Goal: Task Accomplishment & Management: Manage account settings

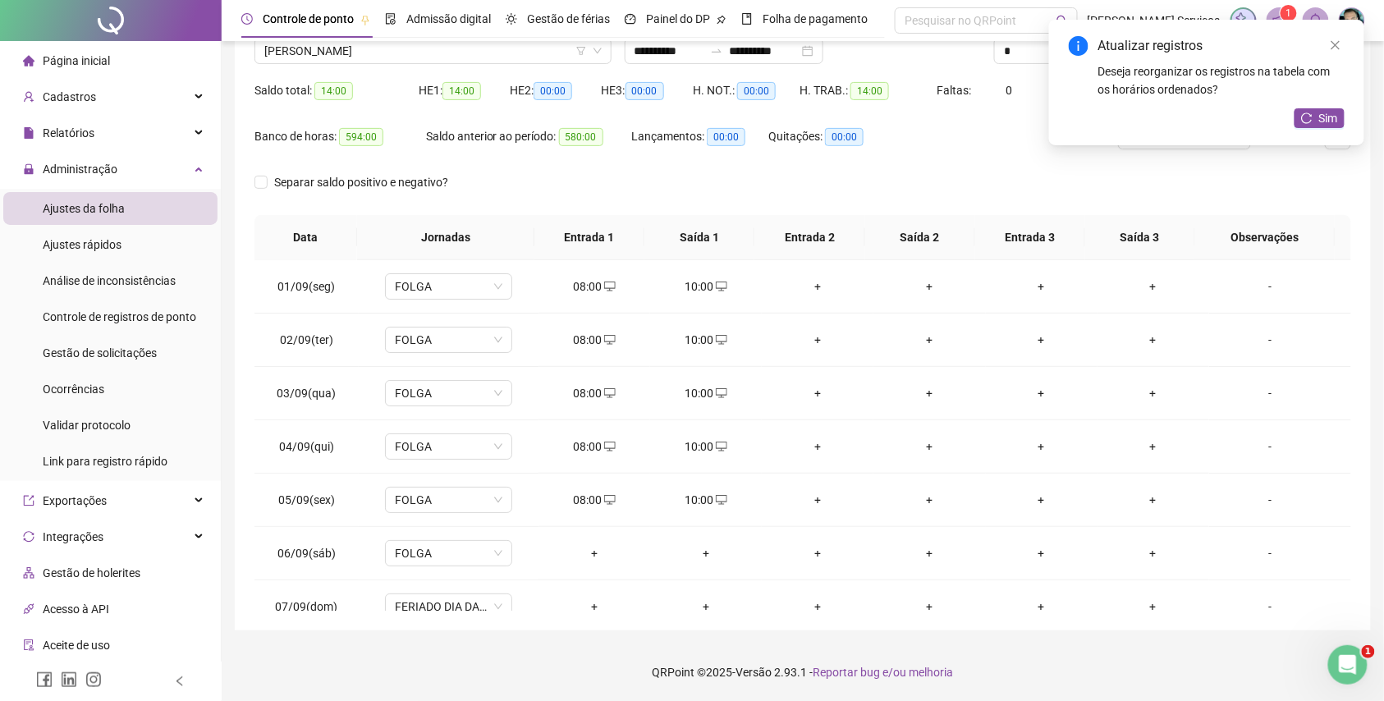
scroll to position [328, 0]
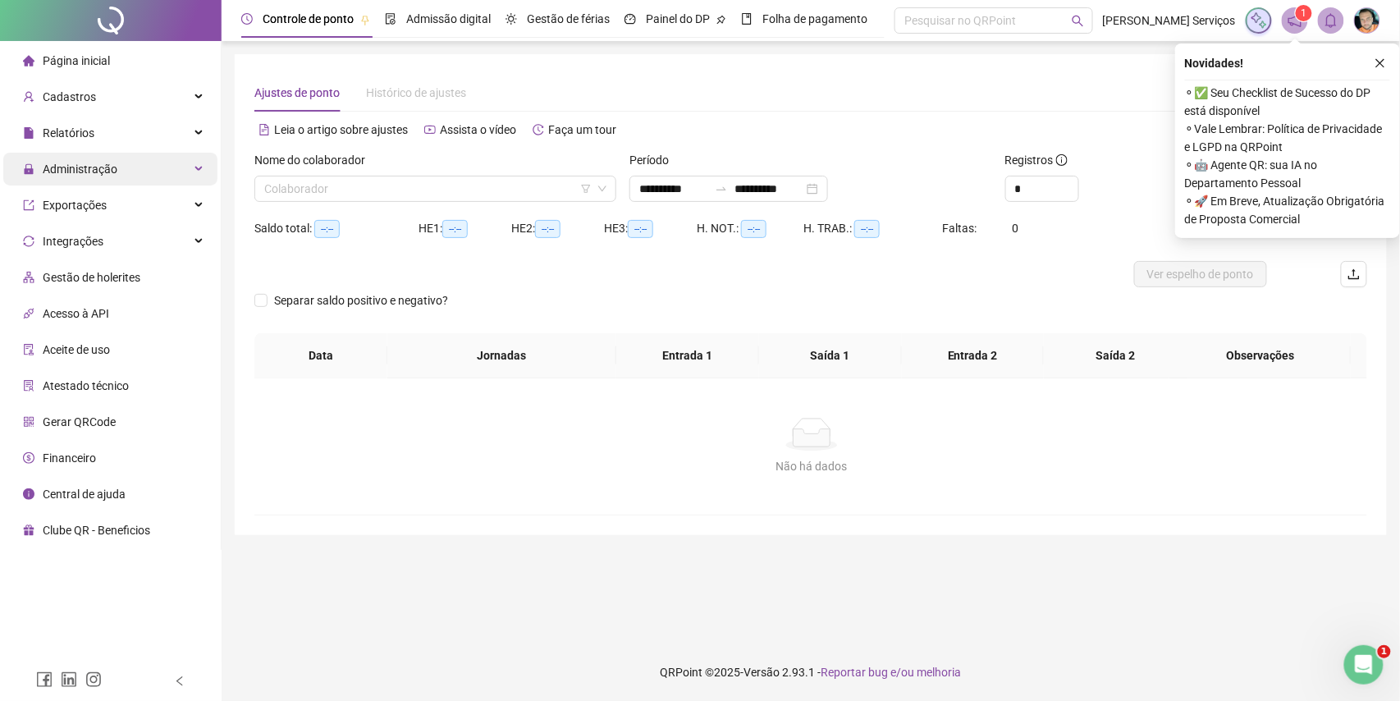
click at [171, 158] on div "Administração" at bounding box center [110, 169] width 214 height 33
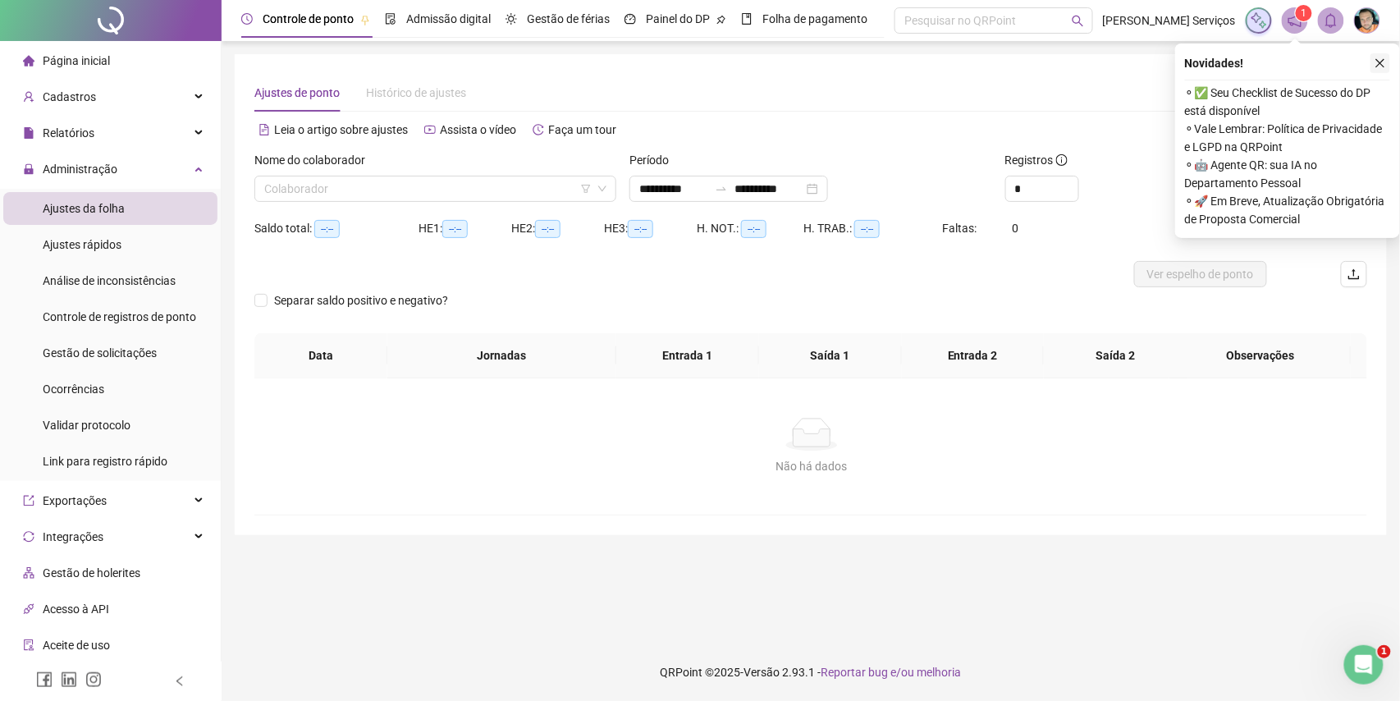
click at [1381, 69] on button "button" at bounding box center [1381, 63] width 20 height 20
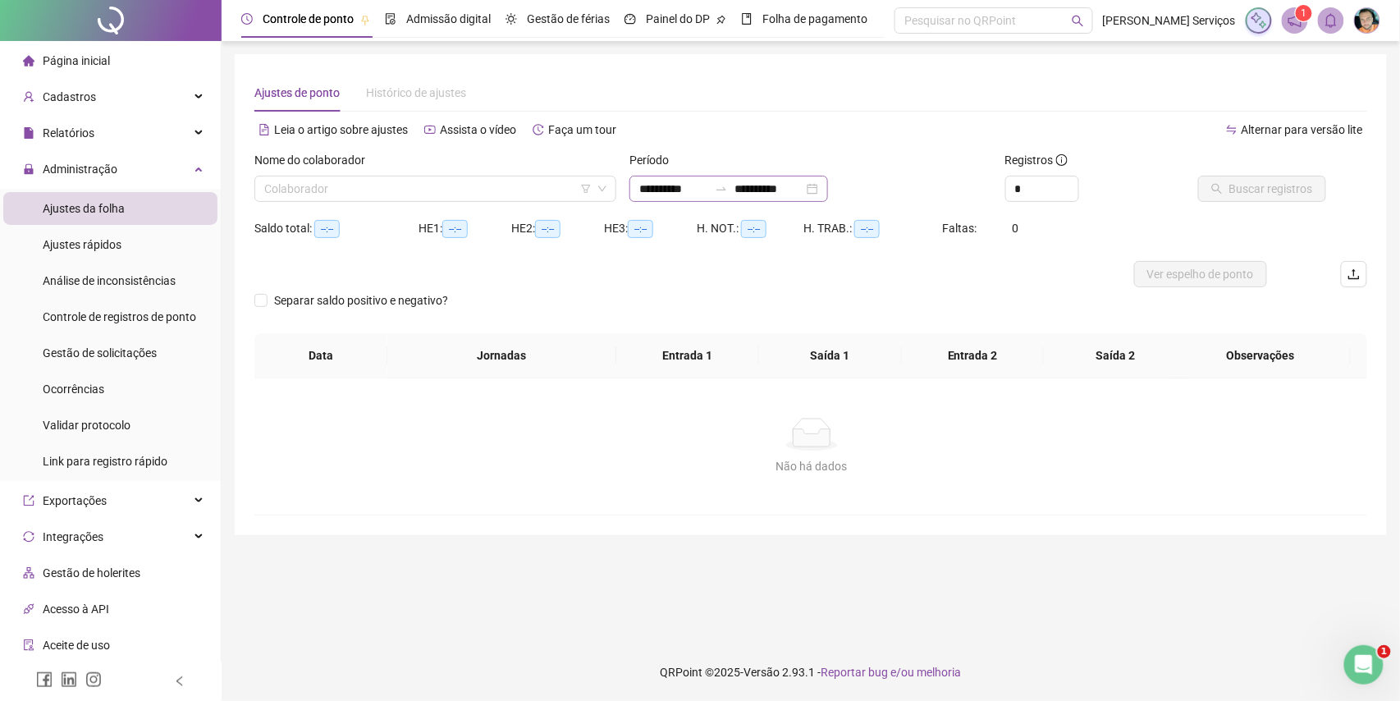
click at [811, 176] on div "**********" at bounding box center [729, 189] width 199 height 26
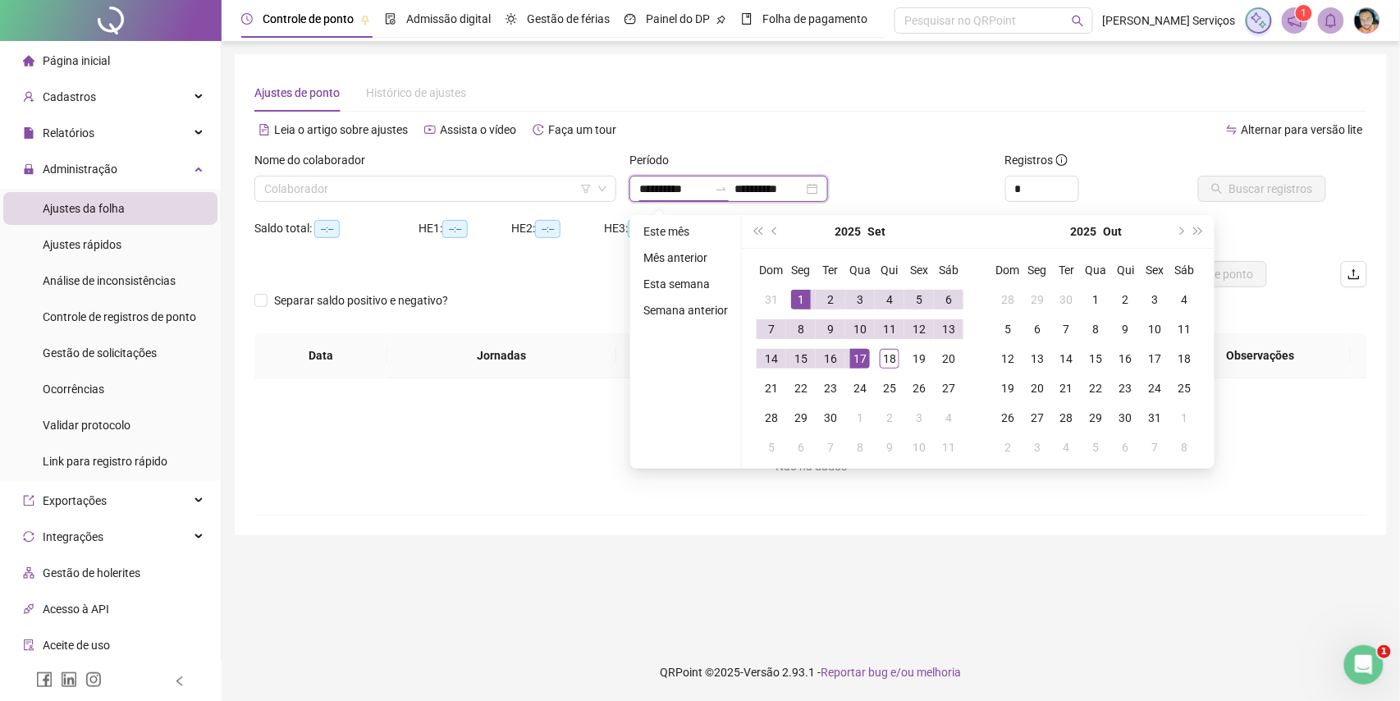
click at [804, 181] on input "**********" at bounding box center [769, 189] width 69 height 18
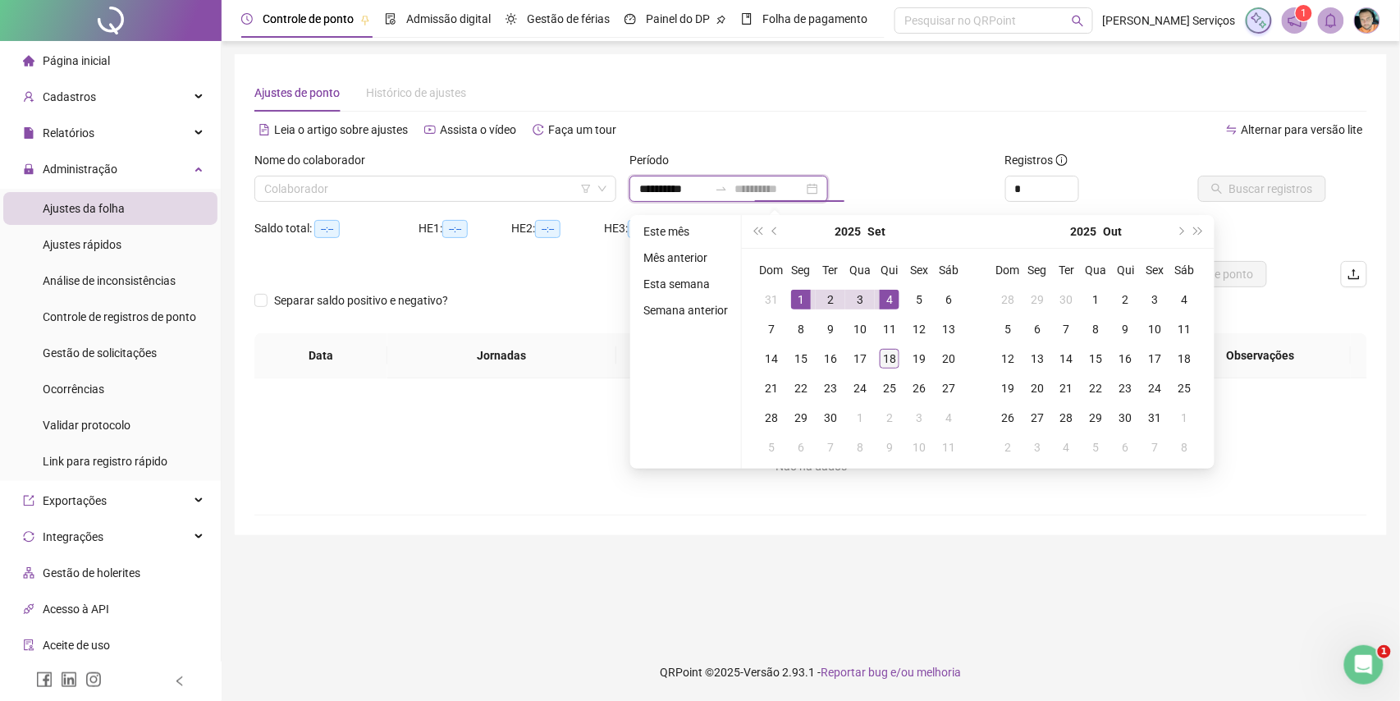
type input "**********"
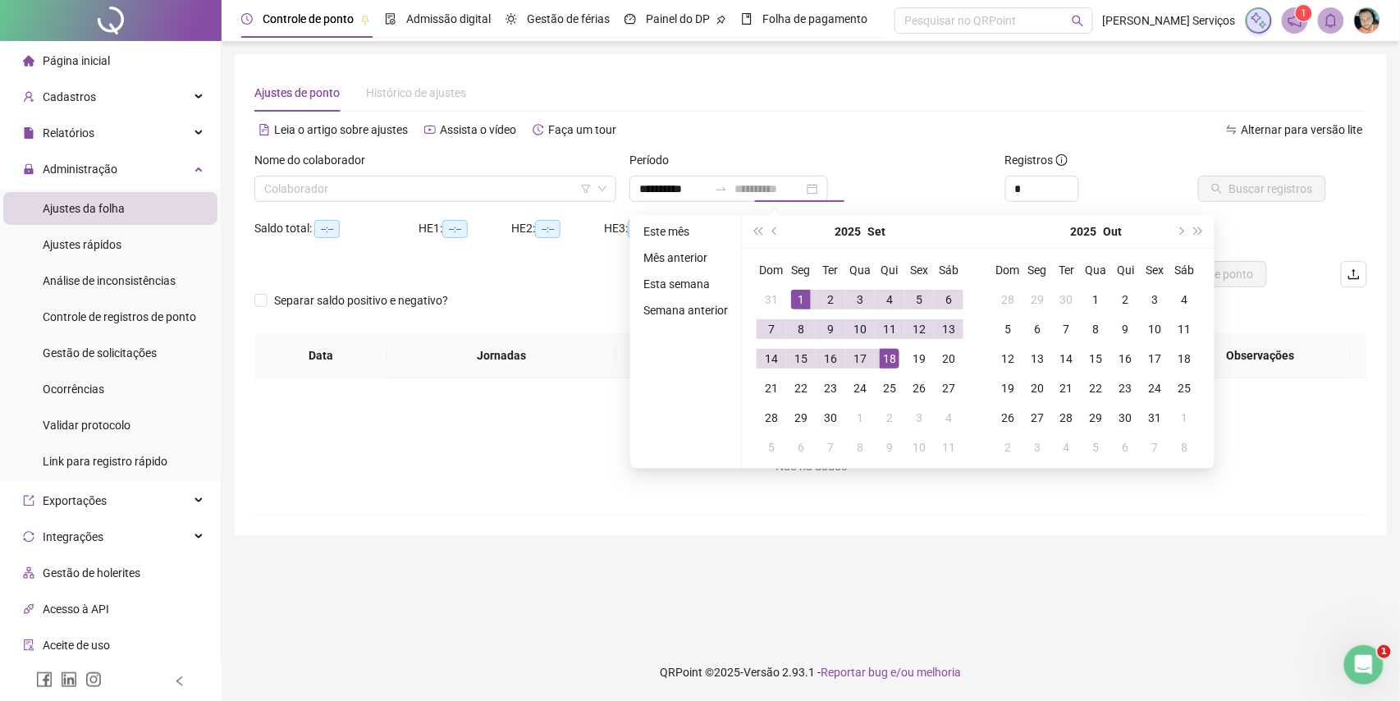
click at [887, 345] on td "18" at bounding box center [890, 359] width 30 height 30
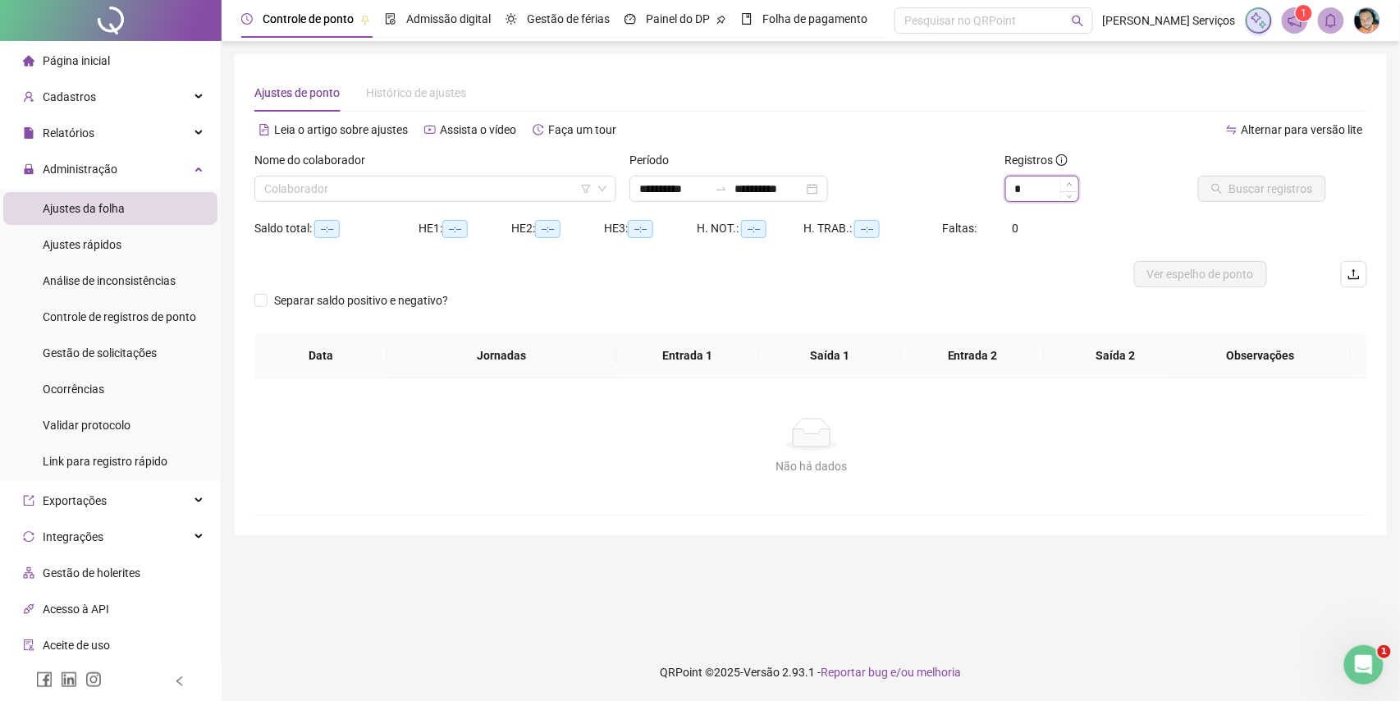
type input "*"
click at [1071, 190] on span "Increase Value" at bounding box center [1070, 183] width 18 height 15
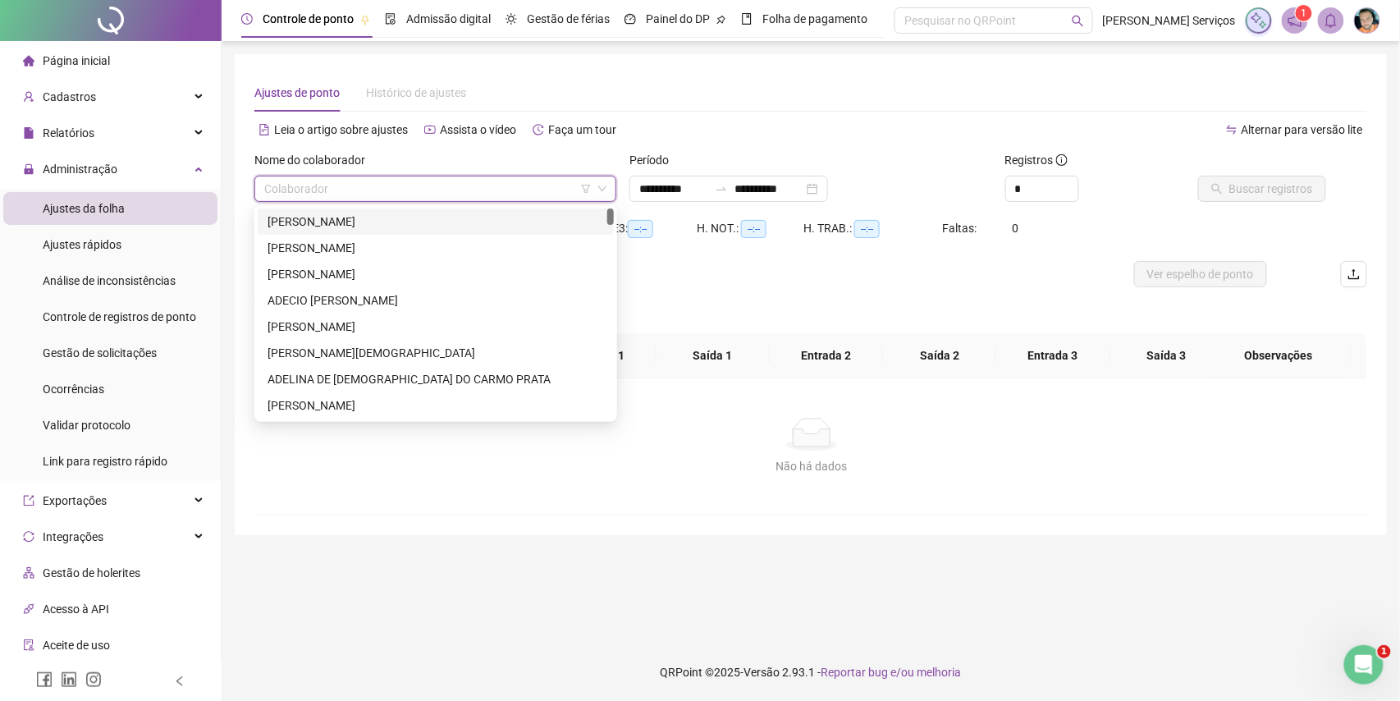
click at [447, 181] on input "search" at bounding box center [428, 188] width 328 height 25
paste input "**********"
type input "**********"
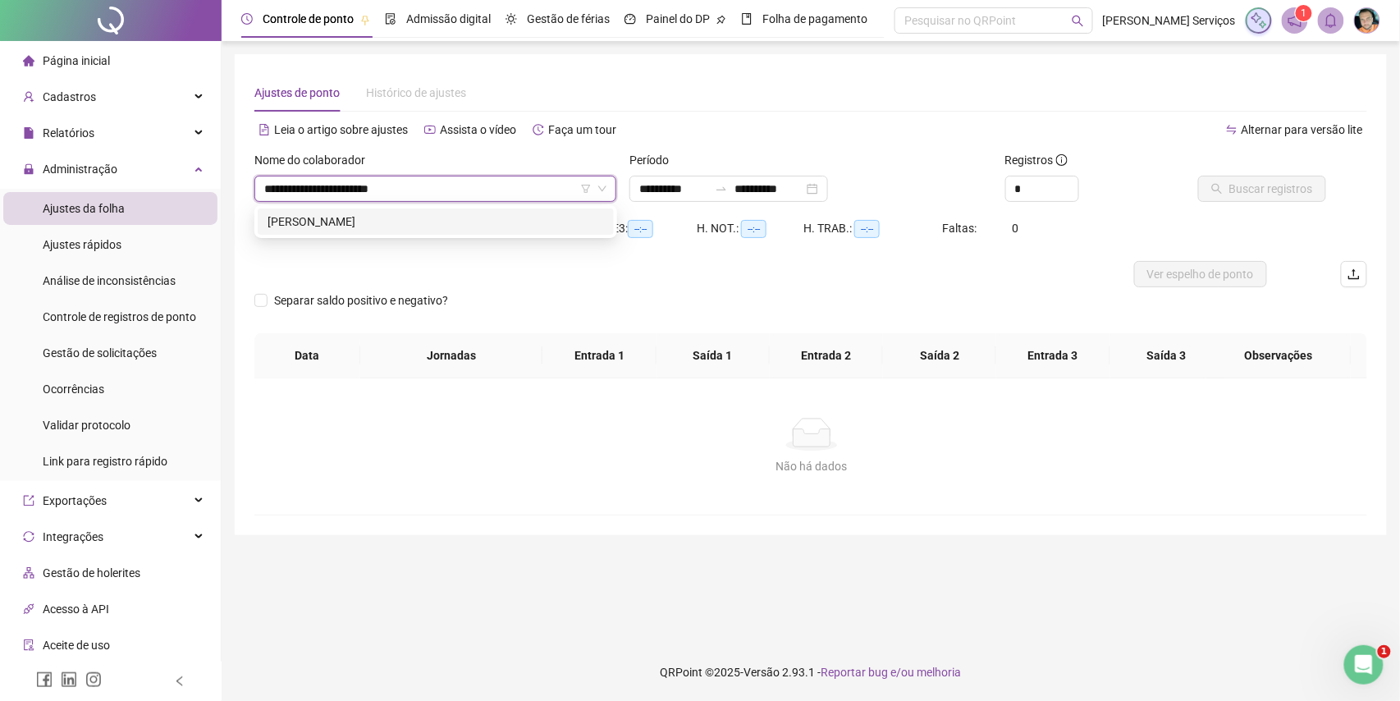
click at [424, 214] on div "CARLOS ALBERTO DE ALMEIDA" at bounding box center [436, 222] width 337 height 18
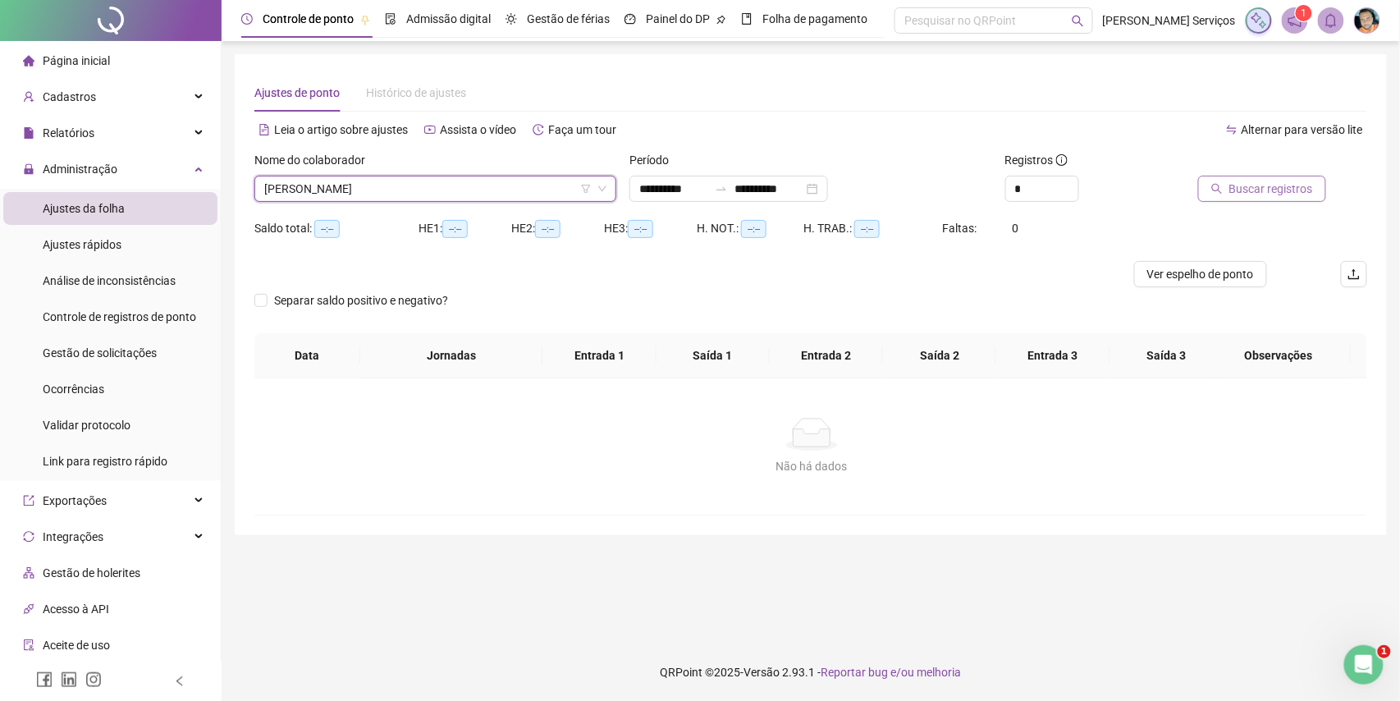
click at [1261, 182] on span "Buscar registros" at bounding box center [1272, 189] width 84 height 18
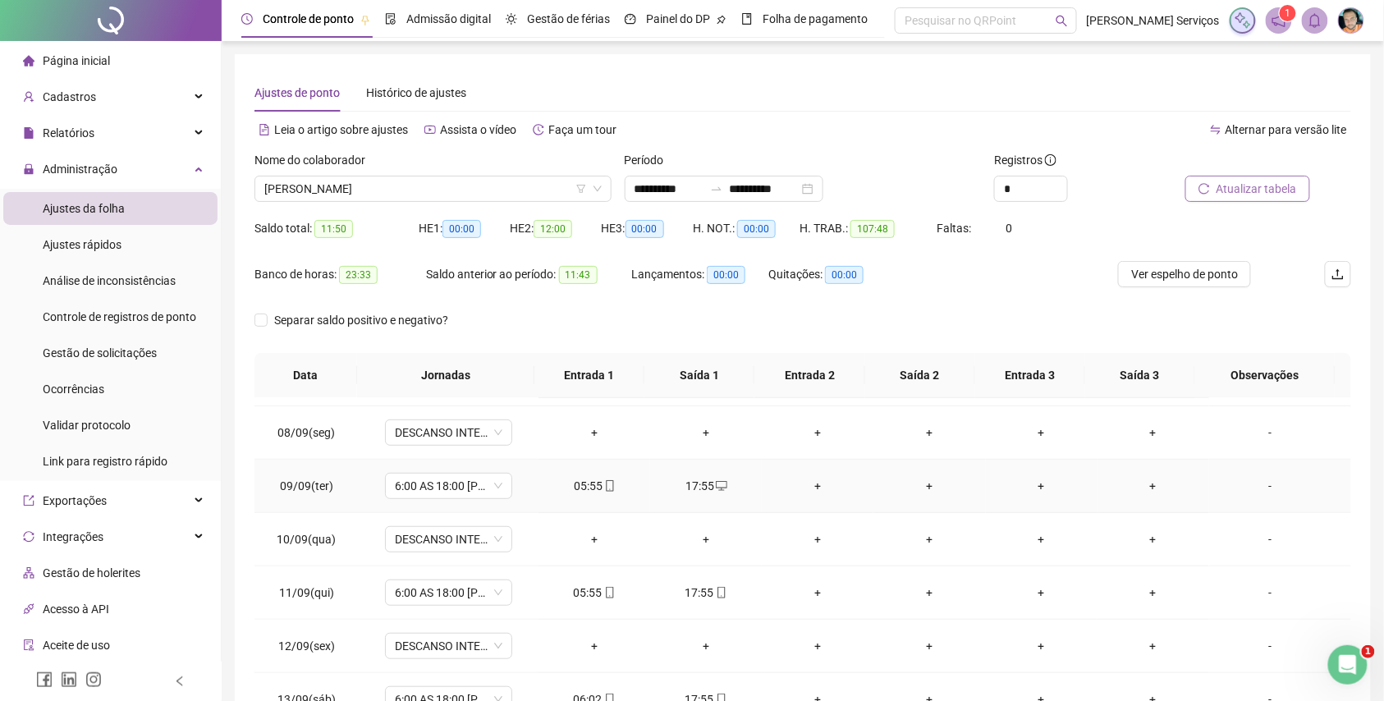
scroll to position [328, 0]
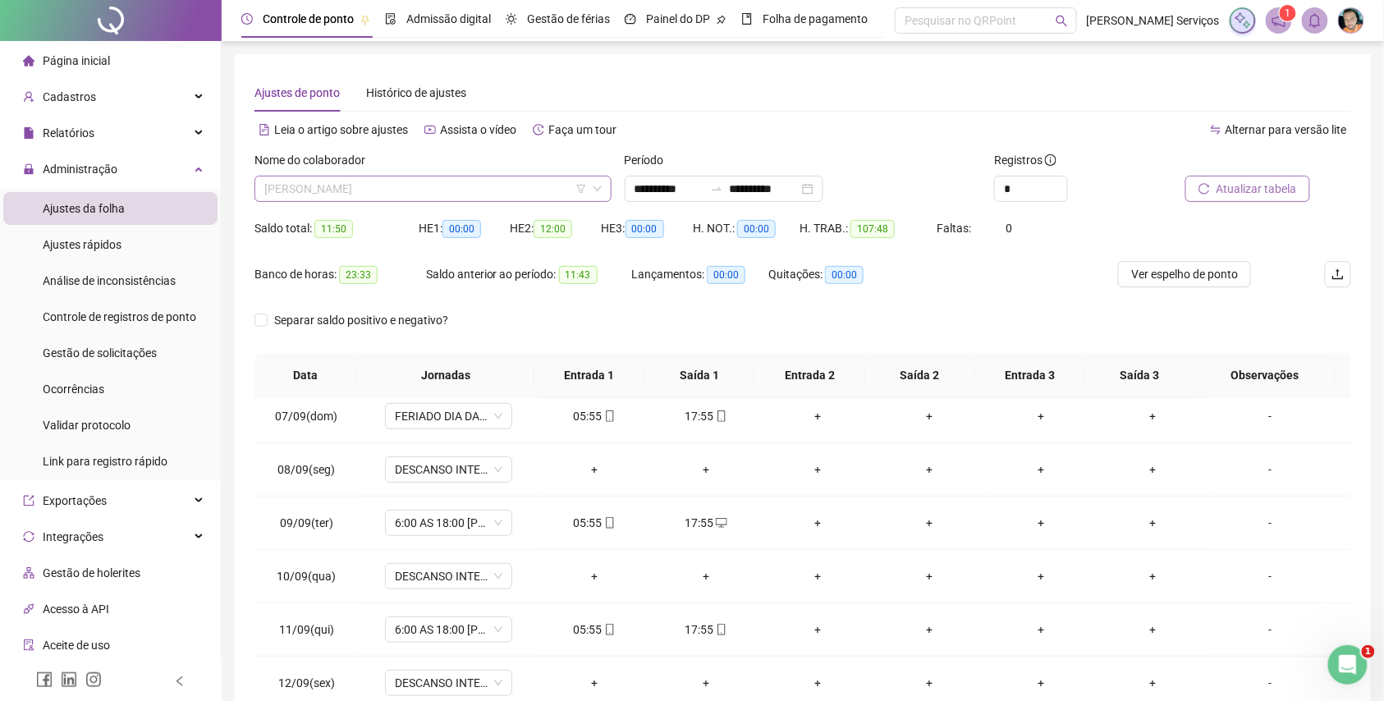
click at [447, 182] on span "CARLOS ALBERTO DE ALMEIDA" at bounding box center [432, 188] width 337 height 25
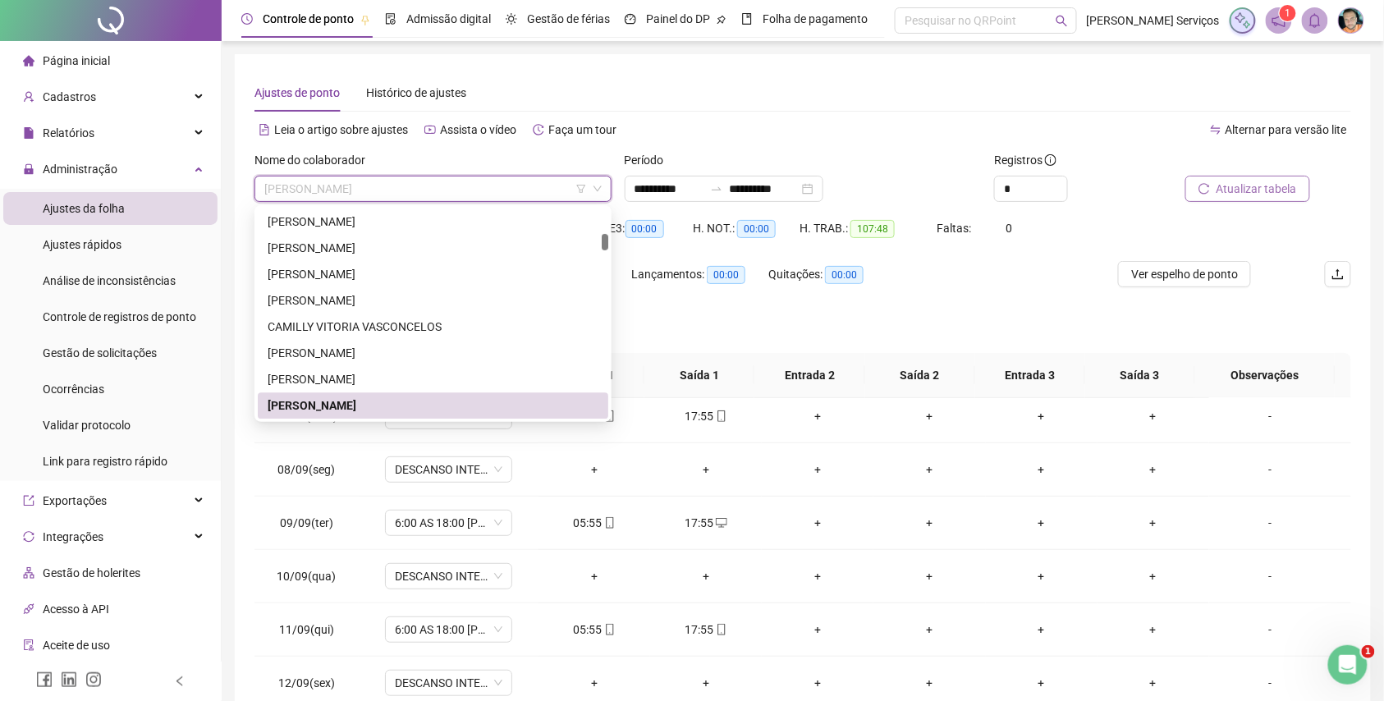
paste input "**********"
type input "**********"
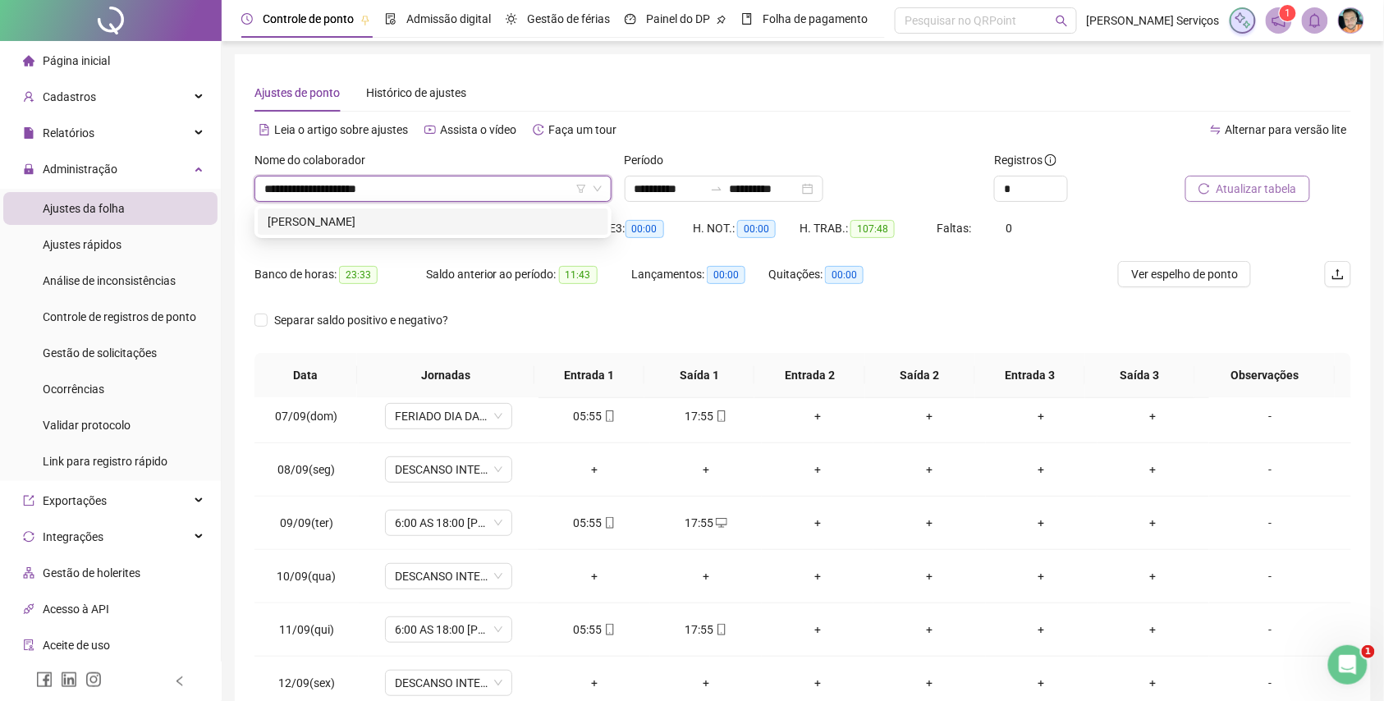
scroll to position [0, 0]
click at [483, 233] on div "[PERSON_NAME]" at bounding box center [433, 222] width 351 height 26
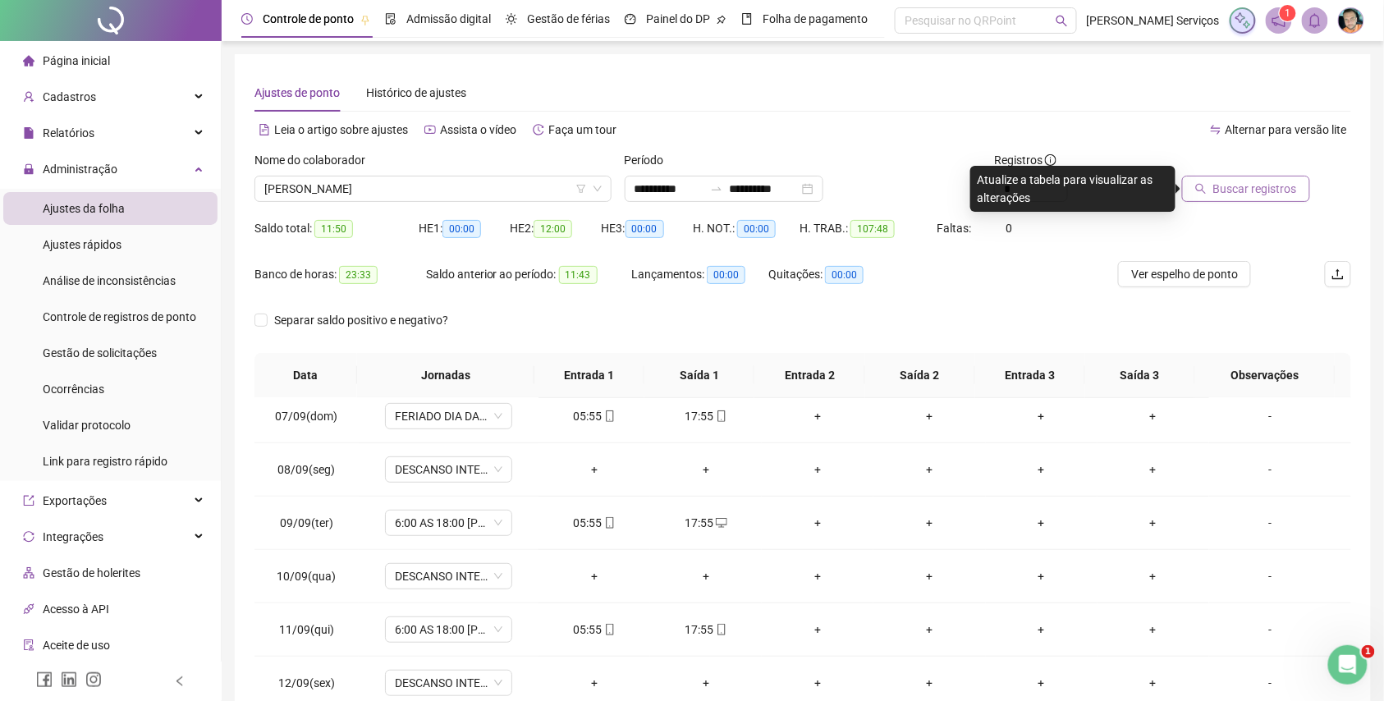
click at [1231, 178] on button "Buscar registros" at bounding box center [1246, 189] width 128 height 26
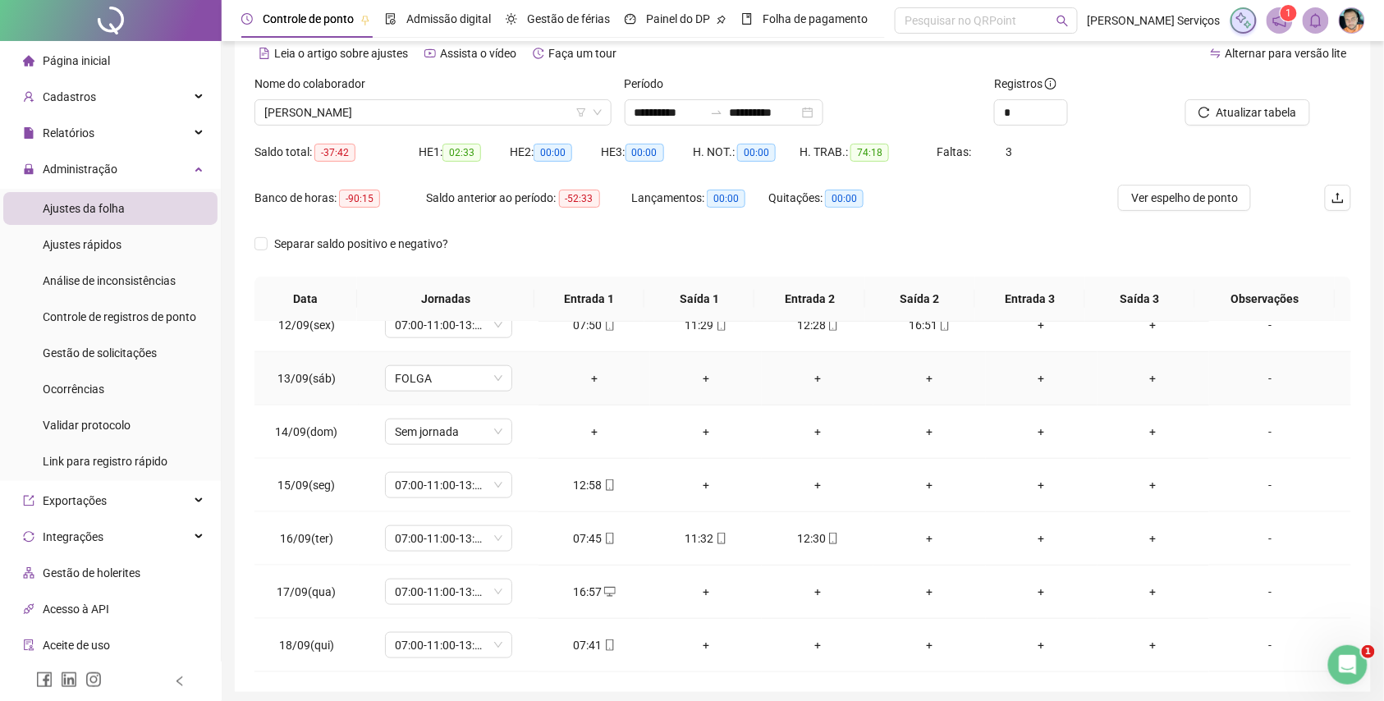
scroll to position [109, 0]
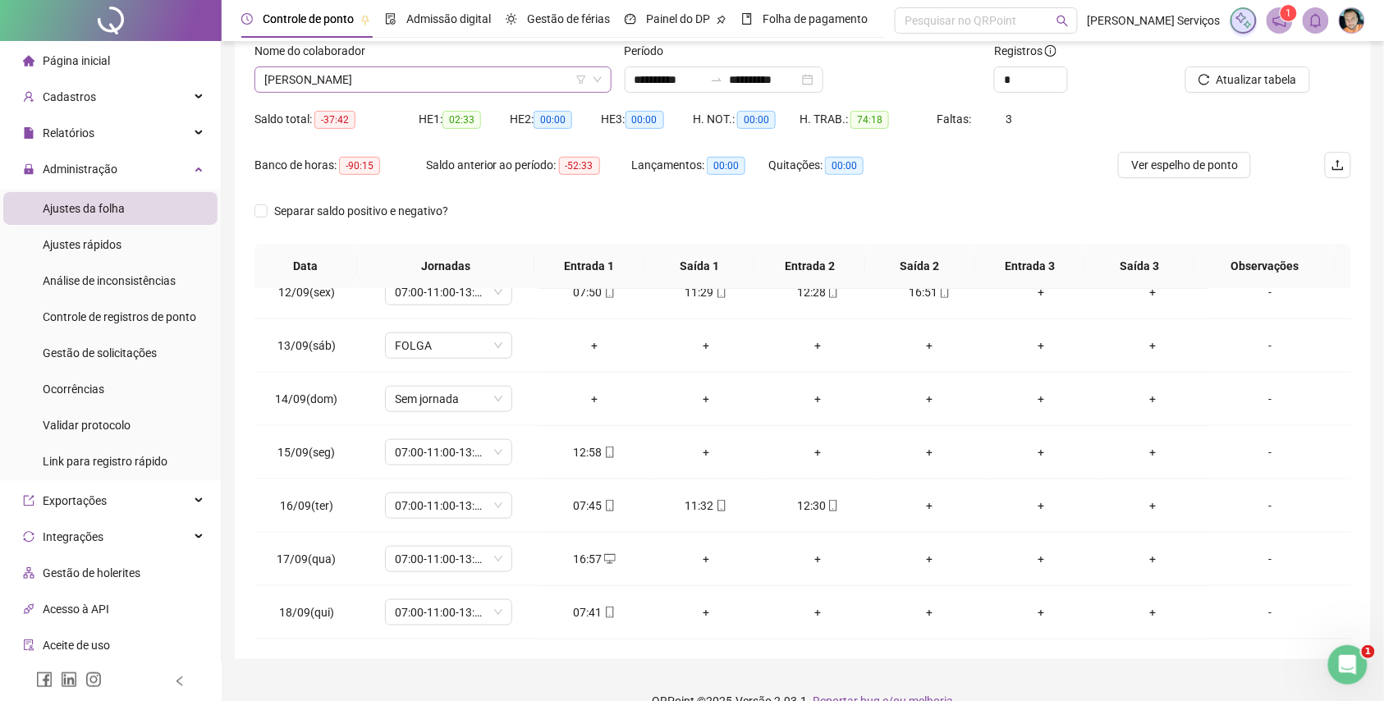
click at [545, 86] on span "[PERSON_NAME]" at bounding box center [432, 79] width 337 height 25
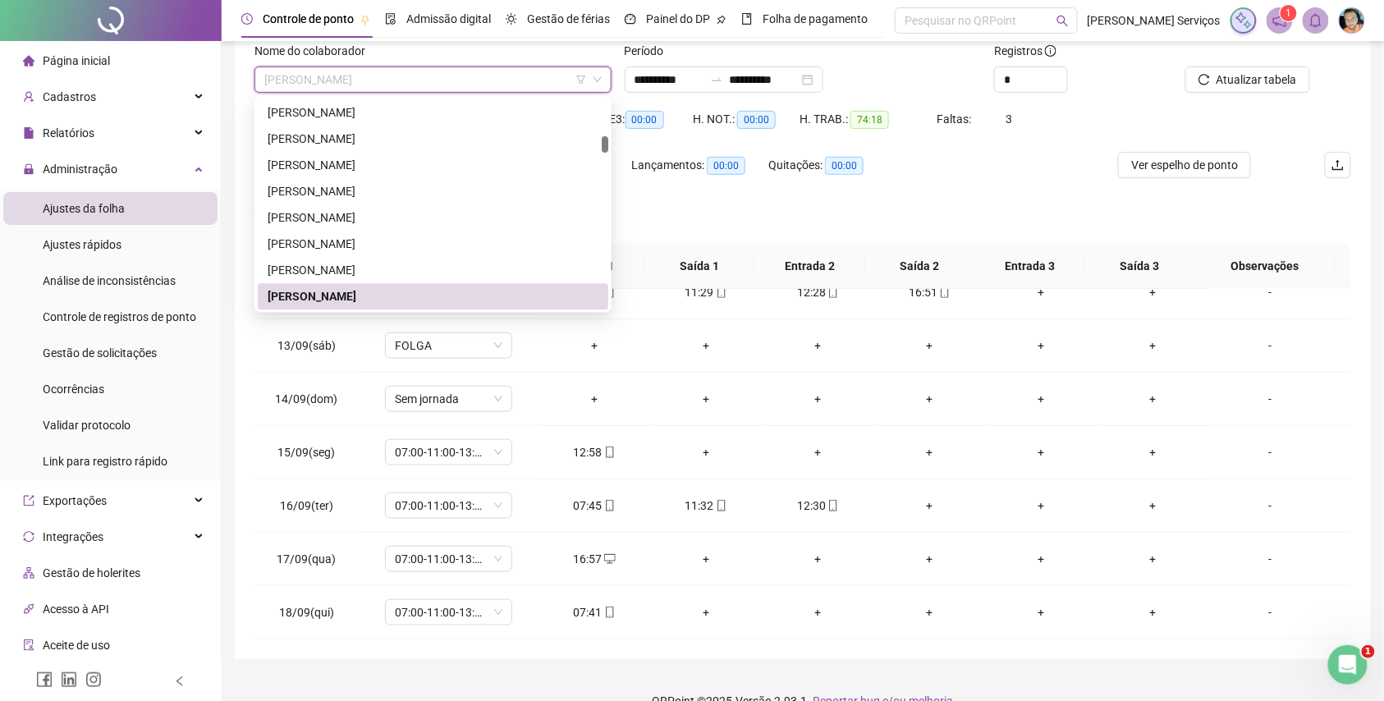
paste input "**********"
type input "**********"
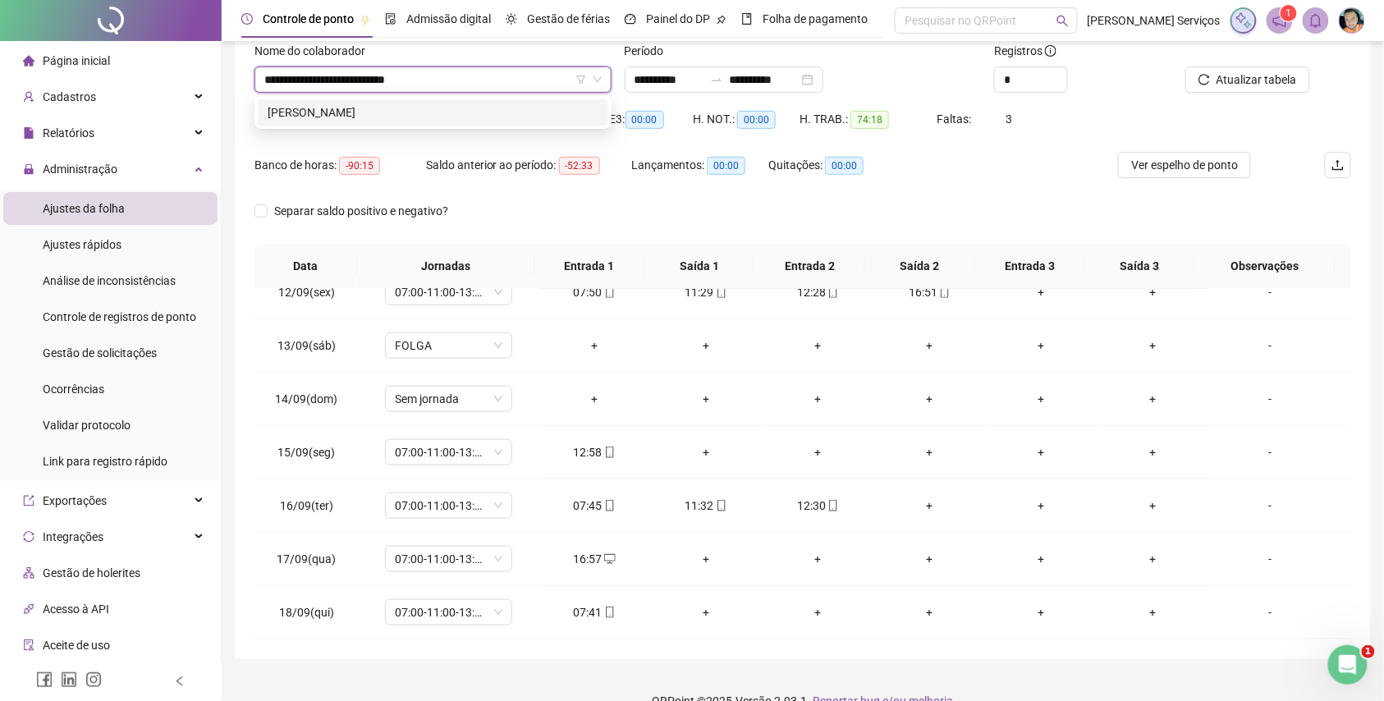
scroll to position [0, 0]
click at [548, 103] on div "[PERSON_NAME]" at bounding box center [433, 112] width 331 height 18
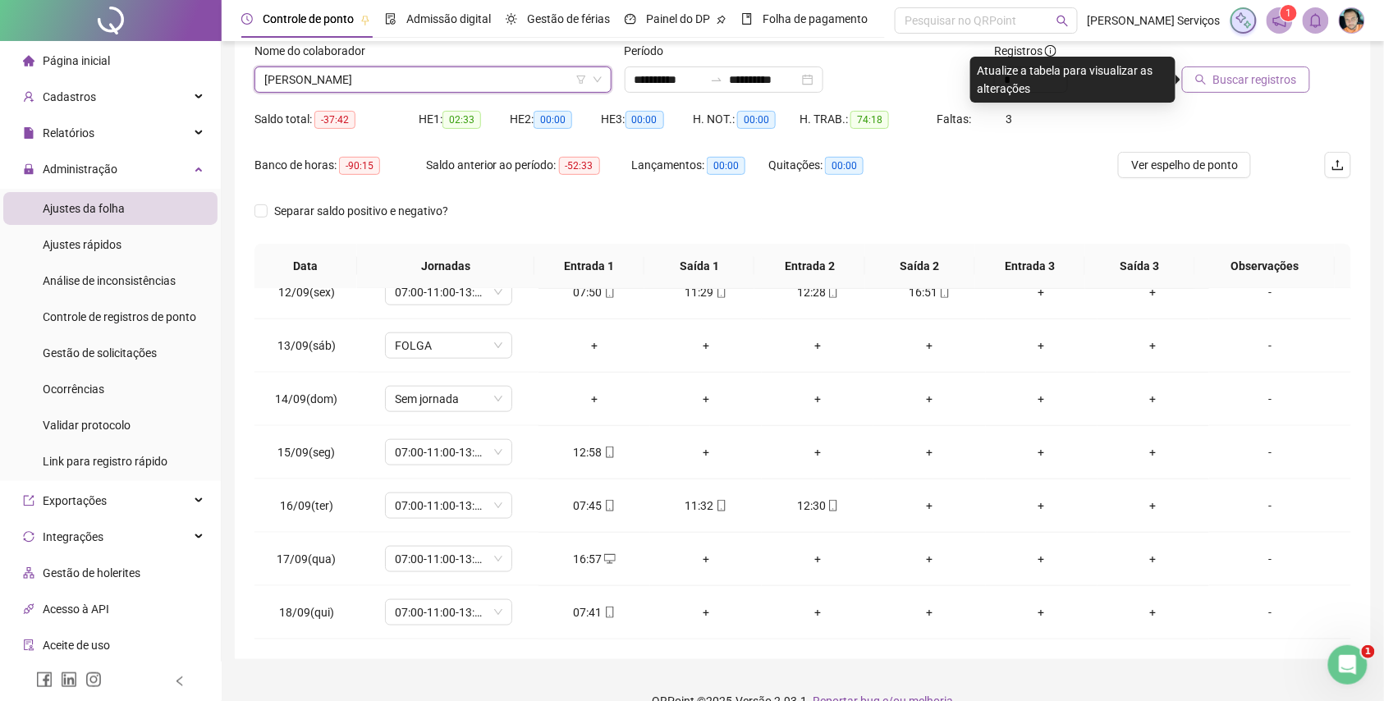
click at [1236, 89] on button "Buscar registros" at bounding box center [1246, 79] width 128 height 26
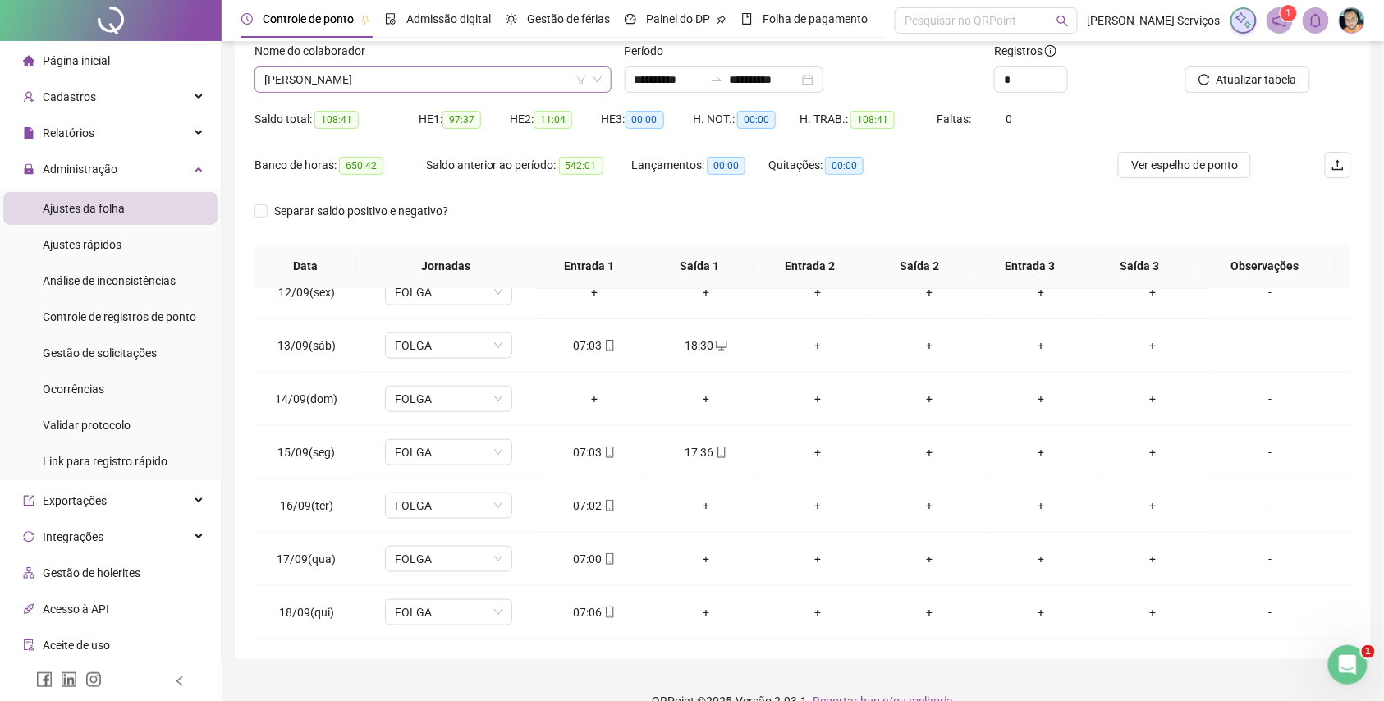
click at [533, 76] on span "[PERSON_NAME]" at bounding box center [432, 79] width 337 height 25
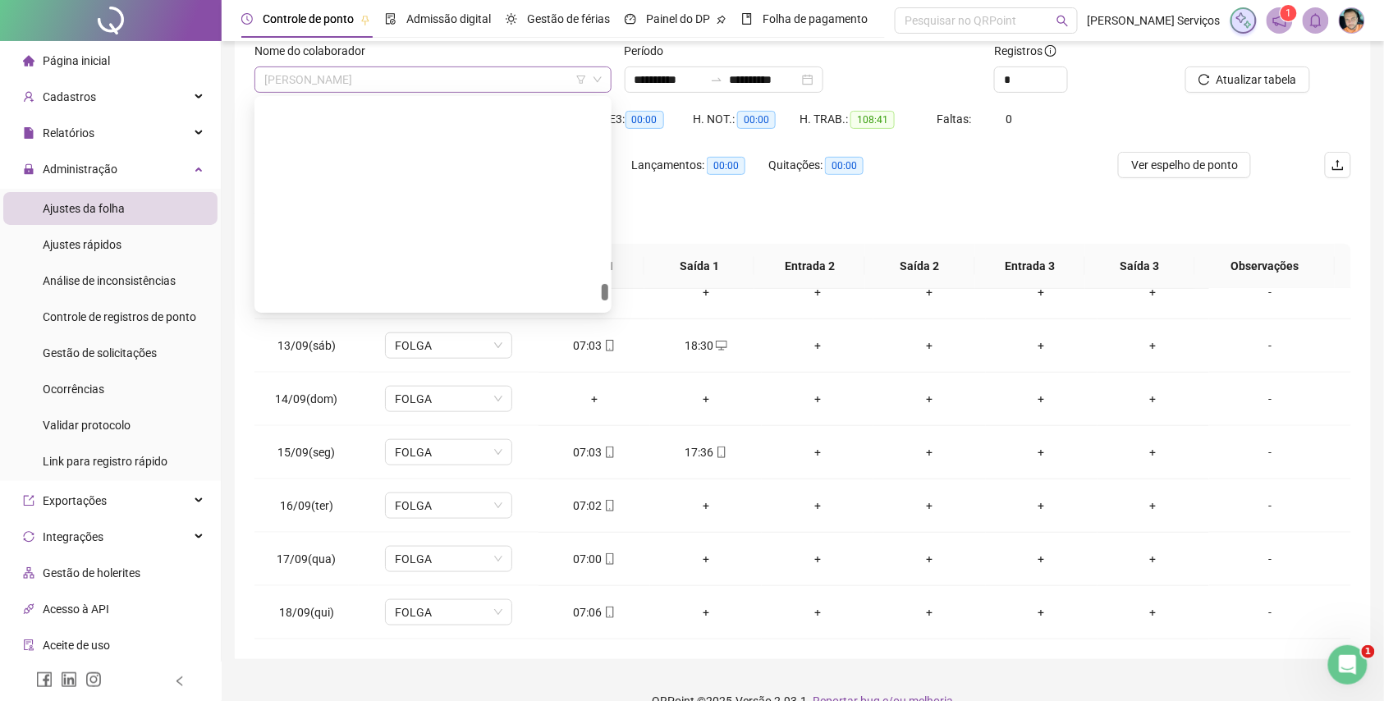
scroll to position [38929, 0]
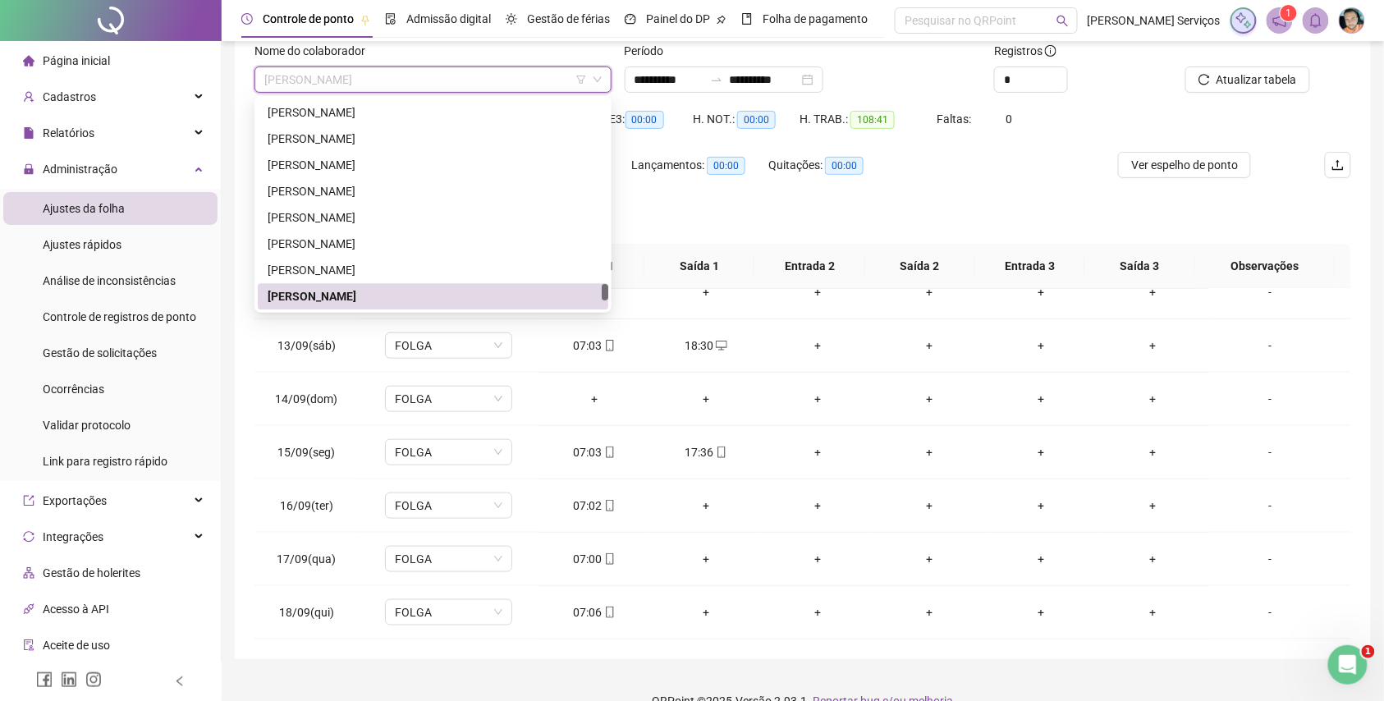
paste input "**********"
type input "**********"
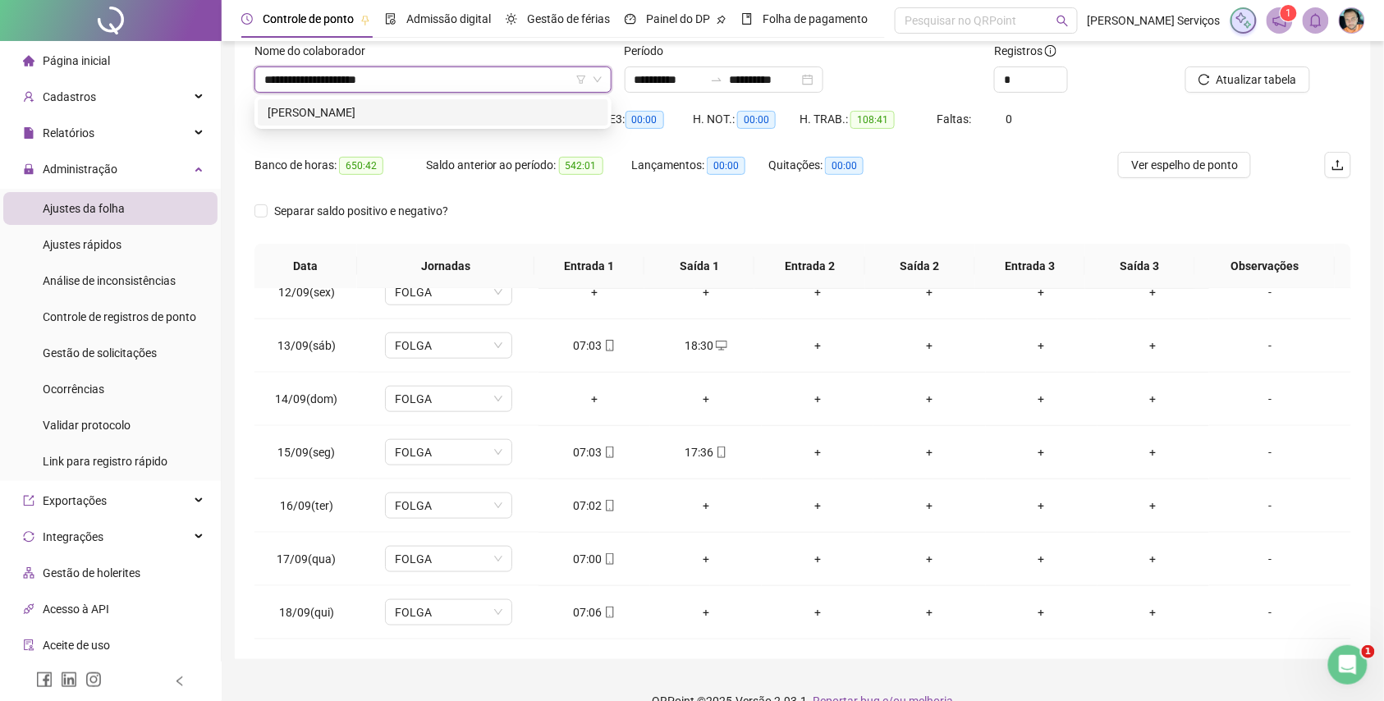
click at [517, 117] on div "[PERSON_NAME]" at bounding box center [433, 112] width 331 height 18
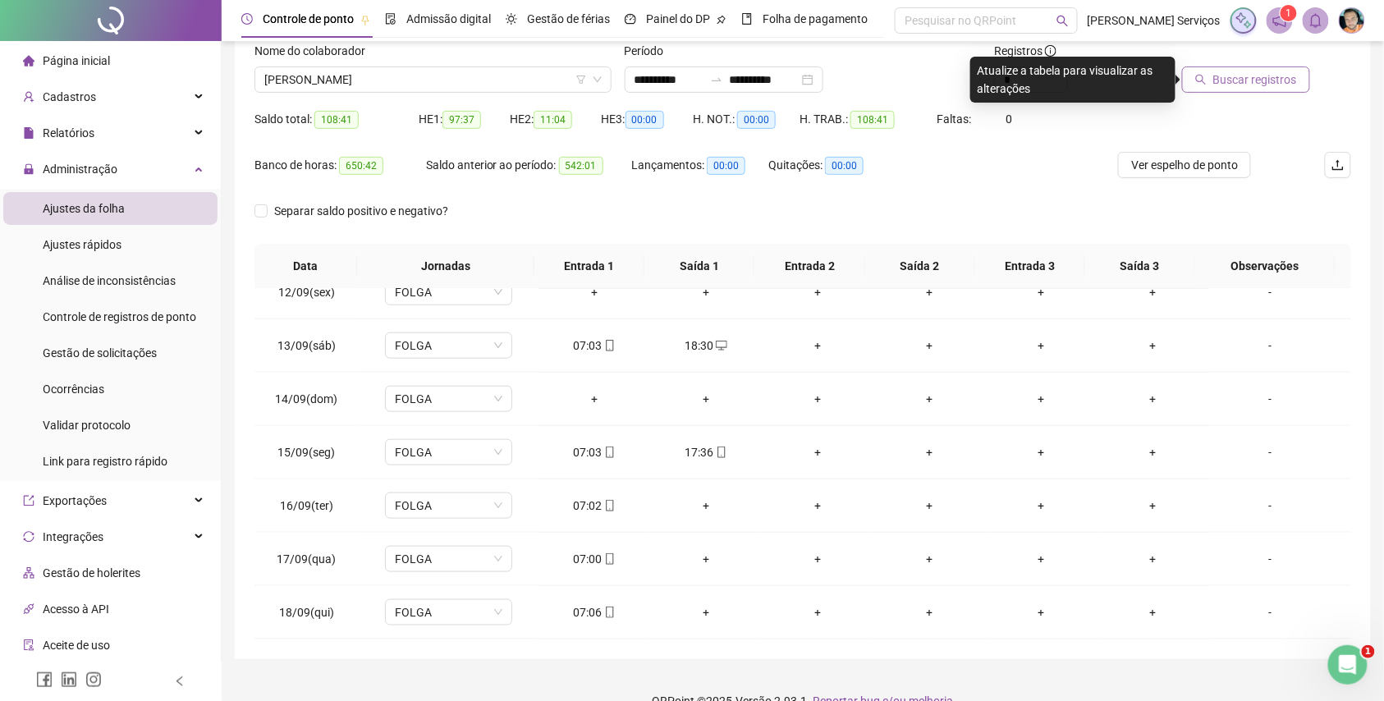
click at [1292, 77] on span "Buscar registros" at bounding box center [1255, 80] width 84 height 18
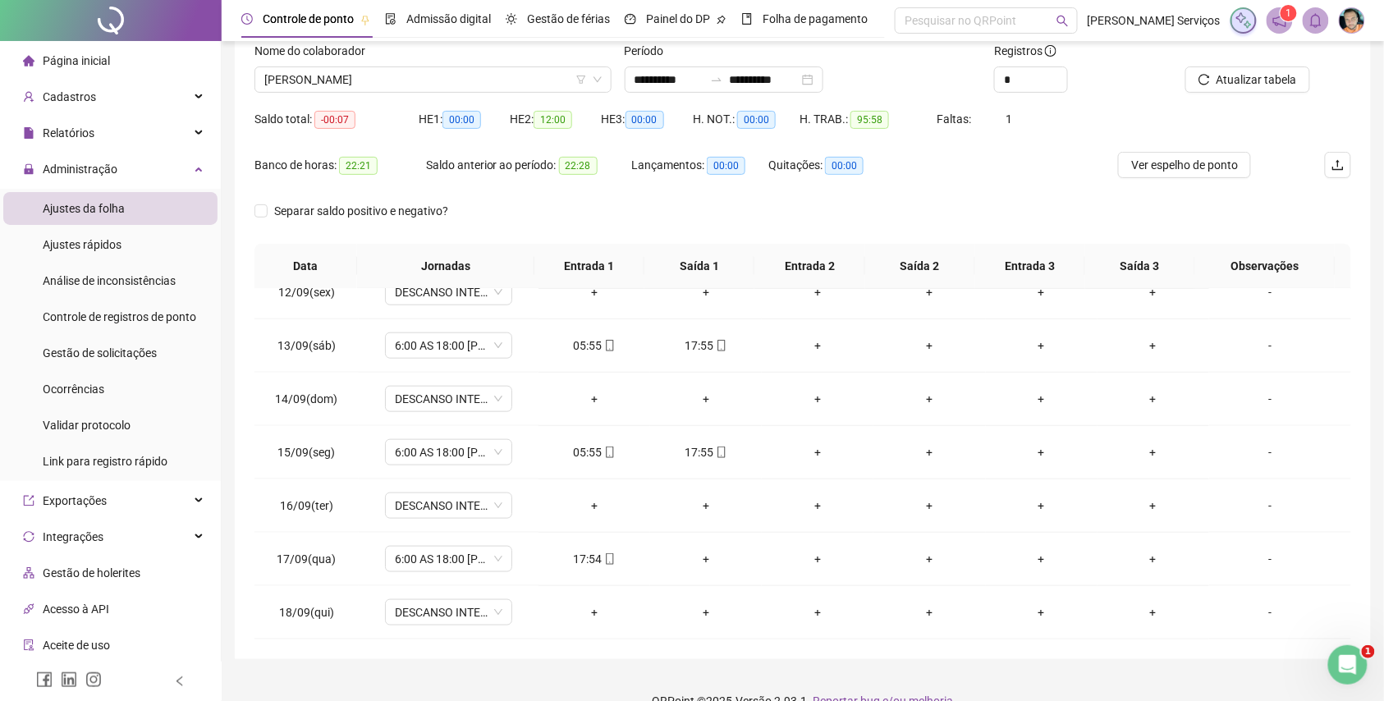
click at [455, 64] on div "Nome do colaborador" at bounding box center [432, 54] width 357 height 25
click at [457, 73] on span "[PERSON_NAME]" at bounding box center [432, 79] width 337 height 25
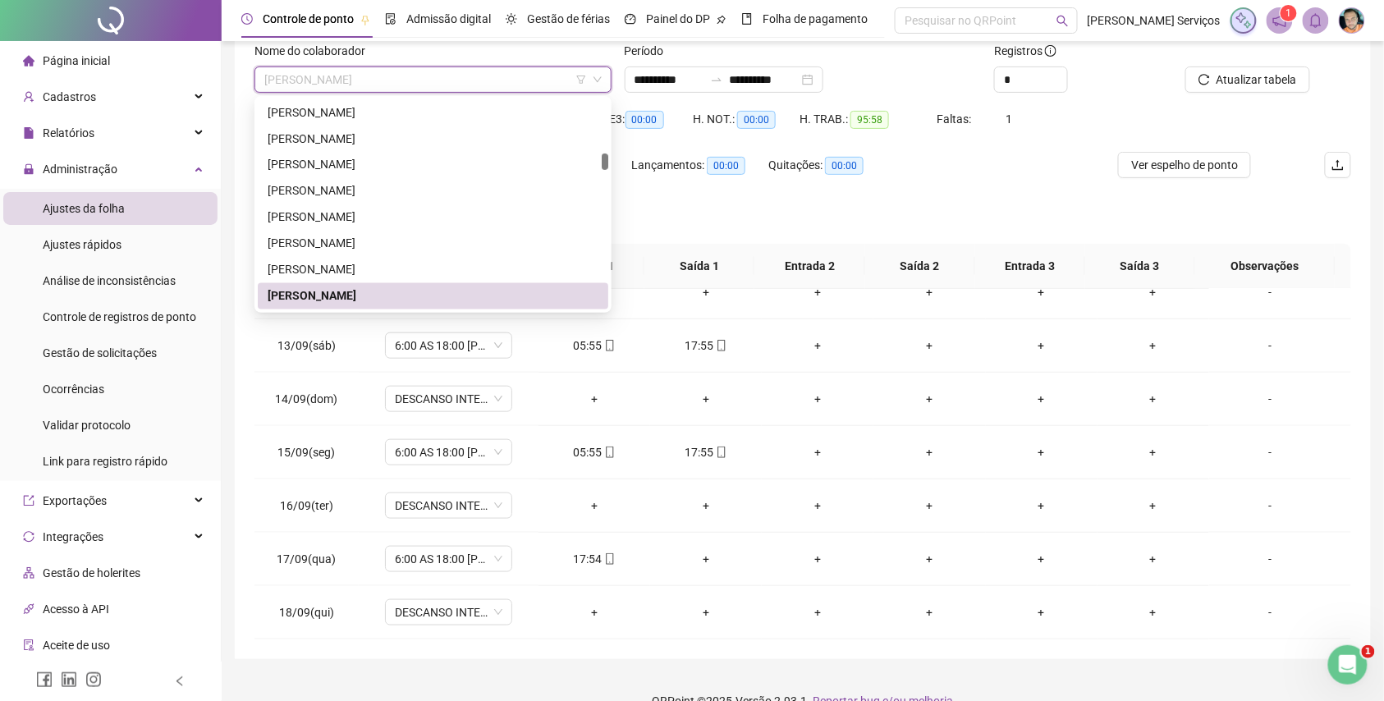
paste input "**********"
type input "**********"
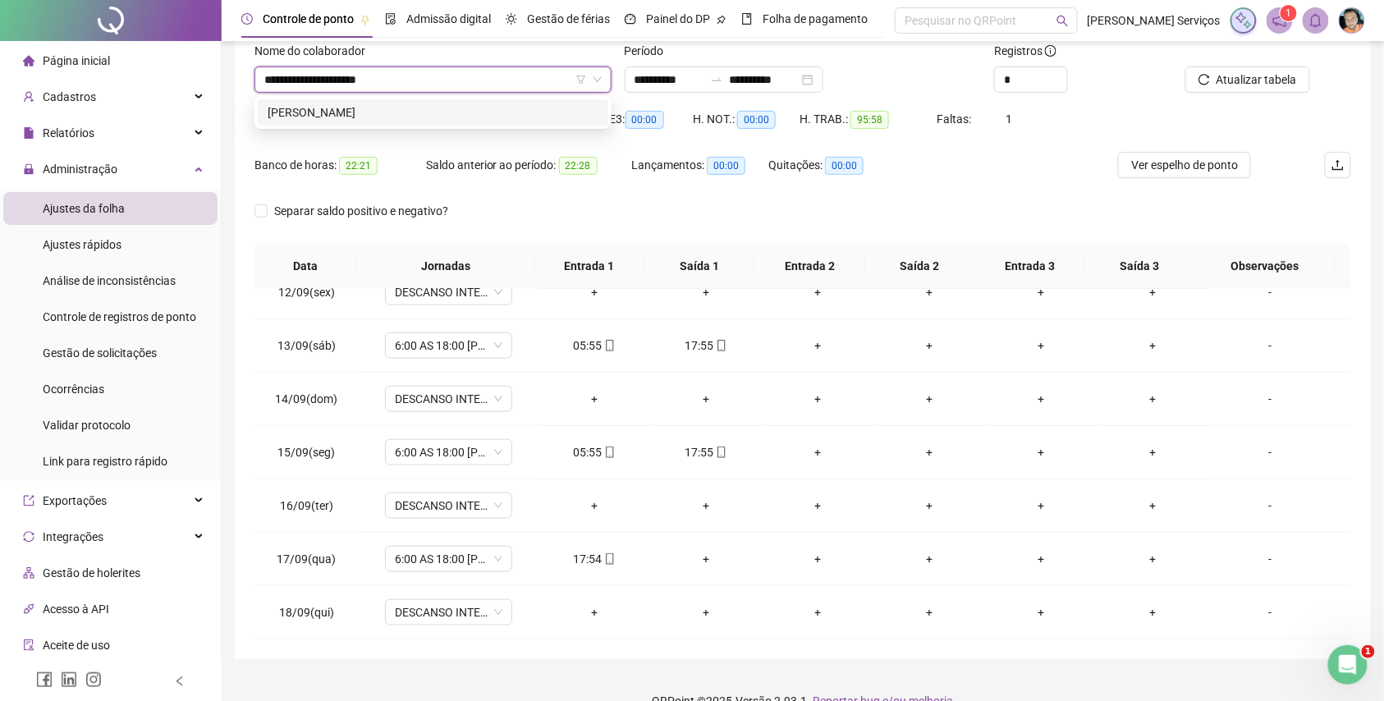
click at [476, 102] on div "[PERSON_NAME]" at bounding box center [433, 112] width 351 height 26
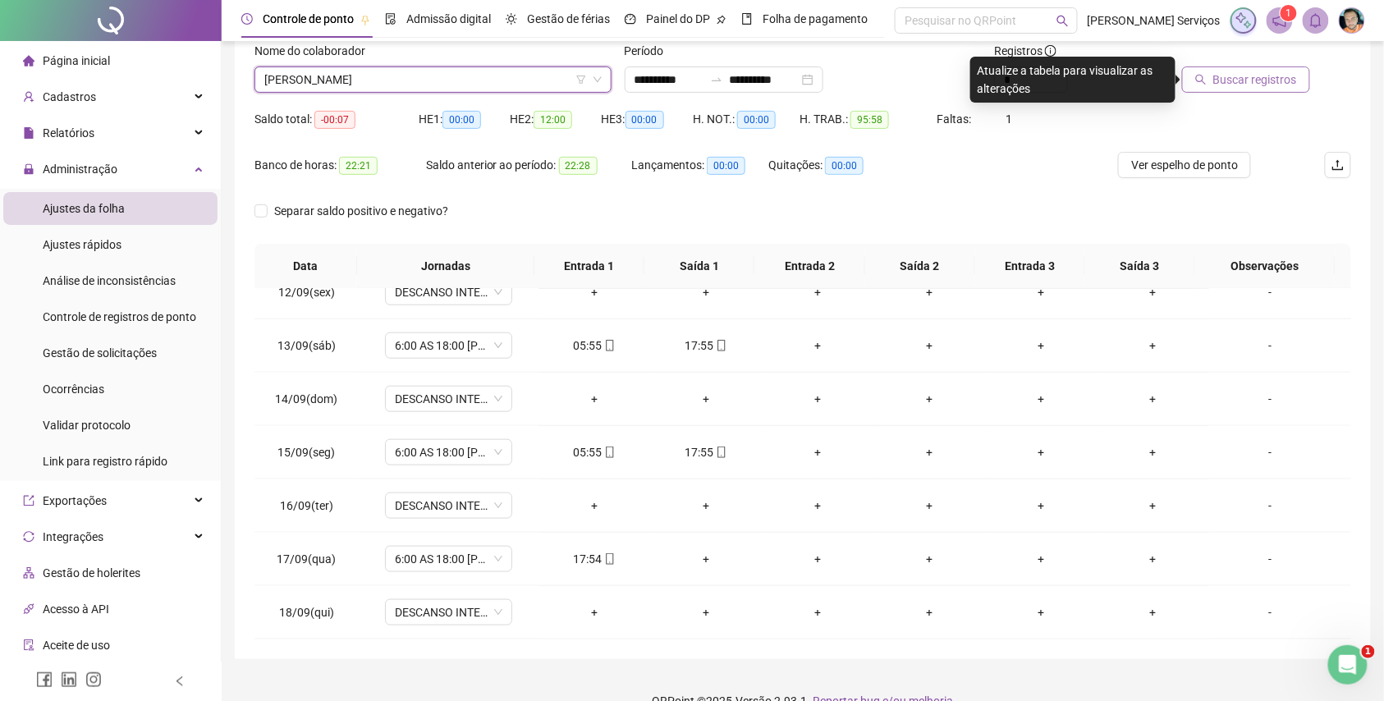
click at [1217, 76] on span "Buscar registros" at bounding box center [1255, 80] width 84 height 18
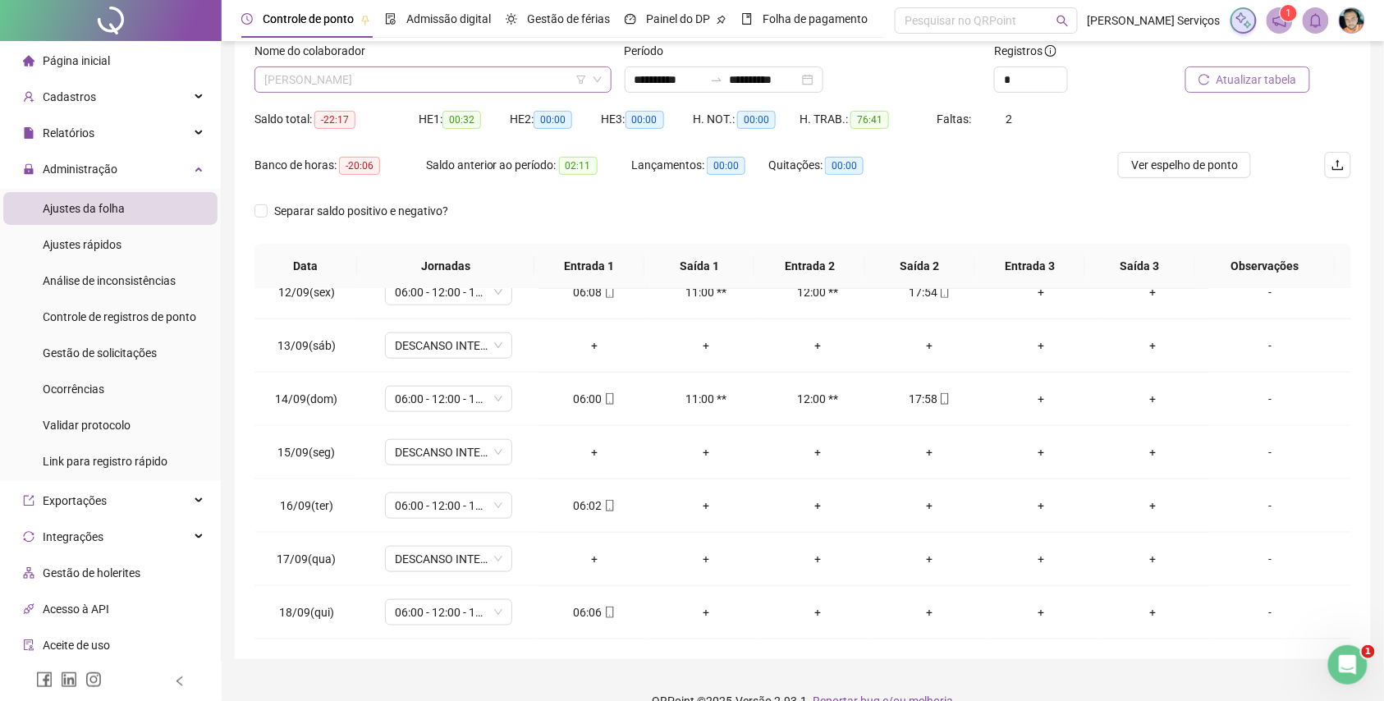
click at [425, 77] on span "[PERSON_NAME]" at bounding box center [432, 79] width 337 height 25
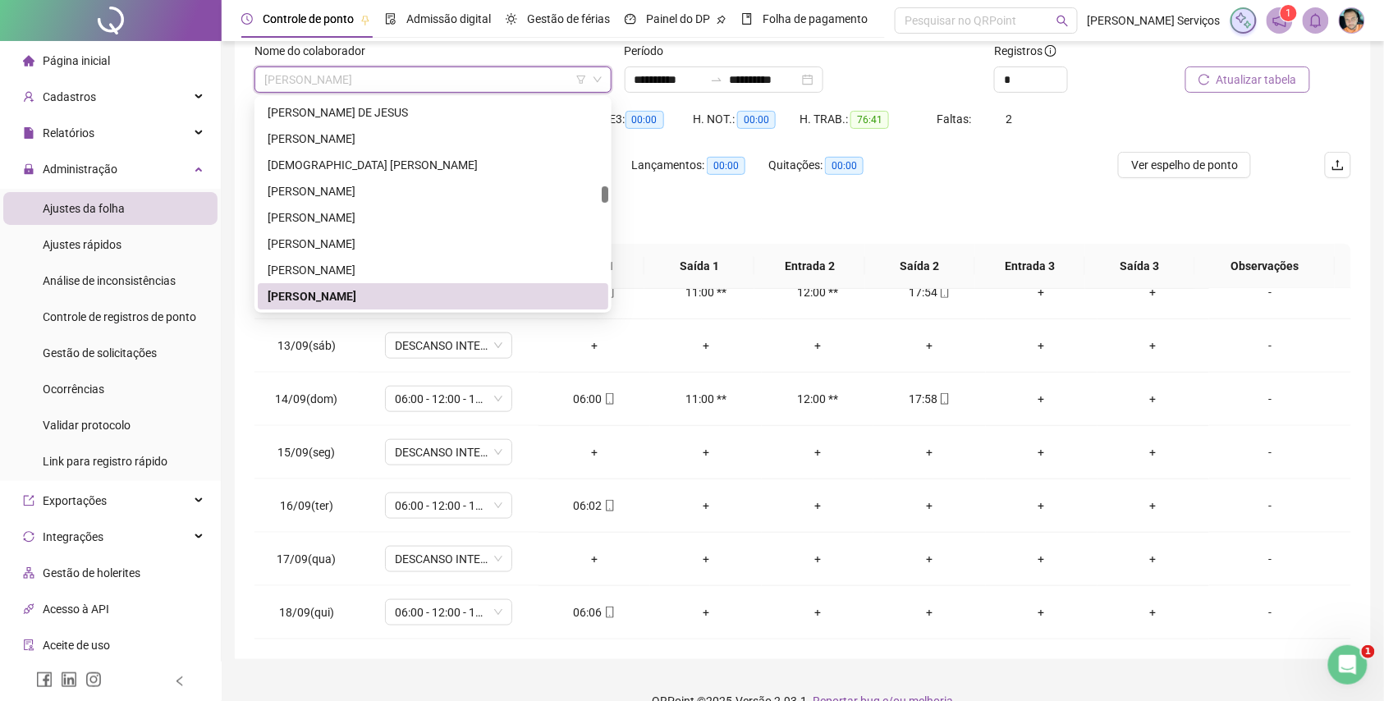
paste input "**********"
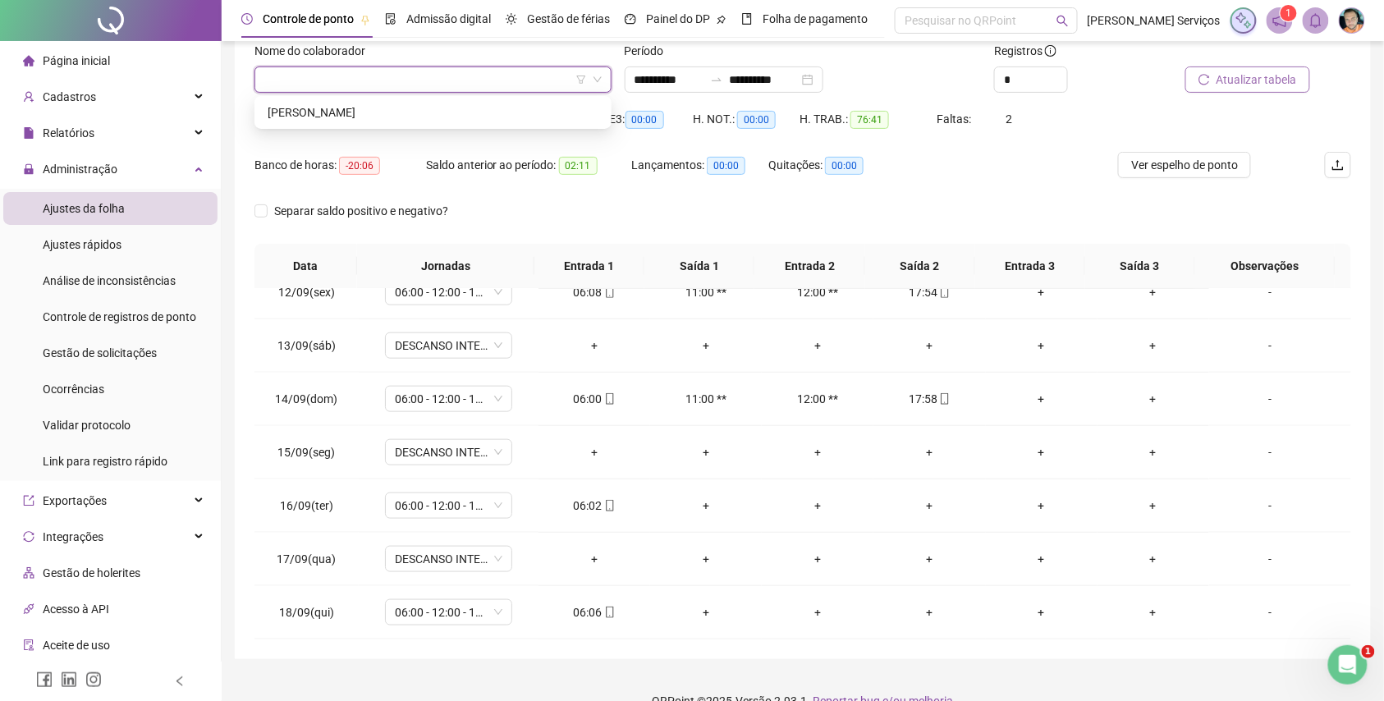
type input "**********"
click at [421, 100] on div "[PERSON_NAME]" at bounding box center [433, 112] width 351 height 26
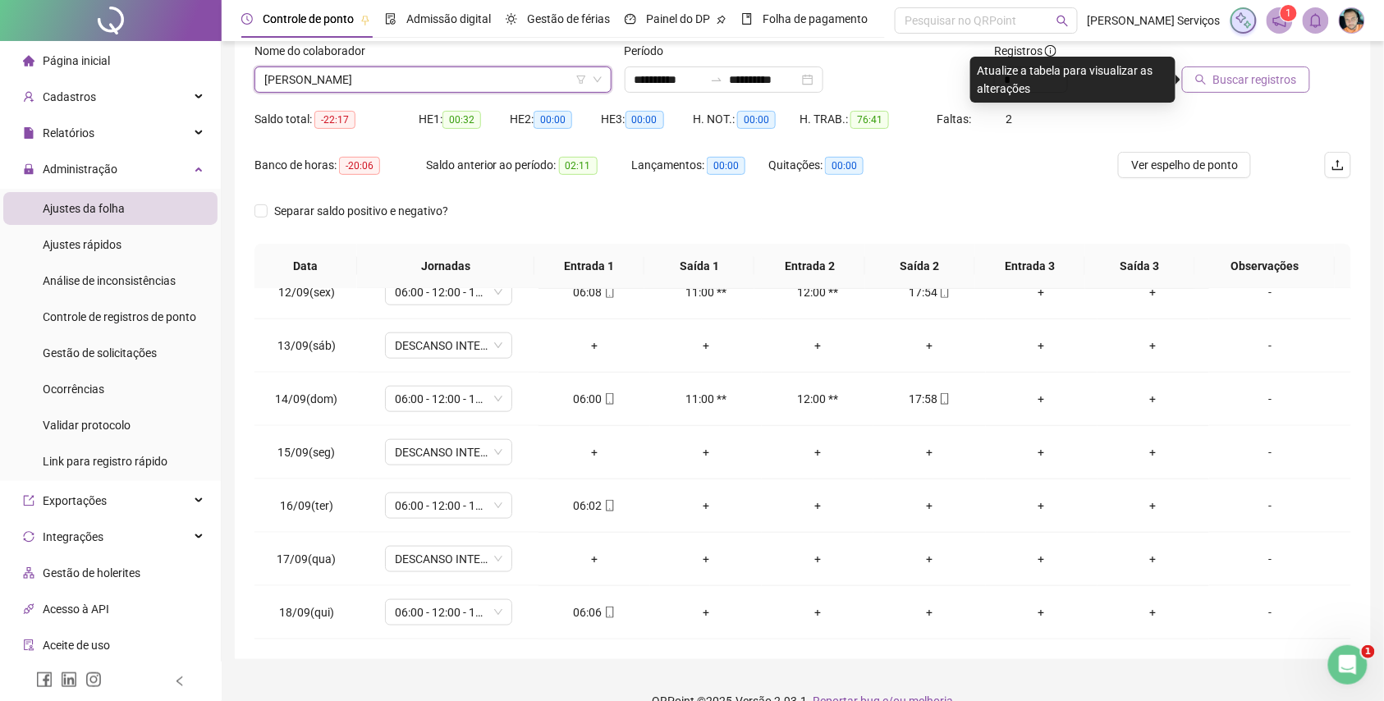
click at [1299, 72] on button "Buscar registros" at bounding box center [1246, 79] width 128 height 26
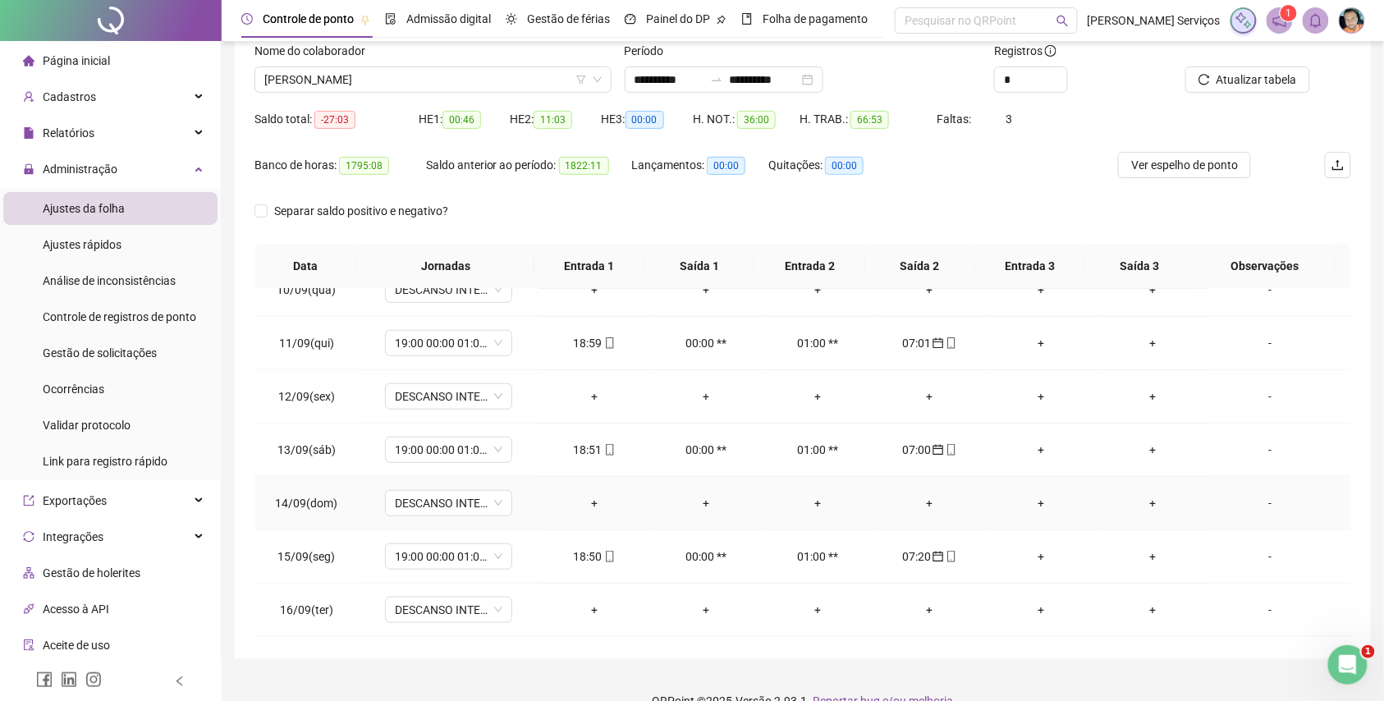
scroll to position [615, 0]
click at [467, 89] on span "[PERSON_NAME]" at bounding box center [432, 79] width 337 height 25
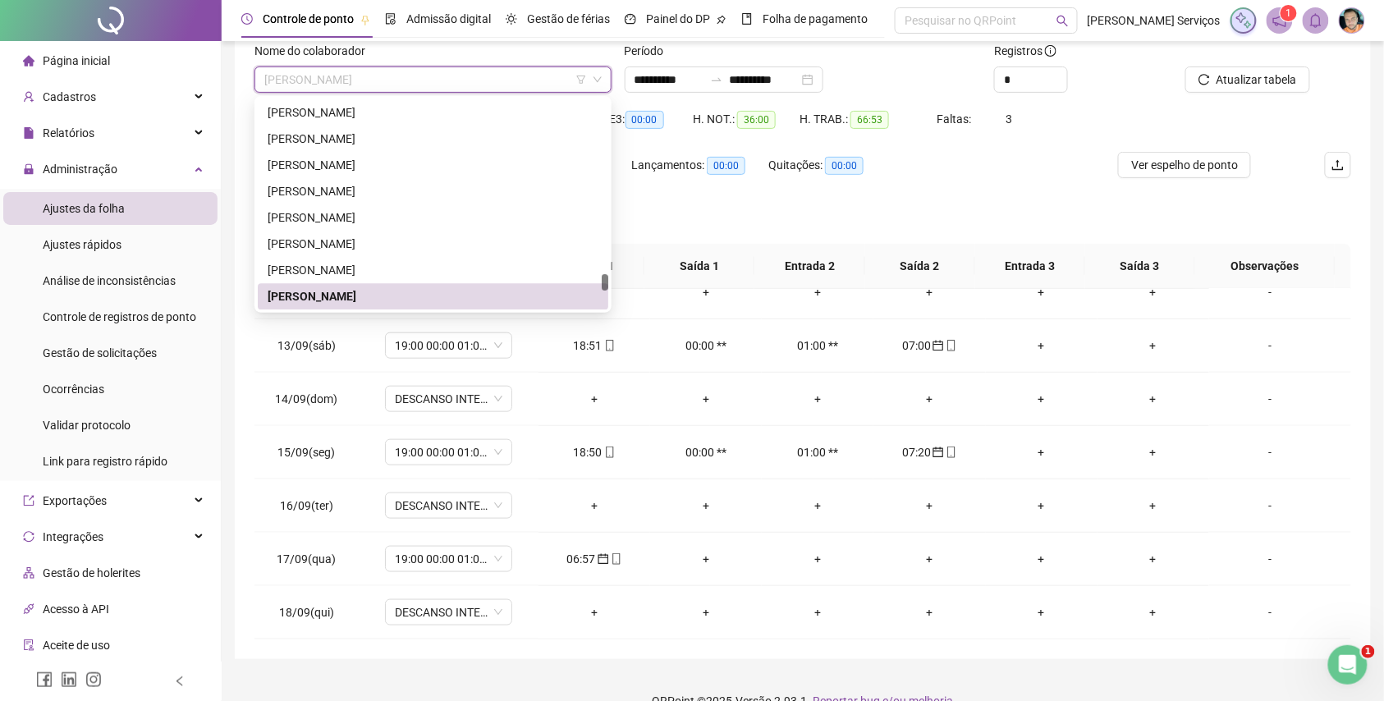
paste input "**********"
type input "**********"
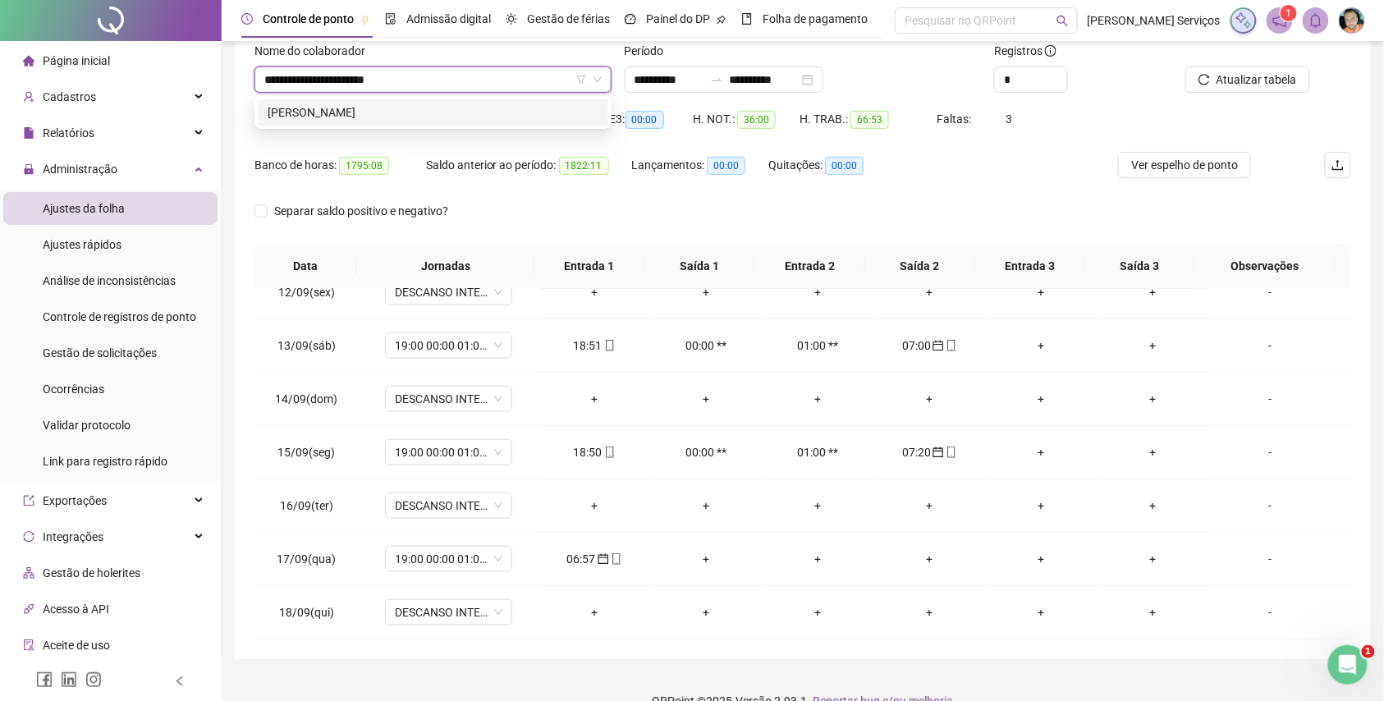
scroll to position [0, 0]
click at [483, 112] on div "[PERSON_NAME]" at bounding box center [433, 112] width 331 height 18
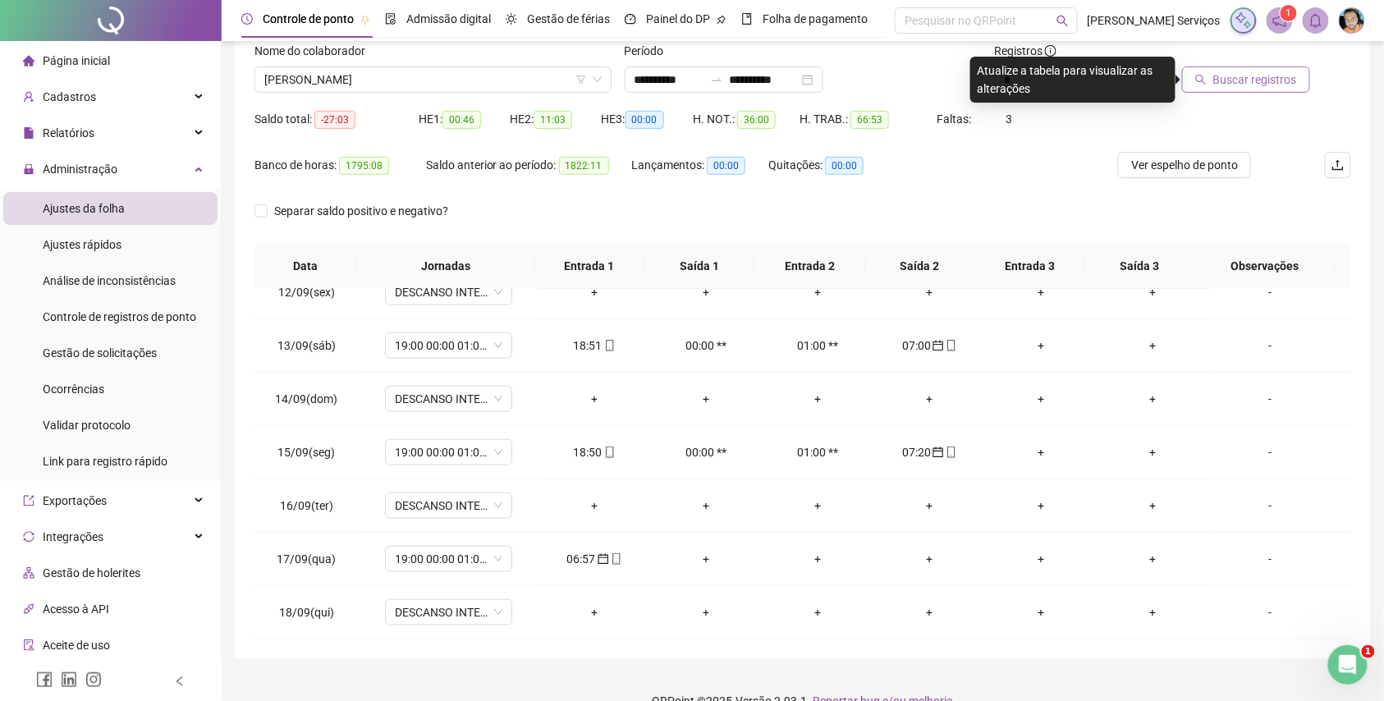
click at [1276, 84] on span "Buscar registros" at bounding box center [1255, 80] width 84 height 18
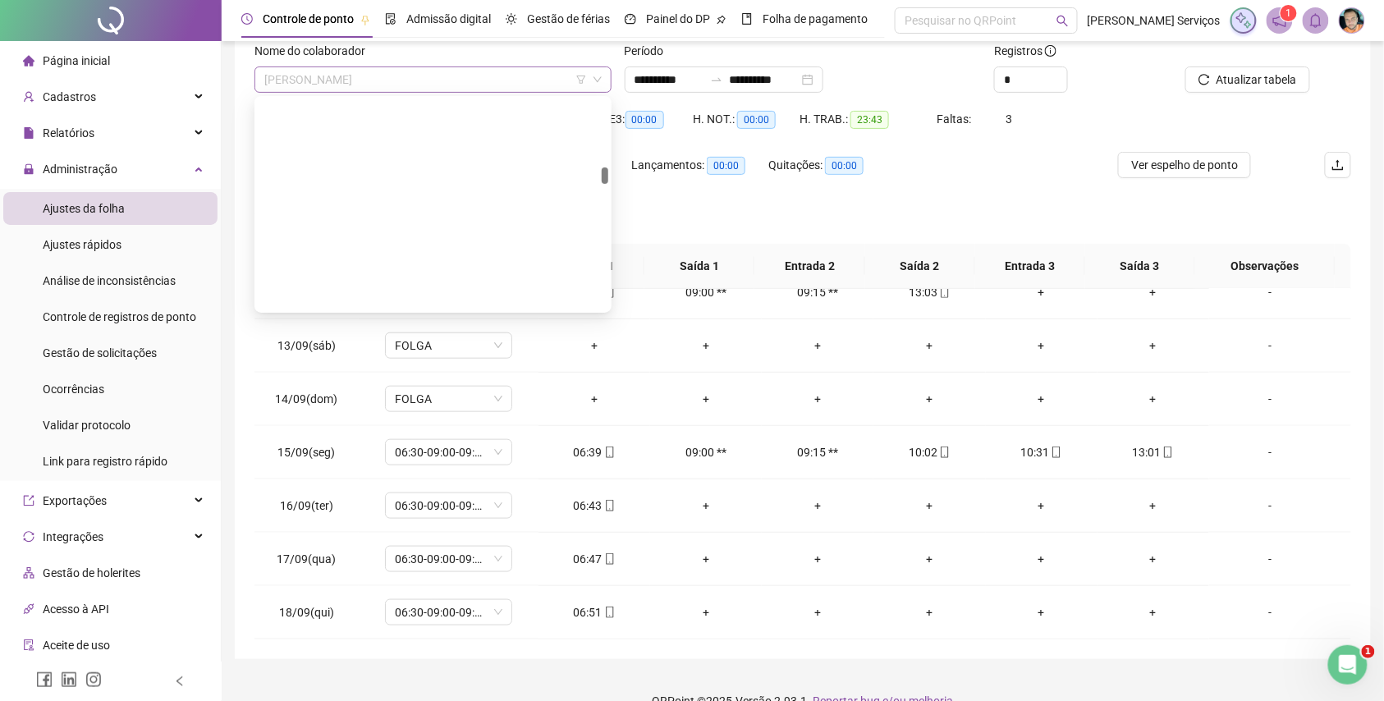
click at [547, 74] on span "[PERSON_NAME]" at bounding box center [432, 79] width 337 height 25
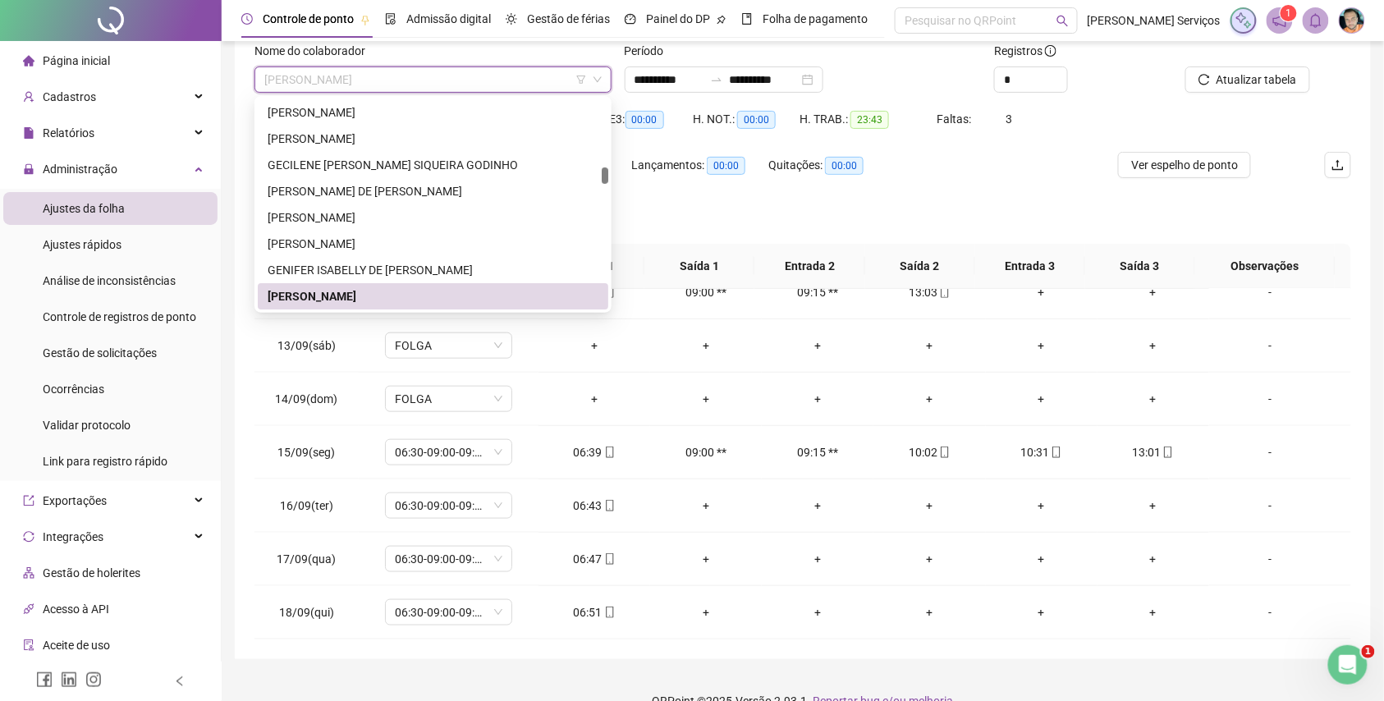
paste input "**********"
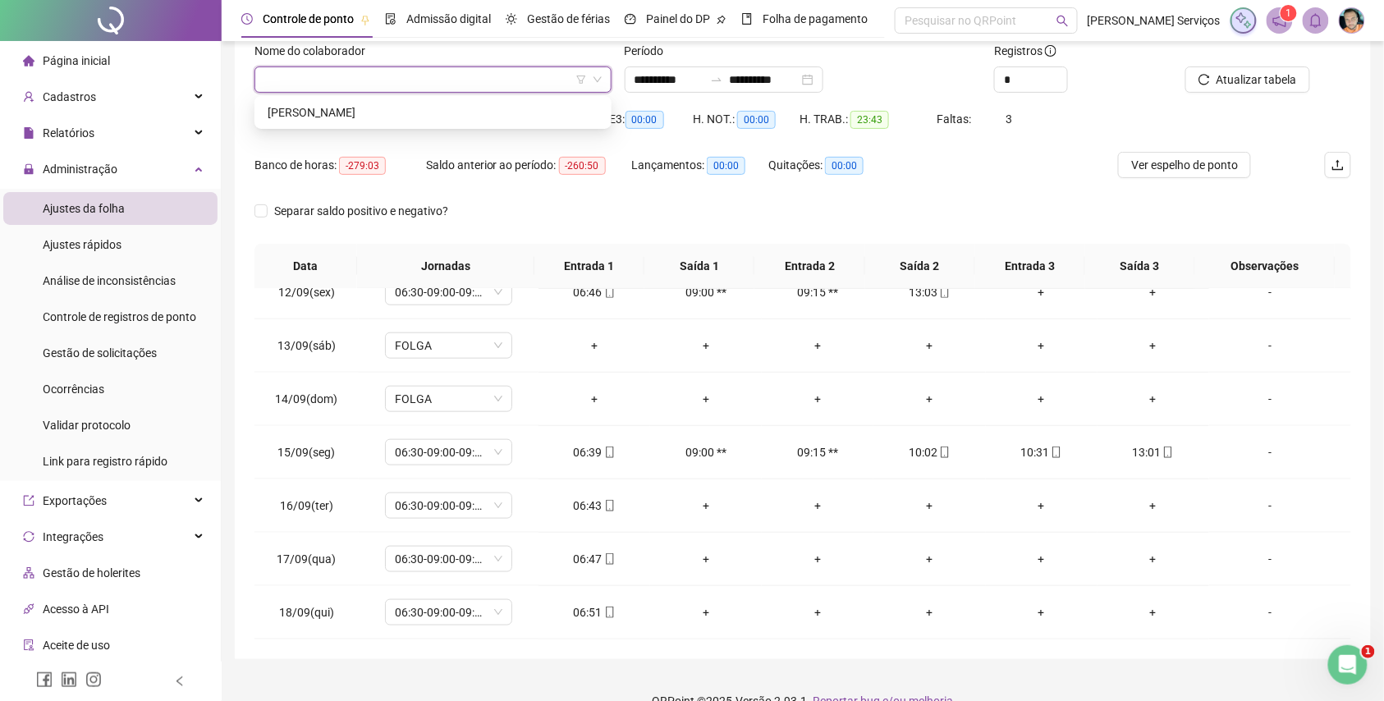
type input "**********"
click at [529, 105] on div "[PERSON_NAME]" at bounding box center [433, 112] width 331 height 18
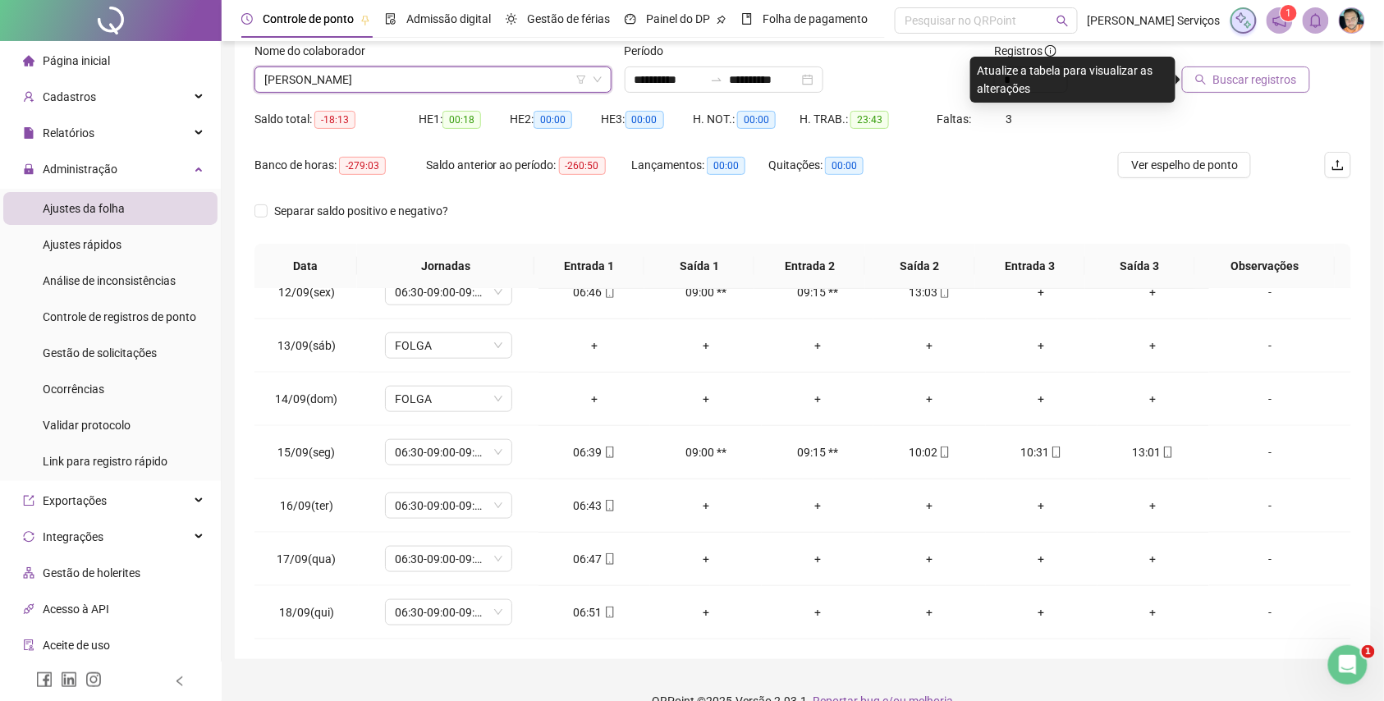
click at [1219, 66] on button "Buscar registros" at bounding box center [1246, 79] width 128 height 26
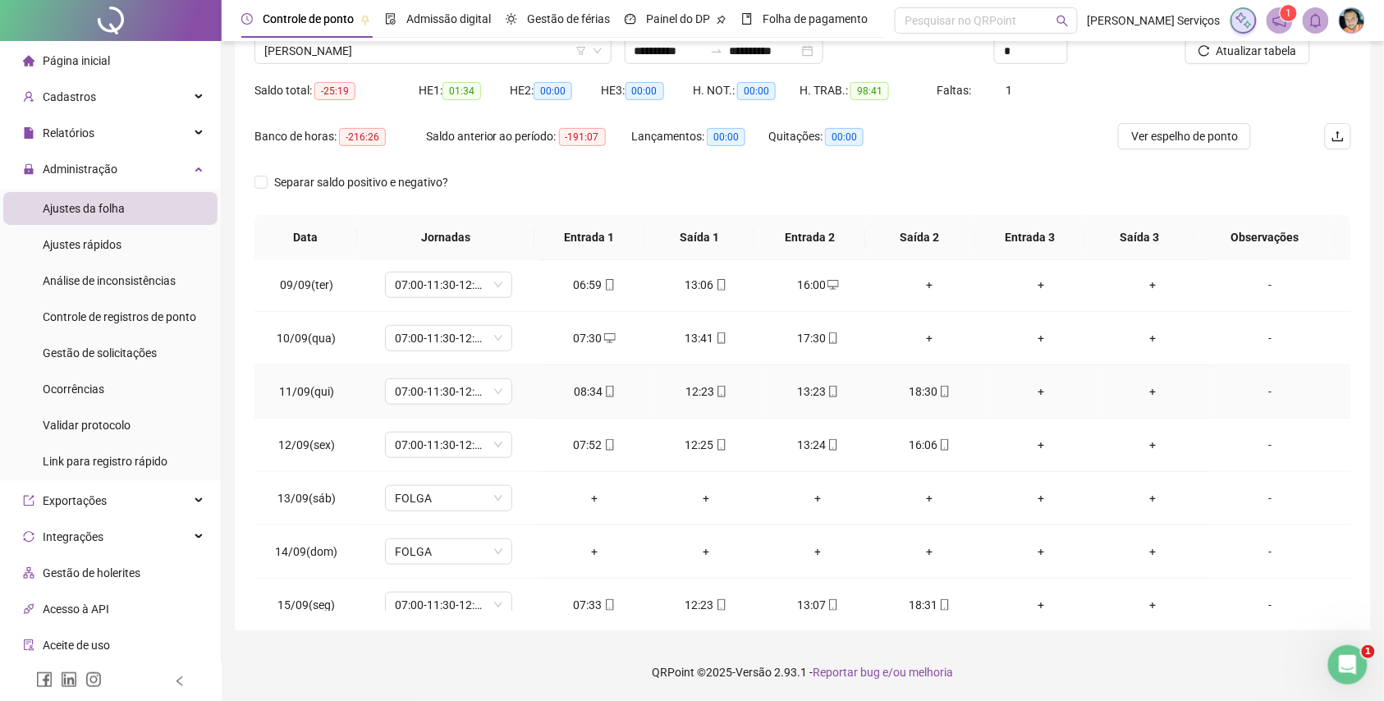
scroll to position [615, 0]
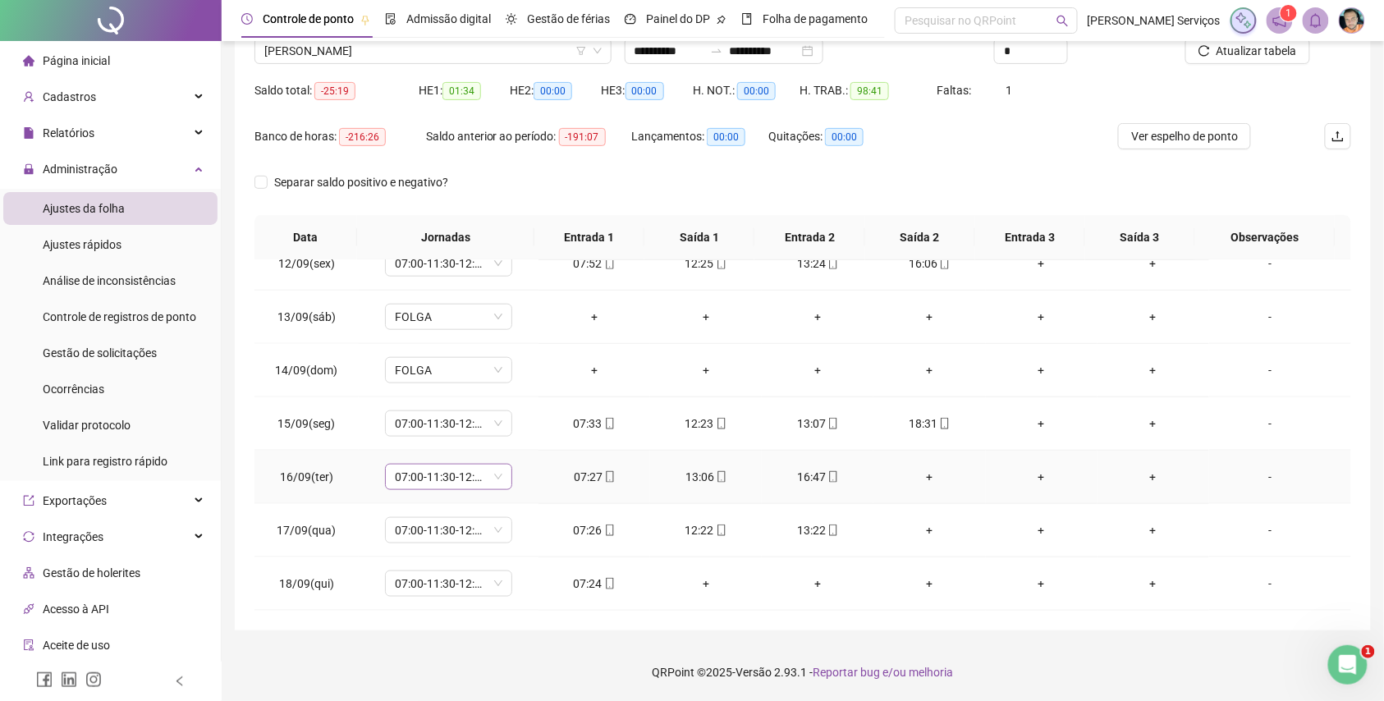
click at [441, 477] on span "07:00-11:30-12:30-17:00" at bounding box center [449, 477] width 108 height 25
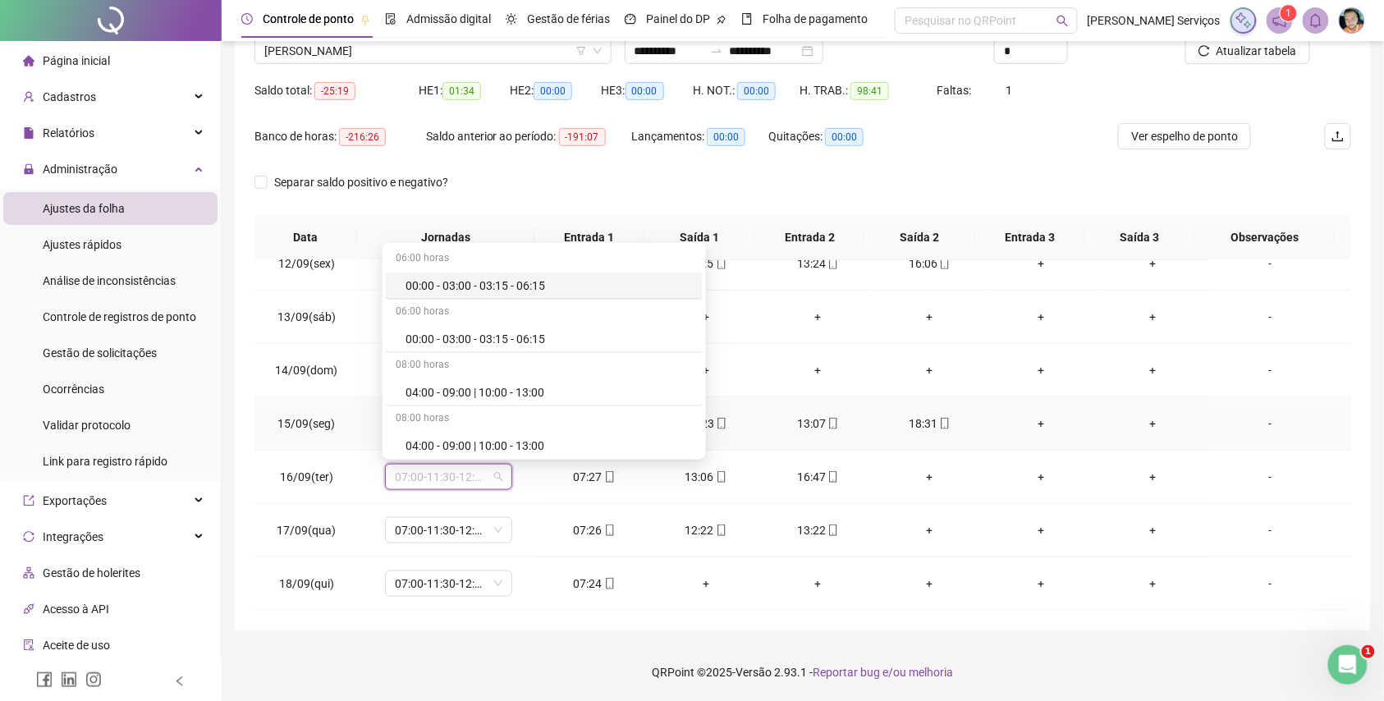
click at [1016, 427] on div "+" at bounding box center [1041, 424] width 85 height 18
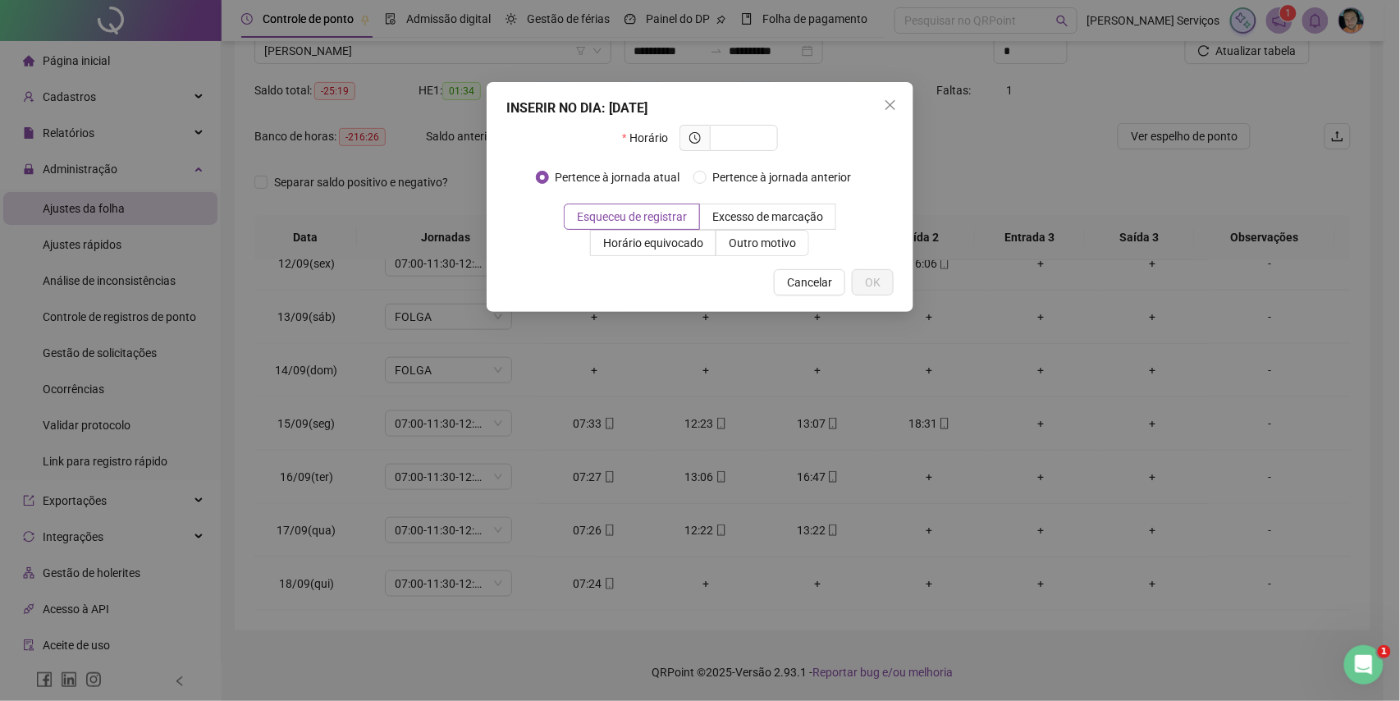
click at [1033, 379] on div "INSERIR NO DIA : 15/09/2025 Horário Pertence à jornada atual Pertence à jornada…" at bounding box center [700, 350] width 1400 height 701
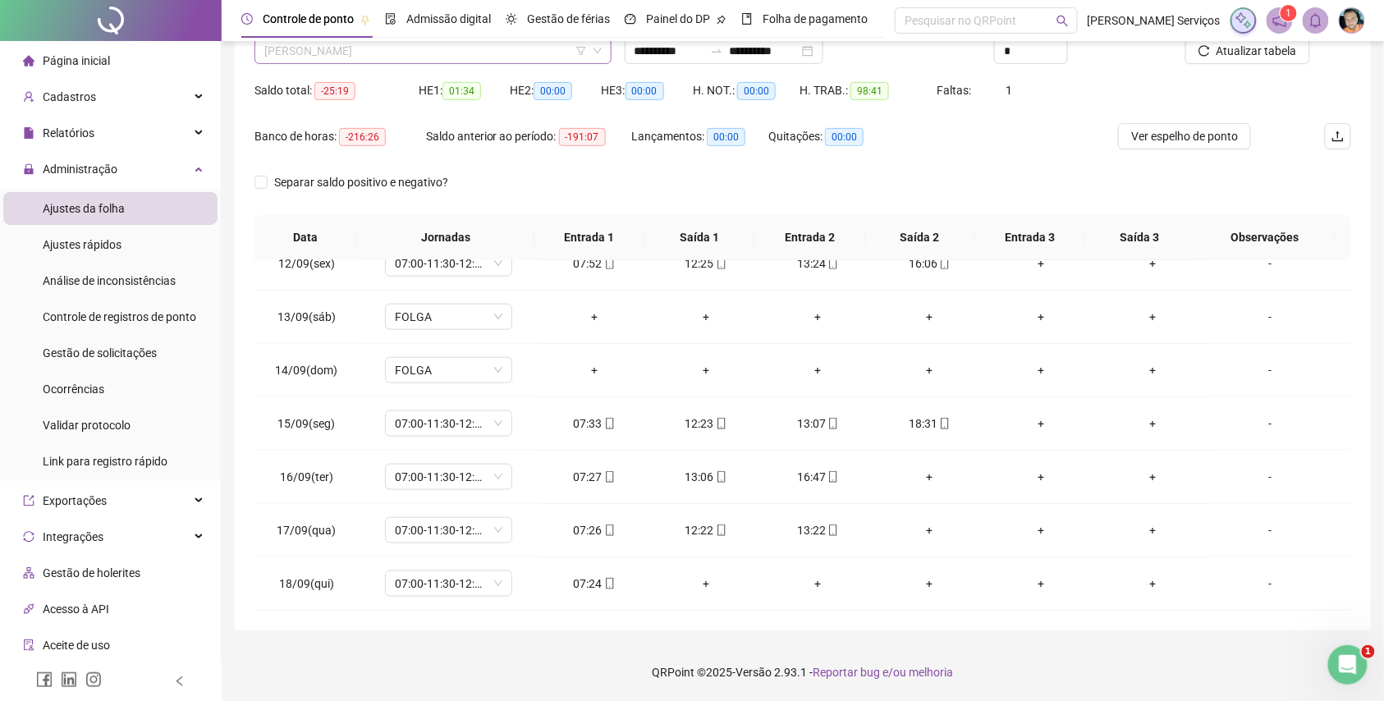
click at [453, 51] on span "[PERSON_NAME]" at bounding box center [432, 51] width 337 height 25
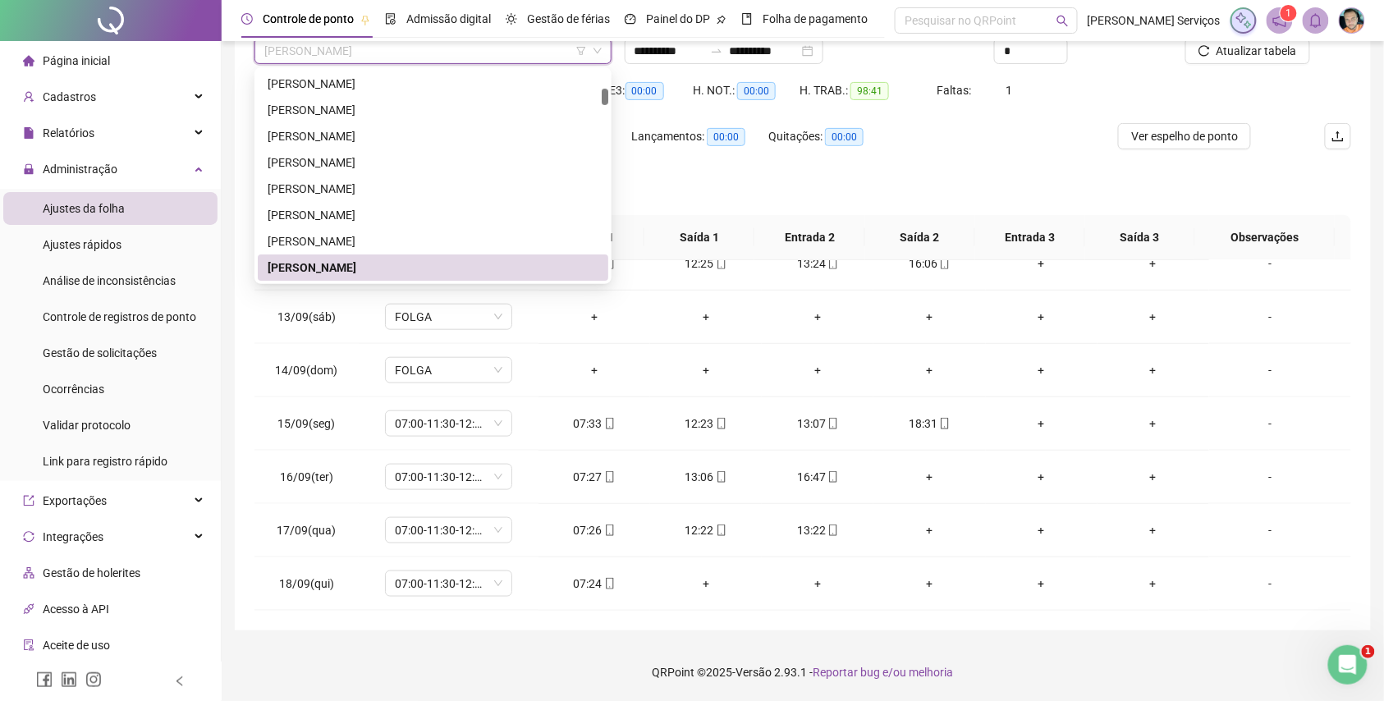
paste input "**********"
type input "**********"
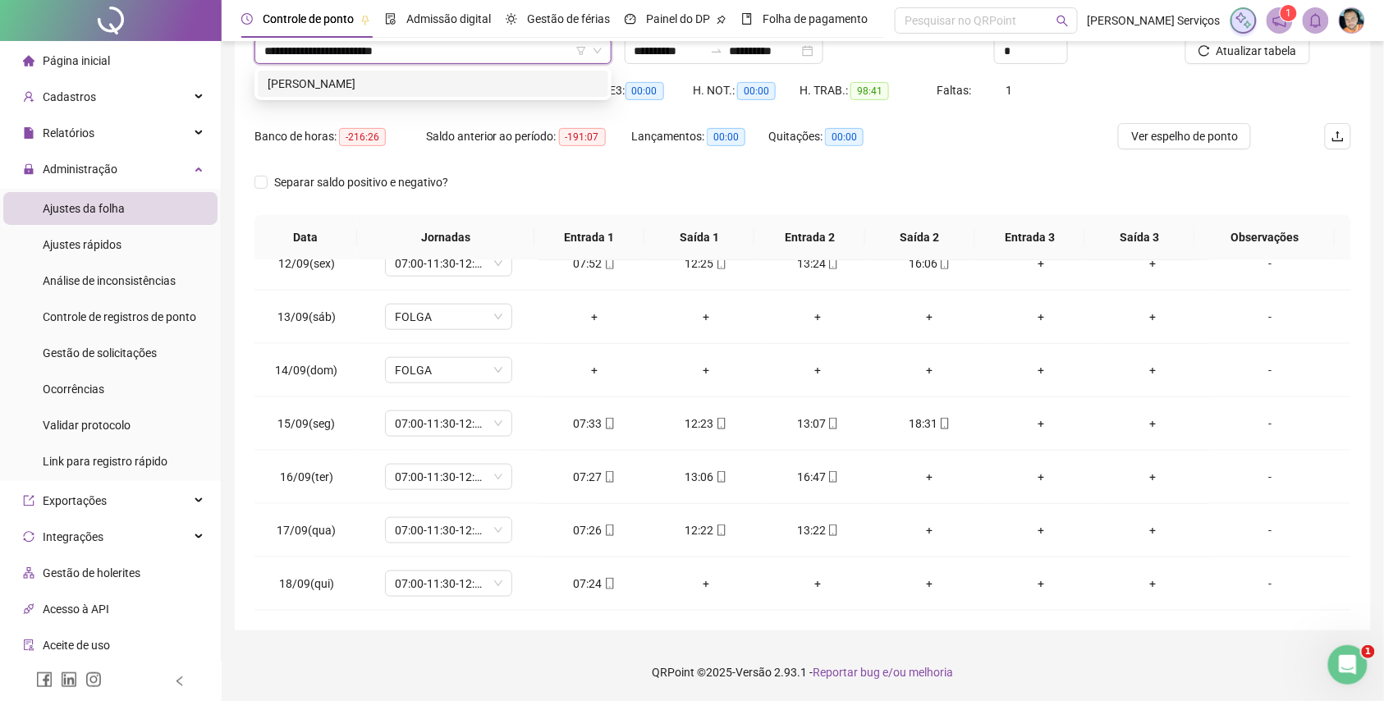
scroll to position [0, 0]
click at [457, 94] on div "[PERSON_NAME]" at bounding box center [433, 84] width 351 height 26
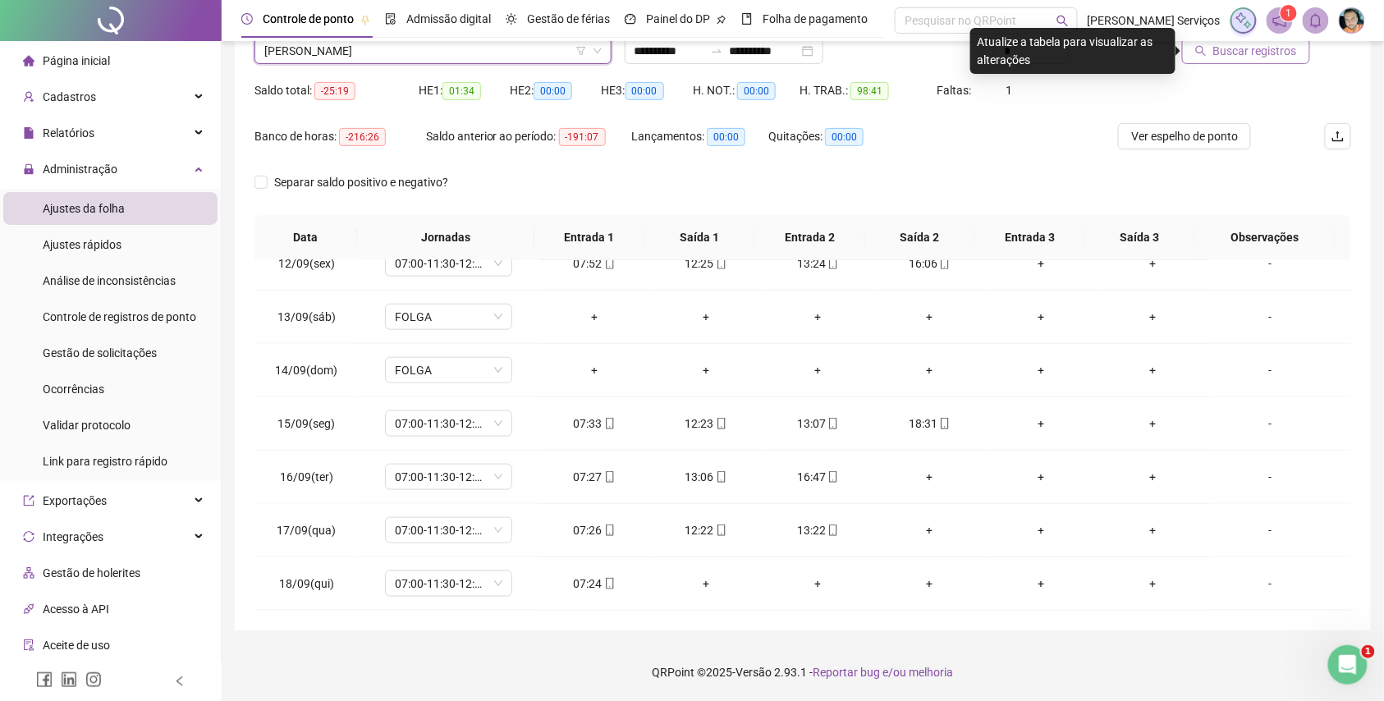
click at [1207, 56] on icon "search" at bounding box center [1200, 50] width 11 height 11
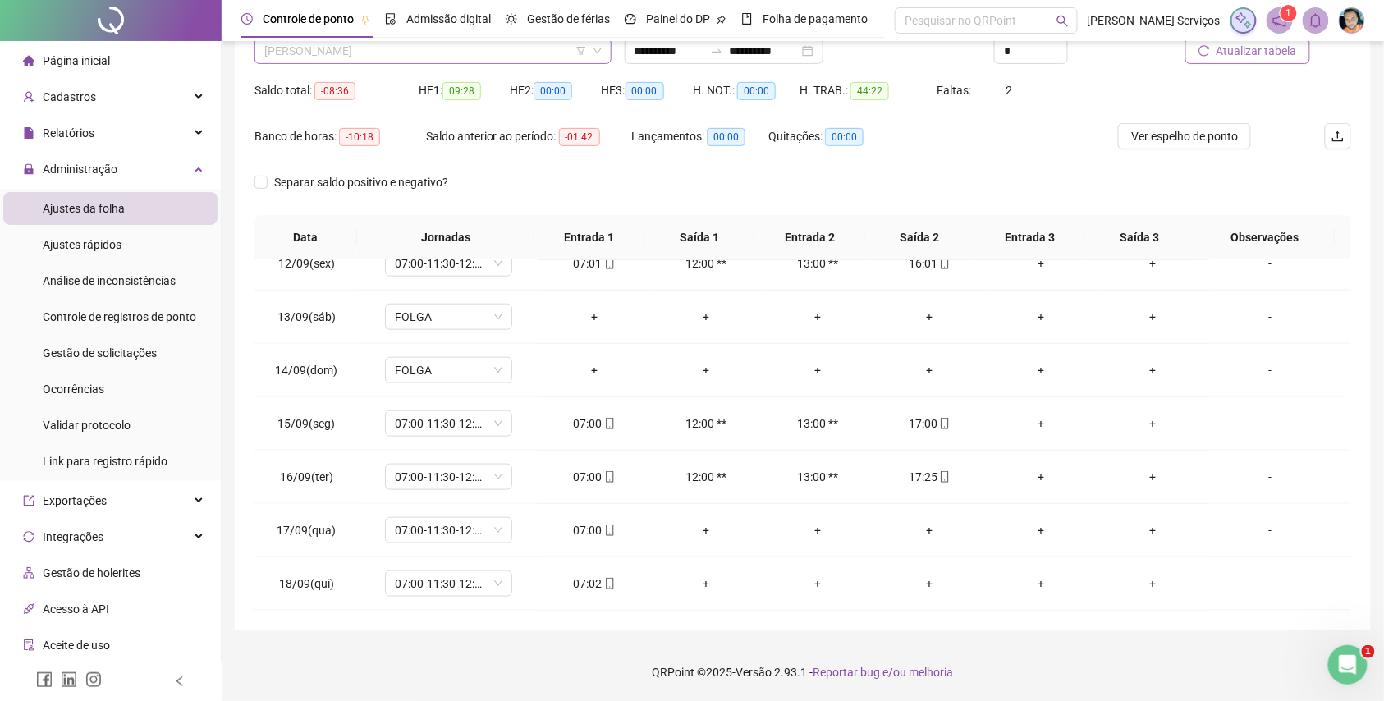
click at [401, 61] on span "[PERSON_NAME]" at bounding box center [432, 51] width 337 height 25
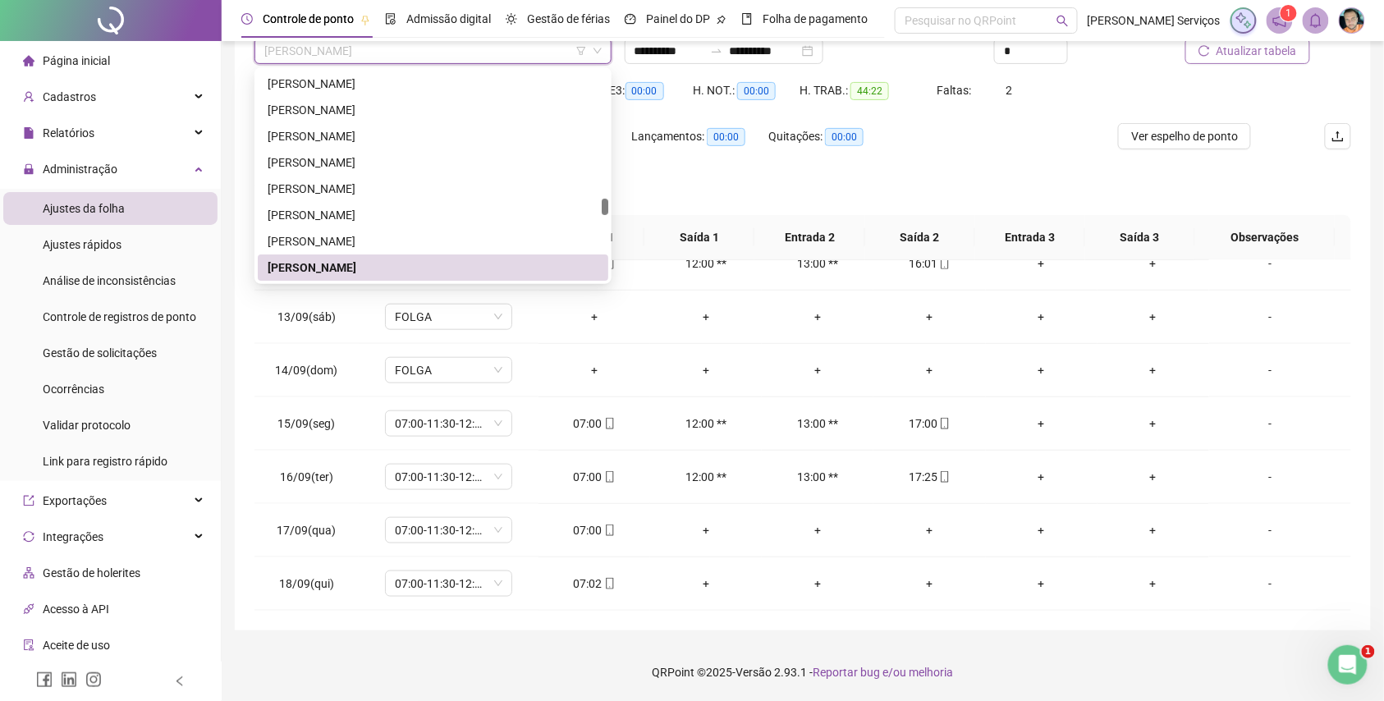
paste input "**********"
type input "**********"
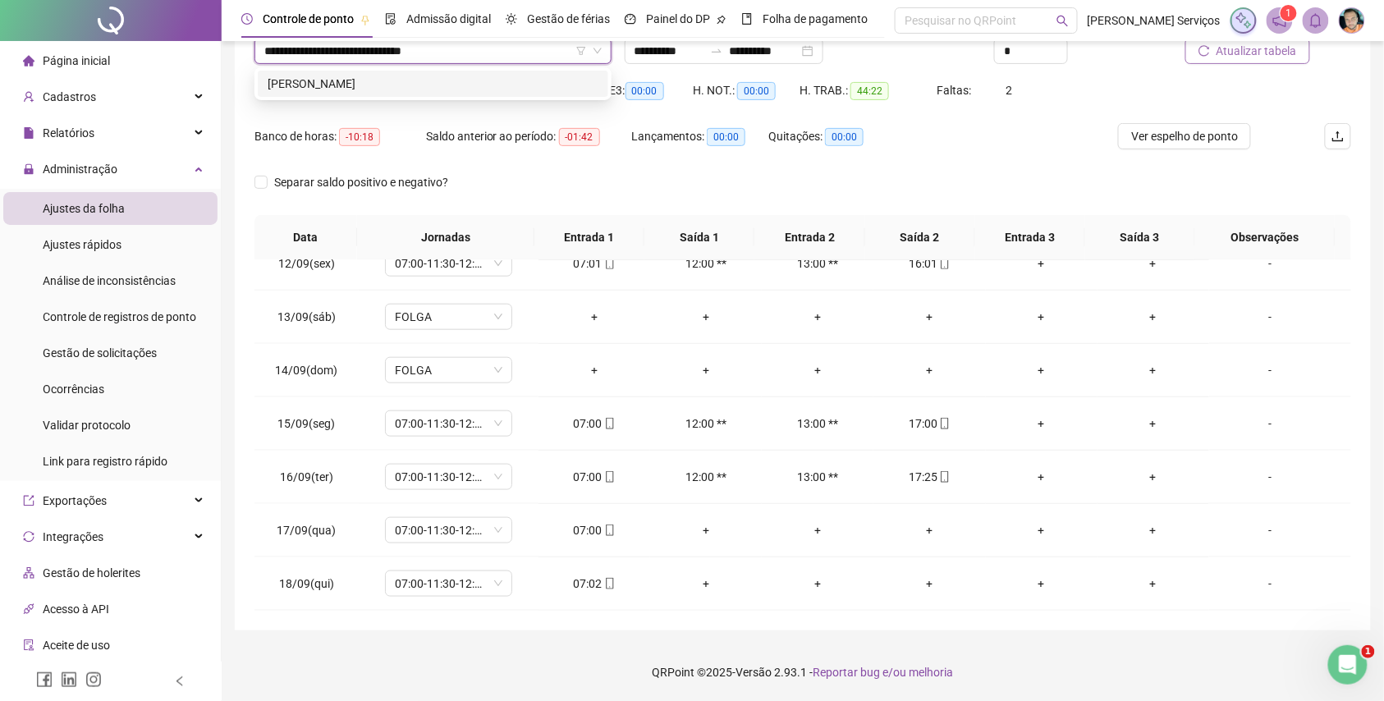
scroll to position [0, 0]
click at [422, 71] on div "[PERSON_NAME]" at bounding box center [433, 84] width 351 height 26
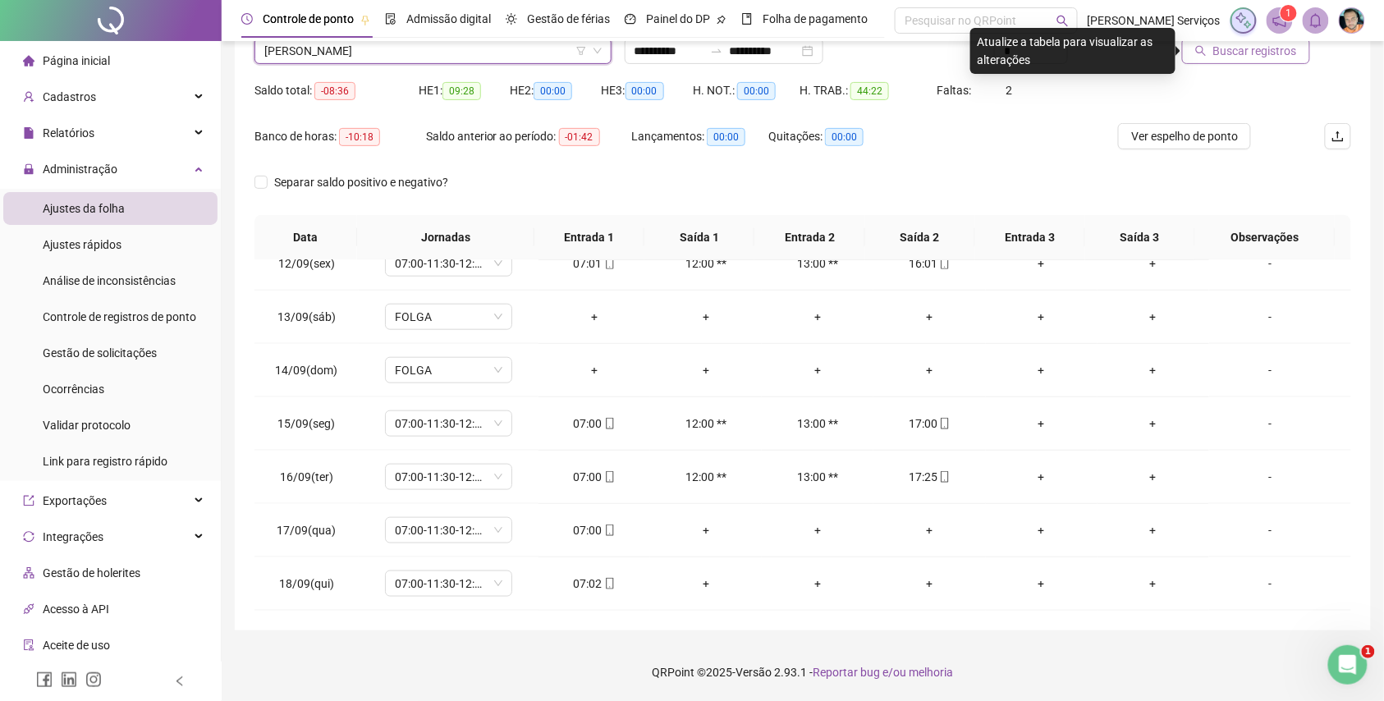
click at [1258, 54] on span "Buscar registros" at bounding box center [1255, 51] width 84 height 18
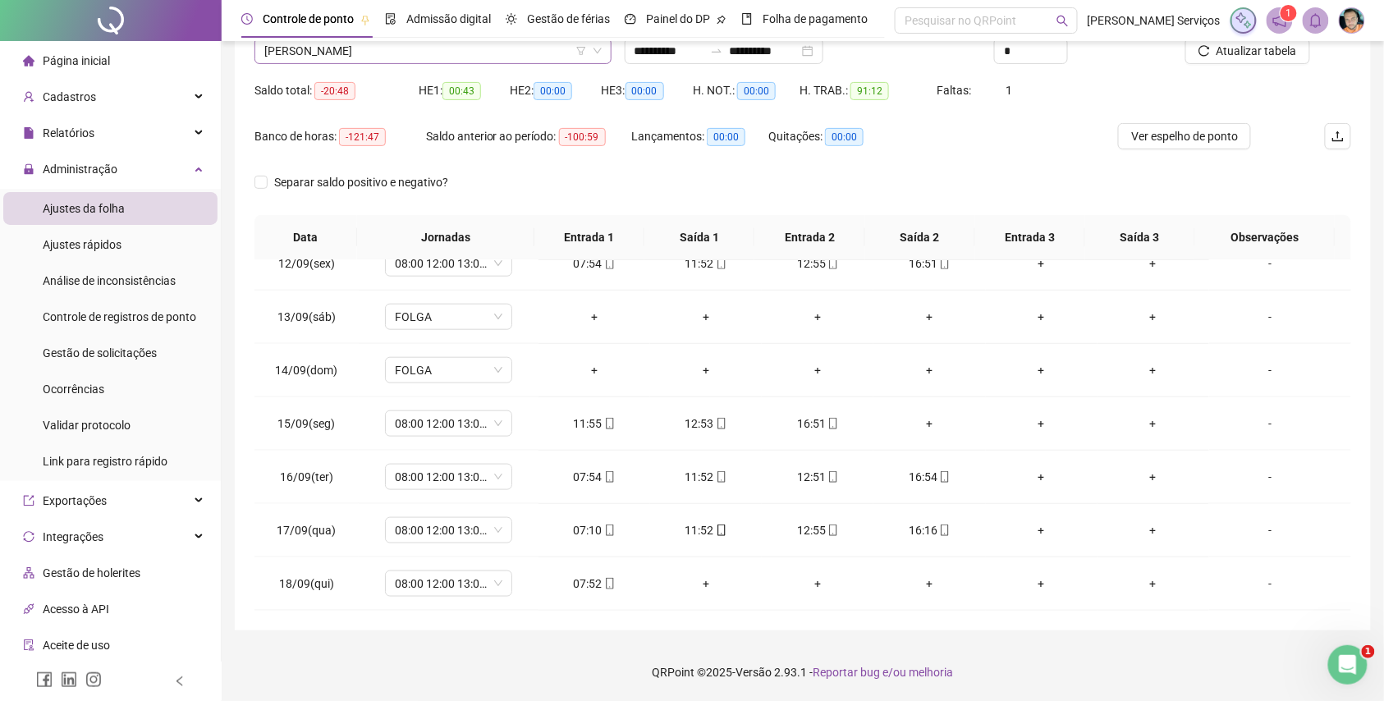
click at [364, 49] on span "[PERSON_NAME]" at bounding box center [432, 51] width 337 height 25
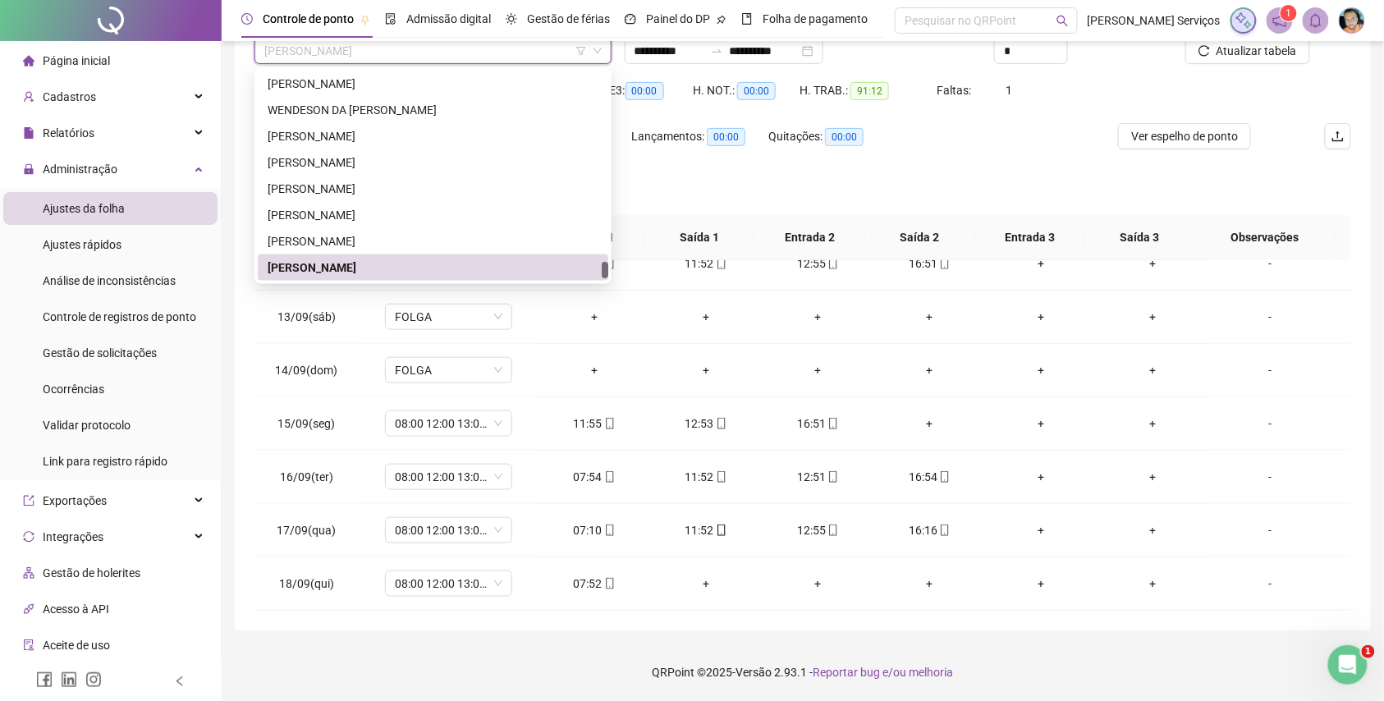
paste input "**********"
type input "**********"
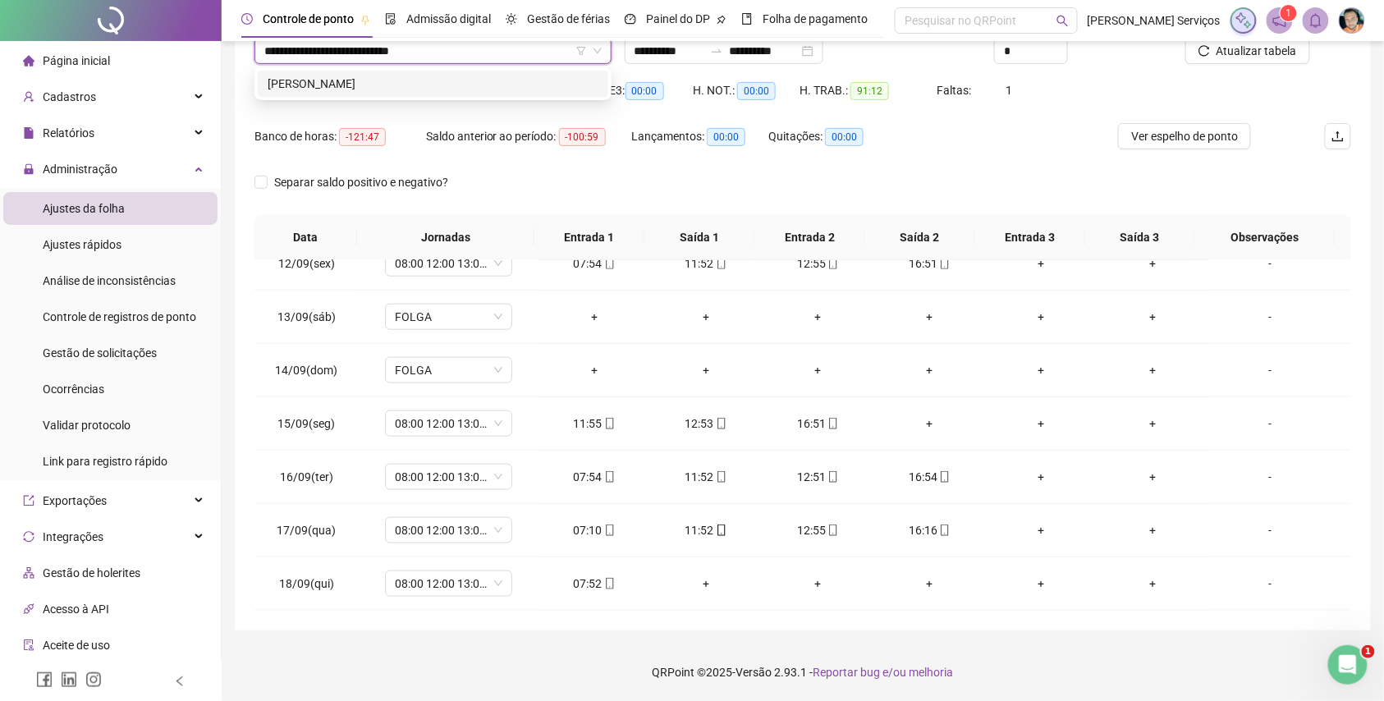
click at [402, 85] on div "[PERSON_NAME]" at bounding box center [433, 84] width 331 height 18
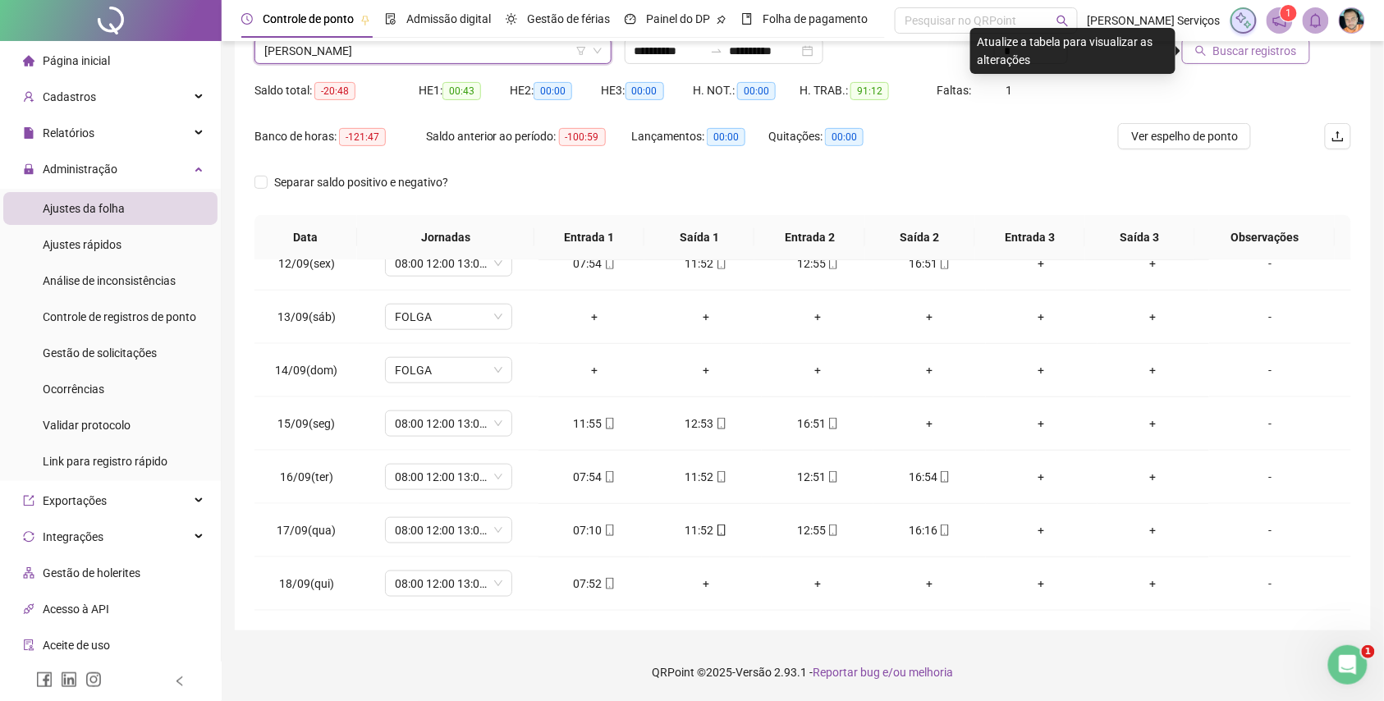
click at [1229, 50] on span "Buscar registros" at bounding box center [1255, 51] width 84 height 18
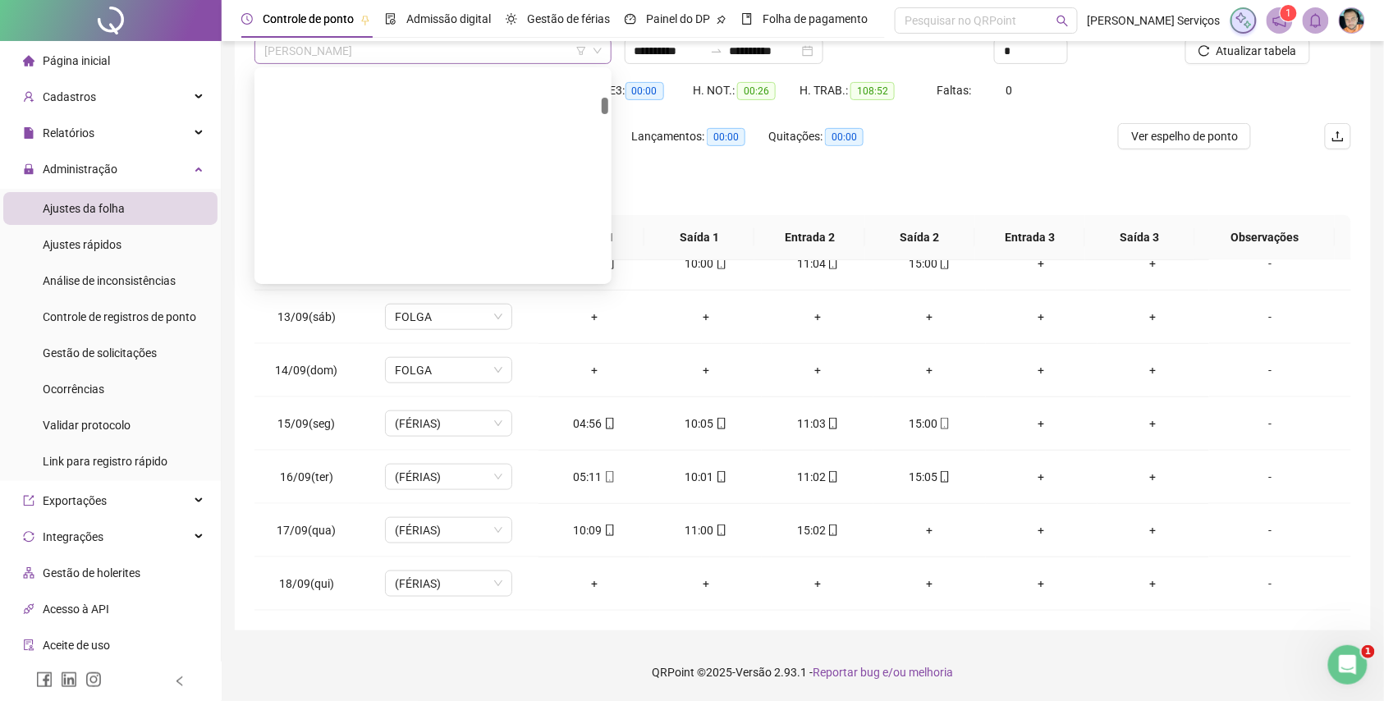
click at [412, 61] on span "[PERSON_NAME]" at bounding box center [432, 51] width 337 height 25
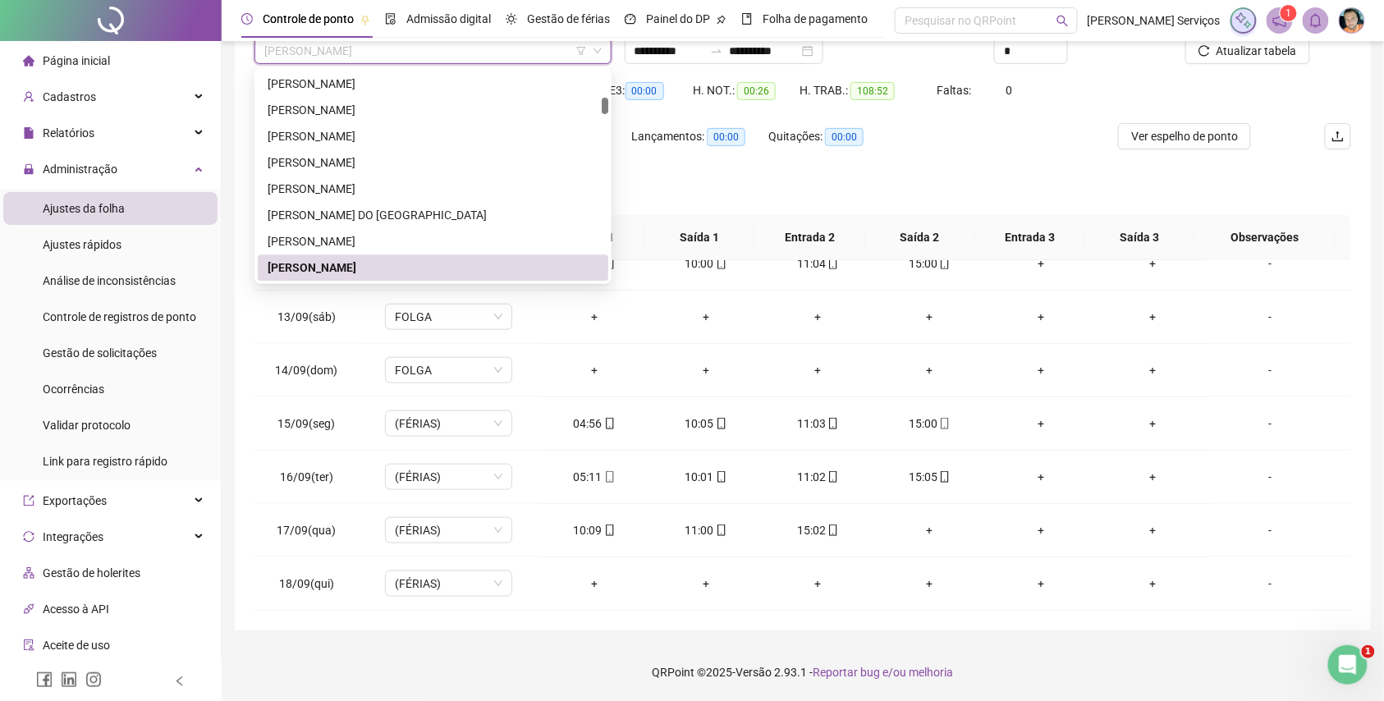
paste input "**********"
type input "**********"
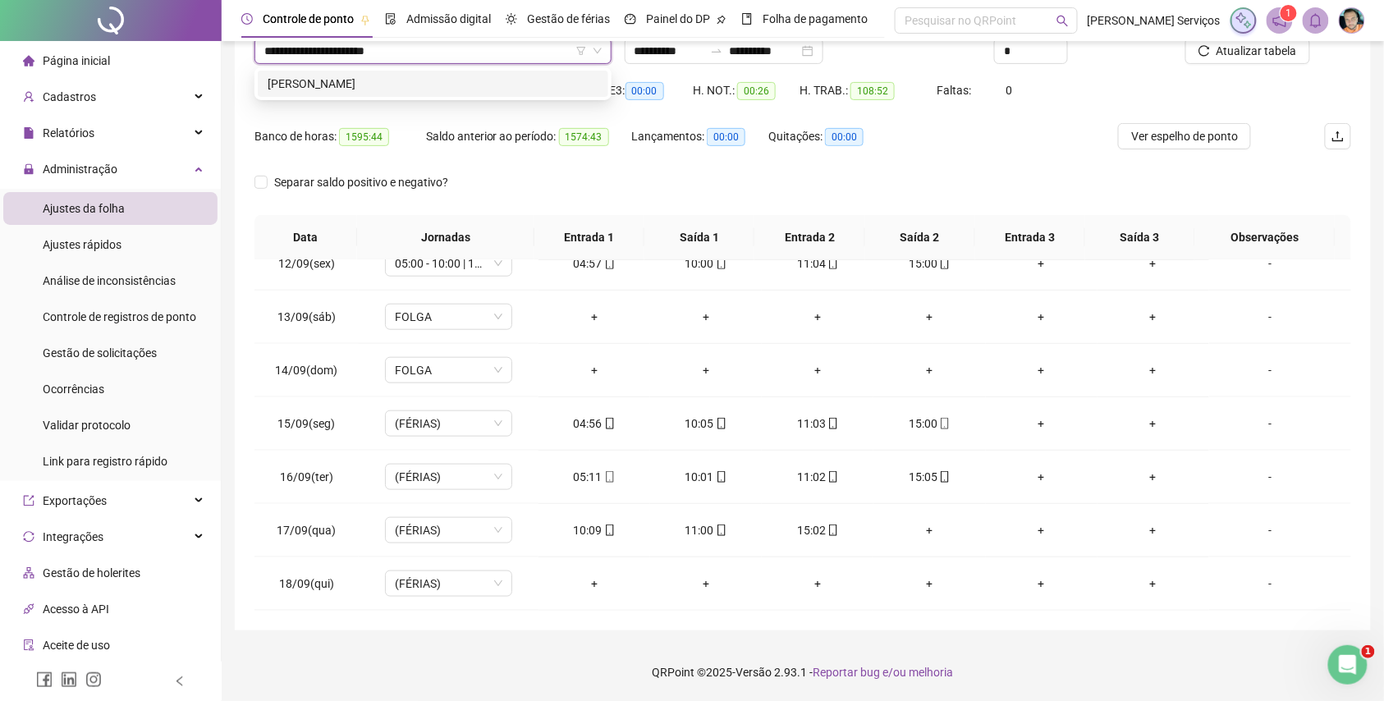
click at [428, 77] on div "[PERSON_NAME]" at bounding box center [433, 84] width 331 height 18
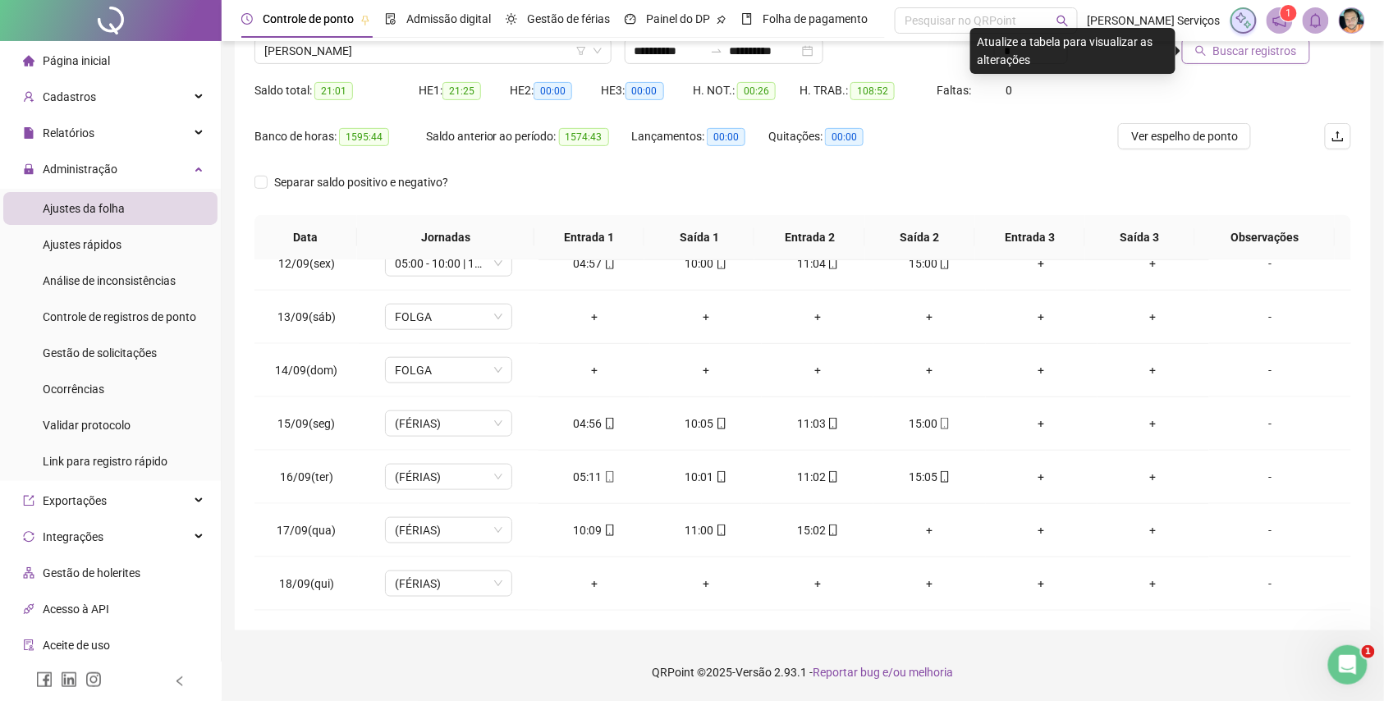
click at [1212, 61] on button "Buscar registros" at bounding box center [1246, 51] width 128 height 26
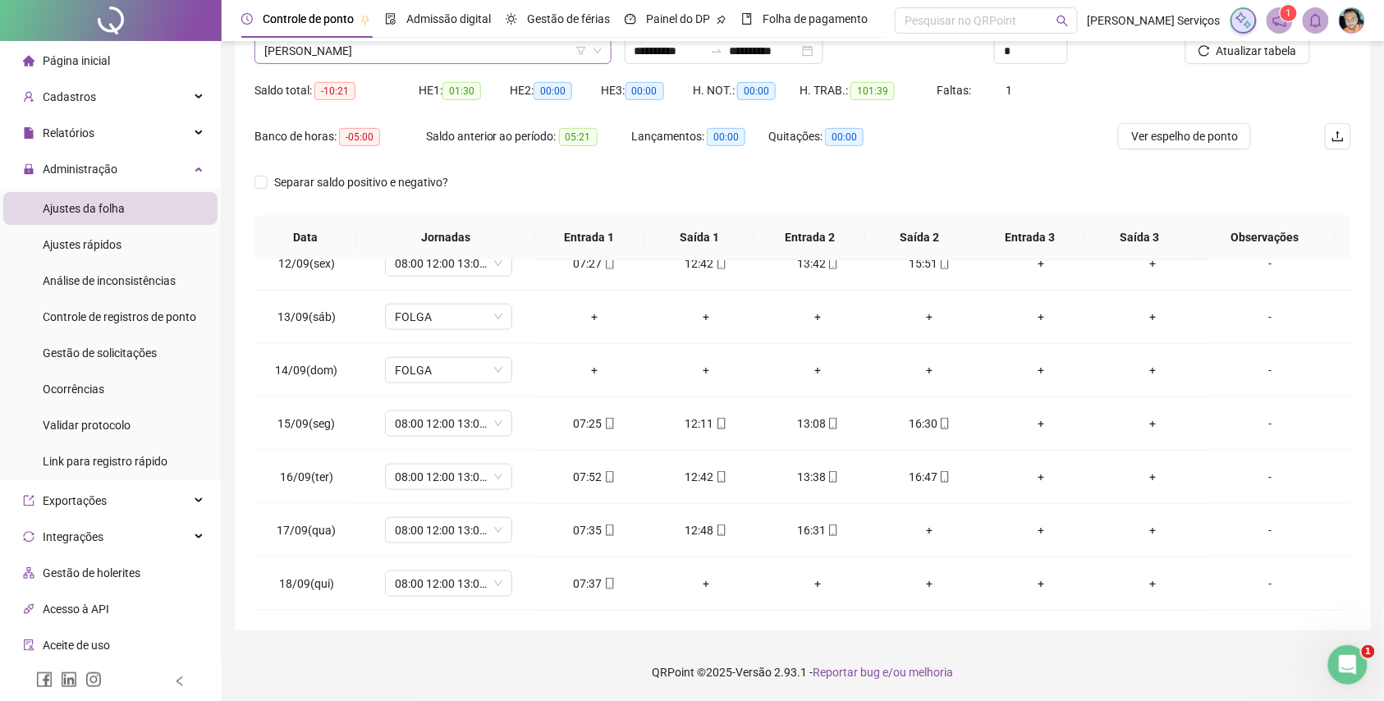
click at [434, 53] on span "[PERSON_NAME]" at bounding box center [432, 51] width 337 height 25
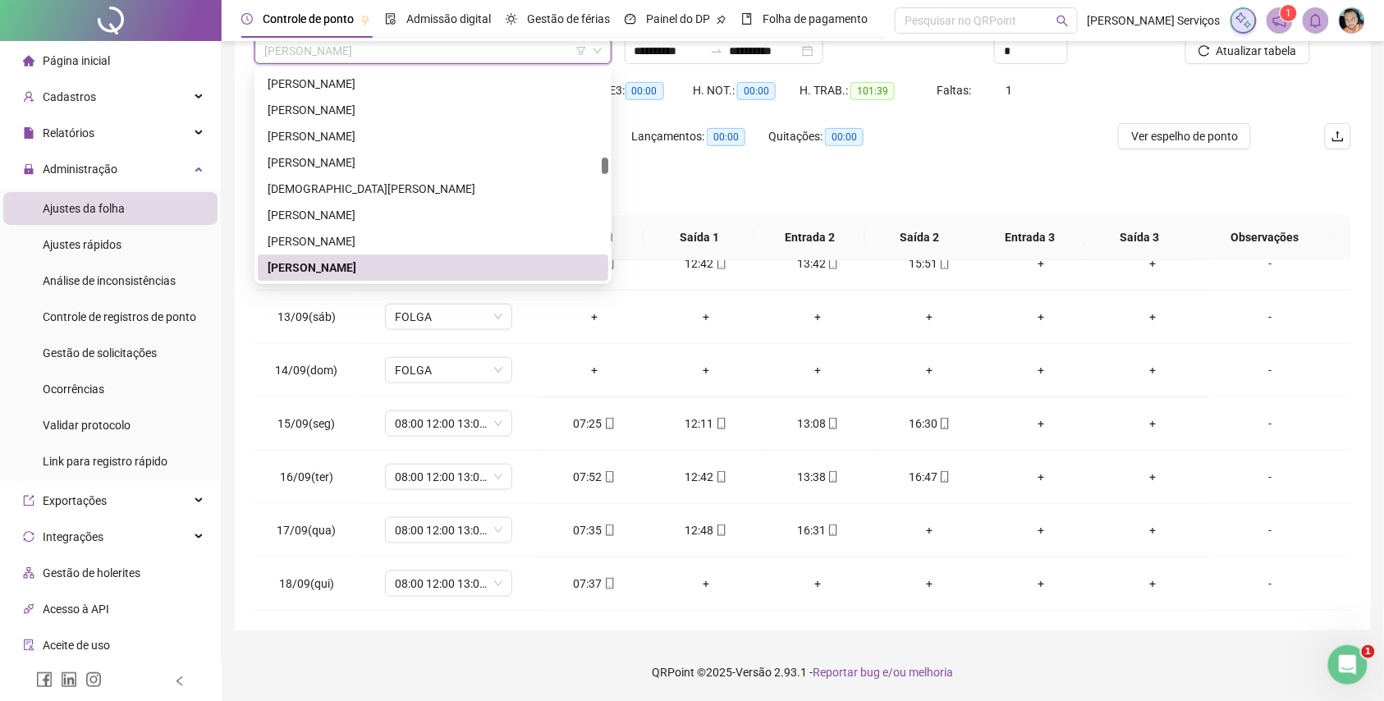
paste input "**********"
type input "**********"
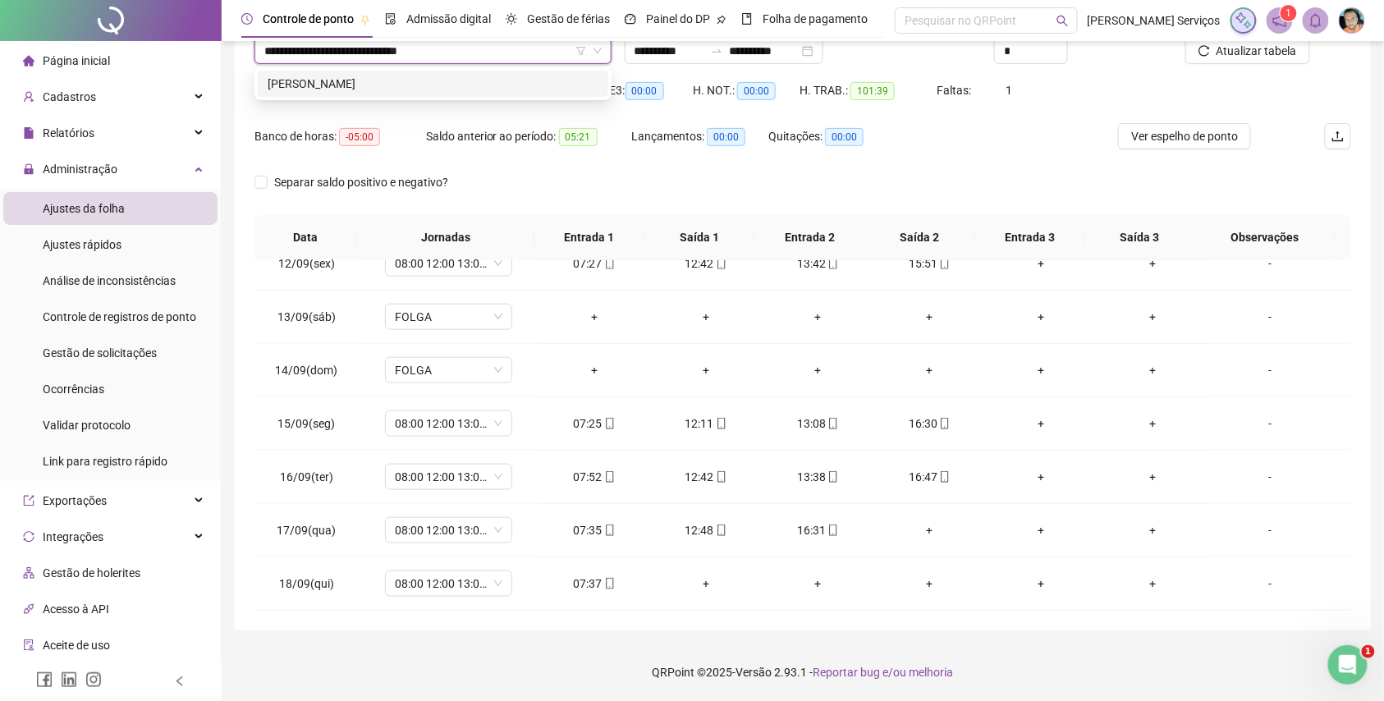
click at [451, 92] on div "[PERSON_NAME]" at bounding box center [433, 84] width 331 height 18
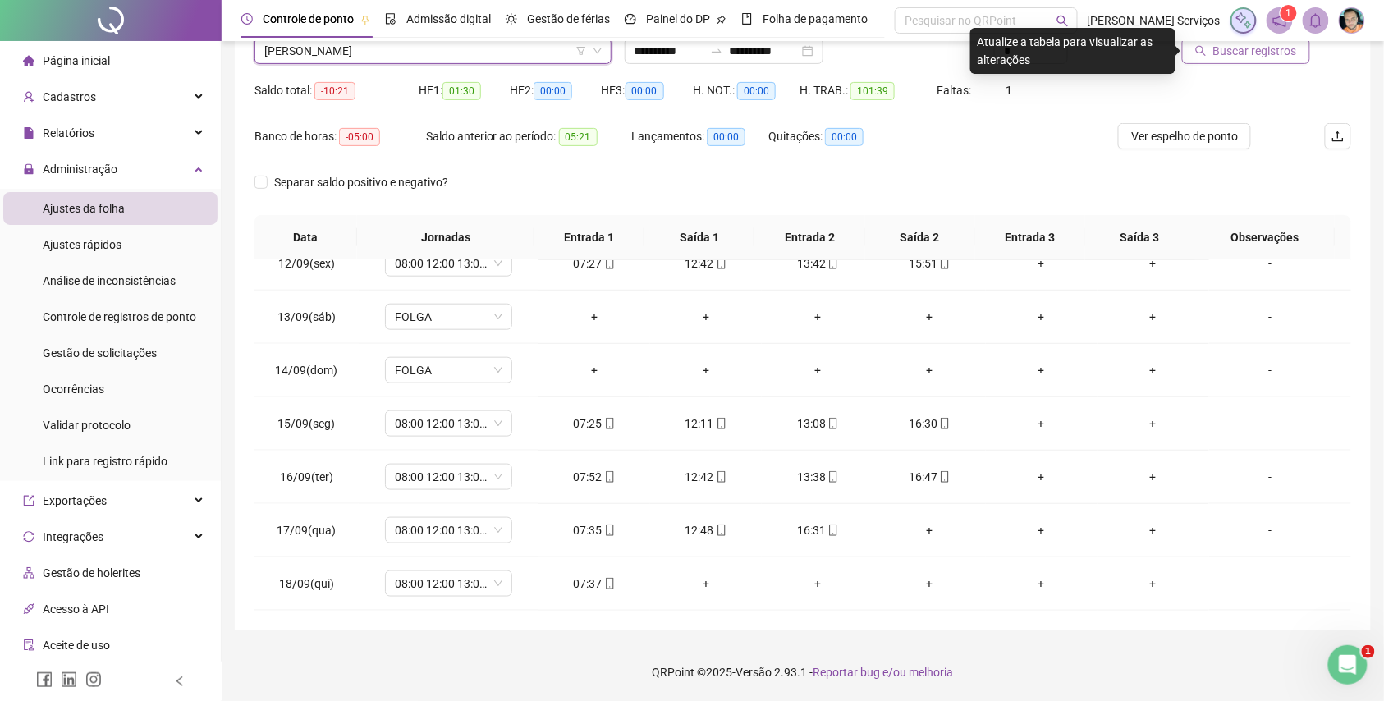
click at [1236, 56] on span "Buscar registros" at bounding box center [1255, 51] width 84 height 18
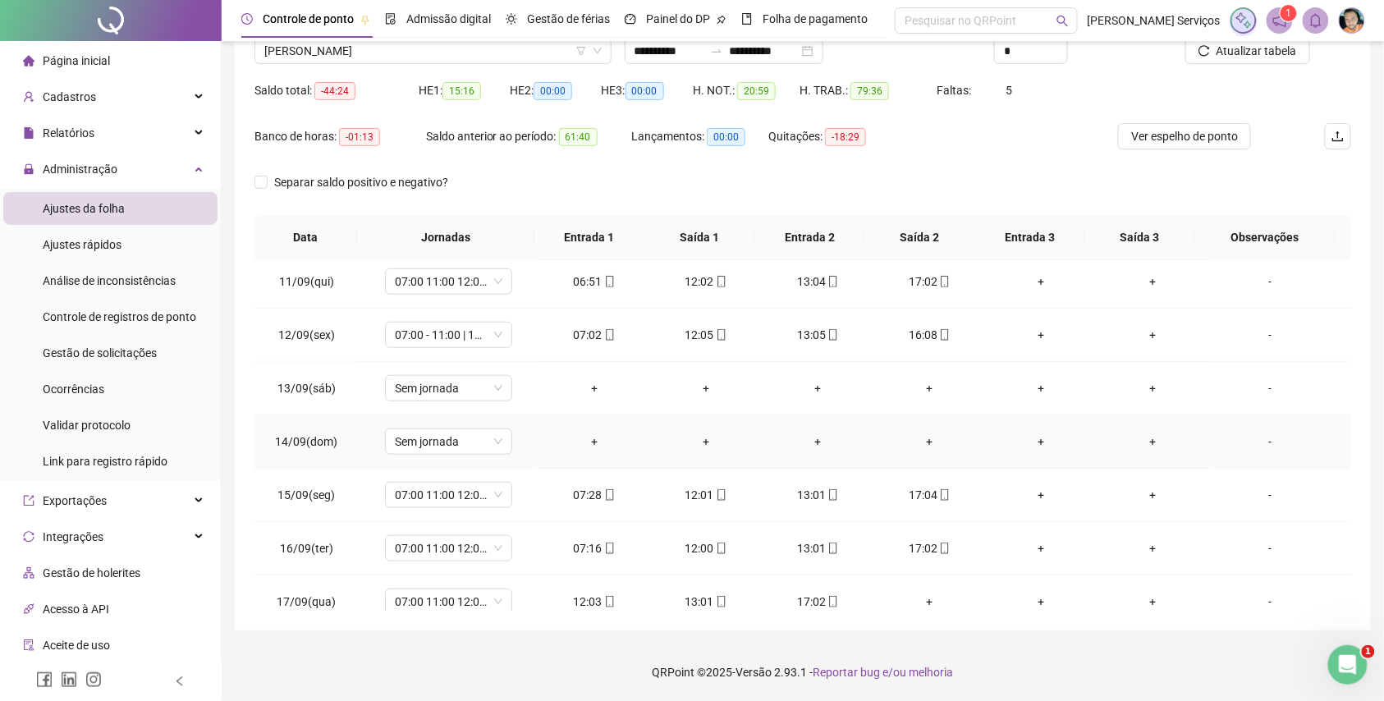
scroll to position [286, 0]
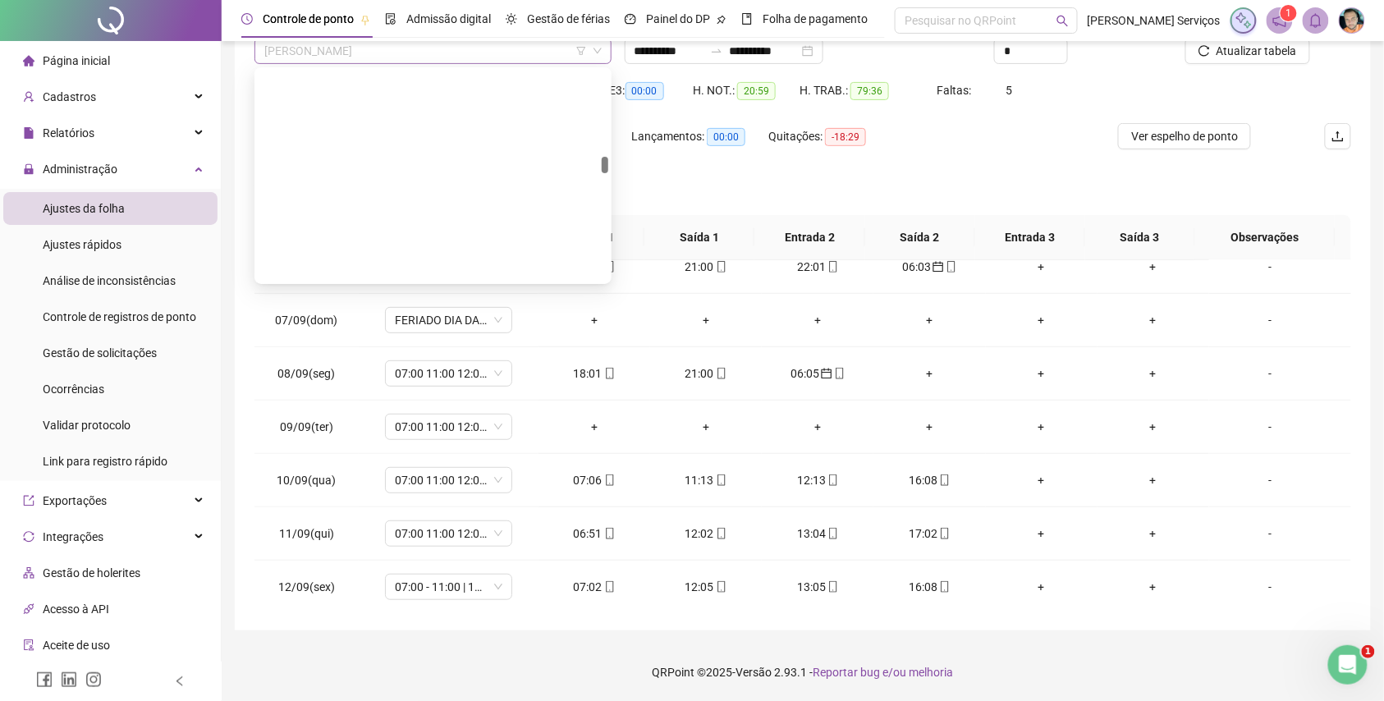
click at [457, 50] on span "[PERSON_NAME]" at bounding box center [432, 51] width 337 height 25
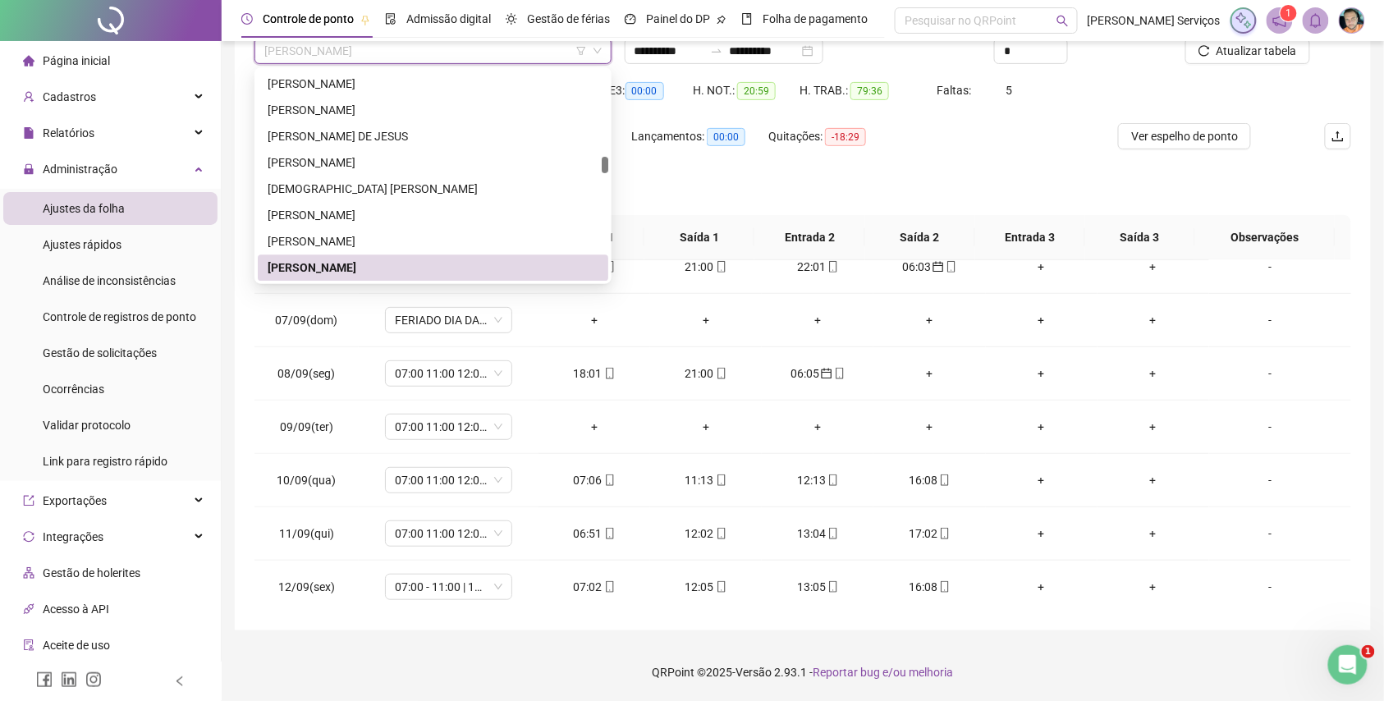
paste input "**********"
type input "**********"
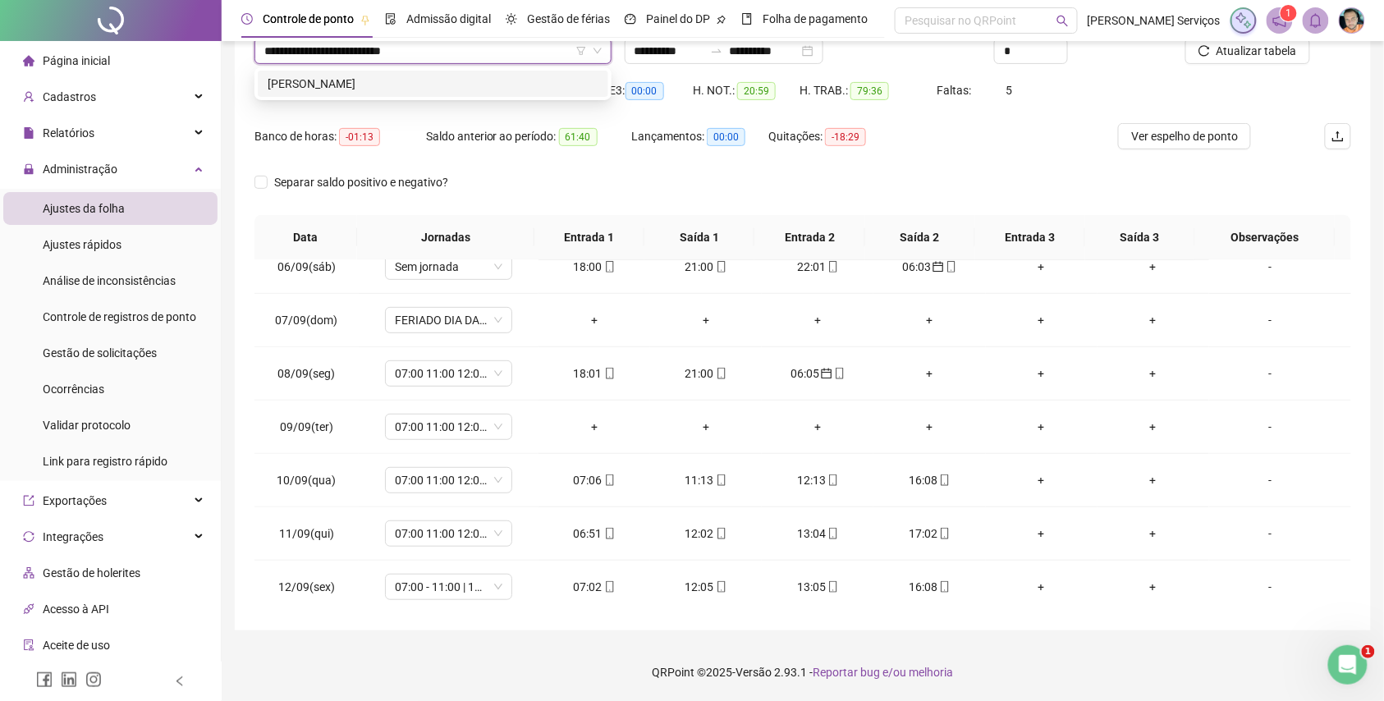
click at [470, 85] on div "[PERSON_NAME]" at bounding box center [433, 84] width 331 height 18
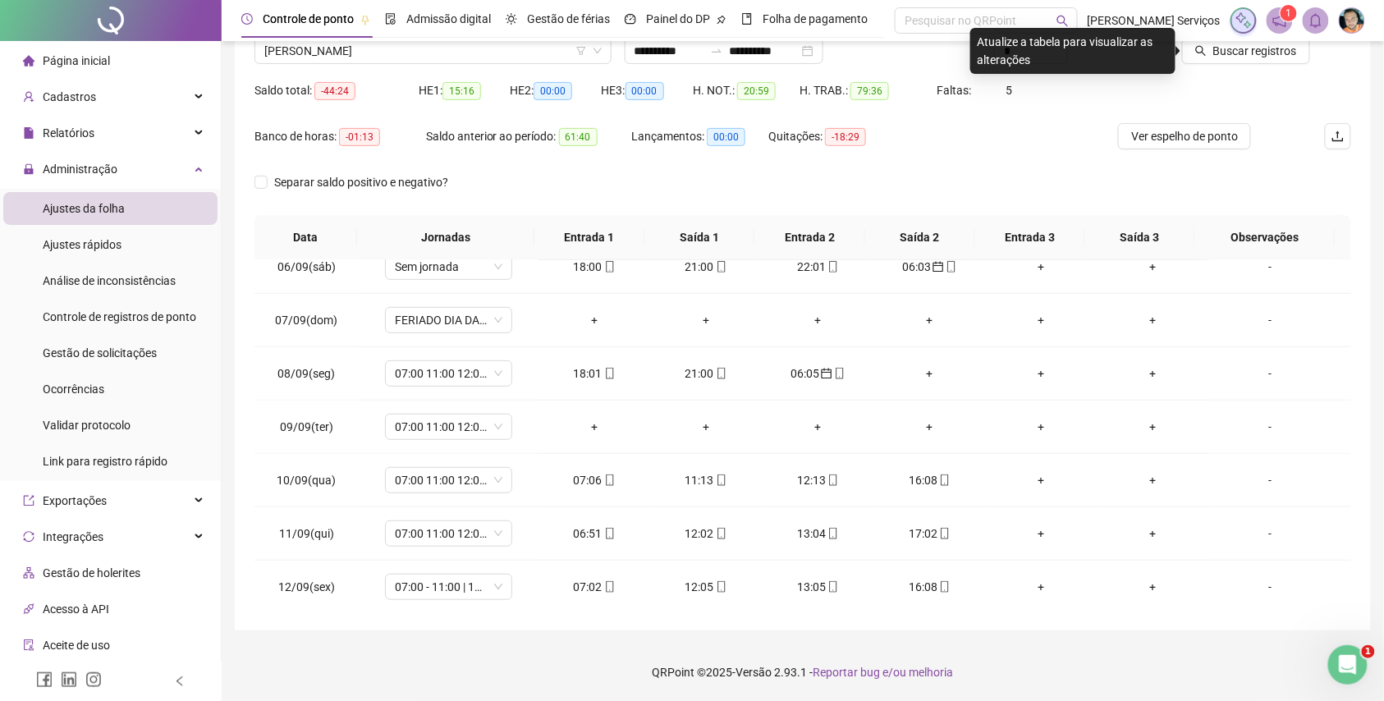
click at [1198, 53] on icon "search" at bounding box center [1200, 50] width 11 height 11
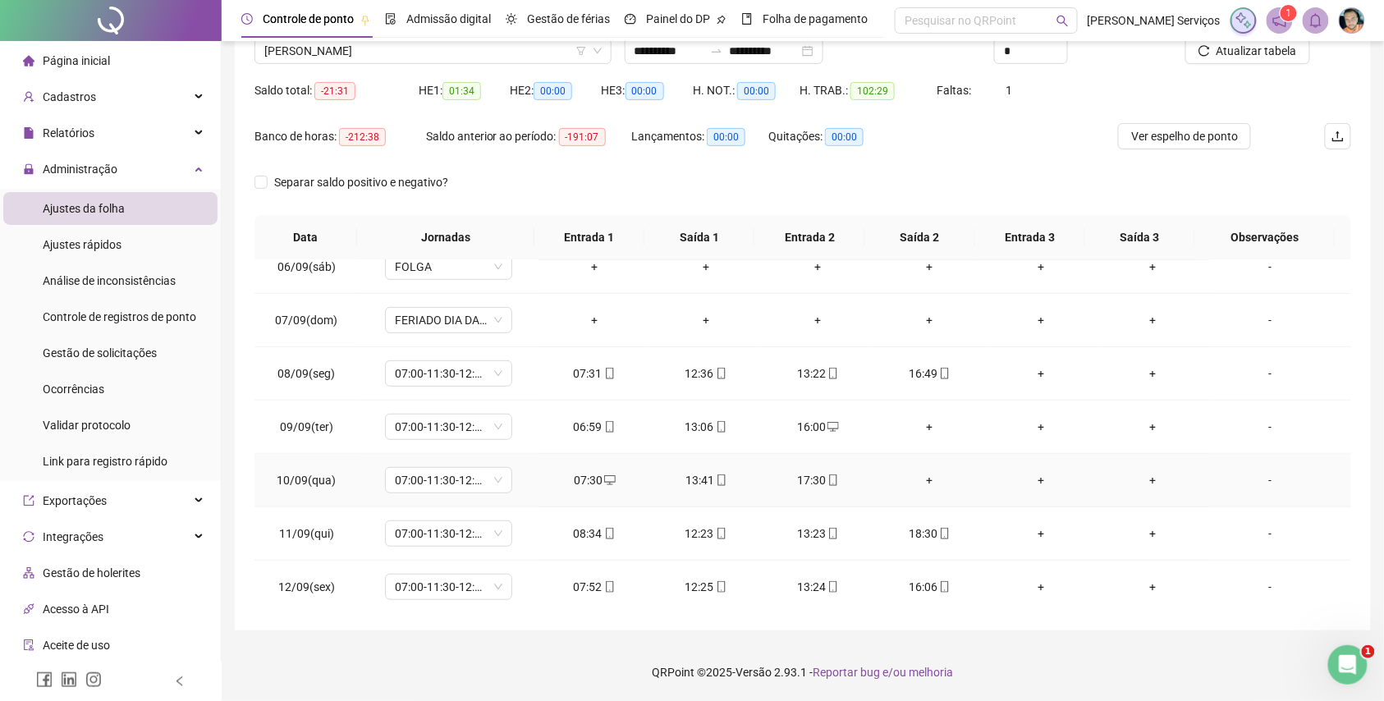
scroll to position [615, 0]
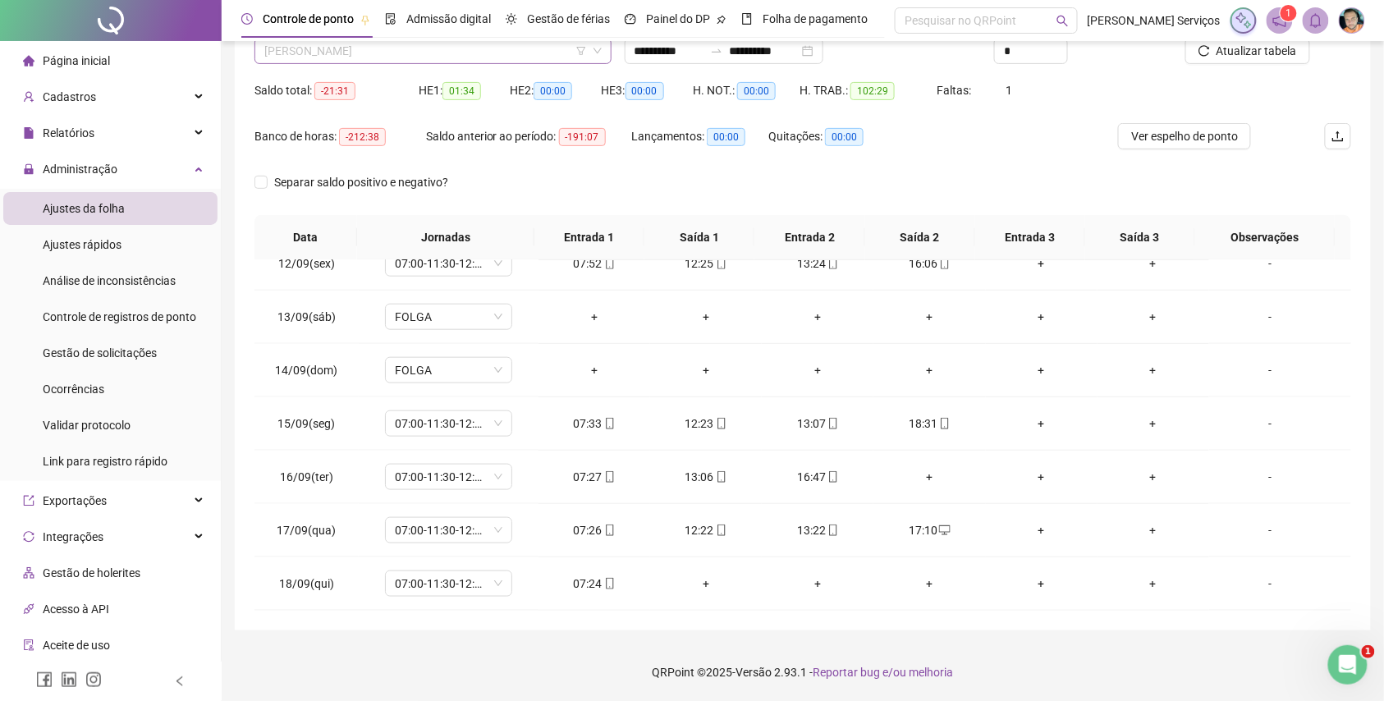
click at [477, 47] on span "[PERSON_NAME]" at bounding box center [432, 51] width 337 height 25
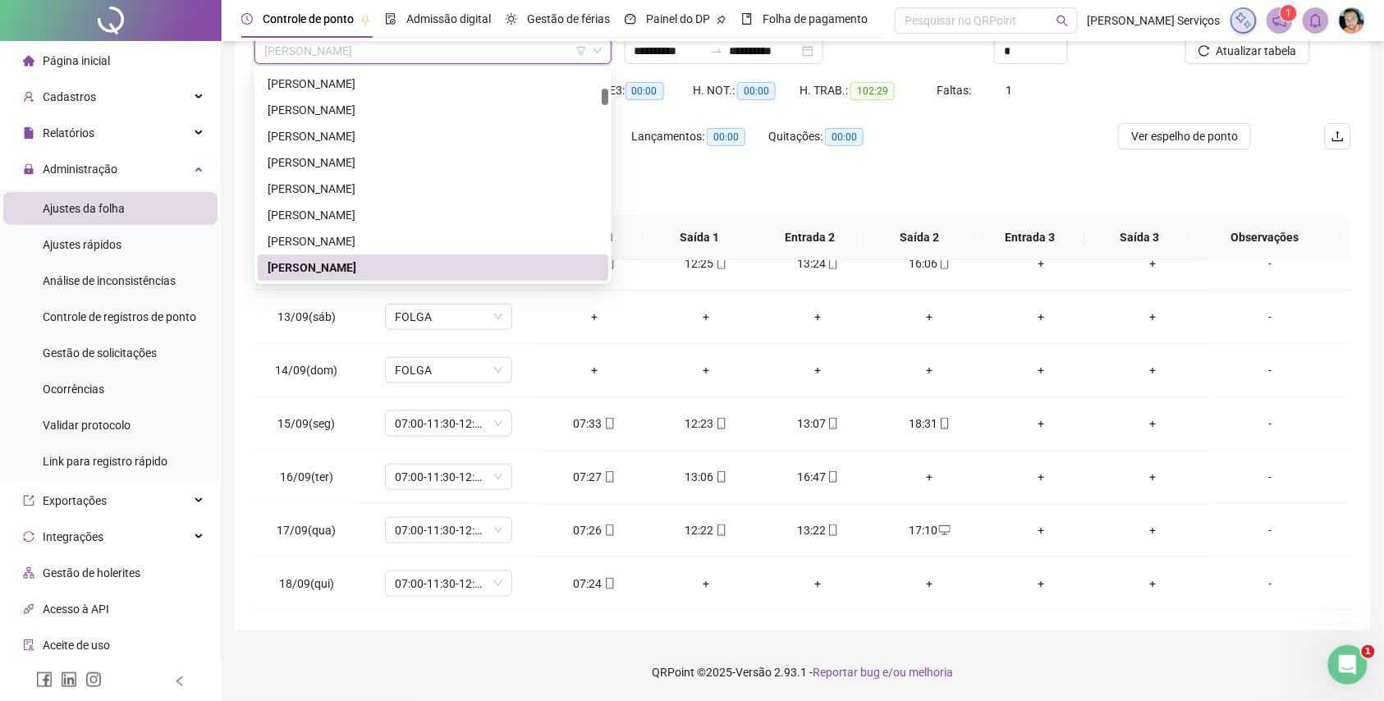
paste input "**********"
type input "**********"
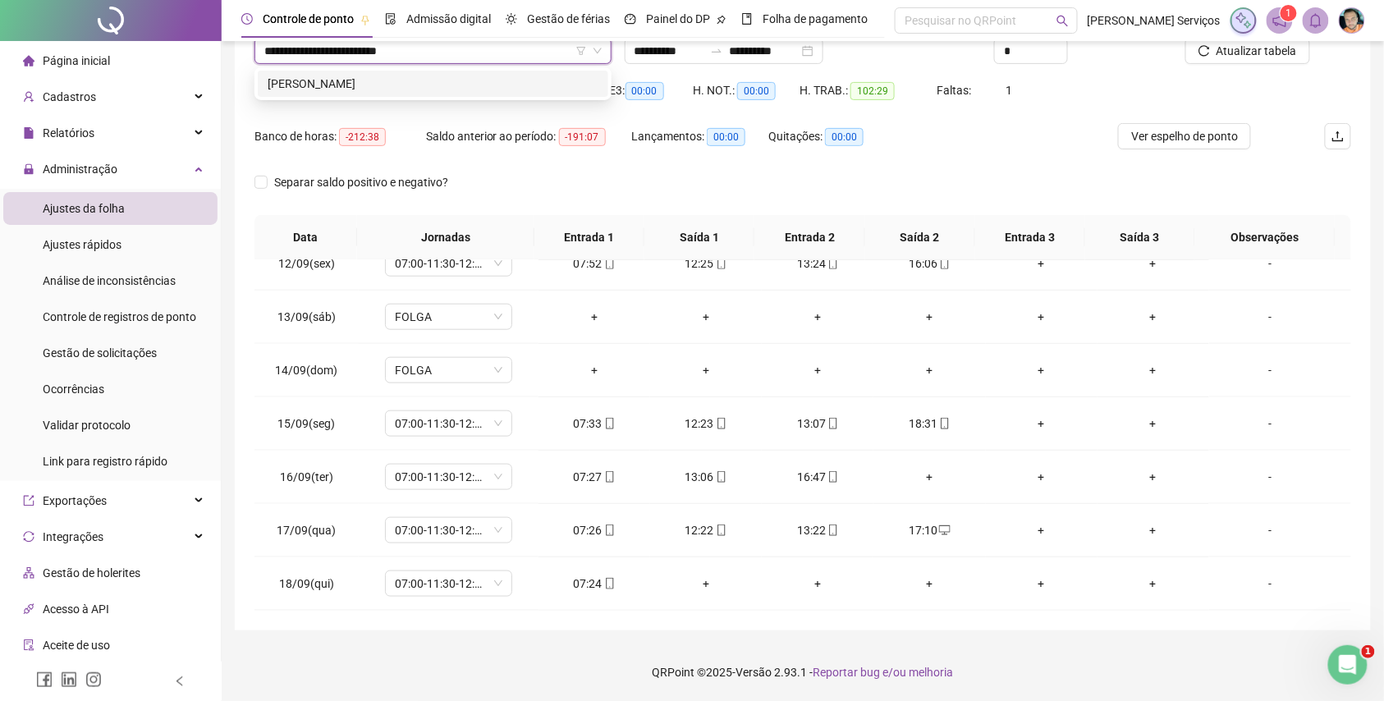
scroll to position [0, 0]
click at [483, 80] on div "[PERSON_NAME]" at bounding box center [433, 84] width 331 height 18
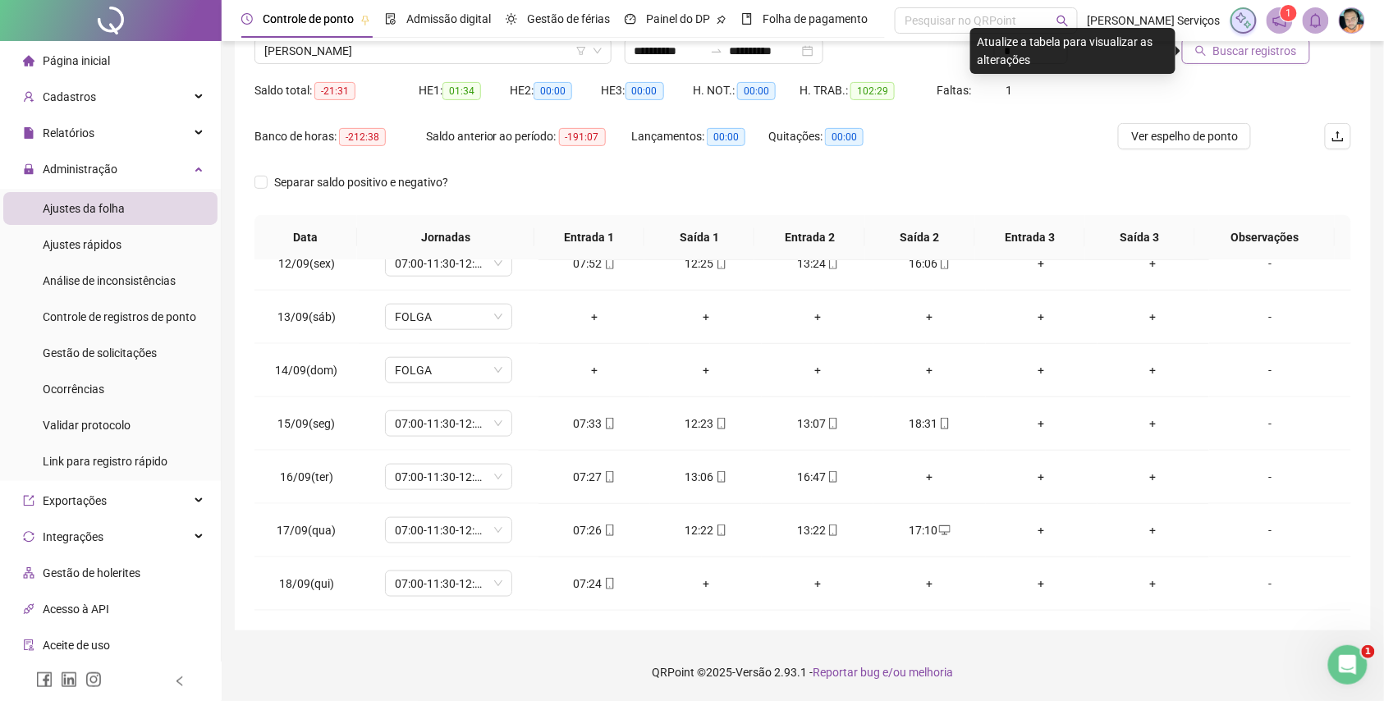
click at [1223, 47] on span "Buscar registros" at bounding box center [1255, 51] width 84 height 18
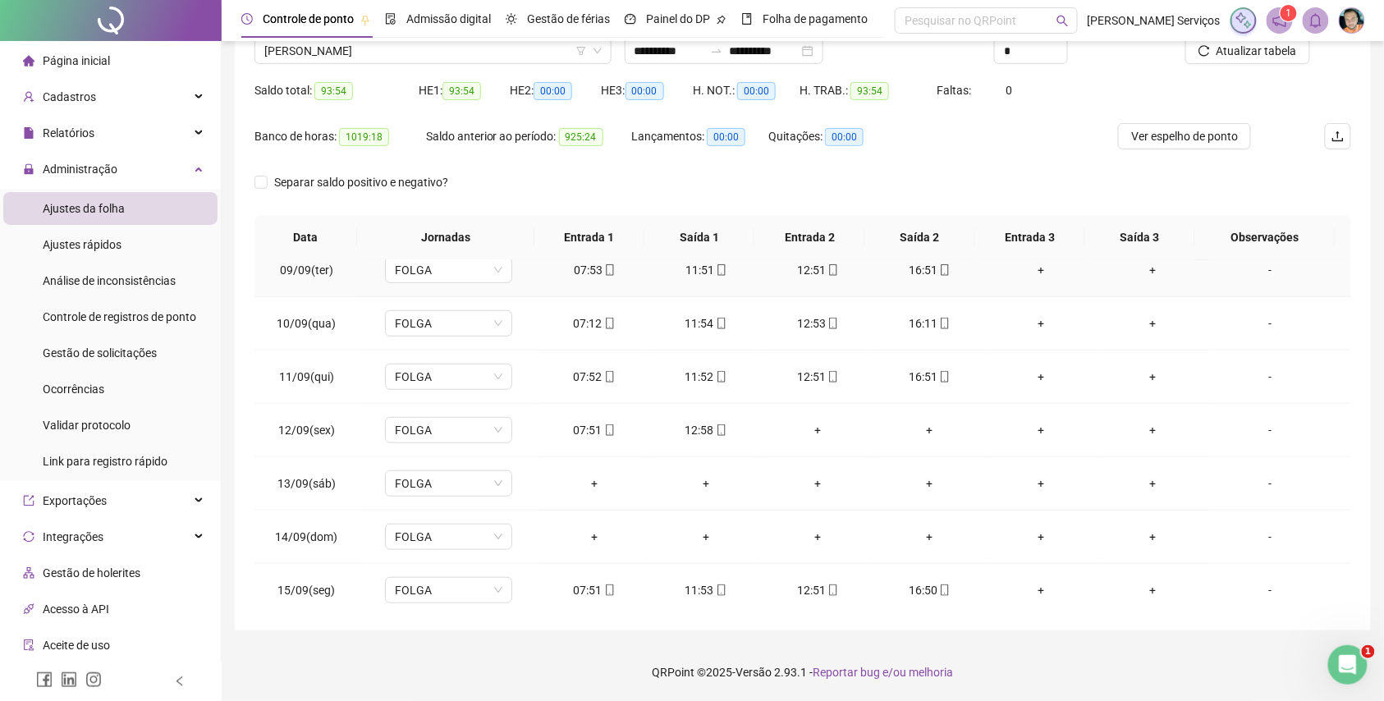
scroll to position [177, 0]
click at [435, 51] on span "[PERSON_NAME]" at bounding box center [432, 51] width 337 height 25
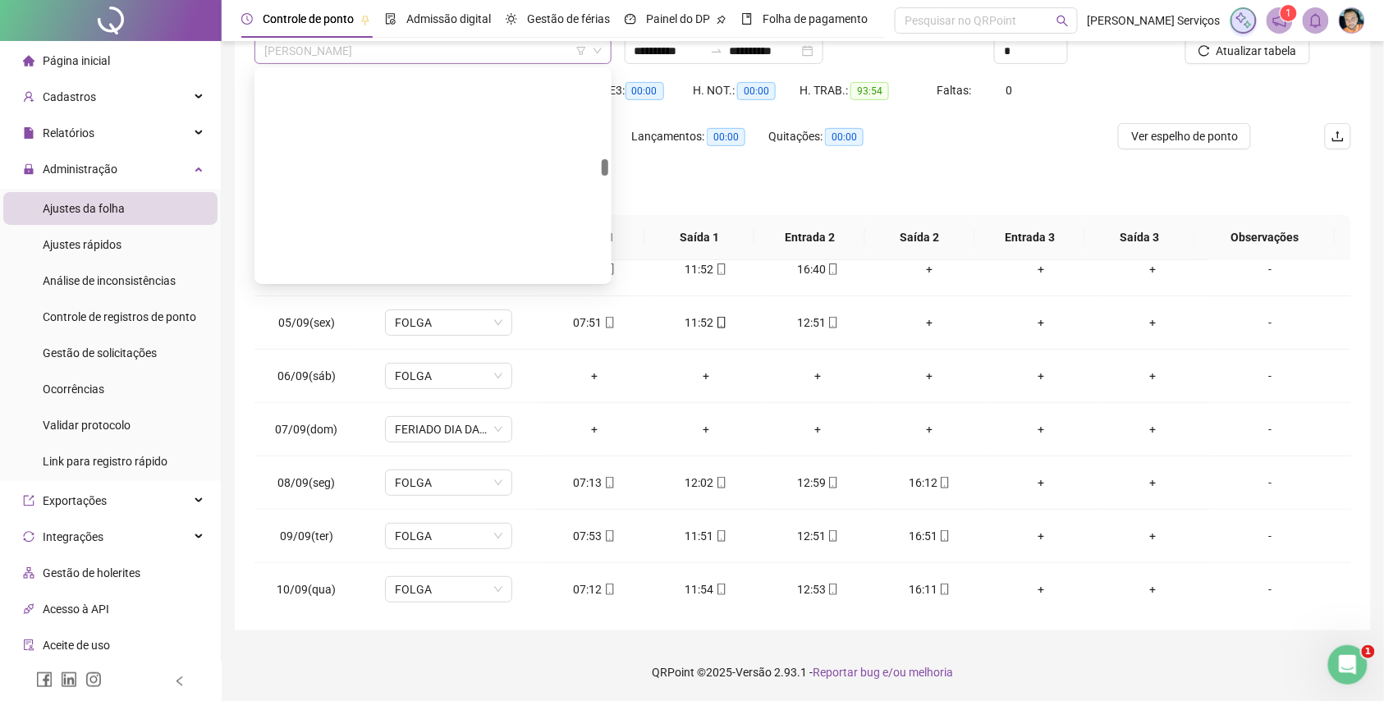
scroll to position [18676, 0]
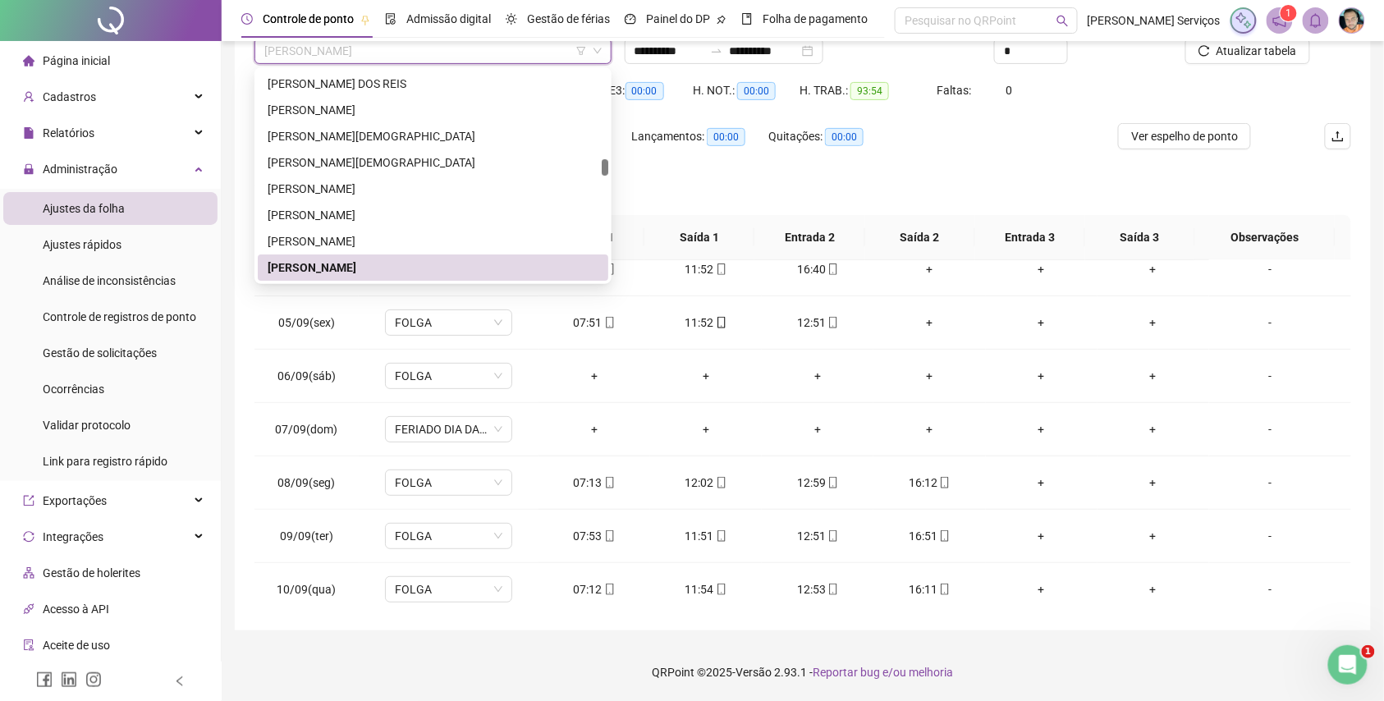
paste input "**********"
type input "**********"
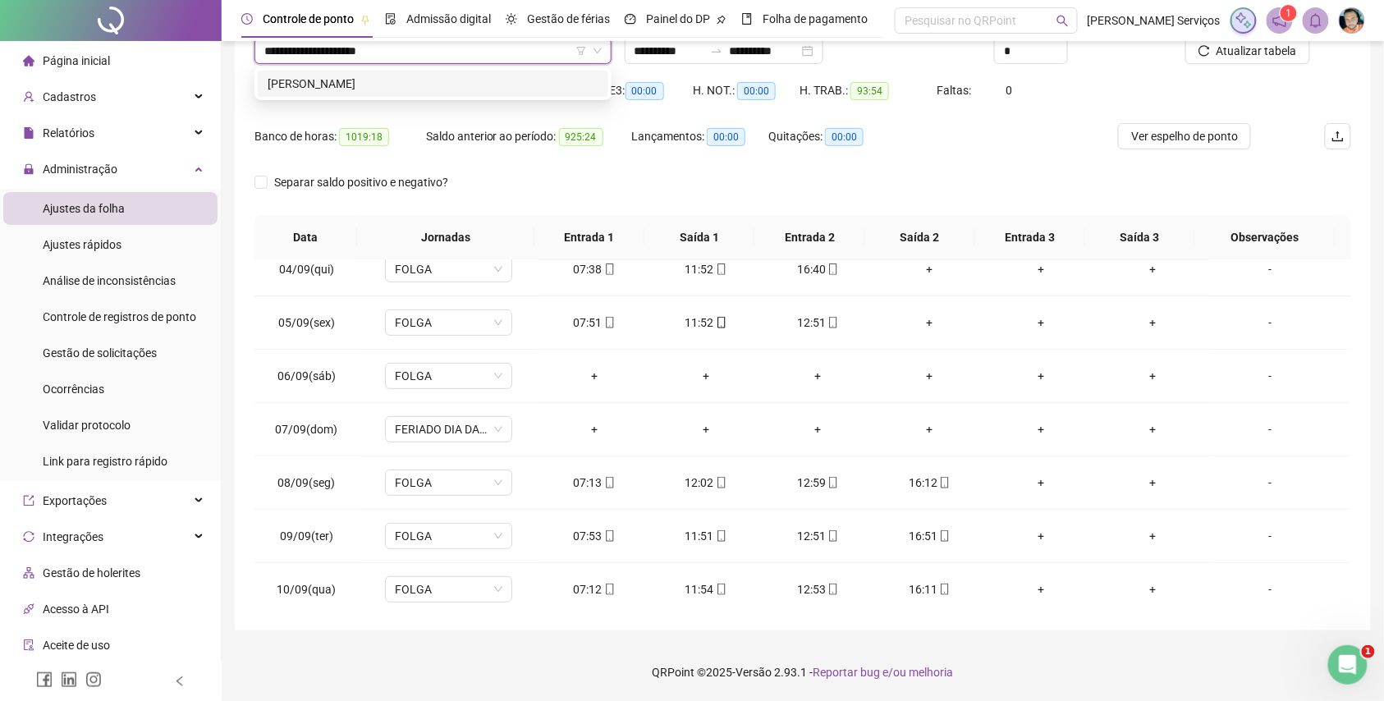
click at [466, 80] on div "[PERSON_NAME]" at bounding box center [433, 84] width 331 height 18
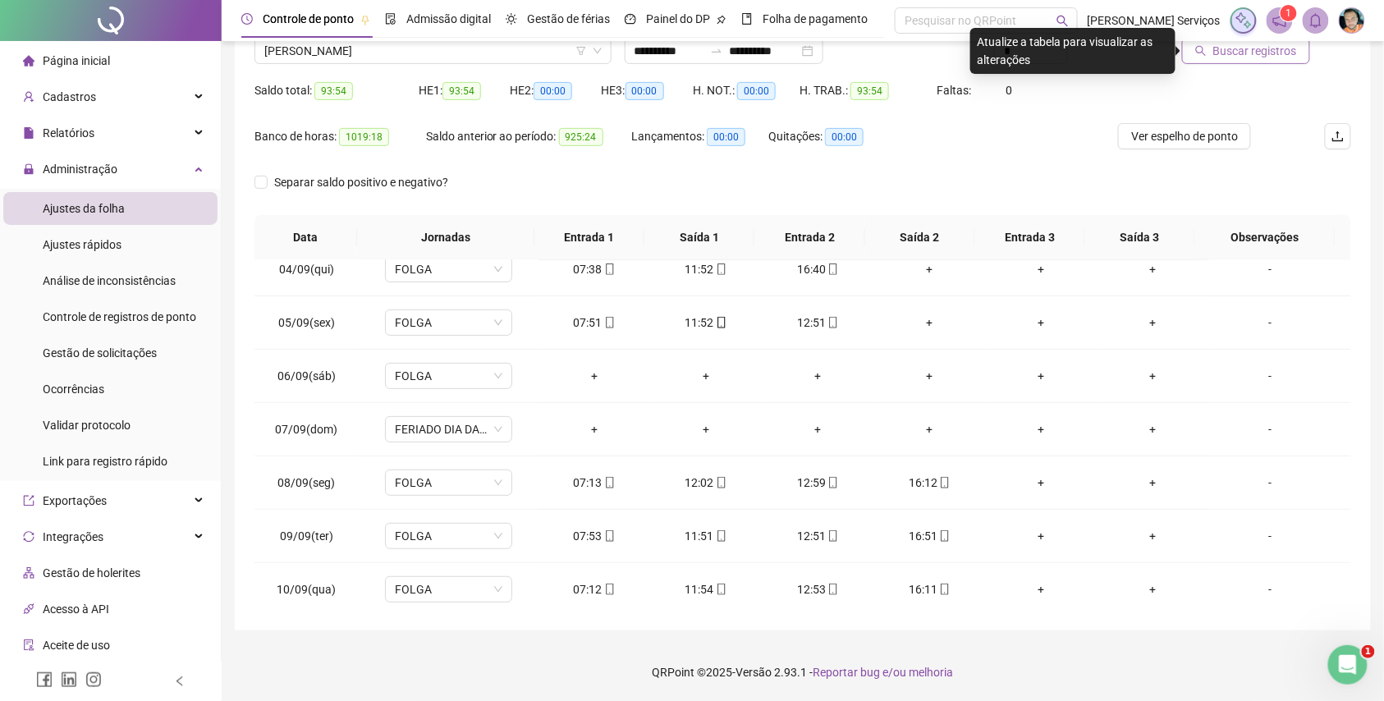
click at [1292, 59] on span "Buscar registros" at bounding box center [1255, 51] width 84 height 18
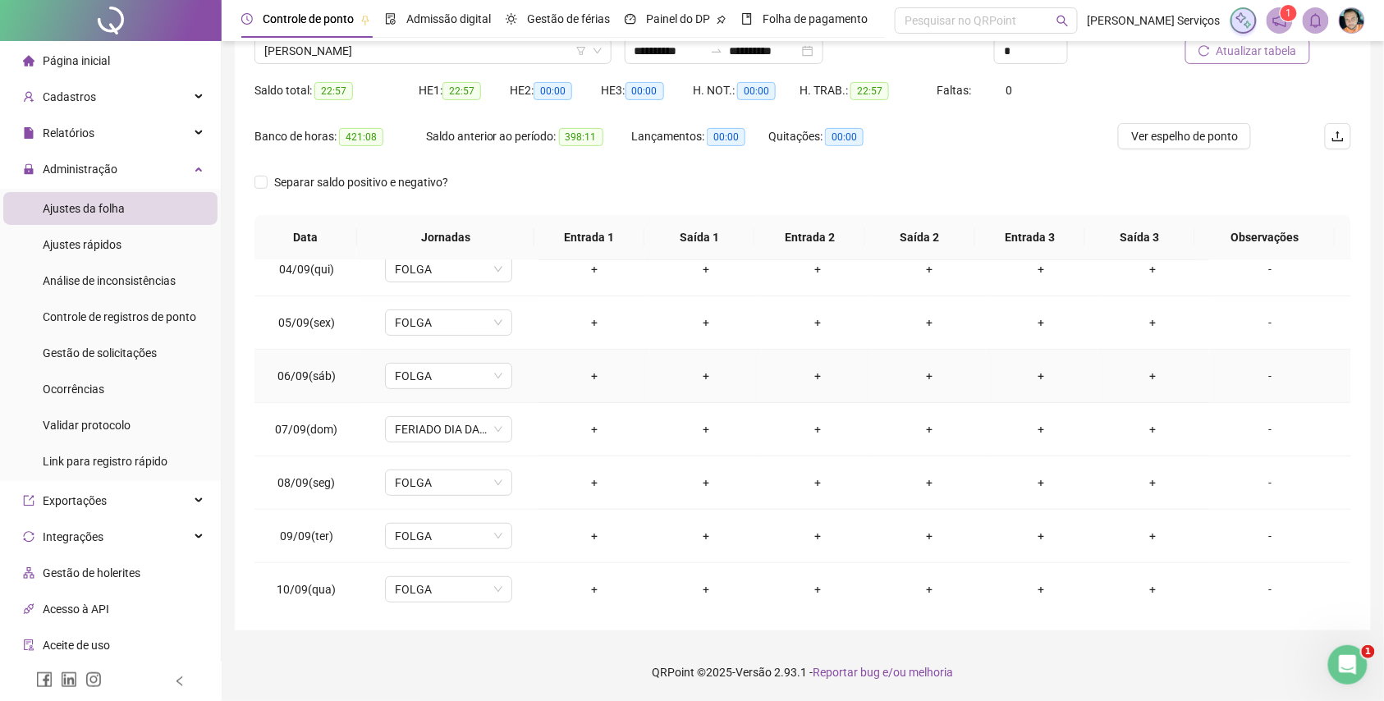
scroll to position [615, 0]
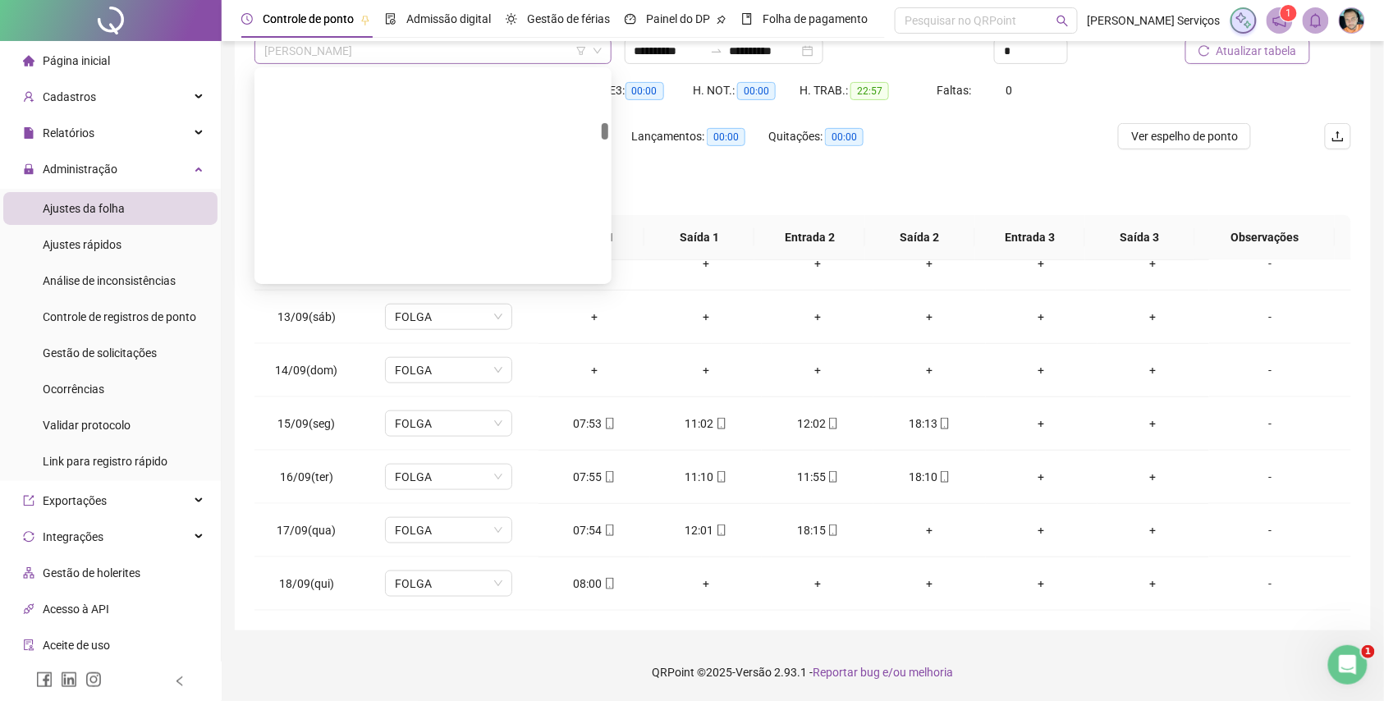
click at [533, 48] on span "[PERSON_NAME]" at bounding box center [432, 51] width 337 height 25
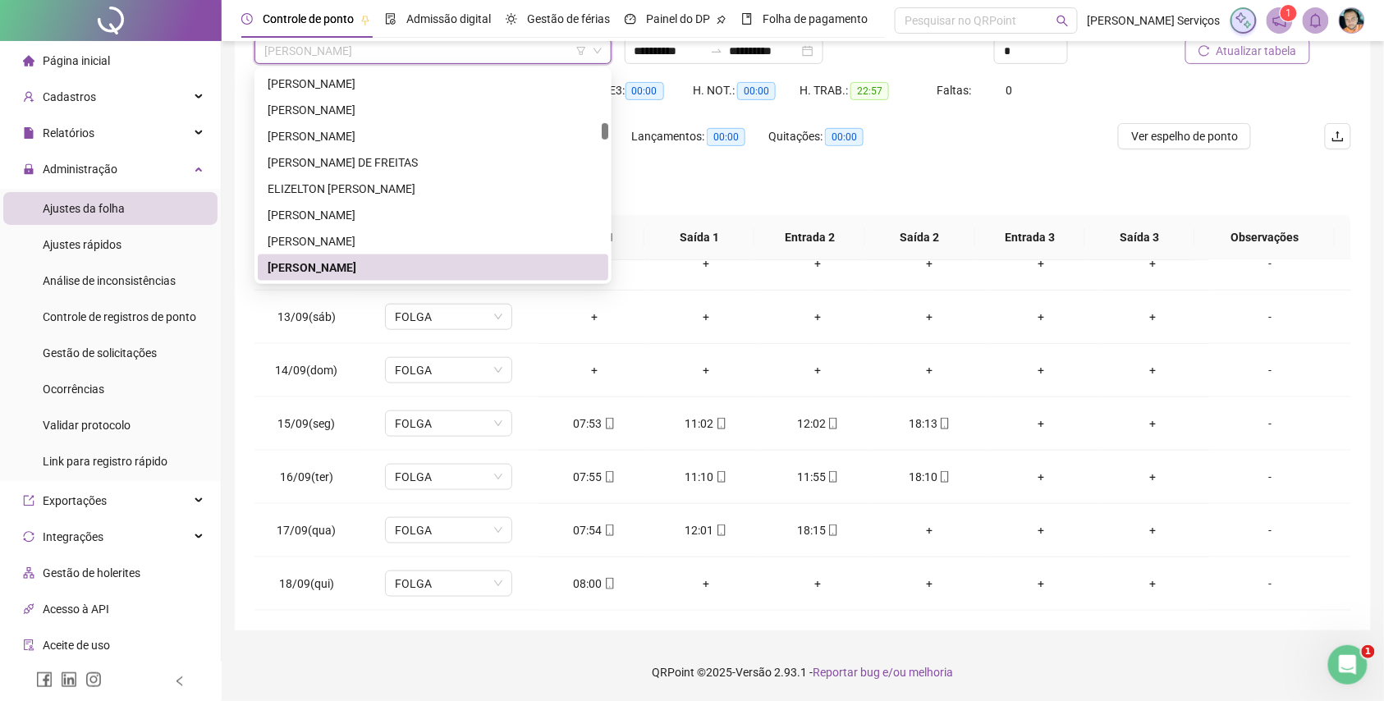
paste input "**********"
type input "**********"
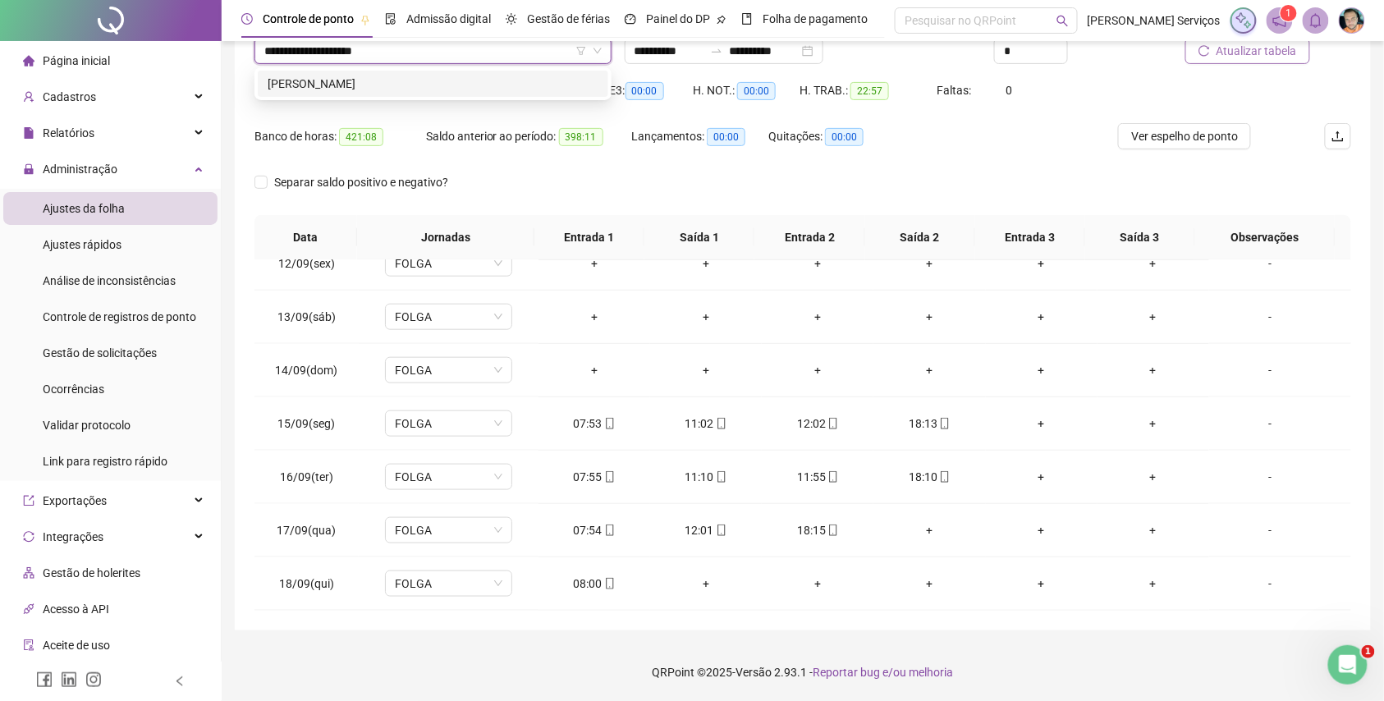
scroll to position [0, 0]
click at [543, 76] on div "[PERSON_NAME]" at bounding box center [433, 84] width 331 height 18
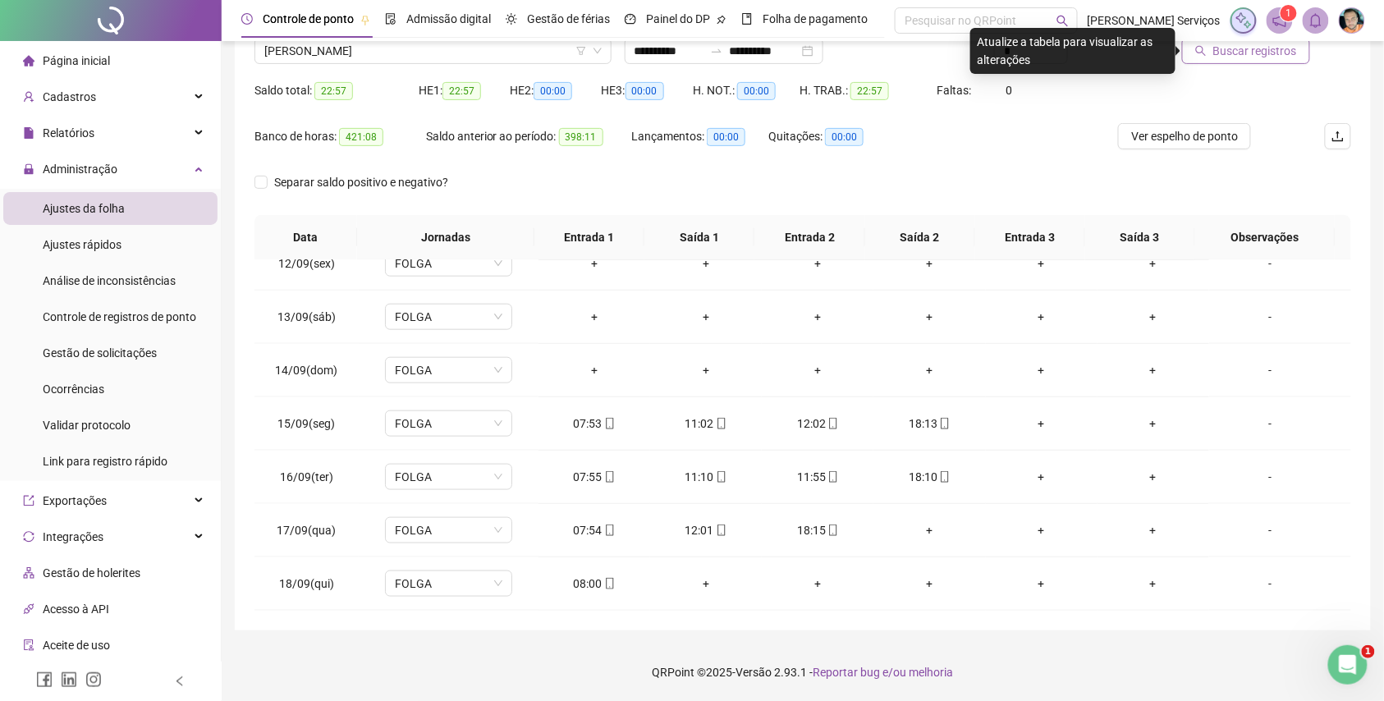
click at [1229, 54] on span "Buscar registros" at bounding box center [1255, 51] width 84 height 18
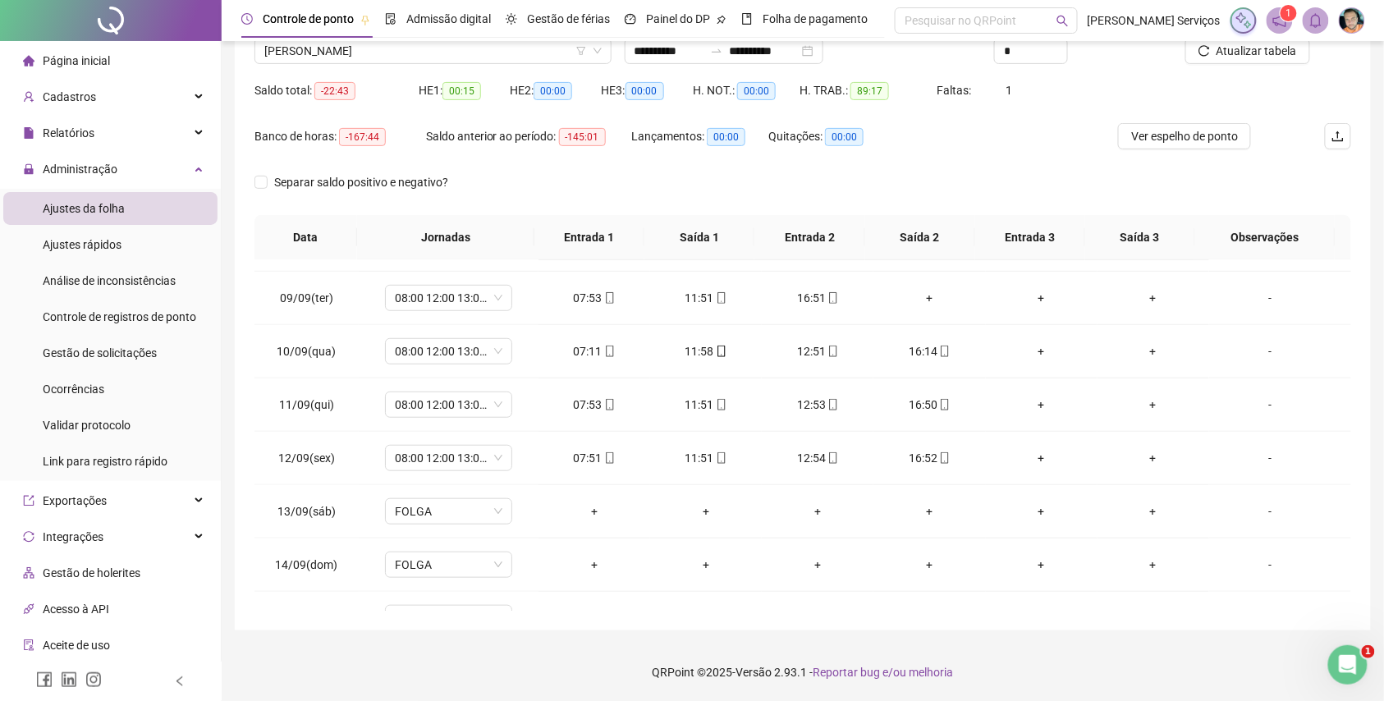
scroll to position [396, 0]
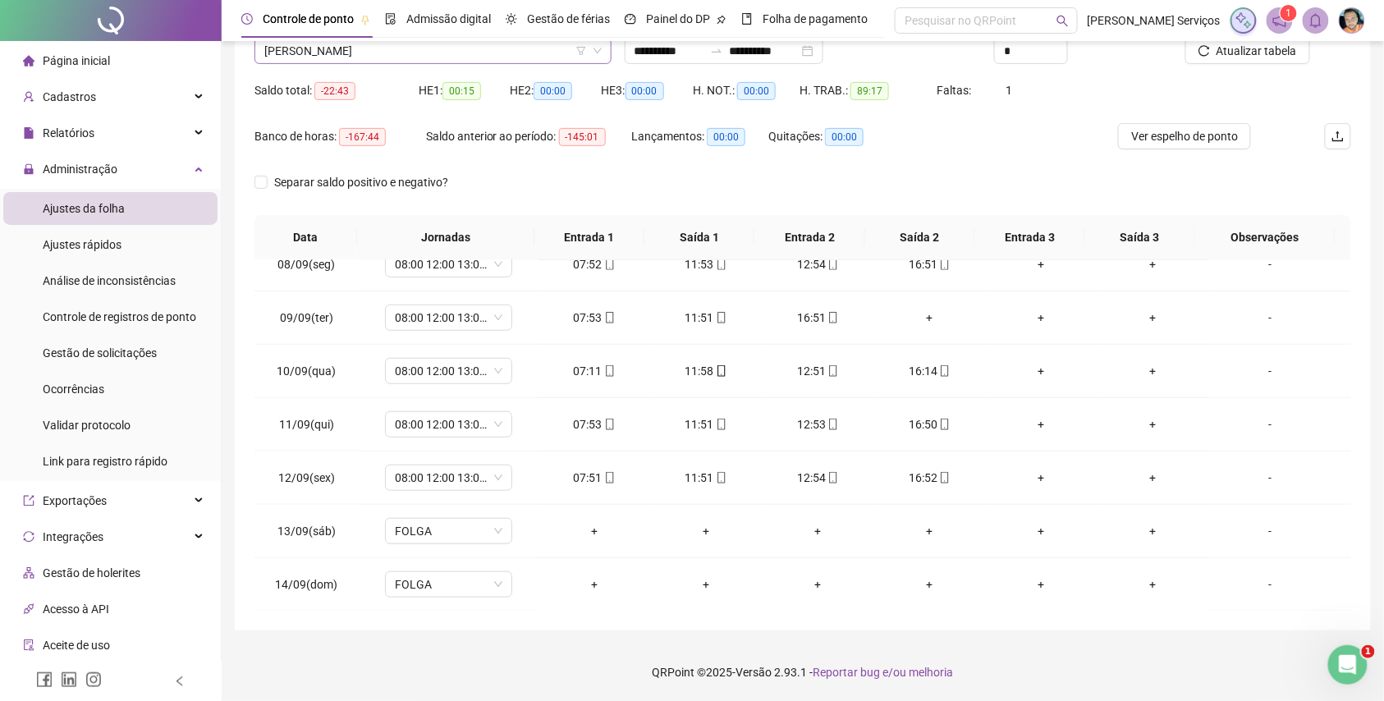
click at [464, 53] on span "[PERSON_NAME]" at bounding box center [432, 51] width 337 height 25
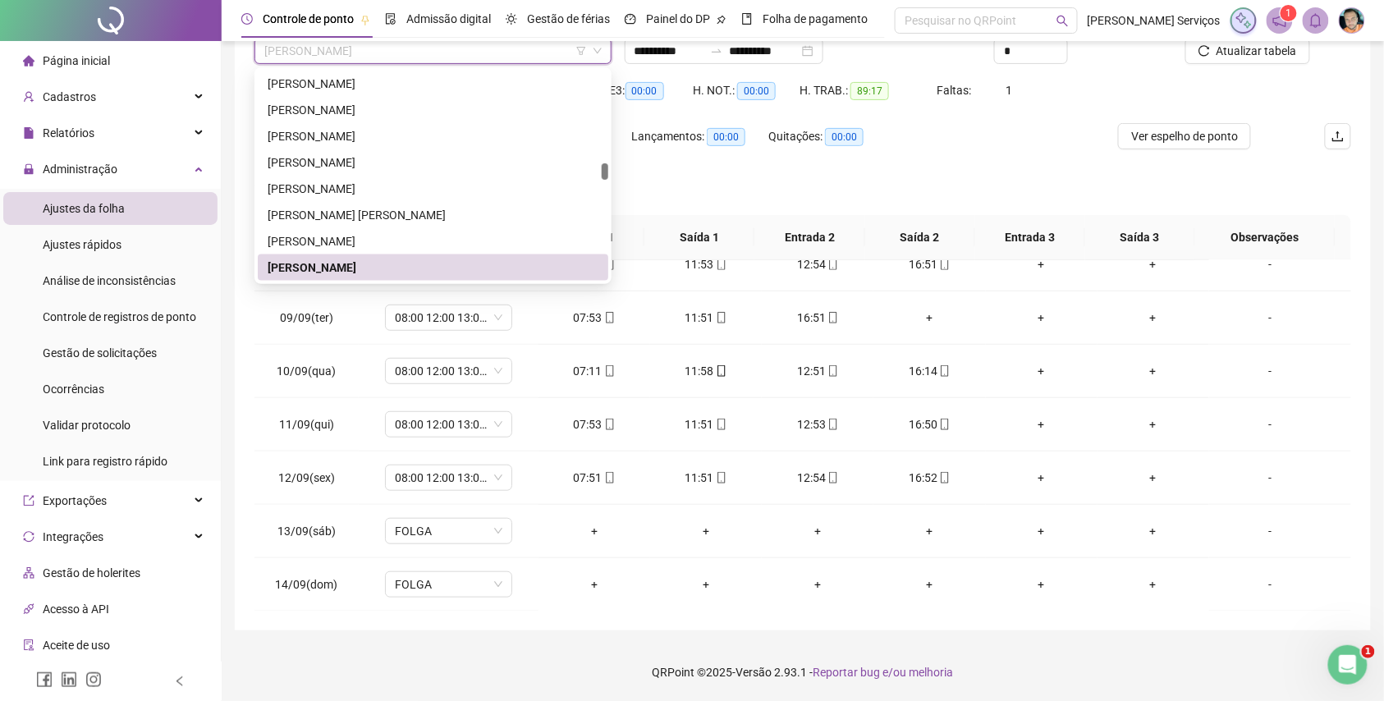
paste input "**********"
type input "**********"
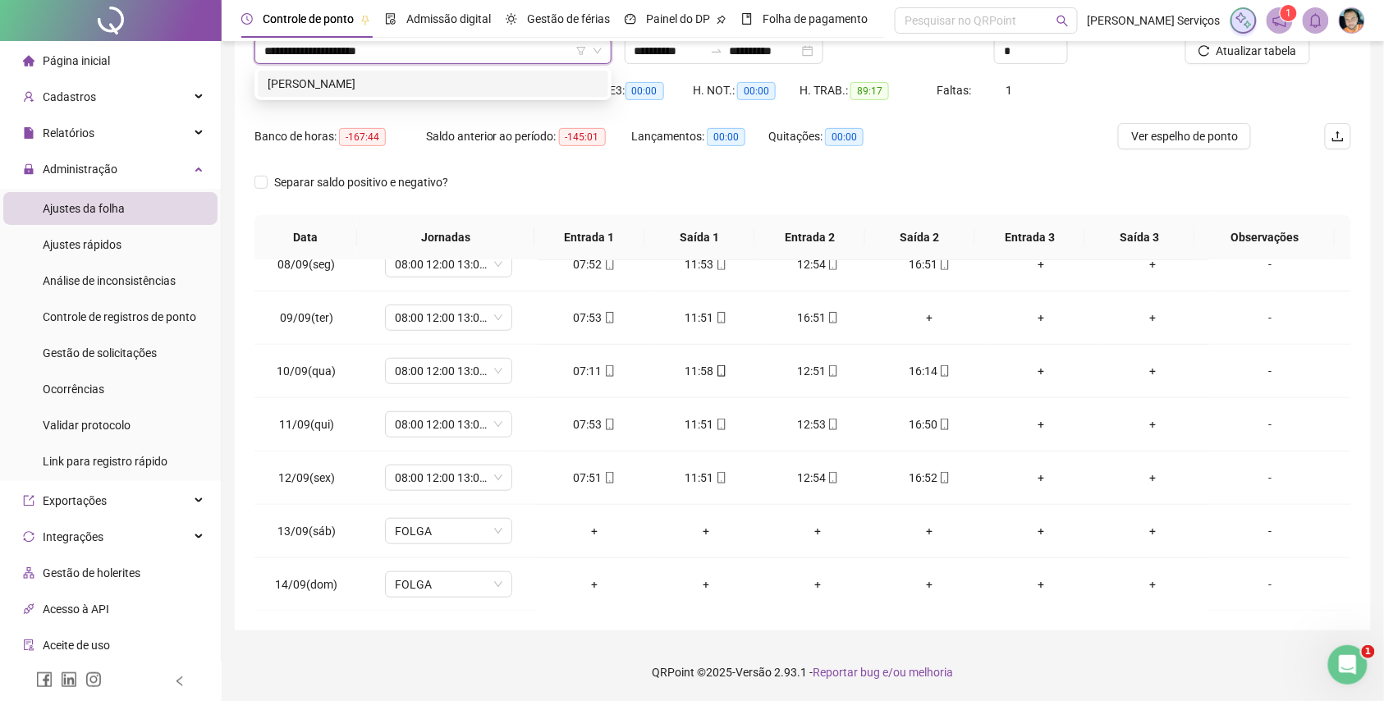
click at [536, 94] on div "[PERSON_NAME]" at bounding box center [433, 84] width 351 height 26
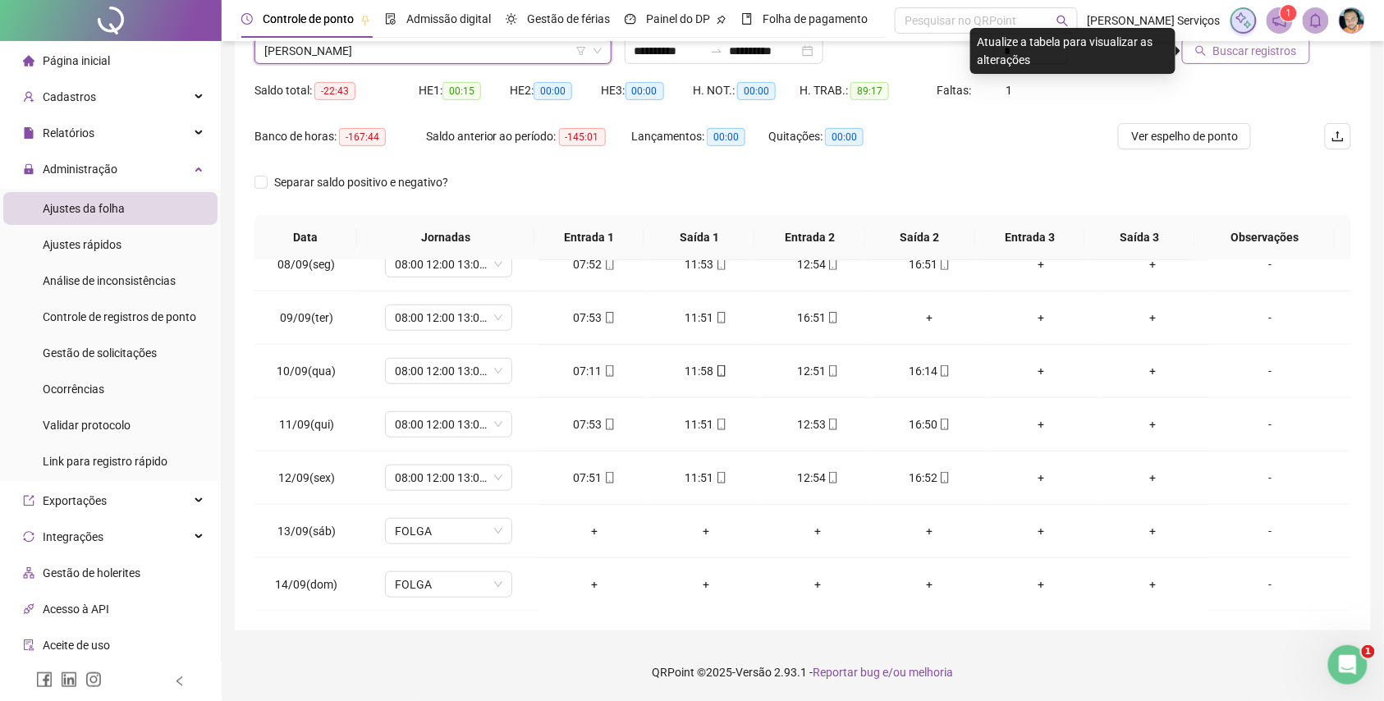
click at [1252, 62] on button "Buscar registros" at bounding box center [1246, 51] width 128 height 26
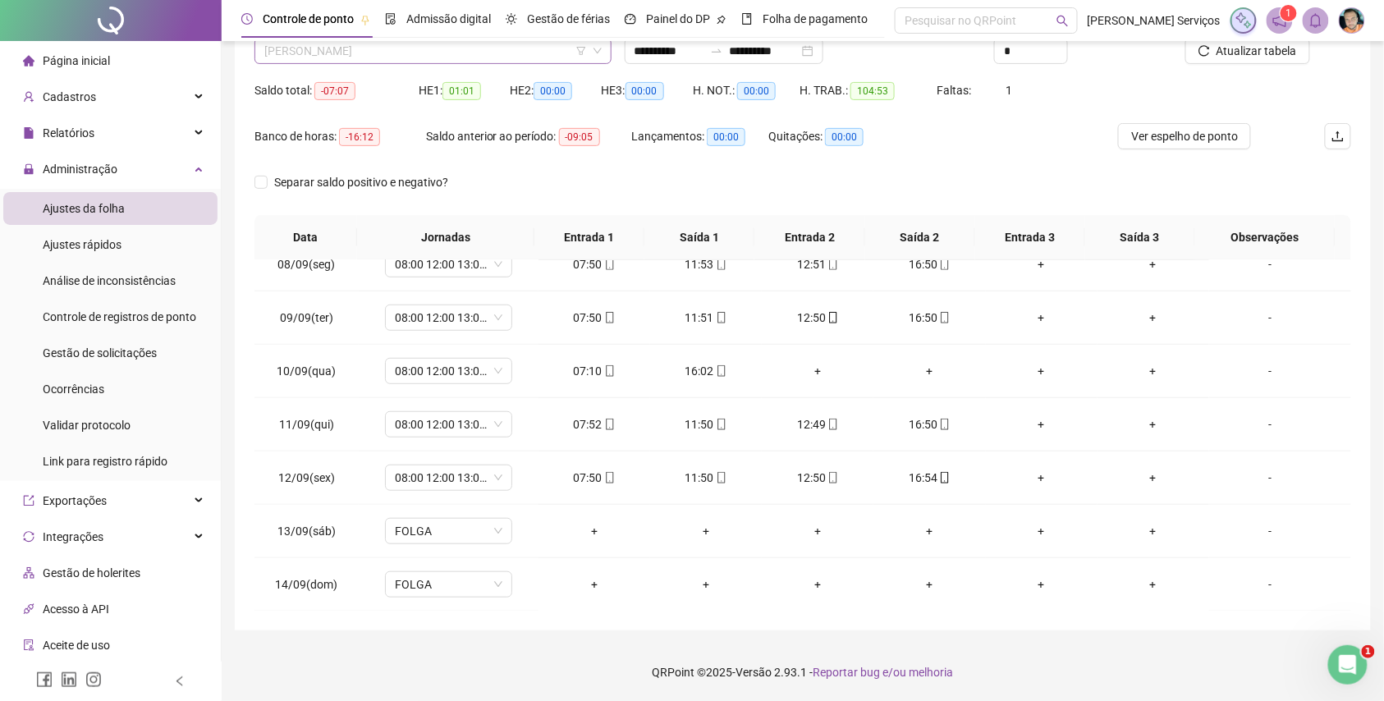
click at [414, 57] on span "[PERSON_NAME]" at bounding box center [432, 51] width 337 height 25
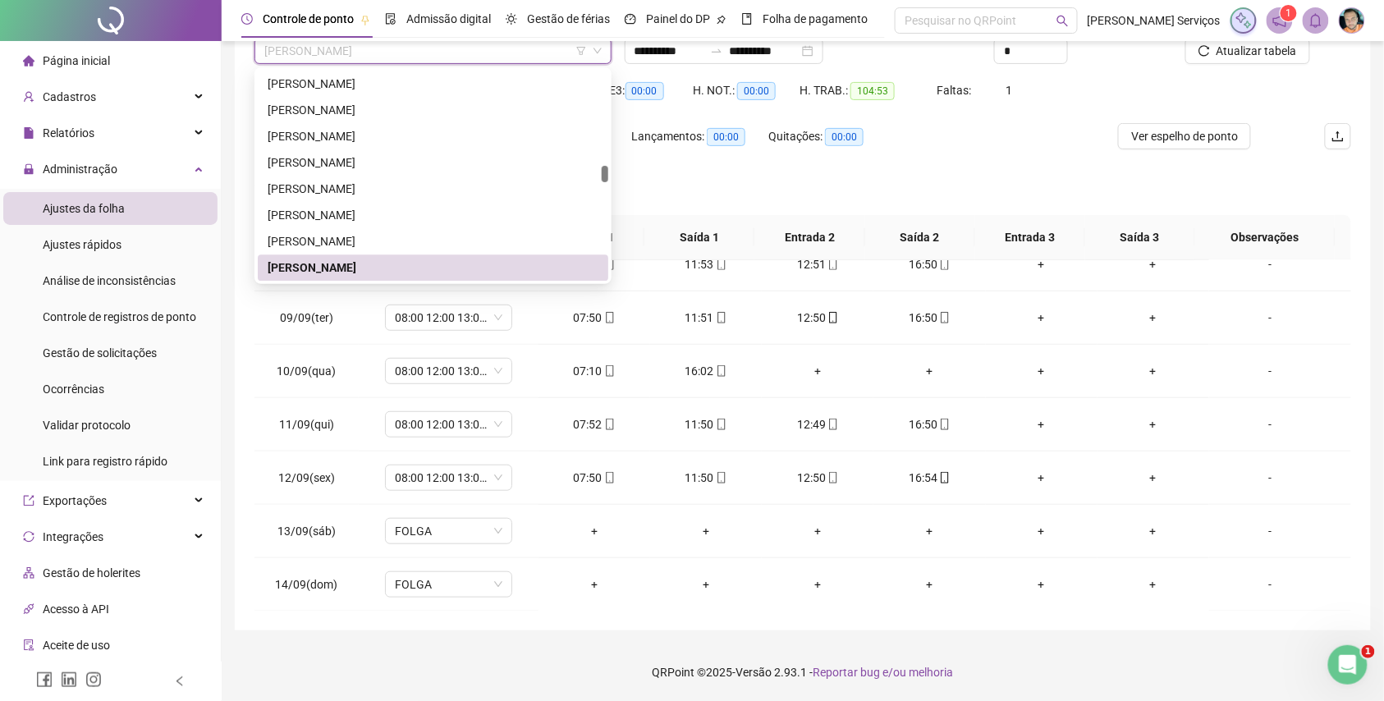
paste input "**********"
type input "**********"
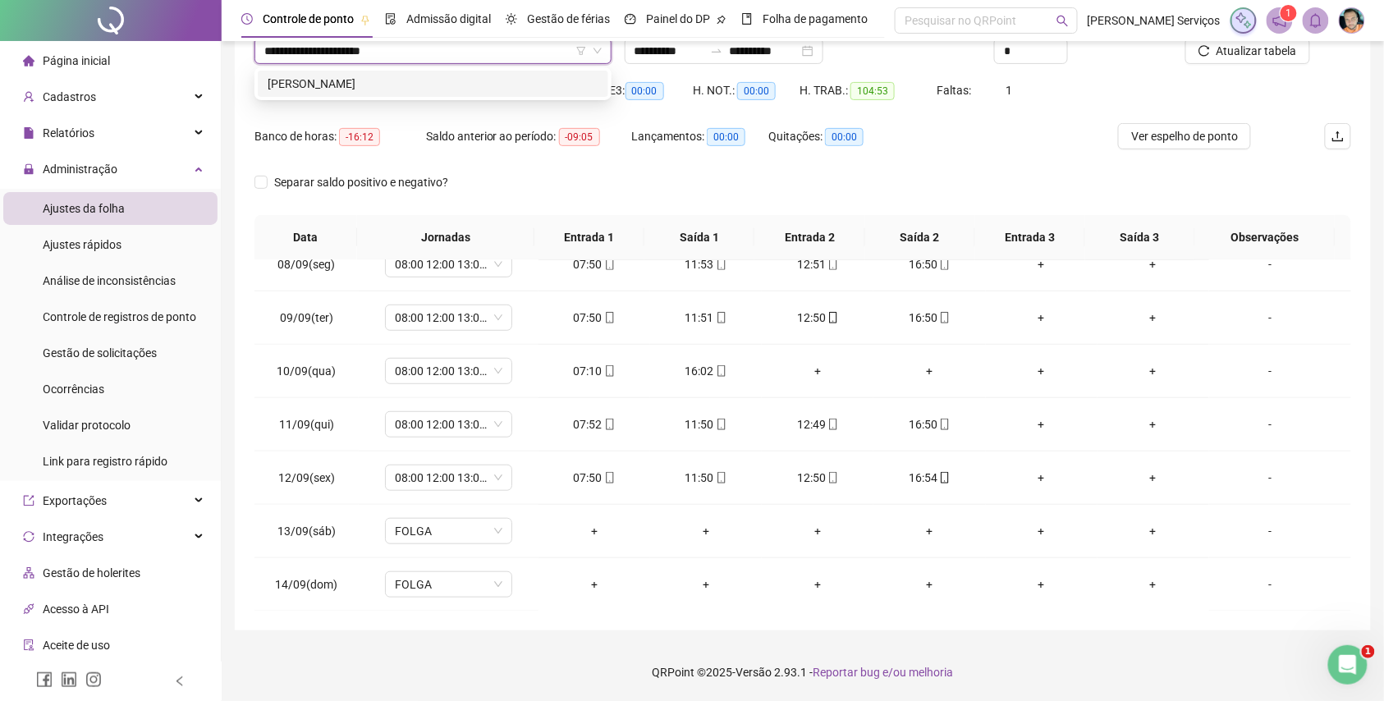
click at [421, 86] on div "[PERSON_NAME]" at bounding box center [433, 84] width 331 height 18
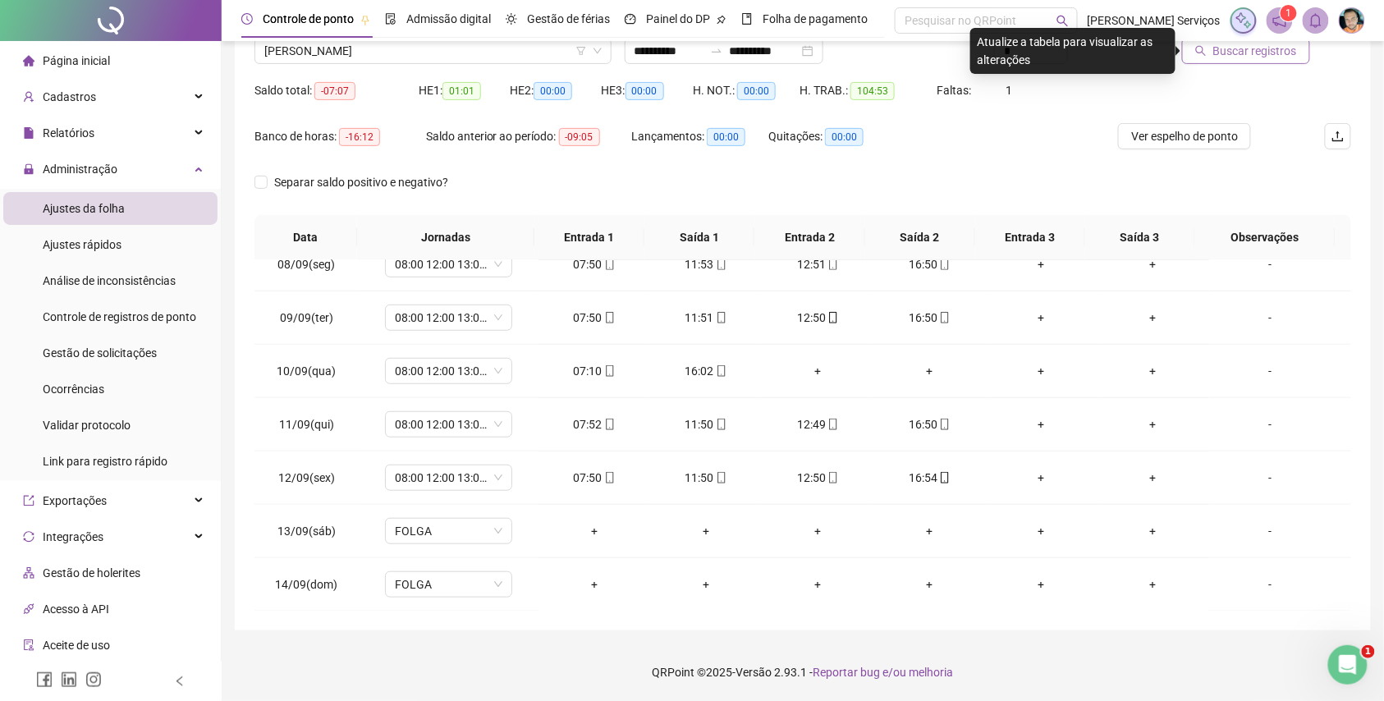
click at [1206, 53] on icon "search" at bounding box center [1200, 50] width 11 height 11
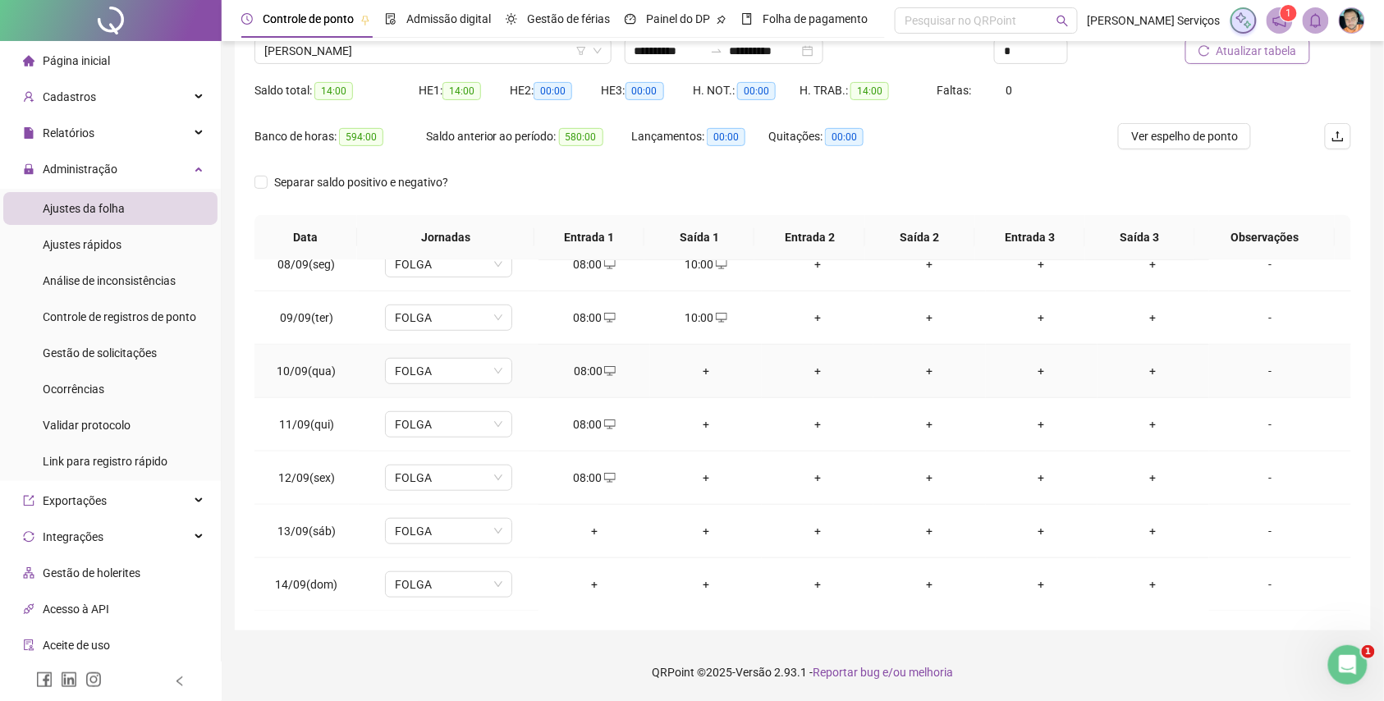
click at [703, 380] on div "+" at bounding box center [705, 371] width 85 height 18
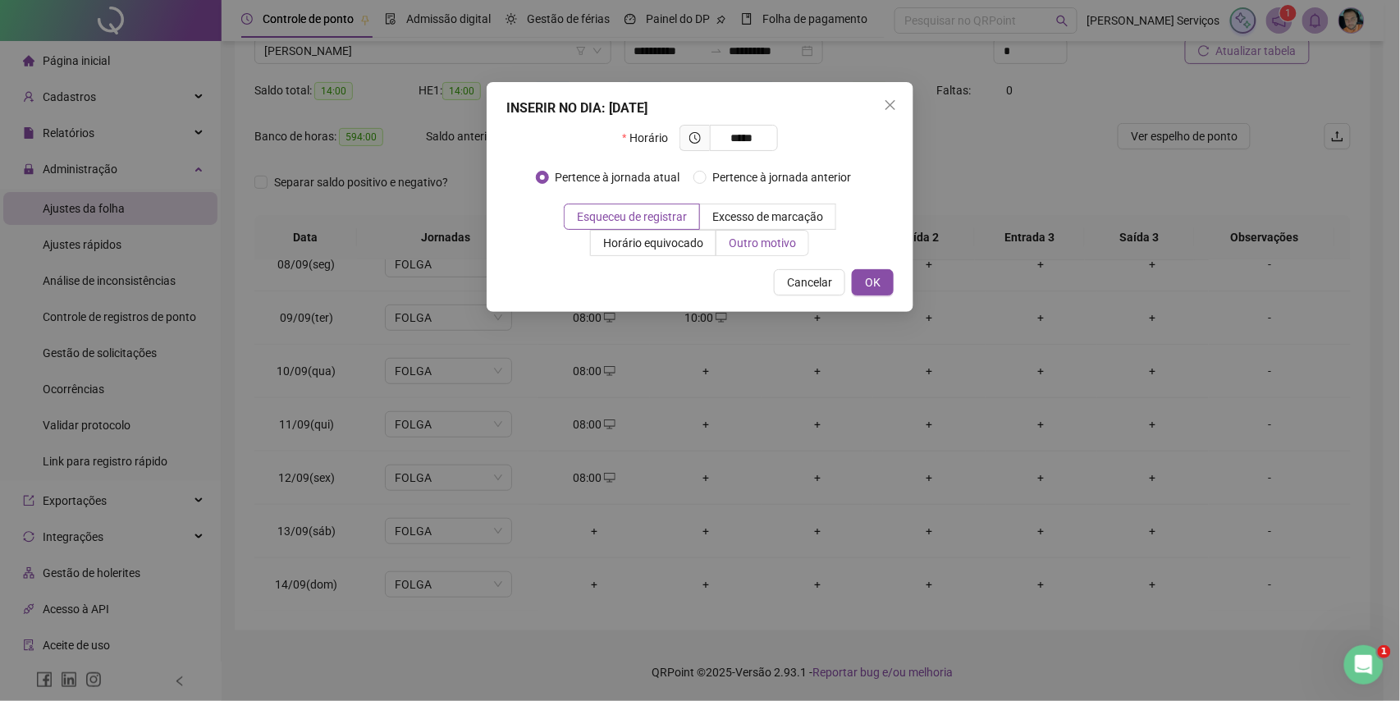
type input "*****"
click at [763, 250] on span "Outro motivo" at bounding box center [762, 242] width 67 height 13
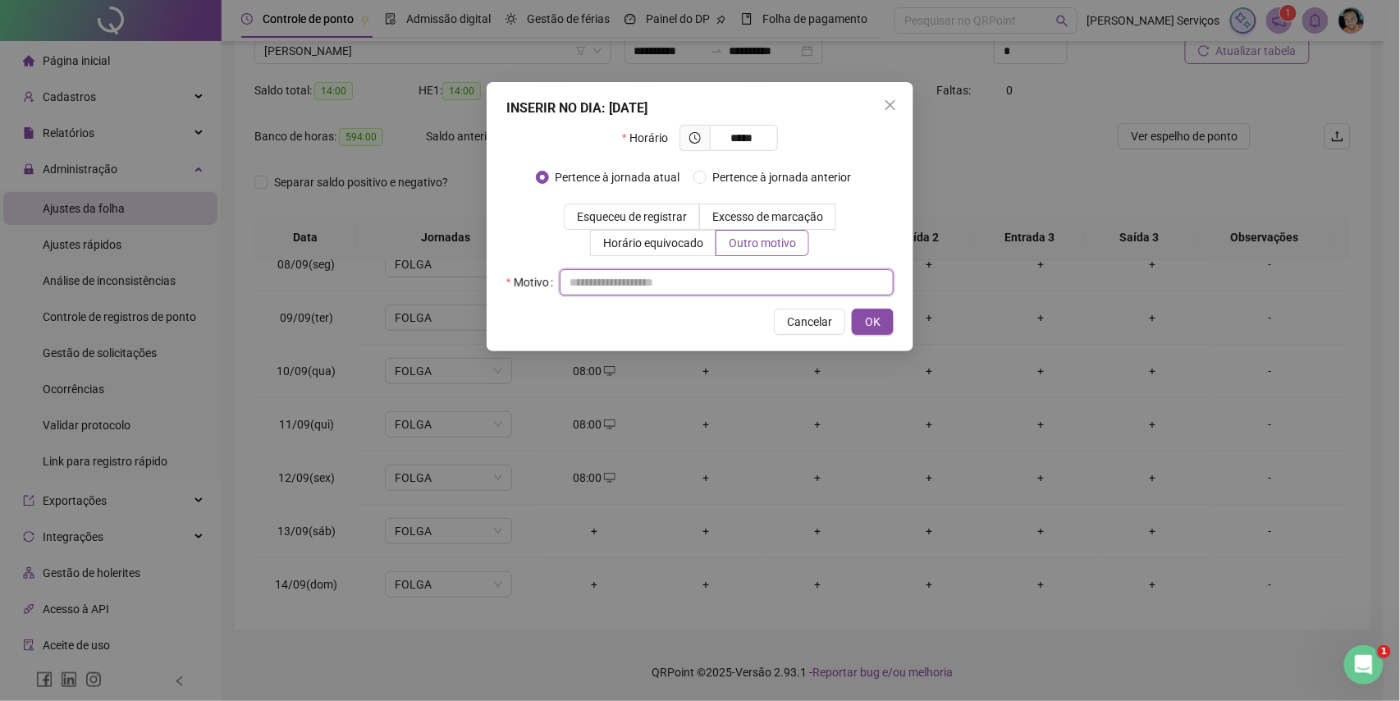
click at [735, 296] on input "text" at bounding box center [727, 282] width 334 height 26
type input "*"
click at [872, 323] on span "OK" at bounding box center [873, 322] width 16 height 18
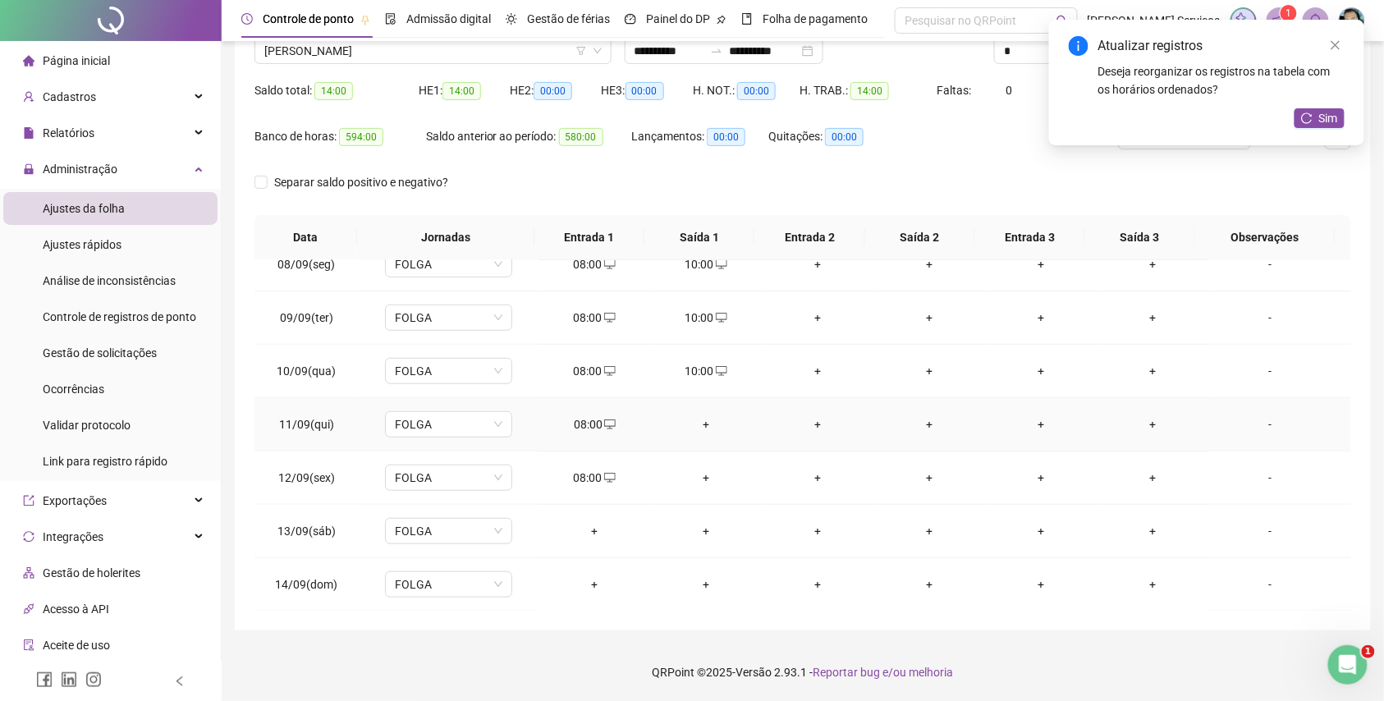
click at [693, 414] on td "+" at bounding box center [706, 424] width 112 height 53
click at [697, 424] on div "+" at bounding box center [705, 424] width 85 height 18
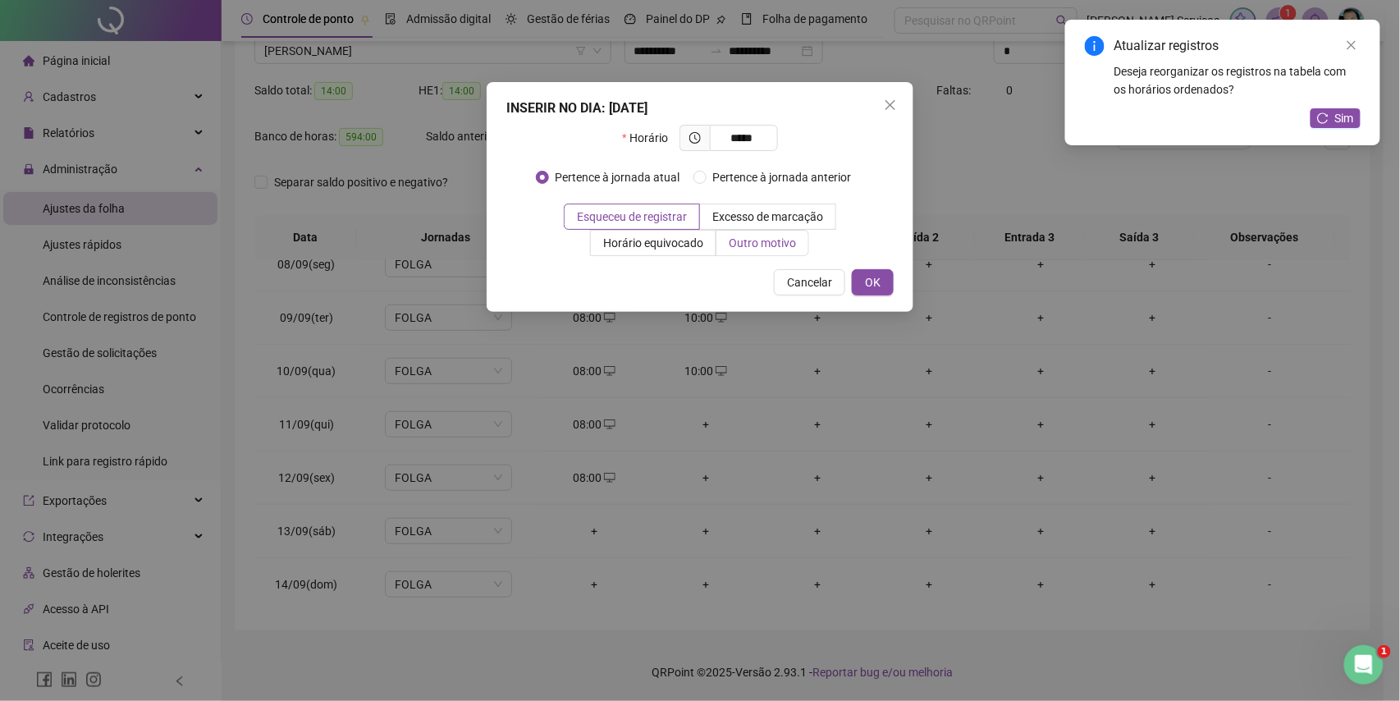
type input "*****"
click at [766, 248] on span "Outro motivo" at bounding box center [762, 242] width 67 height 13
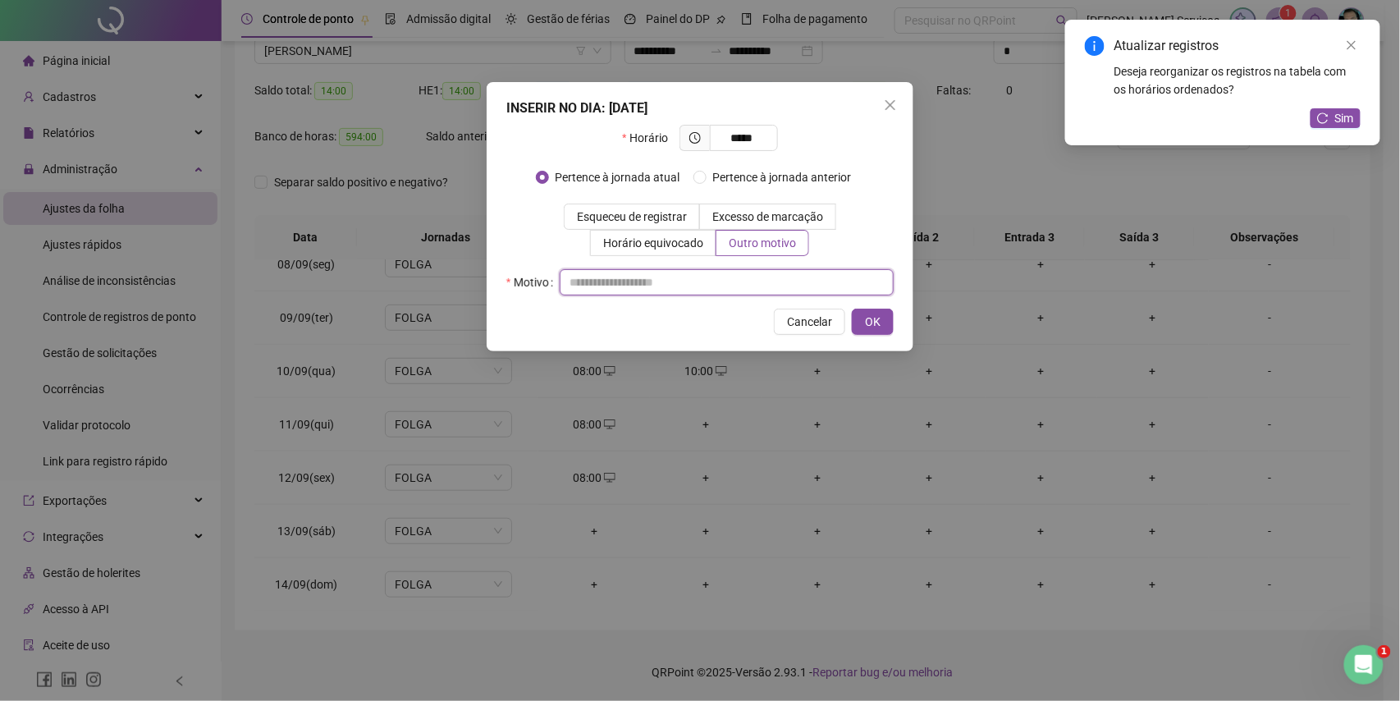
click at [756, 270] on input "text" at bounding box center [727, 282] width 334 height 26
type input "*"
click at [865, 322] on span "OK" at bounding box center [873, 322] width 16 height 18
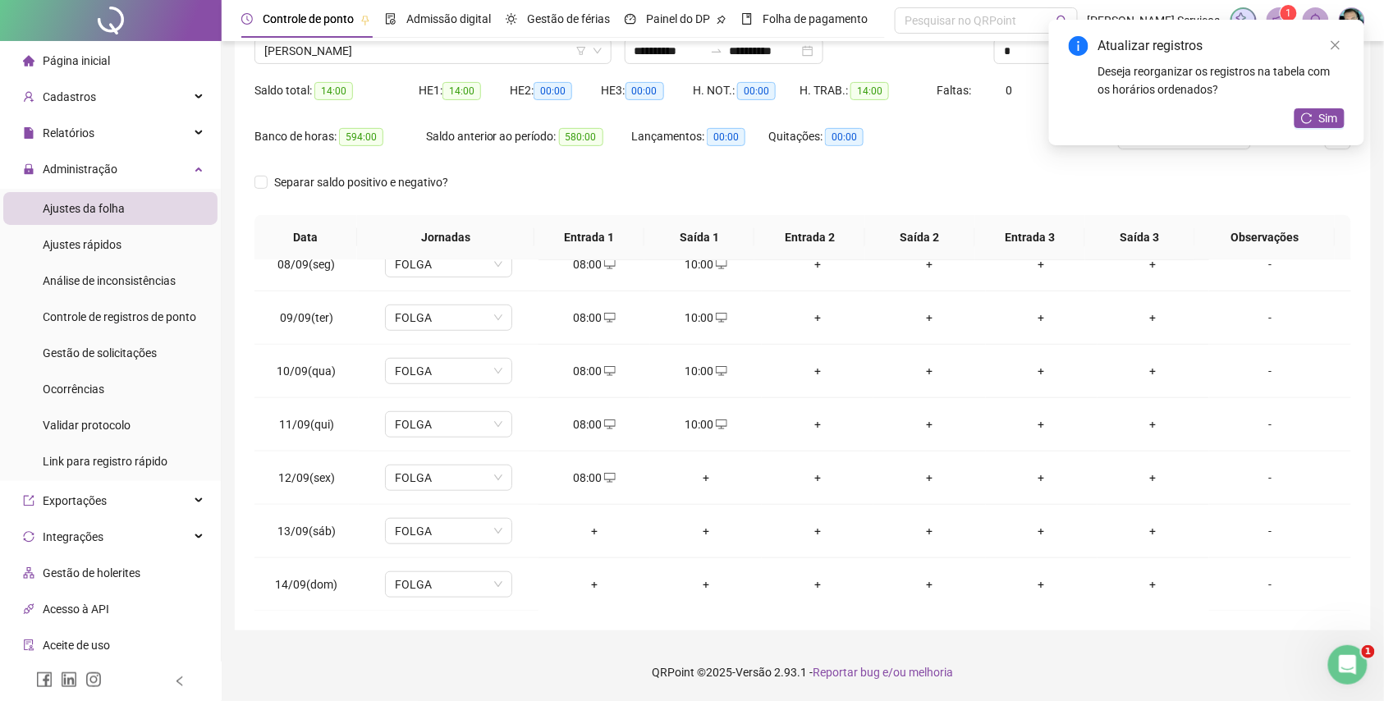
click at [693, 457] on td "+" at bounding box center [706, 477] width 112 height 53
click at [698, 477] on div "+" at bounding box center [705, 478] width 85 height 18
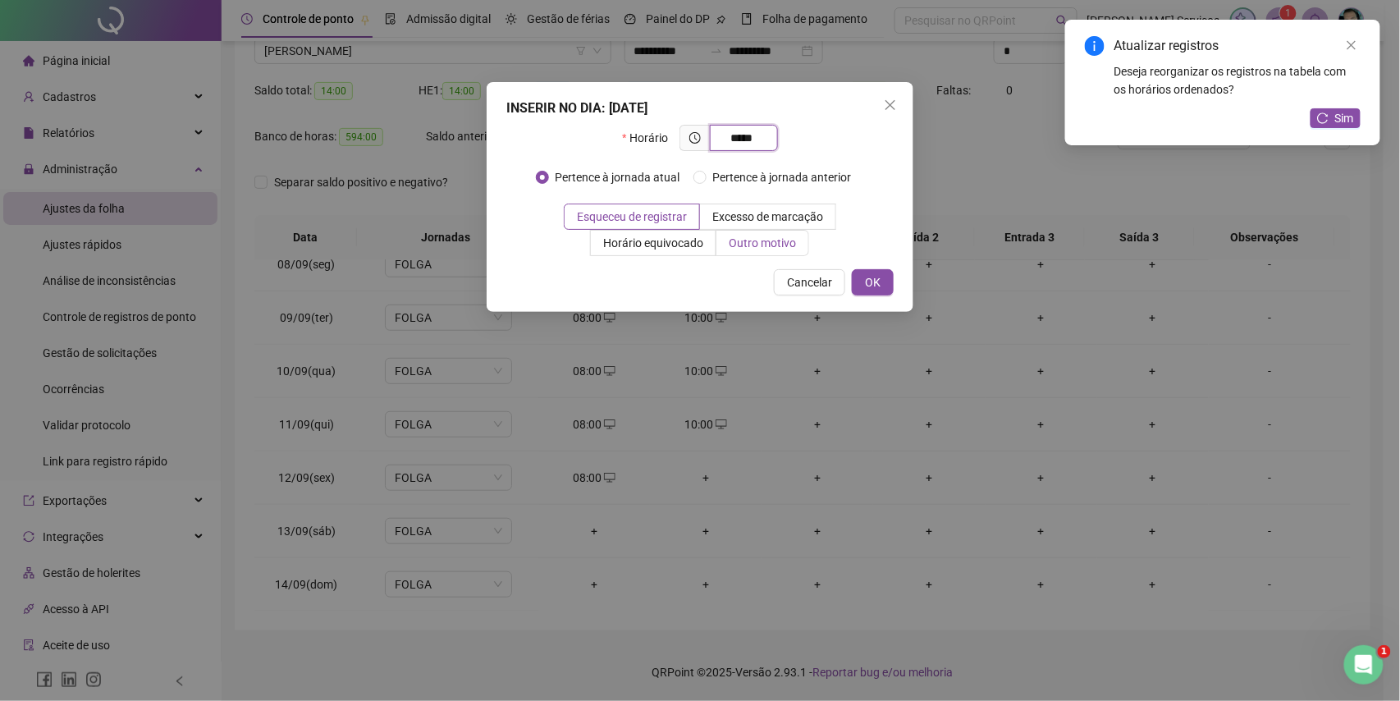
type input "*****"
click at [766, 237] on span "Outro motivo" at bounding box center [762, 242] width 67 height 13
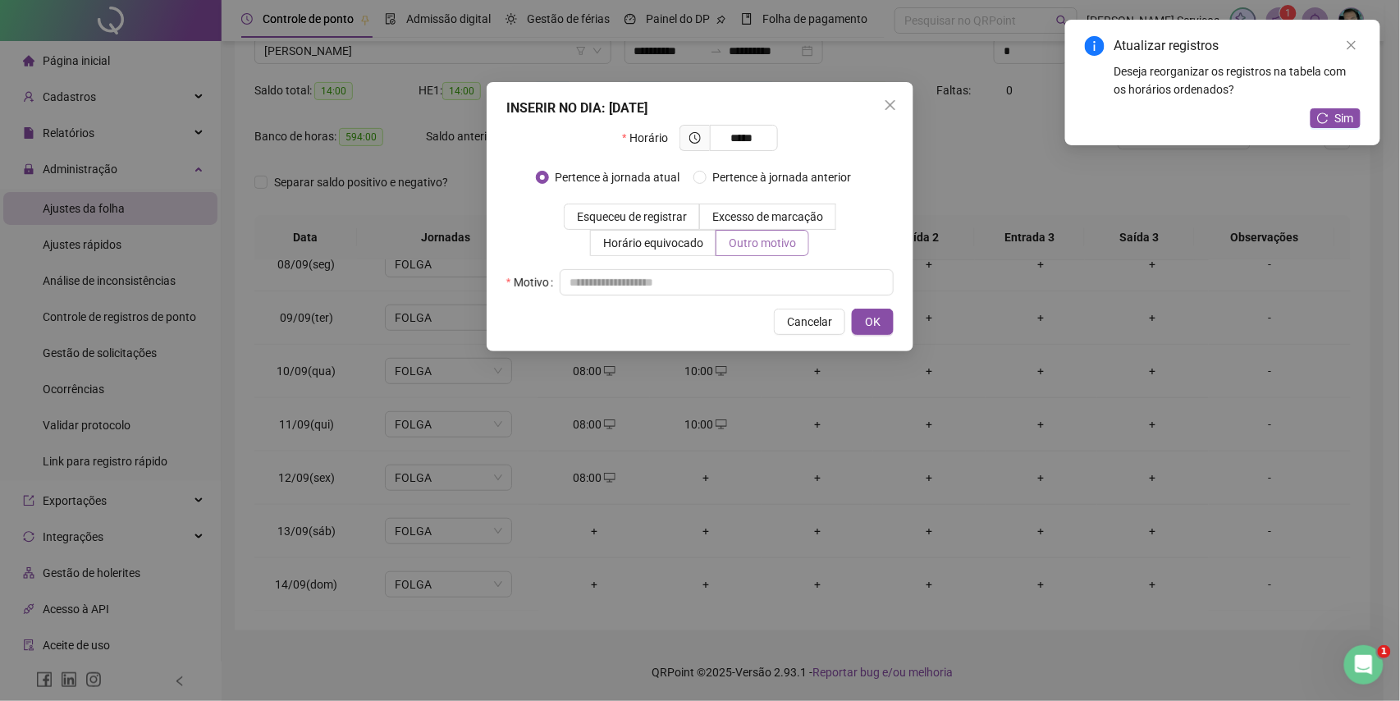
click at [758, 256] on label "Outro motivo" at bounding box center [763, 243] width 93 height 26
click at [758, 268] on div "Horário ***** Pertence à jornada atual Pertence à jornada anterior Esqueceu de …" at bounding box center [699, 210] width 387 height 171
click at [758, 282] on input "text" at bounding box center [727, 282] width 334 height 26
type input "*"
click at [878, 328] on span "OK" at bounding box center [873, 322] width 16 height 18
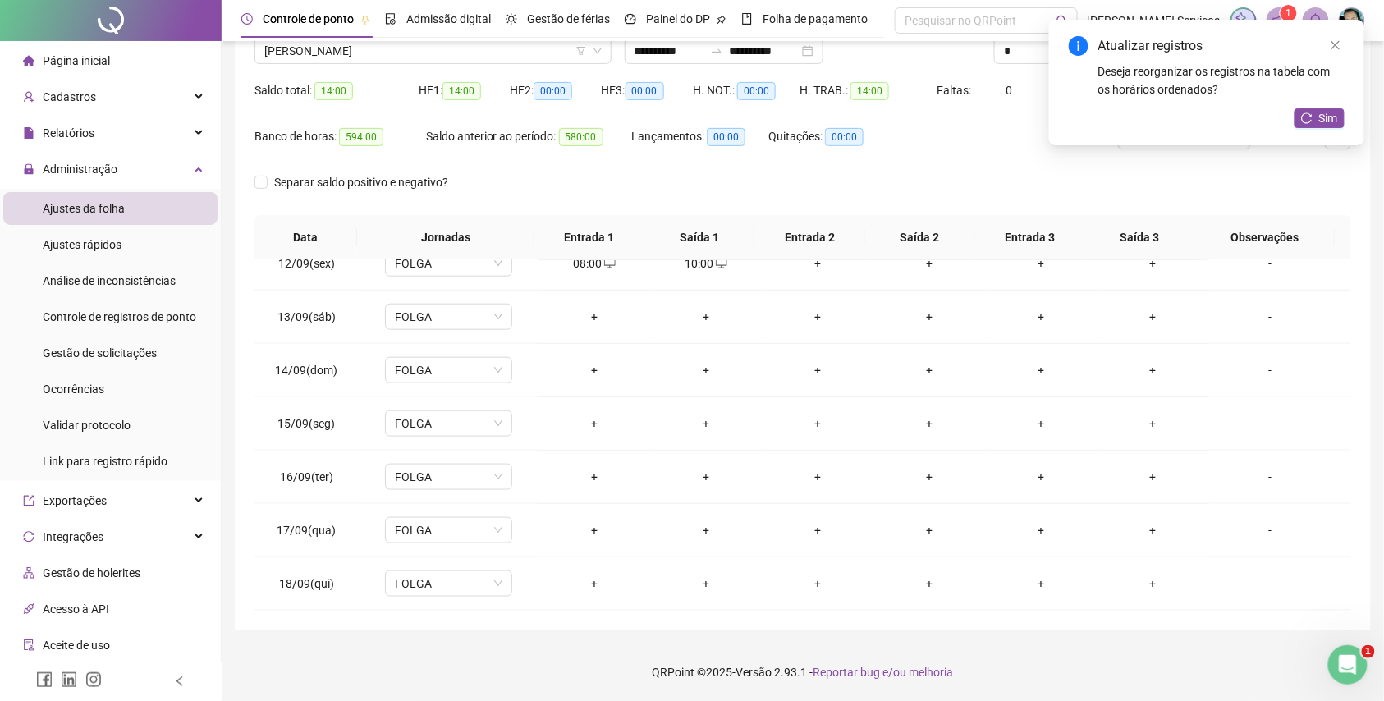
scroll to position [615, 0]
click at [592, 422] on div "+" at bounding box center [594, 424] width 85 height 18
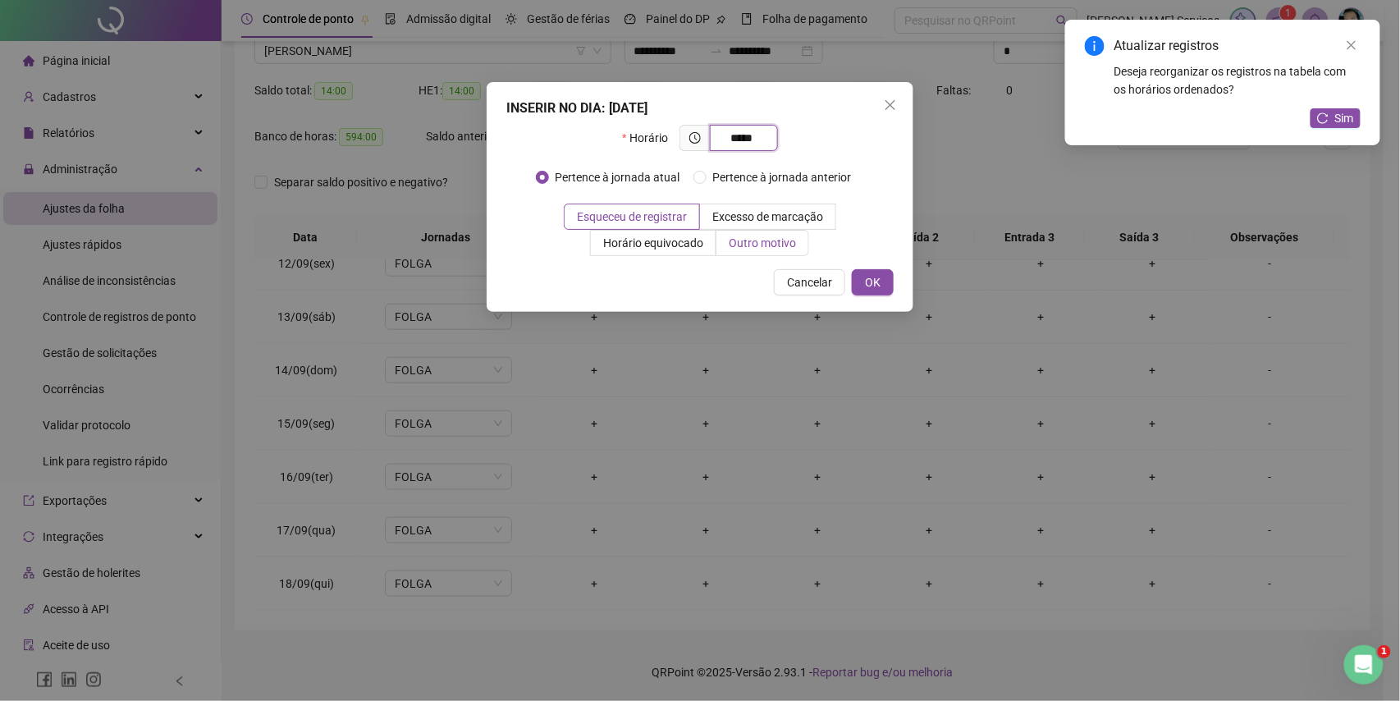
type input "*****"
click at [760, 250] on span "Outro motivo" at bounding box center [762, 242] width 67 height 13
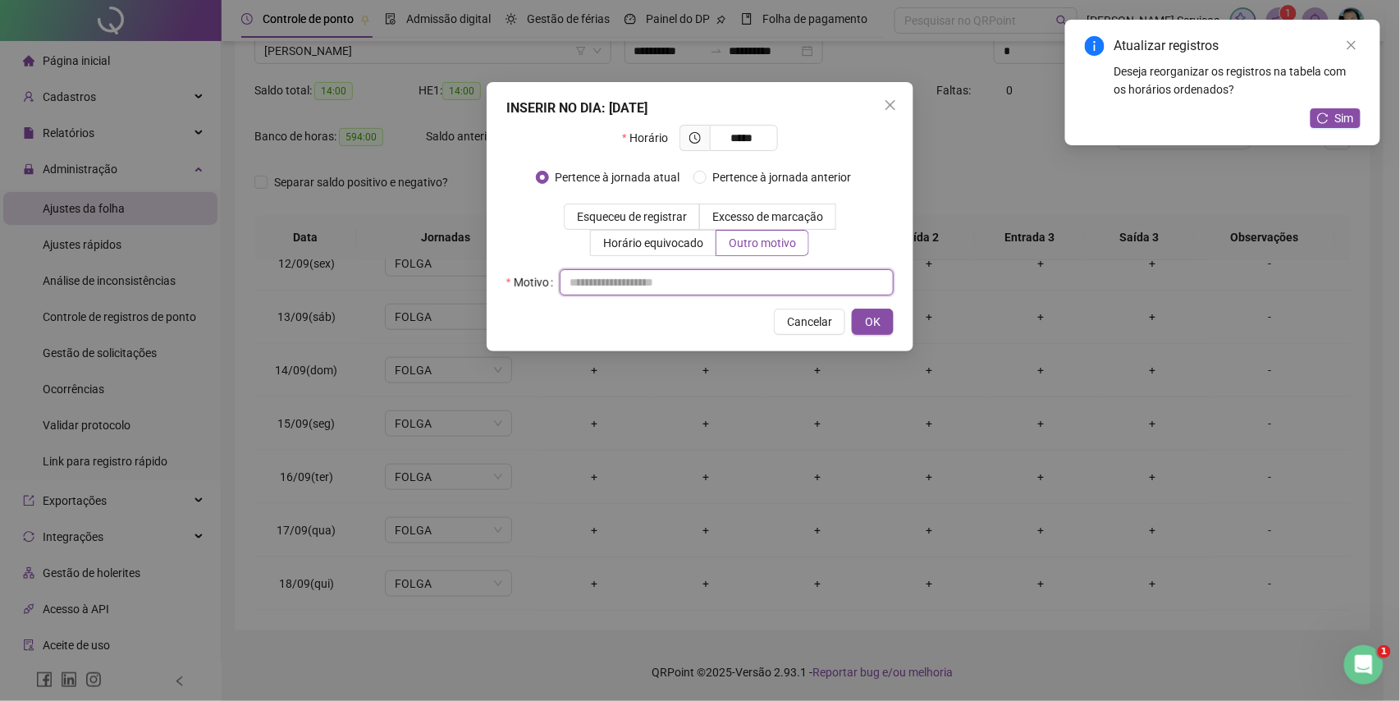
click at [742, 287] on input "text" at bounding box center [727, 282] width 334 height 26
type input "*"
click at [870, 316] on span "OK" at bounding box center [873, 322] width 16 height 18
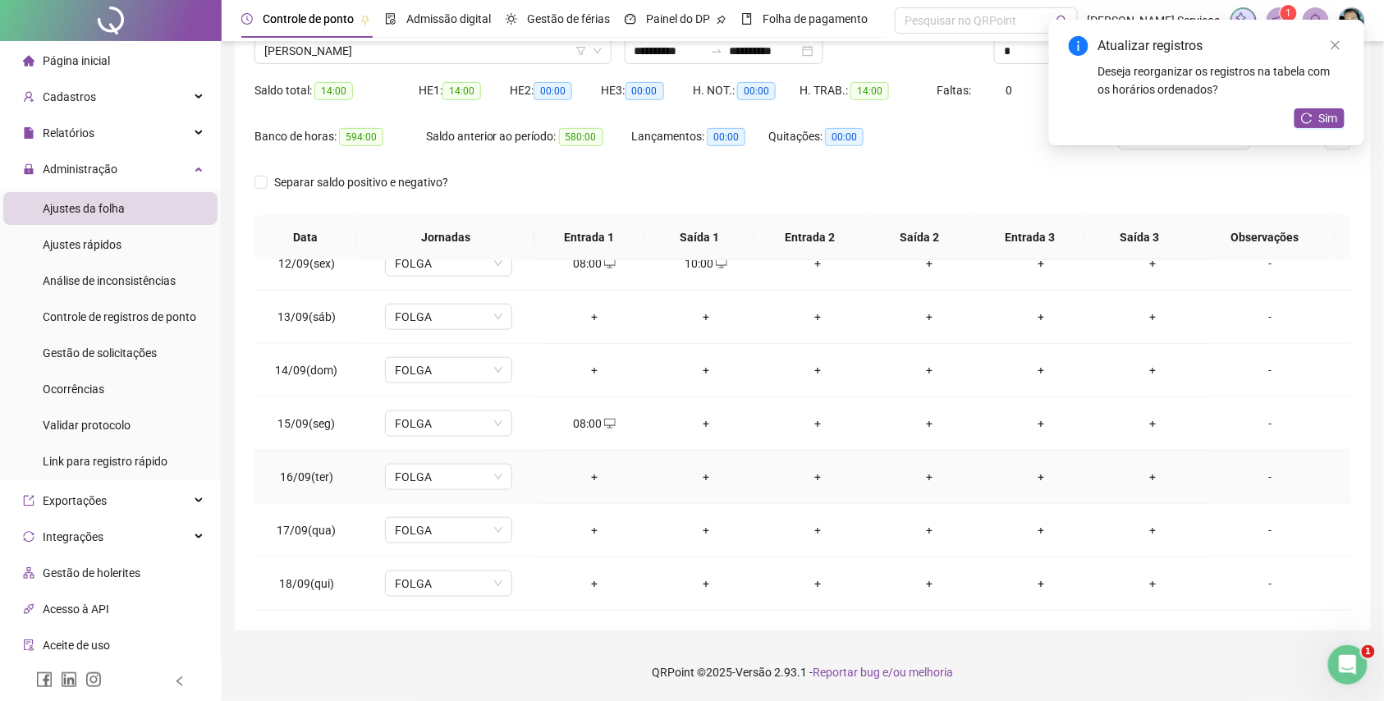
click at [585, 478] on div "+" at bounding box center [594, 477] width 85 height 18
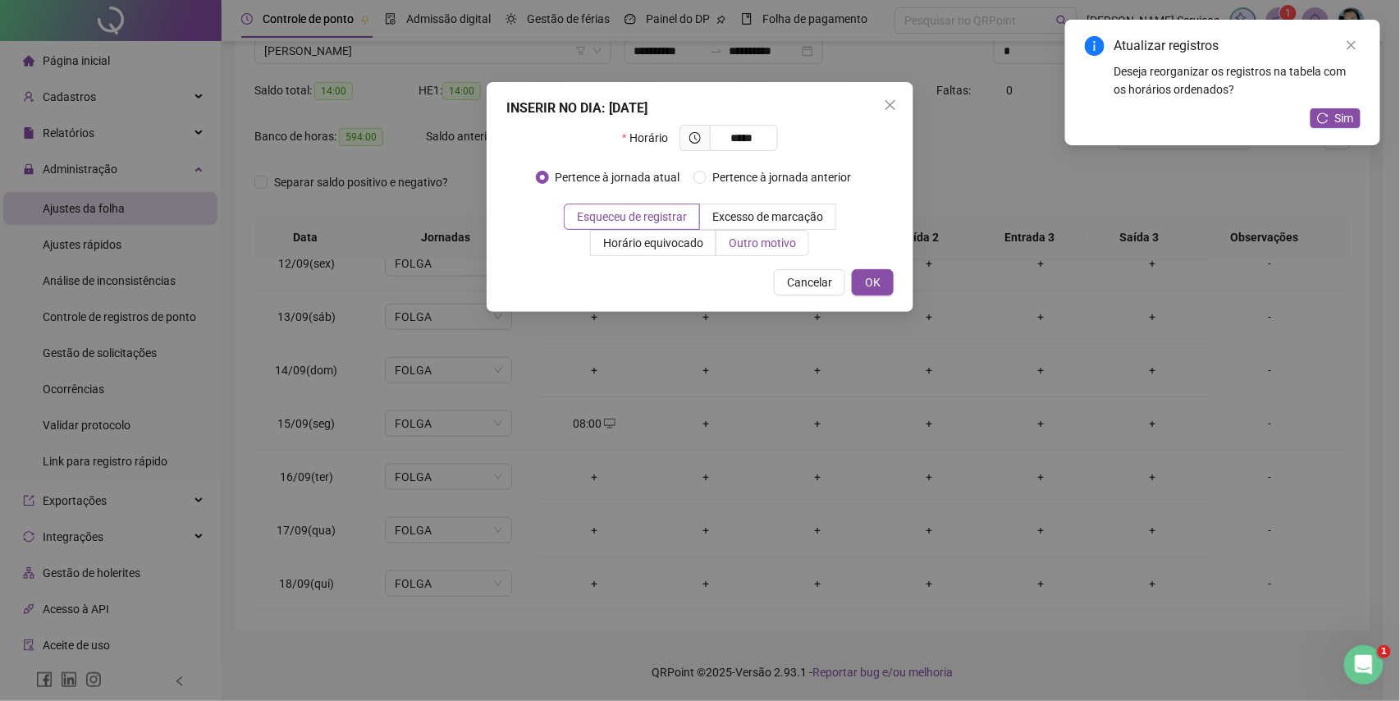
type input "*****"
click at [754, 237] on span "Outro motivo" at bounding box center [762, 242] width 67 height 13
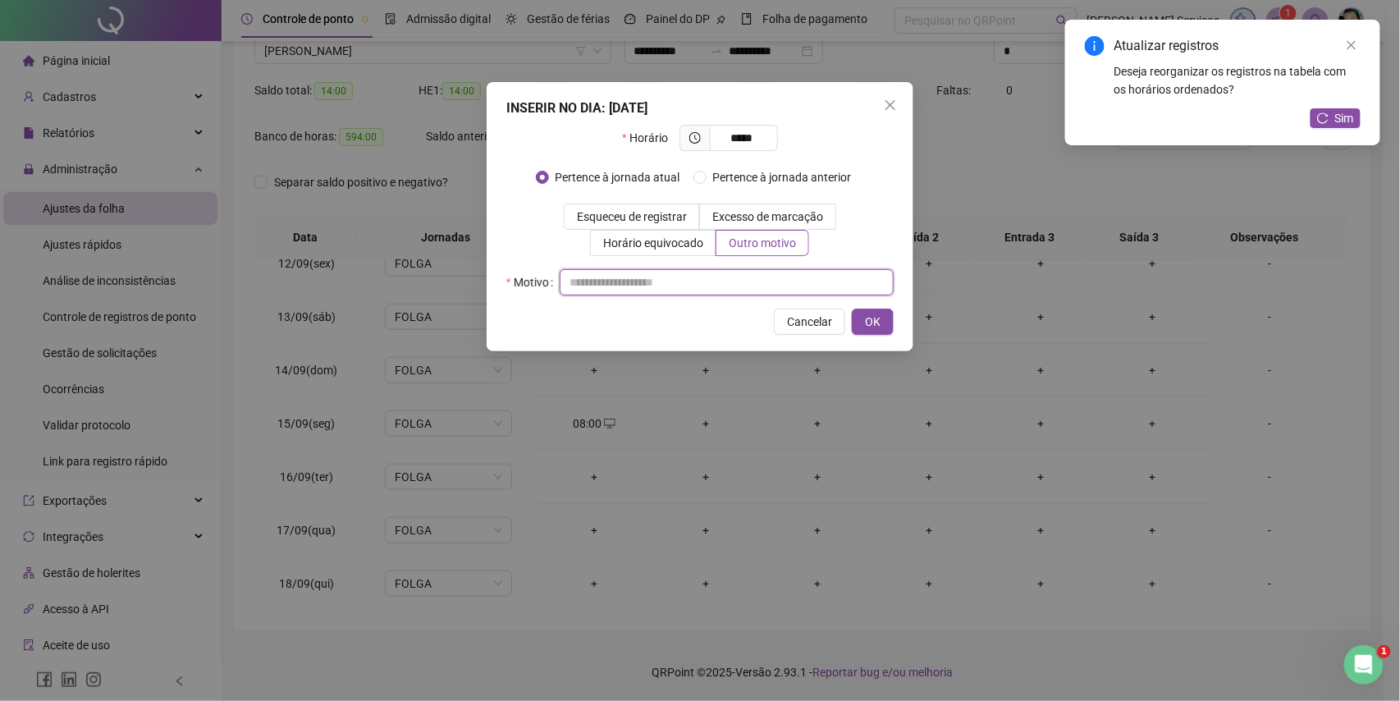
click at [730, 283] on input "text" at bounding box center [727, 282] width 334 height 26
type input "*"
click at [865, 314] on span "OK" at bounding box center [873, 322] width 16 height 18
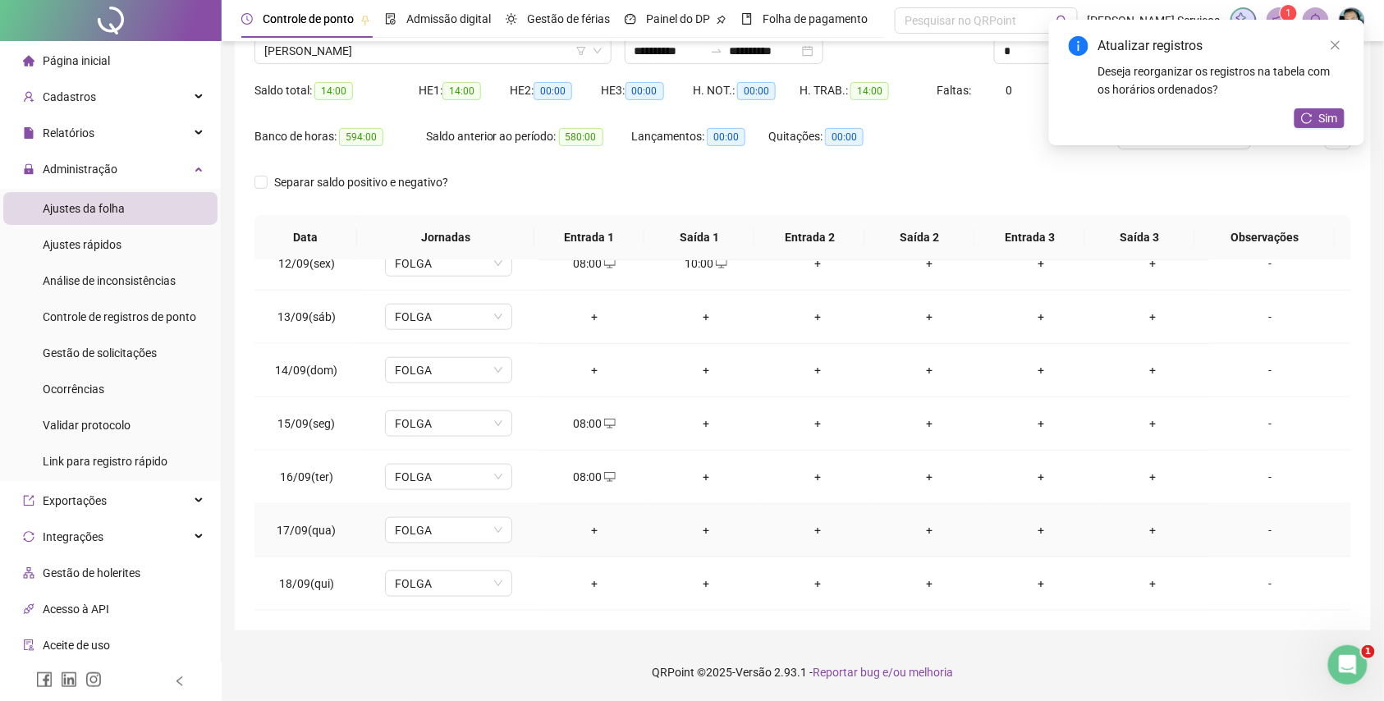
click at [589, 538] on div "+" at bounding box center [594, 530] width 85 height 18
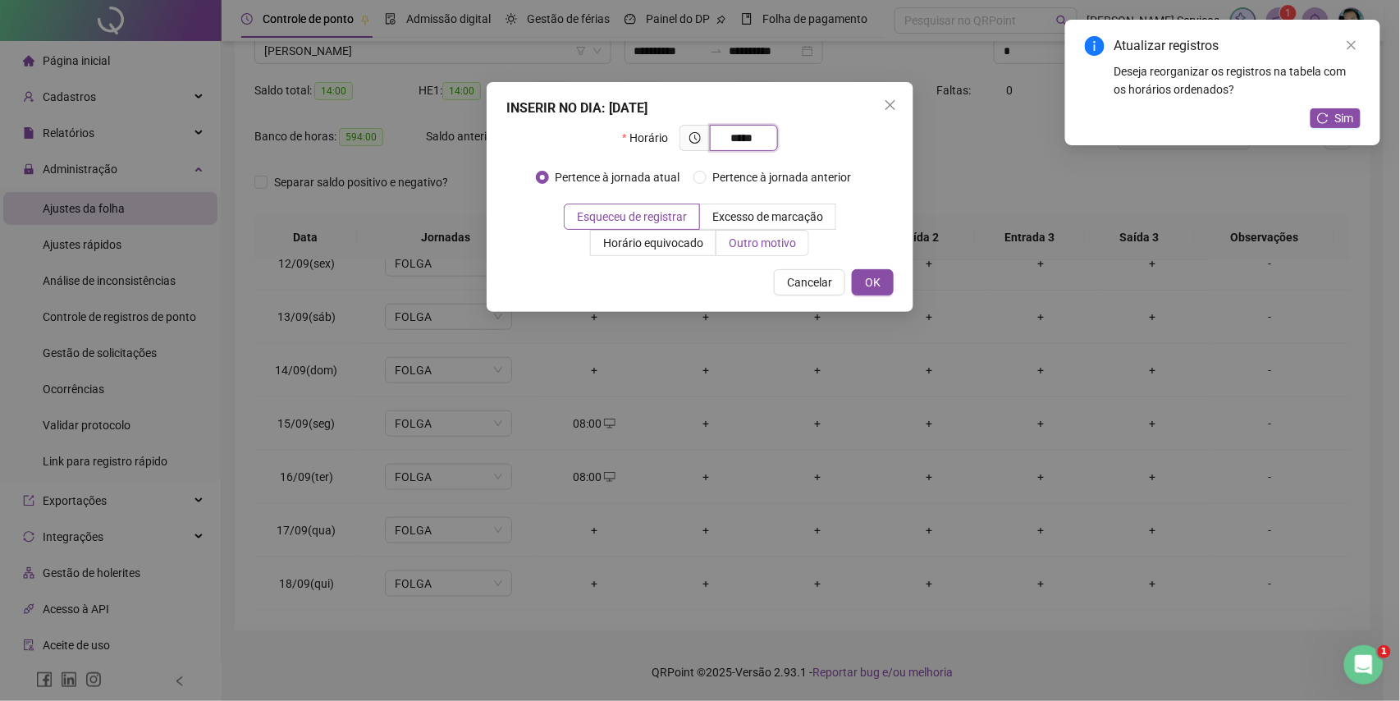
type input "*****"
click at [793, 241] on span "Outro motivo" at bounding box center [762, 242] width 67 height 13
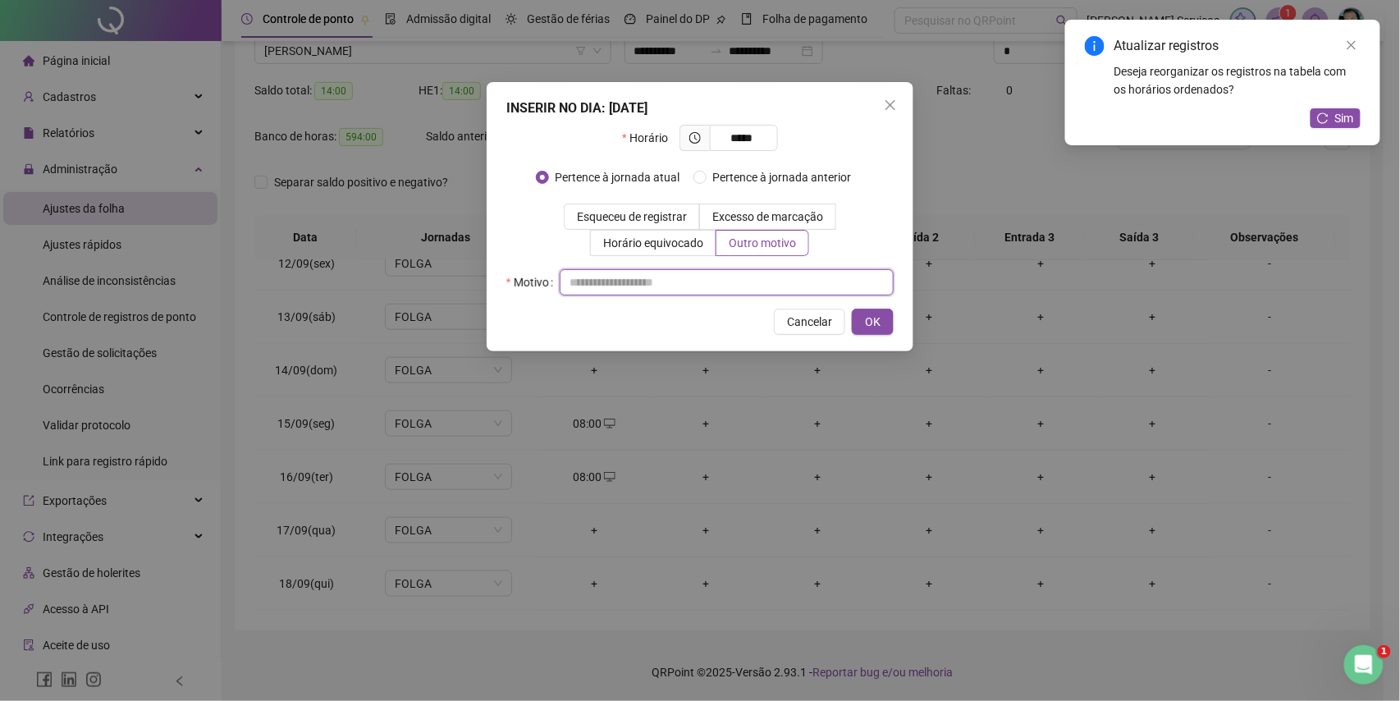
click at [762, 282] on input "text" at bounding box center [727, 282] width 334 height 26
type input "*"
click at [865, 326] on span "OK" at bounding box center [873, 322] width 16 height 18
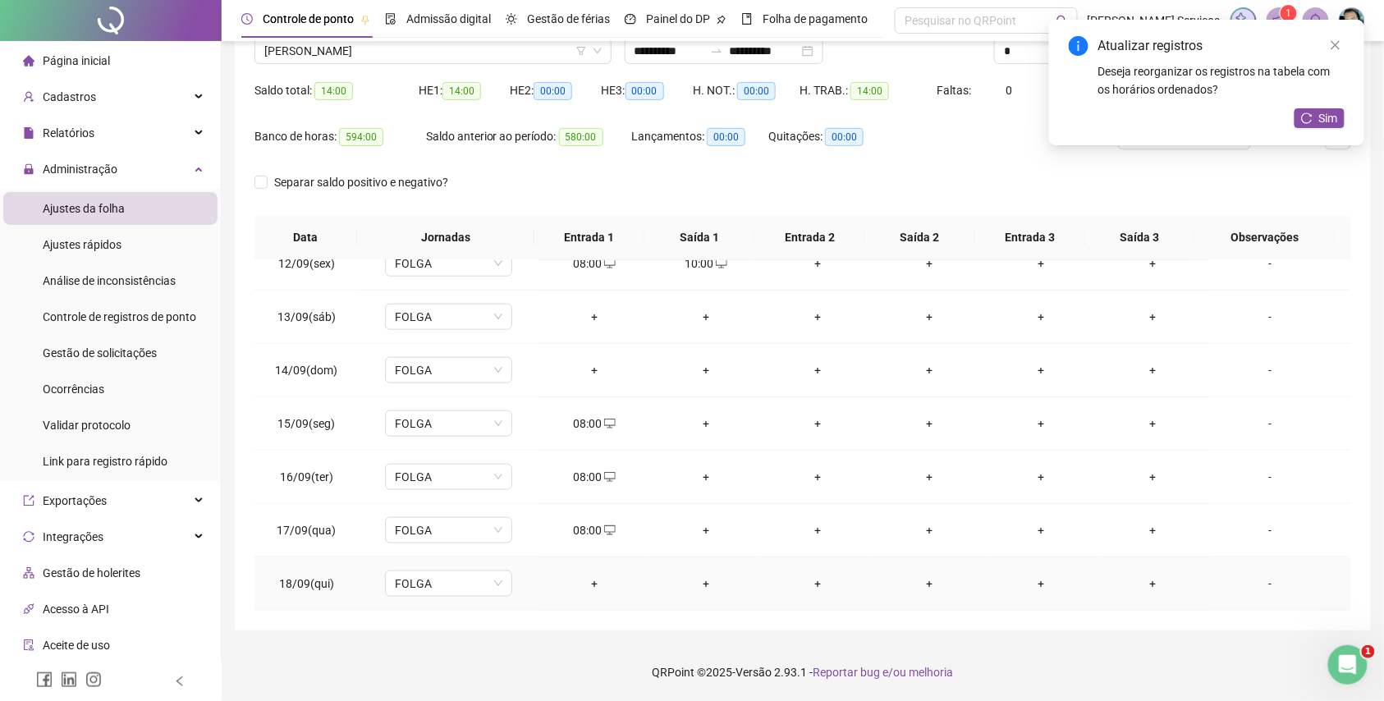
click at [584, 572] on td "+" at bounding box center [594, 583] width 112 height 53
click at [593, 588] on div "+" at bounding box center [594, 584] width 85 height 18
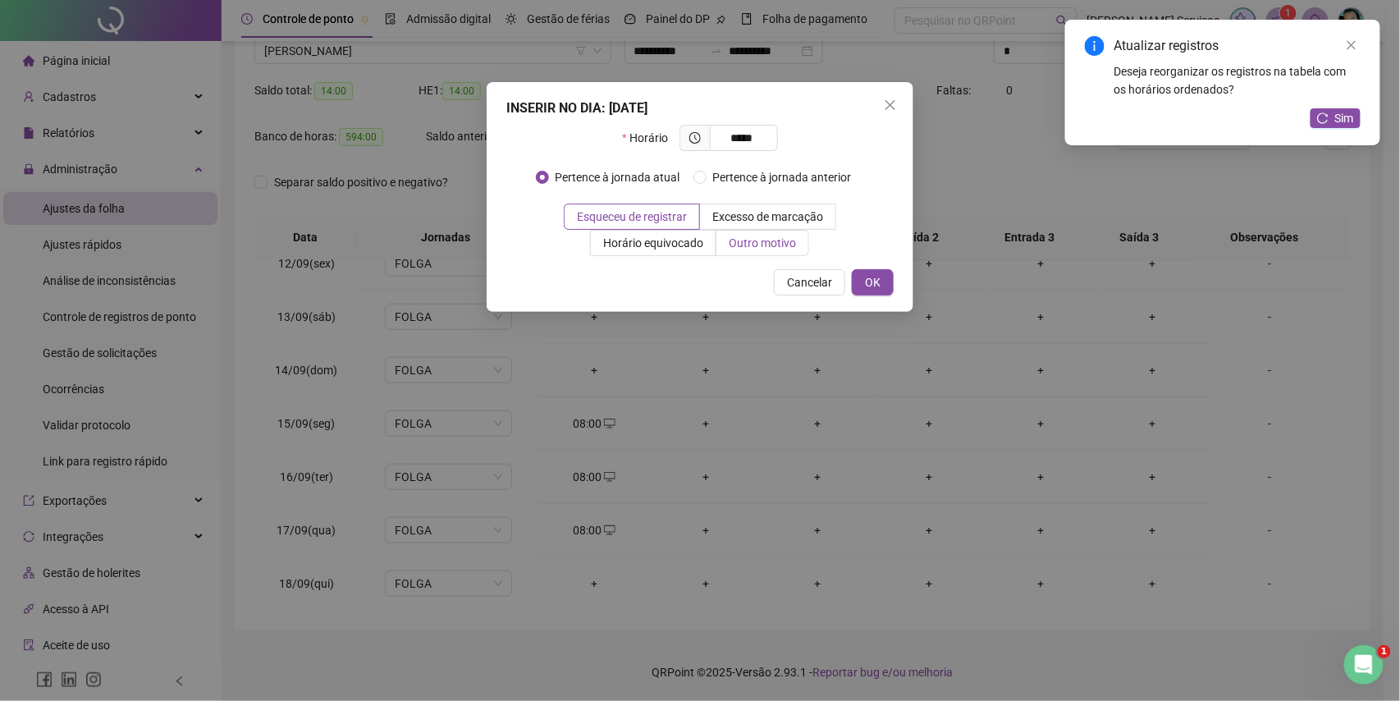
type input "*****"
click at [790, 256] on label "Outro motivo" at bounding box center [763, 243] width 93 height 26
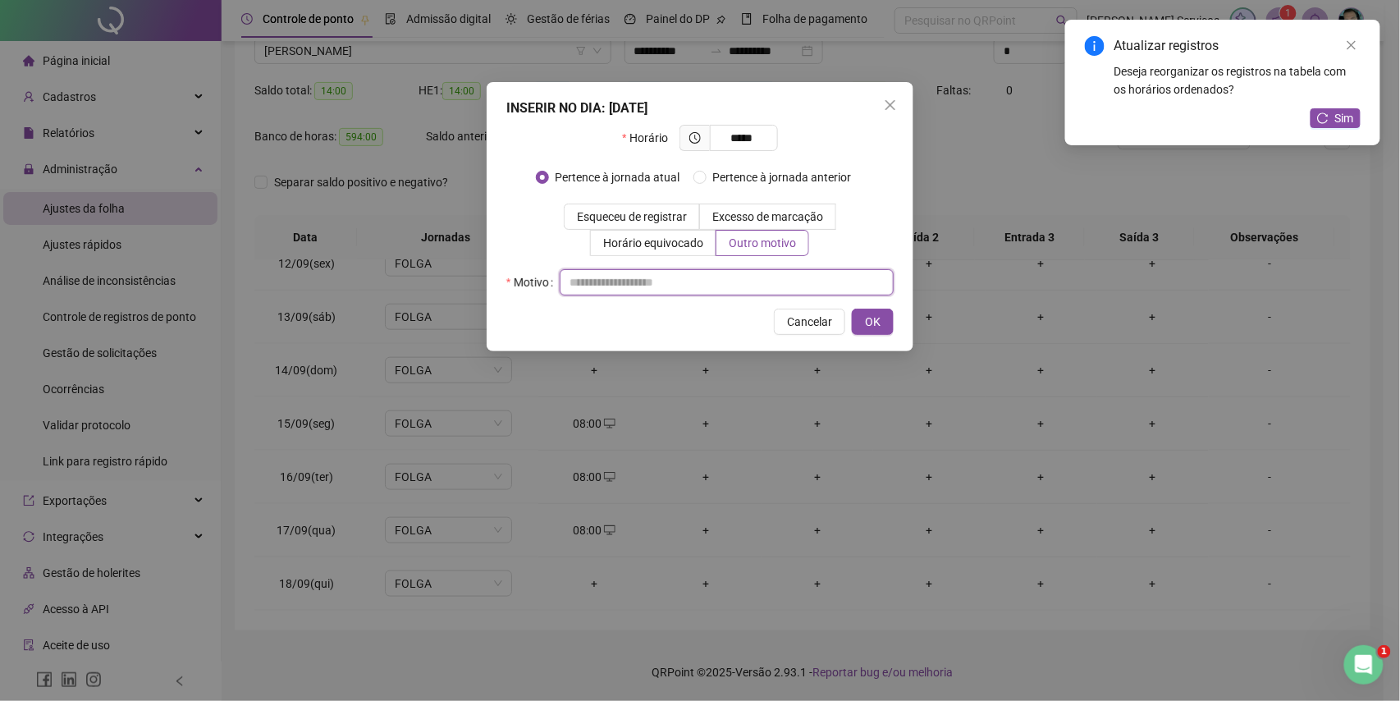
click at [704, 289] on input "text" at bounding box center [727, 282] width 334 height 26
type input "*"
click at [882, 314] on button "OK" at bounding box center [873, 322] width 42 height 26
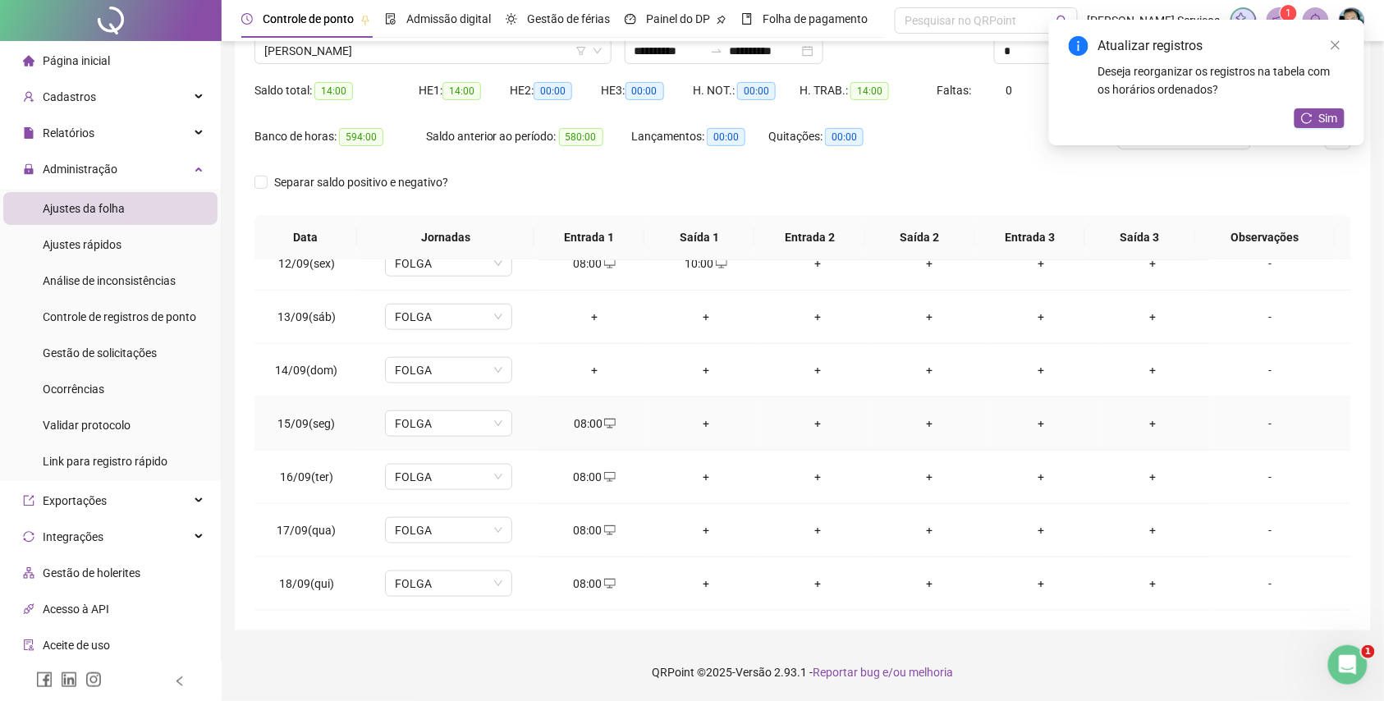
click at [684, 424] on div "+" at bounding box center [705, 424] width 85 height 18
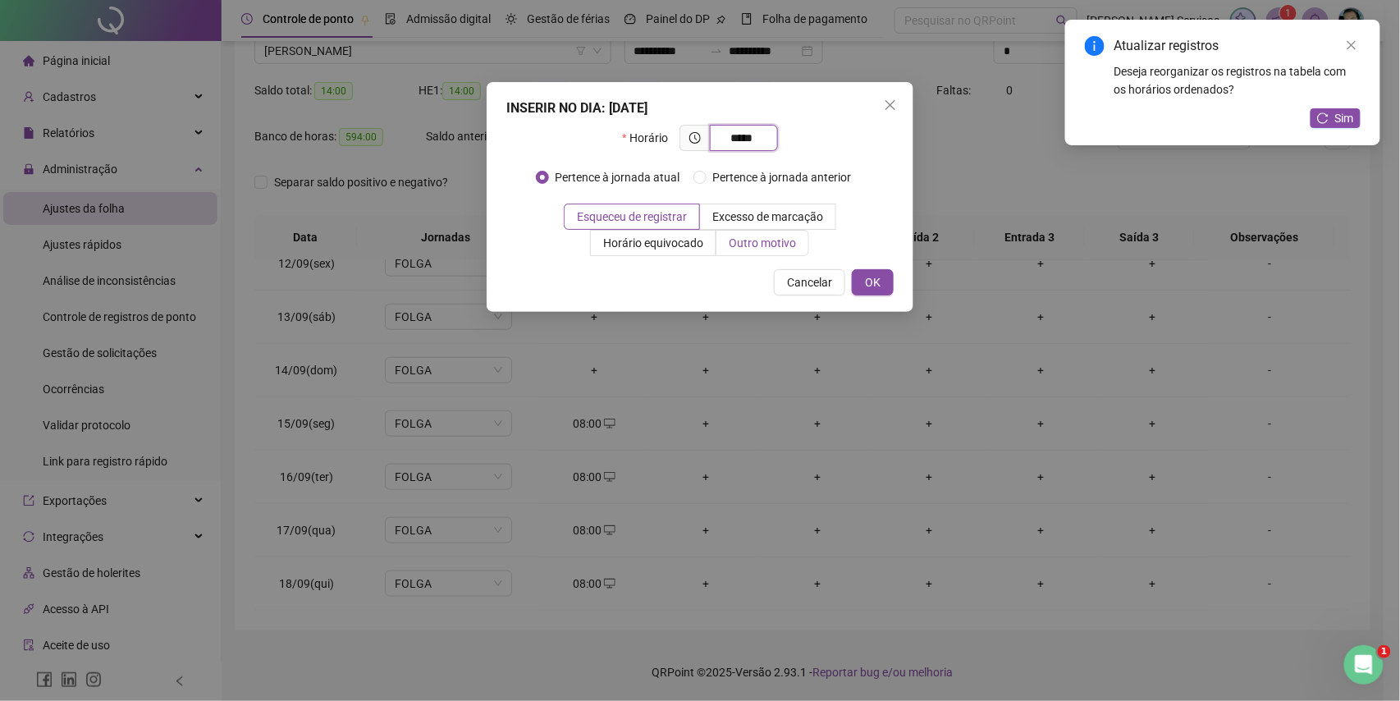
type input "*****"
click at [772, 251] on label "Outro motivo" at bounding box center [763, 243] width 93 height 26
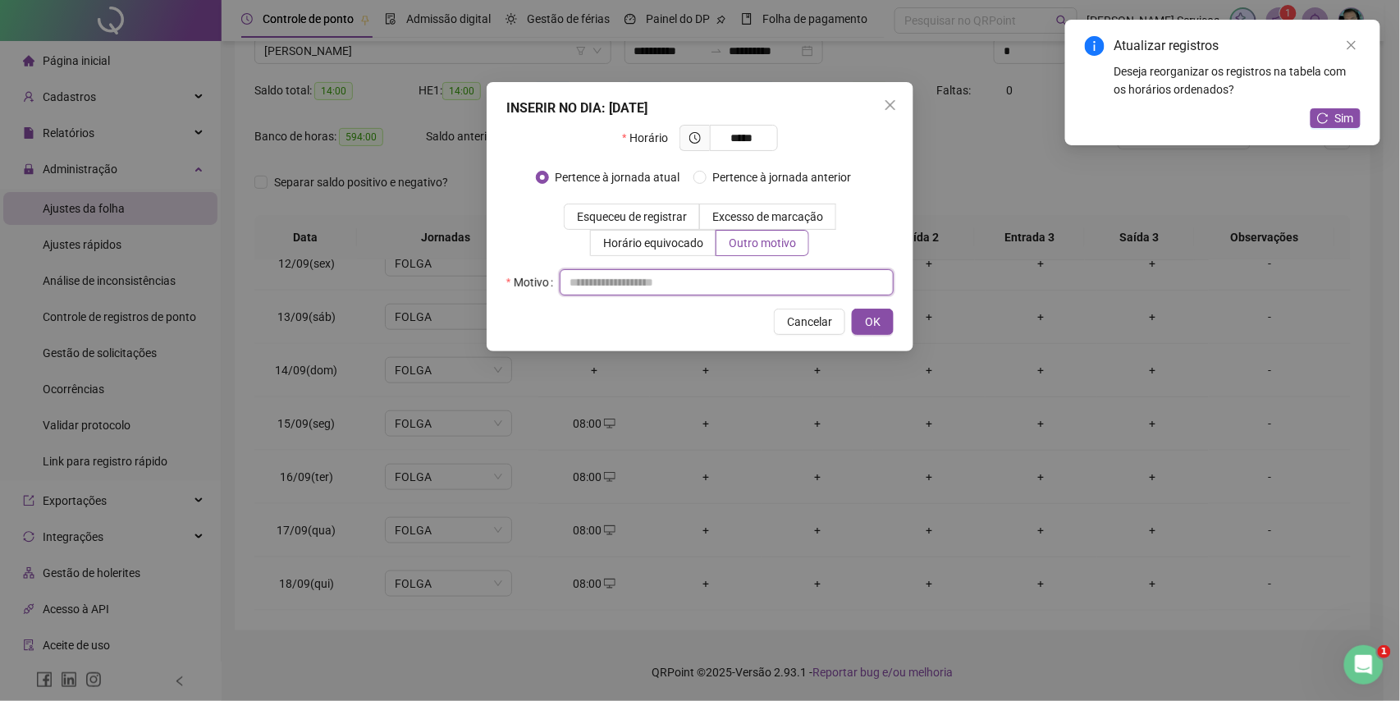
click at [772, 280] on input "text" at bounding box center [727, 282] width 334 height 26
type input "*"
click at [865, 315] on span "OK" at bounding box center [873, 322] width 16 height 18
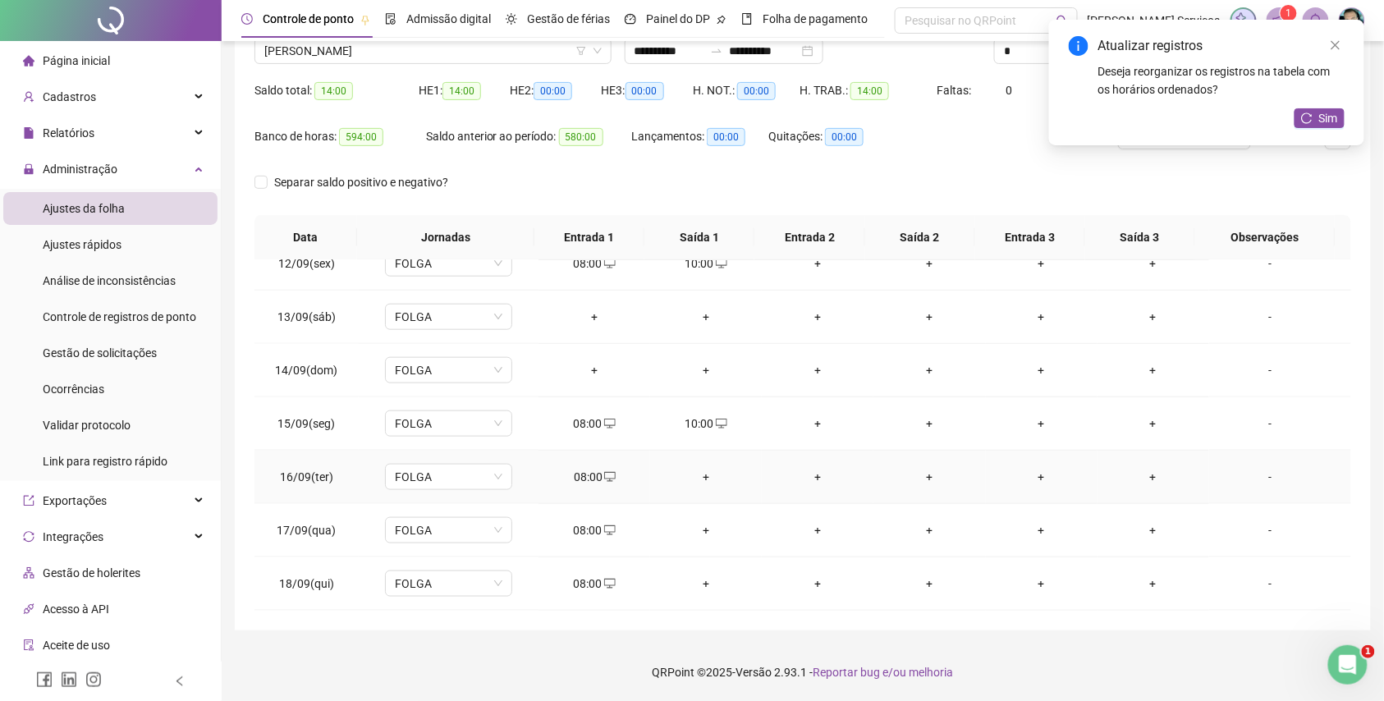
click at [706, 486] on td "+" at bounding box center [706, 477] width 112 height 53
click at [703, 478] on div "+" at bounding box center [705, 477] width 85 height 18
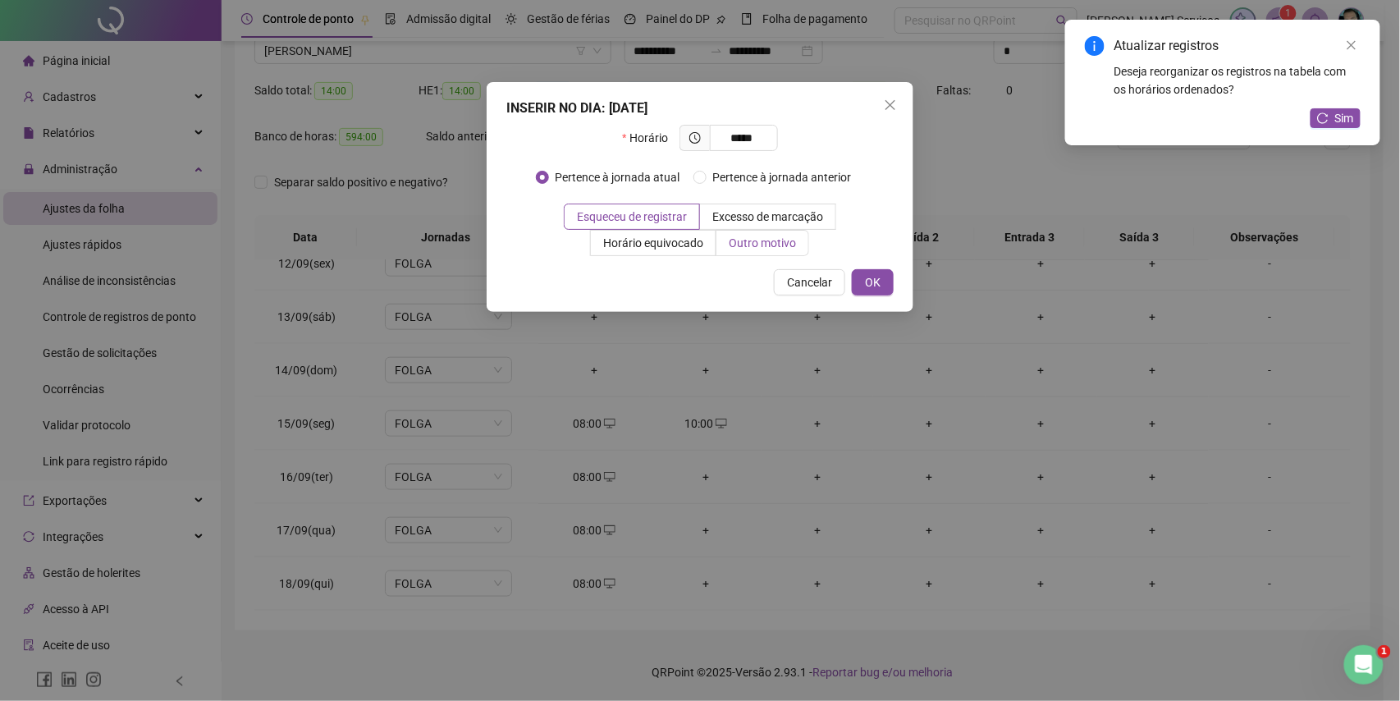
type input "*****"
click at [777, 245] on span "Outro motivo" at bounding box center [762, 242] width 67 height 13
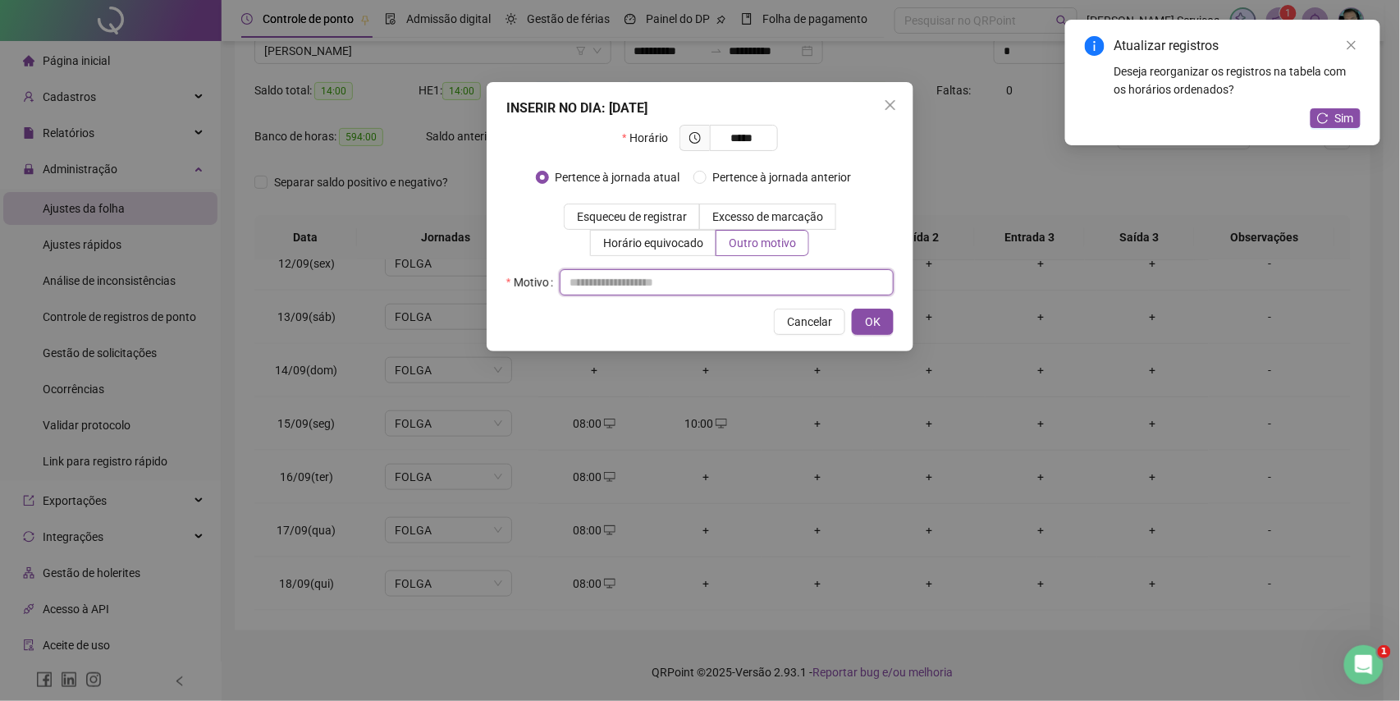
click at [763, 281] on input "text" at bounding box center [727, 282] width 334 height 26
type input "*"
click at [865, 313] on span "OK" at bounding box center [873, 322] width 16 height 18
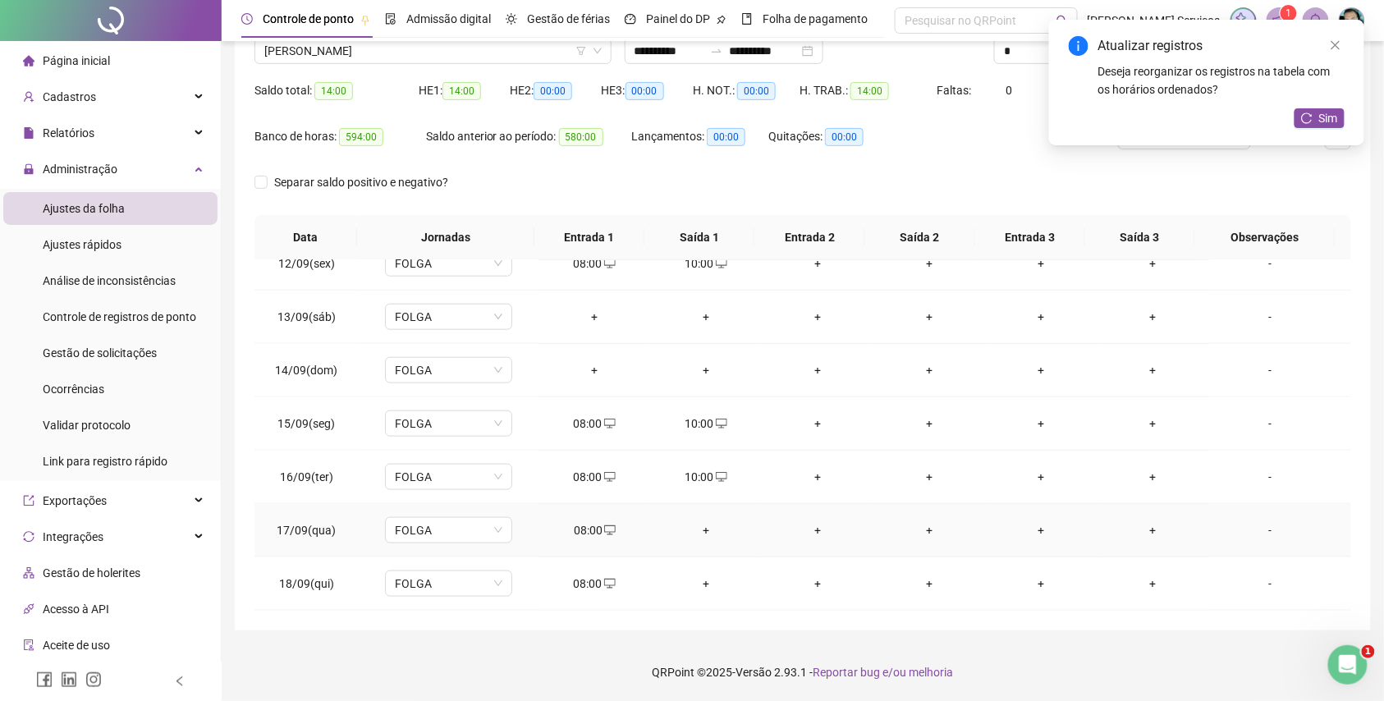
click at [699, 524] on div "+" at bounding box center [705, 530] width 85 height 18
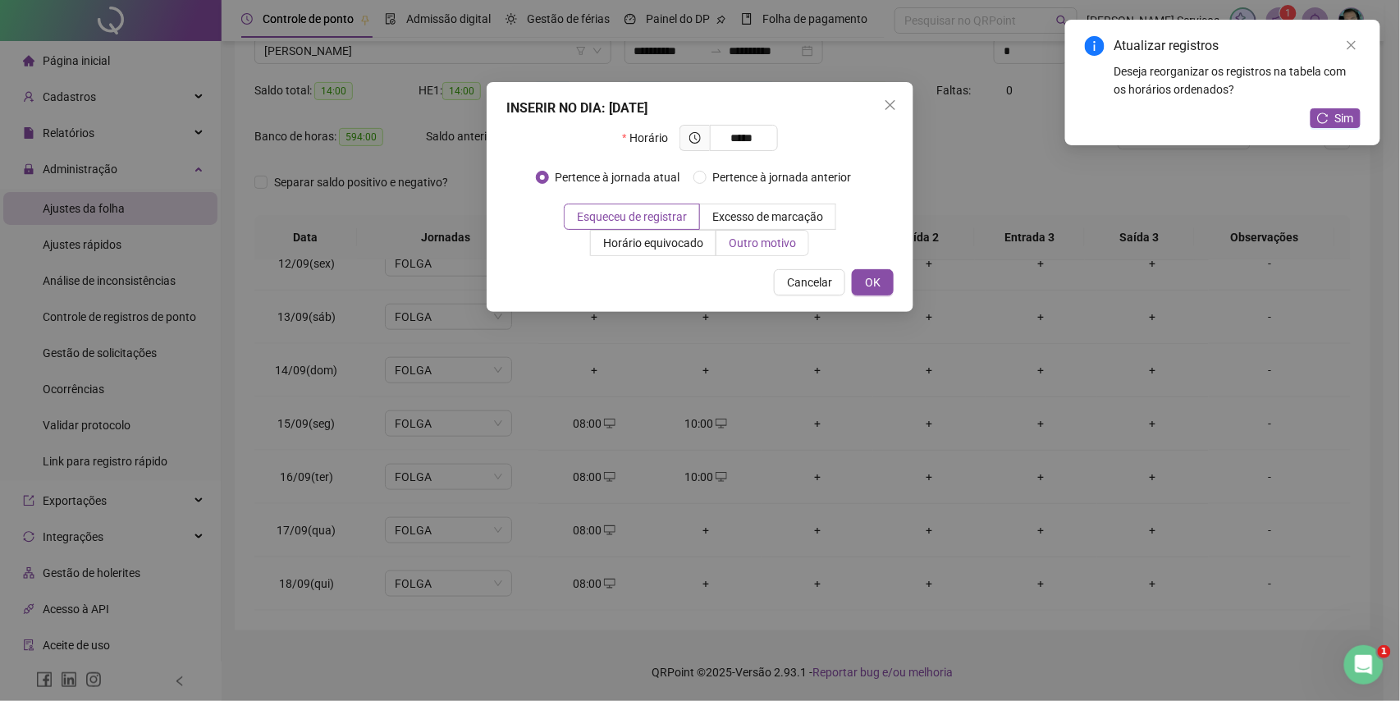
type input "*****"
click at [755, 234] on label "Outro motivo" at bounding box center [763, 243] width 93 height 26
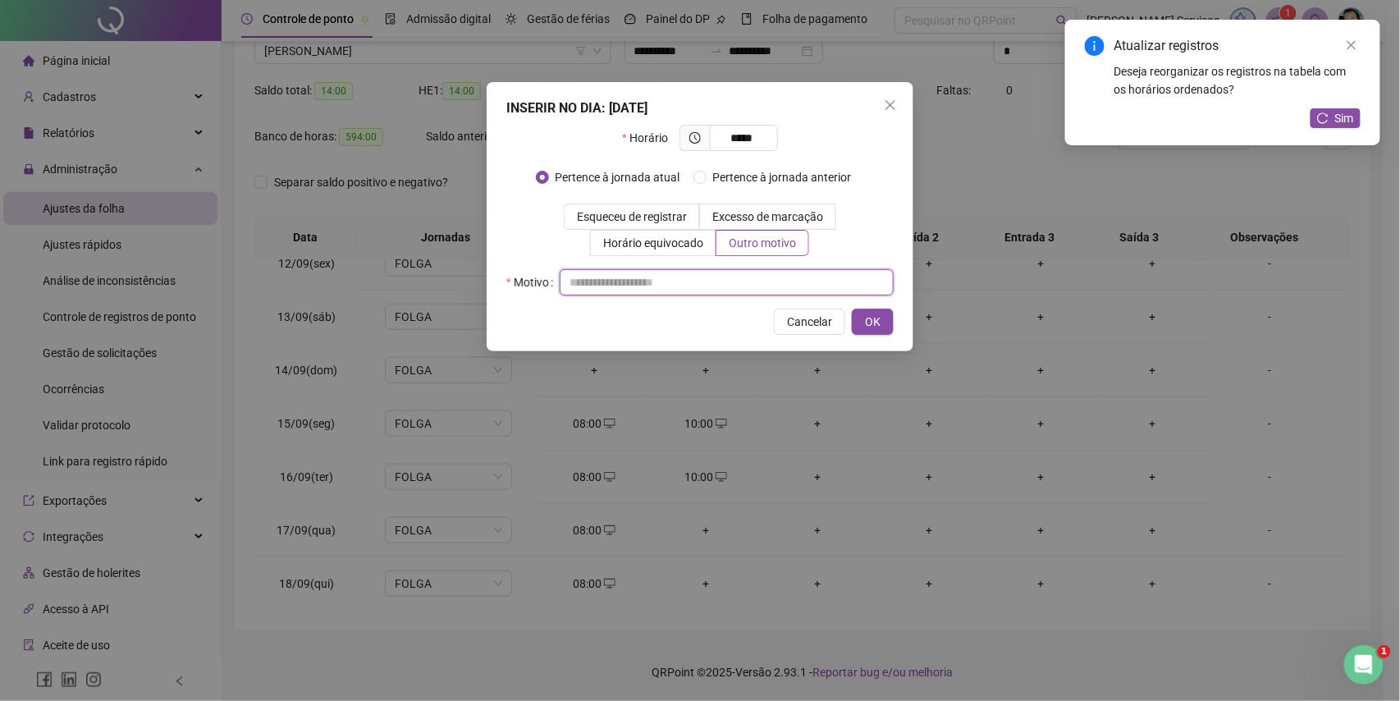
click at [730, 277] on input "text" at bounding box center [727, 282] width 334 height 26
type input "*"
click at [870, 322] on span "OK" at bounding box center [873, 322] width 16 height 18
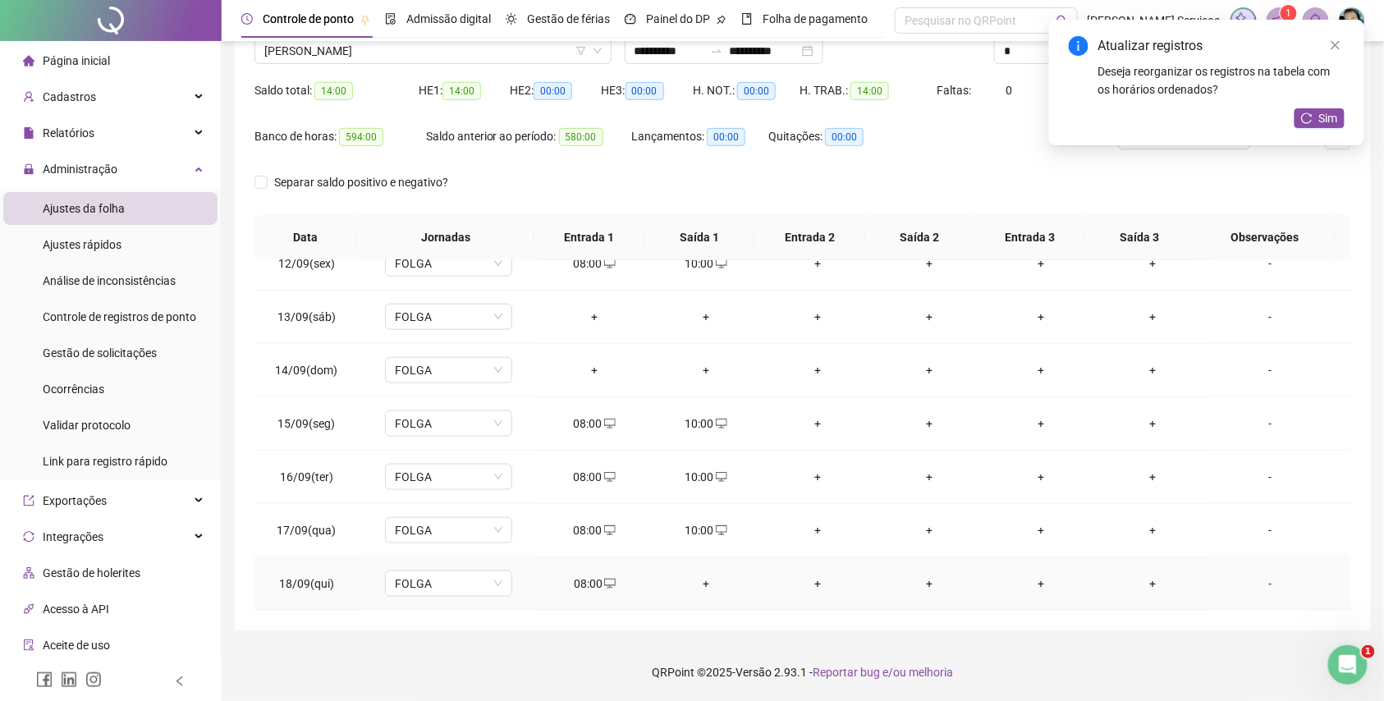
click at [701, 588] on div "+" at bounding box center [705, 584] width 85 height 18
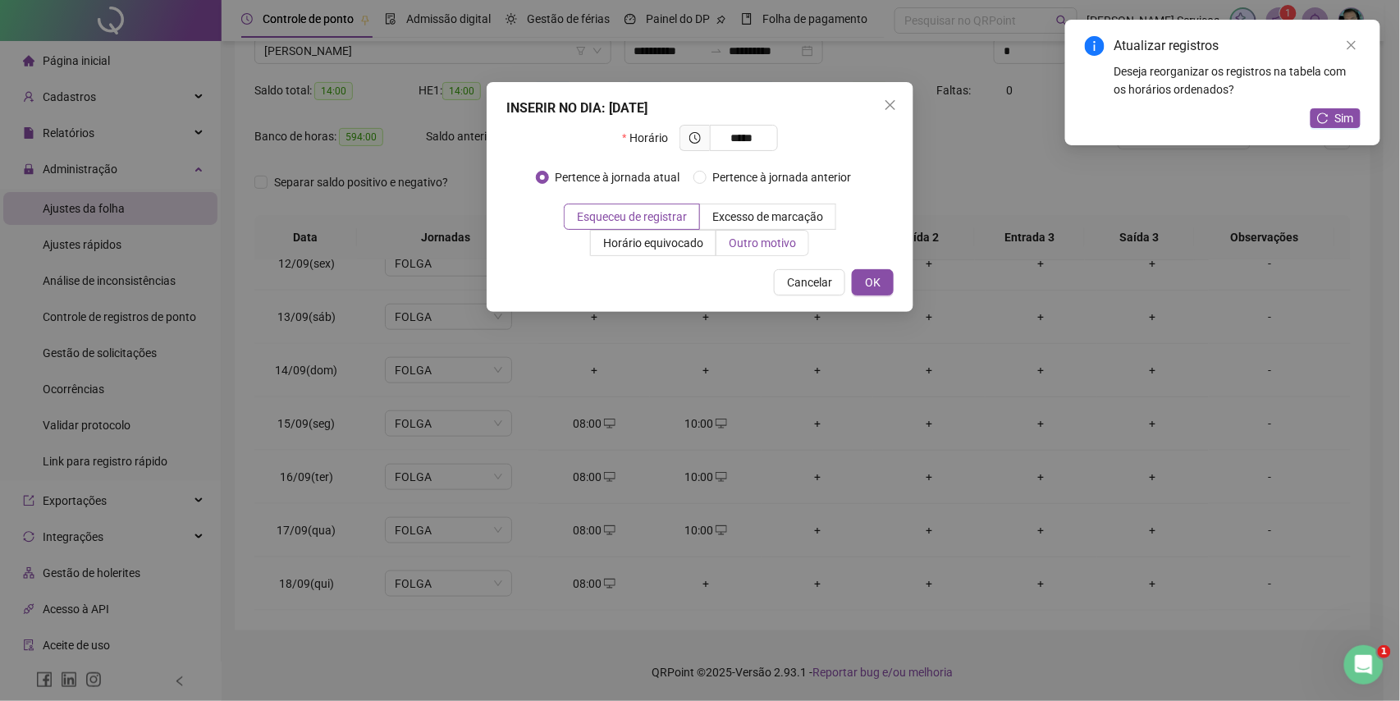
type input "*****"
click at [783, 241] on span "Outro motivo" at bounding box center [762, 242] width 67 height 13
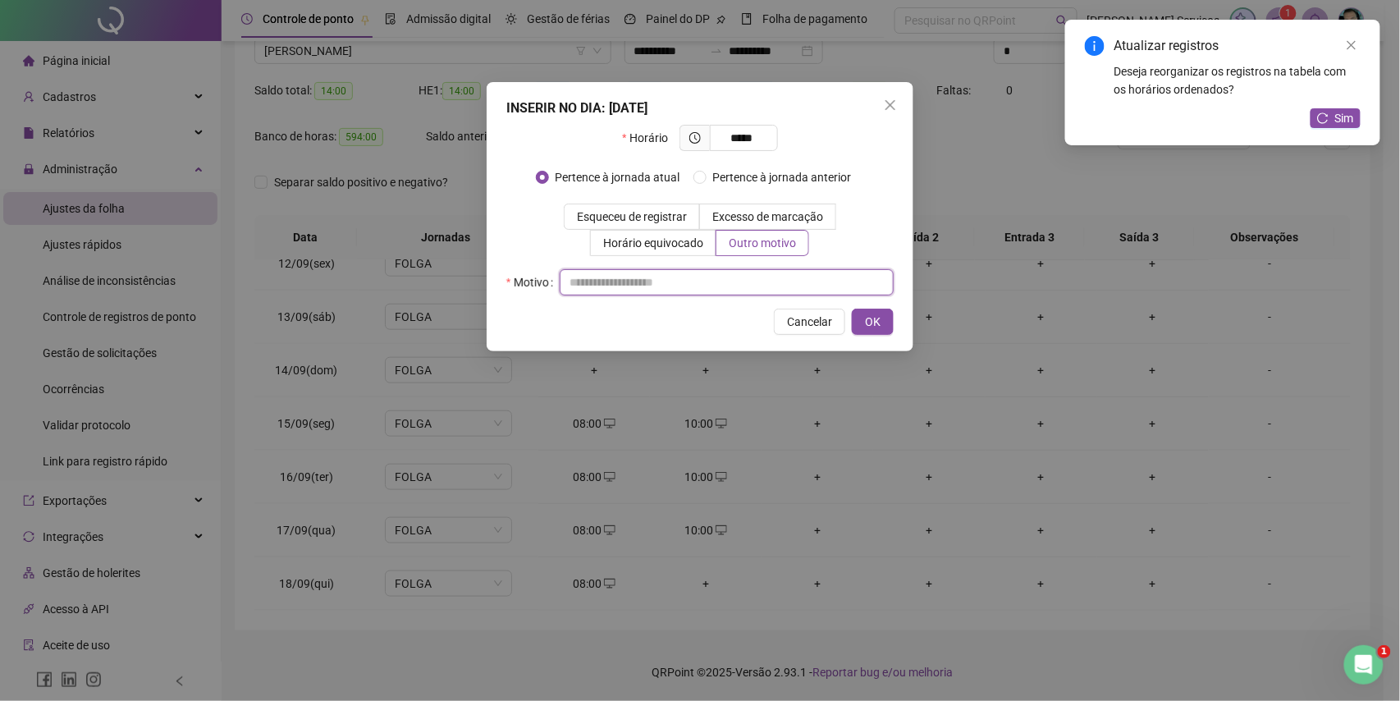
click at [781, 276] on input "text" at bounding box center [727, 282] width 334 height 26
type input "*"
click at [885, 318] on button "OK" at bounding box center [873, 322] width 42 height 26
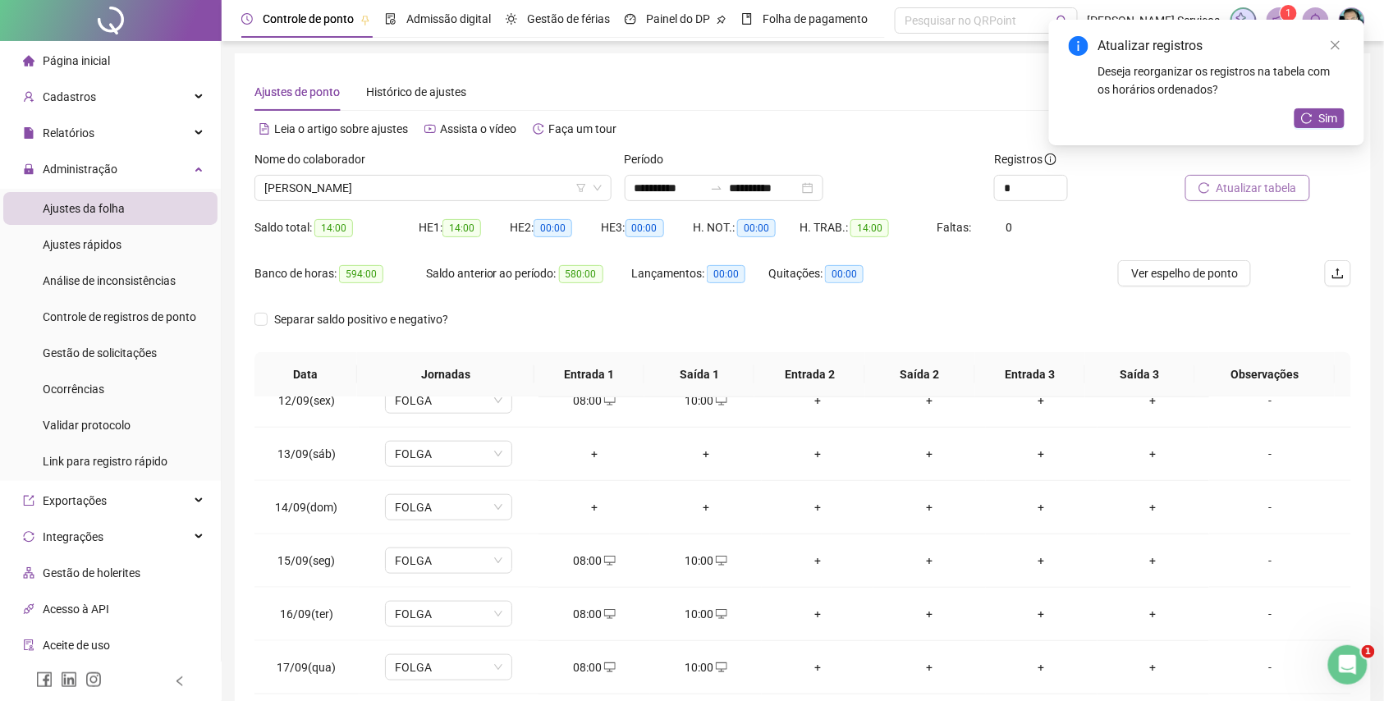
scroll to position [0, 0]
click at [1285, 192] on span "Atualizar tabela" at bounding box center [1257, 189] width 80 height 18
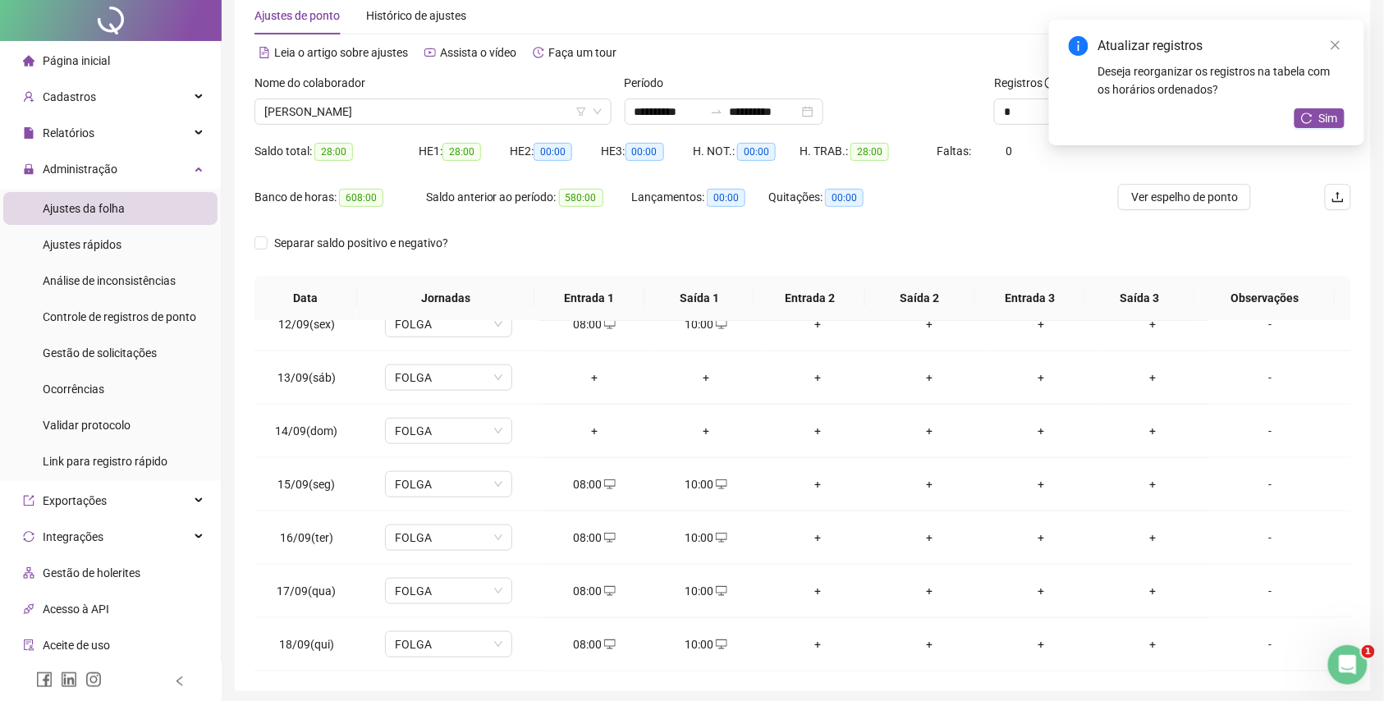
scroll to position [138, 0]
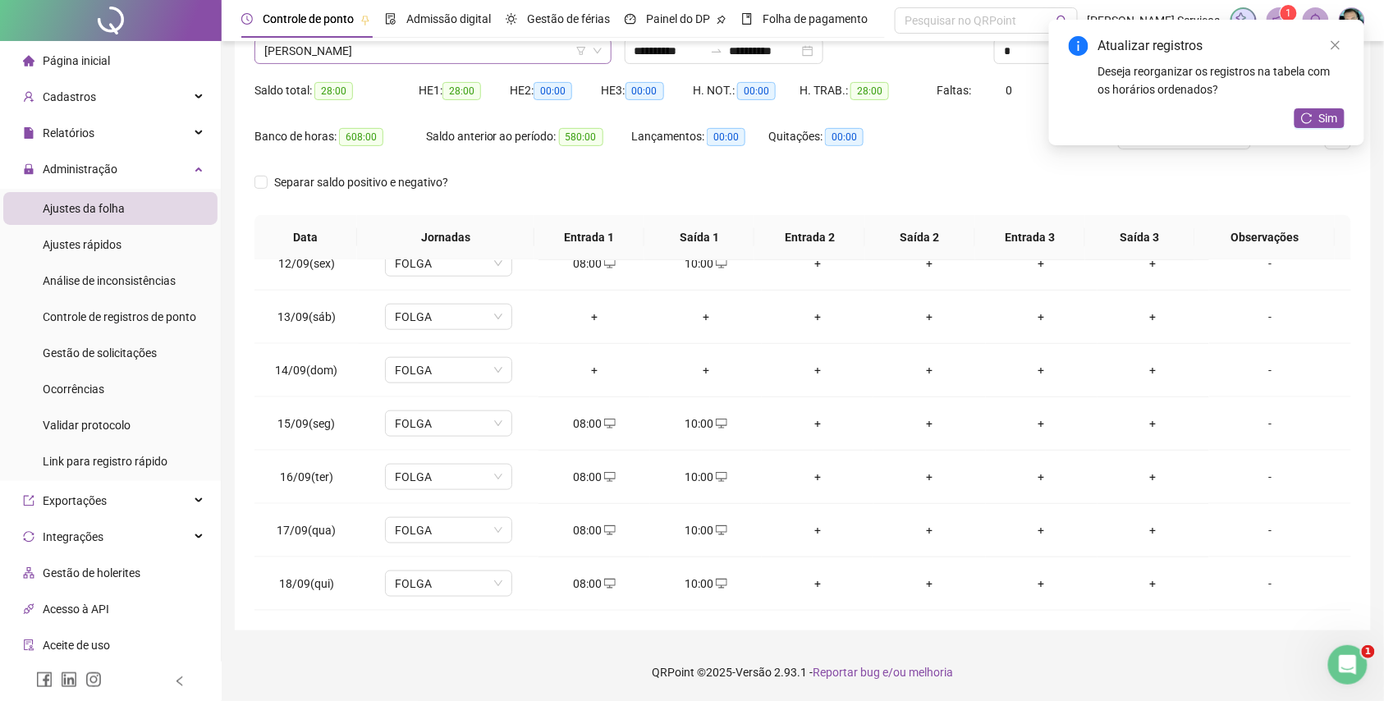
click at [491, 53] on span "[PERSON_NAME]" at bounding box center [432, 51] width 337 height 25
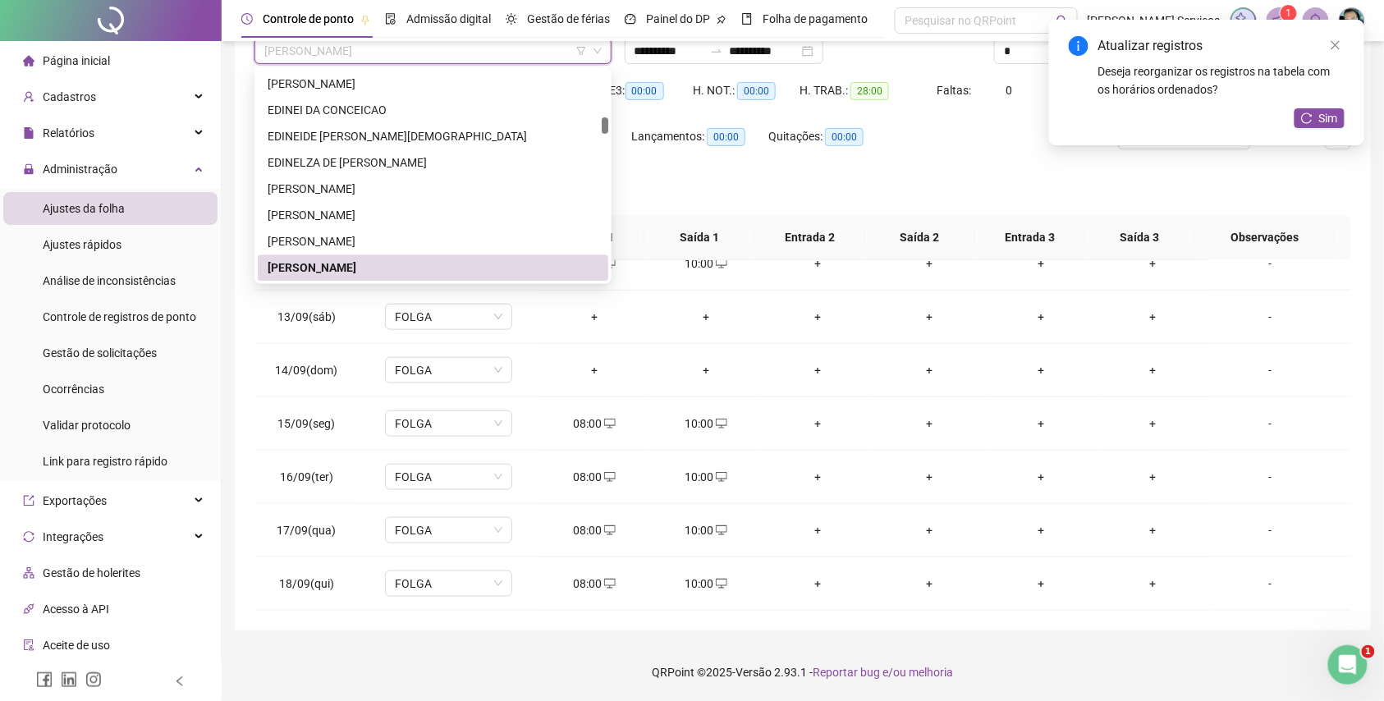
paste input "**********"
type input "**********"
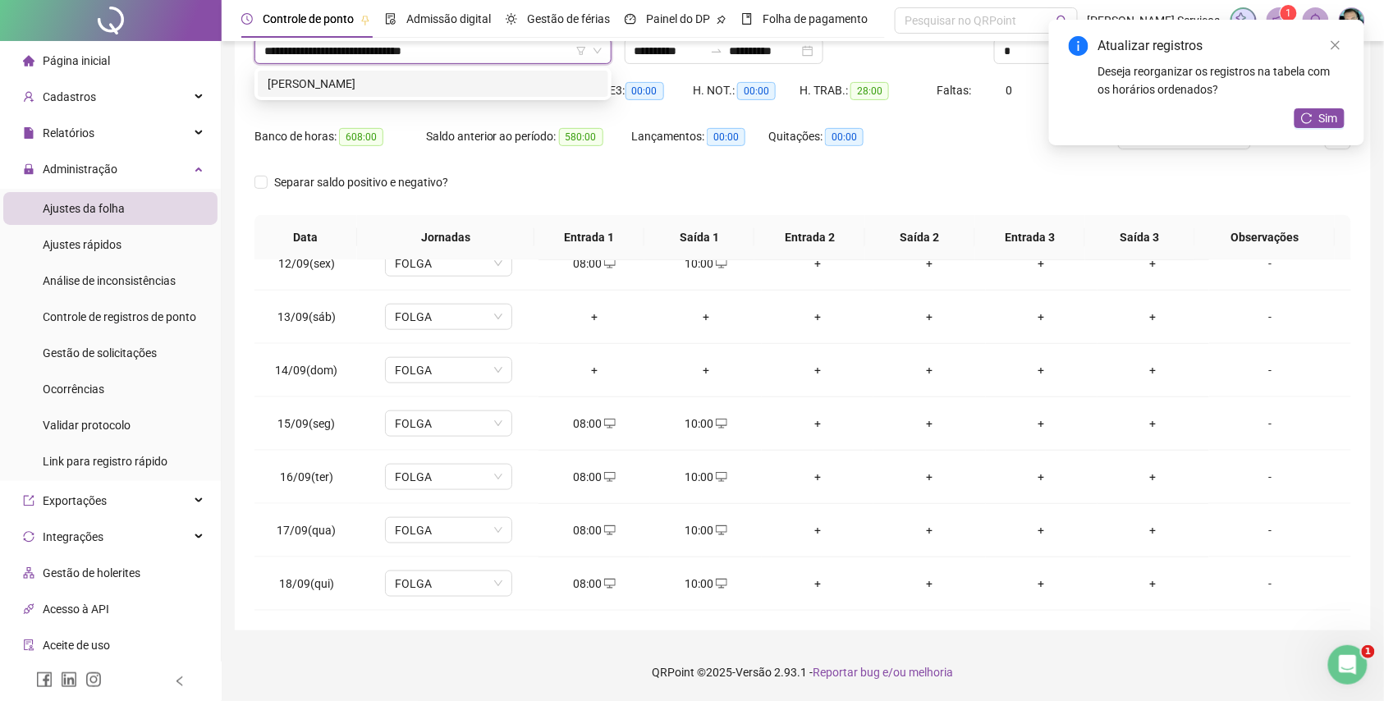
click at [474, 86] on div "[PERSON_NAME]" at bounding box center [433, 84] width 331 height 18
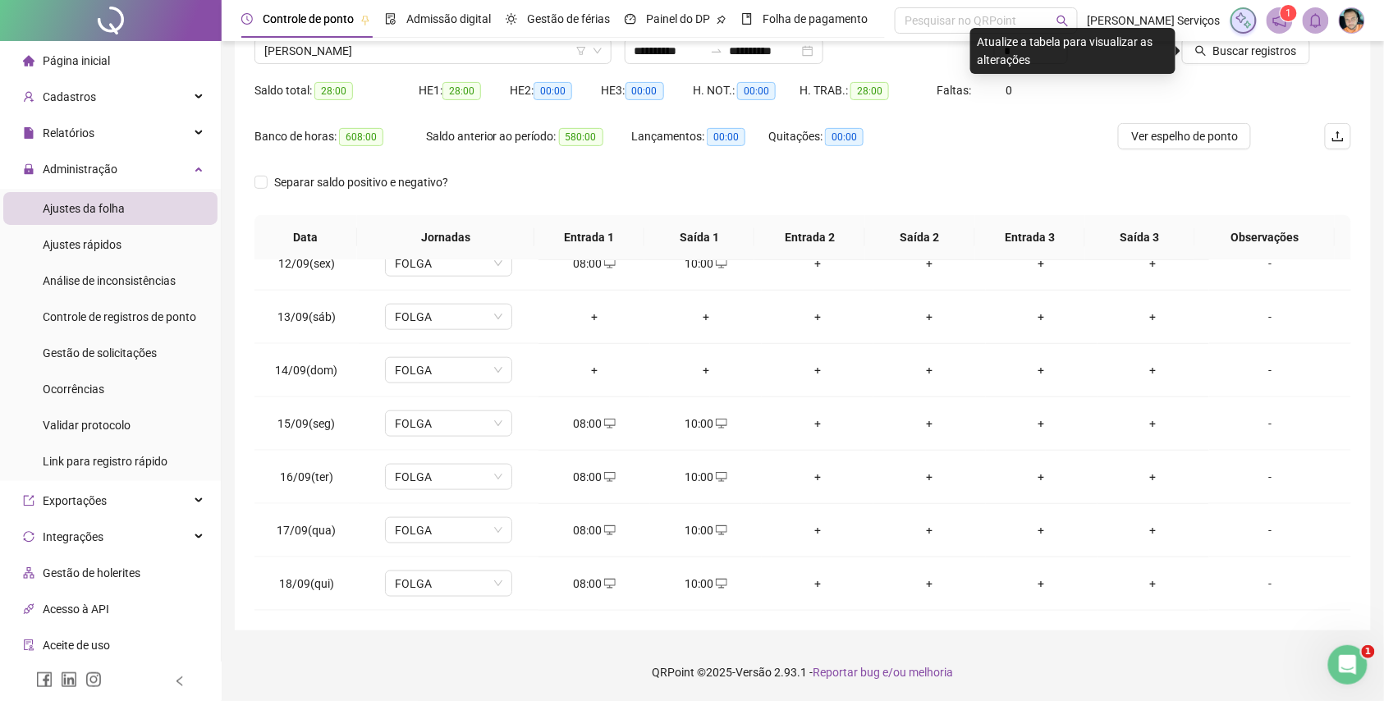
click at [1202, 56] on icon "search" at bounding box center [1200, 50] width 11 height 11
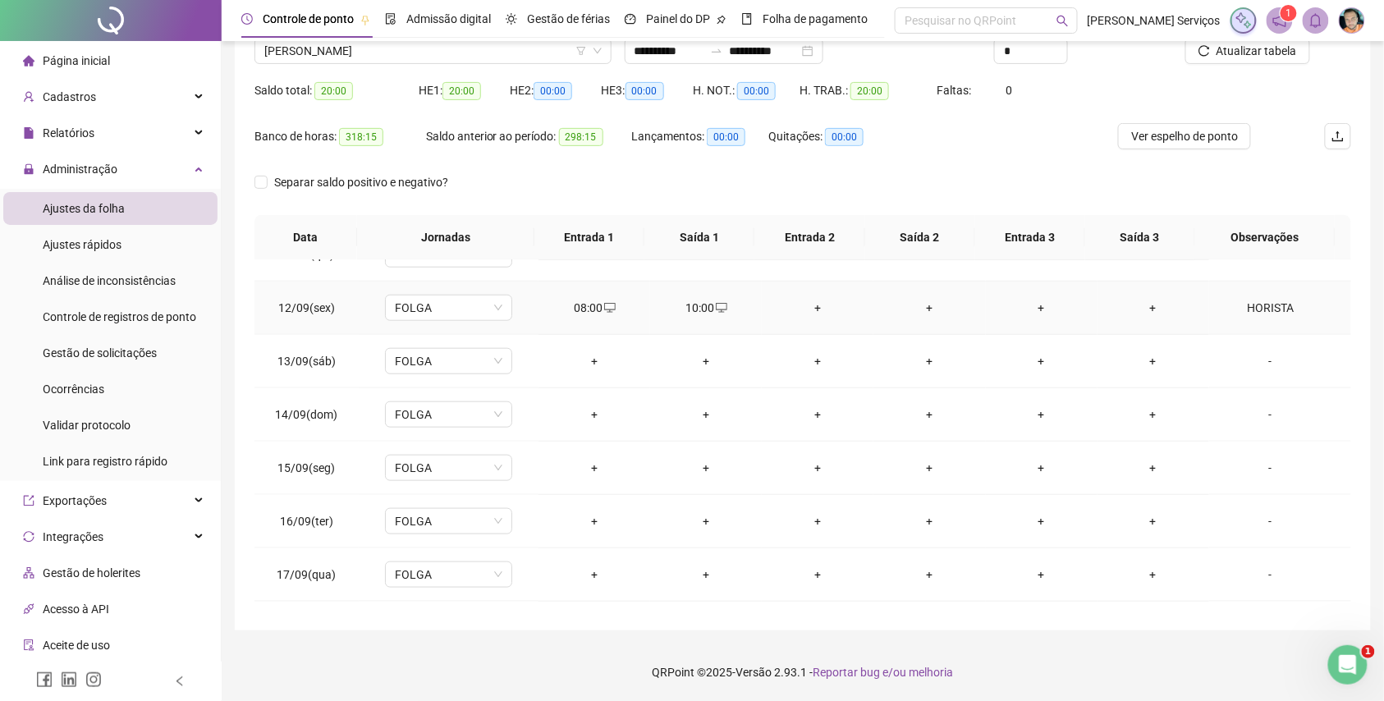
scroll to position [615, 0]
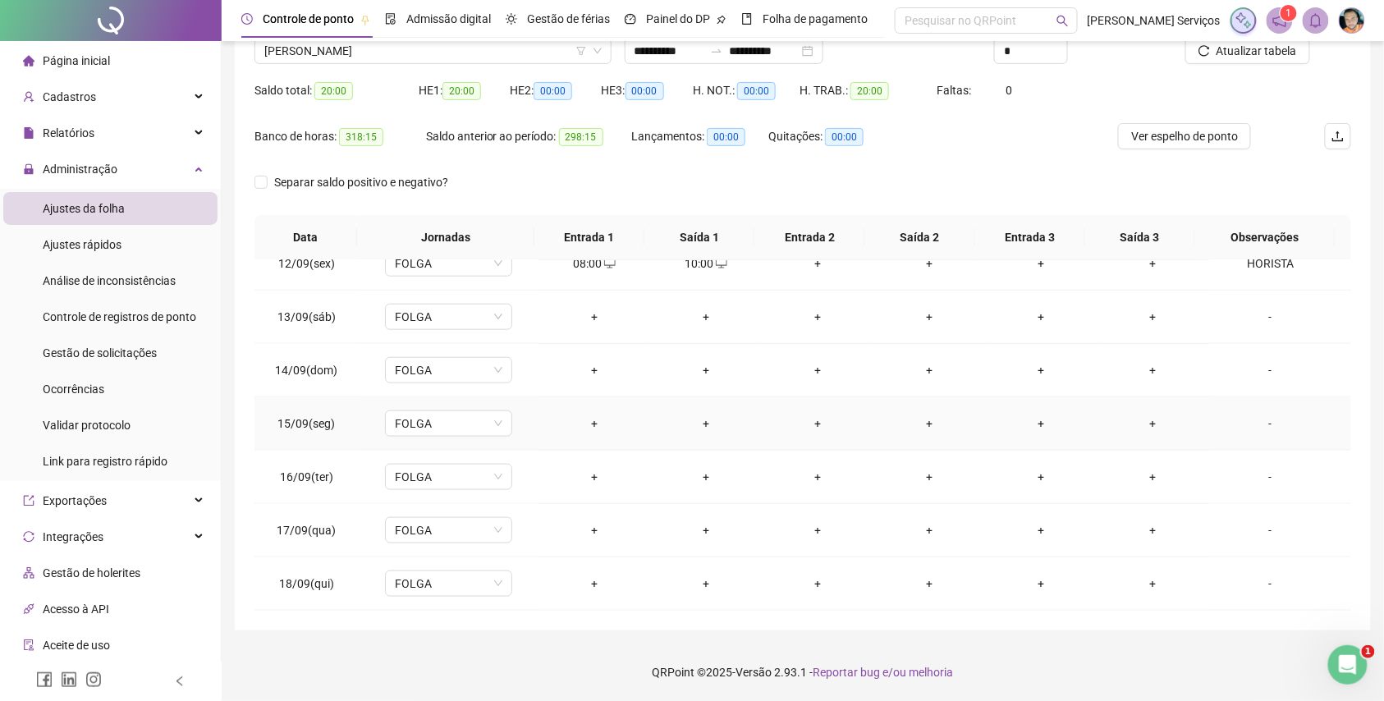
click at [589, 420] on div "+" at bounding box center [594, 424] width 85 height 18
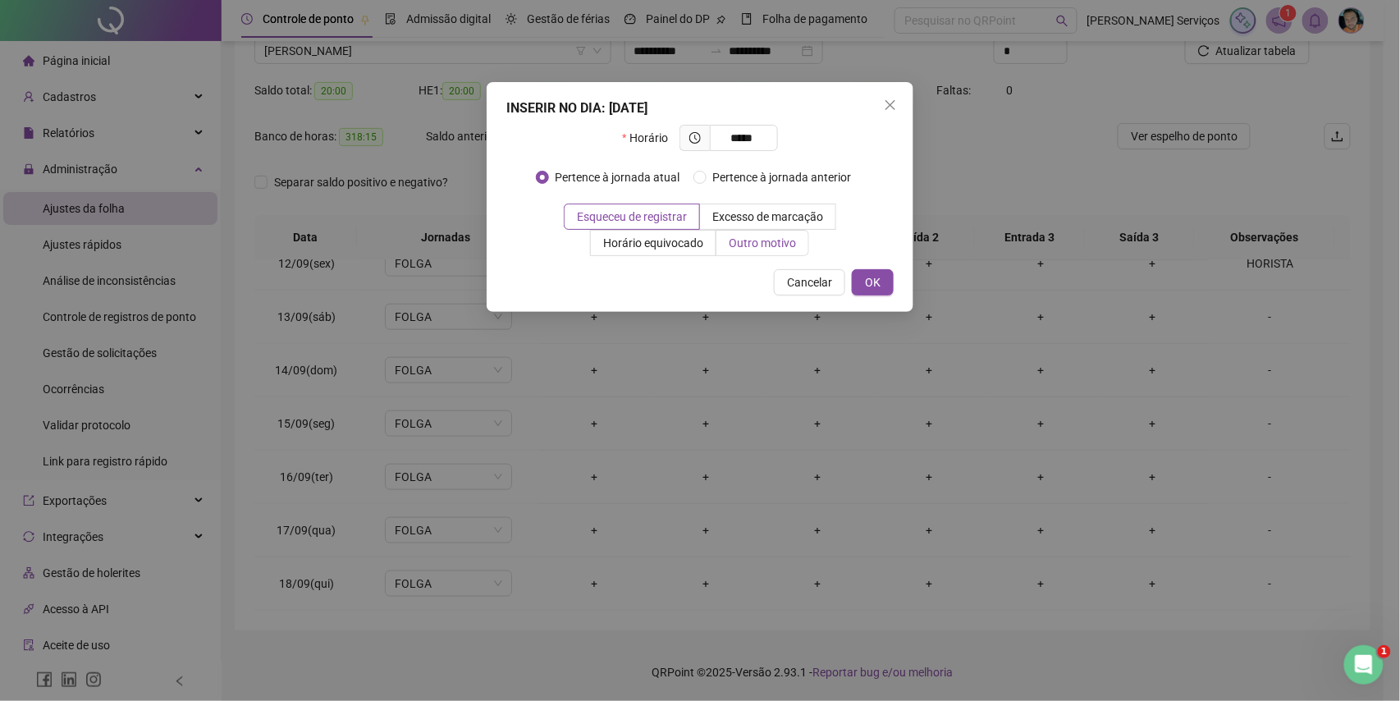
type input "*****"
click at [755, 250] on span "Outro motivo" at bounding box center [762, 242] width 67 height 13
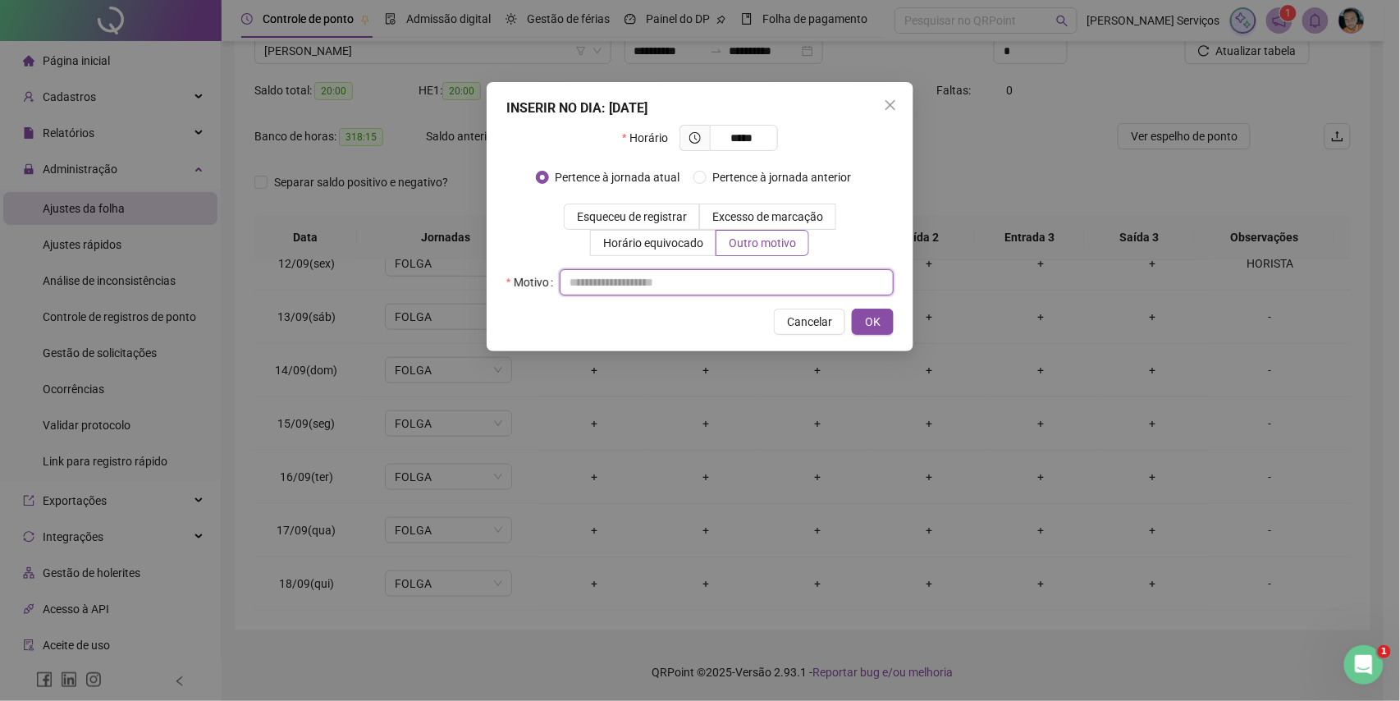
click at [757, 287] on input "text" at bounding box center [727, 282] width 334 height 26
type input "*"
click at [874, 326] on span "OK" at bounding box center [873, 322] width 16 height 18
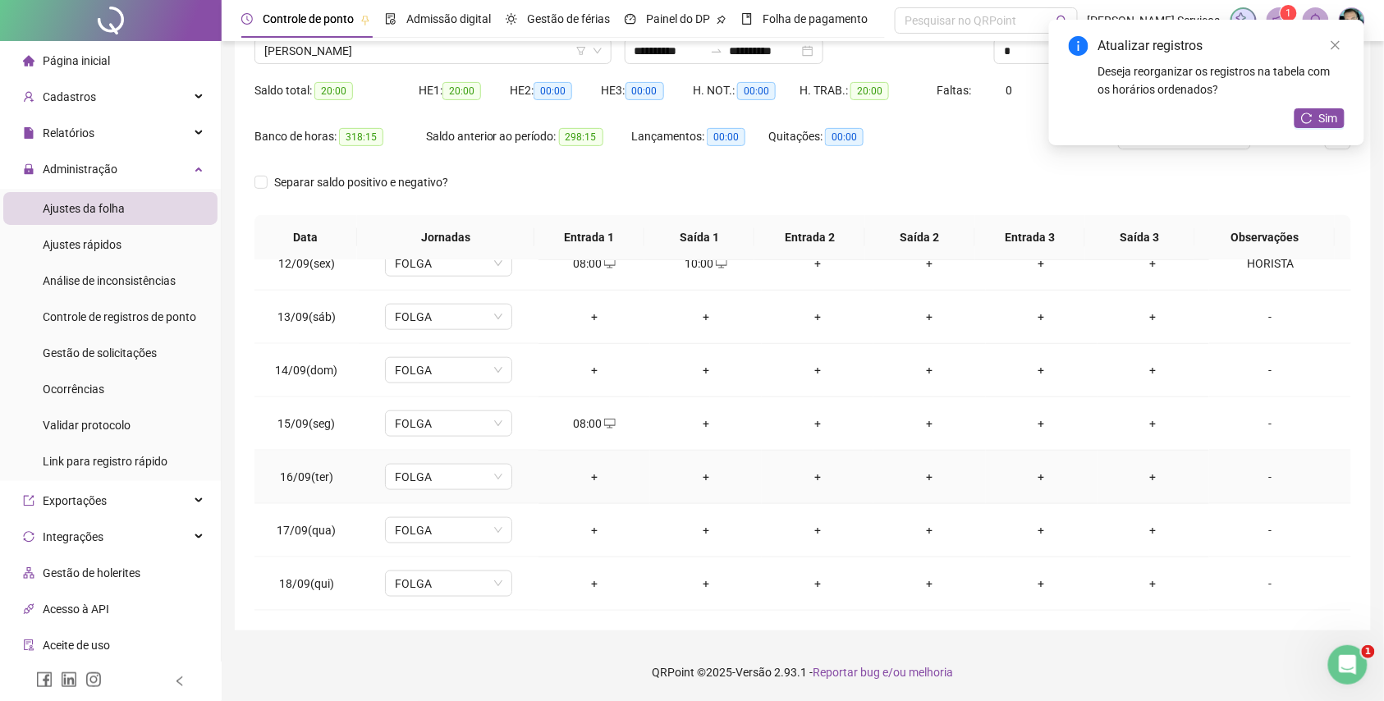
click at [585, 474] on div "+" at bounding box center [594, 477] width 85 height 18
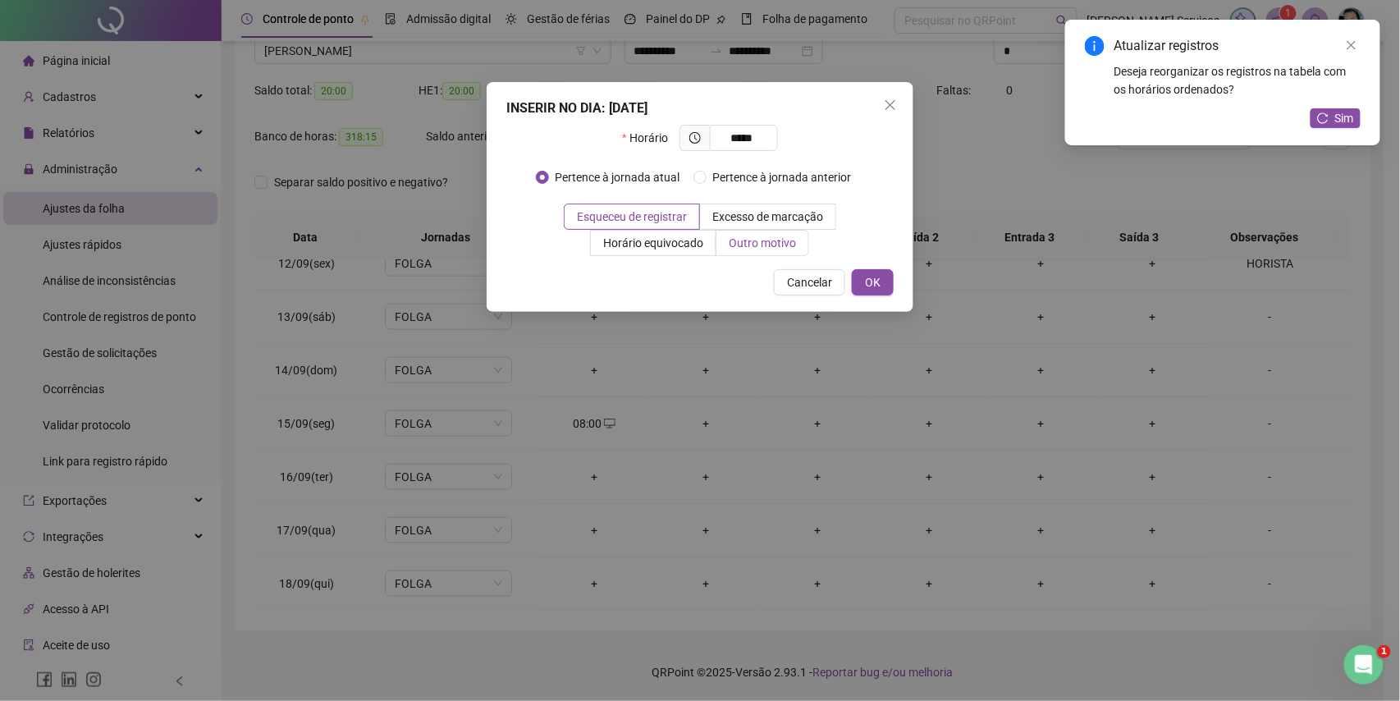
type input "*****"
click at [770, 250] on span "Outro motivo" at bounding box center [762, 242] width 67 height 13
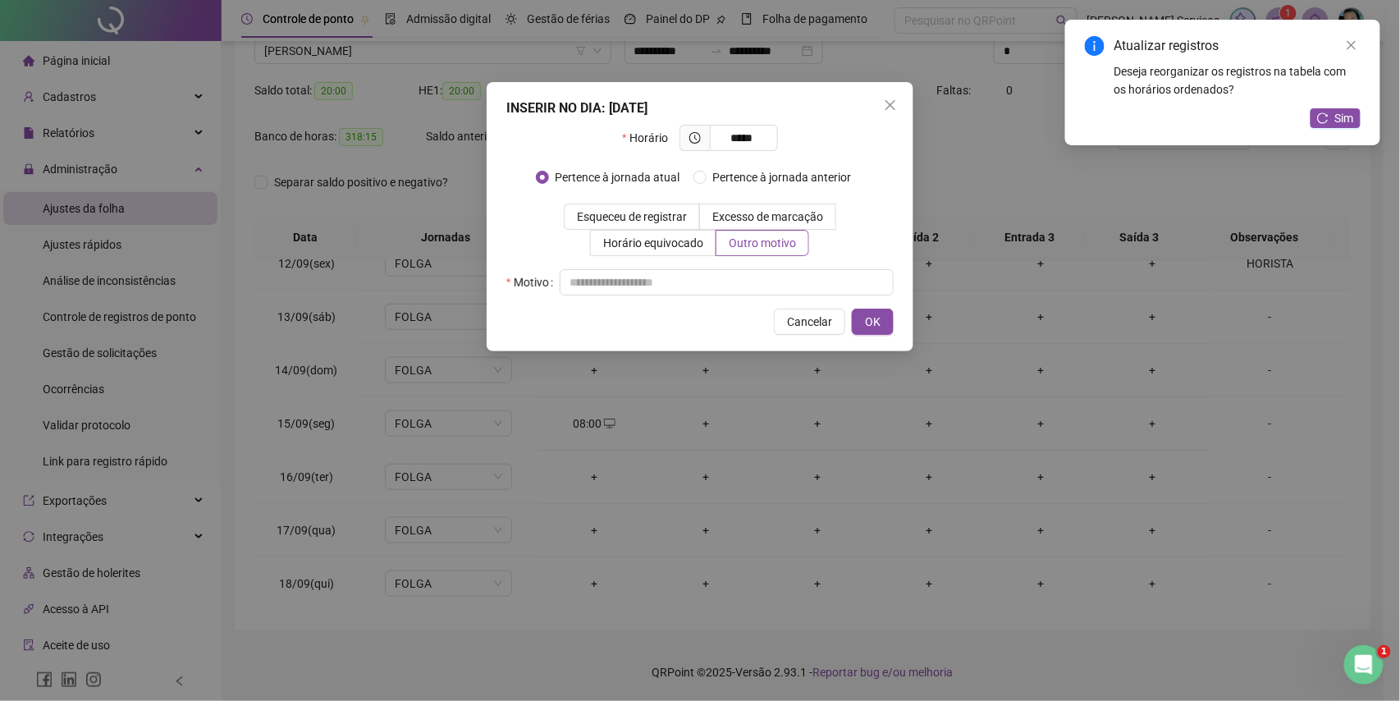
click at [732, 299] on div "INSERIR NO DIA : 16/09/2025 Horário ***** Pertence à jornada atual Pertence à j…" at bounding box center [700, 216] width 427 height 269
click at [739, 297] on div "INSERIR NO DIA : 16/09/2025 Horário ***** Pertence à jornada atual Pertence à j…" at bounding box center [700, 216] width 427 height 269
click at [749, 293] on input "text" at bounding box center [727, 282] width 334 height 26
type input "*"
click at [865, 316] on span "OK" at bounding box center [873, 322] width 16 height 18
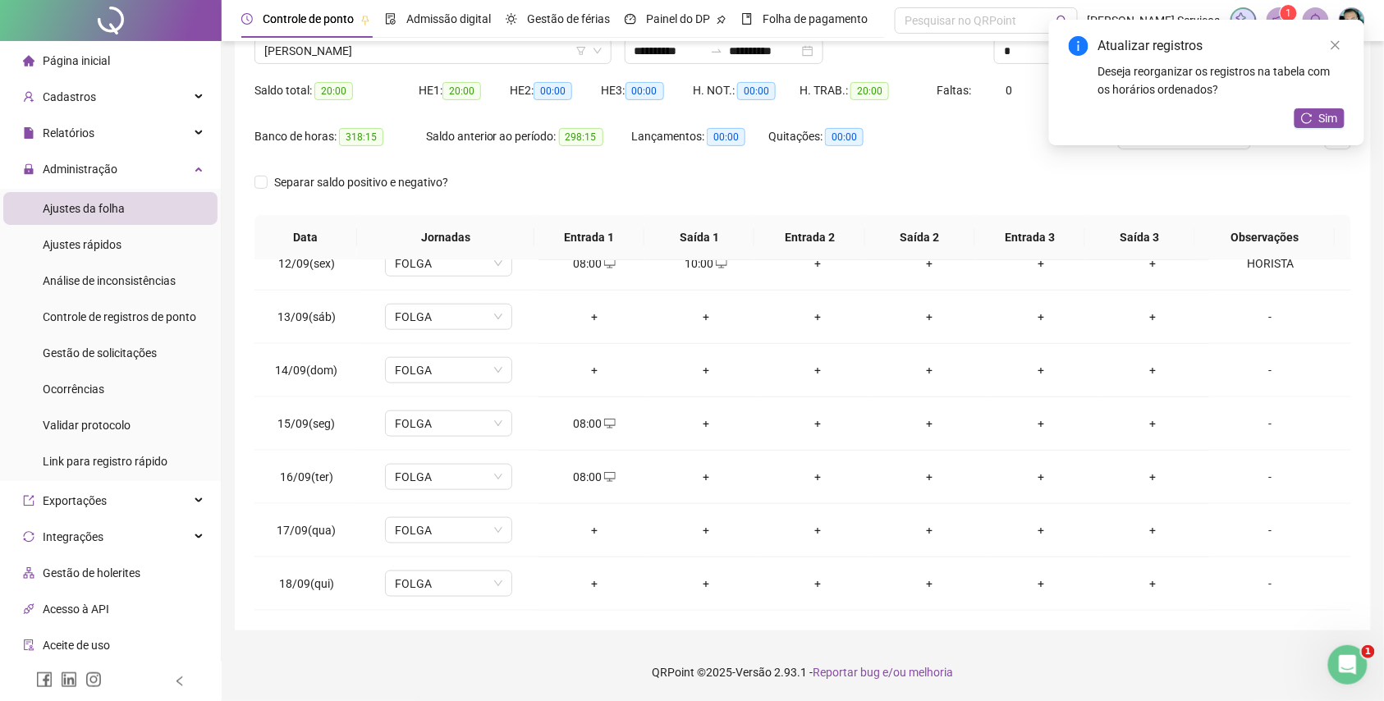
click at [586, 535] on div "+" at bounding box center [594, 530] width 85 height 18
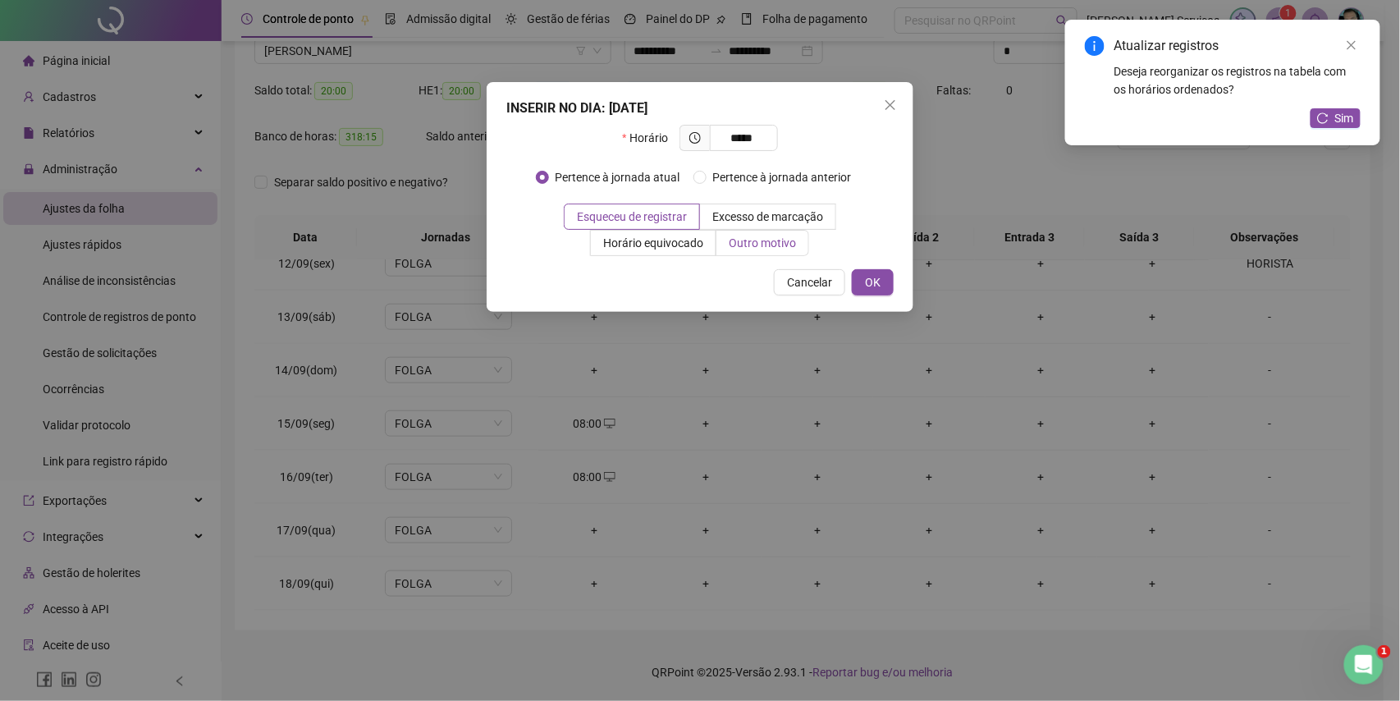
type input "*****"
click at [747, 254] on label "Outro motivo" at bounding box center [763, 243] width 93 height 26
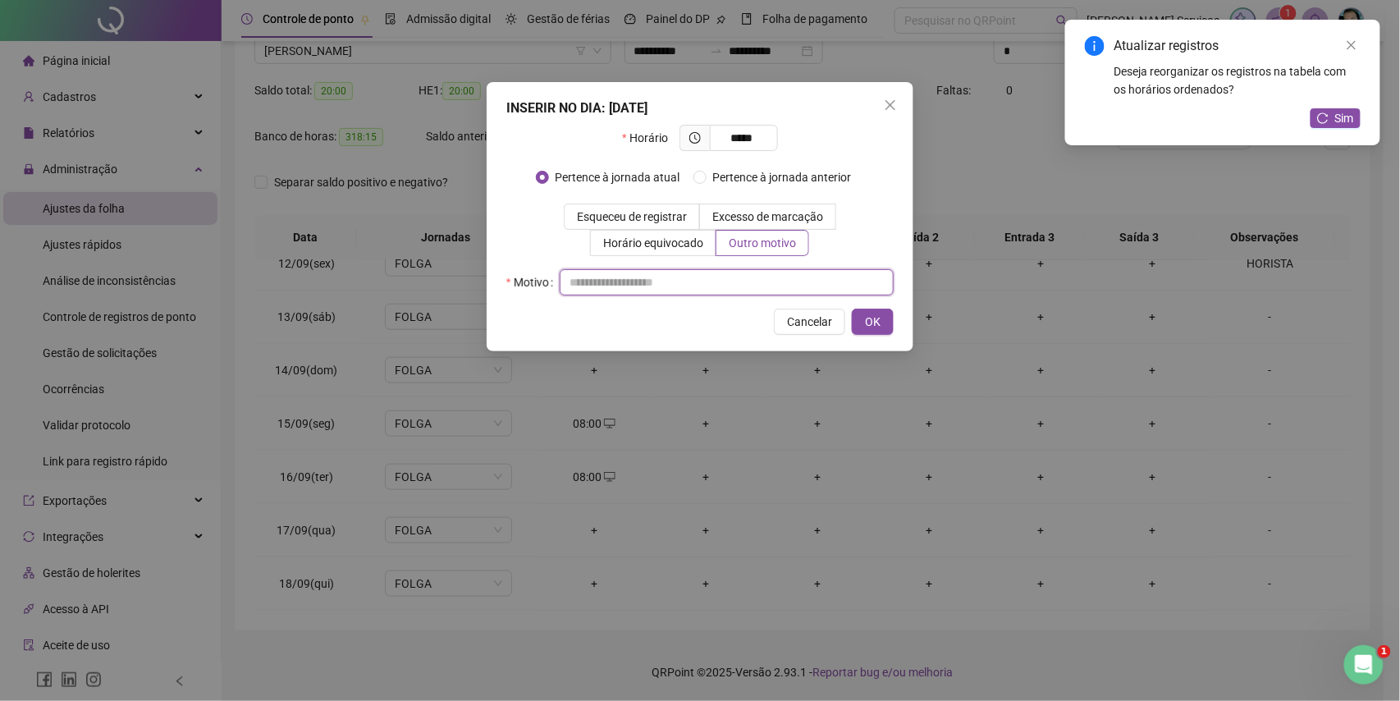
click at [731, 296] on input "text" at bounding box center [727, 282] width 334 height 26
type input "*"
click at [852, 323] on button "OK" at bounding box center [873, 322] width 42 height 26
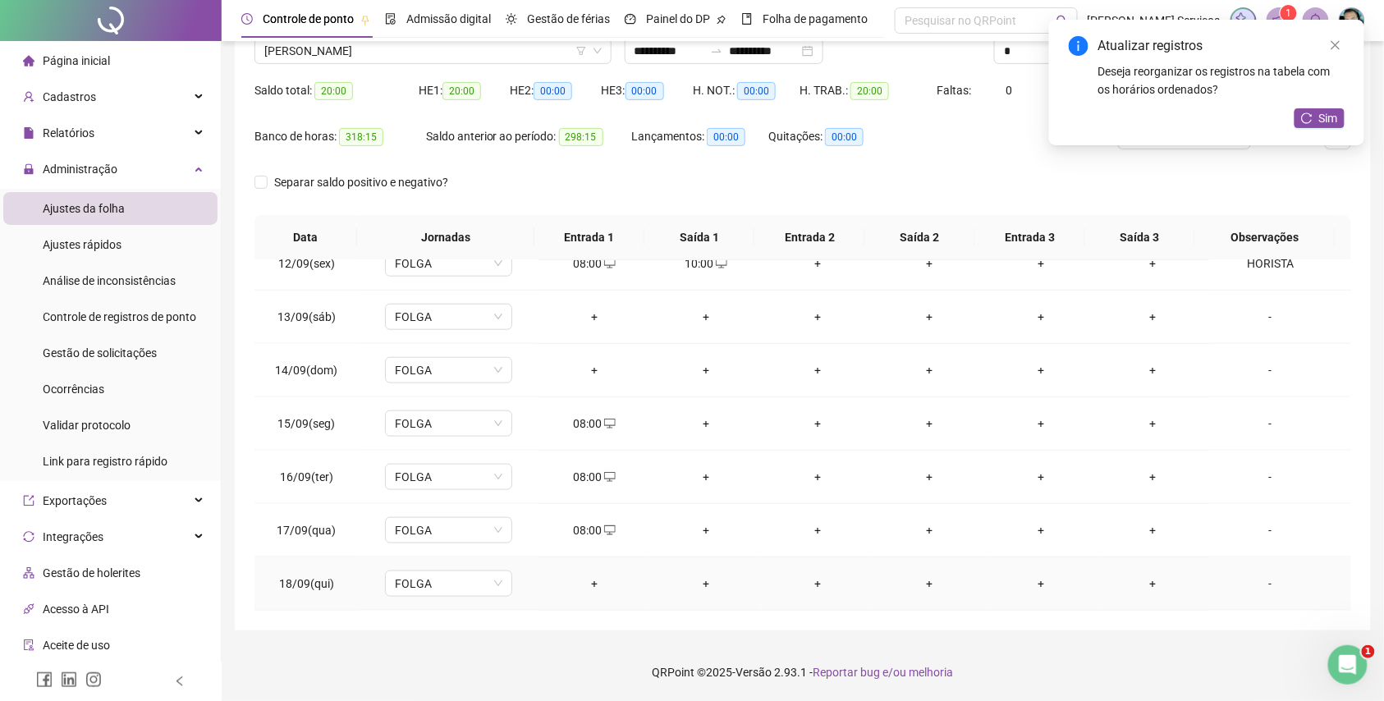
click at [594, 585] on div "+" at bounding box center [594, 584] width 85 height 18
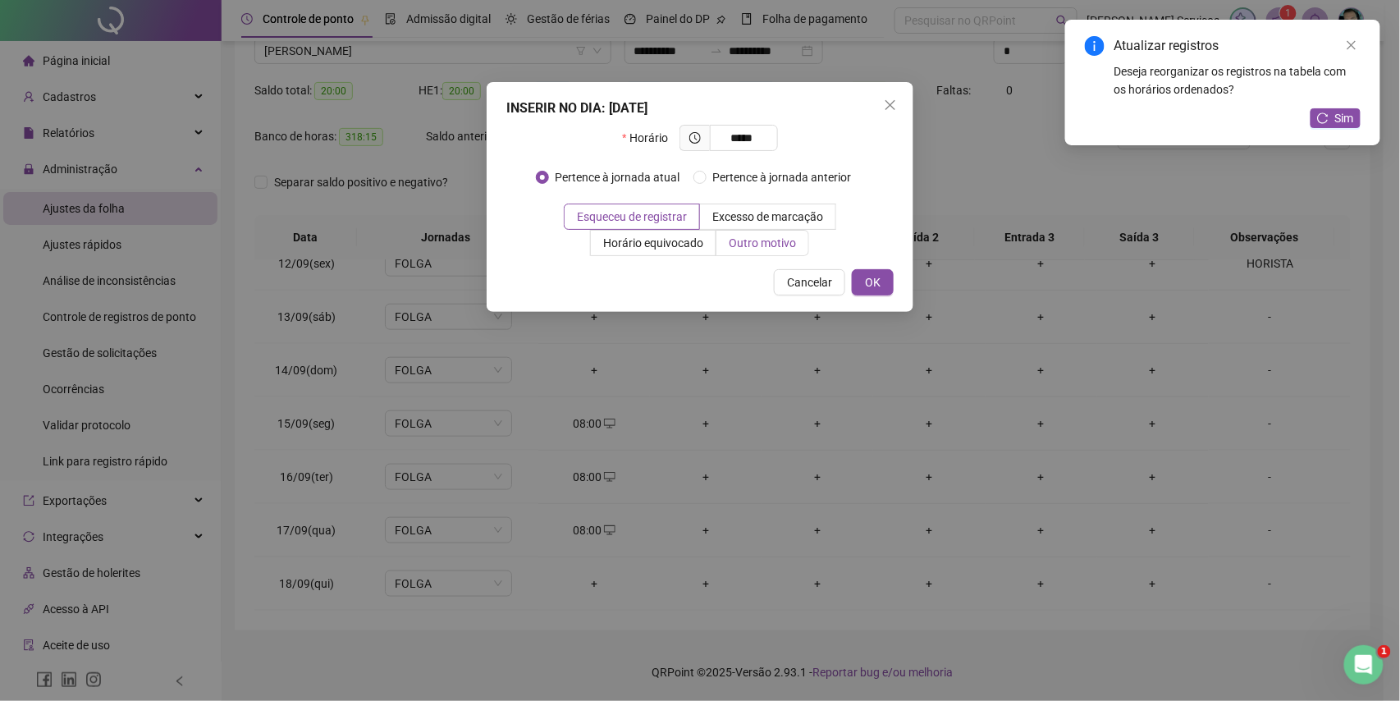
type input "*****"
click at [779, 246] on span "Outro motivo" at bounding box center [762, 242] width 67 height 13
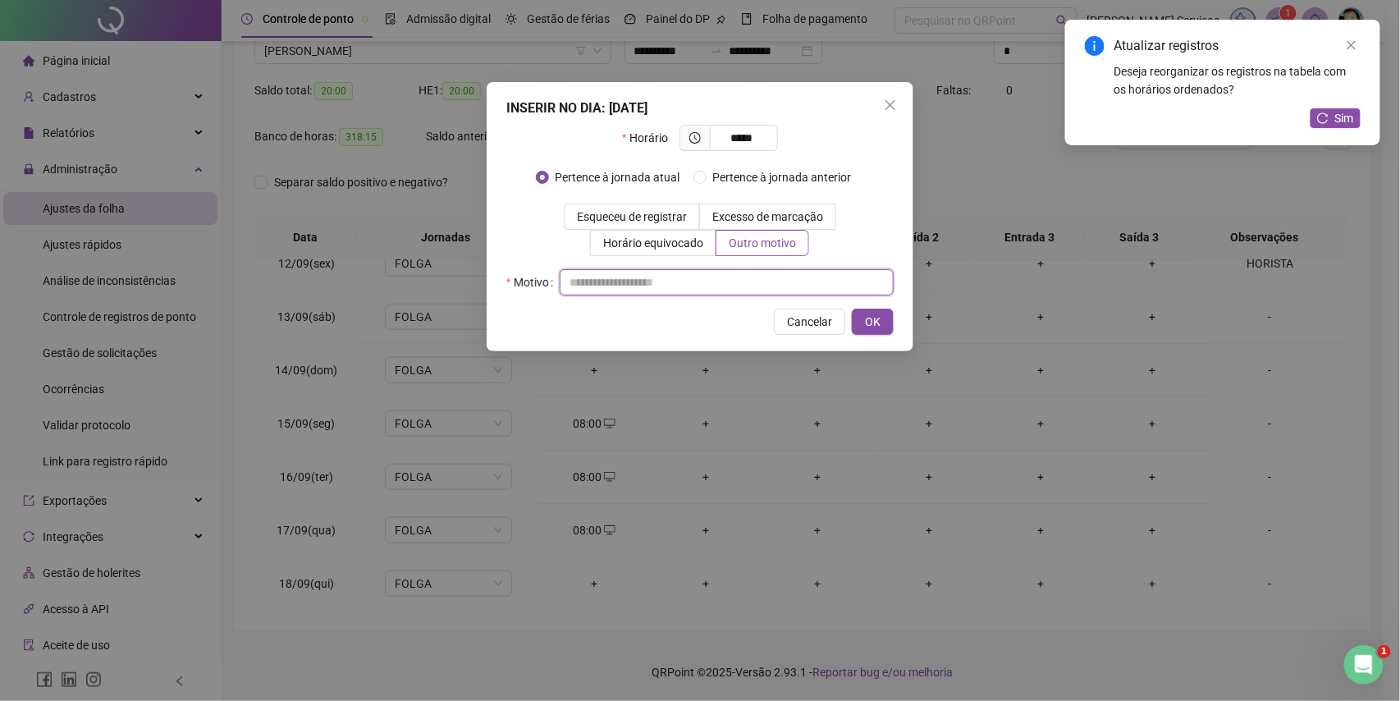
click at [755, 277] on input "text" at bounding box center [727, 282] width 334 height 26
type input "*"
click at [874, 322] on span "OK" at bounding box center [873, 322] width 16 height 18
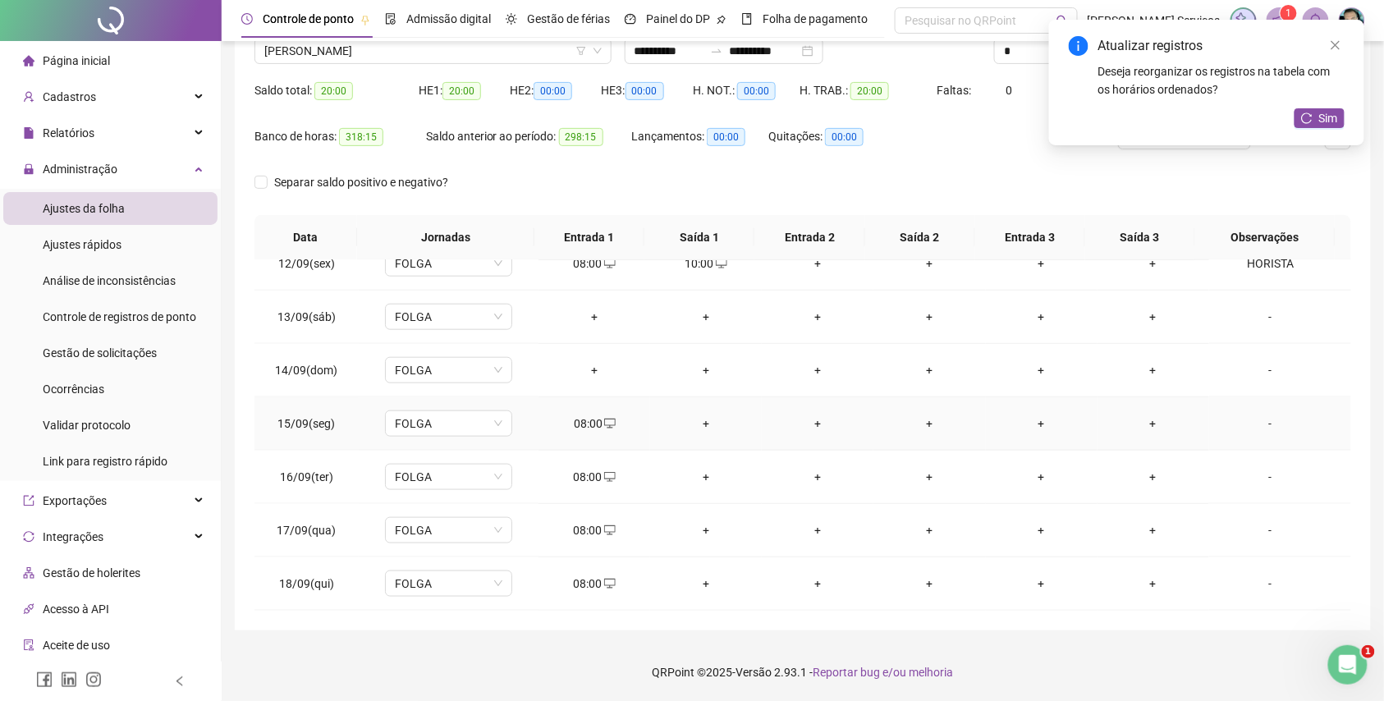
click at [706, 428] on div "+" at bounding box center [705, 424] width 85 height 18
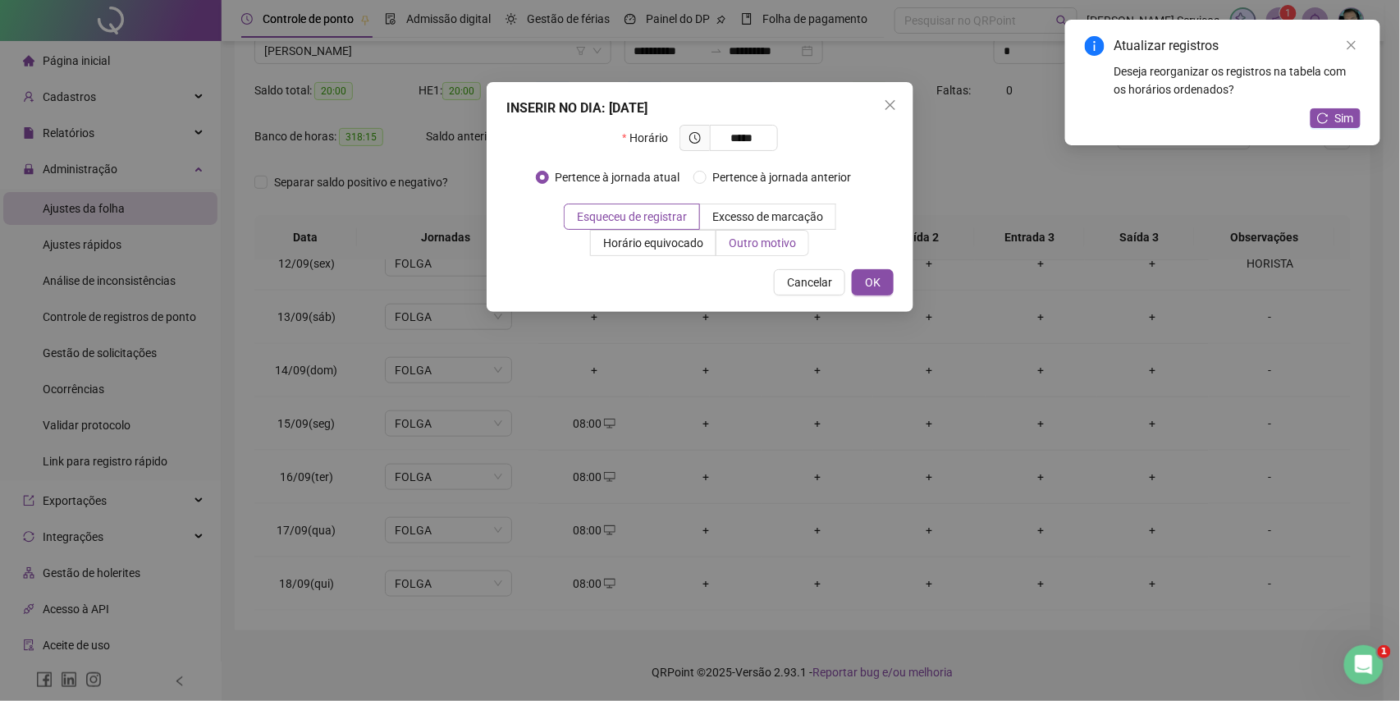
type input "*****"
click at [757, 245] on span "Outro motivo" at bounding box center [762, 242] width 67 height 13
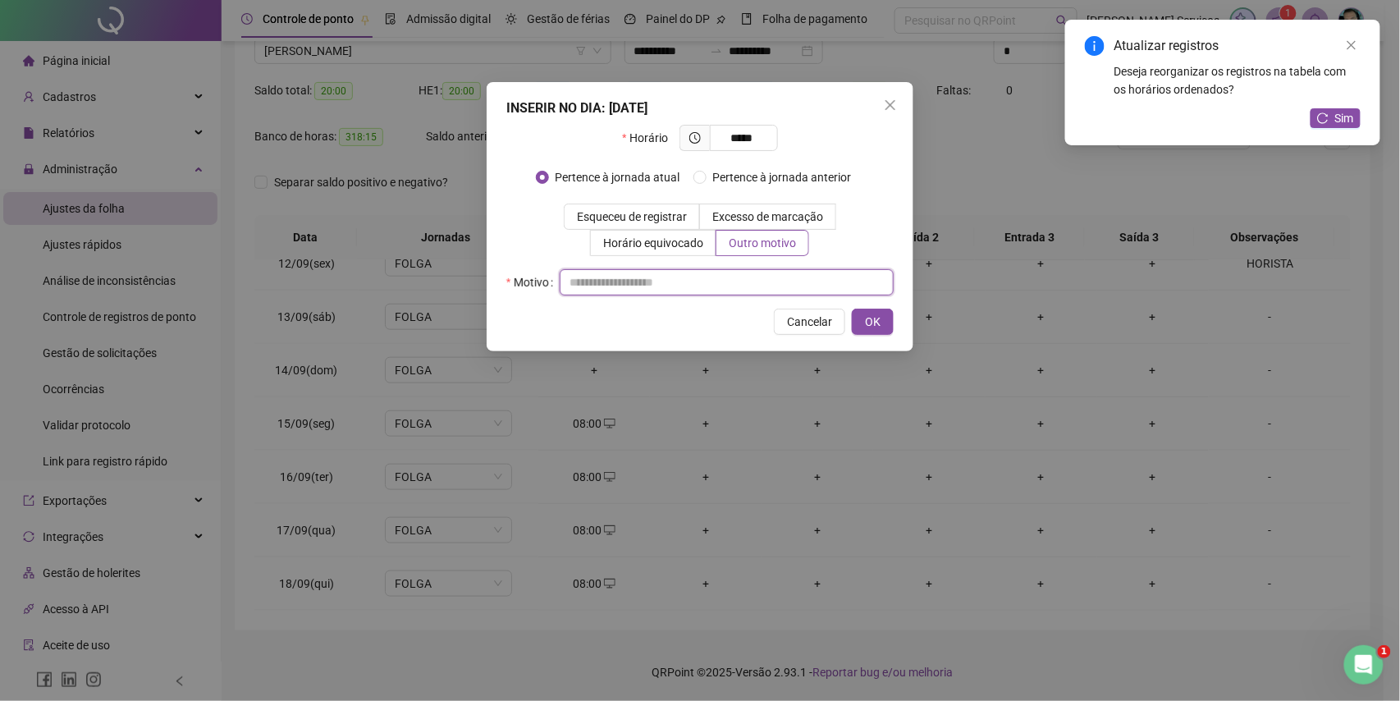
click at [734, 280] on input "text" at bounding box center [727, 282] width 334 height 26
type input "*"
drag, startPoint x: 864, startPoint y: 313, endPoint x: 490, endPoint y: 579, distance: 459.2
click at [865, 314] on span "OK" at bounding box center [873, 322] width 16 height 18
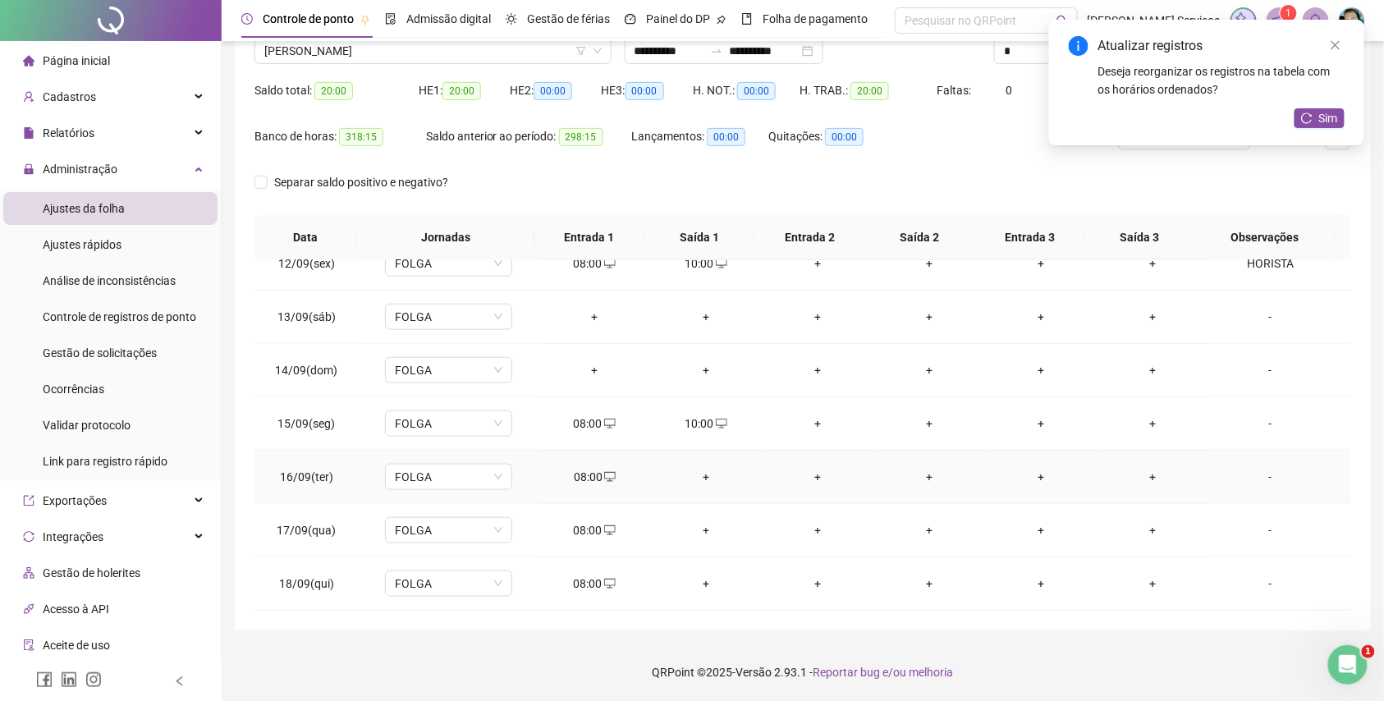
click at [691, 483] on div "+" at bounding box center [705, 477] width 85 height 18
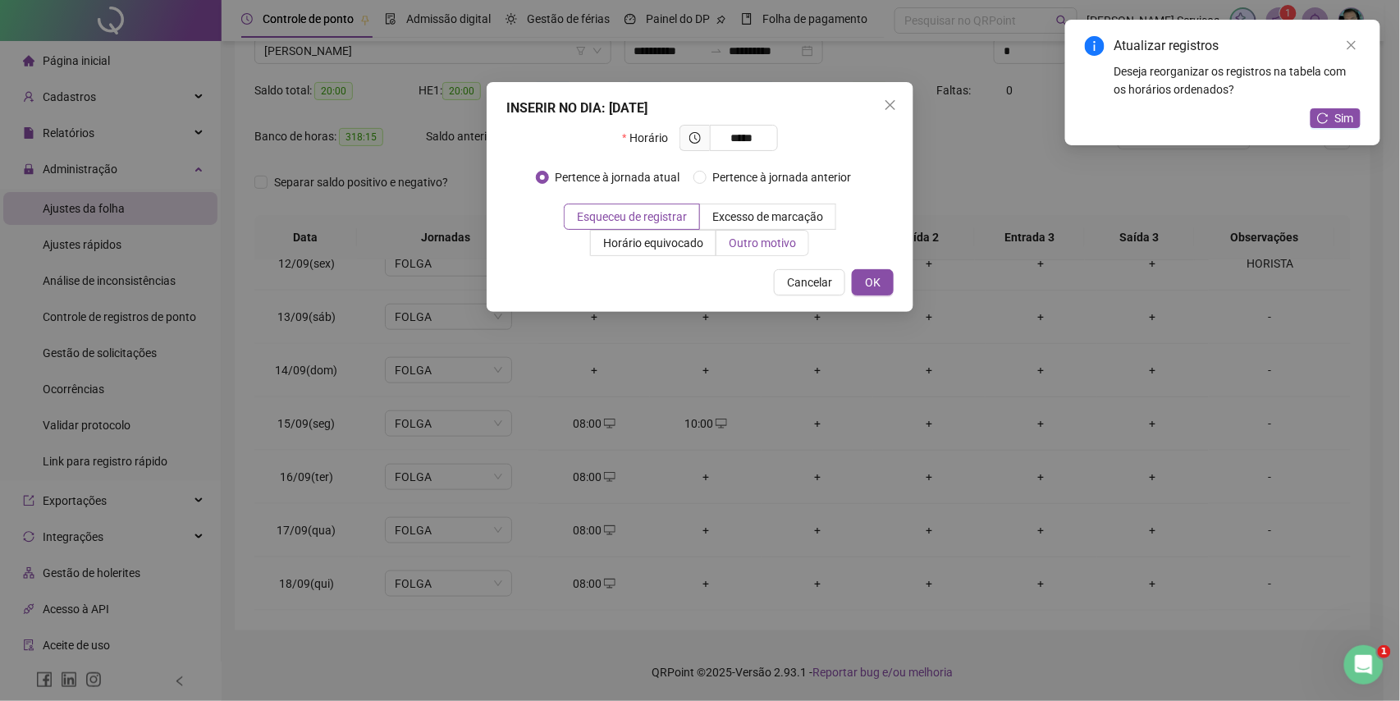
type input "*****"
click at [758, 250] on span "Outro motivo" at bounding box center [762, 242] width 67 height 13
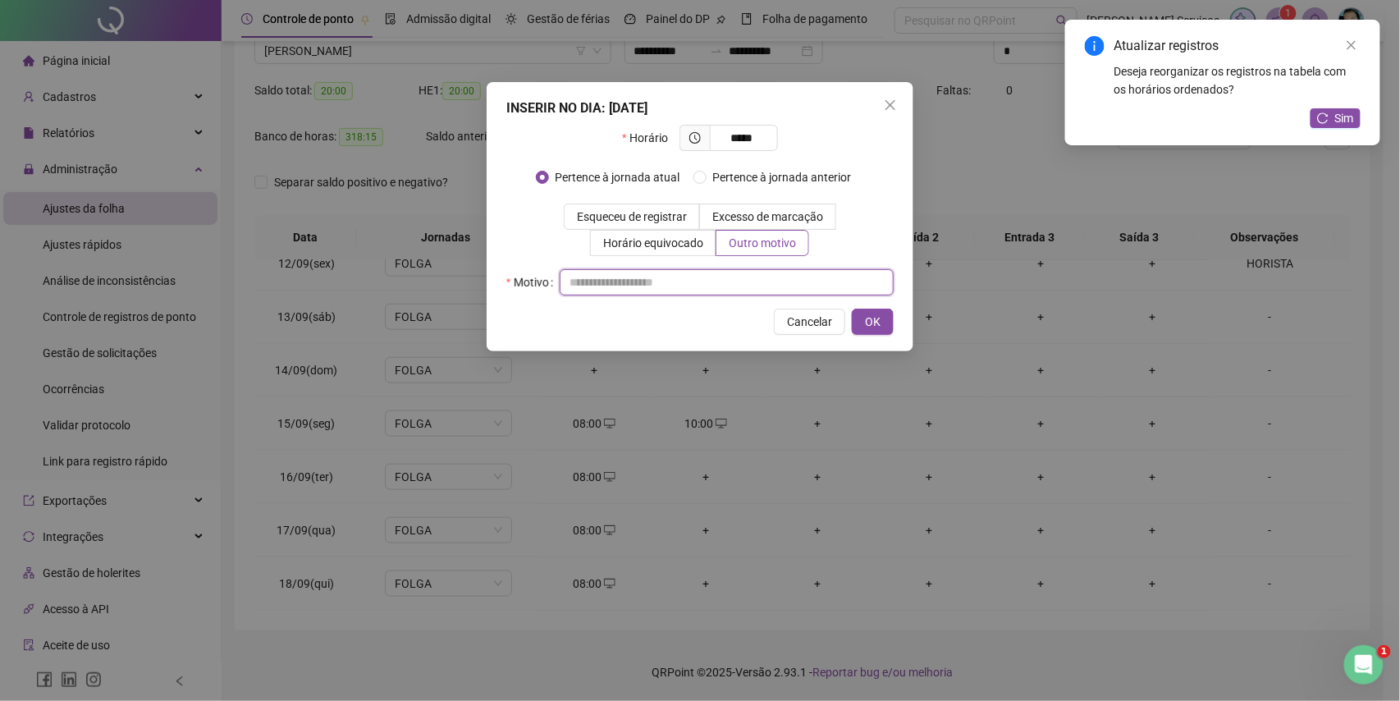
click at [726, 277] on input "text" at bounding box center [727, 282] width 334 height 26
type input "*"
click at [881, 315] on button "OK" at bounding box center [873, 322] width 42 height 26
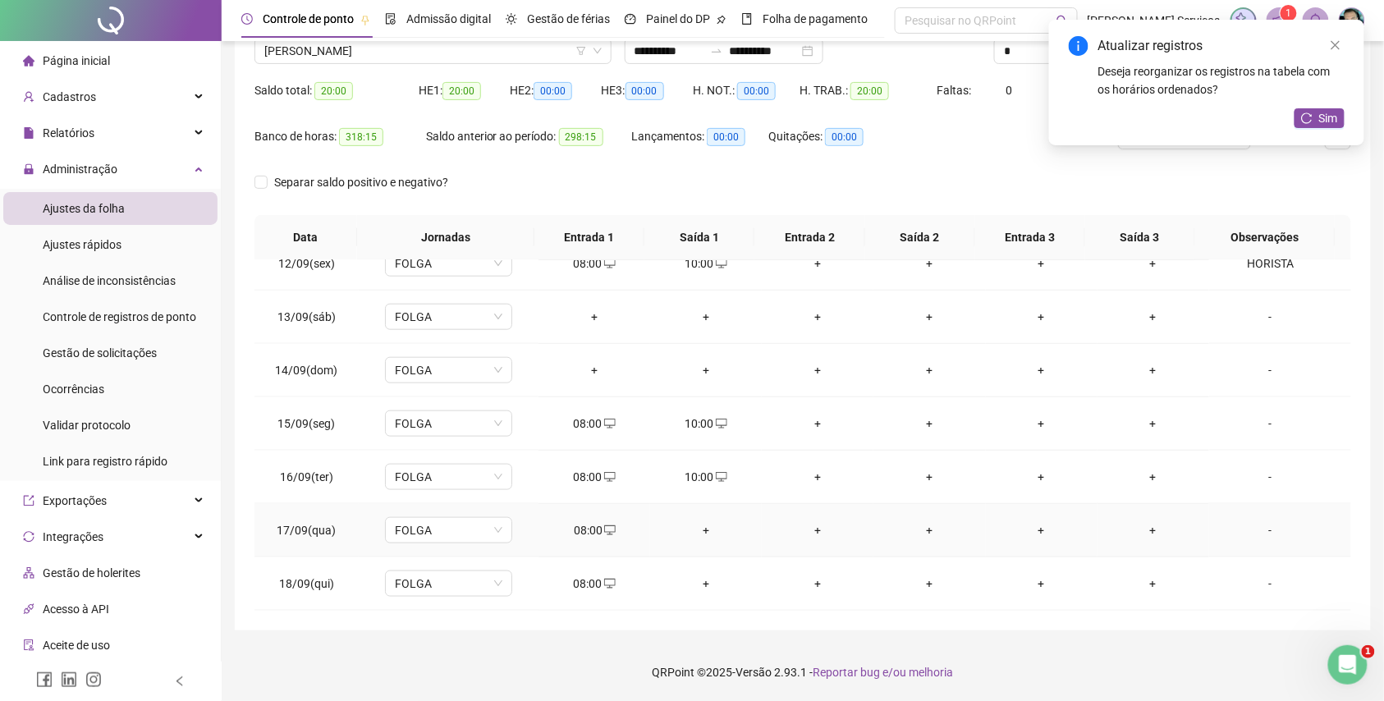
click at [697, 527] on div "+" at bounding box center [705, 530] width 85 height 18
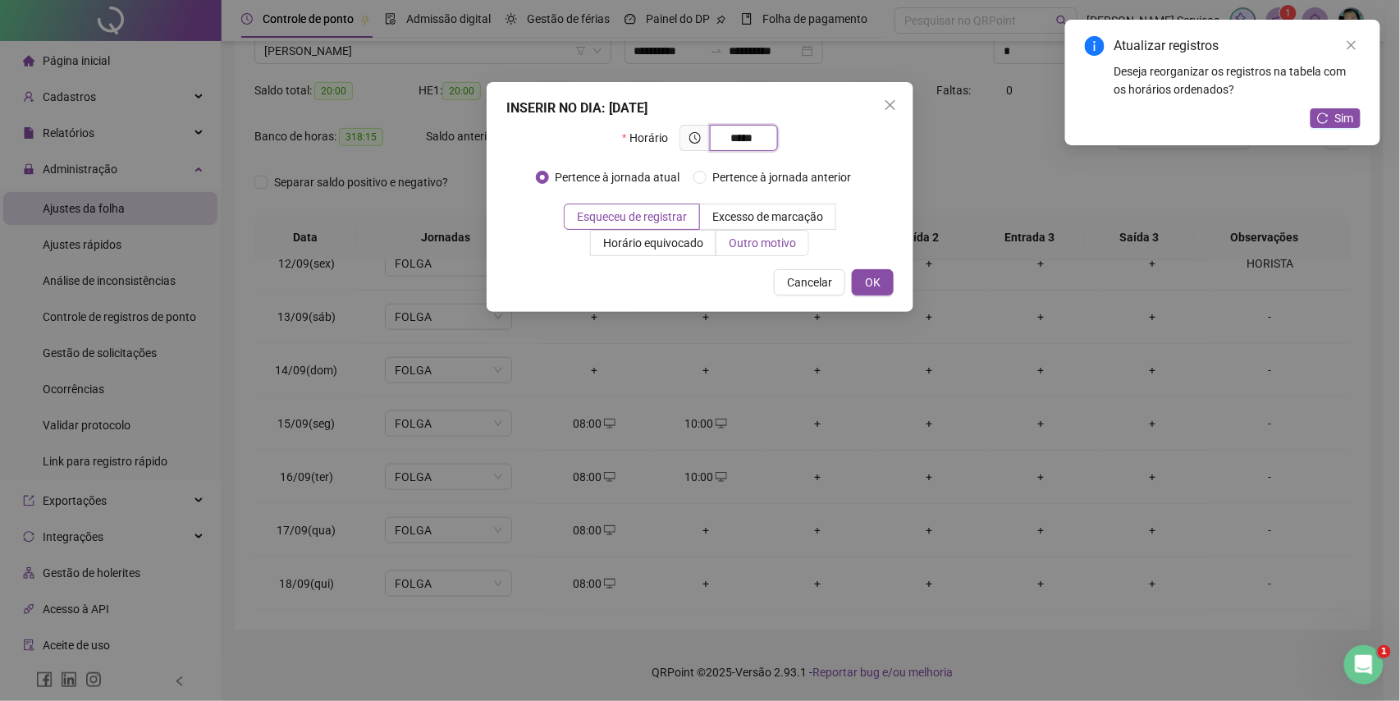
type input "*****"
click at [772, 246] on span "Outro motivo" at bounding box center [762, 242] width 67 height 13
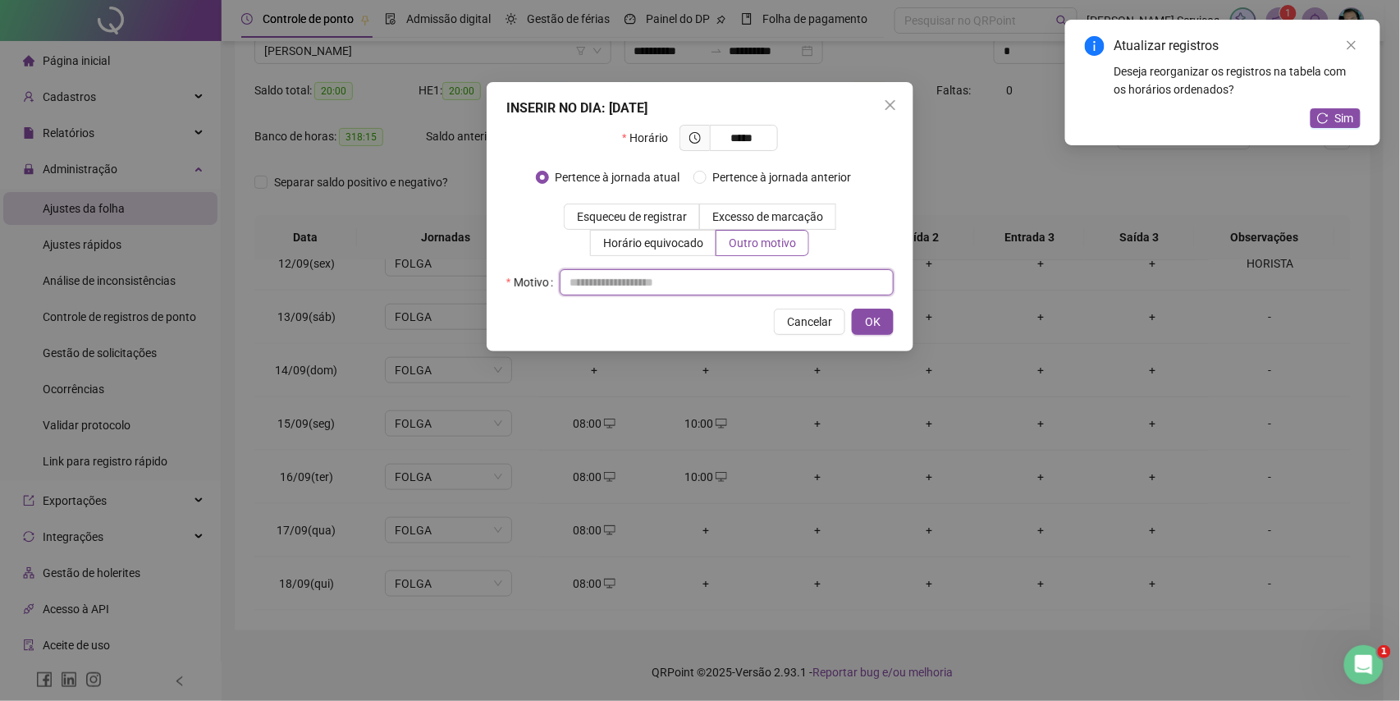
click at [756, 280] on input "text" at bounding box center [727, 282] width 334 height 26
type input "*"
click at [874, 323] on span "OK" at bounding box center [873, 322] width 16 height 18
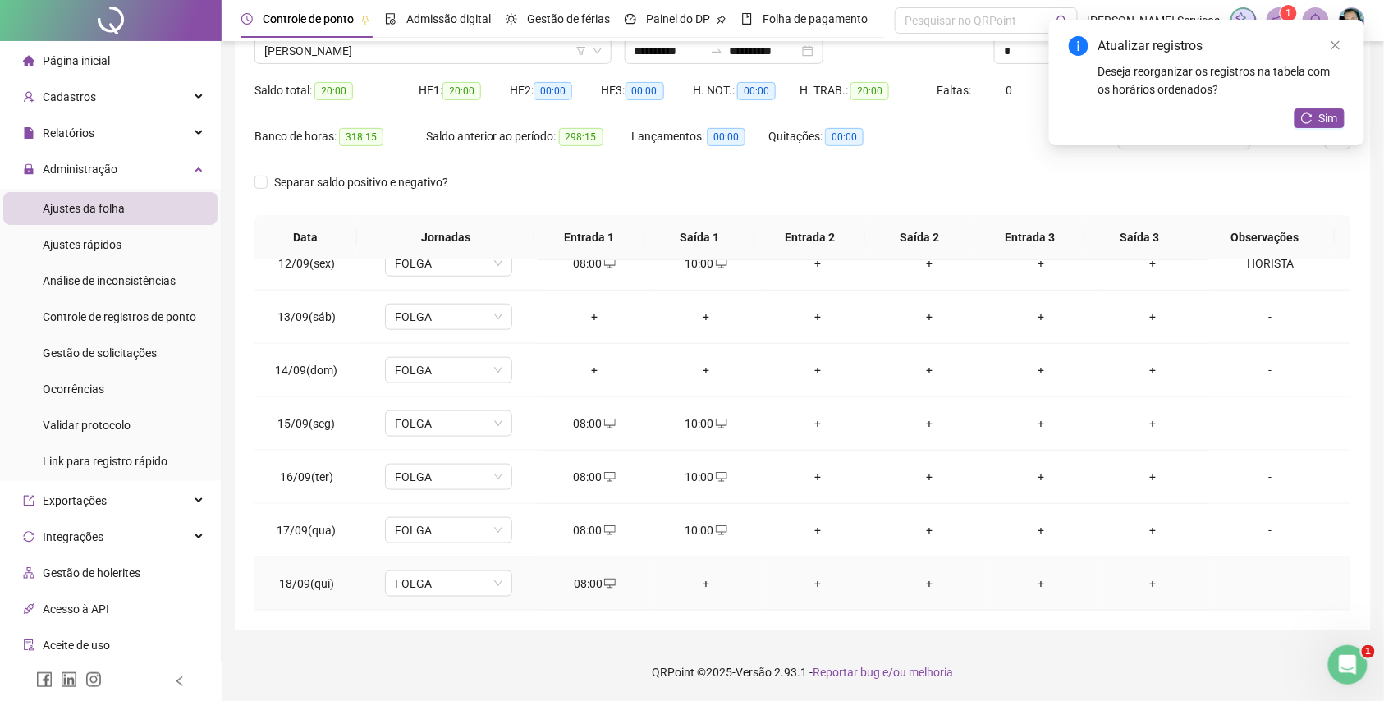
click at [691, 570] on td "+" at bounding box center [706, 583] width 112 height 53
click at [709, 585] on div "+" at bounding box center [705, 584] width 85 height 18
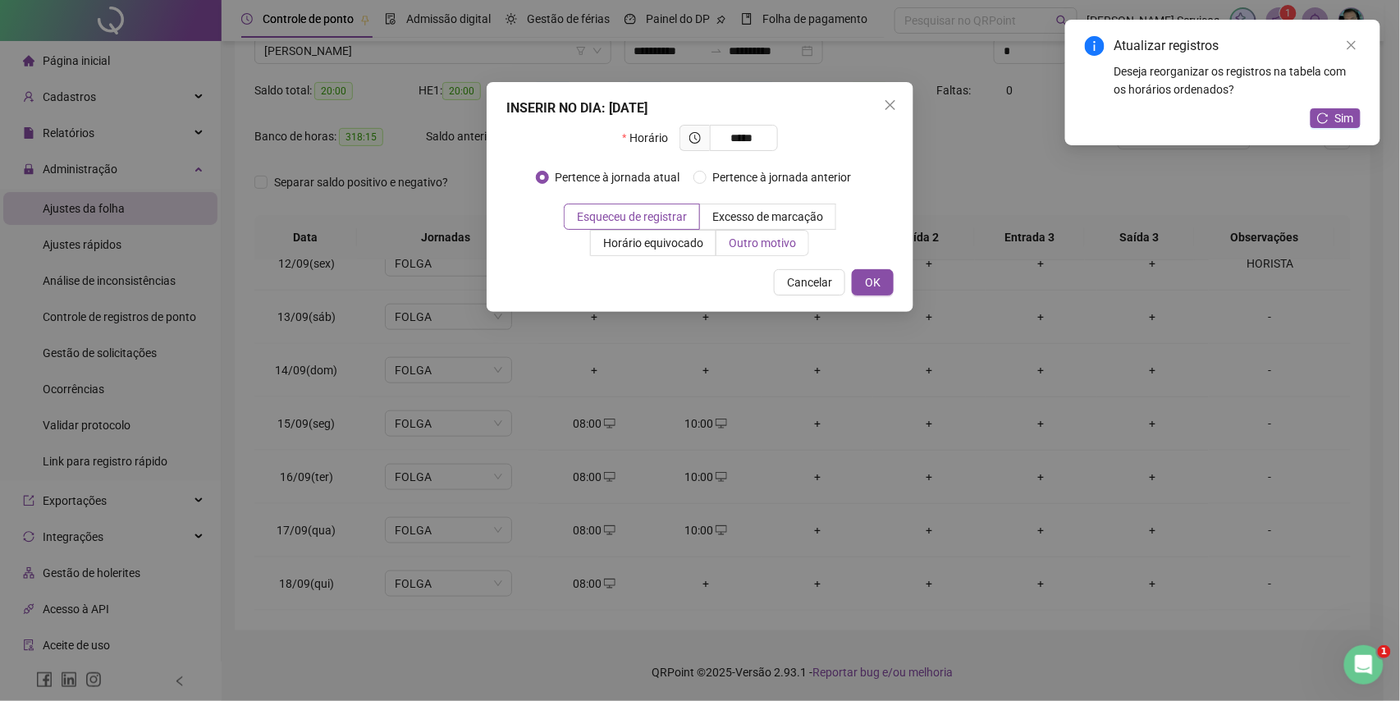
type input "*****"
click at [754, 243] on span "Outro motivo" at bounding box center [762, 242] width 67 height 13
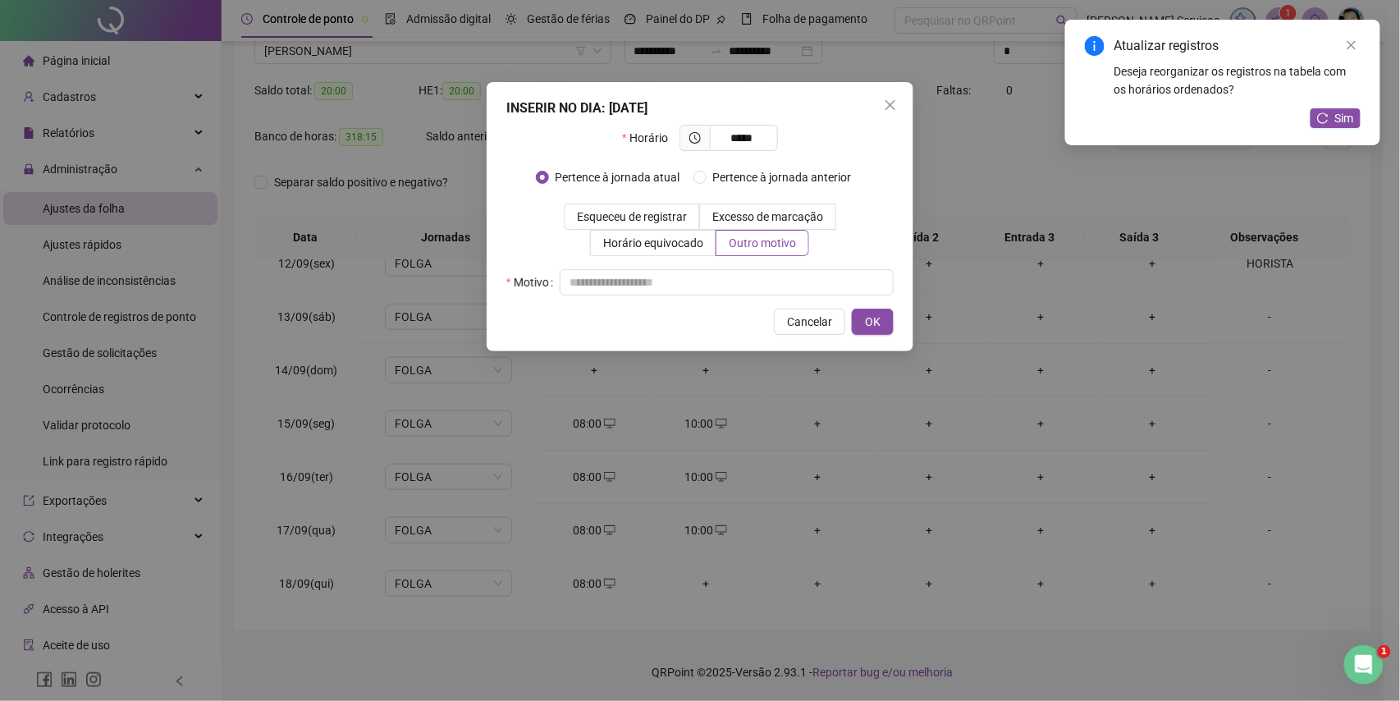
click at [747, 261] on div "Horário ***** Pertence à jornada atual Pertence à jornada anterior Esqueceu de …" at bounding box center [699, 210] width 387 height 171
click at [747, 273] on input "text" at bounding box center [727, 282] width 334 height 26
type input "*"
click at [868, 319] on span "OK" at bounding box center [873, 322] width 16 height 18
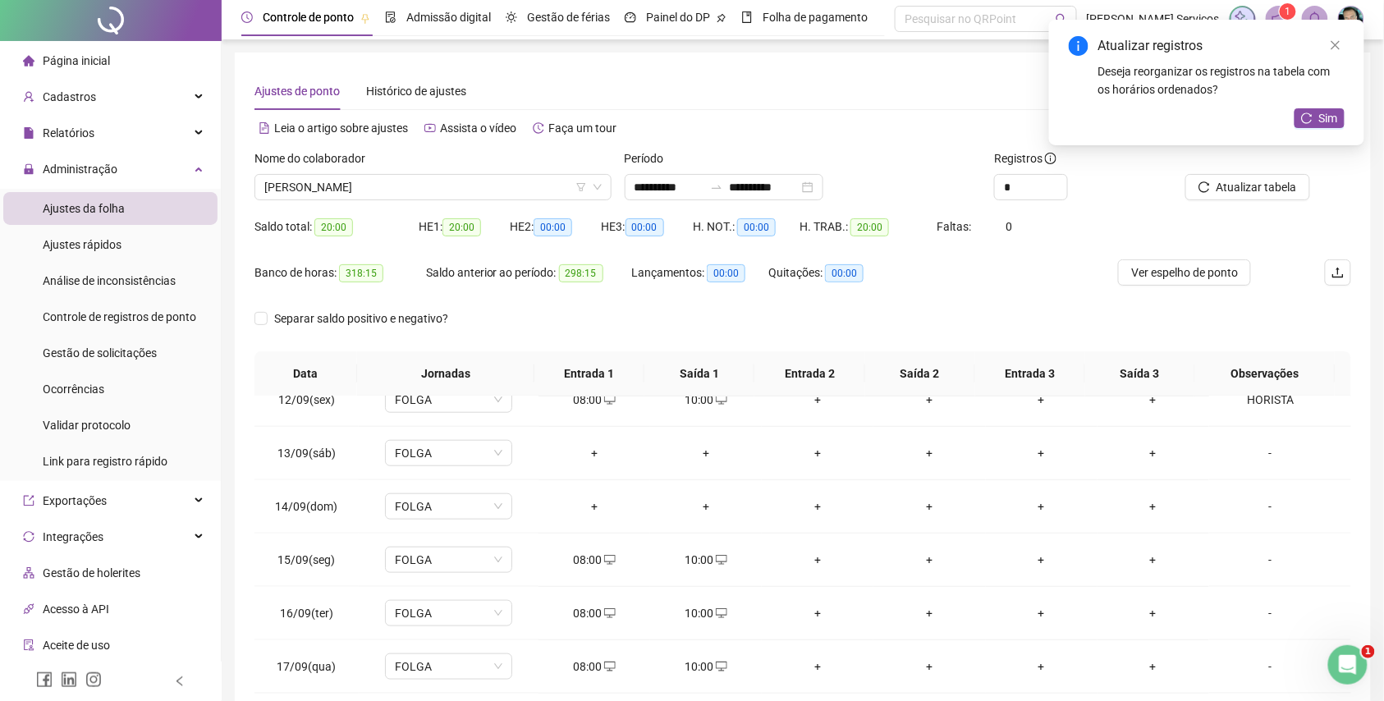
scroll to position [0, 0]
click at [1213, 186] on button "Atualizar tabela" at bounding box center [1247, 189] width 125 height 26
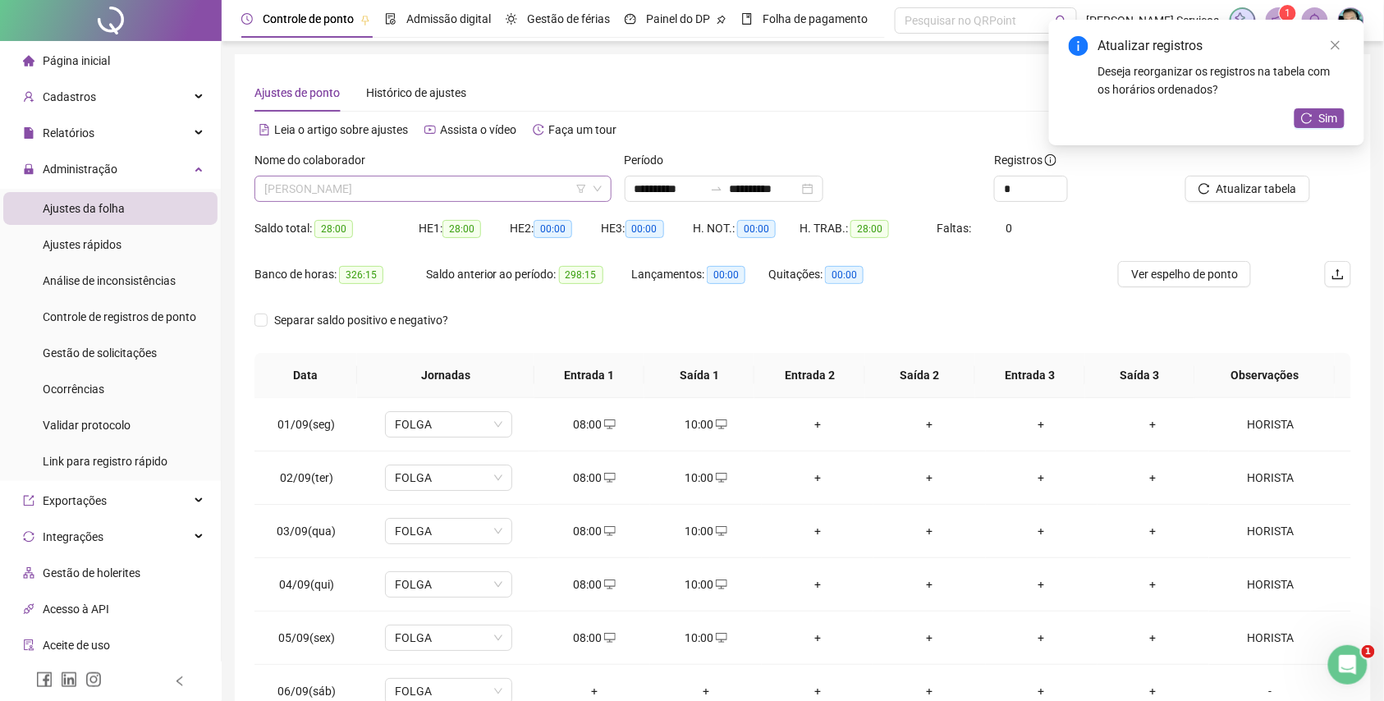
click at [428, 182] on span "[PERSON_NAME]" at bounding box center [432, 188] width 337 height 25
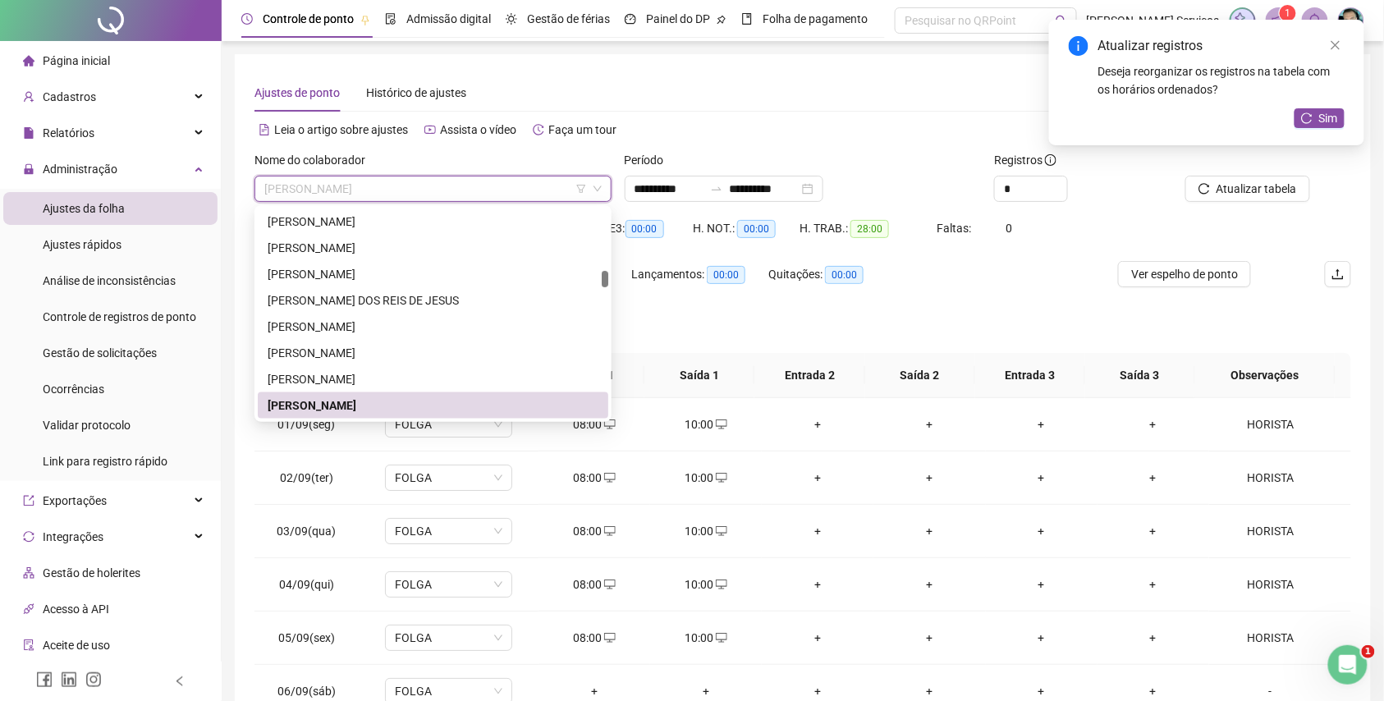
paste input "**********"
type input "**********"
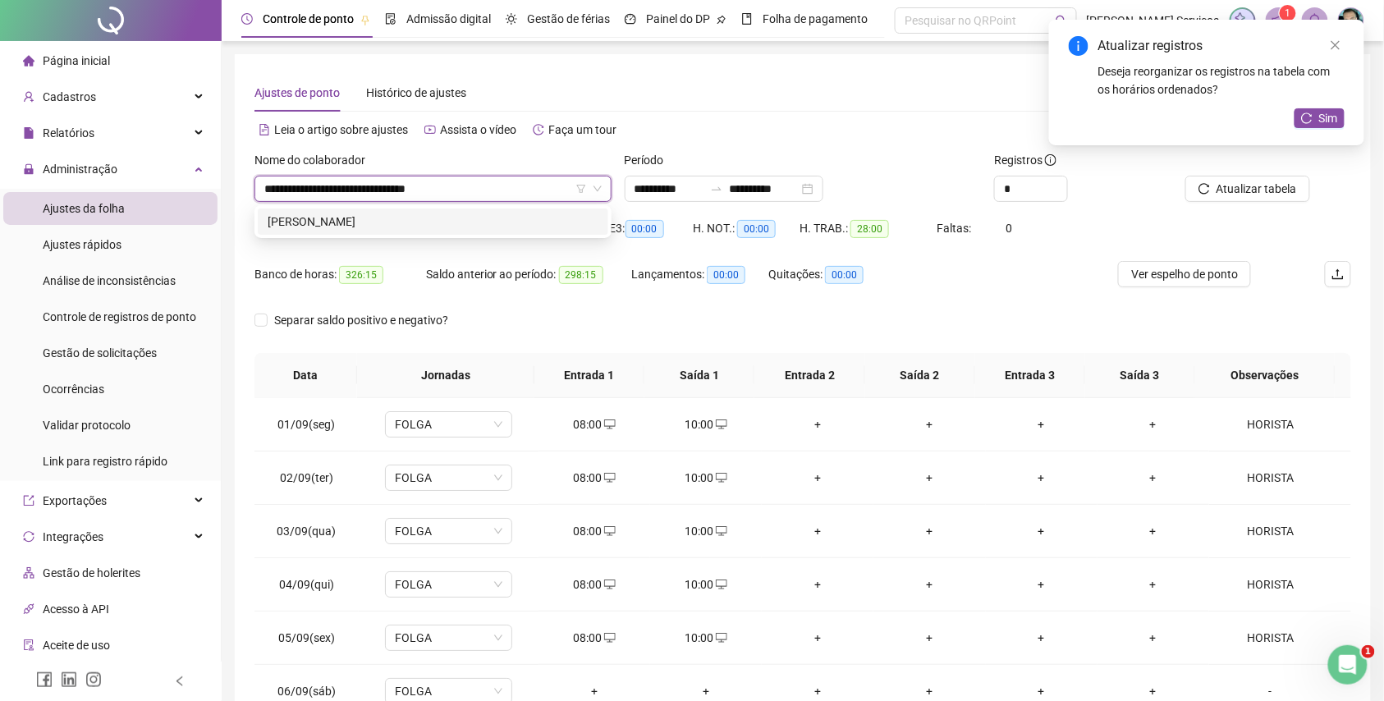
scroll to position [0, 0]
click at [461, 217] on div "[PERSON_NAME]" at bounding box center [433, 222] width 331 height 18
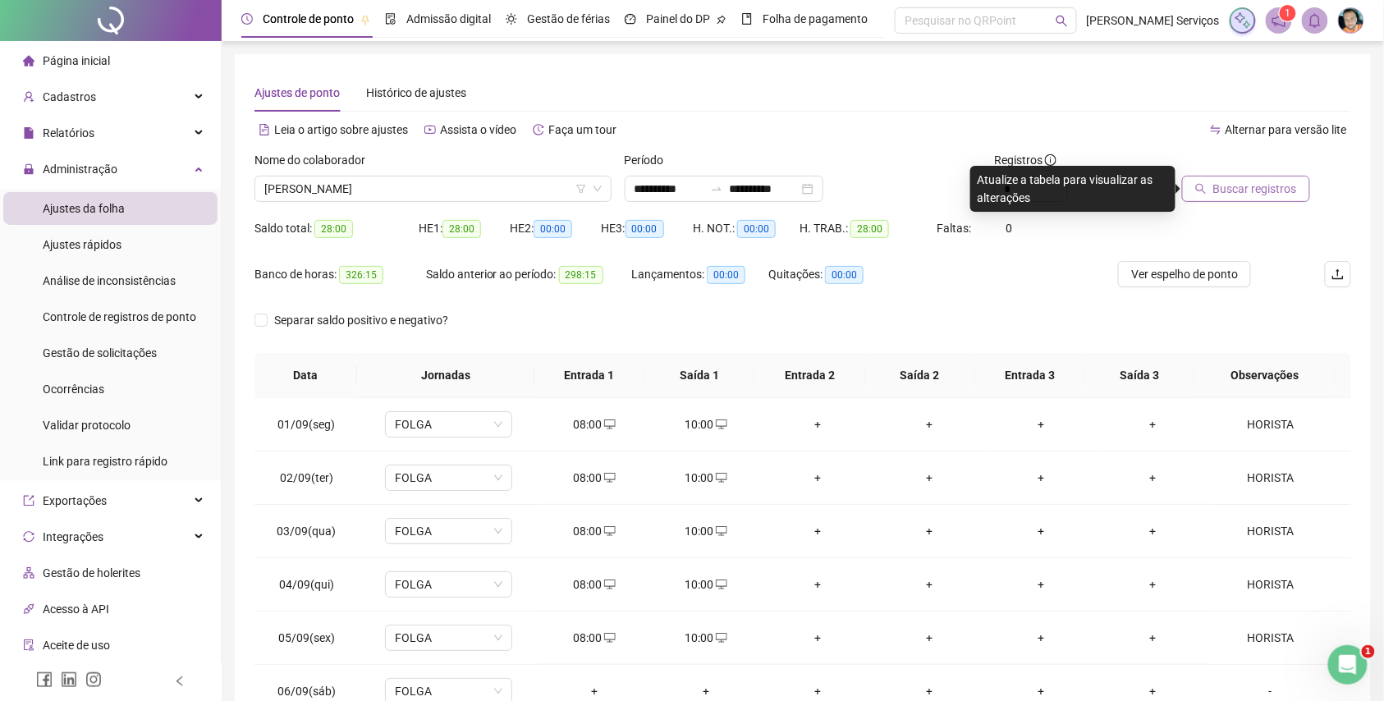
click at [1197, 181] on button "Buscar registros" at bounding box center [1246, 189] width 128 height 26
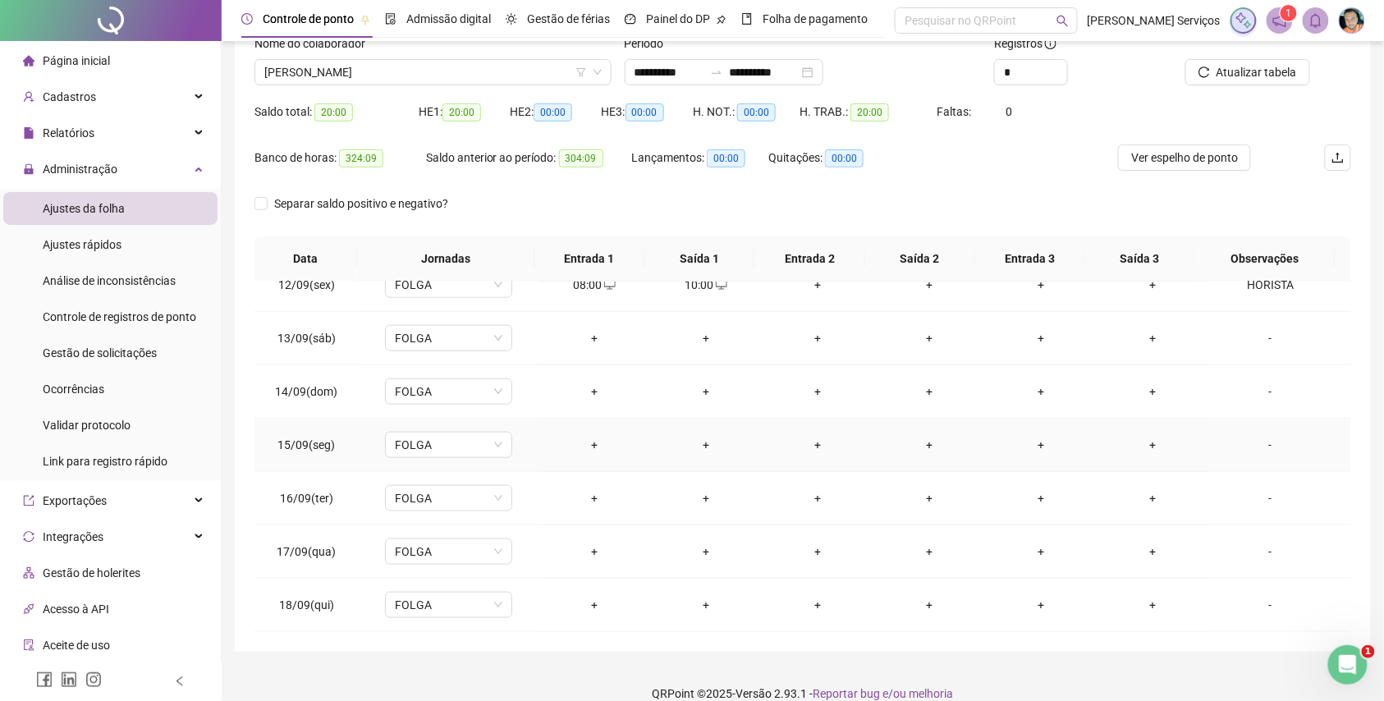
scroll to position [138, 0]
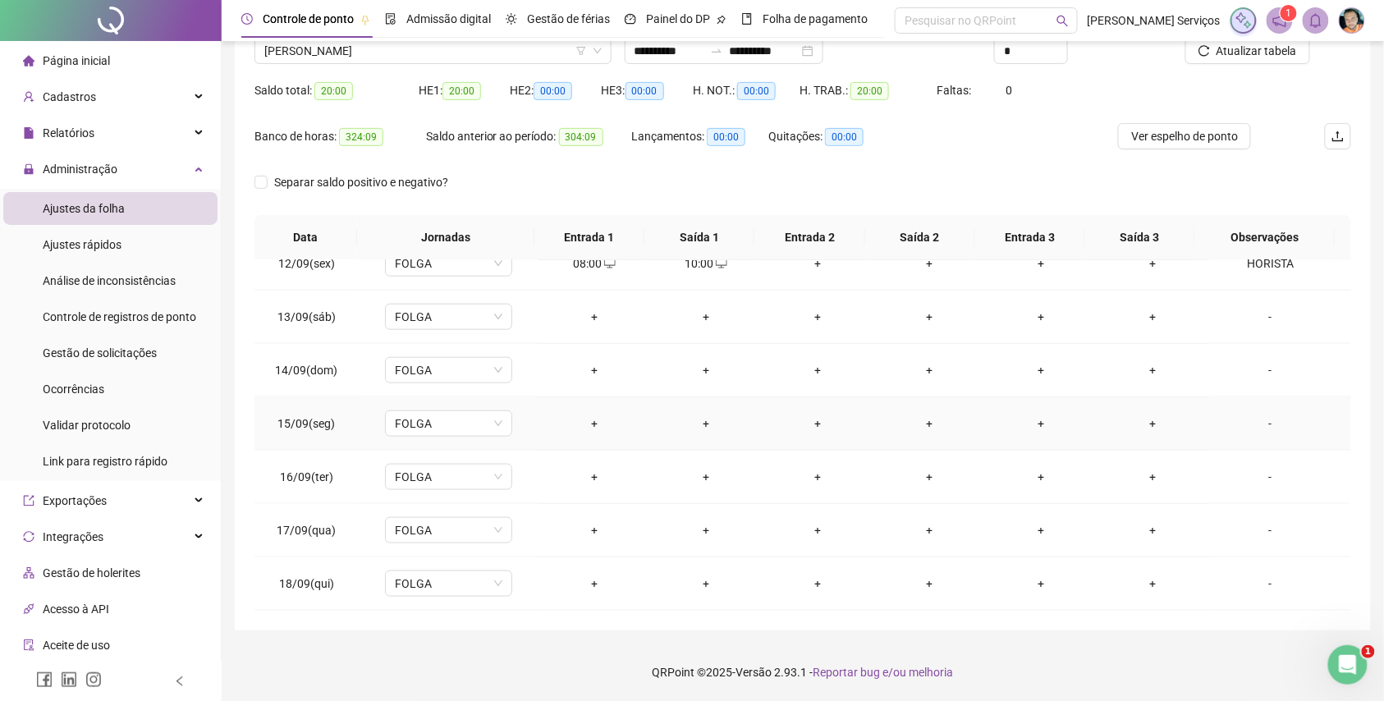
click at [589, 424] on div "+" at bounding box center [594, 424] width 85 height 18
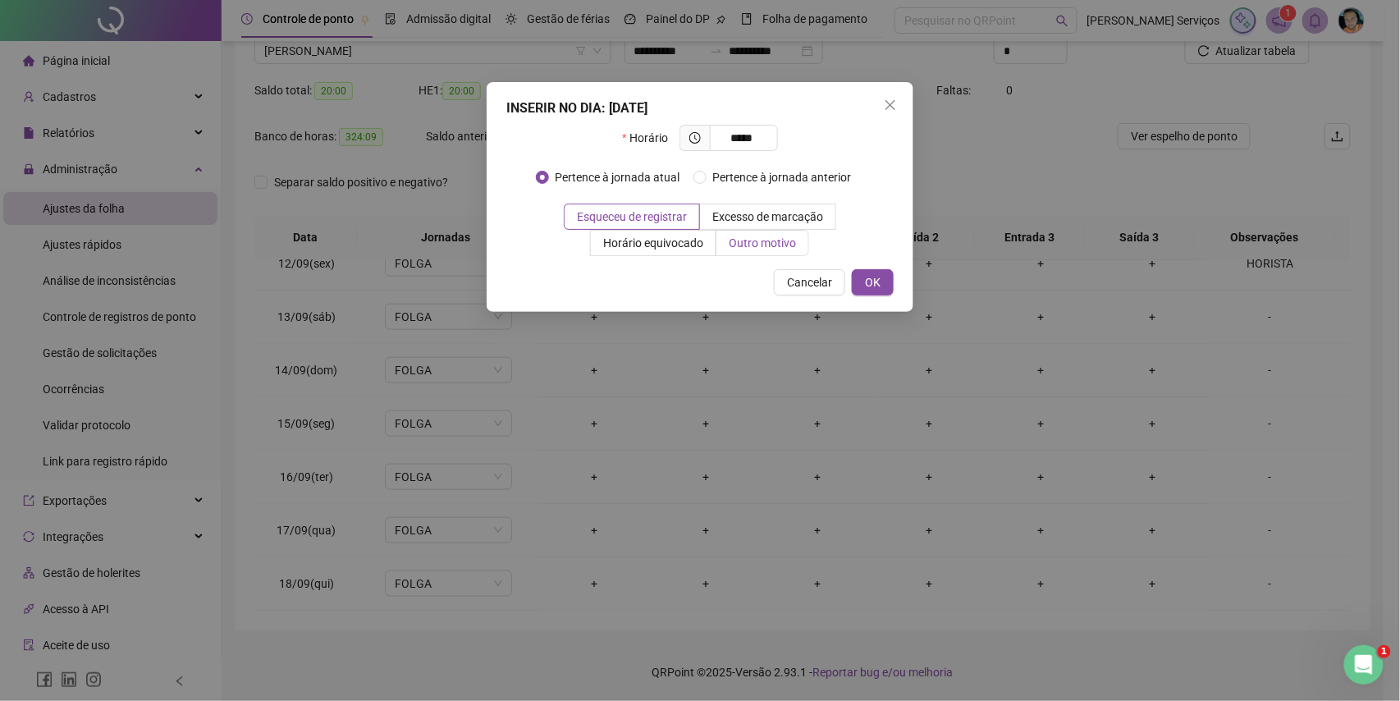
type input "*****"
click at [763, 237] on span "Outro motivo" at bounding box center [762, 242] width 67 height 13
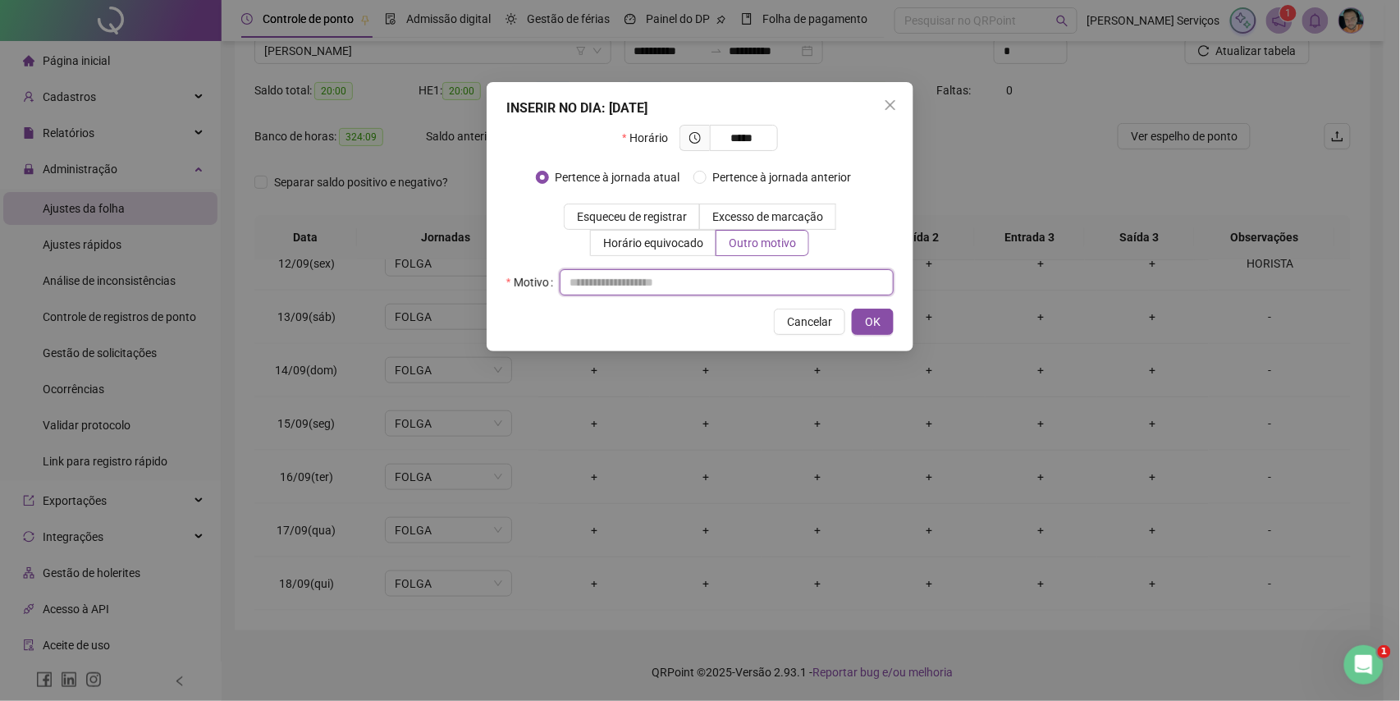
click at [765, 270] on input "text" at bounding box center [727, 282] width 334 height 26
type input "*"
click at [880, 318] on span "OK" at bounding box center [873, 322] width 16 height 18
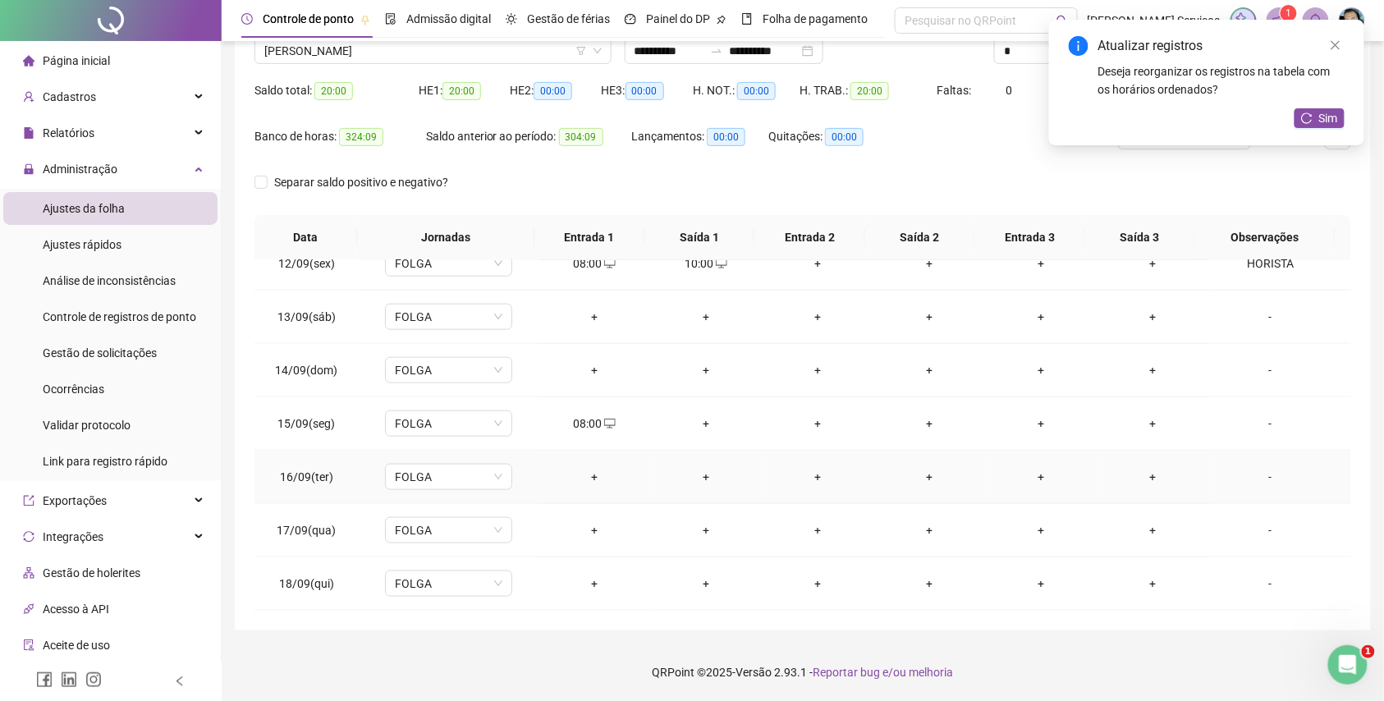
click at [585, 483] on div "+" at bounding box center [594, 477] width 85 height 18
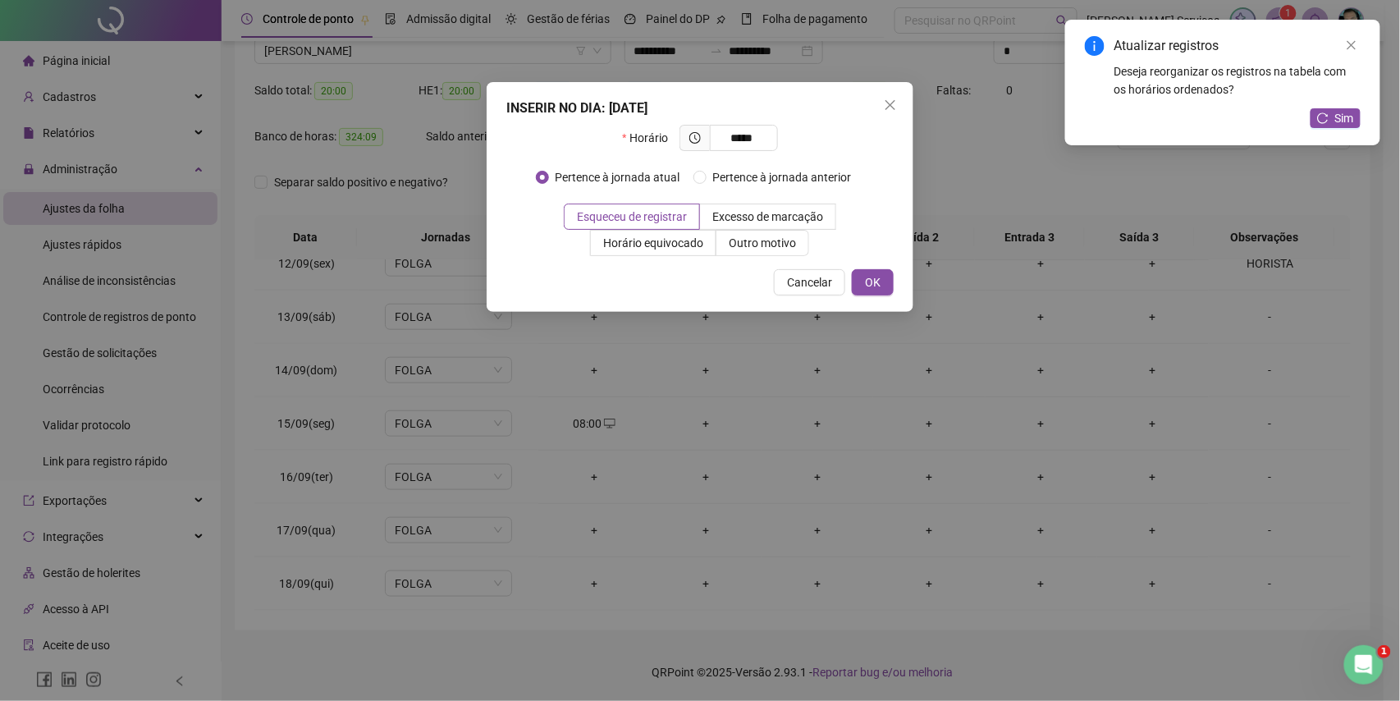
type input "*****"
click at [739, 257] on div "INSERIR NO DIA : 16/09/2025 Horário ***** Pertence à jornada atual Pertence à j…" at bounding box center [700, 197] width 427 height 230
click at [750, 250] on span "Outro motivo" at bounding box center [762, 242] width 67 height 13
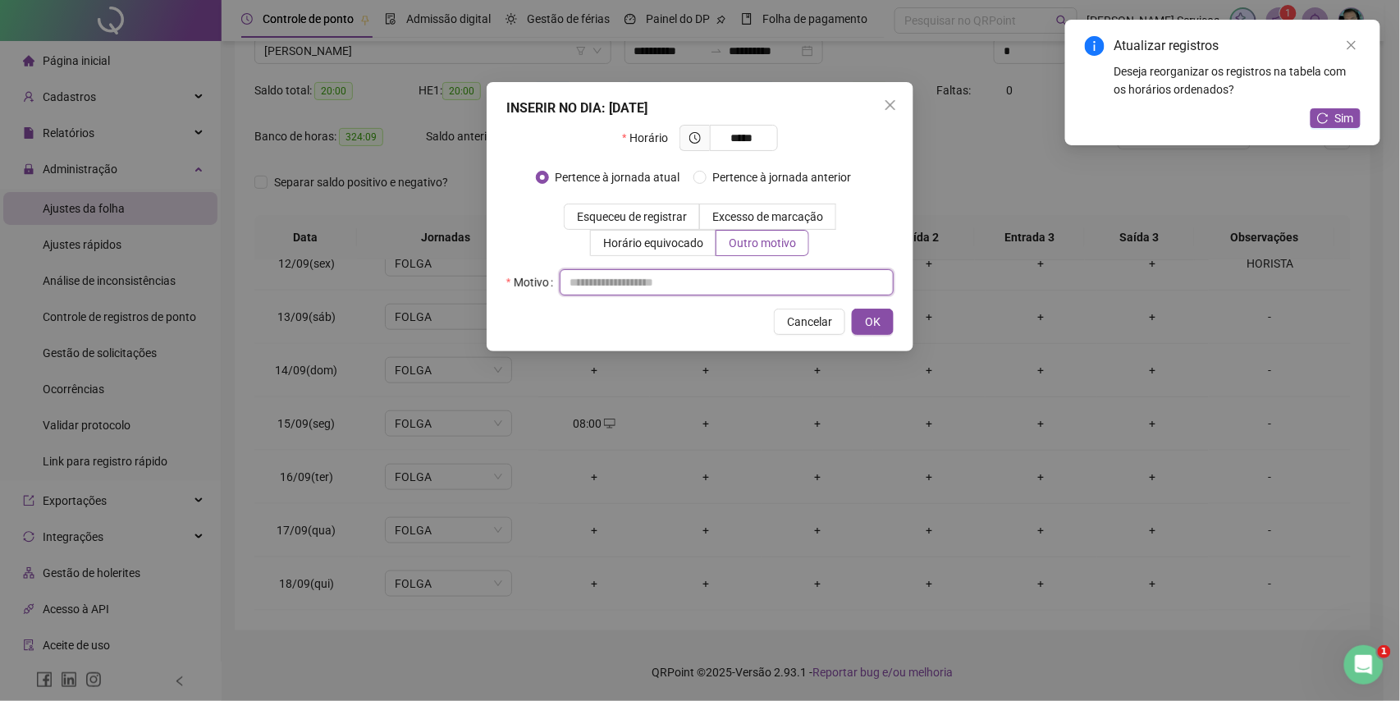
click at [726, 290] on input "text" at bounding box center [727, 282] width 334 height 26
type input "*"
click at [862, 313] on button "OK" at bounding box center [873, 322] width 42 height 26
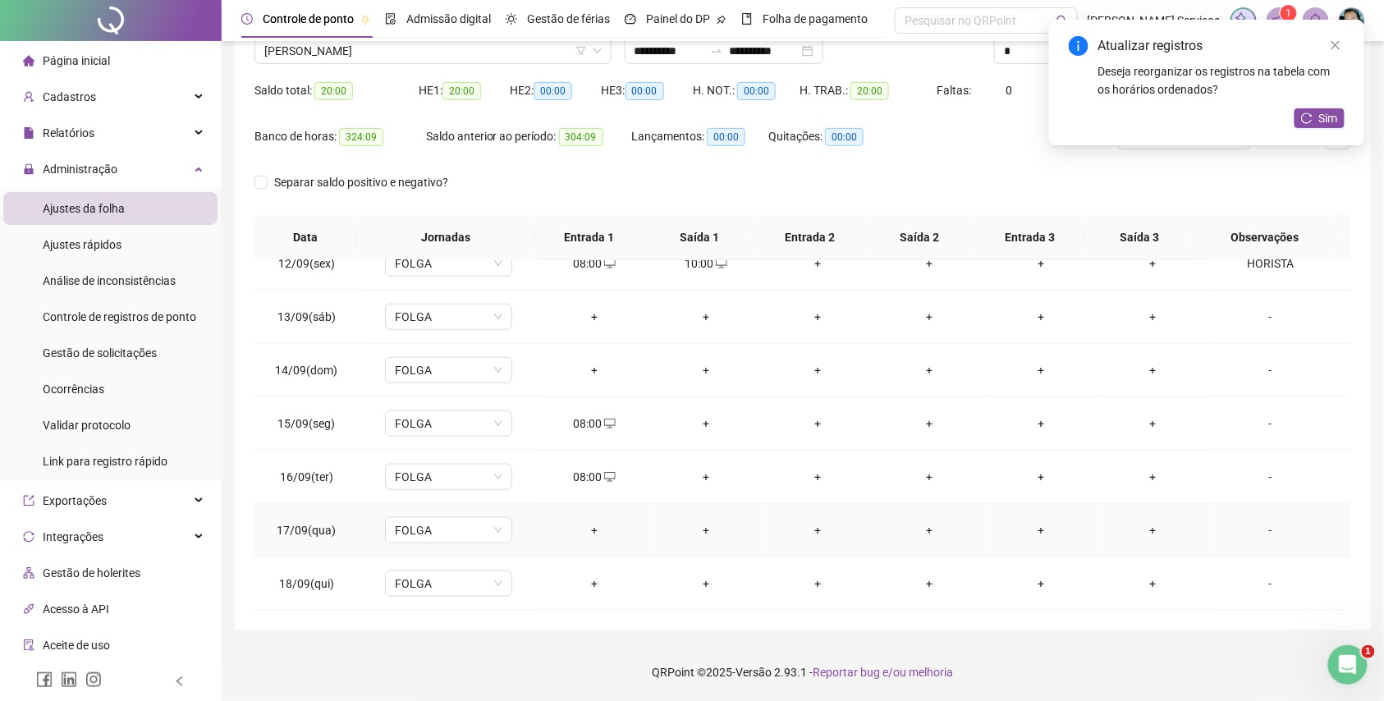
click at [583, 533] on div "+" at bounding box center [594, 530] width 85 height 18
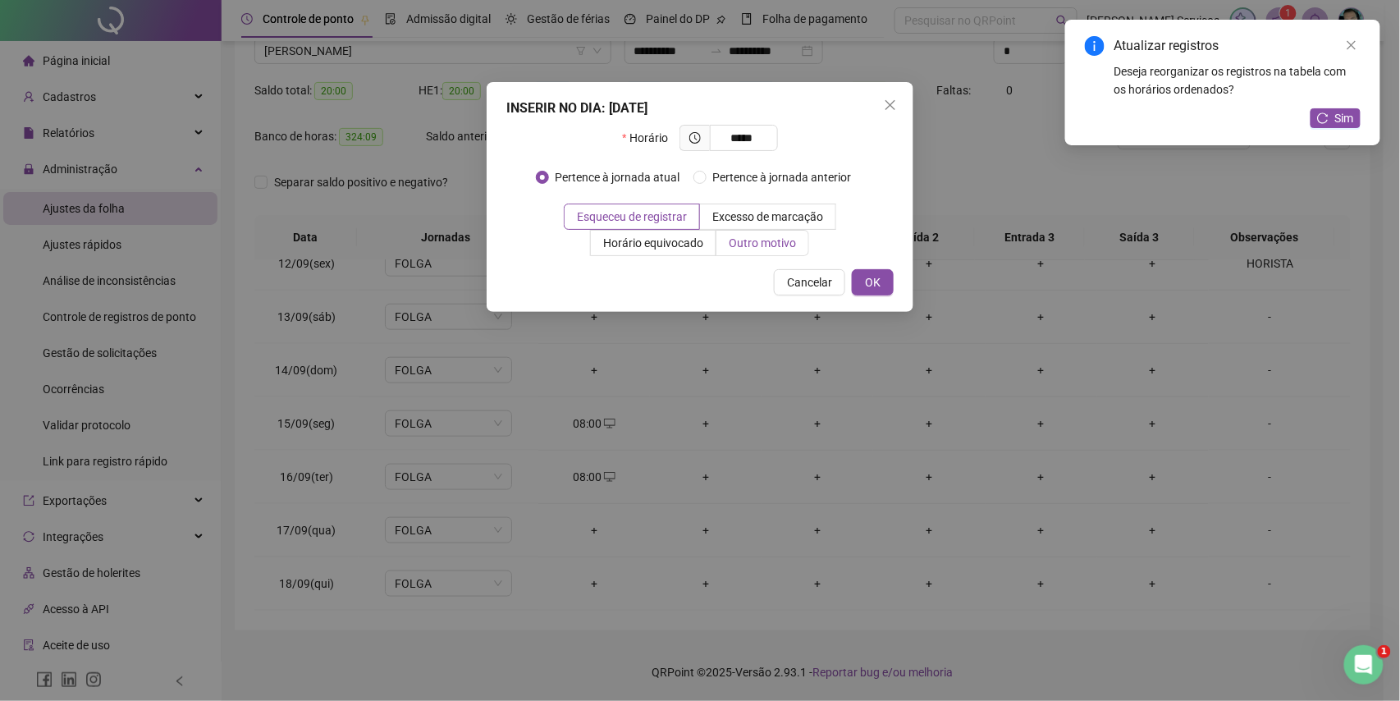
type input "*****"
click at [765, 250] on span "Outro motivo" at bounding box center [762, 242] width 67 height 13
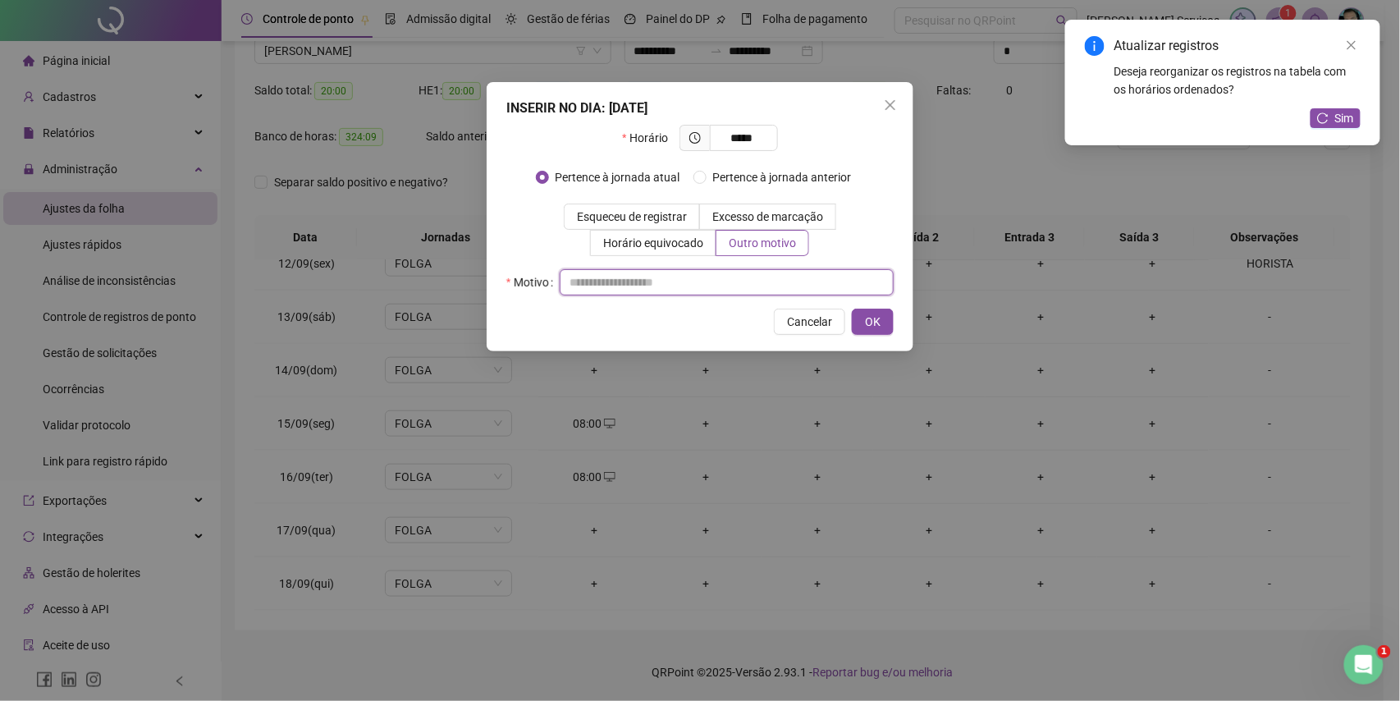
click at [736, 289] on input "text" at bounding box center [727, 282] width 334 height 26
type input "*"
click at [873, 314] on span "OK" at bounding box center [873, 322] width 16 height 18
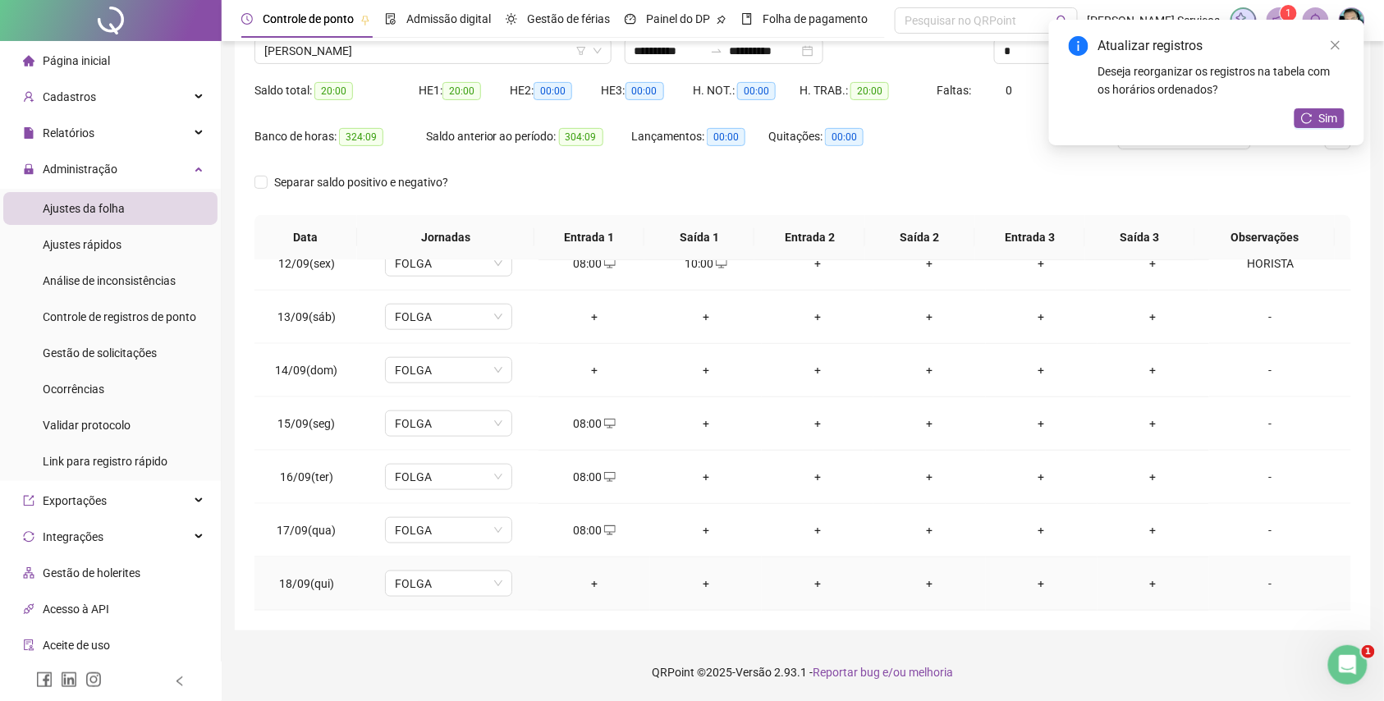
click at [578, 582] on div "+" at bounding box center [594, 584] width 85 height 18
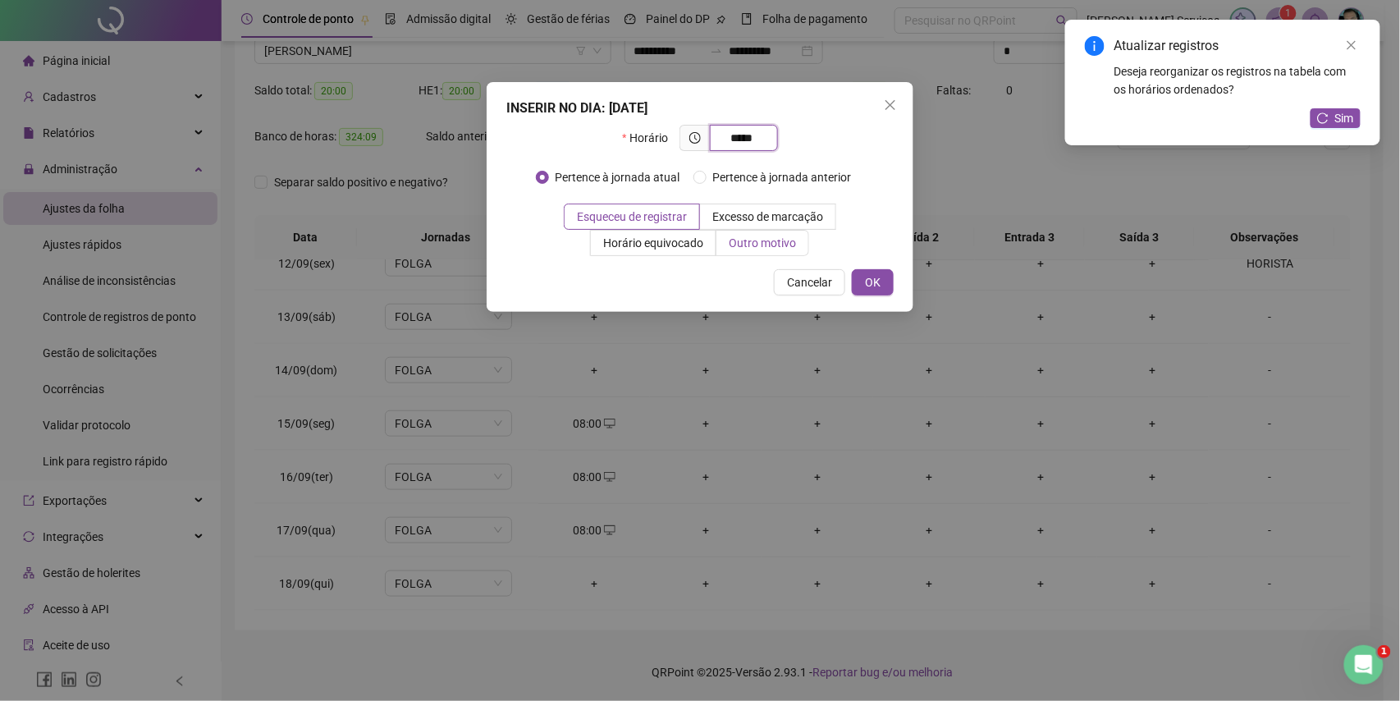
type input "*****"
drag, startPoint x: 749, startPoint y: 244, endPoint x: 743, endPoint y: 267, distance: 23.7
click at [747, 244] on span "Outro motivo" at bounding box center [762, 242] width 67 height 13
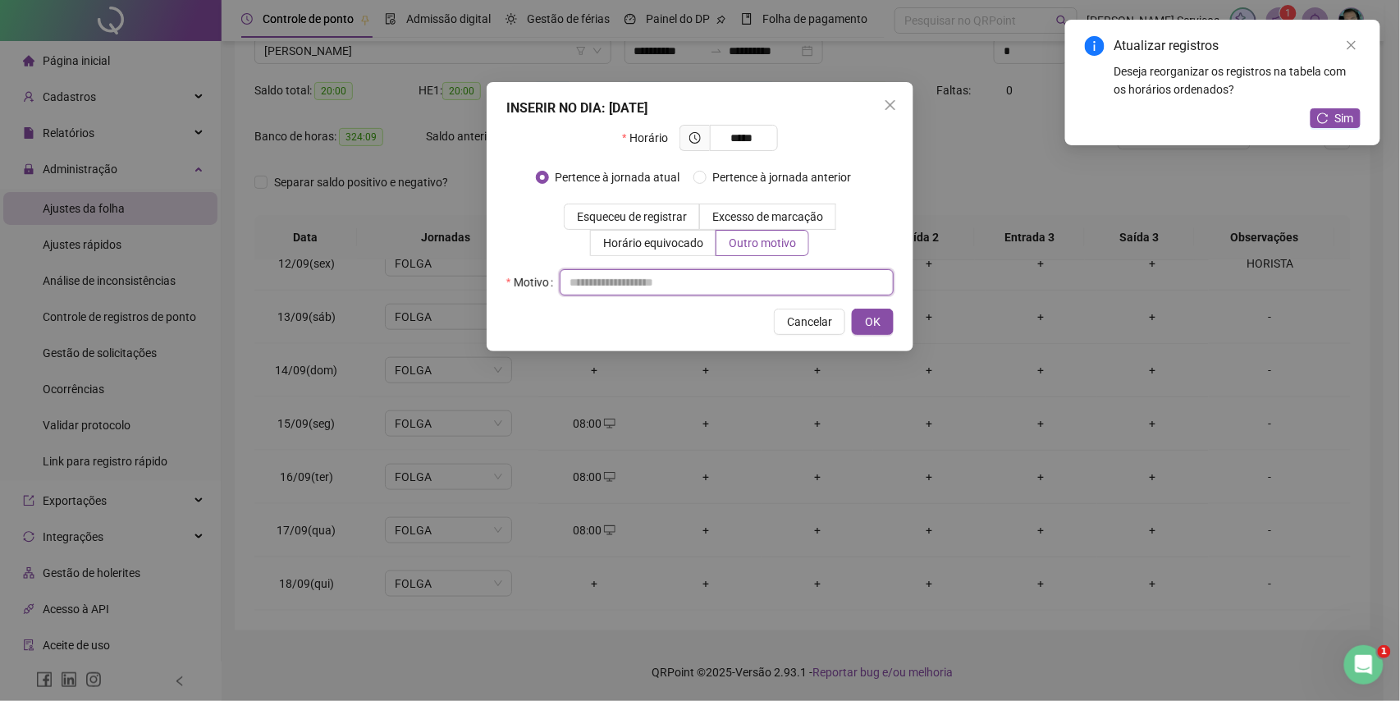
click at [743, 286] on input "text" at bounding box center [727, 282] width 334 height 26
type input "*"
click at [865, 318] on span "OK" at bounding box center [873, 322] width 16 height 18
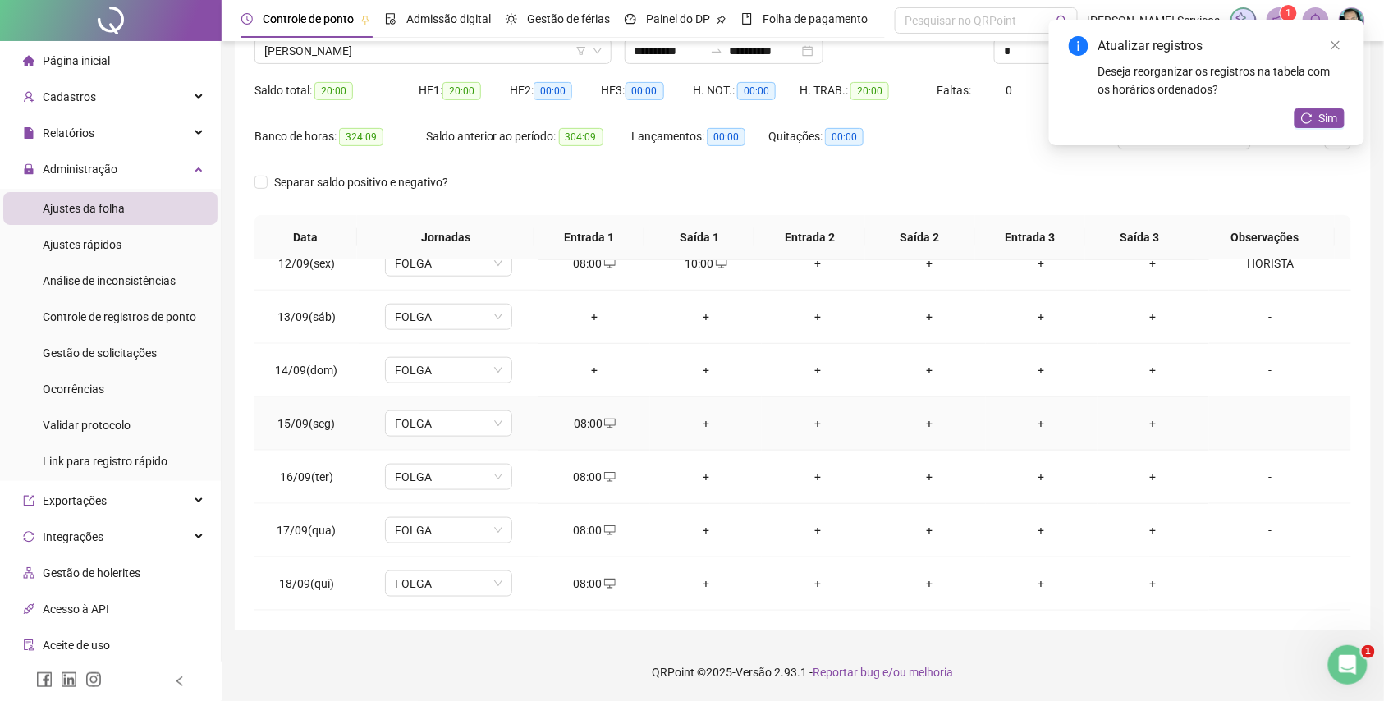
click at [708, 419] on div "+" at bounding box center [705, 424] width 85 height 18
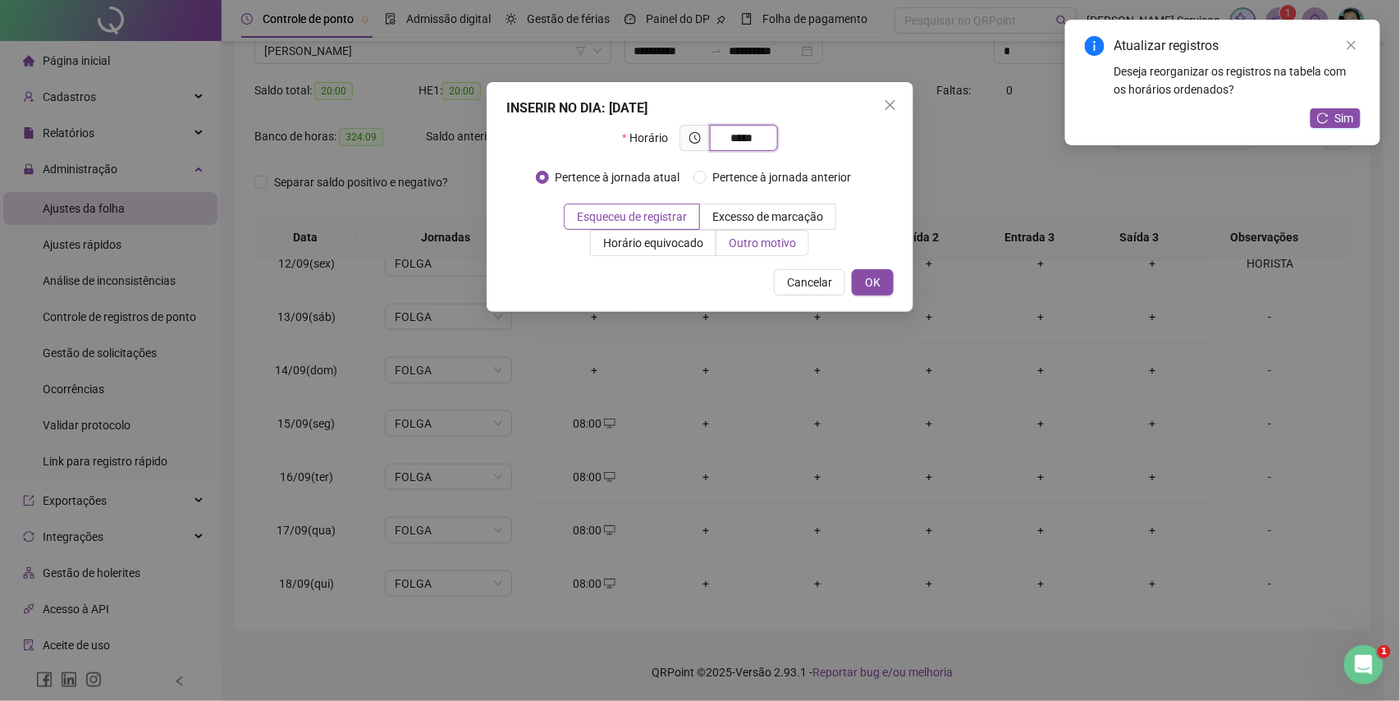
type input "*****"
click at [758, 254] on label "Outro motivo" at bounding box center [763, 243] width 93 height 26
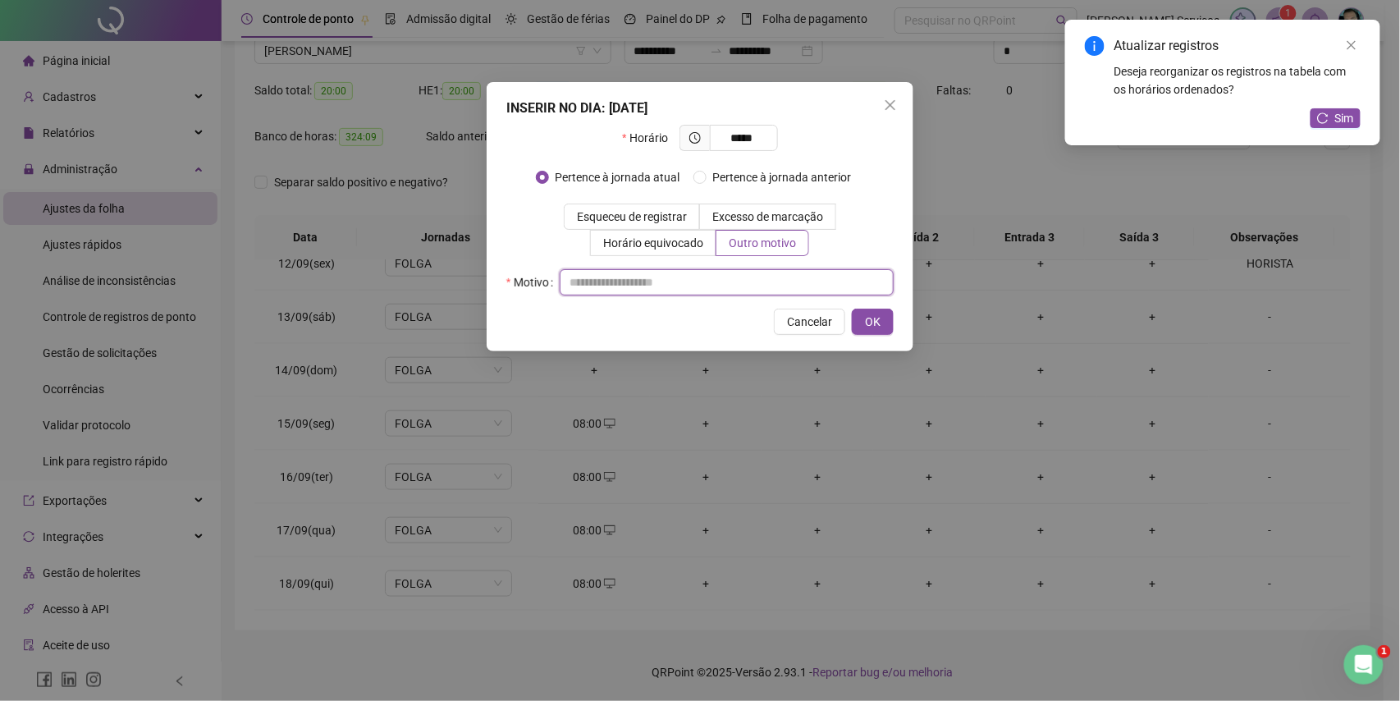
click at [739, 277] on input "text" at bounding box center [727, 282] width 334 height 26
type input "*"
click at [865, 323] on span "OK" at bounding box center [873, 322] width 16 height 18
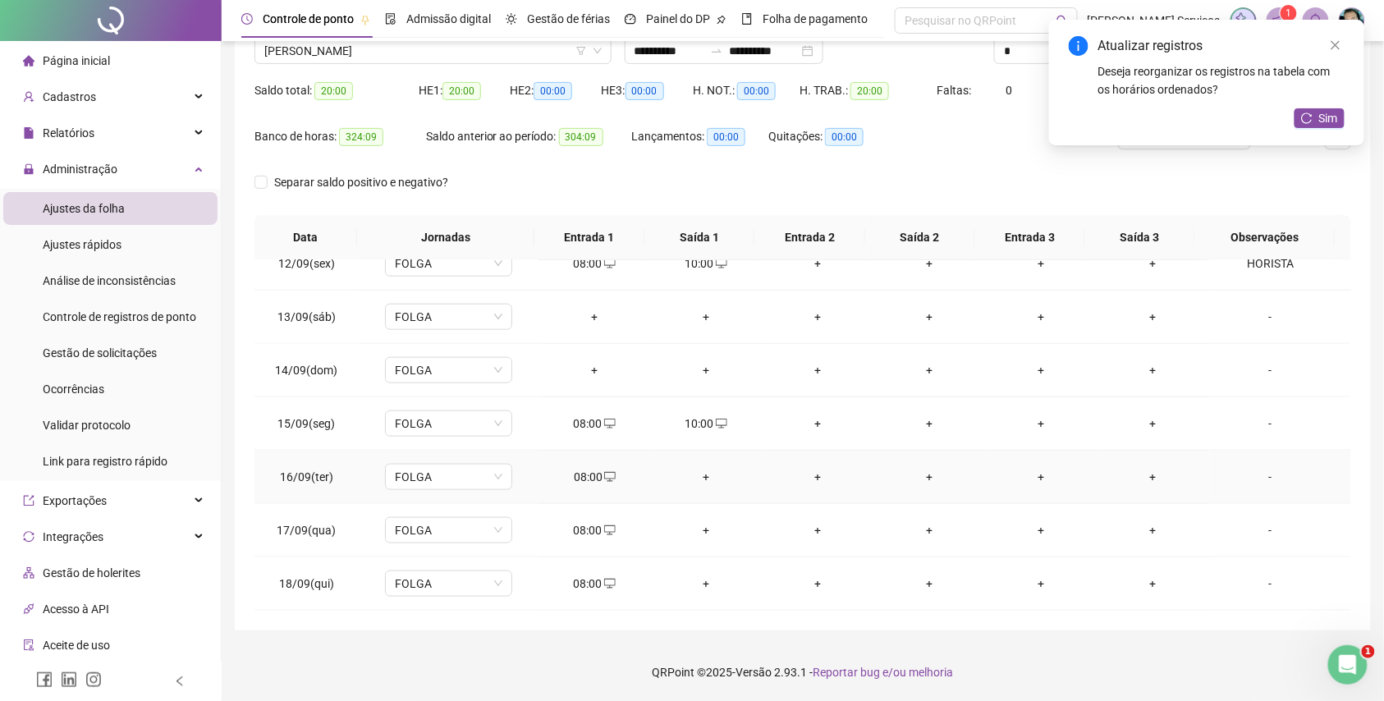
click at [708, 483] on div "+" at bounding box center [705, 477] width 85 height 18
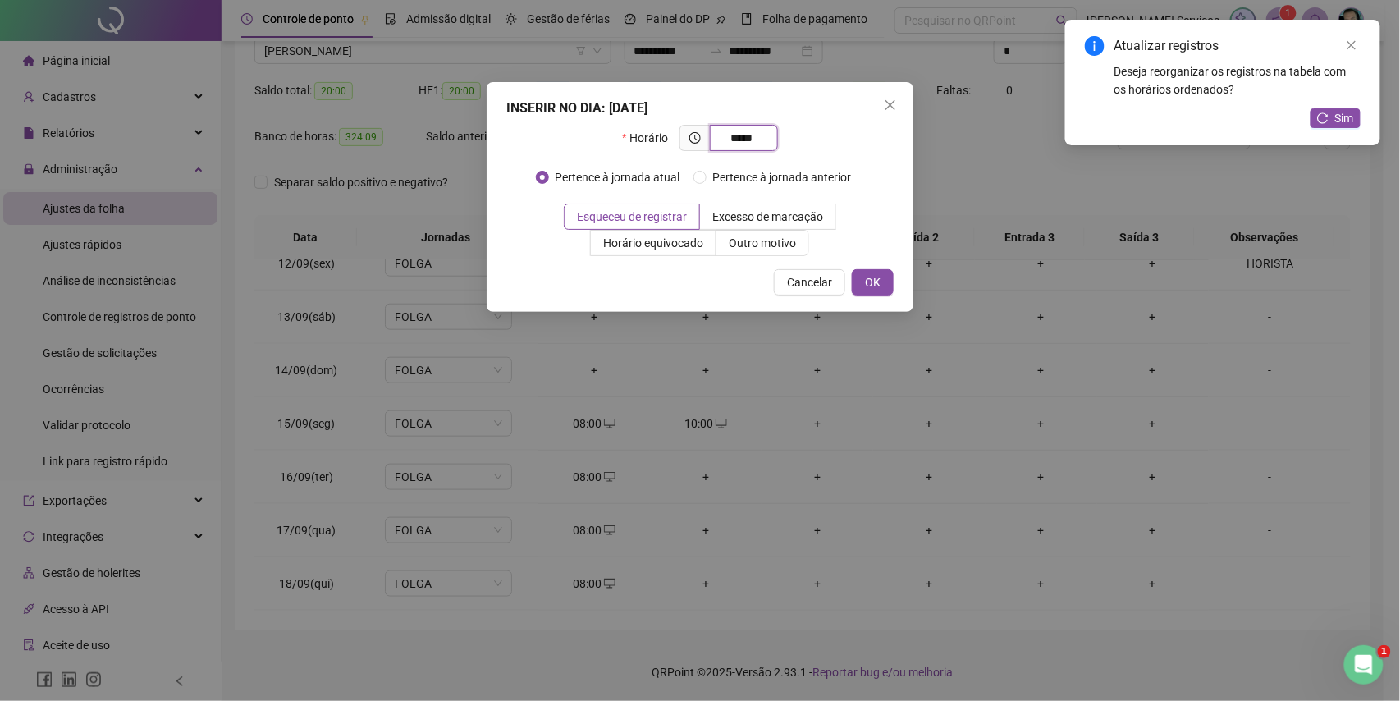
type input "*****"
click at [749, 263] on div "INSERIR NO DIA : 16/09/2025 Horário ***** Pertence à jornada atual Pertence à j…" at bounding box center [700, 197] width 427 height 230
click at [753, 254] on label "Outro motivo" at bounding box center [763, 243] width 93 height 26
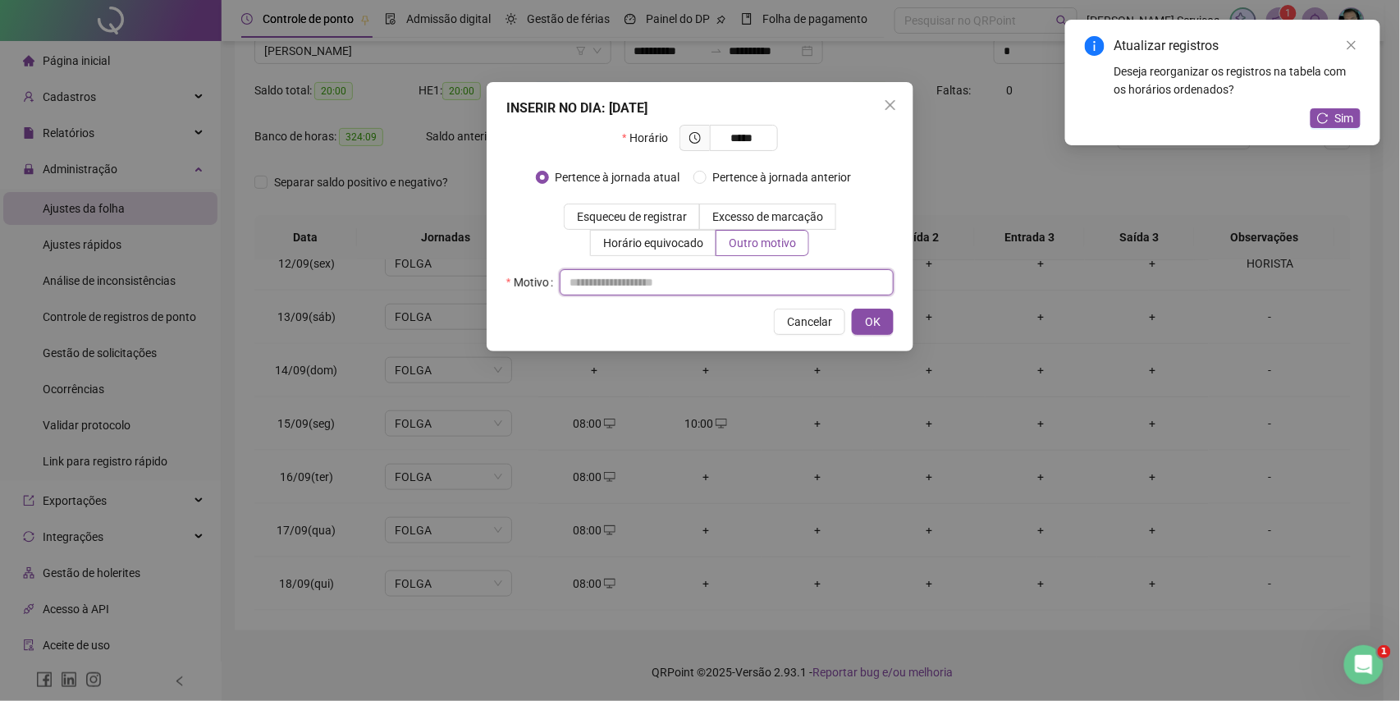
click at [757, 274] on input "text" at bounding box center [727, 282] width 334 height 26
type input "*"
click at [868, 314] on span "OK" at bounding box center [873, 322] width 16 height 18
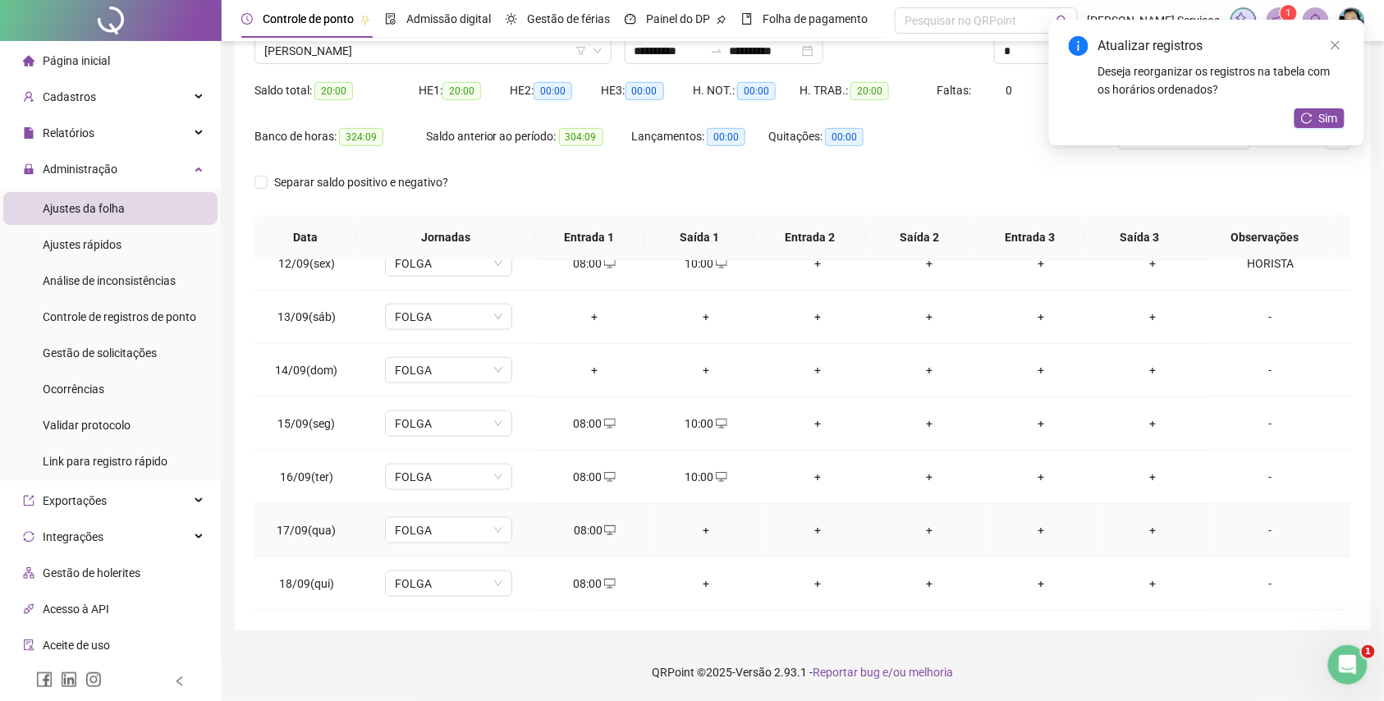
click at [700, 529] on div "+" at bounding box center [705, 530] width 85 height 18
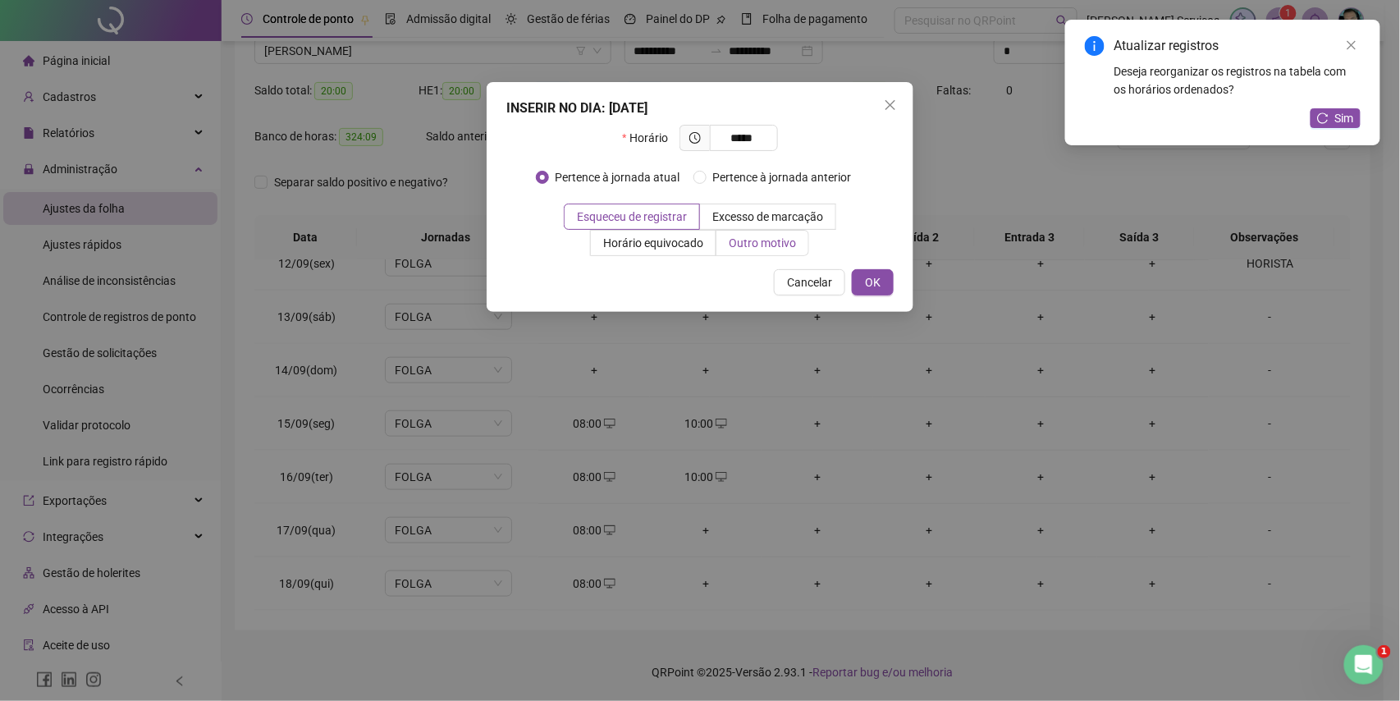
type input "*****"
click at [767, 236] on span "Outro motivo" at bounding box center [762, 242] width 67 height 13
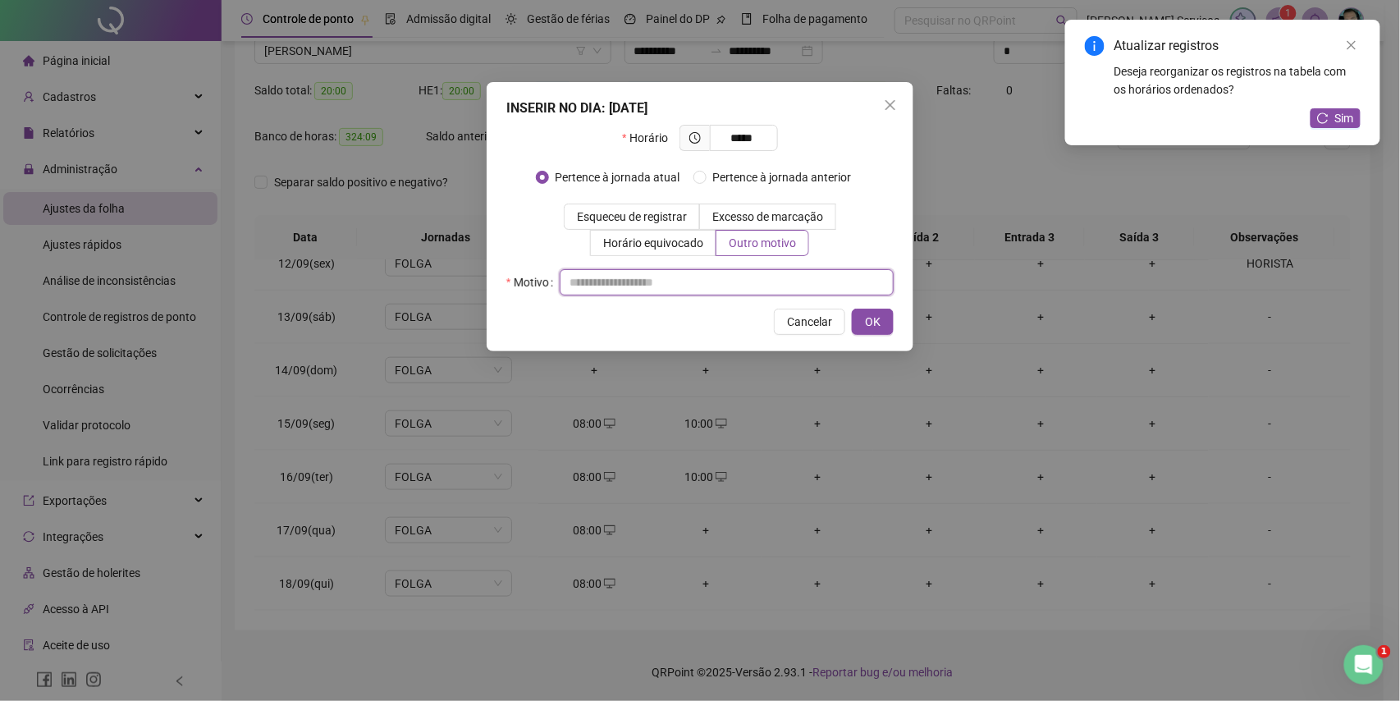
click at [765, 286] on input "text" at bounding box center [727, 282] width 334 height 26
type input "*"
drag, startPoint x: 870, startPoint y: 314, endPoint x: 845, endPoint y: 349, distance: 43.0
click at [870, 315] on span "OK" at bounding box center [873, 322] width 16 height 18
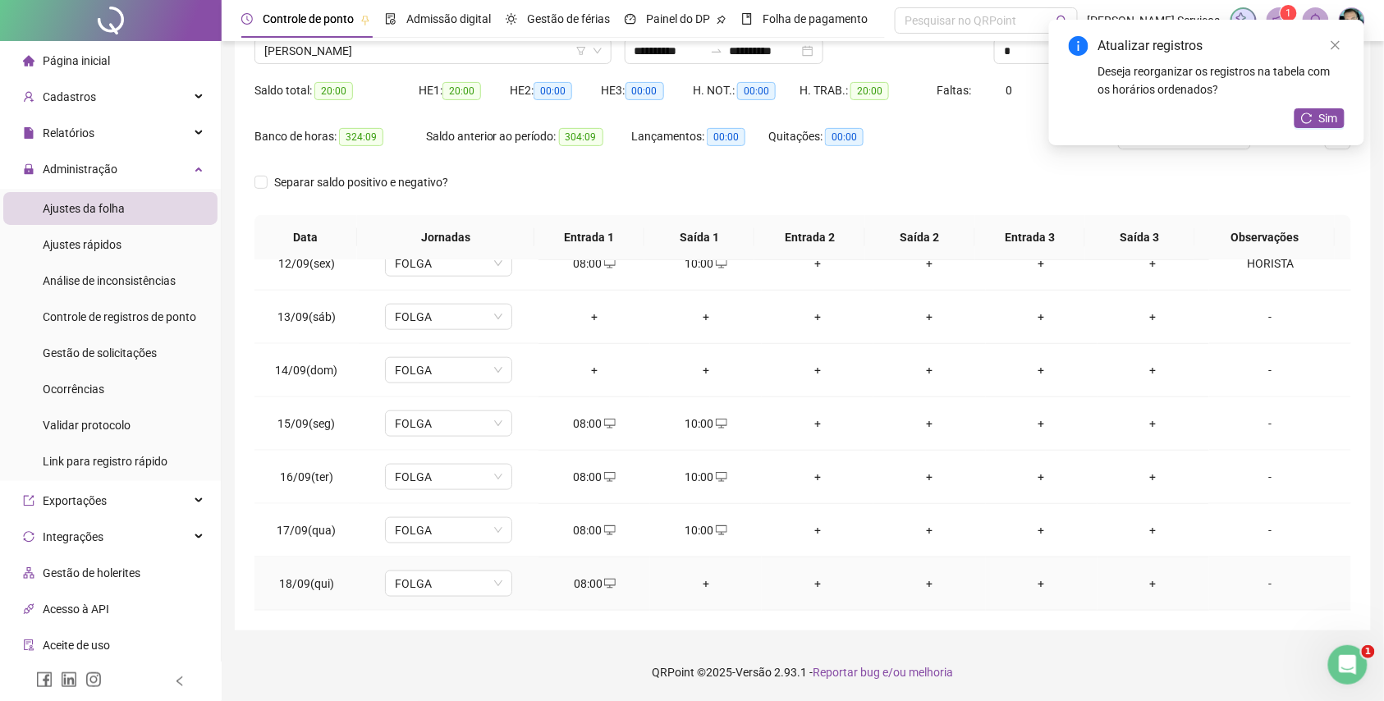
click at [706, 575] on div "+" at bounding box center [705, 584] width 85 height 18
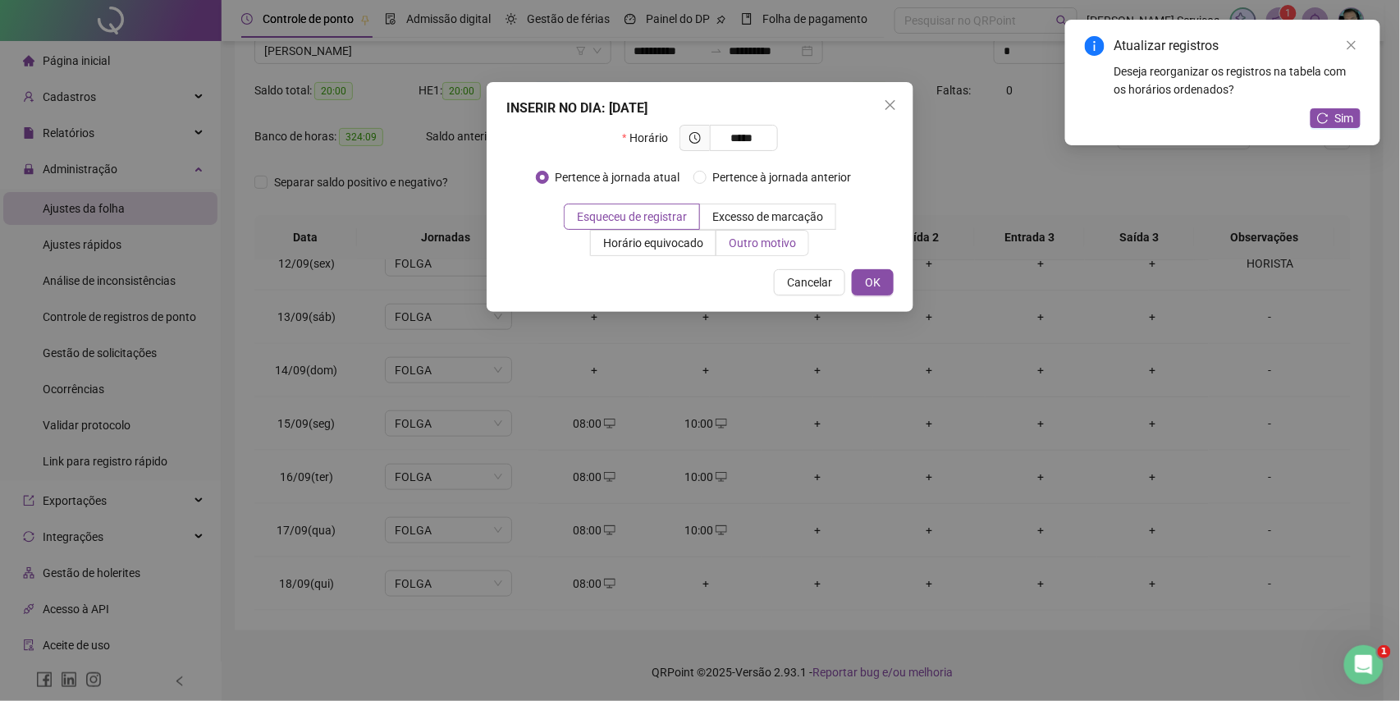
type input "*****"
click at [749, 250] on span "Outro motivo" at bounding box center [762, 242] width 67 height 13
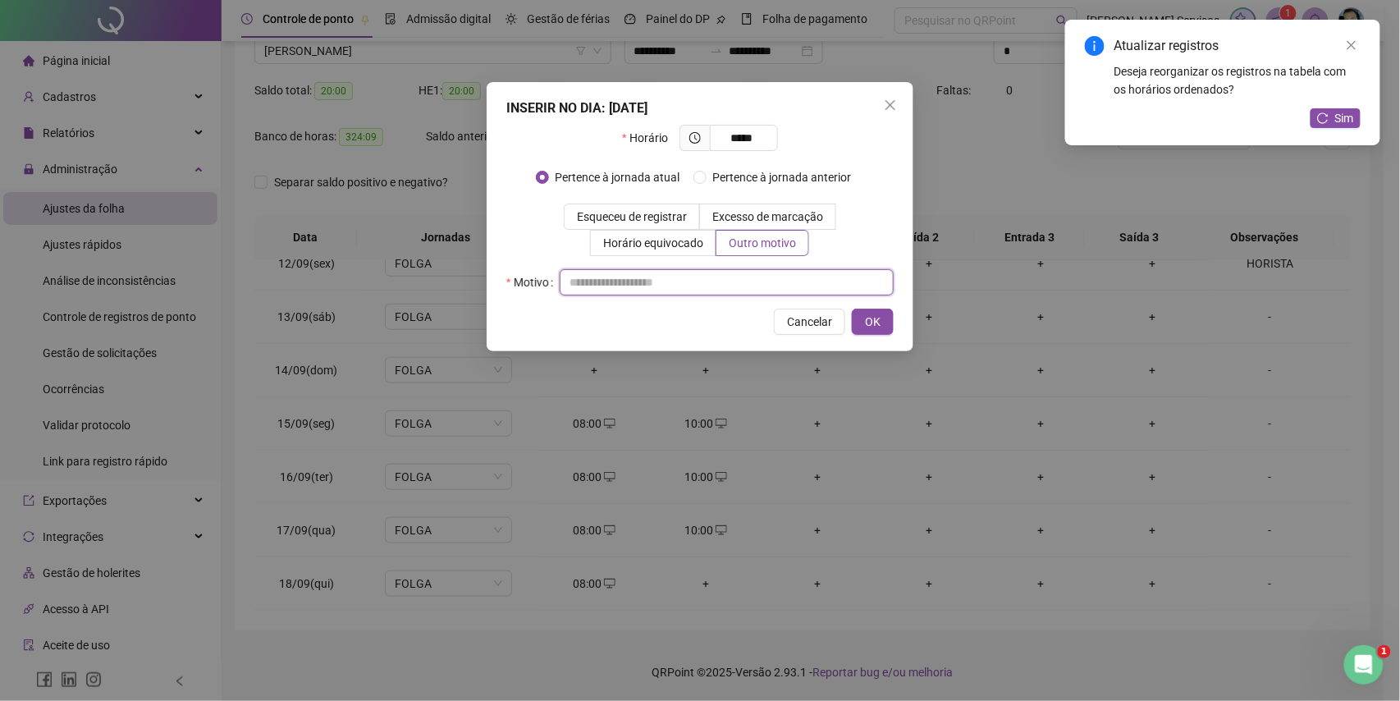
click at [743, 273] on input "text" at bounding box center [727, 282] width 334 height 26
type input "*"
click at [852, 329] on button "OK" at bounding box center [873, 322] width 42 height 26
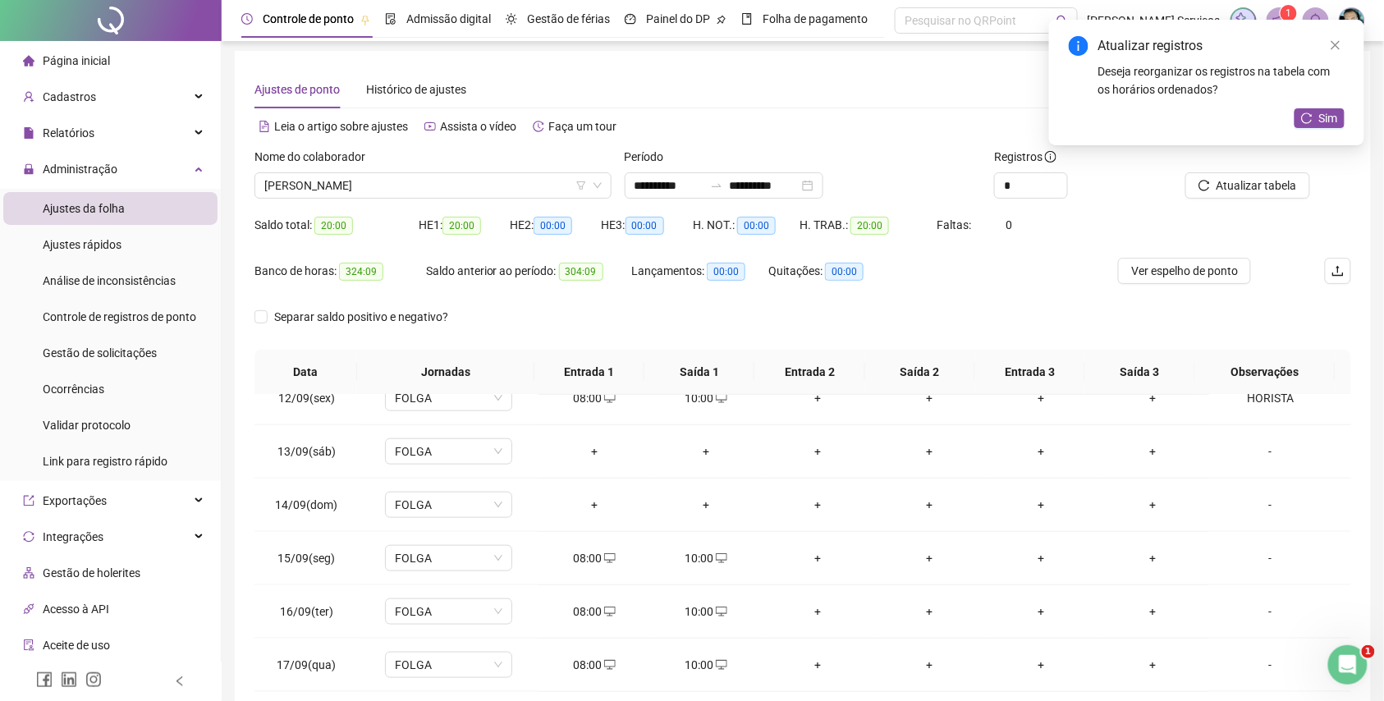
scroll to position [0, 0]
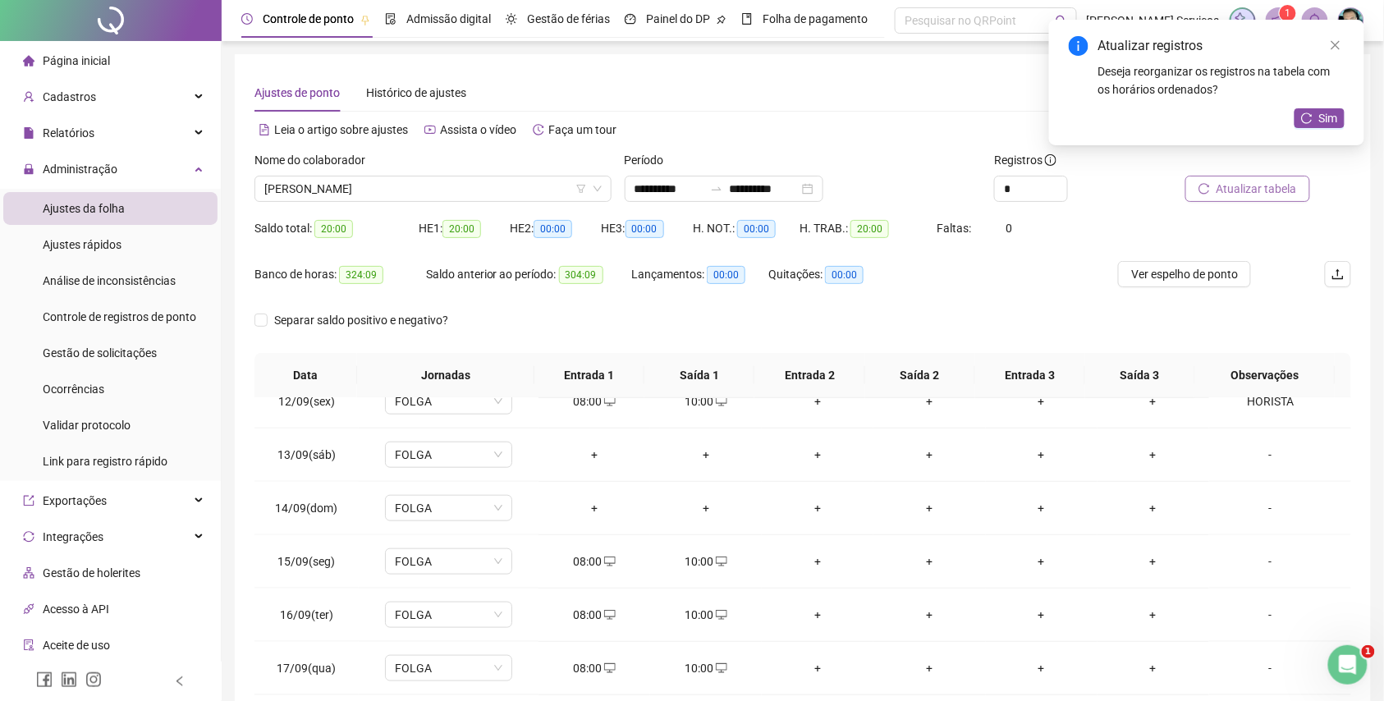
click at [1226, 198] on button "Atualizar tabela" at bounding box center [1247, 189] width 125 height 26
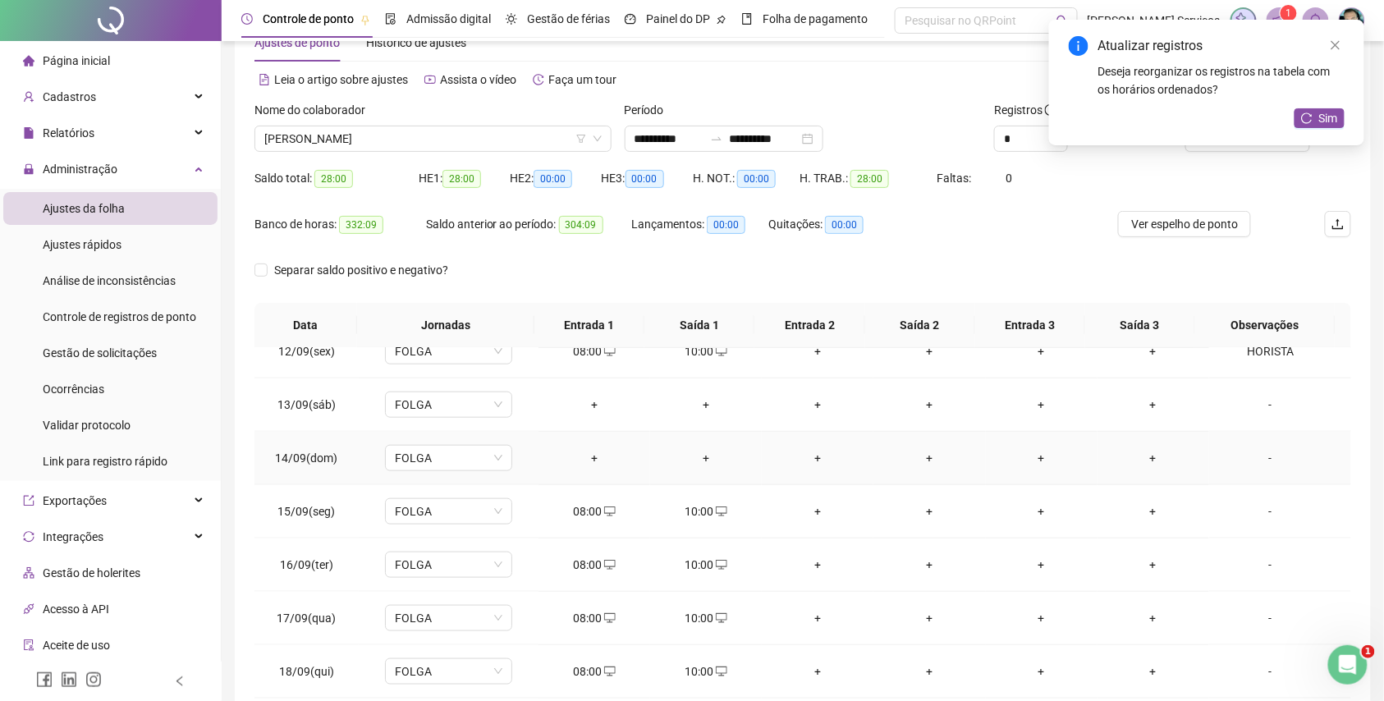
scroll to position [138, 0]
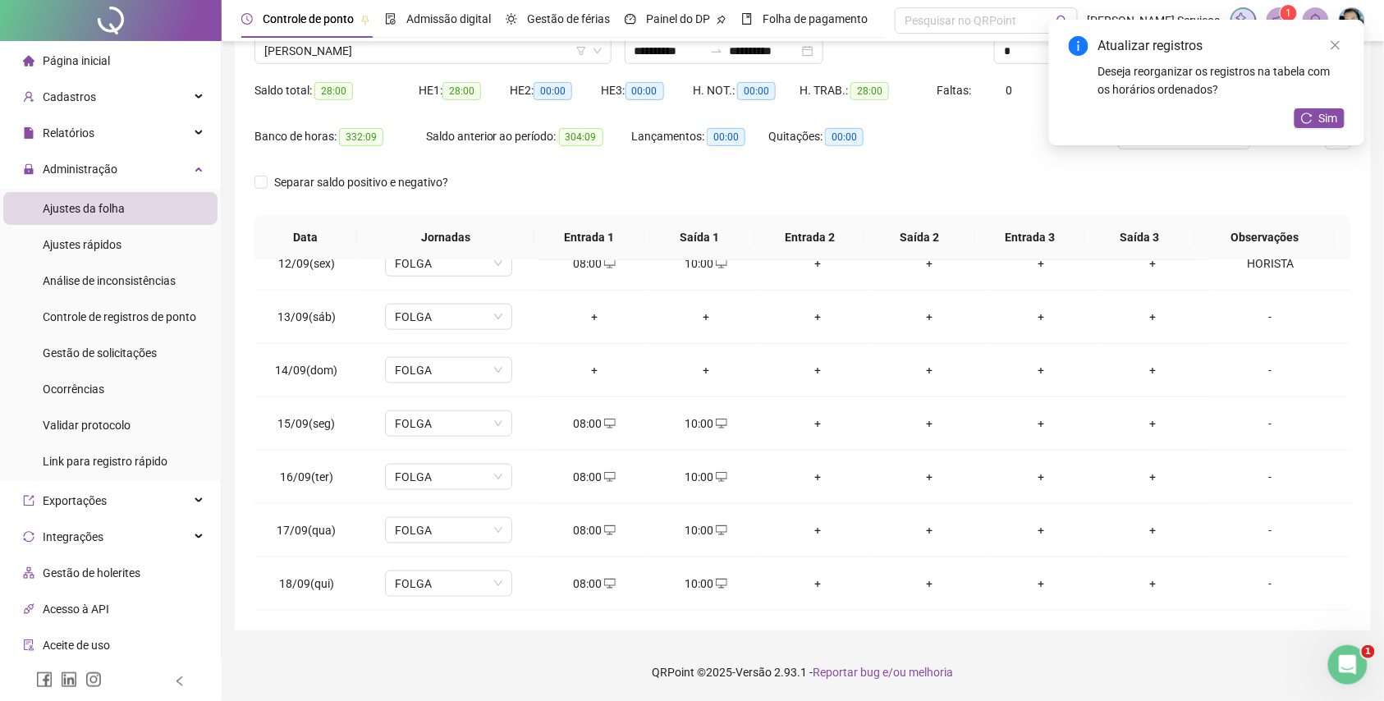
click at [465, 64] on div "Nome do colaborador FRANCISCO DANIEL SOCORRO DE ARAUJO" at bounding box center [433, 45] width 370 height 64
click at [465, 61] on span "[PERSON_NAME]" at bounding box center [432, 51] width 337 height 25
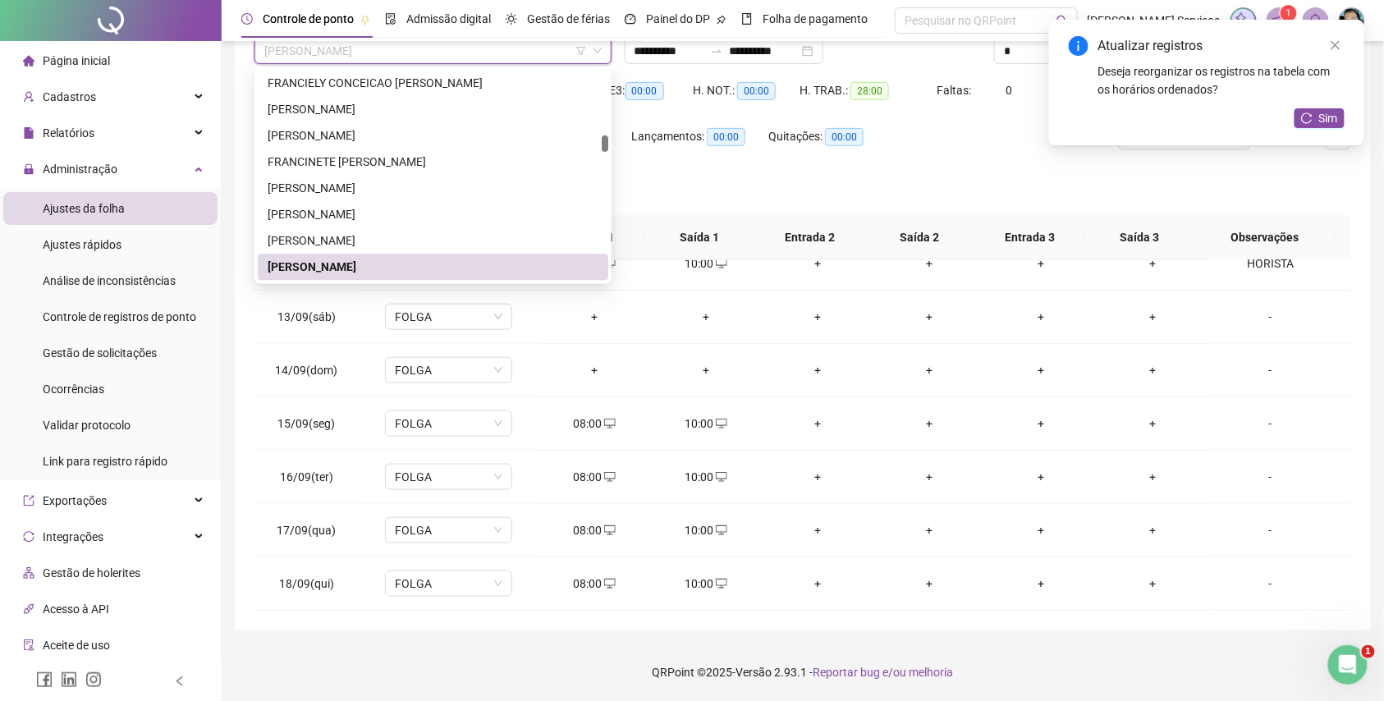
paste input "**********"
type input "**********"
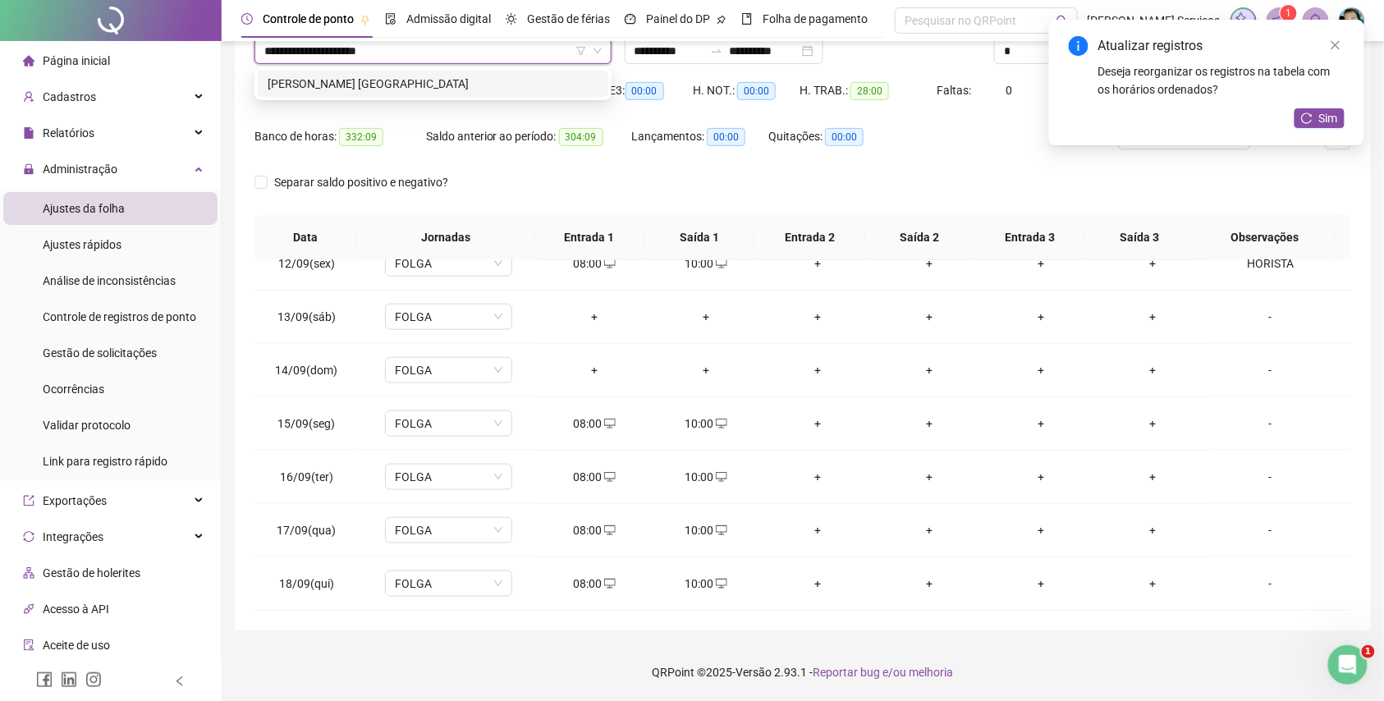
click at [470, 83] on div "[PERSON_NAME] [GEOGRAPHIC_DATA]" at bounding box center [433, 84] width 331 height 18
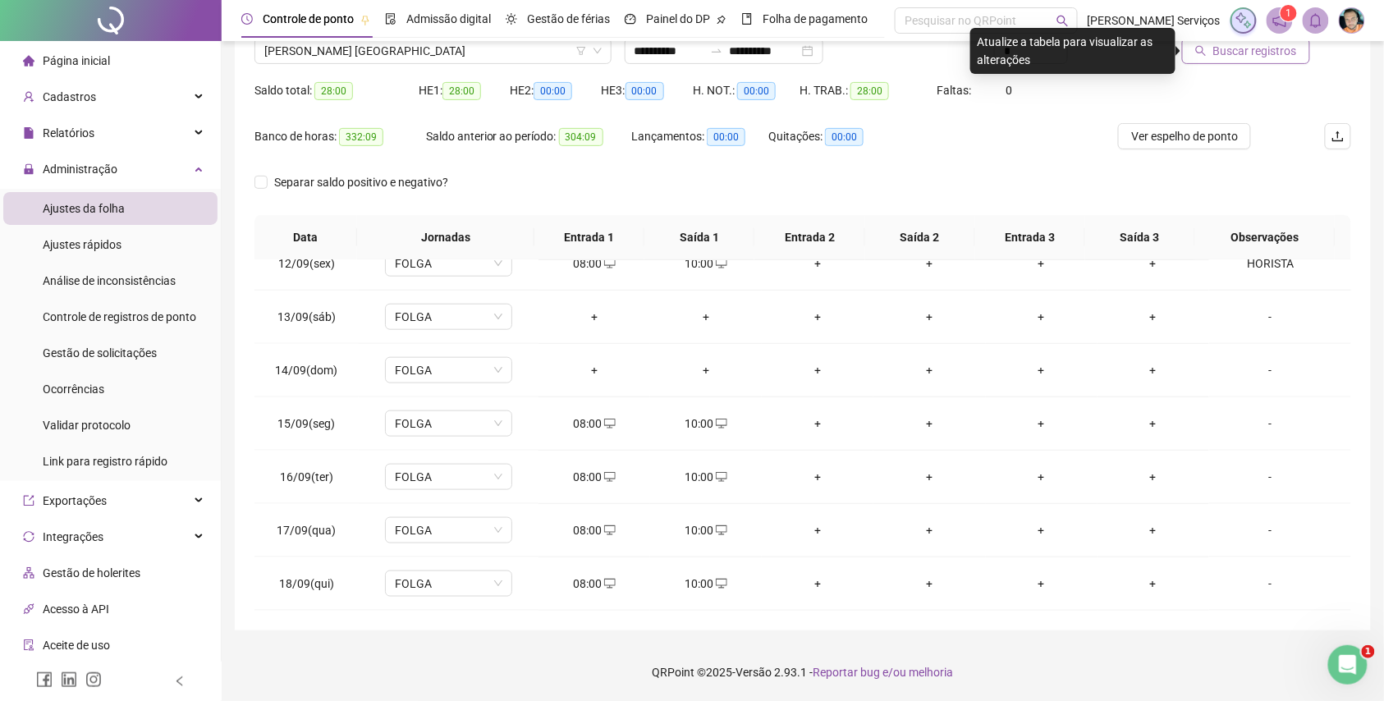
click at [1285, 59] on span "Buscar registros" at bounding box center [1255, 51] width 84 height 18
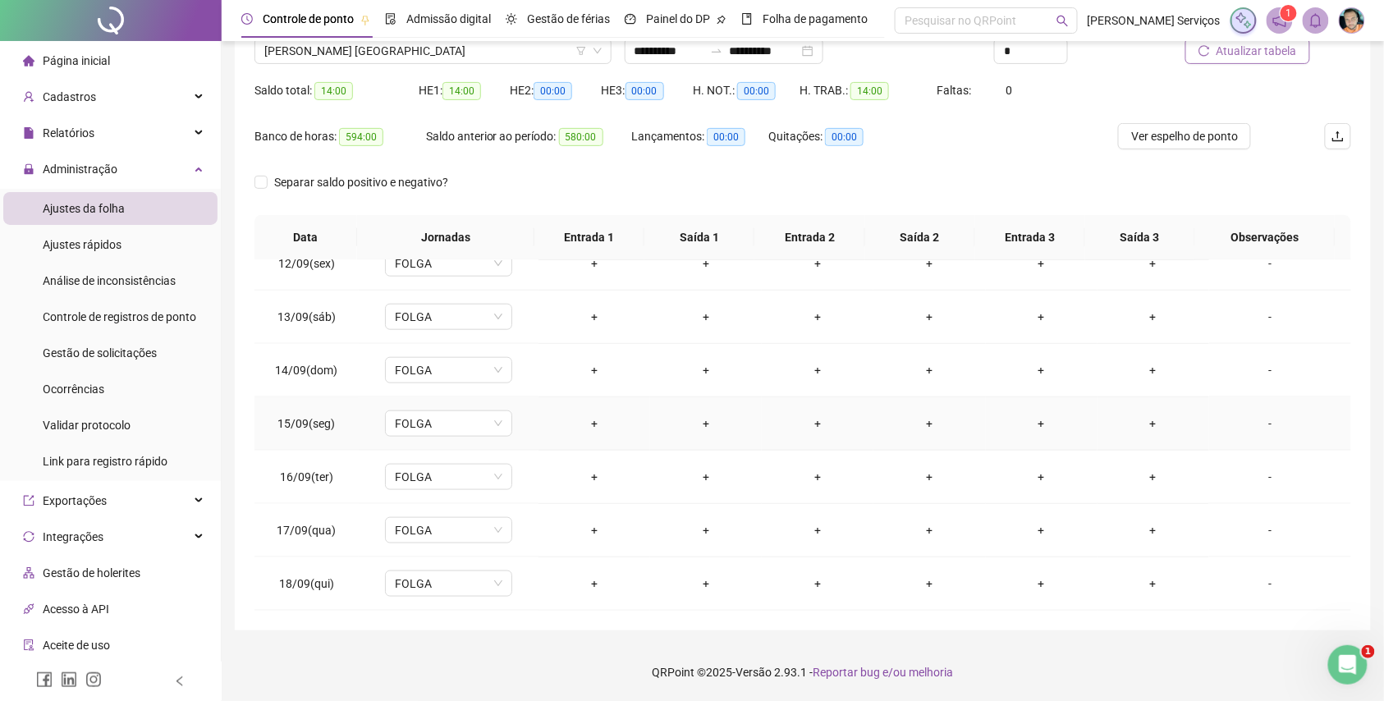
click at [588, 424] on div "+" at bounding box center [594, 424] width 85 height 18
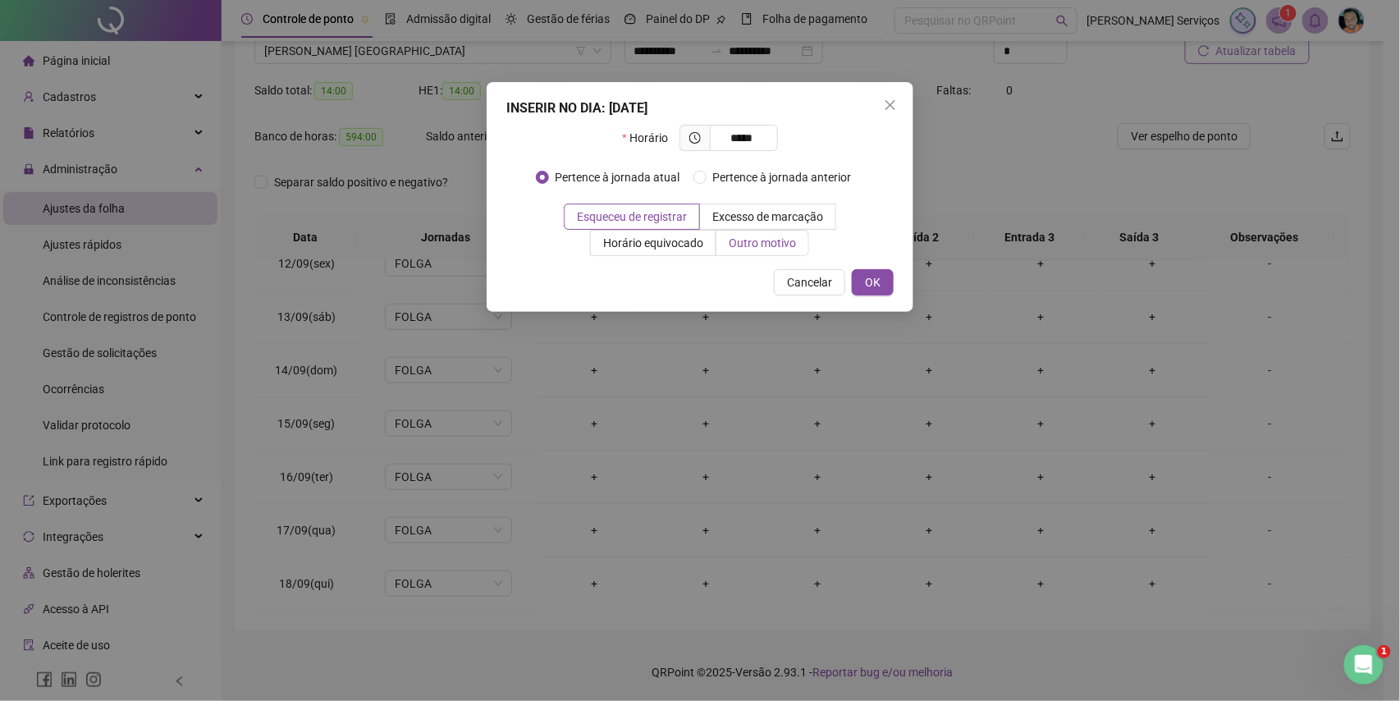
type input "*****"
click at [752, 254] on label "Outro motivo" at bounding box center [763, 243] width 93 height 26
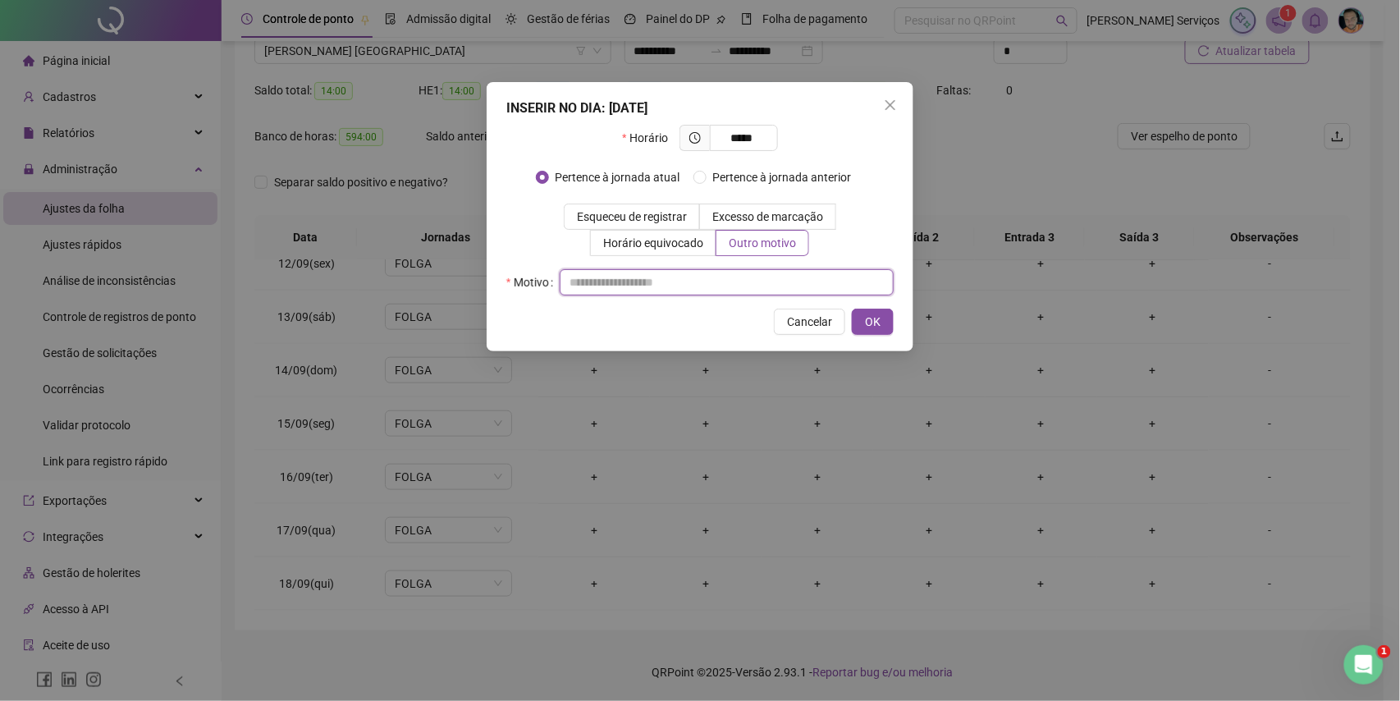
click at [740, 286] on input "text" at bounding box center [727, 282] width 334 height 26
type input "*"
click at [861, 316] on button "OK" at bounding box center [873, 322] width 42 height 26
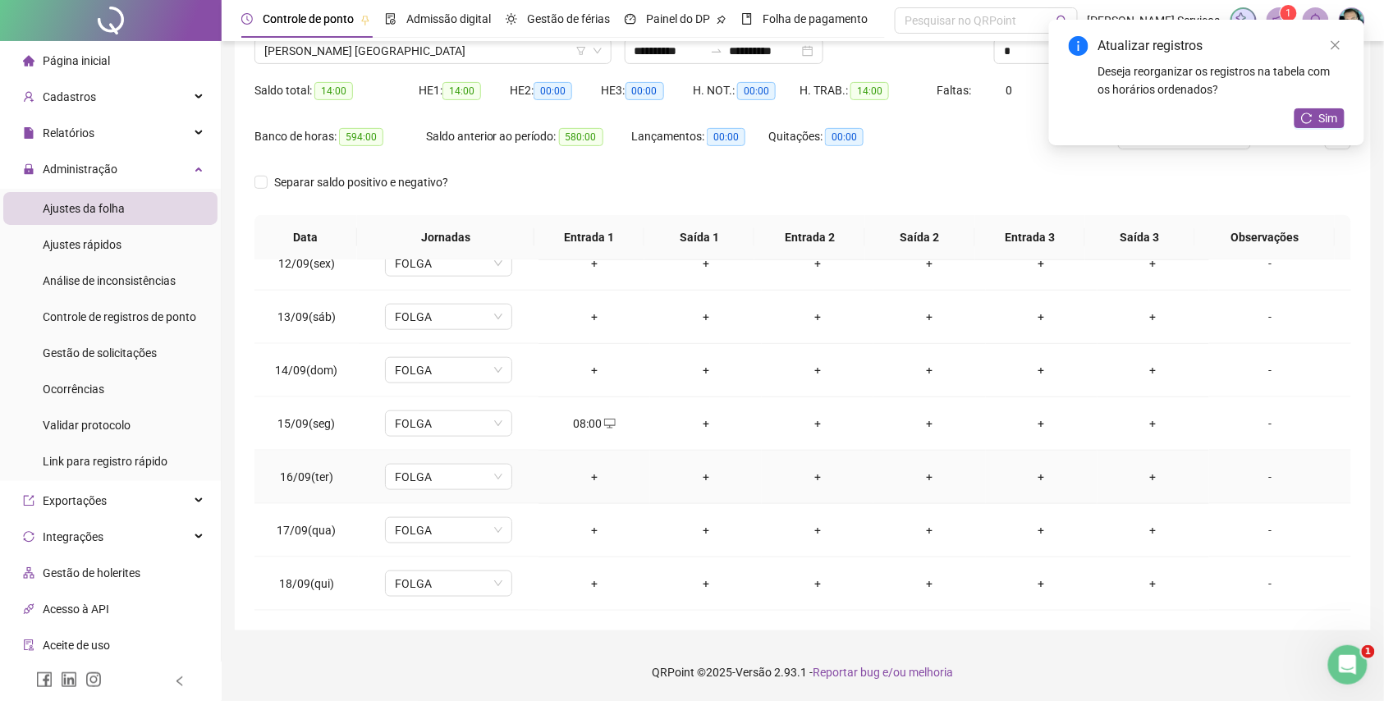
click at [601, 470] on div "+" at bounding box center [594, 477] width 85 height 18
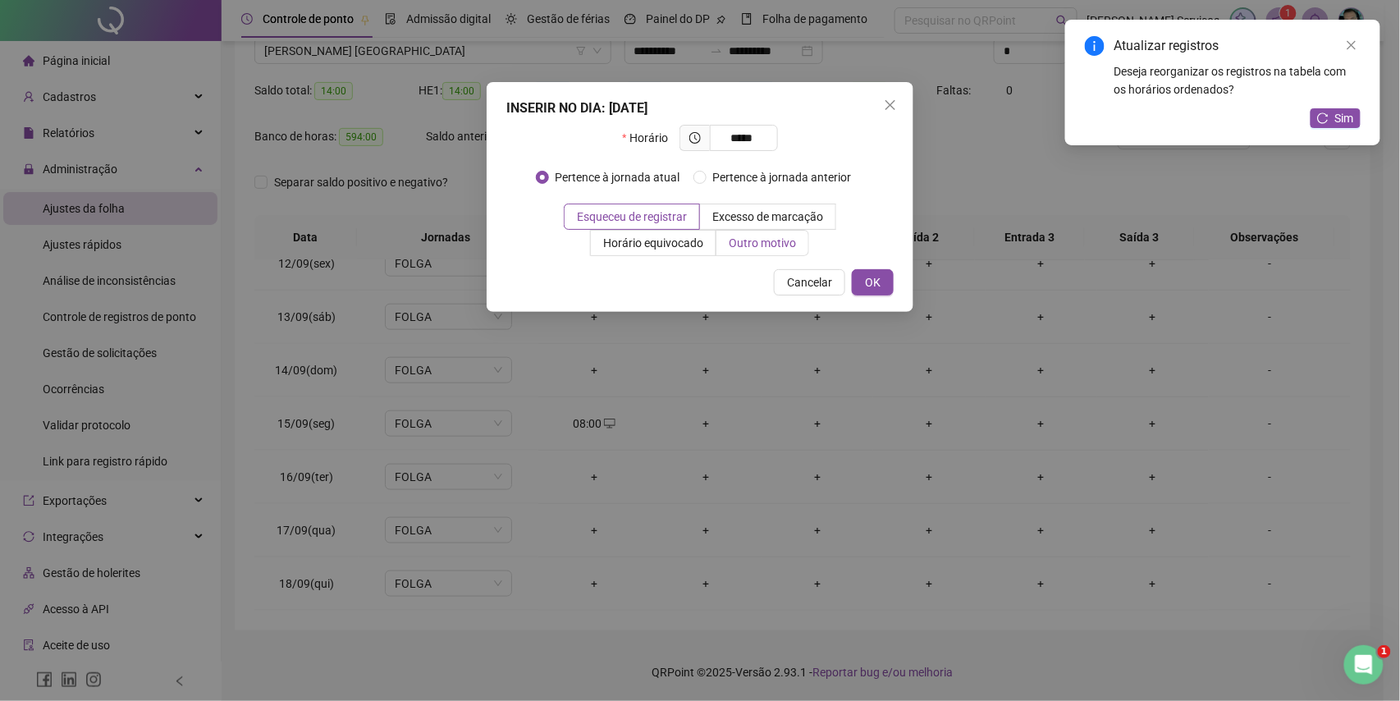
type input "*****"
click at [756, 243] on span "Outro motivo" at bounding box center [762, 242] width 67 height 13
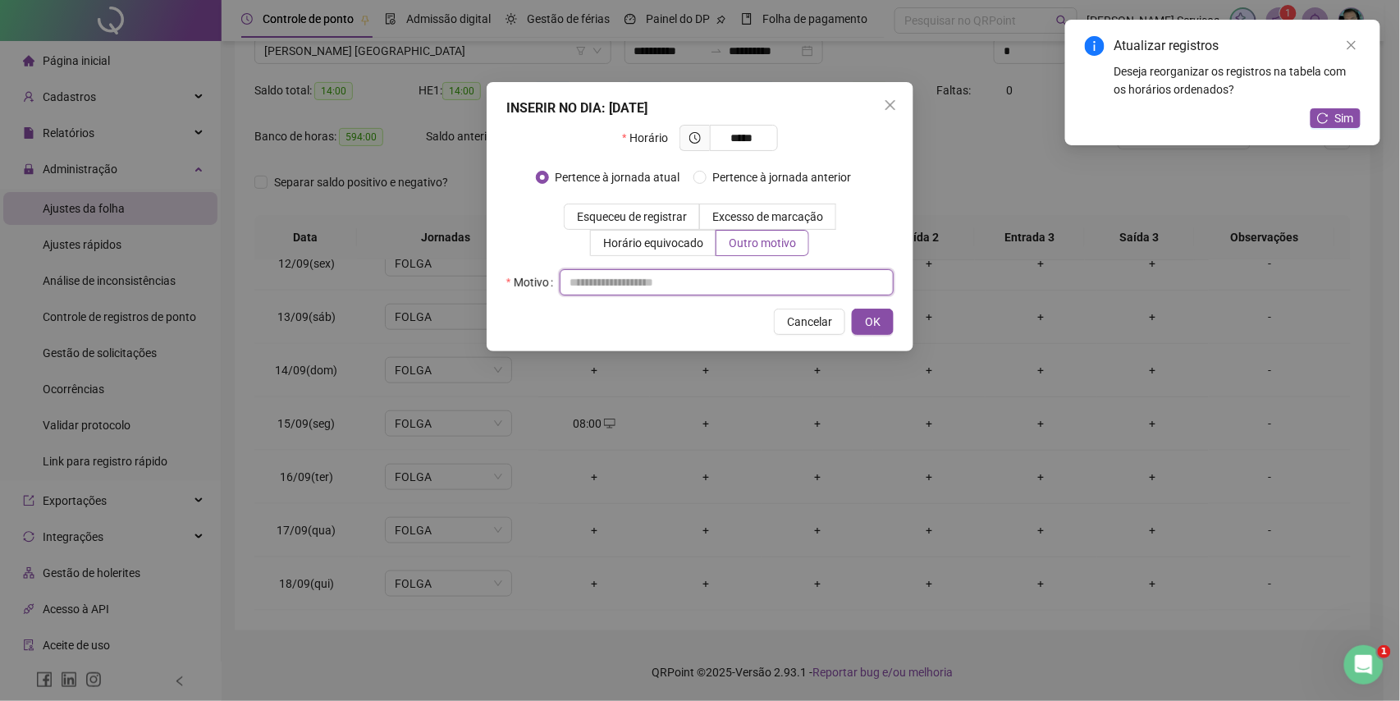
click at [755, 287] on input "text" at bounding box center [727, 282] width 334 height 26
type input "*"
click at [874, 325] on span "OK" at bounding box center [873, 322] width 16 height 18
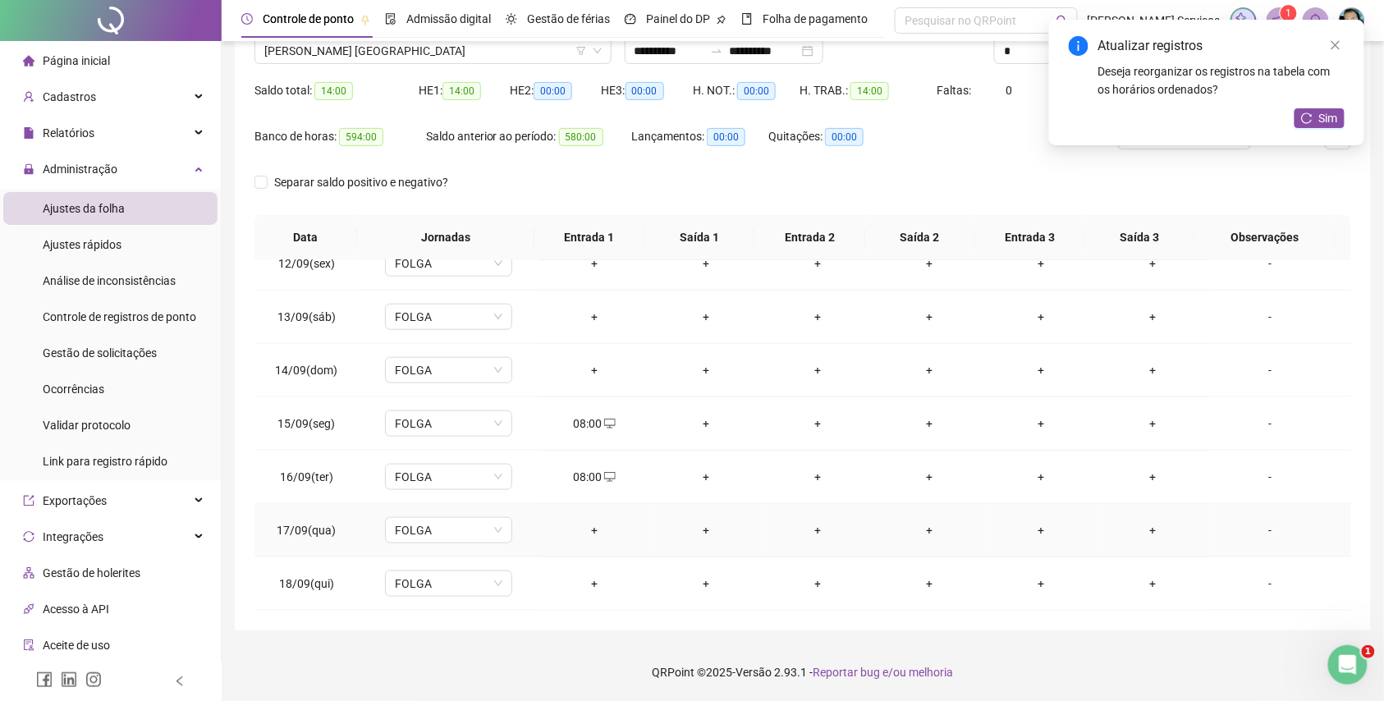
click at [596, 527] on div "+" at bounding box center [594, 530] width 85 height 18
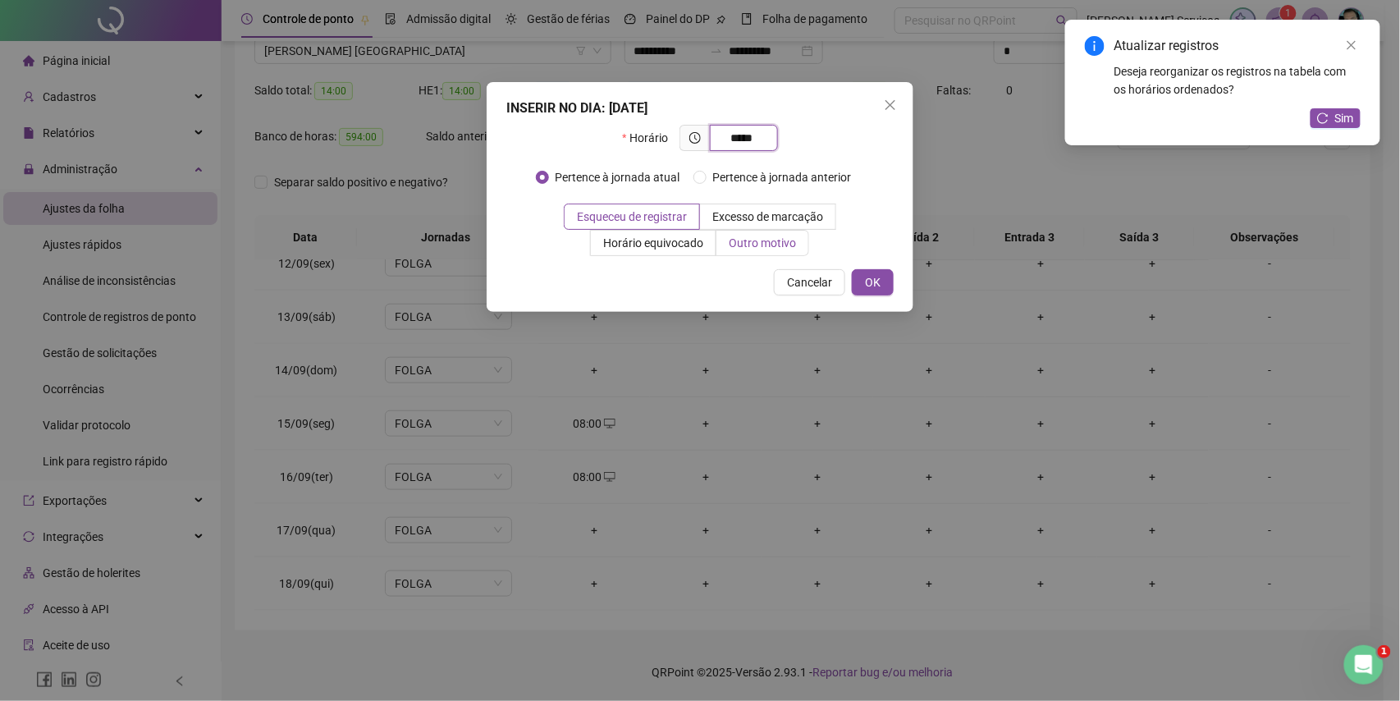
type input "*****"
click at [746, 241] on span "Outro motivo" at bounding box center [762, 242] width 67 height 13
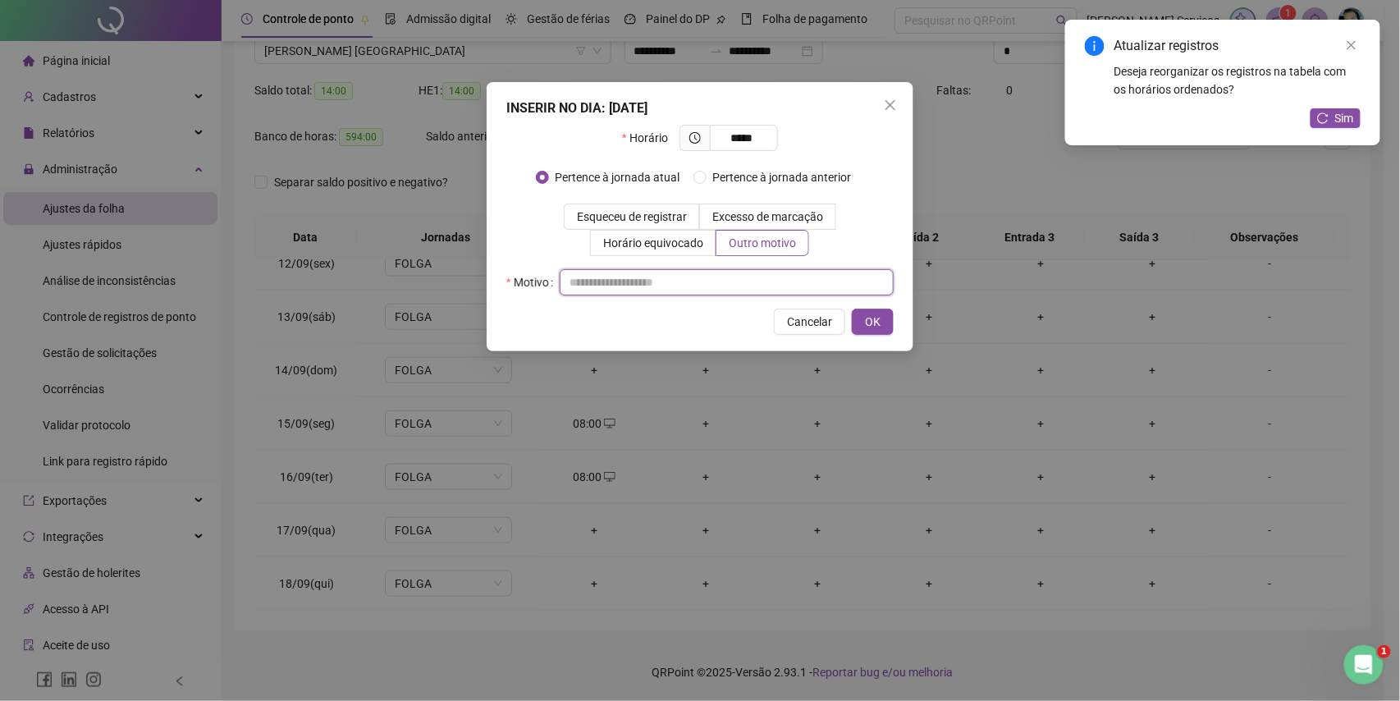
click at [734, 287] on input "text" at bounding box center [727, 282] width 334 height 26
type input "*"
click at [860, 320] on button "OK" at bounding box center [873, 322] width 42 height 26
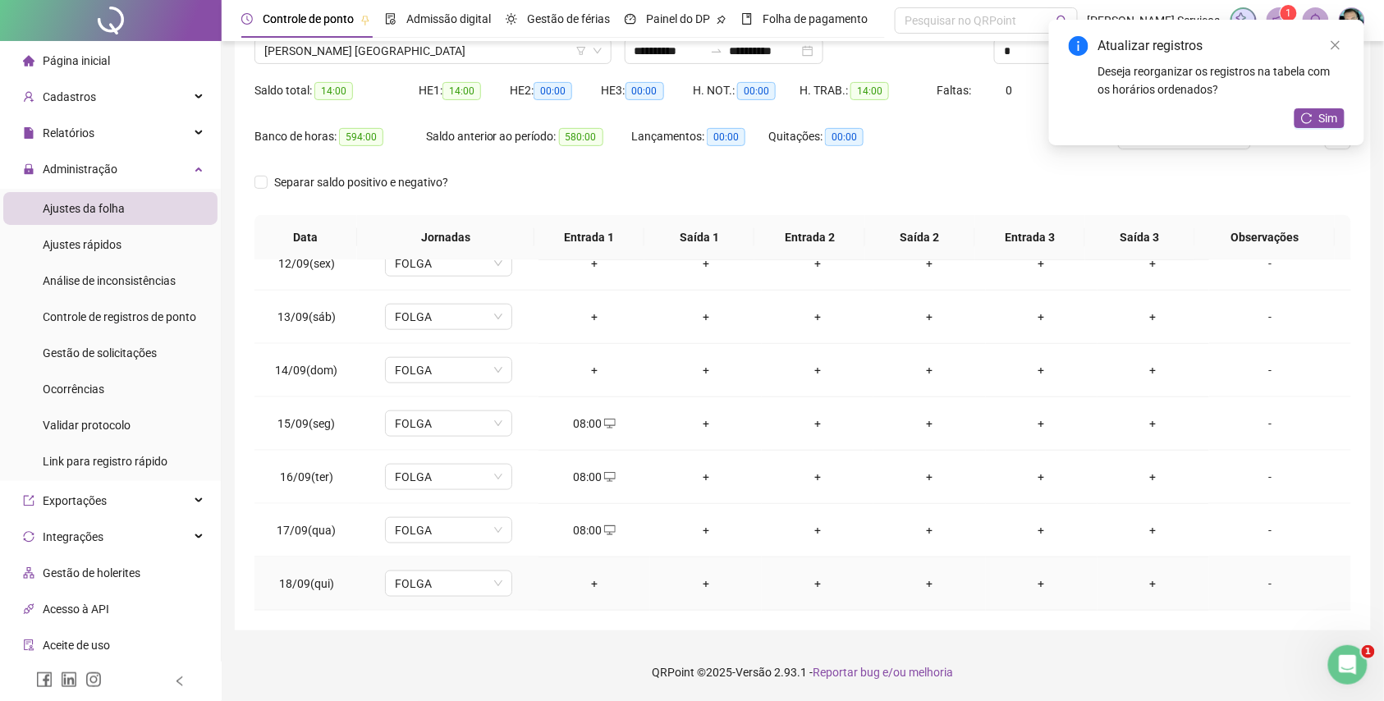
click at [589, 582] on div "+" at bounding box center [594, 584] width 85 height 18
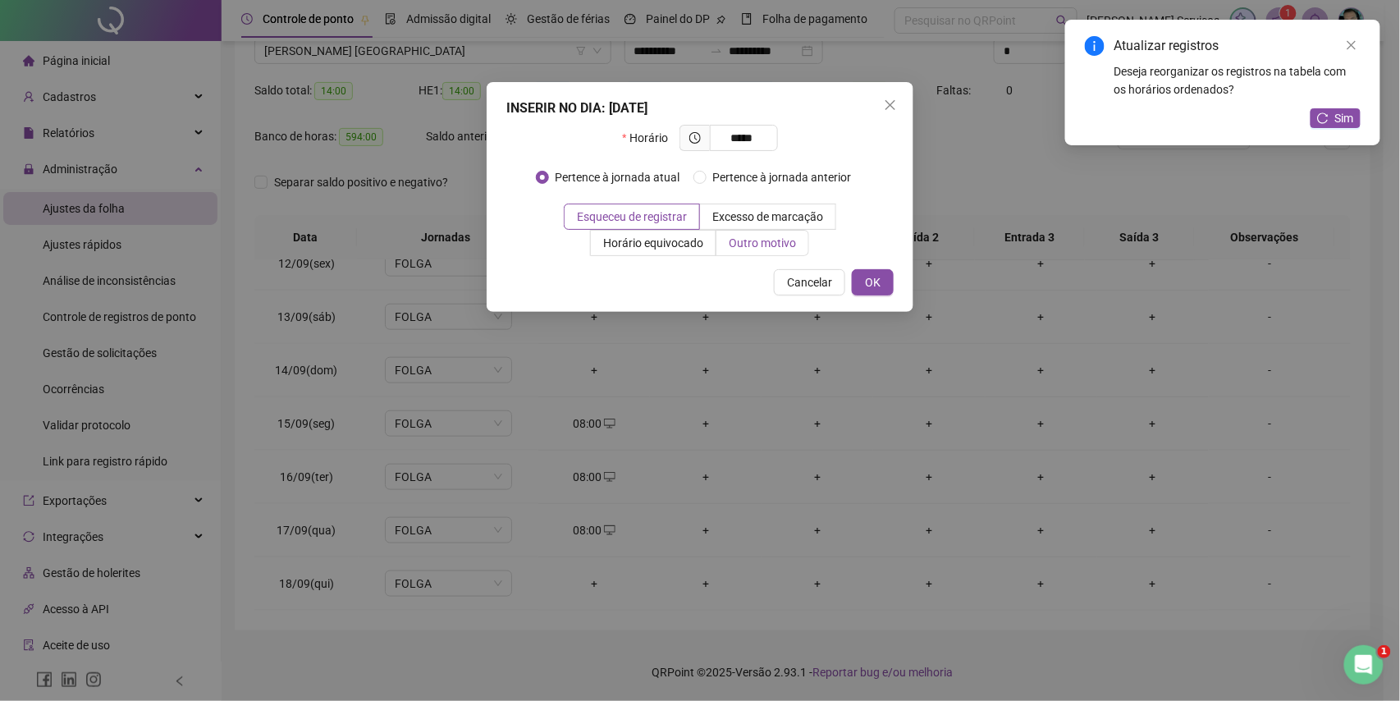
type input "*****"
click at [740, 253] on label "Outro motivo" at bounding box center [763, 243] width 93 height 26
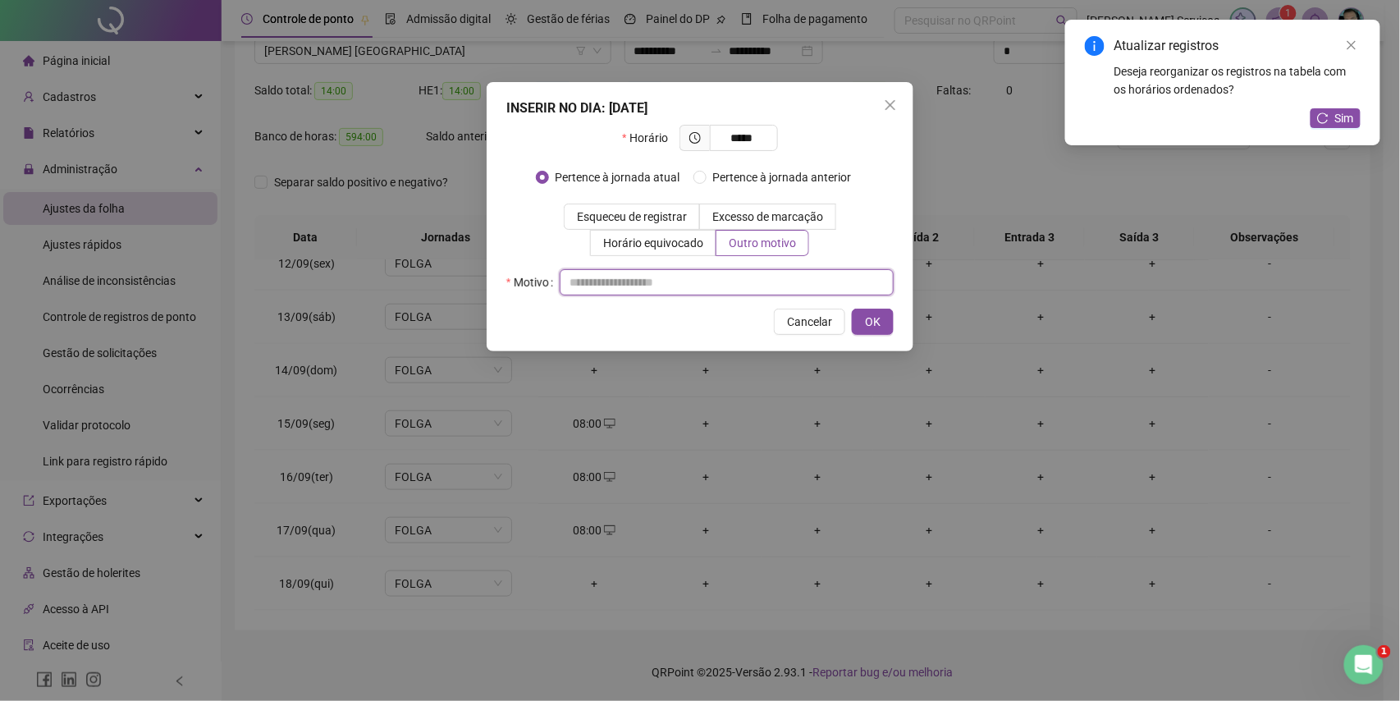
click at [737, 270] on input "text" at bounding box center [727, 282] width 334 height 26
type input "*"
click at [857, 325] on button "OK" at bounding box center [873, 322] width 42 height 26
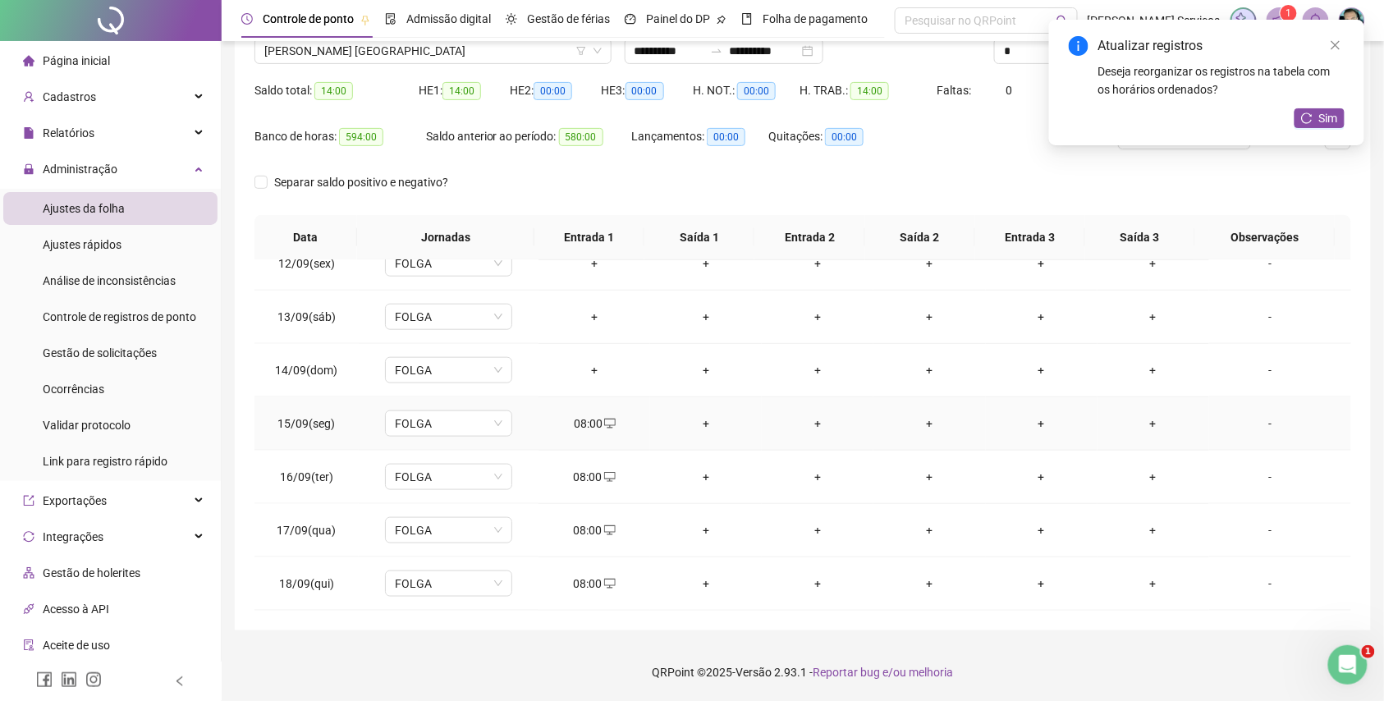
click at [699, 428] on div "+" at bounding box center [705, 424] width 85 height 18
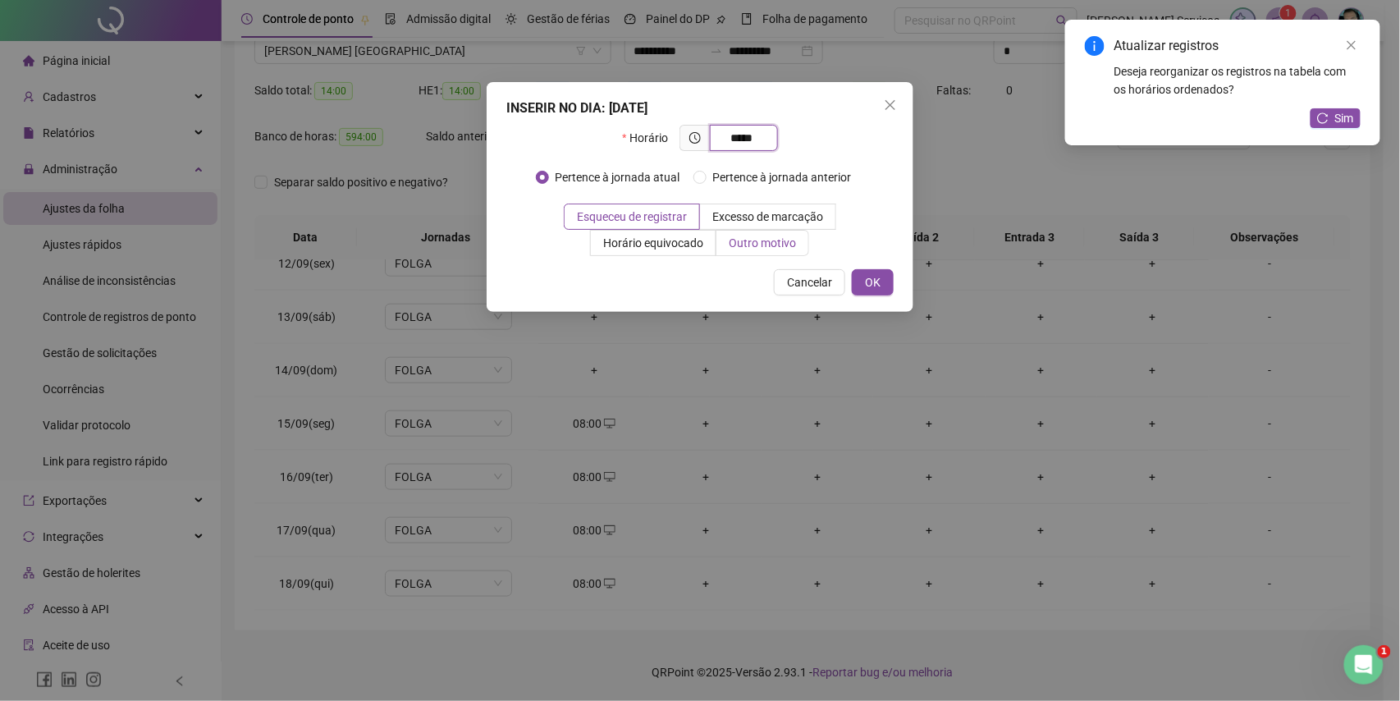
type input "*****"
click at [758, 244] on span "Outro motivo" at bounding box center [762, 242] width 67 height 13
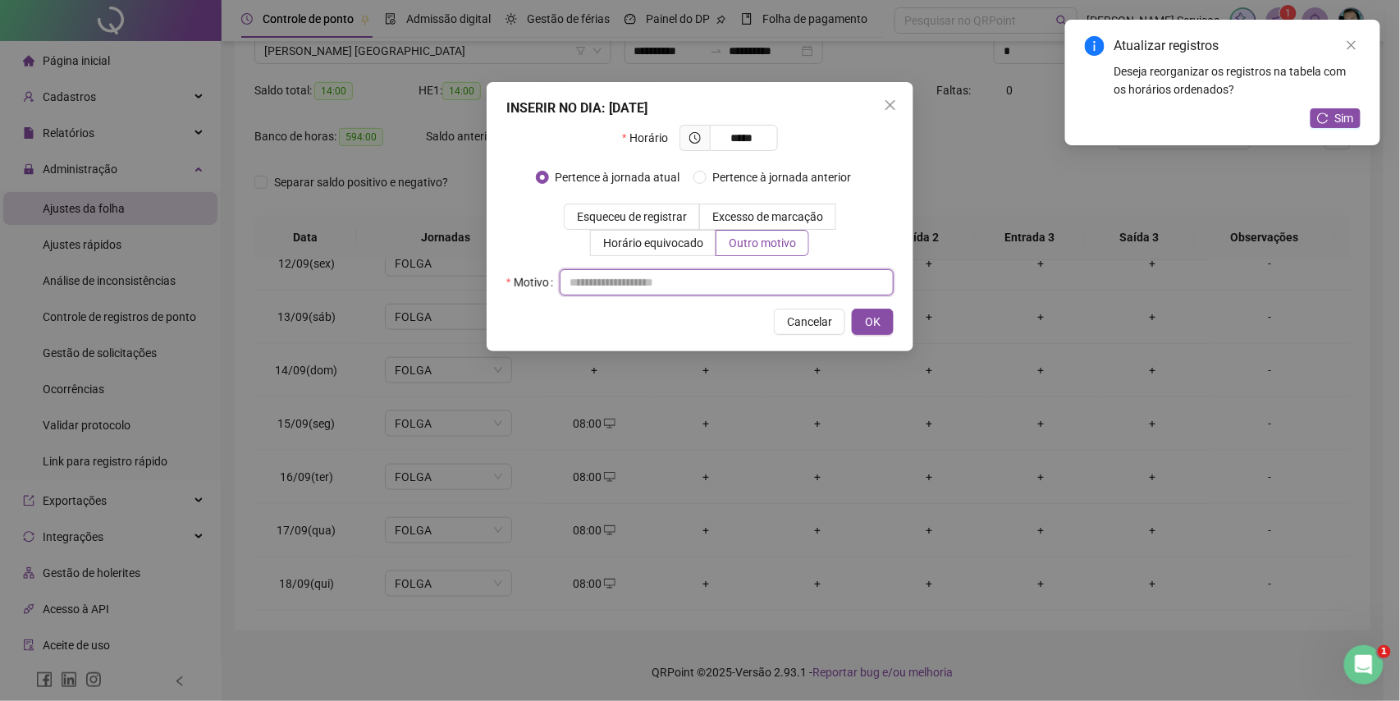
click at [742, 273] on input "text" at bounding box center [727, 282] width 334 height 26
type input "*"
click at [861, 317] on button "OK" at bounding box center [873, 322] width 42 height 26
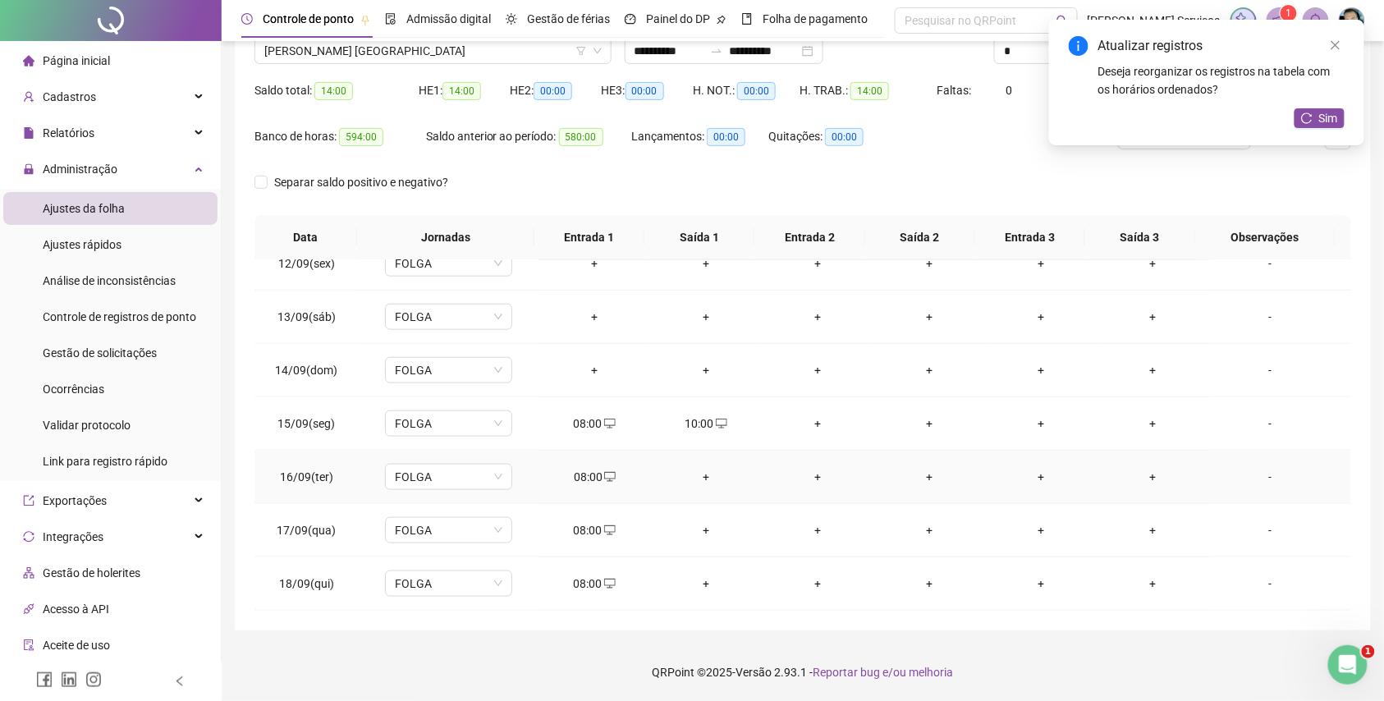
click at [694, 474] on div "+" at bounding box center [705, 477] width 85 height 18
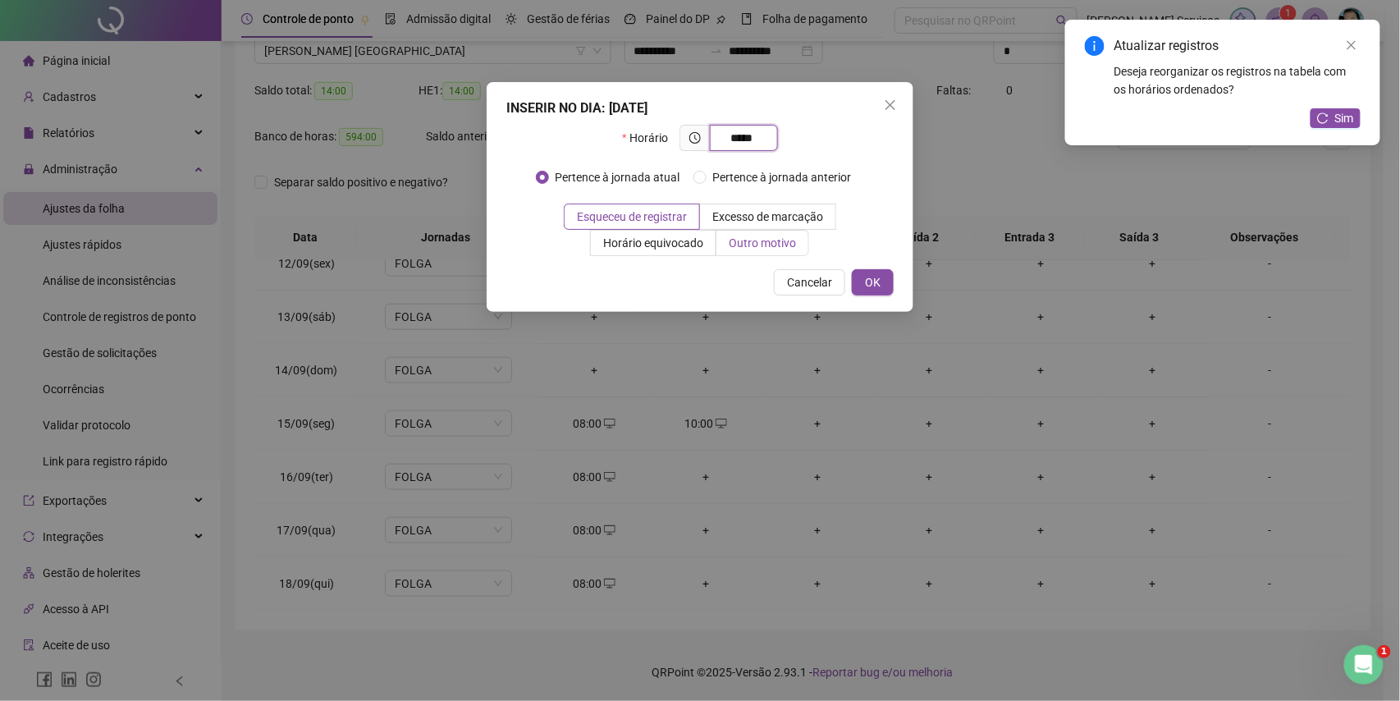
type input "*****"
click at [762, 243] on span "Outro motivo" at bounding box center [762, 242] width 67 height 13
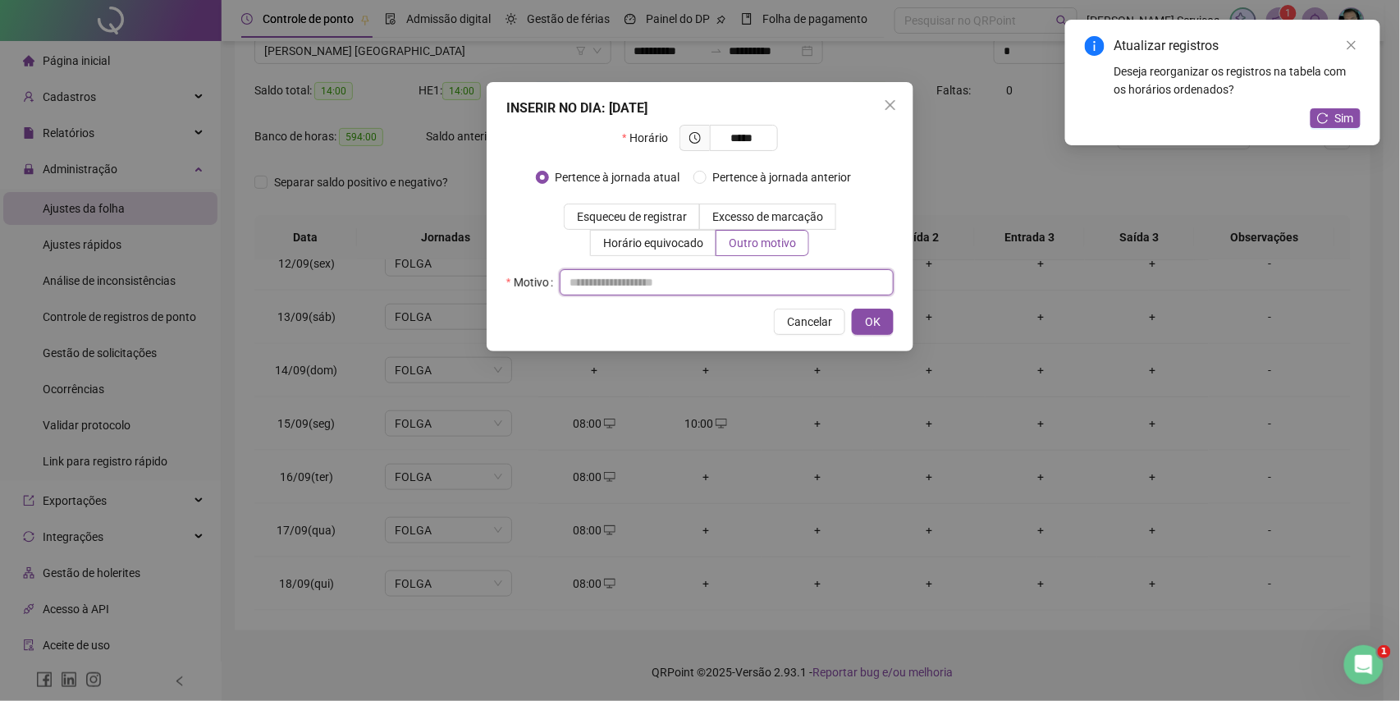
click at [733, 271] on input "text" at bounding box center [727, 282] width 334 height 26
type input "*"
click at [852, 313] on button "OK" at bounding box center [873, 322] width 42 height 26
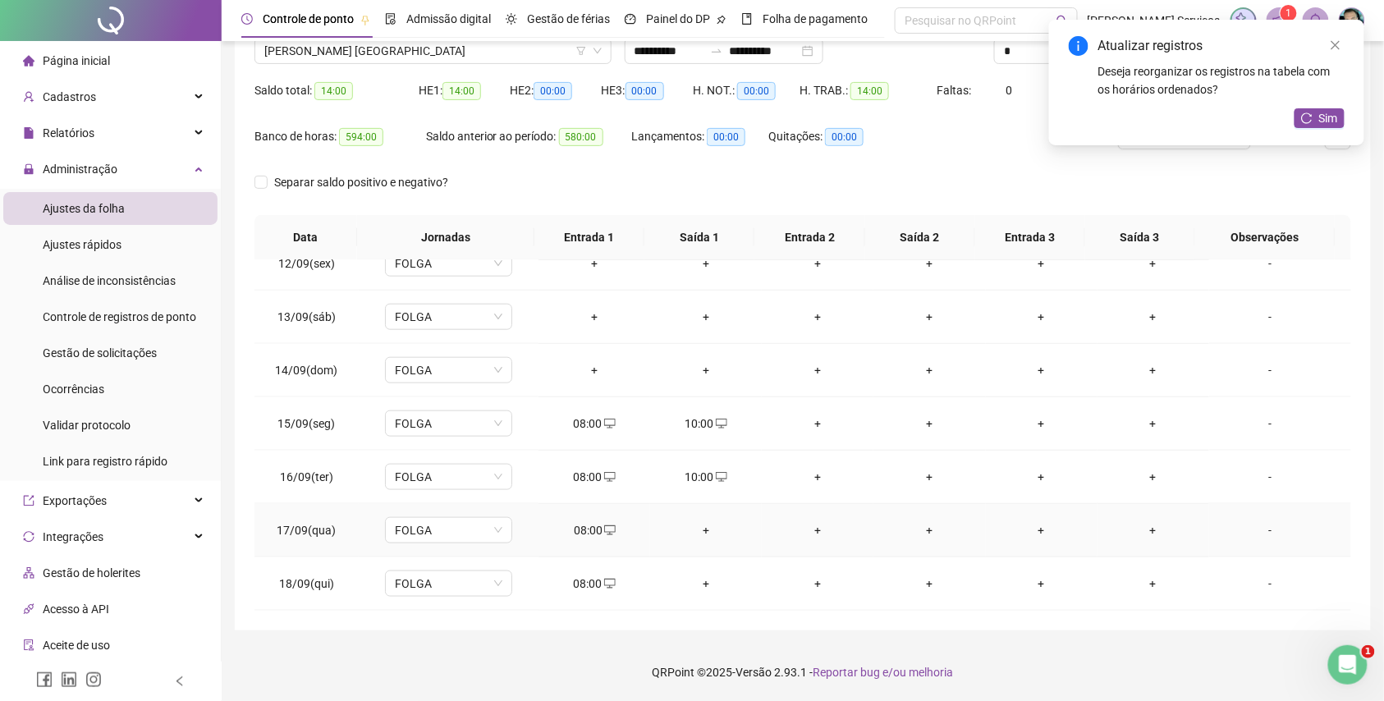
click at [690, 524] on div "+" at bounding box center [705, 530] width 85 height 18
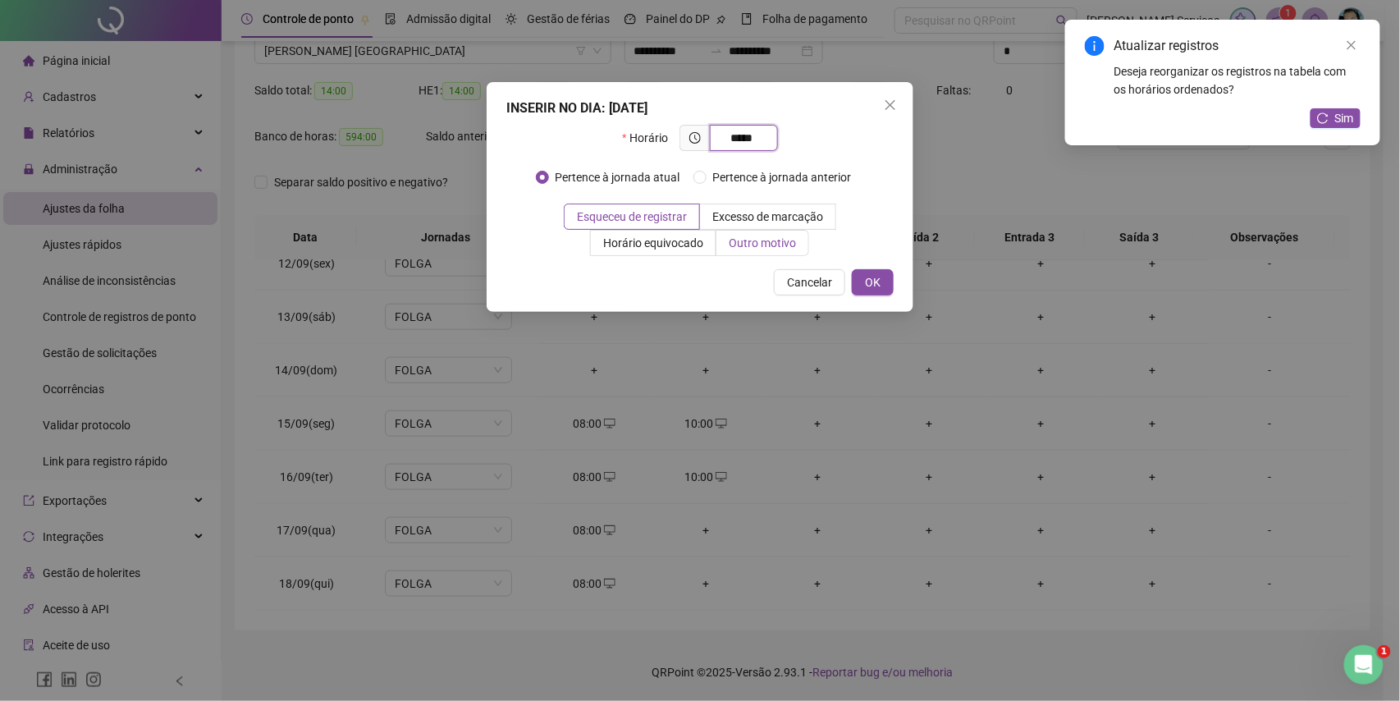
type input "*****"
click at [760, 241] on span "Outro motivo" at bounding box center [762, 242] width 67 height 13
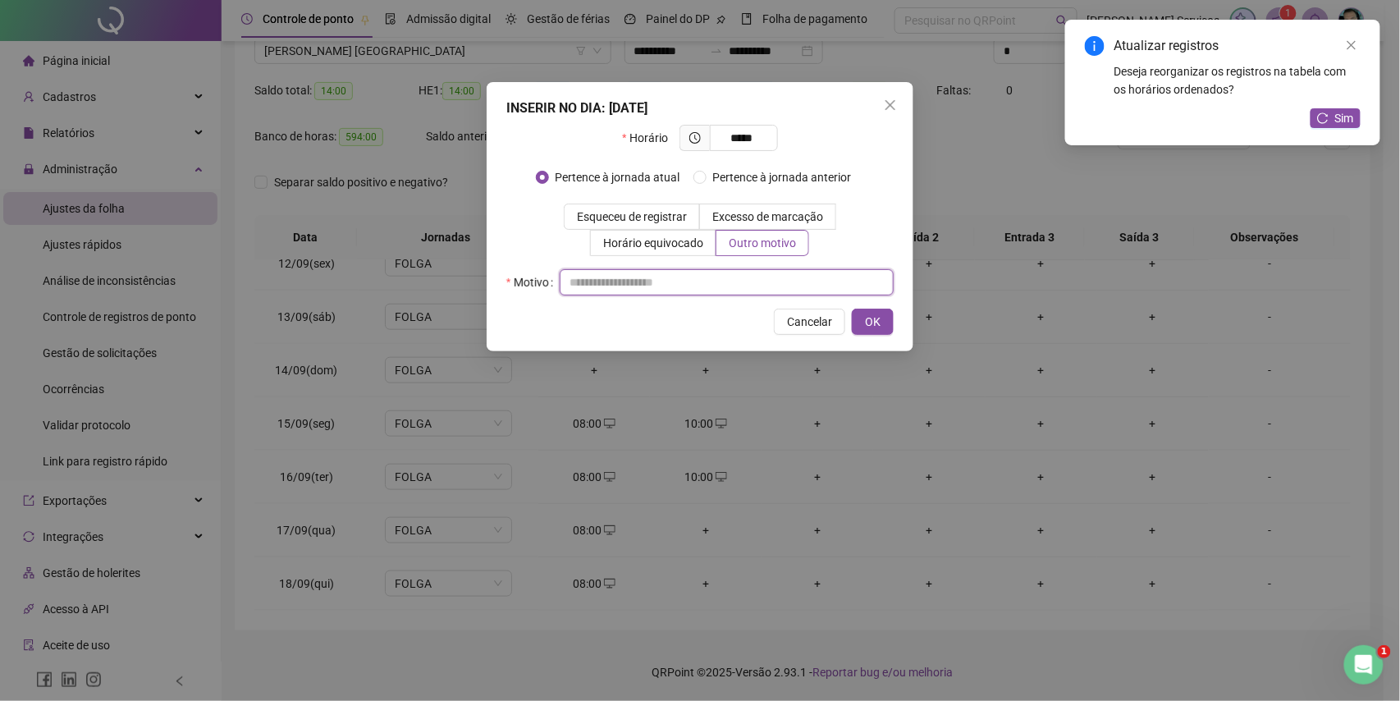
click at [727, 292] on input "text" at bounding box center [727, 282] width 334 height 26
type input "*"
click at [878, 326] on span "OK" at bounding box center [873, 322] width 16 height 18
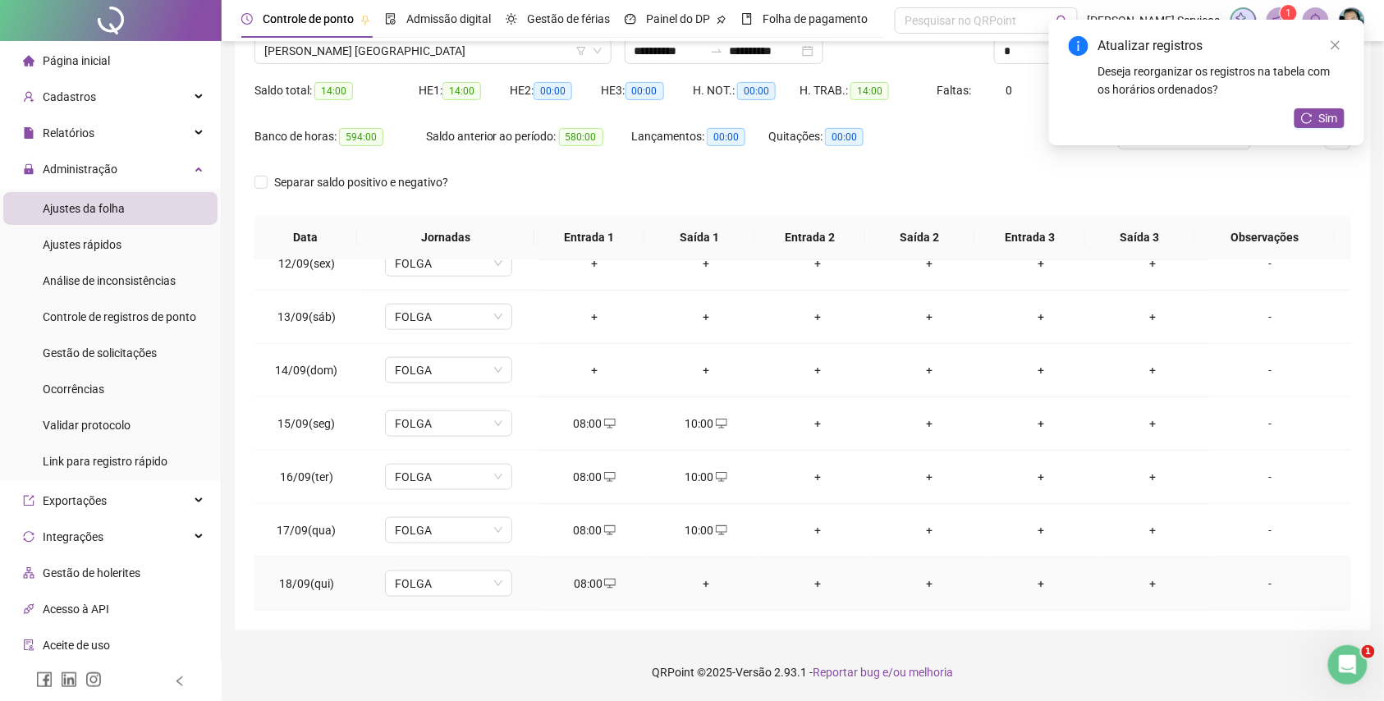
click at [687, 570] on td "+" at bounding box center [706, 583] width 112 height 53
click at [716, 575] on div "+" at bounding box center [705, 584] width 85 height 18
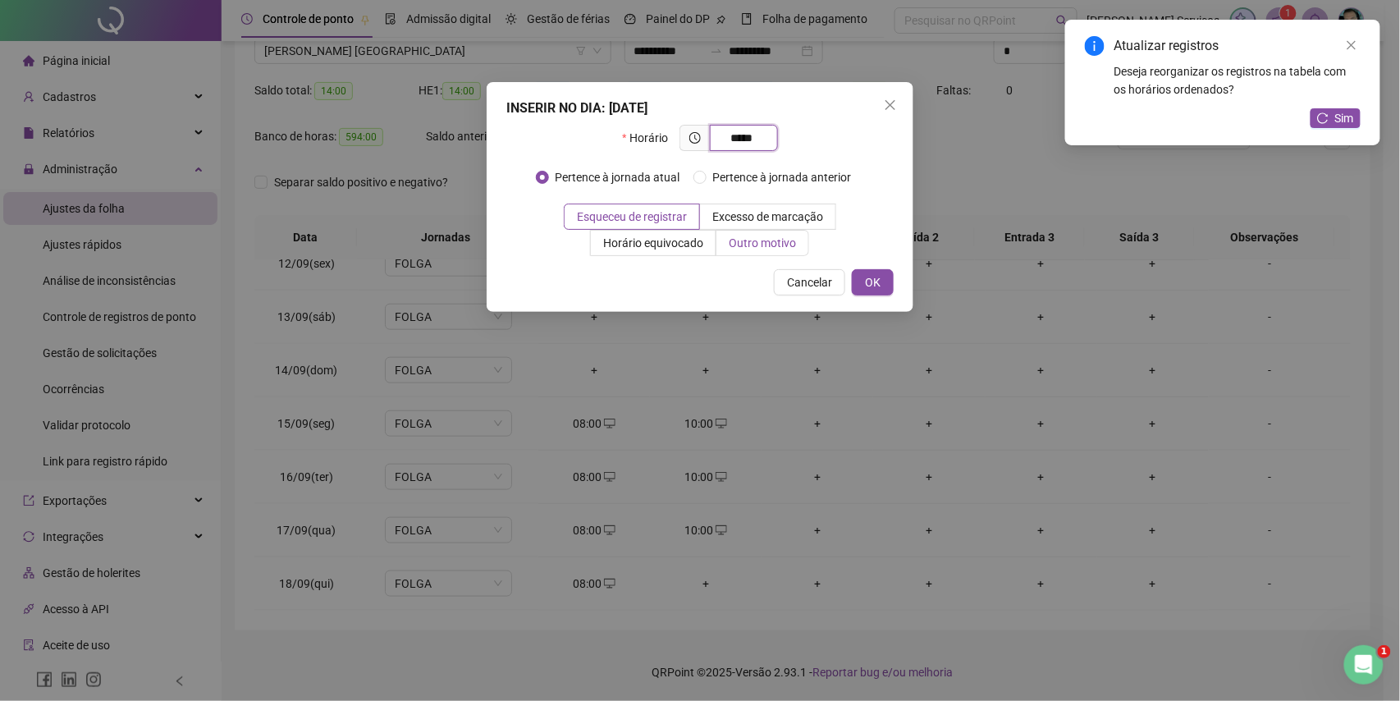
type input "*****"
click at [786, 237] on span "Outro motivo" at bounding box center [762, 242] width 67 height 13
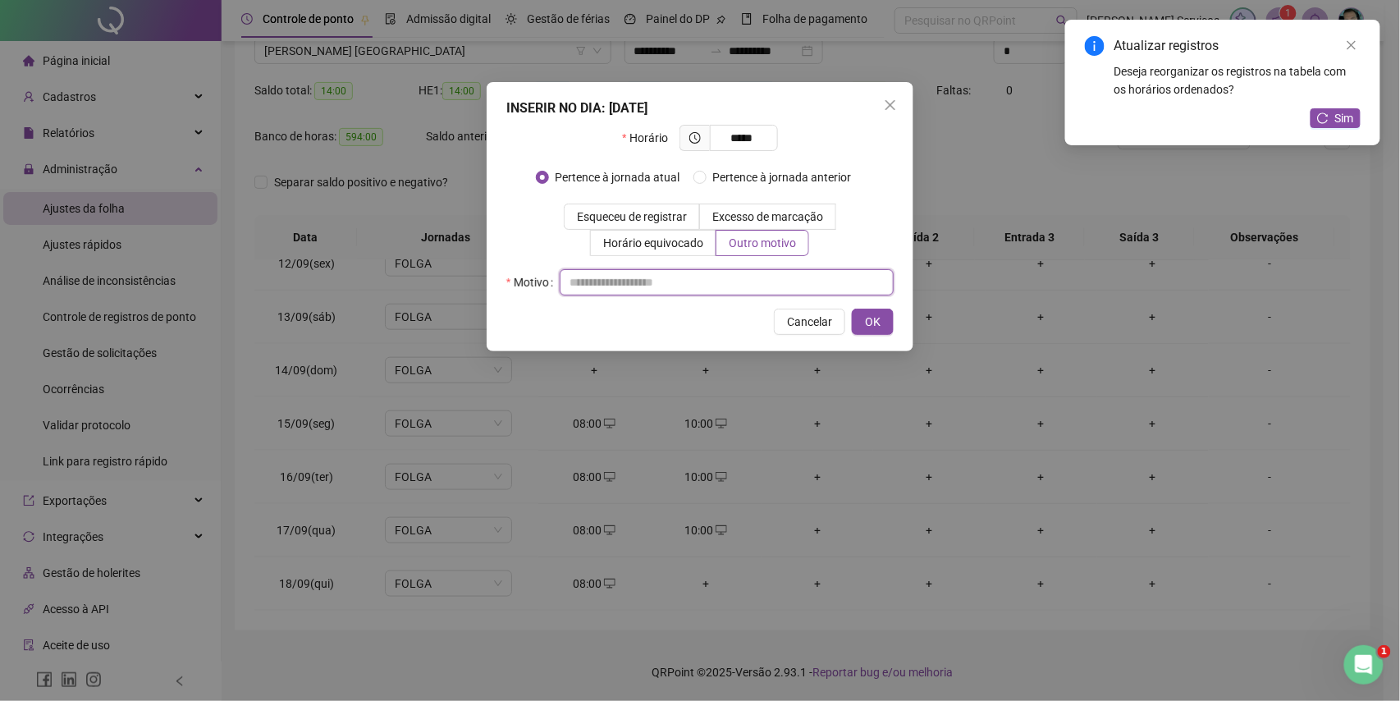
click at [776, 270] on input "text" at bounding box center [727, 282] width 334 height 26
type input "*"
click at [854, 315] on button "OK" at bounding box center [873, 322] width 42 height 26
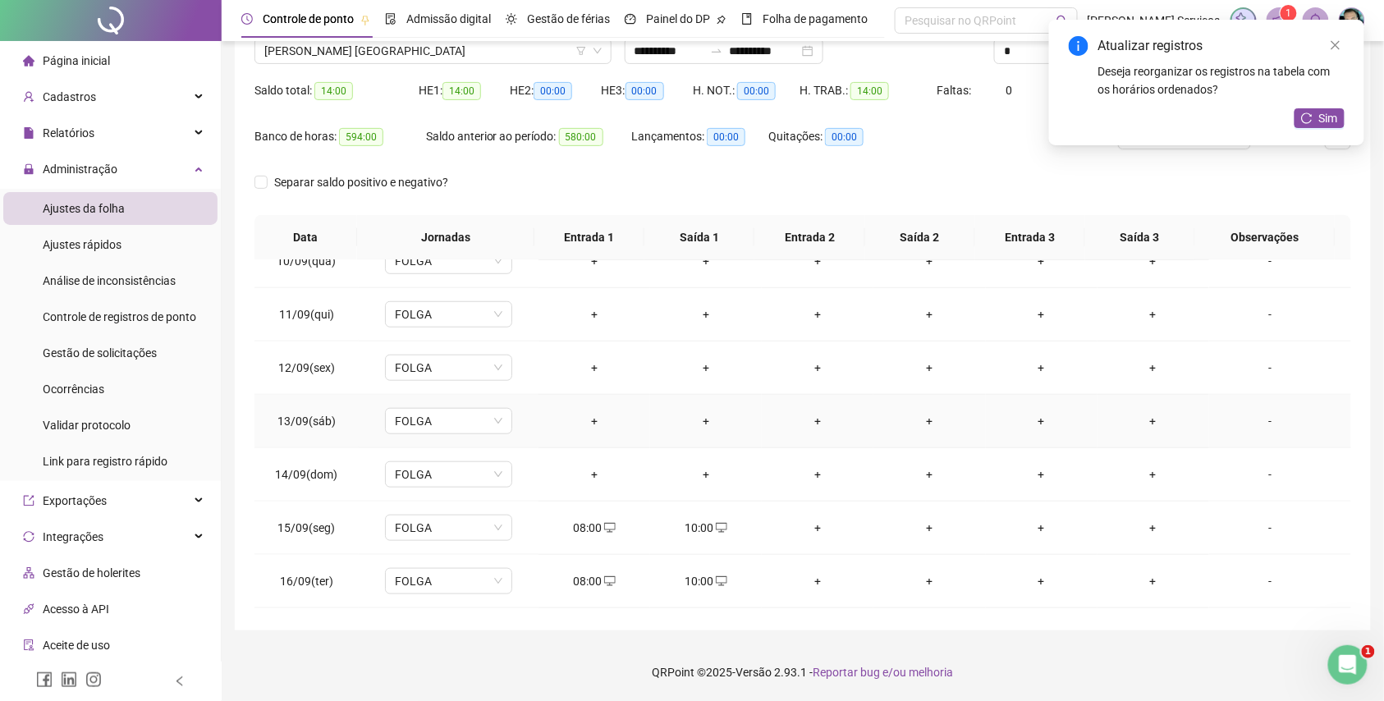
scroll to position [396, 0]
click at [586, 376] on div "+" at bounding box center [594, 371] width 85 height 18
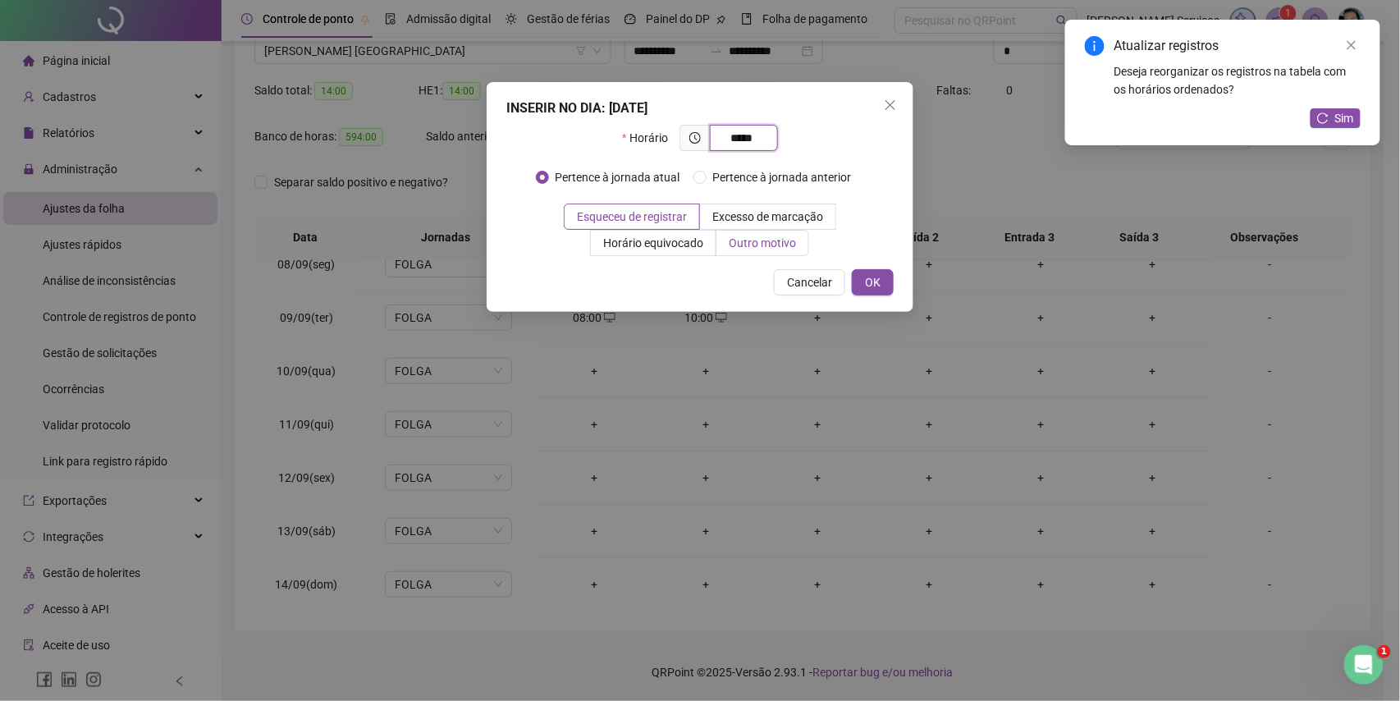
type input "*****"
click at [772, 244] on span "Outro motivo" at bounding box center [762, 242] width 67 height 13
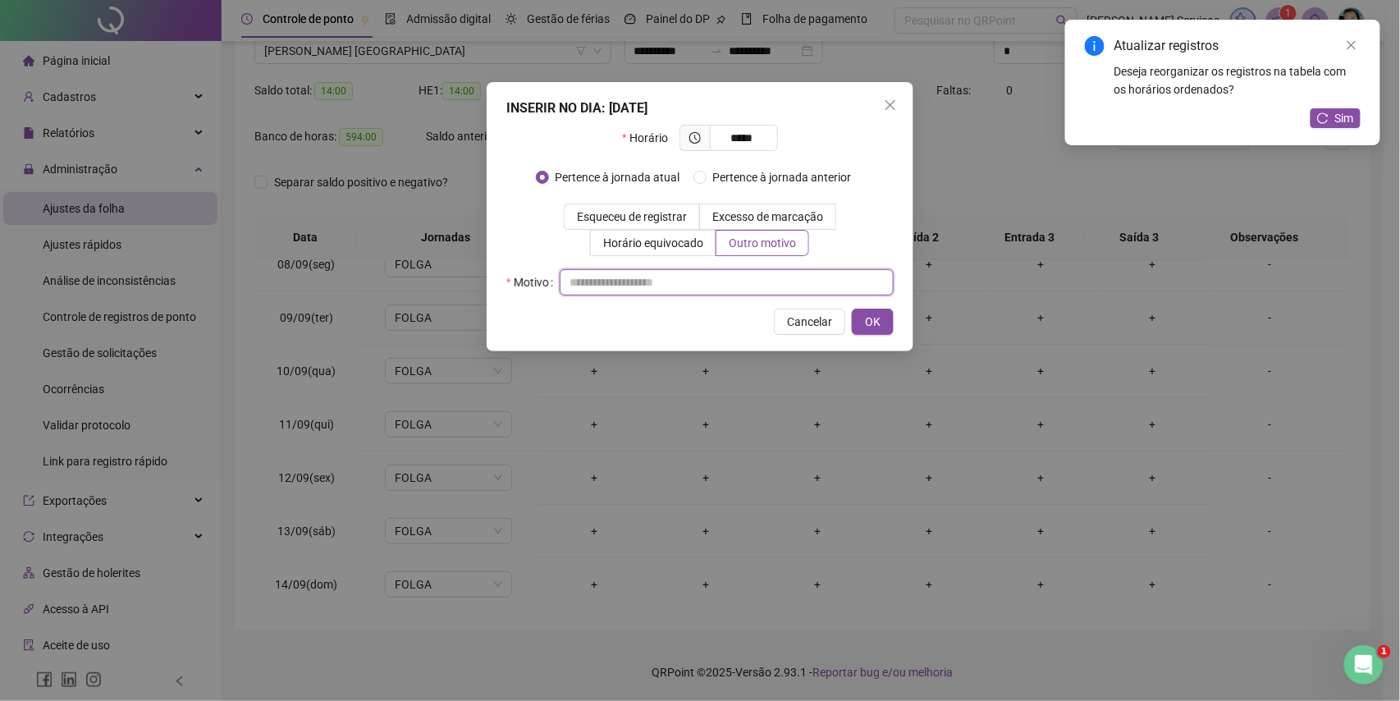
click at [733, 296] on div "INSERIR NO DIA : 10/09/2025 Horário ***** Pertence à jornada atual Pertence à j…" at bounding box center [700, 216] width 427 height 269
type input "*"
click at [867, 316] on span "OK" at bounding box center [873, 322] width 16 height 18
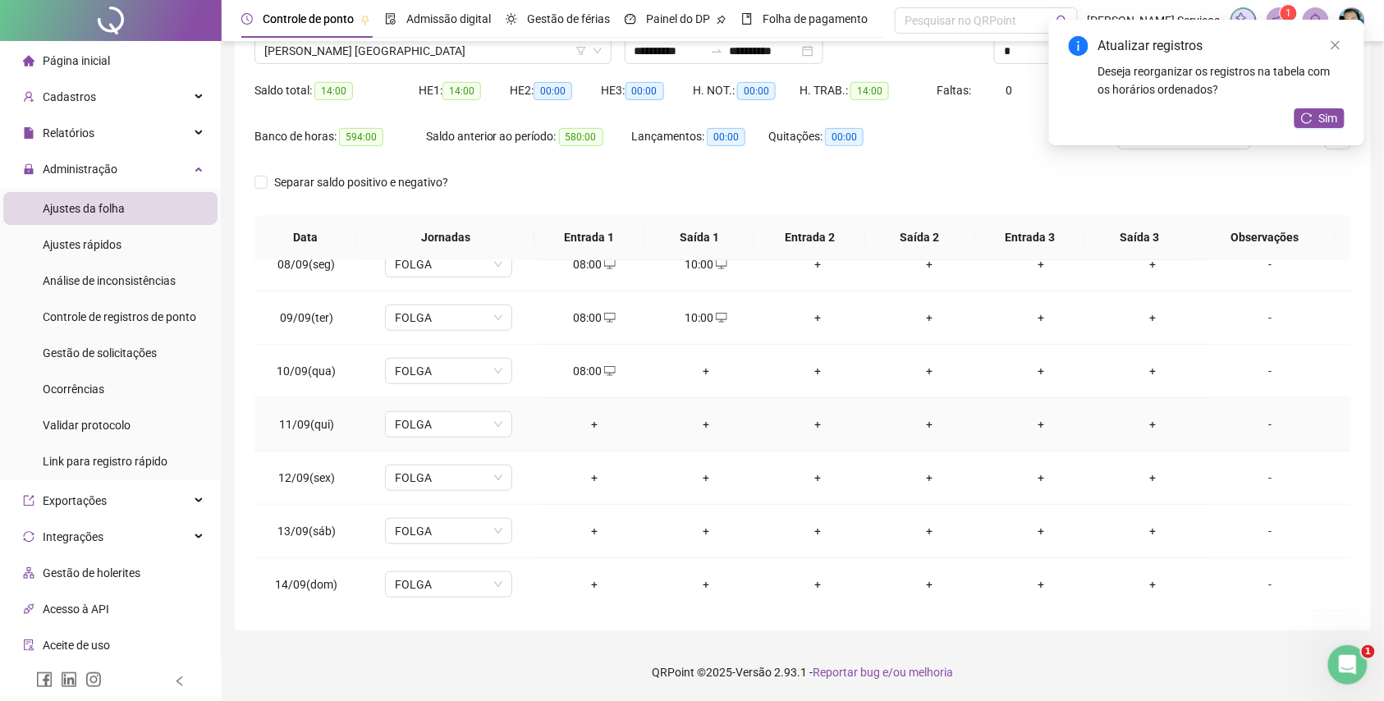
click at [581, 433] on div "+" at bounding box center [594, 424] width 85 height 18
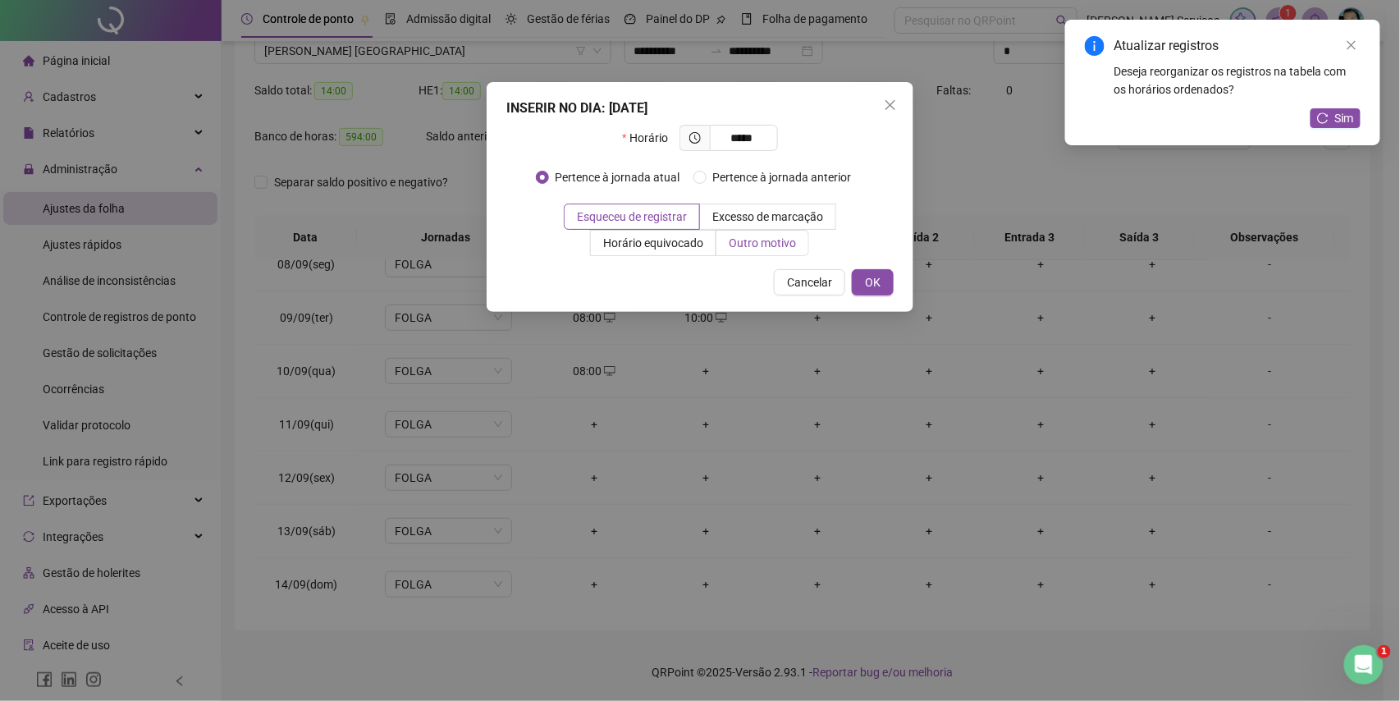
type input "*****"
click at [742, 246] on span "Outro motivo" at bounding box center [762, 242] width 67 height 13
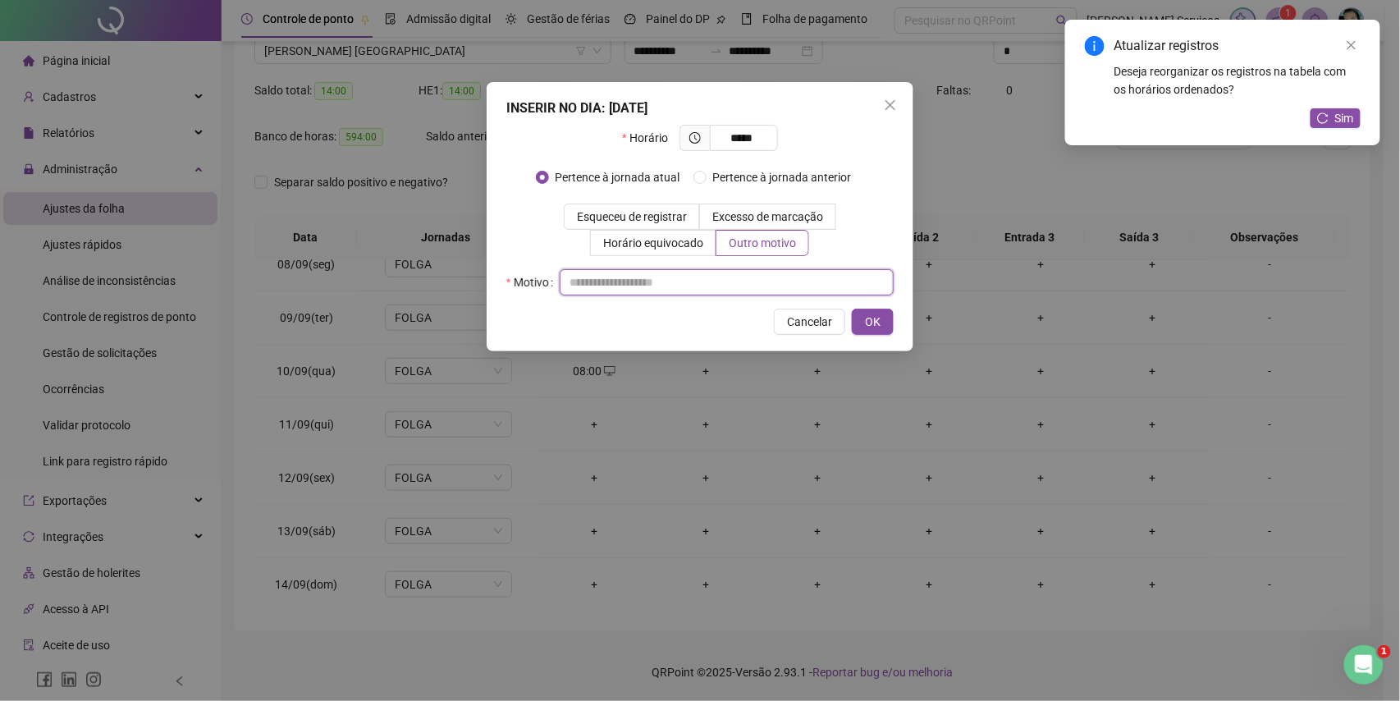
click at [740, 281] on input "text" at bounding box center [727, 282] width 334 height 26
type input "*"
click at [855, 313] on button "OK" at bounding box center [873, 322] width 42 height 26
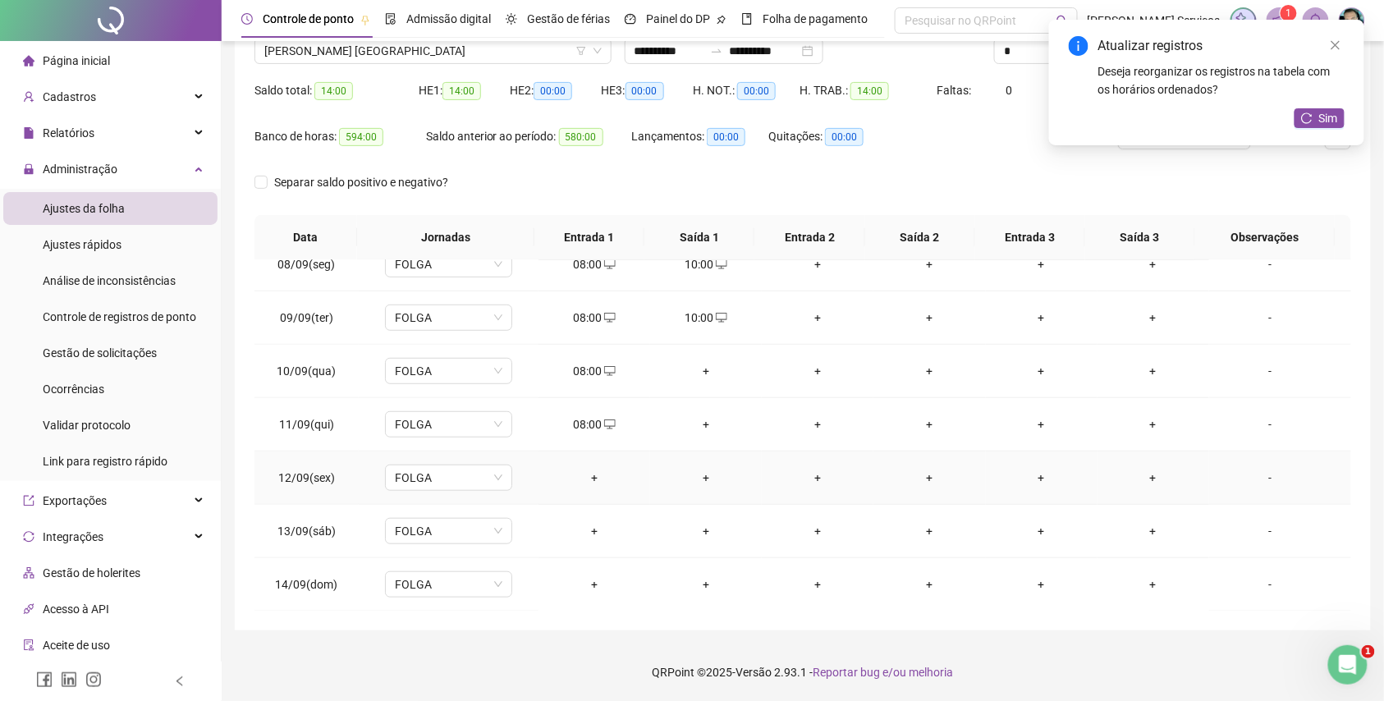
click at [581, 471] on div "+" at bounding box center [594, 478] width 85 height 18
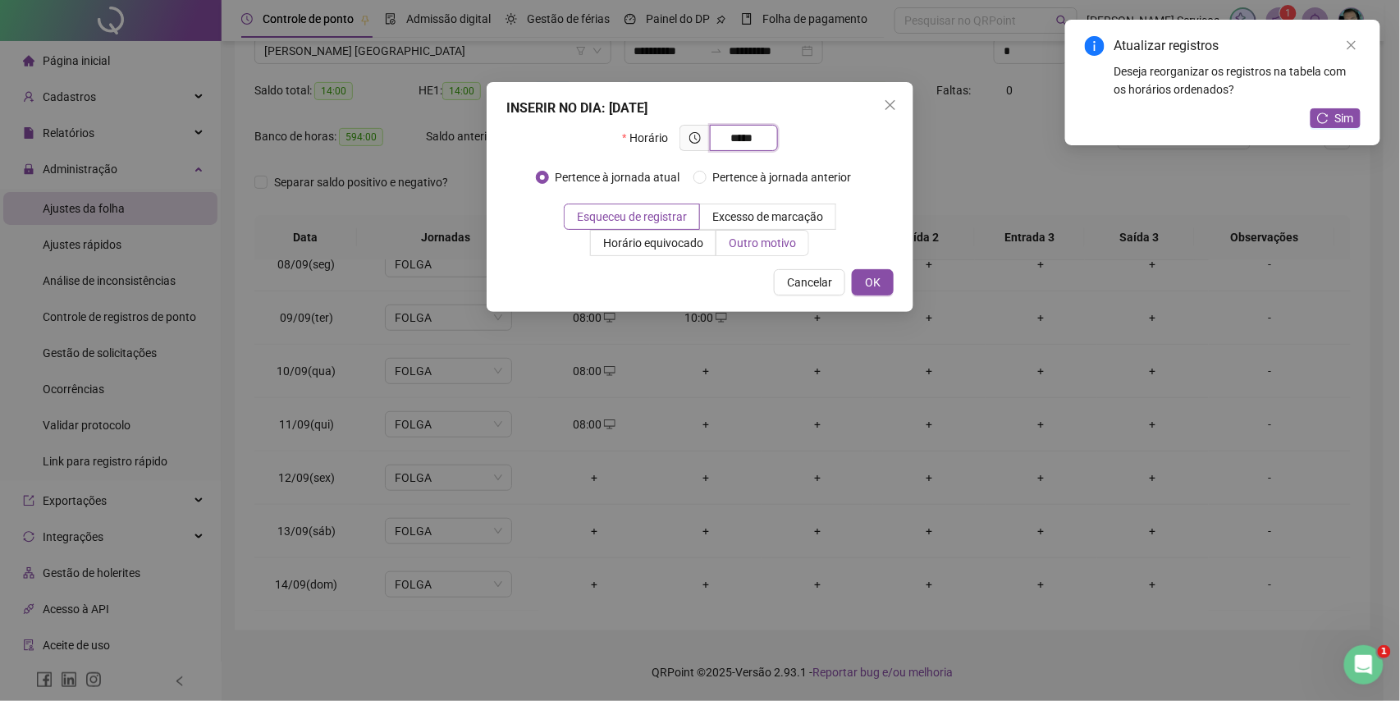
type input "*****"
click at [757, 244] on span "Outro motivo" at bounding box center [762, 242] width 67 height 13
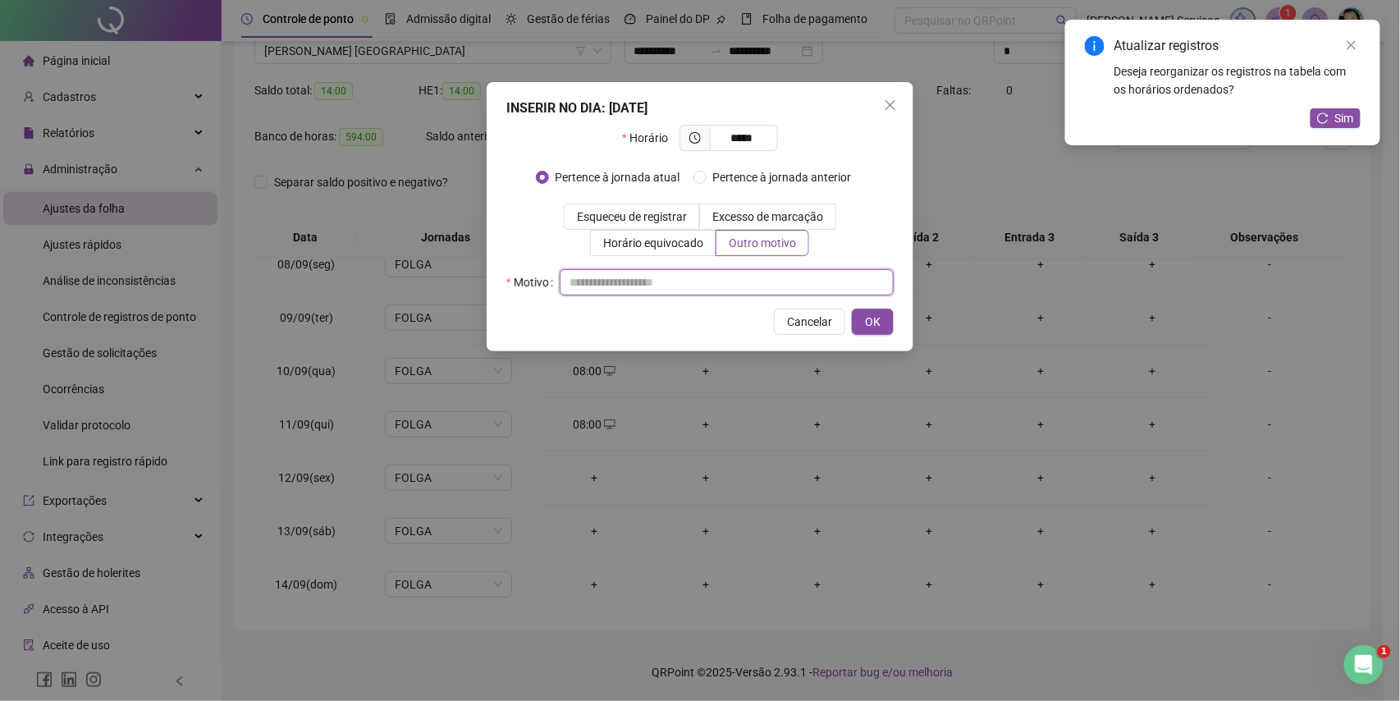
click at [749, 280] on input "text" at bounding box center [727, 282] width 334 height 26
type input "*"
click at [887, 328] on button "OK" at bounding box center [873, 322] width 42 height 26
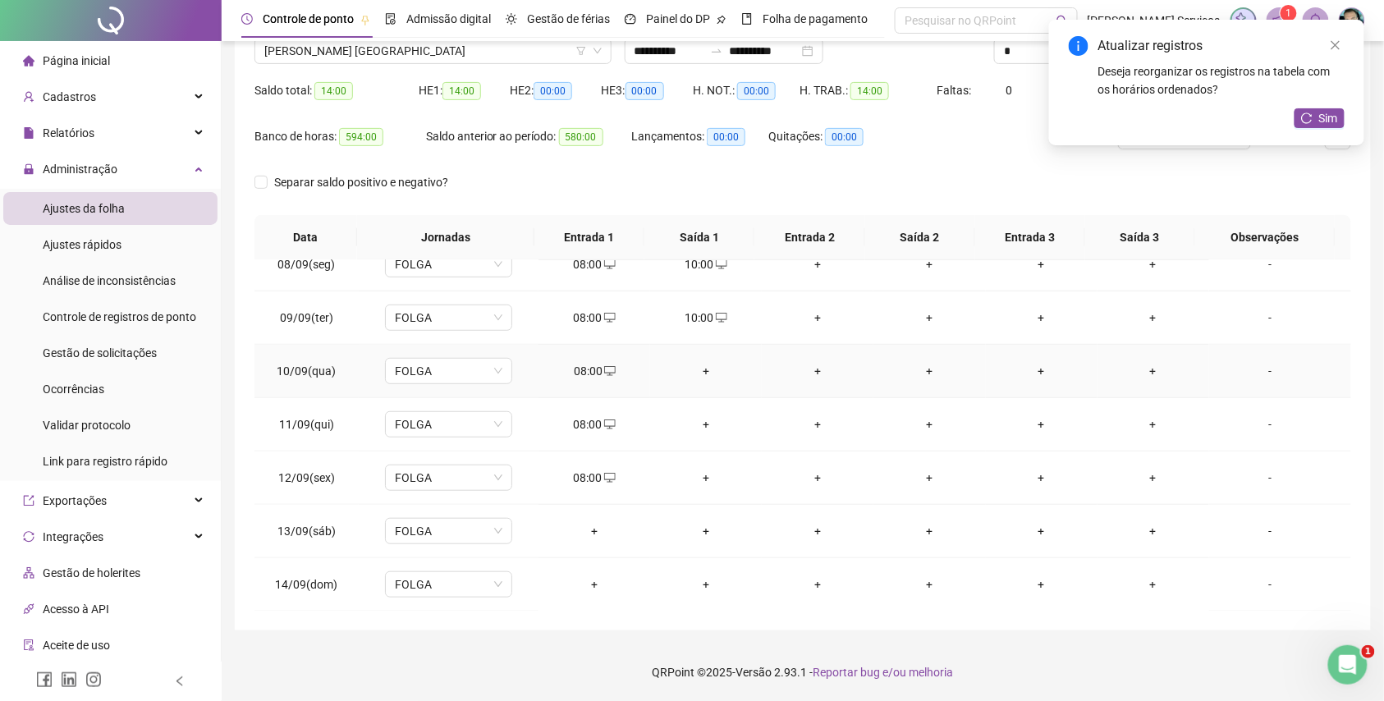
click at [708, 372] on div "+" at bounding box center [705, 371] width 85 height 18
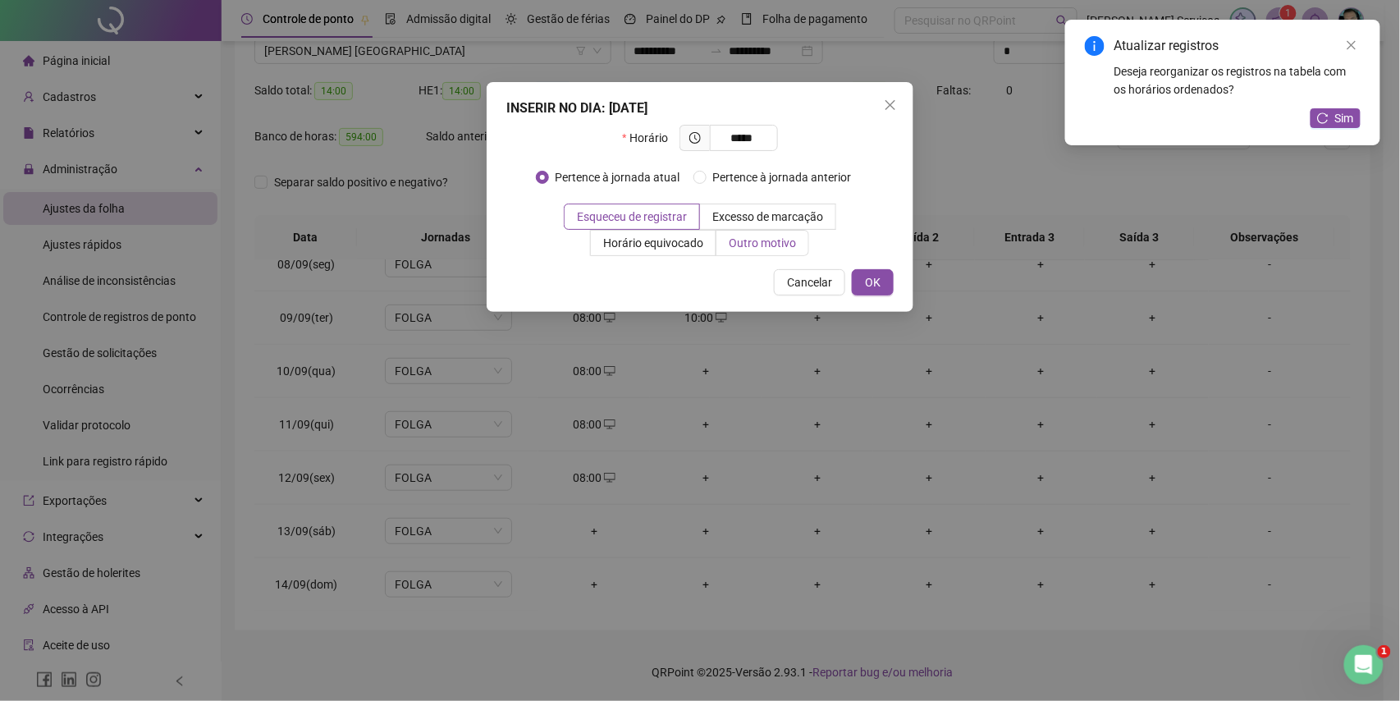
type input "*****"
click at [745, 248] on span "Outro motivo" at bounding box center [762, 242] width 67 height 13
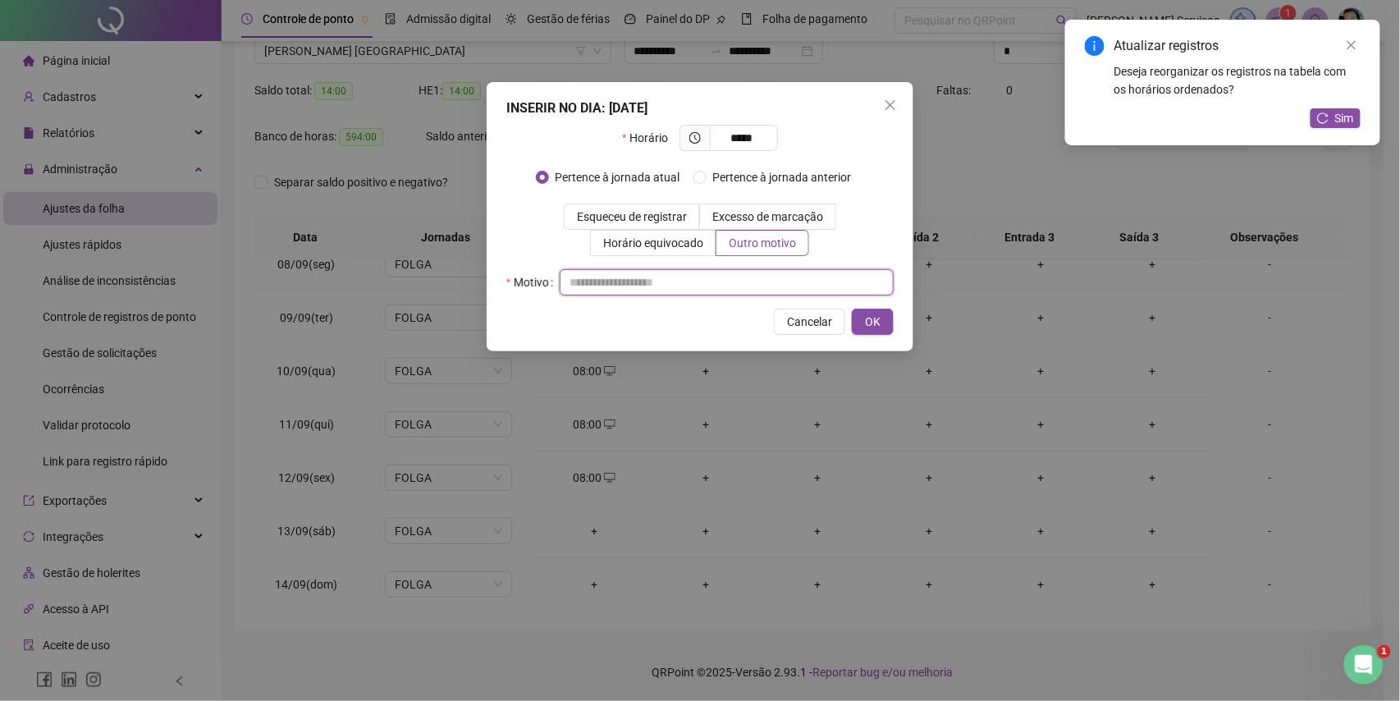
click at [739, 277] on input "text" at bounding box center [727, 282] width 334 height 26
type input "*"
click at [881, 323] on button "OK" at bounding box center [873, 322] width 42 height 26
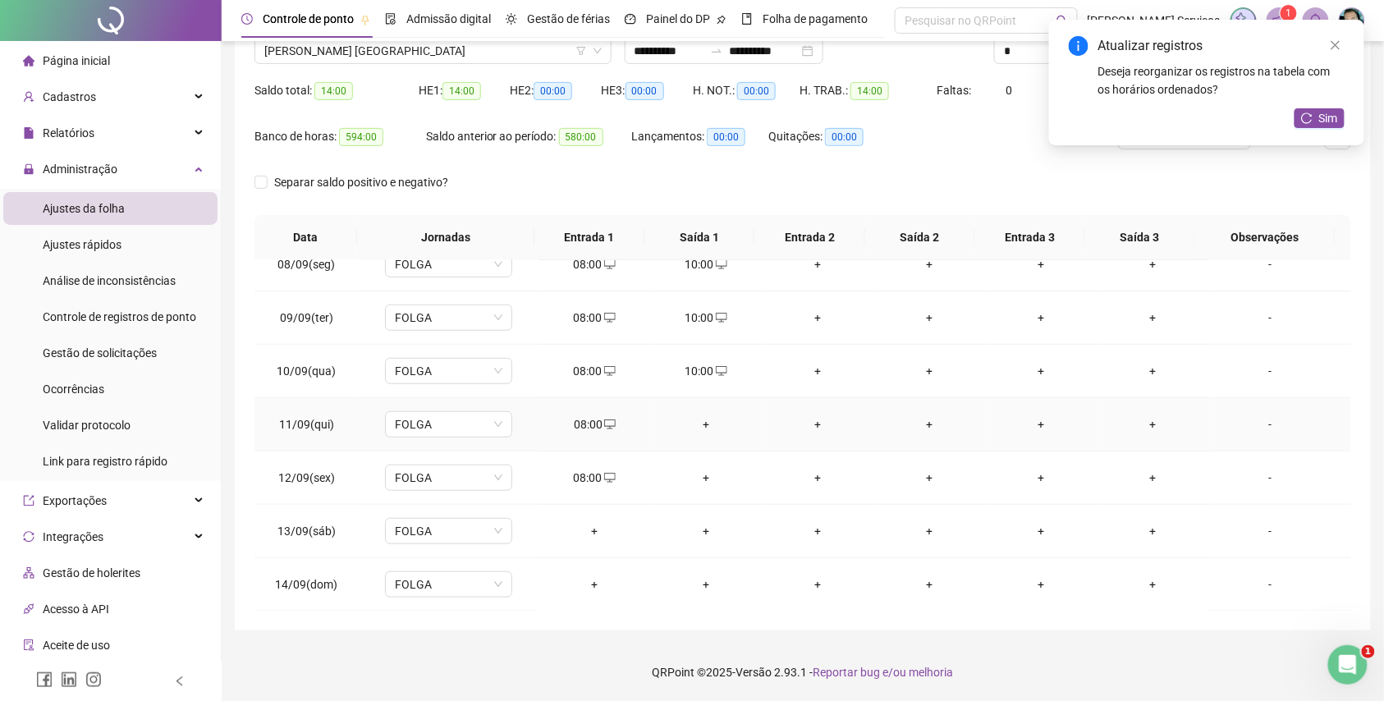
click at [698, 430] on div "+" at bounding box center [705, 424] width 85 height 18
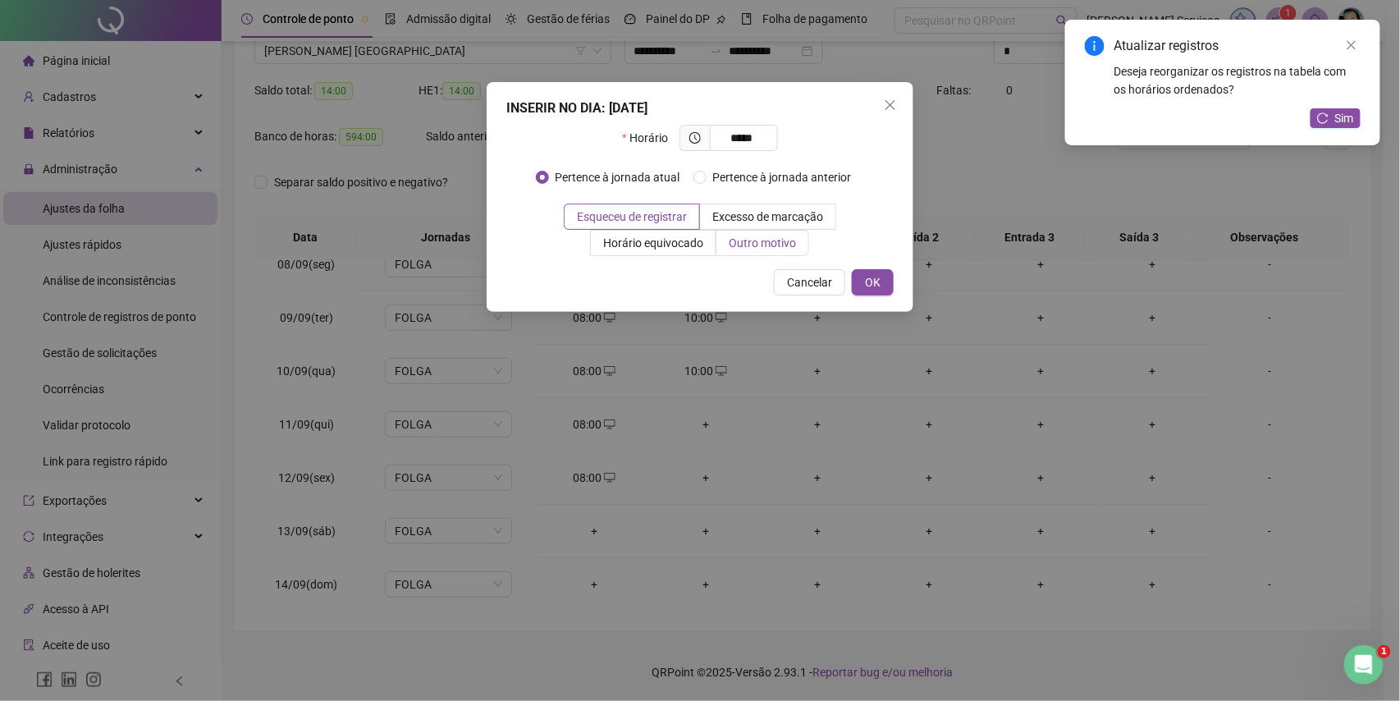
type input "*****"
click at [746, 240] on span "Outro motivo" at bounding box center [762, 242] width 67 height 13
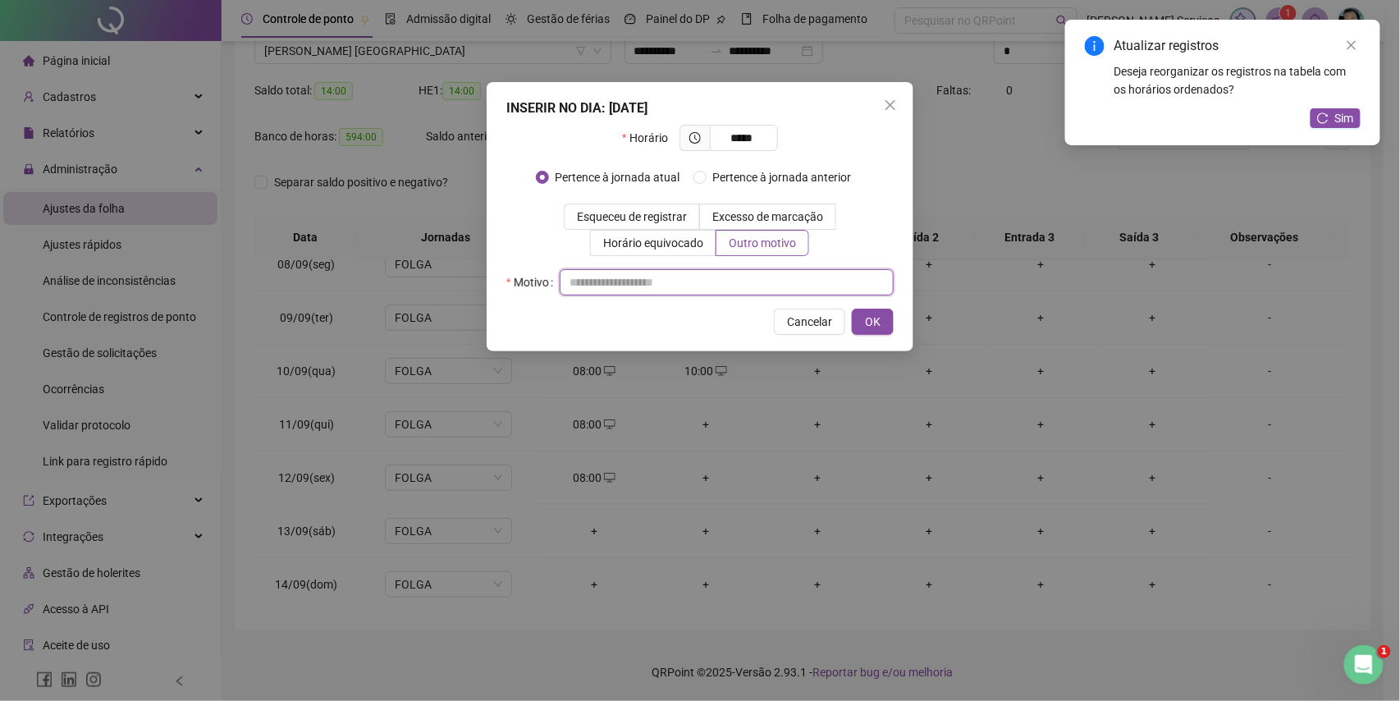
click at [726, 289] on input "text" at bounding box center [727, 282] width 334 height 26
type input "*"
click at [868, 318] on span "OK" at bounding box center [873, 322] width 16 height 18
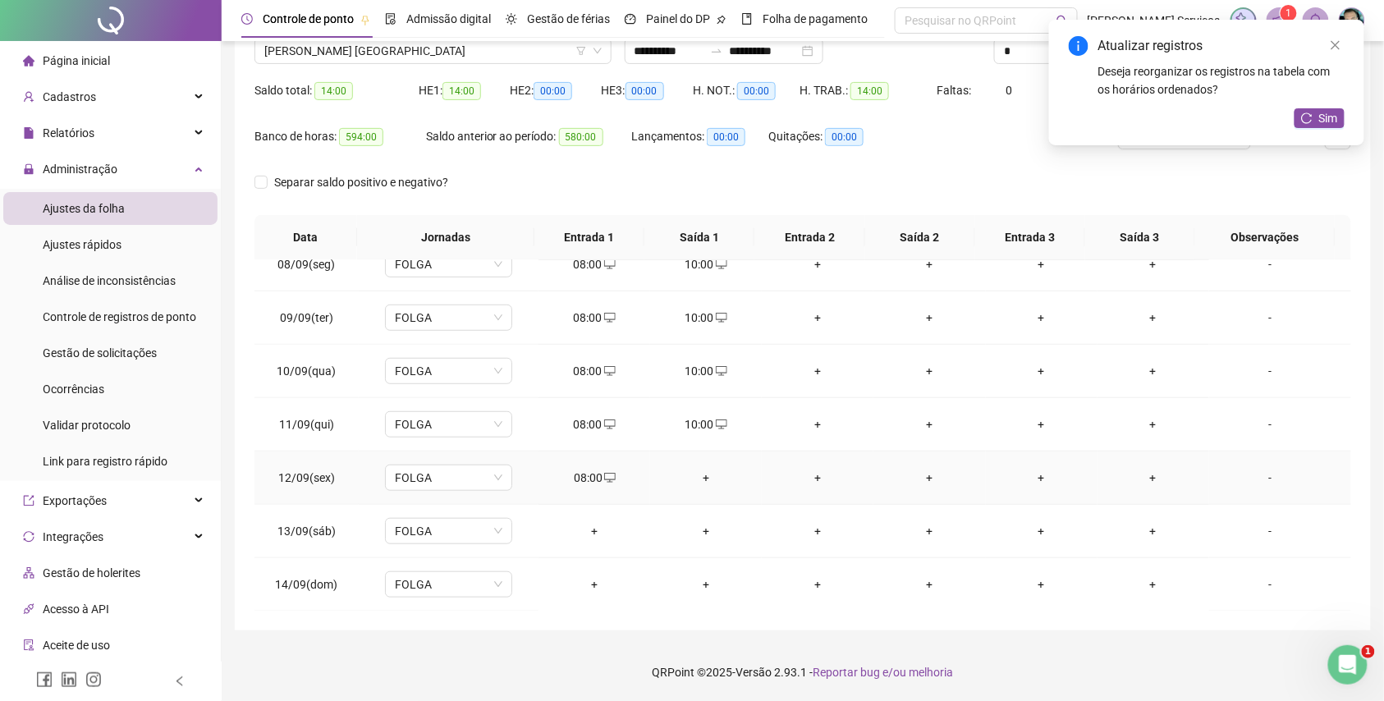
click at [700, 471] on div "+" at bounding box center [705, 478] width 85 height 18
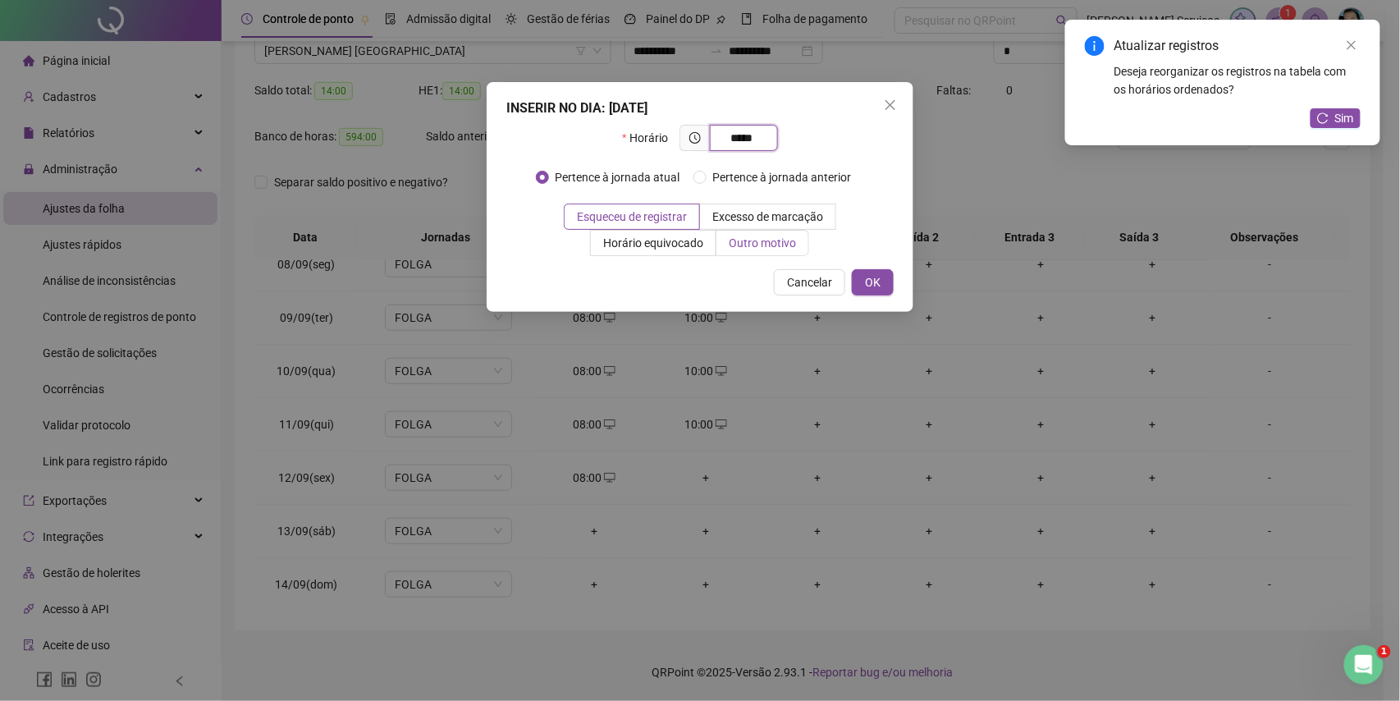
type input "*****"
click at [753, 245] on span "Outro motivo" at bounding box center [762, 242] width 67 height 13
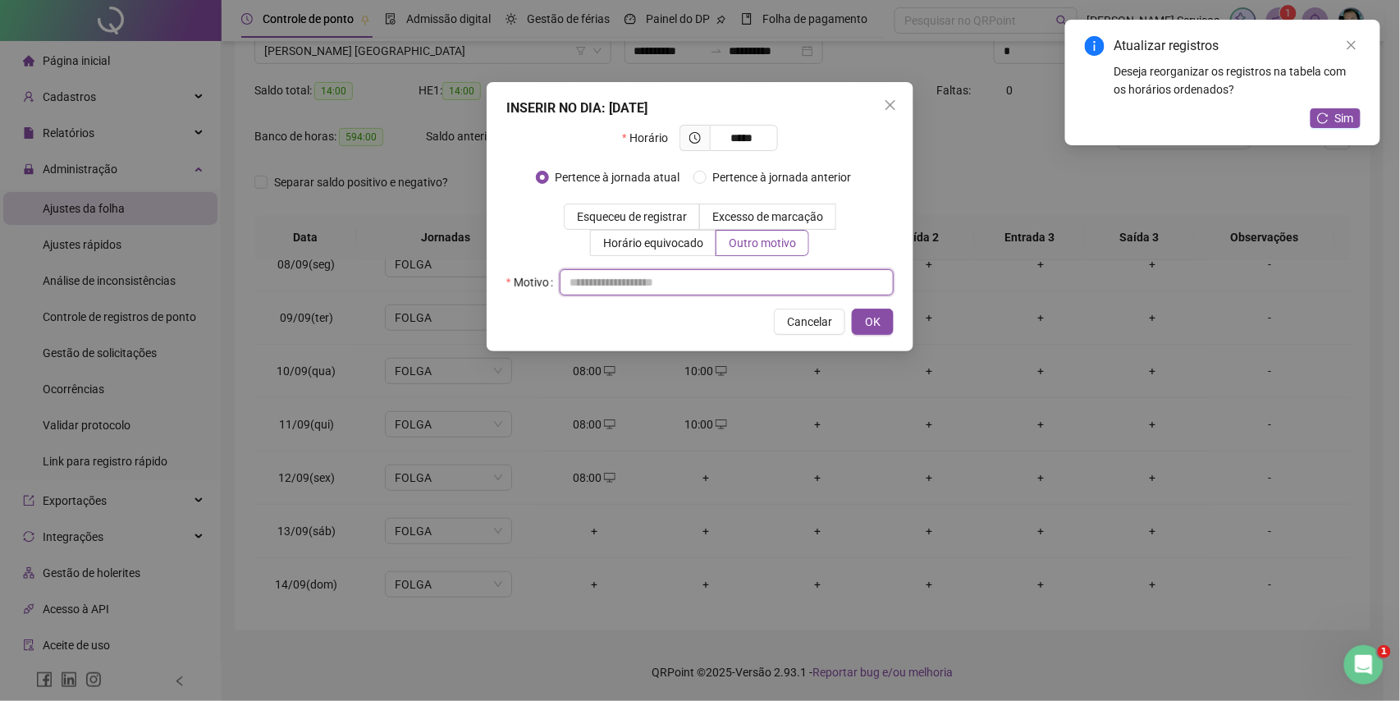
click at [736, 286] on input "text" at bounding box center [727, 282] width 334 height 26
type input "*"
click at [891, 330] on button "OK" at bounding box center [873, 322] width 42 height 26
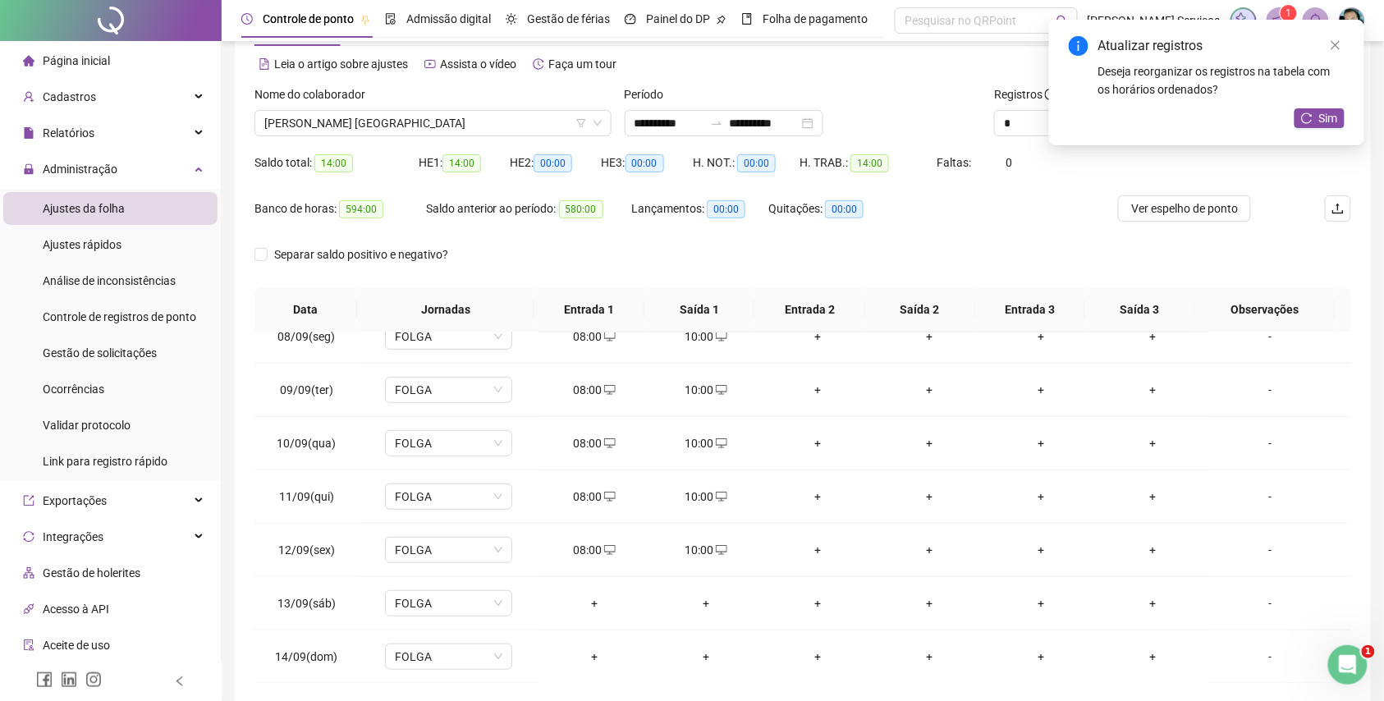
scroll to position [0, 0]
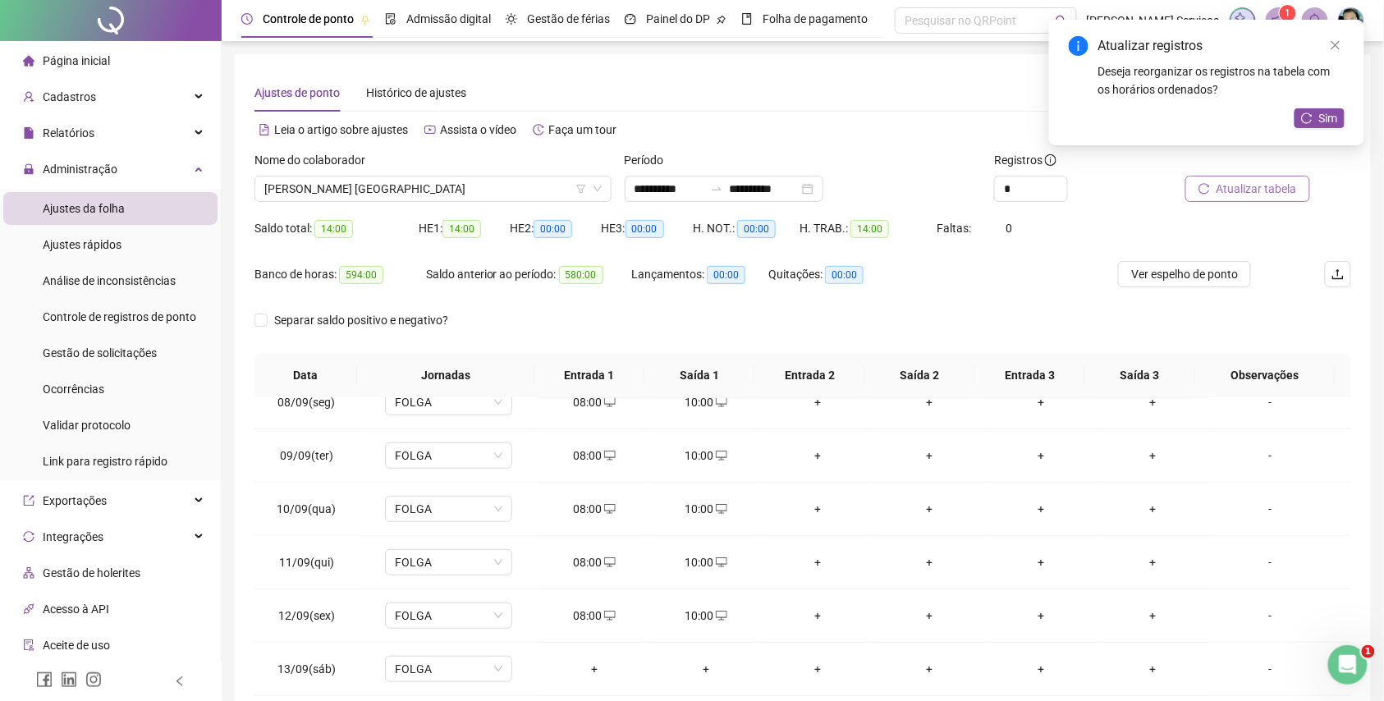
click at [1232, 195] on span "Atualizar tabela" at bounding box center [1257, 189] width 80 height 18
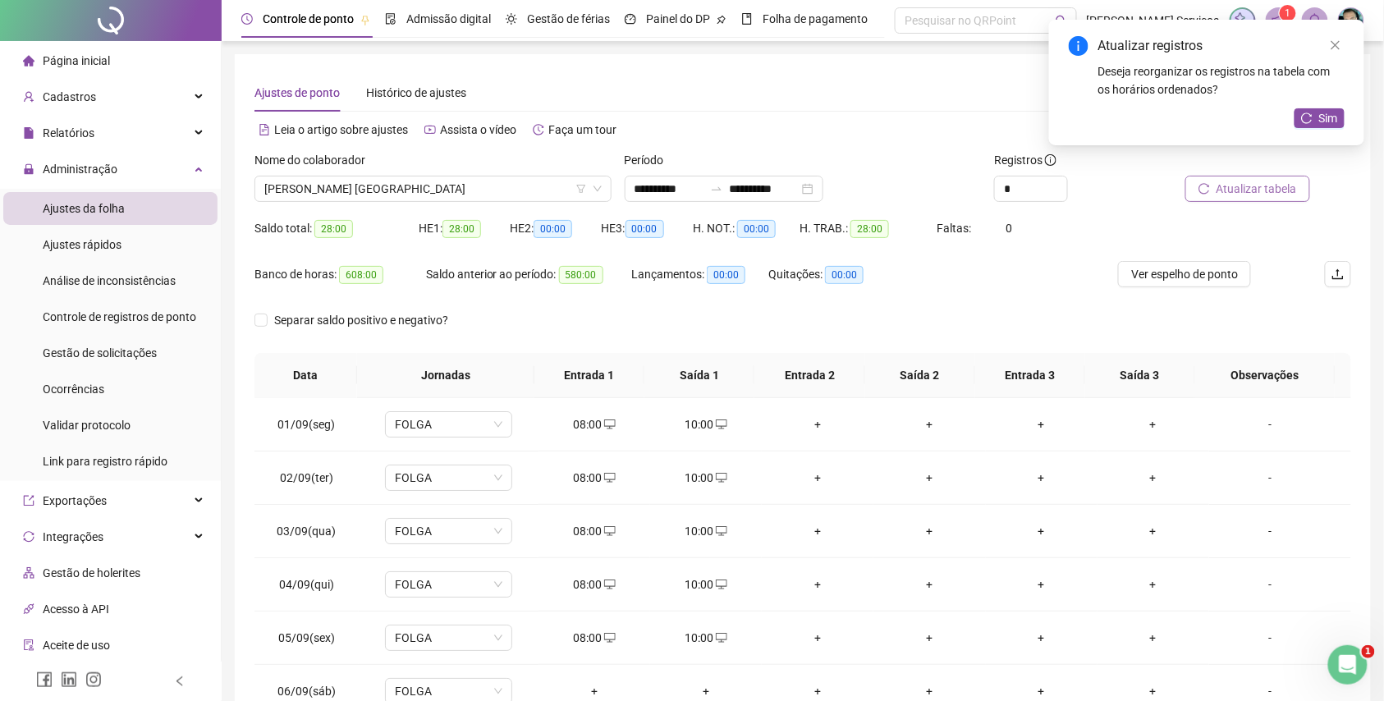
click at [1289, 186] on span "Atualizar tabela" at bounding box center [1257, 189] width 80 height 18
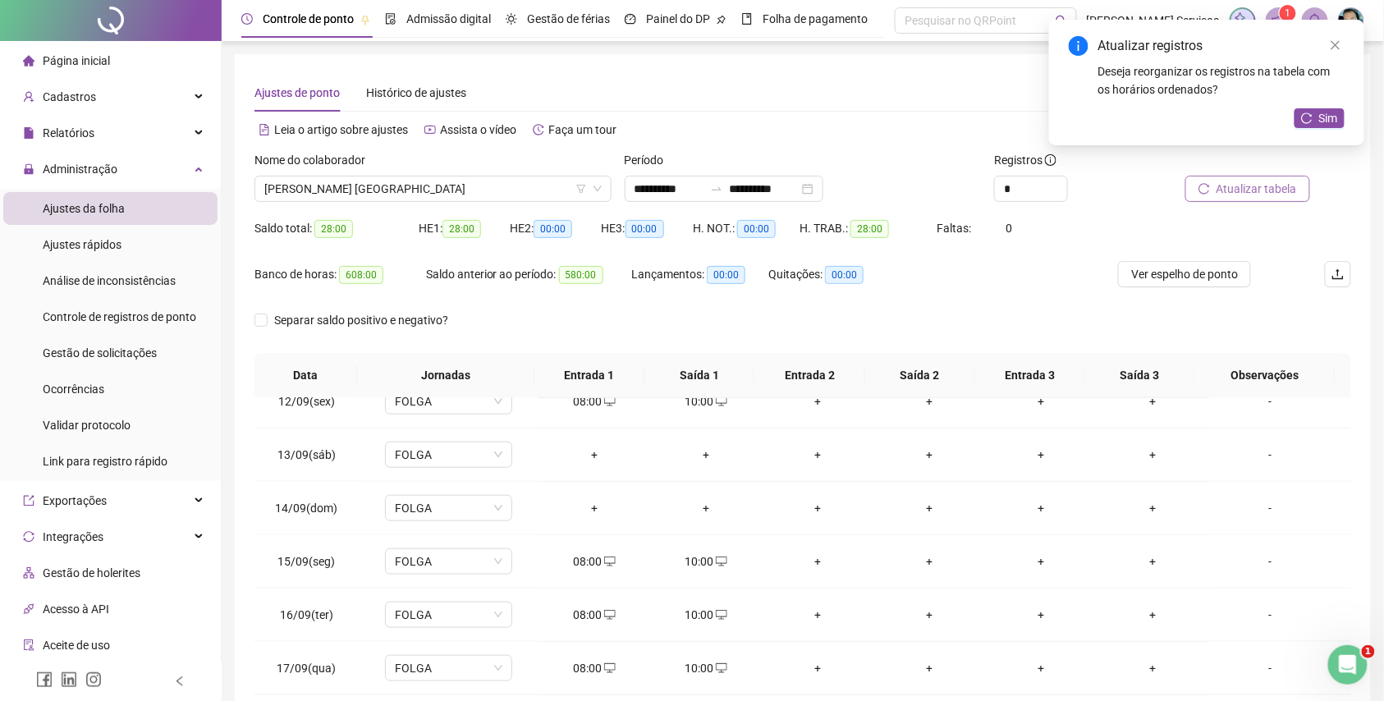
click at [1241, 182] on span "Atualizar tabela" at bounding box center [1257, 189] width 80 height 18
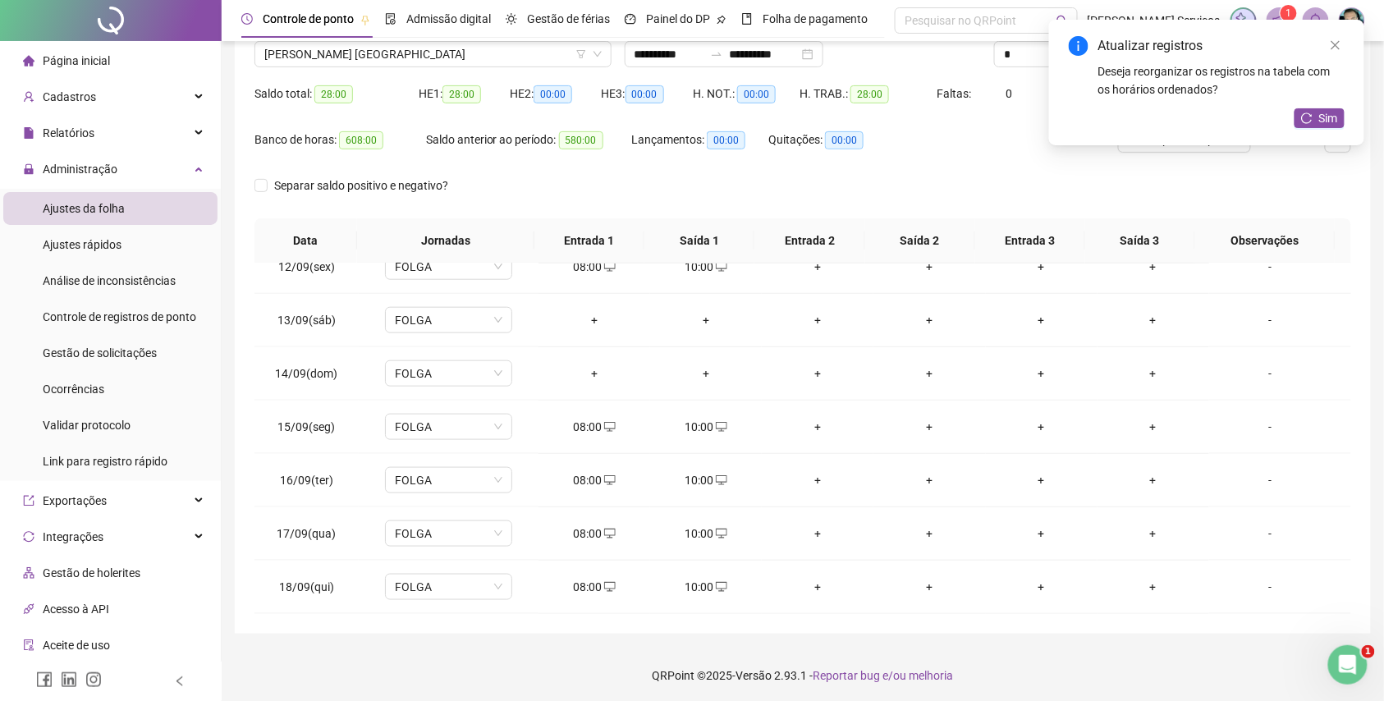
scroll to position [138, 0]
click at [513, 54] on span "[PERSON_NAME] [GEOGRAPHIC_DATA]" at bounding box center [432, 51] width 337 height 25
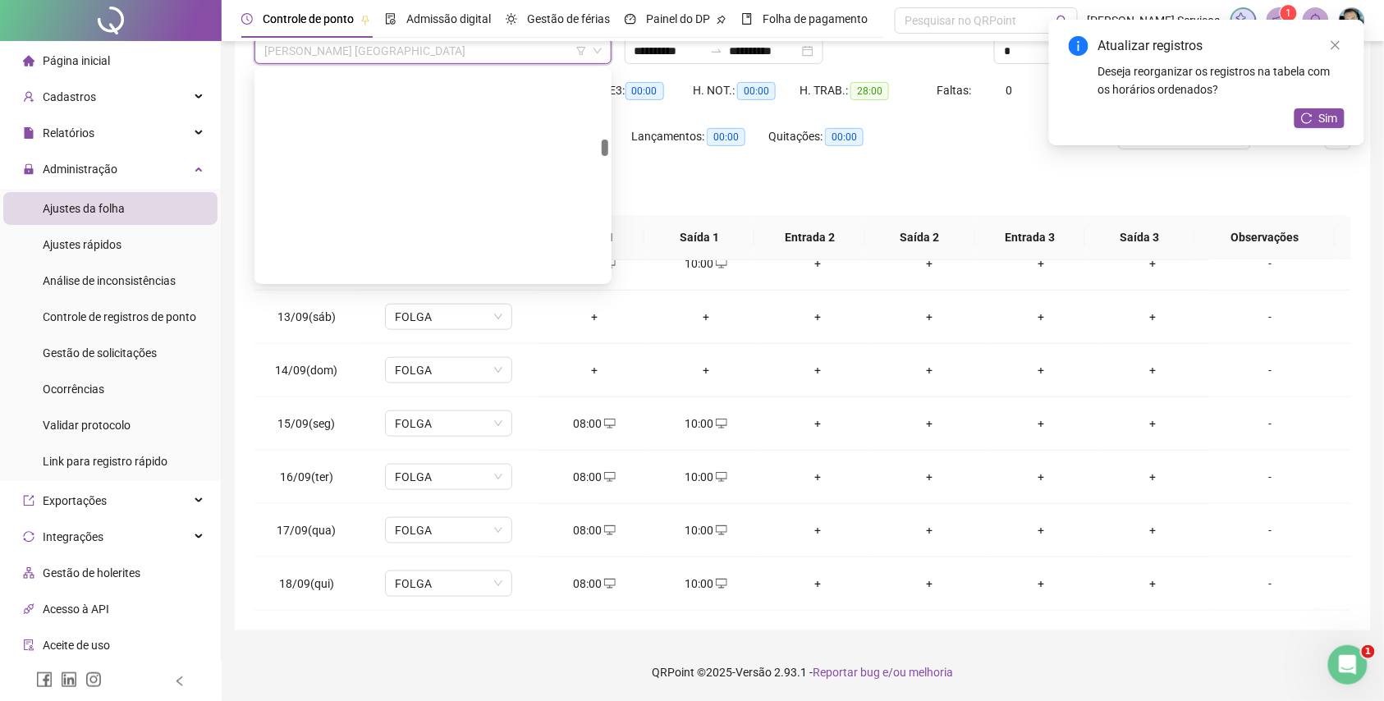
scroll to position [14526, 0]
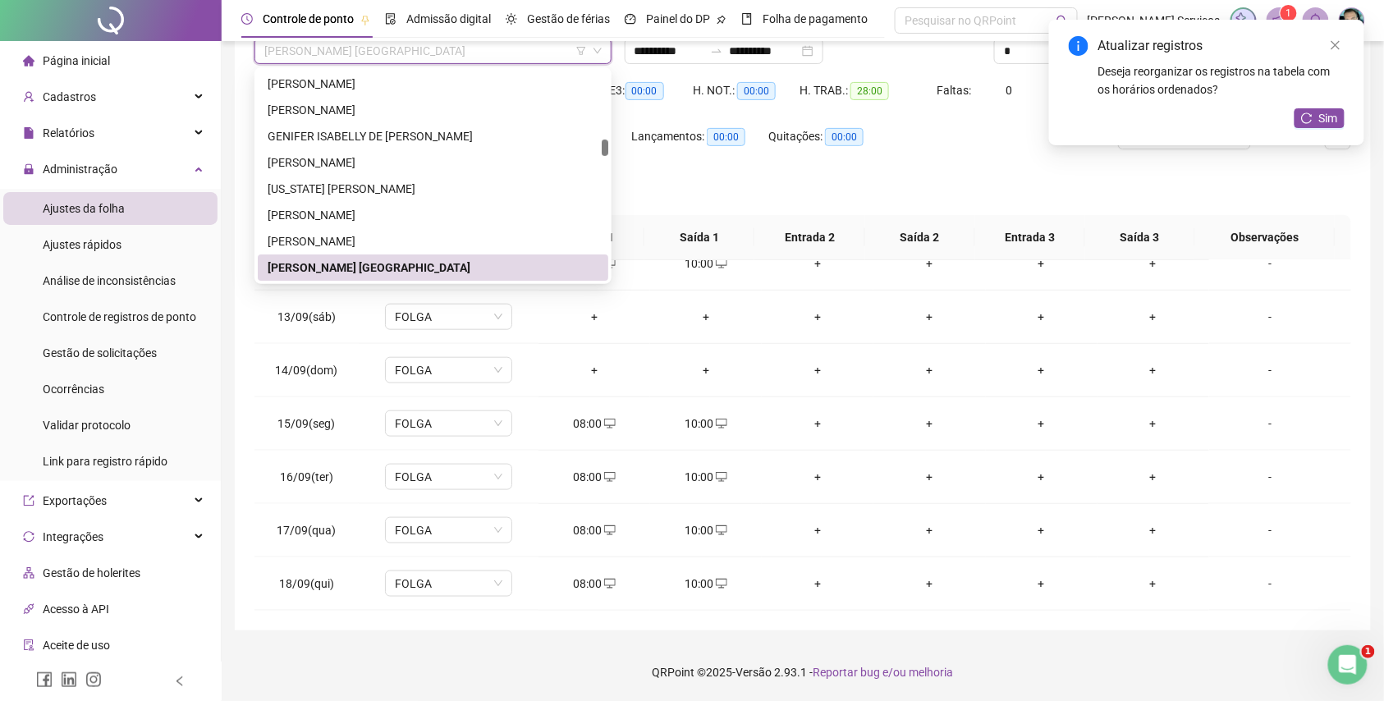
paste input "**********"
type input "**********"
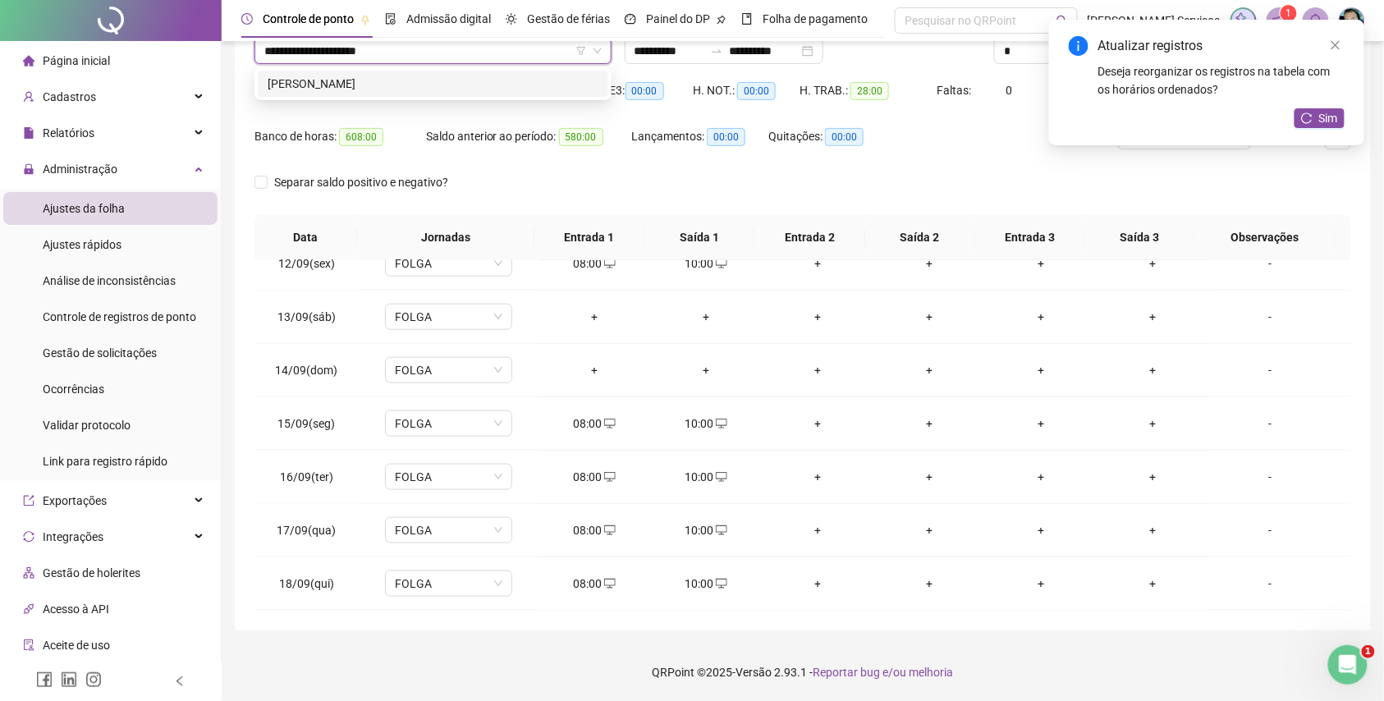
click at [529, 89] on div "[PERSON_NAME]" at bounding box center [433, 84] width 331 height 18
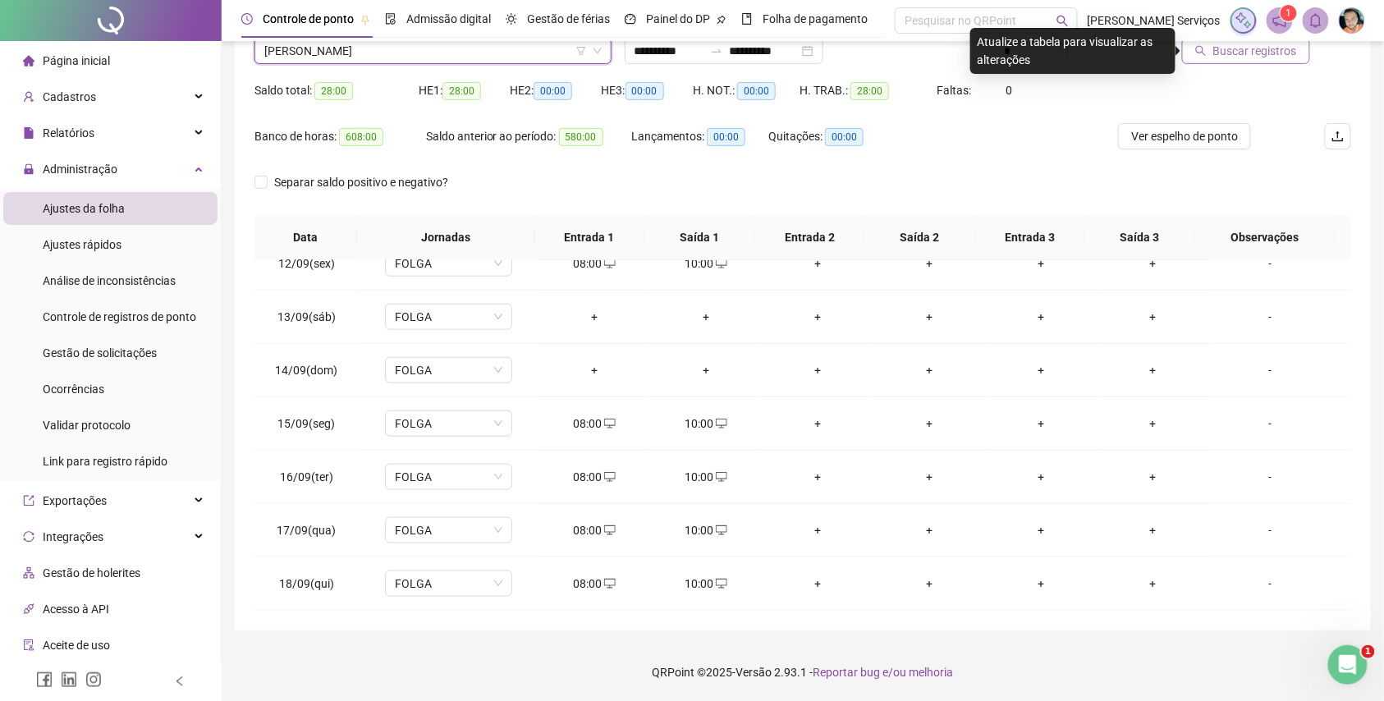
click at [1219, 53] on span "Buscar registros" at bounding box center [1255, 51] width 84 height 18
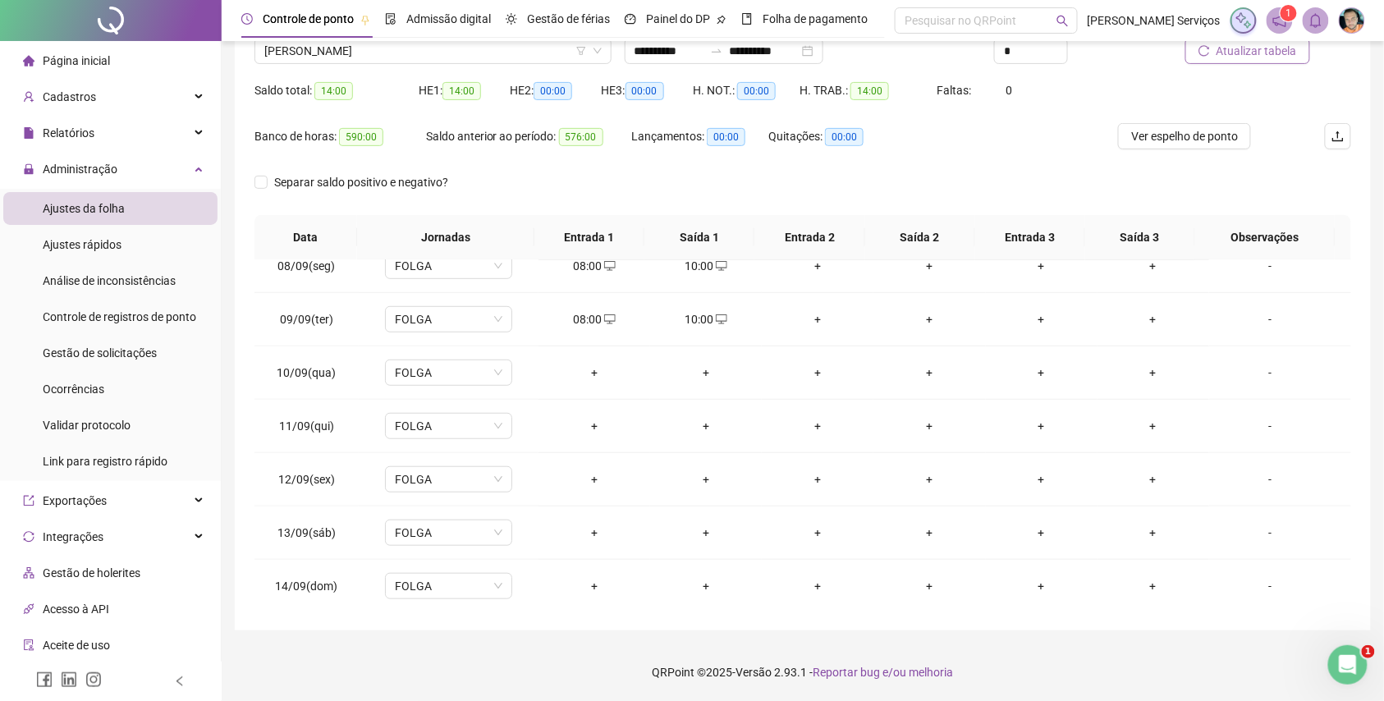
scroll to position [396, 0]
click at [586, 371] on div "+" at bounding box center [594, 371] width 85 height 18
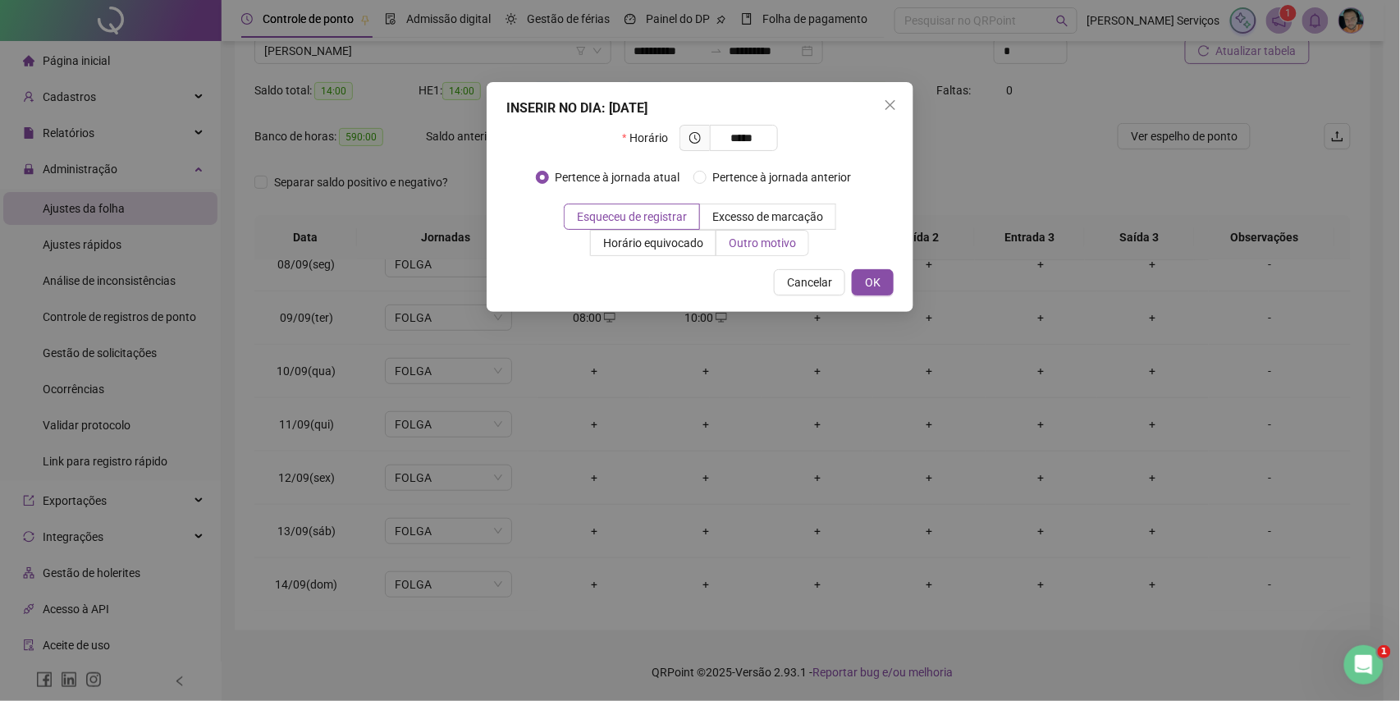
type input "*****"
click at [778, 244] on span "Outro motivo" at bounding box center [762, 242] width 67 height 13
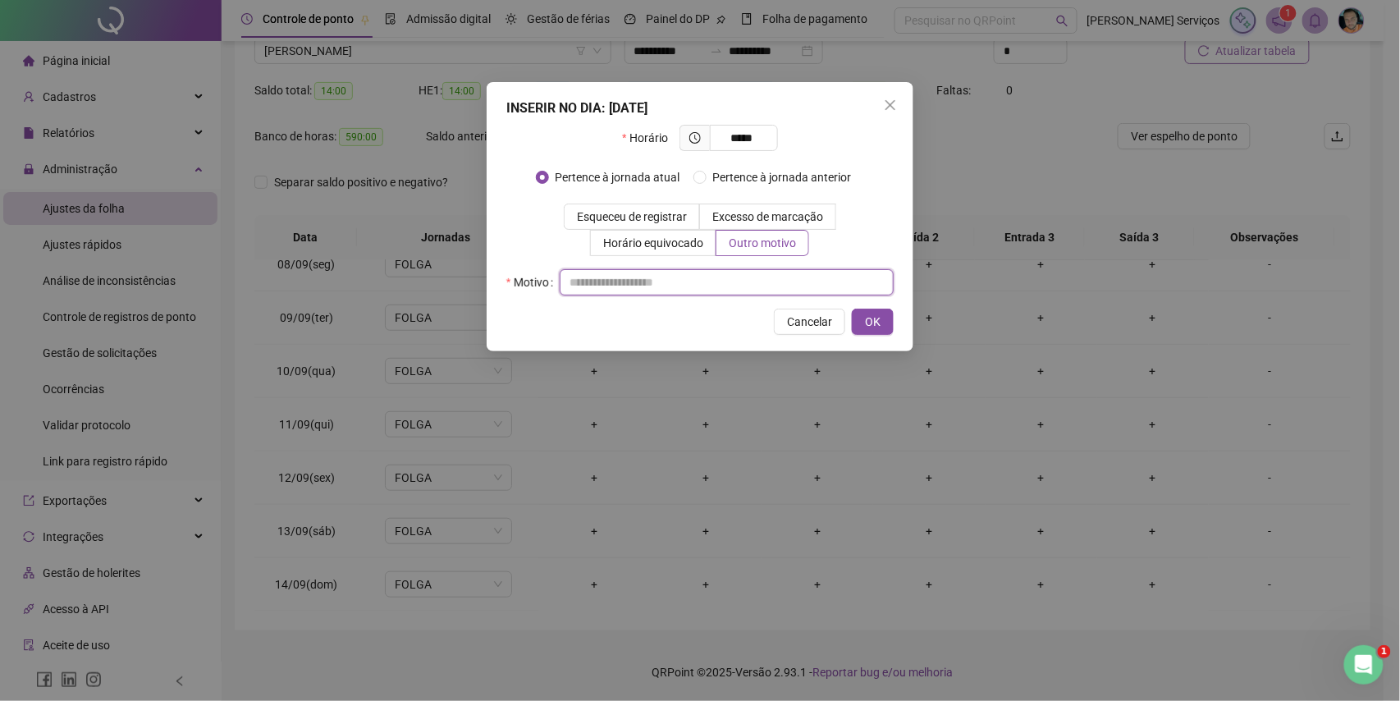
click at [760, 270] on input "text" at bounding box center [727, 282] width 334 height 26
type input "*"
click at [890, 317] on button "OK" at bounding box center [873, 322] width 42 height 26
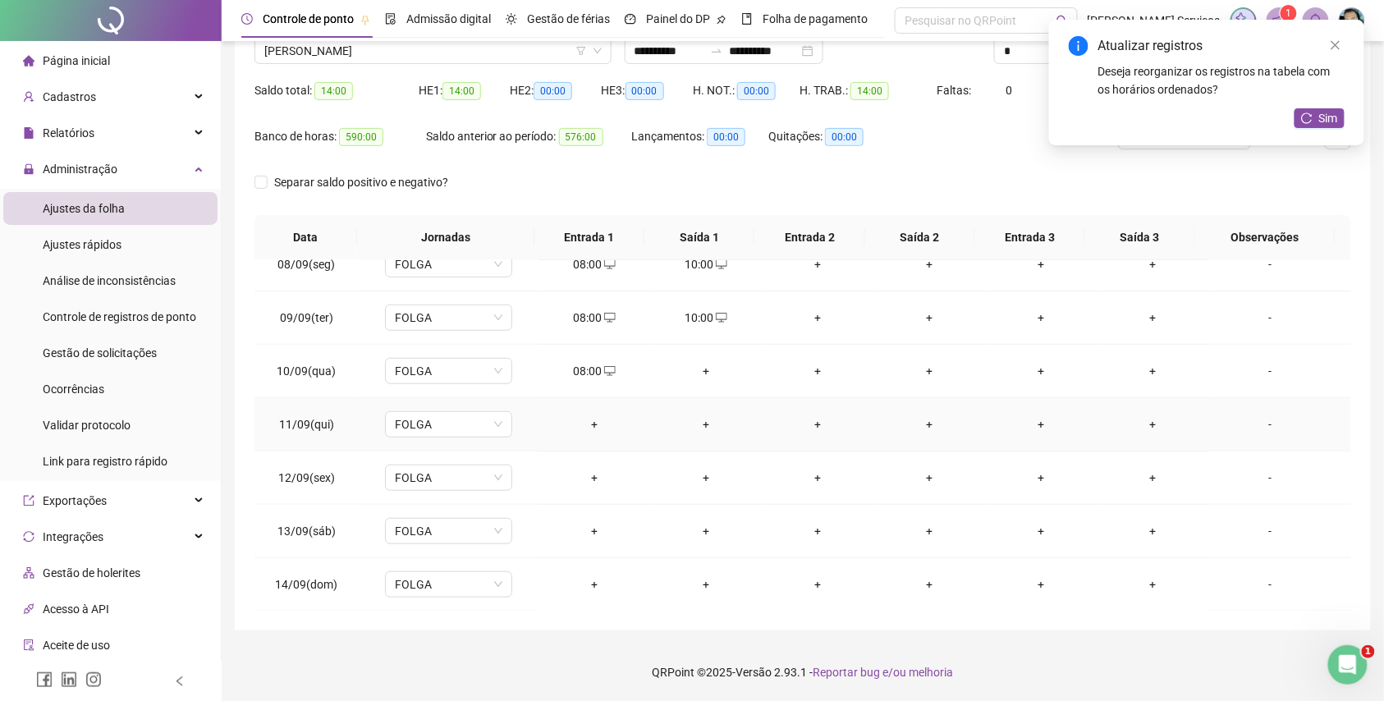
click at [599, 428] on div "+" at bounding box center [594, 424] width 85 height 18
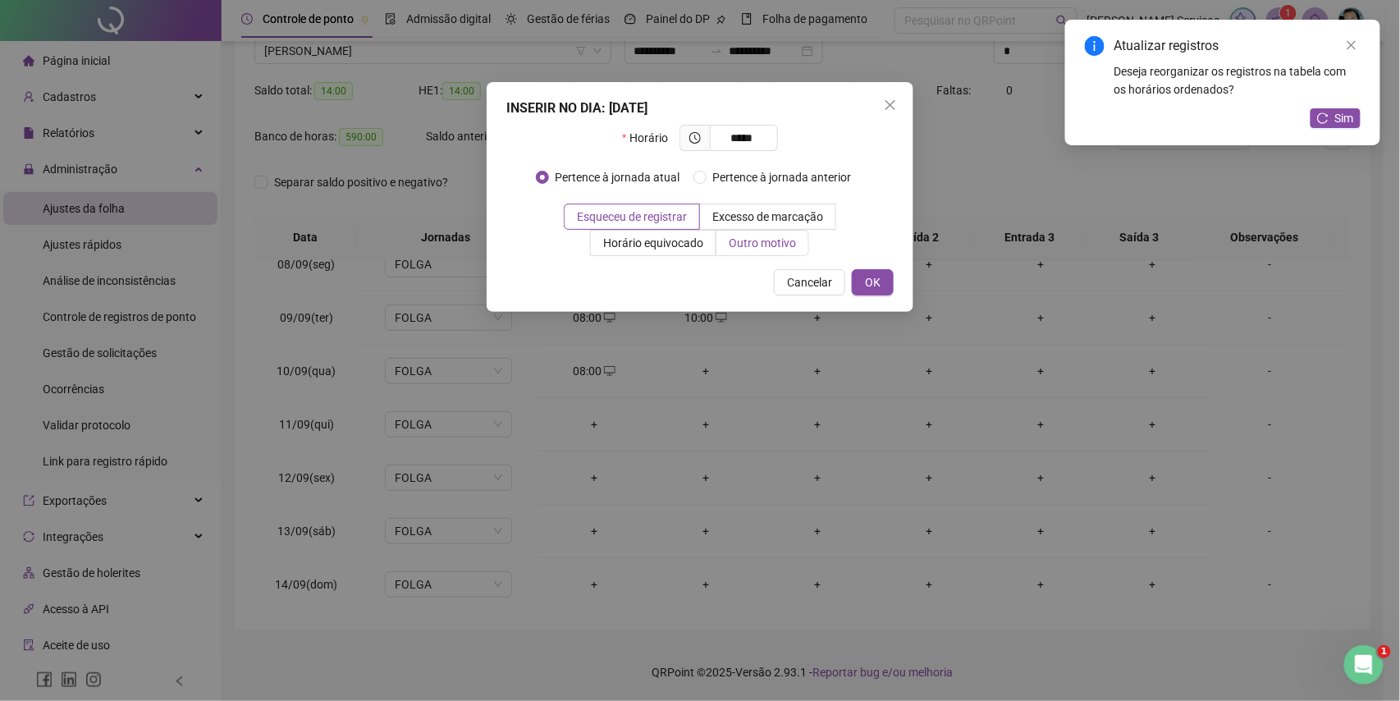
type input "*****"
click at [753, 243] on span "Outro motivo" at bounding box center [762, 242] width 67 height 13
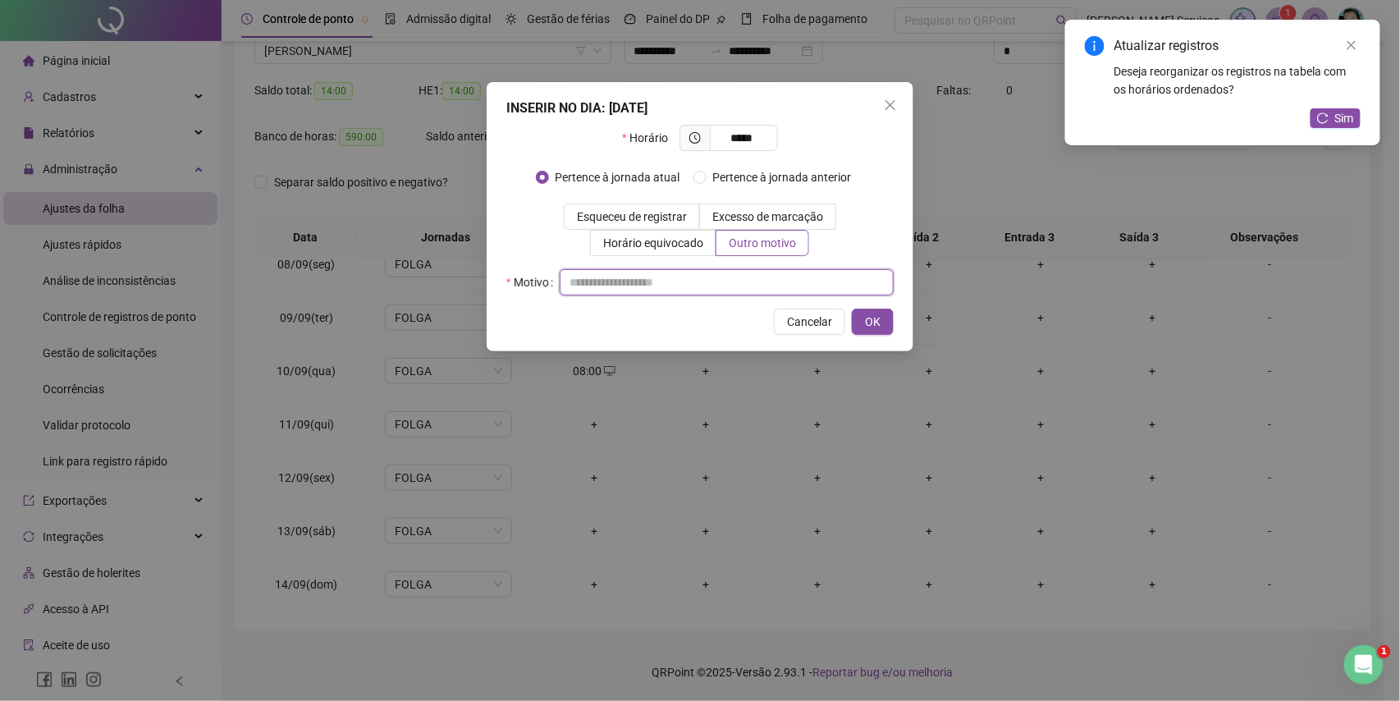
click at [758, 276] on input "text" at bounding box center [727, 282] width 334 height 26
type input "*"
click at [872, 310] on button "OK" at bounding box center [873, 322] width 42 height 26
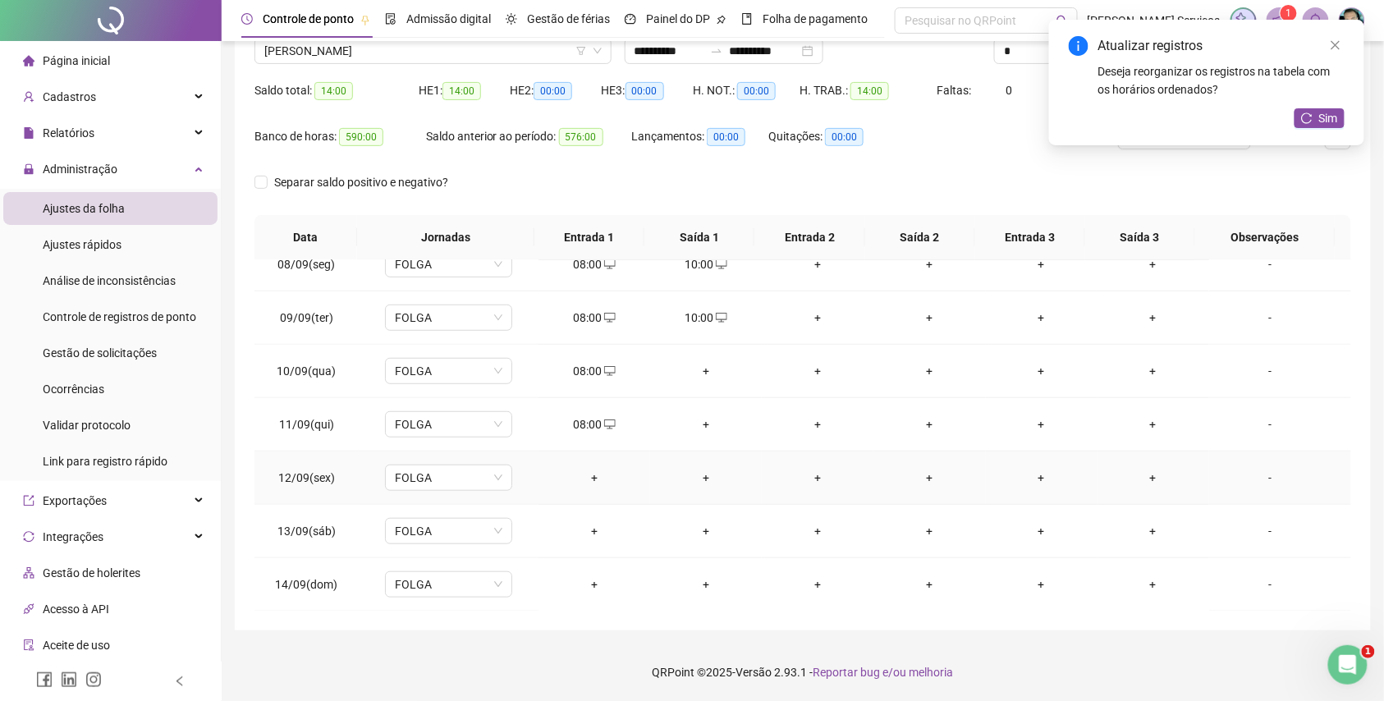
click at [592, 476] on div "+" at bounding box center [594, 478] width 85 height 18
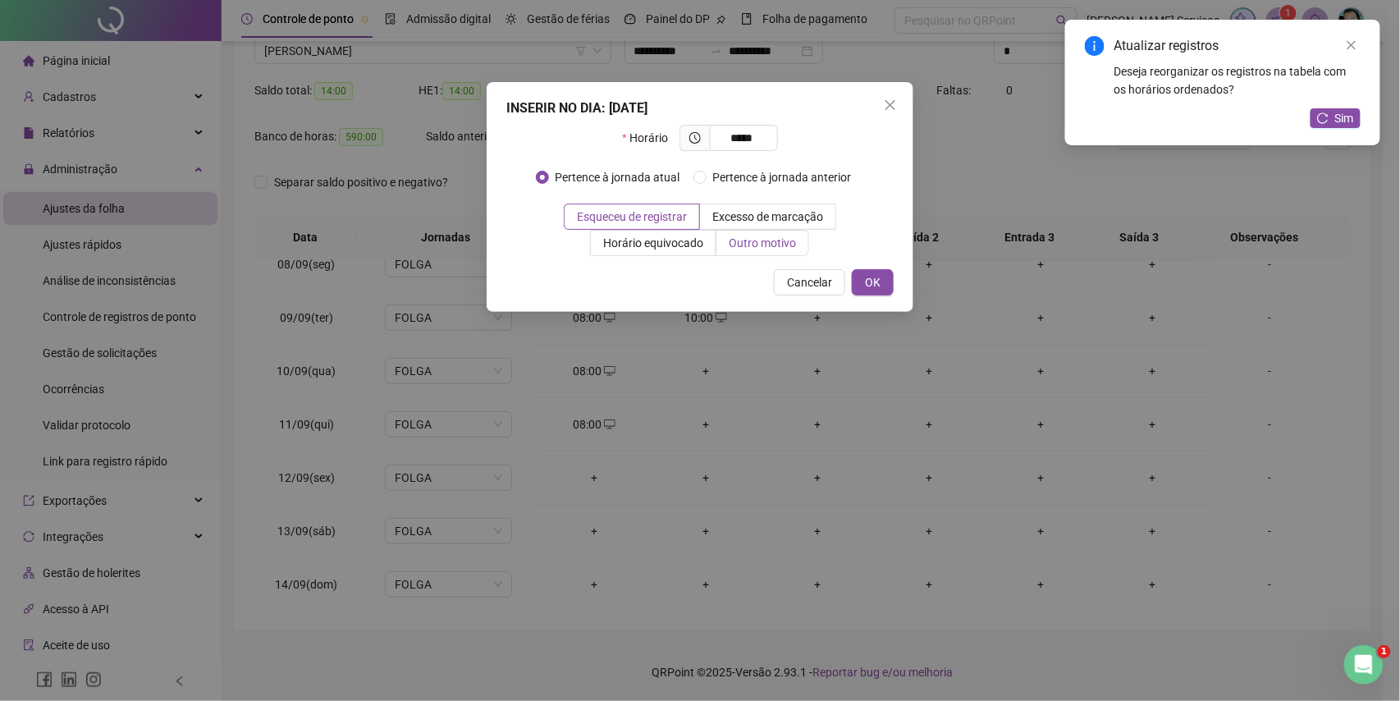
type input "*****"
click at [740, 250] on span "Outro motivo" at bounding box center [762, 242] width 67 height 13
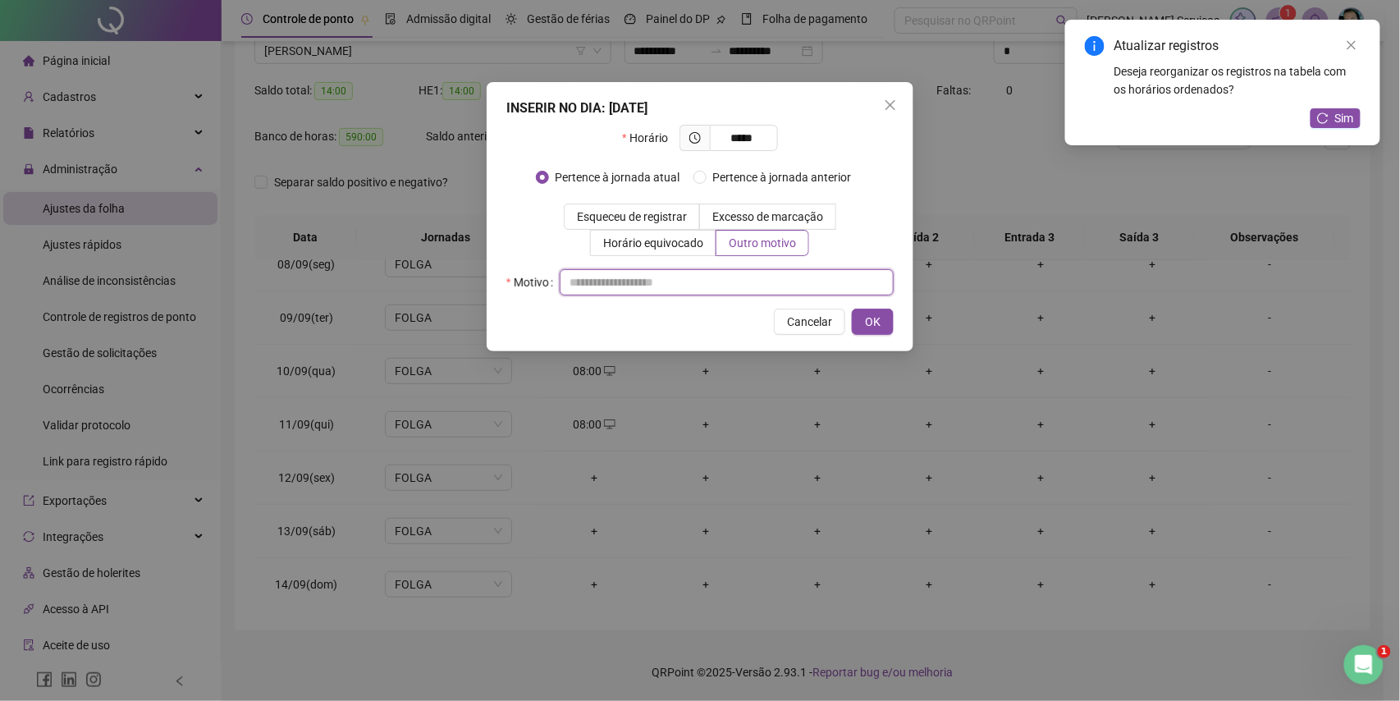
click at [739, 280] on input "text" at bounding box center [727, 282] width 334 height 26
type input "*"
click at [877, 322] on span "OK" at bounding box center [873, 322] width 16 height 18
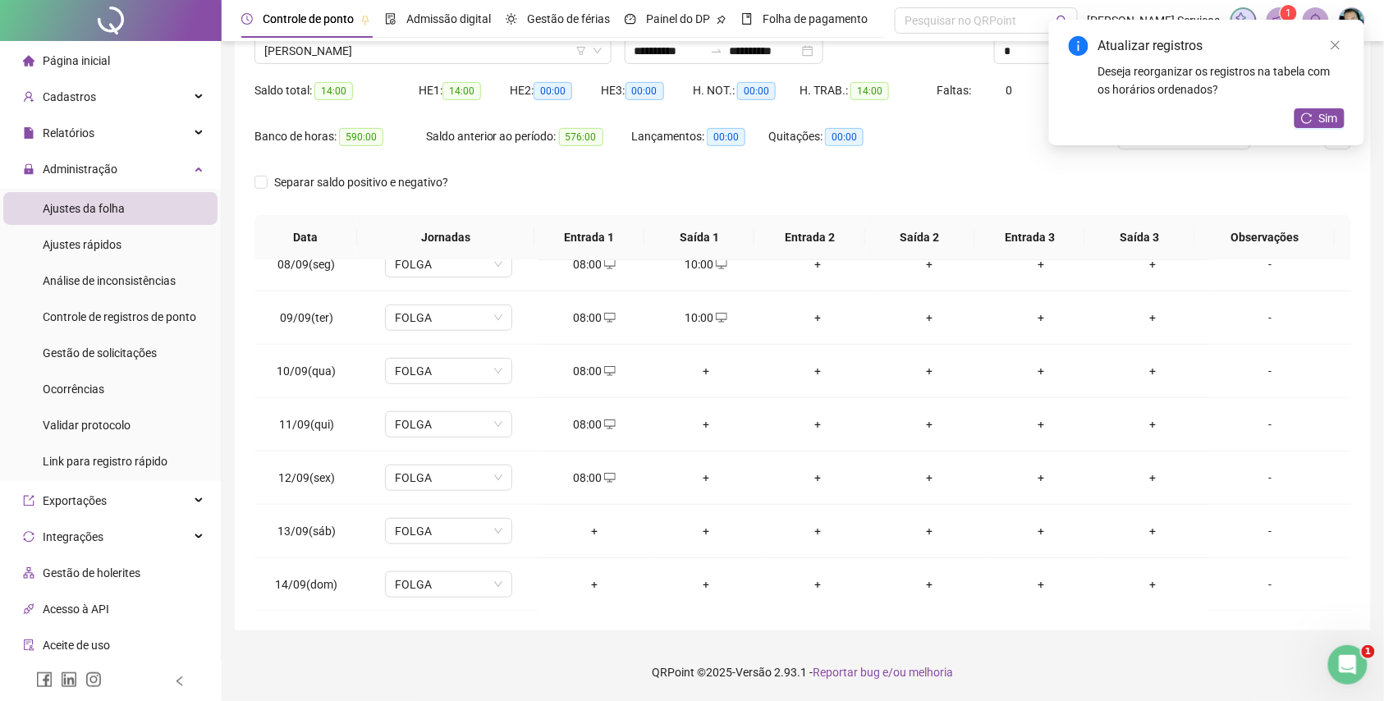
click at [706, 372] on div "+" at bounding box center [705, 371] width 85 height 18
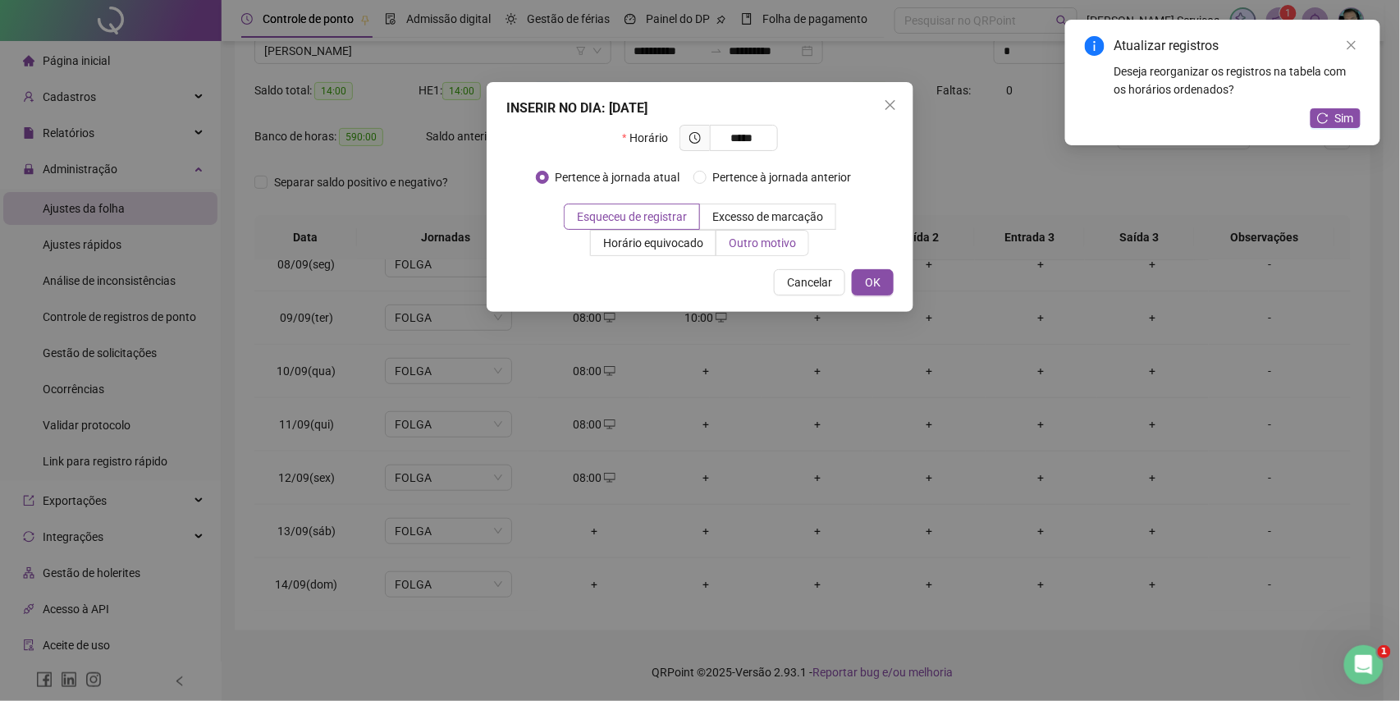
type input "*****"
click at [743, 245] on span "Outro motivo" at bounding box center [762, 242] width 67 height 13
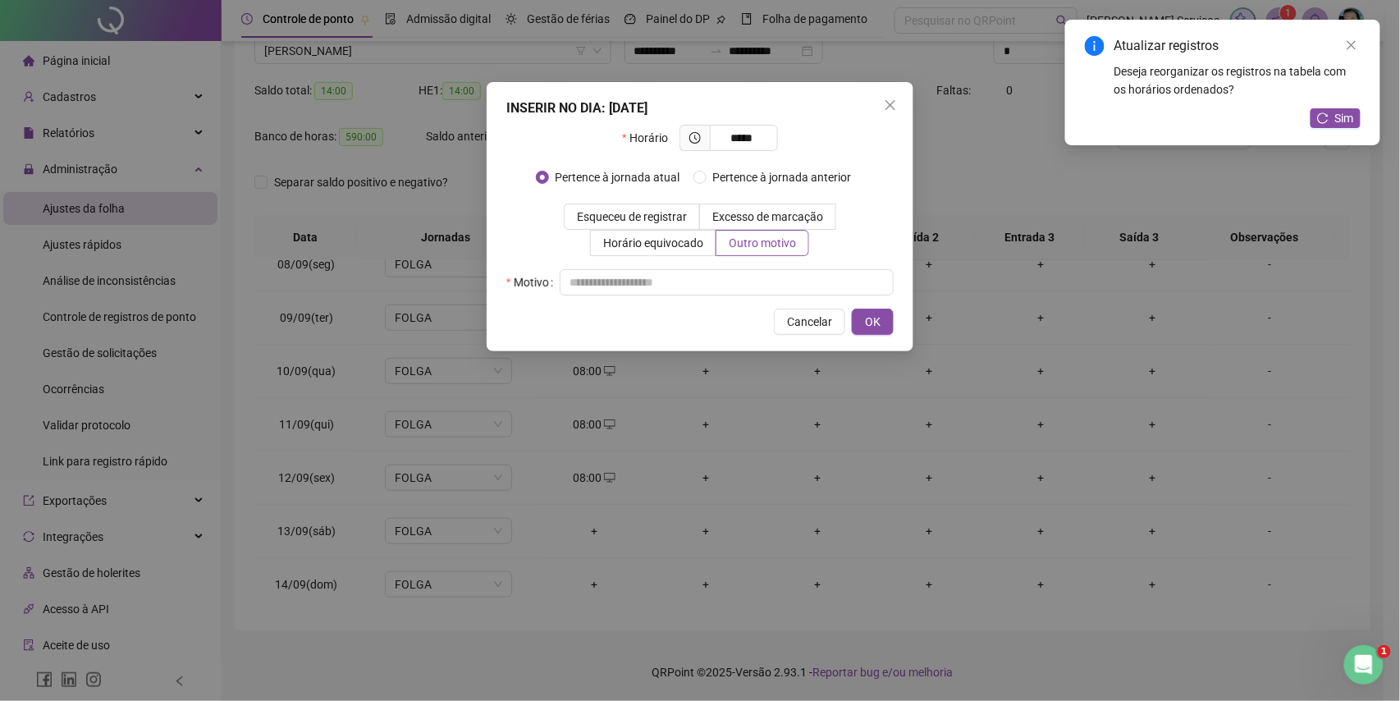
click at [743, 269] on div "Motivo" at bounding box center [699, 282] width 387 height 26
click at [745, 277] on input "text" at bounding box center [727, 282] width 334 height 26
type input "*"
click at [864, 313] on button "OK" at bounding box center [873, 322] width 42 height 26
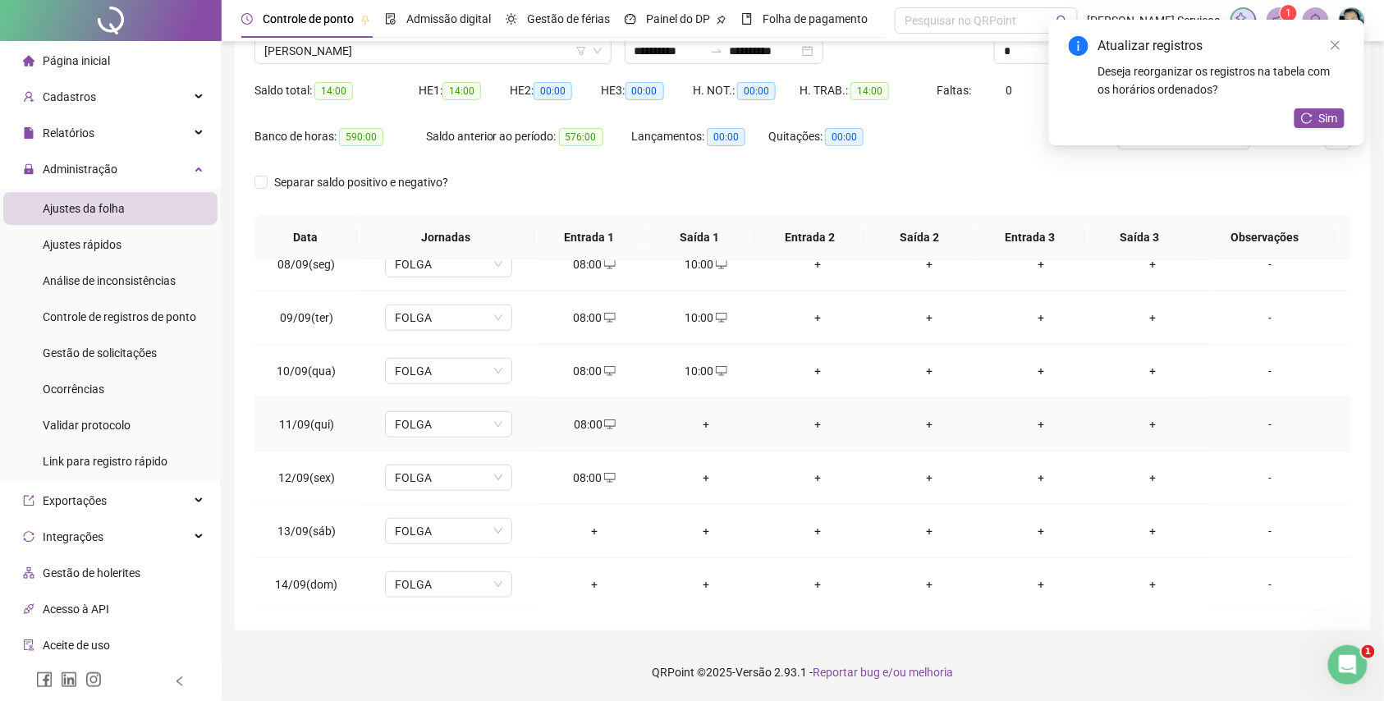
click at [703, 419] on div "+" at bounding box center [705, 424] width 85 height 18
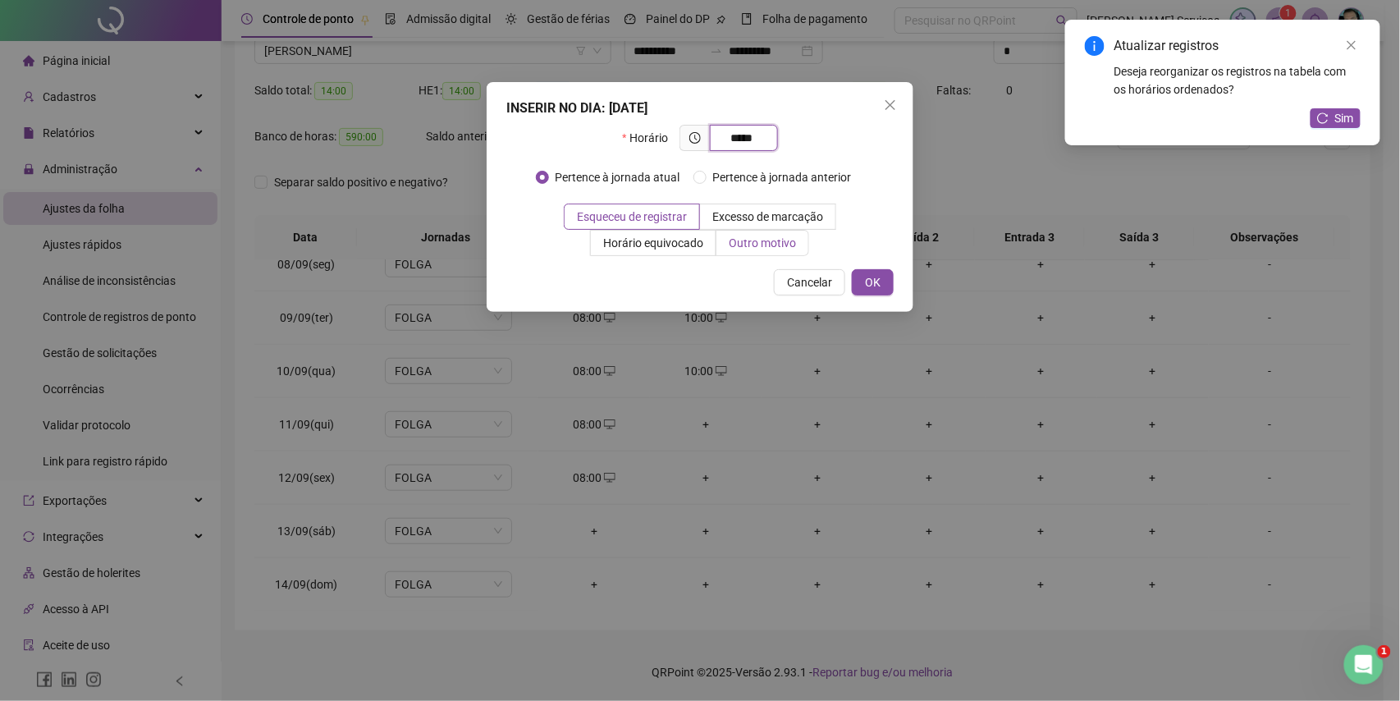
type input "*****"
click at [750, 248] on span "Outro motivo" at bounding box center [762, 242] width 67 height 13
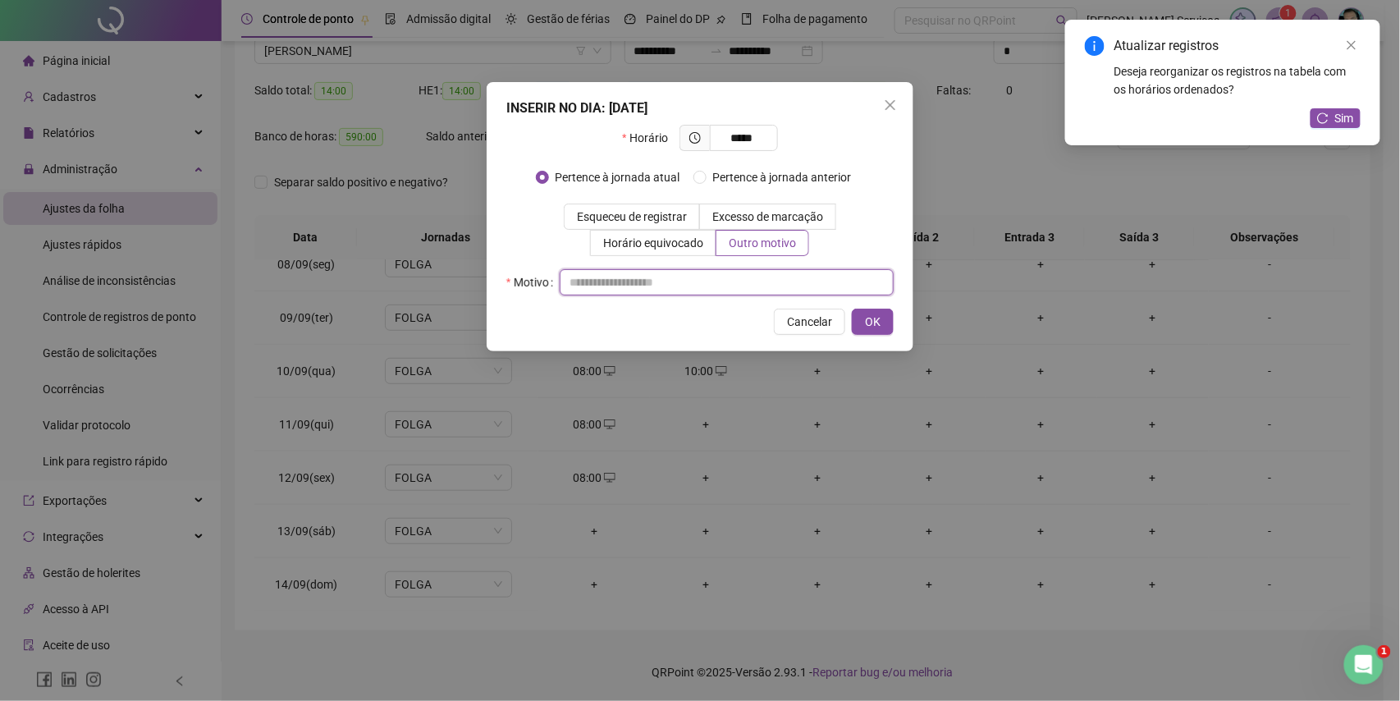
click at [753, 274] on input "text" at bounding box center [727, 282] width 334 height 26
type input "*"
click at [868, 323] on span "OK" at bounding box center [873, 322] width 16 height 18
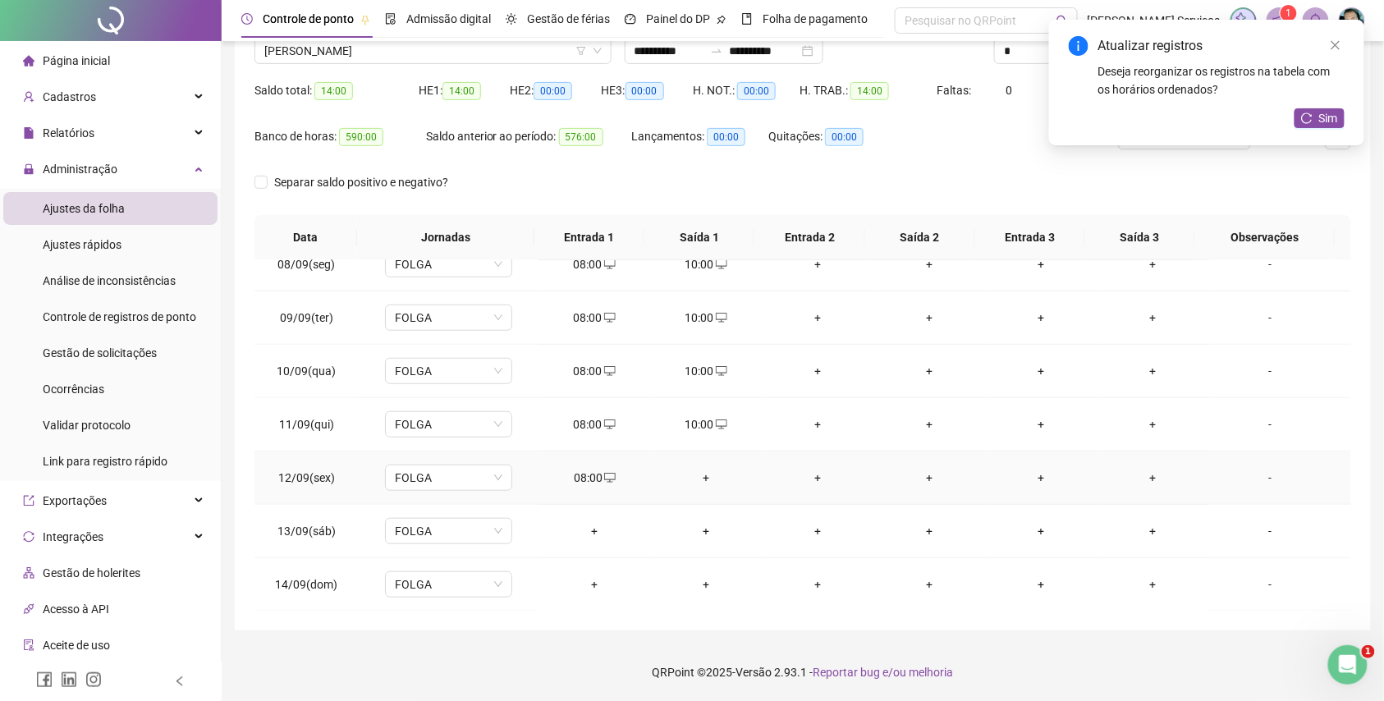
click at [691, 478] on div "+" at bounding box center [705, 478] width 85 height 18
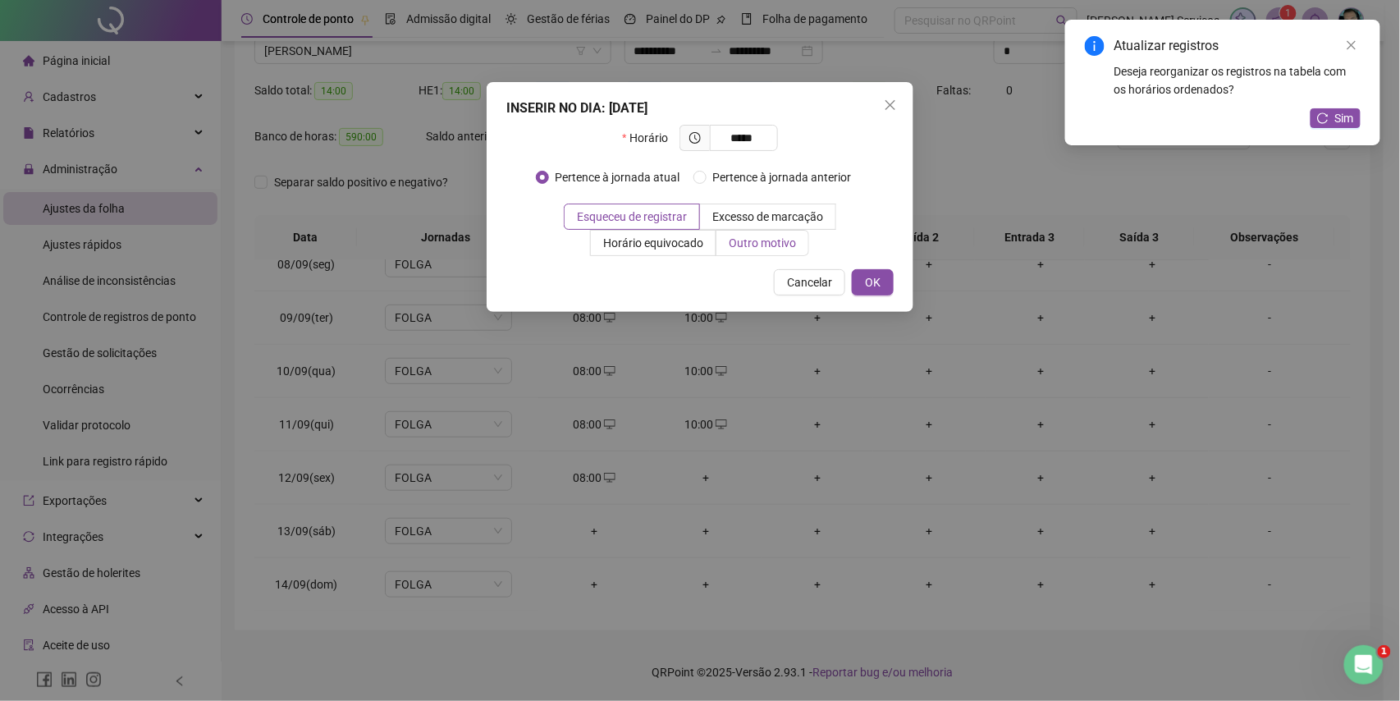
type input "*****"
click at [736, 246] on span "Outro motivo" at bounding box center [762, 242] width 67 height 13
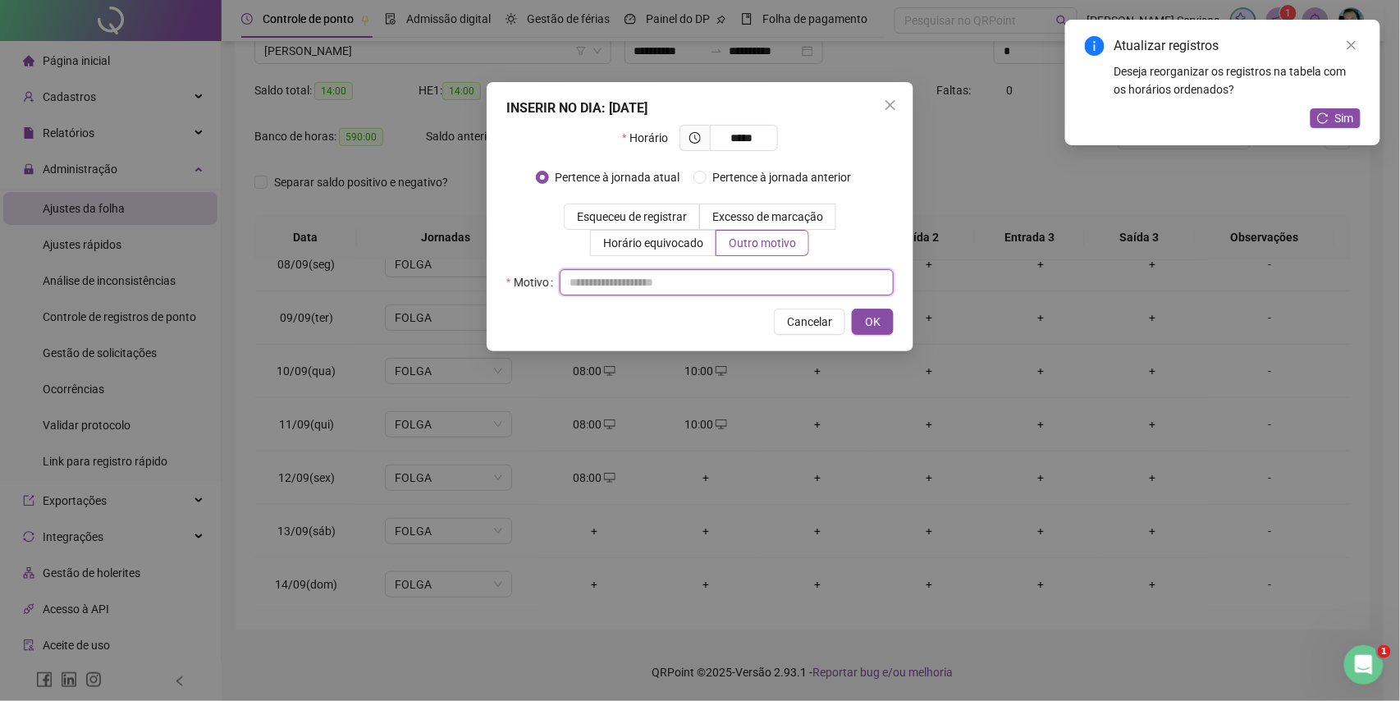
click at [736, 270] on input "text" at bounding box center [727, 282] width 334 height 26
type input "*"
click at [872, 318] on span "OK" at bounding box center [873, 322] width 16 height 18
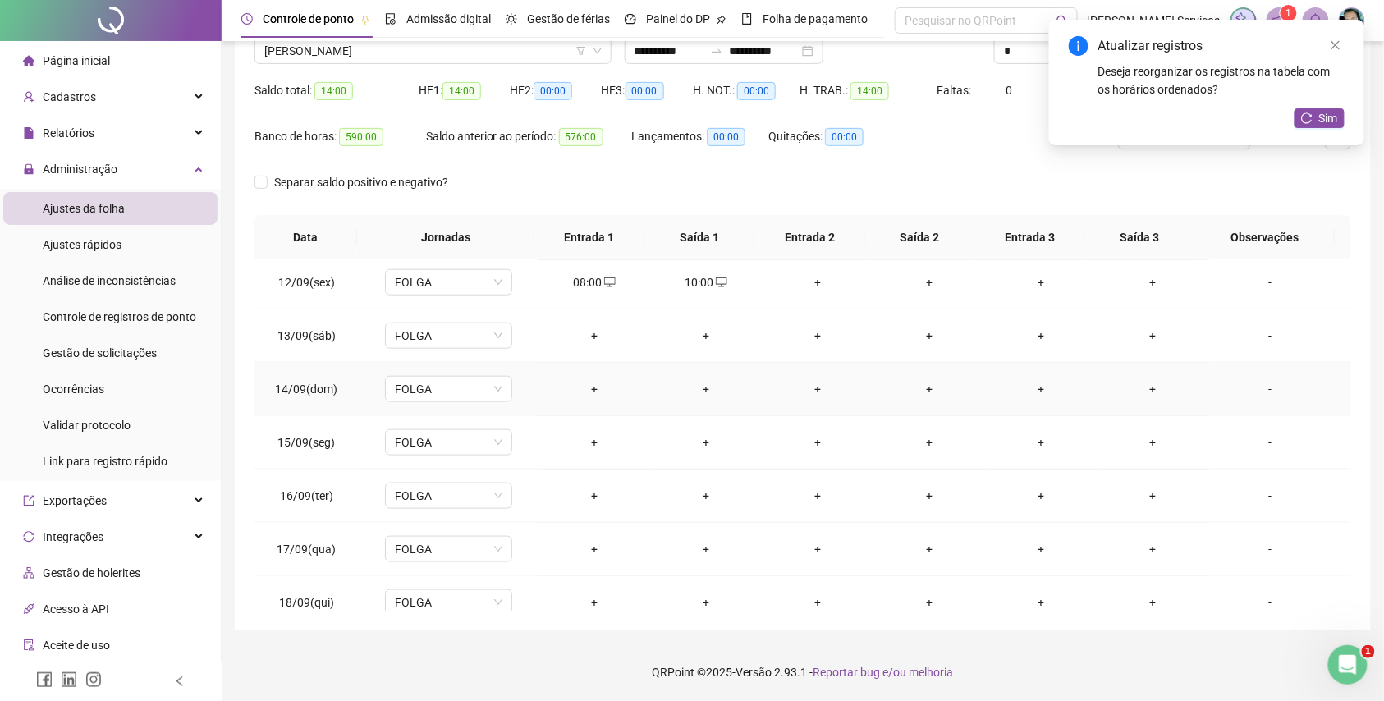
scroll to position [615, 0]
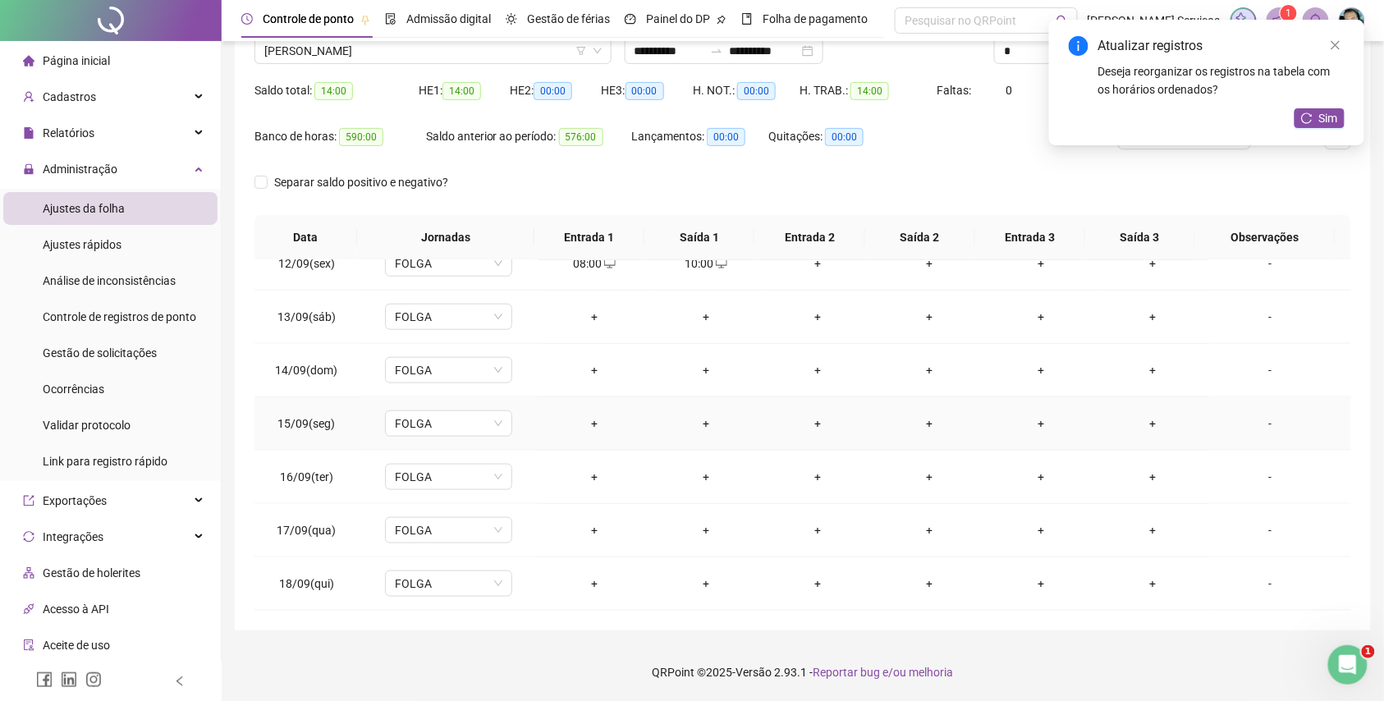
click at [589, 420] on div "+" at bounding box center [594, 424] width 85 height 18
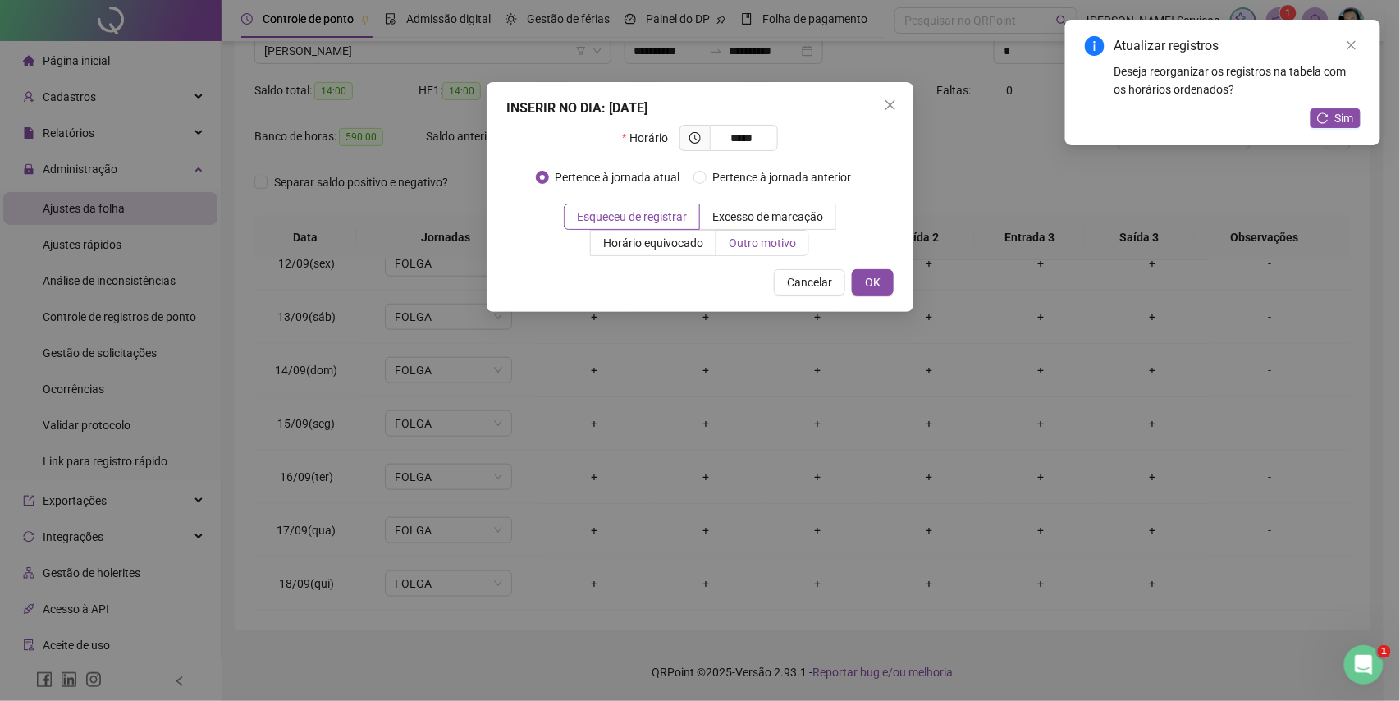
type input "*****"
click at [734, 250] on span "Outro motivo" at bounding box center [762, 242] width 67 height 13
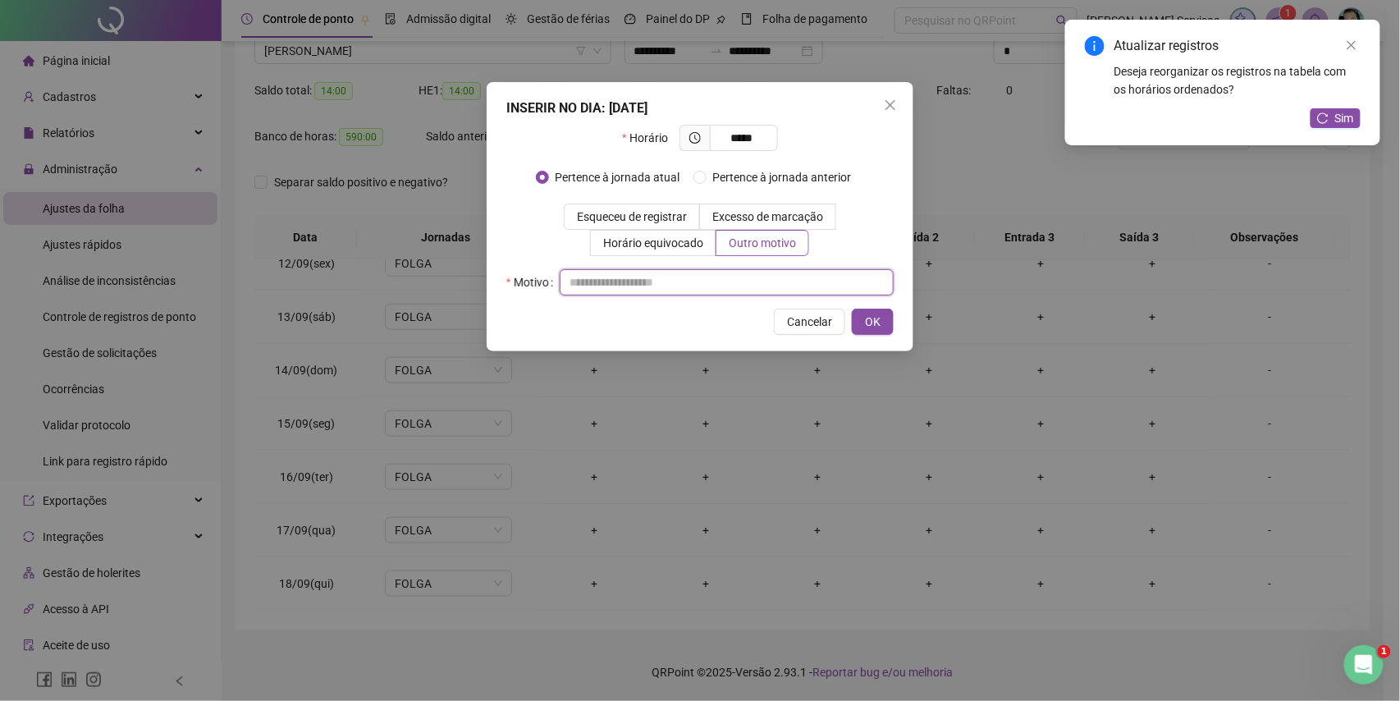
click at [733, 279] on input "text" at bounding box center [727, 282] width 334 height 26
type input "*"
click at [882, 323] on button "OK" at bounding box center [873, 322] width 42 height 26
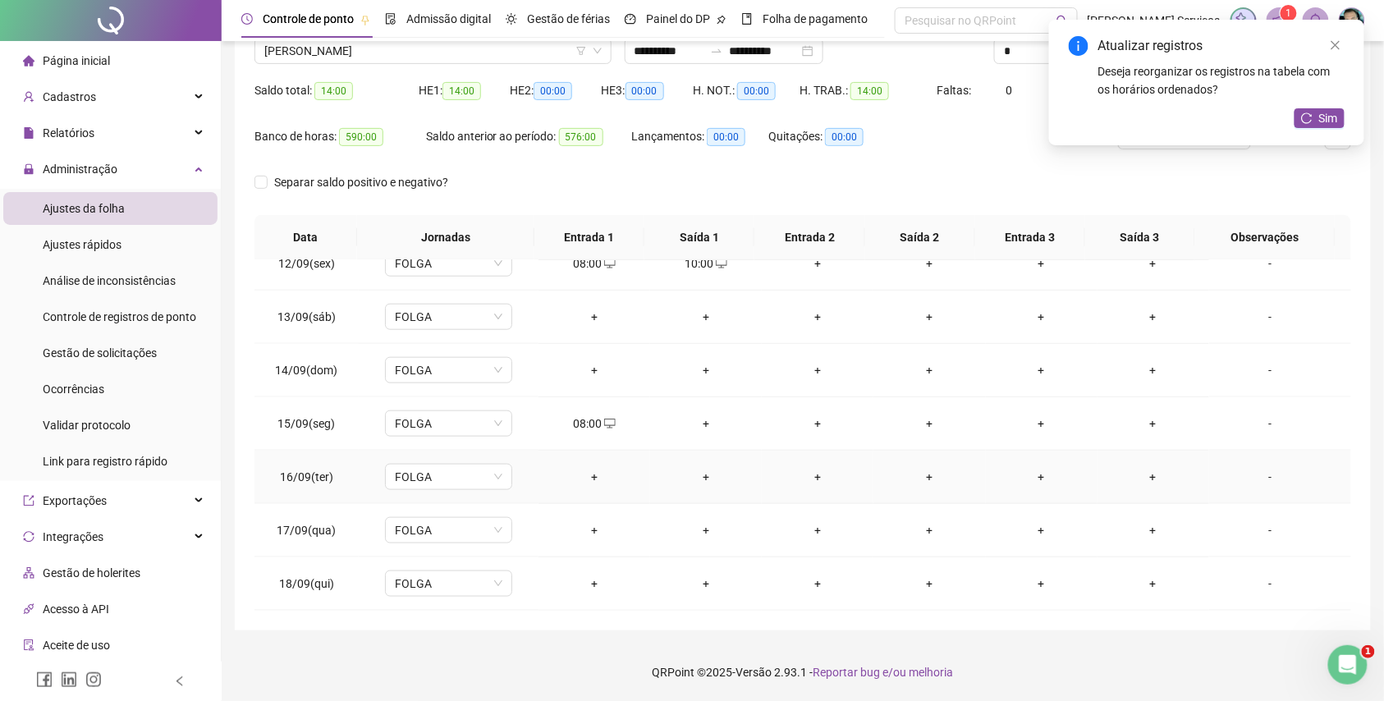
click at [589, 473] on div "+" at bounding box center [594, 477] width 85 height 18
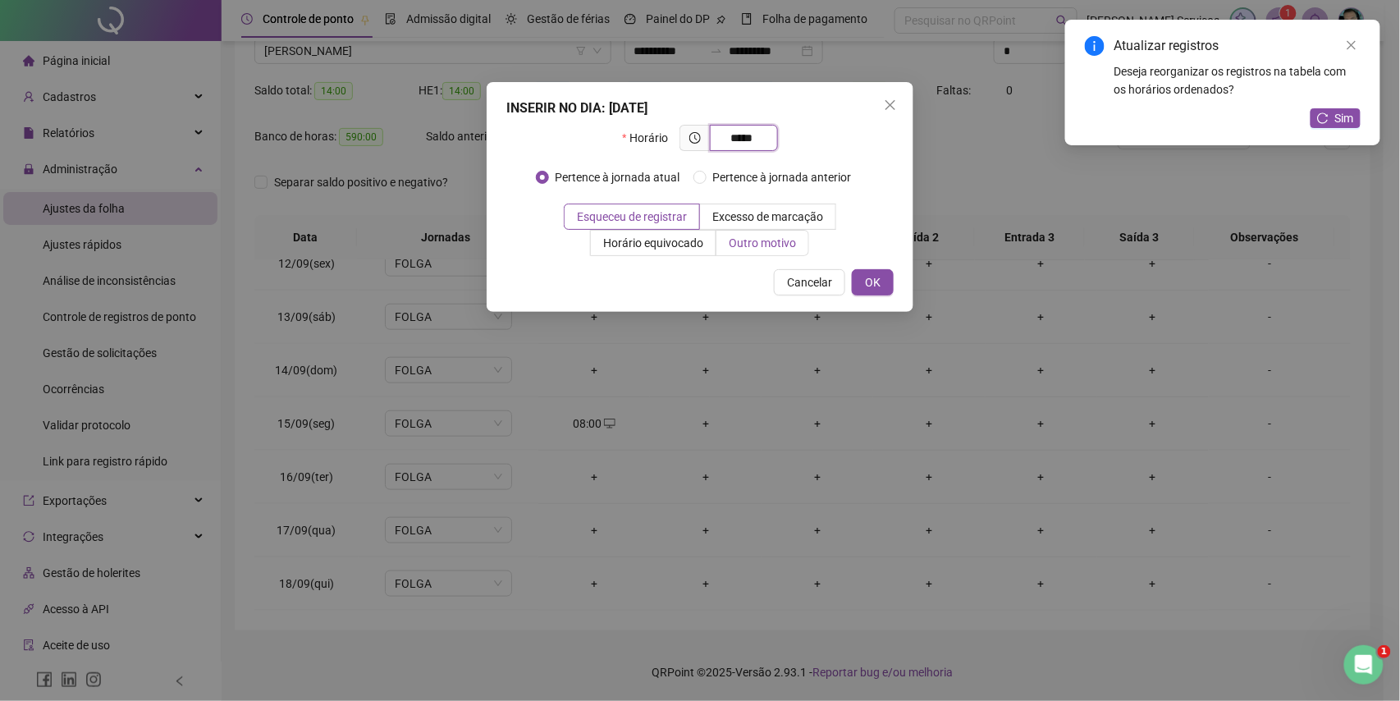
type input "*****"
click at [763, 248] on span "Outro motivo" at bounding box center [762, 242] width 67 height 13
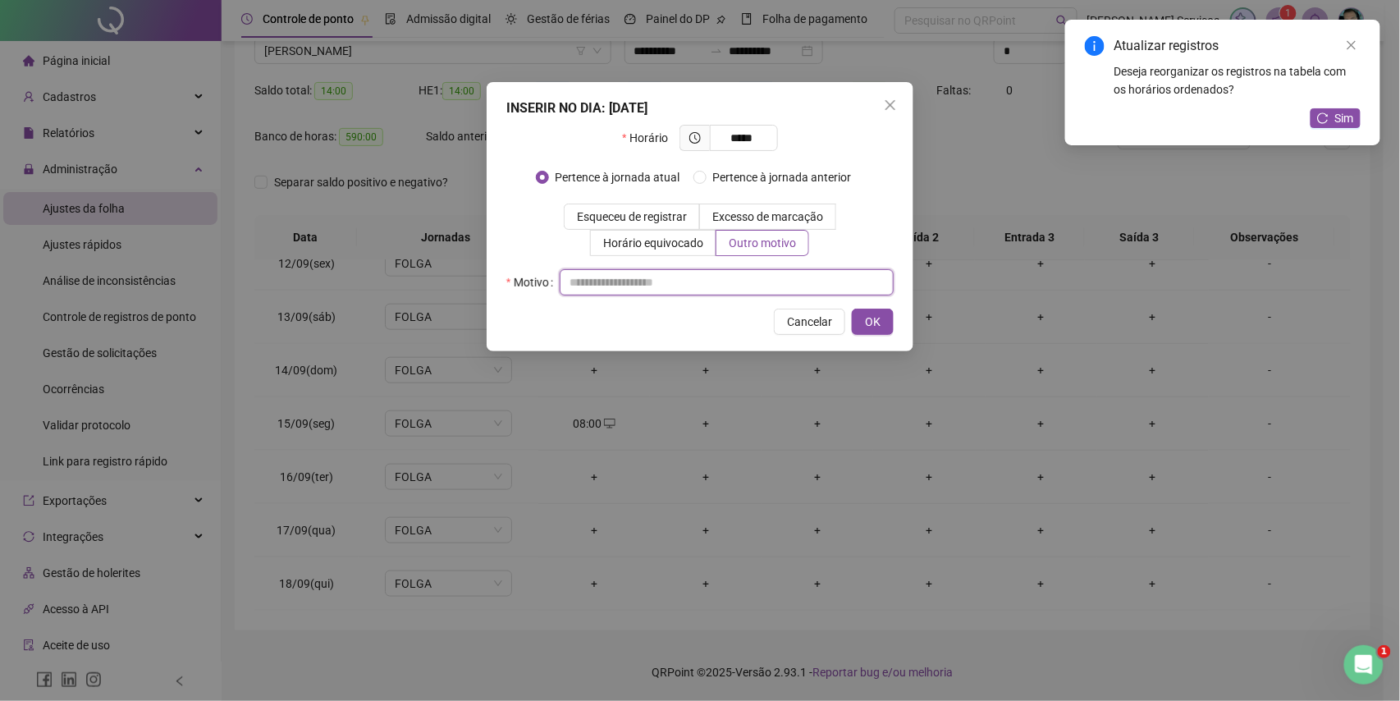
click at [733, 289] on input "text" at bounding box center [727, 282] width 334 height 26
type input "*"
click at [861, 319] on button "OK" at bounding box center [873, 322] width 42 height 26
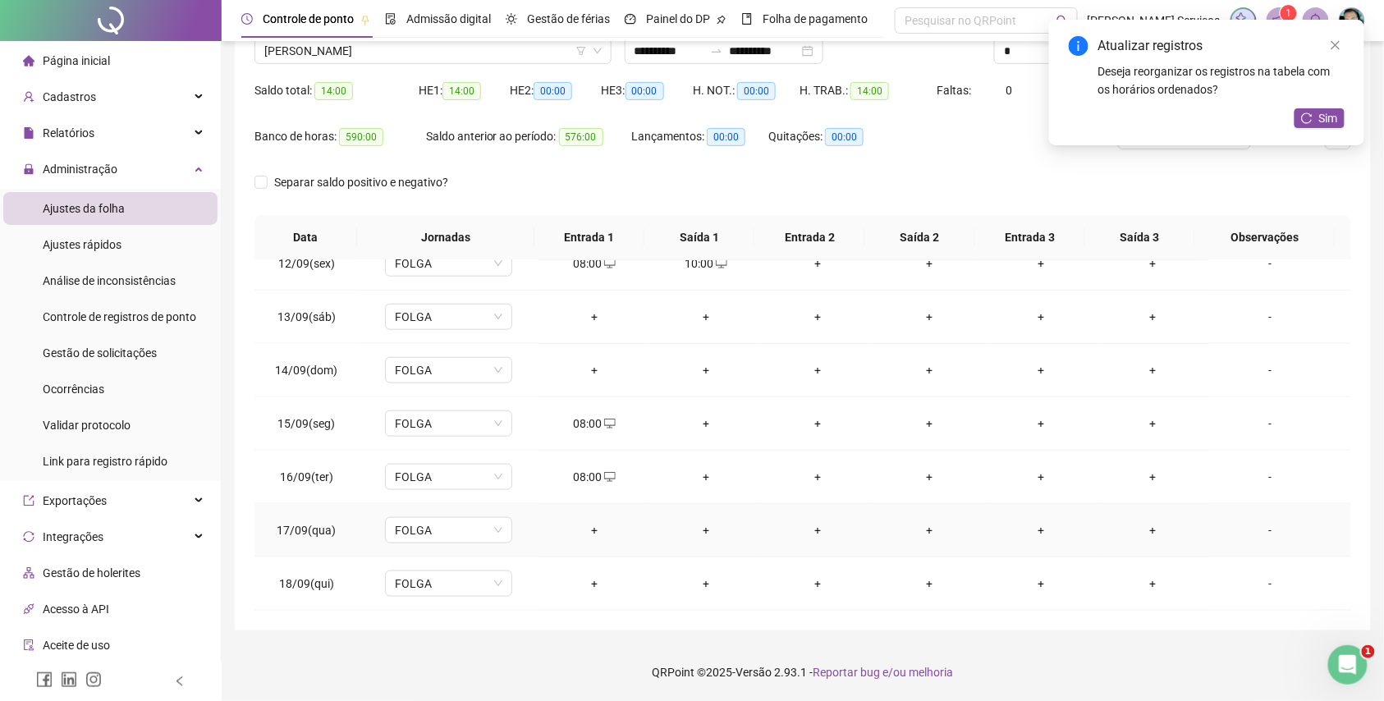
click at [598, 526] on div "+" at bounding box center [594, 530] width 85 height 18
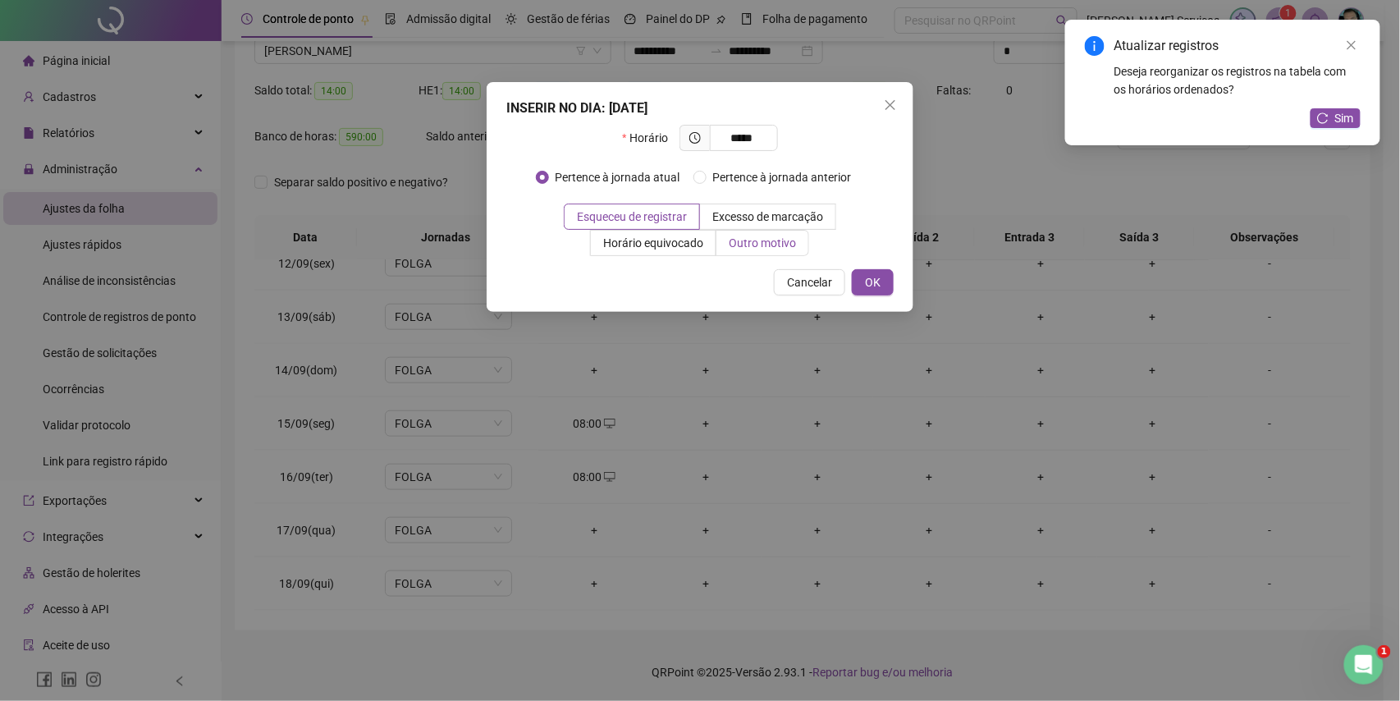
type input "*****"
click at [722, 240] on label "Outro motivo" at bounding box center [763, 243] width 93 height 26
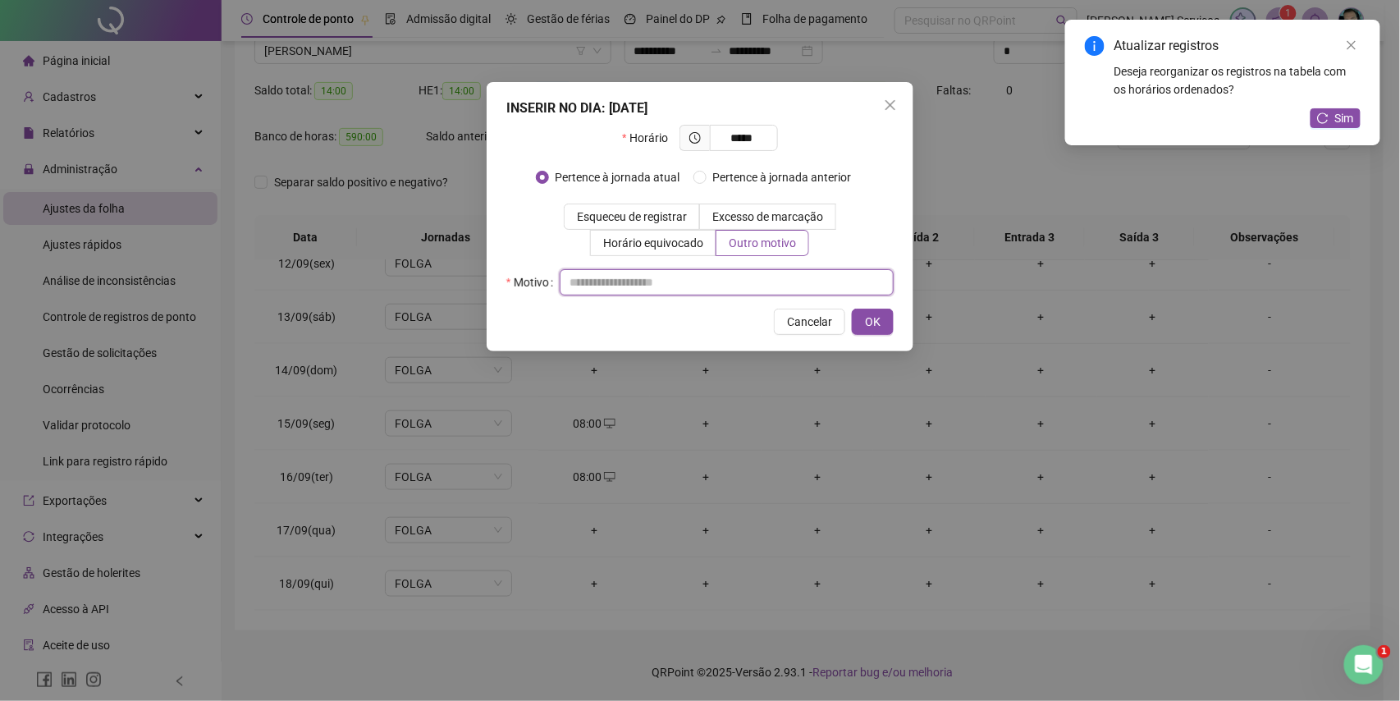
click at [722, 292] on input "text" at bounding box center [727, 282] width 334 height 26
type input "*"
click at [852, 310] on button "OK" at bounding box center [873, 322] width 42 height 26
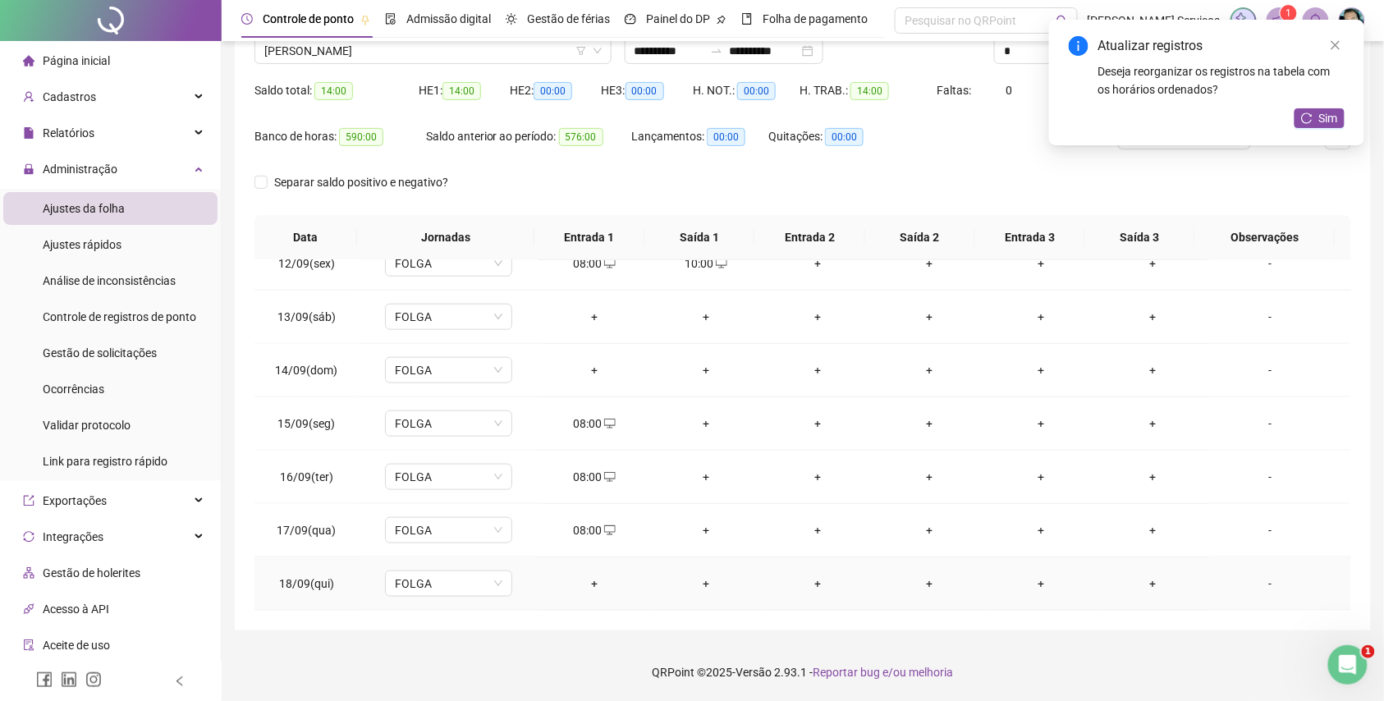
click at [580, 581] on div "+" at bounding box center [594, 584] width 85 height 18
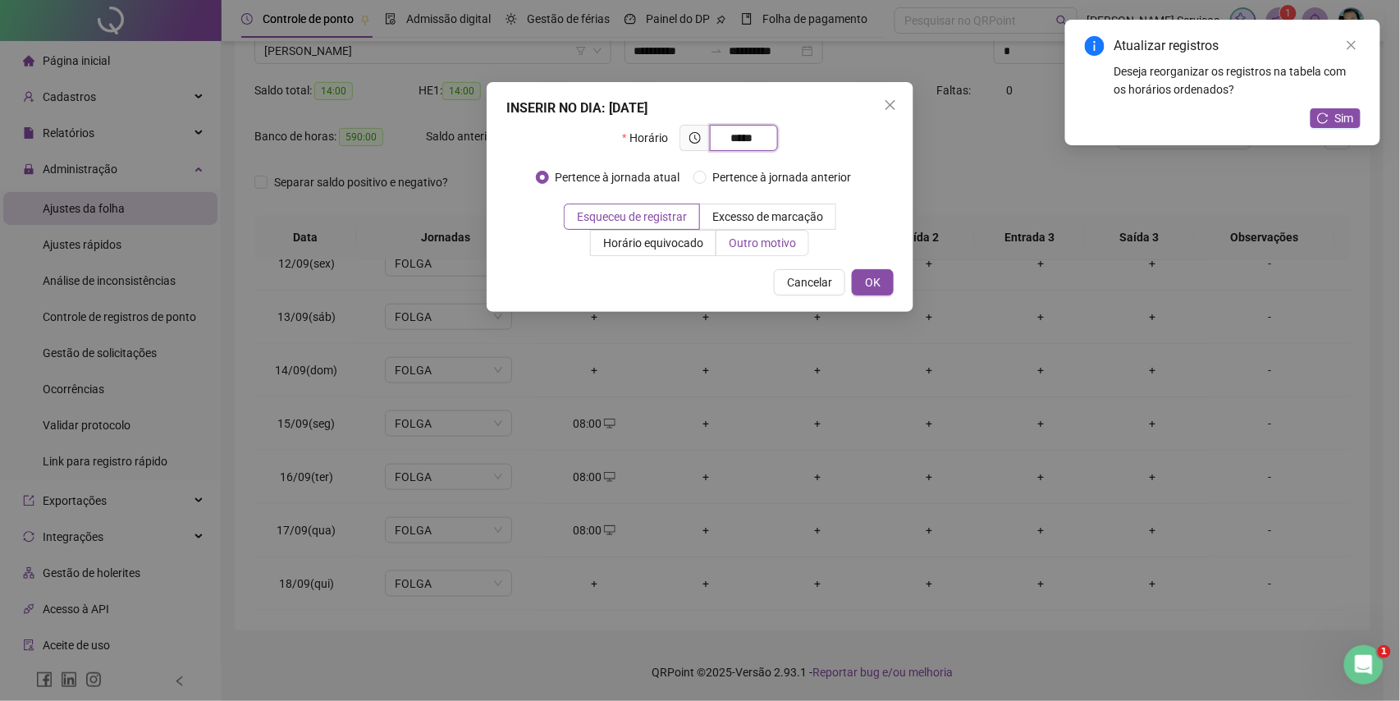
type input "*****"
click at [760, 254] on label "Outro motivo" at bounding box center [763, 243] width 93 height 26
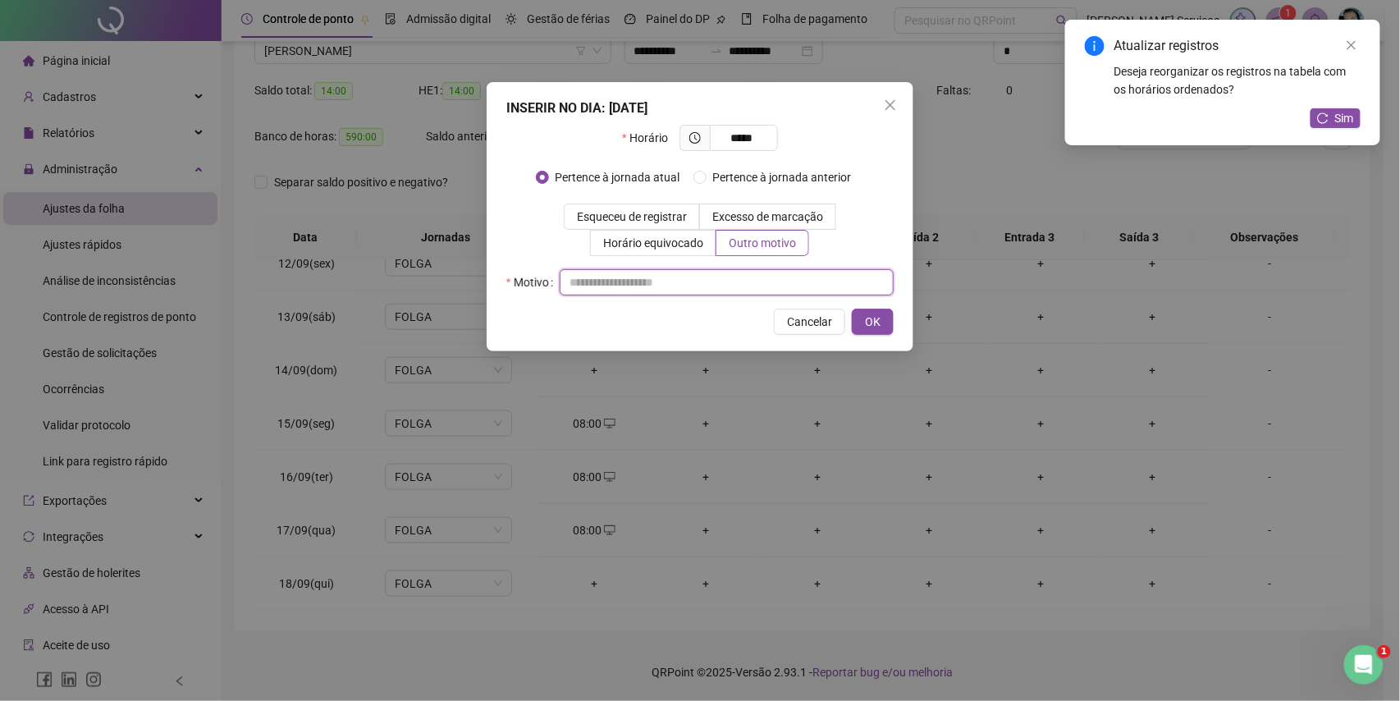
click at [755, 280] on input "text" at bounding box center [727, 282] width 334 height 26
type input "*"
click at [880, 328] on span "OK" at bounding box center [873, 322] width 16 height 18
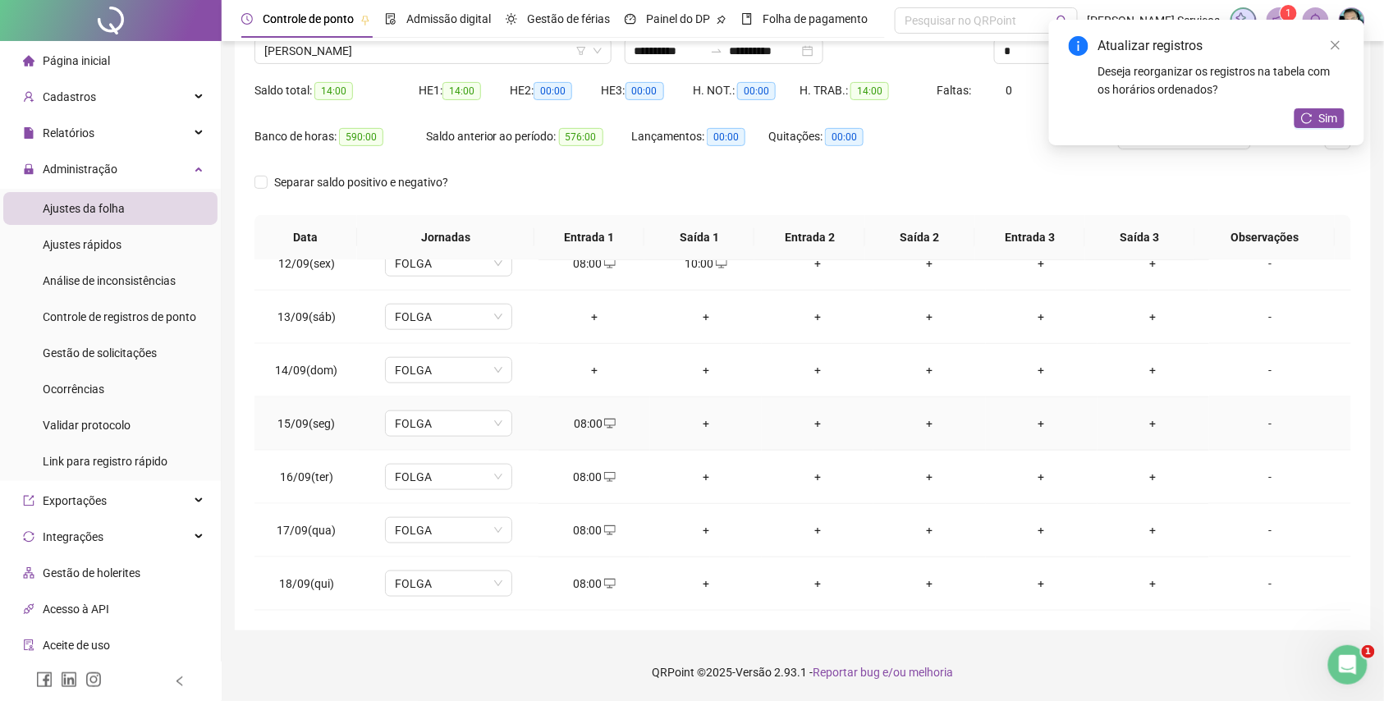
click at [708, 422] on div "+" at bounding box center [705, 424] width 85 height 18
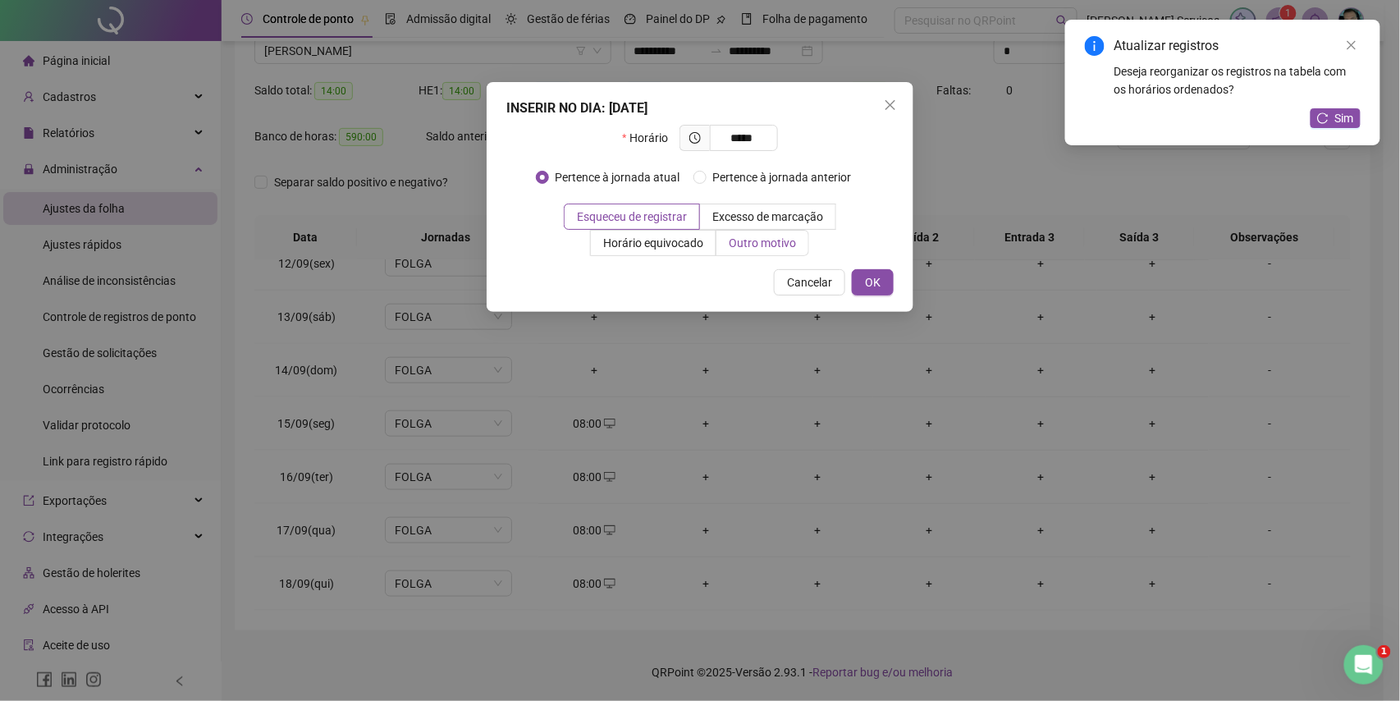
type input "*****"
click at [749, 250] on span "Outro motivo" at bounding box center [762, 242] width 67 height 13
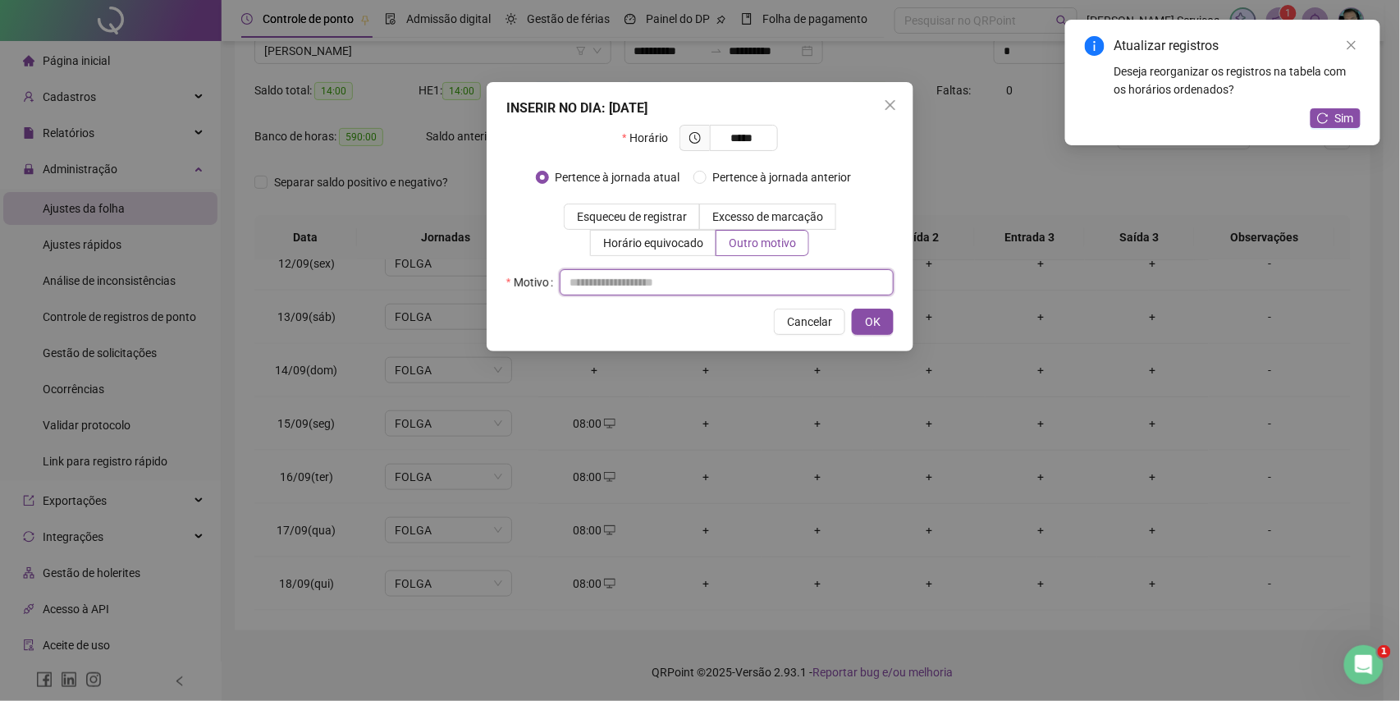
click at [744, 286] on input "text" at bounding box center [727, 282] width 334 height 26
type input "*"
click at [867, 312] on button "OK" at bounding box center [873, 322] width 42 height 26
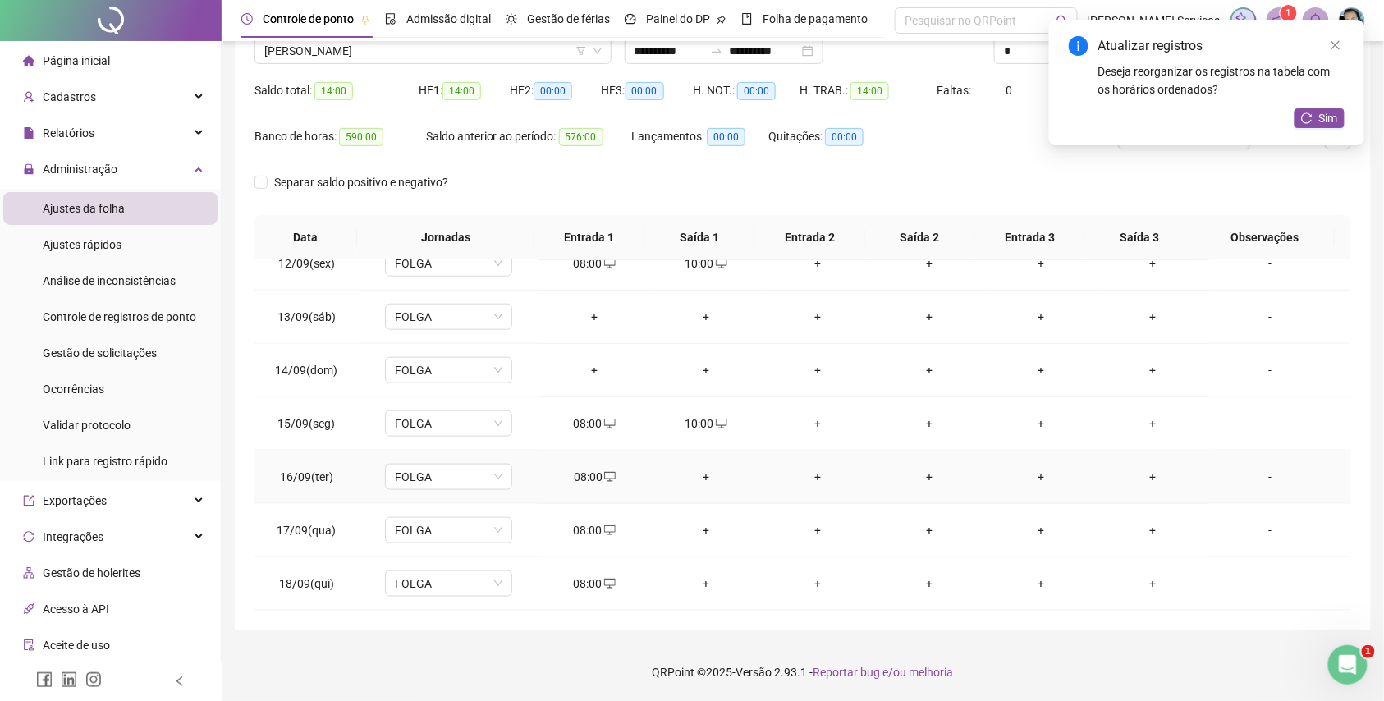
click at [703, 476] on div "+" at bounding box center [705, 477] width 85 height 18
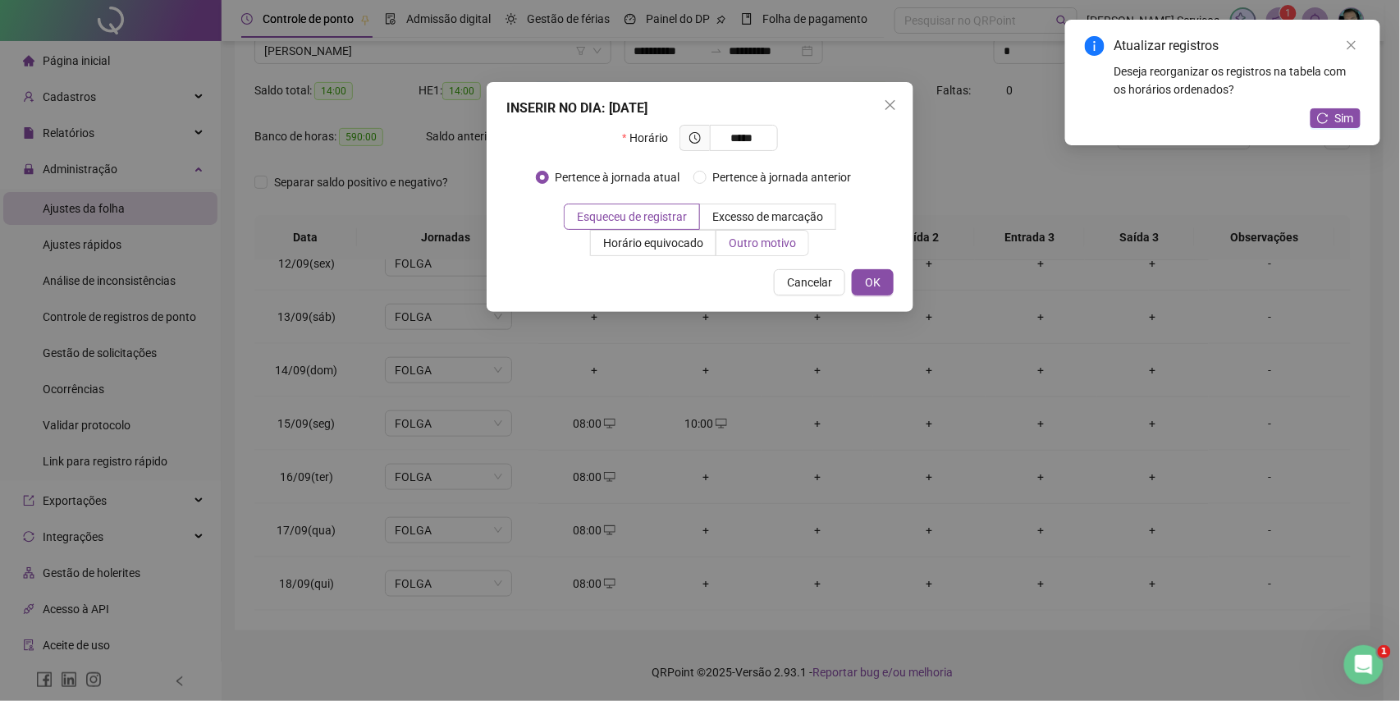
type input "*****"
click at [757, 236] on span "Outro motivo" at bounding box center [762, 242] width 67 height 13
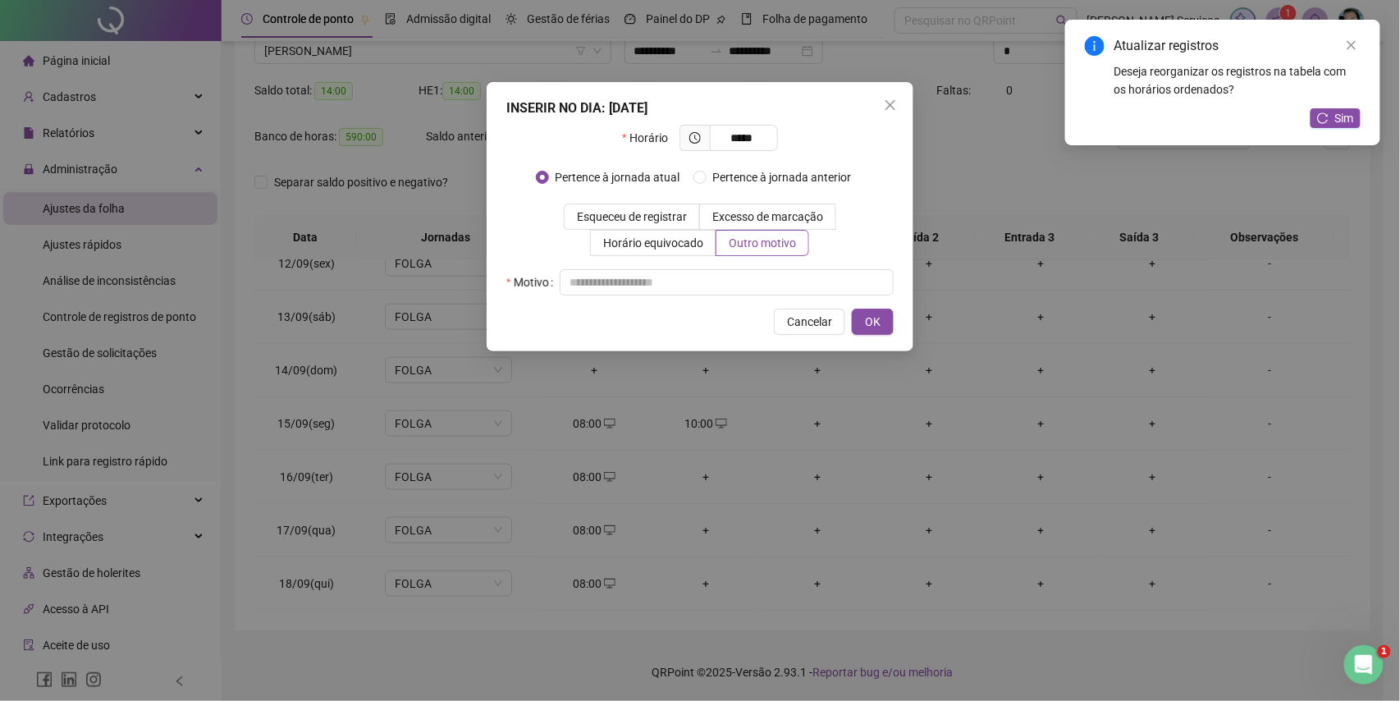
click at [749, 263] on div "Horário ***** Pertence à jornada atual Pertence à jornada anterior Esqueceu de …" at bounding box center [699, 210] width 387 height 171
click at [749, 273] on input "text" at bounding box center [727, 282] width 334 height 26
type input "*"
click at [890, 317] on button "OK" at bounding box center [873, 322] width 42 height 26
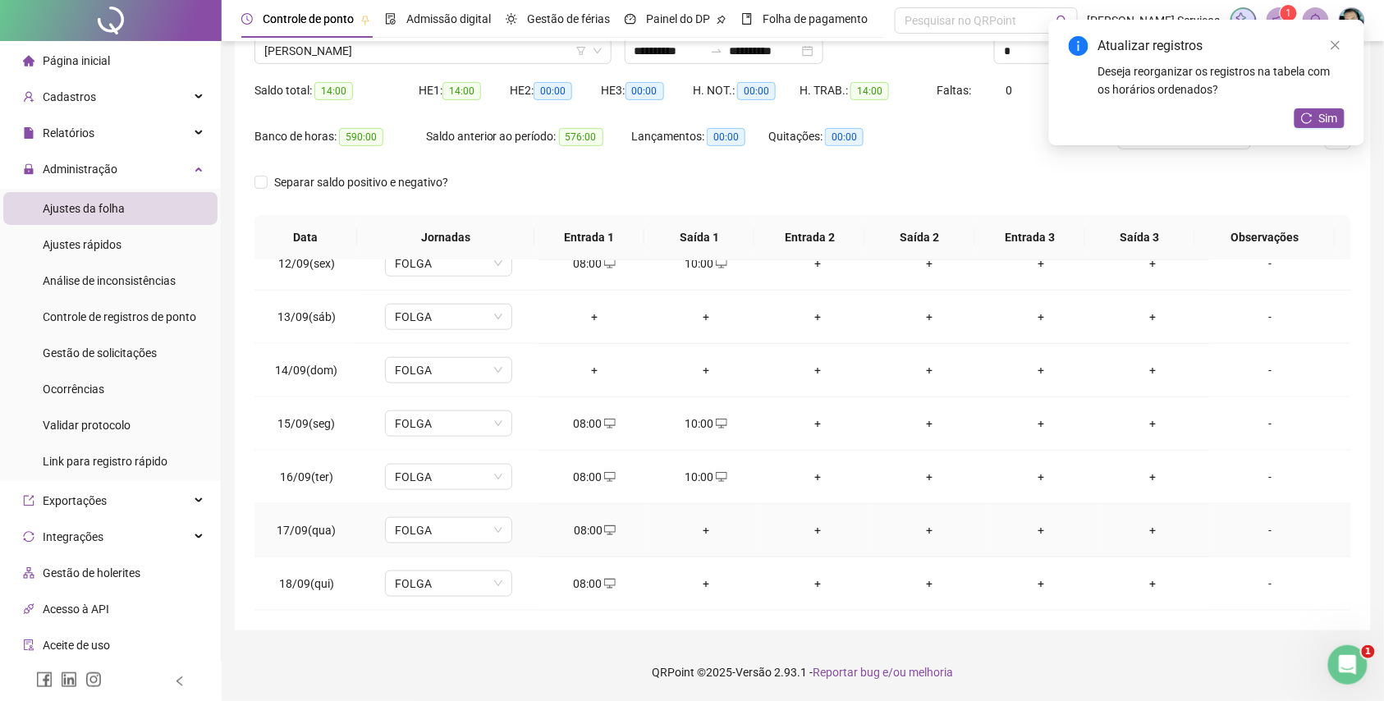
click at [691, 530] on div "+" at bounding box center [705, 530] width 85 height 18
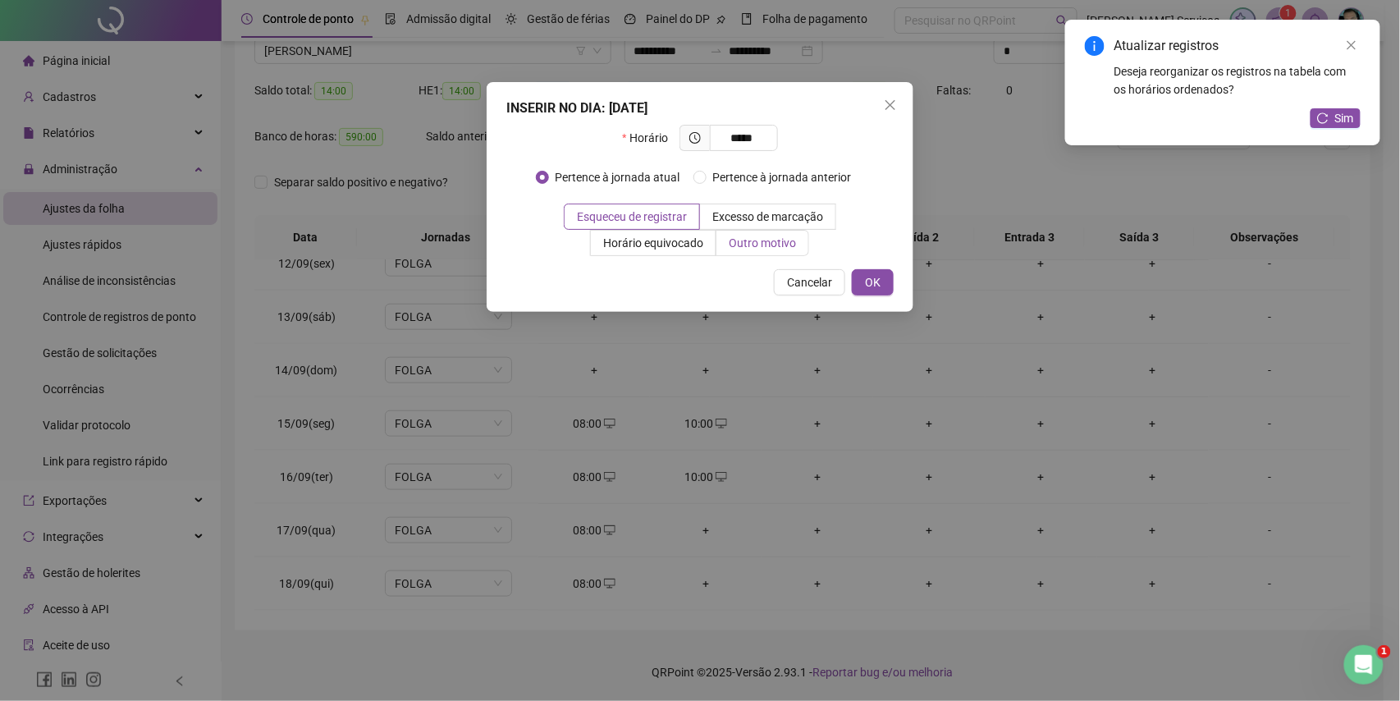
type input "*****"
click at [734, 250] on span "Outro motivo" at bounding box center [762, 242] width 67 height 13
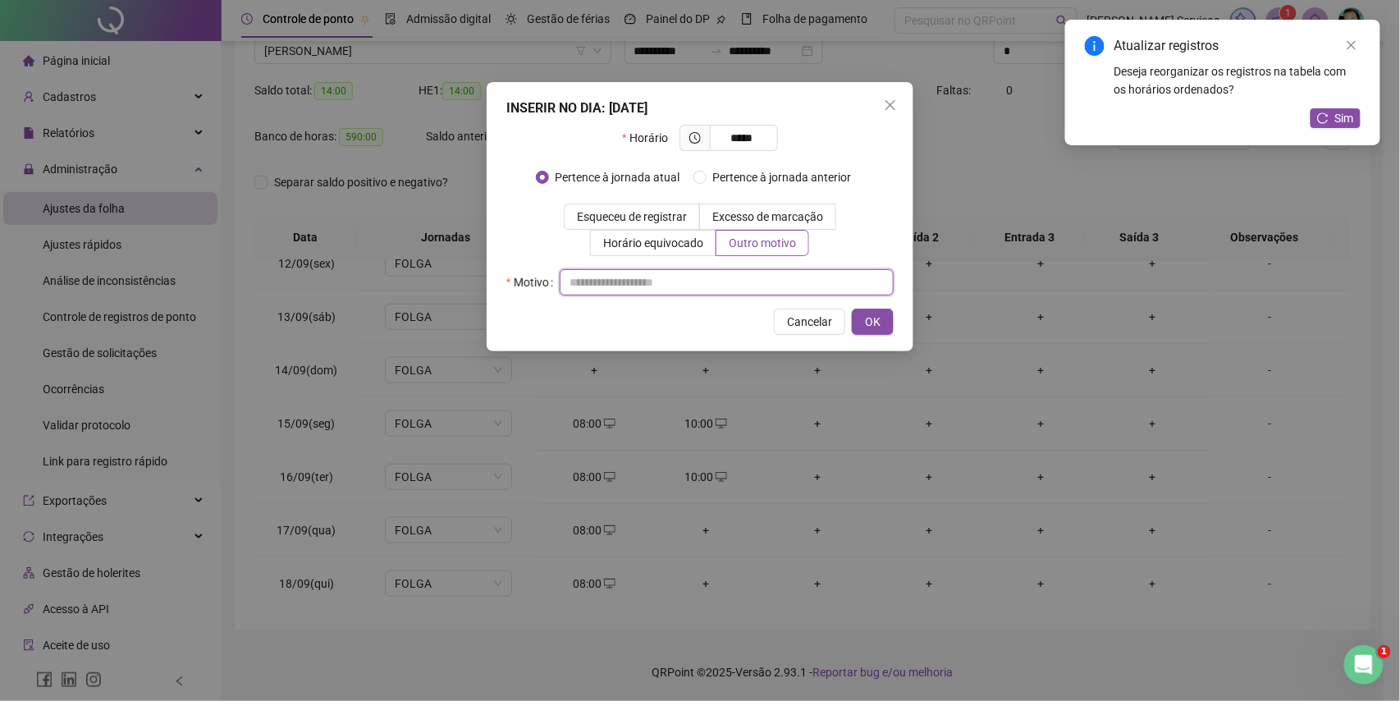
click at [731, 273] on input "text" at bounding box center [727, 282] width 334 height 26
type input "*"
click at [885, 327] on button "OK" at bounding box center [873, 322] width 42 height 26
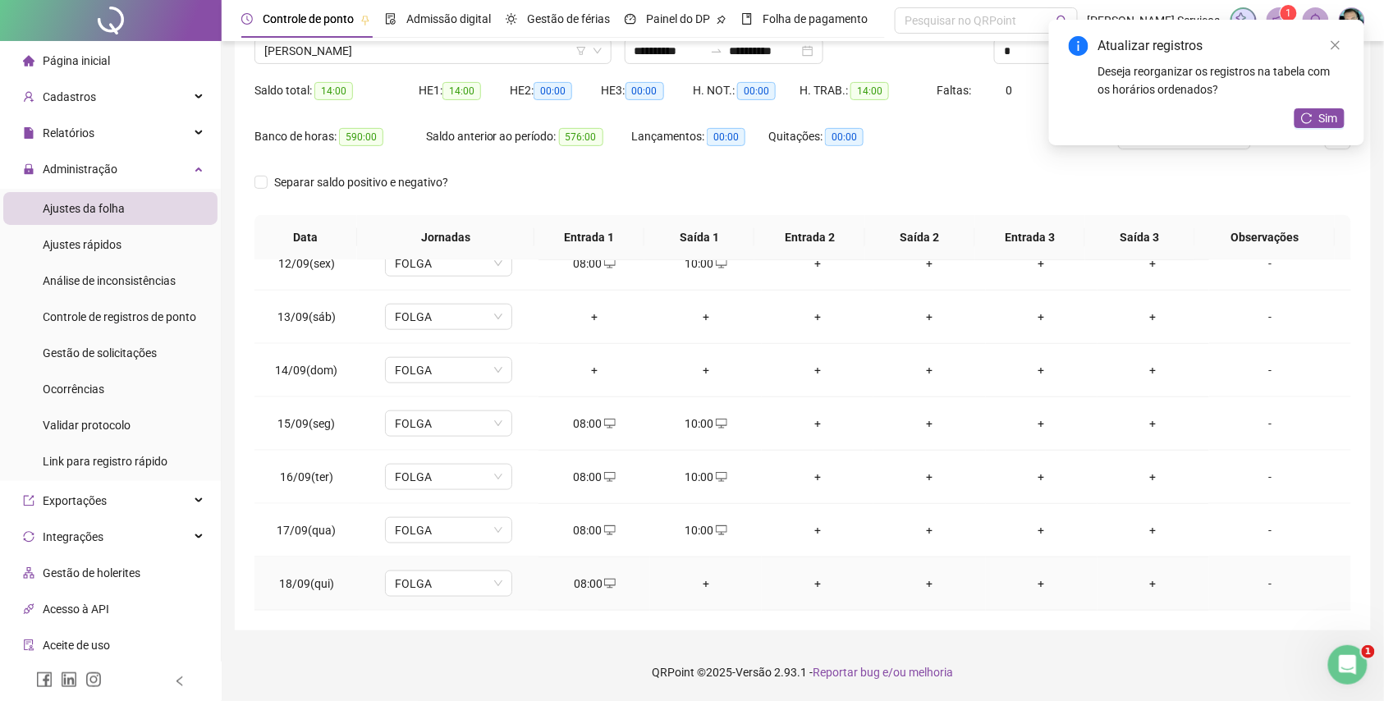
click at [703, 582] on div "+" at bounding box center [705, 584] width 85 height 18
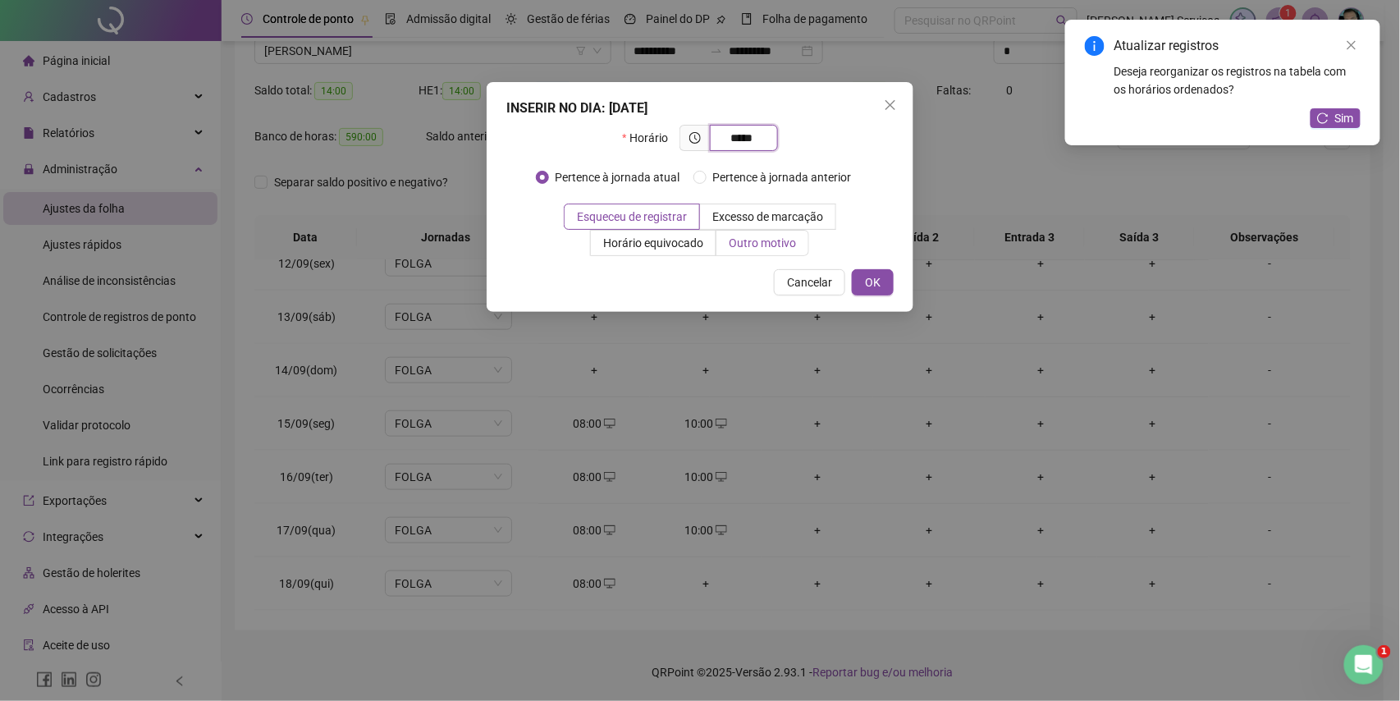
type input "*****"
click at [736, 248] on span "Outro motivo" at bounding box center [762, 242] width 67 height 13
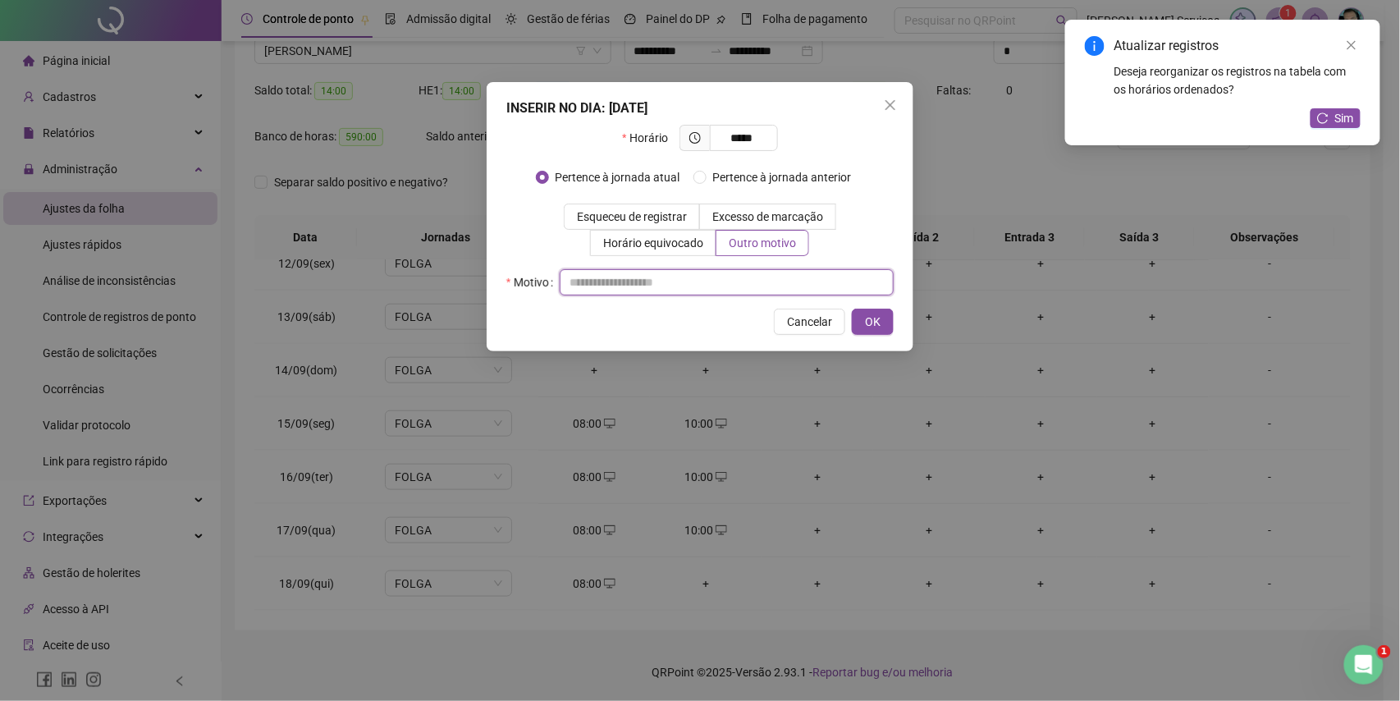
click at [735, 271] on input "text" at bounding box center [727, 282] width 334 height 26
type input "*"
click at [872, 328] on span "OK" at bounding box center [873, 322] width 16 height 18
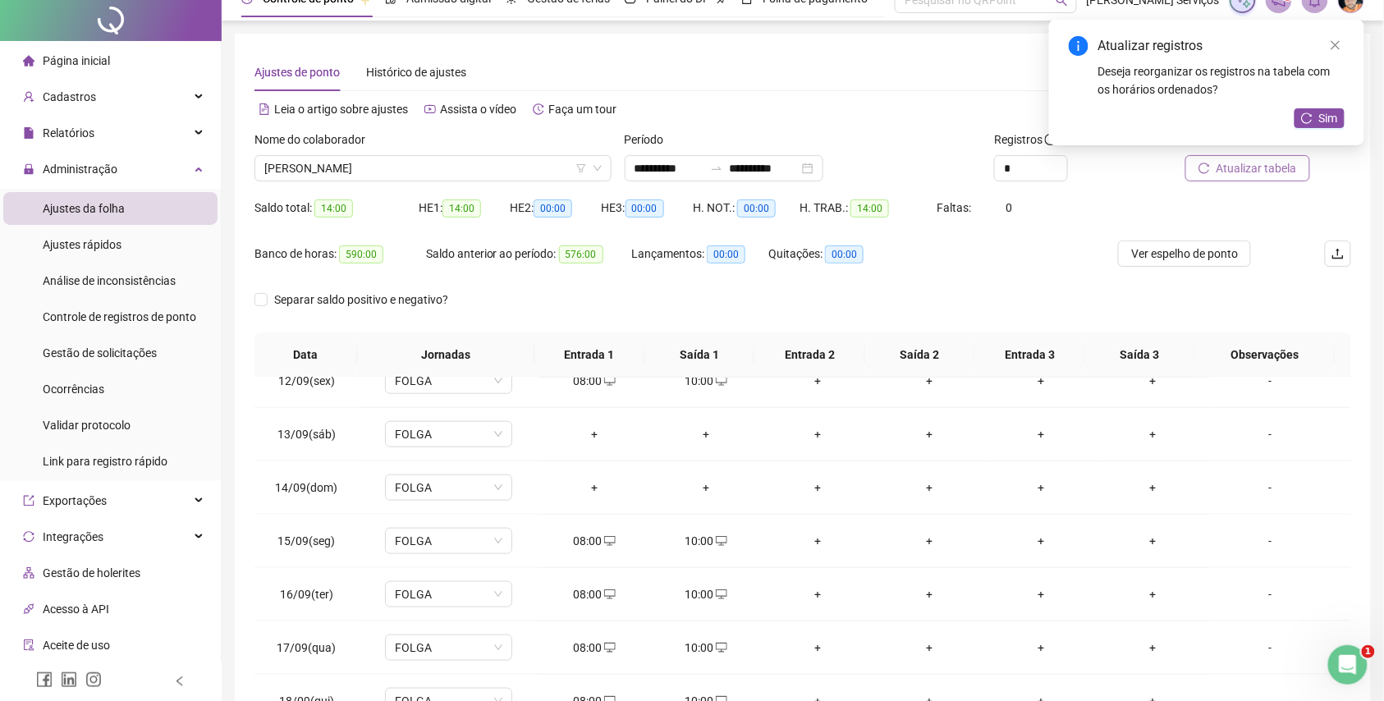
scroll to position [0, 0]
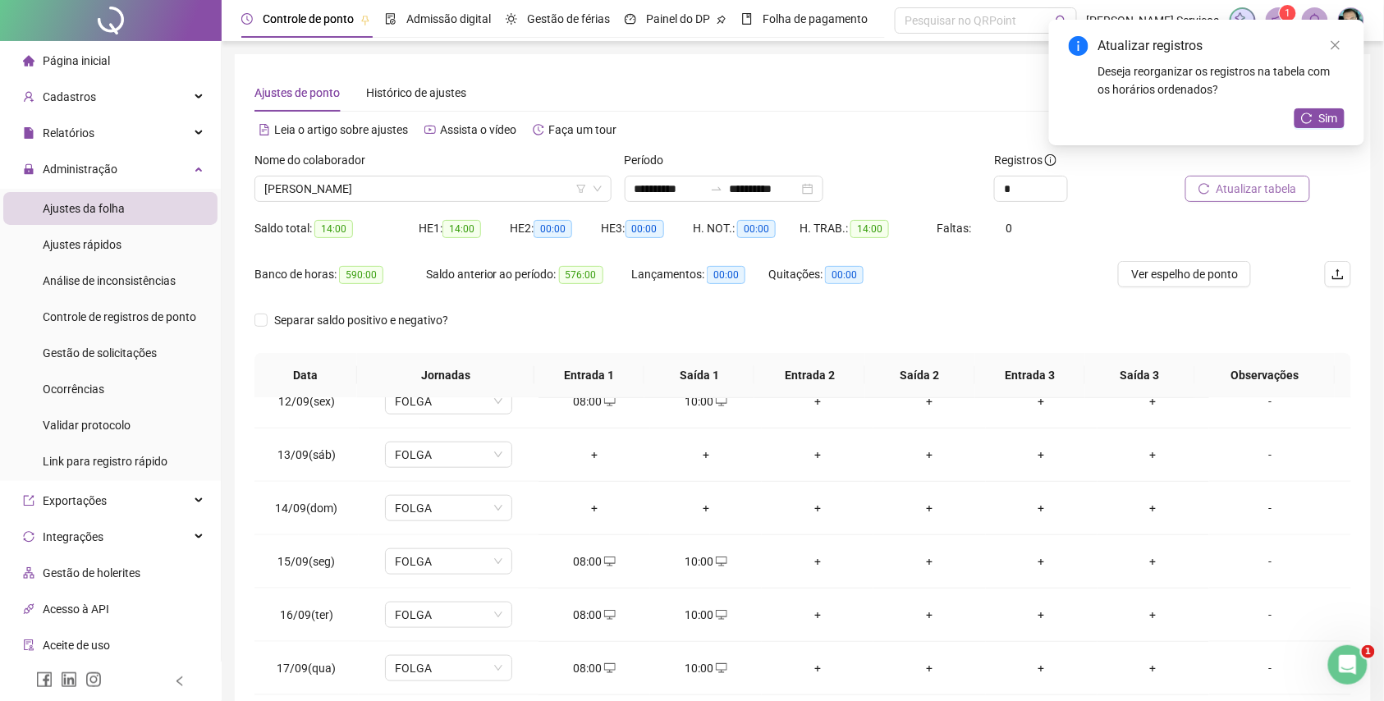
click at [1233, 192] on span "Atualizar tabela" at bounding box center [1257, 189] width 80 height 18
click at [1229, 199] on button "Atualizar tabela" at bounding box center [1247, 189] width 125 height 26
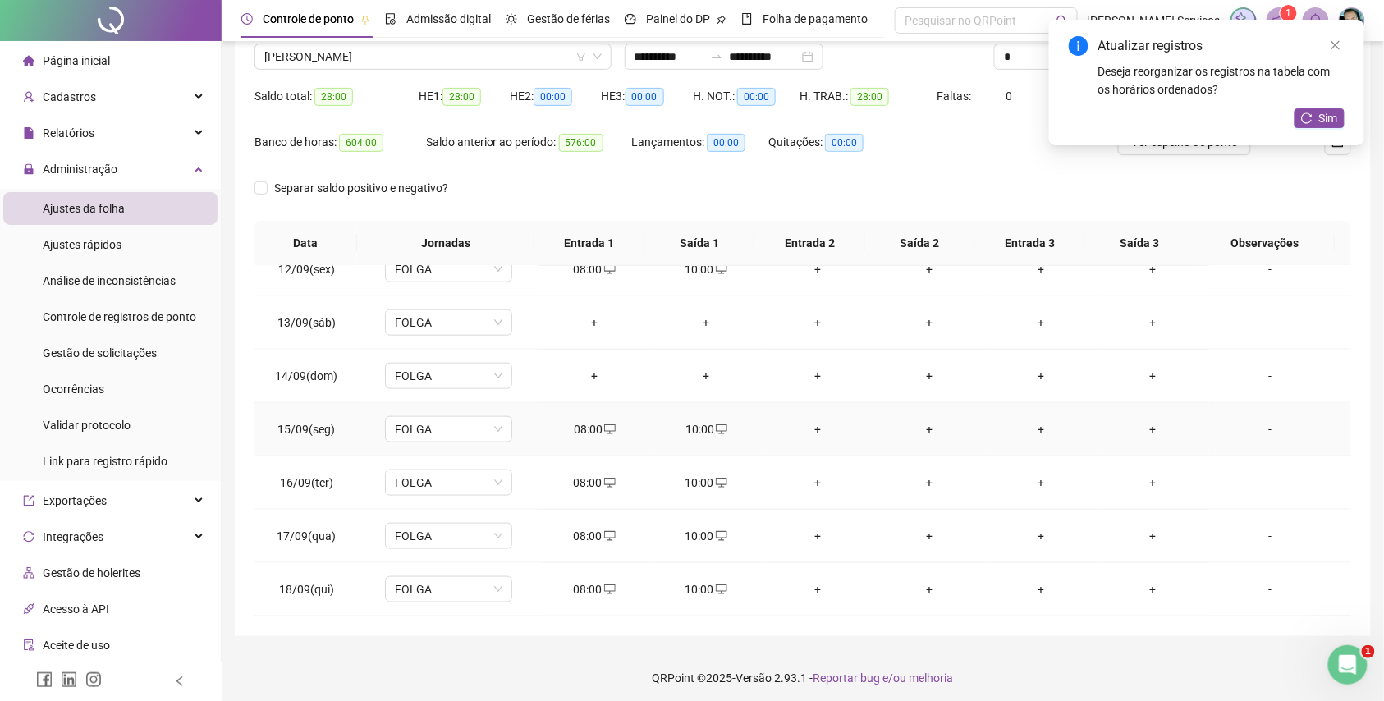
scroll to position [138, 0]
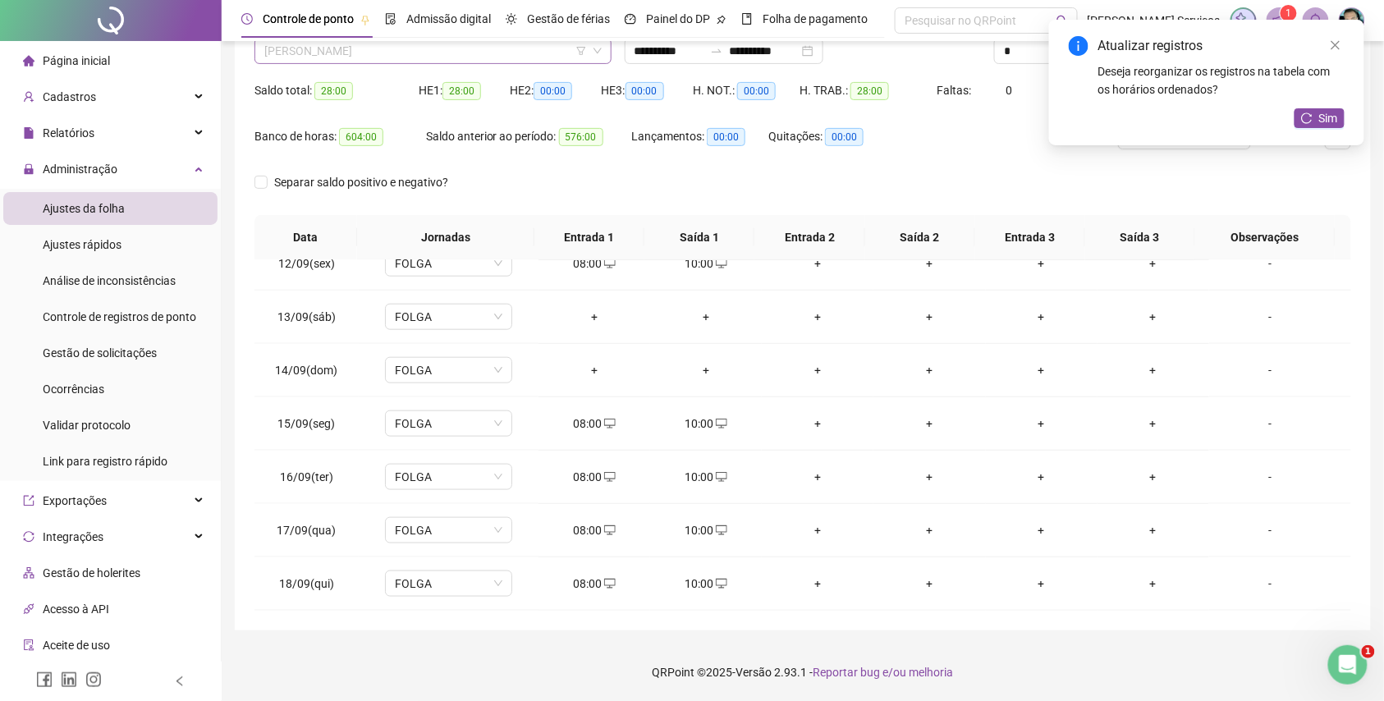
click at [483, 63] on div "[PERSON_NAME]" at bounding box center [432, 51] width 357 height 26
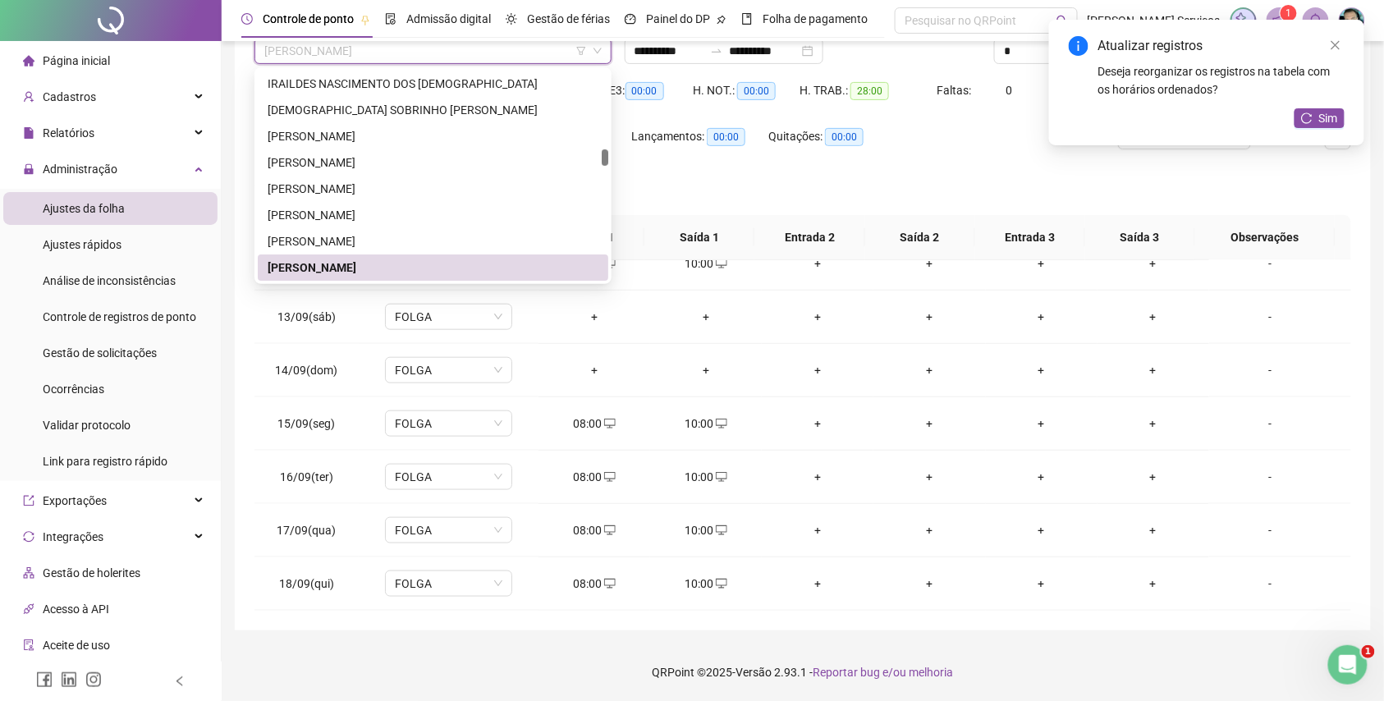
paste input "**********"
type input "**********"
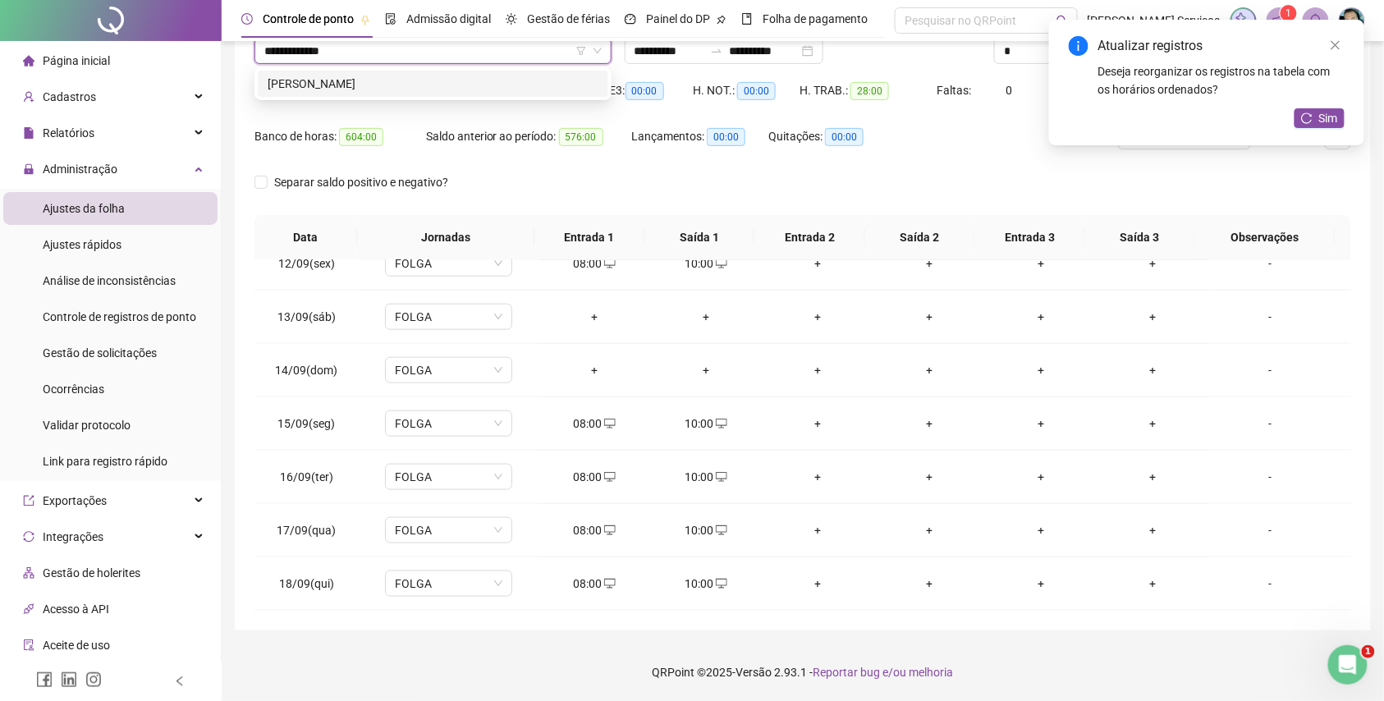
click at [486, 86] on div "[PERSON_NAME]" at bounding box center [433, 84] width 331 height 18
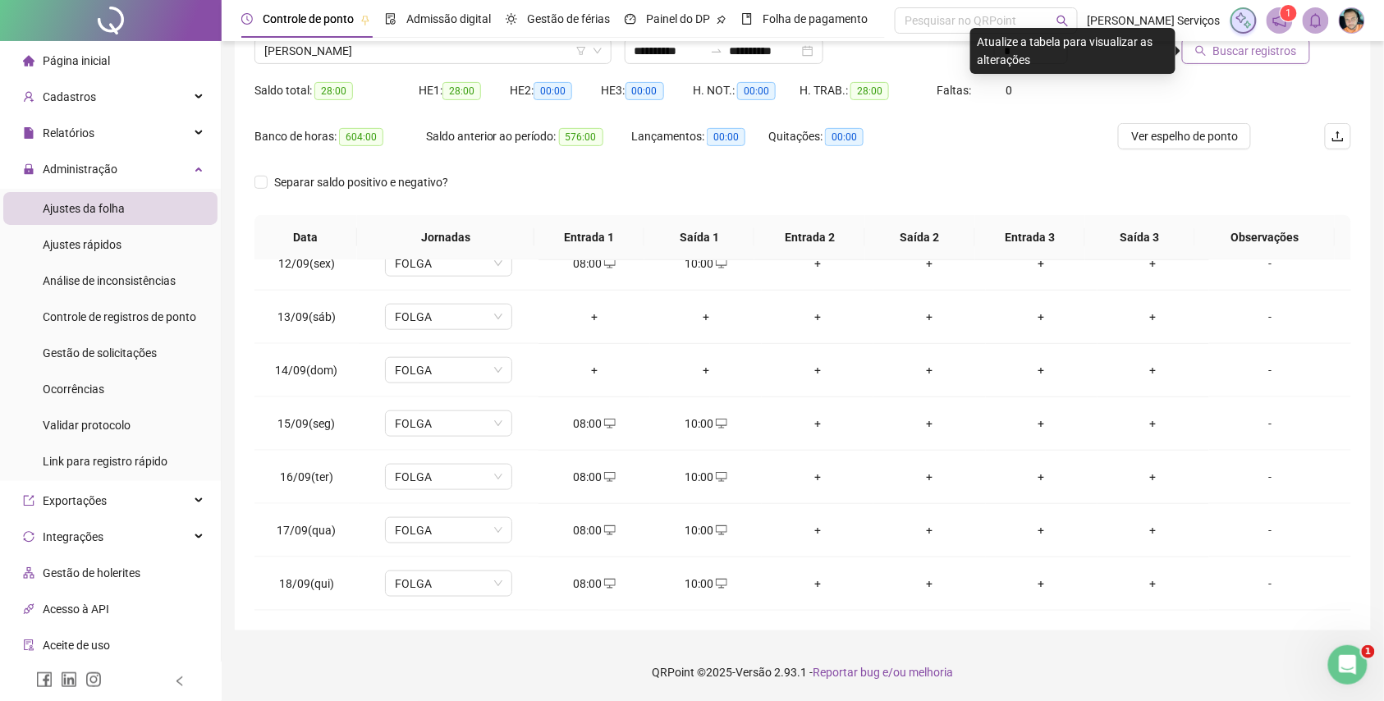
click at [1226, 57] on span "Buscar registros" at bounding box center [1255, 51] width 84 height 18
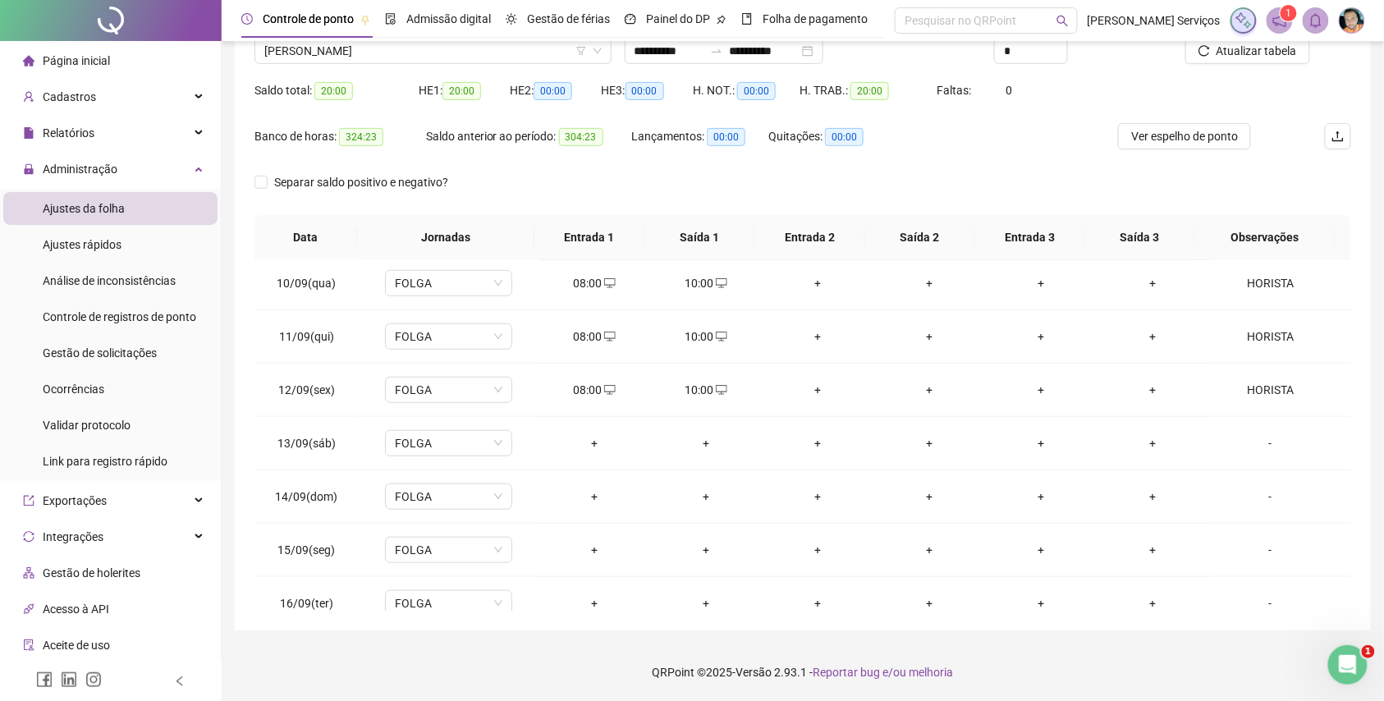
scroll to position [615, 0]
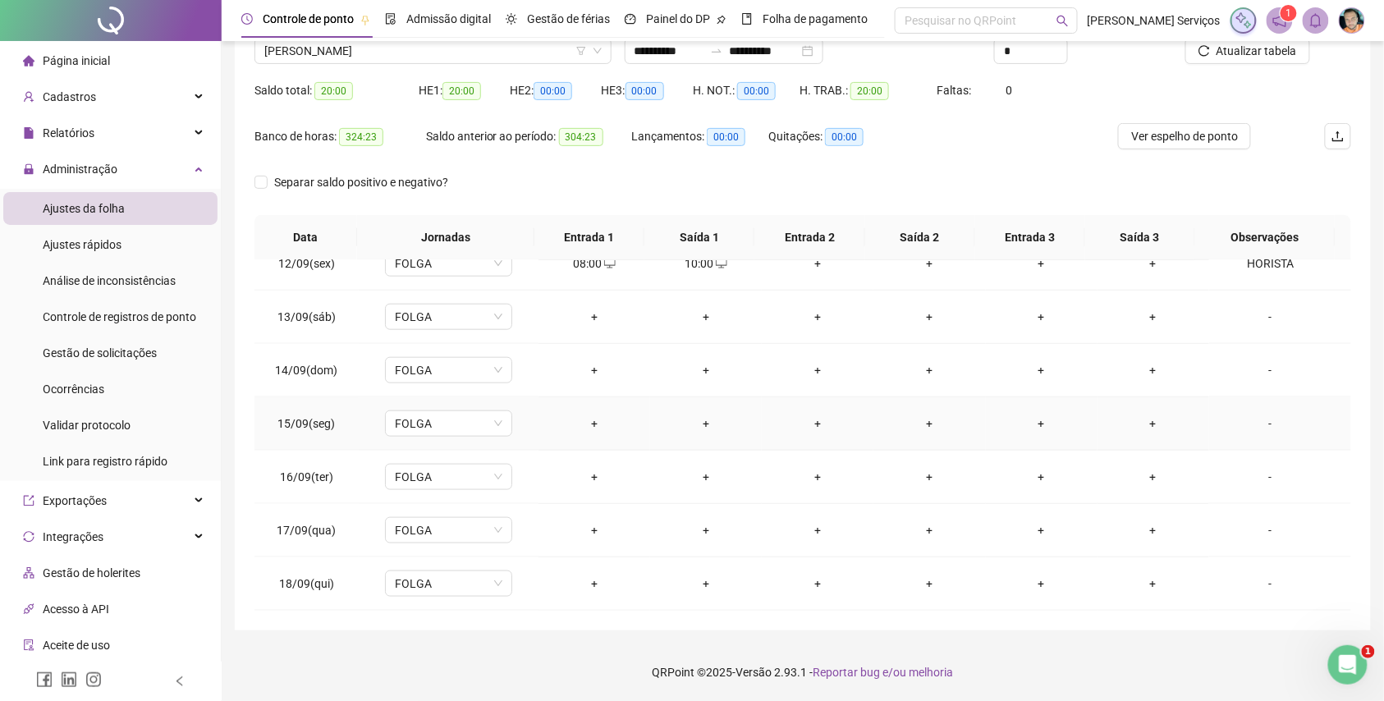
click at [589, 417] on div "+" at bounding box center [594, 424] width 85 height 18
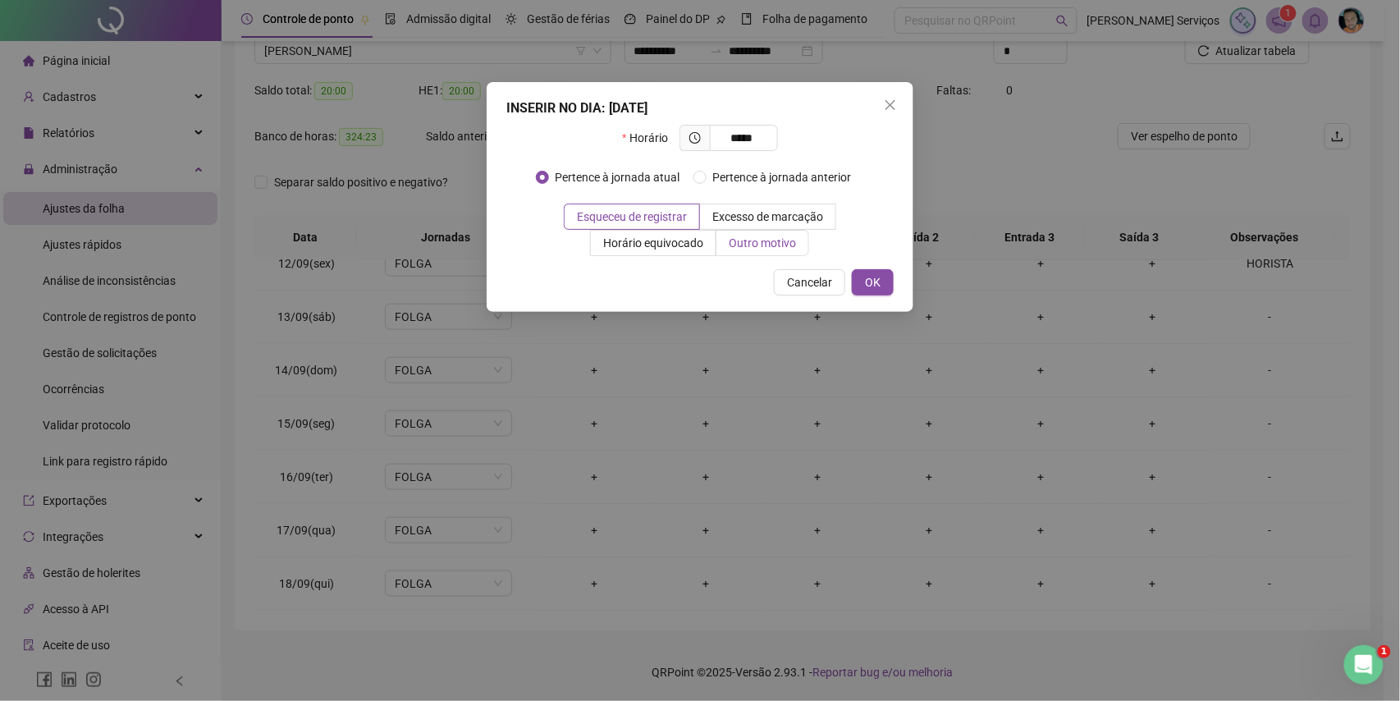
type input "*****"
click at [739, 241] on span "Outro motivo" at bounding box center [762, 242] width 67 height 13
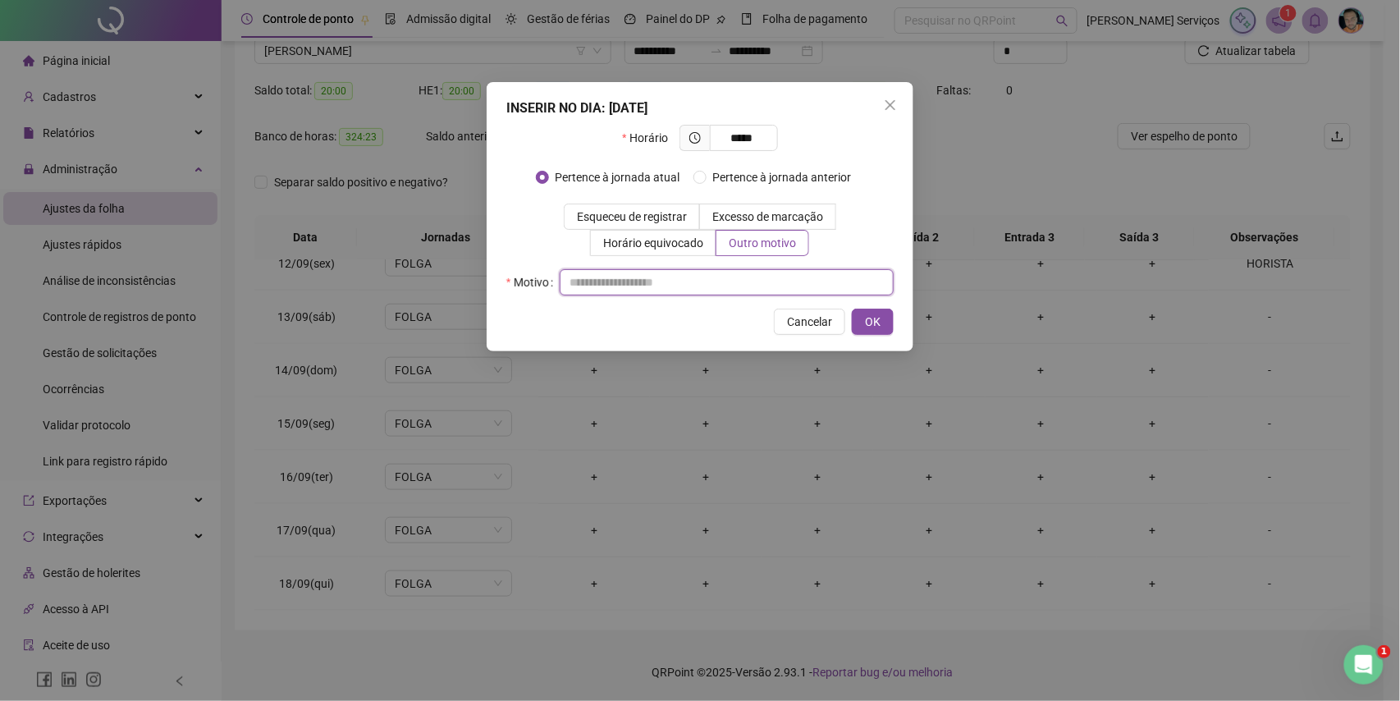
click at [734, 273] on input "text" at bounding box center [727, 282] width 334 height 26
type input "*"
click at [868, 323] on span "OK" at bounding box center [873, 322] width 16 height 18
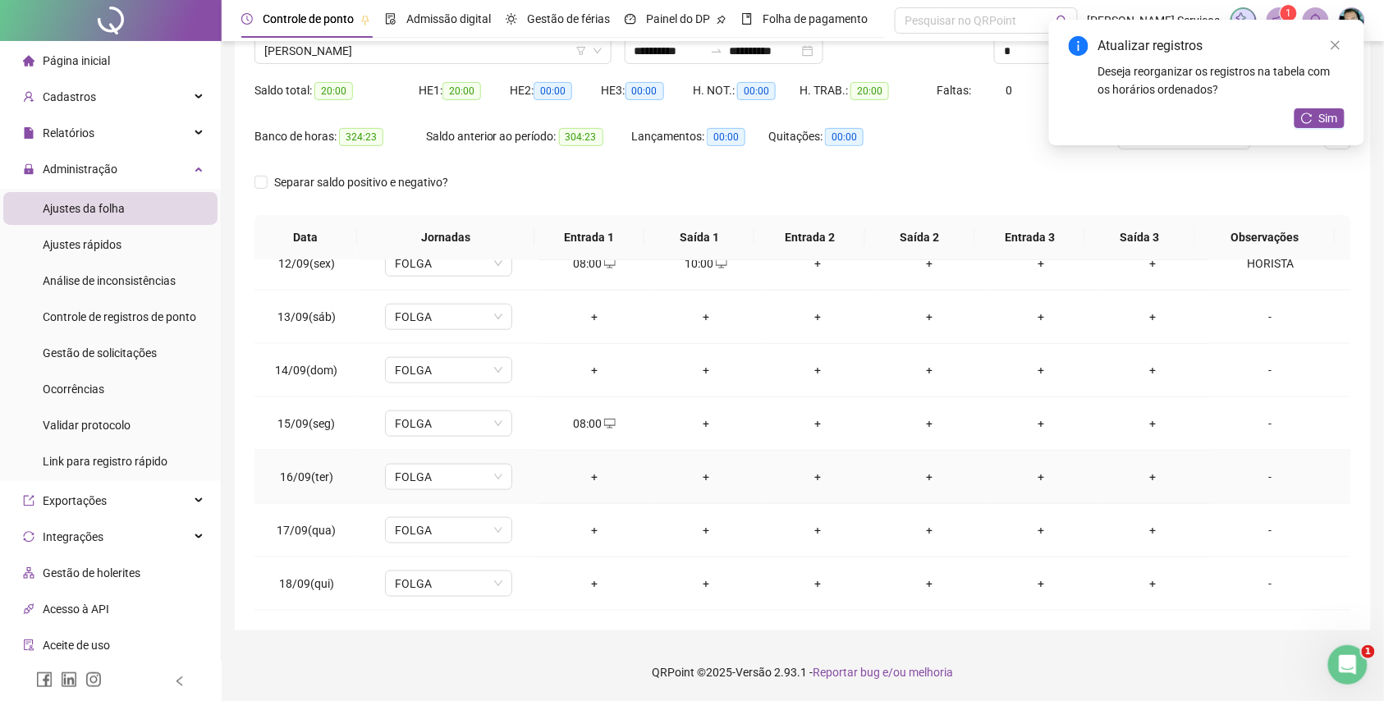
click at [585, 473] on div "+" at bounding box center [594, 477] width 85 height 18
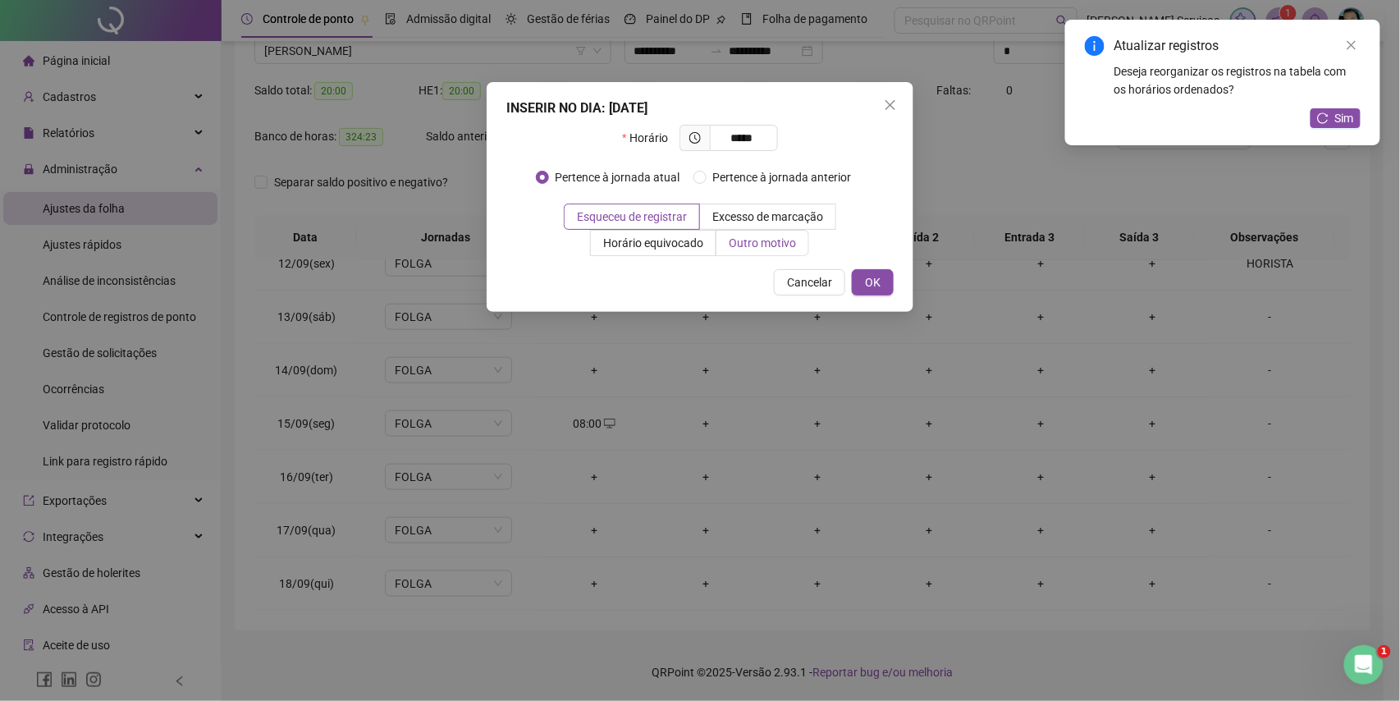
type input "*****"
click at [757, 245] on span "Outro motivo" at bounding box center [762, 242] width 67 height 13
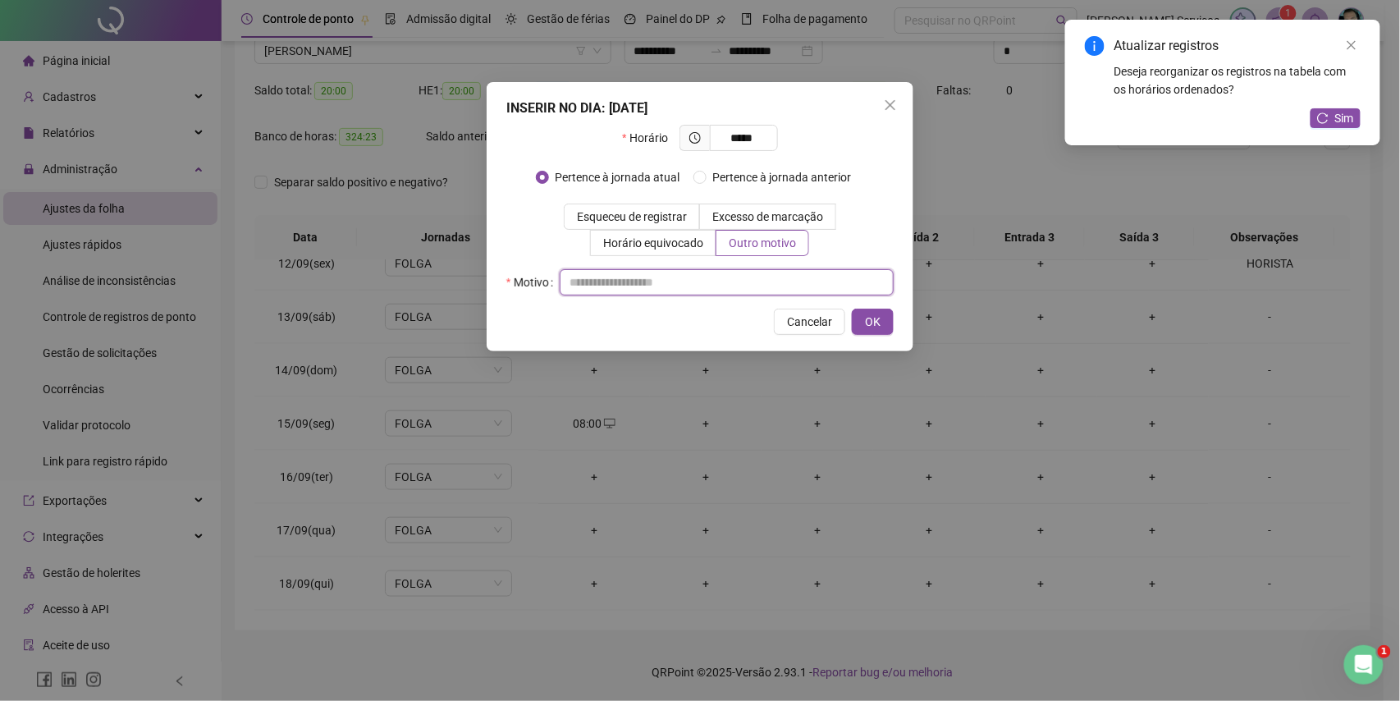
click at [757, 274] on input "text" at bounding box center [727, 282] width 334 height 26
type input "*"
click at [878, 318] on span "OK" at bounding box center [873, 322] width 16 height 18
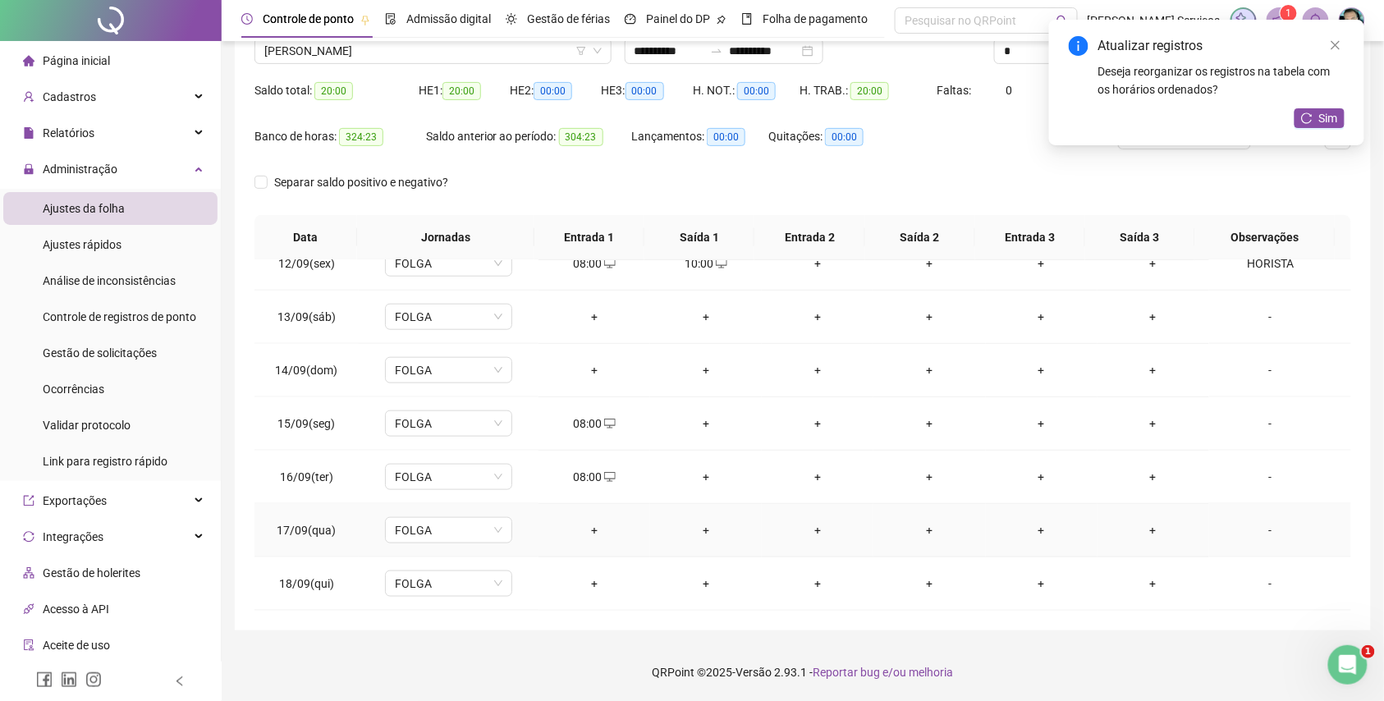
click at [596, 526] on div "+" at bounding box center [594, 530] width 85 height 18
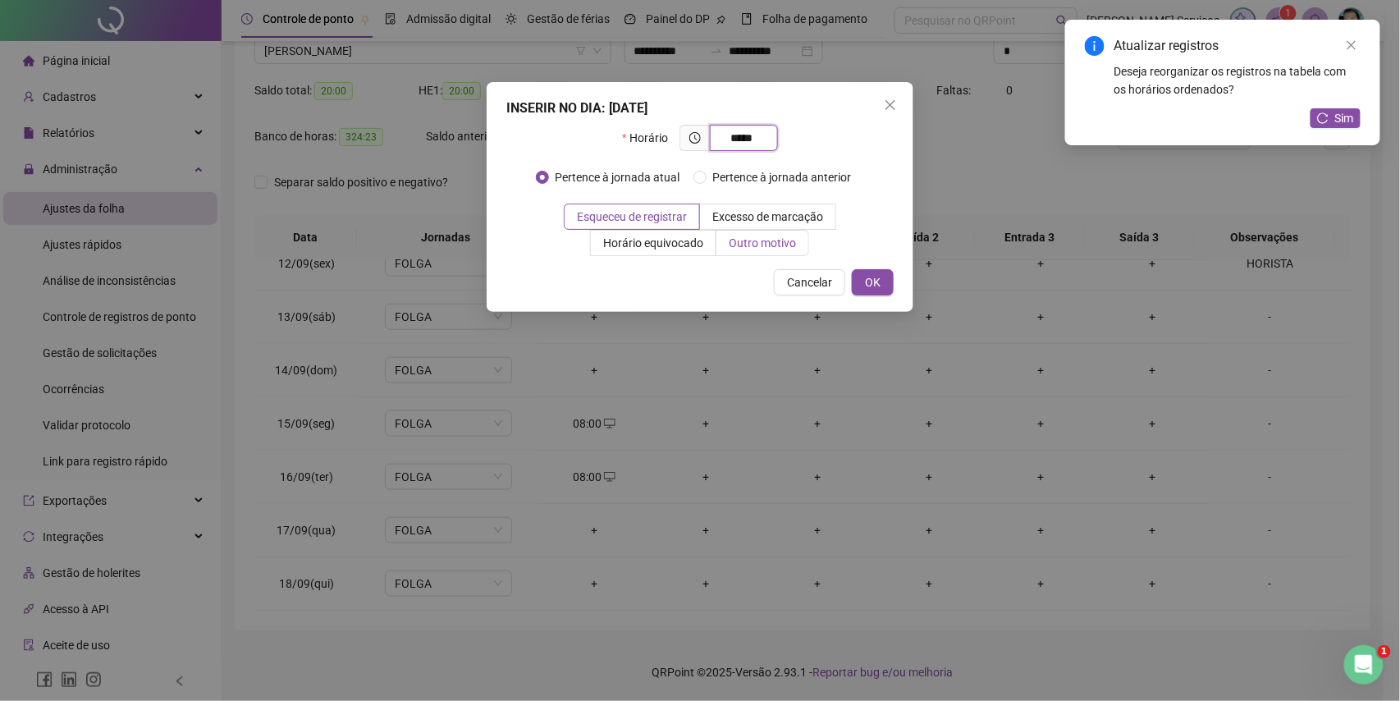
type input "*****"
click at [736, 254] on label "Outro motivo" at bounding box center [763, 243] width 93 height 26
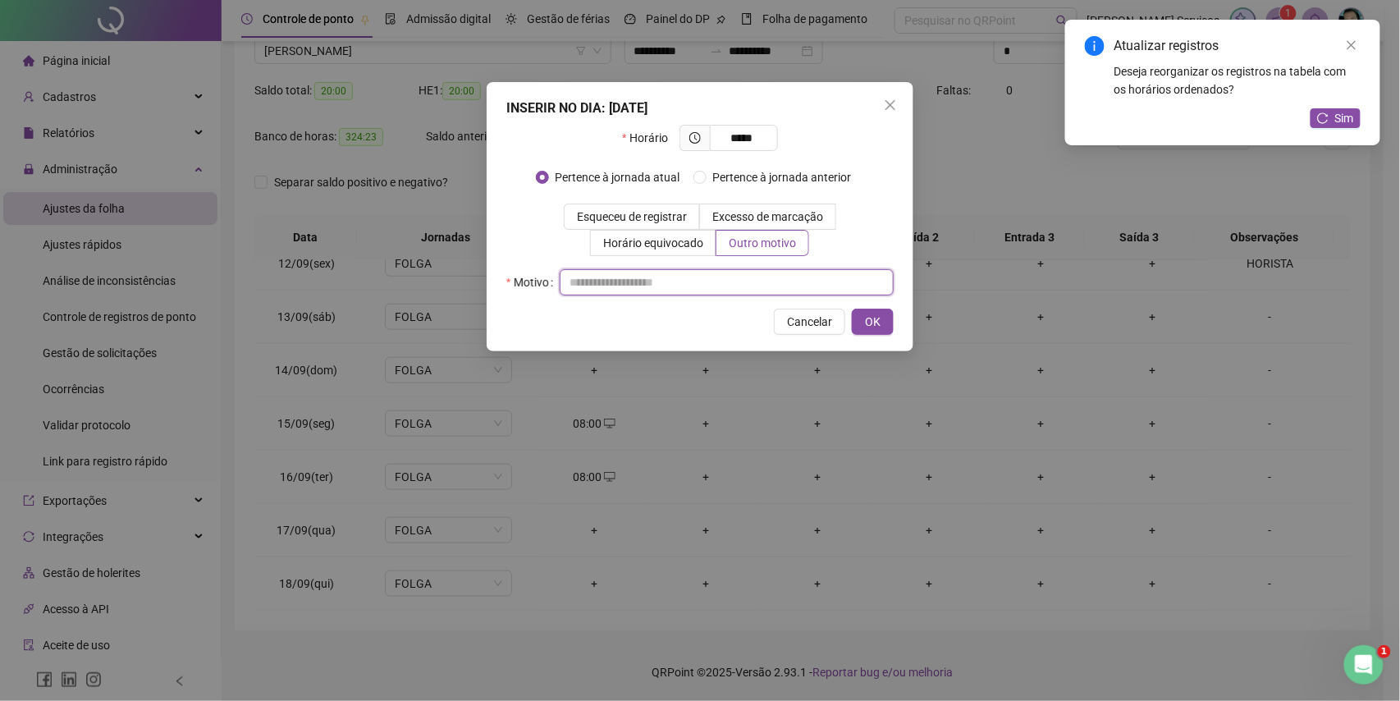
click at [731, 283] on input "text" at bounding box center [727, 282] width 334 height 26
type input "*"
click at [895, 328] on div "INSERIR NO DIA : 17/09/2025 Horário ***** Pertence à jornada atual Pertence à j…" at bounding box center [700, 216] width 427 height 269
click at [877, 328] on span "OK" at bounding box center [873, 322] width 16 height 18
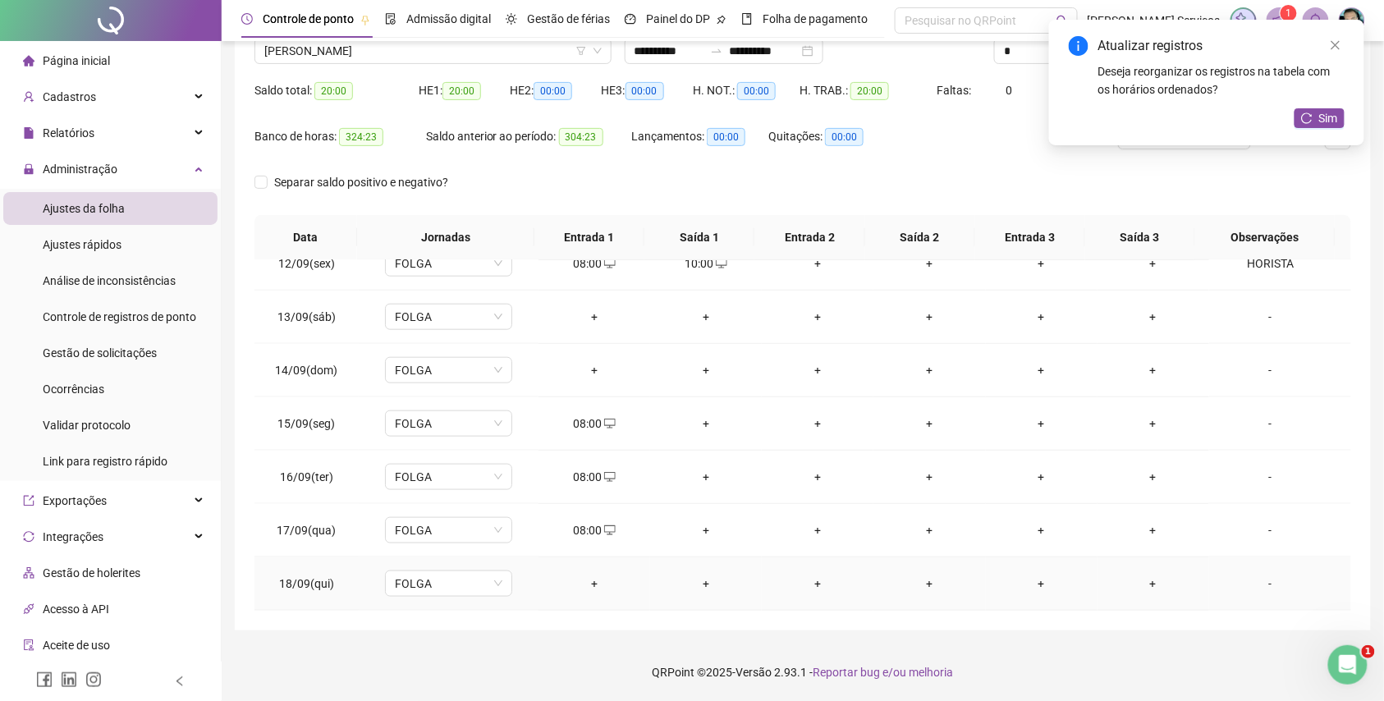
click at [598, 581] on div "+" at bounding box center [594, 584] width 85 height 18
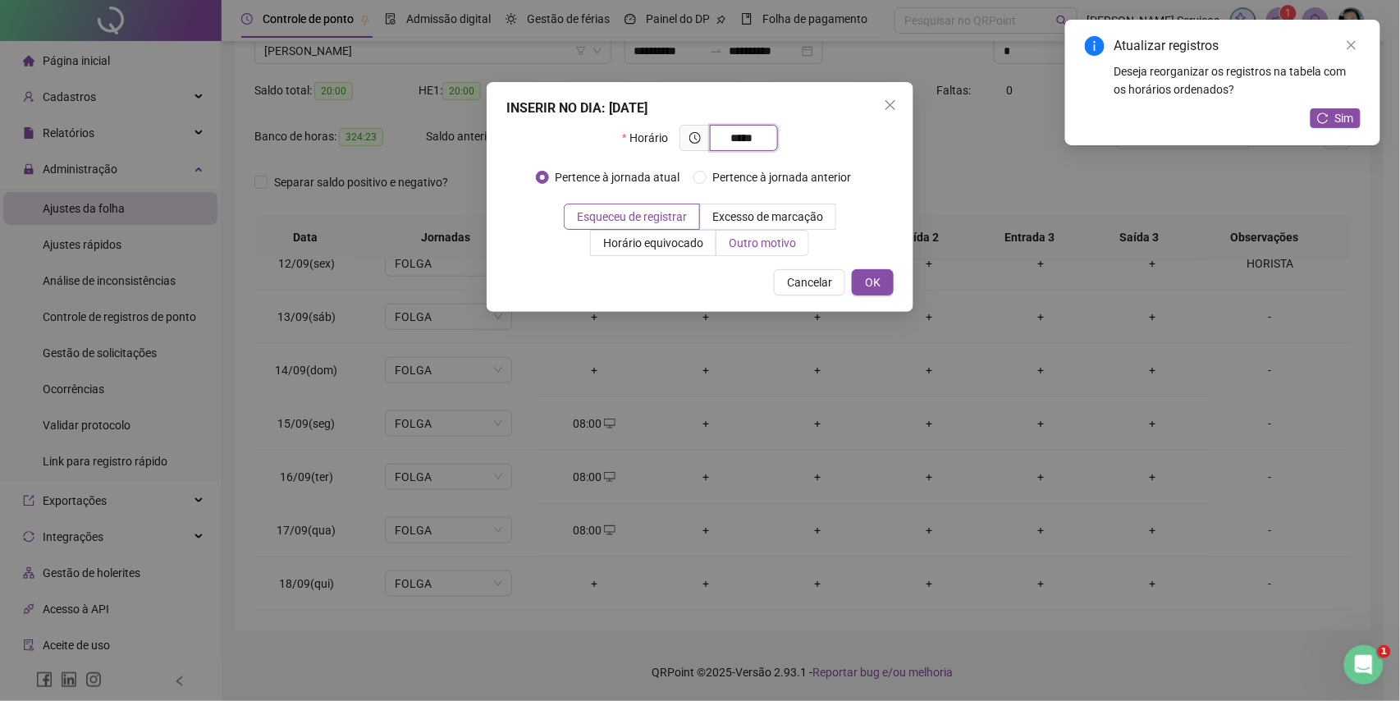
type input "*****"
click at [723, 241] on label "Outro motivo" at bounding box center [763, 243] width 93 height 26
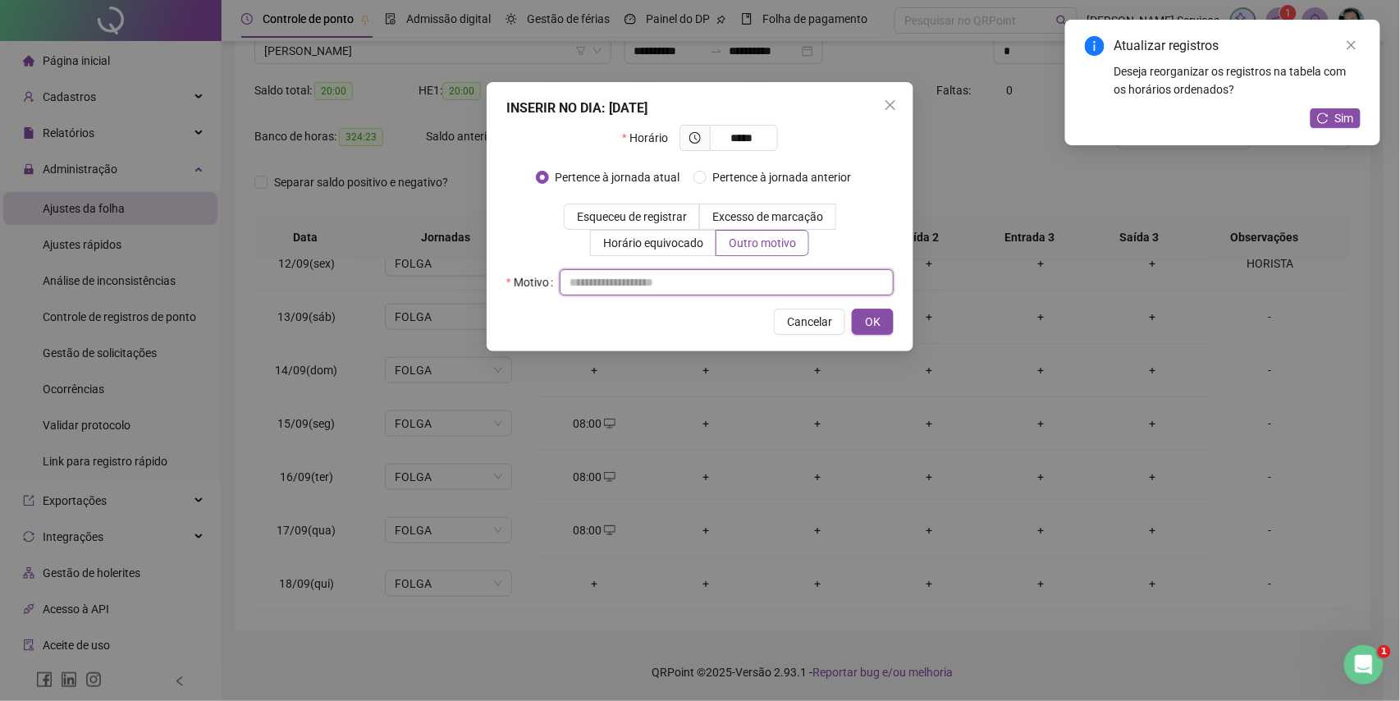
click at [730, 273] on input "text" at bounding box center [727, 282] width 334 height 26
type input "*"
click at [867, 315] on span "OK" at bounding box center [873, 322] width 16 height 18
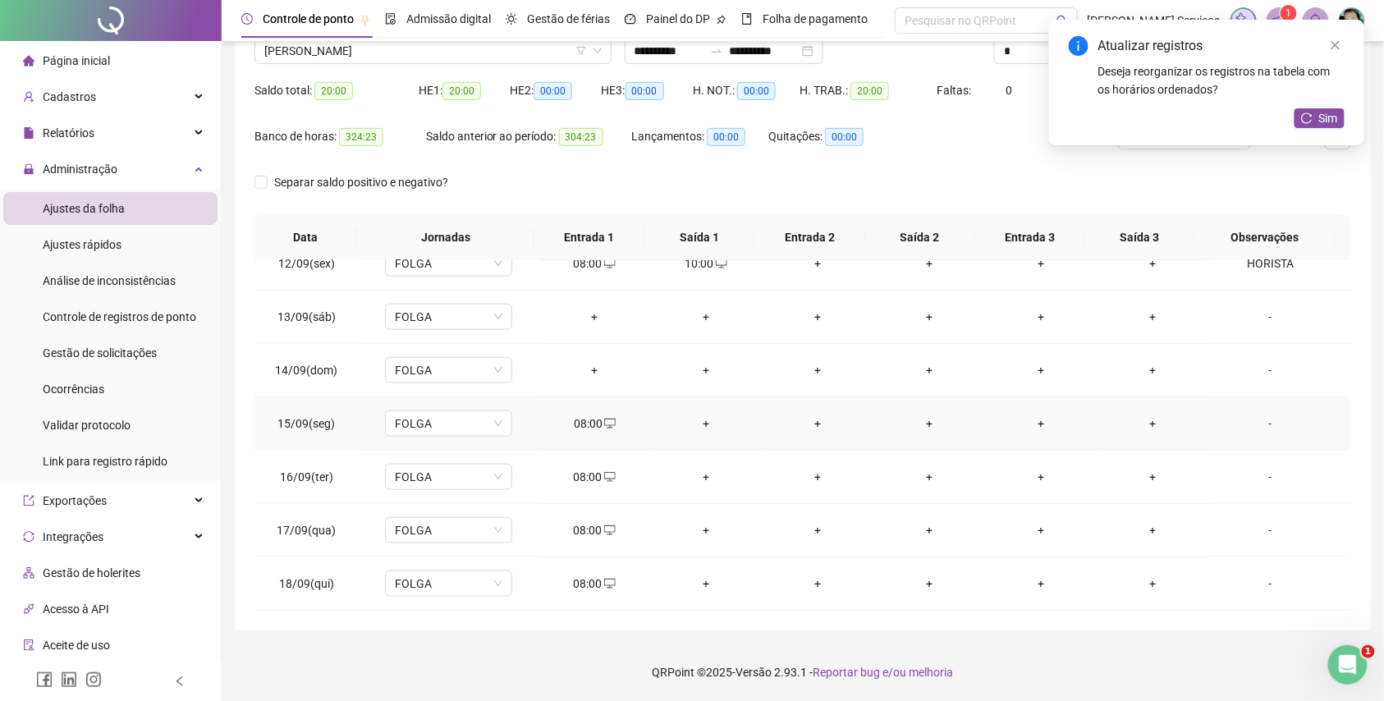
click at [701, 433] on td "+" at bounding box center [706, 423] width 112 height 53
click at [698, 422] on div "+" at bounding box center [705, 424] width 85 height 18
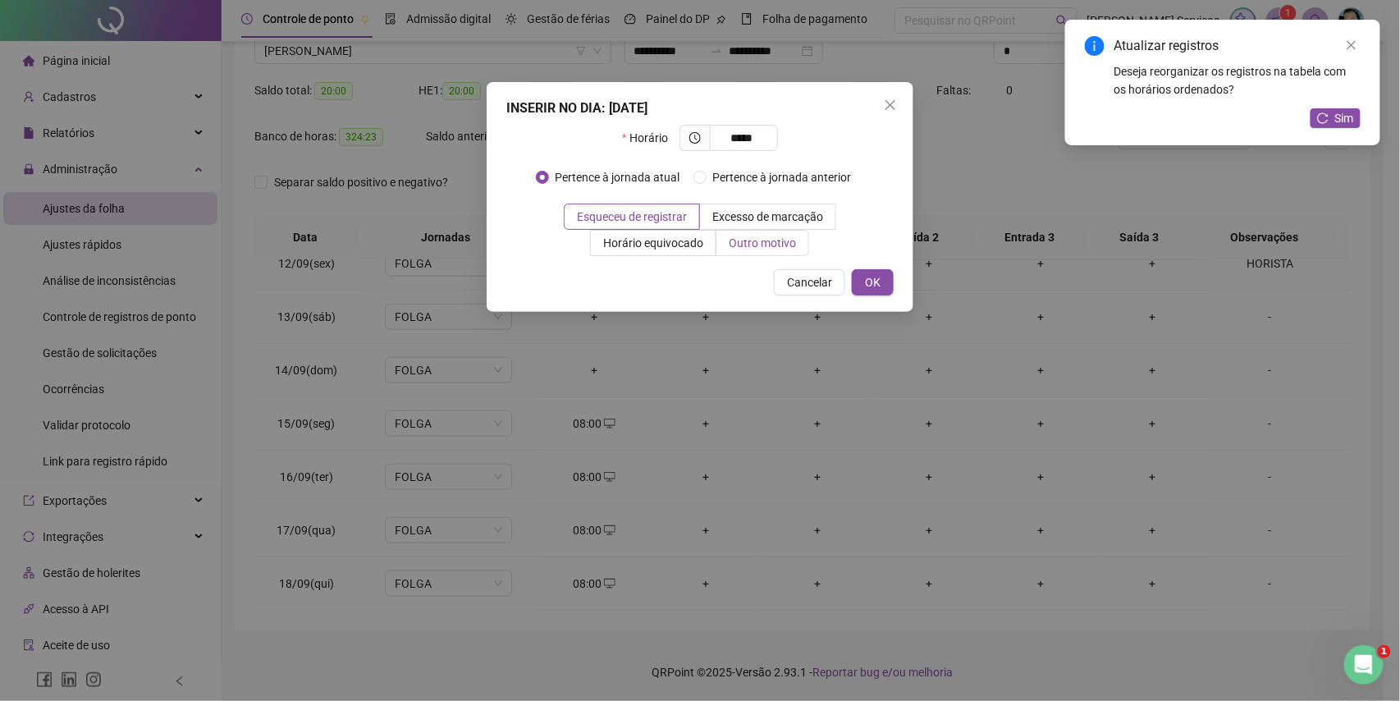
type input "*****"
click at [733, 248] on span "Outro motivo" at bounding box center [762, 242] width 67 height 13
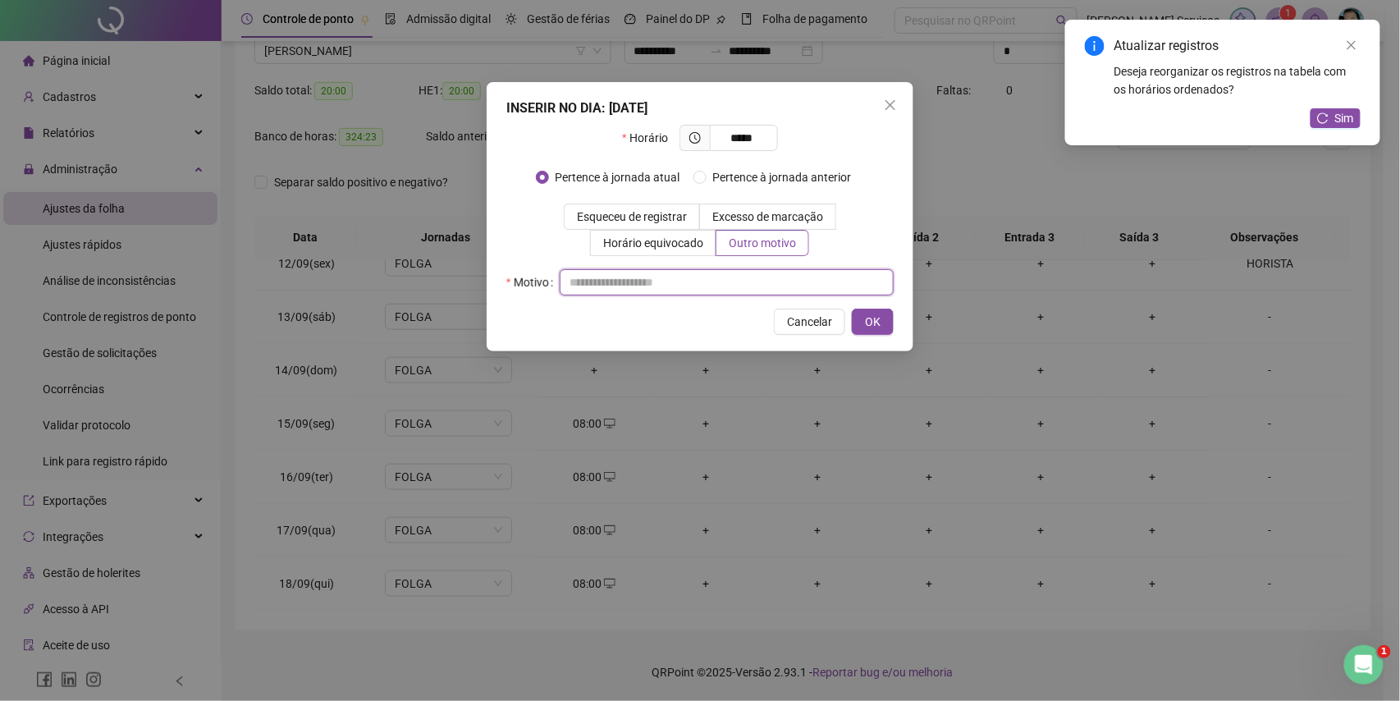
click at [756, 286] on input "text" at bounding box center [727, 282] width 334 height 26
type input "*"
click at [871, 323] on span "OK" at bounding box center [873, 322] width 16 height 18
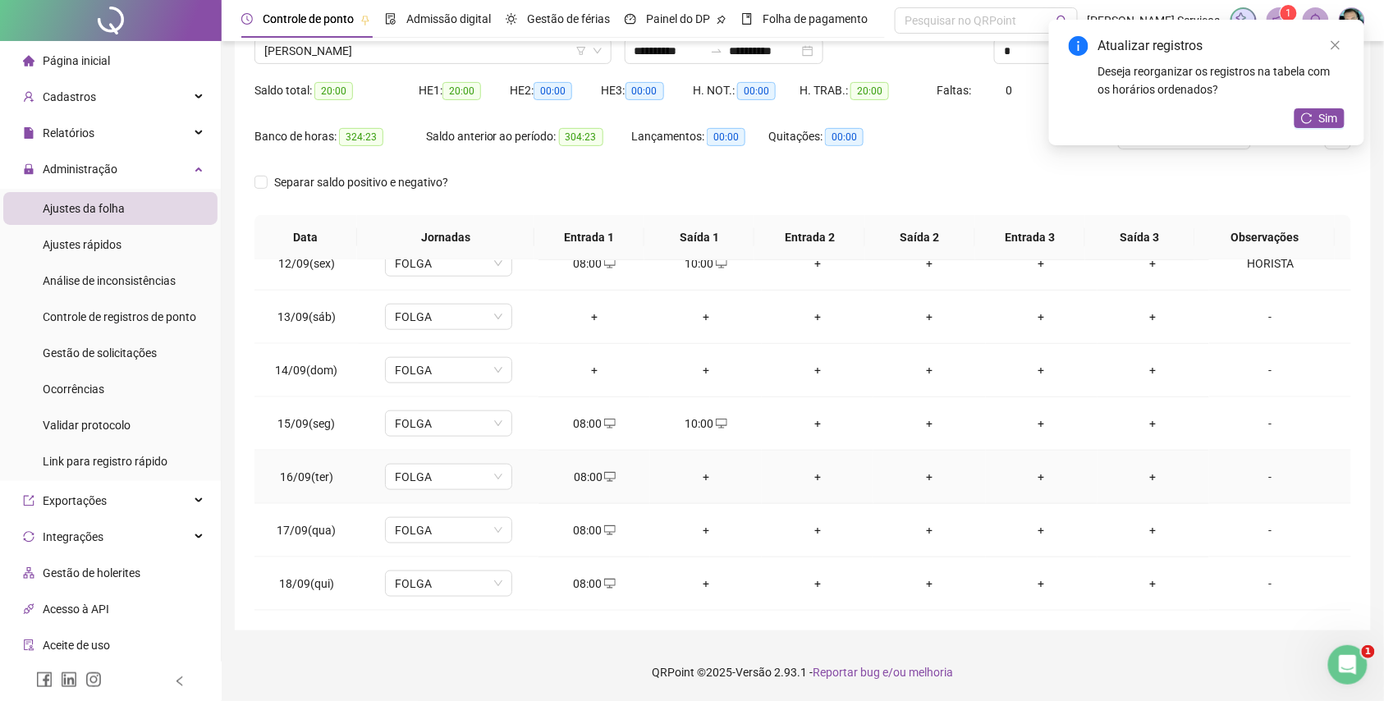
click at [703, 480] on div "+" at bounding box center [705, 477] width 85 height 18
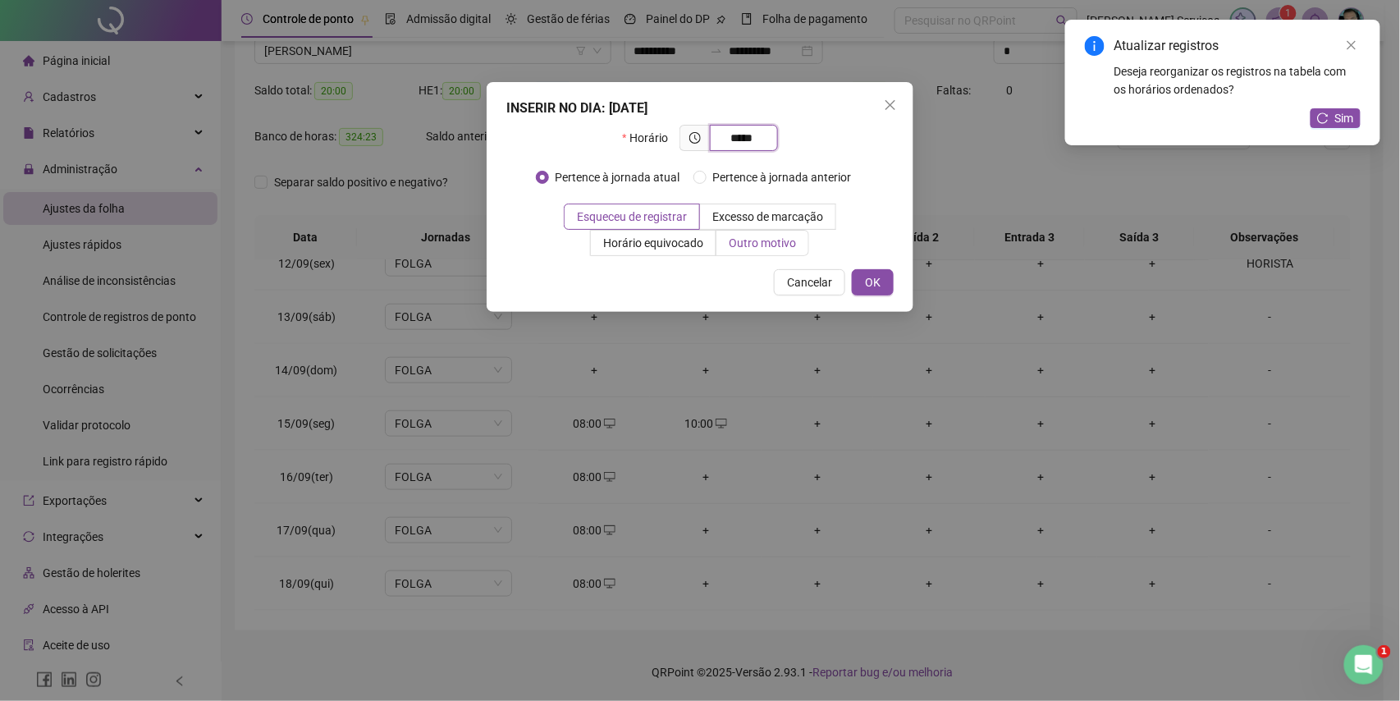
type input "*****"
click at [753, 241] on span "Outro motivo" at bounding box center [762, 242] width 67 height 13
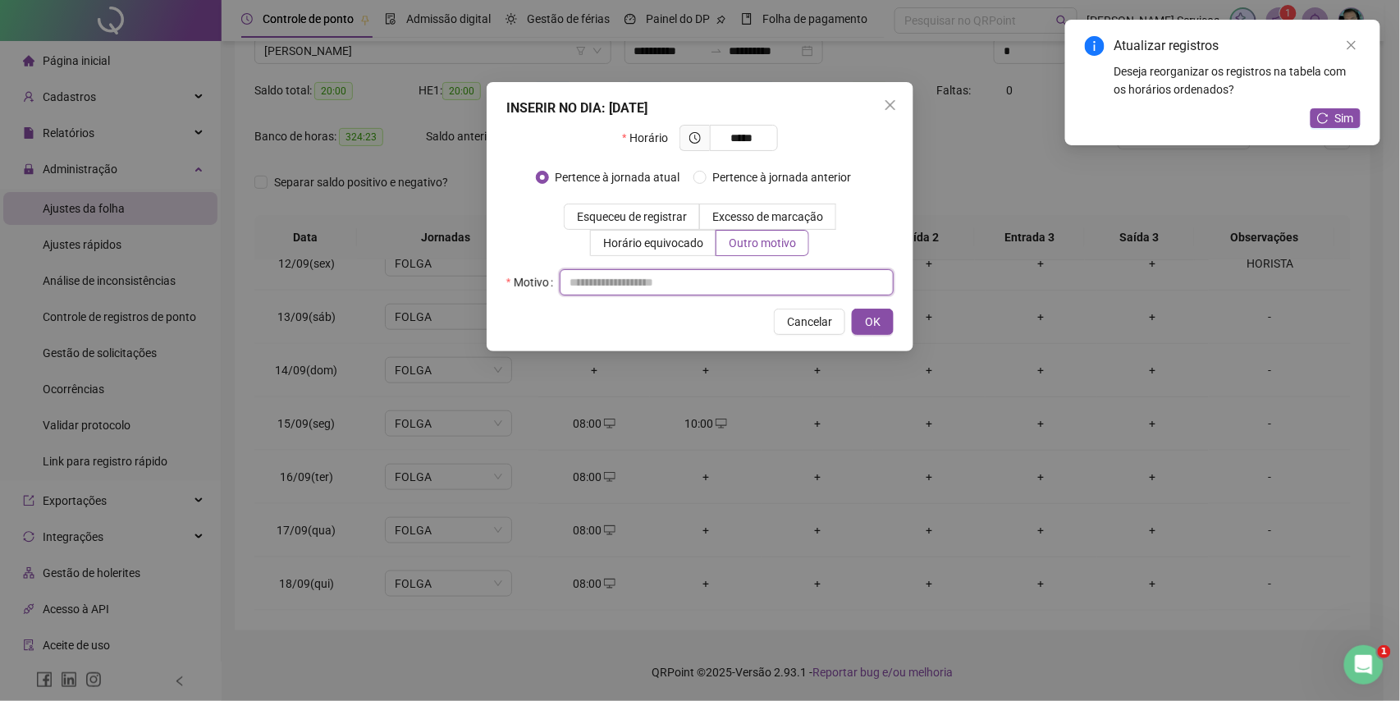
click at [752, 279] on input "text" at bounding box center [727, 282] width 334 height 26
type input "*"
click at [872, 318] on span "OK" at bounding box center [873, 322] width 16 height 18
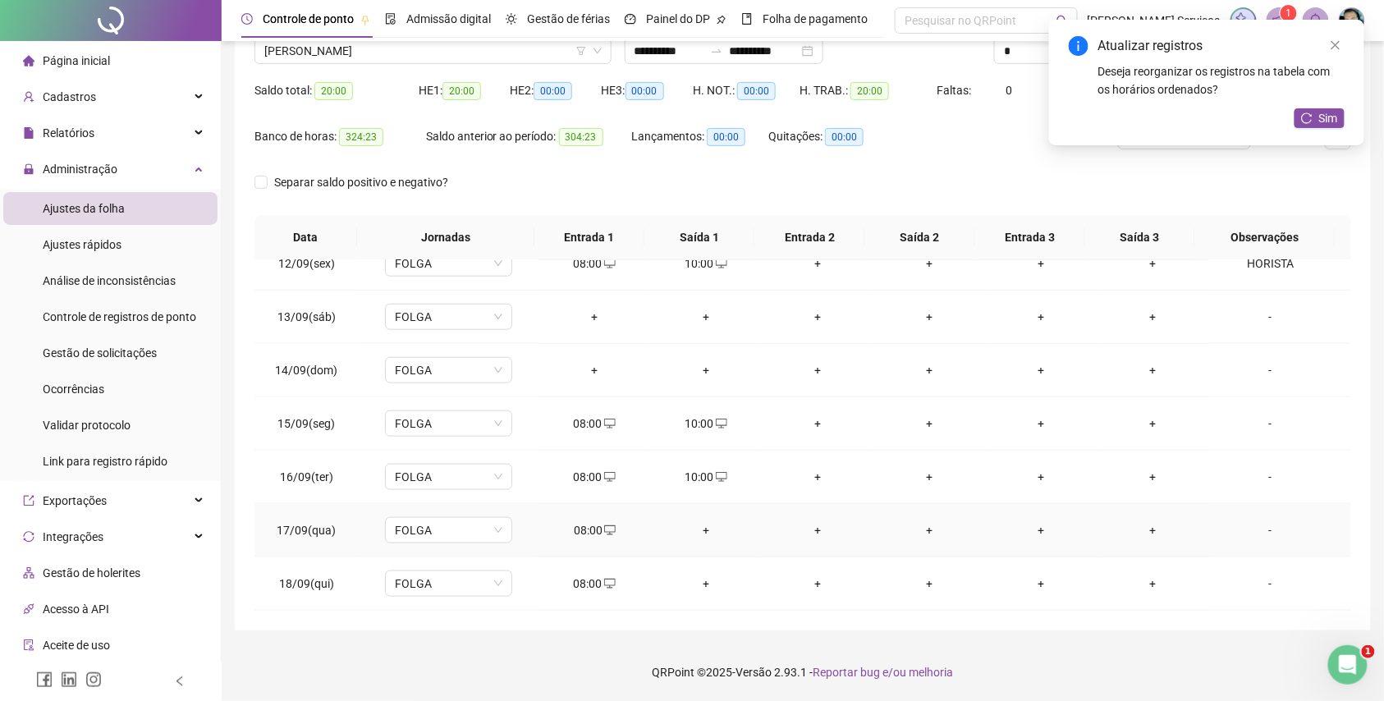
click at [706, 526] on div "+" at bounding box center [705, 530] width 85 height 18
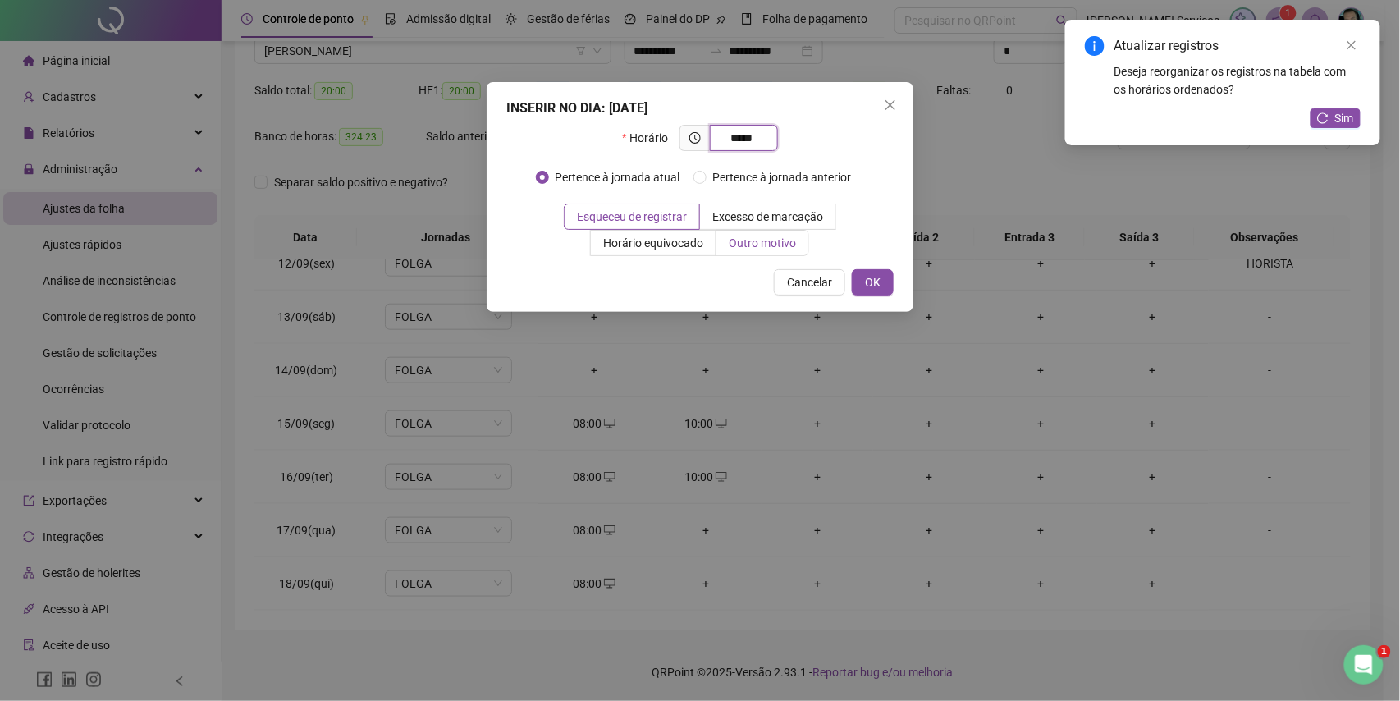
type input "*****"
click at [755, 243] on span "Outro motivo" at bounding box center [762, 242] width 67 height 13
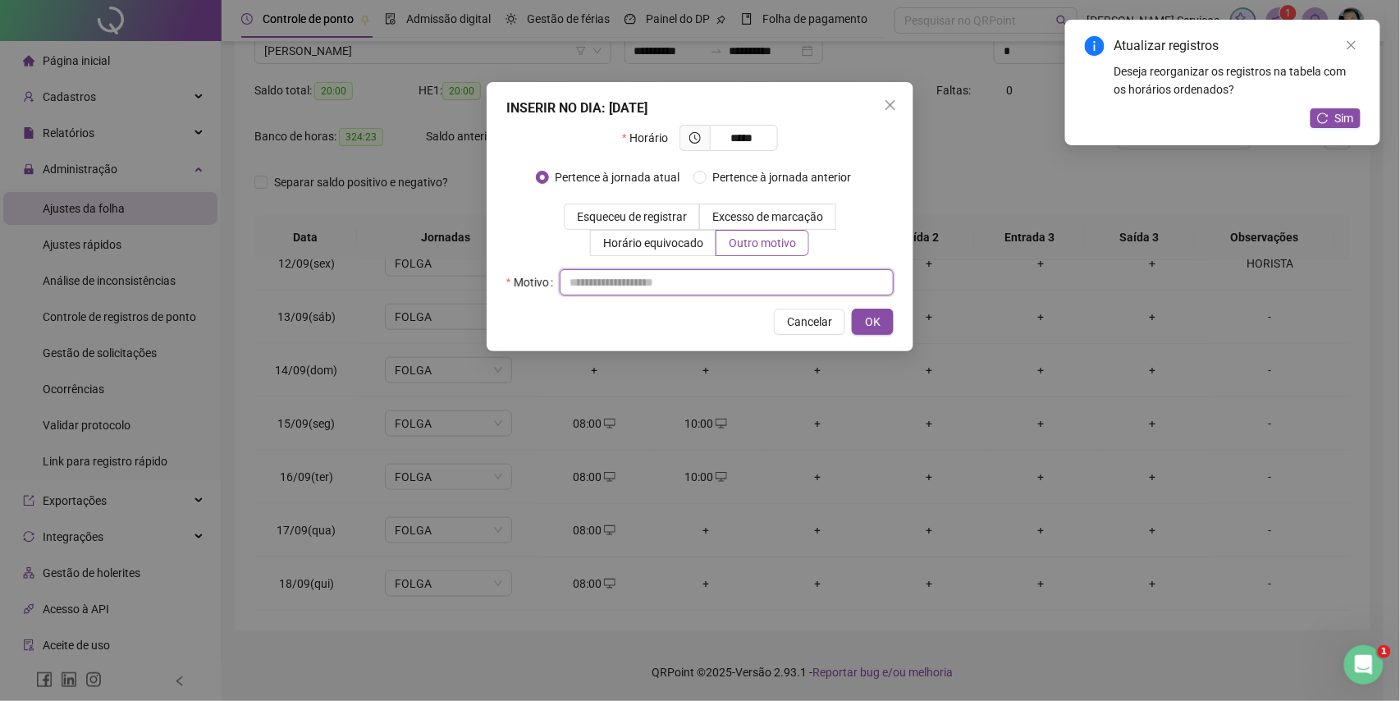
click at [759, 291] on input "text" at bounding box center [727, 282] width 334 height 26
type input "*"
click at [874, 316] on span "OK" at bounding box center [873, 322] width 16 height 18
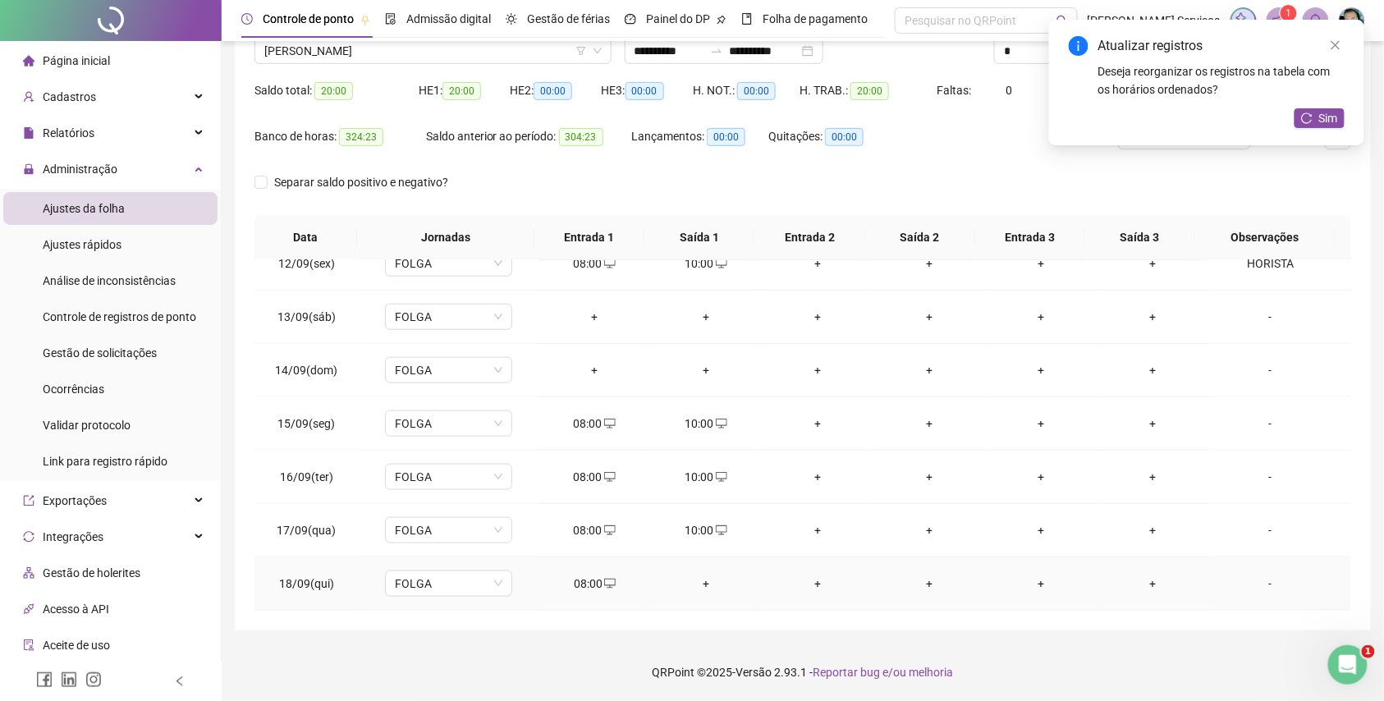
click at [694, 579] on div "+" at bounding box center [705, 584] width 85 height 18
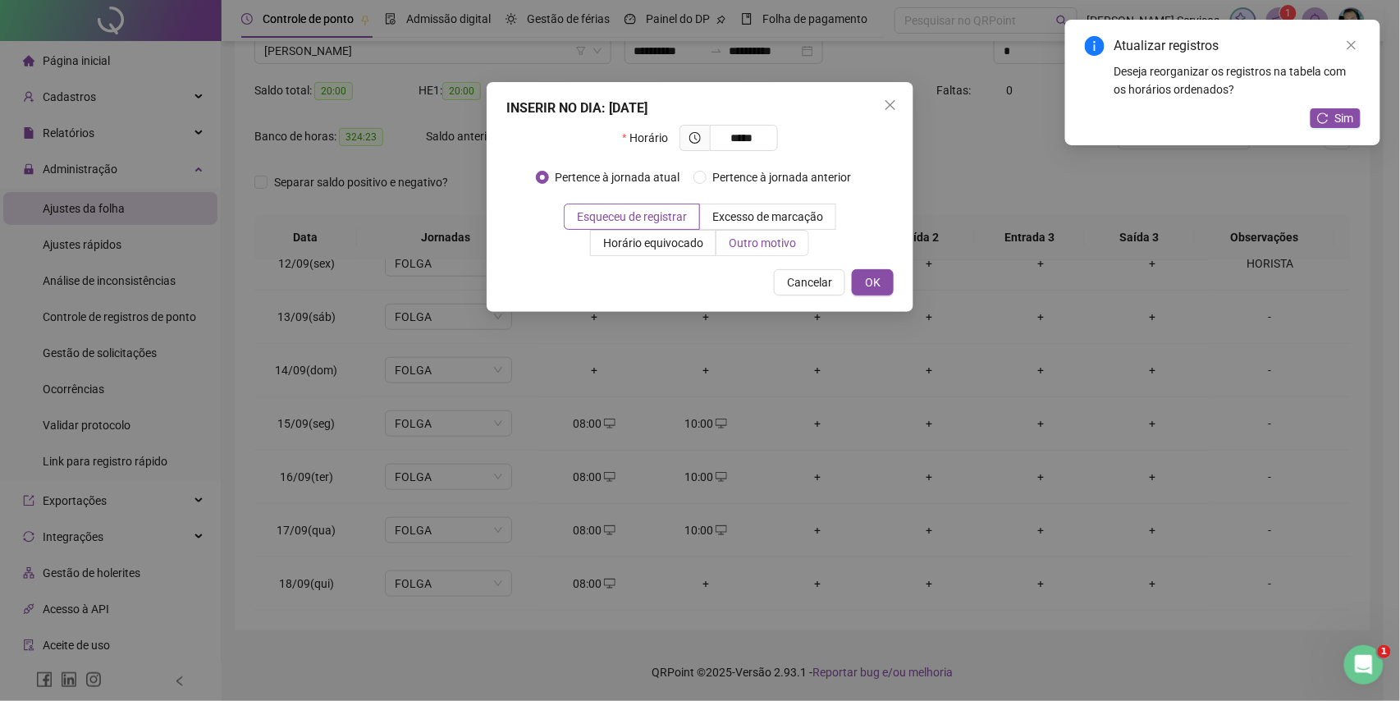
type input "*****"
click at [749, 240] on span "Outro motivo" at bounding box center [762, 242] width 67 height 13
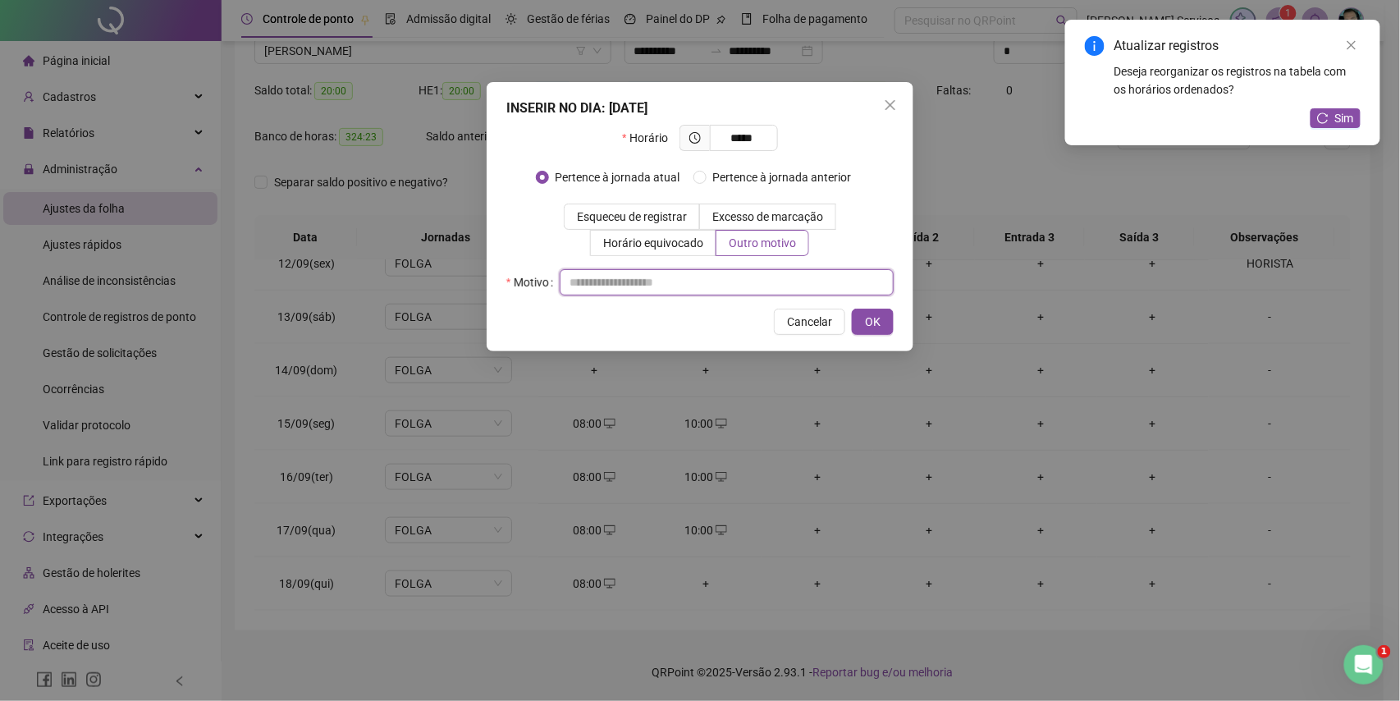
click at [750, 276] on input "text" at bounding box center [727, 282] width 334 height 26
type input "*"
click at [861, 320] on button "OK" at bounding box center [873, 322] width 42 height 26
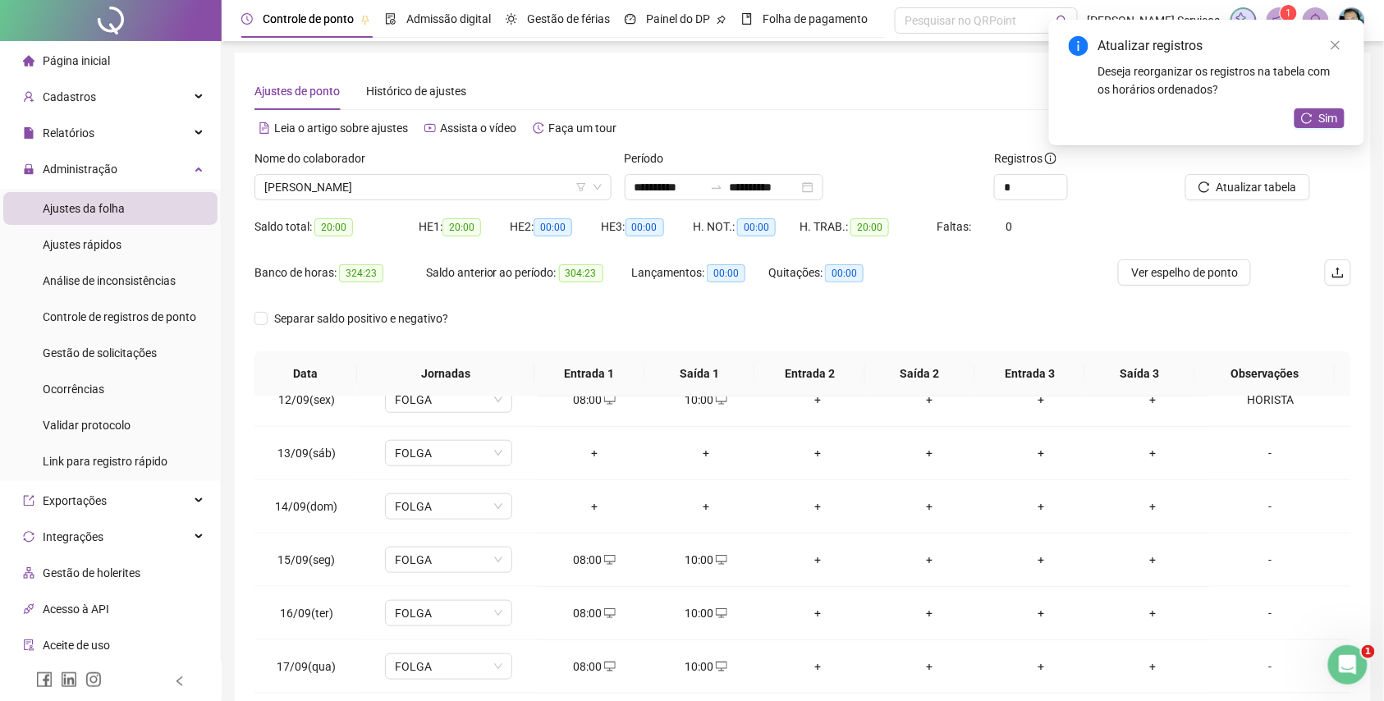
scroll to position [0, 0]
click at [1230, 180] on span "Atualizar tabela" at bounding box center [1257, 189] width 80 height 18
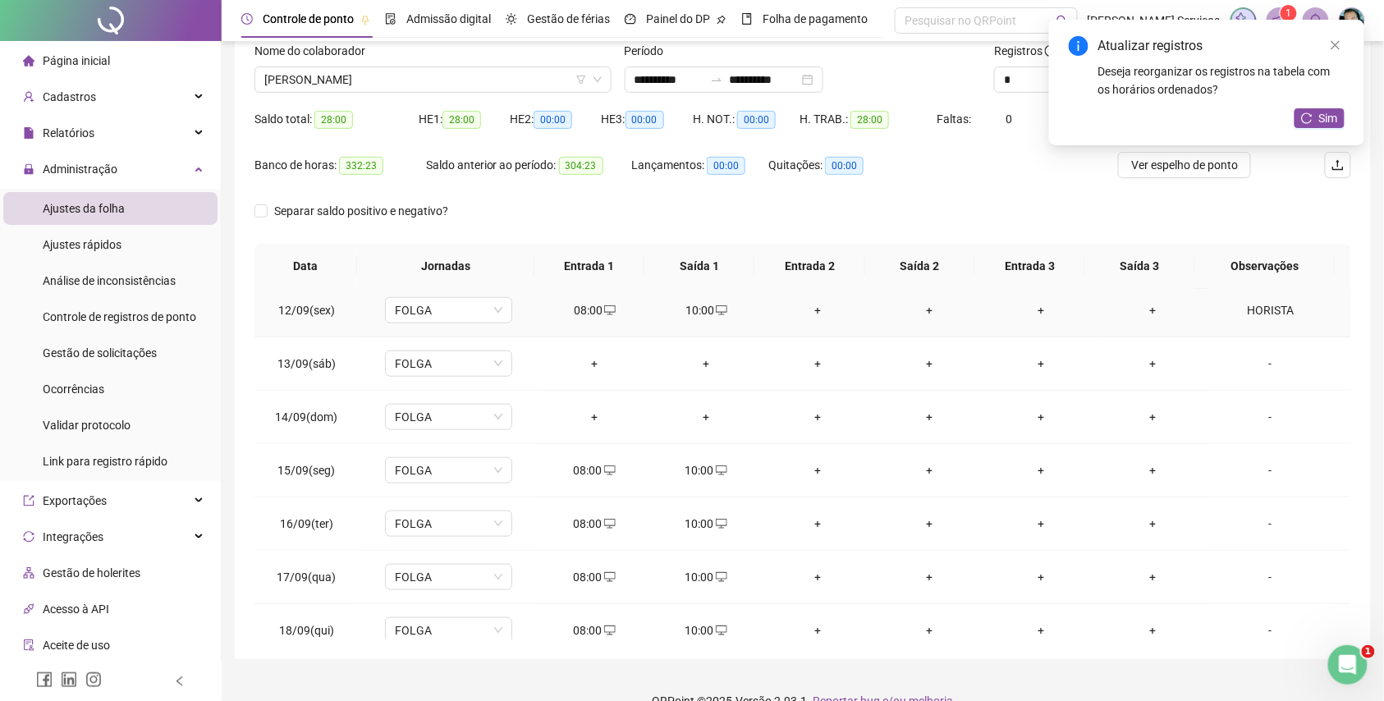
scroll to position [615, 0]
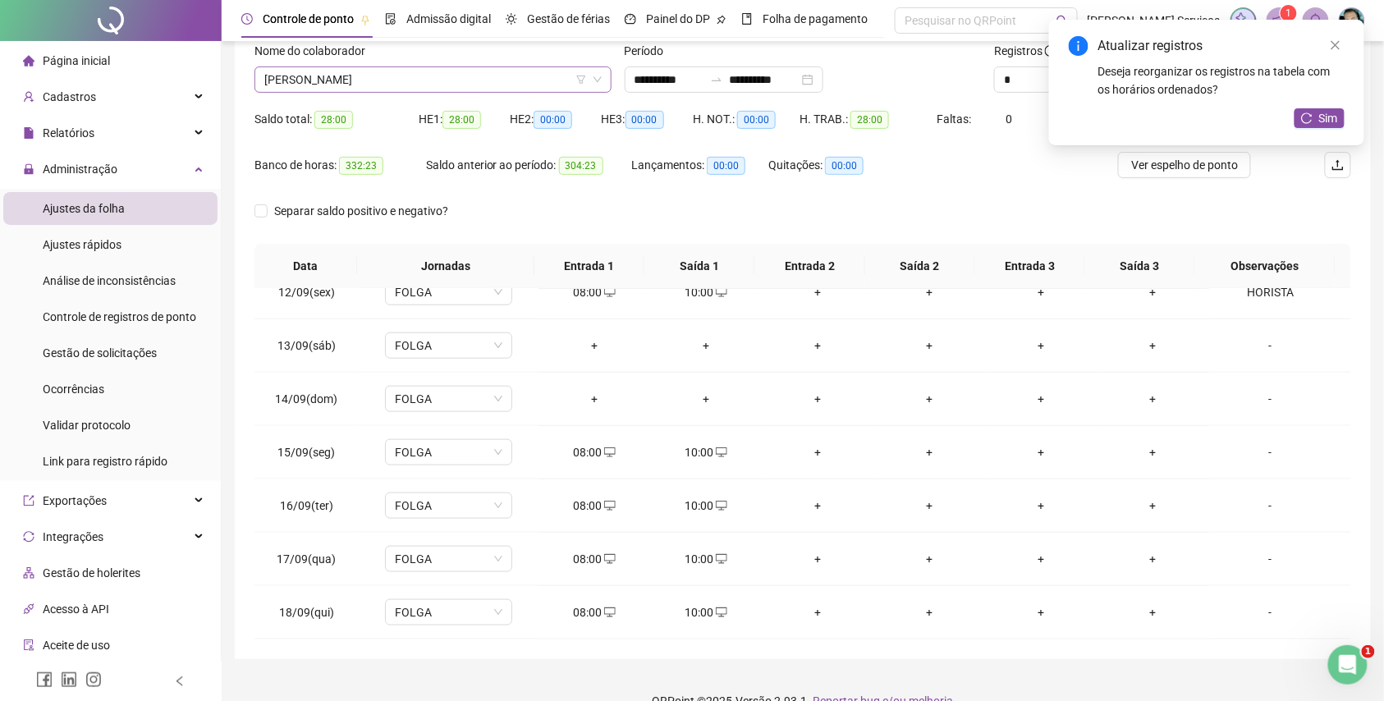
click at [445, 73] on span "[PERSON_NAME]" at bounding box center [432, 79] width 337 height 25
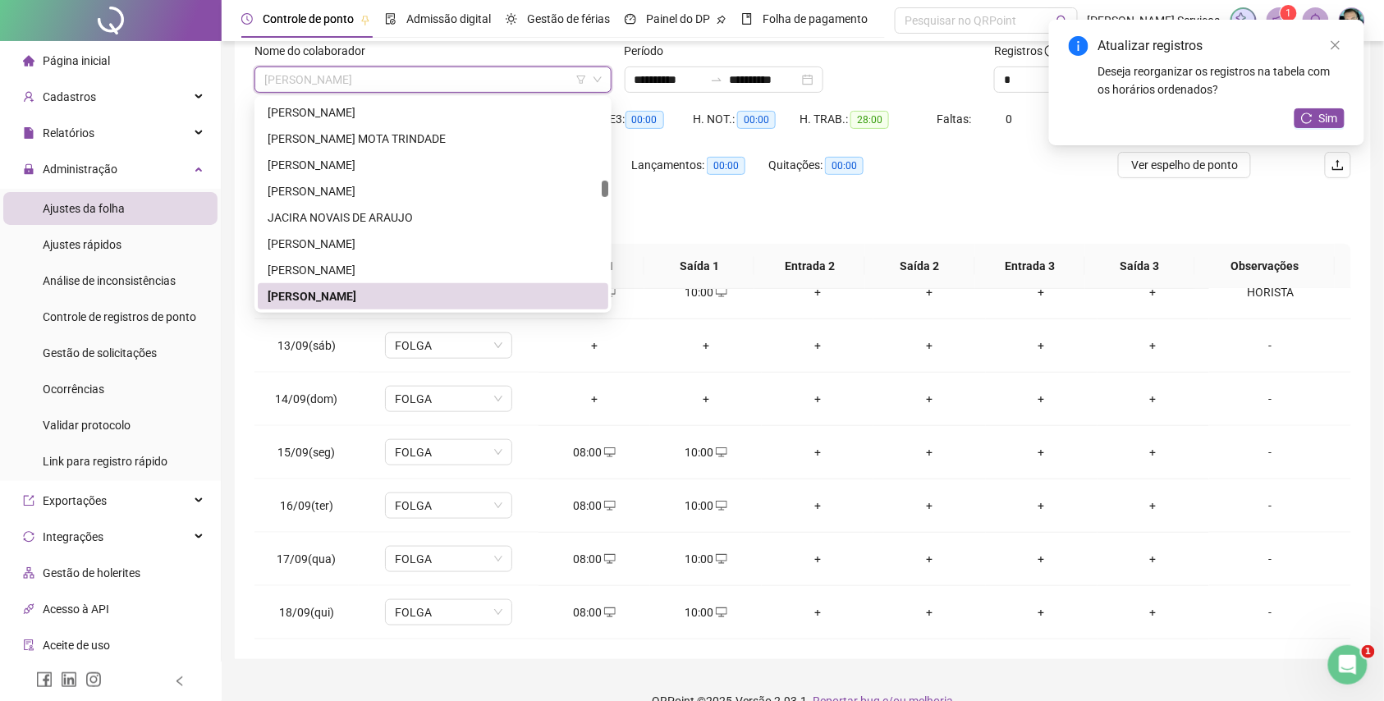
paste input "**********"
type input "**********"
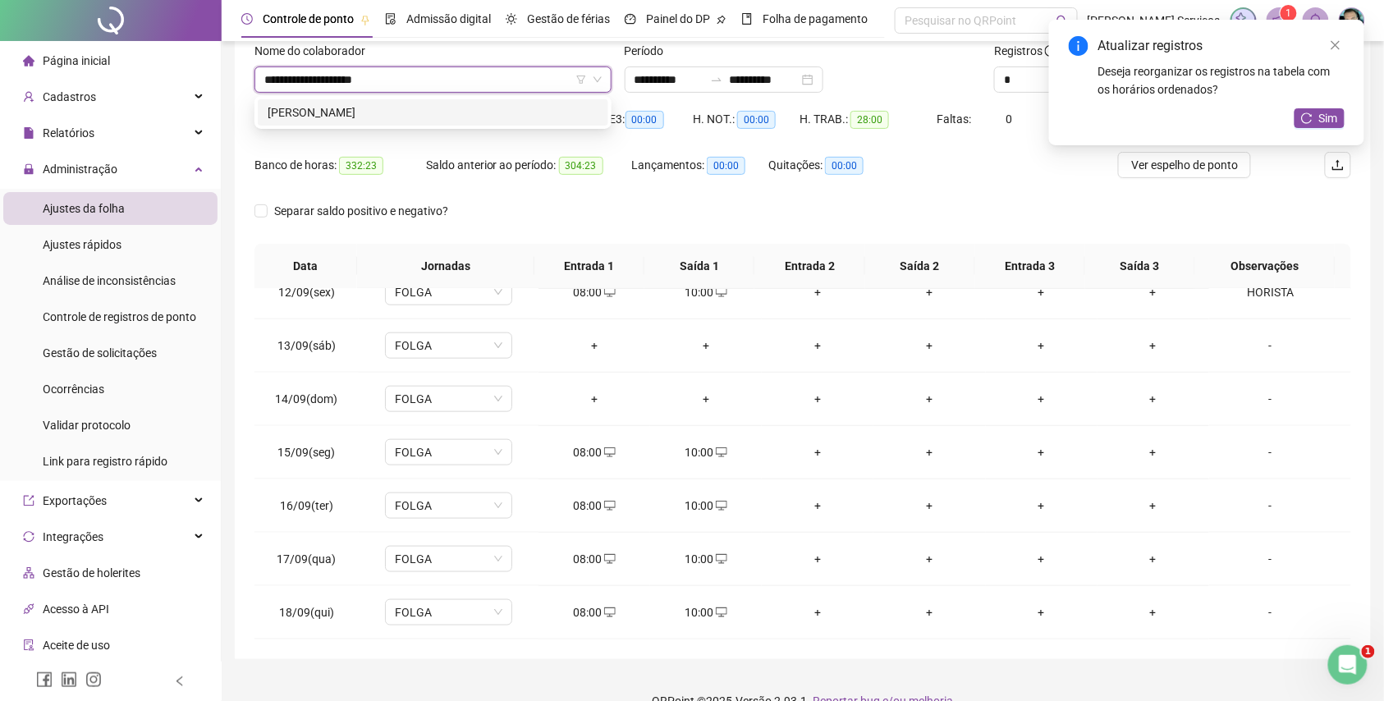
click at [455, 110] on div "[PERSON_NAME]" at bounding box center [433, 112] width 331 height 18
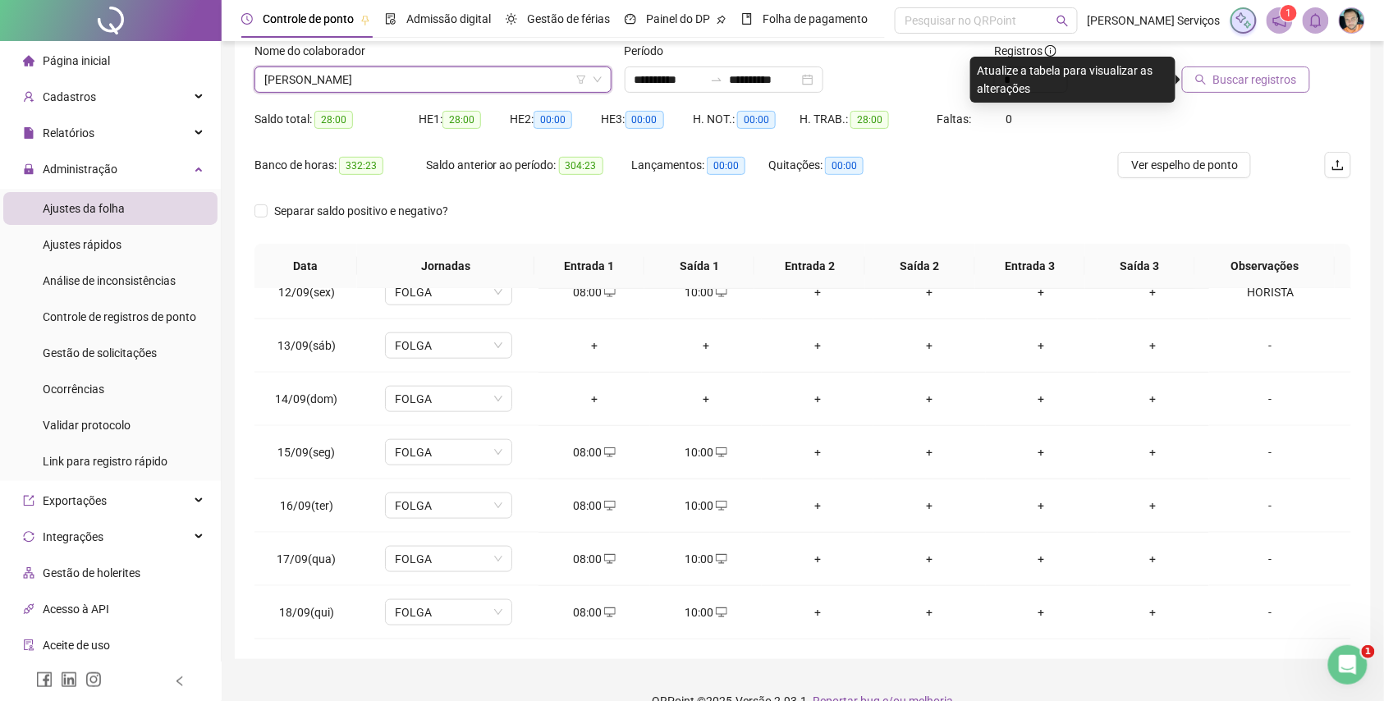
click at [1248, 84] on span "Buscar registros" at bounding box center [1255, 80] width 84 height 18
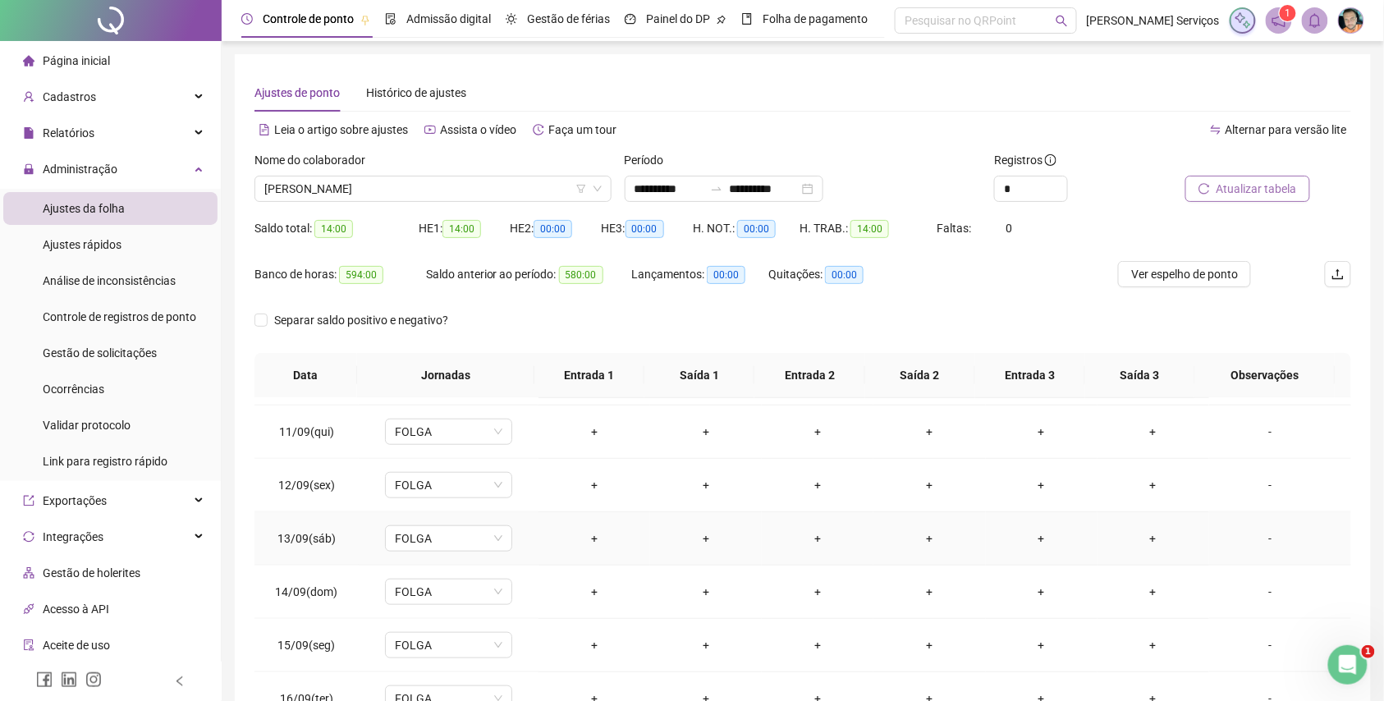
scroll to position [396, 0]
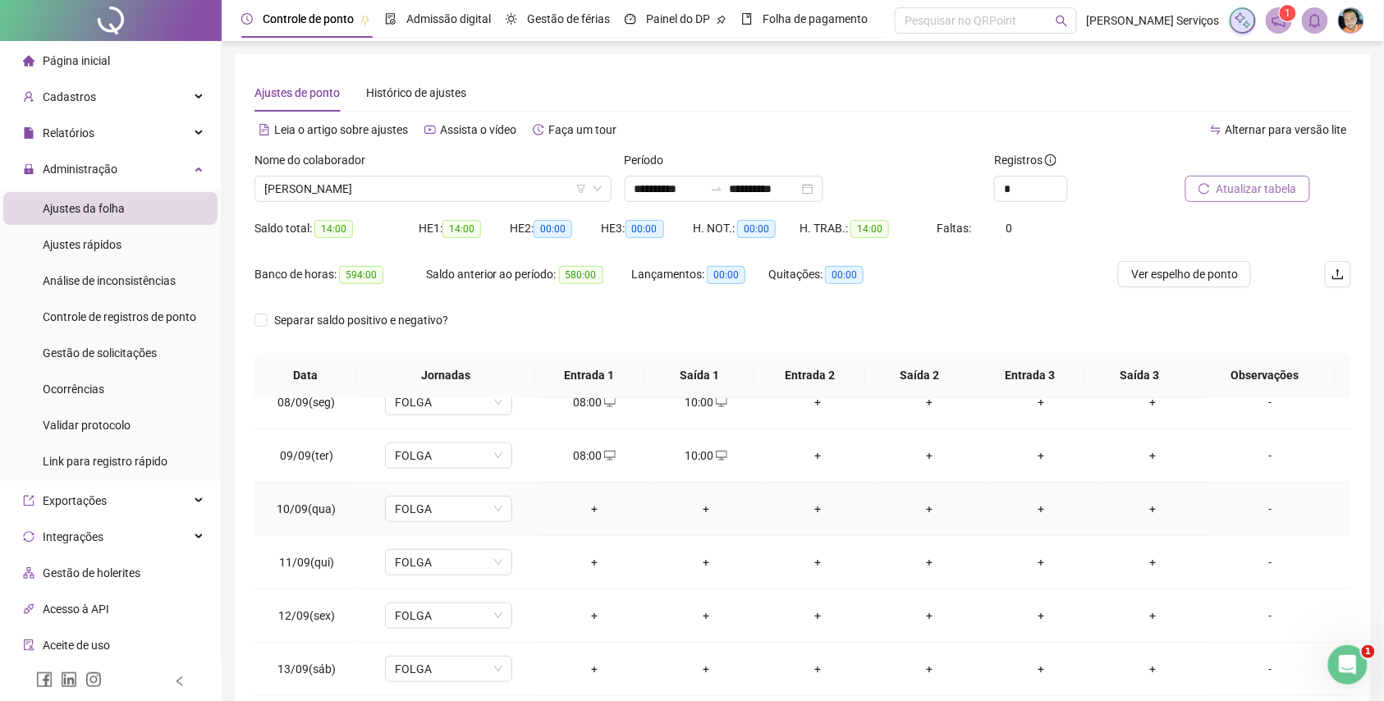
click at [589, 506] on div "+" at bounding box center [594, 509] width 85 height 18
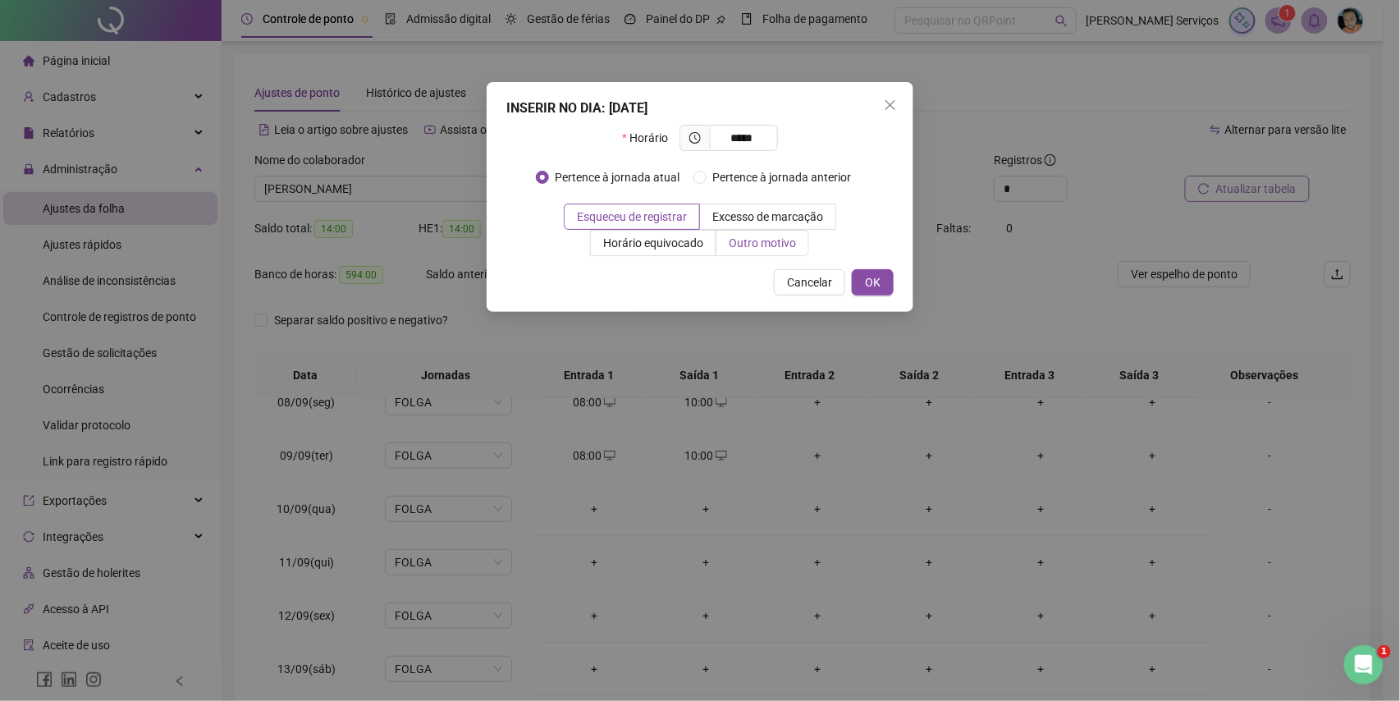
type input "*****"
click at [765, 238] on span "Outro motivo" at bounding box center [762, 242] width 67 height 13
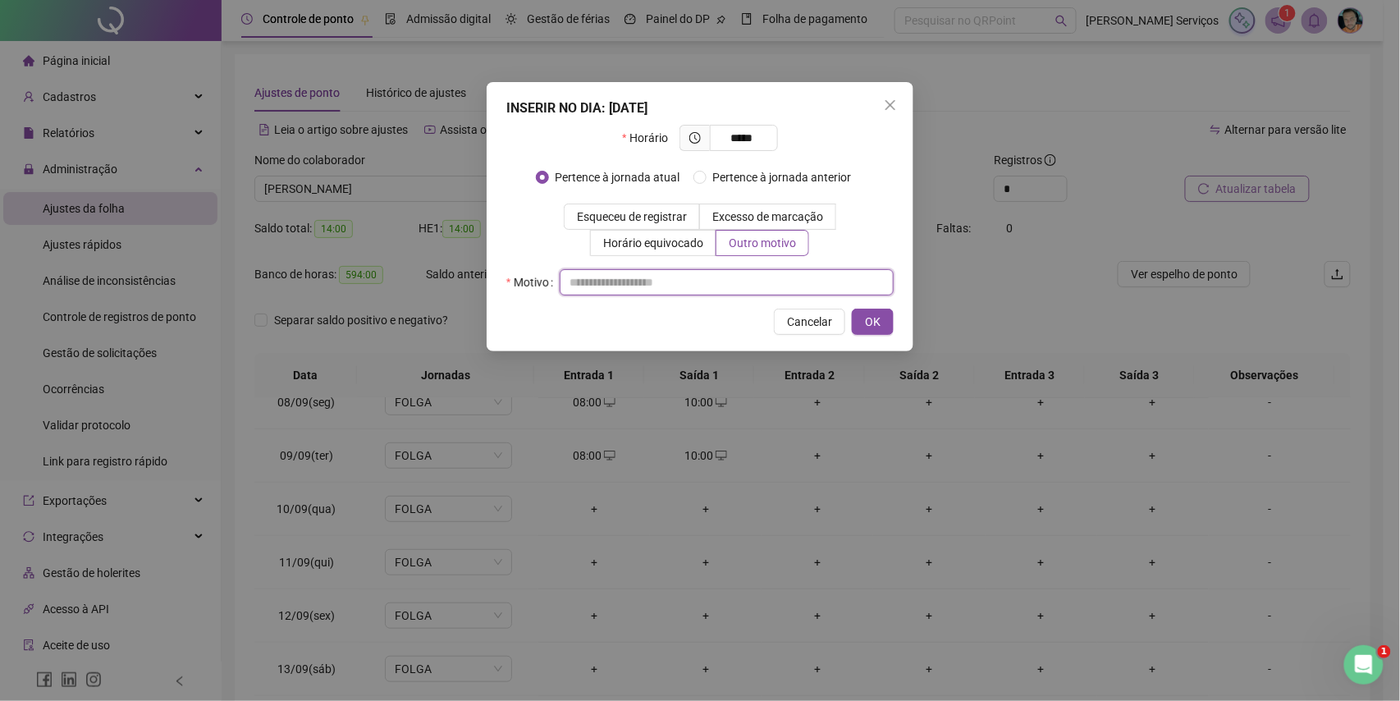
click at [772, 280] on input "text" at bounding box center [727, 282] width 334 height 26
type input "*"
click at [874, 317] on span "OK" at bounding box center [873, 322] width 16 height 18
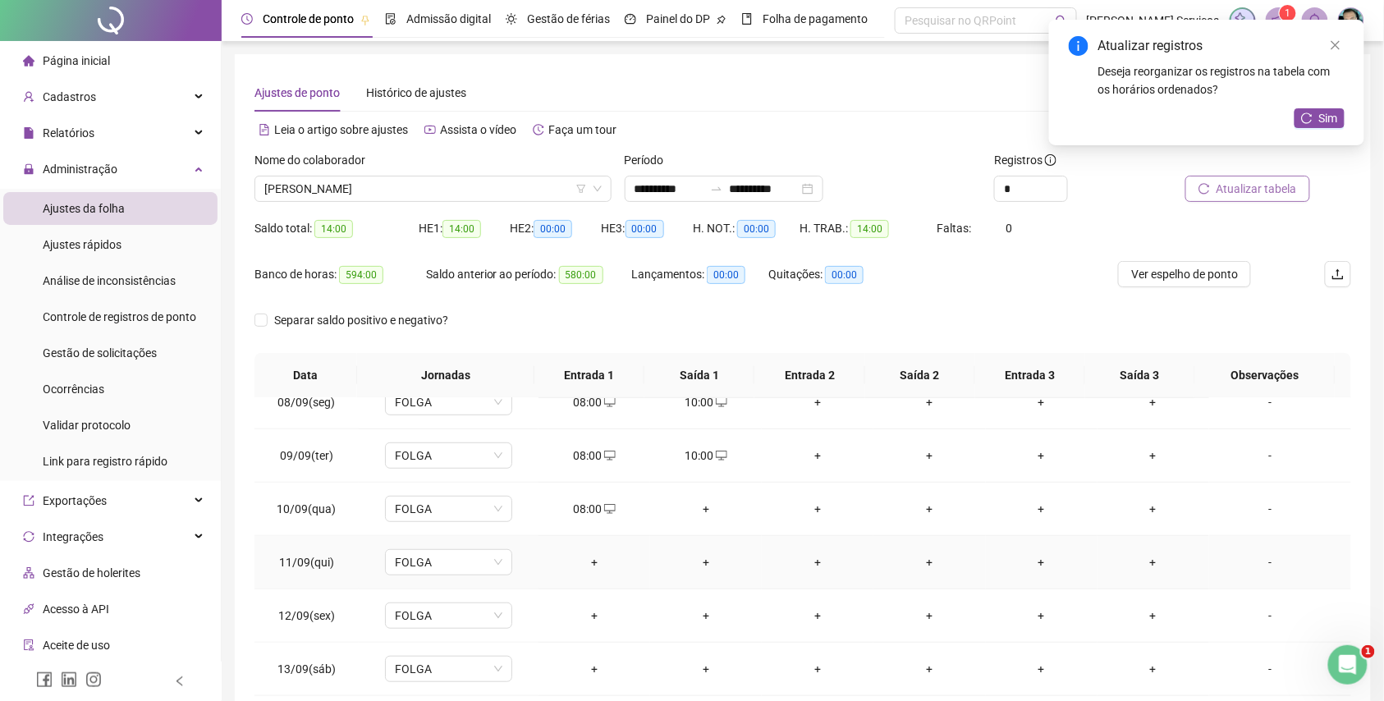
click at [595, 559] on div "+" at bounding box center [594, 562] width 85 height 18
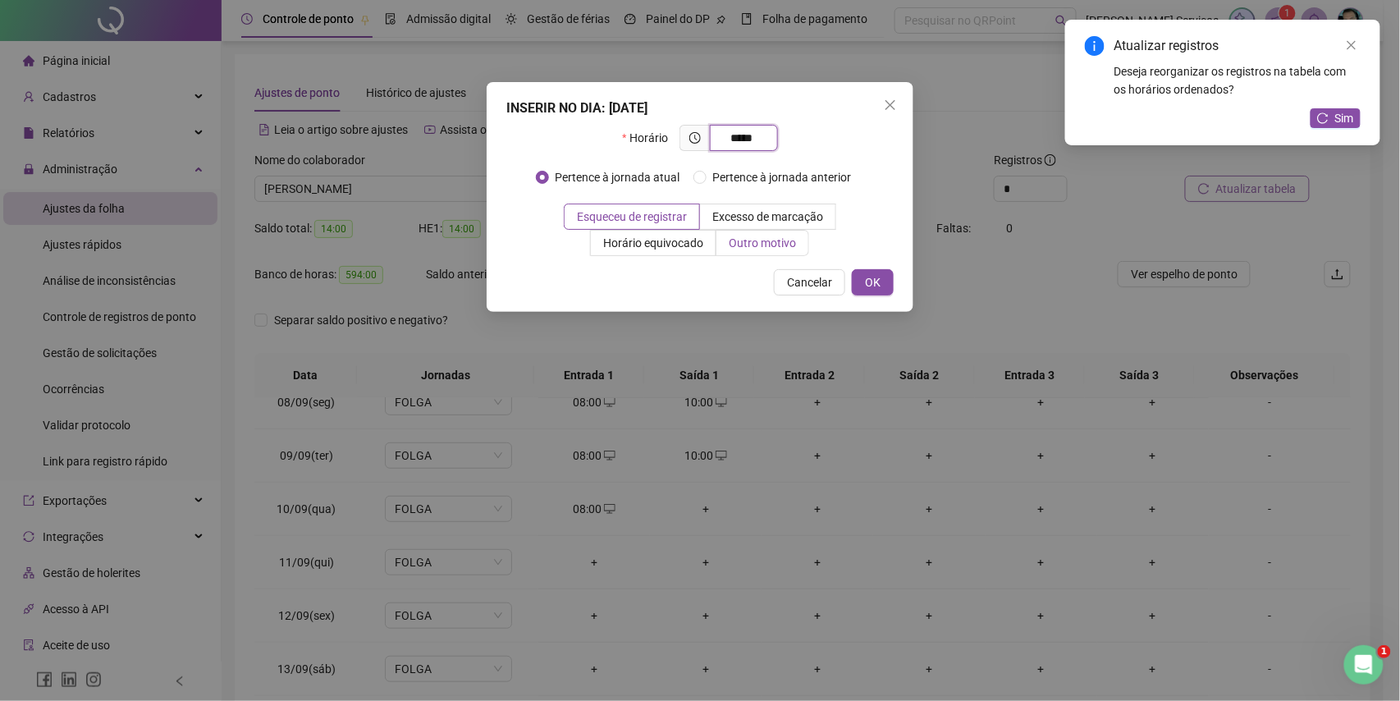
type input "*****"
click at [763, 236] on span "Outro motivo" at bounding box center [762, 242] width 67 height 13
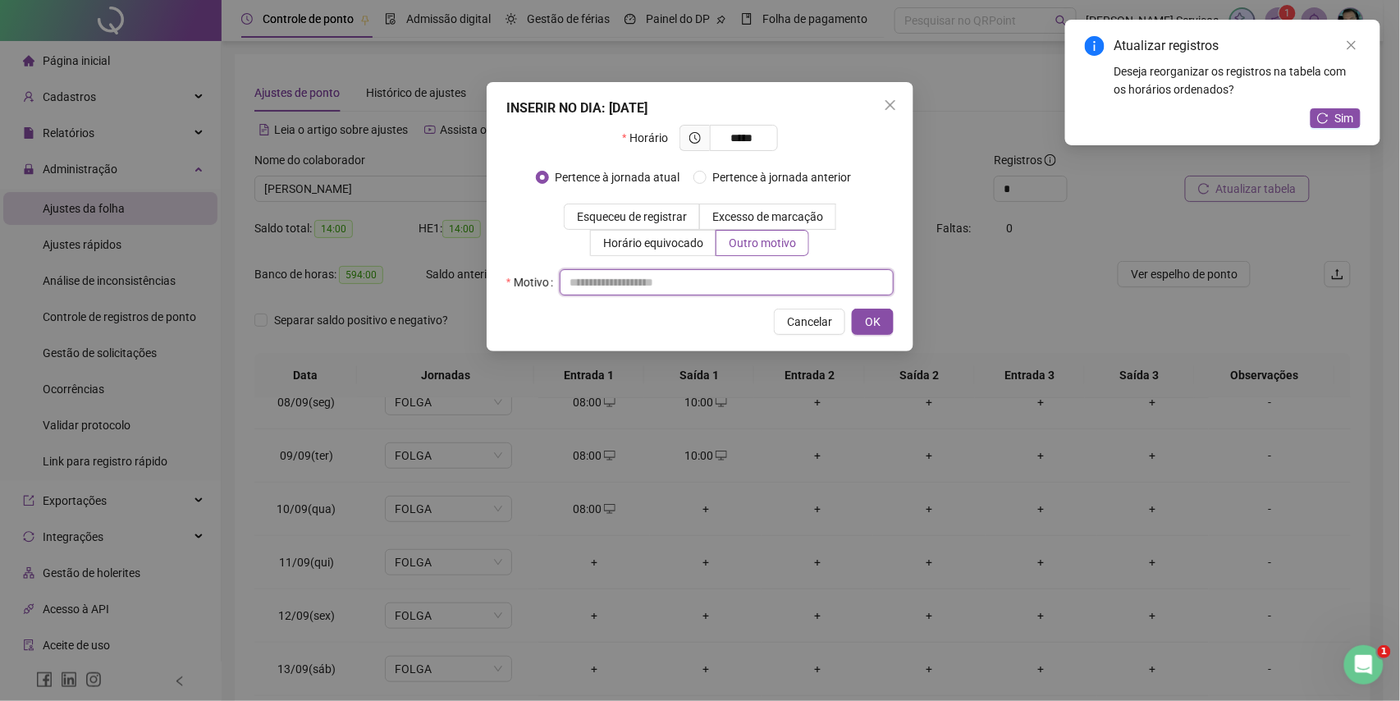
click at [772, 271] on input "text" at bounding box center [727, 282] width 334 height 26
type input "*"
click at [891, 327] on button "OK" at bounding box center [873, 322] width 42 height 26
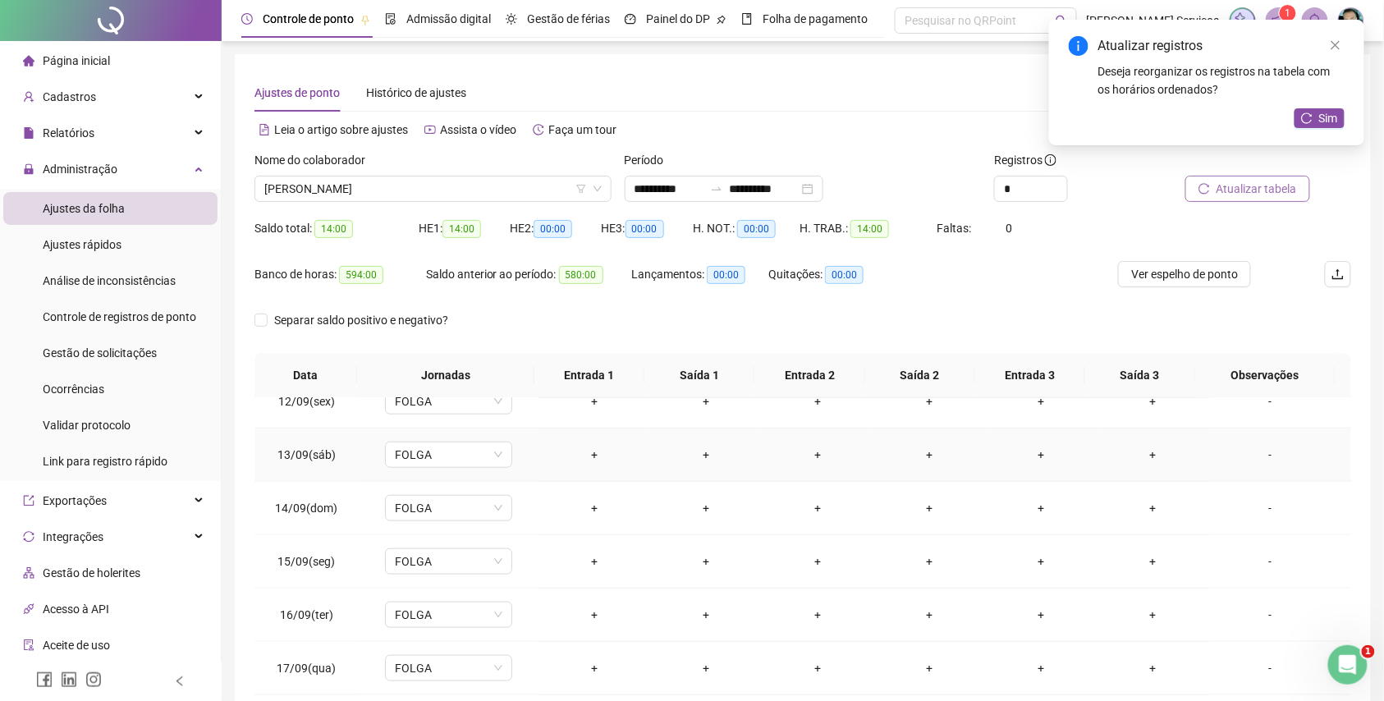
scroll to position [506, 0]
click at [592, 510] on div "+" at bounding box center [594, 506] width 85 height 18
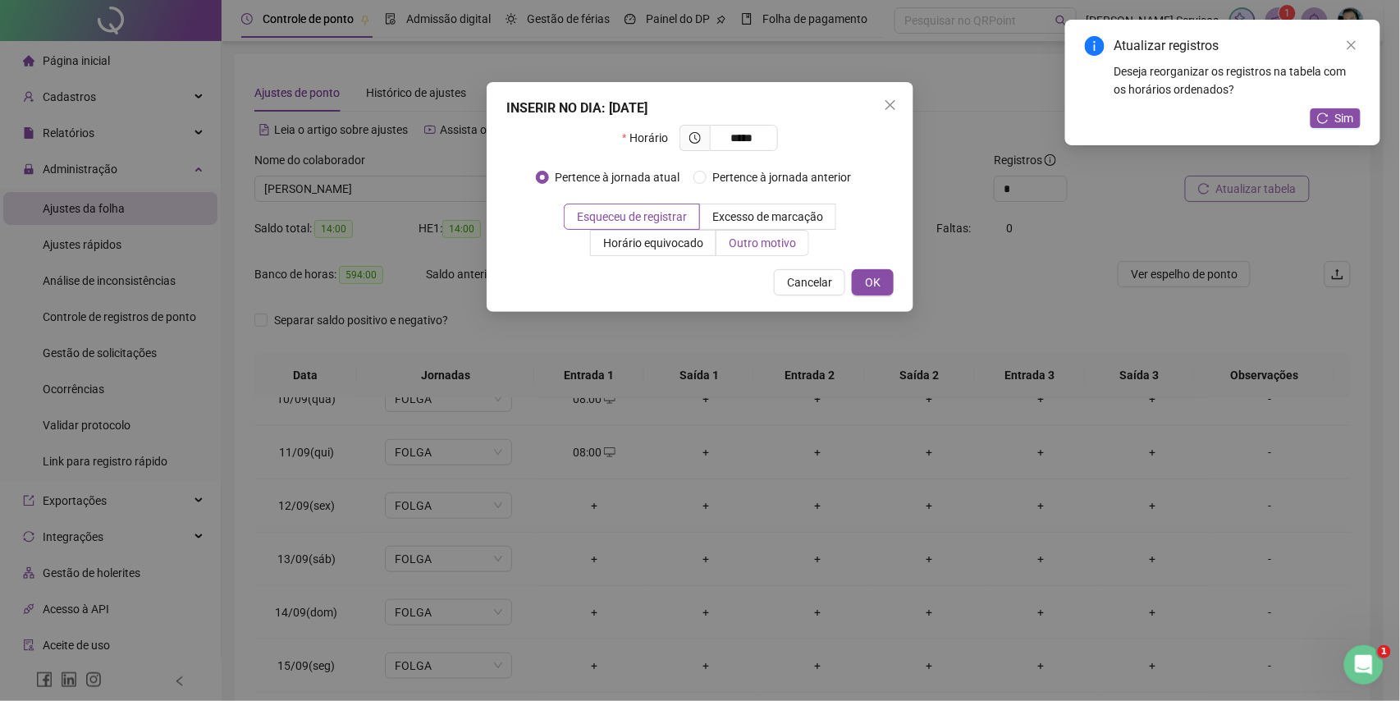
type input "*****"
click at [743, 250] on span "Outro motivo" at bounding box center [762, 242] width 67 height 13
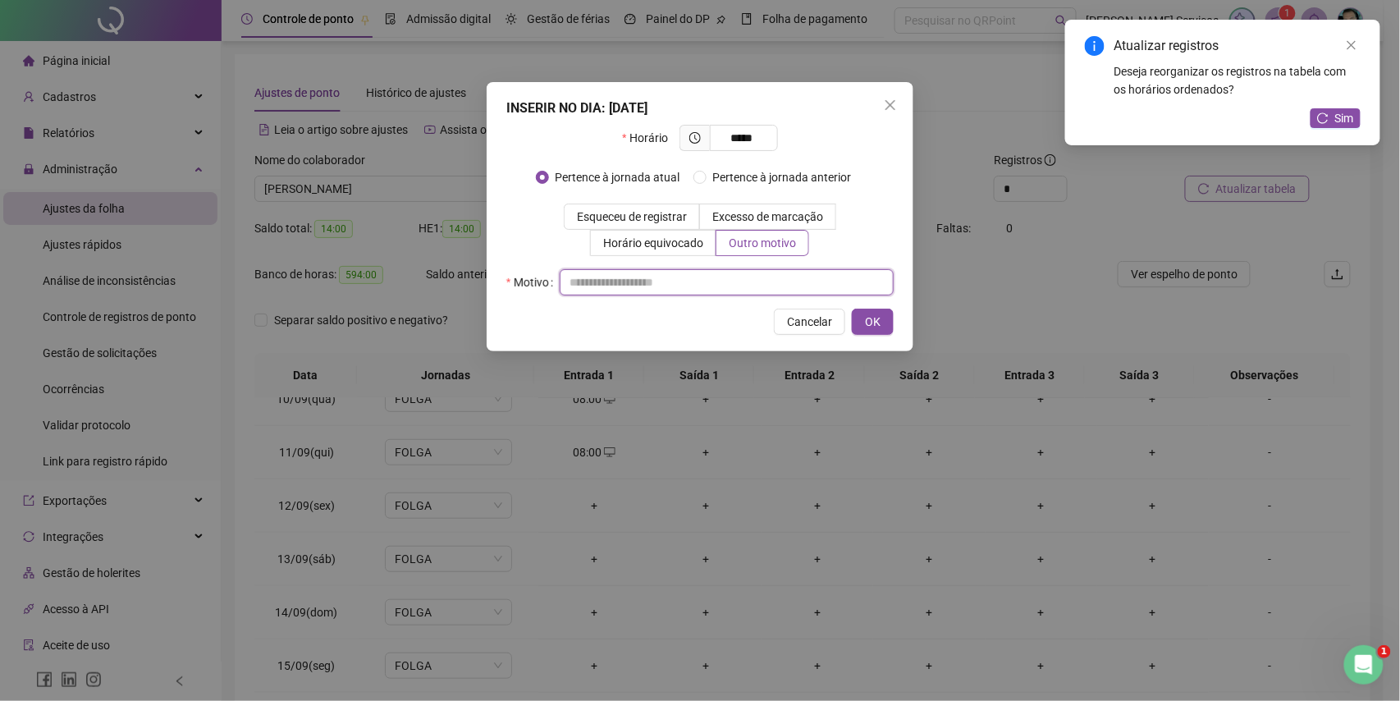
click at [759, 277] on input "text" at bounding box center [727, 282] width 334 height 26
type input "*"
click at [861, 323] on button "OK" at bounding box center [873, 322] width 42 height 26
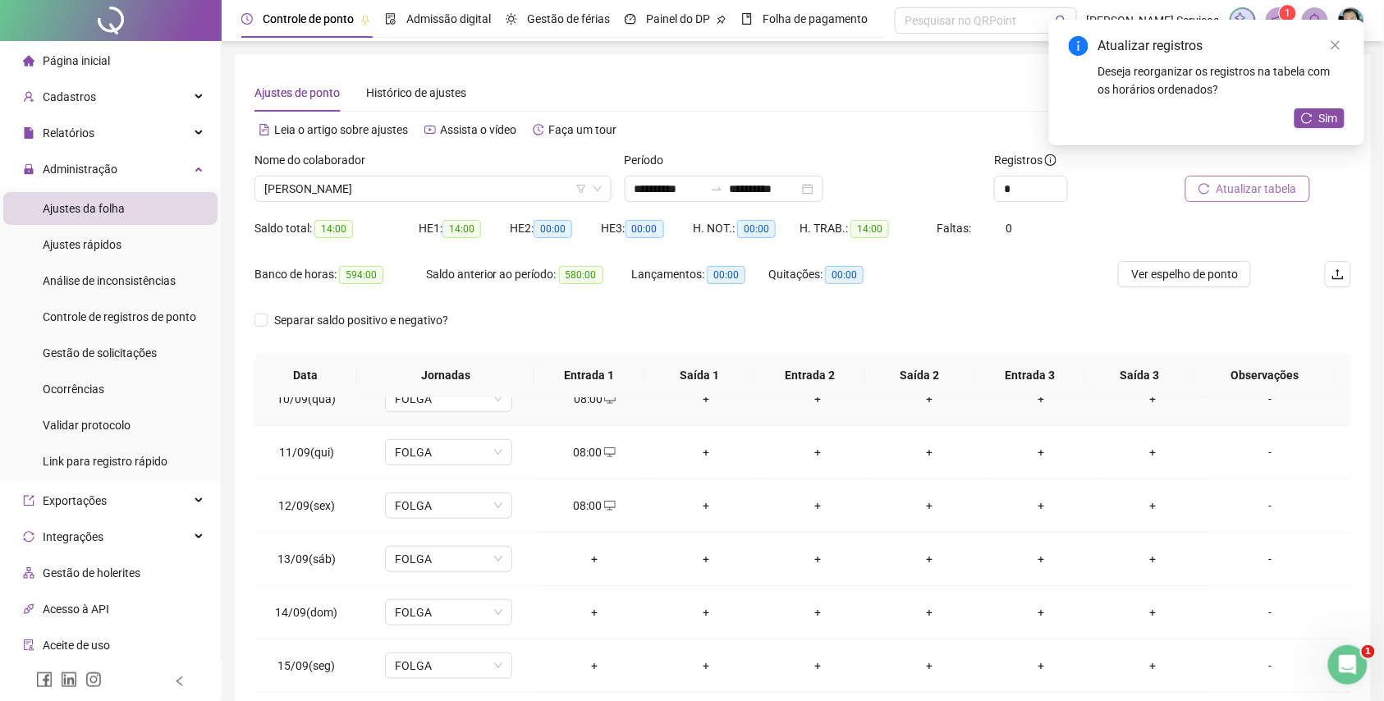
scroll to position [396, 0]
click at [699, 509] on div "+" at bounding box center [705, 509] width 85 height 18
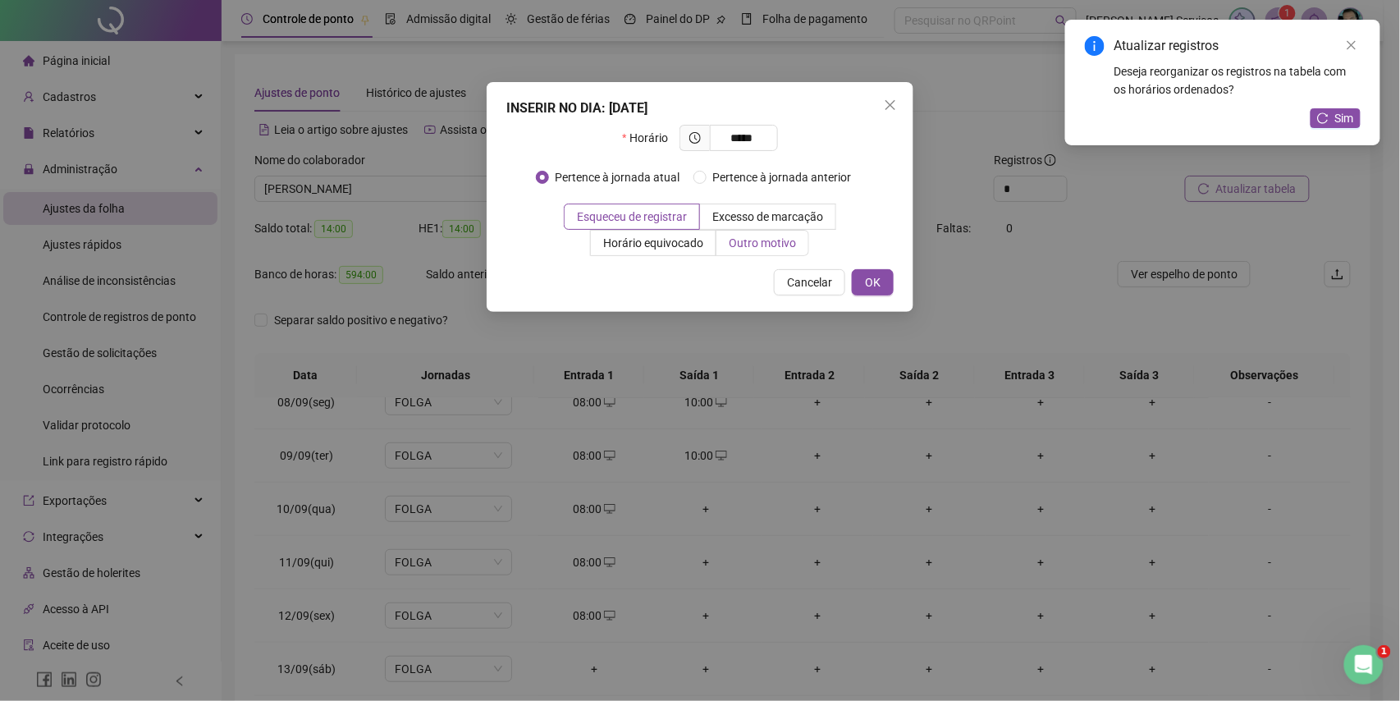
type input "*****"
click at [731, 245] on span "Outro motivo" at bounding box center [762, 242] width 67 height 13
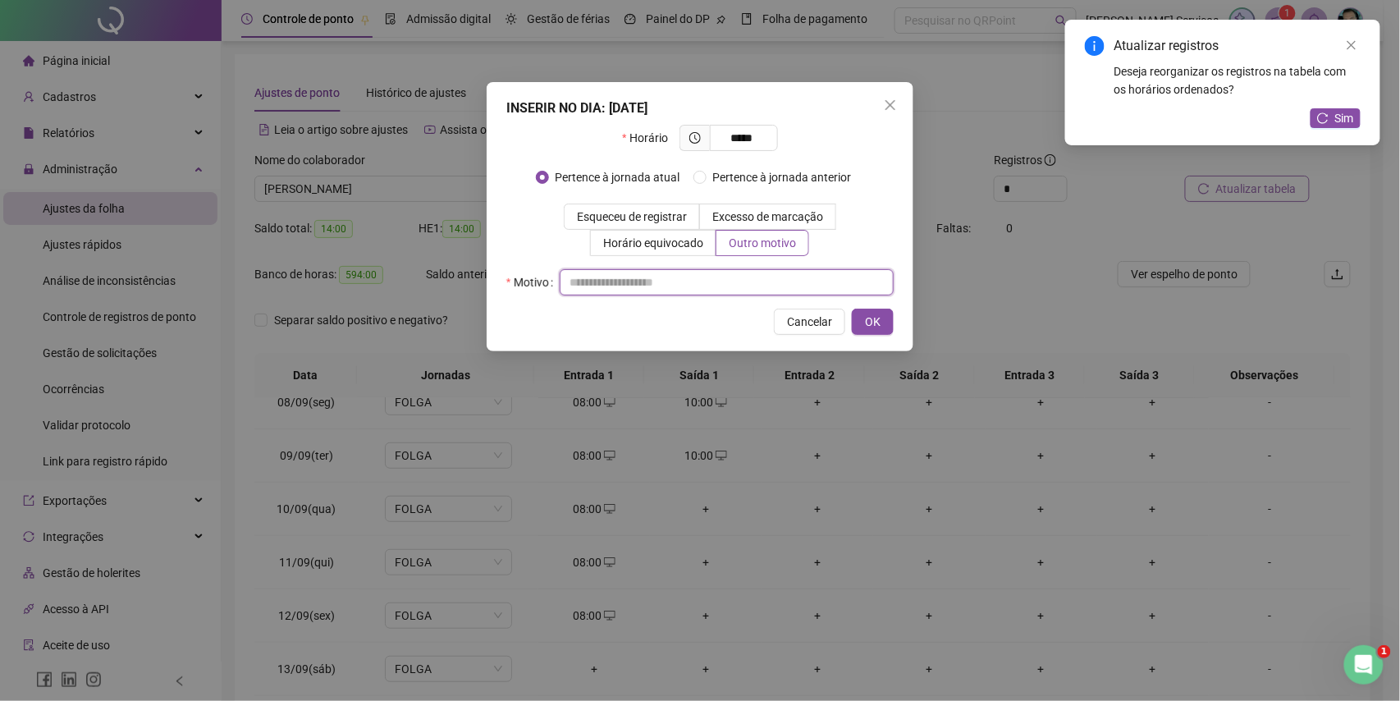
click at [798, 289] on input "text" at bounding box center [727, 282] width 334 height 26
type input "*"
click at [885, 318] on button "OK" at bounding box center [873, 322] width 42 height 26
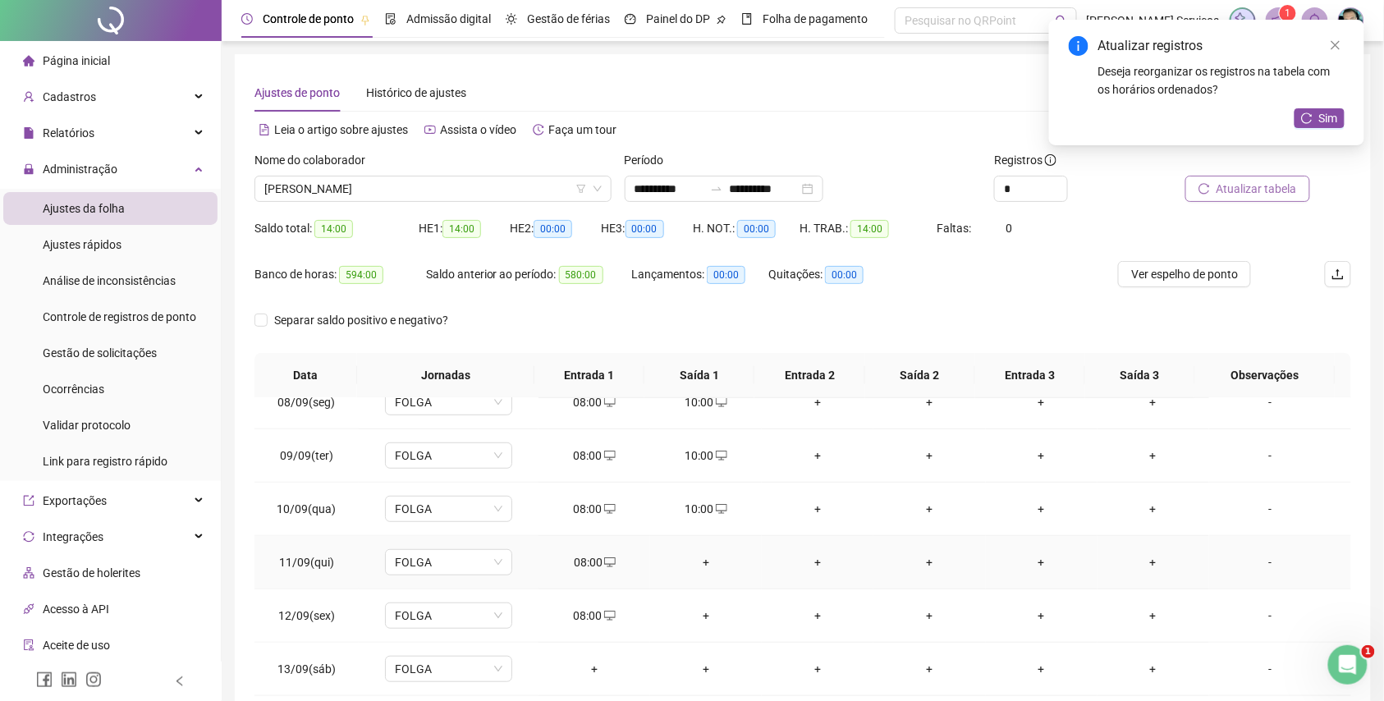
click at [704, 557] on div "+" at bounding box center [705, 562] width 85 height 18
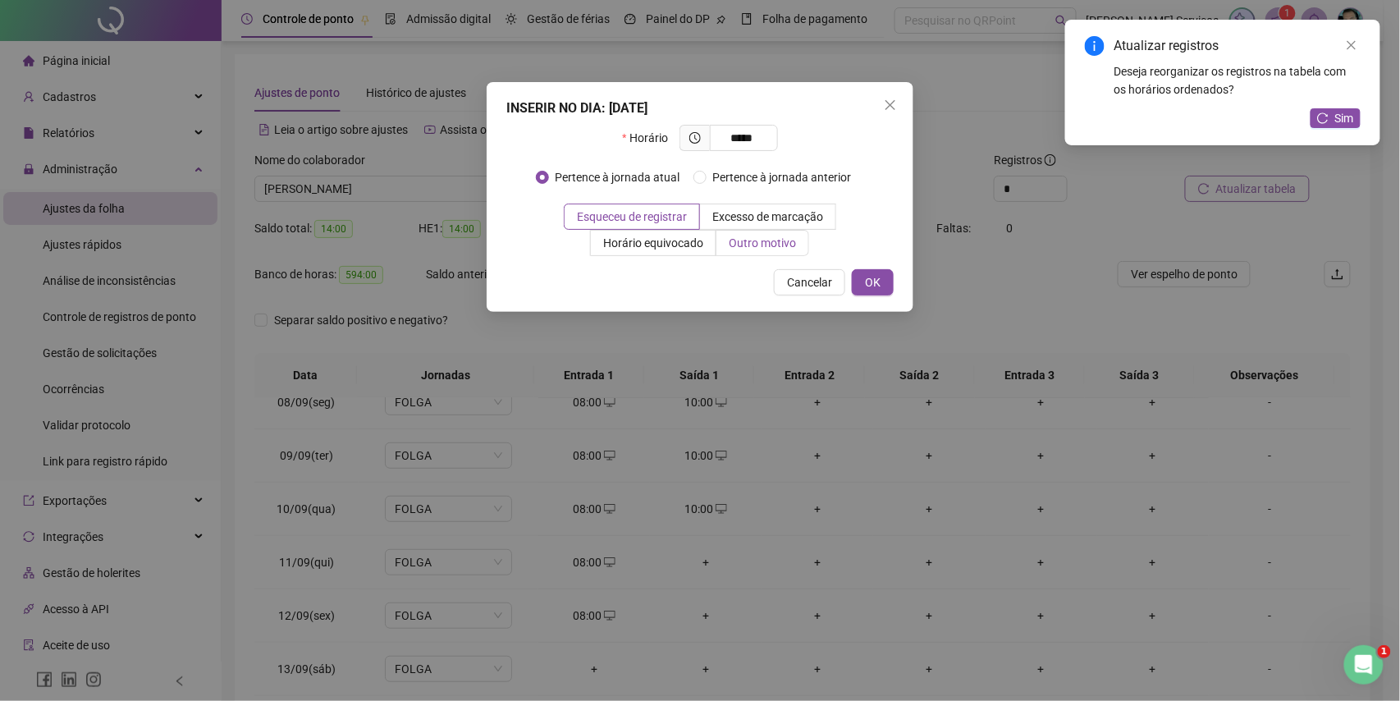
type input "*****"
click at [732, 231] on label "Outro motivo" at bounding box center [763, 243] width 93 height 26
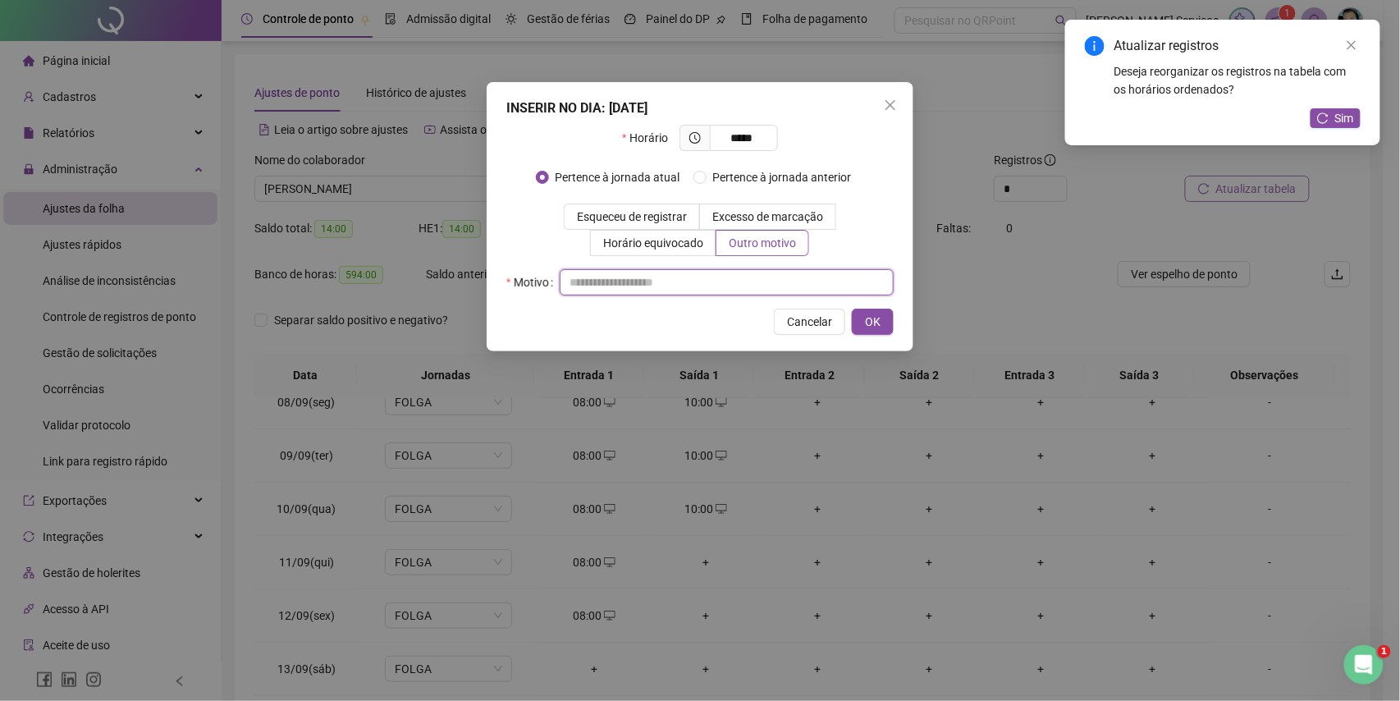
click at [749, 273] on input "text" at bounding box center [727, 282] width 334 height 26
type input "*"
click at [873, 316] on span "OK" at bounding box center [873, 322] width 16 height 18
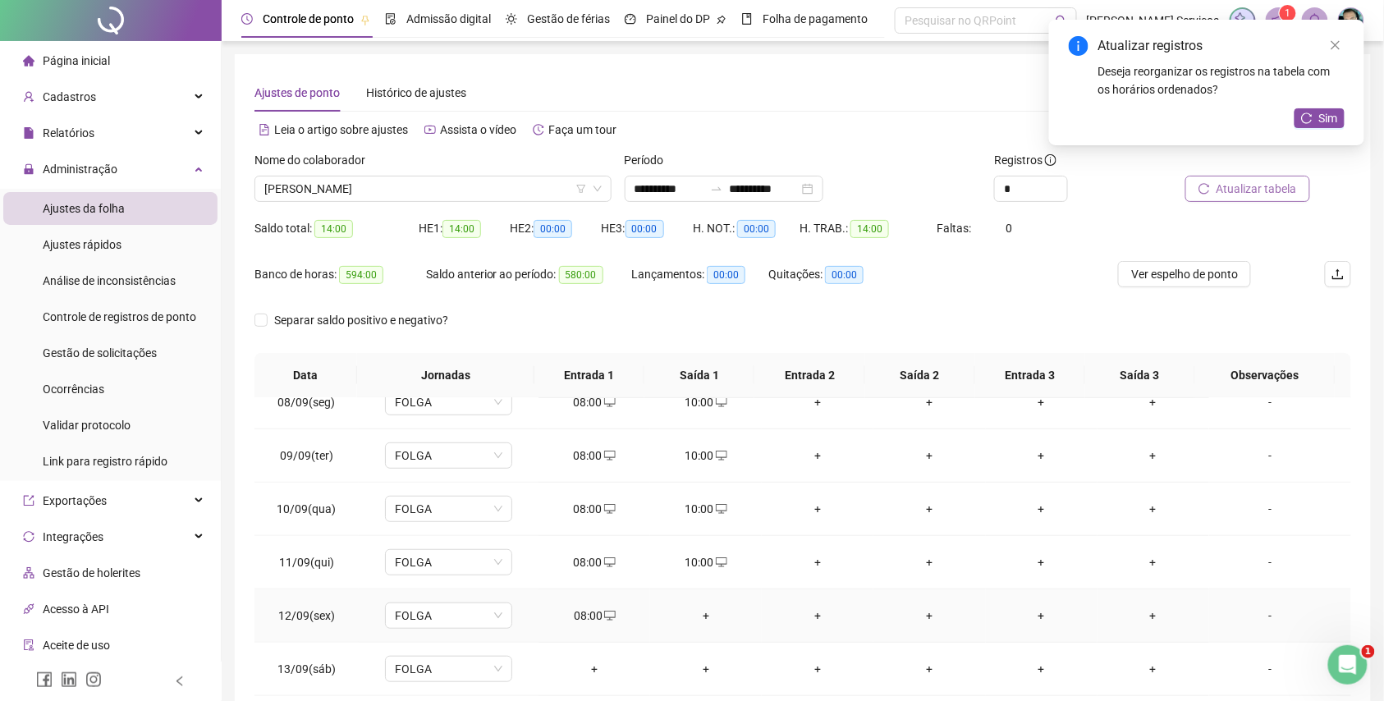
click at [709, 616] on div "+" at bounding box center [705, 616] width 85 height 18
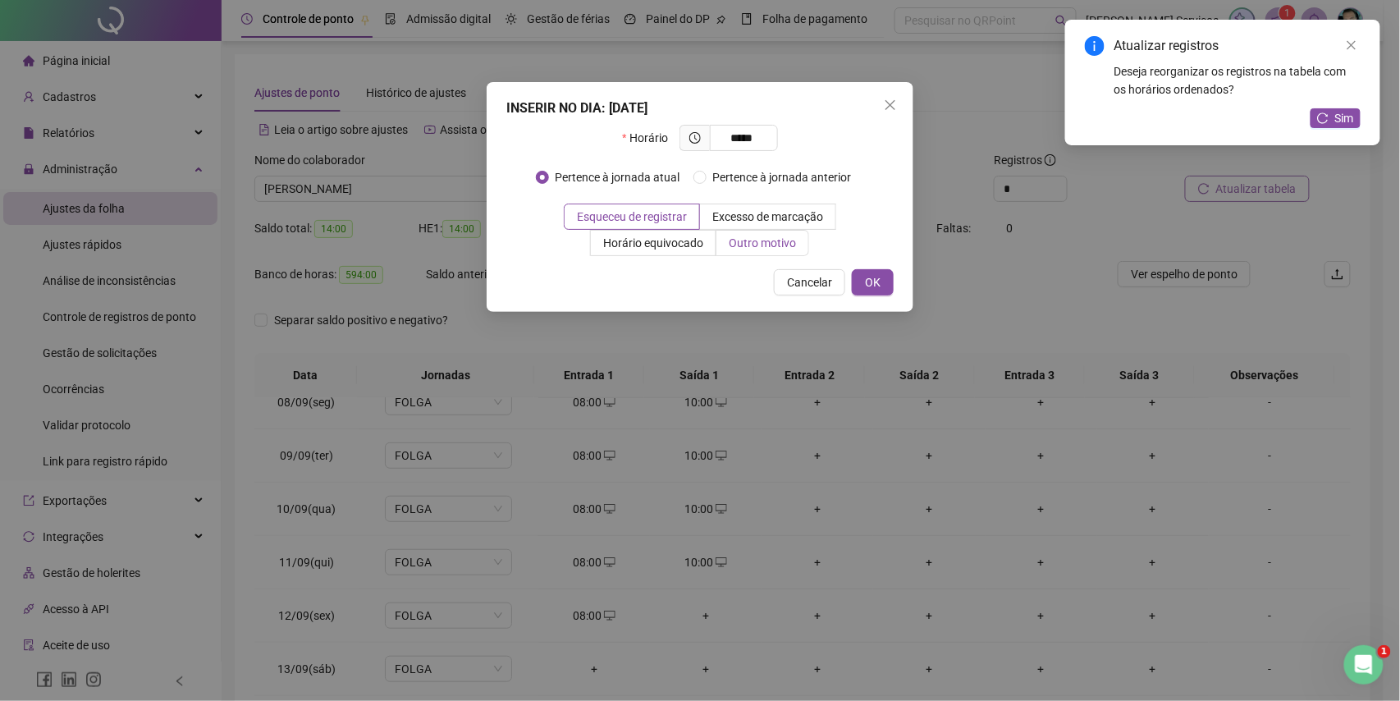
type input "*****"
click at [766, 234] on label "Outro motivo" at bounding box center [763, 243] width 93 height 26
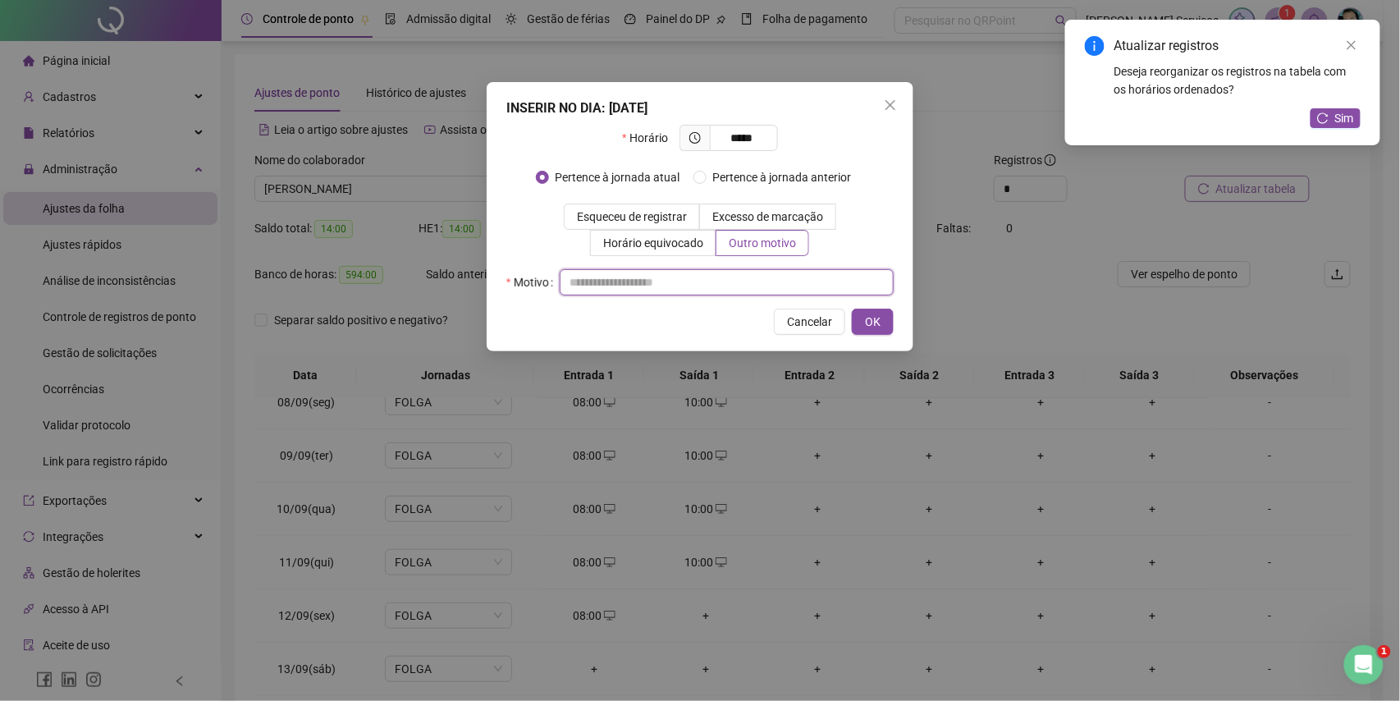
click at [777, 276] on input "text" at bounding box center [727, 282] width 334 height 26
type input "*"
click at [862, 329] on button "OK" at bounding box center [873, 322] width 42 height 26
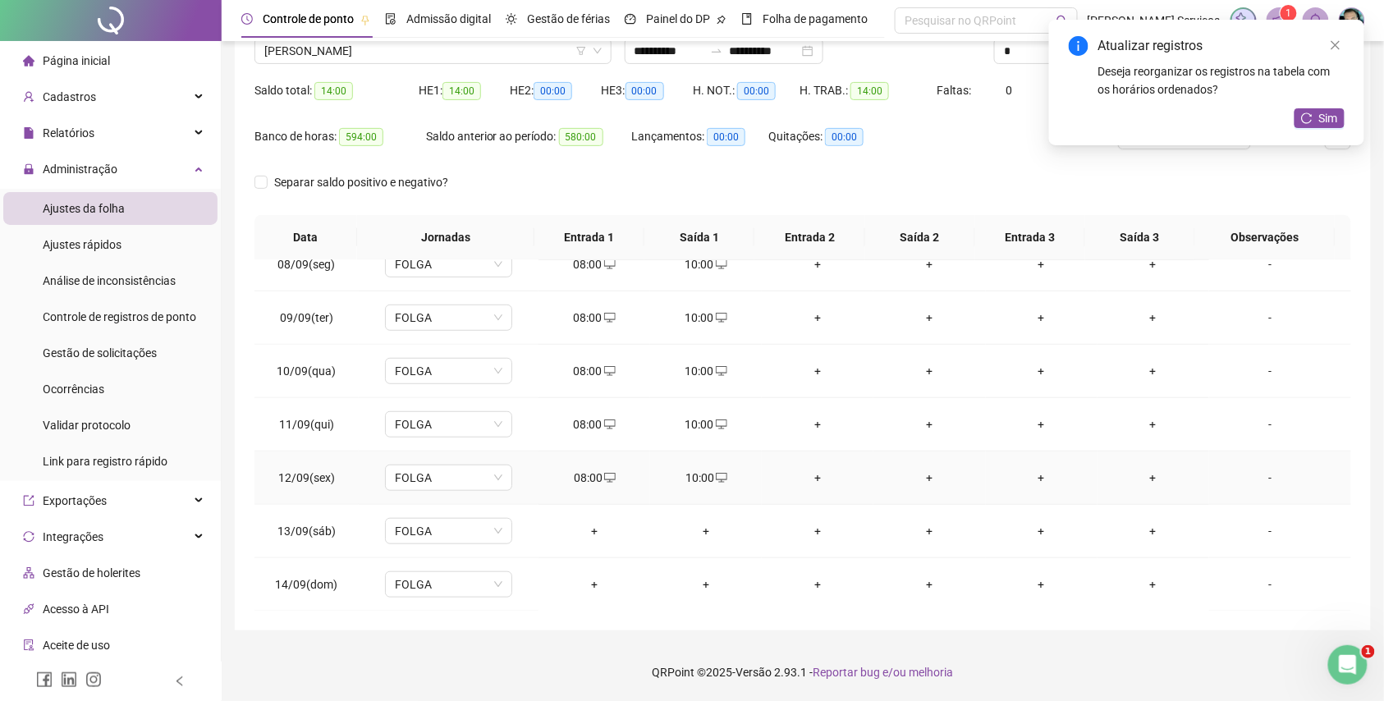
scroll to position [615, 0]
click at [589, 419] on div "+" at bounding box center [594, 424] width 85 height 18
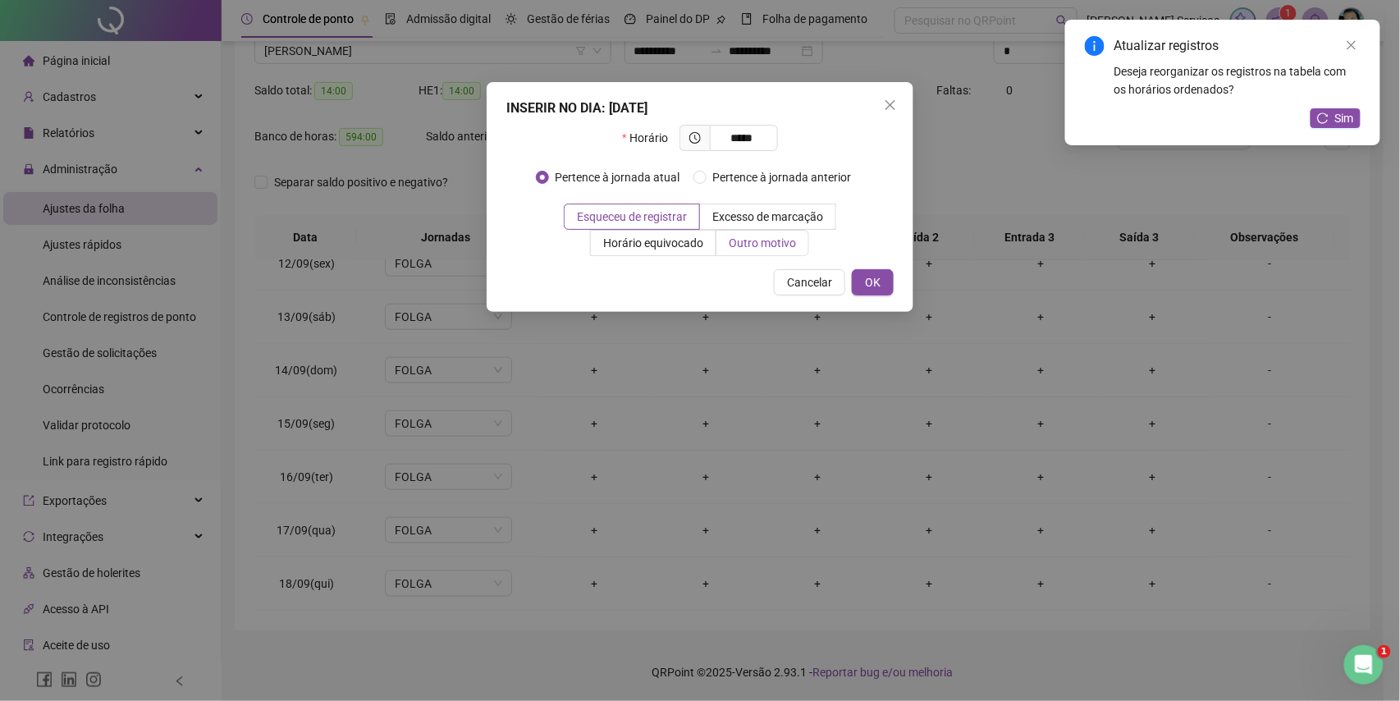
type input "*****"
click at [735, 253] on label "Outro motivo" at bounding box center [763, 243] width 93 height 26
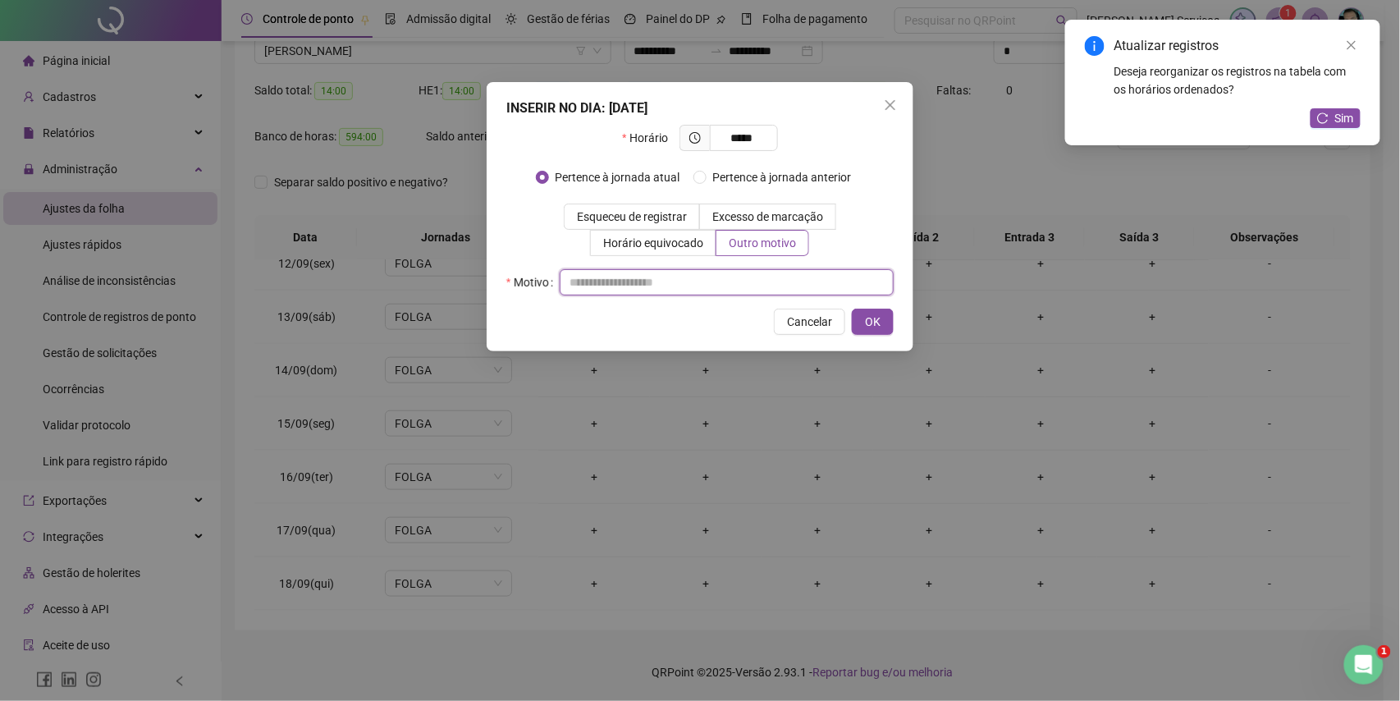
click at [752, 286] on input "text" at bounding box center [727, 282] width 334 height 26
type input "*"
click at [887, 323] on button "OK" at bounding box center [873, 322] width 42 height 26
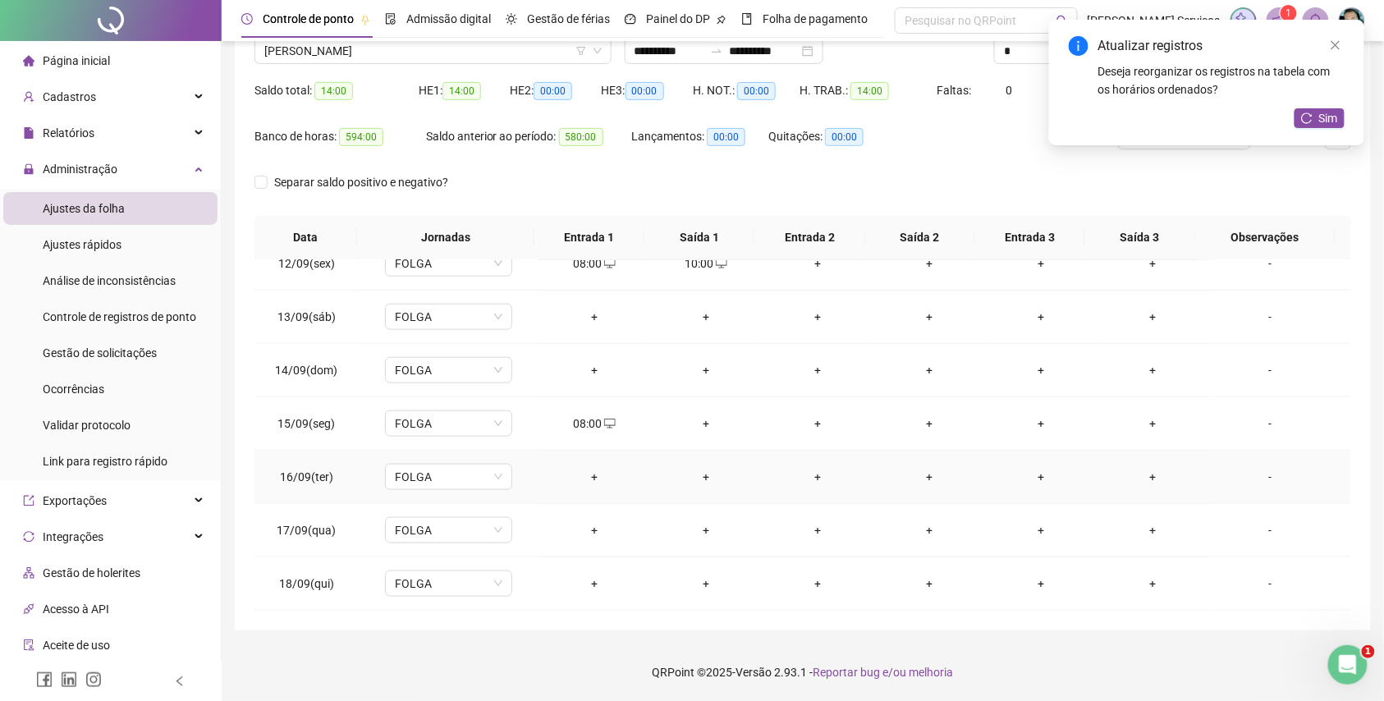
click at [601, 483] on div "+" at bounding box center [594, 477] width 85 height 18
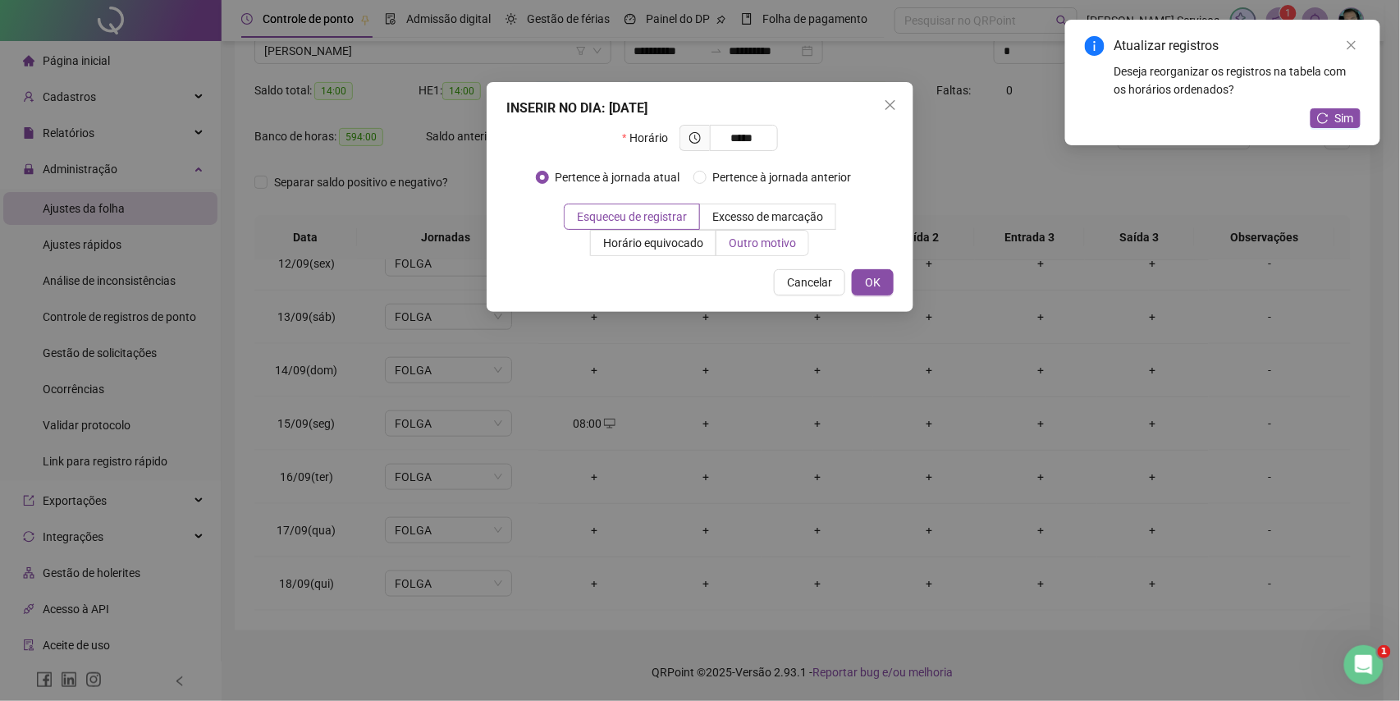
type input "*****"
click at [737, 251] on label "Outro motivo" at bounding box center [763, 243] width 93 height 26
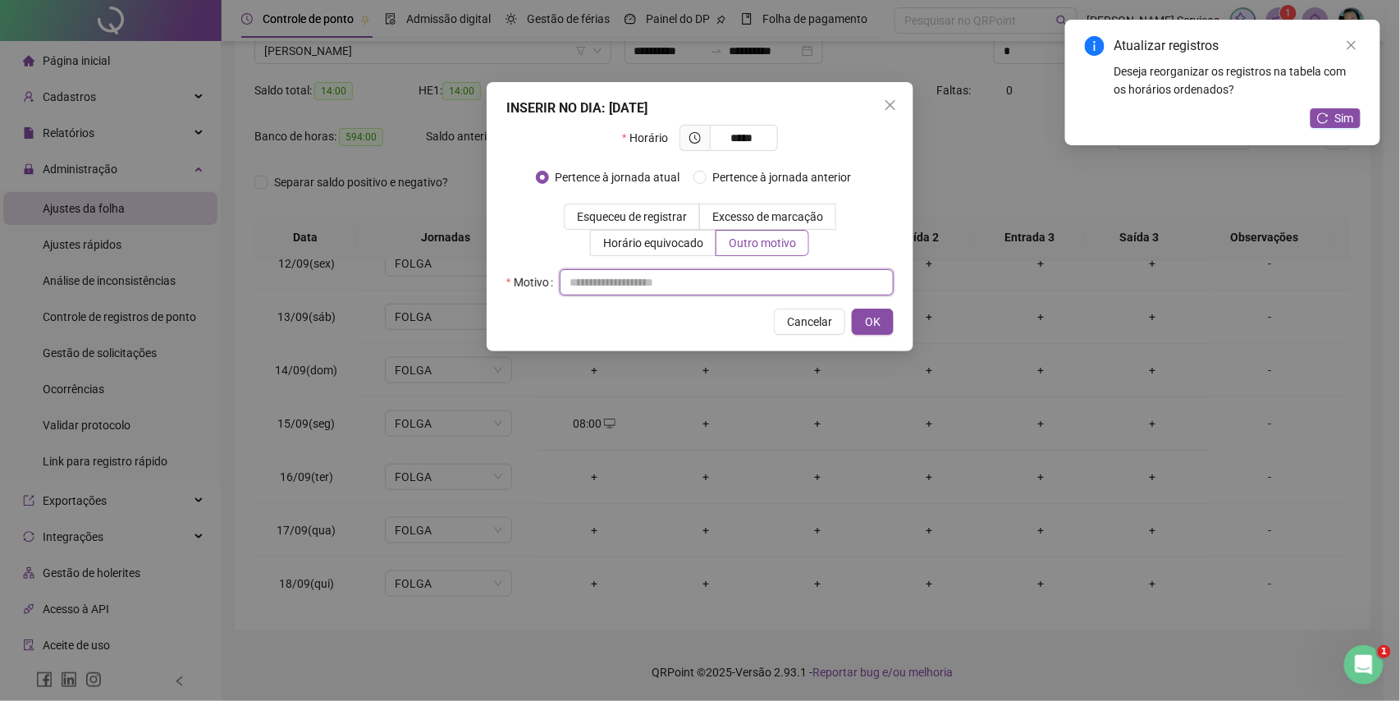
click at [729, 281] on input "text" at bounding box center [727, 282] width 334 height 26
type input "*"
click at [855, 315] on button "OK" at bounding box center [873, 322] width 42 height 26
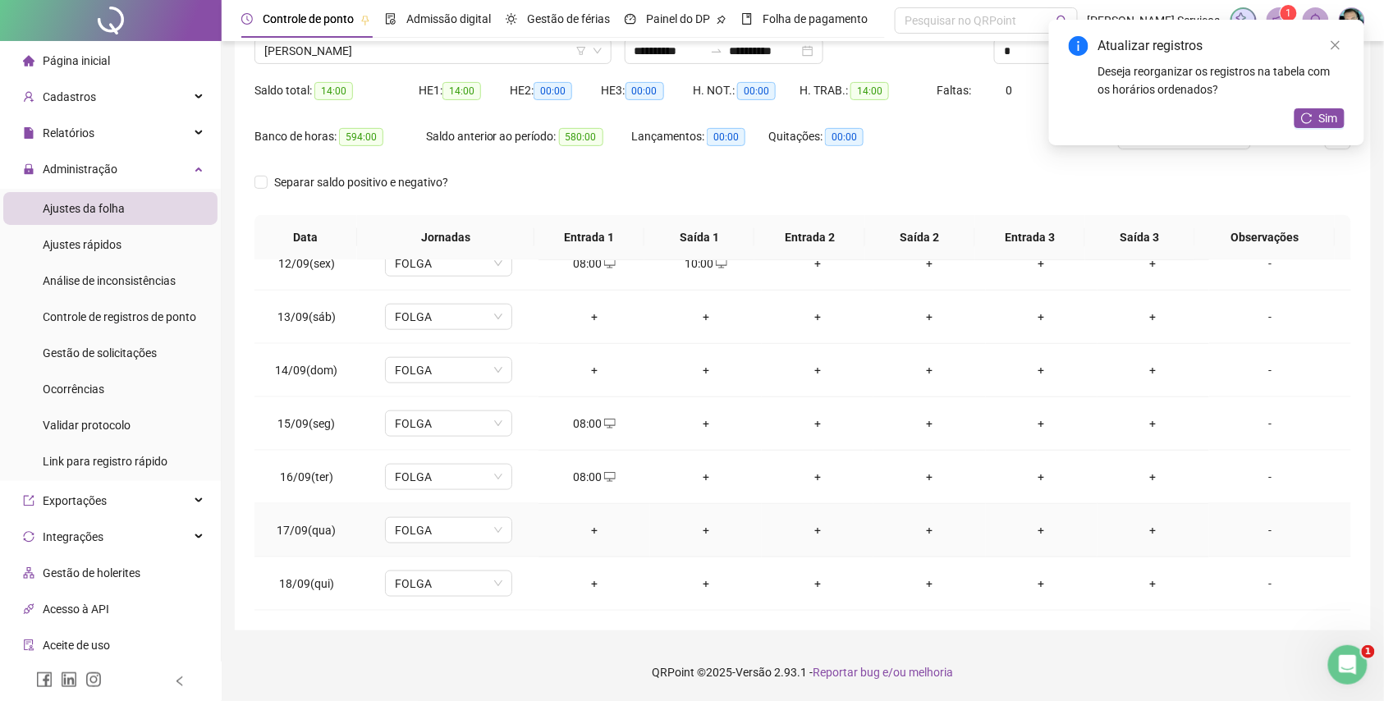
click at [588, 511] on td "+" at bounding box center [594, 530] width 112 height 53
click at [588, 516] on td "+" at bounding box center [594, 530] width 112 height 53
click at [595, 517] on td "+" at bounding box center [594, 530] width 112 height 53
click at [594, 521] on div "+" at bounding box center [594, 530] width 85 height 18
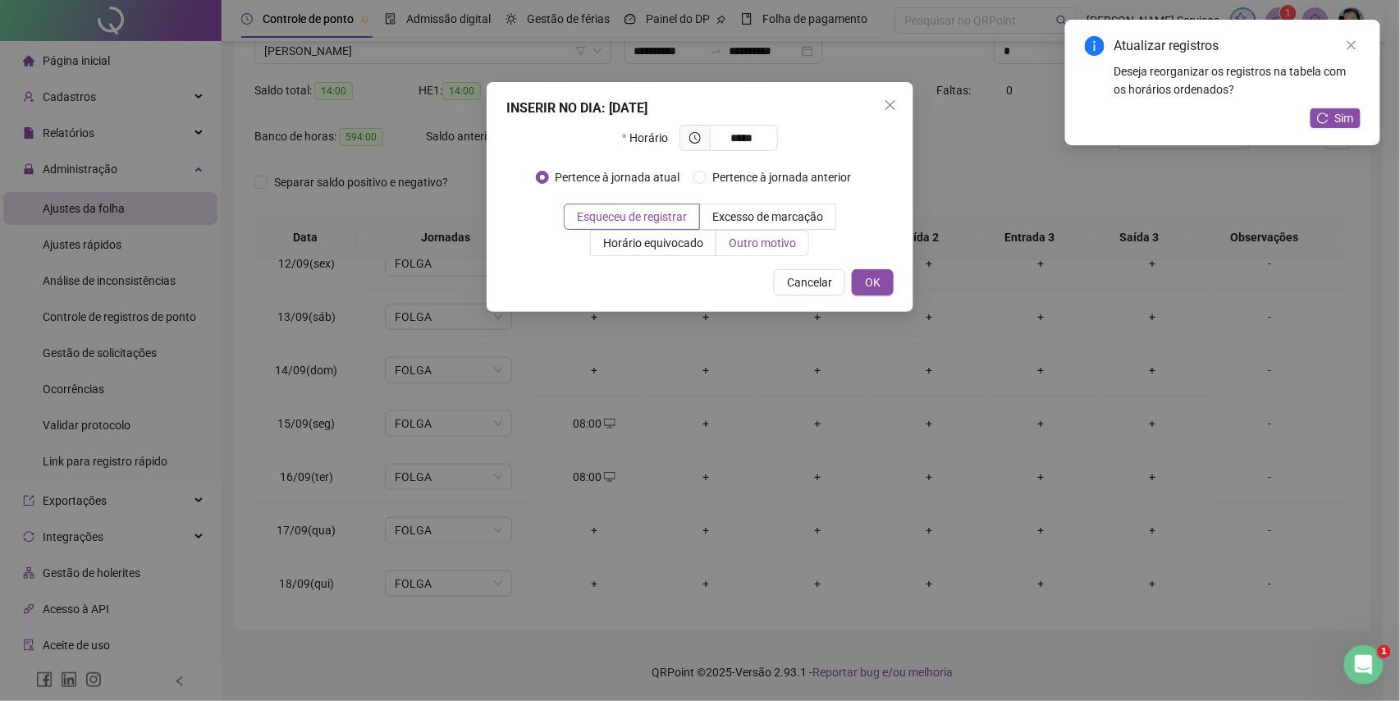
type input "*****"
click at [742, 253] on label "Outro motivo" at bounding box center [763, 243] width 93 height 26
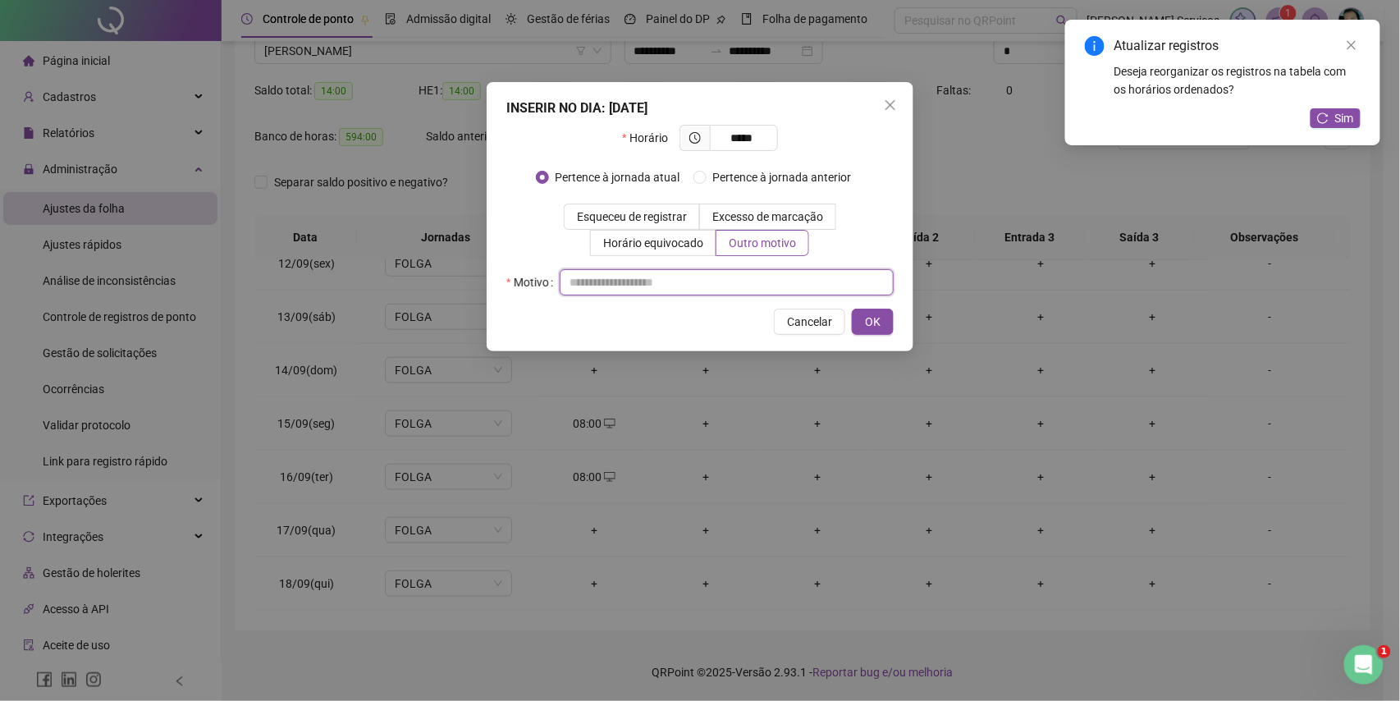
click at [722, 280] on input "text" at bounding box center [727, 282] width 334 height 26
type input "*"
click at [861, 332] on button "OK" at bounding box center [873, 322] width 42 height 26
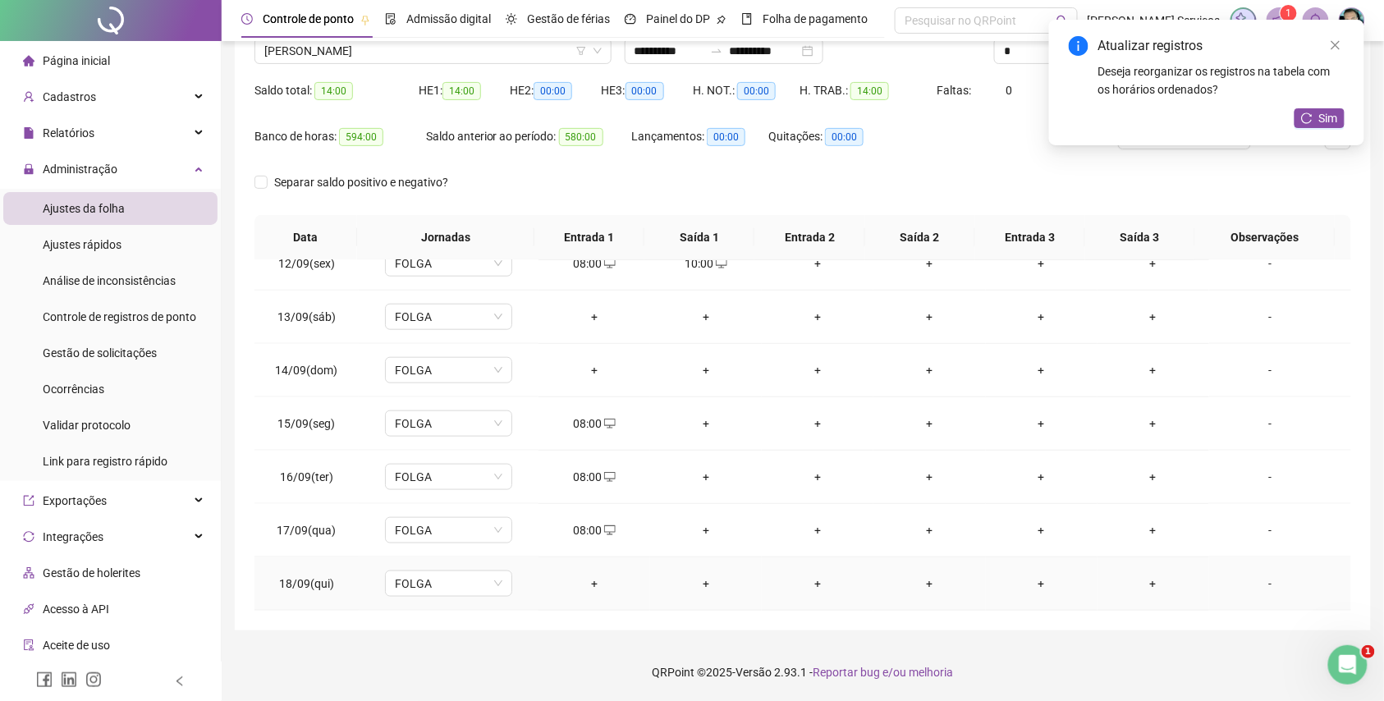
click at [592, 585] on div "+" at bounding box center [594, 584] width 85 height 18
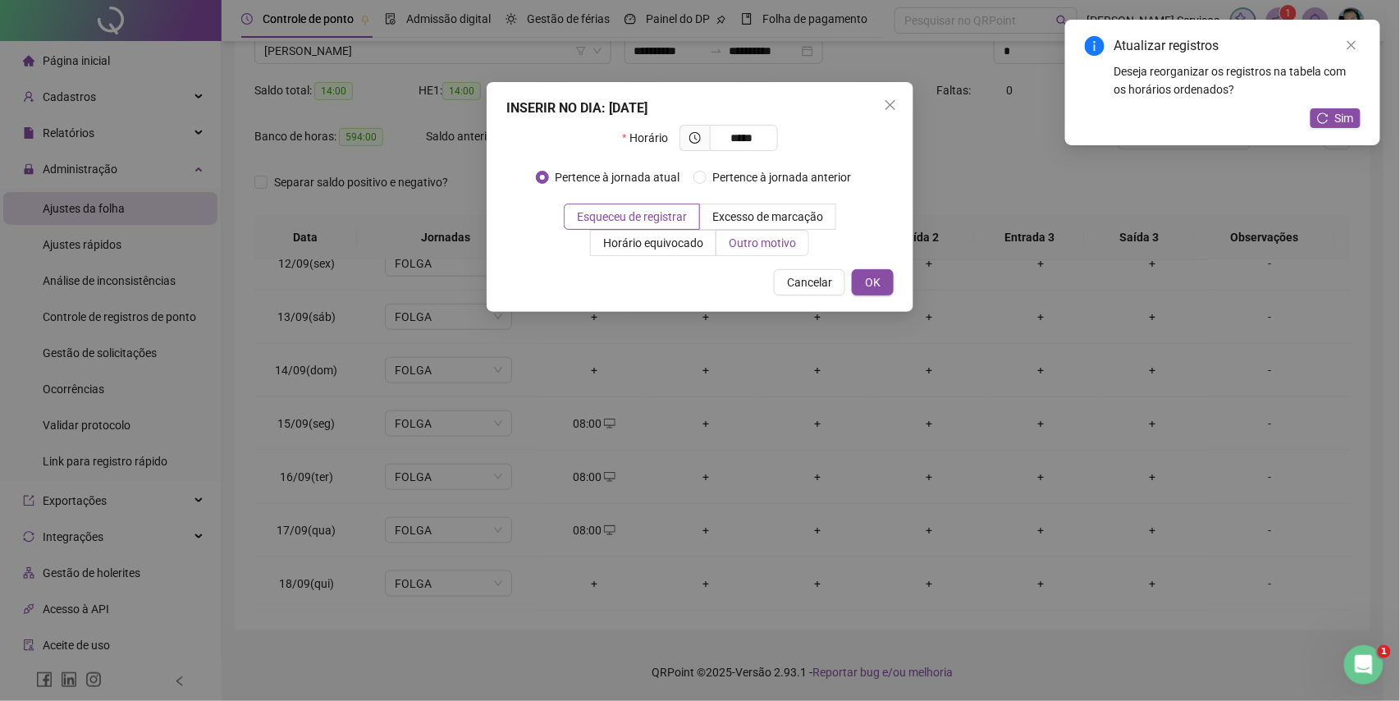
type input "*****"
click at [772, 248] on span "Outro motivo" at bounding box center [762, 242] width 67 height 13
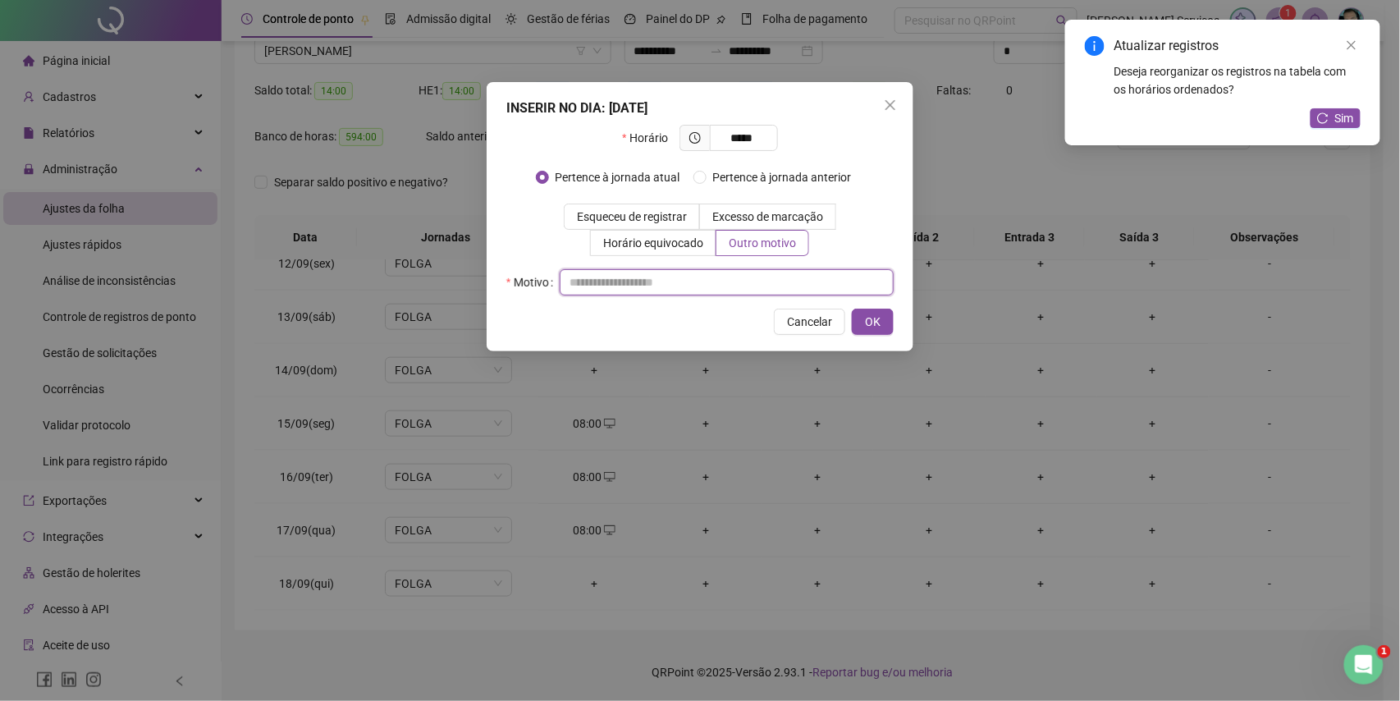
click at [762, 273] on input "text" at bounding box center [727, 282] width 334 height 26
type input "*"
click at [868, 329] on span "OK" at bounding box center [873, 322] width 16 height 18
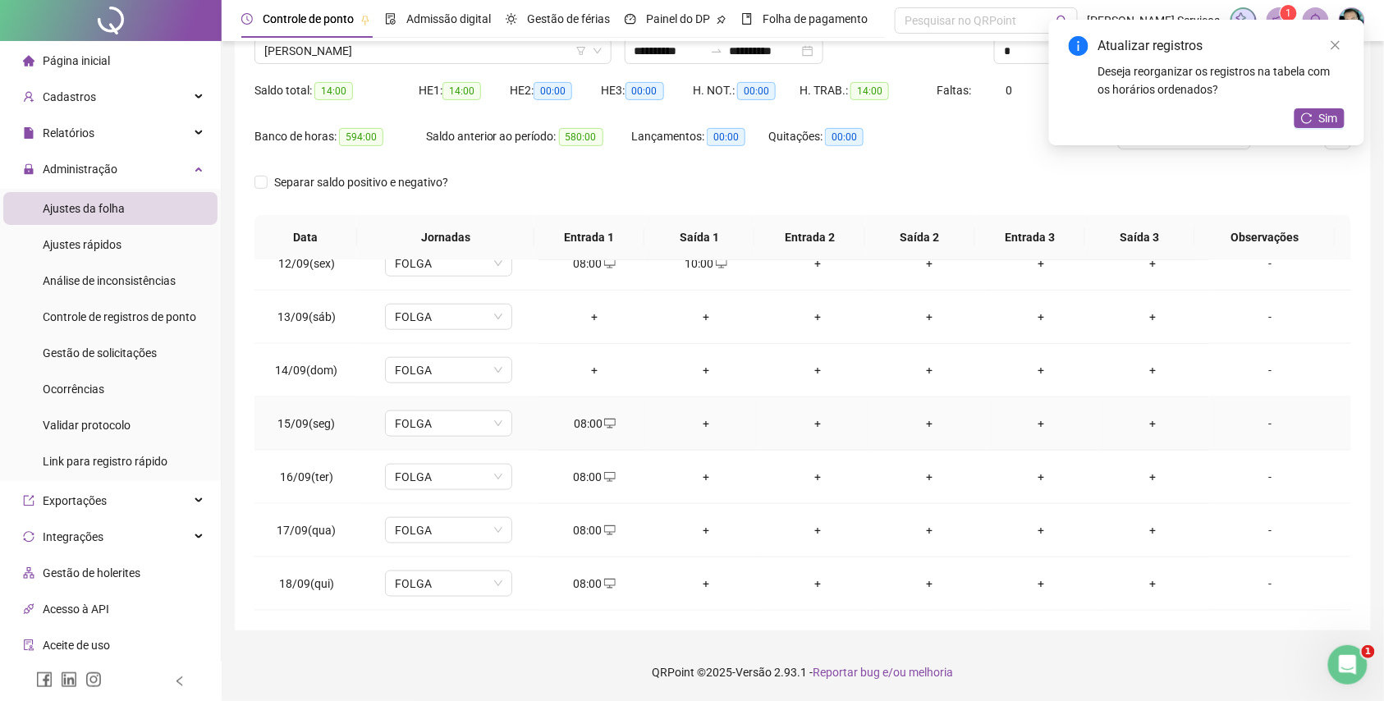
click at [708, 425] on div "+" at bounding box center [705, 424] width 85 height 18
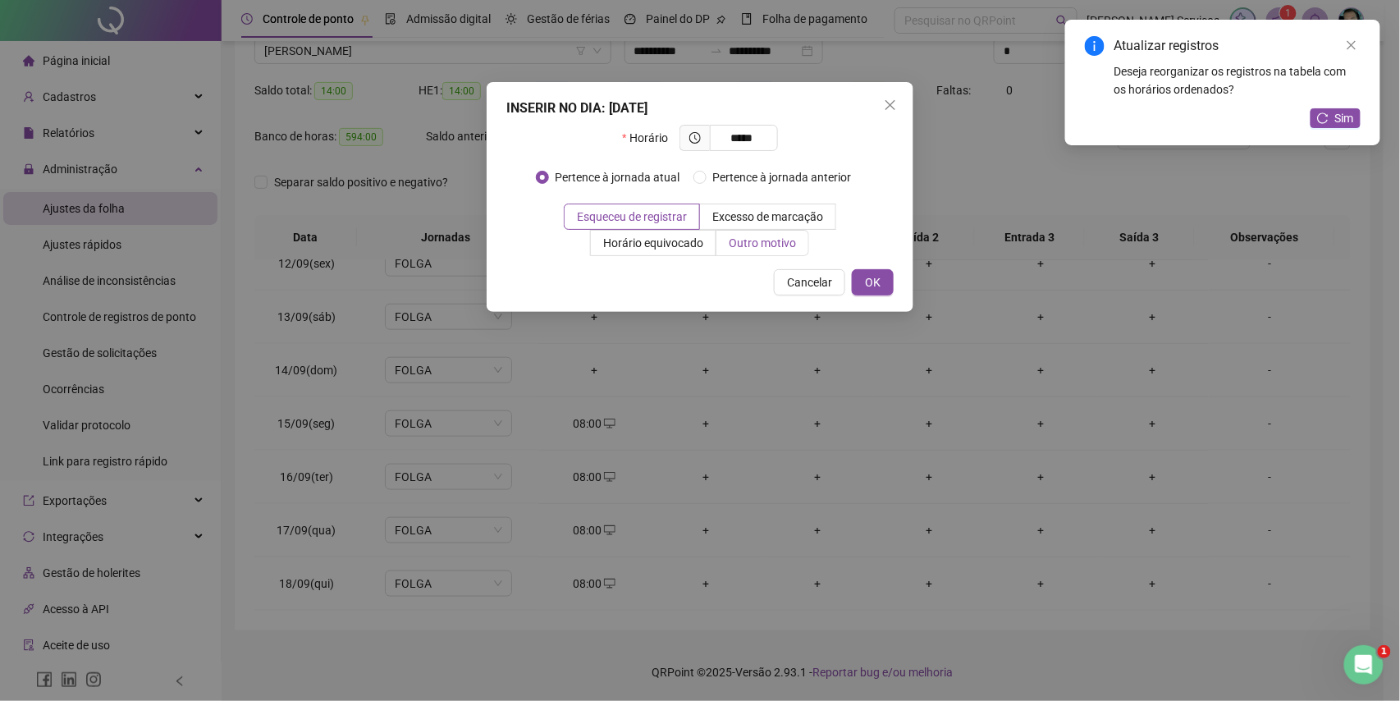
type input "*****"
click at [766, 250] on span "Outro motivo" at bounding box center [762, 242] width 67 height 13
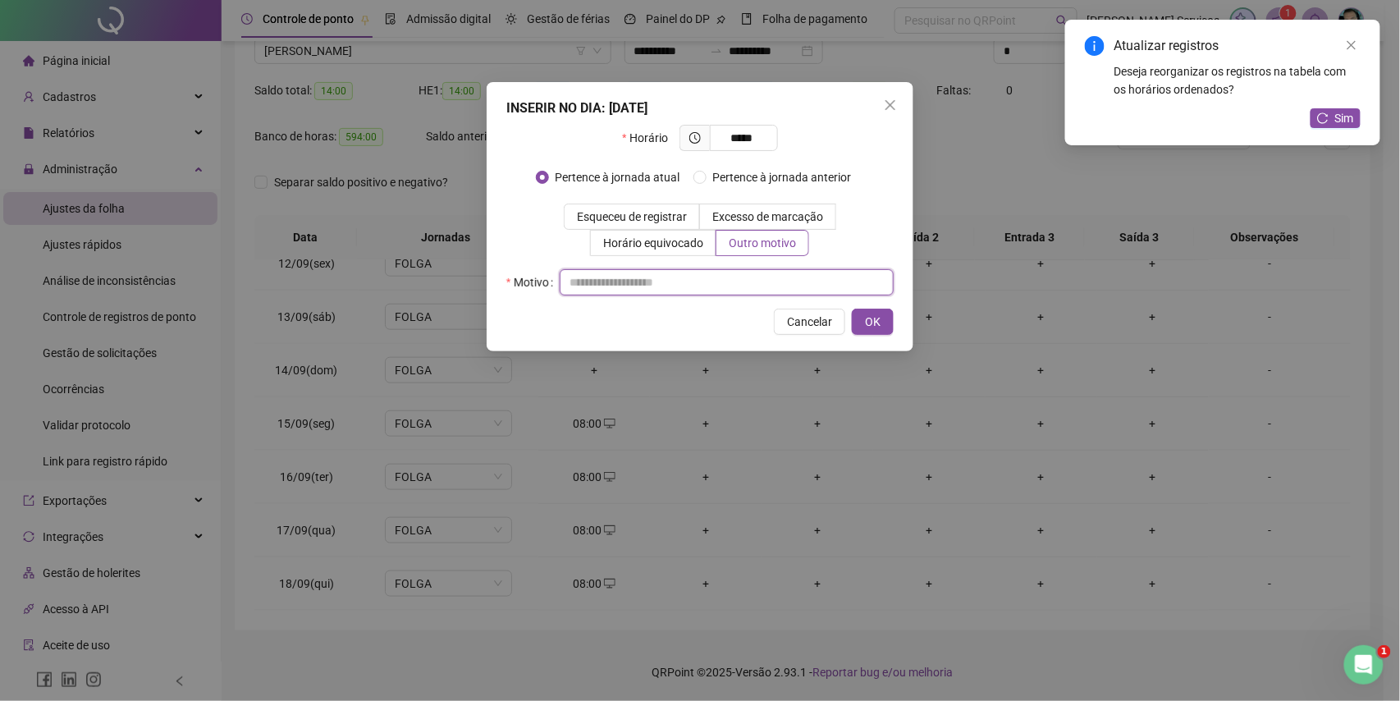
click at [765, 277] on input "text" at bounding box center [727, 282] width 334 height 26
type input "*"
click at [878, 313] on span "OK" at bounding box center [873, 322] width 16 height 18
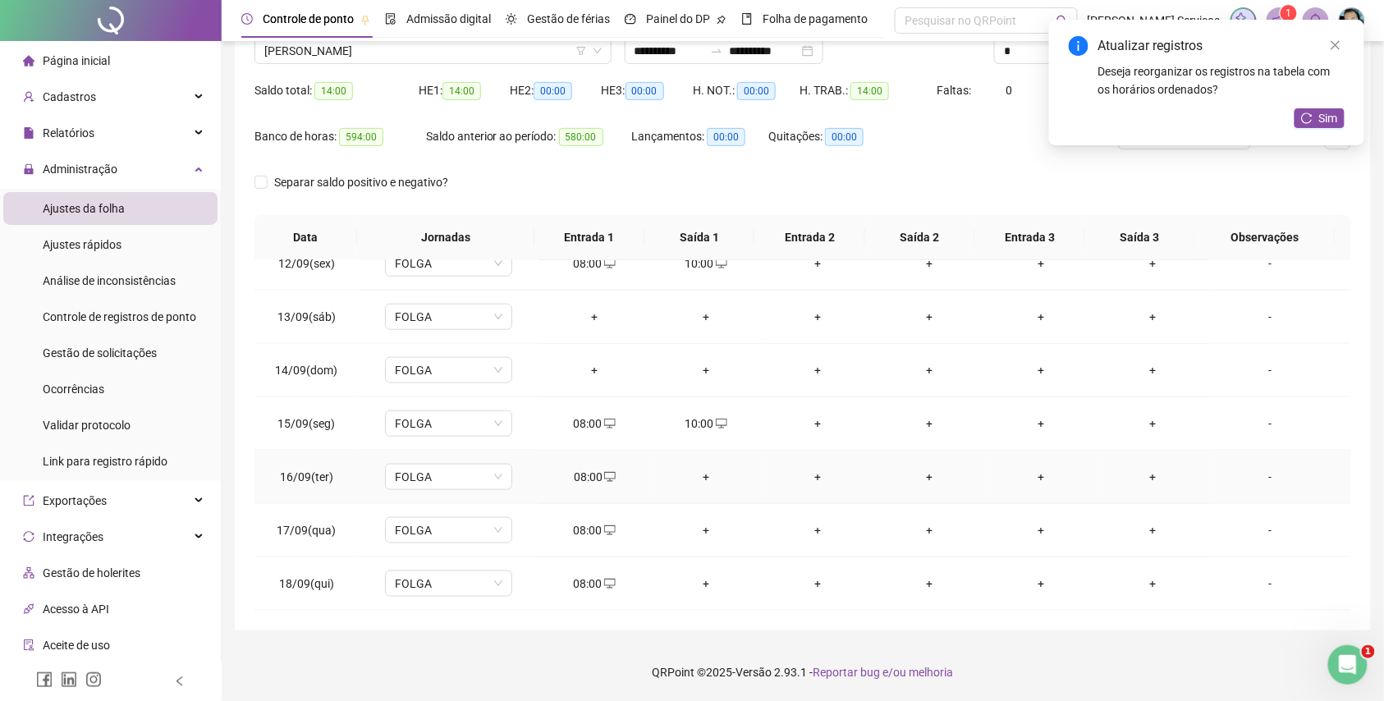
click at [699, 483] on div "+" at bounding box center [705, 477] width 85 height 18
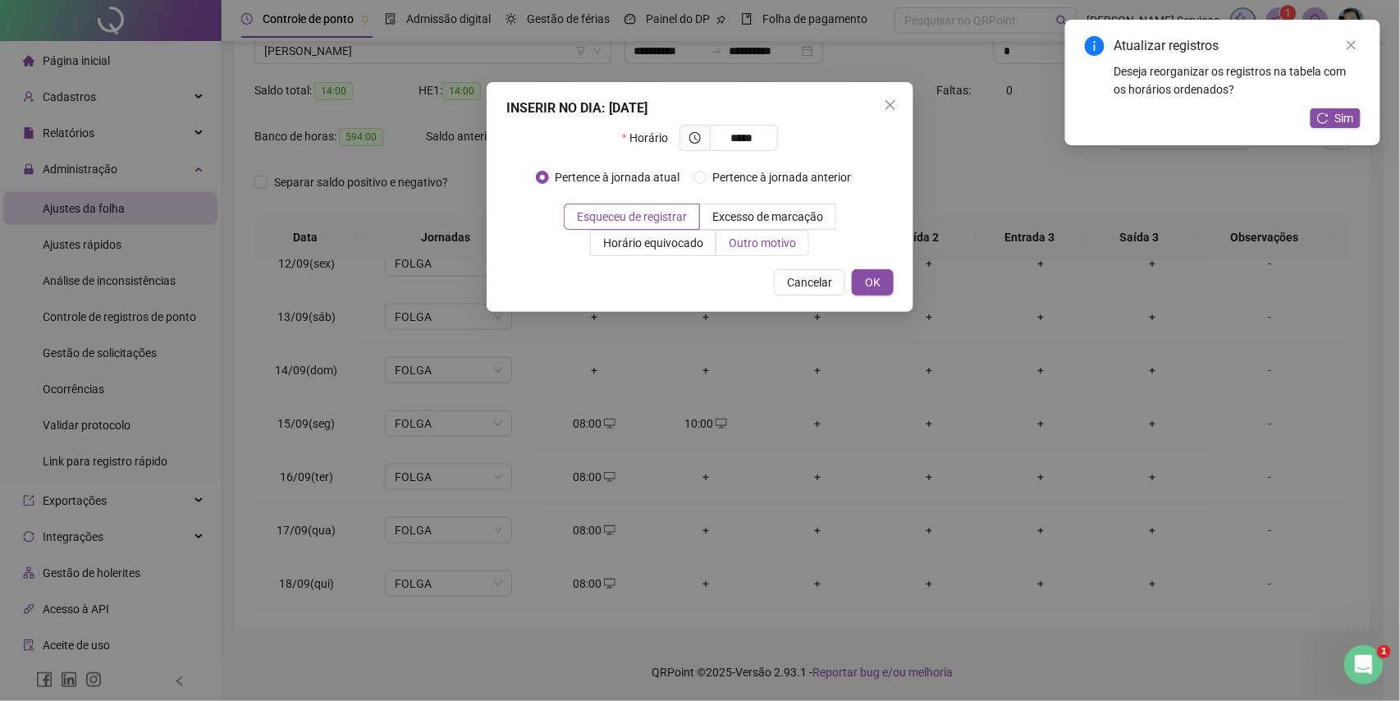
type input "*****"
click at [762, 247] on span "Outro motivo" at bounding box center [762, 242] width 67 height 13
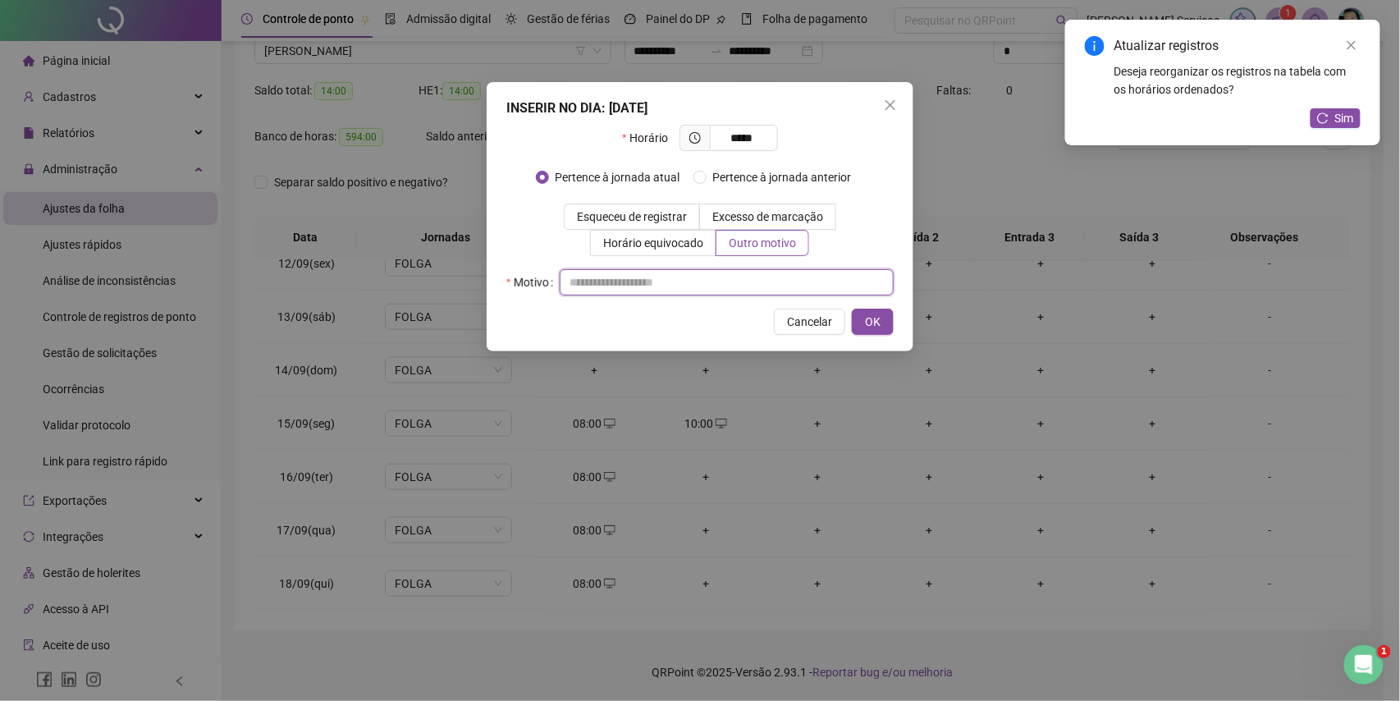
click at [732, 276] on input "text" at bounding box center [727, 282] width 334 height 26
type input "*"
click at [867, 323] on span "OK" at bounding box center [873, 322] width 16 height 18
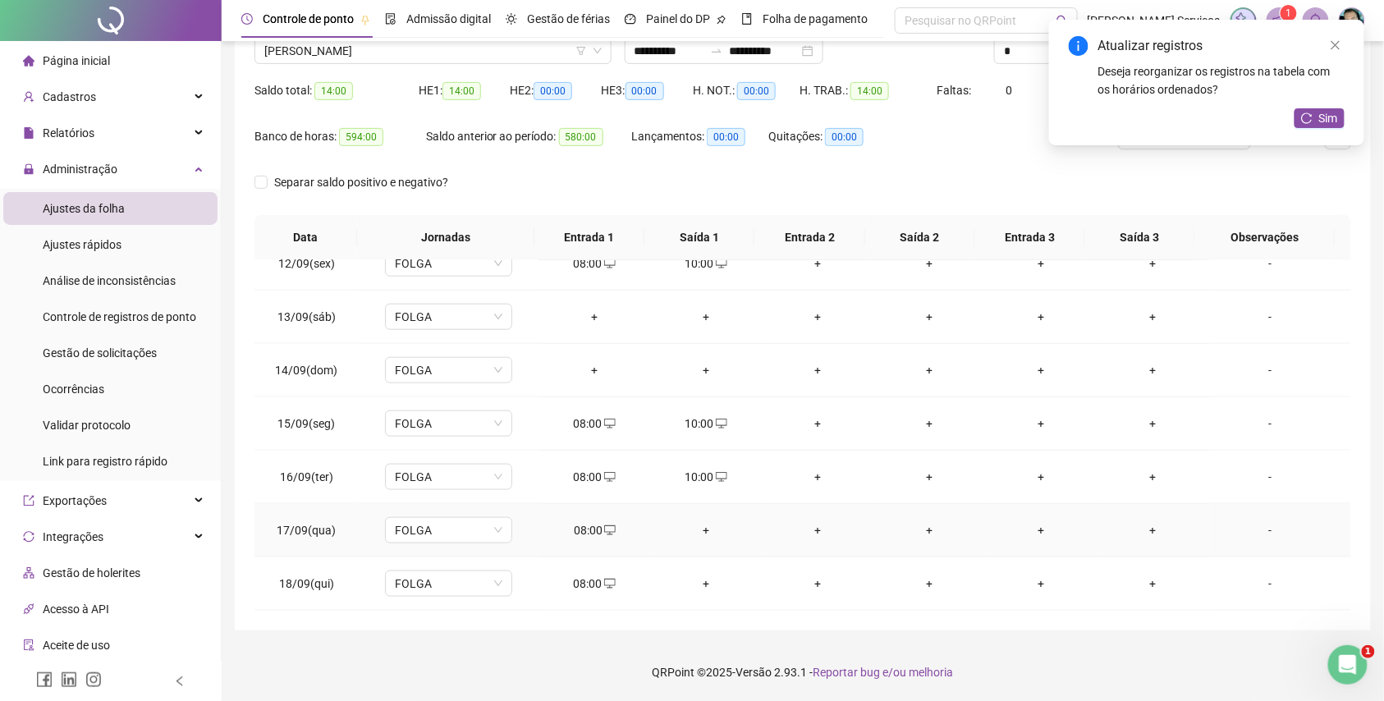
click at [713, 523] on div "+" at bounding box center [705, 530] width 85 height 18
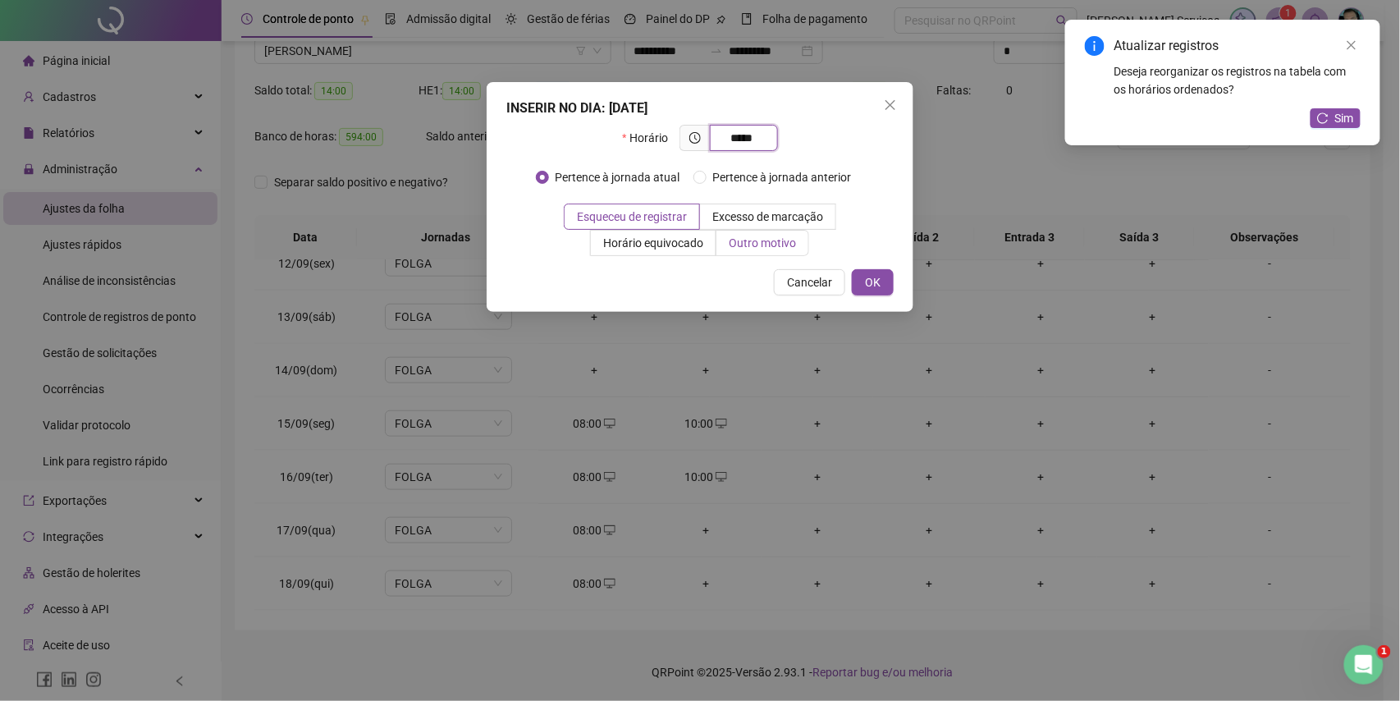
type input "*****"
click at [749, 243] on span "Outro motivo" at bounding box center [762, 242] width 67 height 13
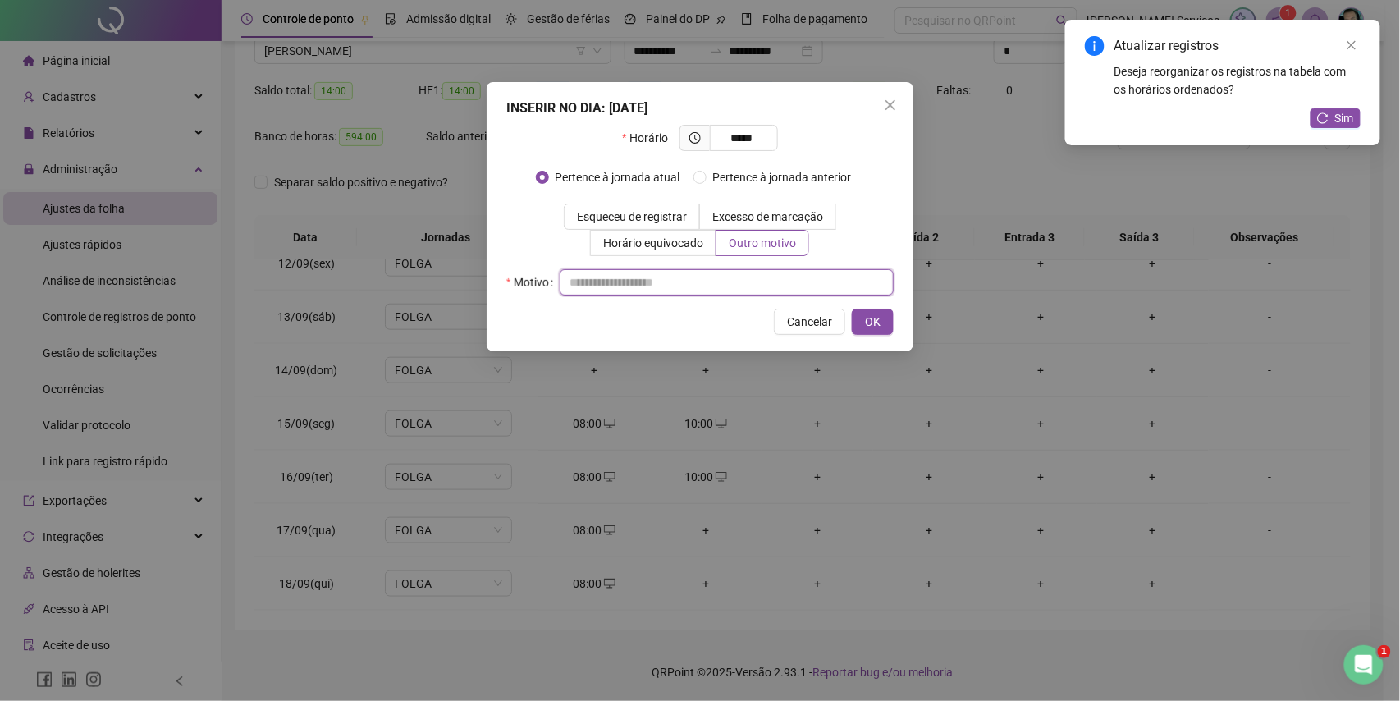
click at [733, 286] on input "text" at bounding box center [727, 282] width 334 height 26
type input "*"
click at [865, 318] on span "OK" at bounding box center [873, 322] width 16 height 18
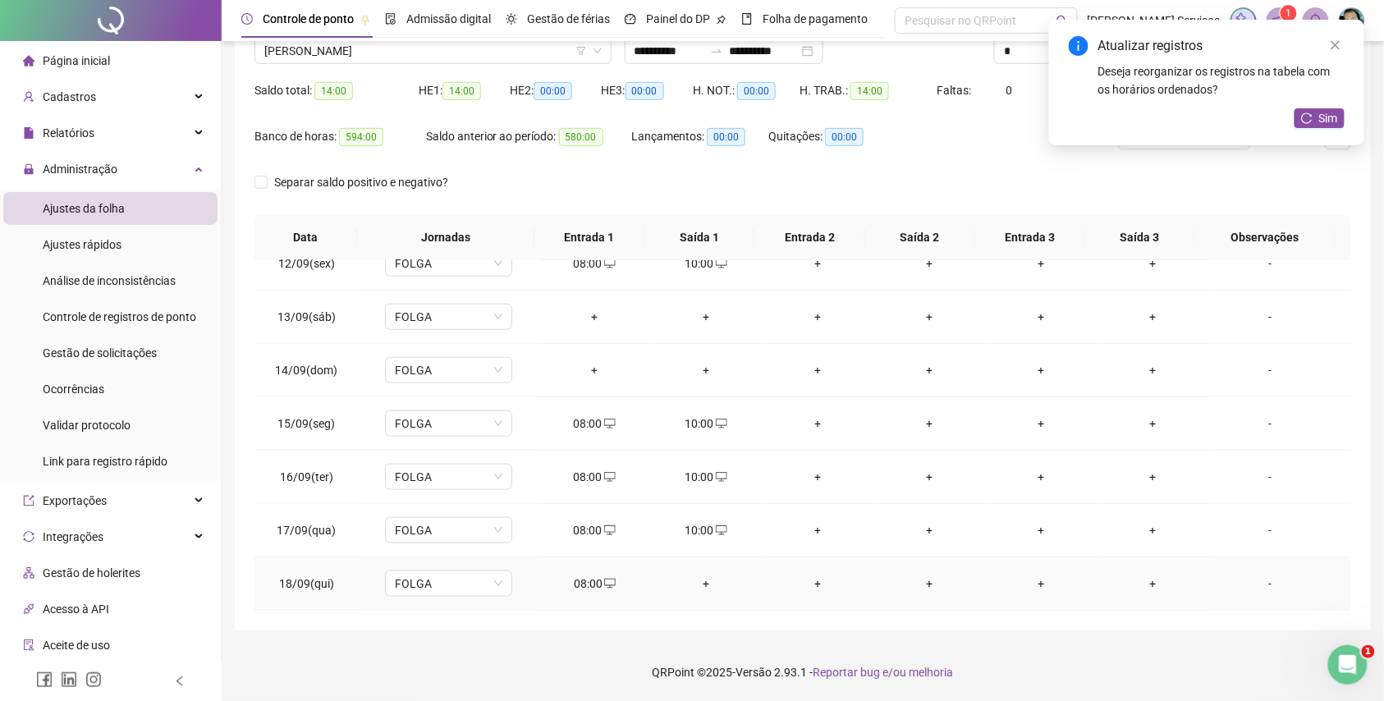
click at [704, 583] on div "+" at bounding box center [705, 584] width 85 height 18
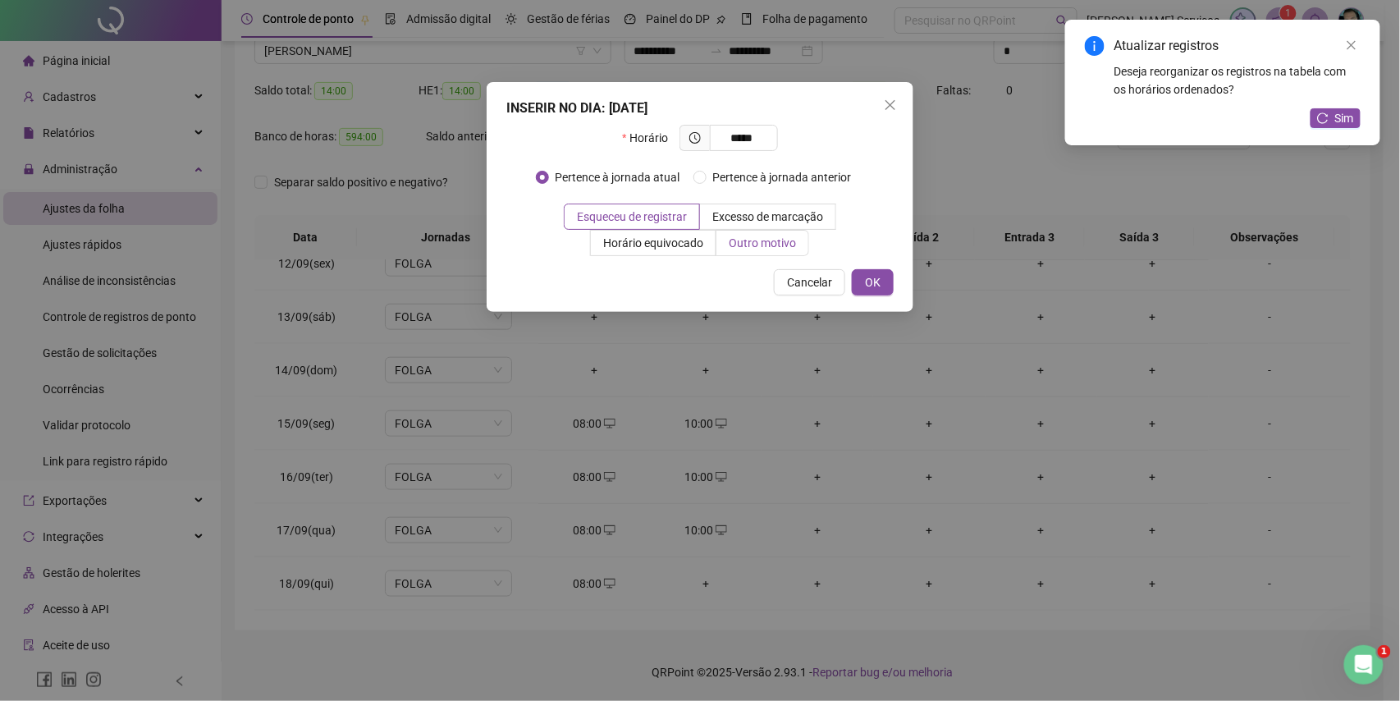
type input "*****"
click at [749, 241] on span "Outro motivo" at bounding box center [762, 242] width 67 height 13
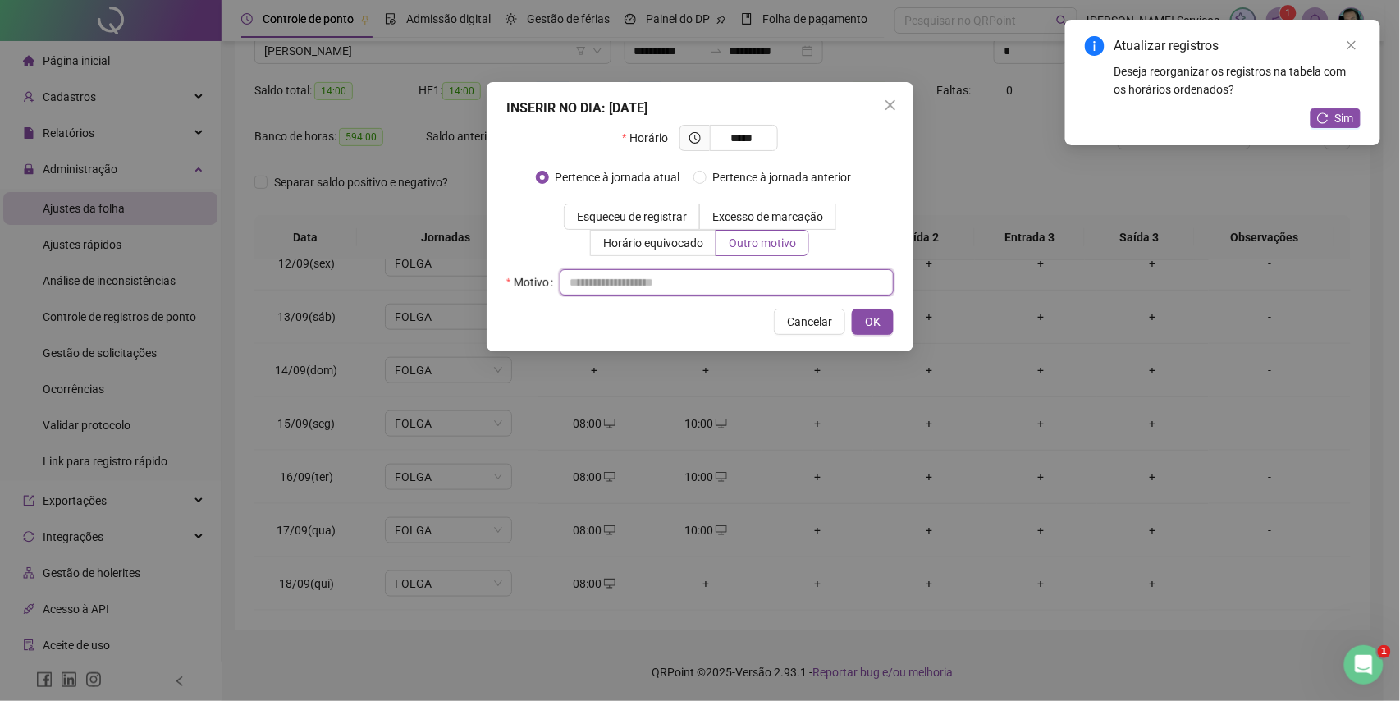
click at [755, 274] on input "text" at bounding box center [727, 282] width 334 height 26
type input "*"
click at [884, 323] on button "OK" at bounding box center [873, 322] width 42 height 26
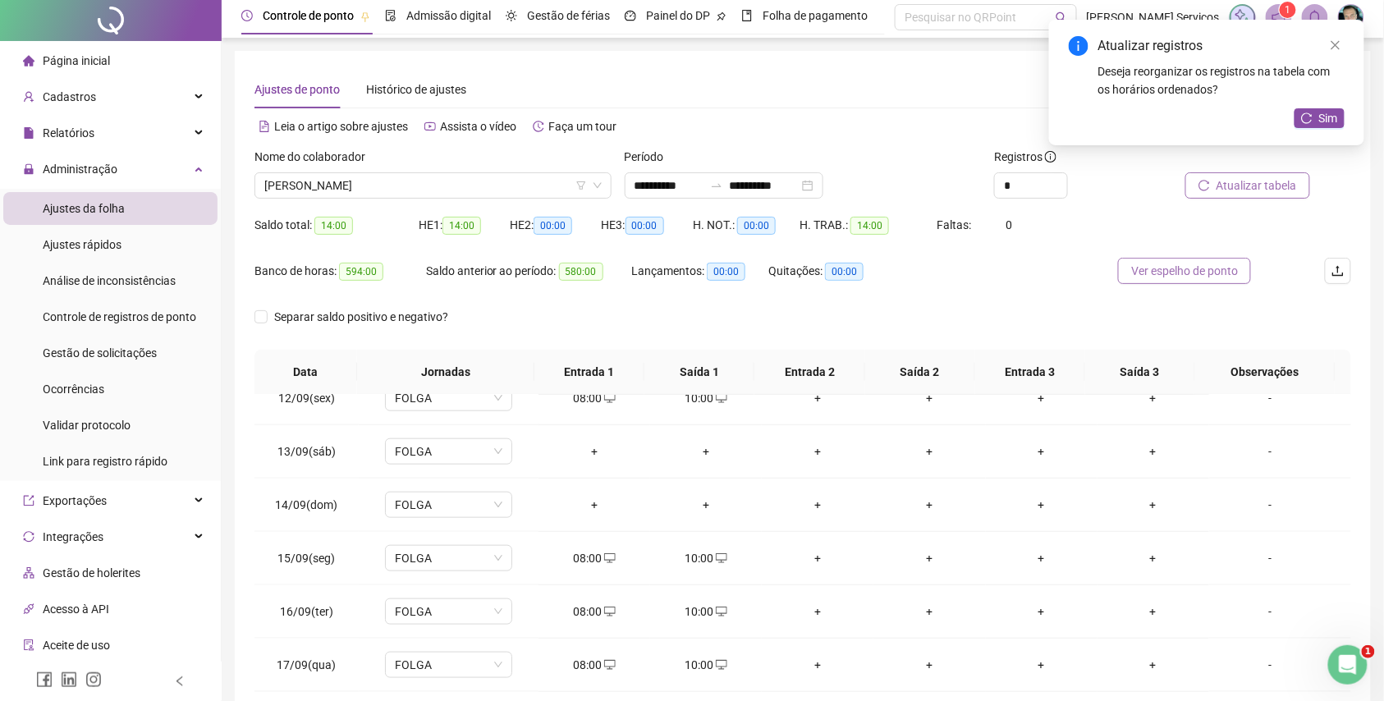
scroll to position [0, 0]
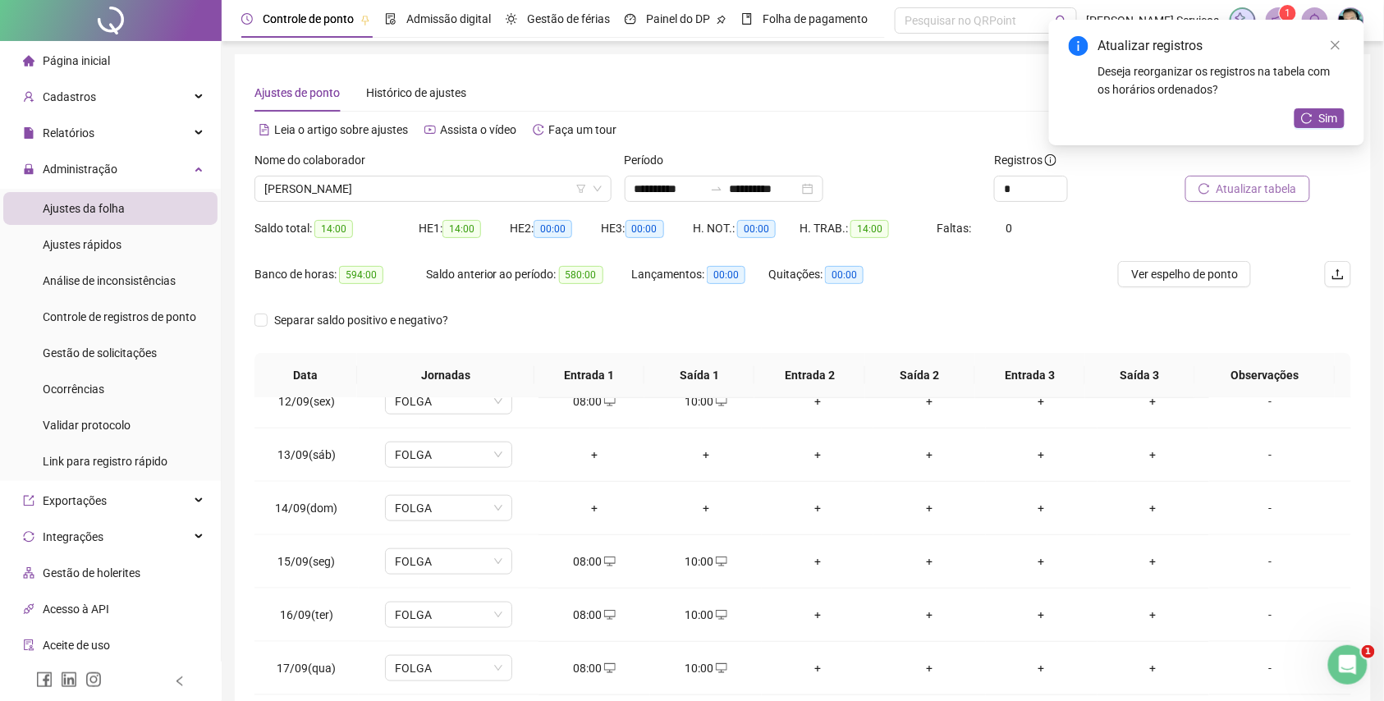
click at [1242, 194] on span "Atualizar tabela" at bounding box center [1257, 189] width 80 height 18
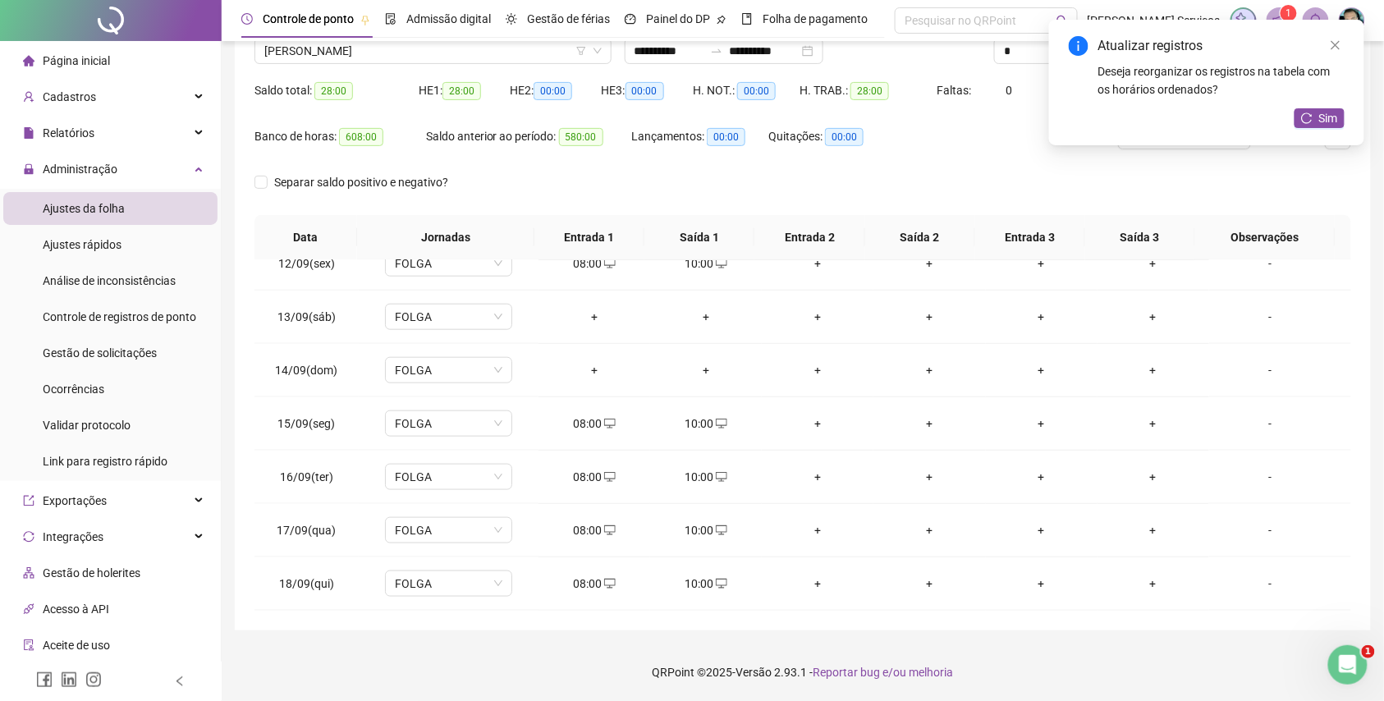
scroll to position [28, 0]
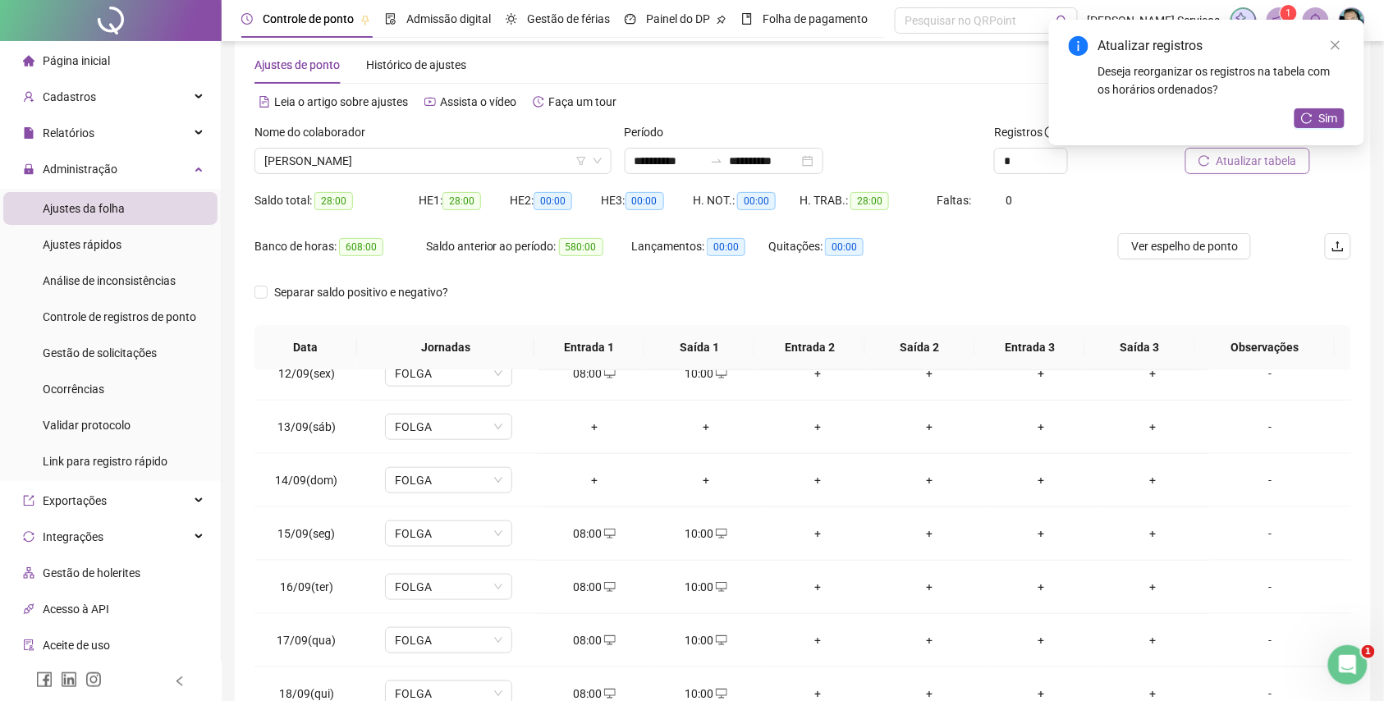
click at [1256, 158] on span "Atualizar tabela" at bounding box center [1257, 161] width 80 height 18
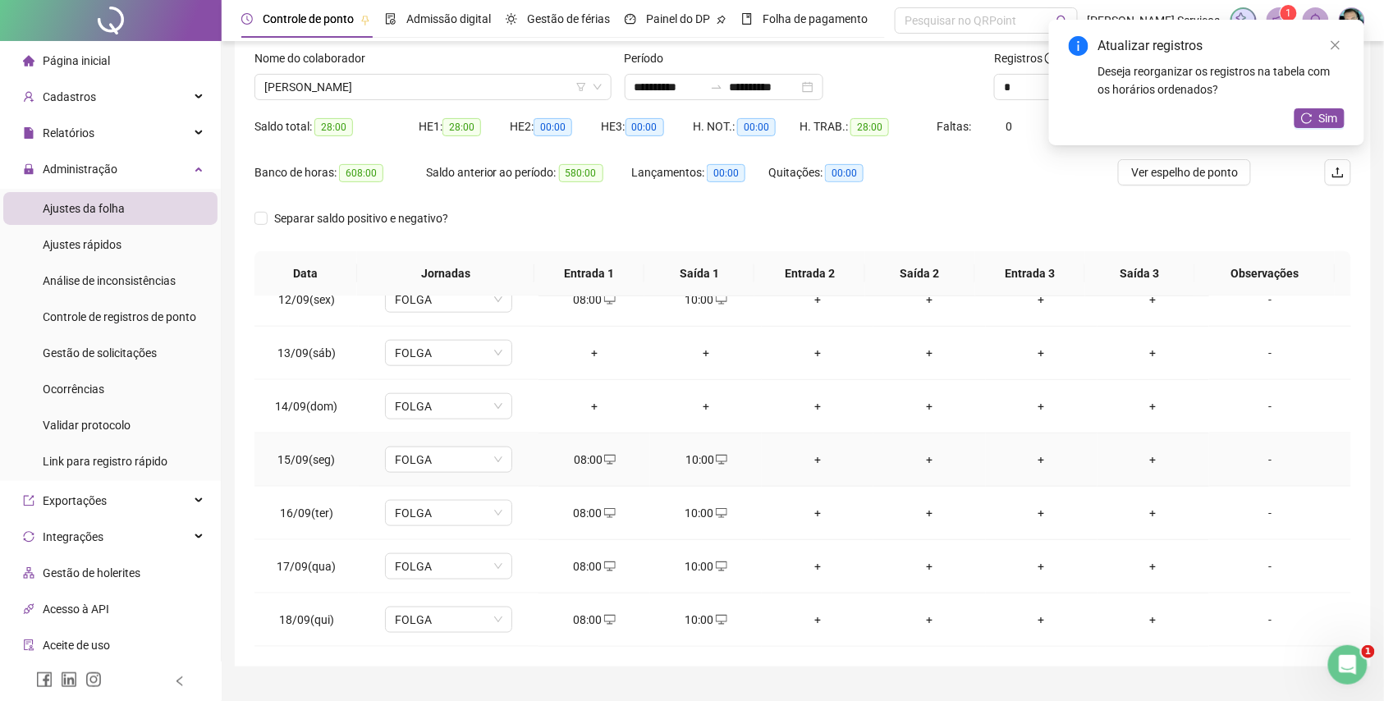
scroll to position [138, 0]
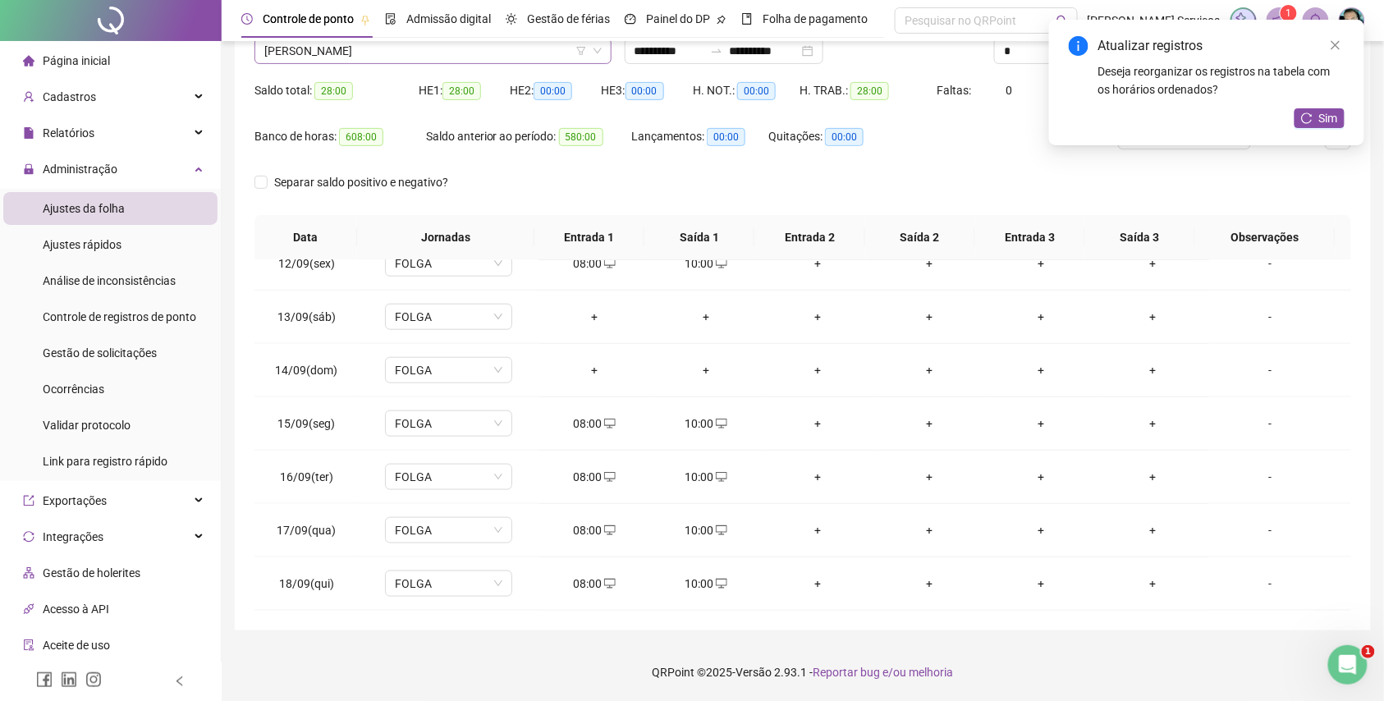
click at [376, 59] on span "[PERSON_NAME]" at bounding box center [432, 51] width 337 height 25
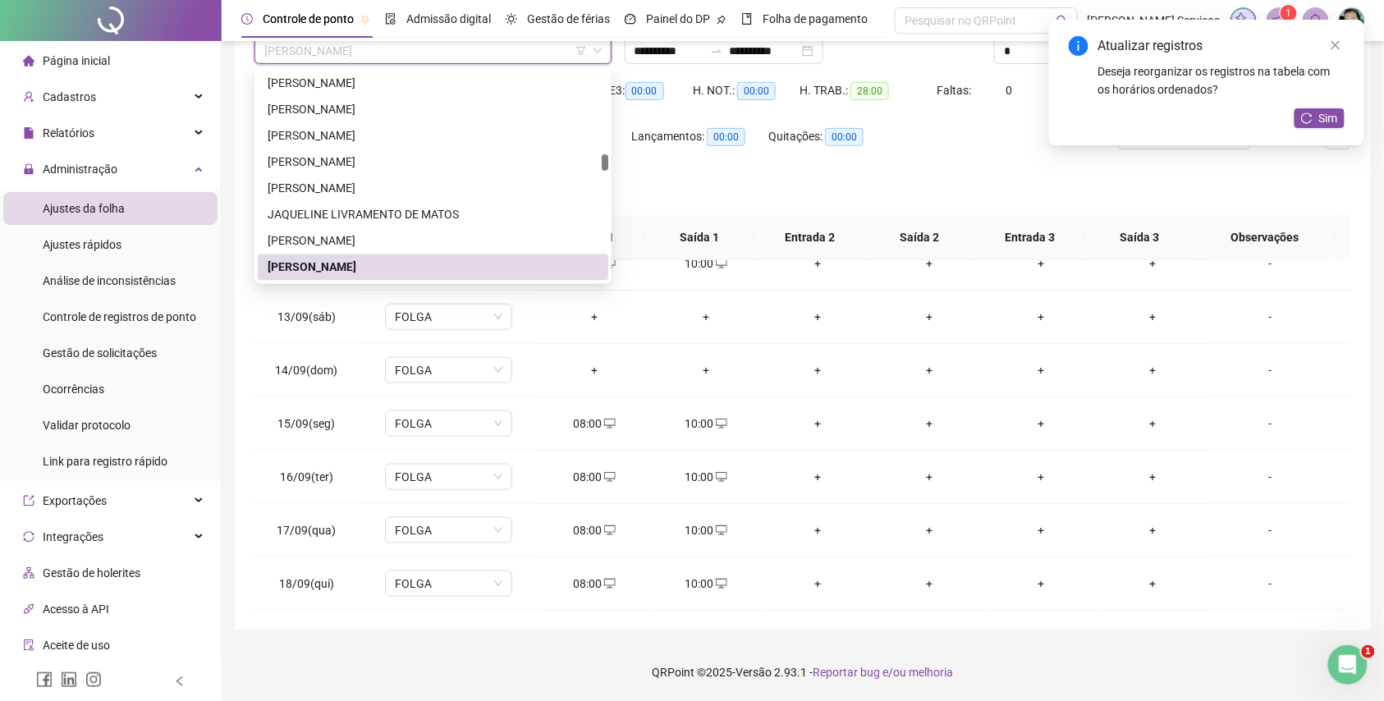
paste input "**********"
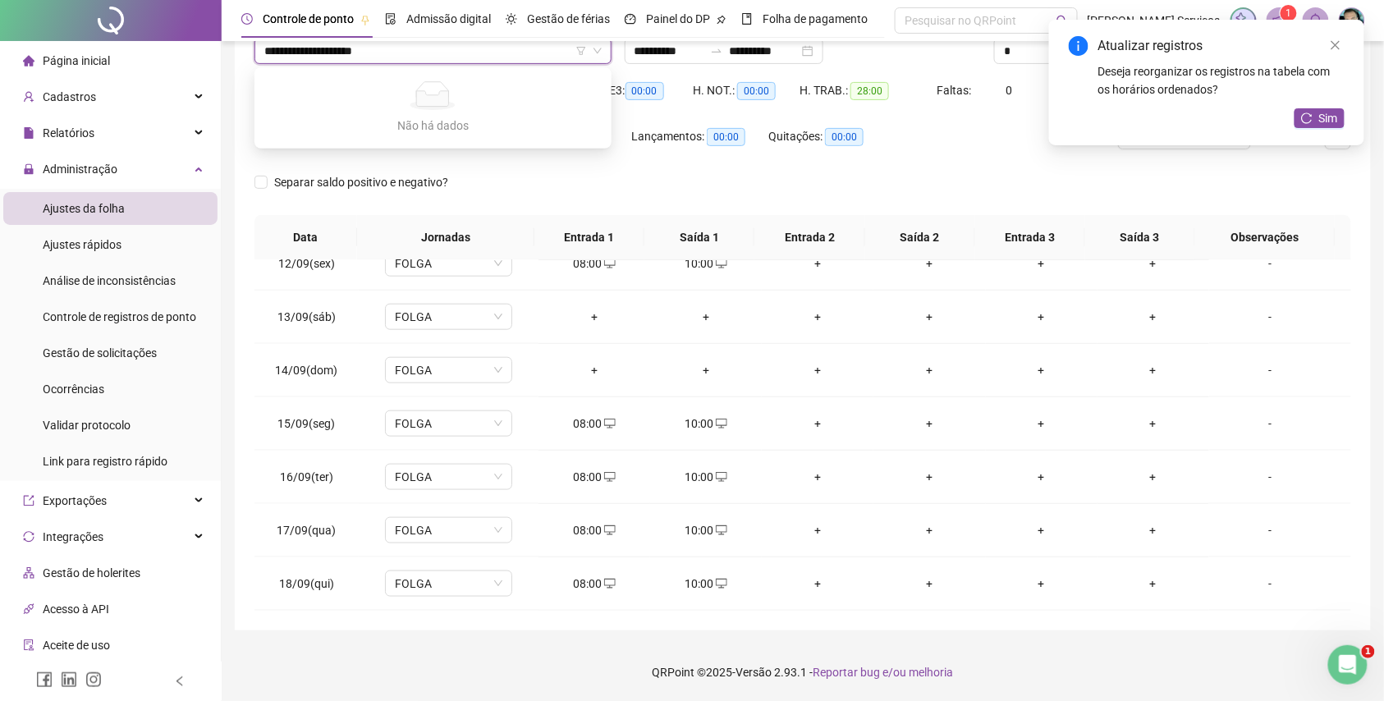
click at [293, 53] on input "**********" at bounding box center [425, 51] width 323 height 25
click at [286, 51] on input "**********" at bounding box center [425, 51] width 323 height 25
type input "**********"
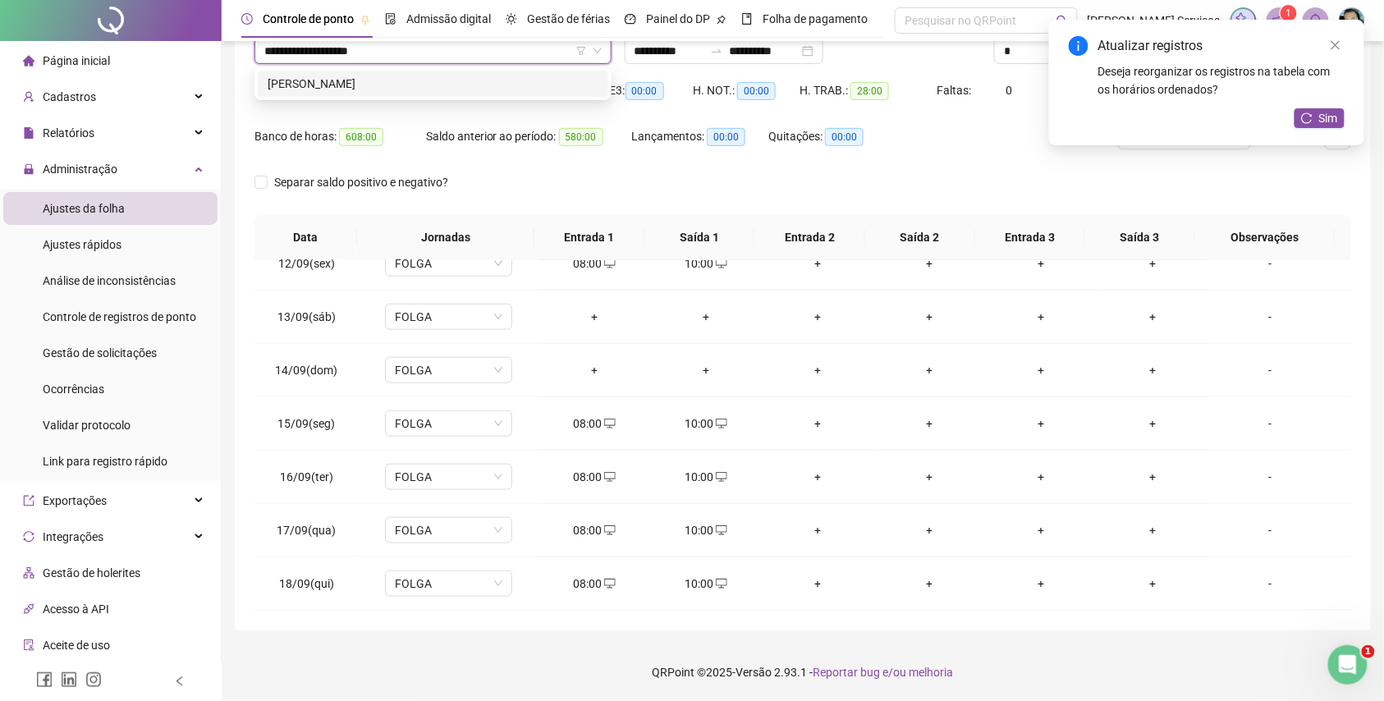
click at [327, 84] on div "[PERSON_NAME]" at bounding box center [433, 84] width 331 height 18
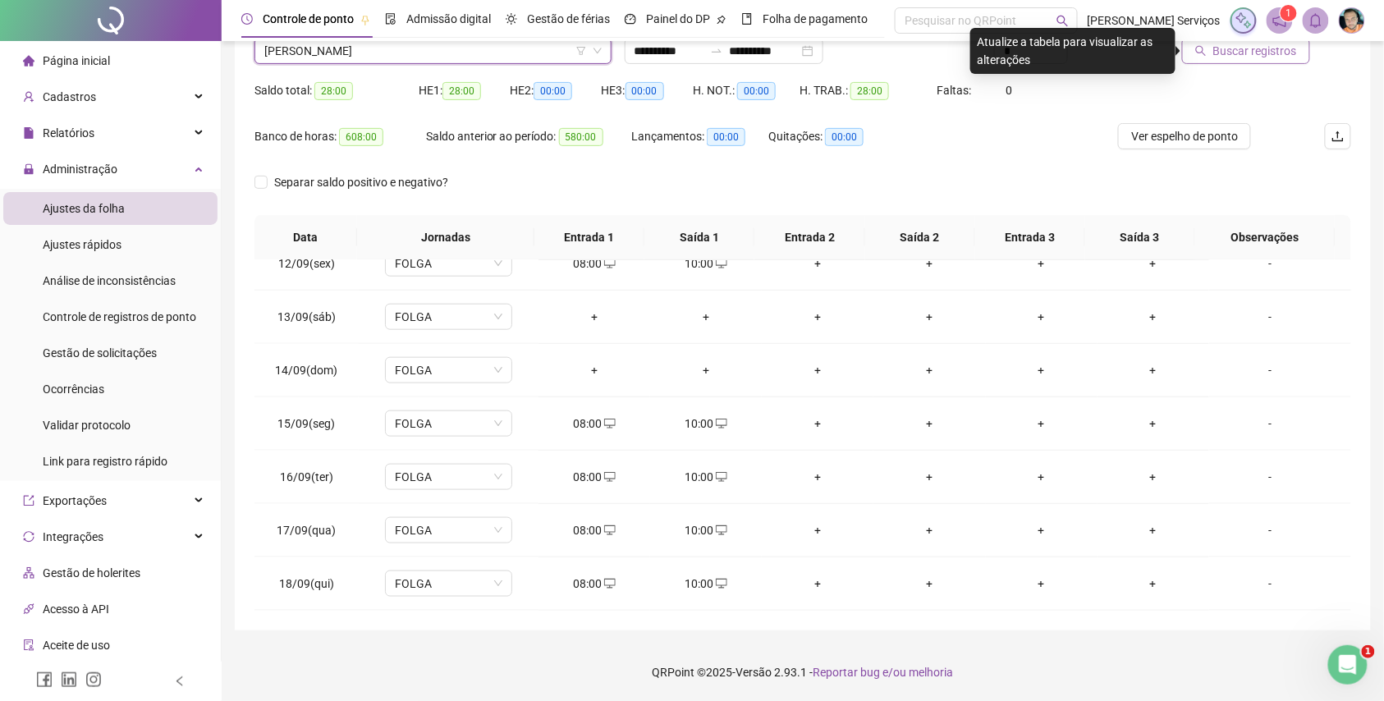
click at [1255, 54] on span "Buscar registros" at bounding box center [1255, 51] width 84 height 18
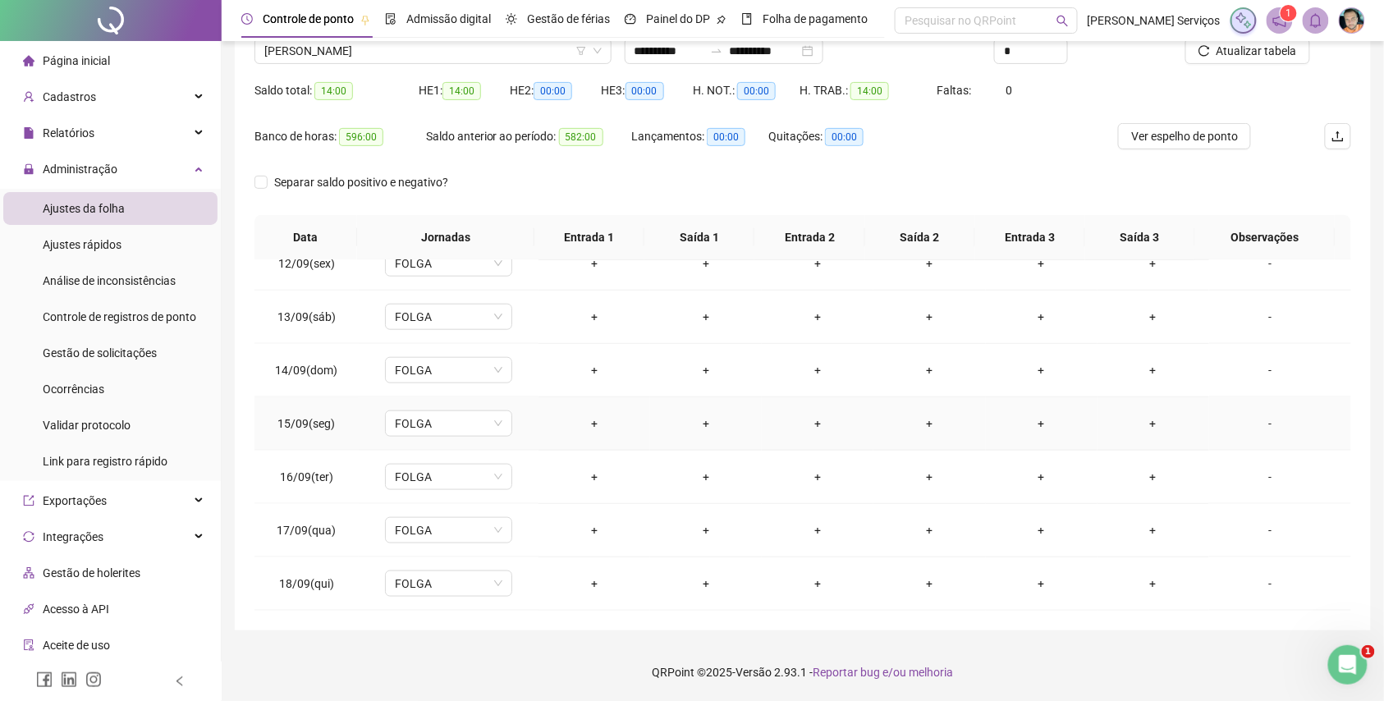
scroll to position [286, 0]
click at [585, 486] on div "+" at bounding box center [594, 480] width 85 height 18
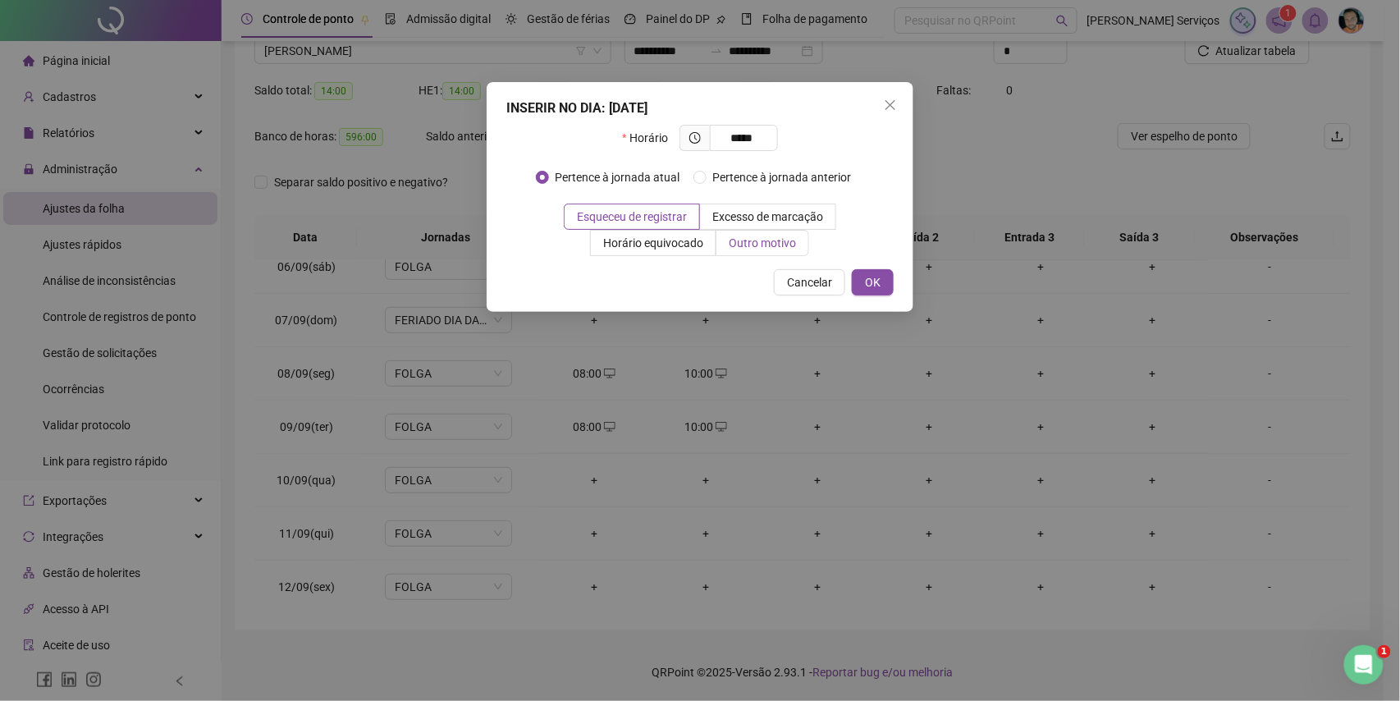
type input "*****"
click at [759, 241] on span "Outro motivo" at bounding box center [762, 242] width 67 height 13
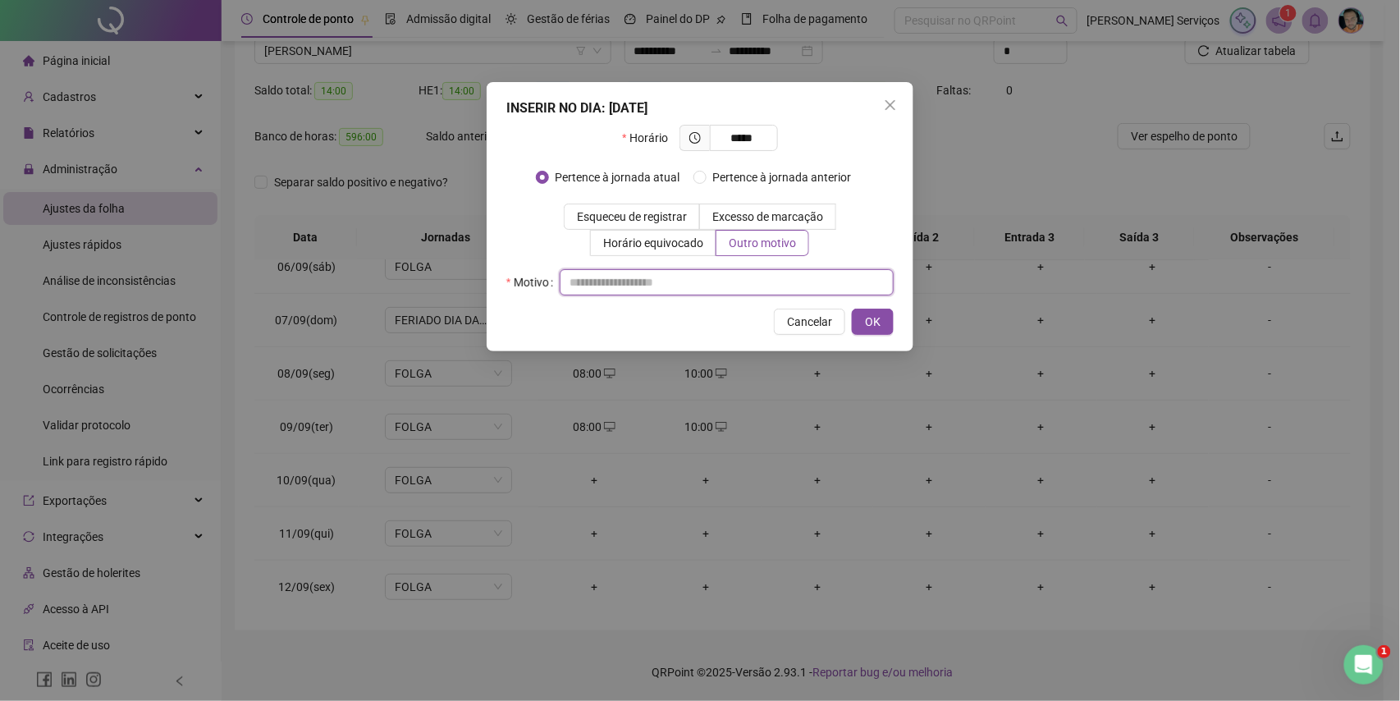
click at [755, 273] on input "text" at bounding box center [727, 282] width 334 height 26
type input "*"
click at [887, 325] on button "OK" at bounding box center [873, 322] width 42 height 26
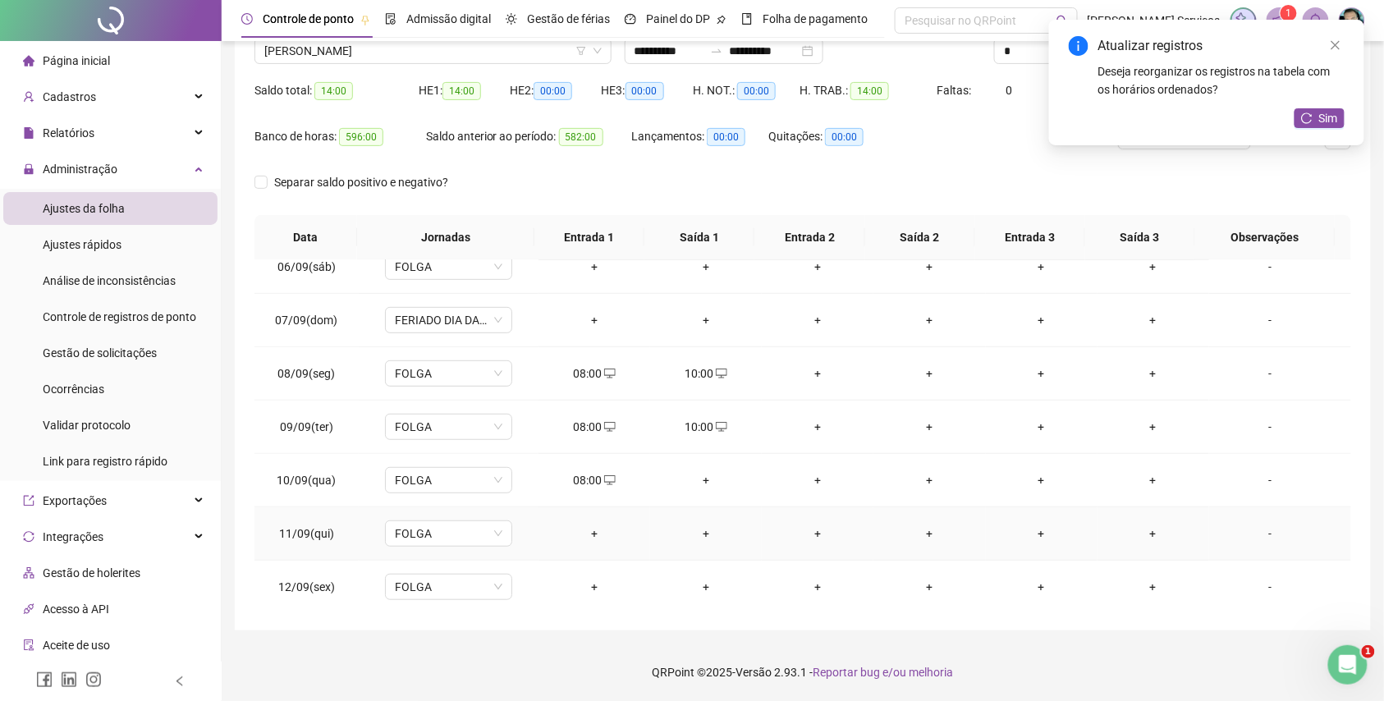
click at [580, 535] on div "+" at bounding box center [594, 534] width 85 height 18
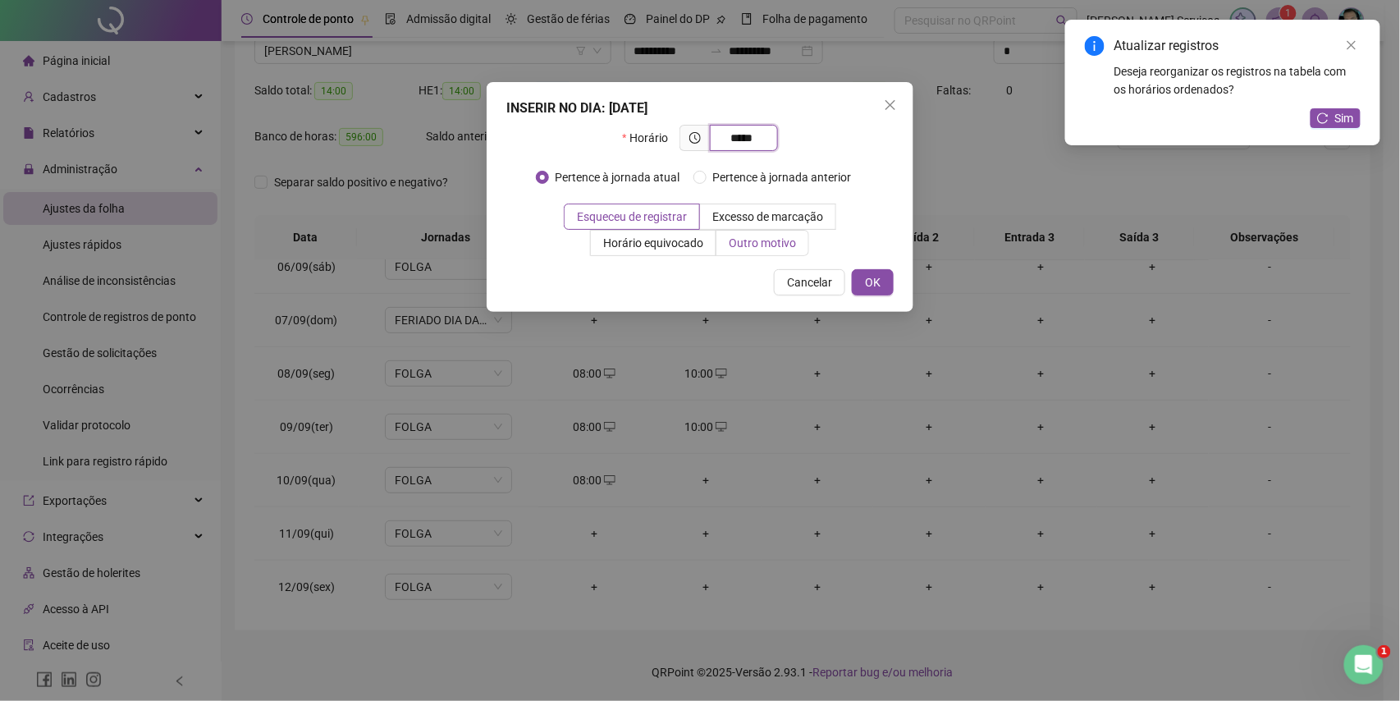
type input "*****"
click at [754, 251] on label "Outro motivo" at bounding box center [763, 243] width 93 height 26
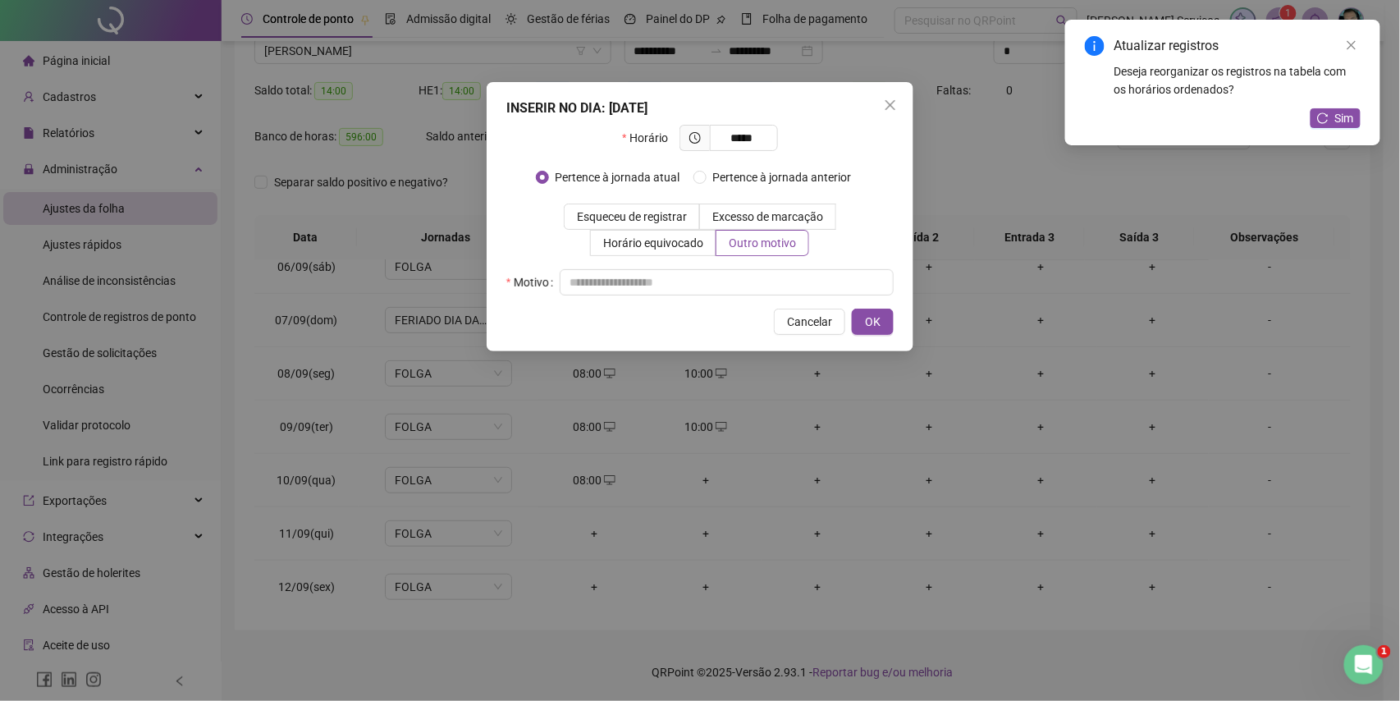
click at [754, 267] on div "Horário ***** Pertence à jornada atual Pertence à jornada anterior Esqueceu de …" at bounding box center [699, 210] width 387 height 171
click at [756, 273] on input "text" at bounding box center [727, 282] width 334 height 26
type input "*"
click at [874, 317] on span "OK" at bounding box center [873, 322] width 16 height 18
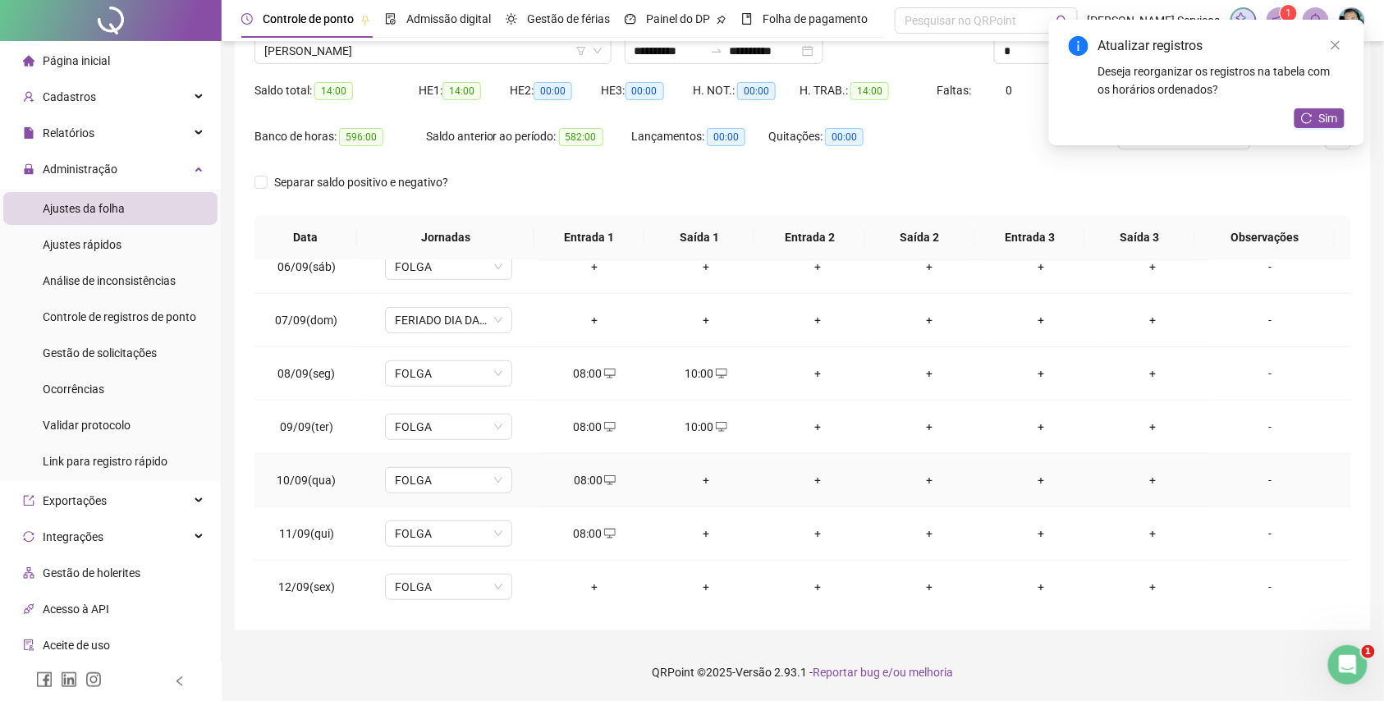
click at [704, 483] on div "+" at bounding box center [705, 480] width 85 height 18
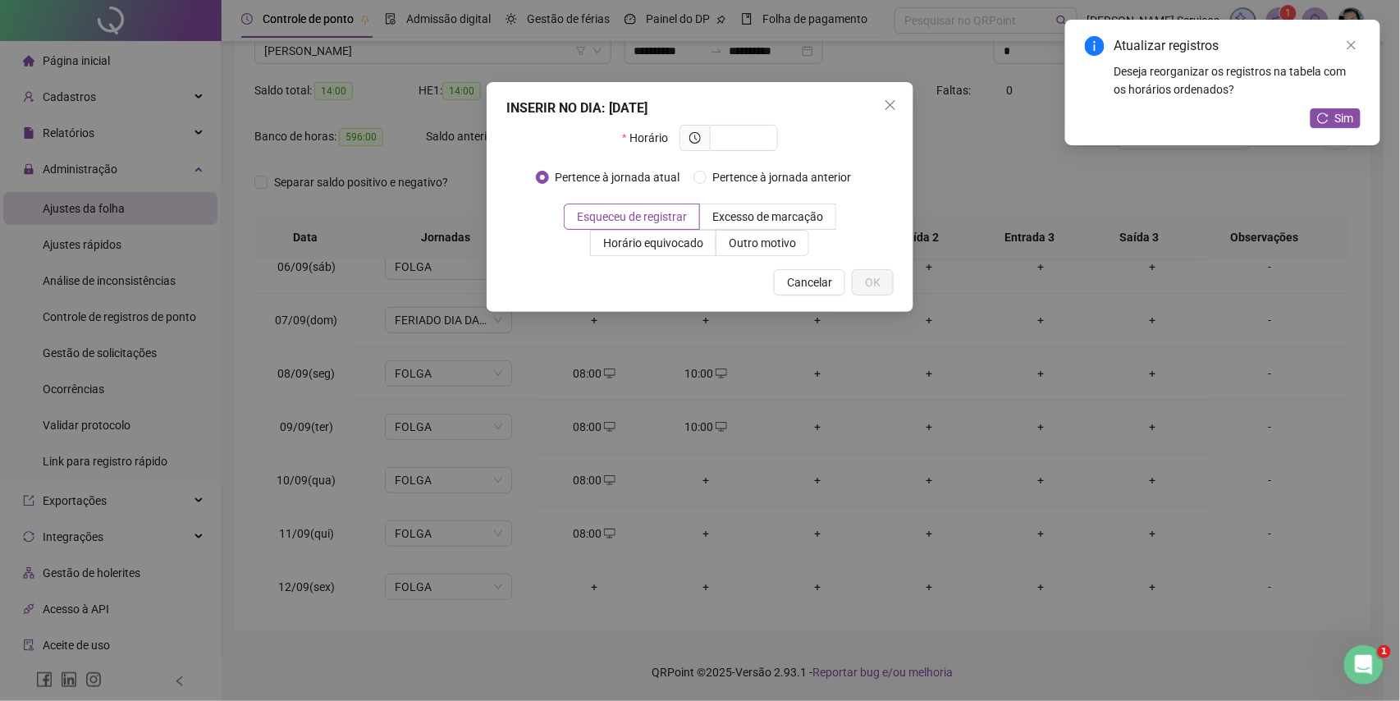
click at [624, 552] on div "INSERIR NO DIA : 10/09/2025 Horário Pertence à jornada atual Pertence à jornada…" at bounding box center [700, 350] width 1400 height 701
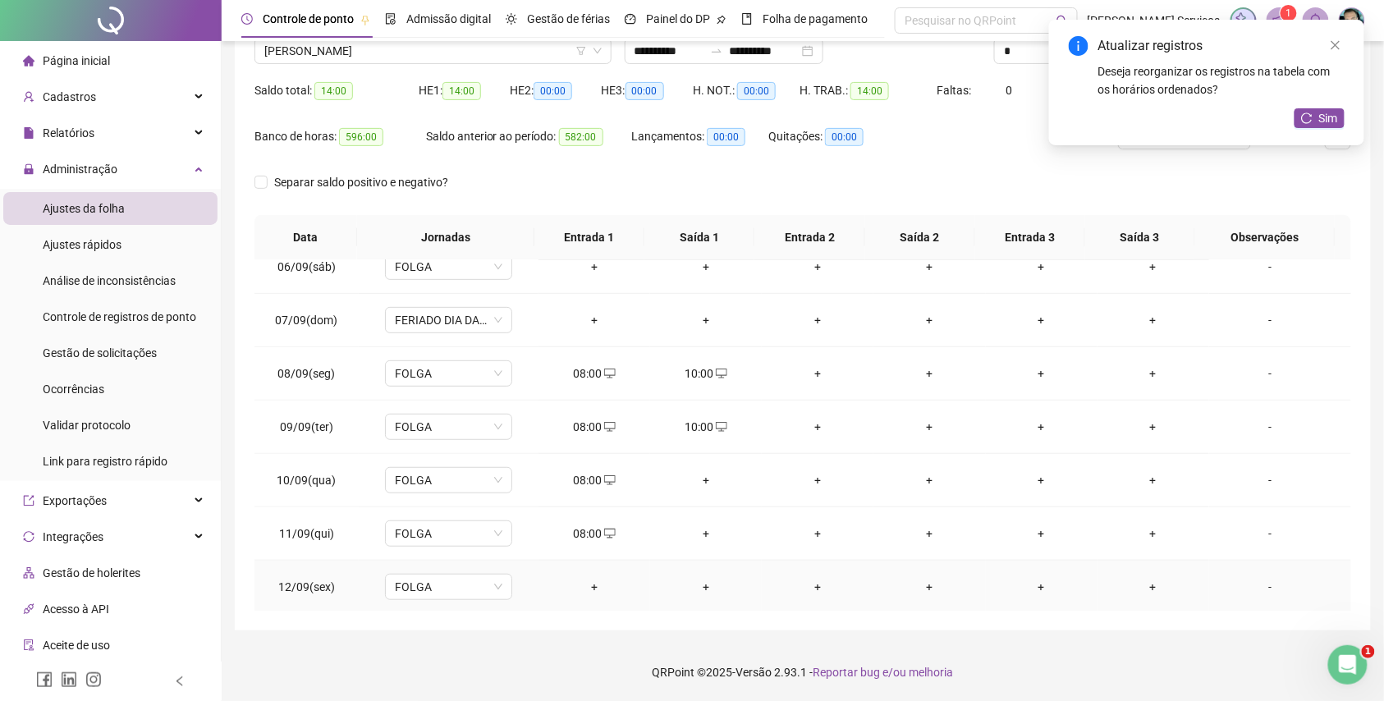
click at [595, 589] on div "+" at bounding box center [594, 587] width 85 height 18
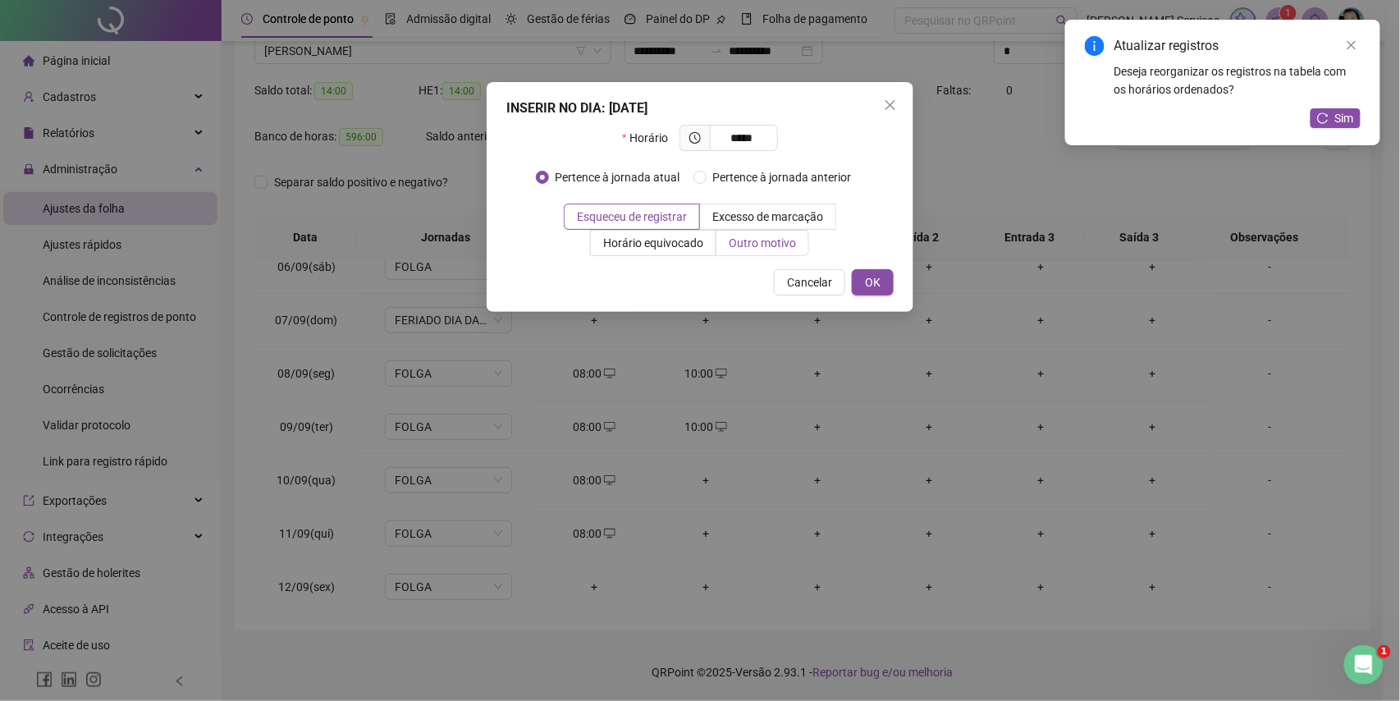
type input "*****"
click at [772, 238] on span "Outro motivo" at bounding box center [762, 242] width 67 height 13
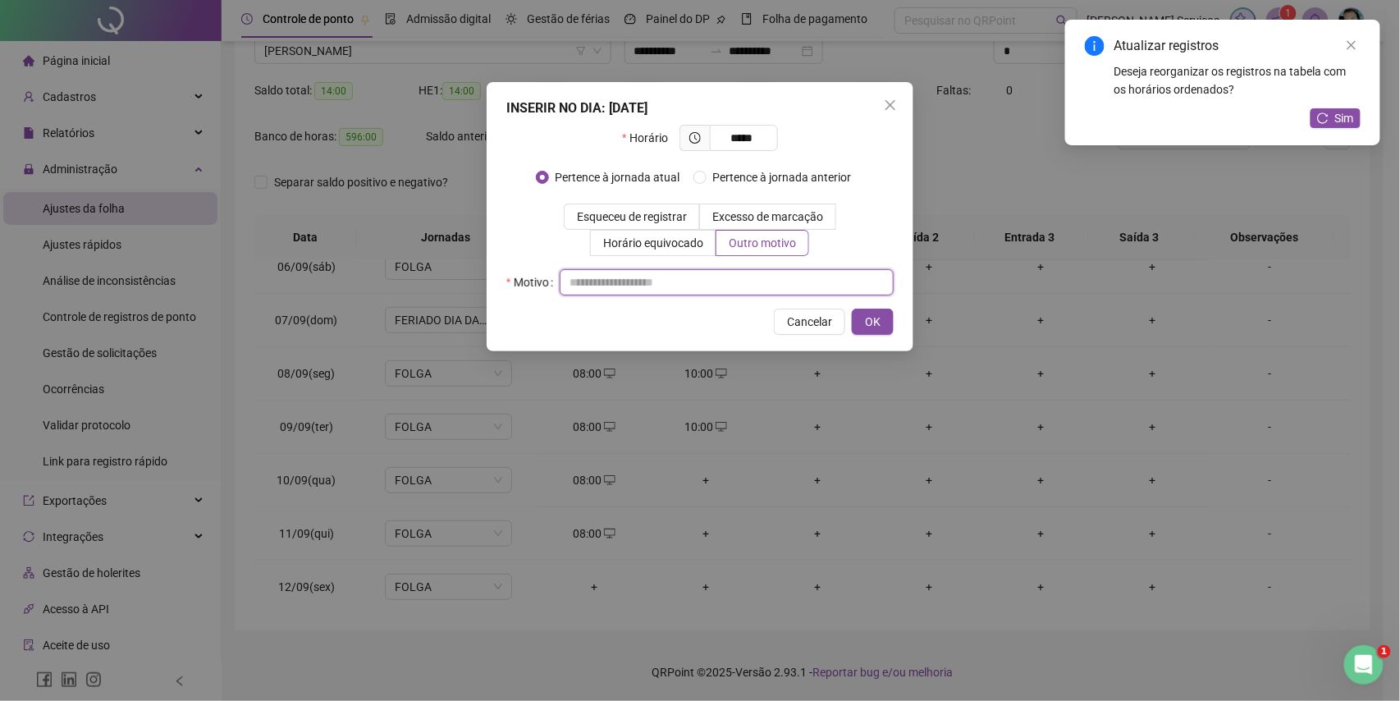
click at [747, 287] on input "text" at bounding box center [727, 282] width 334 height 26
type input "*"
click at [855, 317] on button "OK" at bounding box center [873, 322] width 42 height 26
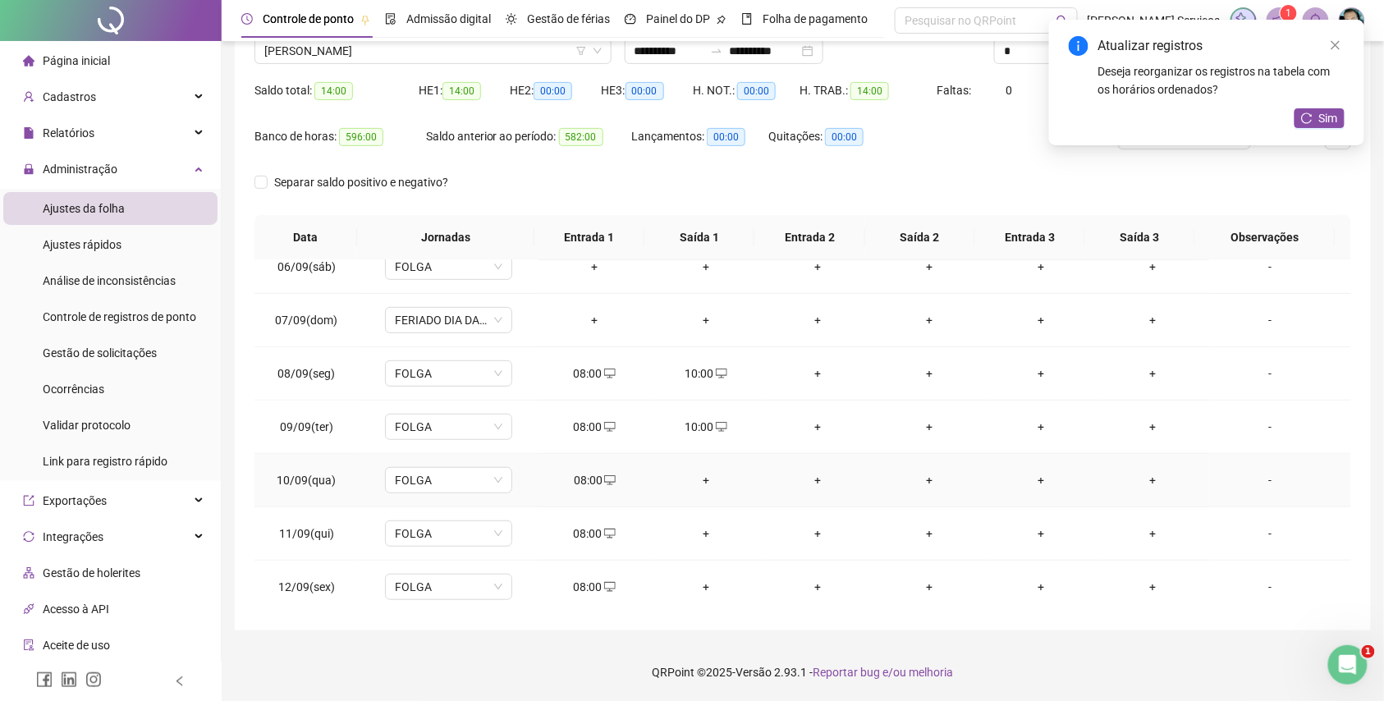
click at [698, 486] on div "+" at bounding box center [705, 480] width 85 height 18
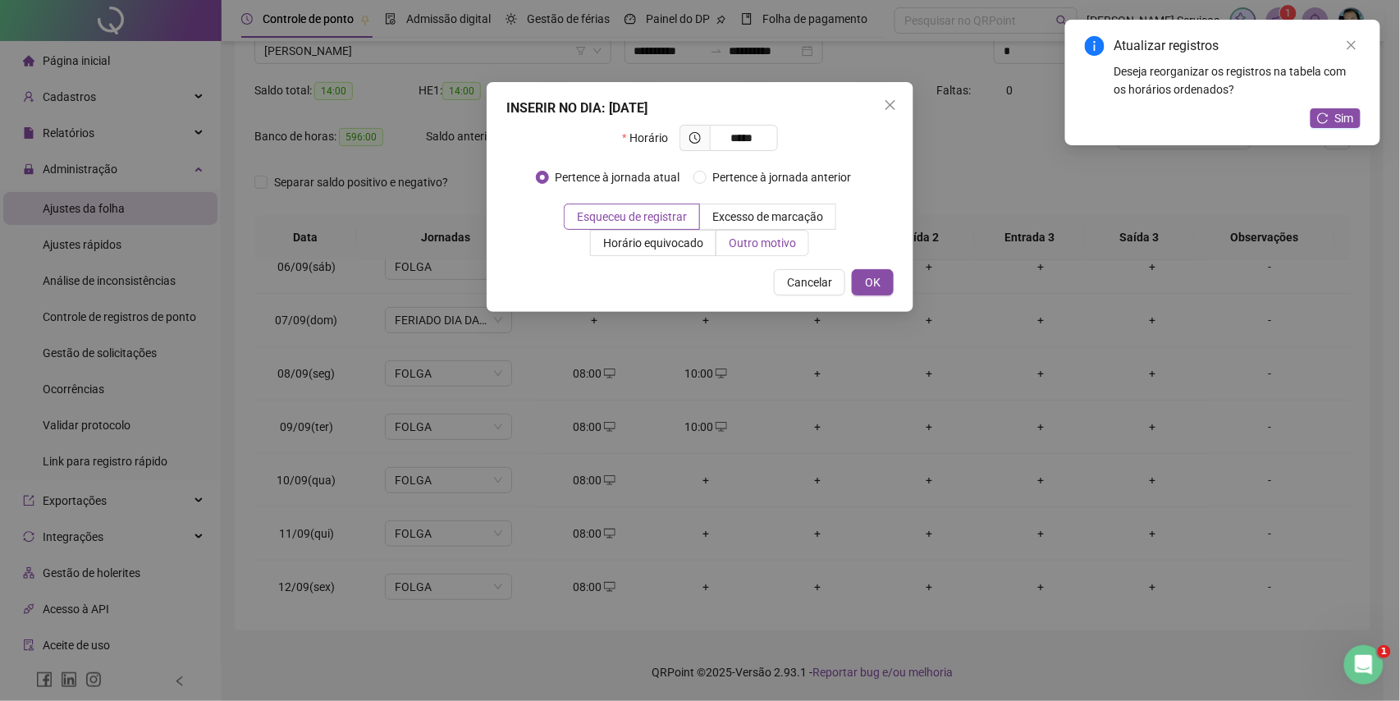
type input "*****"
click at [760, 247] on span "Outro motivo" at bounding box center [762, 242] width 67 height 13
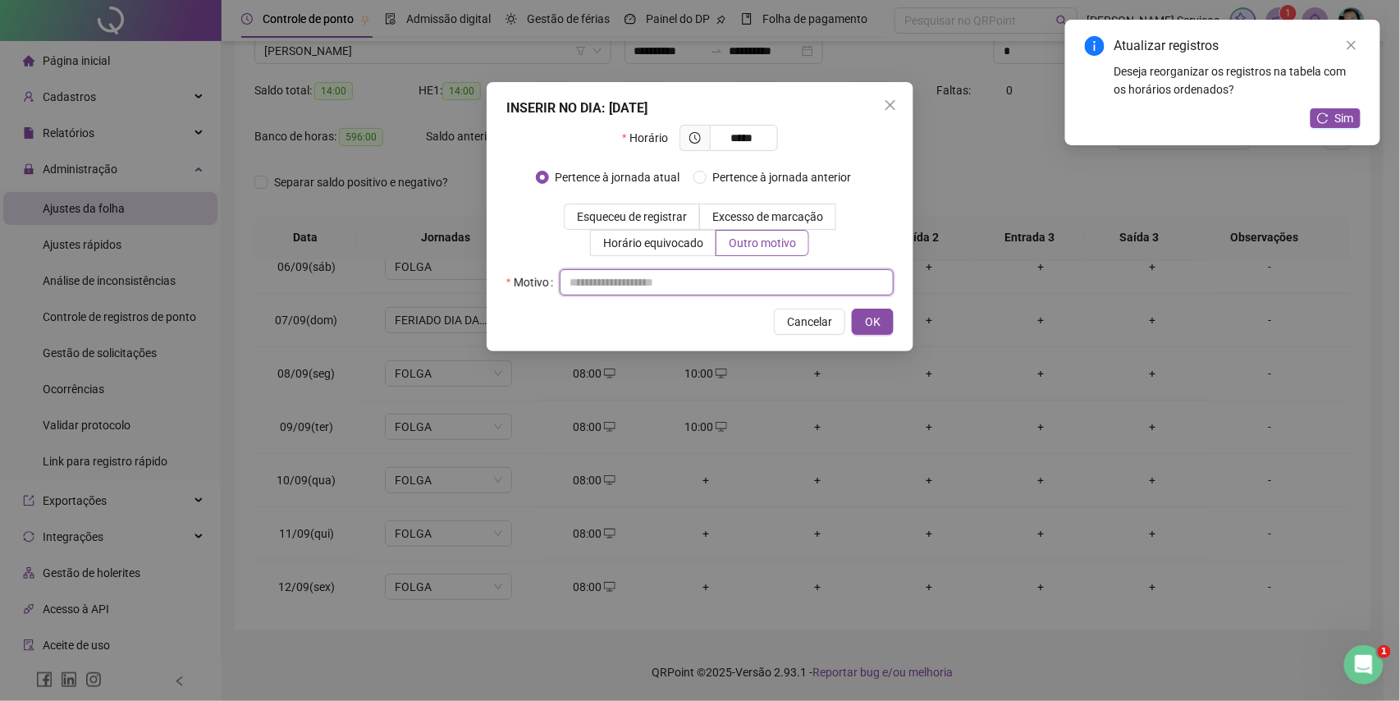
click at [770, 279] on input "text" at bounding box center [727, 282] width 334 height 26
type input "*"
click at [888, 323] on button "OK" at bounding box center [873, 322] width 42 height 26
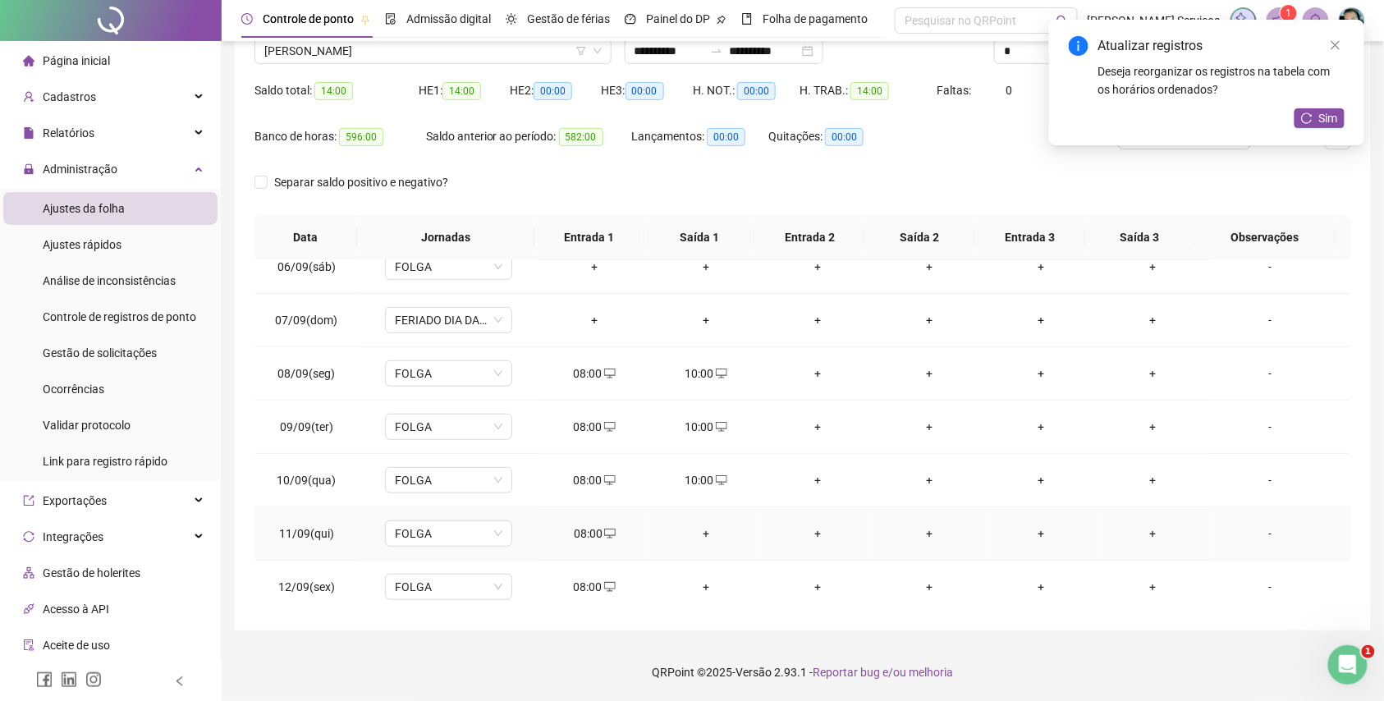
click at [693, 536] on div "+" at bounding box center [705, 534] width 85 height 18
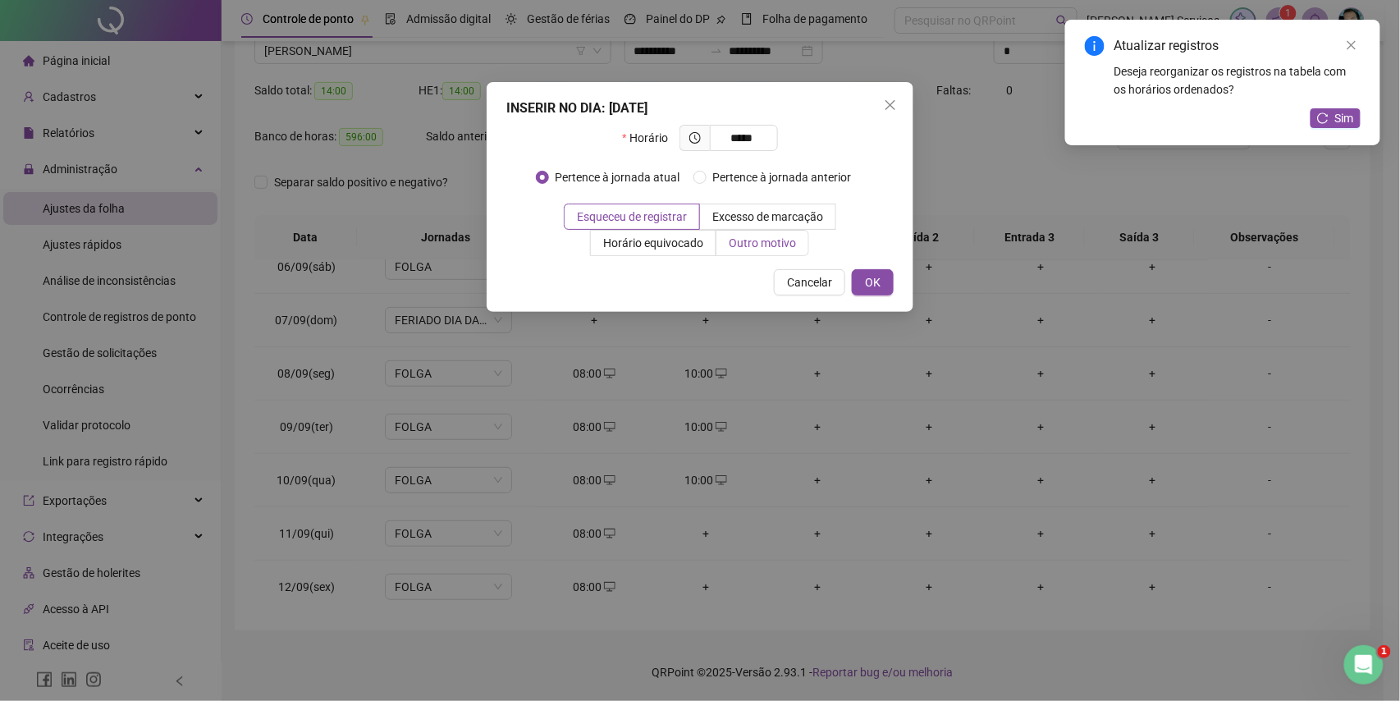
type input "*****"
click at [760, 241] on span "Outro motivo" at bounding box center [762, 242] width 67 height 13
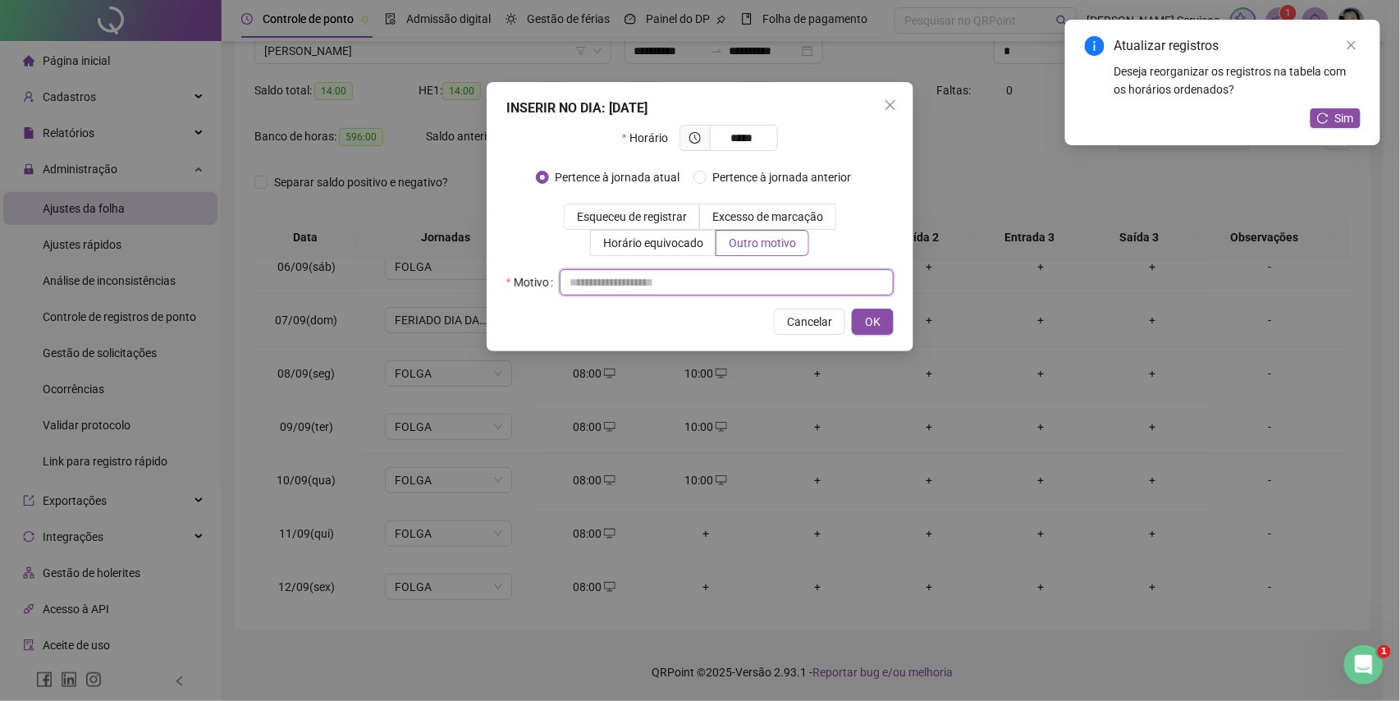
click at [760, 273] on input "text" at bounding box center [727, 282] width 334 height 26
type input "*"
click at [873, 314] on span "OK" at bounding box center [873, 322] width 16 height 18
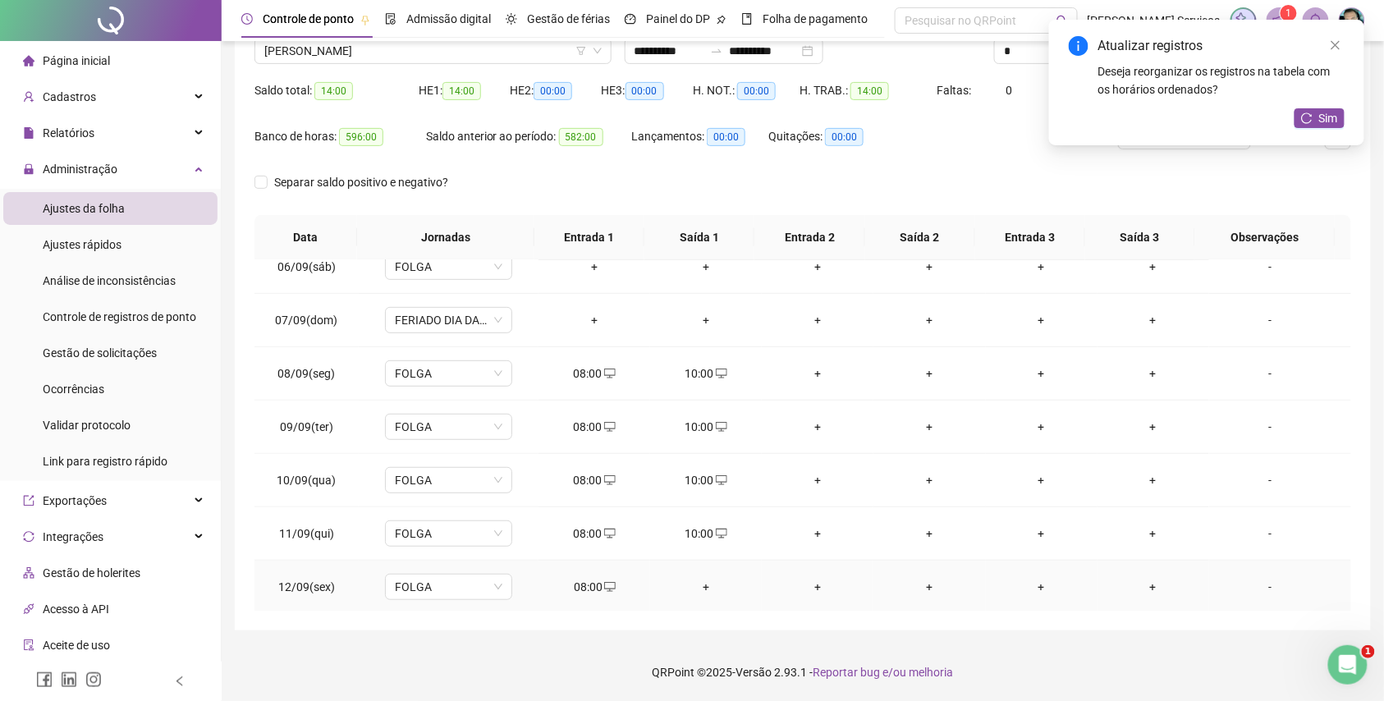
click at [691, 579] on td "+" at bounding box center [706, 587] width 112 height 53
click at [691, 584] on div "+" at bounding box center [705, 587] width 85 height 18
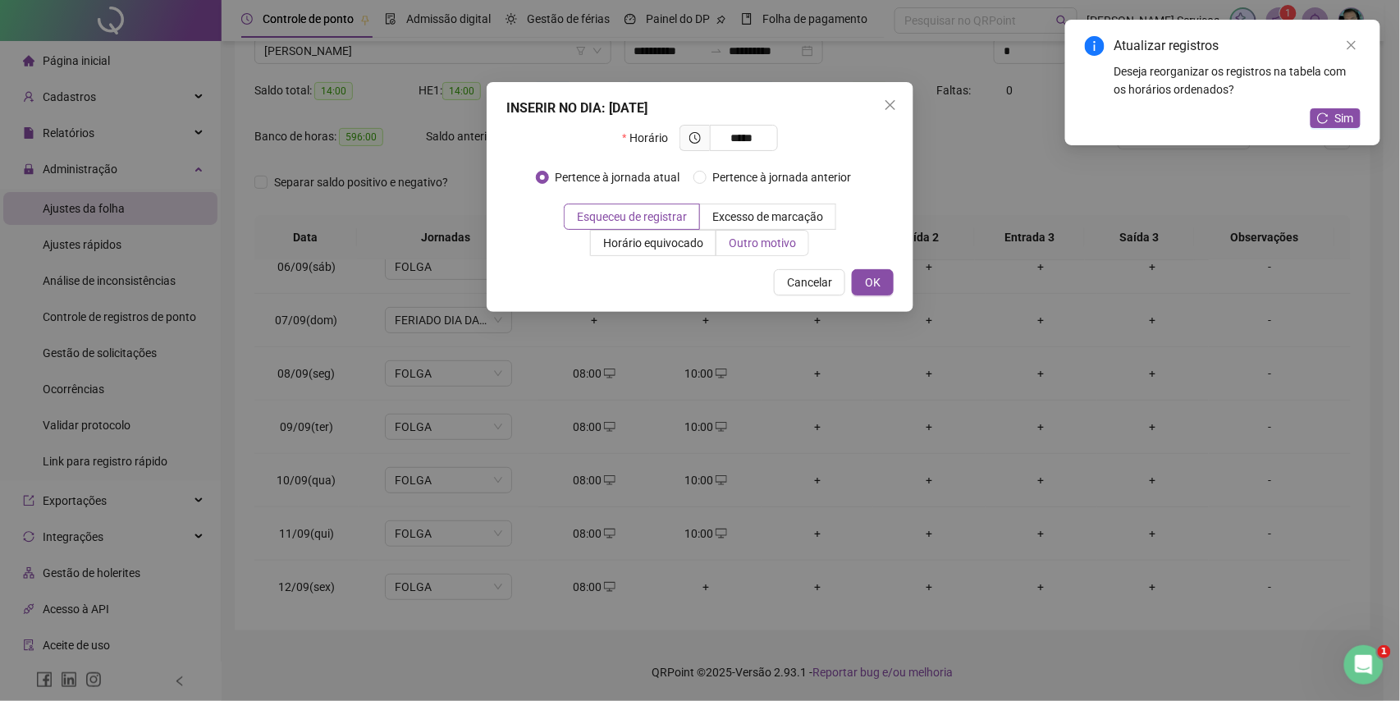
click at [756, 241] on span "Outro motivo" at bounding box center [762, 242] width 67 height 13
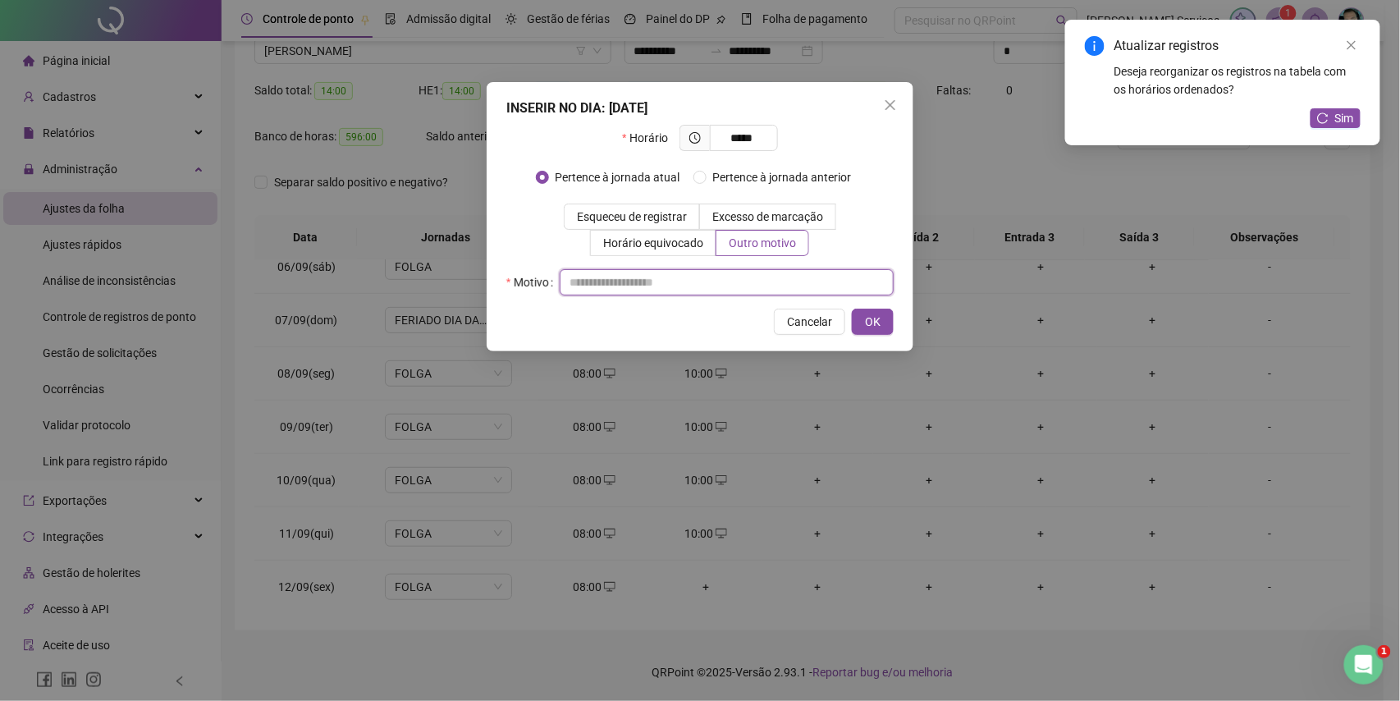
click at [756, 286] on input "text" at bounding box center [727, 282] width 334 height 26
click at [865, 322] on span "OK" at bounding box center [873, 322] width 16 height 18
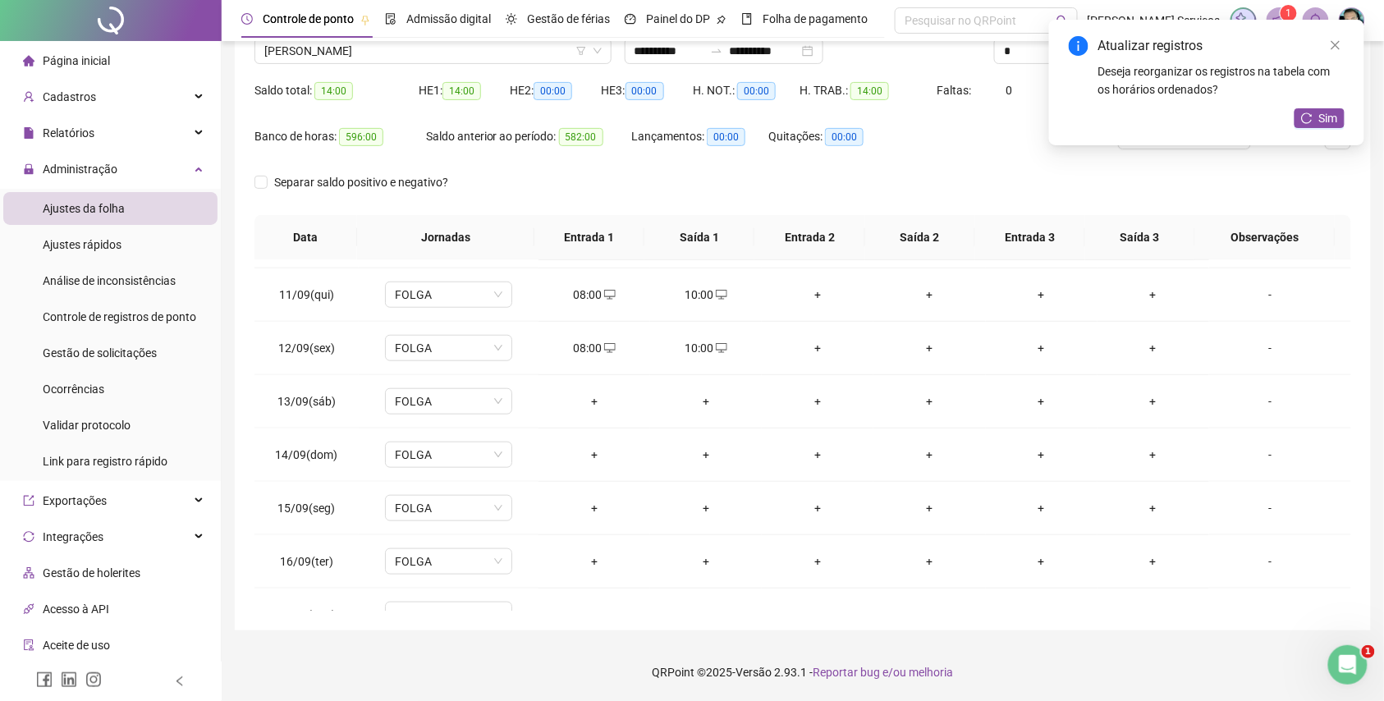
scroll to position [615, 0]
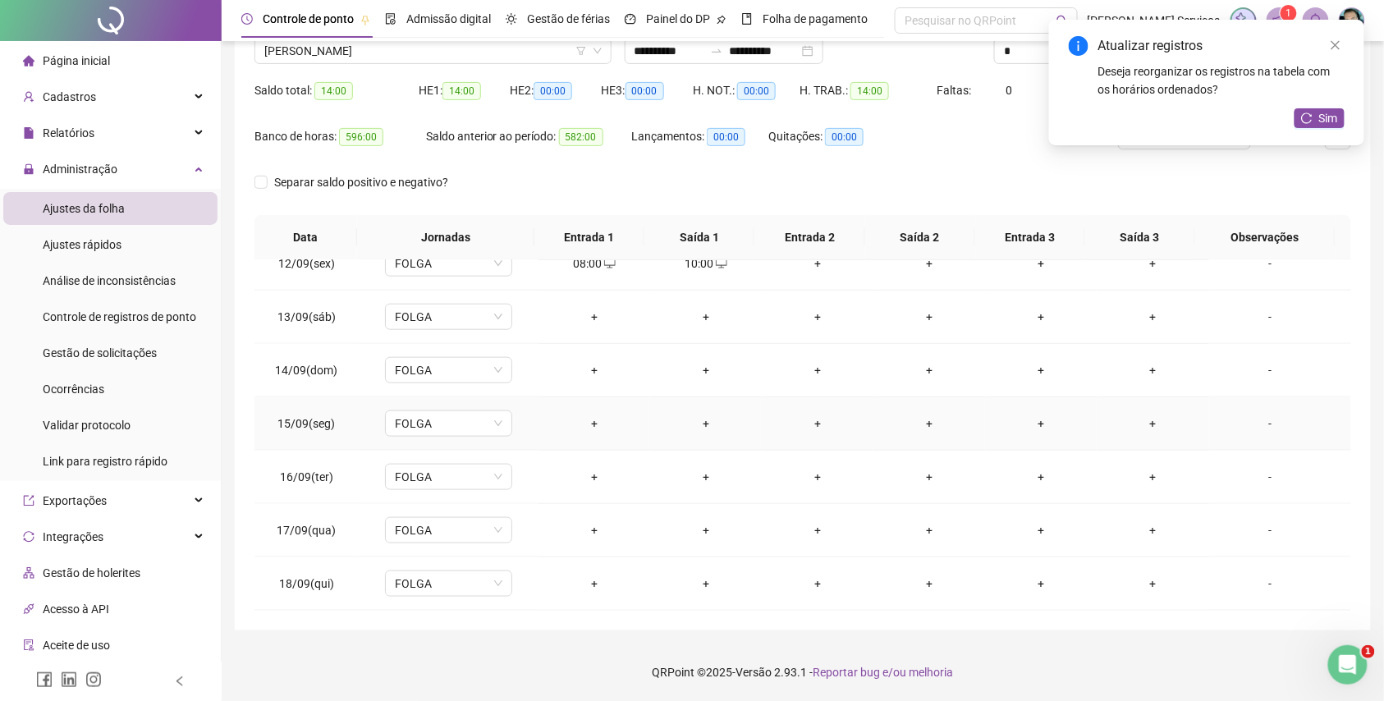
click at [585, 422] on div "+" at bounding box center [594, 424] width 85 height 18
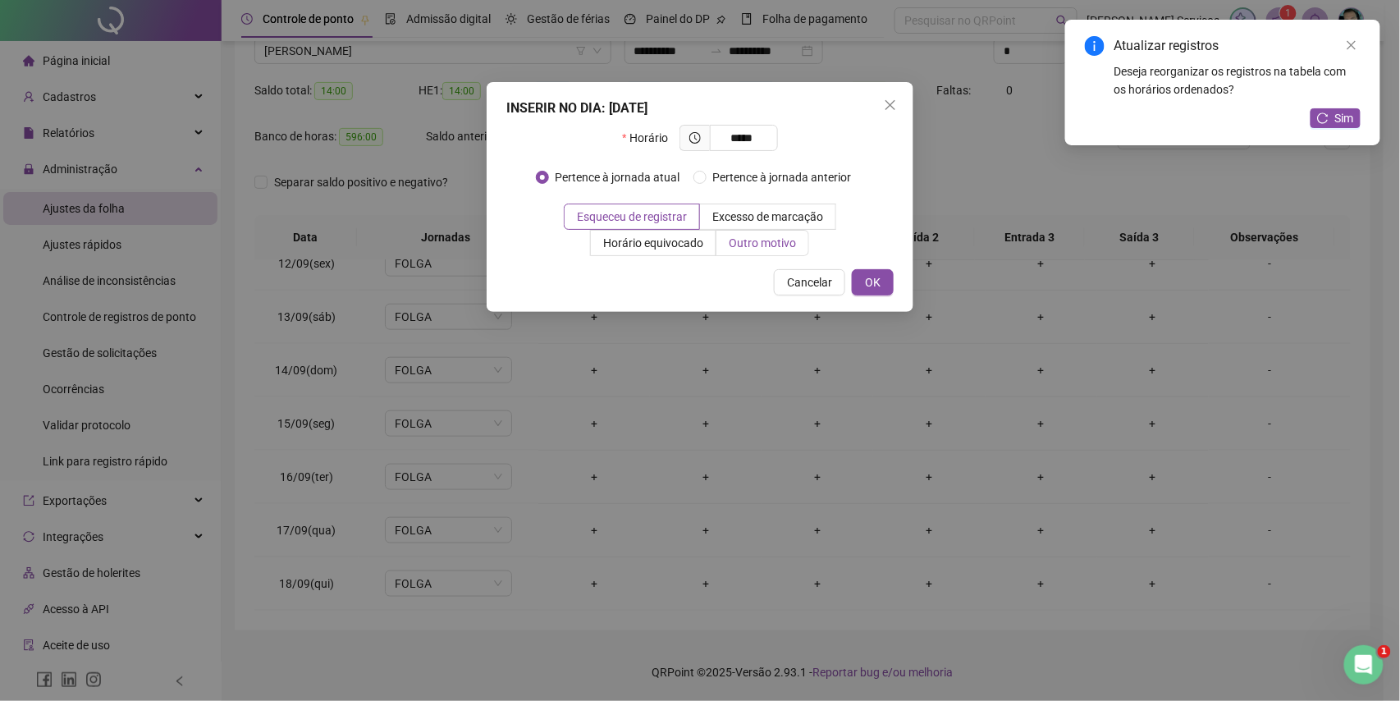
click at [777, 238] on span "Outro motivo" at bounding box center [762, 242] width 67 height 13
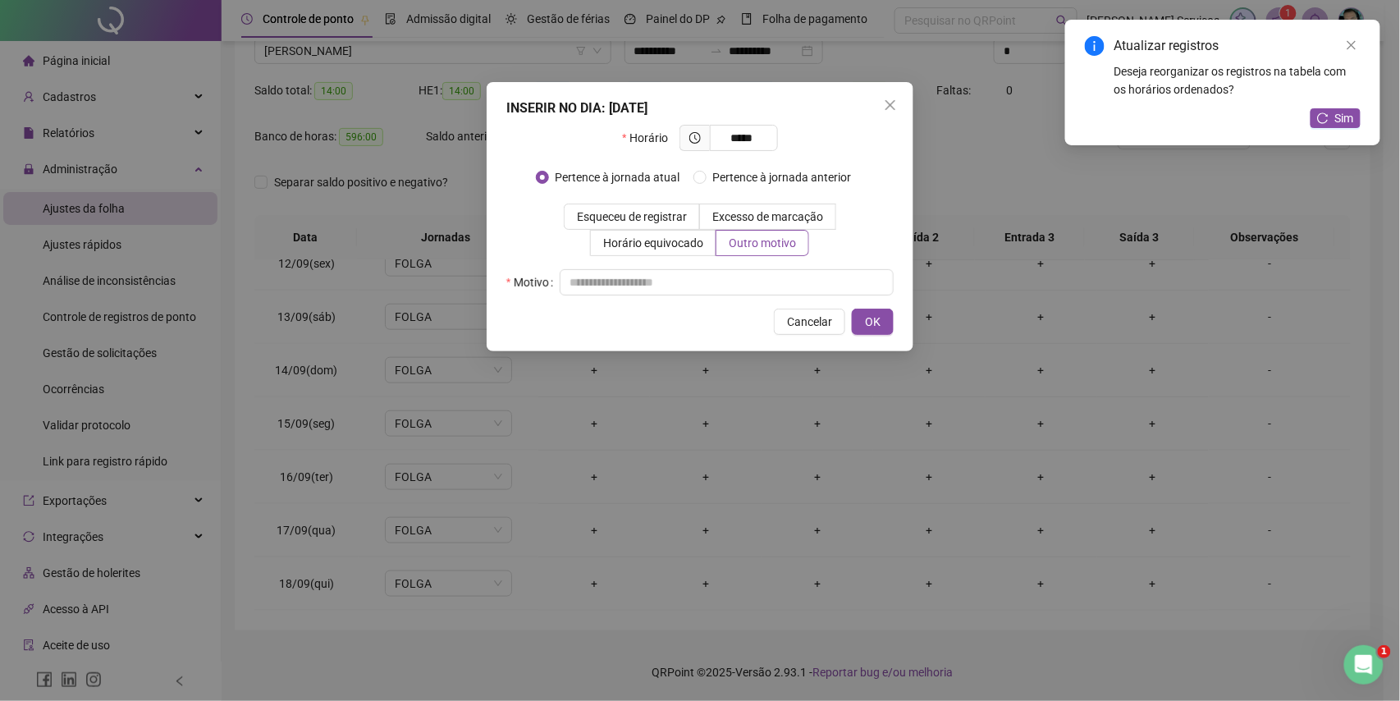
click at [749, 270] on div "Motivo" at bounding box center [699, 282] width 387 height 26
click at [750, 284] on input "text" at bounding box center [727, 282] width 334 height 26
click at [878, 314] on span "OK" at bounding box center [873, 322] width 16 height 18
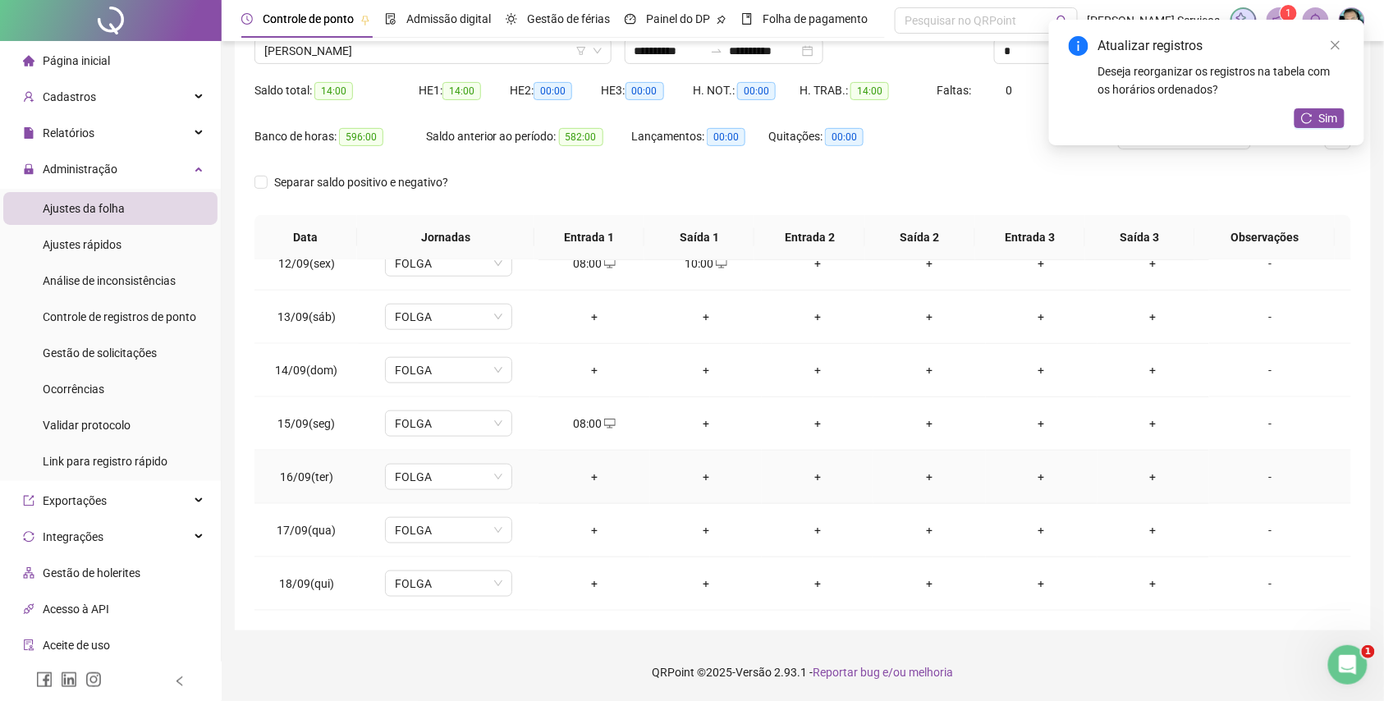
click at [596, 481] on div "+" at bounding box center [594, 477] width 85 height 18
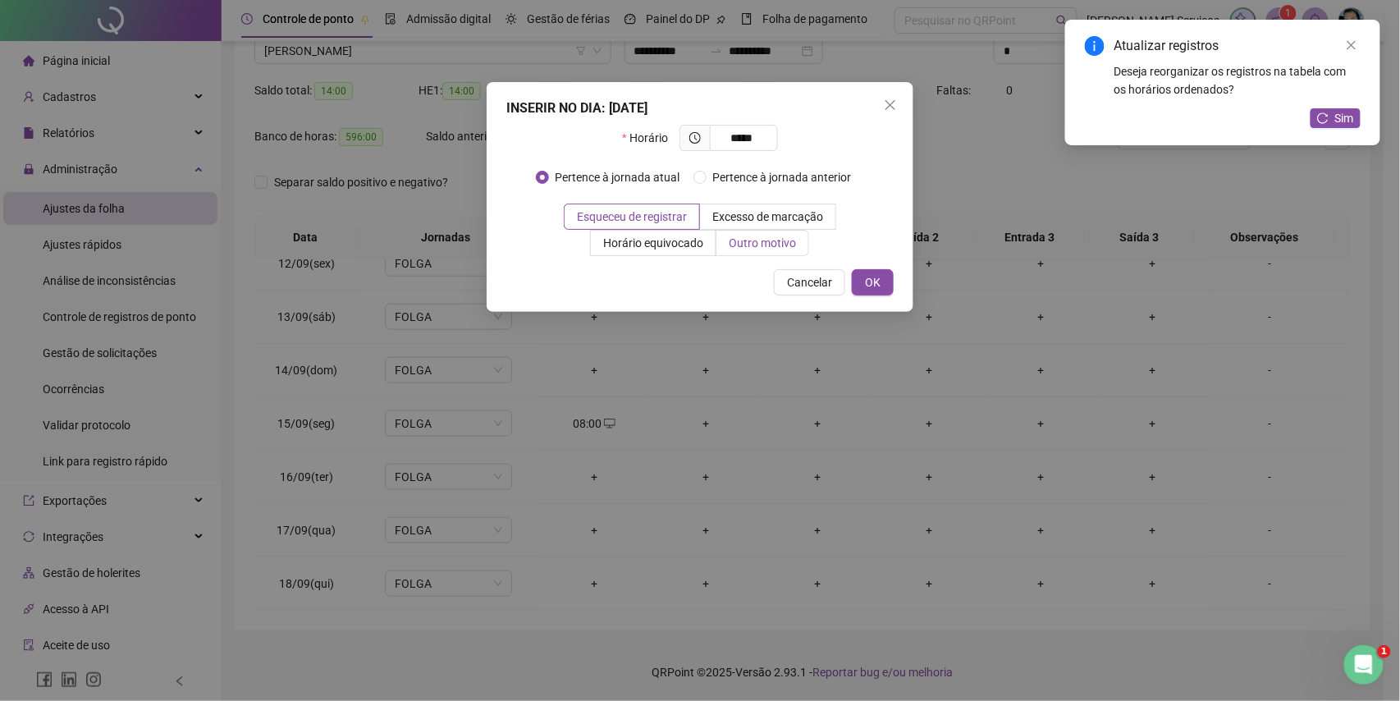
click at [740, 250] on span "Outro motivo" at bounding box center [762, 242] width 67 height 13
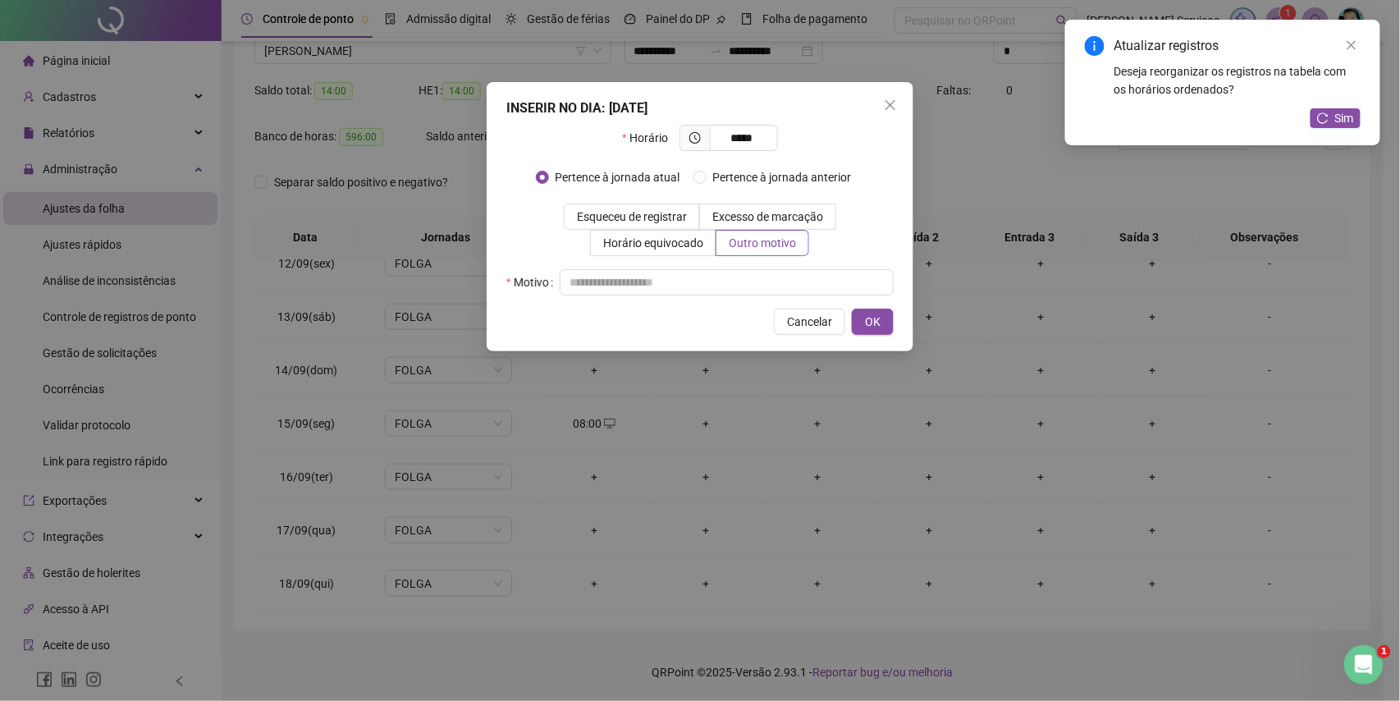
click at [717, 303] on div "INSERIR NO DIA : 16/09/2025 Horário ***** Pertence à jornada atual Pertence à j…" at bounding box center [700, 216] width 427 height 269
click at [732, 277] on input "text" at bounding box center [727, 282] width 334 height 26
click at [875, 316] on span "OK" at bounding box center [873, 322] width 16 height 18
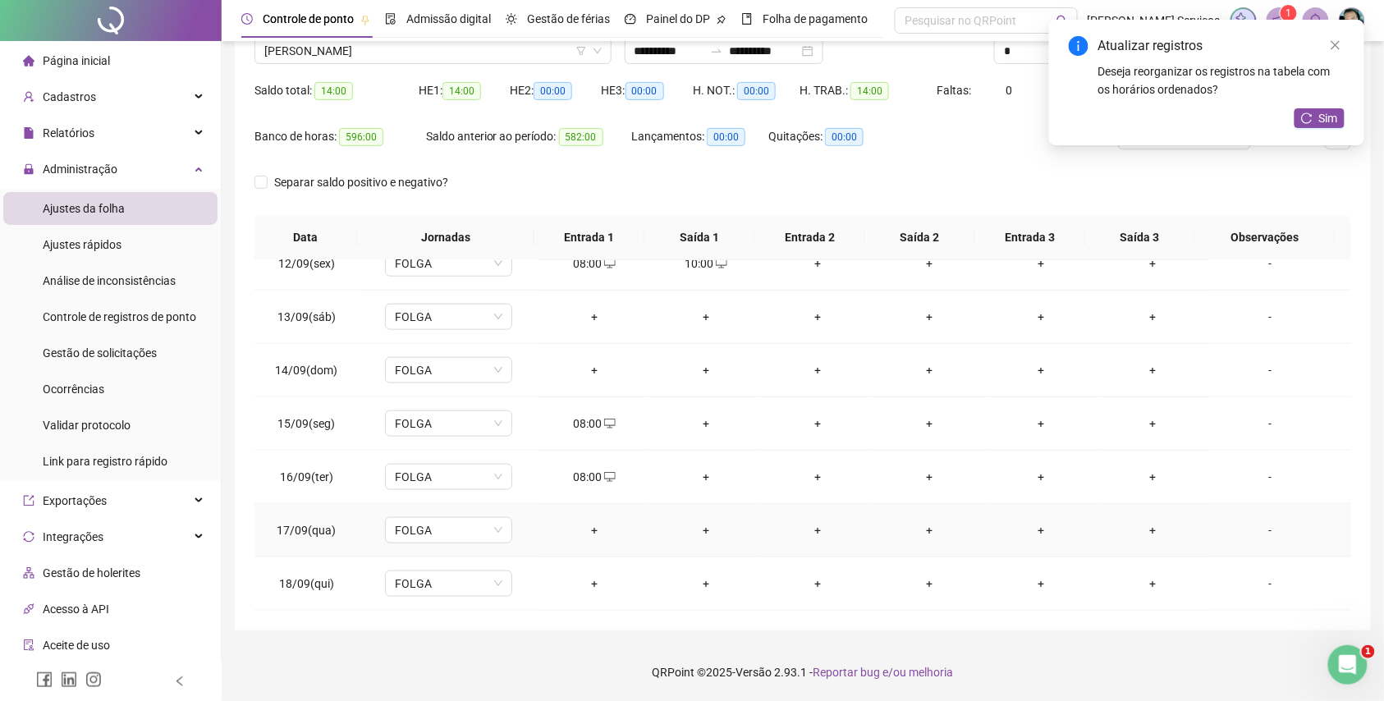
click at [592, 533] on div "+" at bounding box center [594, 530] width 85 height 18
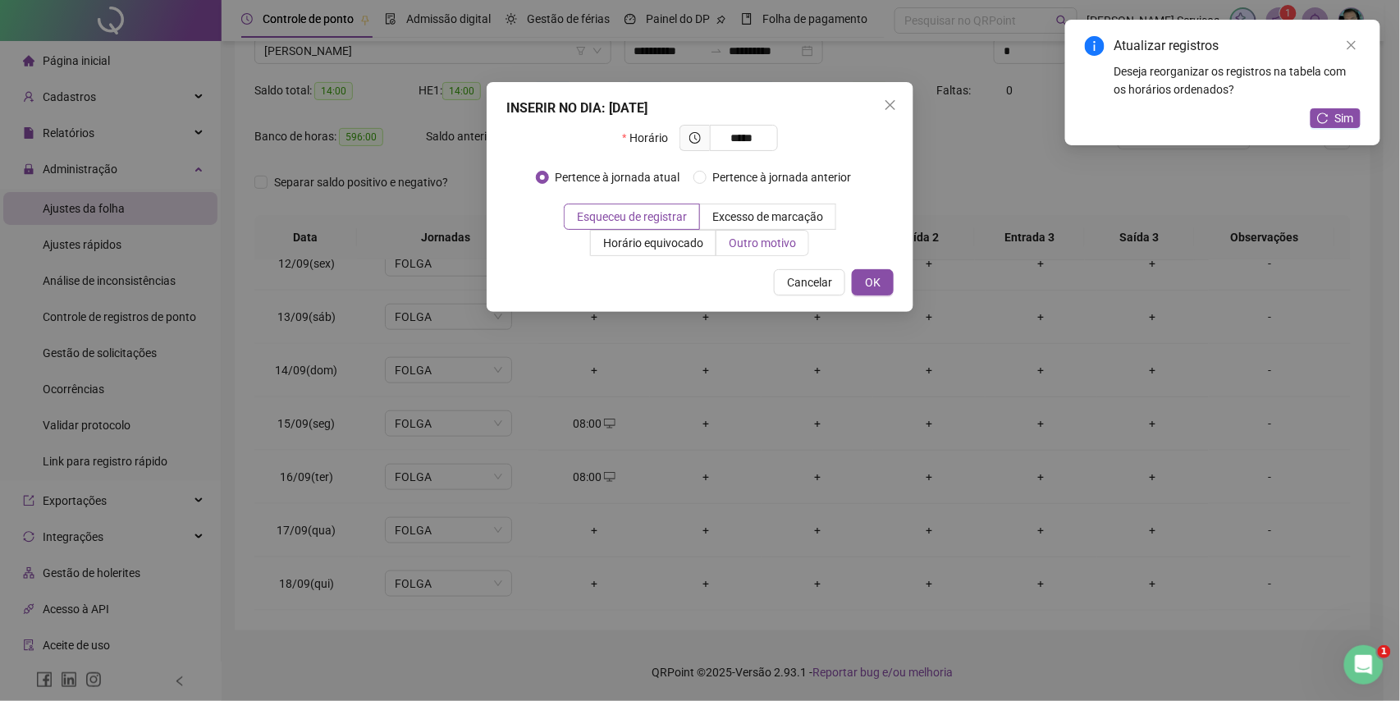
click at [723, 247] on label "Outro motivo" at bounding box center [763, 243] width 93 height 26
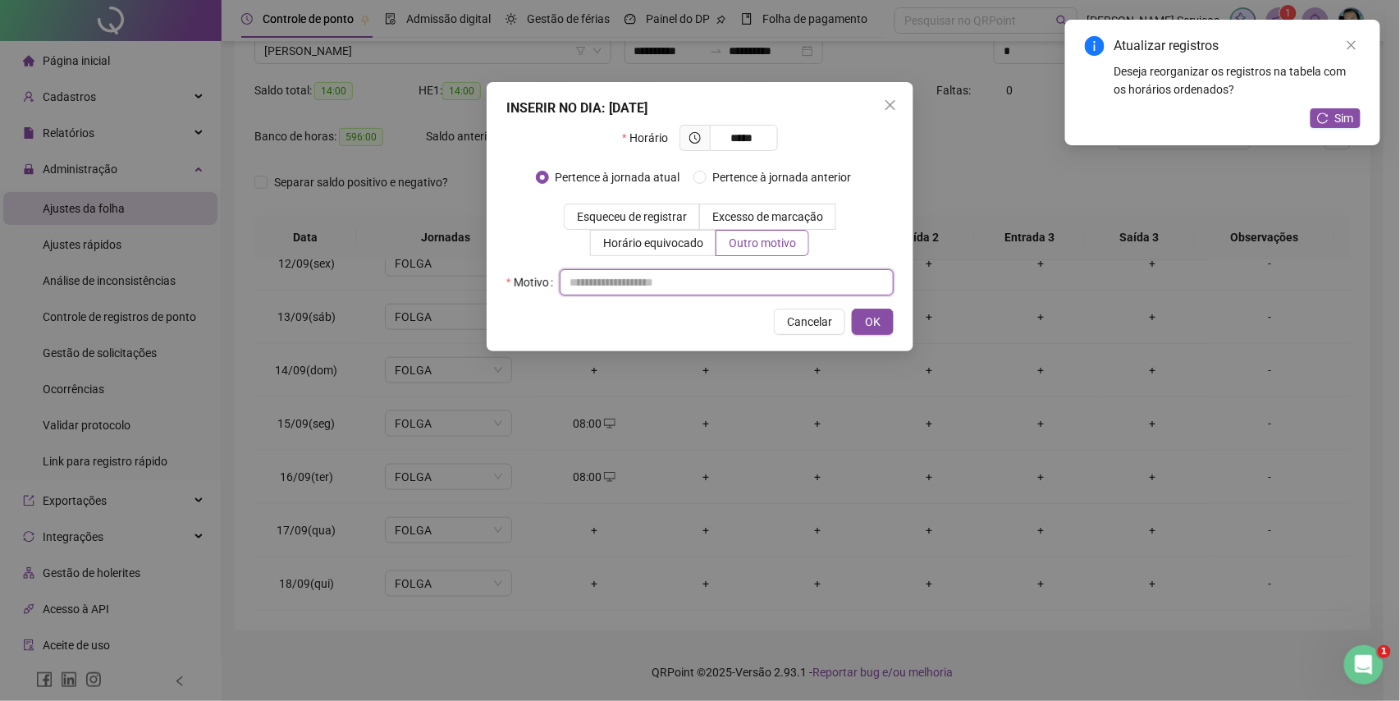
click at [723, 271] on input "text" at bounding box center [727, 282] width 334 height 26
click at [729, 290] on input "text" at bounding box center [727, 282] width 334 height 26
click at [871, 313] on span "OK" at bounding box center [873, 322] width 16 height 18
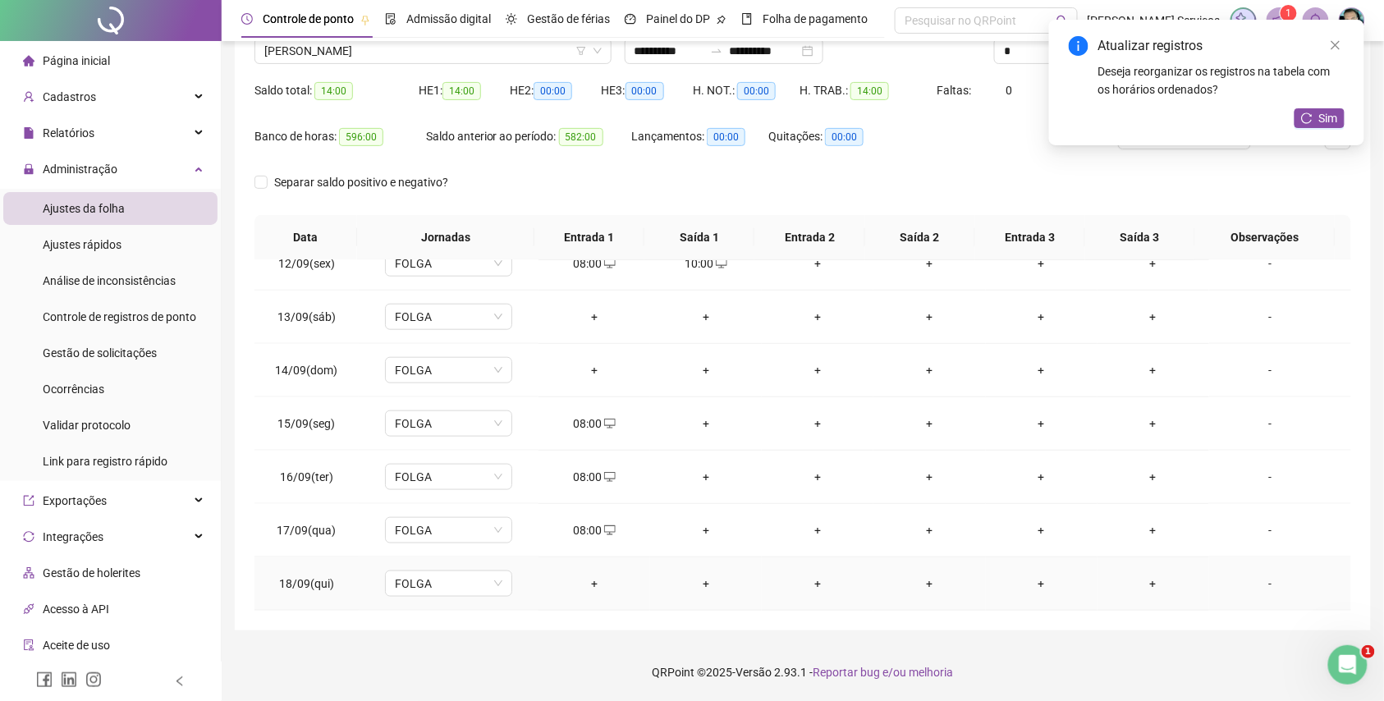
click at [594, 583] on div "+" at bounding box center [594, 584] width 85 height 18
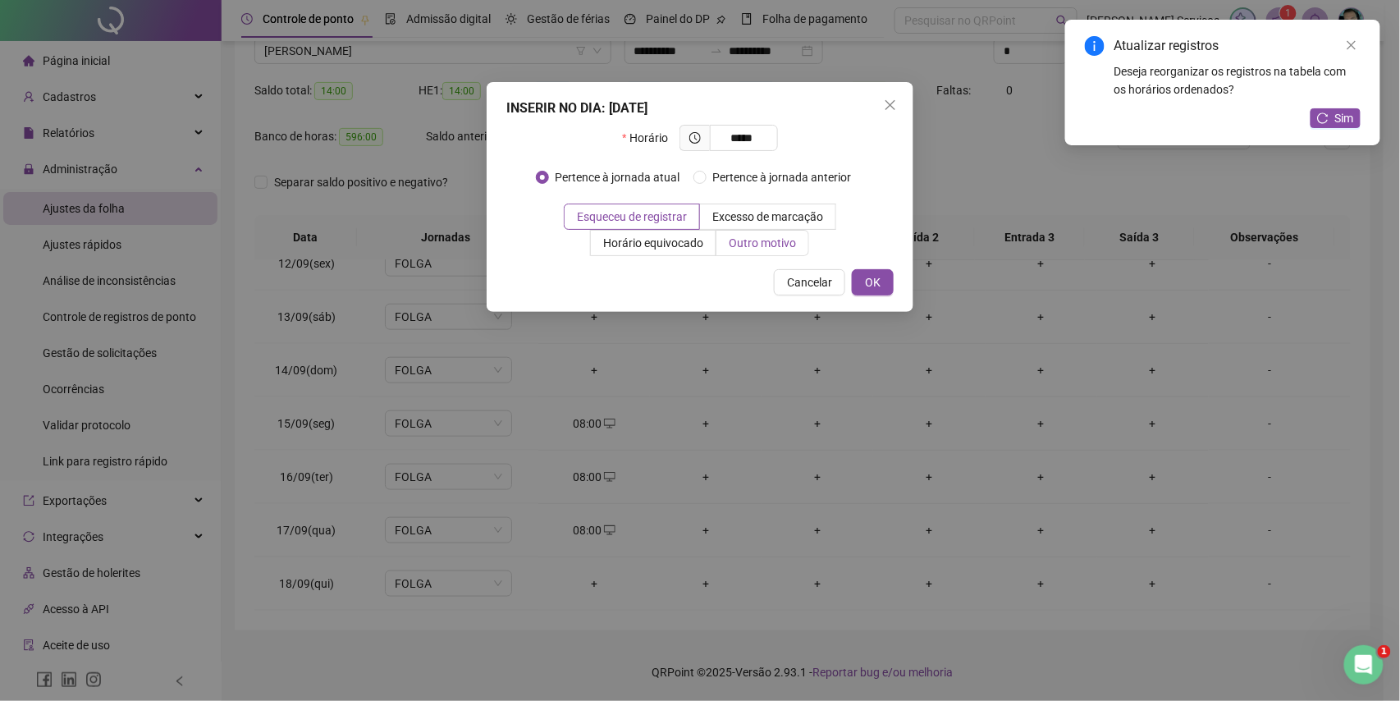
drag, startPoint x: 768, startPoint y: 236, endPoint x: 753, endPoint y: 263, distance: 31.3
click at [767, 236] on span "Outro motivo" at bounding box center [762, 242] width 67 height 13
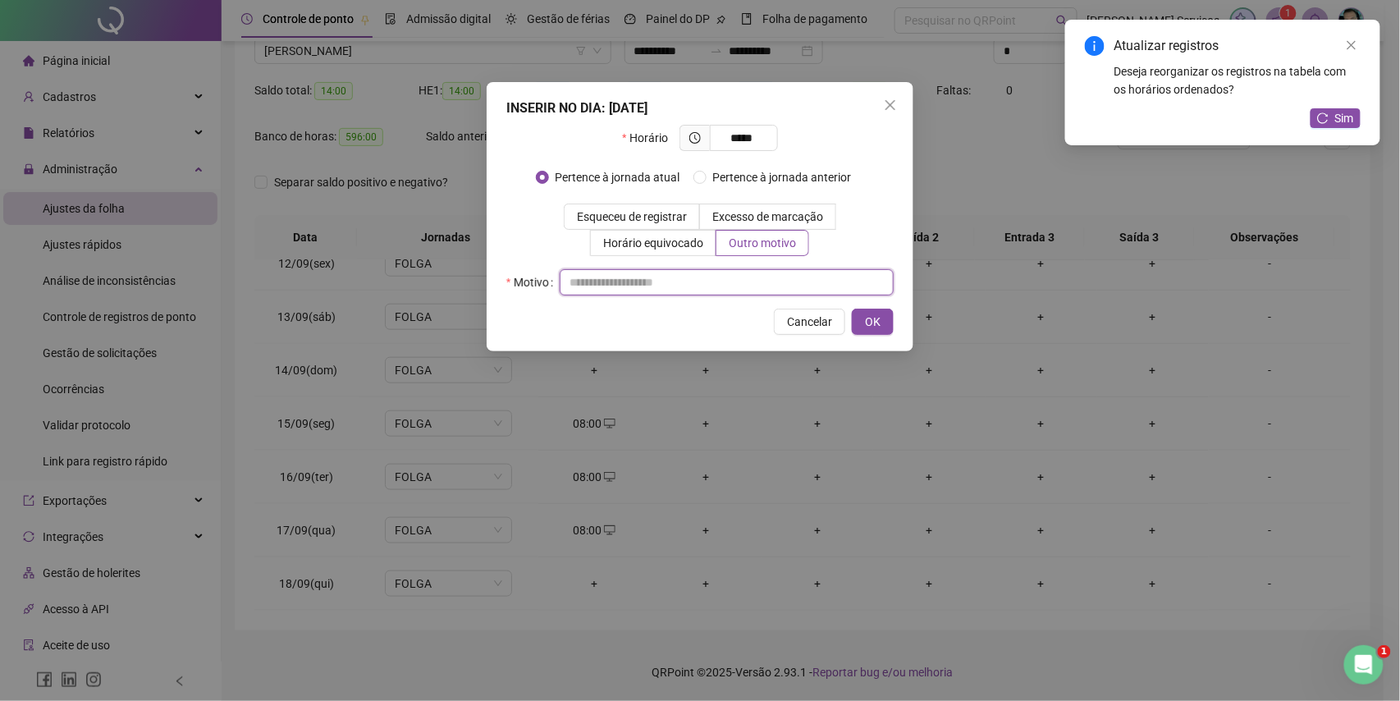
click at [746, 282] on input "text" at bounding box center [727, 282] width 334 height 26
click at [864, 318] on button "OK" at bounding box center [873, 322] width 42 height 26
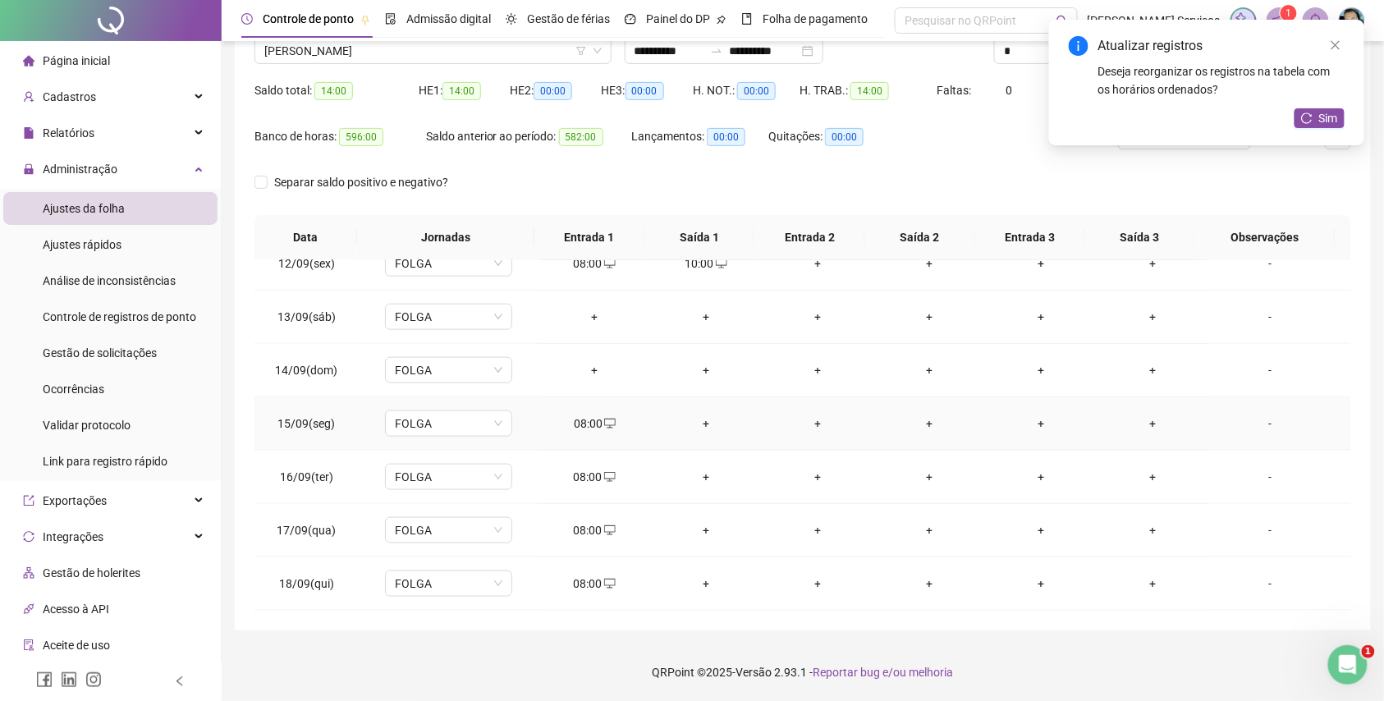
click at [704, 428] on div "+" at bounding box center [705, 424] width 85 height 18
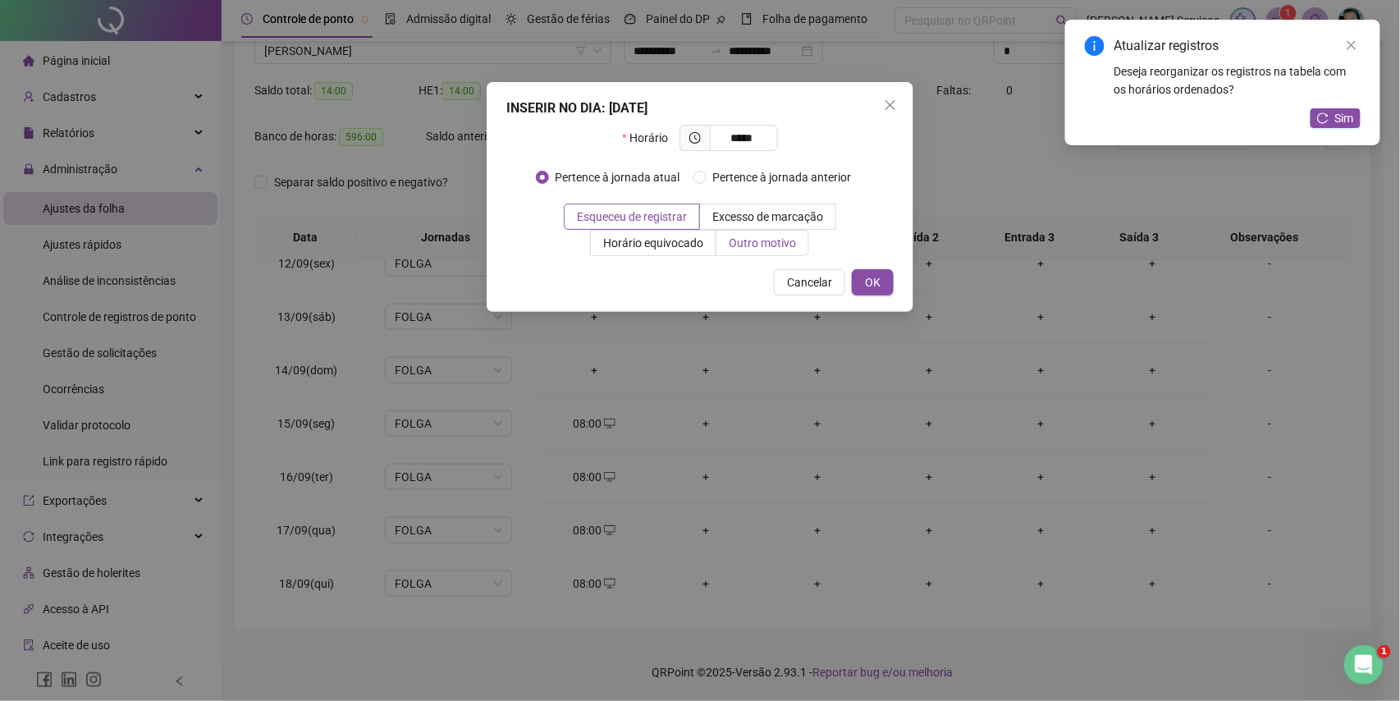
click at [762, 243] on span "Outro motivo" at bounding box center [762, 242] width 67 height 13
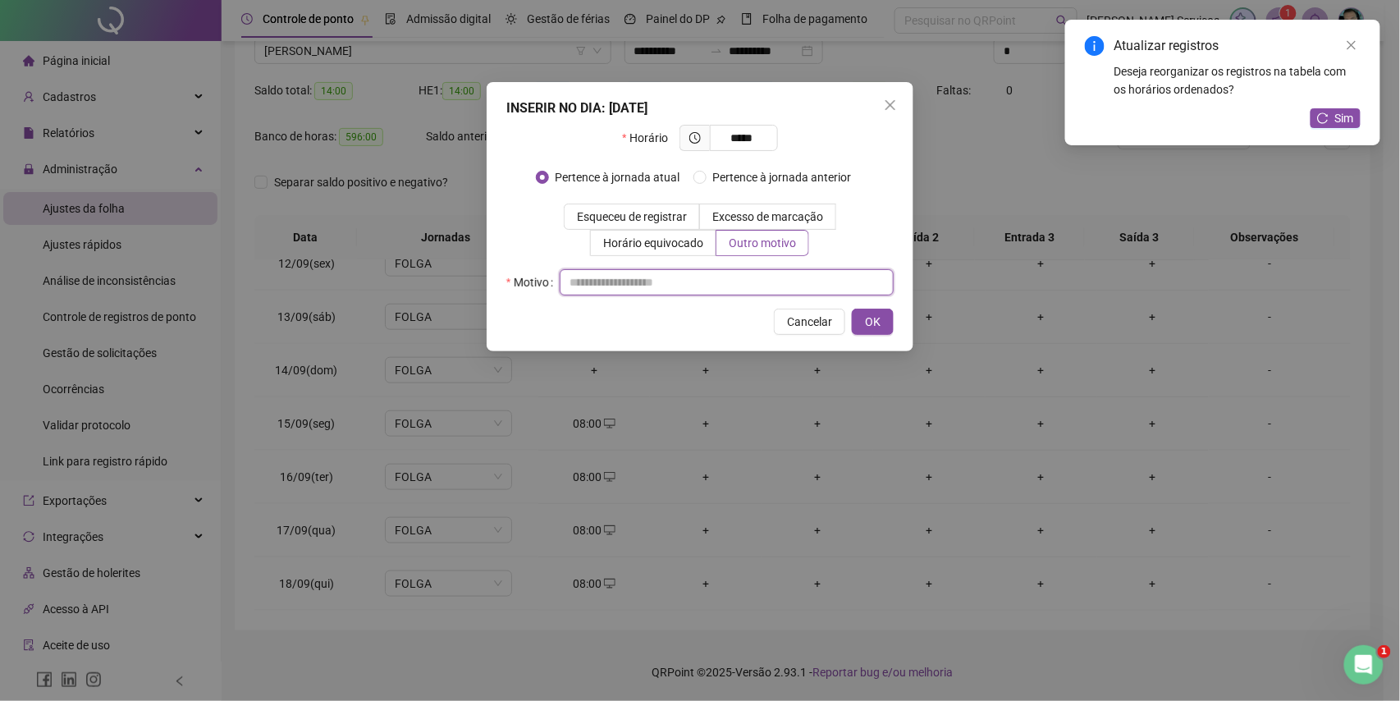
click at [749, 281] on input "text" at bounding box center [727, 282] width 334 height 26
click at [852, 310] on button "OK" at bounding box center [873, 322] width 42 height 26
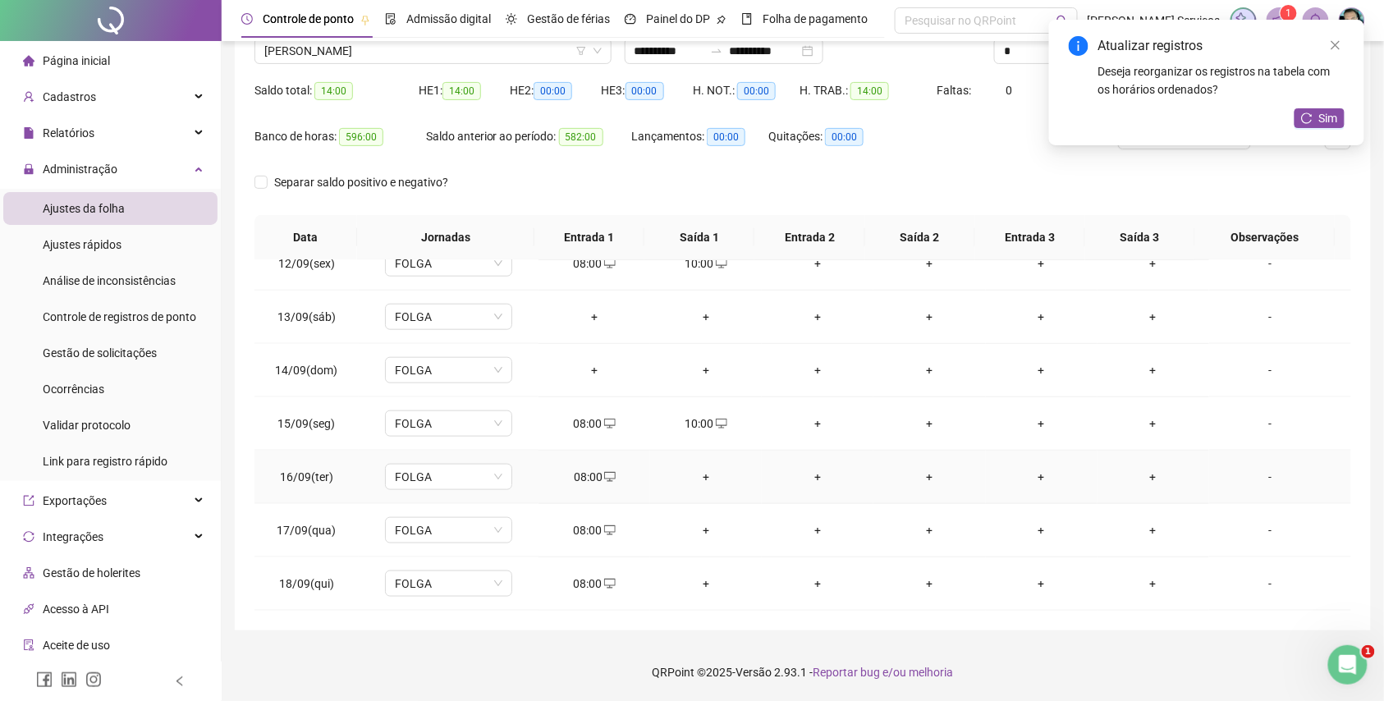
click at [700, 483] on div "+" at bounding box center [705, 477] width 85 height 18
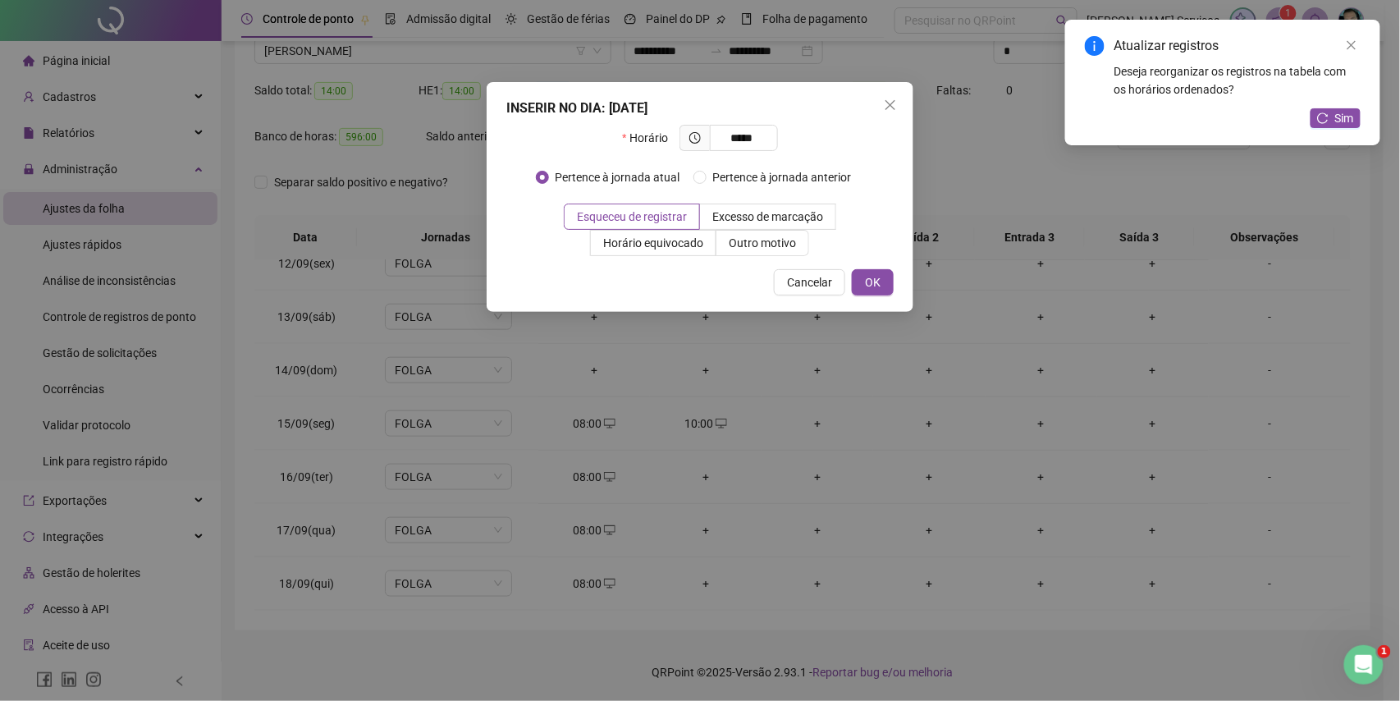
click at [755, 257] on div "INSERIR NO DIA : 16/09/2025 Horário ***** Pertence à jornada atual Pertence à j…" at bounding box center [700, 197] width 427 height 230
click at [765, 245] on span "Outro motivo" at bounding box center [762, 242] width 67 height 13
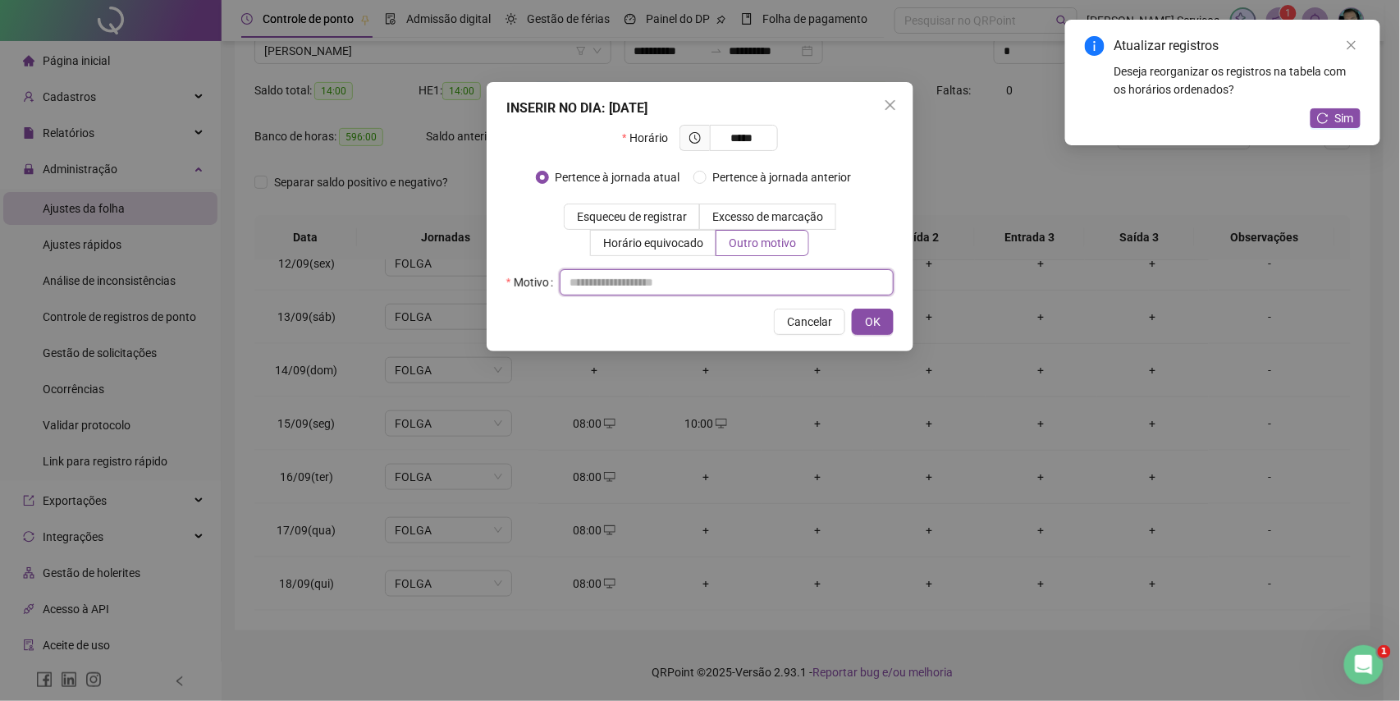
click at [756, 283] on input "text" at bounding box center [727, 282] width 334 height 26
click at [861, 312] on button "OK" at bounding box center [873, 322] width 42 height 26
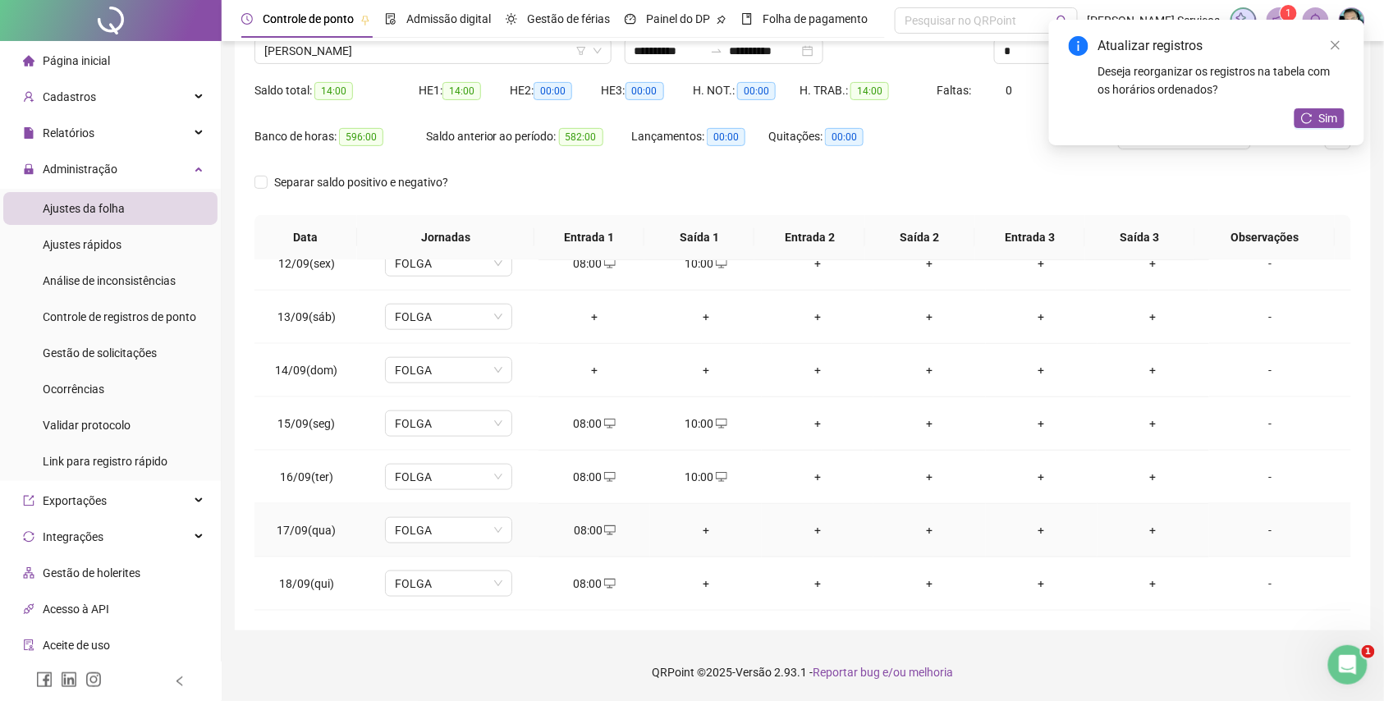
click at [698, 529] on div "+" at bounding box center [705, 530] width 85 height 18
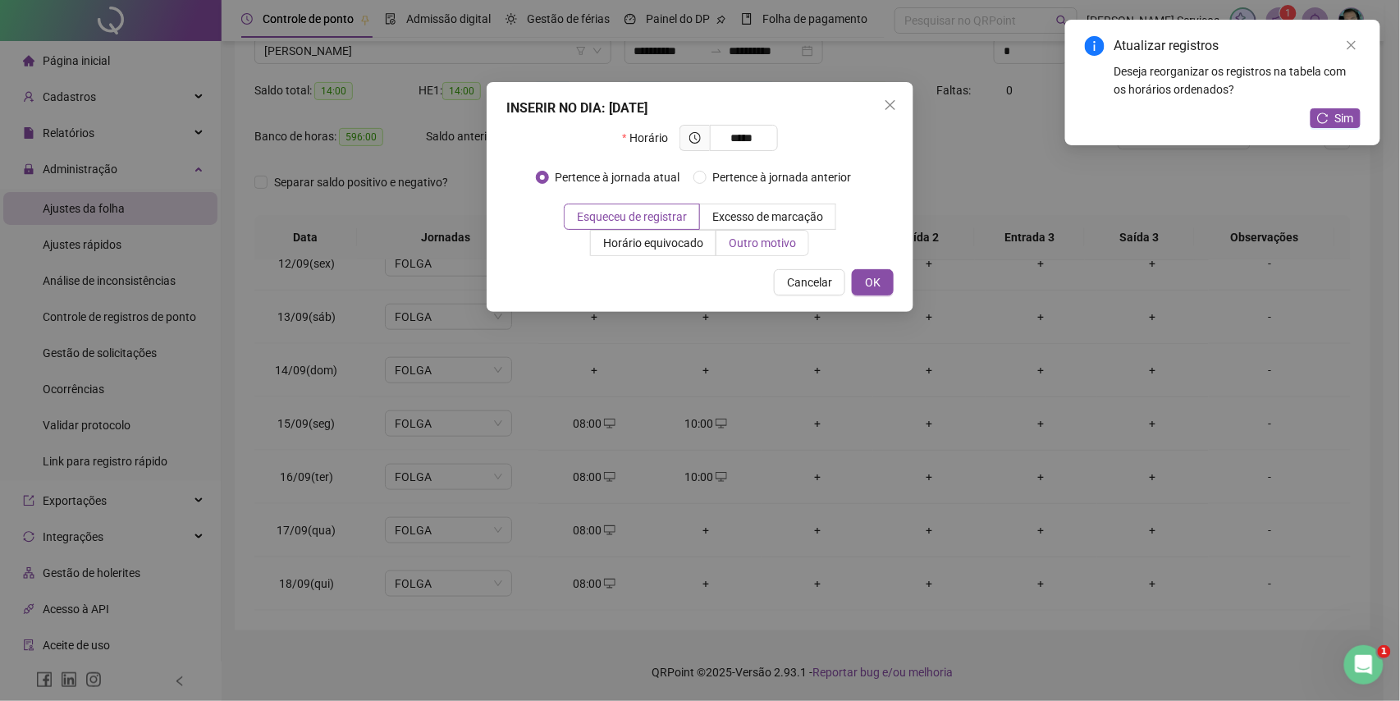
click at [768, 254] on label "Outro motivo" at bounding box center [763, 243] width 93 height 26
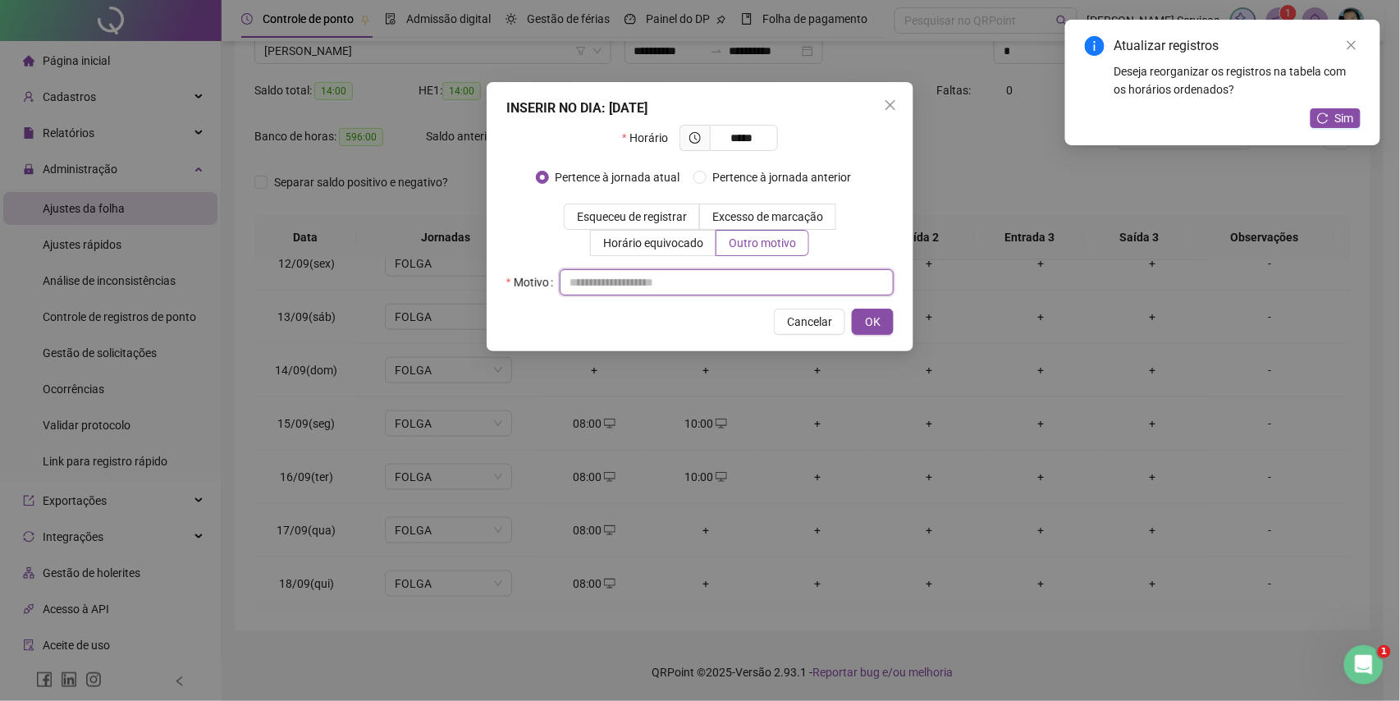
click at [724, 287] on input "text" at bounding box center [727, 282] width 334 height 26
click at [861, 322] on button "OK" at bounding box center [873, 322] width 42 height 26
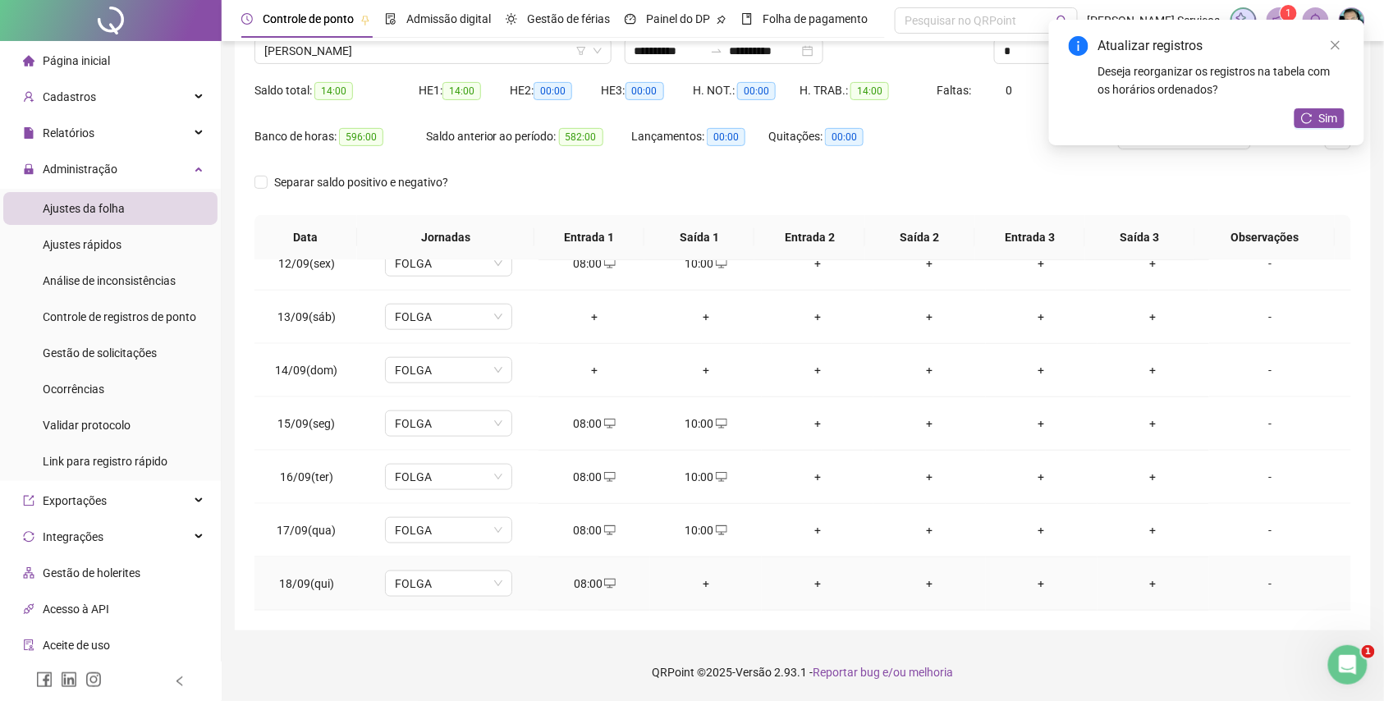
click at [713, 578] on div "+" at bounding box center [705, 584] width 85 height 18
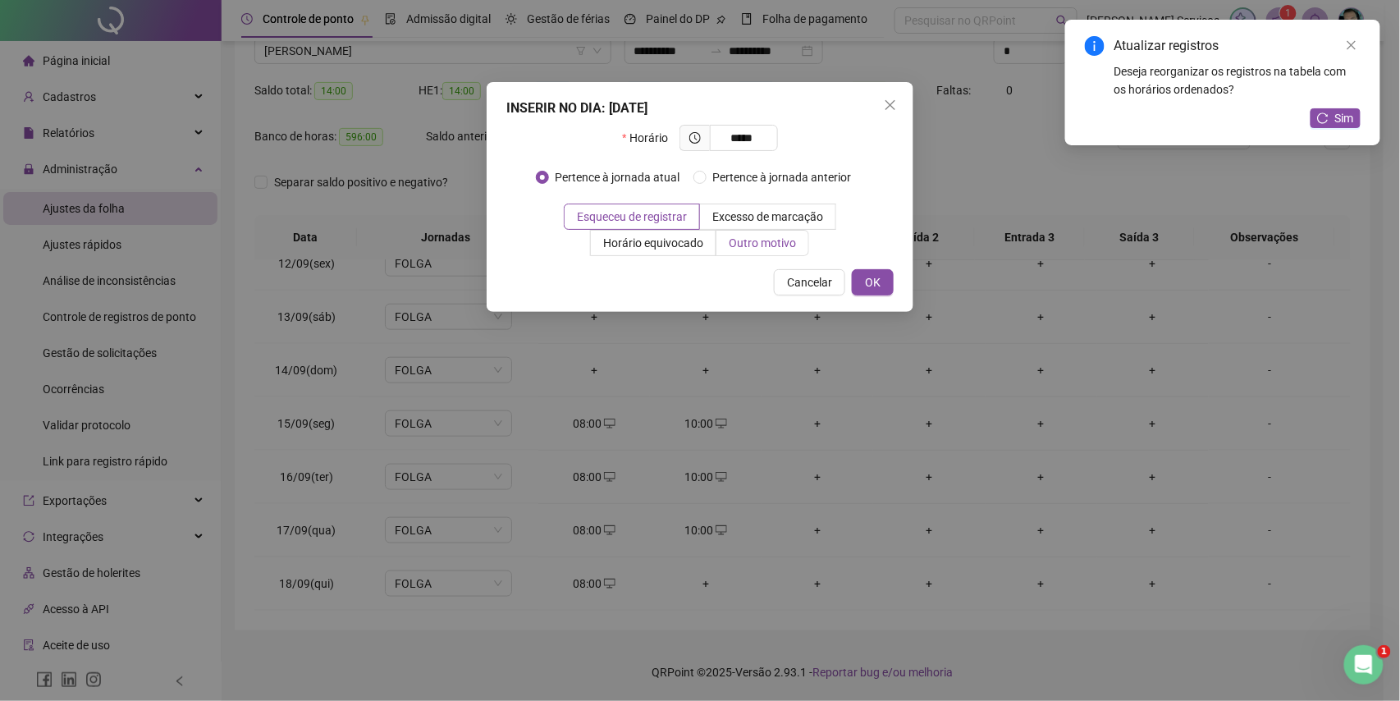
click at [749, 250] on span "Outro motivo" at bounding box center [762, 242] width 67 height 13
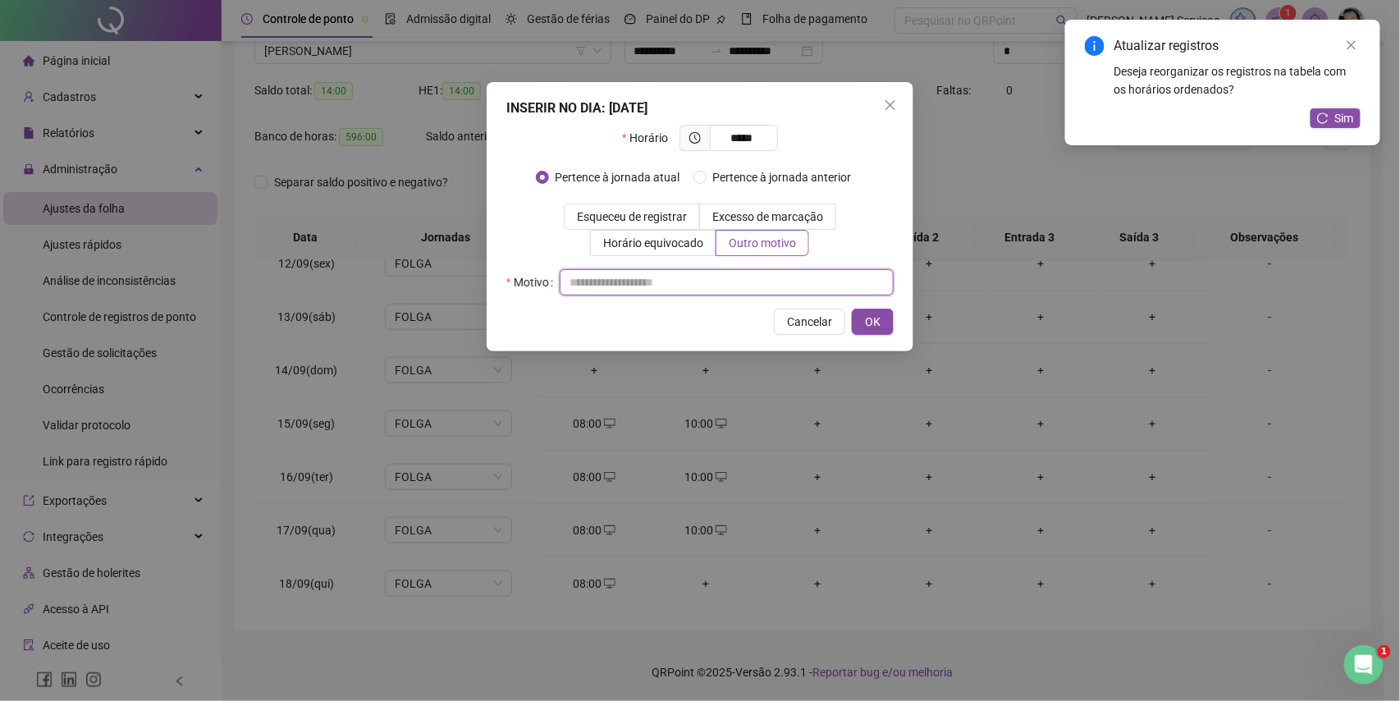
click at [745, 286] on input "text" at bounding box center [727, 282] width 334 height 26
click at [870, 315] on span "OK" at bounding box center [873, 322] width 16 height 18
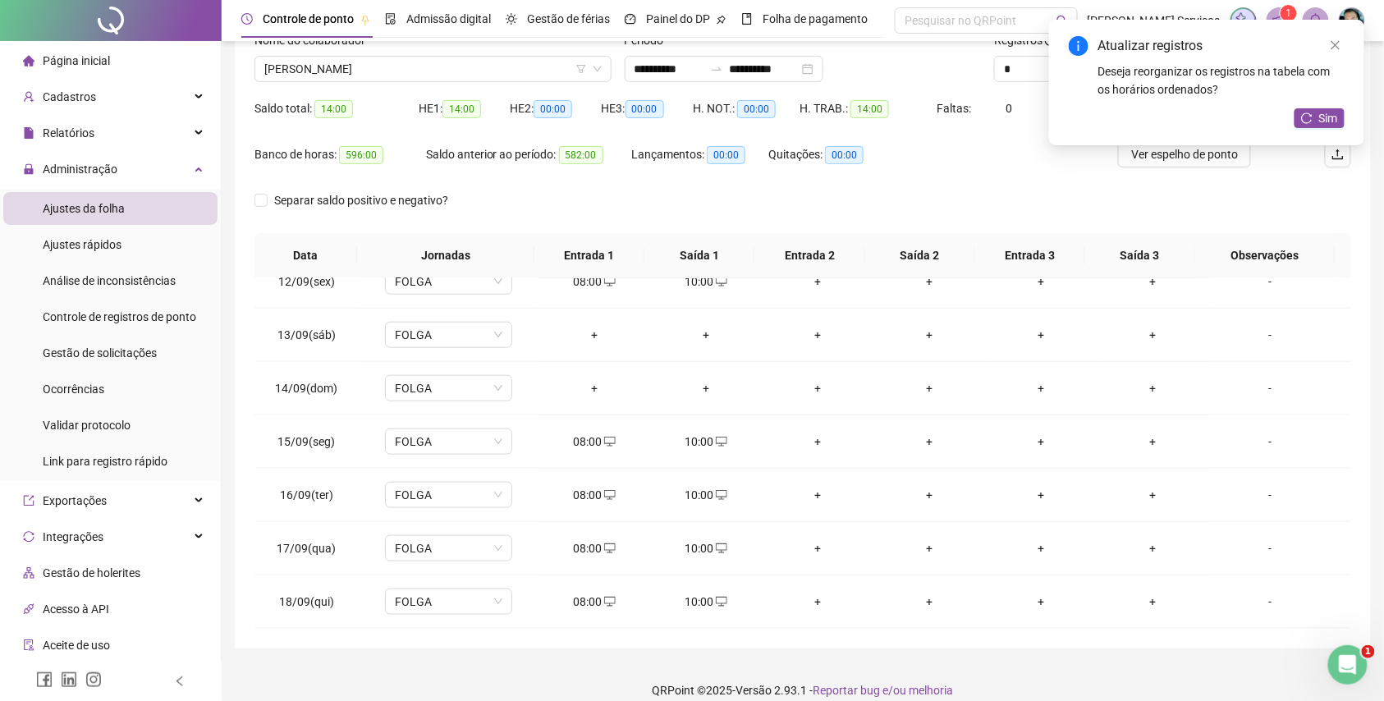
scroll to position [28, 0]
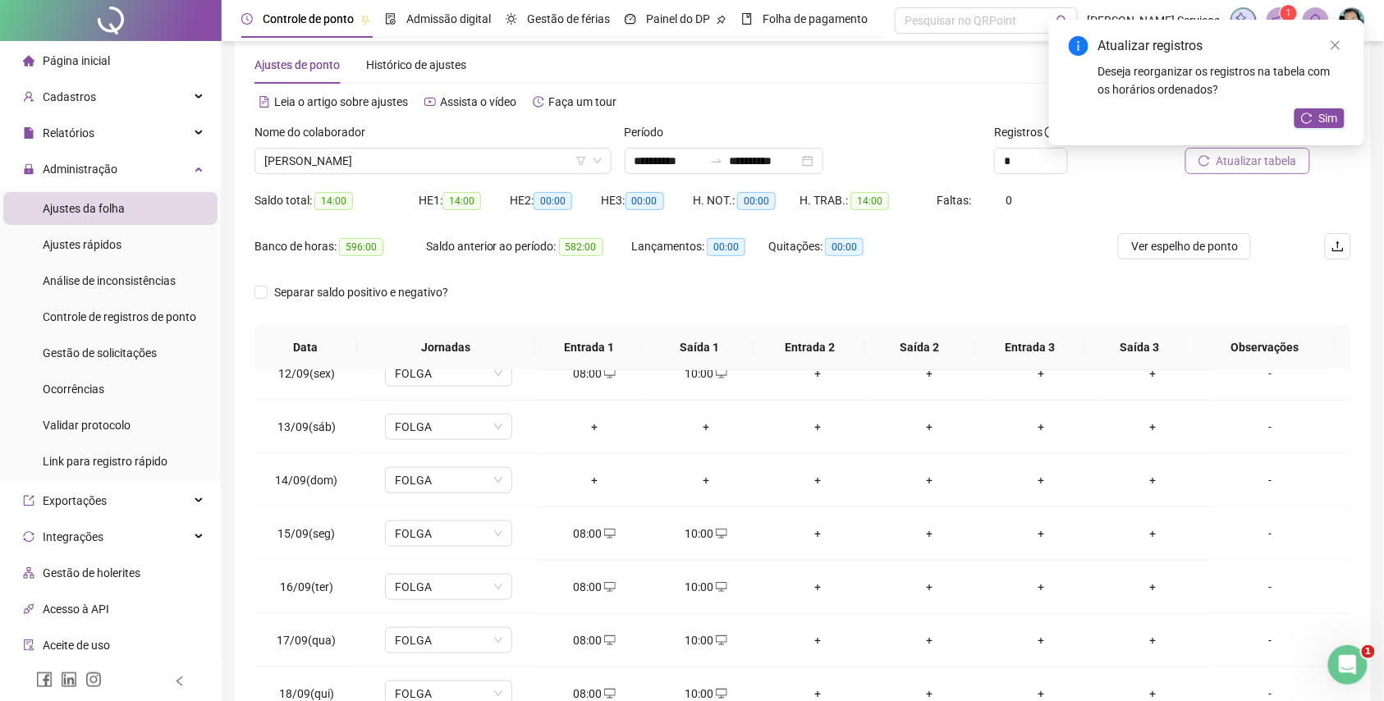
click at [1243, 167] on span "Atualizar tabela" at bounding box center [1257, 161] width 80 height 18
click at [418, 149] on span "[PERSON_NAME]" at bounding box center [432, 161] width 337 height 25
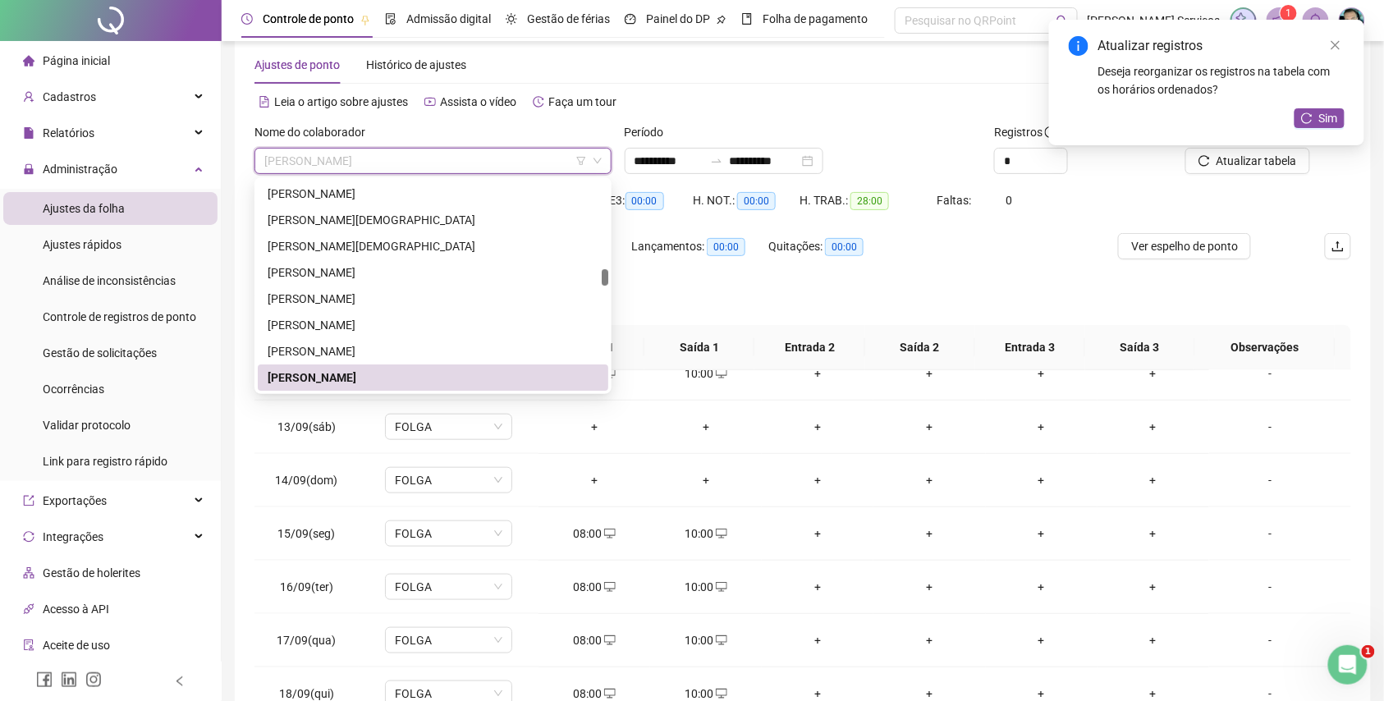
paste input "**********"
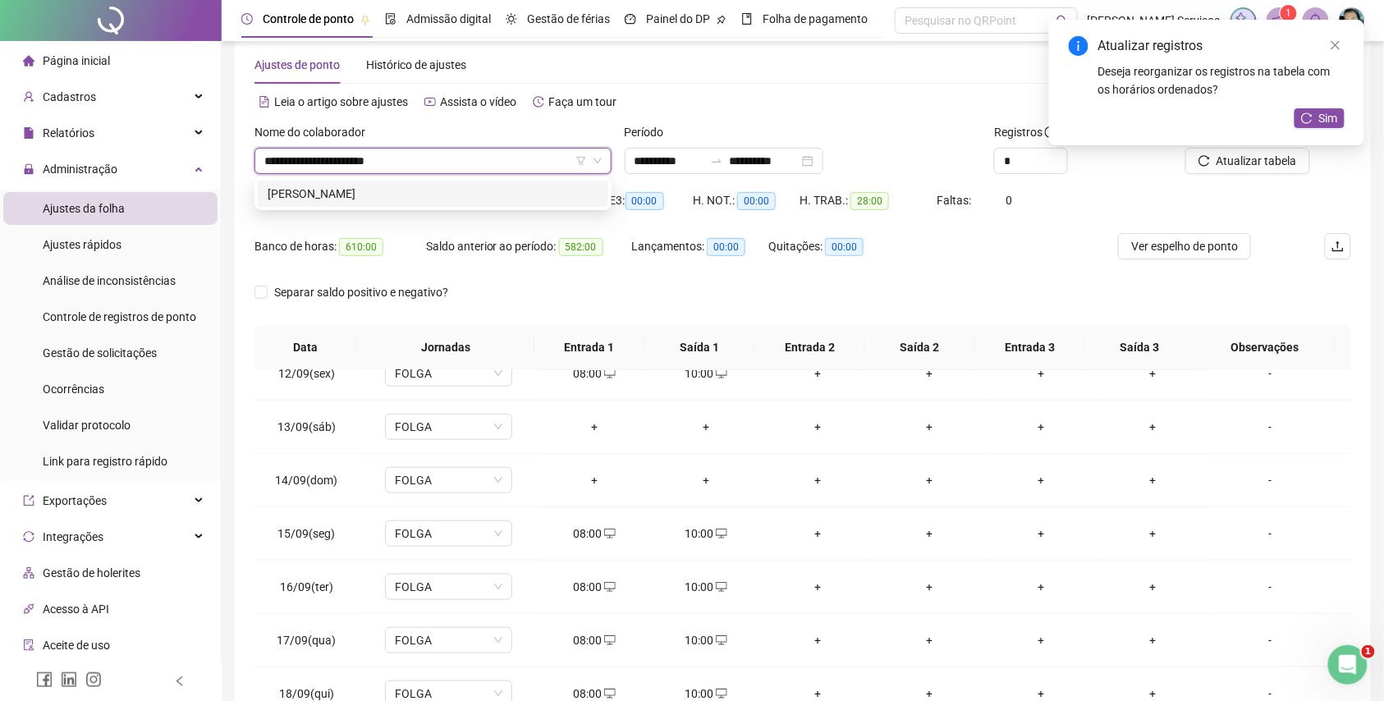
click at [411, 187] on div "[PERSON_NAME]" at bounding box center [433, 194] width 331 height 18
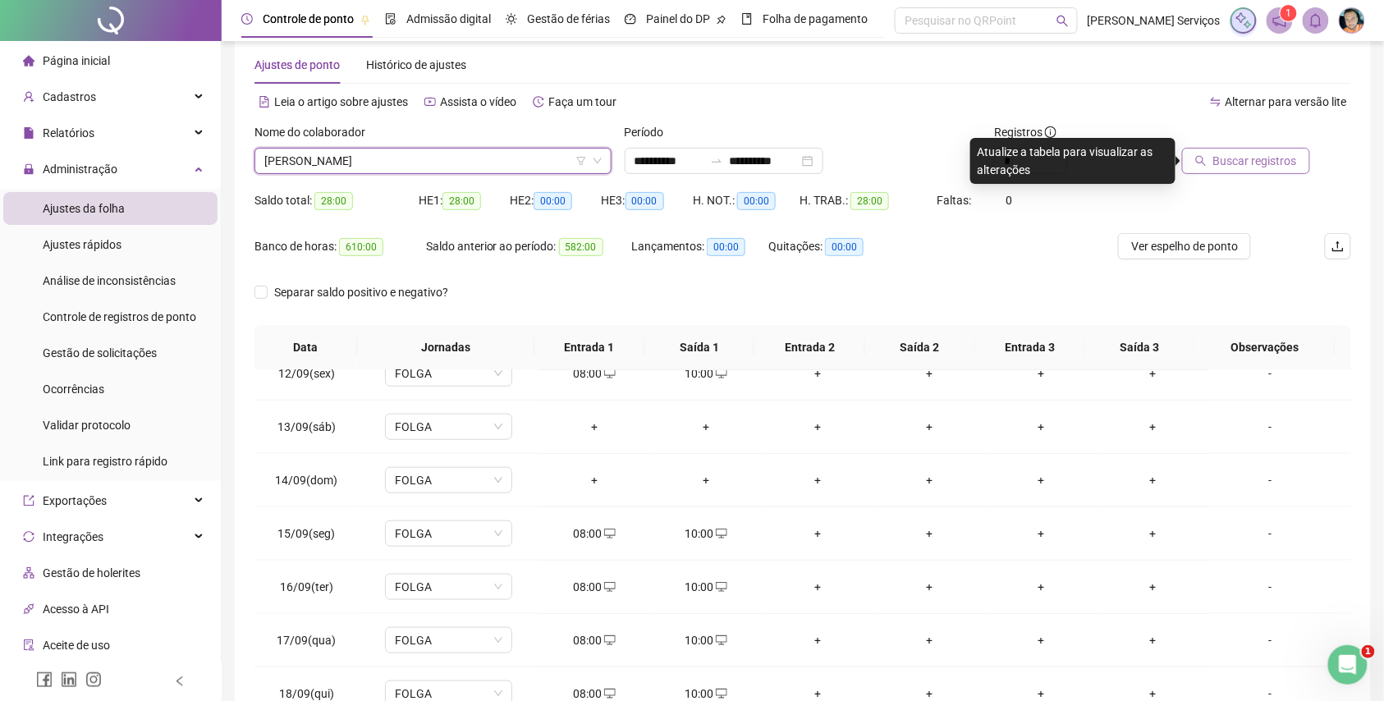
click at [1235, 158] on span "Buscar registros" at bounding box center [1255, 161] width 84 height 18
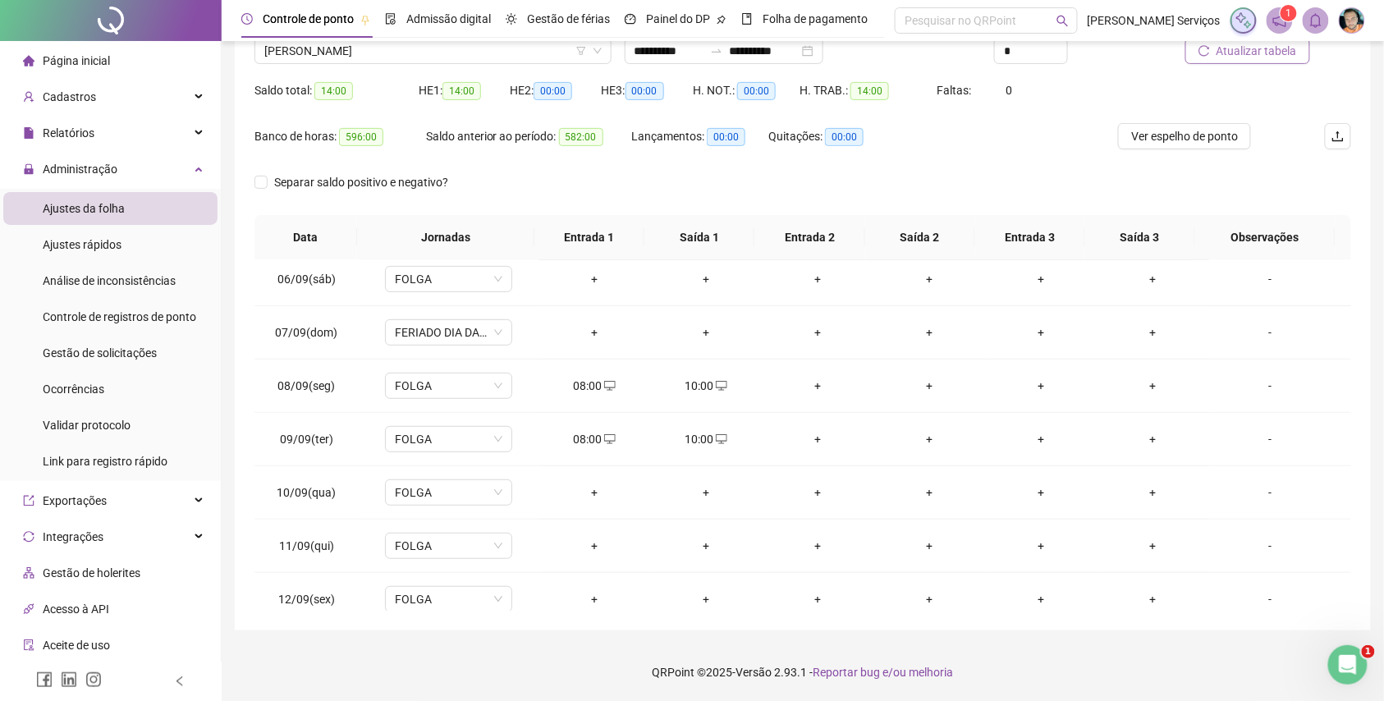
scroll to position [328, 0]
click at [576, 441] on div "+" at bounding box center [594, 438] width 85 height 18
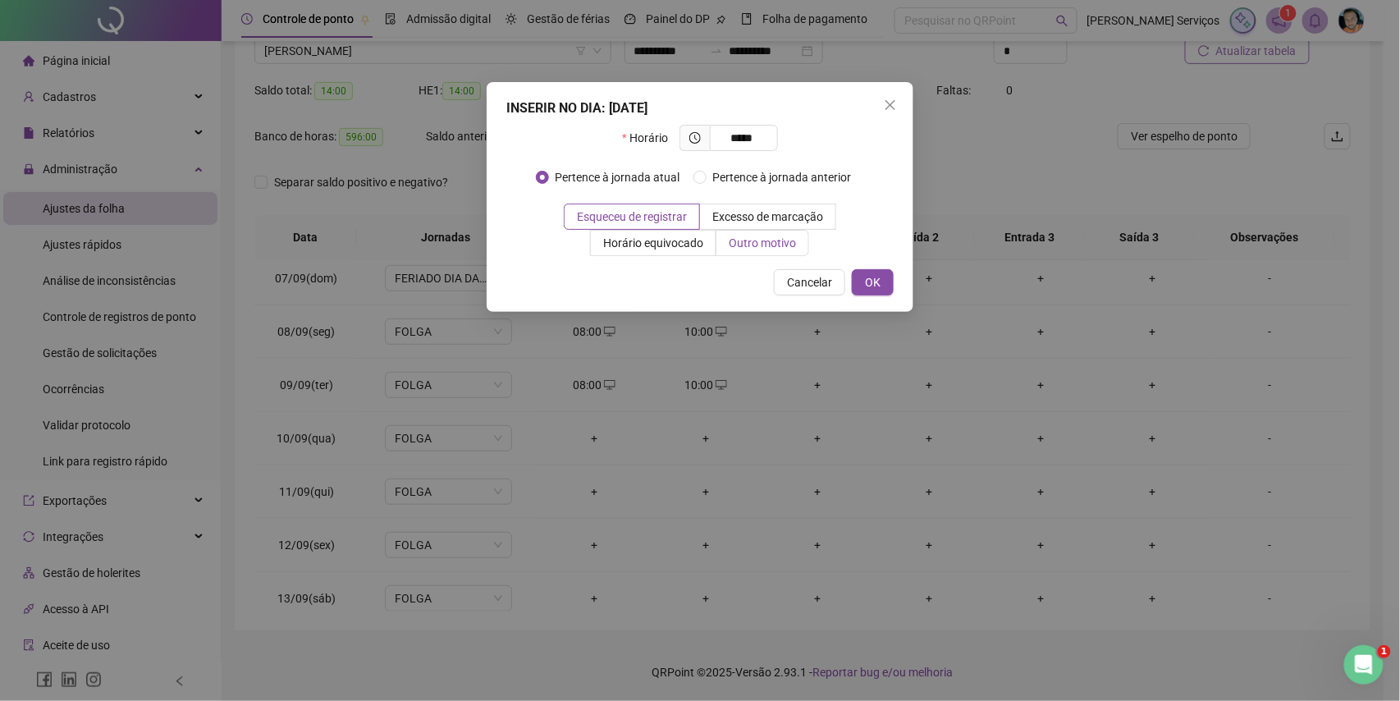
click at [776, 250] on span "Outro motivo" at bounding box center [762, 242] width 67 height 13
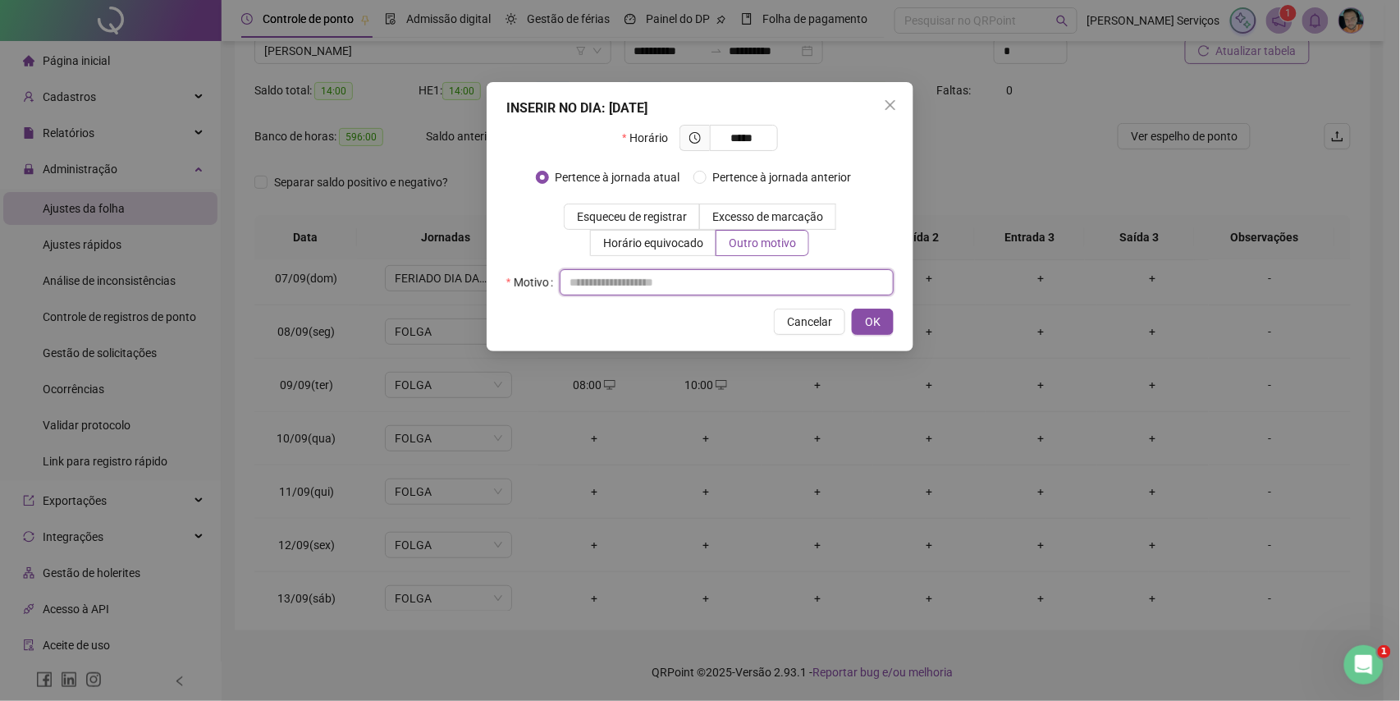
click at [772, 273] on input "text" at bounding box center [727, 282] width 334 height 26
click at [873, 323] on span "OK" at bounding box center [873, 322] width 16 height 18
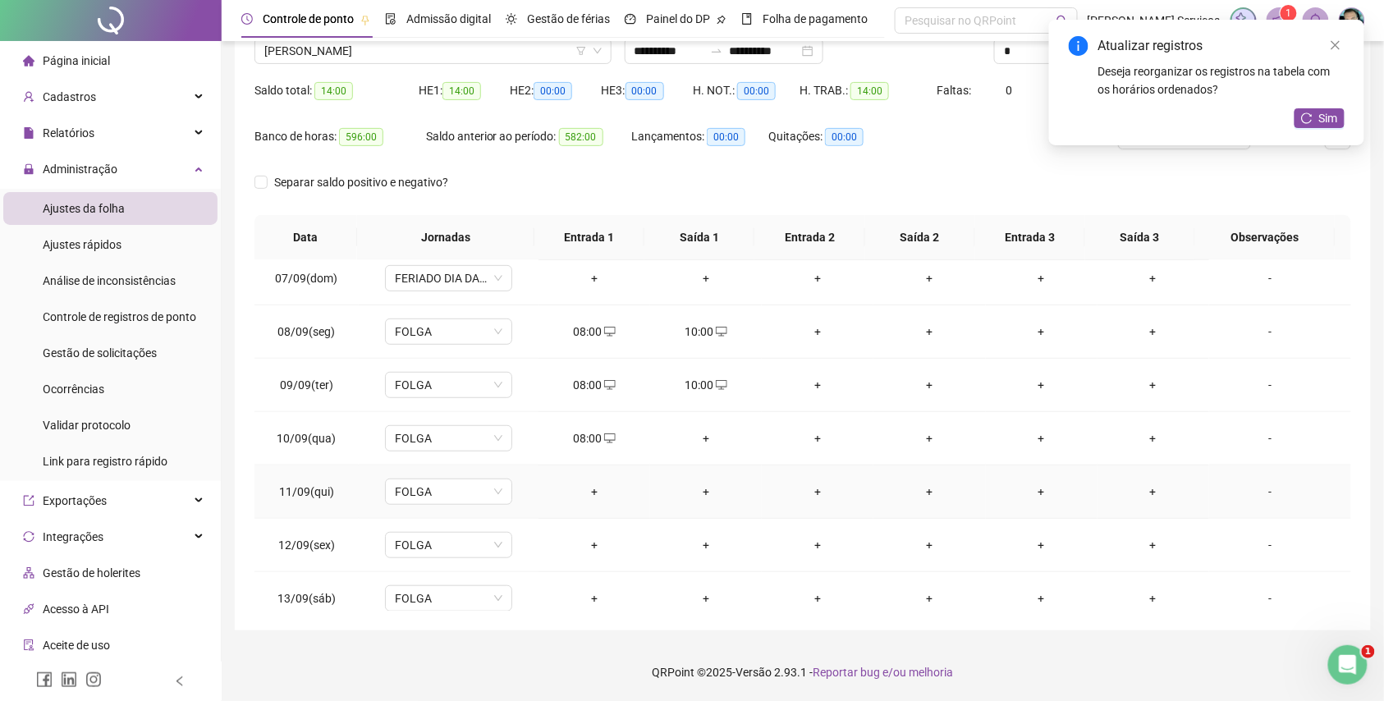
click at [589, 493] on div "+" at bounding box center [594, 492] width 85 height 18
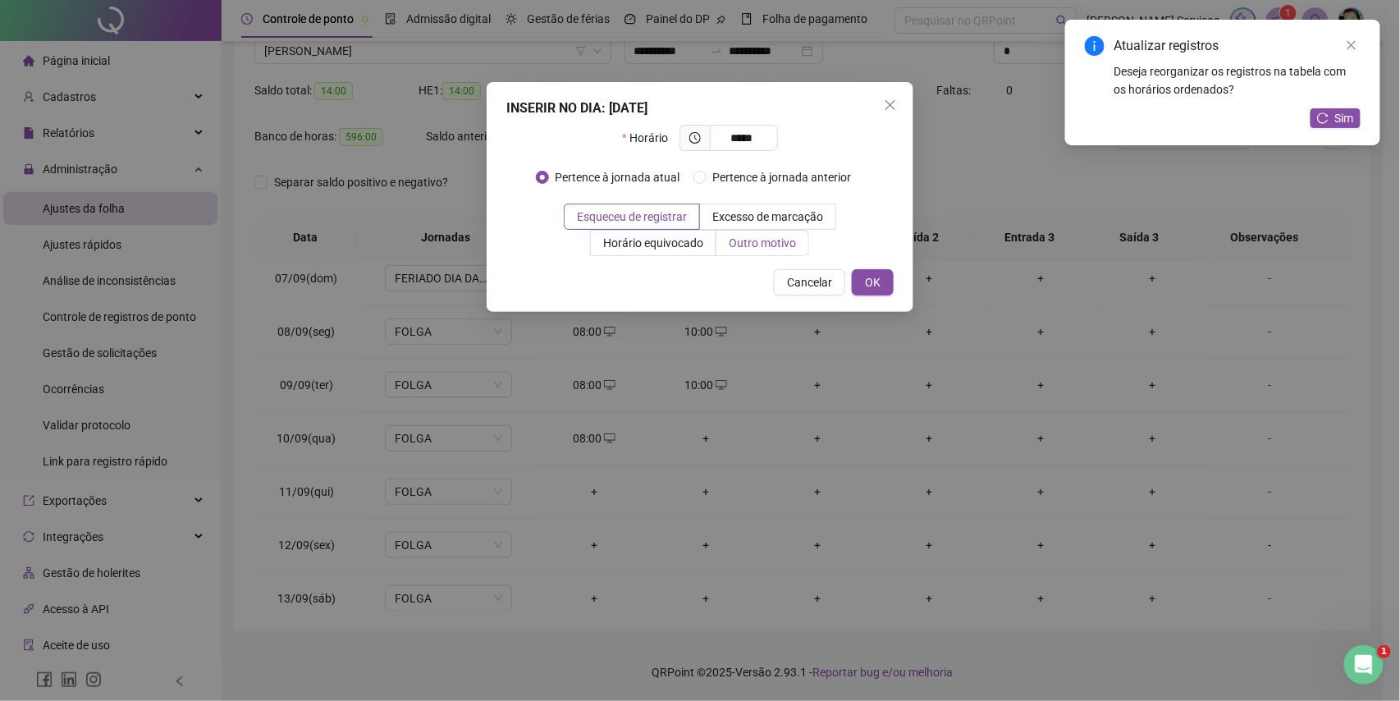
click at [766, 251] on label "Outro motivo" at bounding box center [763, 243] width 93 height 26
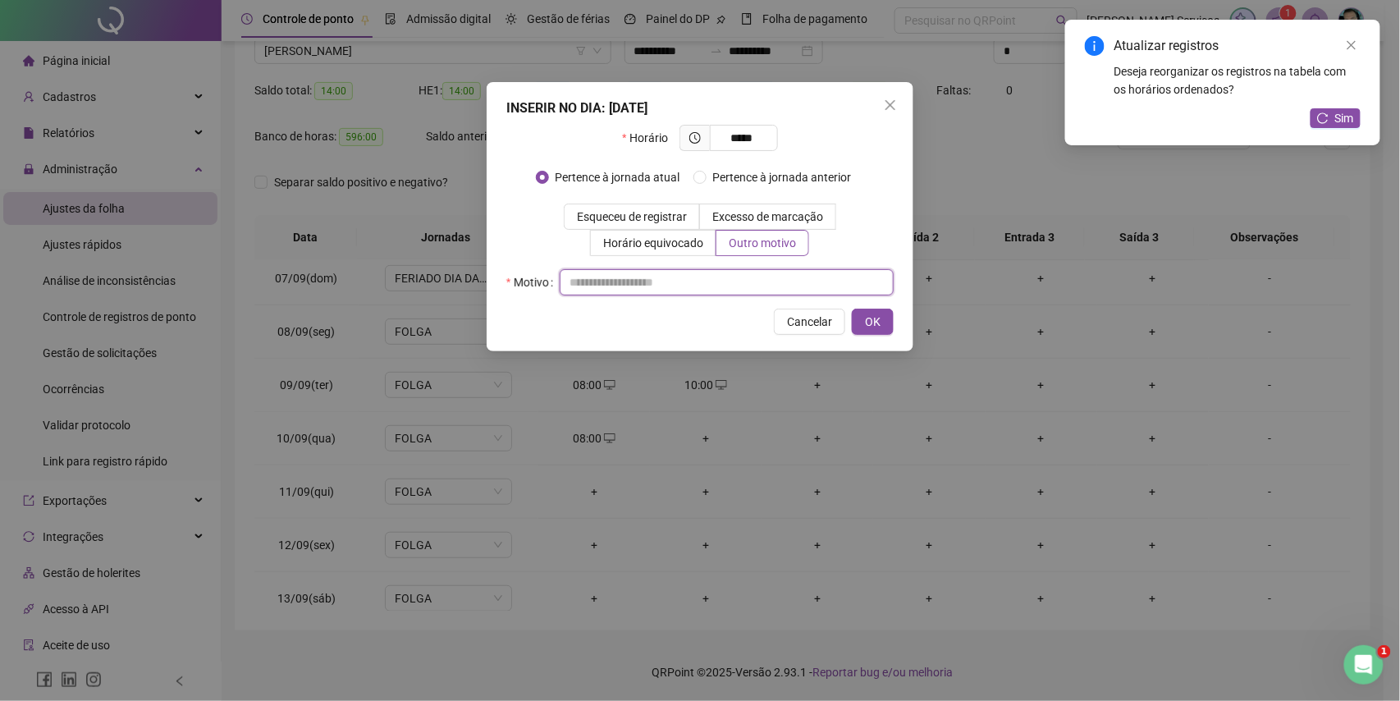
click at [755, 290] on input "text" at bounding box center [727, 282] width 334 height 26
click at [861, 320] on button "OK" at bounding box center [873, 322] width 42 height 26
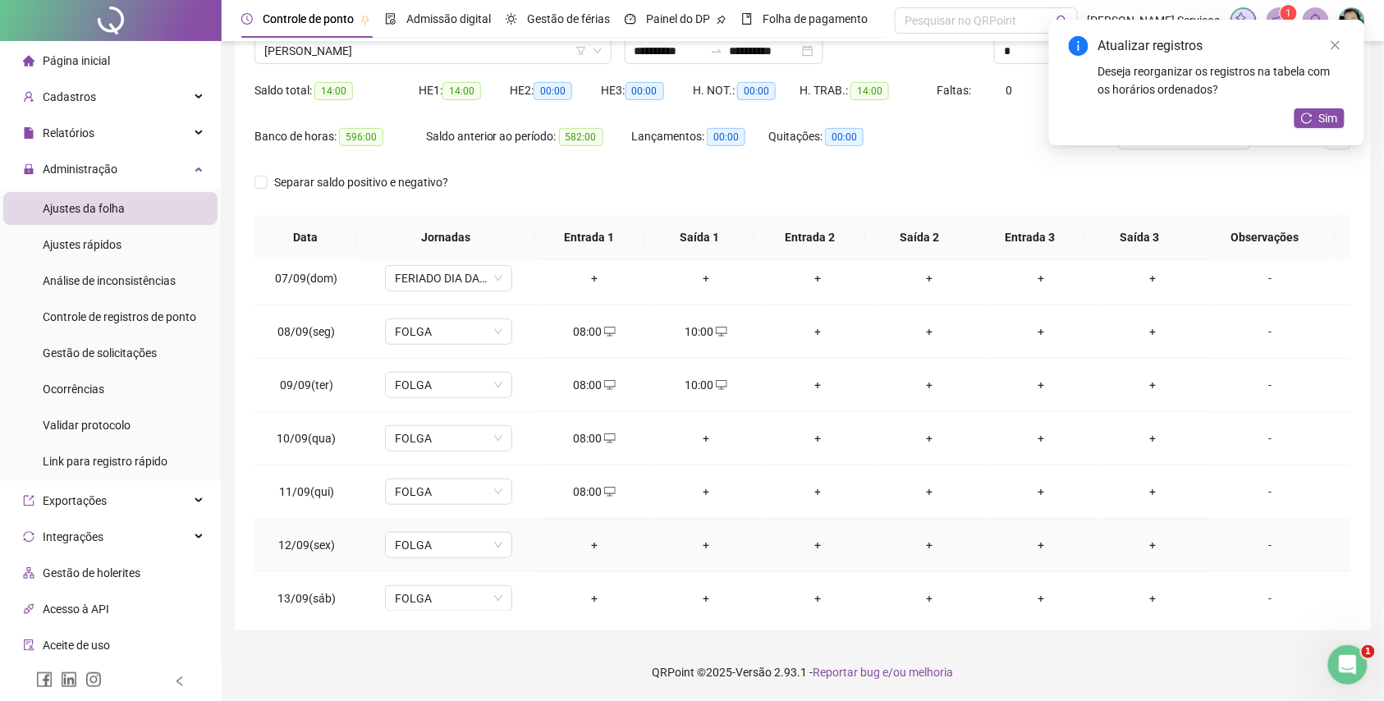
click at [586, 548] on div "+" at bounding box center [594, 545] width 85 height 18
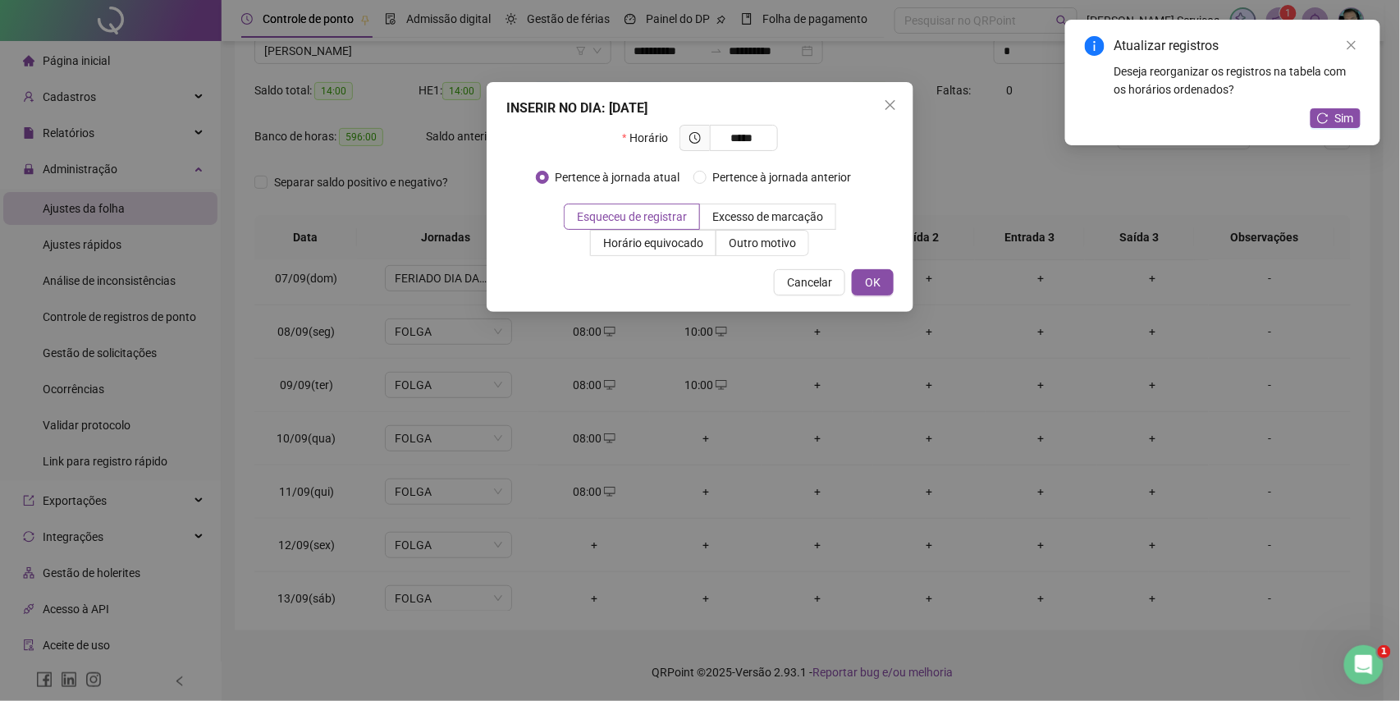
click at [740, 257] on div "INSERIR NO DIA : 12/09/2025 Horário ***** Pertence à jornada atual Pertence à j…" at bounding box center [700, 197] width 427 height 230
click at [756, 248] on span "Outro motivo" at bounding box center [762, 242] width 67 height 13
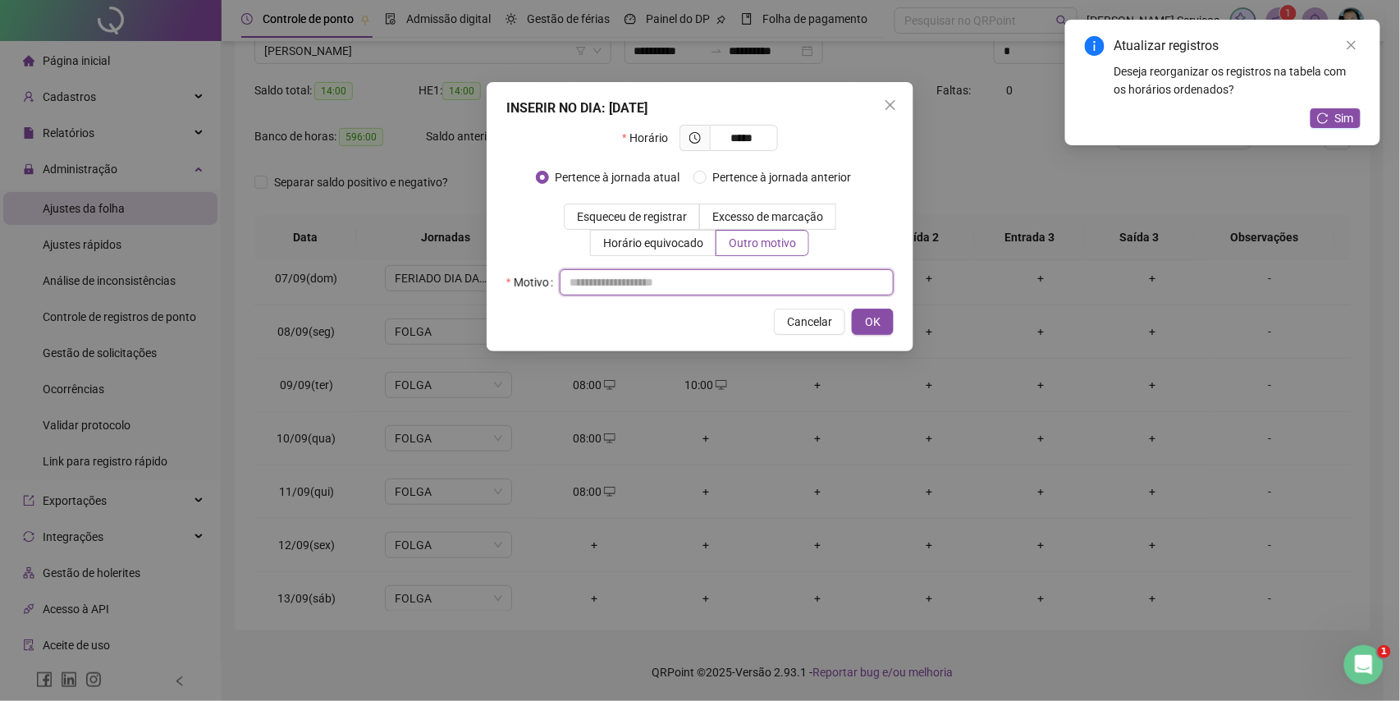
click at [726, 282] on input "text" at bounding box center [727, 282] width 334 height 26
click at [872, 323] on span "OK" at bounding box center [873, 322] width 16 height 18
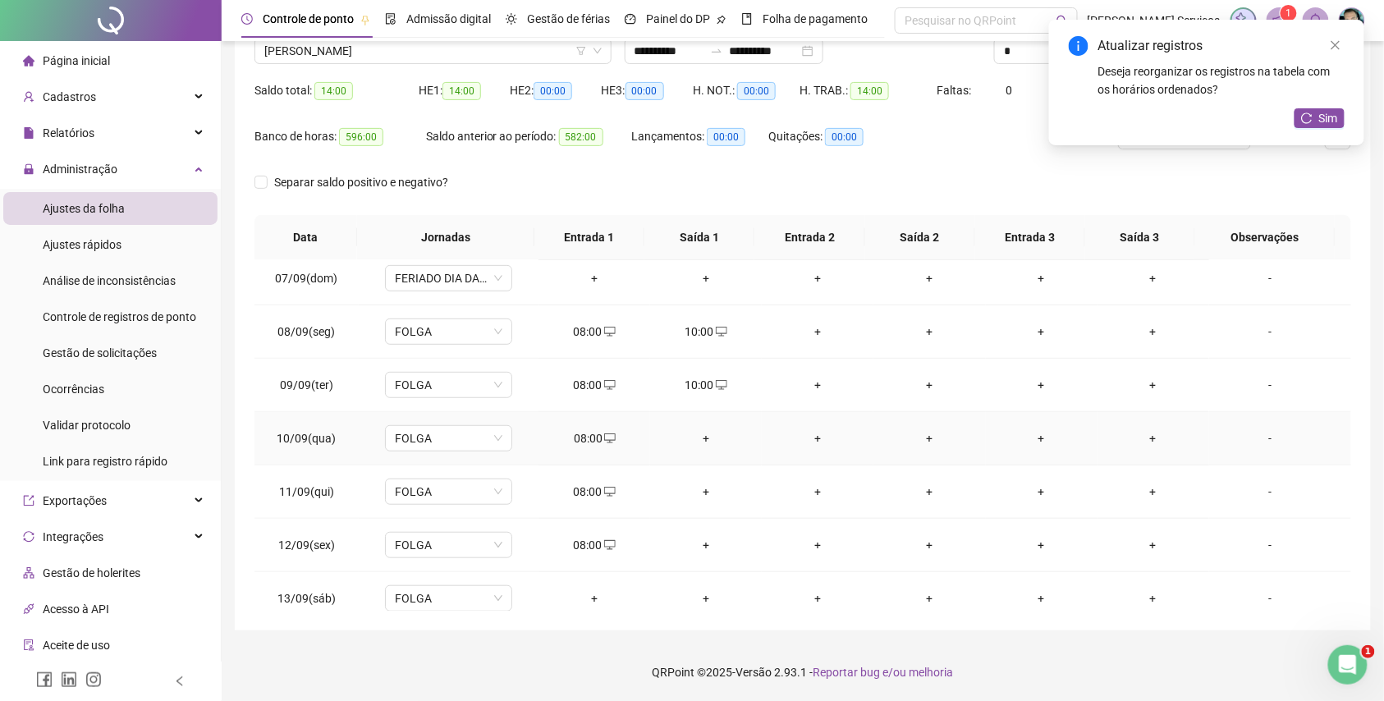
click at [690, 430] on td "+" at bounding box center [706, 438] width 112 height 53
click at [700, 441] on div "+" at bounding box center [705, 438] width 85 height 18
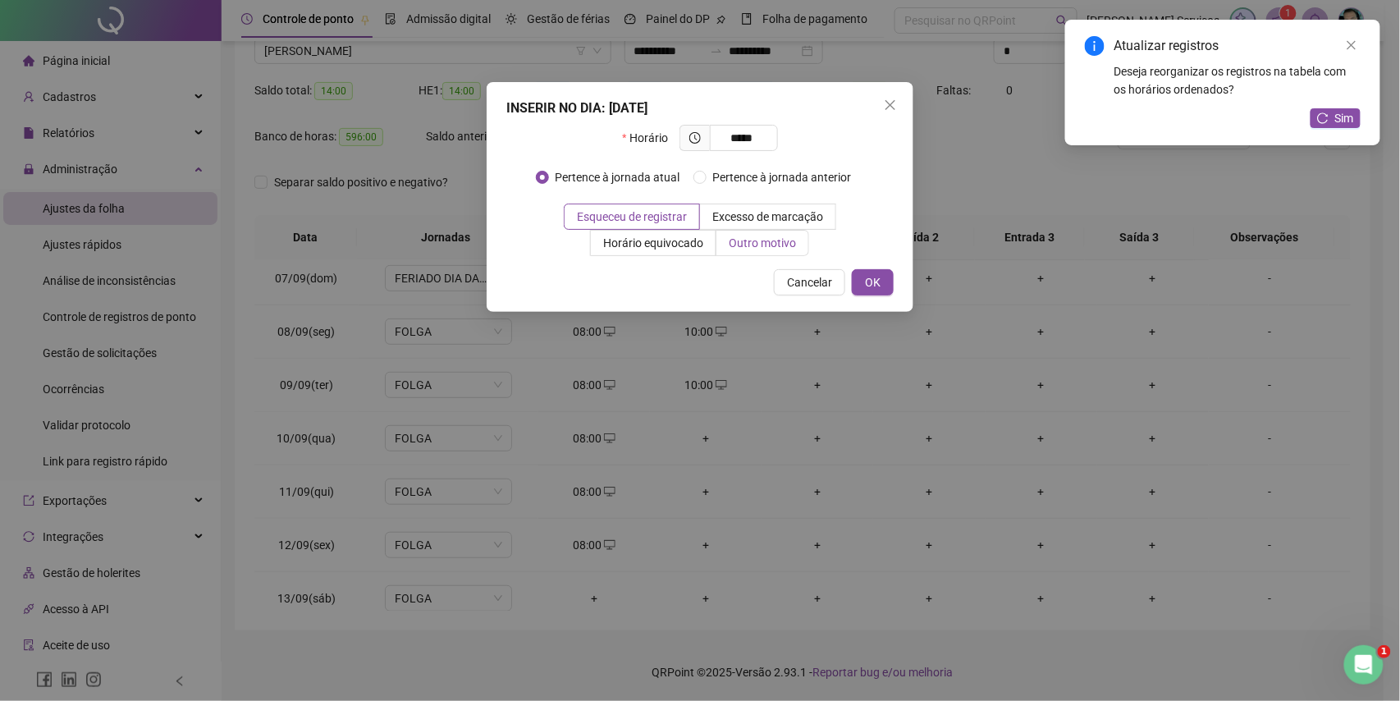
click at [749, 245] on span "Outro motivo" at bounding box center [762, 242] width 67 height 13
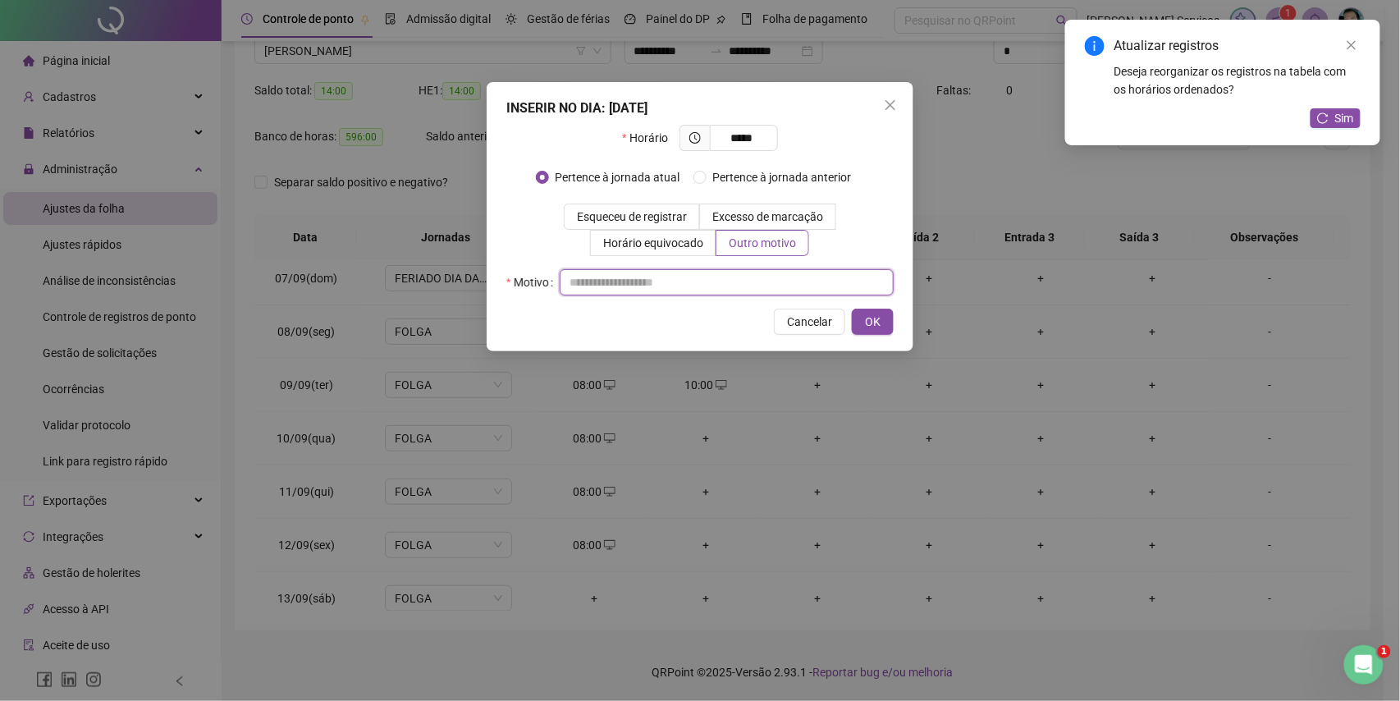
click at [744, 271] on input "text" at bounding box center [727, 282] width 334 height 26
click at [867, 316] on span "OK" at bounding box center [873, 322] width 16 height 18
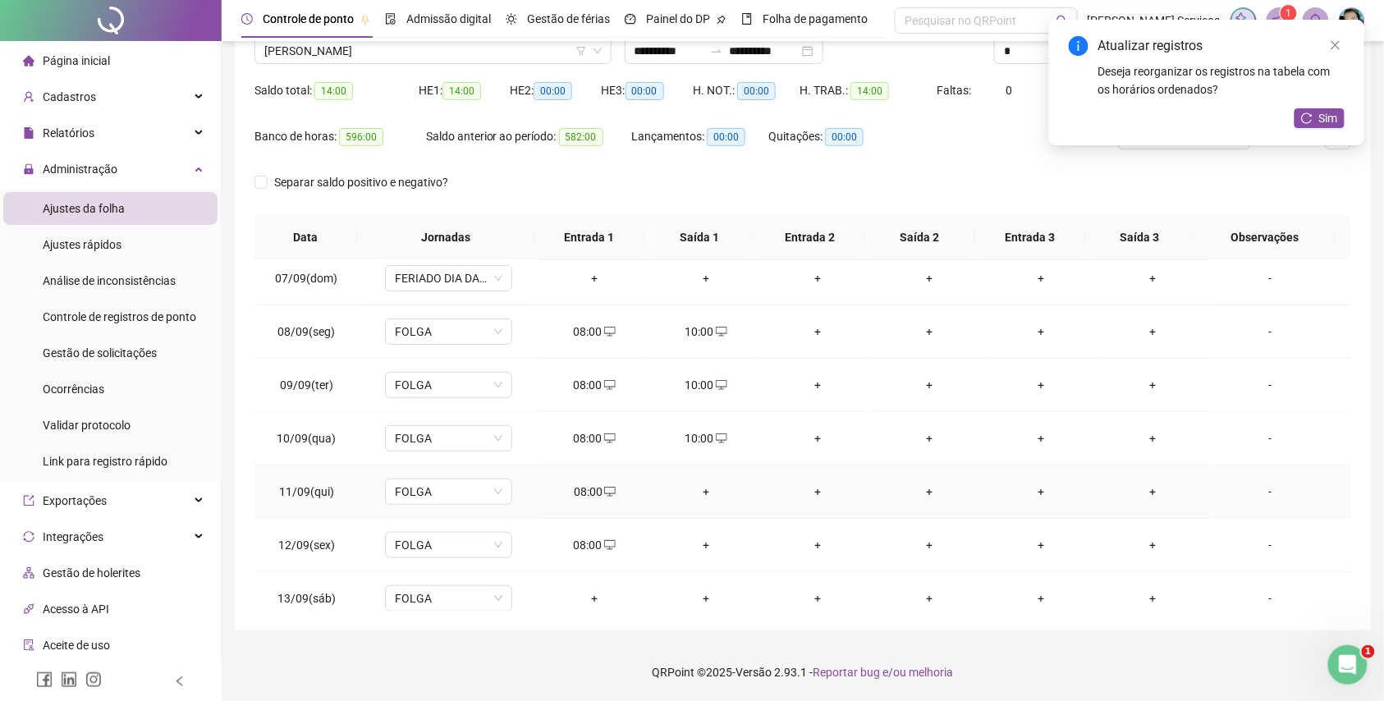
click at [707, 491] on div "+" at bounding box center [705, 492] width 85 height 18
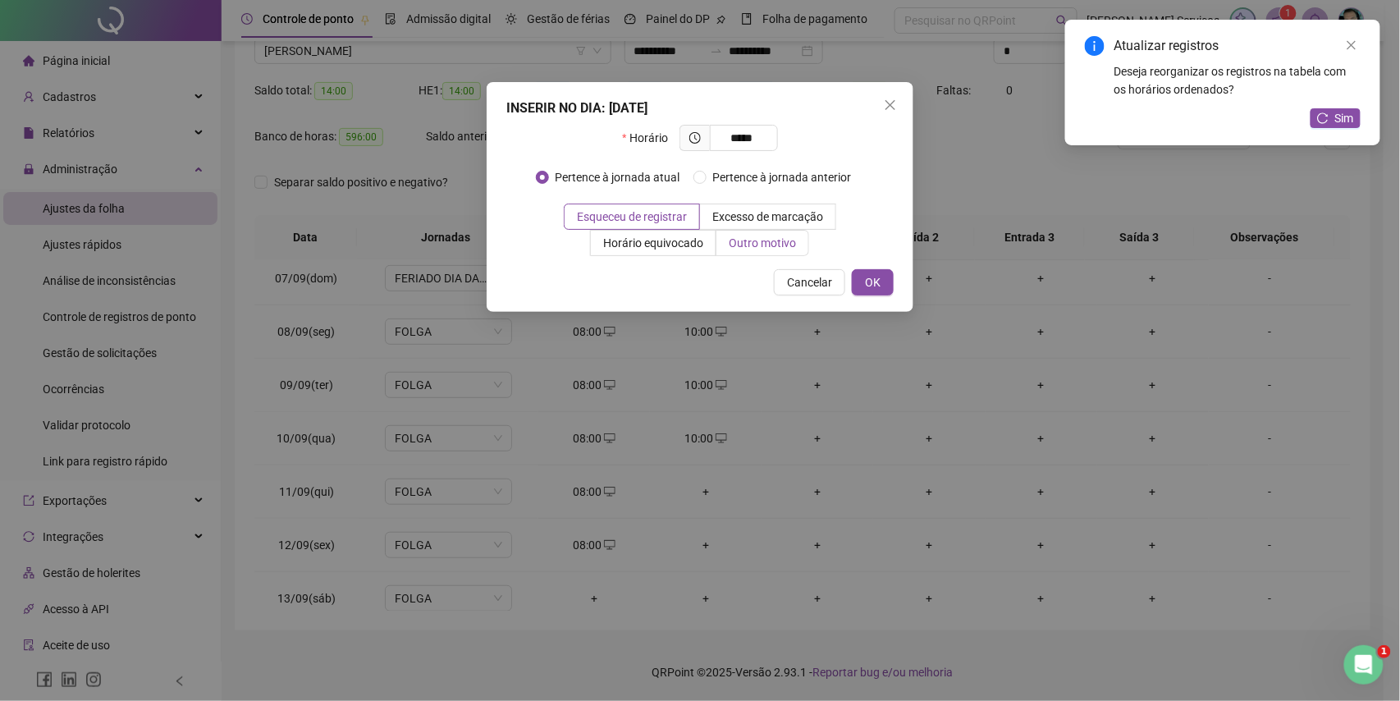
click at [740, 241] on span "Outro motivo" at bounding box center [762, 242] width 67 height 13
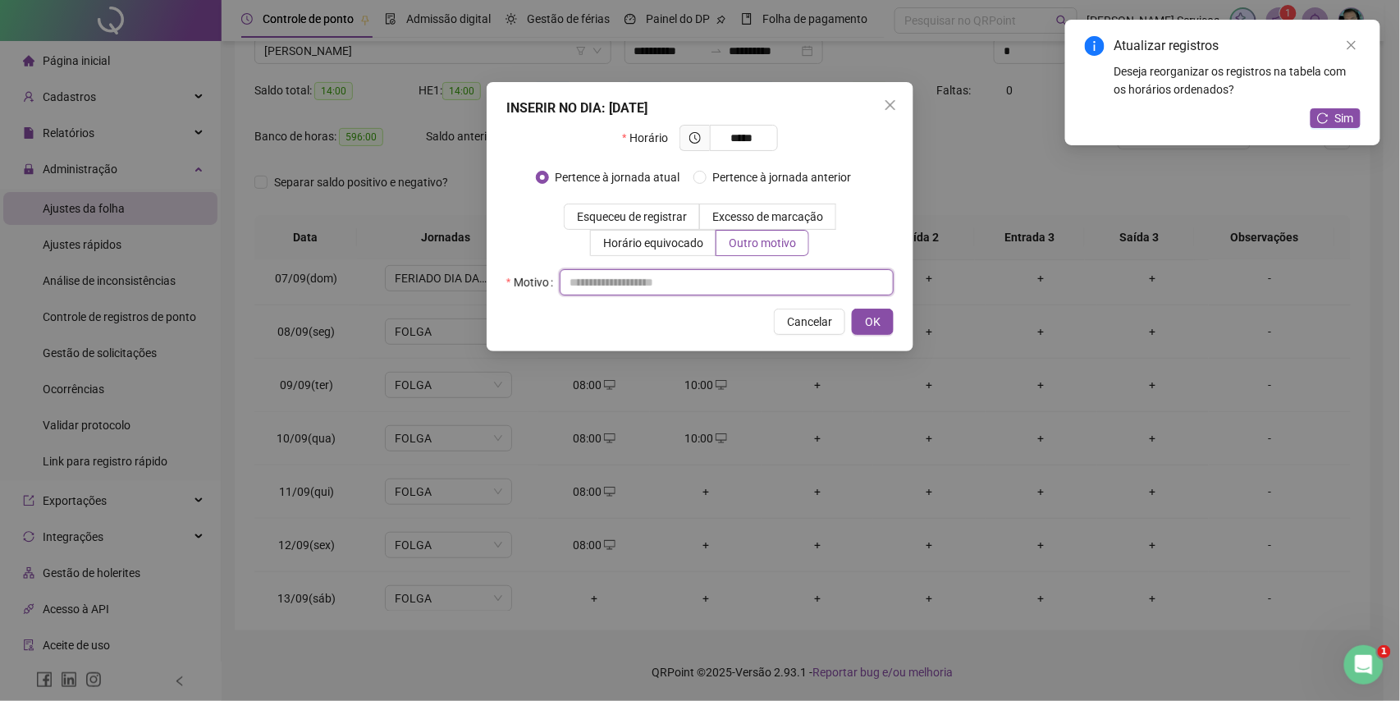
click at [735, 277] on input "text" at bounding box center [727, 282] width 334 height 26
click at [852, 323] on button "OK" at bounding box center [873, 322] width 42 height 26
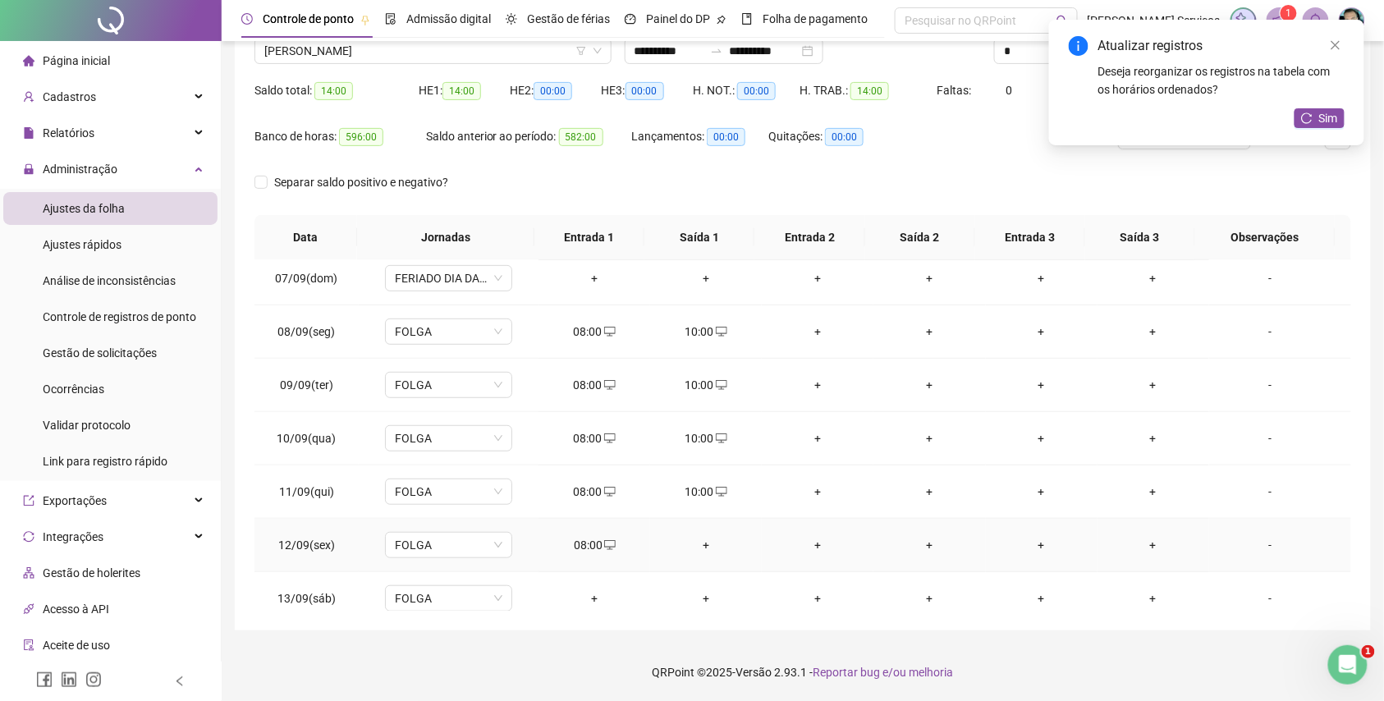
click at [698, 549] on div "+" at bounding box center [705, 545] width 85 height 18
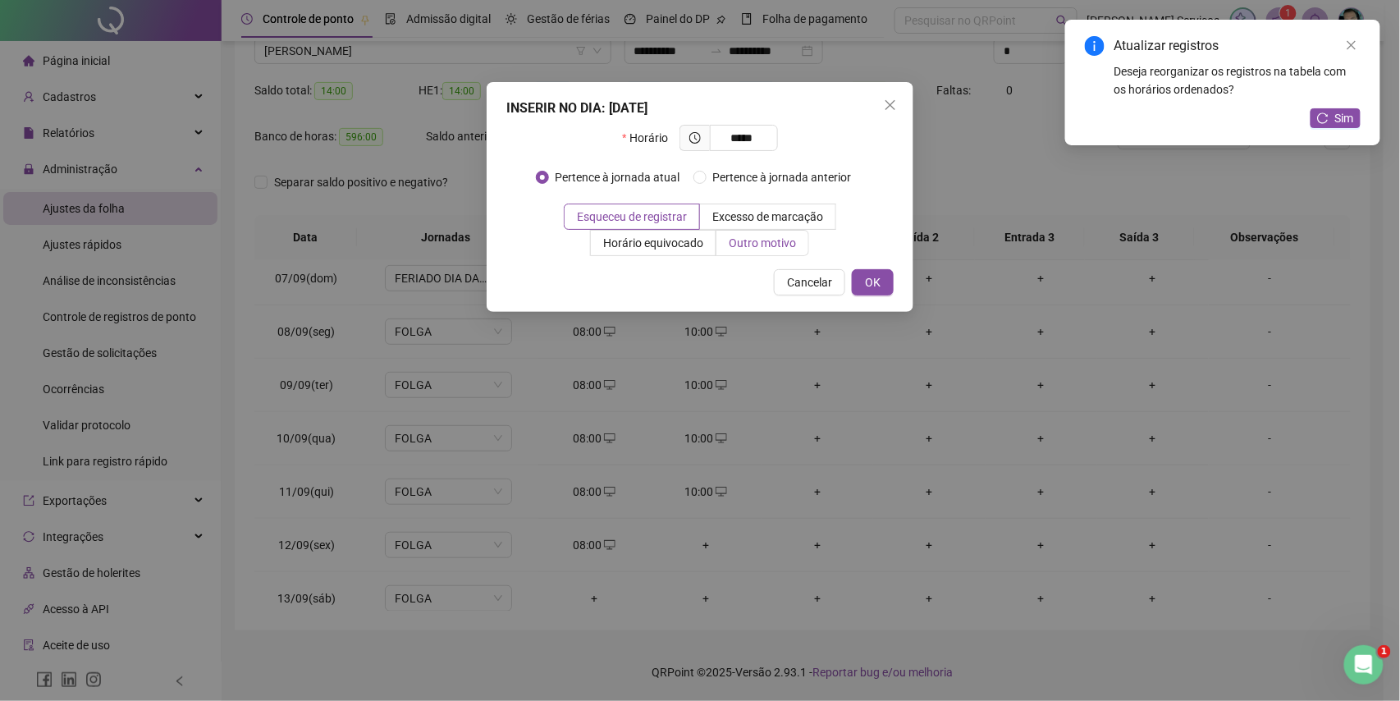
click at [744, 238] on span "Outro motivo" at bounding box center [762, 242] width 67 height 13
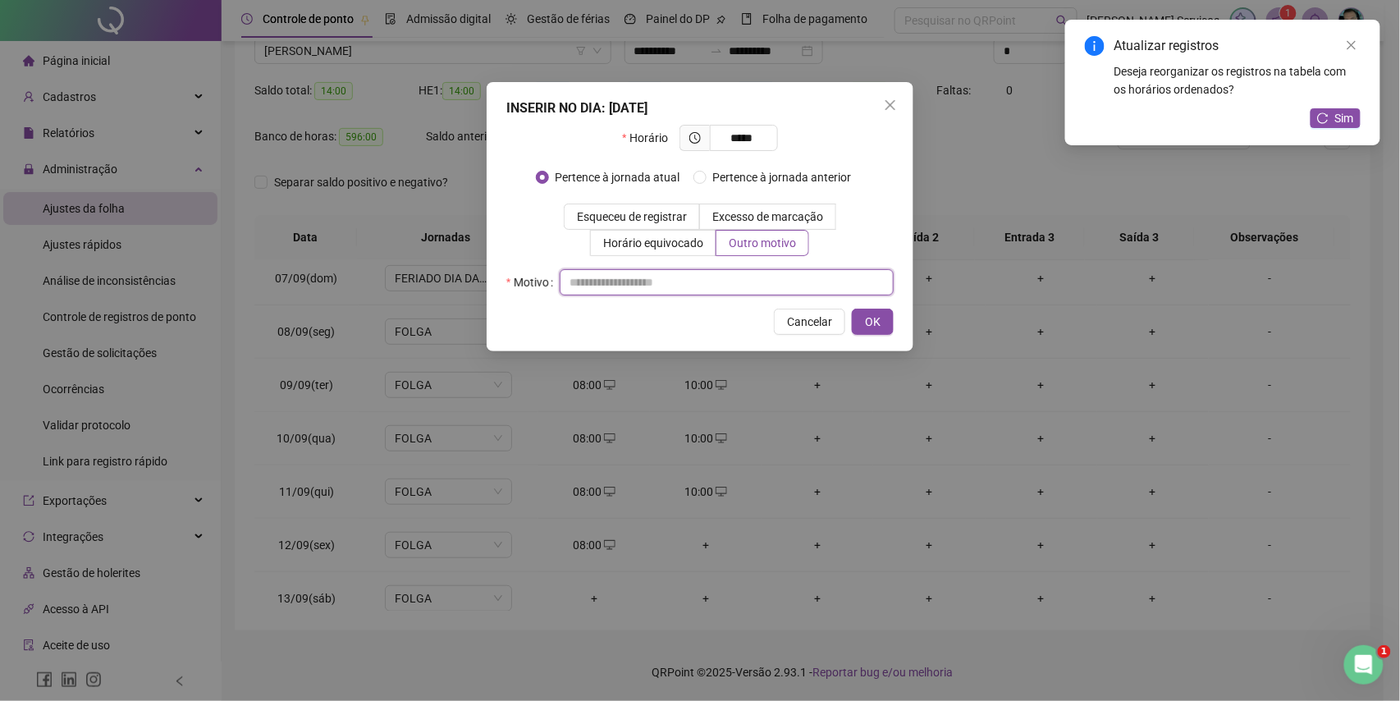
click at [739, 282] on input "text" at bounding box center [727, 282] width 334 height 26
click at [860, 316] on button "OK" at bounding box center [873, 322] width 42 height 26
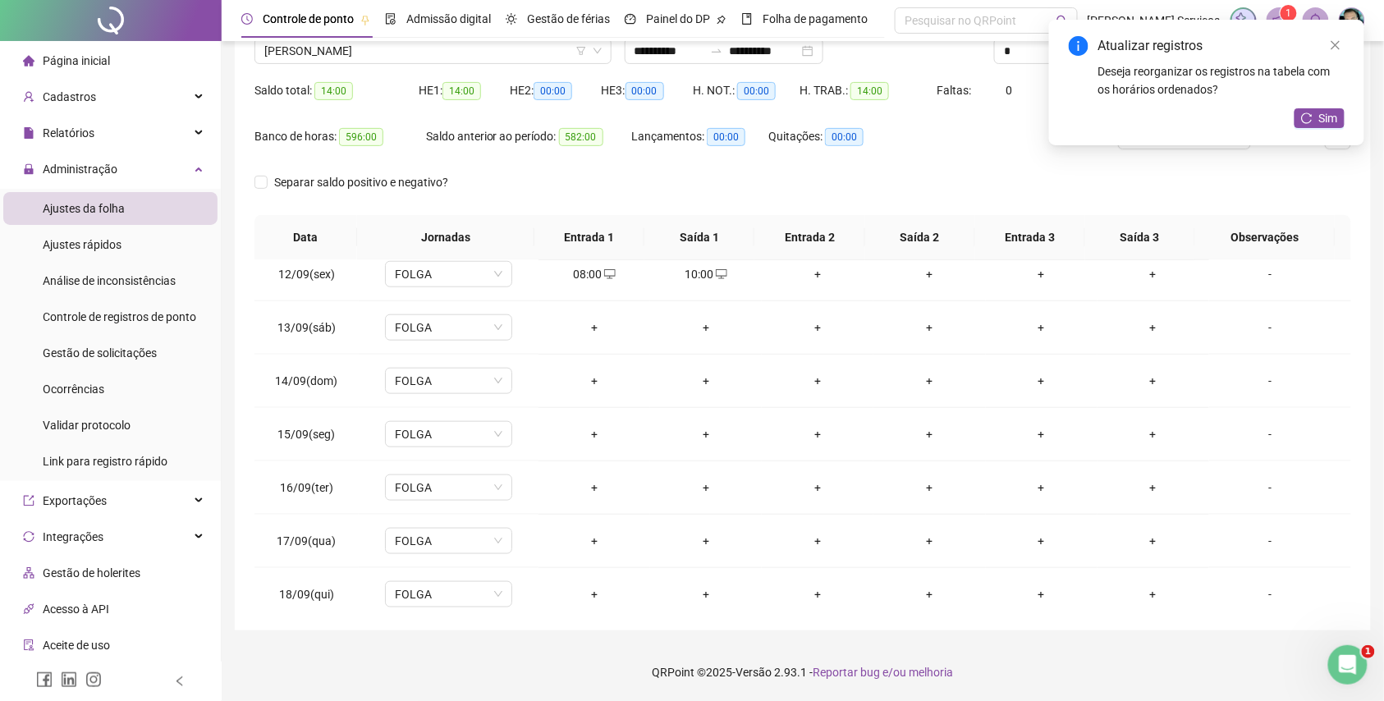
scroll to position [615, 0]
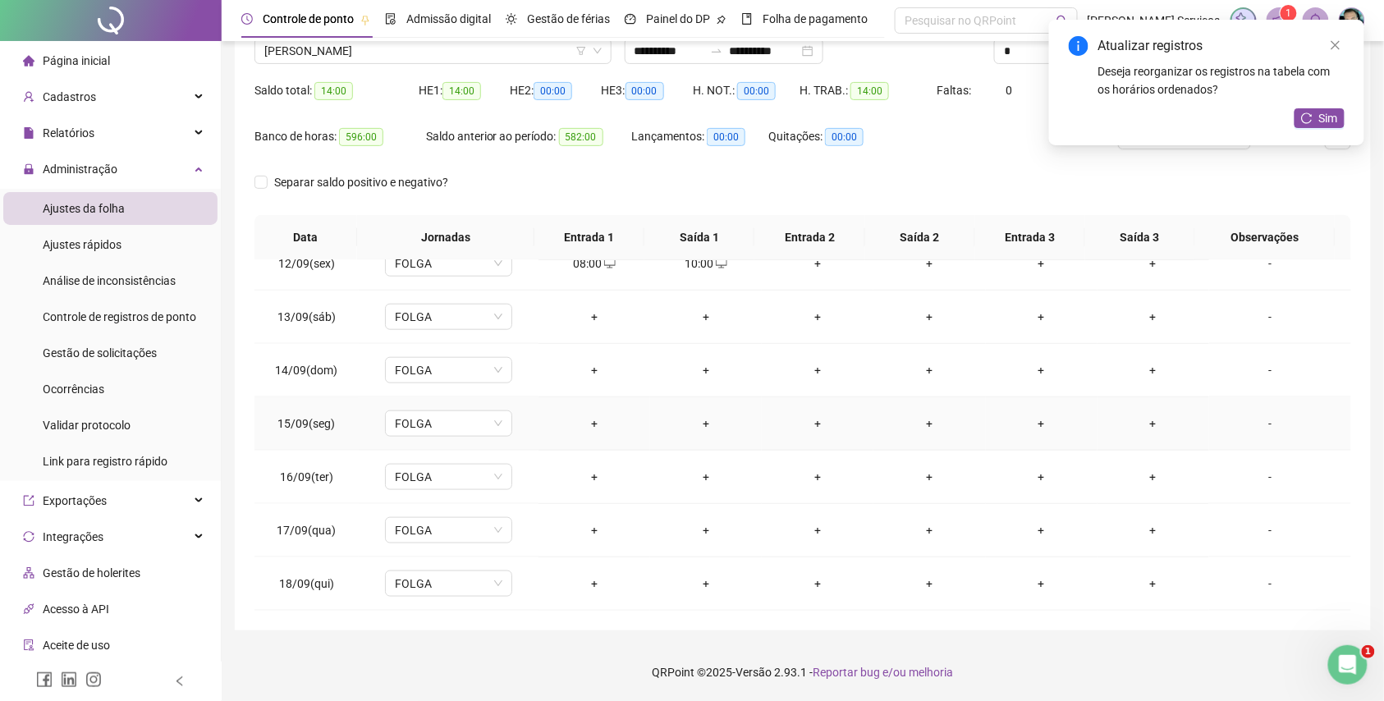
click at [582, 424] on div "+" at bounding box center [594, 424] width 85 height 18
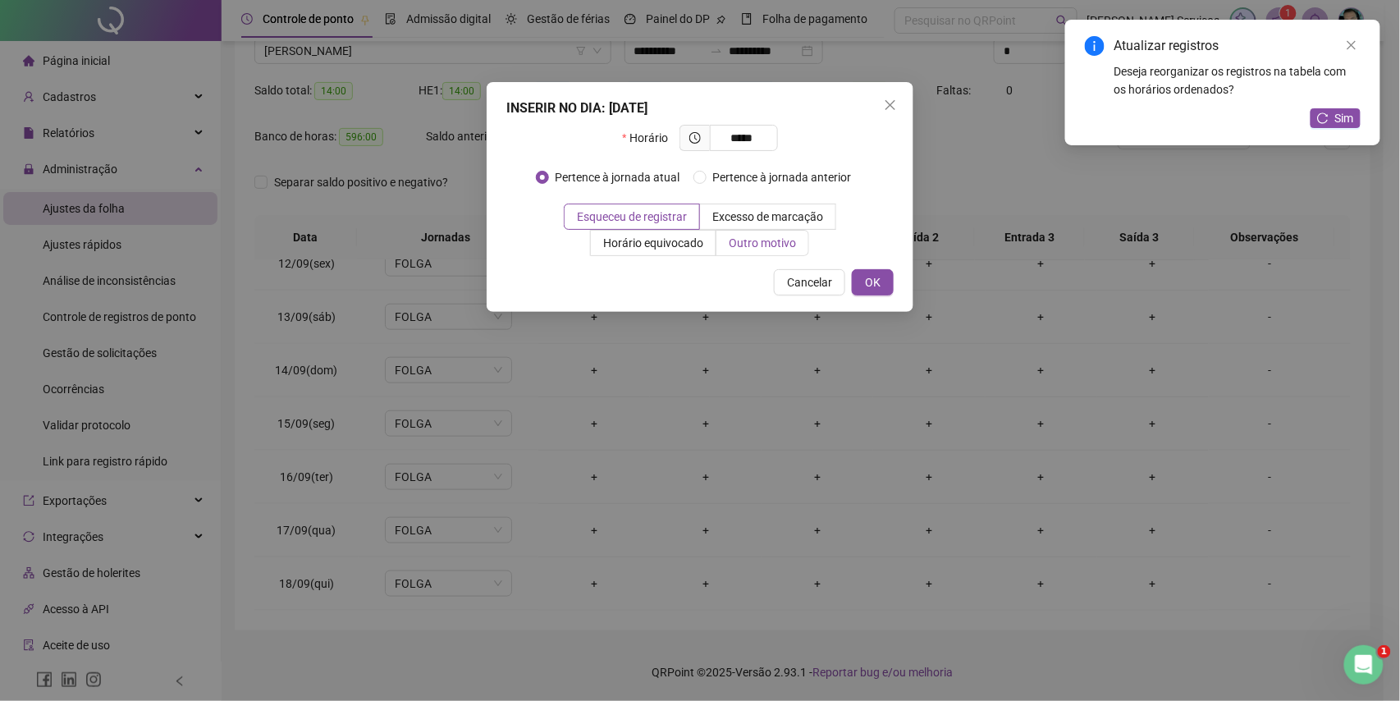
click at [760, 236] on span "Outro motivo" at bounding box center [762, 242] width 67 height 13
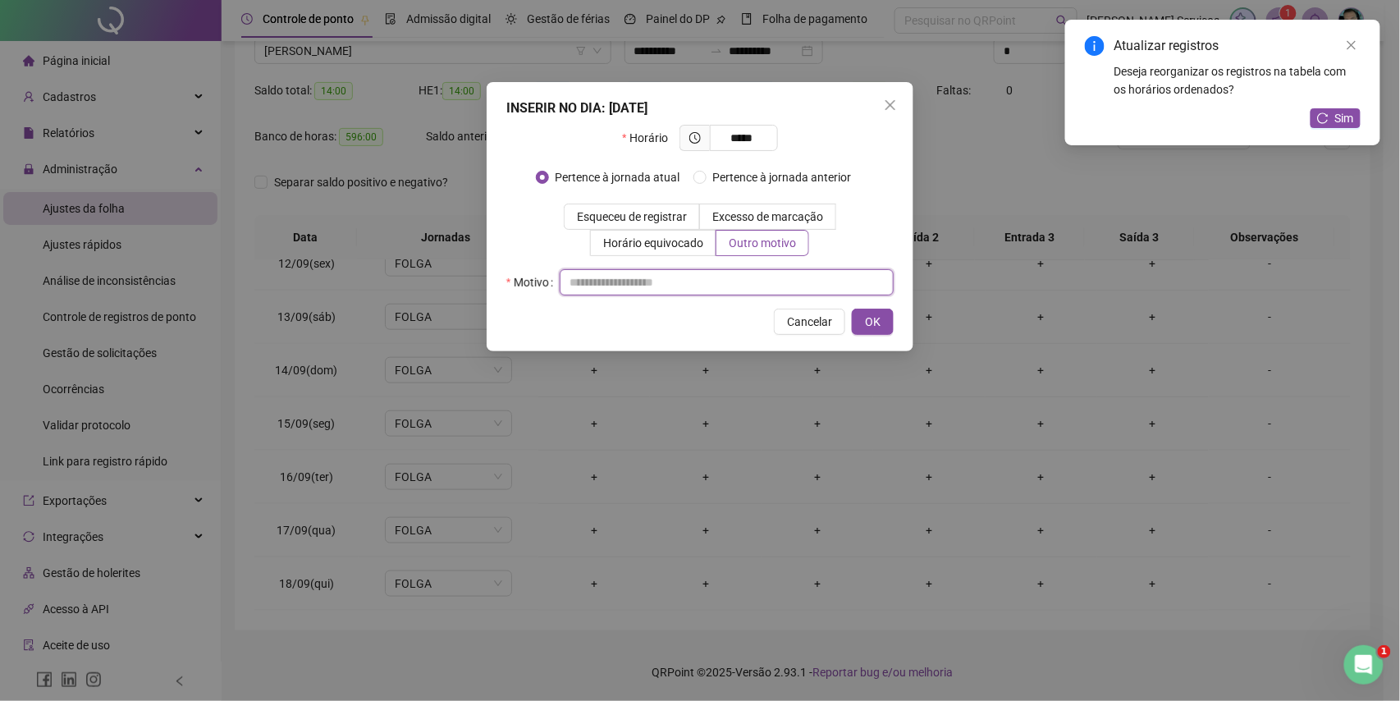
click at [753, 274] on input "text" at bounding box center [727, 282] width 334 height 26
click at [880, 327] on span "OK" at bounding box center [873, 322] width 16 height 18
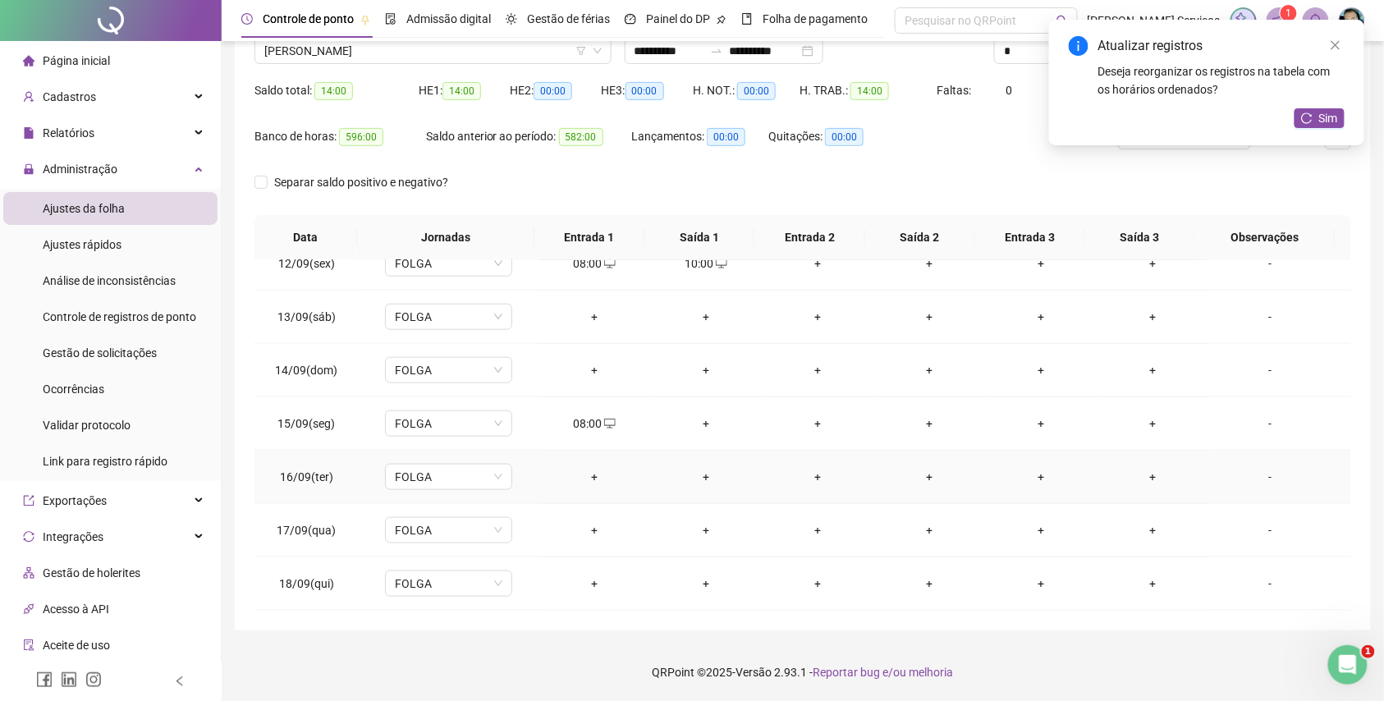
click at [586, 474] on div "+" at bounding box center [594, 477] width 85 height 18
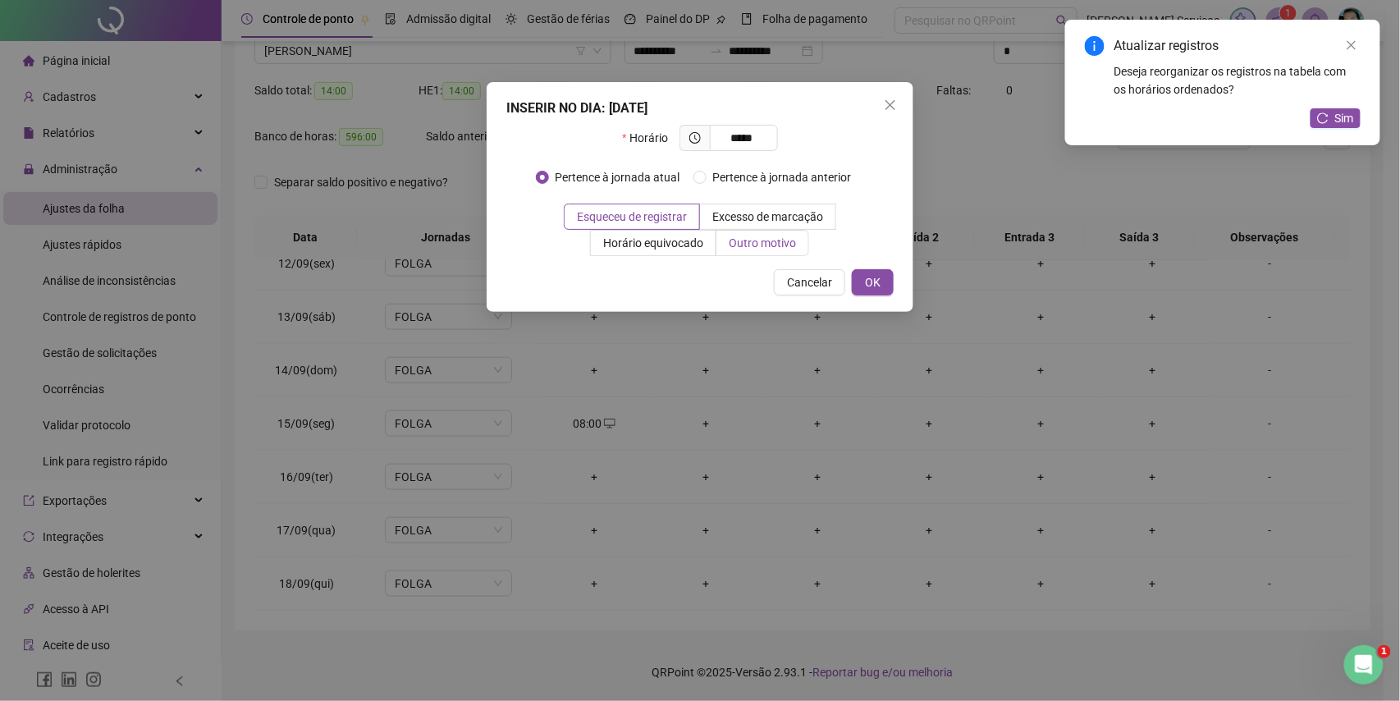
click at [772, 250] on span "Outro motivo" at bounding box center [762, 242] width 67 height 13
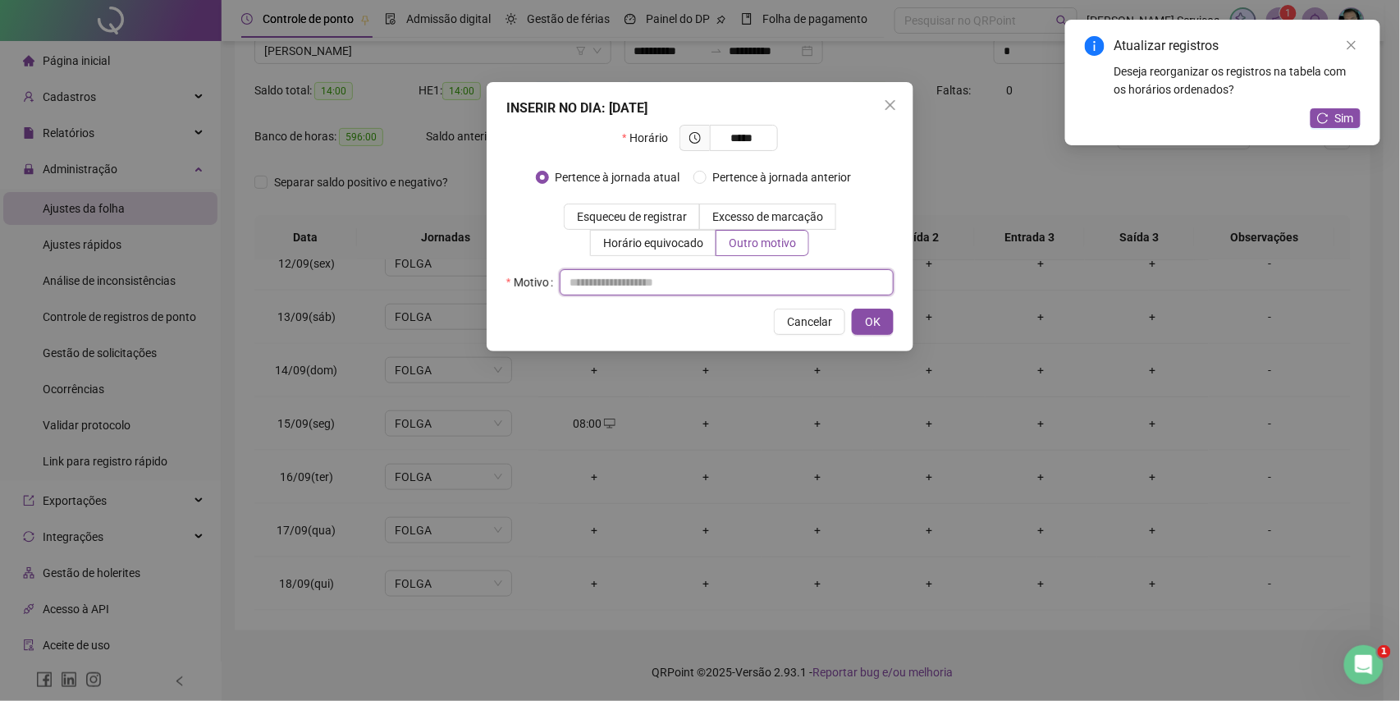
click at [749, 290] on input "text" at bounding box center [727, 282] width 334 height 26
click at [880, 327] on span "OK" at bounding box center [873, 322] width 16 height 18
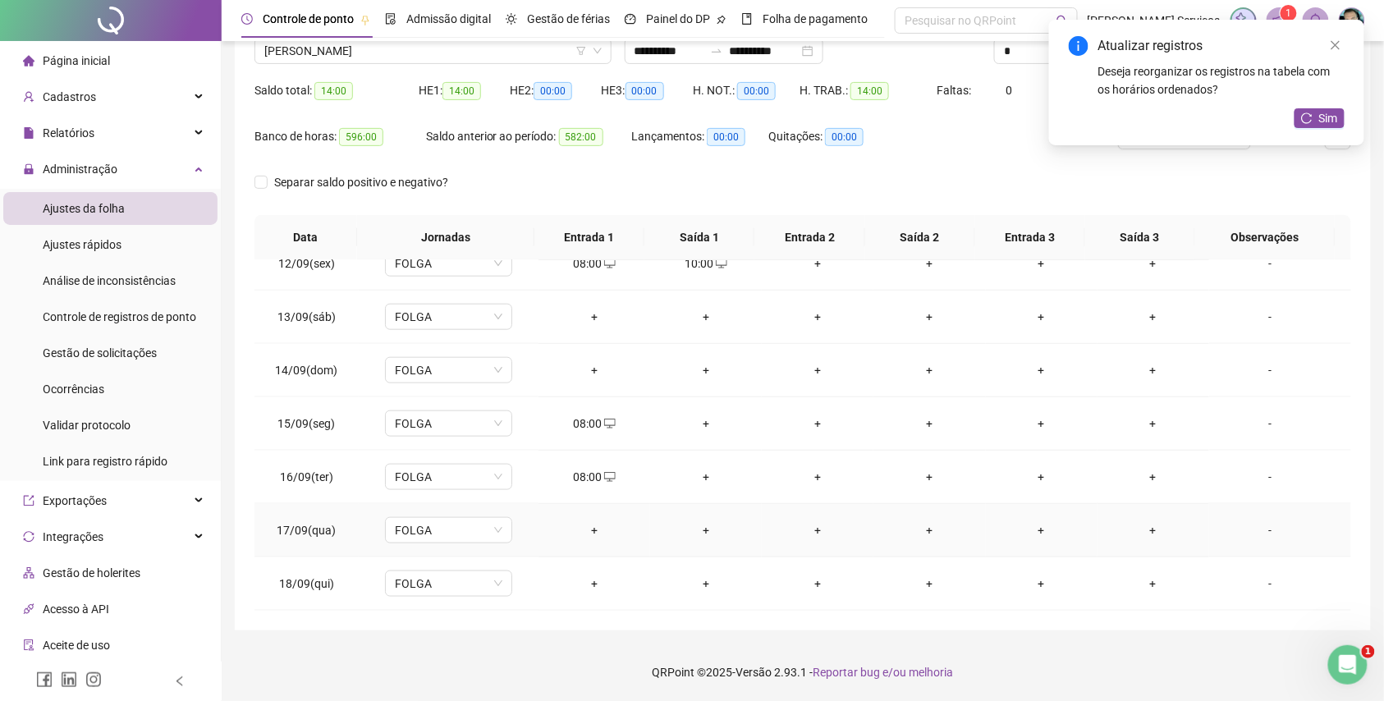
click at [598, 526] on div "+" at bounding box center [594, 530] width 85 height 18
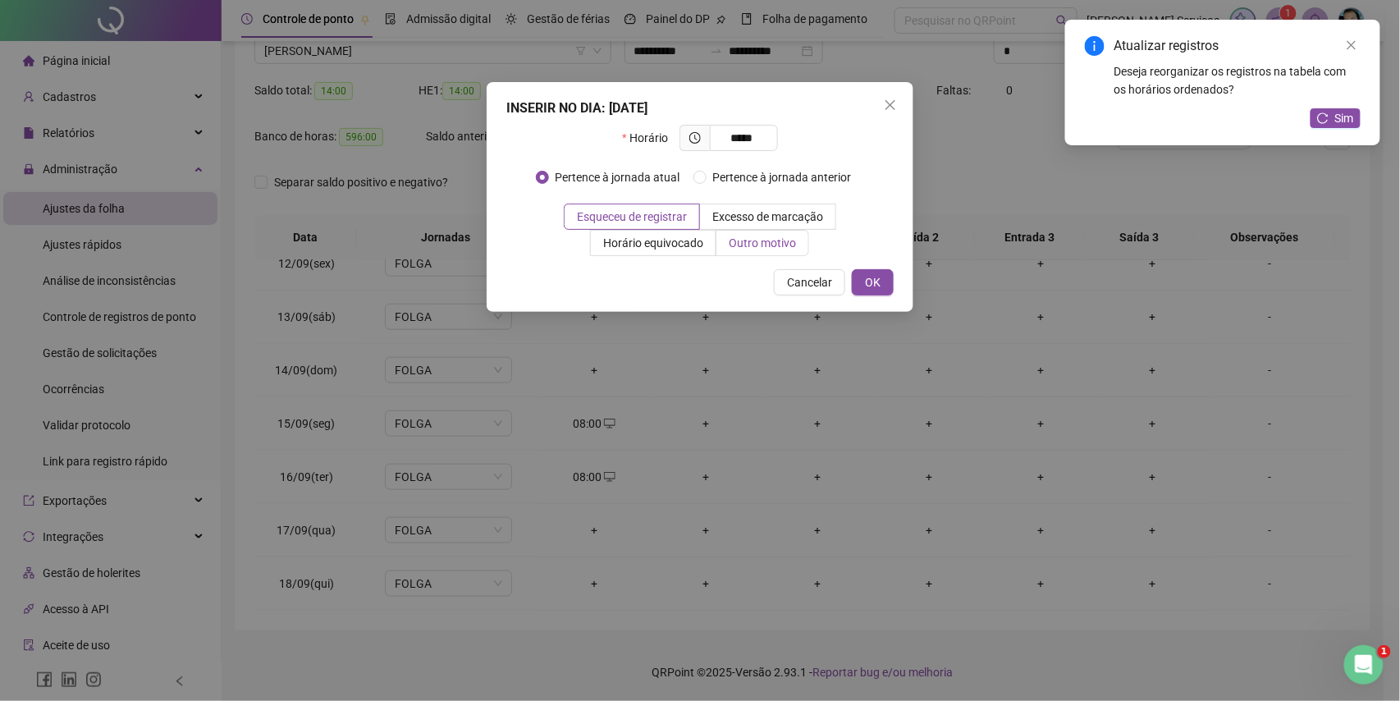
click at [768, 245] on span "Outro motivo" at bounding box center [762, 242] width 67 height 13
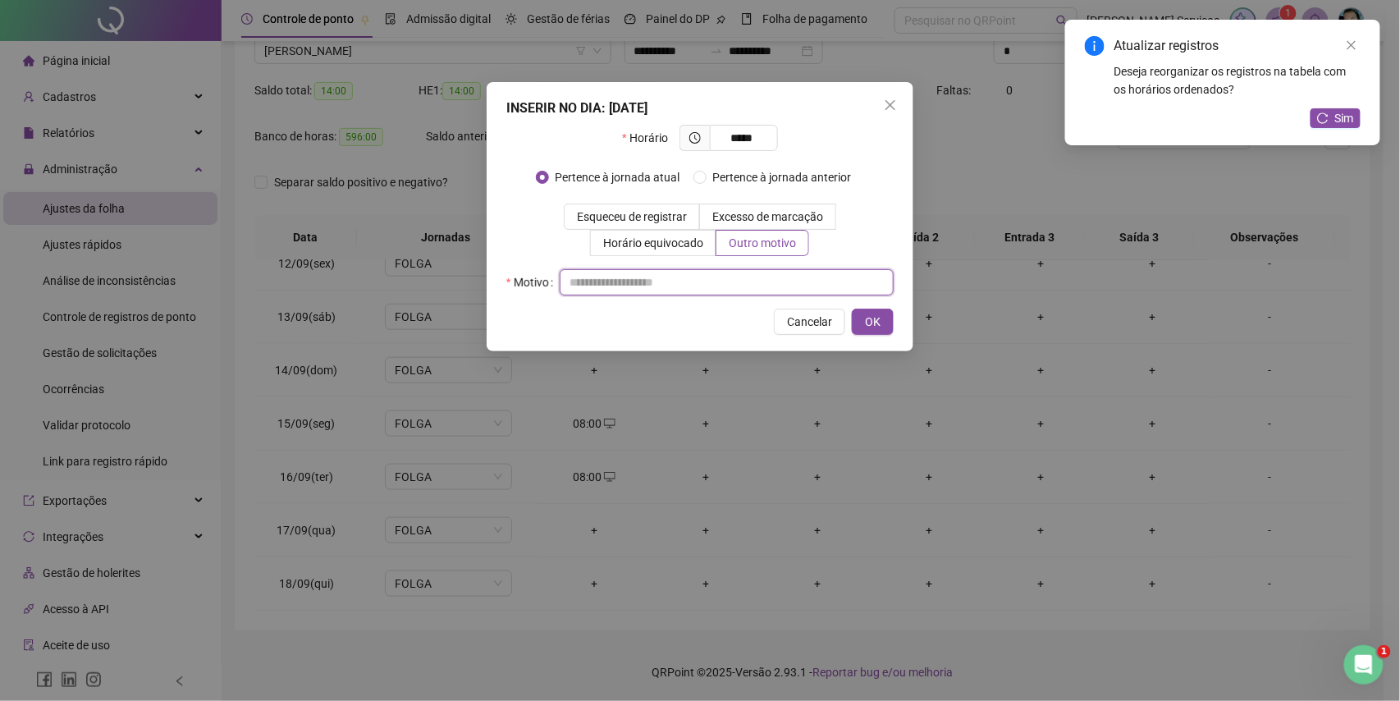
click at [749, 293] on input "text" at bounding box center [727, 282] width 334 height 26
click at [885, 322] on button "OK" at bounding box center [873, 322] width 42 height 26
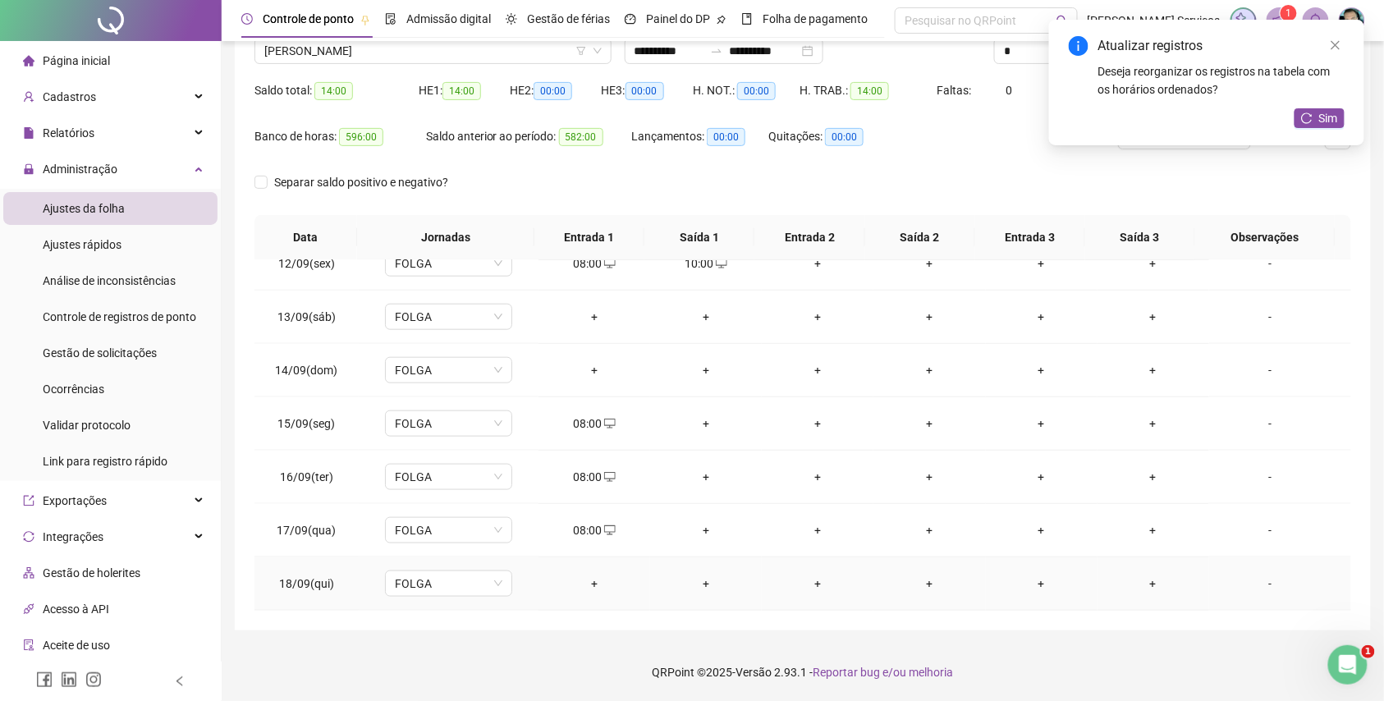
click at [601, 568] on td "+" at bounding box center [594, 583] width 112 height 53
click at [594, 588] on div "+" at bounding box center [594, 584] width 85 height 18
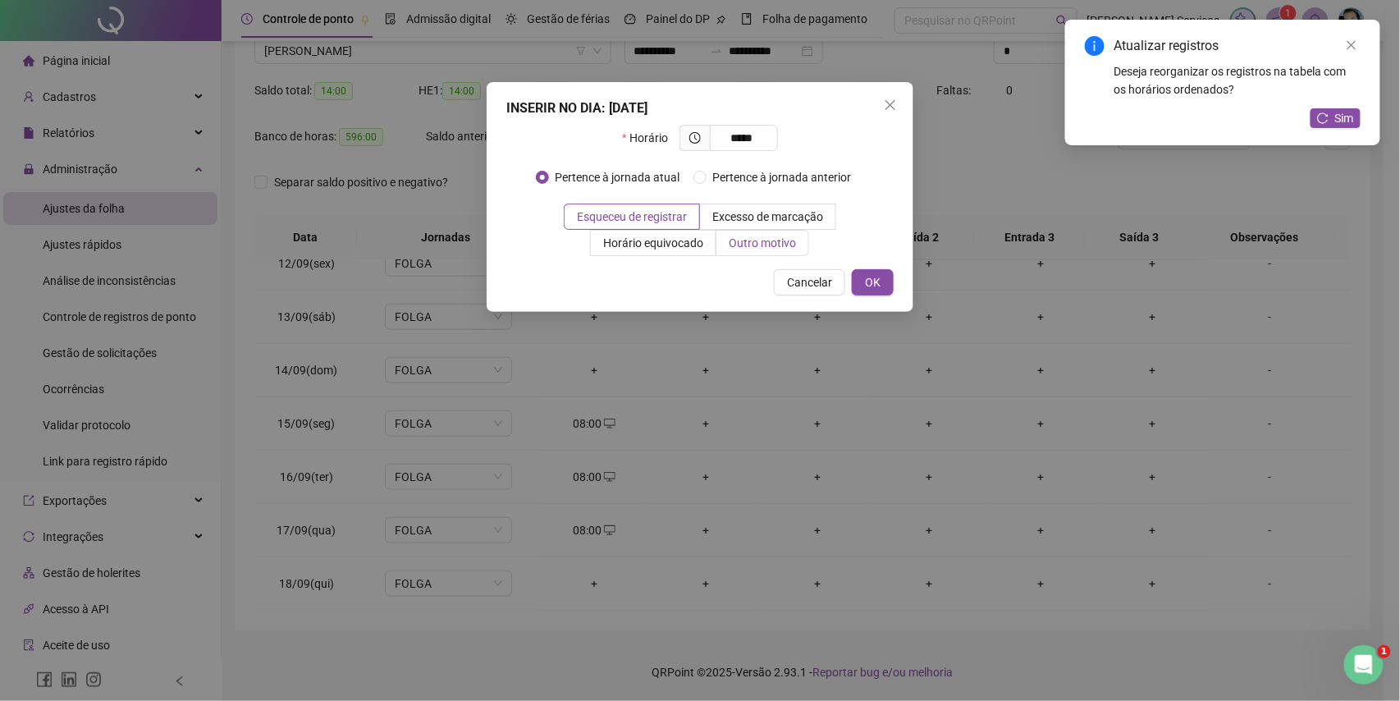
click at [747, 250] on span "Outro motivo" at bounding box center [762, 242] width 67 height 13
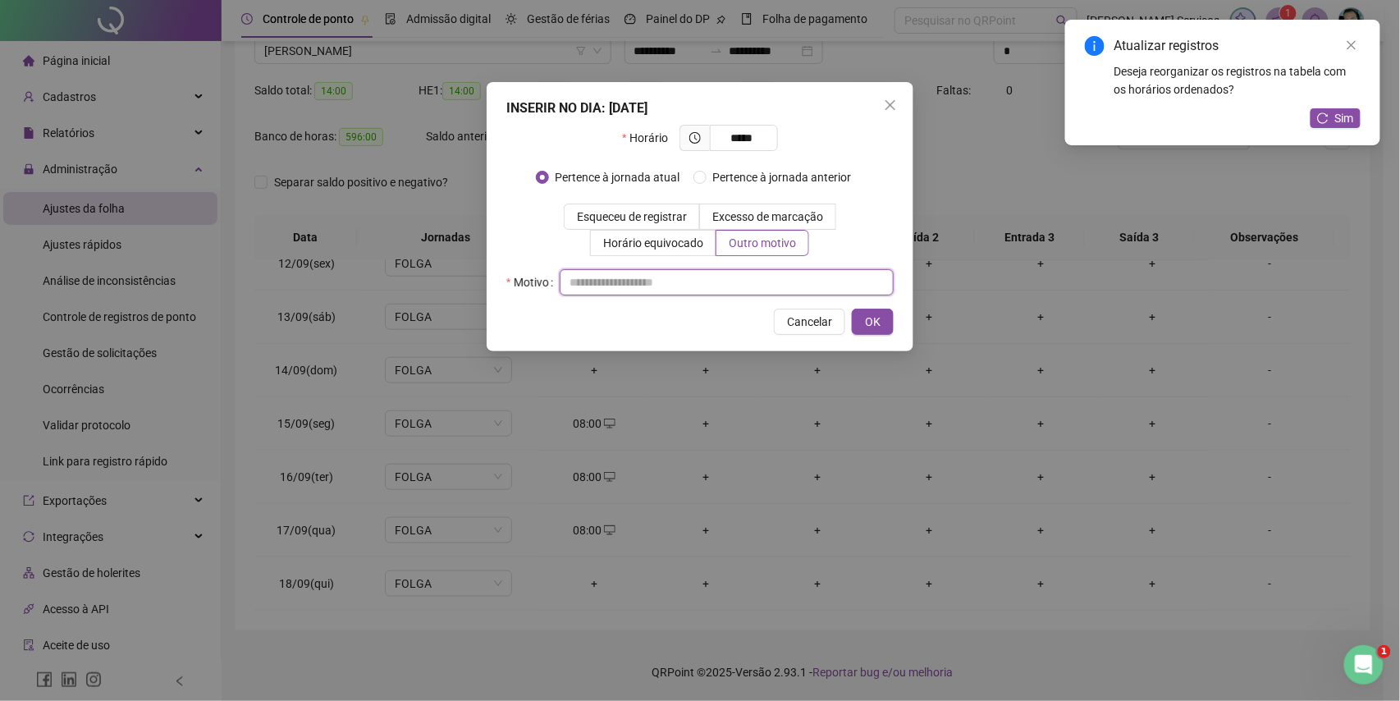
click at [714, 289] on input "text" at bounding box center [727, 282] width 334 height 26
click at [860, 326] on button "OK" at bounding box center [873, 322] width 42 height 26
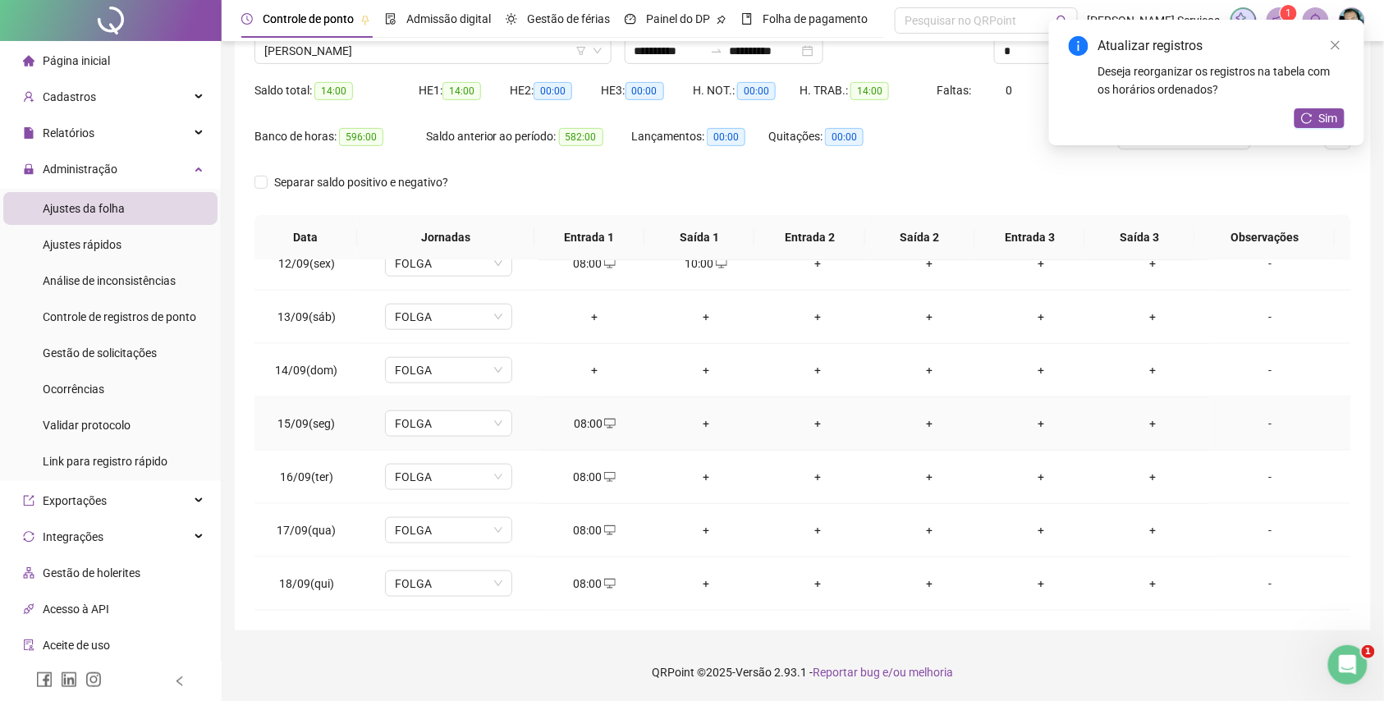
click at [699, 420] on div "+" at bounding box center [705, 424] width 85 height 18
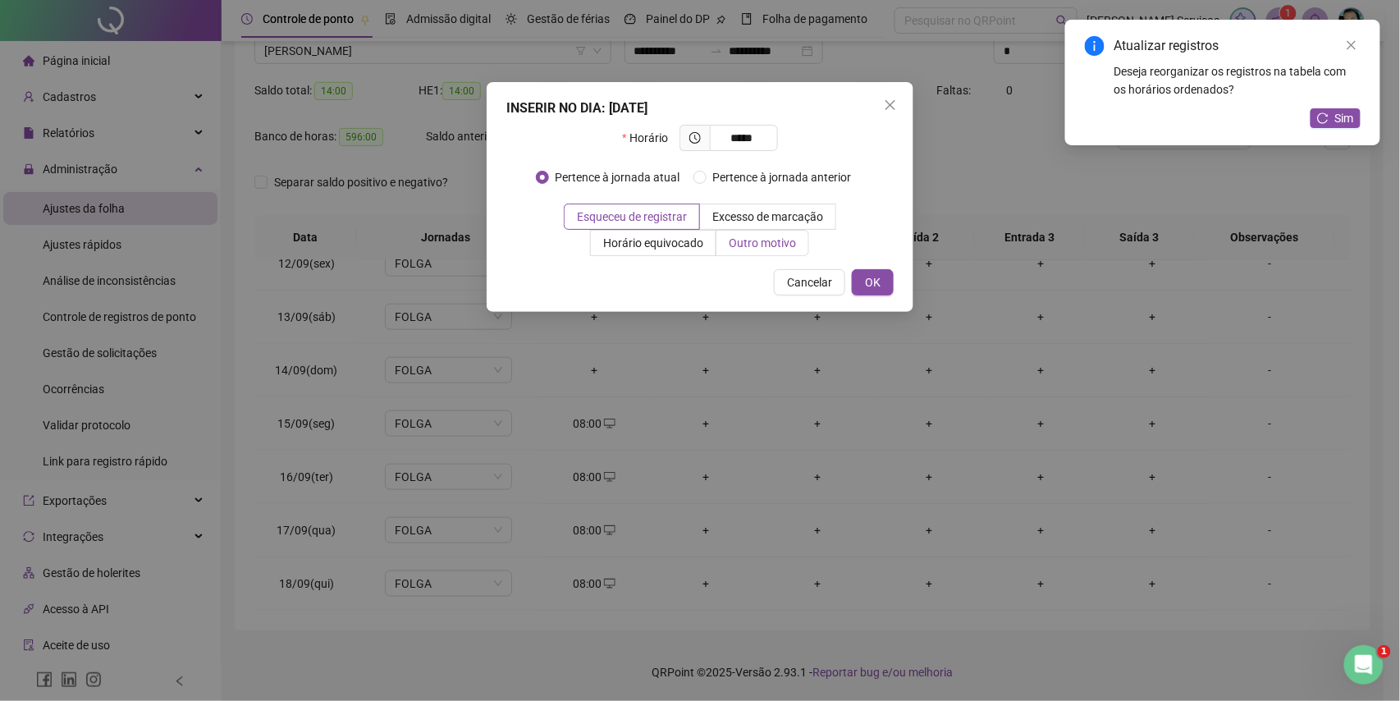
click at [757, 245] on span "Outro motivo" at bounding box center [762, 242] width 67 height 13
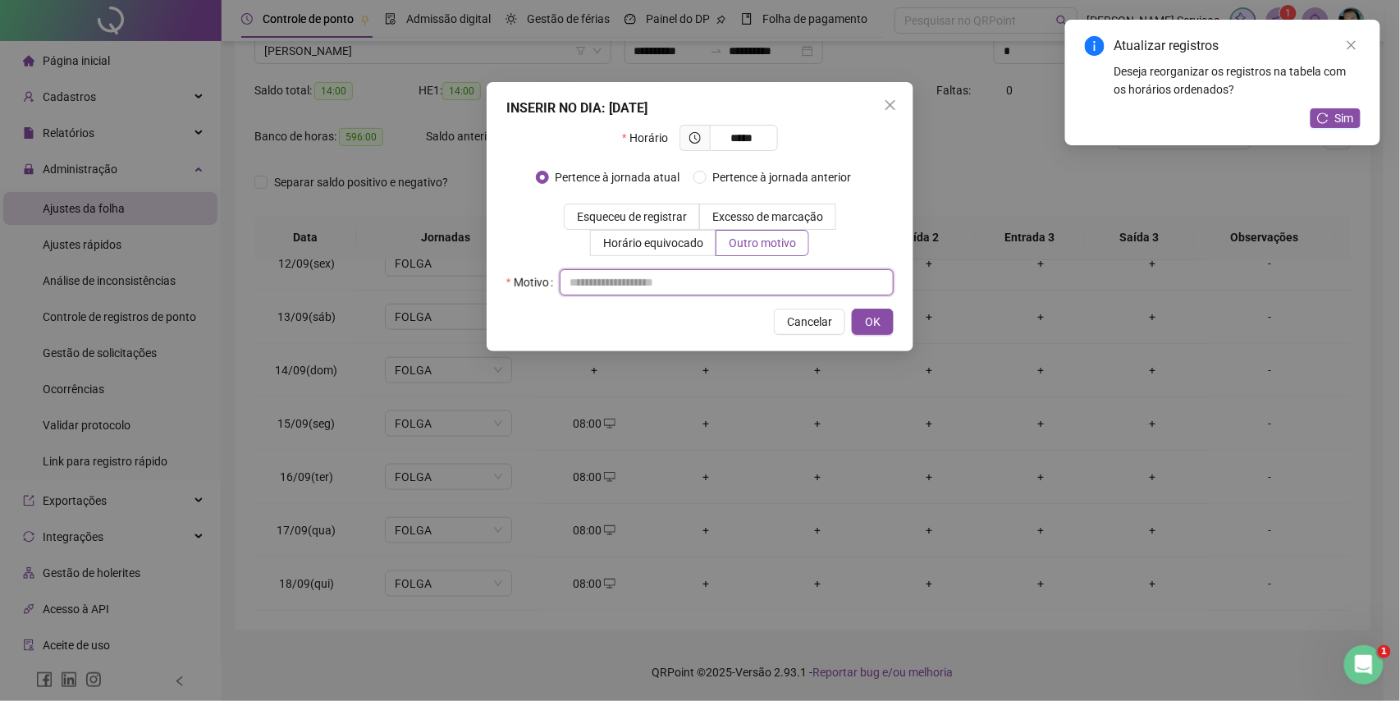
click at [739, 287] on input "text" at bounding box center [727, 282] width 334 height 26
click at [878, 320] on span "OK" at bounding box center [873, 322] width 16 height 18
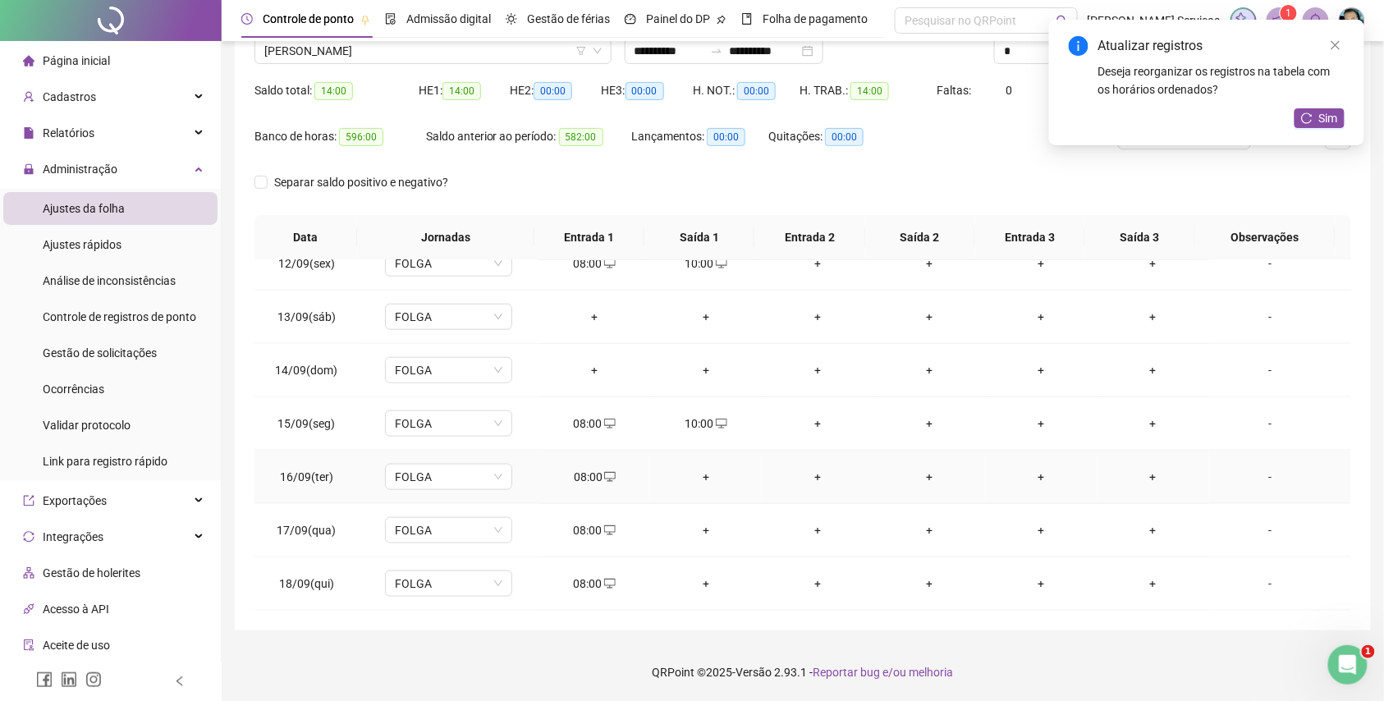
click at [699, 474] on div "+" at bounding box center [705, 477] width 85 height 18
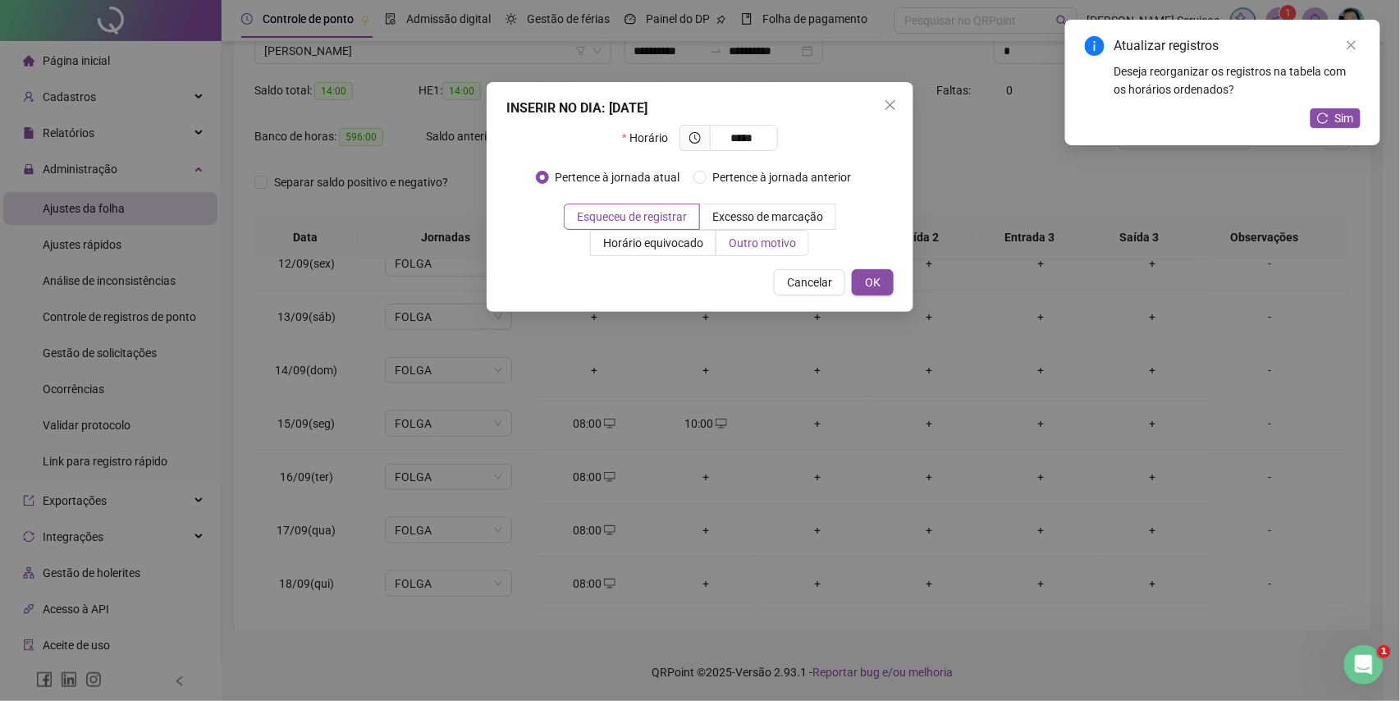
click at [757, 243] on span "Outro motivo" at bounding box center [762, 242] width 67 height 13
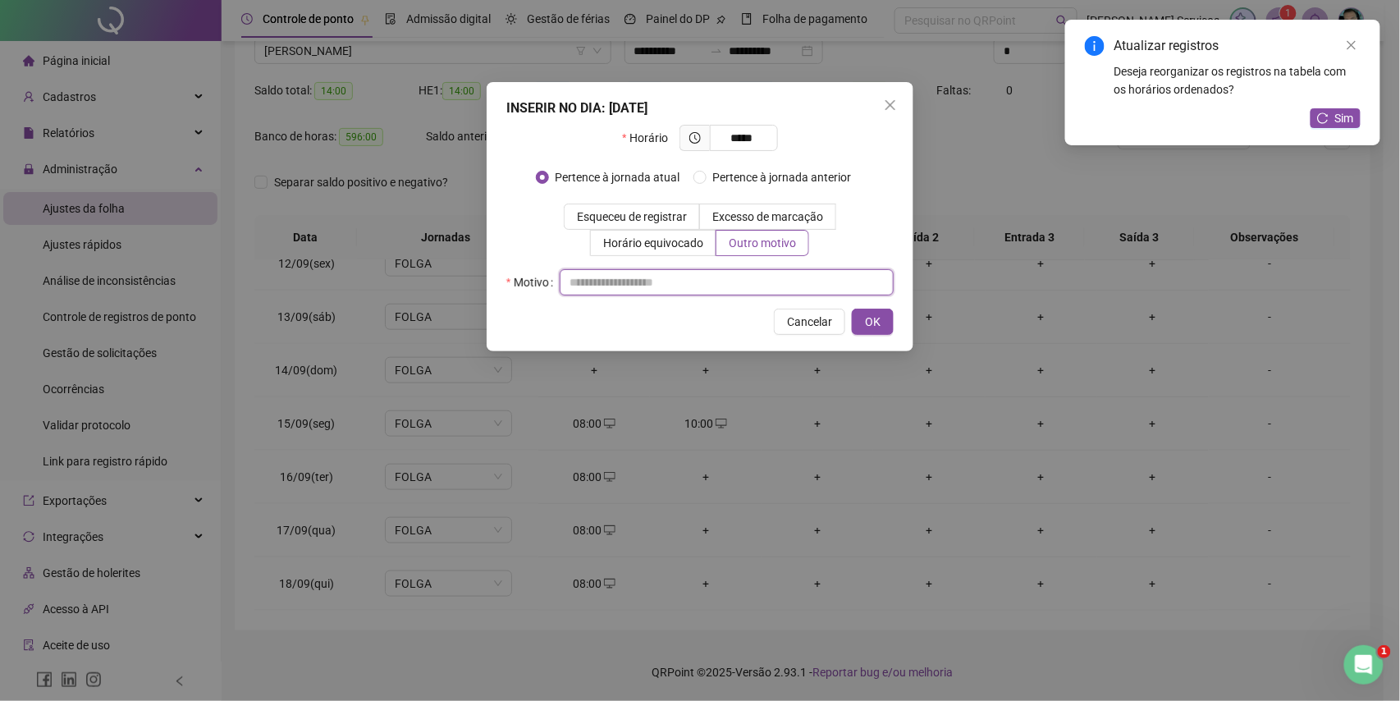
click at [749, 286] on input "text" at bounding box center [727, 282] width 334 height 26
click at [871, 333] on button "OK" at bounding box center [873, 322] width 42 height 26
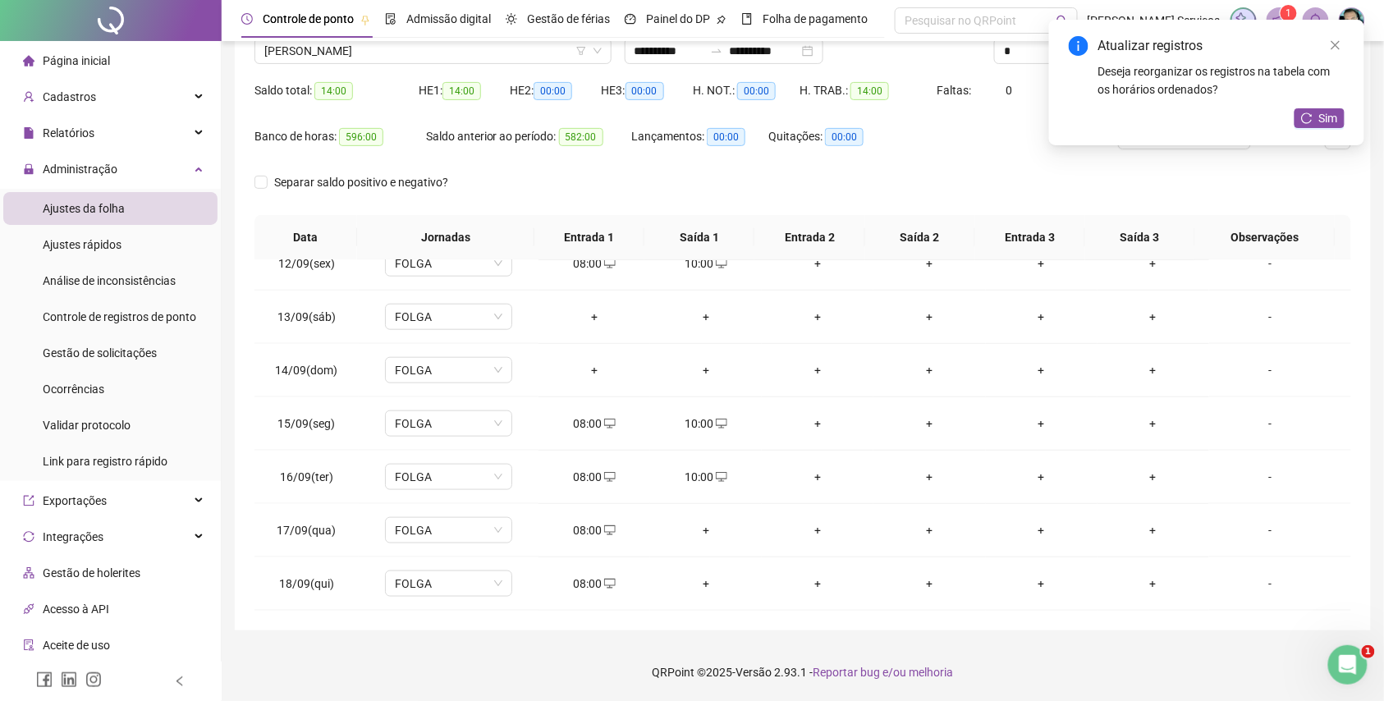
click at [700, 533] on div "+" at bounding box center [705, 530] width 85 height 18
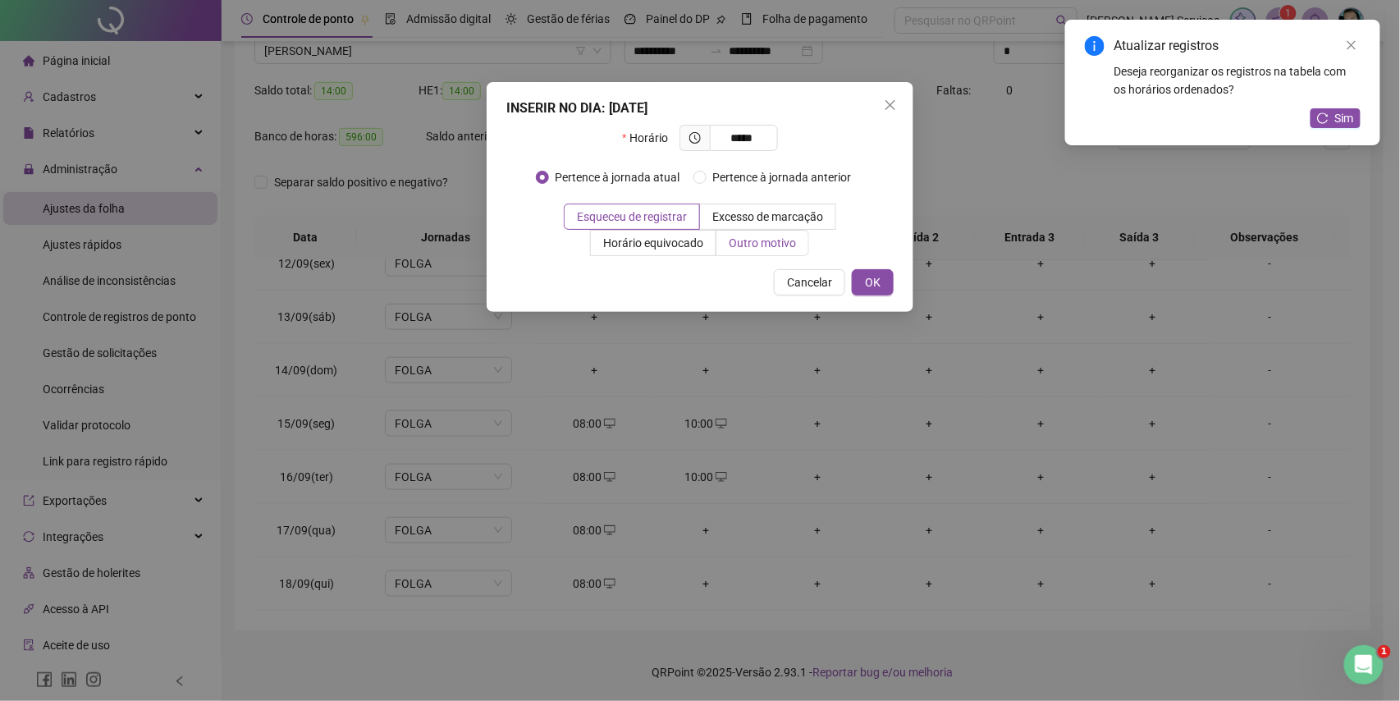
click at [762, 238] on span "Outro motivo" at bounding box center [762, 242] width 67 height 13
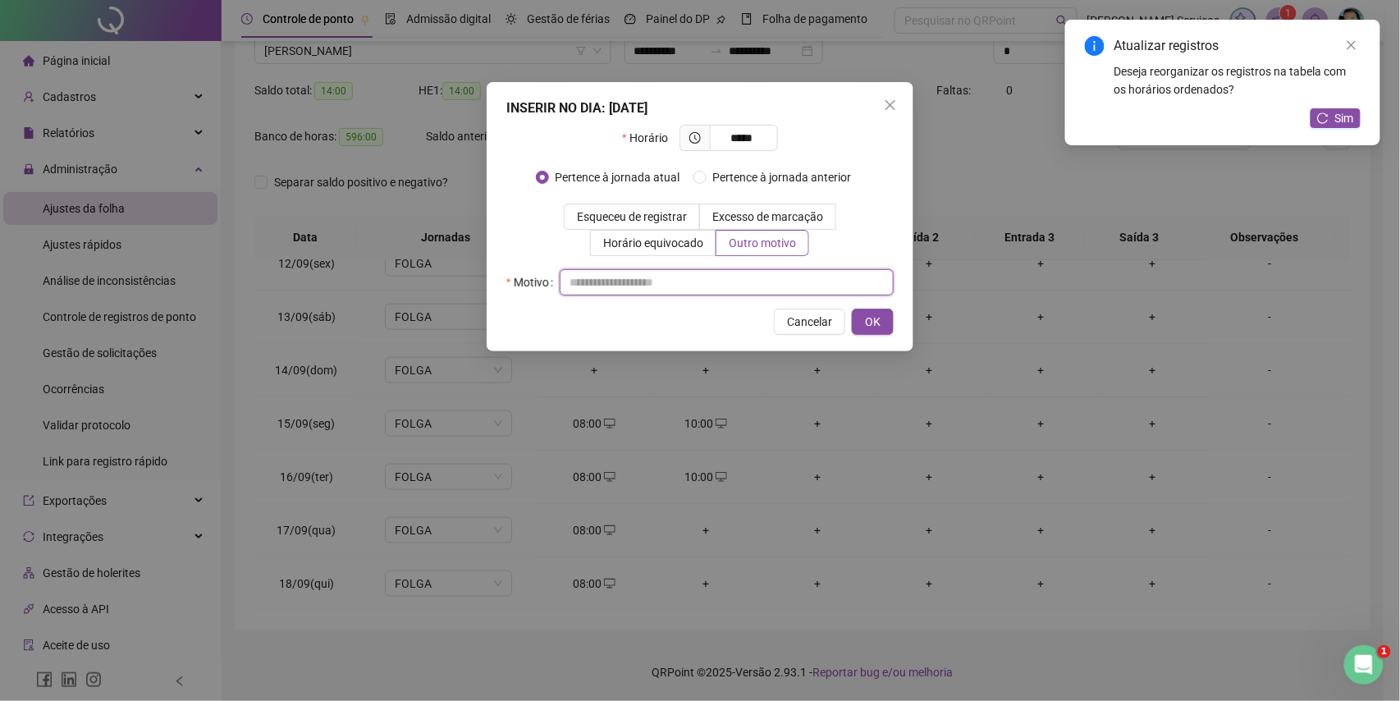
click at [743, 286] on input "text" at bounding box center [727, 282] width 334 height 26
click at [867, 320] on span "OK" at bounding box center [873, 322] width 16 height 18
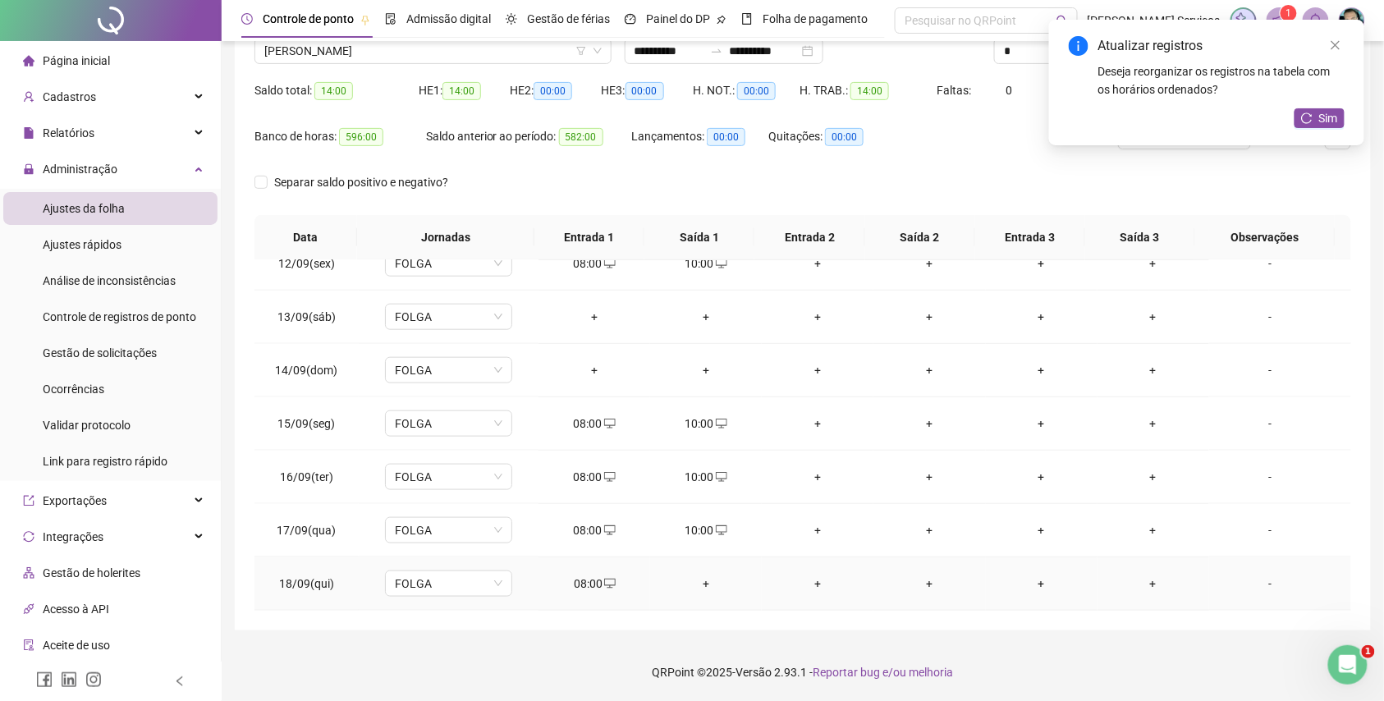
click at [703, 575] on div "+" at bounding box center [705, 584] width 85 height 18
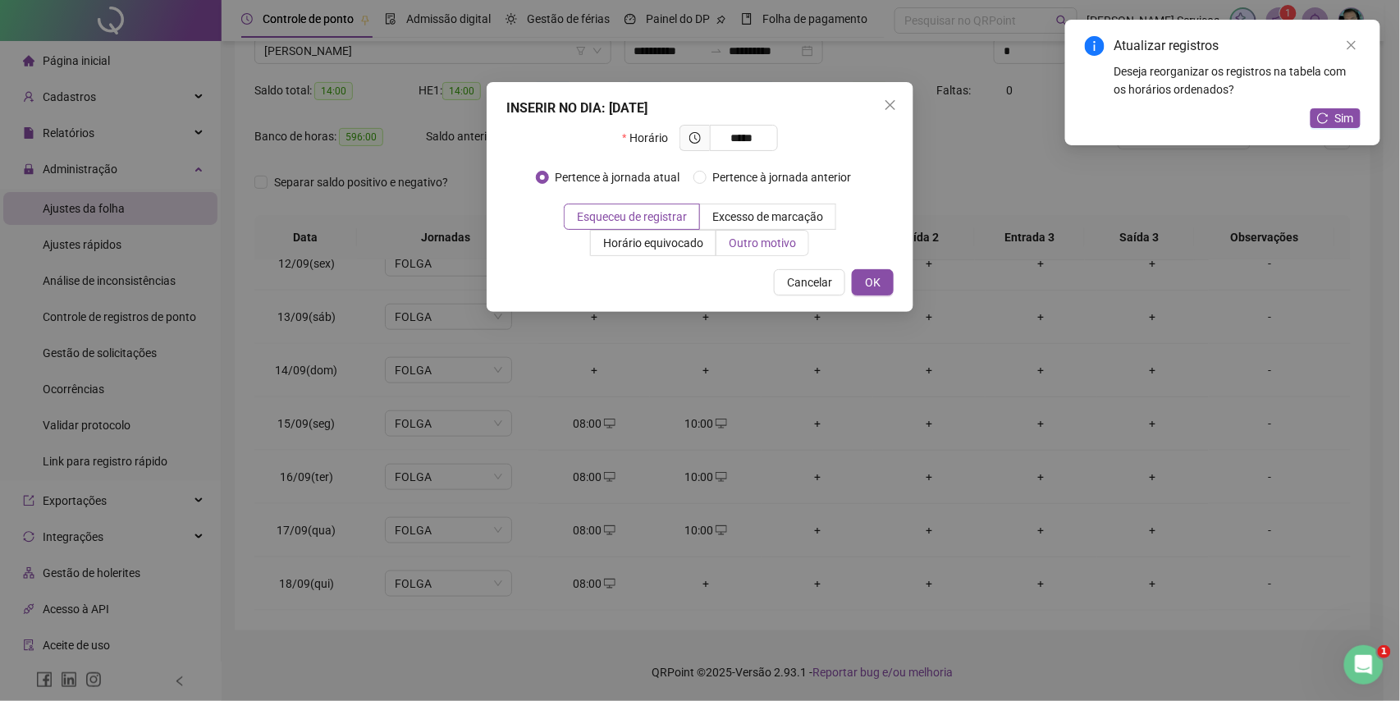
click at [760, 251] on label "Outro motivo" at bounding box center [763, 243] width 93 height 26
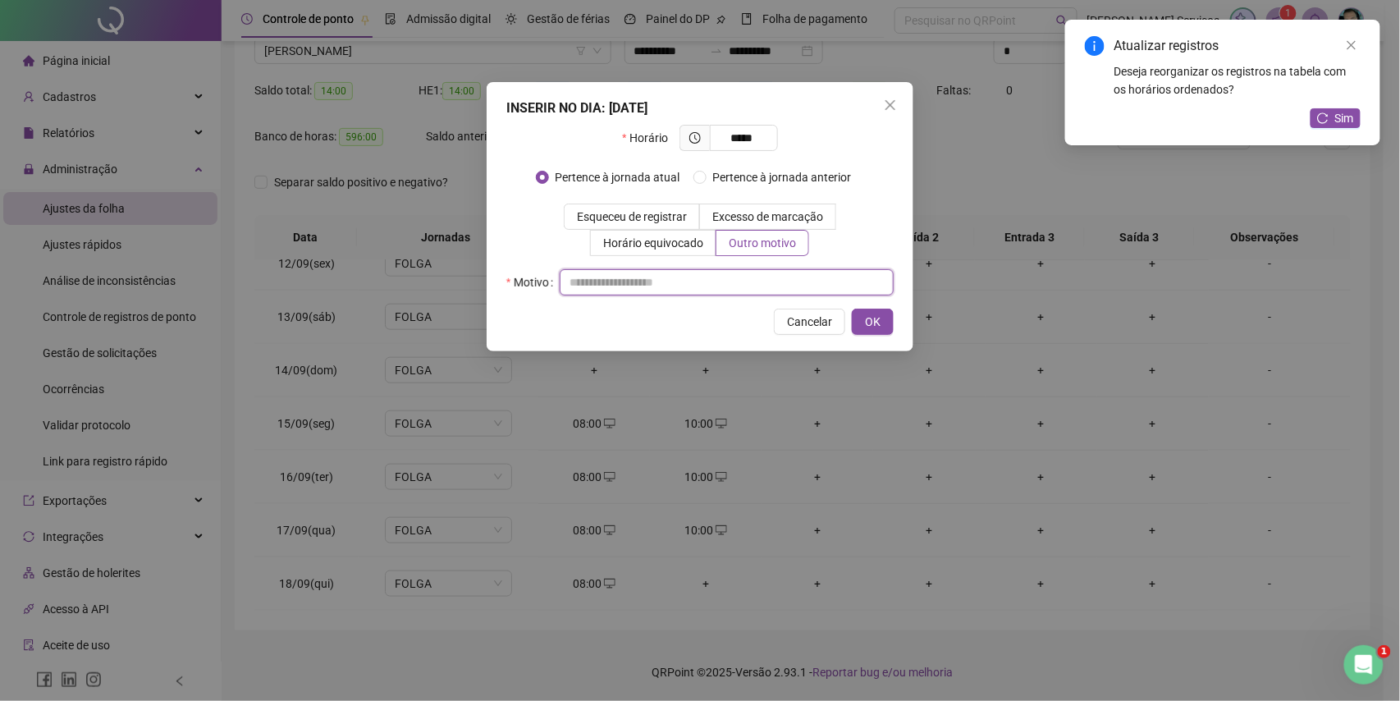
click at [750, 273] on input "text" at bounding box center [727, 282] width 334 height 26
click at [847, 307] on div "INSERIR NO DIA : 18/09/2025 Horário ***** Pertence à jornada atual Pertence à j…" at bounding box center [700, 216] width 427 height 269
click at [874, 313] on span "OK" at bounding box center [873, 322] width 16 height 18
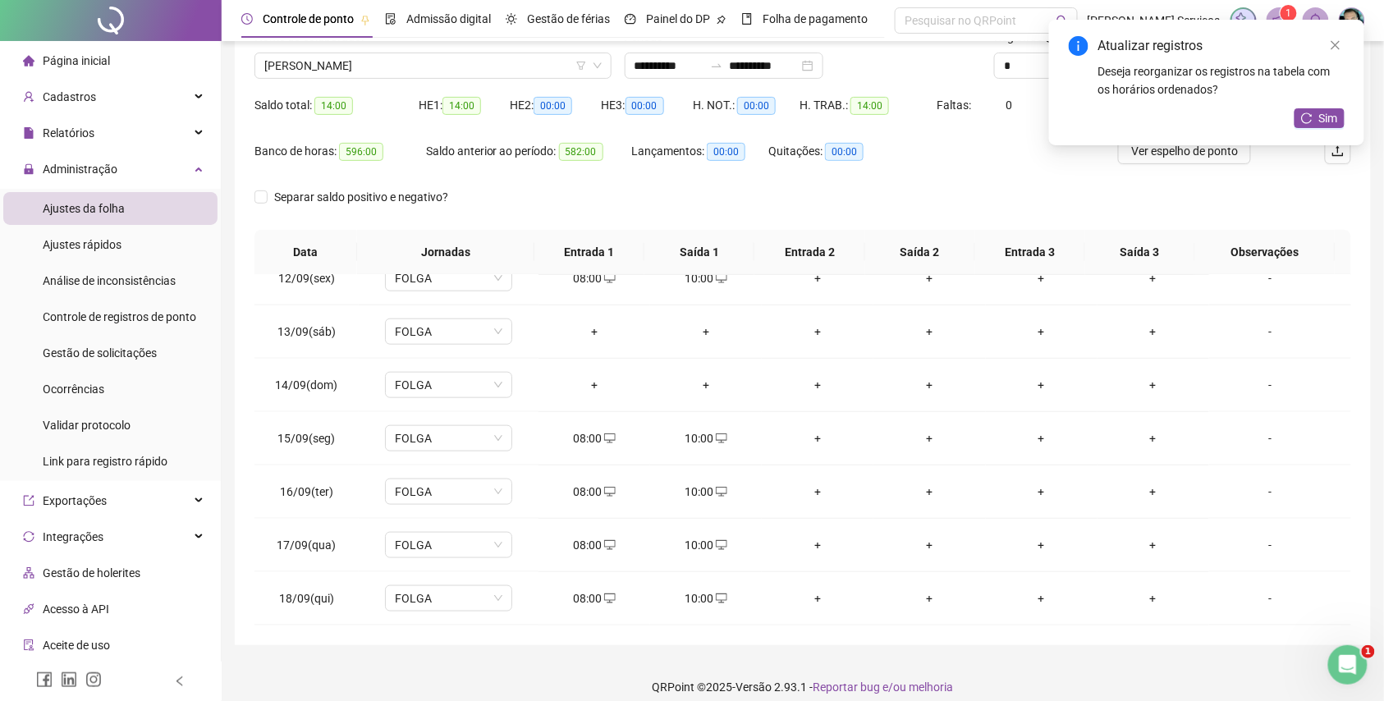
scroll to position [0, 0]
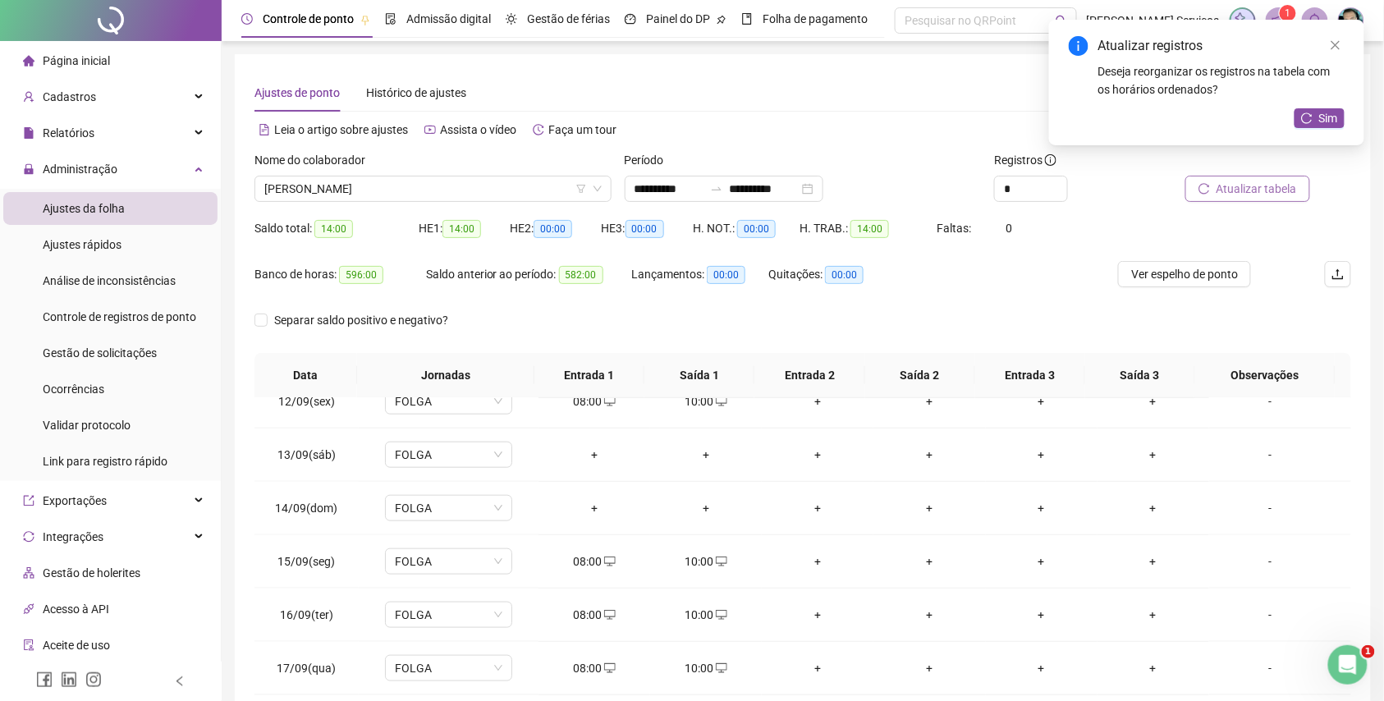
click at [1217, 185] on button "Atualizar tabela" at bounding box center [1247, 189] width 125 height 26
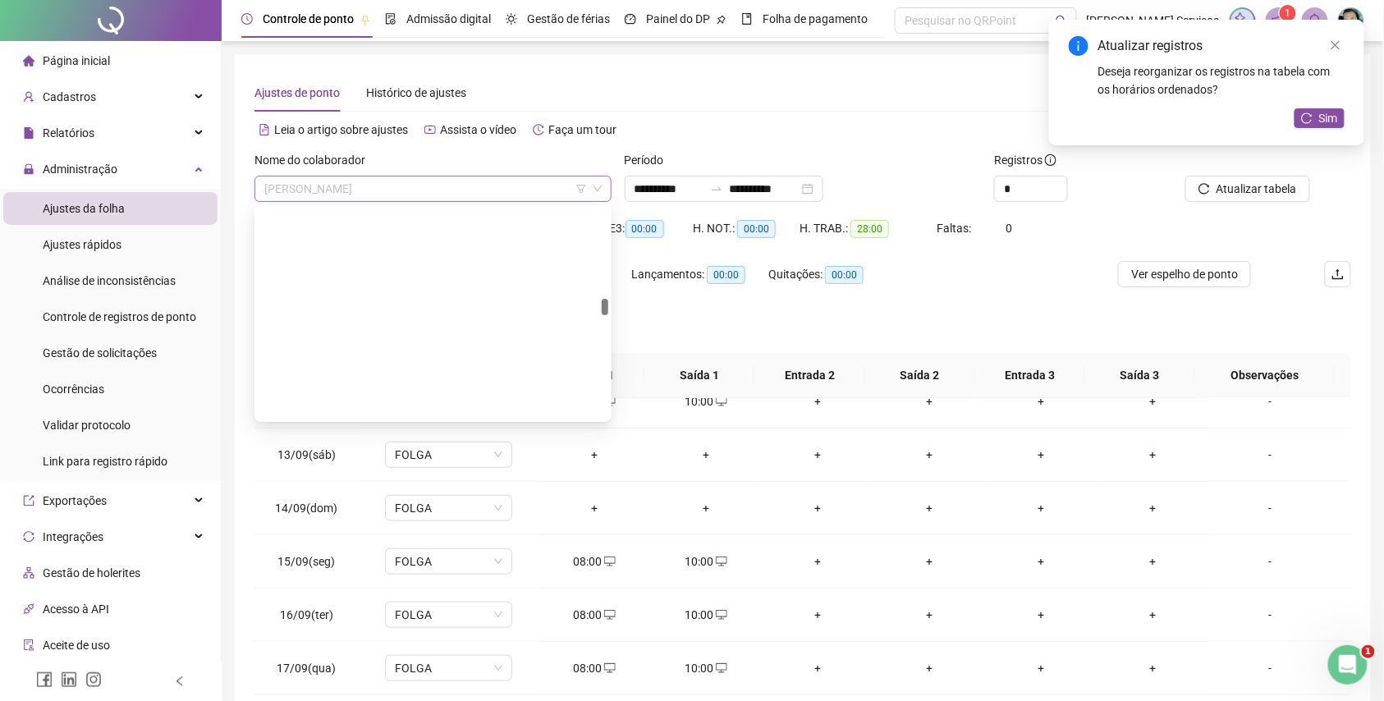
click at [440, 177] on span "[PERSON_NAME]" at bounding box center [432, 188] width 337 height 25
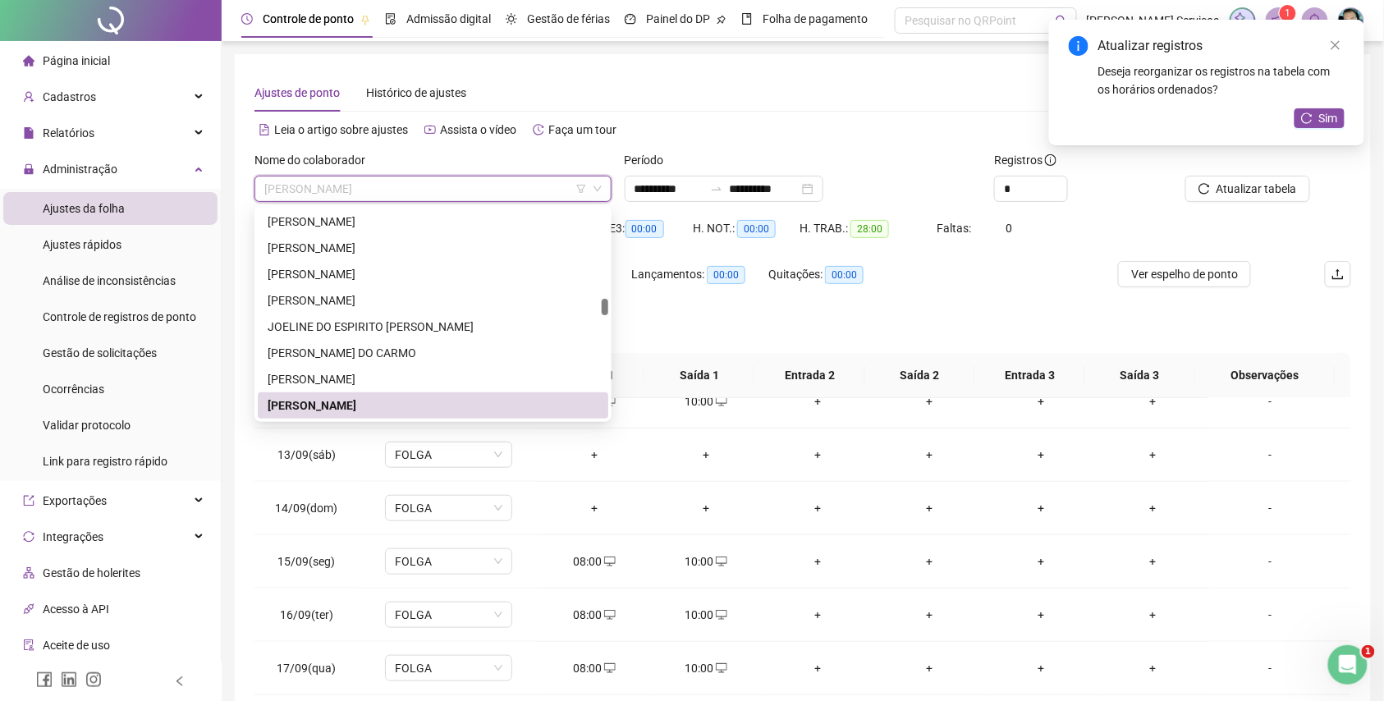
paste input "**********"
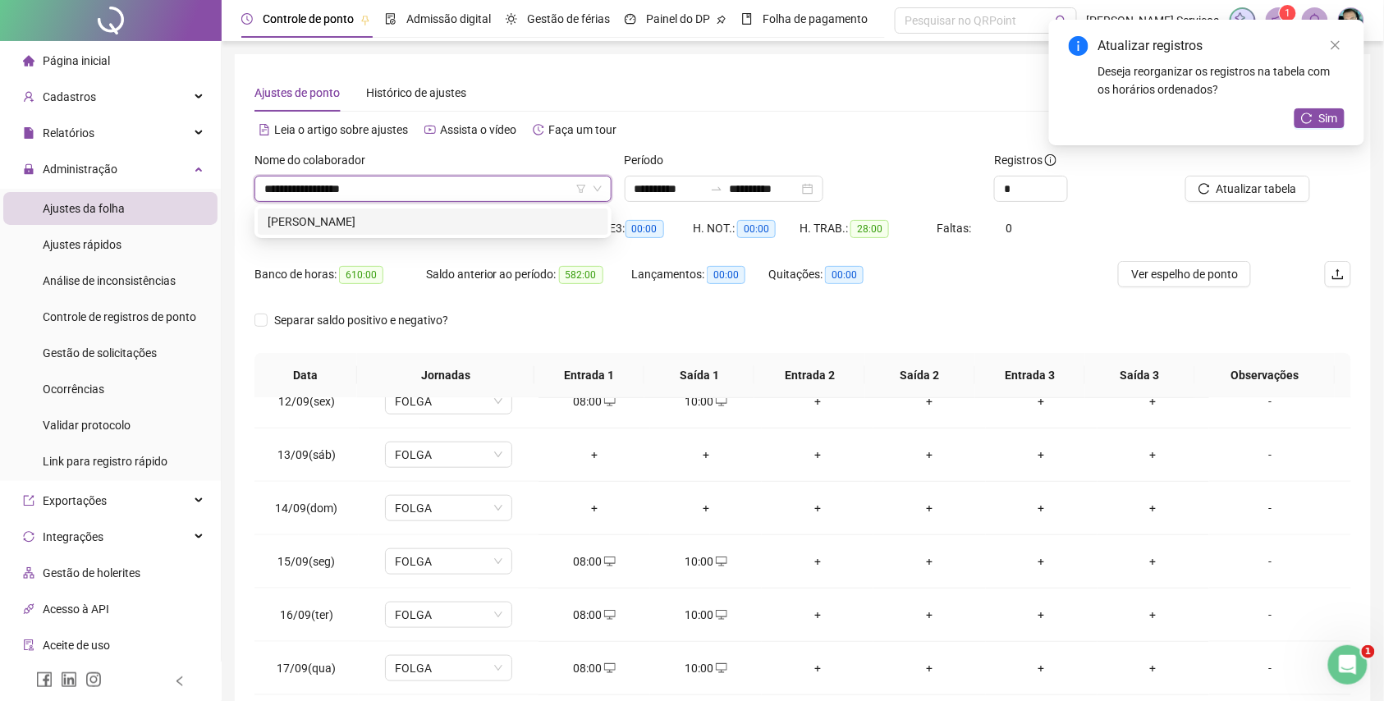
scroll to position [0, 0]
click at [443, 224] on div "[PERSON_NAME]" at bounding box center [433, 222] width 331 height 18
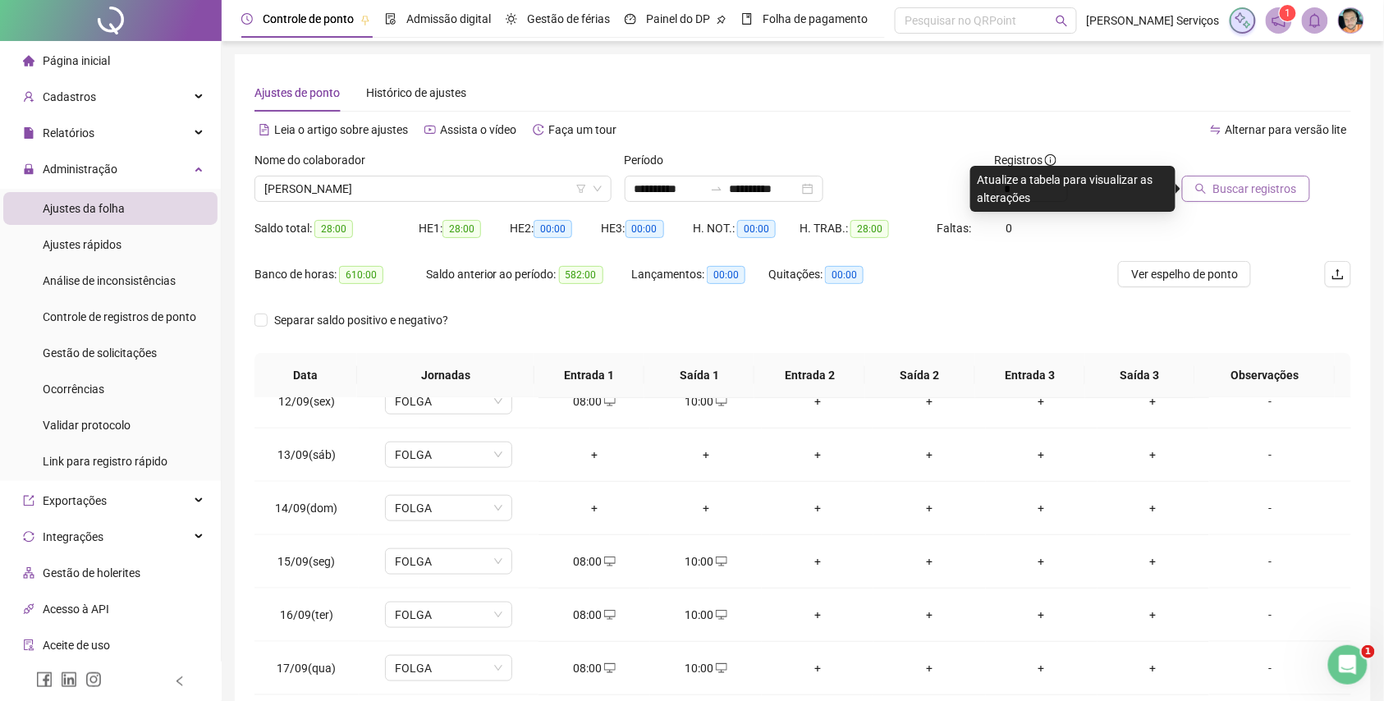
click at [1205, 195] on button "Buscar registros" at bounding box center [1246, 189] width 128 height 26
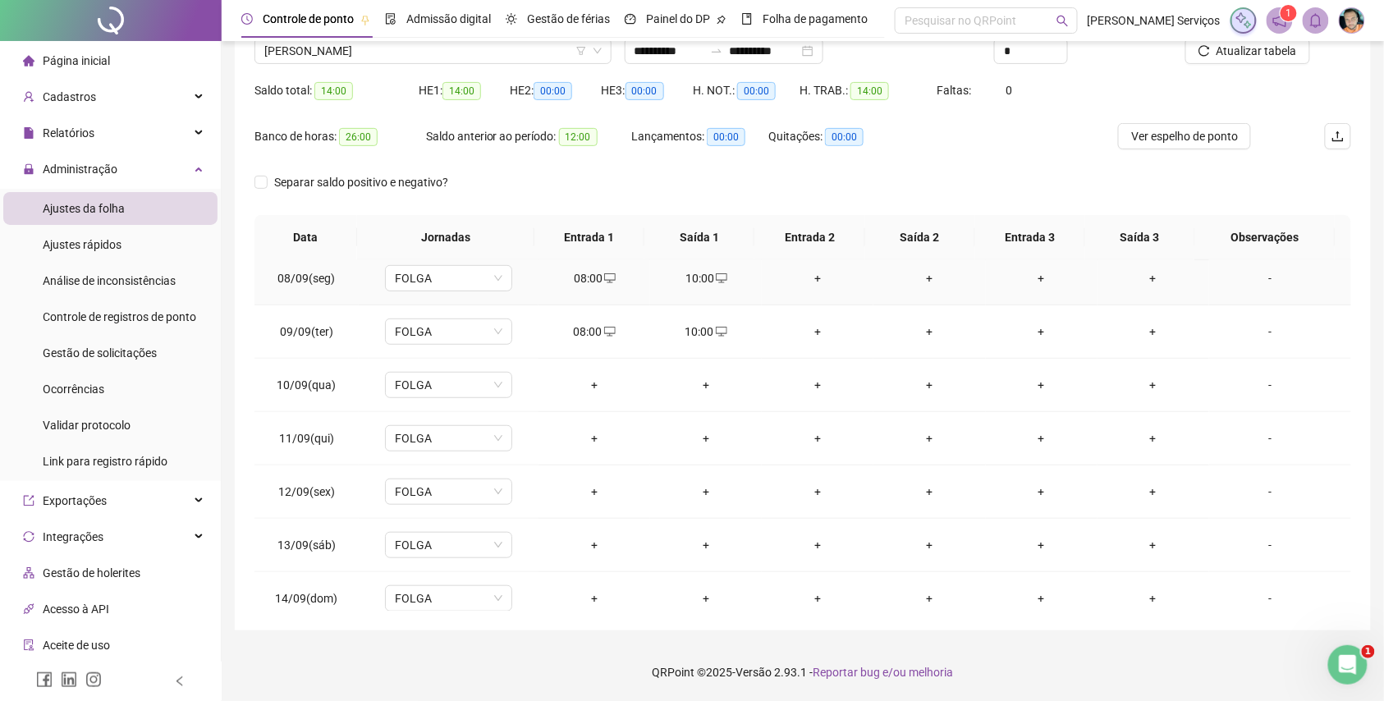
scroll to position [396, 0]
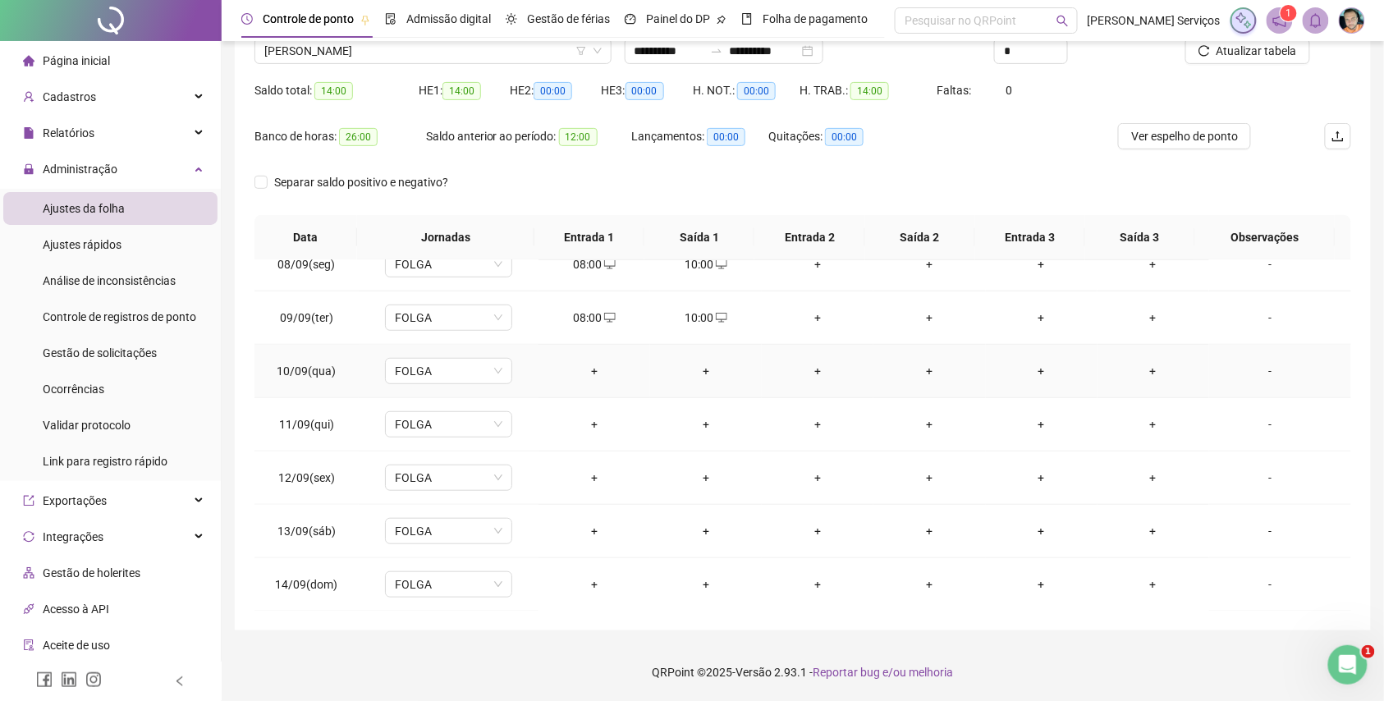
click at [598, 372] on div "+" at bounding box center [594, 371] width 85 height 18
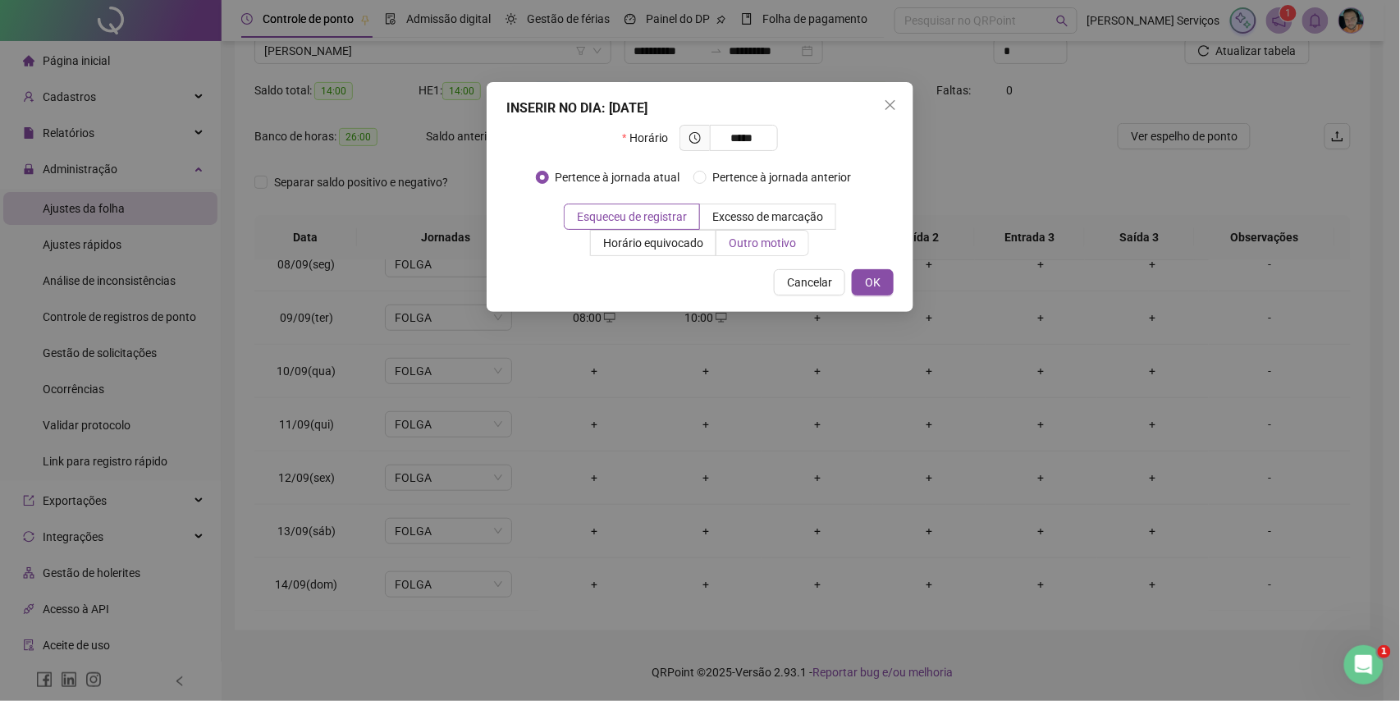
click at [745, 241] on span "Outro motivo" at bounding box center [762, 242] width 67 height 13
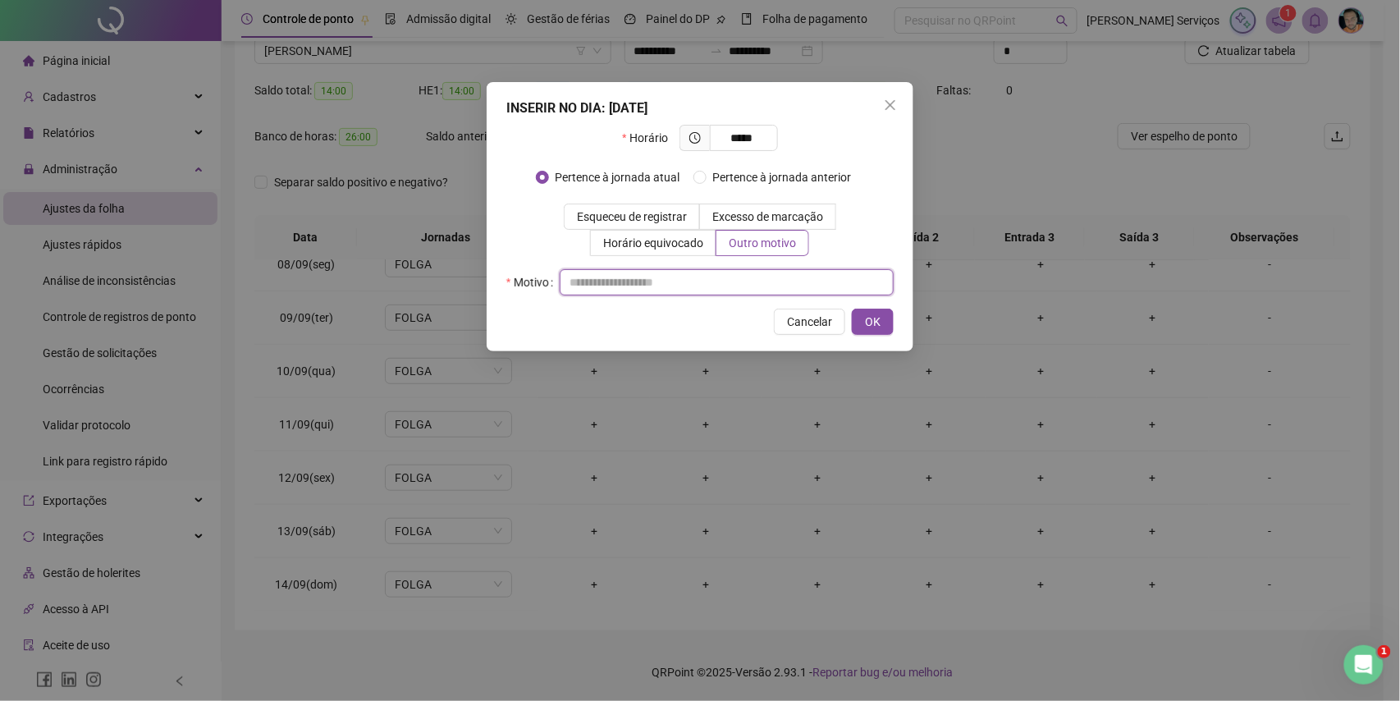
click at [730, 286] on input "text" at bounding box center [727, 282] width 334 height 26
click at [878, 318] on span "OK" at bounding box center [873, 322] width 16 height 18
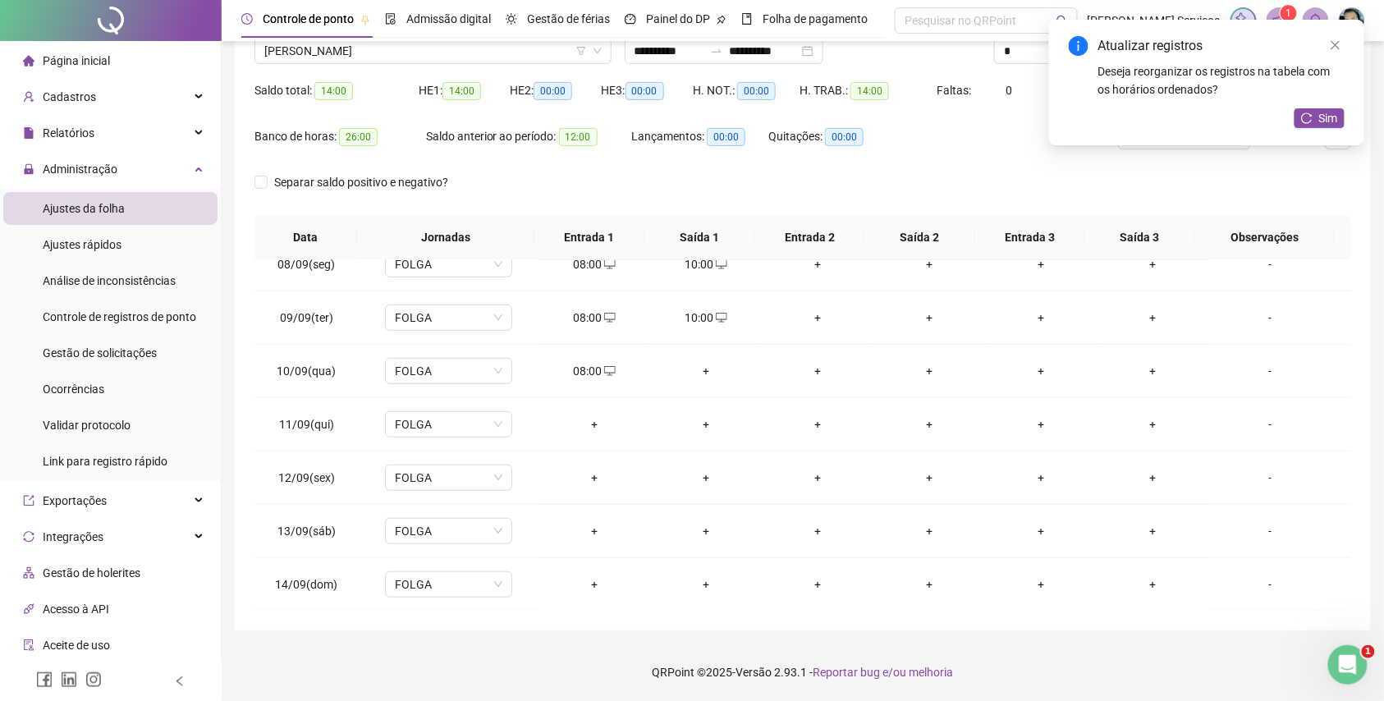
click at [589, 427] on div "+" at bounding box center [594, 424] width 85 height 18
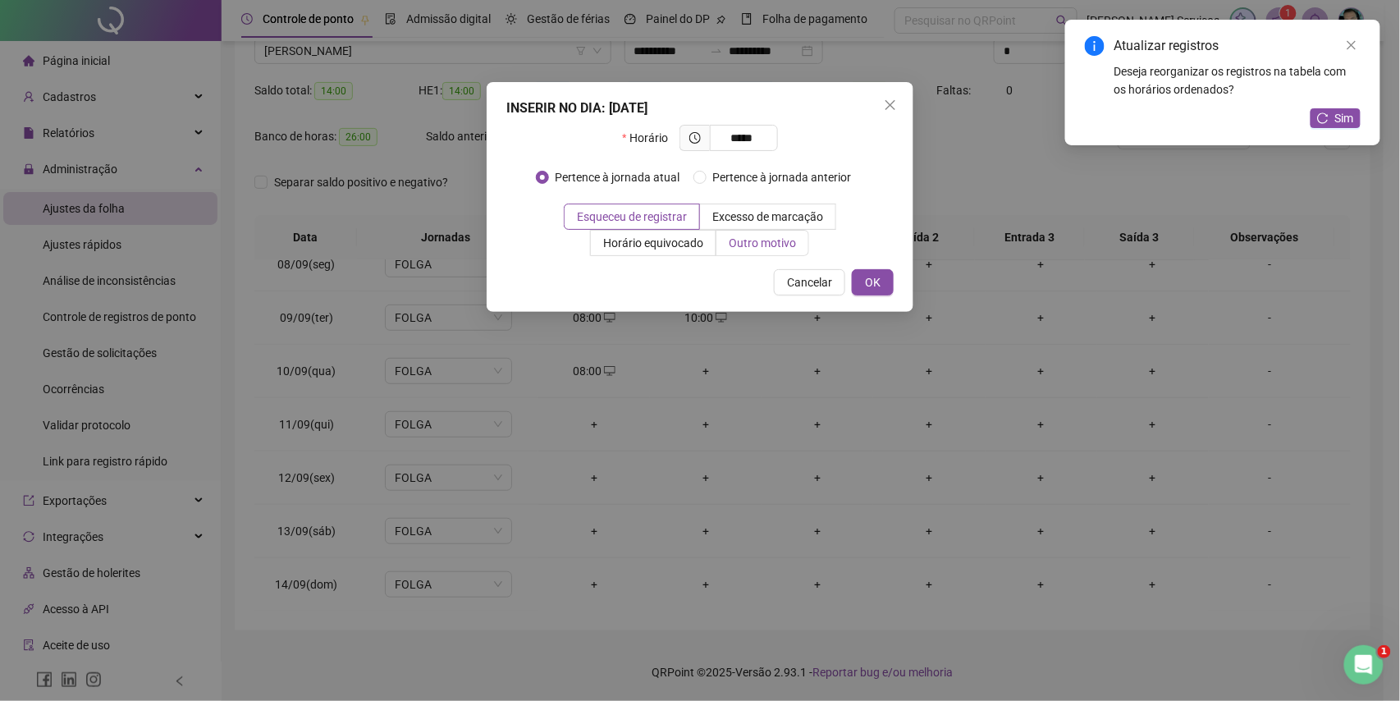
click at [776, 237] on span "Outro motivo" at bounding box center [762, 242] width 67 height 13
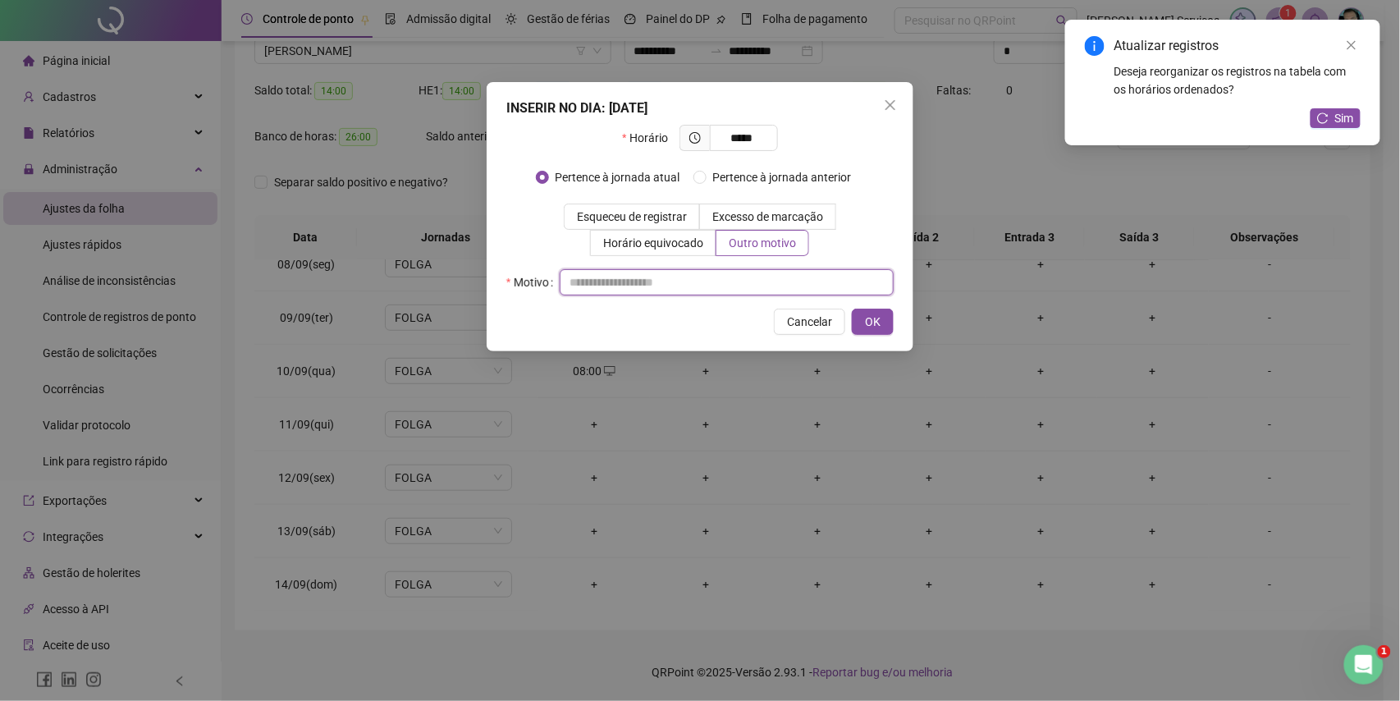
click at [763, 273] on input "text" at bounding box center [727, 282] width 334 height 26
click at [881, 323] on button "OK" at bounding box center [873, 322] width 42 height 26
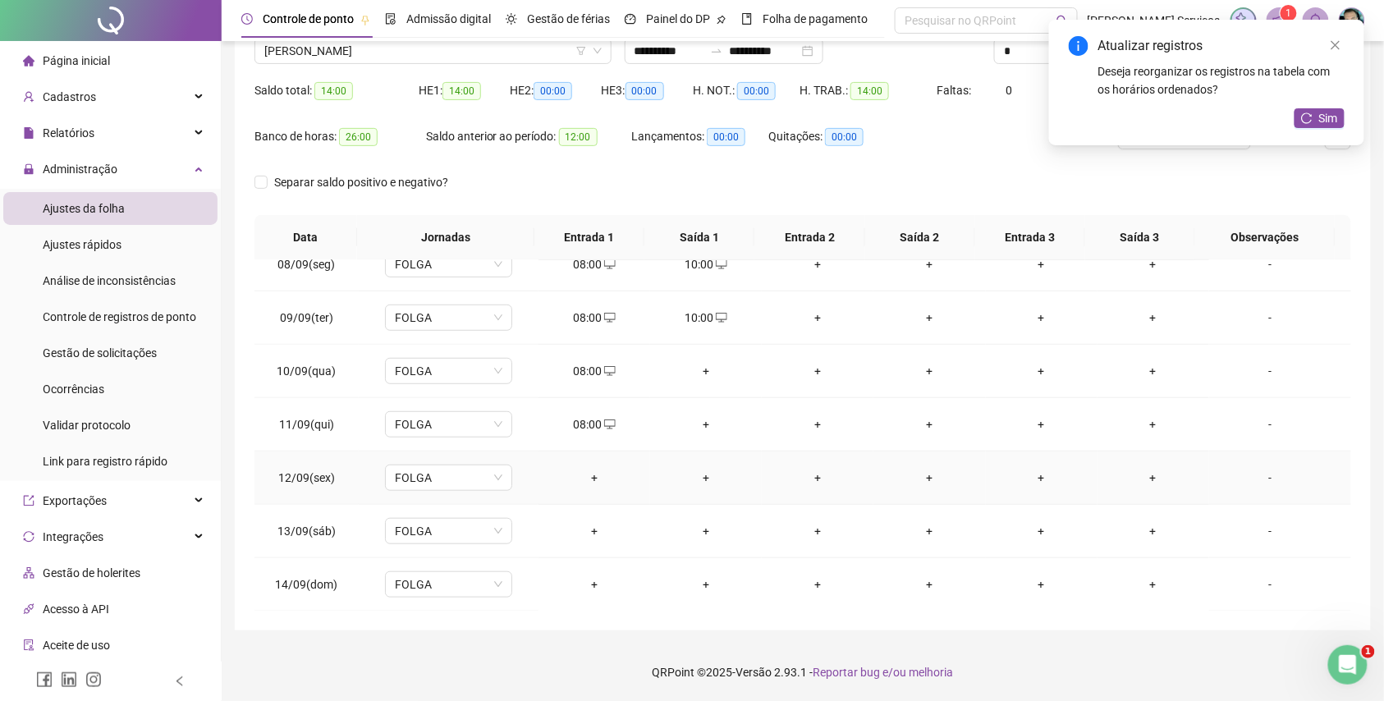
click at [593, 481] on div "+" at bounding box center [594, 478] width 85 height 18
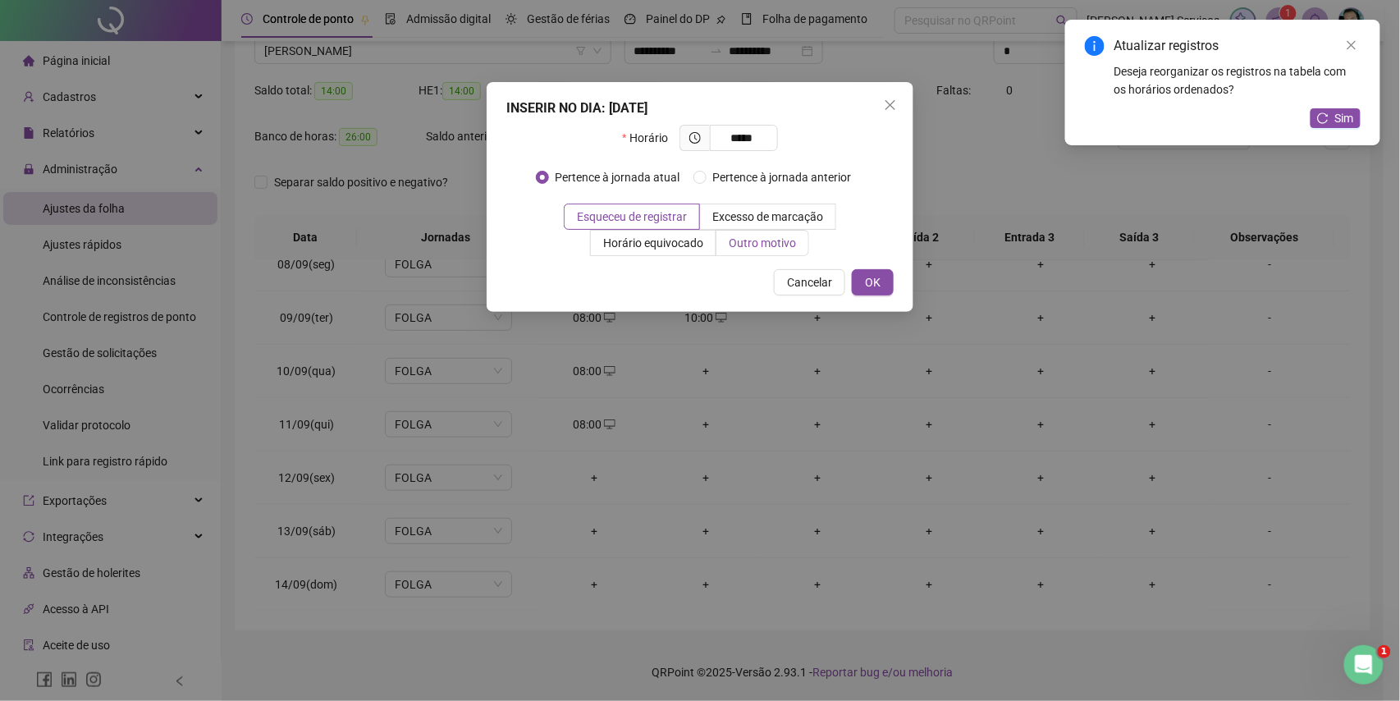
click at [760, 248] on span "Outro motivo" at bounding box center [762, 242] width 67 height 13
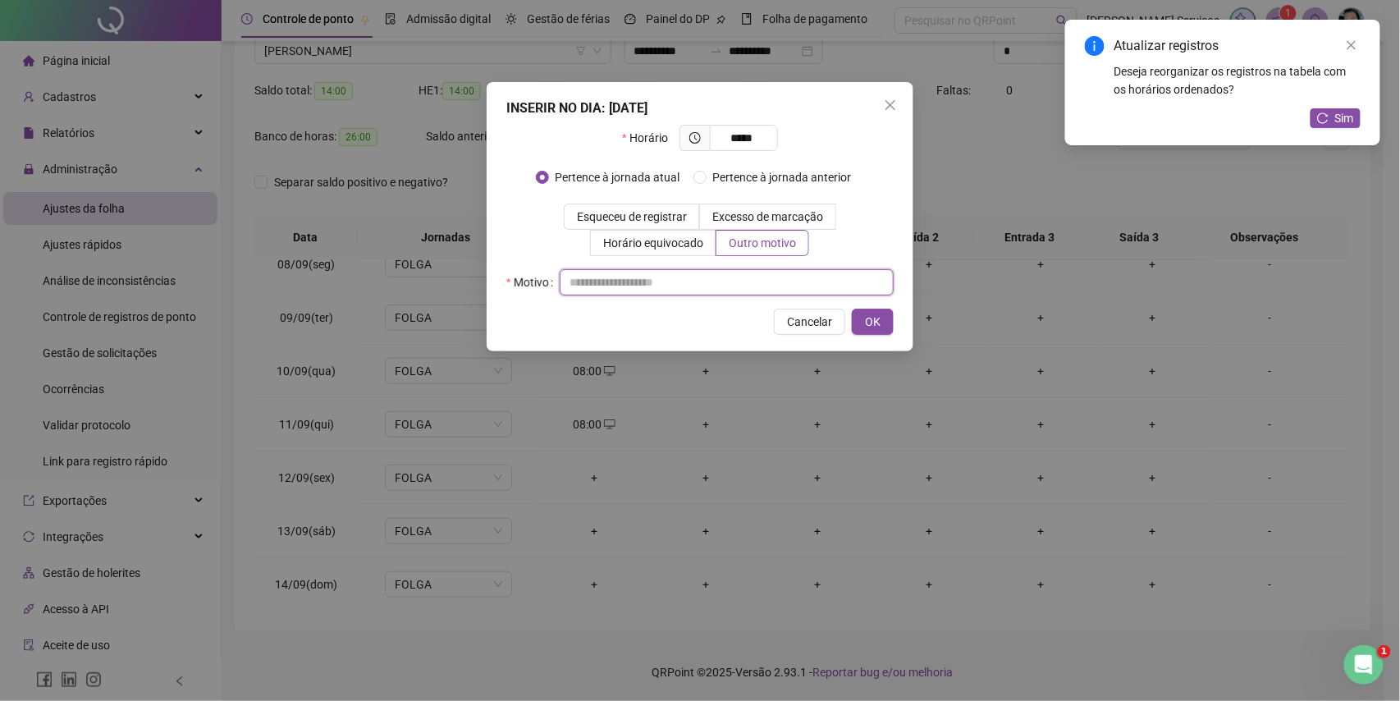
click at [757, 286] on input "text" at bounding box center [727, 282] width 334 height 26
click at [875, 320] on span "OK" at bounding box center [873, 322] width 16 height 18
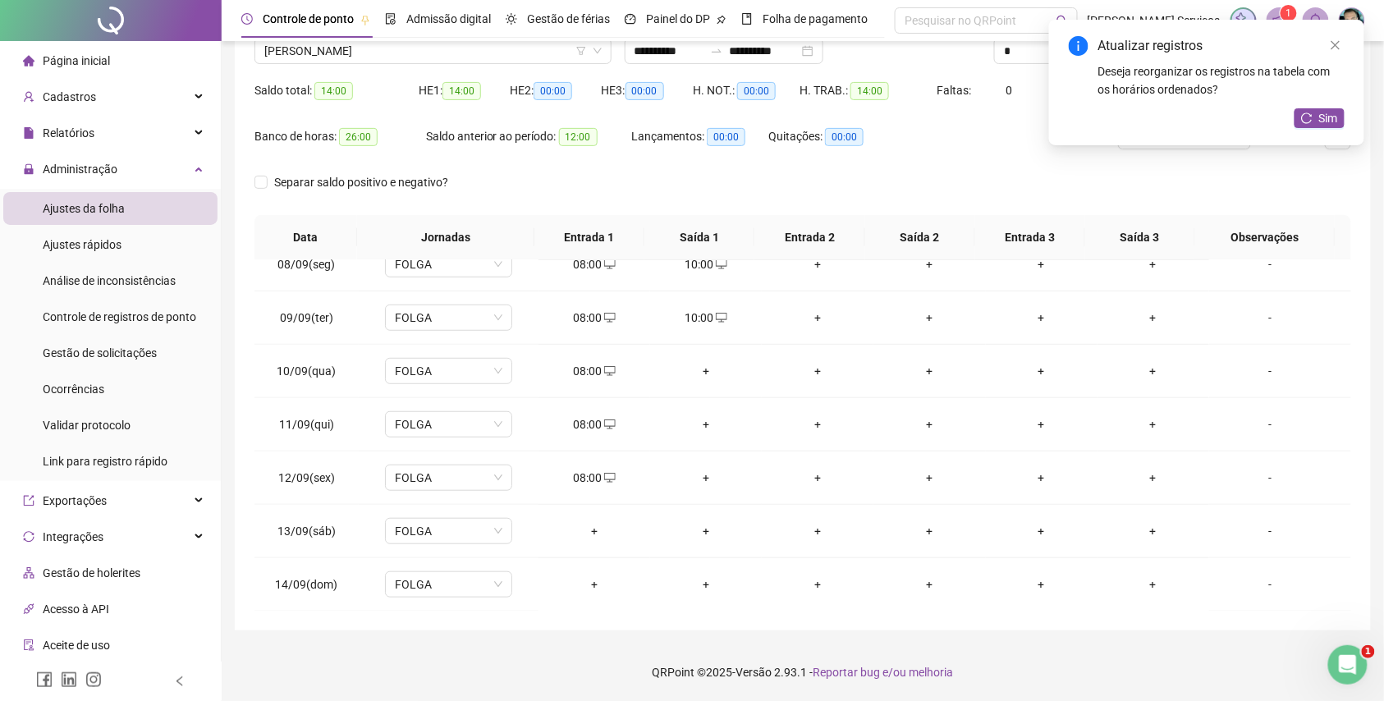
click at [717, 375] on div "+" at bounding box center [705, 371] width 85 height 18
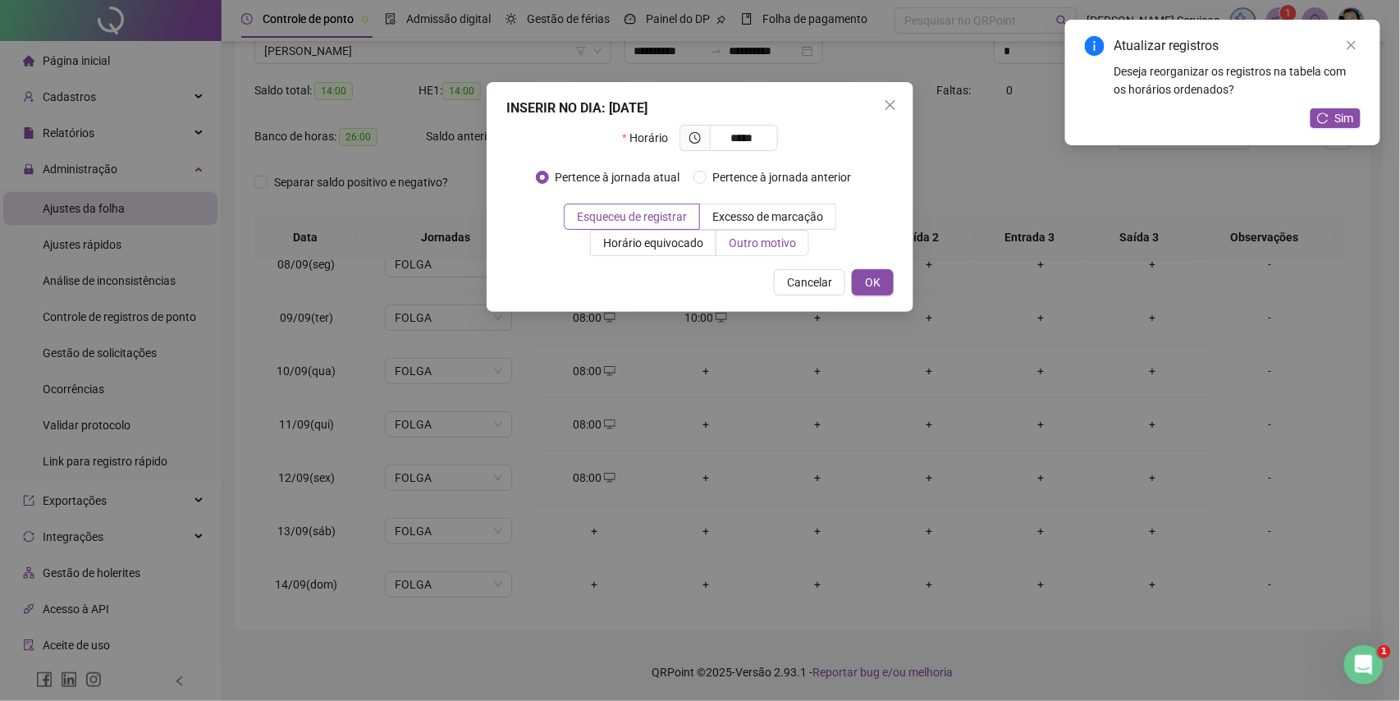
click at [777, 254] on label "Outro motivo" at bounding box center [763, 243] width 93 height 26
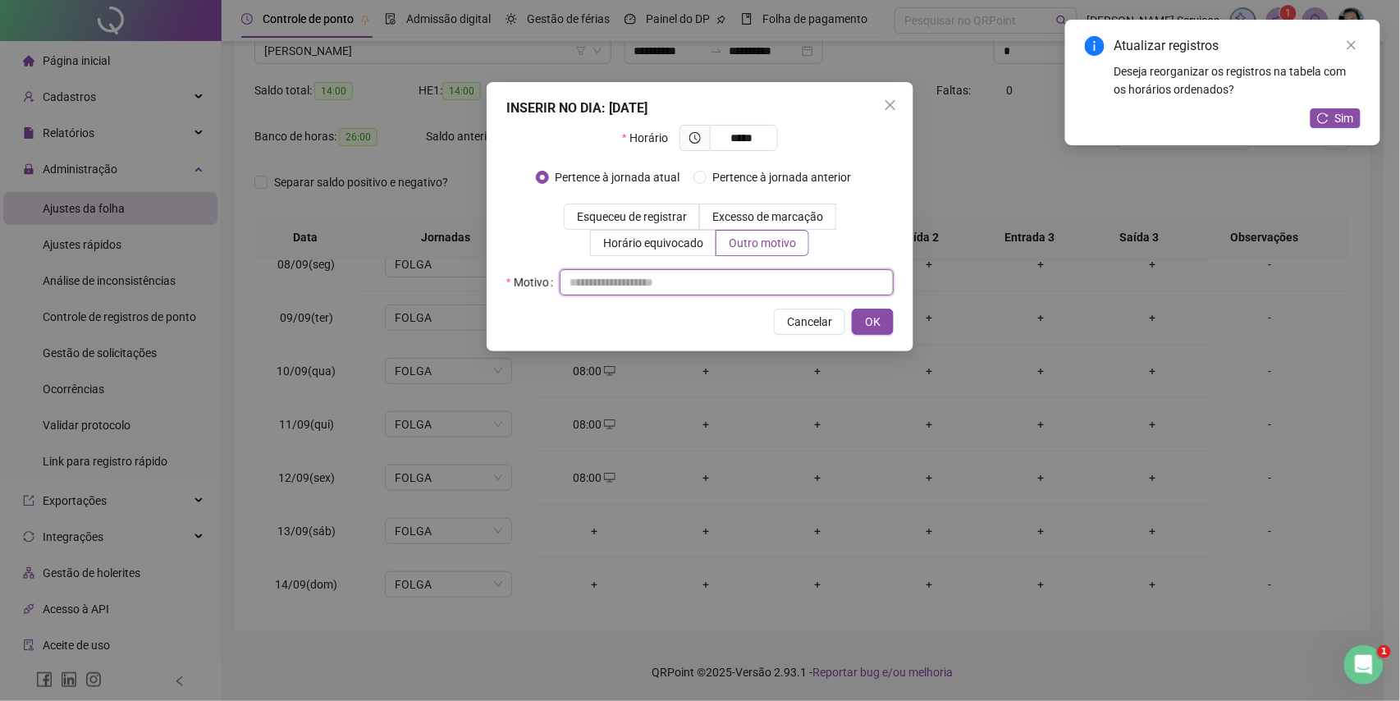
click at [770, 274] on input "text" at bounding box center [727, 282] width 334 height 26
click at [887, 318] on button "OK" at bounding box center [873, 322] width 42 height 26
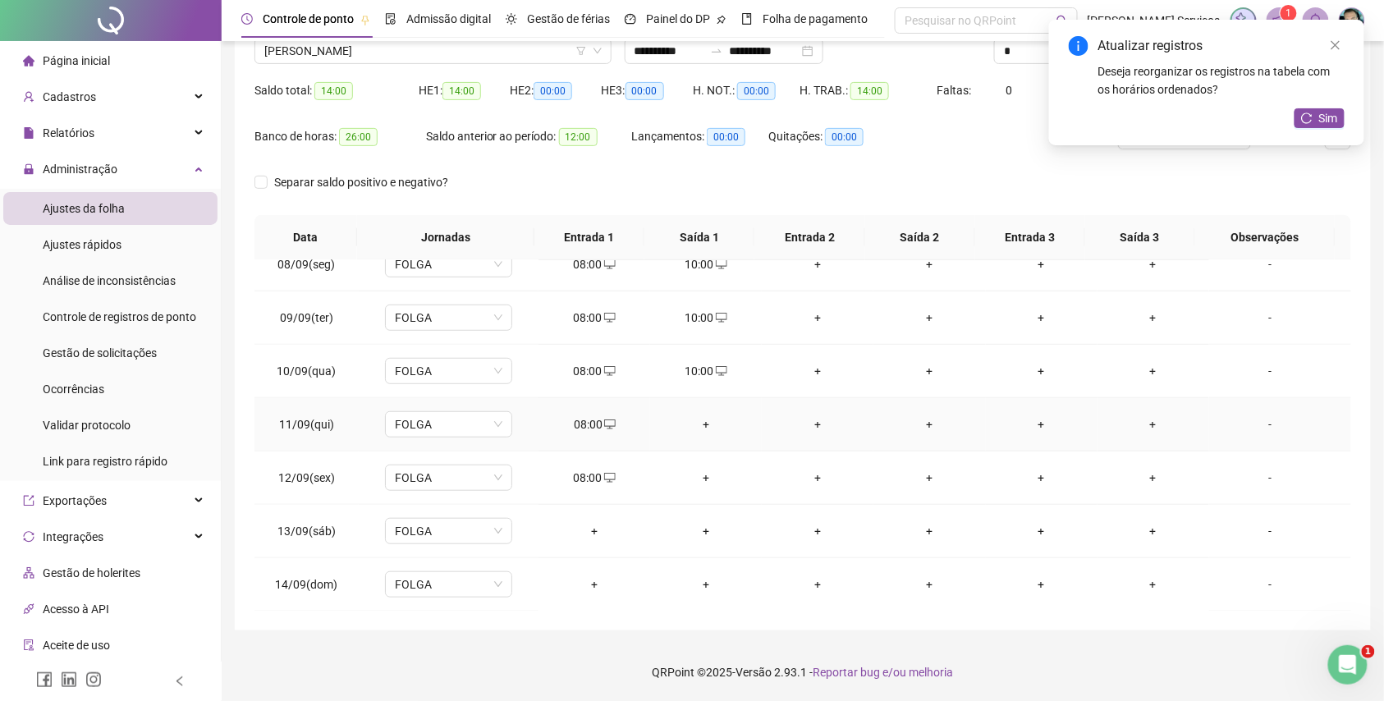
click at [703, 424] on div "+" at bounding box center [705, 424] width 85 height 18
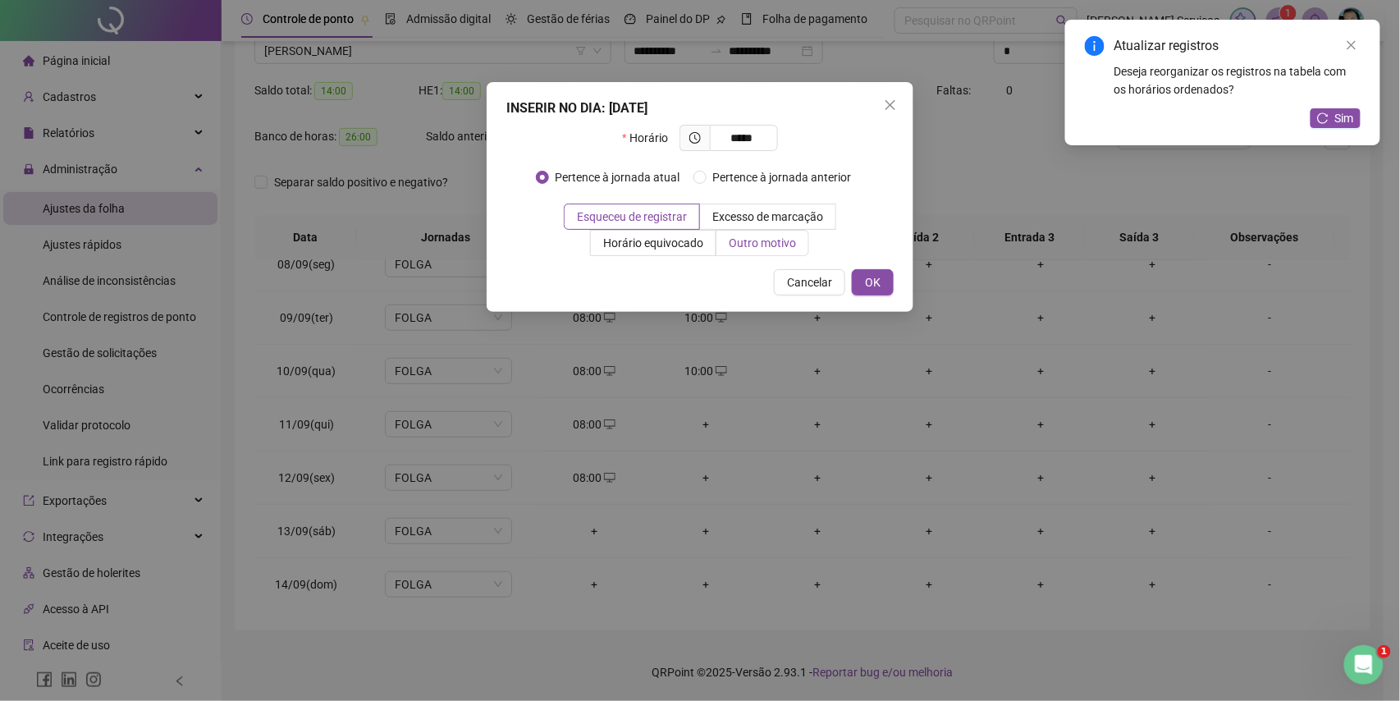
click at [768, 243] on span "Outro motivo" at bounding box center [762, 242] width 67 height 13
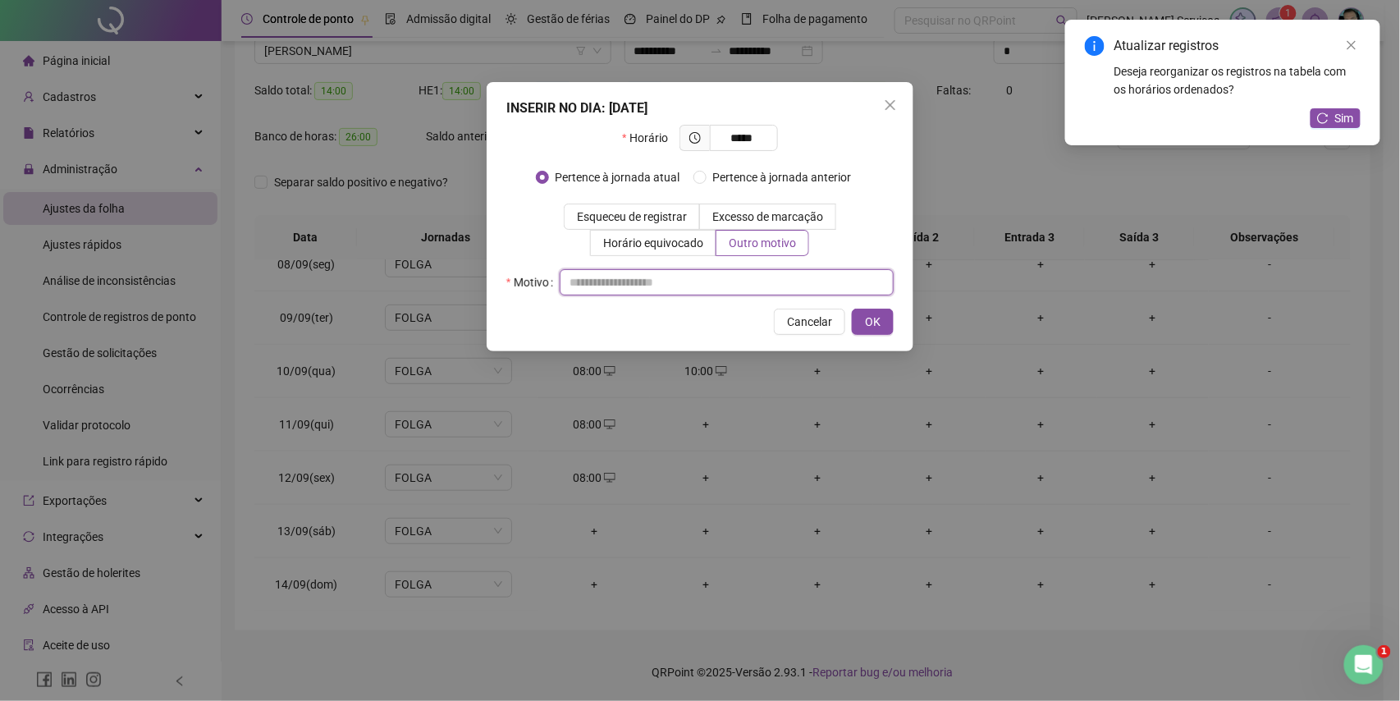
click at [763, 276] on input "text" at bounding box center [727, 282] width 334 height 26
click at [880, 316] on span "OK" at bounding box center [873, 322] width 16 height 18
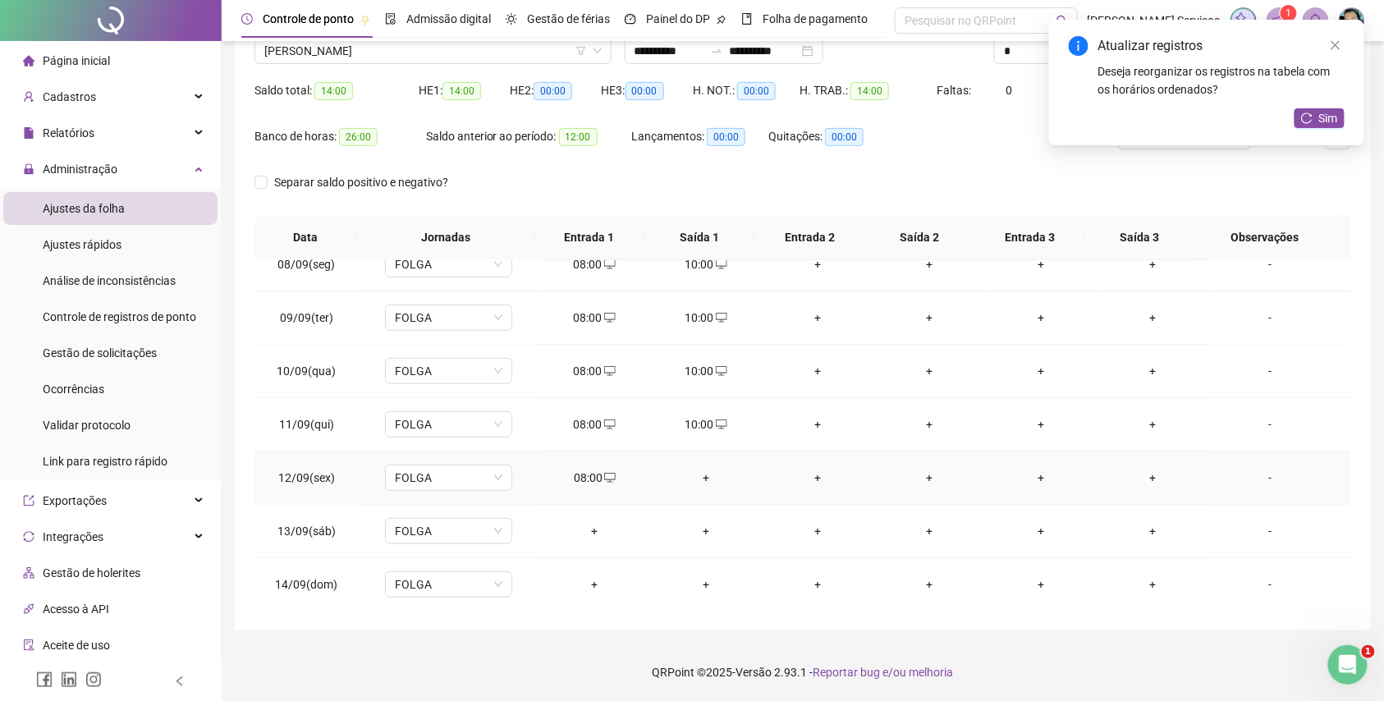
click at [699, 477] on div "+" at bounding box center [705, 478] width 85 height 18
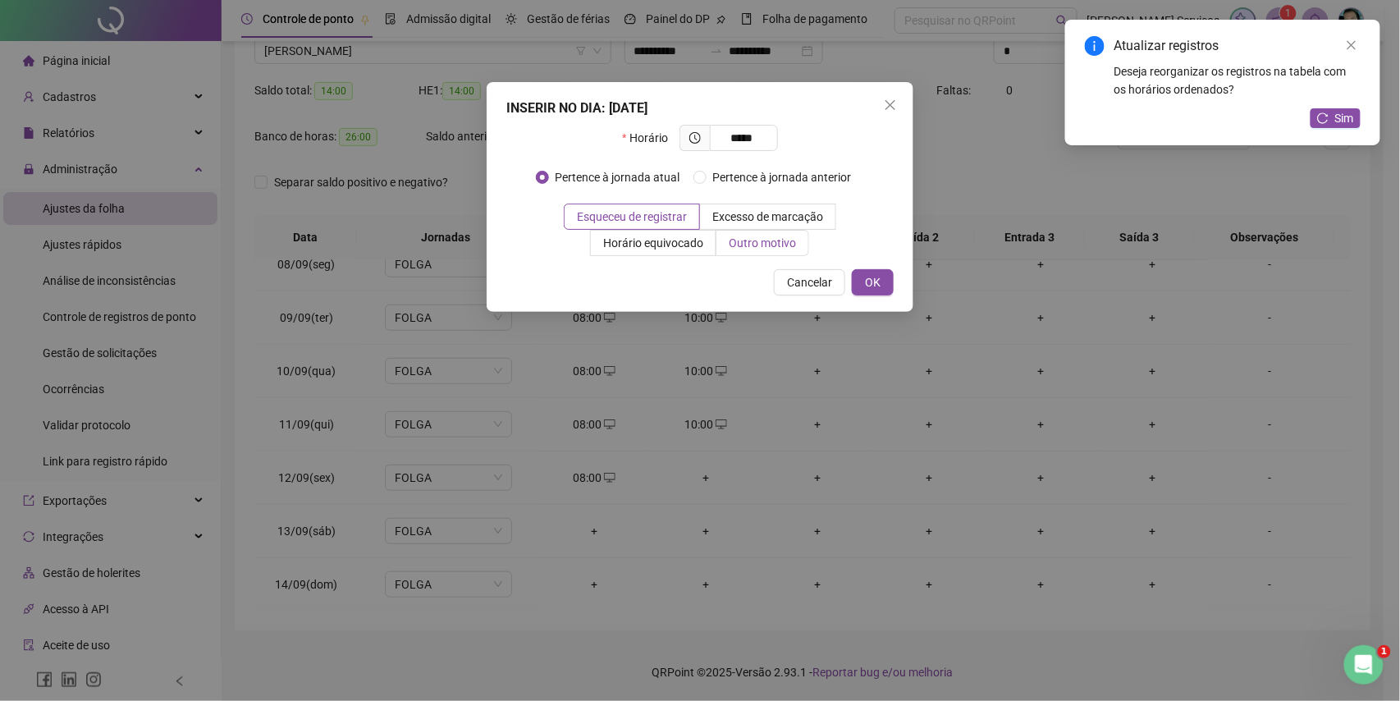
click at [749, 241] on span "Outro motivo" at bounding box center [762, 242] width 67 height 13
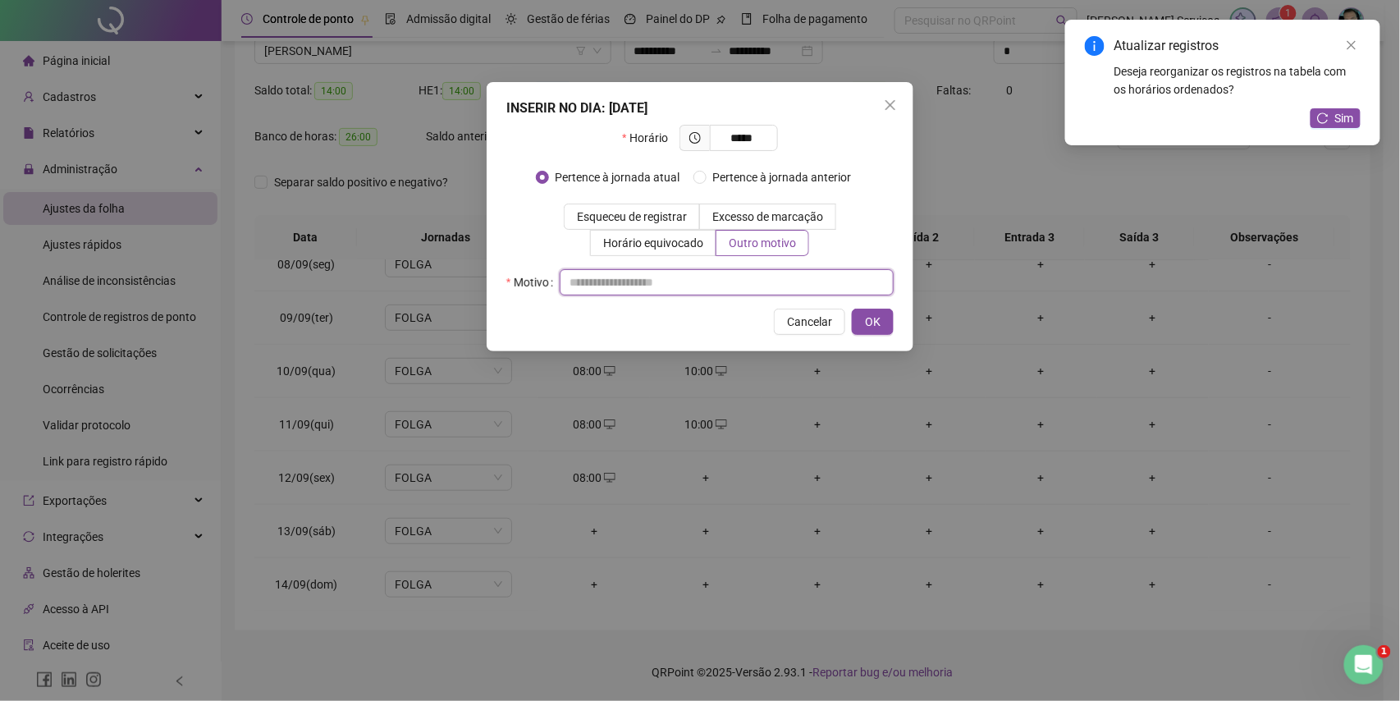
click at [754, 273] on input "text" at bounding box center [727, 282] width 334 height 26
click at [872, 323] on span "OK" at bounding box center [873, 322] width 16 height 18
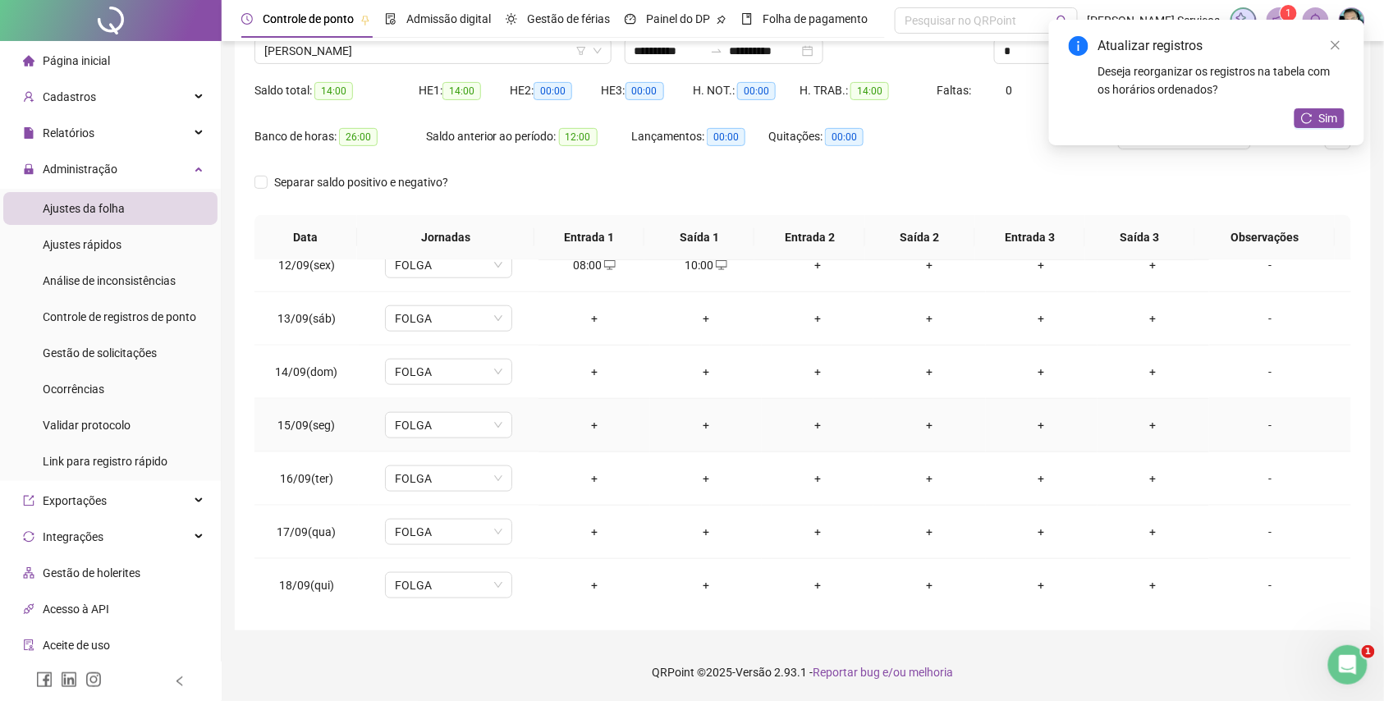
scroll to position [615, 0]
click at [580, 424] on div "+" at bounding box center [594, 424] width 85 height 18
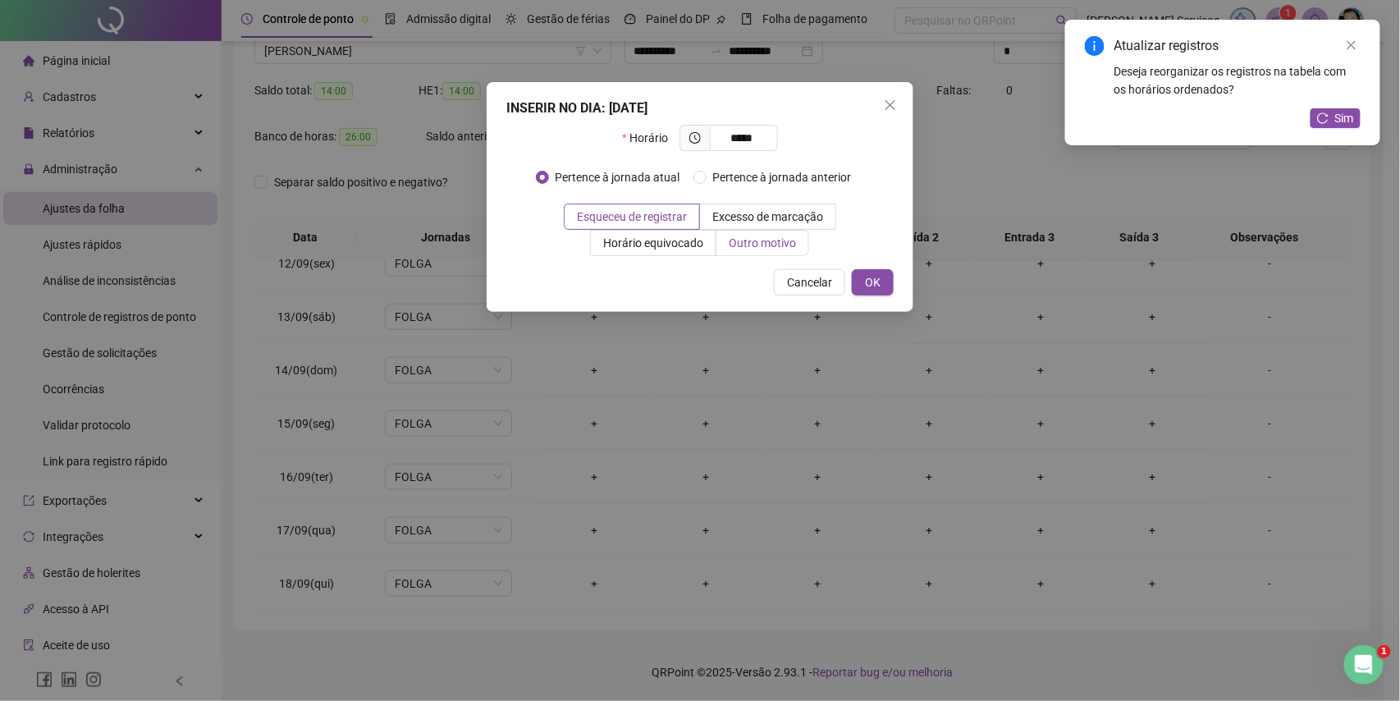
click at [767, 243] on span "Outro motivo" at bounding box center [762, 242] width 67 height 13
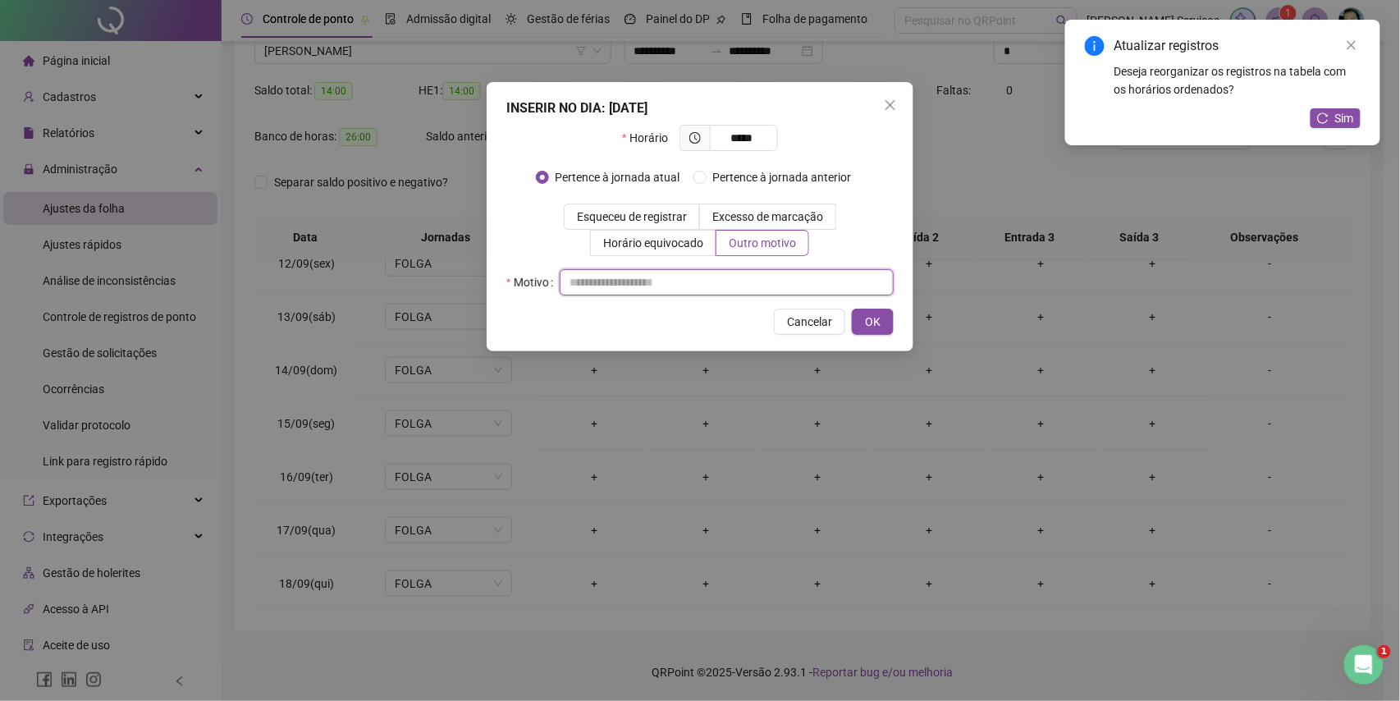
click at [765, 287] on input "text" at bounding box center [727, 282] width 334 height 26
click at [924, 318] on div "INSERIR NO DIA : 15/09/2025 Horário ***** Pertence à jornada atual Pertence à j…" at bounding box center [700, 350] width 1400 height 701
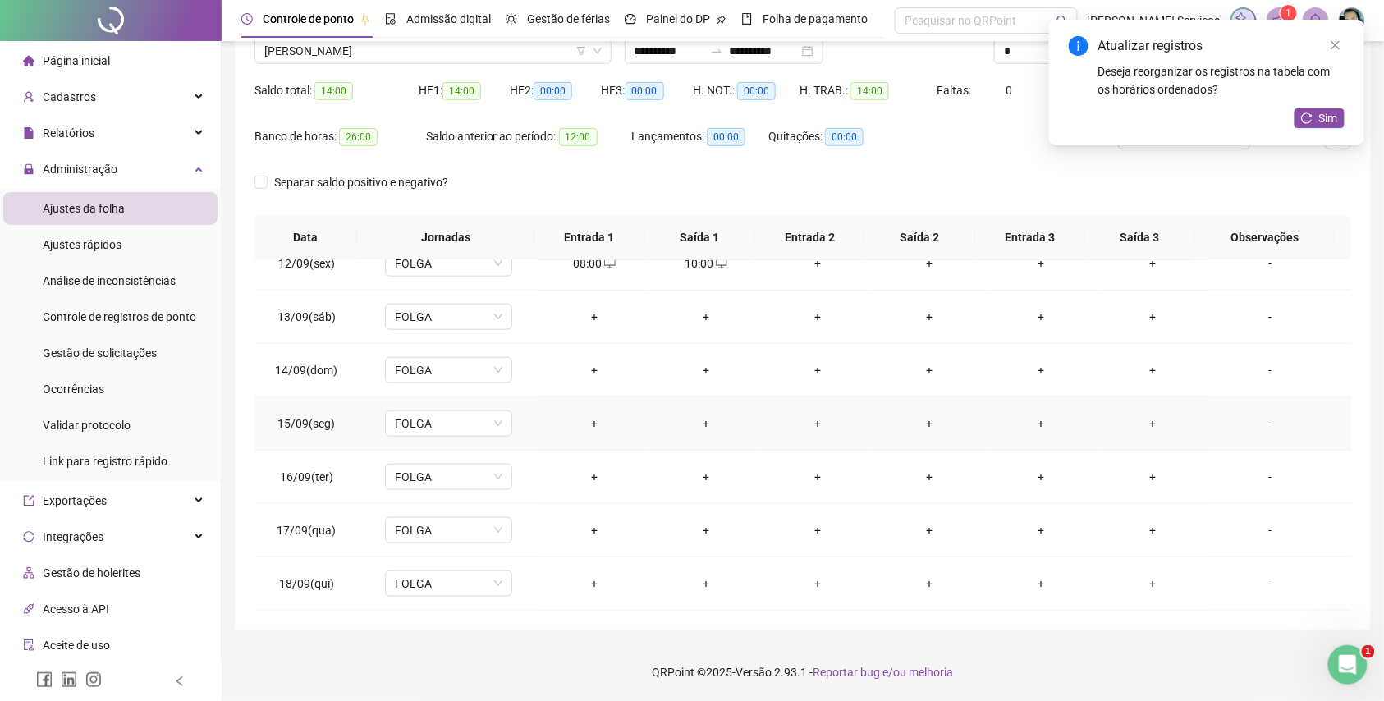
click at [584, 424] on div "+" at bounding box center [594, 424] width 85 height 18
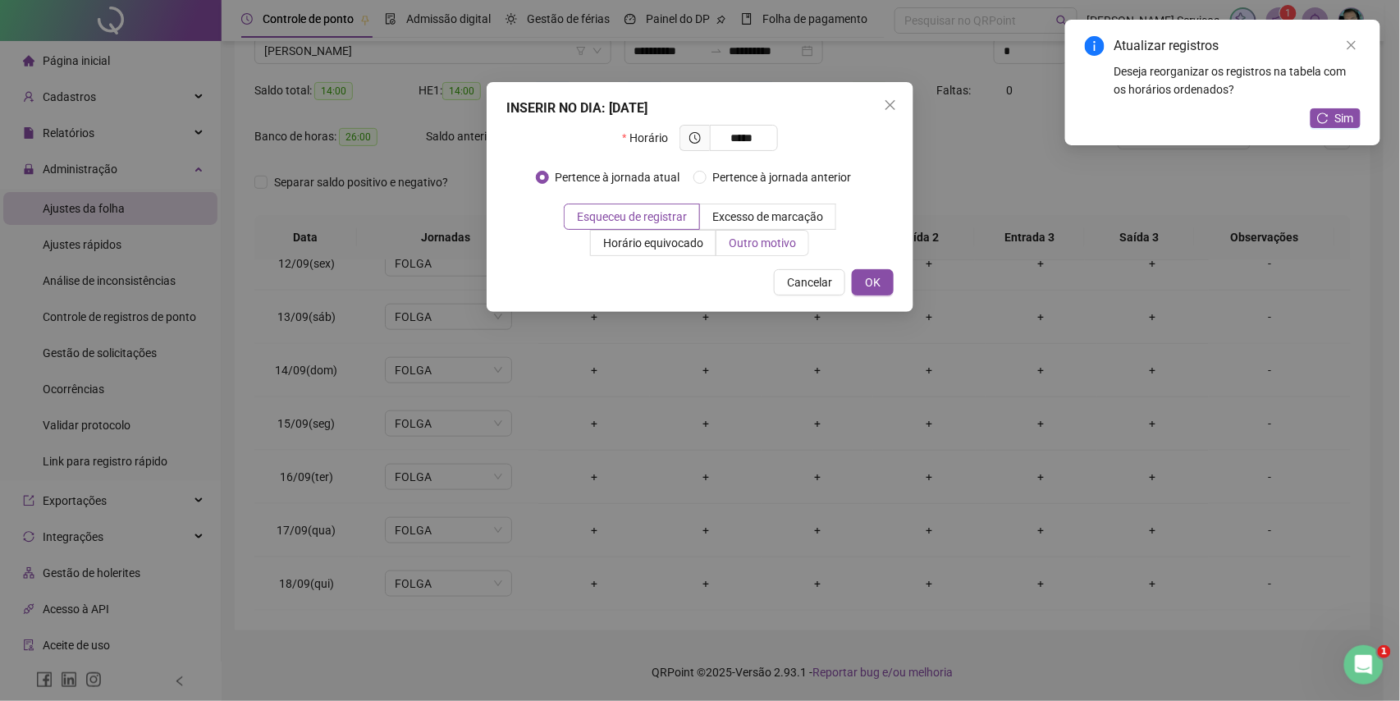
click at [752, 237] on span "Outro motivo" at bounding box center [762, 242] width 67 height 13
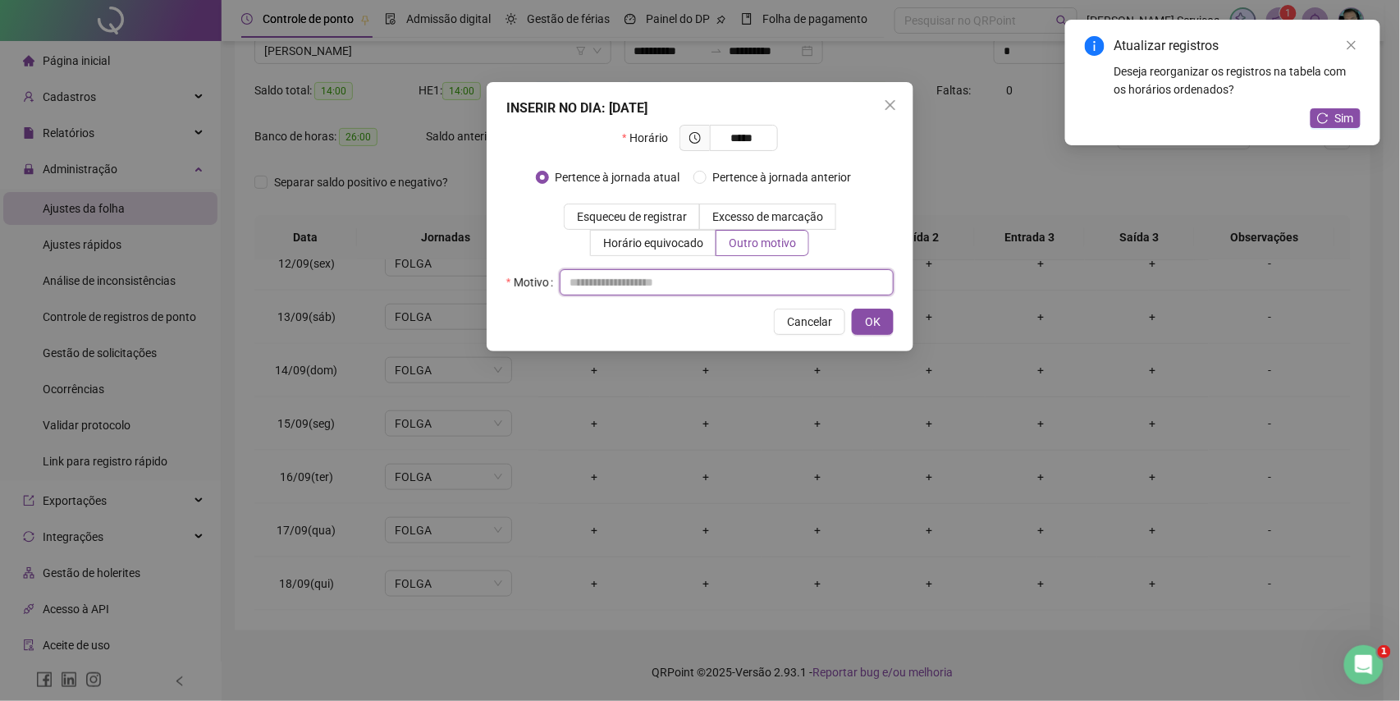
click at [754, 277] on input "text" at bounding box center [727, 282] width 334 height 26
click at [874, 323] on span "OK" at bounding box center [873, 322] width 16 height 18
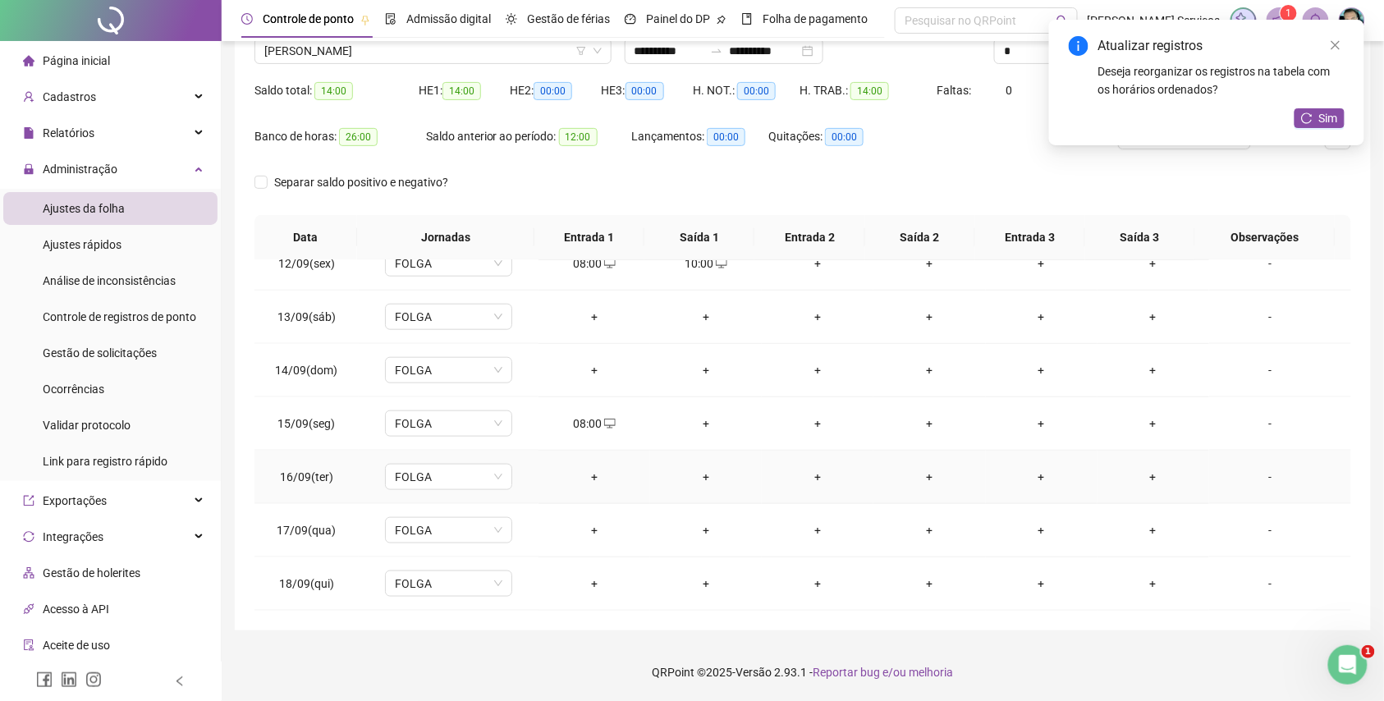
click at [581, 488] on td "+" at bounding box center [594, 477] width 112 height 53
click at [582, 480] on div "+" at bounding box center [594, 477] width 85 height 18
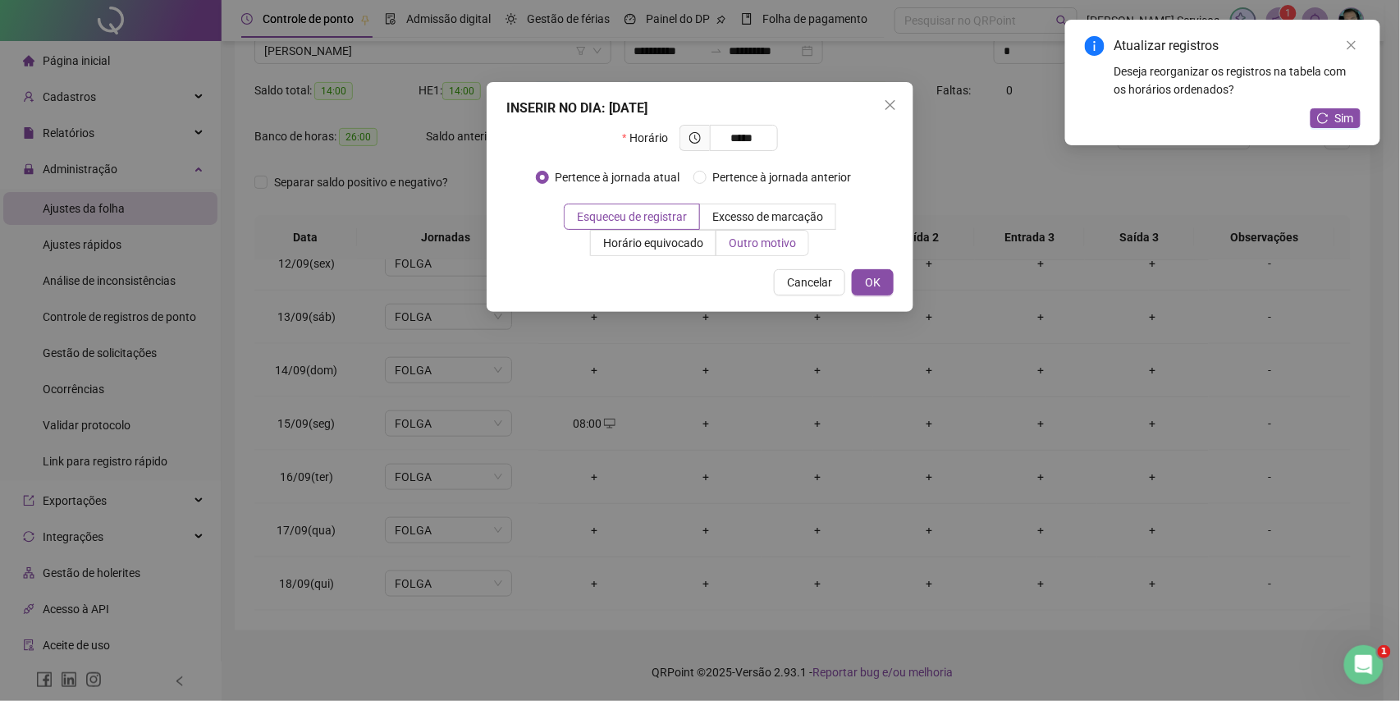
click at [772, 250] on span "Outro motivo" at bounding box center [762, 242] width 67 height 13
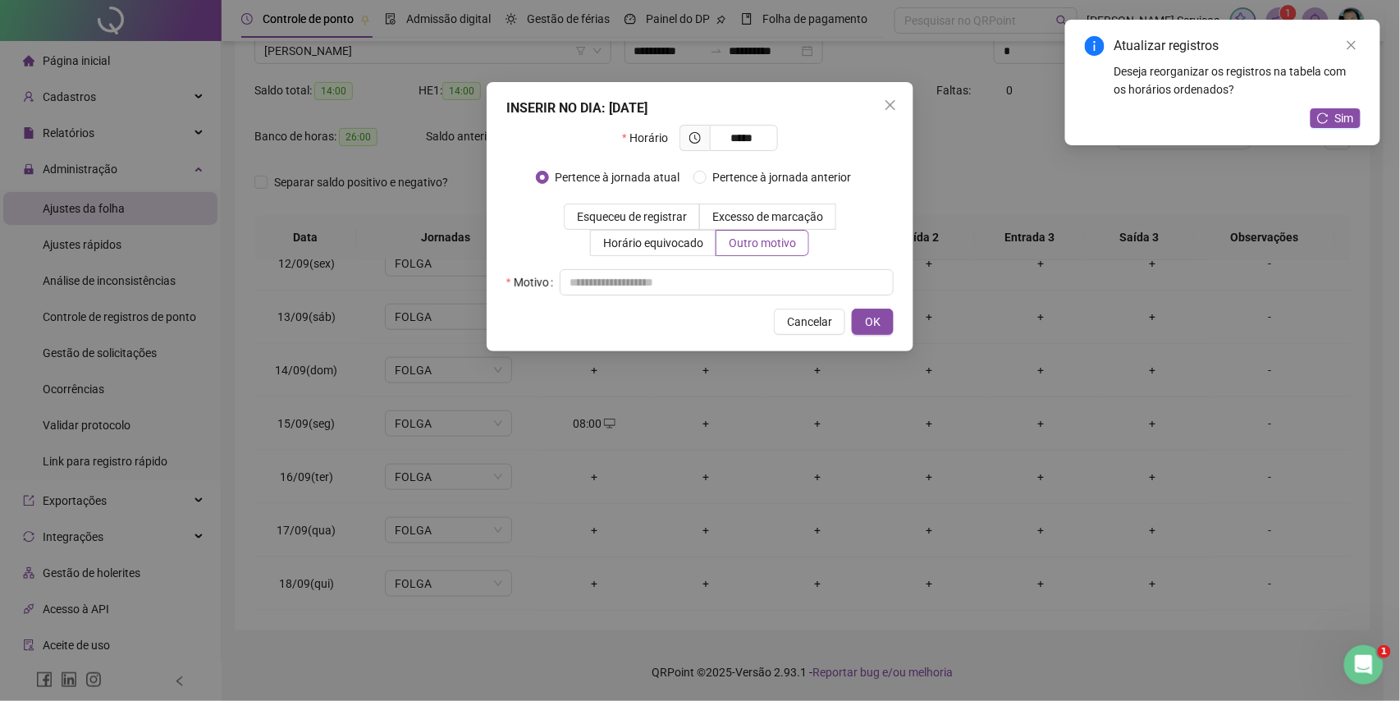
click at [766, 267] on div "Horário ***** Pertence à jornada atual Pertence à jornada anterior Esqueceu de …" at bounding box center [699, 210] width 387 height 171
click at [766, 273] on input "text" at bounding box center [727, 282] width 334 height 26
click at [868, 309] on button "OK" at bounding box center [873, 322] width 42 height 26
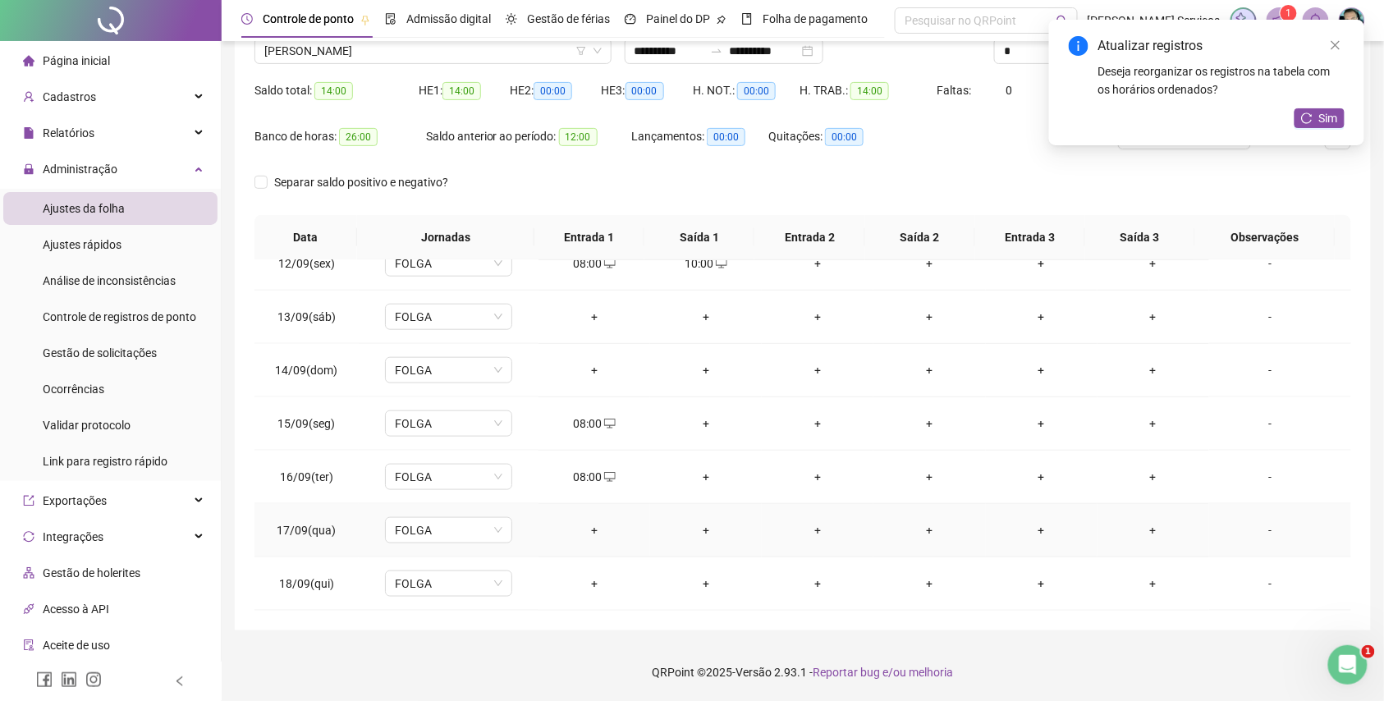
click at [593, 530] on div "+" at bounding box center [594, 530] width 85 height 18
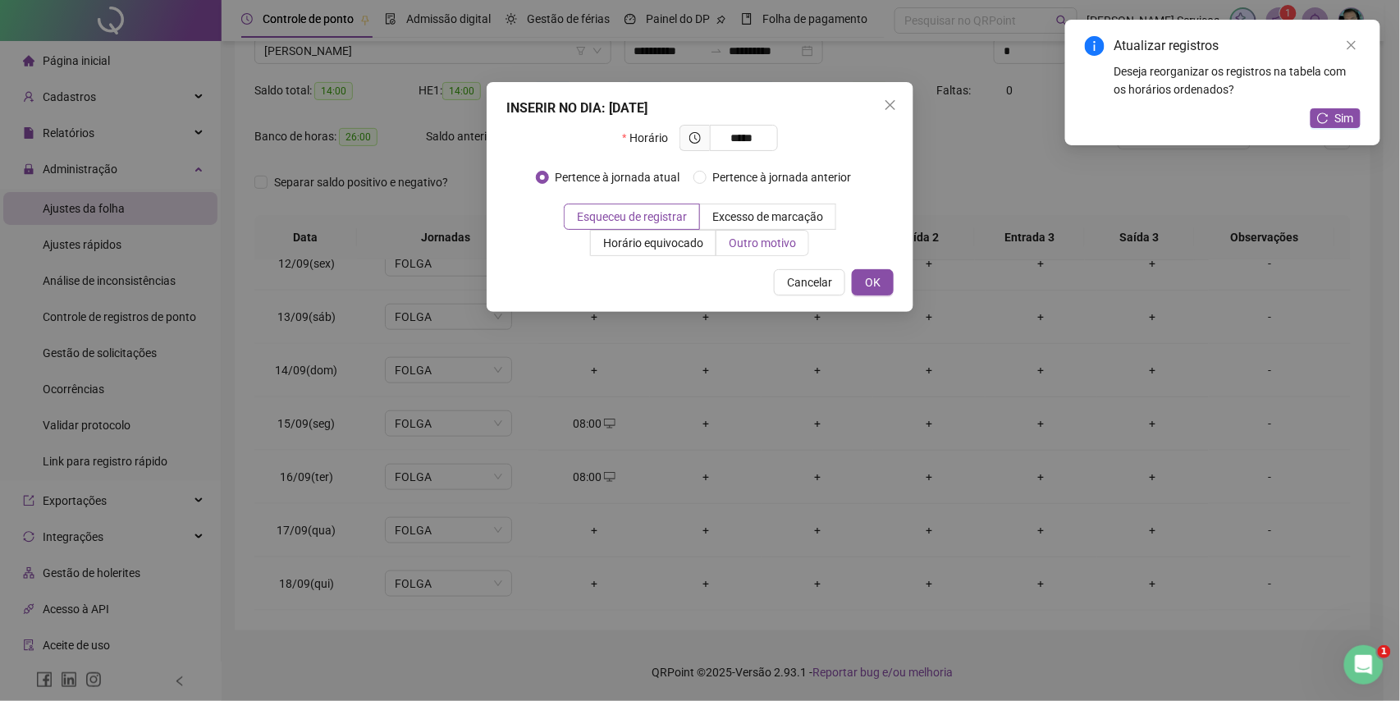
click at [770, 237] on span "Outro motivo" at bounding box center [762, 242] width 67 height 13
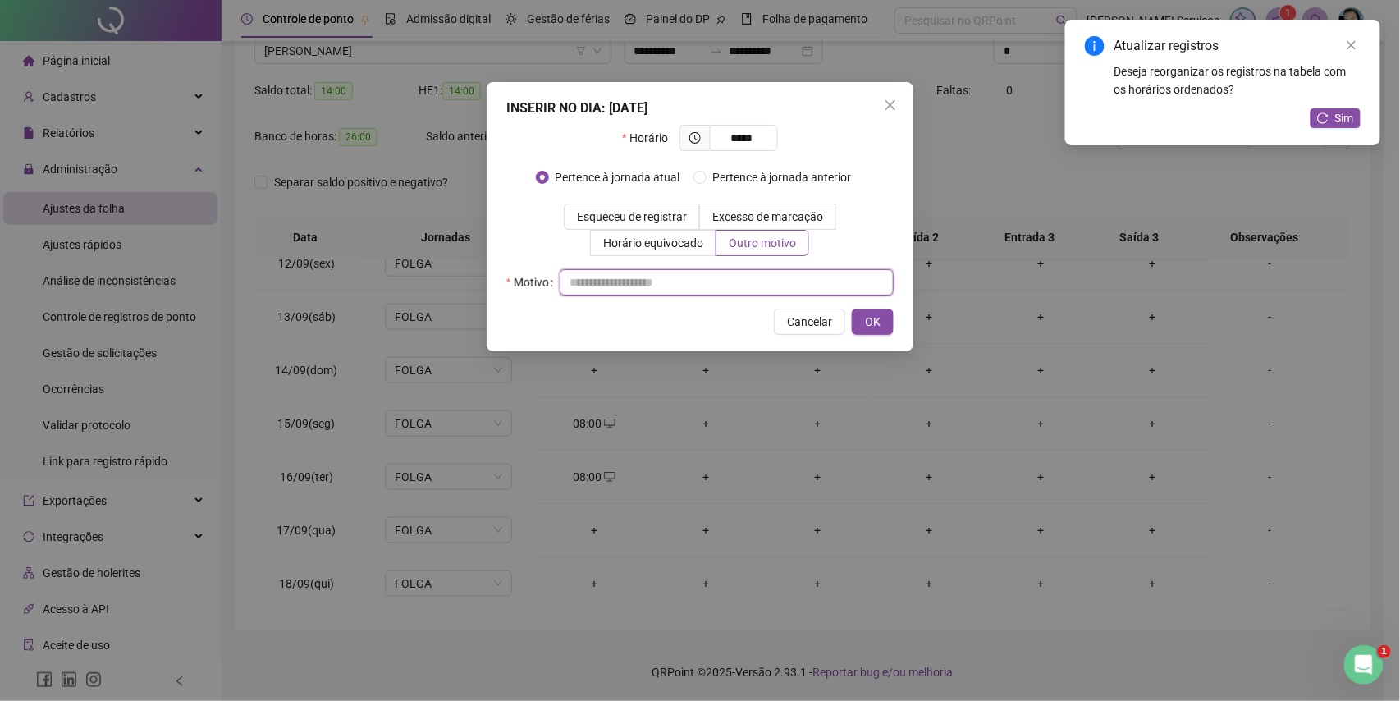
click at [763, 289] on input "text" at bounding box center [727, 282] width 334 height 26
click at [868, 309] on button "OK" at bounding box center [873, 322] width 42 height 26
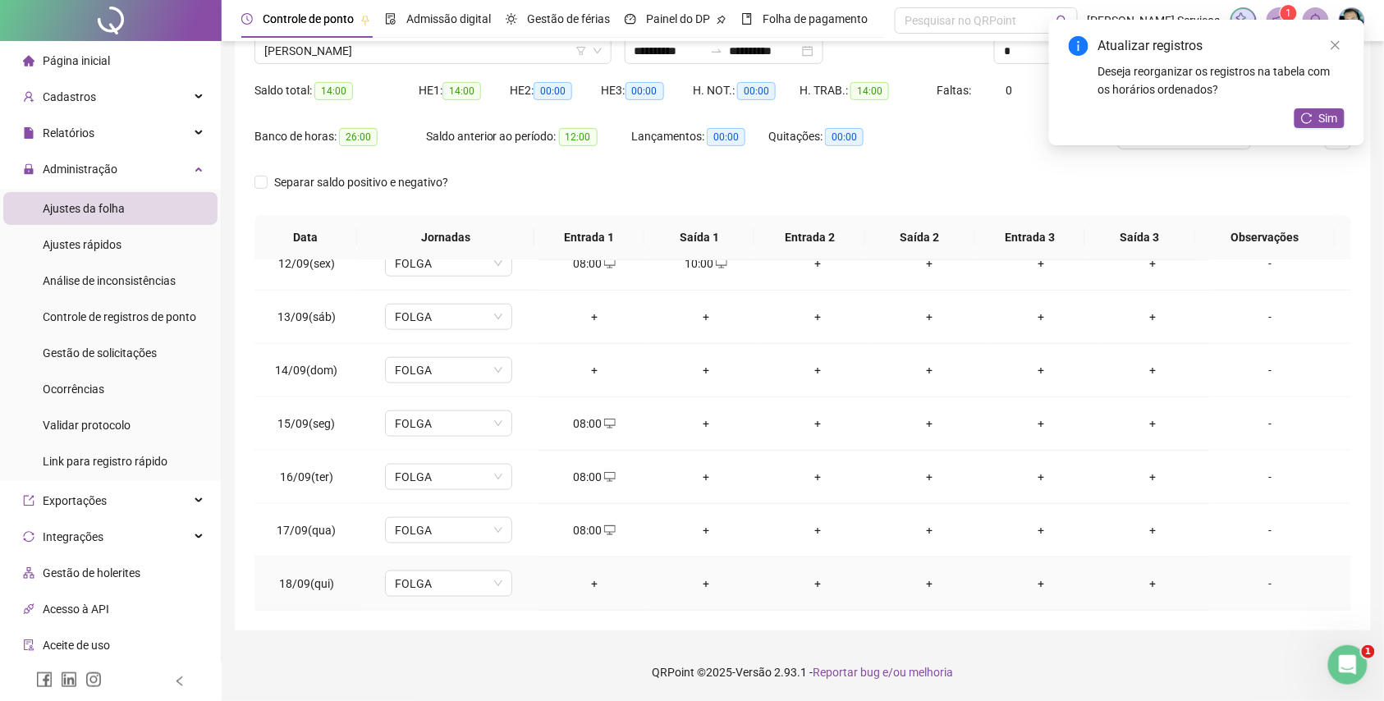
click at [584, 584] on div "+" at bounding box center [594, 584] width 85 height 18
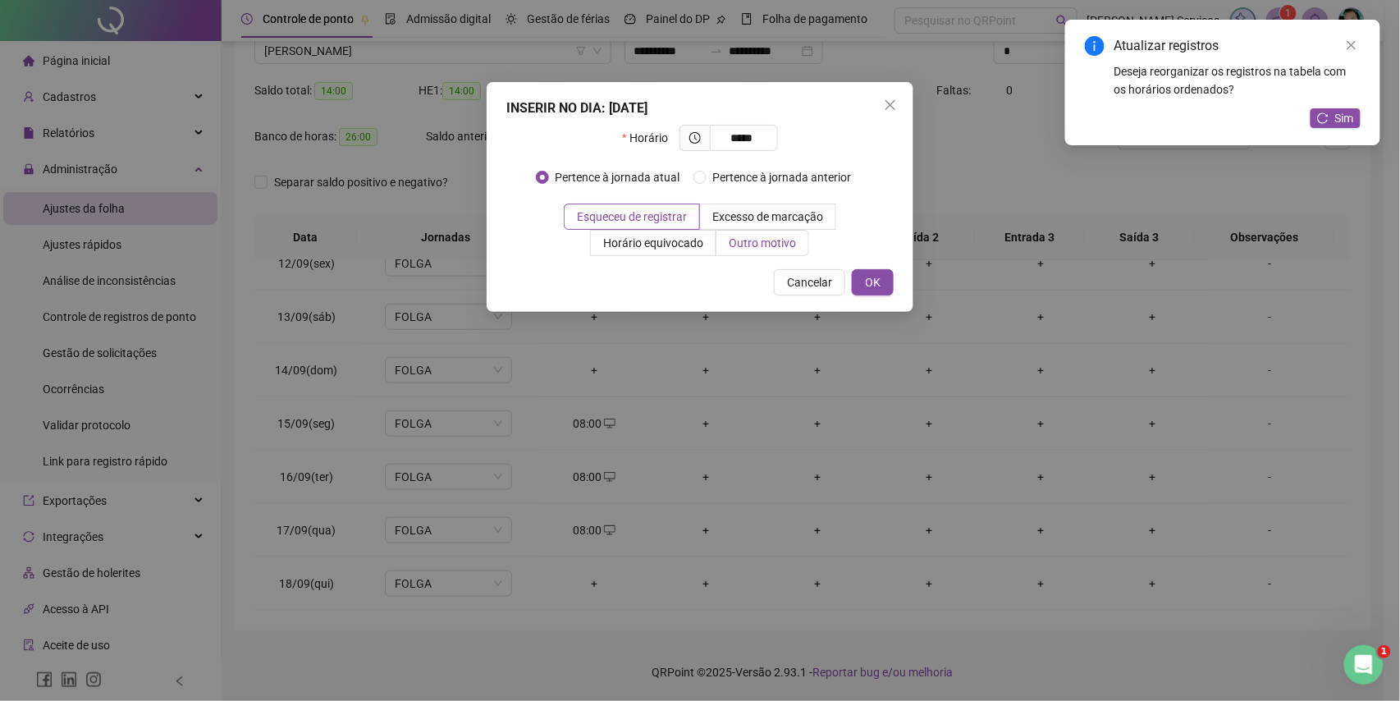
click at [758, 254] on label "Outro motivo" at bounding box center [763, 243] width 93 height 26
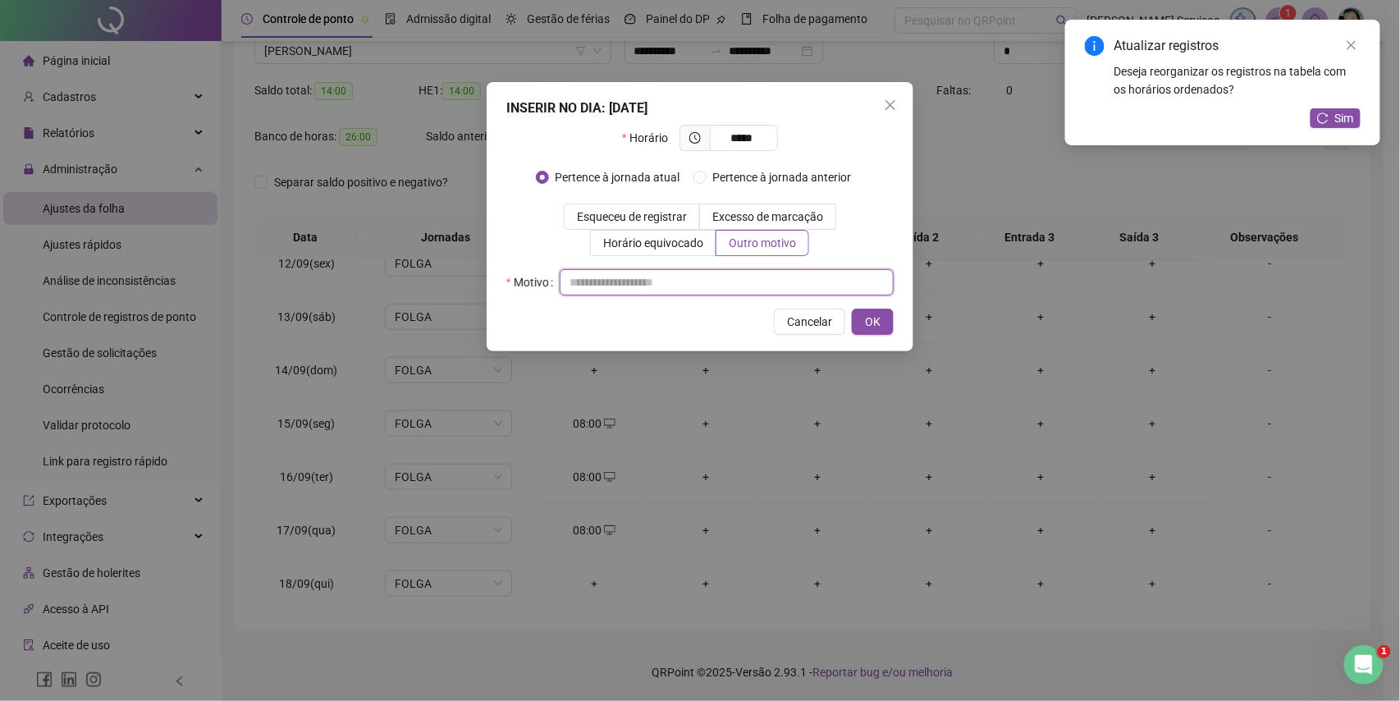
click at [749, 291] on input "text" at bounding box center [727, 282] width 334 height 26
click at [878, 326] on span "OK" at bounding box center [873, 322] width 16 height 18
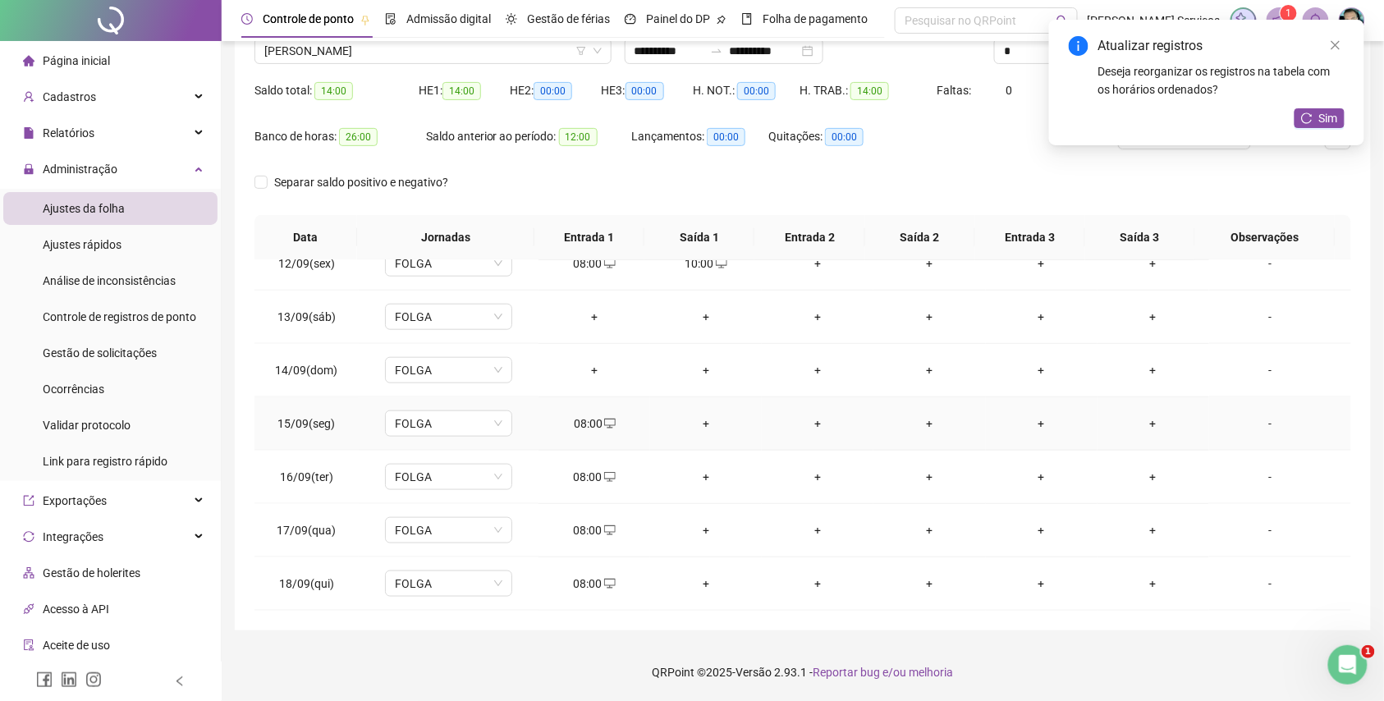
click at [701, 422] on div "+" at bounding box center [705, 424] width 85 height 18
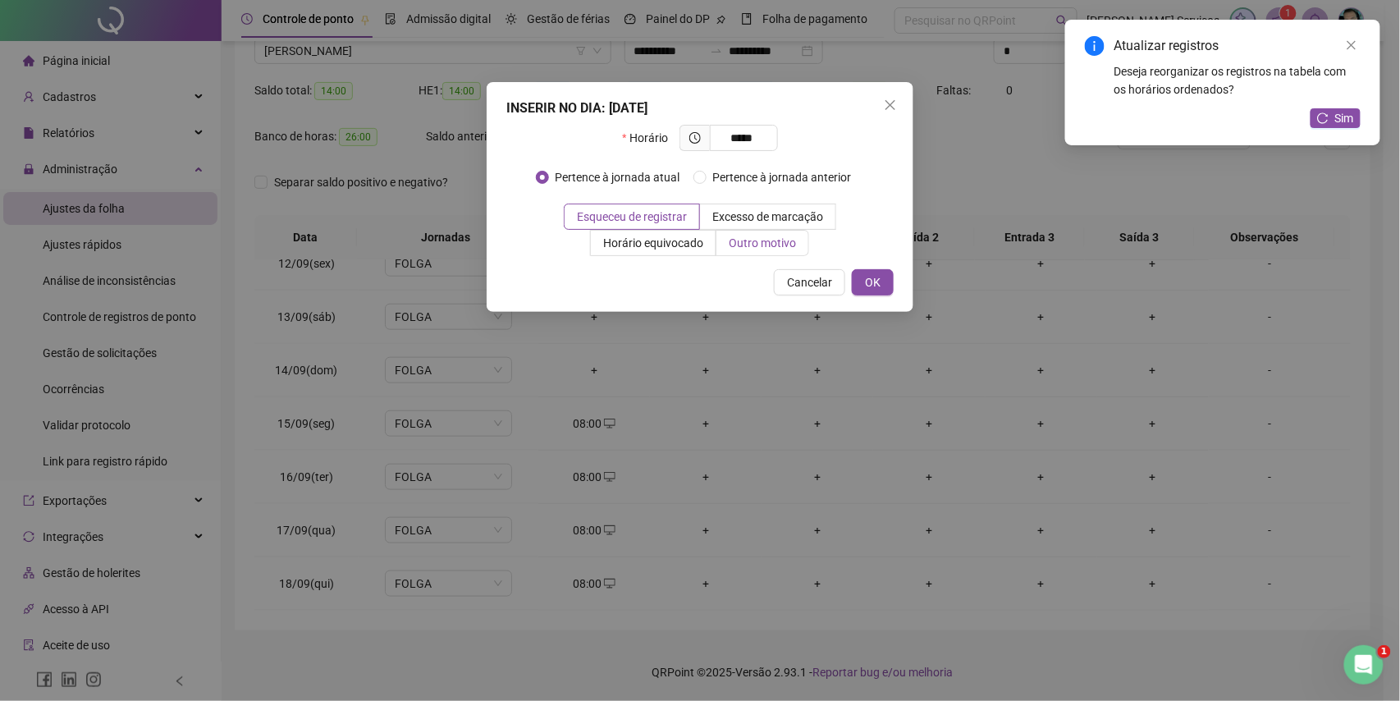
click at [779, 244] on span "Outro motivo" at bounding box center [762, 242] width 67 height 13
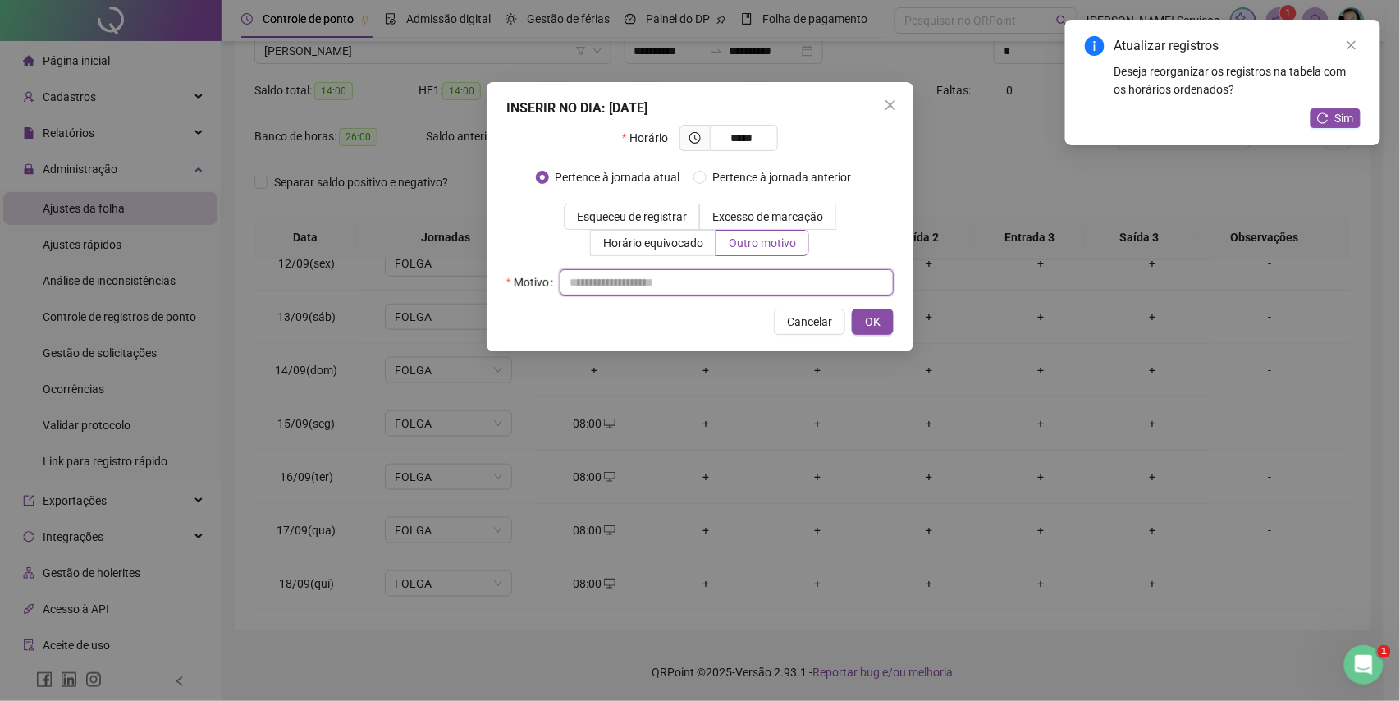
click at [767, 283] on input "text" at bounding box center [727, 282] width 334 height 26
click at [877, 317] on span "OK" at bounding box center [873, 322] width 16 height 18
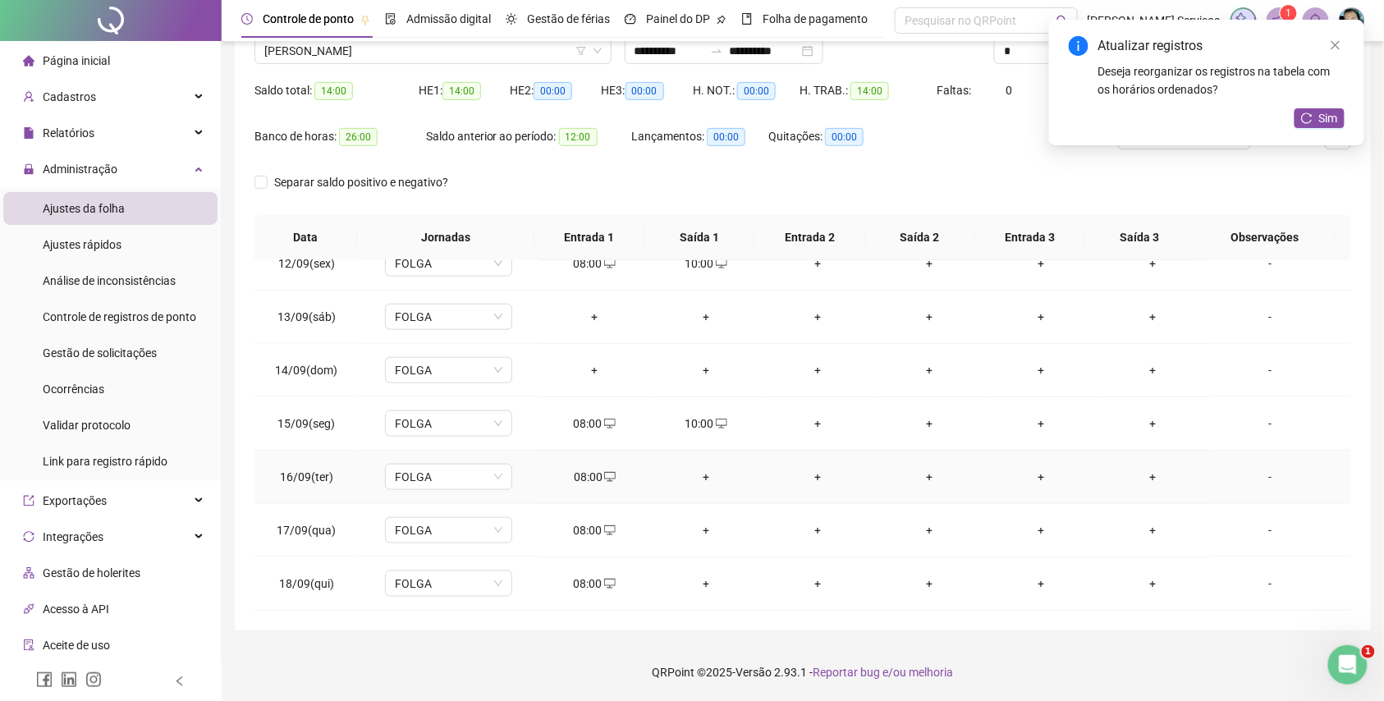
click at [704, 470] on div "+" at bounding box center [705, 477] width 85 height 18
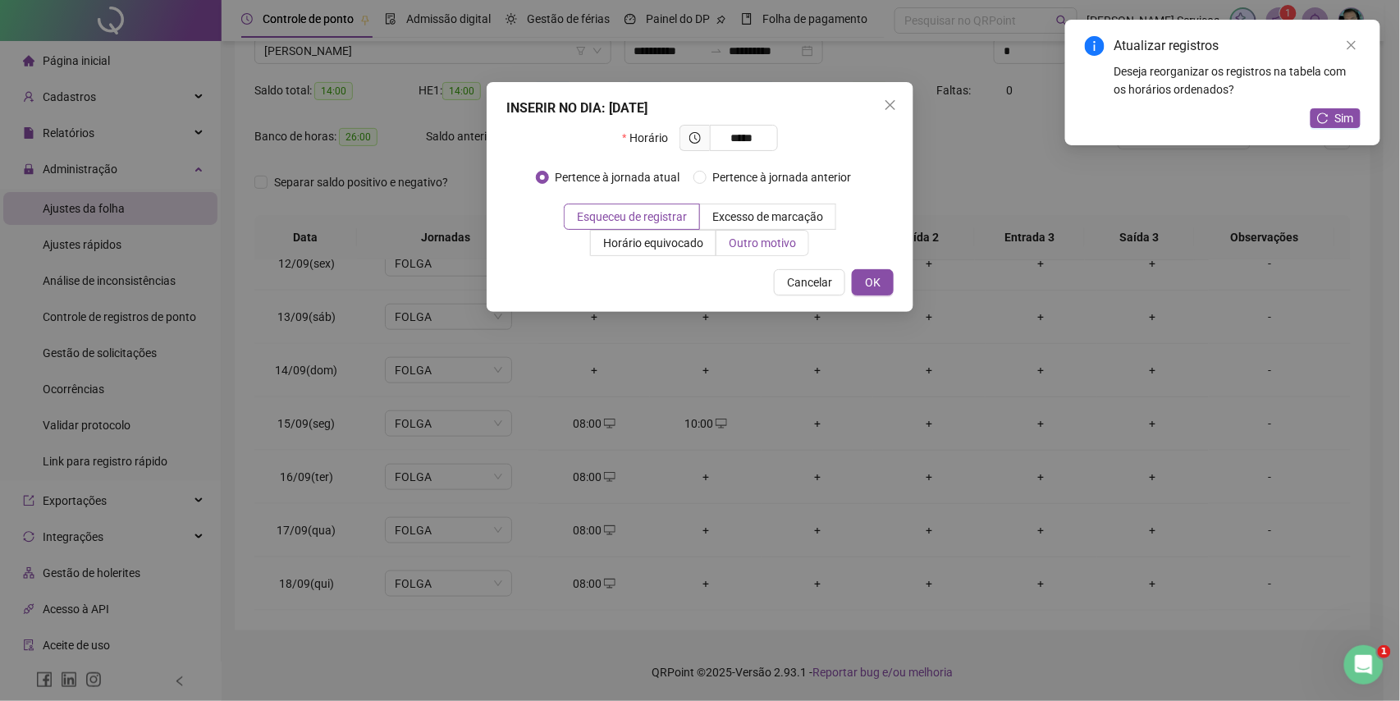
click at [760, 241] on span "Outro motivo" at bounding box center [762, 242] width 67 height 13
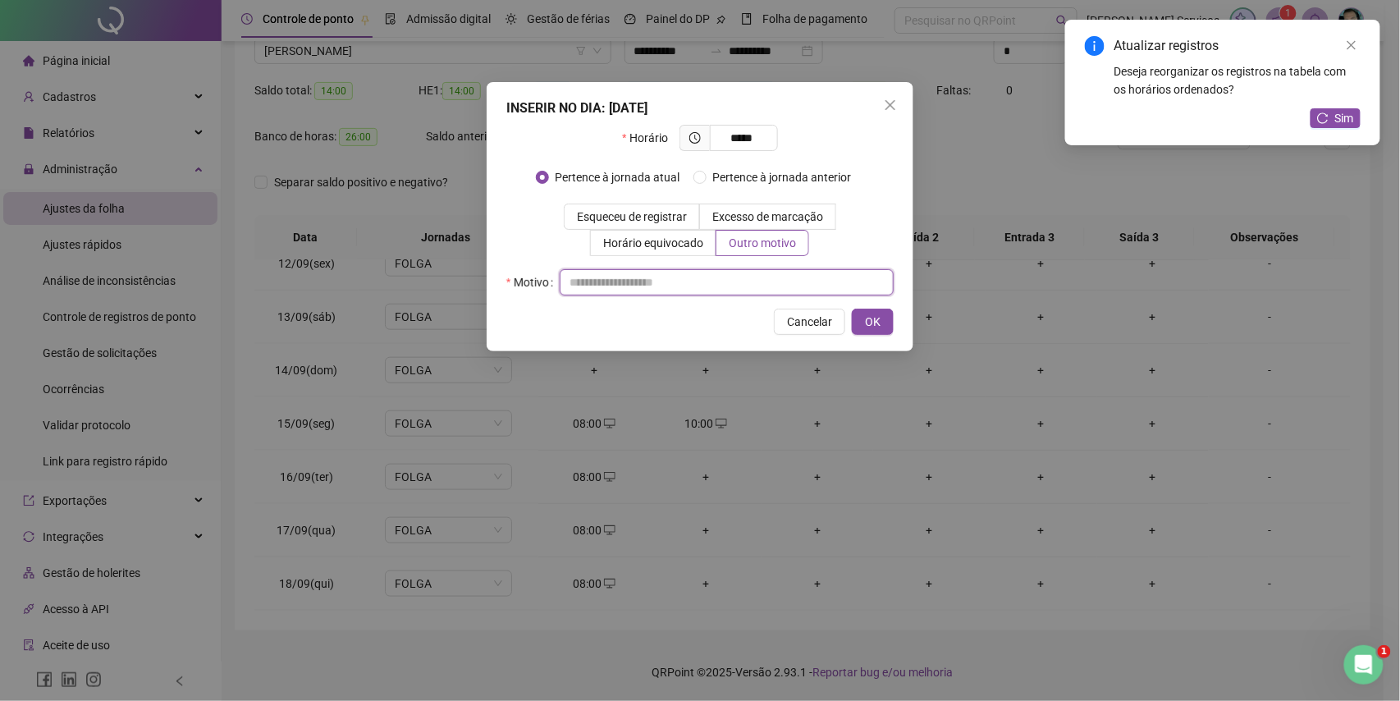
click at [762, 279] on input "text" at bounding box center [727, 282] width 334 height 26
click at [867, 323] on span "OK" at bounding box center [873, 322] width 16 height 18
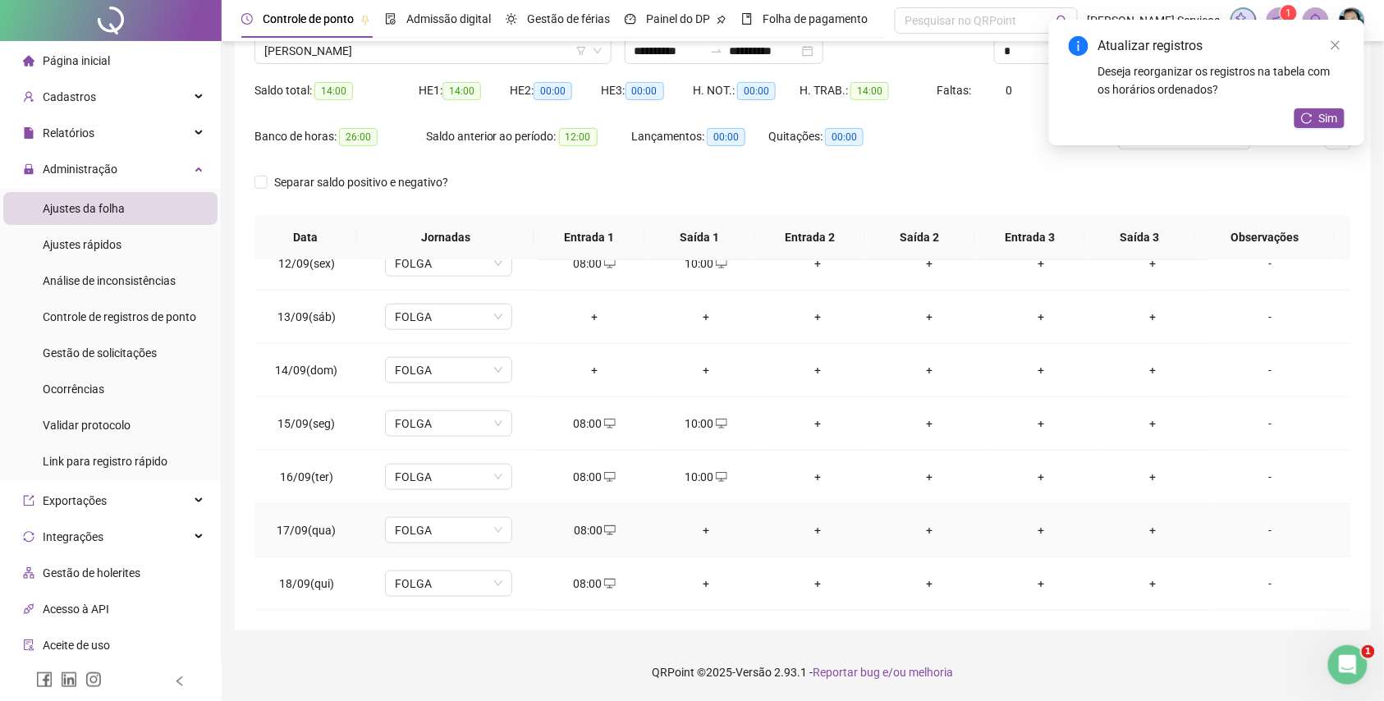
click at [713, 533] on div "+" at bounding box center [705, 530] width 85 height 18
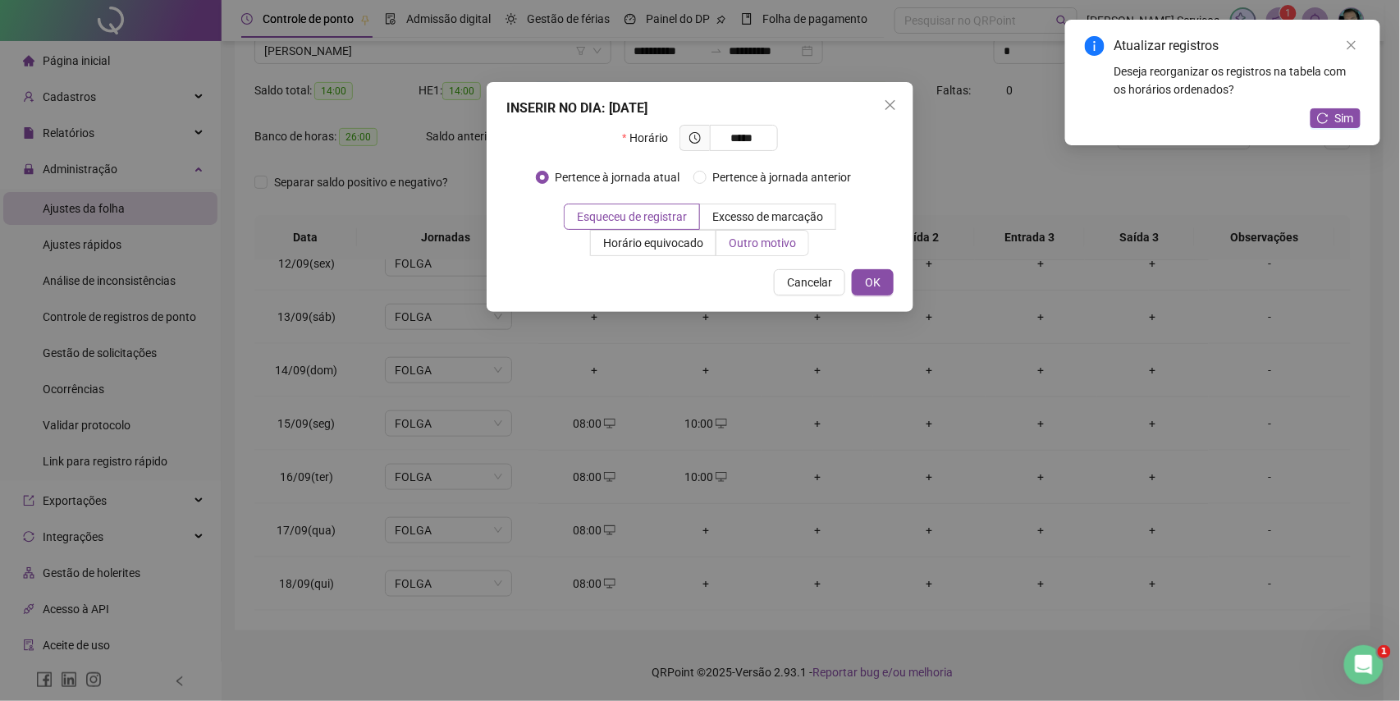
click at [742, 237] on span "Outro motivo" at bounding box center [762, 242] width 67 height 13
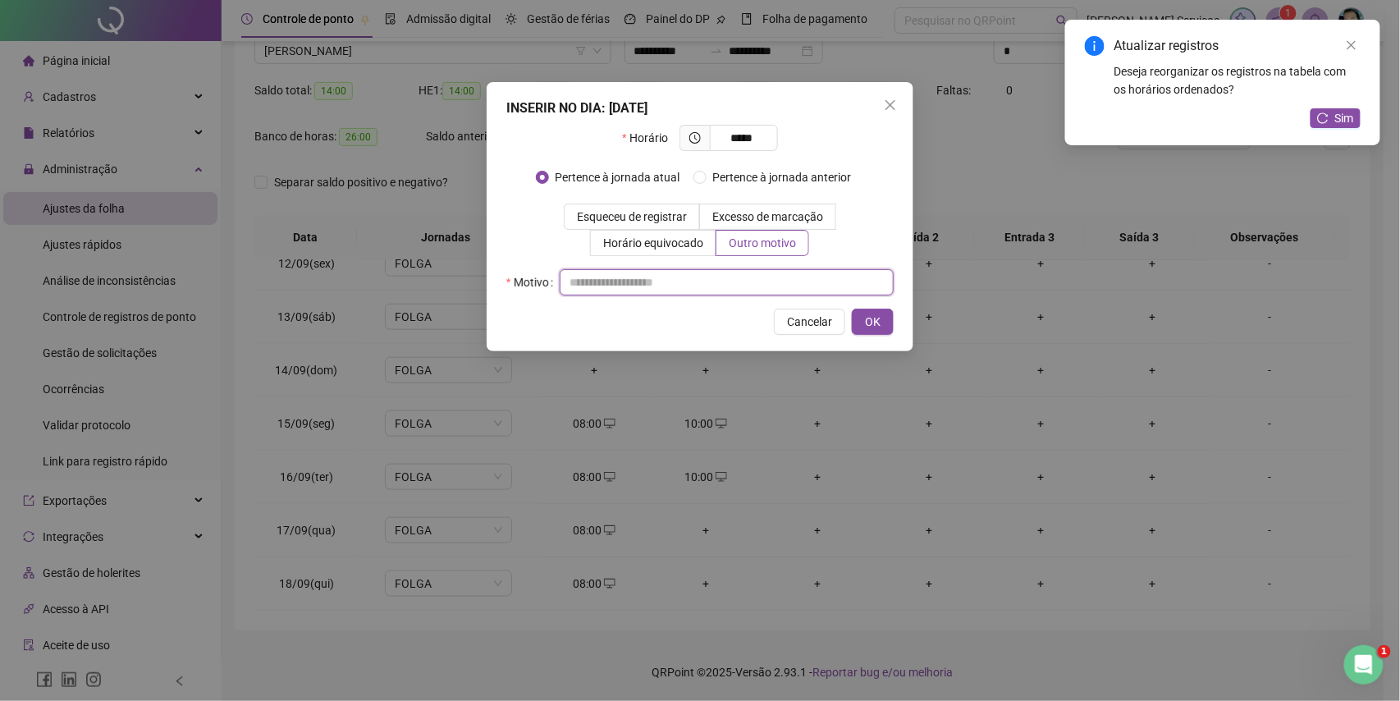
click at [746, 277] on input "text" at bounding box center [727, 282] width 334 height 26
click at [865, 323] on span "OK" at bounding box center [873, 322] width 16 height 18
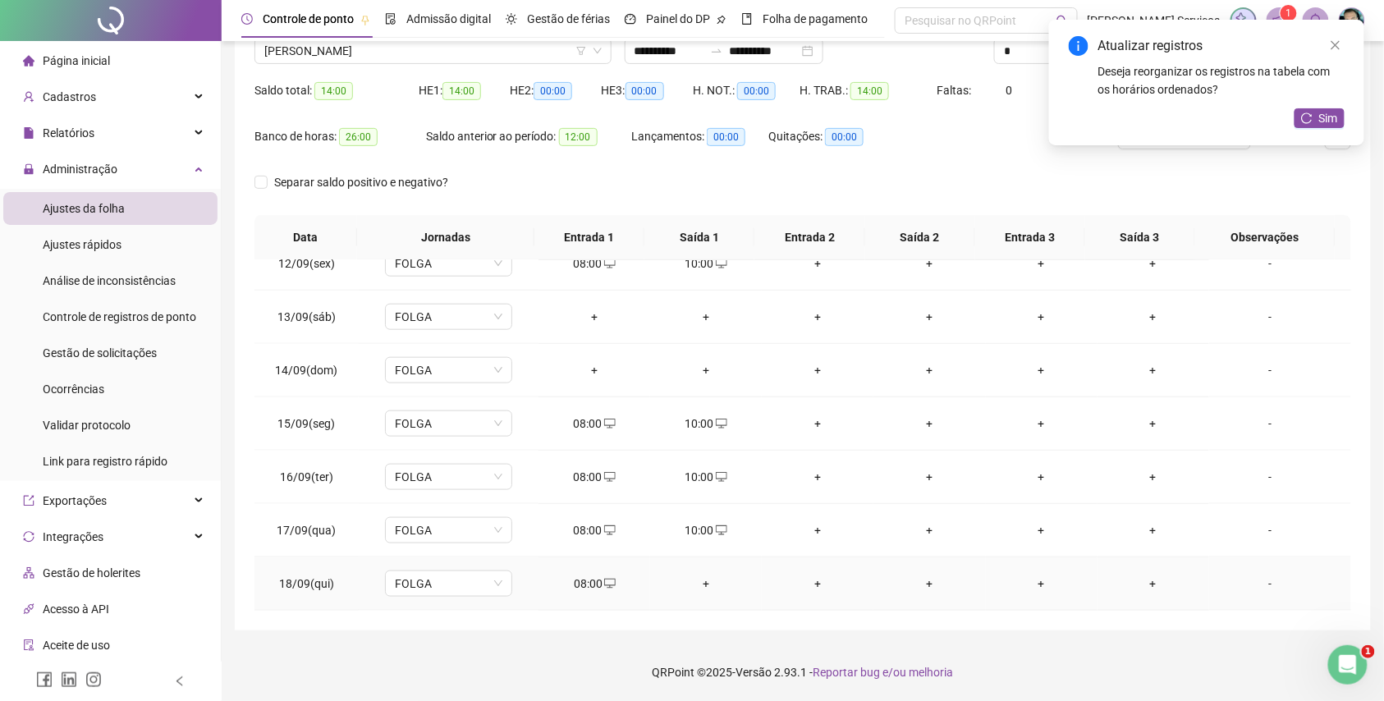
click at [694, 594] on td "+" at bounding box center [706, 583] width 112 height 53
click at [694, 583] on div "+" at bounding box center [705, 584] width 85 height 18
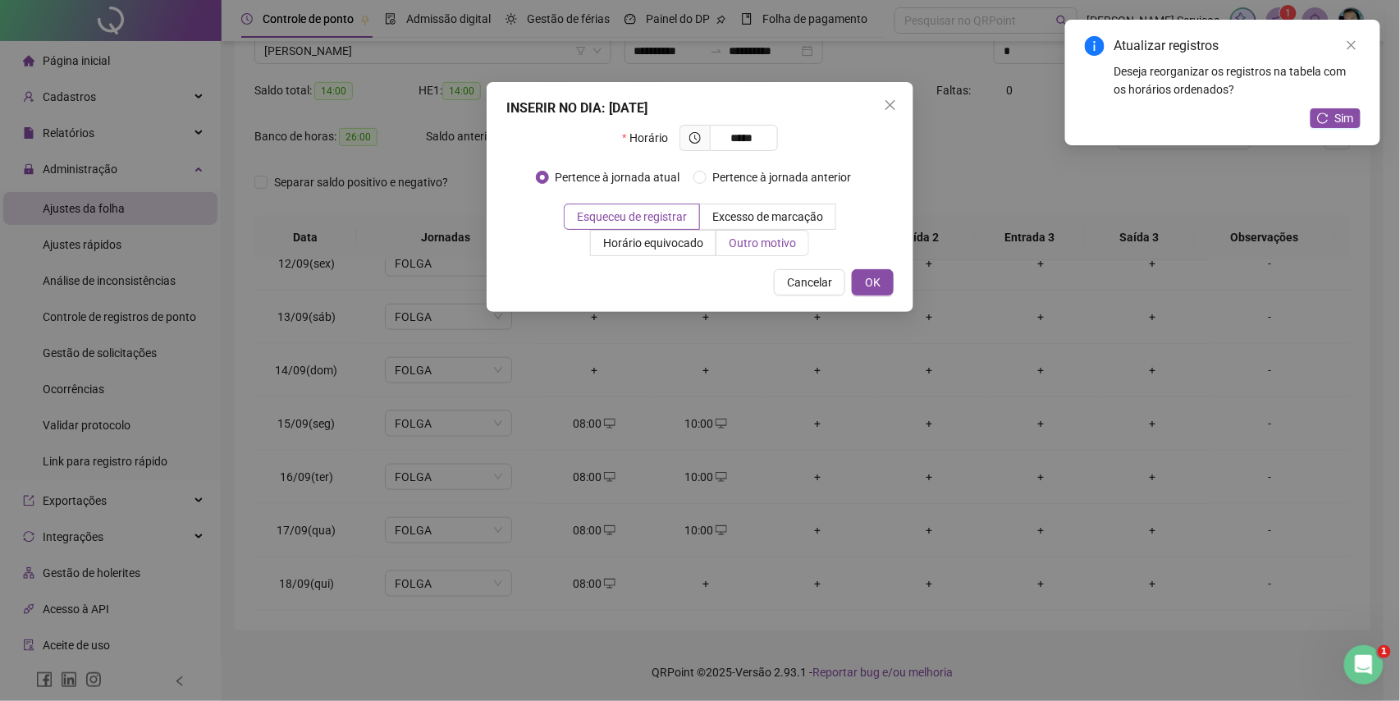
click at [753, 244] on span "Outro motivo" at bounding box center [762, 242] width 67 height 13
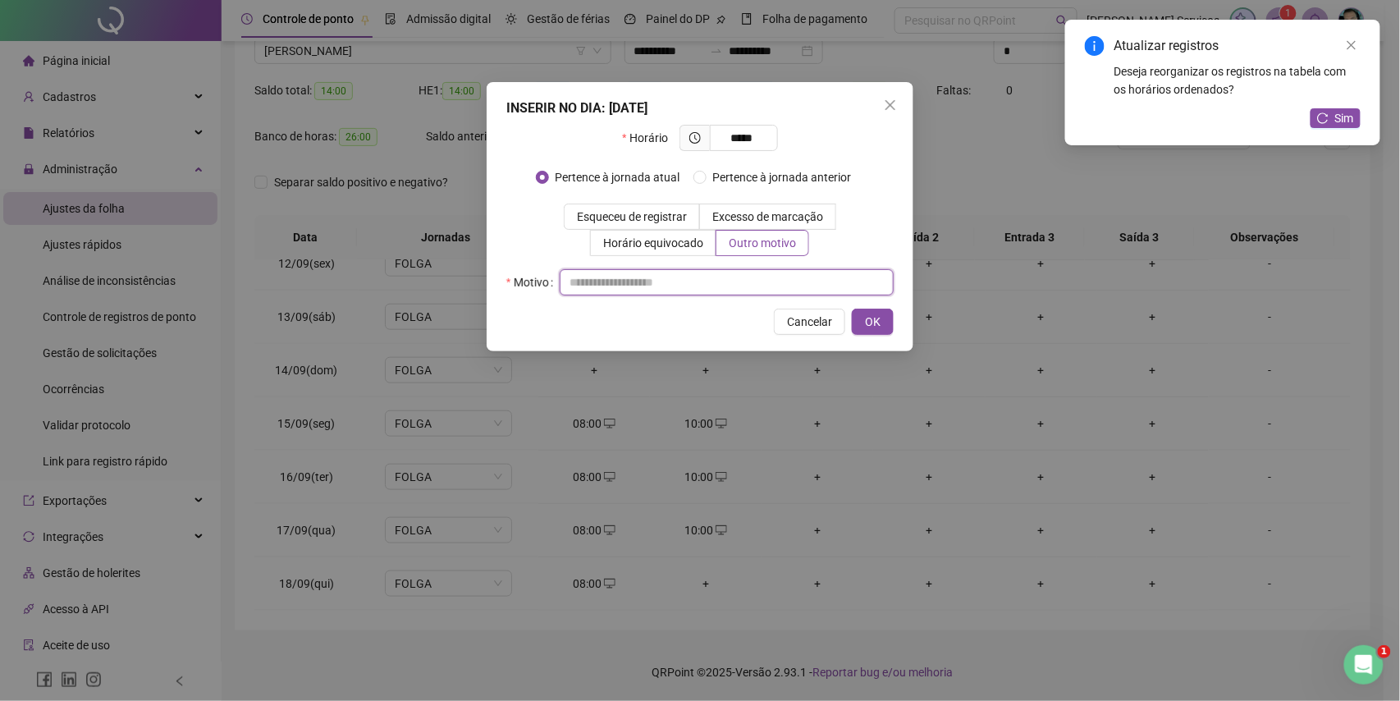
click at [757, 276] on input "text" at bounding box center [727, 282] width 334 height 26
click at [872, 322] on span "OK" at bounding box center [873, 322] width 16 height 18
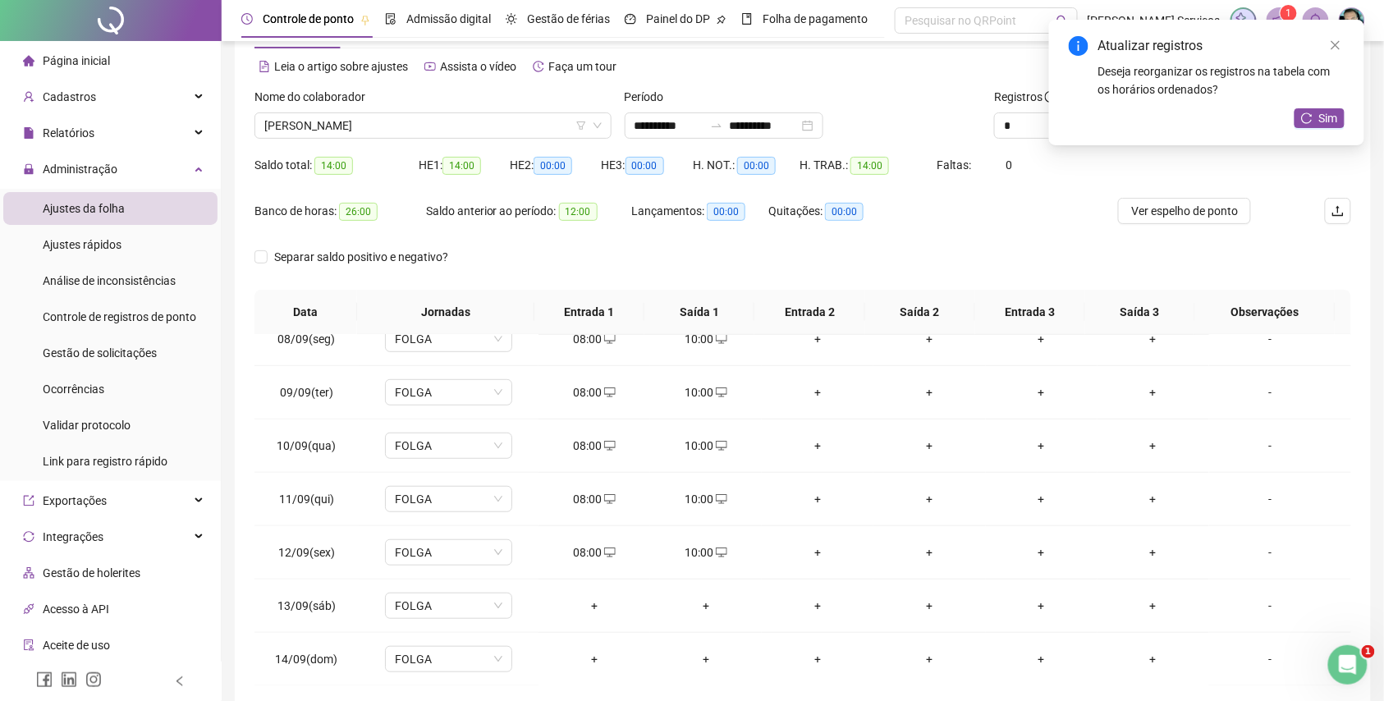
scroll to position [0, 0]
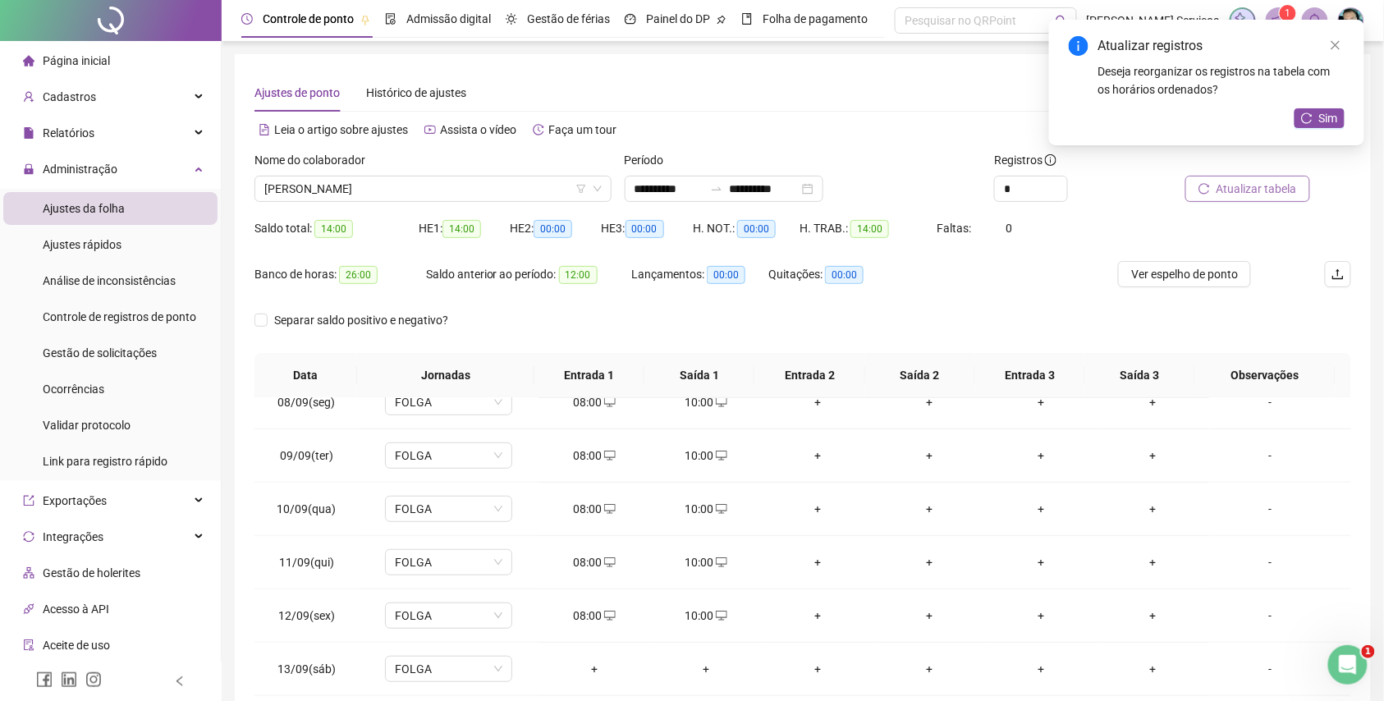
click at [1228, 195] on span "Atualizar tabela" at bounding box center [1257, 189] width 80 height 18
click at [427, 171] on div "Nome do colaborador" at bounding box center [432, 163] width 357 height 25
click at [427, 177] on span "[PERSON_NAME]" at bounding box center [432, 188] width 337 height 25
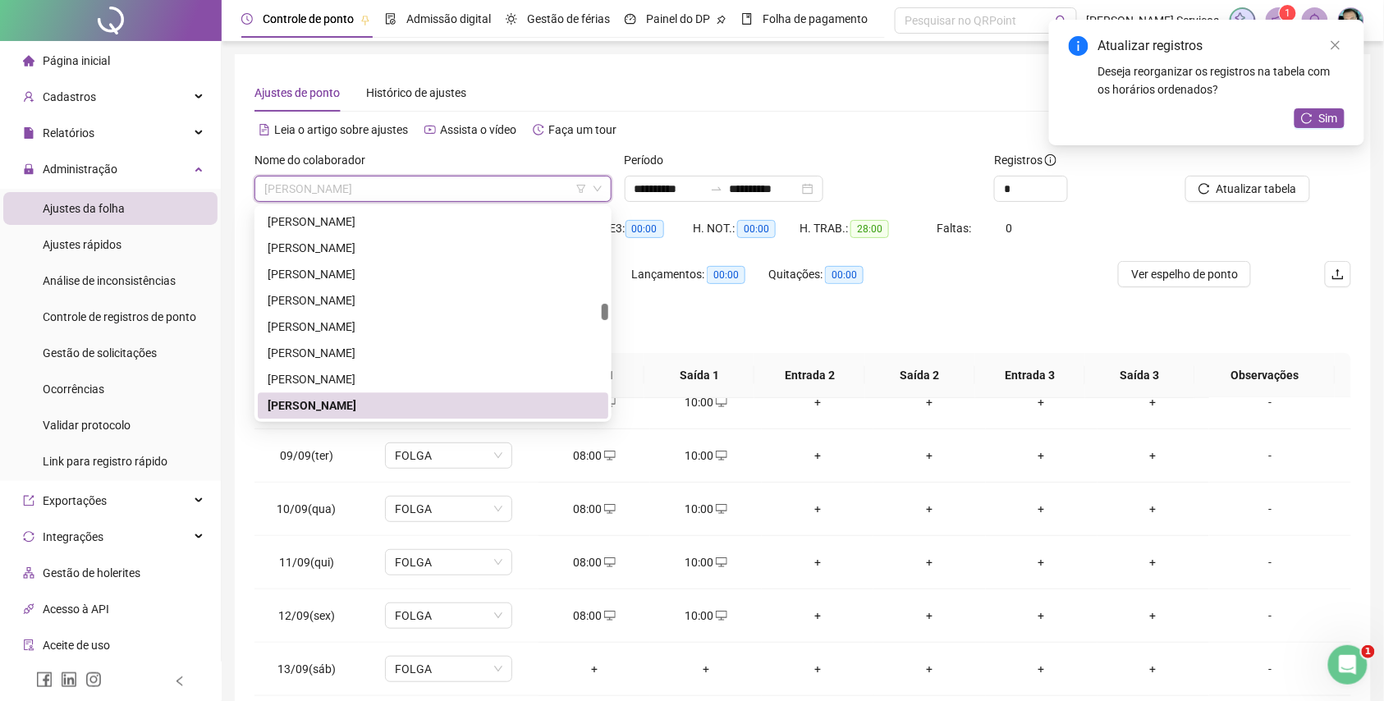
paste input "**********"
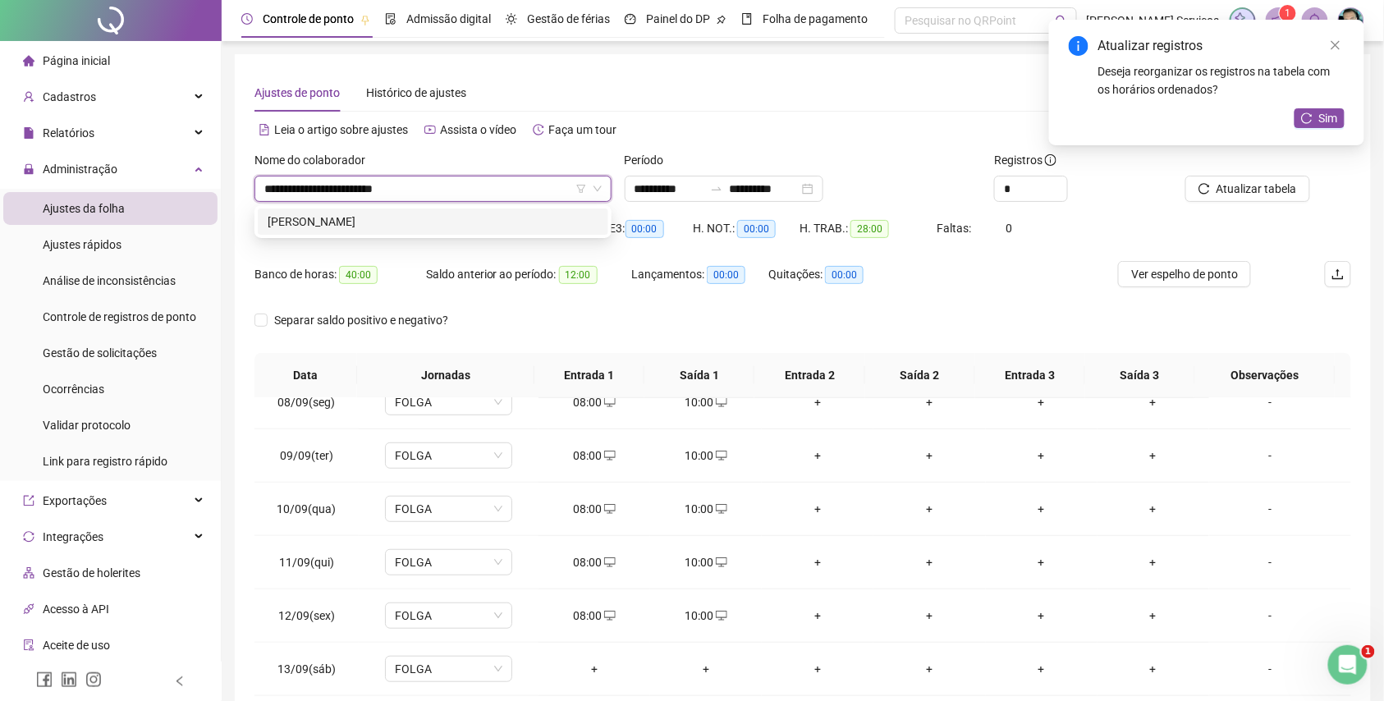
scroll to position [0, 0]
click at [444, 220] on div "[PERSON_NAME]" at bounding box center [433, 222] width 331 height 18
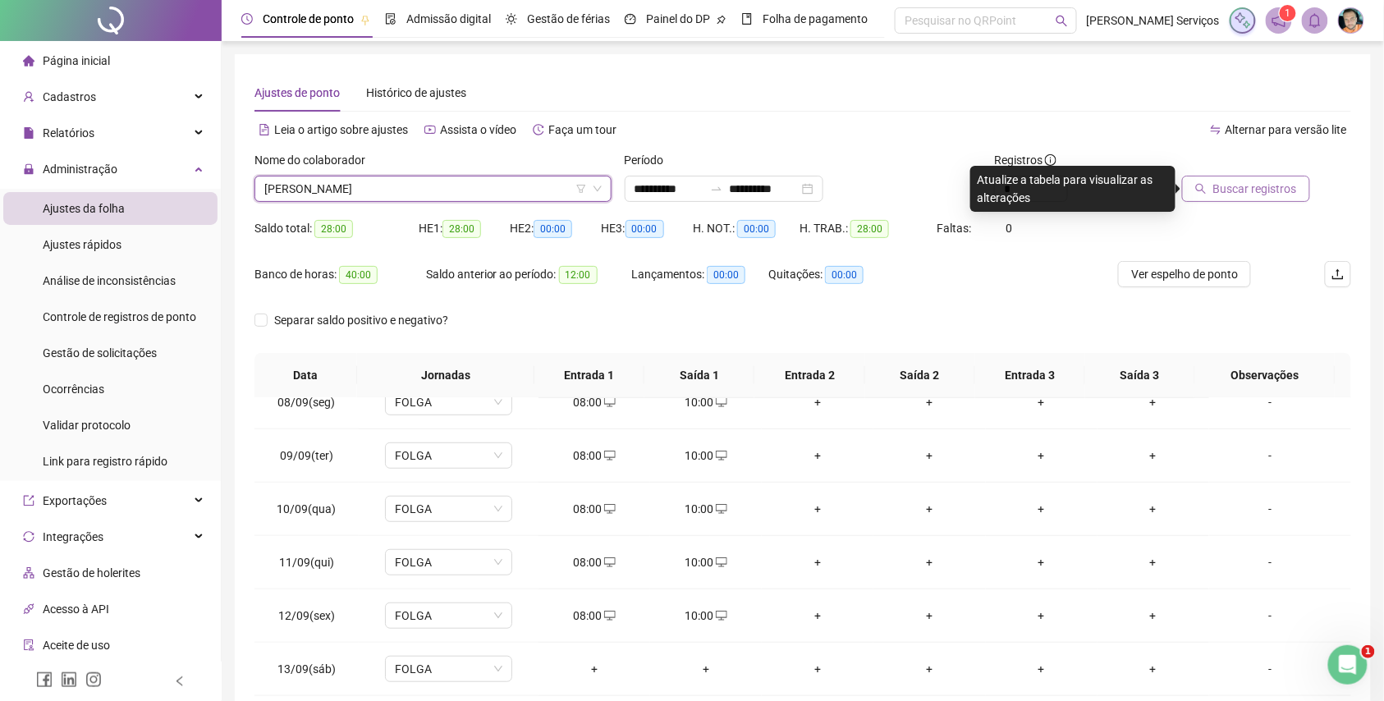
click at [1244, 192] on span "Buscar registros" at bounding box center [1255, 189] width 84 height 18
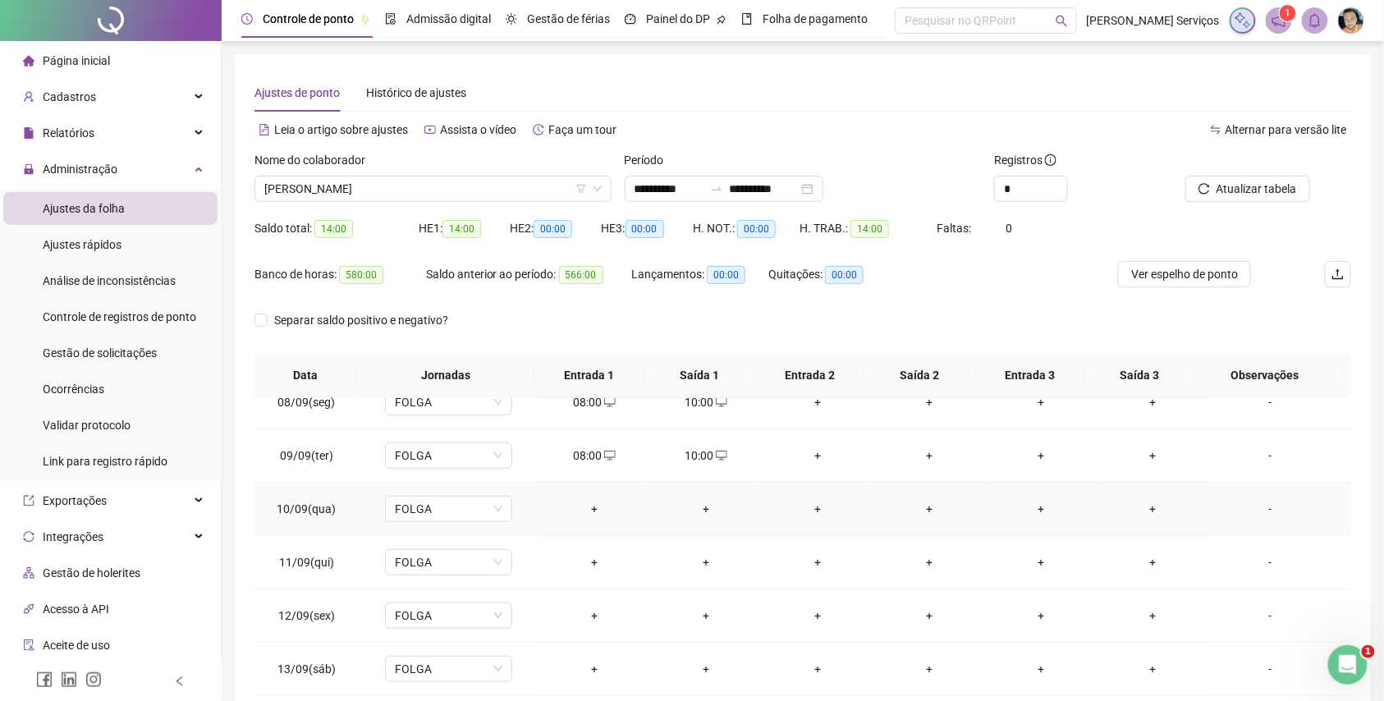
click at [576, 510] on div "+" at bounding box center [594, 509] width 85 height 18
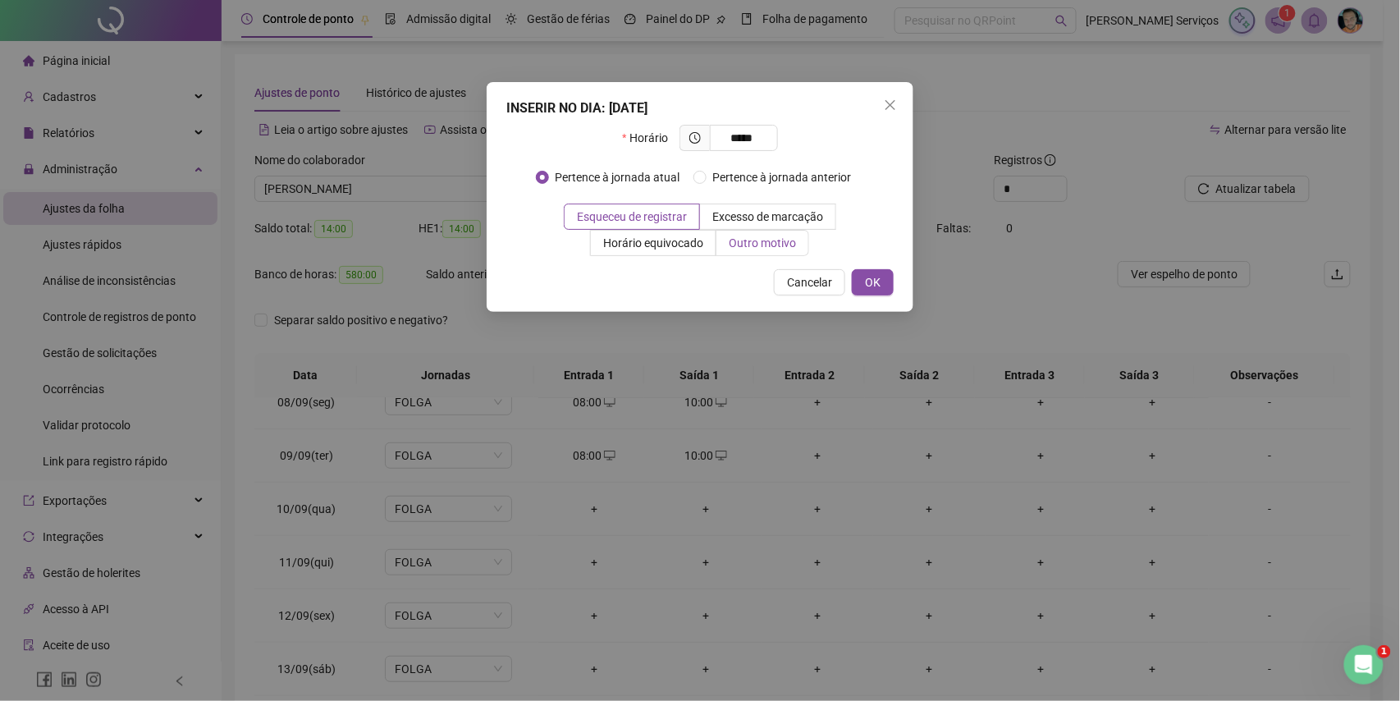
click at [777, 244] on span "Outro motivo" at bounding box center [762, 242] width 67 height 13
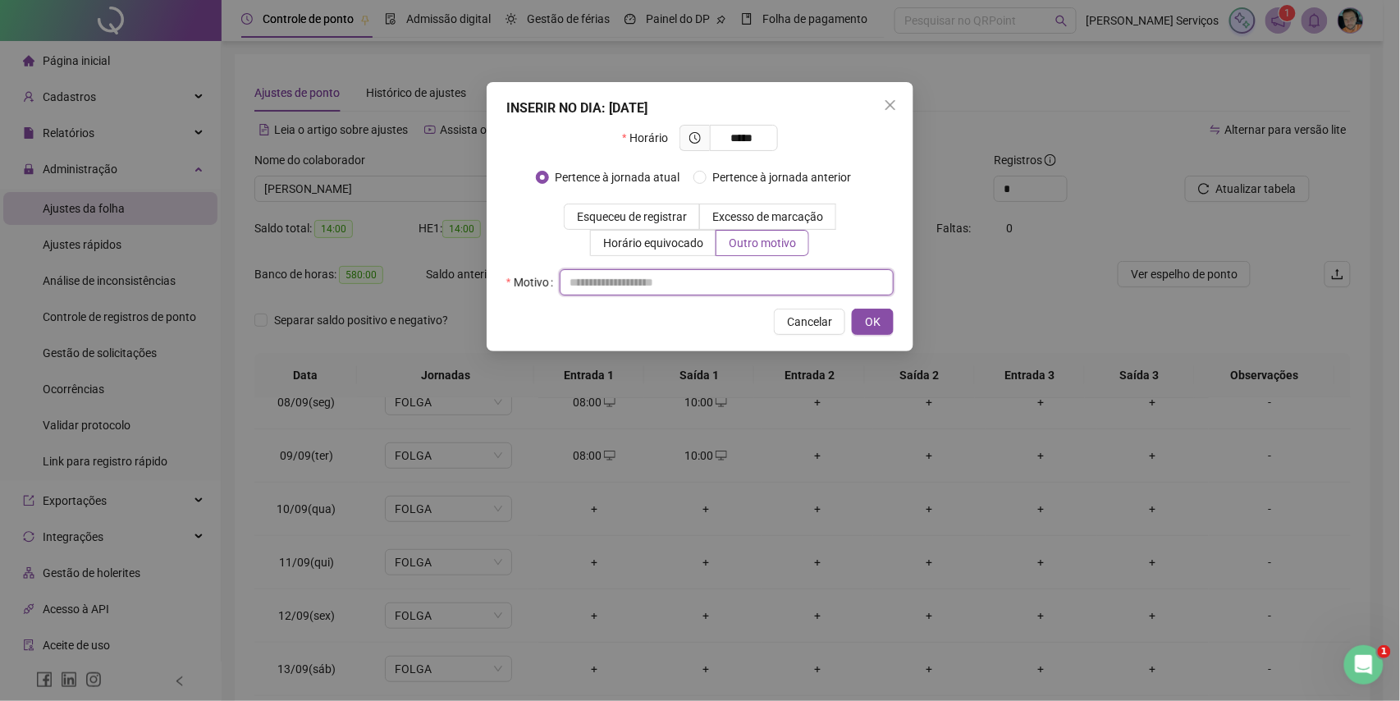
click at [735, 290] on input "text" at bounding box center [727, 282] width 334 height 26
click at [871, 328] on span "OK" at bounding box center [873, 322] width 16 height 18
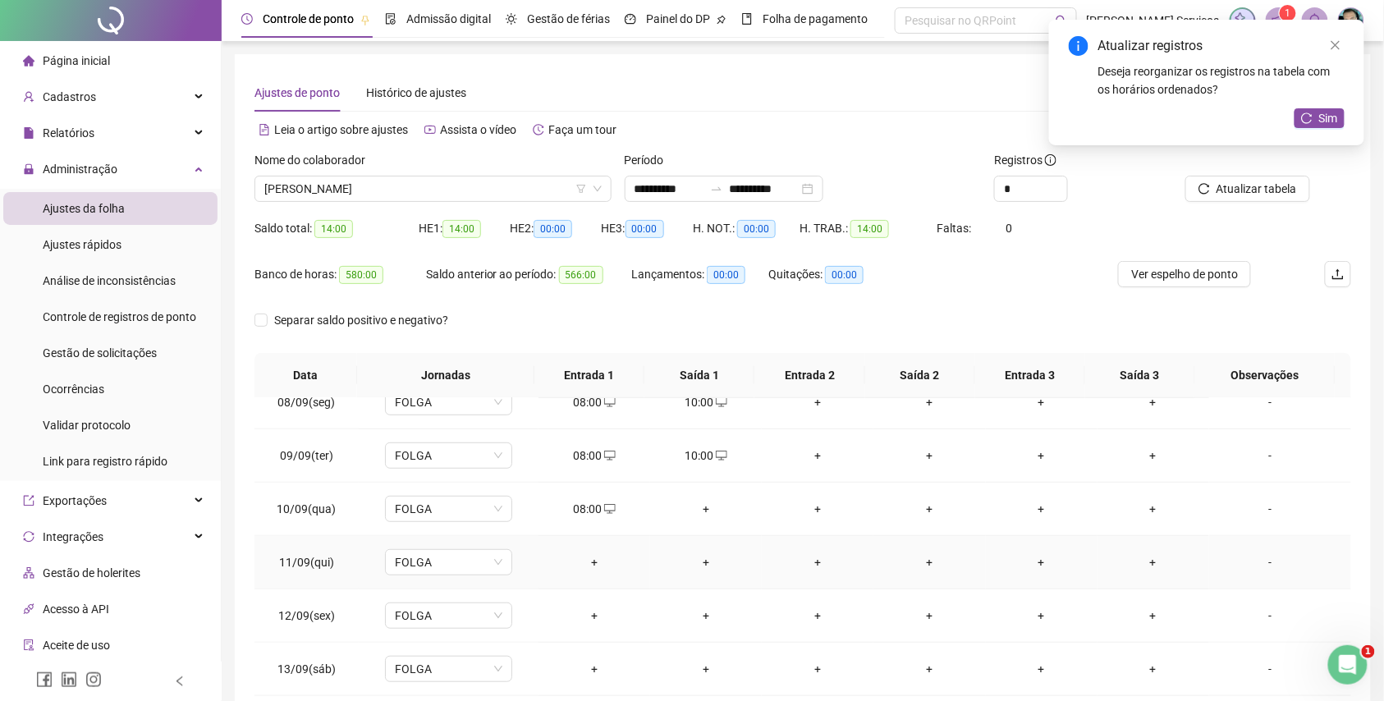
click at [584, 561] on div "+" at bounding box center [594, 562] width 85 height 18
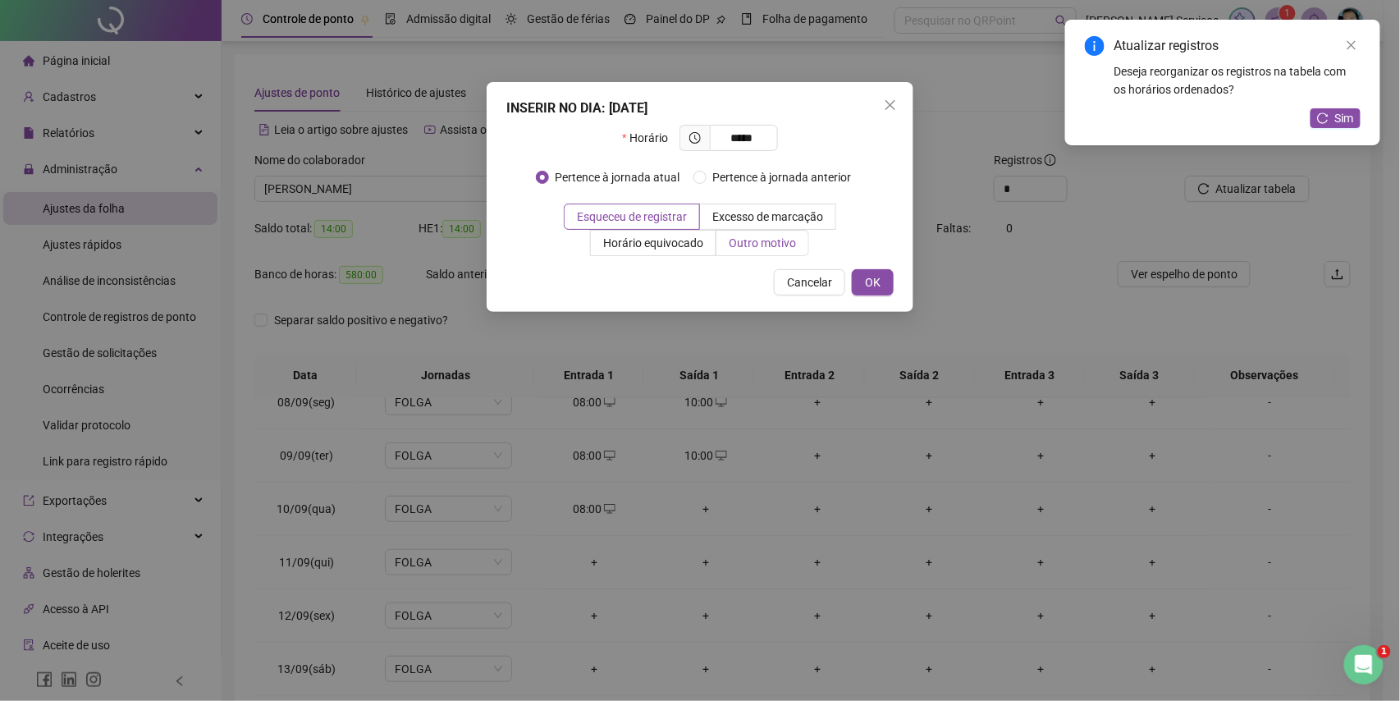
click at [752, 253] on label "Outro motivo" at bounding box center [763, 243] width 93 height 26
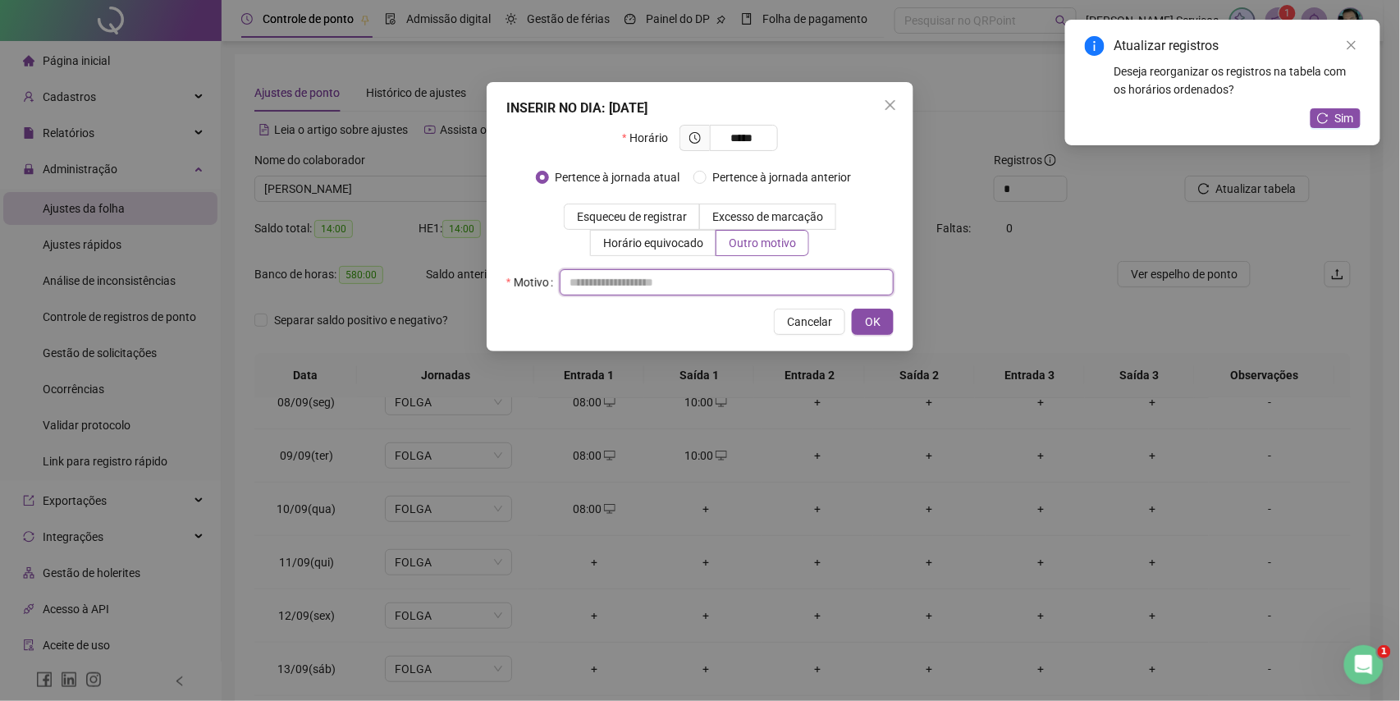
click at [750, 277] on input "text" at bounding box center [727, 282] width 334 height 26
click at [885, 319] on button "OK" at bounding box center [873, 322] width 42 height 26
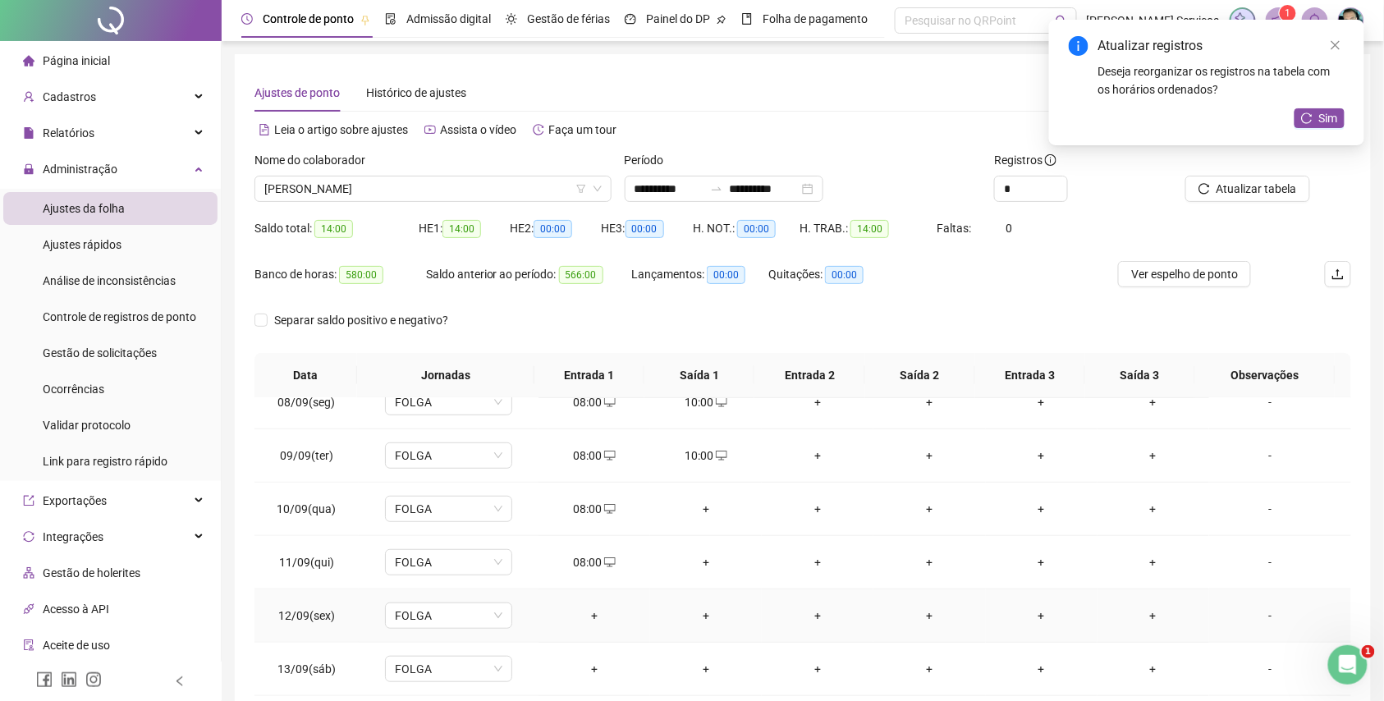
click at [594, 616] on div "+" at bounding box center [594, 616] width 85 height 18
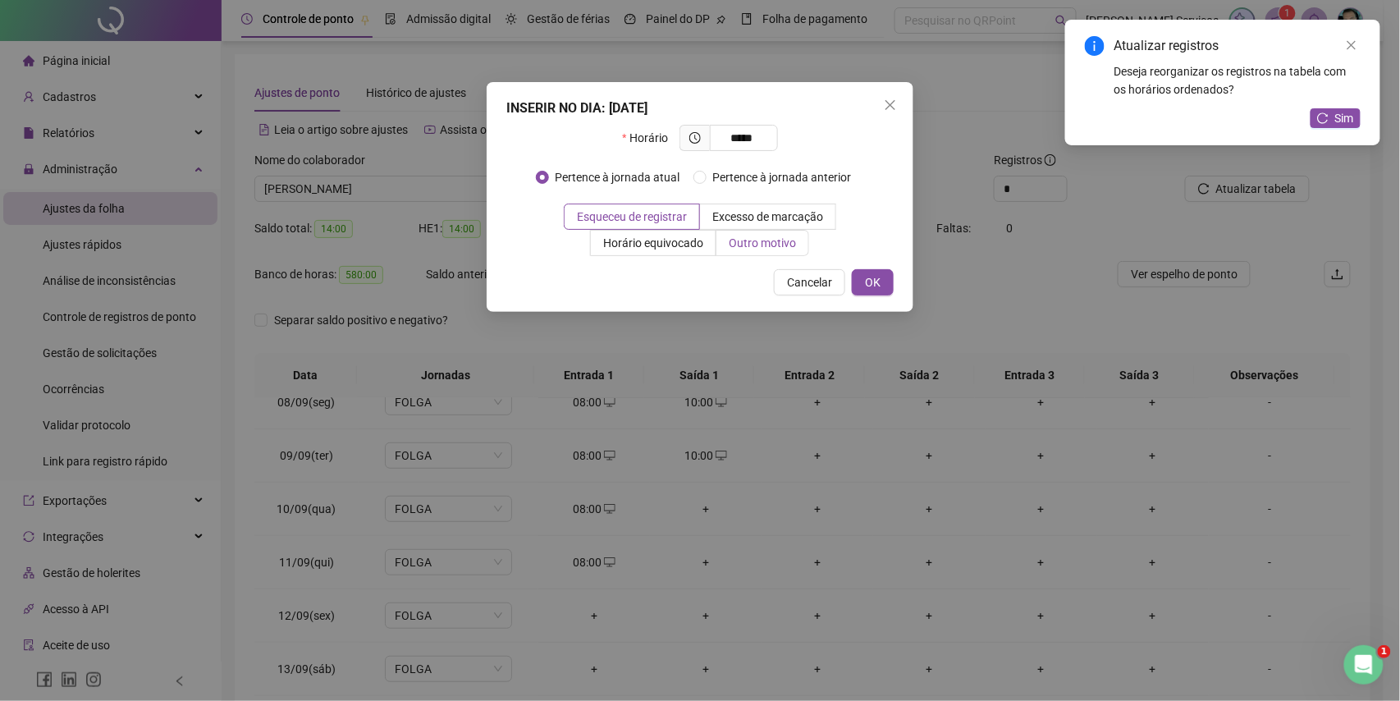
click at [742, 253] on label "Outro motivo" at bounding box center [763, 243] width 93 height 26
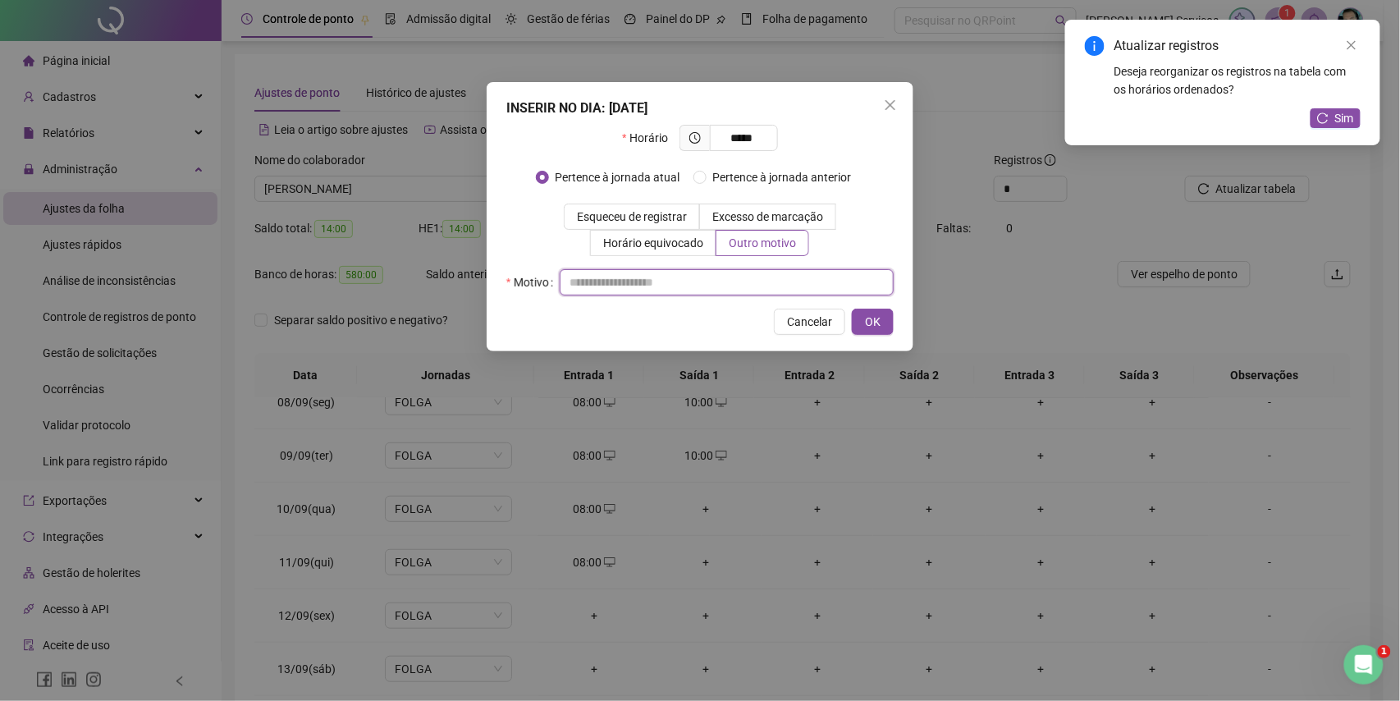
click at [740, 273] on input "text" at bounding box center [727, 282] width 334 height 26
click at [865, 326] on span "OK" at bounding box center [873, 322] width 16 height 18
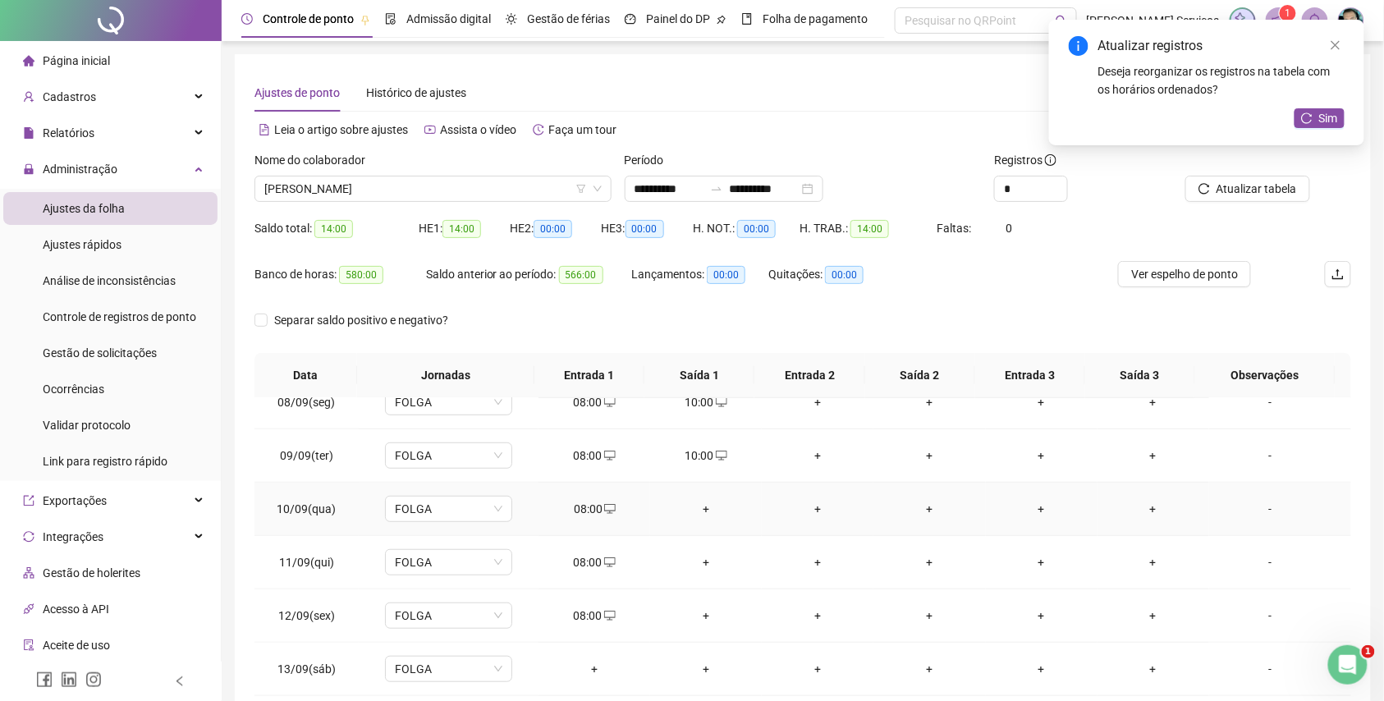
click at [690, 506] on div "+" at bounding box center [705, 509] width 85 height 18
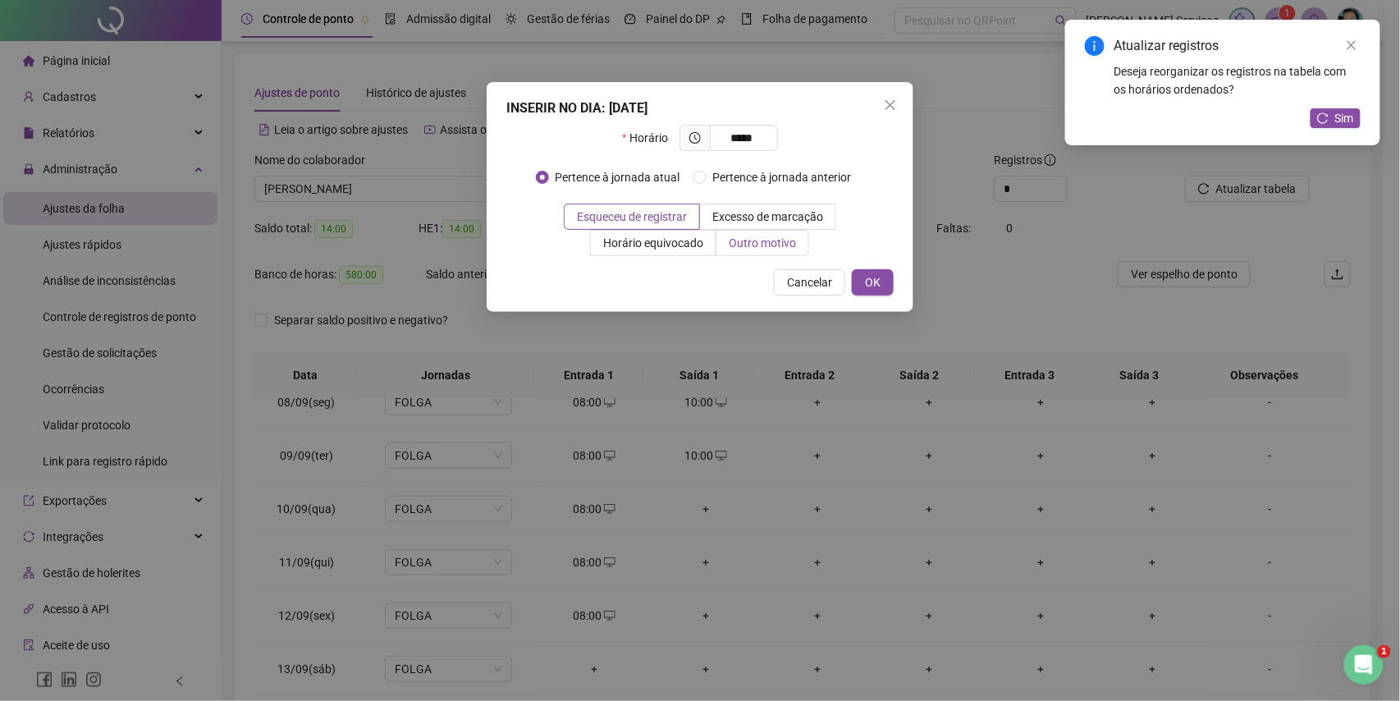
click at [763, 244] on span "Outro motivo" at bounding box center [762, 242] width 67 height 13
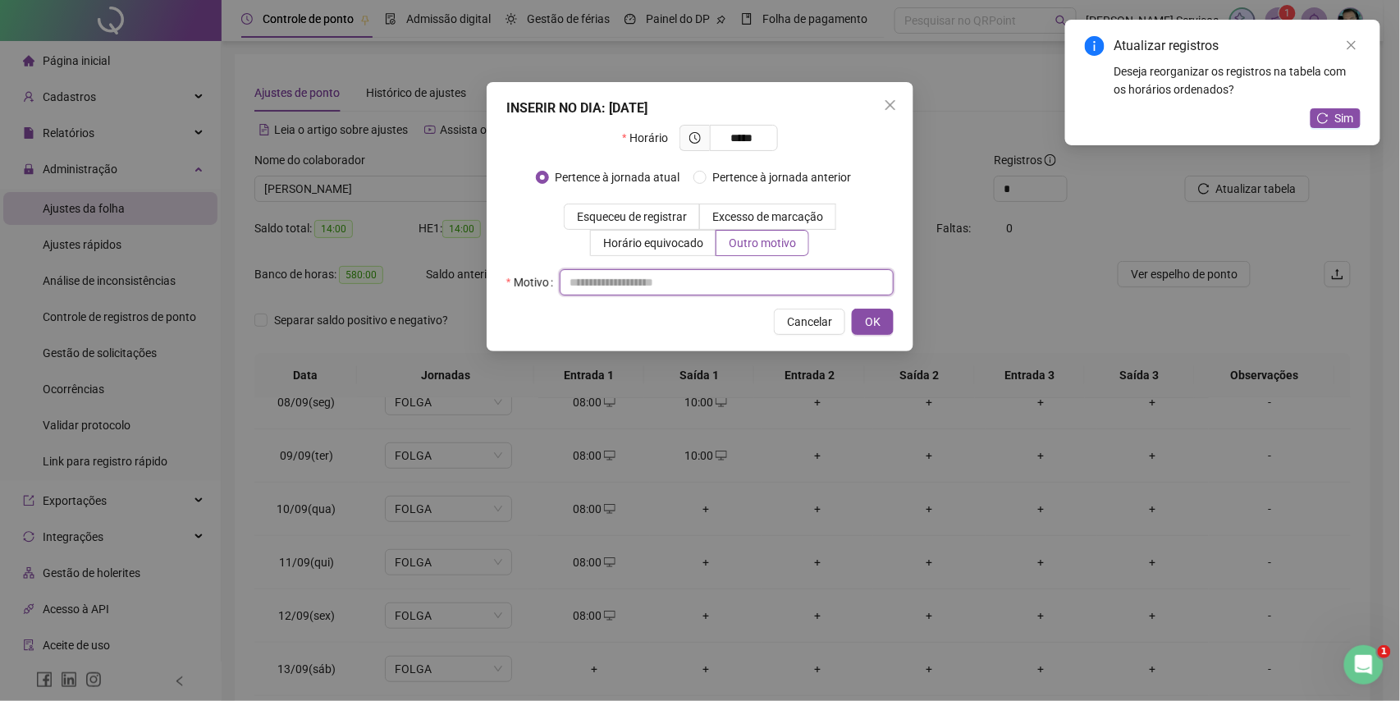
click at [756, 277] on input "text" at bounding box center [727, 282] width 334 height 26
click at [887, 328] on button "OK" at bounding box center [873, 322] width 42 height 26
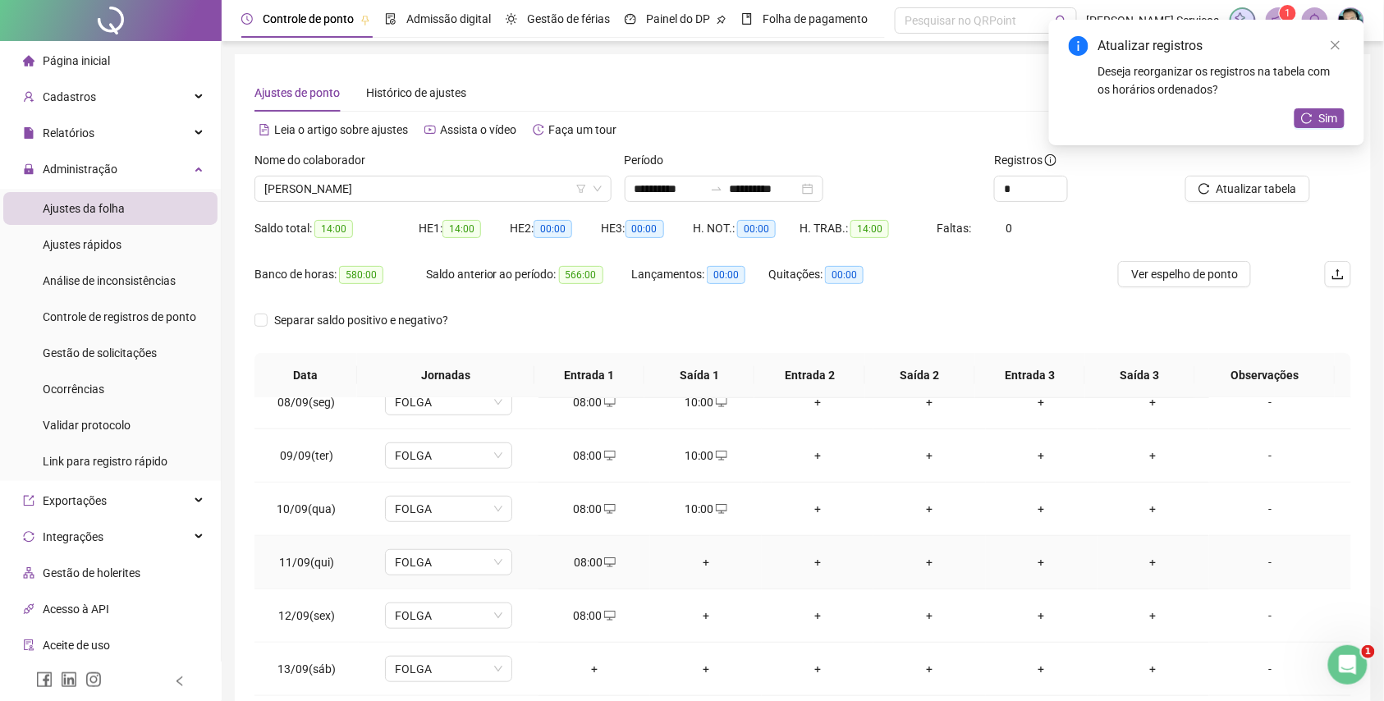
click at [697, 566] on div "+" at bounding box center [705, 562] width 85 height 18
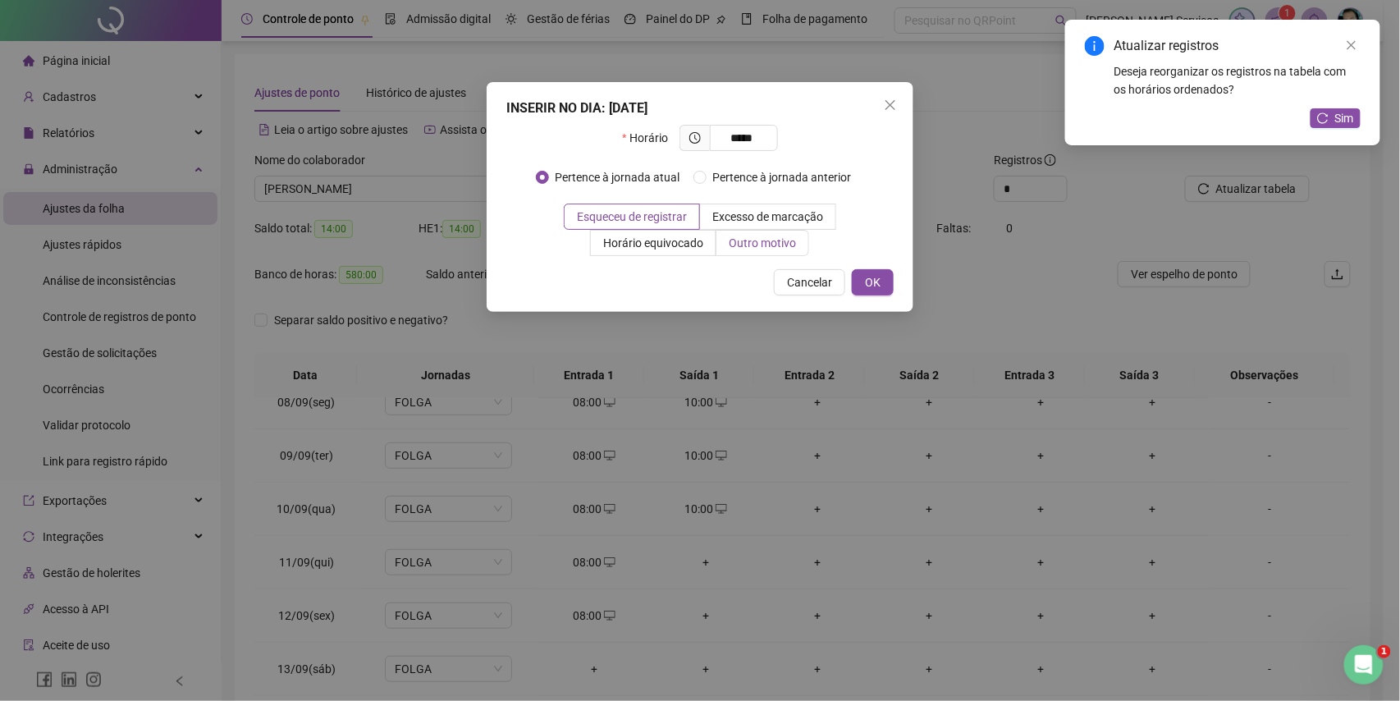
click at [745, 240] on span "Outro motivo" at bounding box center [762, 242] width 67 height 13
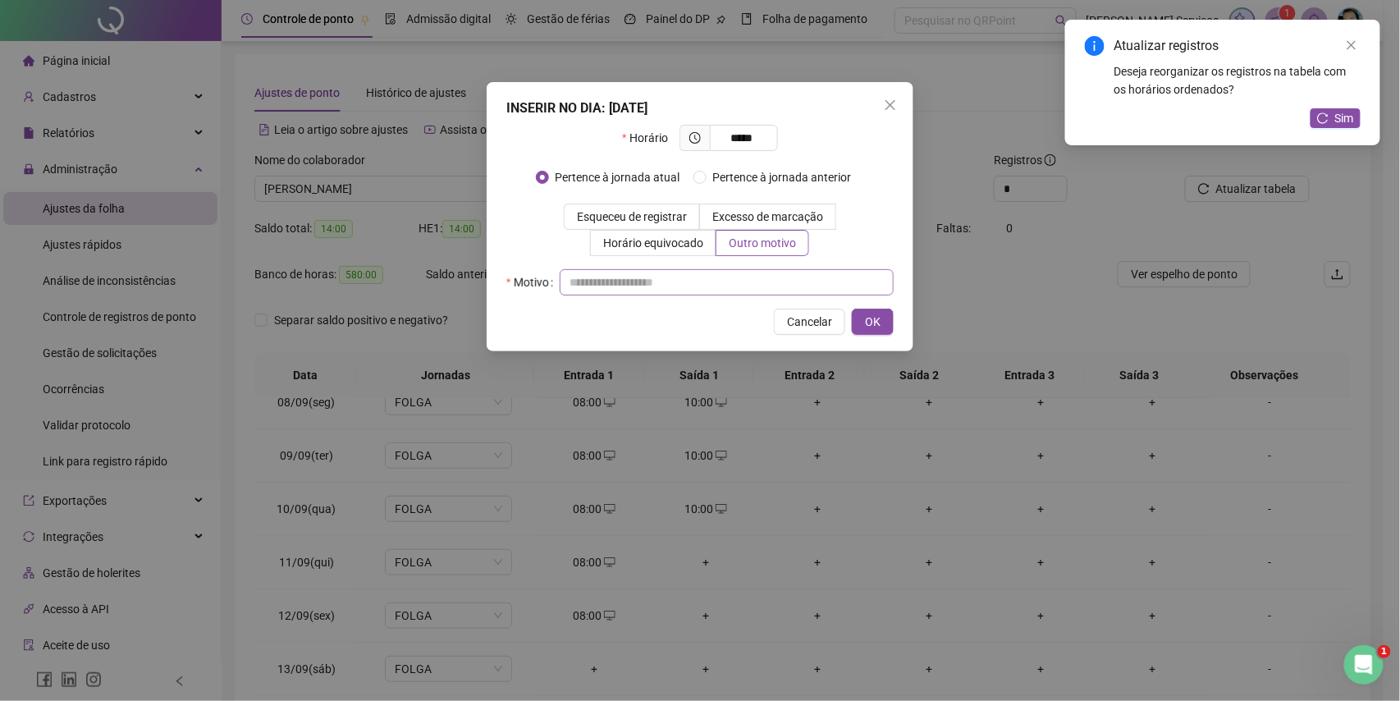
click at [745, 274] on div "Horário ***** Pertence à jornada atual Pertence à jornada anterior Esqueceu de …" at bounding box center [699, 210] width 387 height 171
click at [745, 274] on input "text" at bounding box center [727, 282] width 334 height 26
click at [871, 327] on span "OK" at bounding box center [873, 322] width 16 height 18
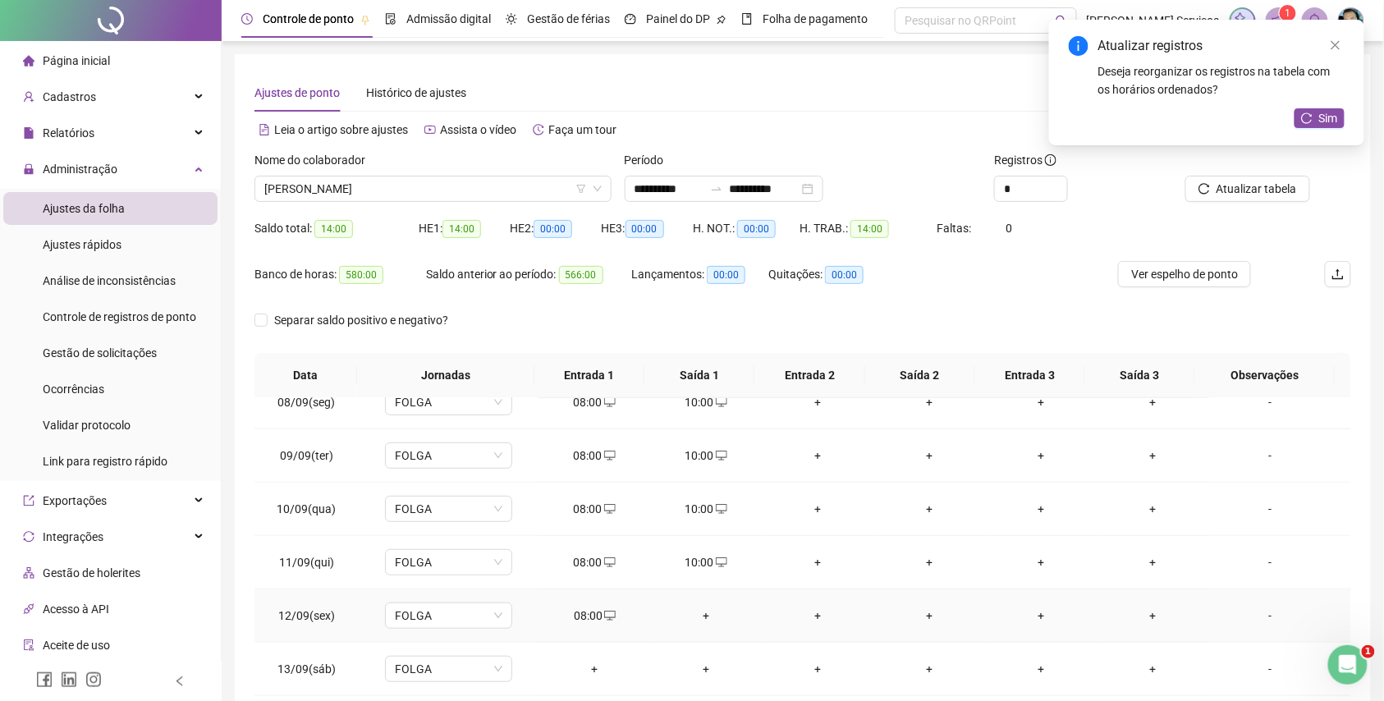
click at [709, 615] on div "+" at bounding box center [705, 616] width 85 height 18
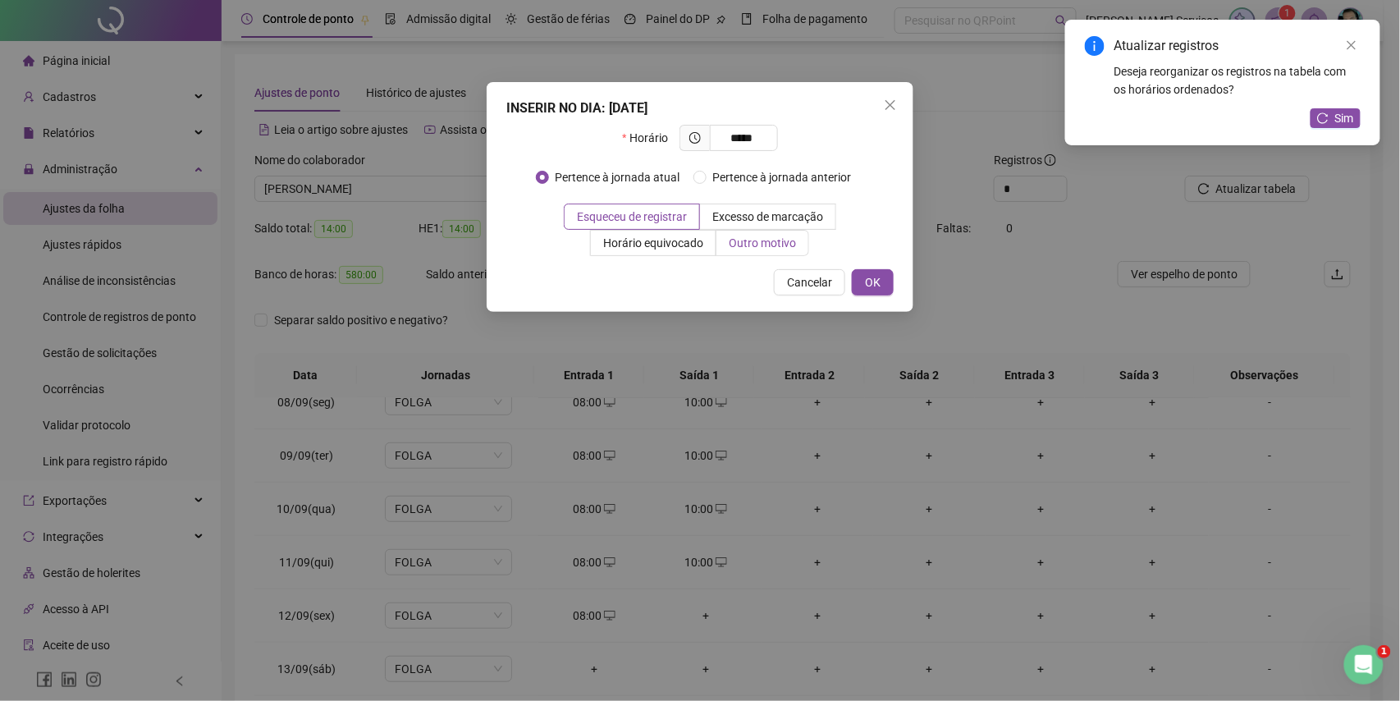
click at [731, 253] on label "Outro motivo" at bounding box center [763, 243] width 93 height 26
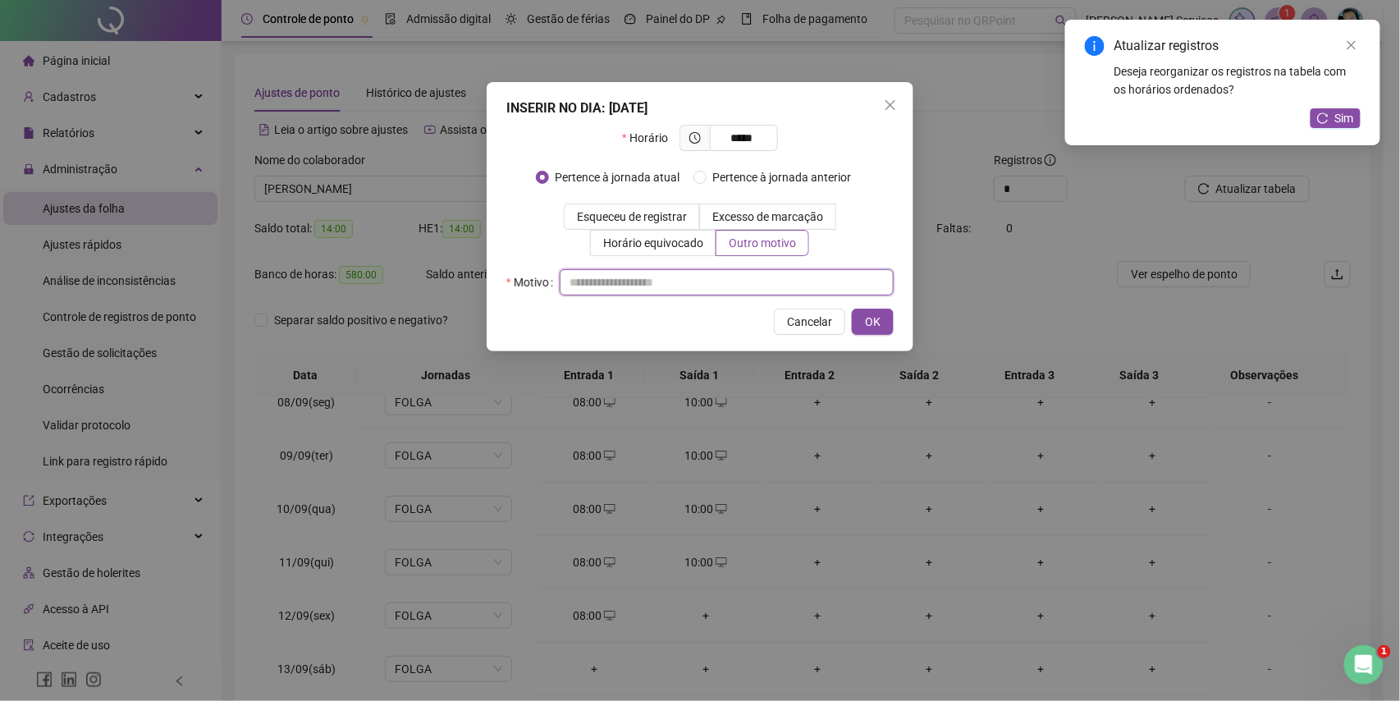
click at [735, 284] on input "text" at bounding box center [727, 282] width 334 height 26
click at [862, 323] on button "OK" at bounding box center [873, 322] width 42 height 26
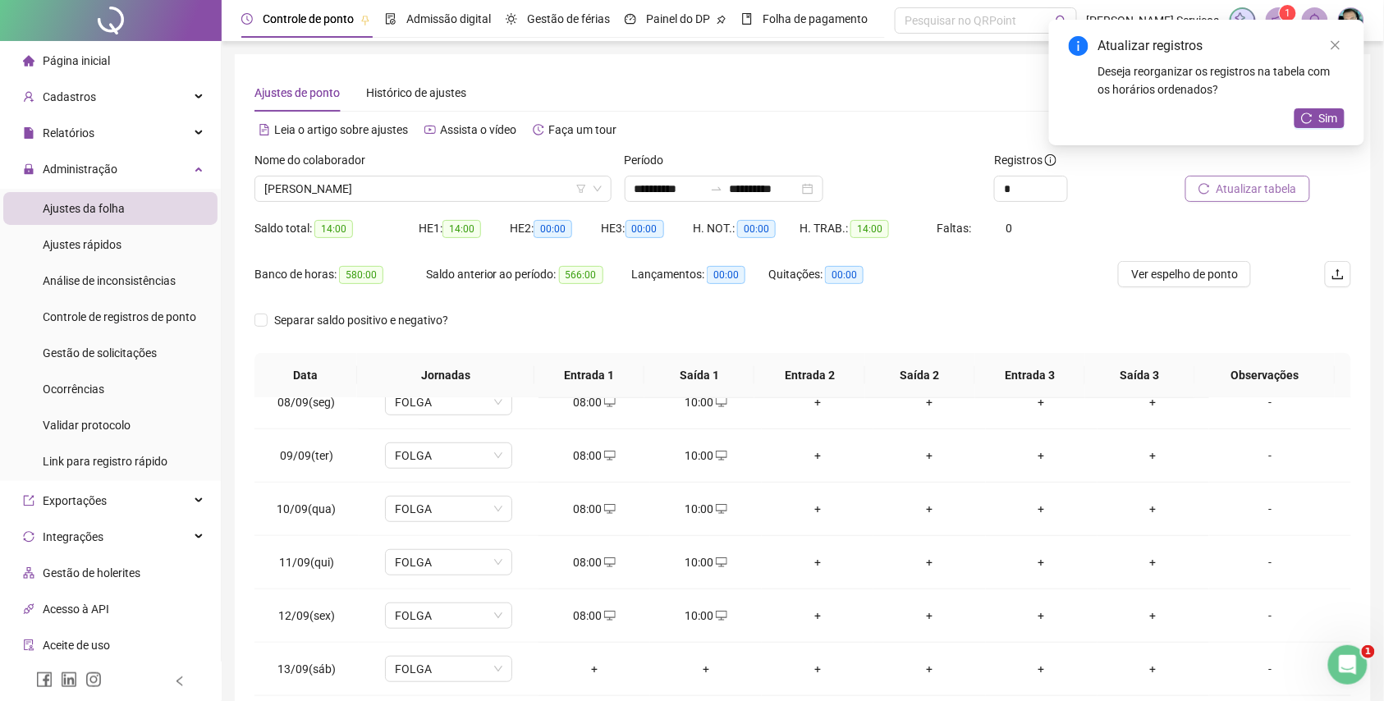
click at [1264, 182] on span "Atualizar tabela" at bounding box center [1257, 189] width 80 height 18
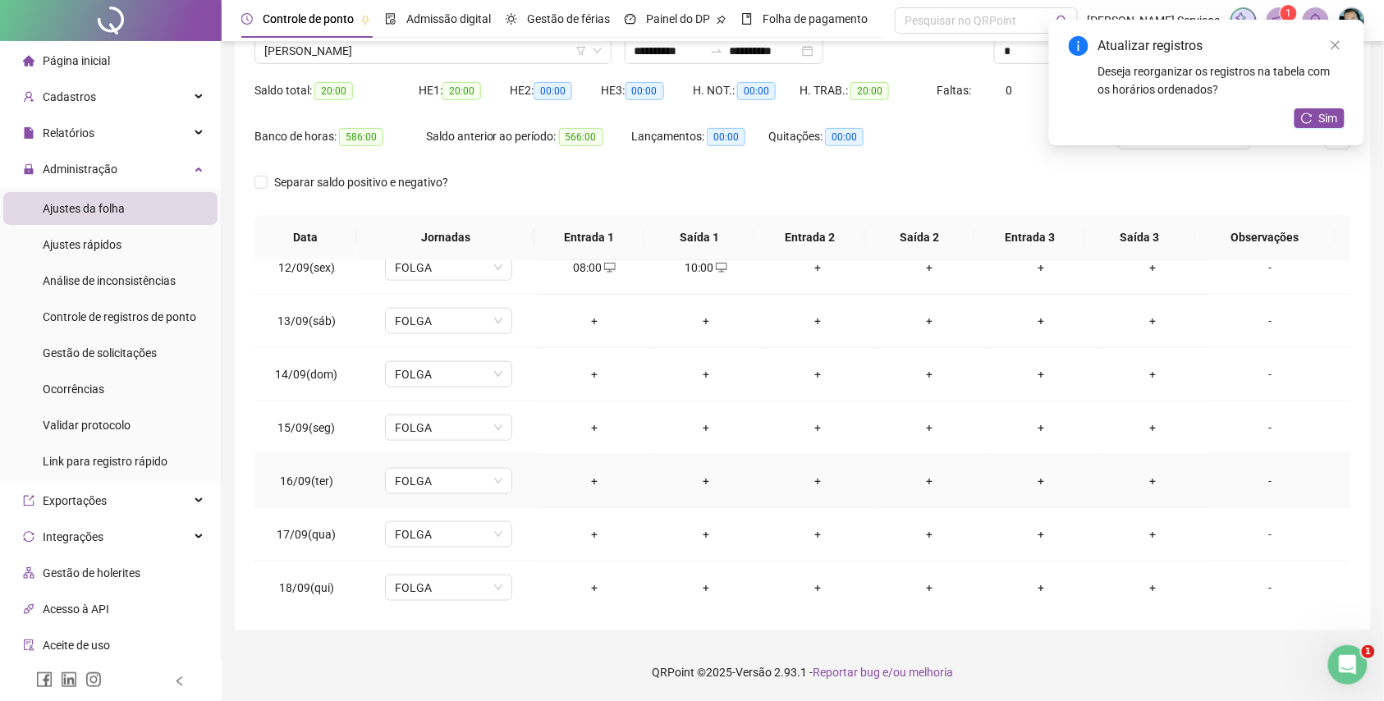
scroll to position [615, 0]
click at [592, 421] on div "+" at bounding box center [594, 424] width 85 height 18
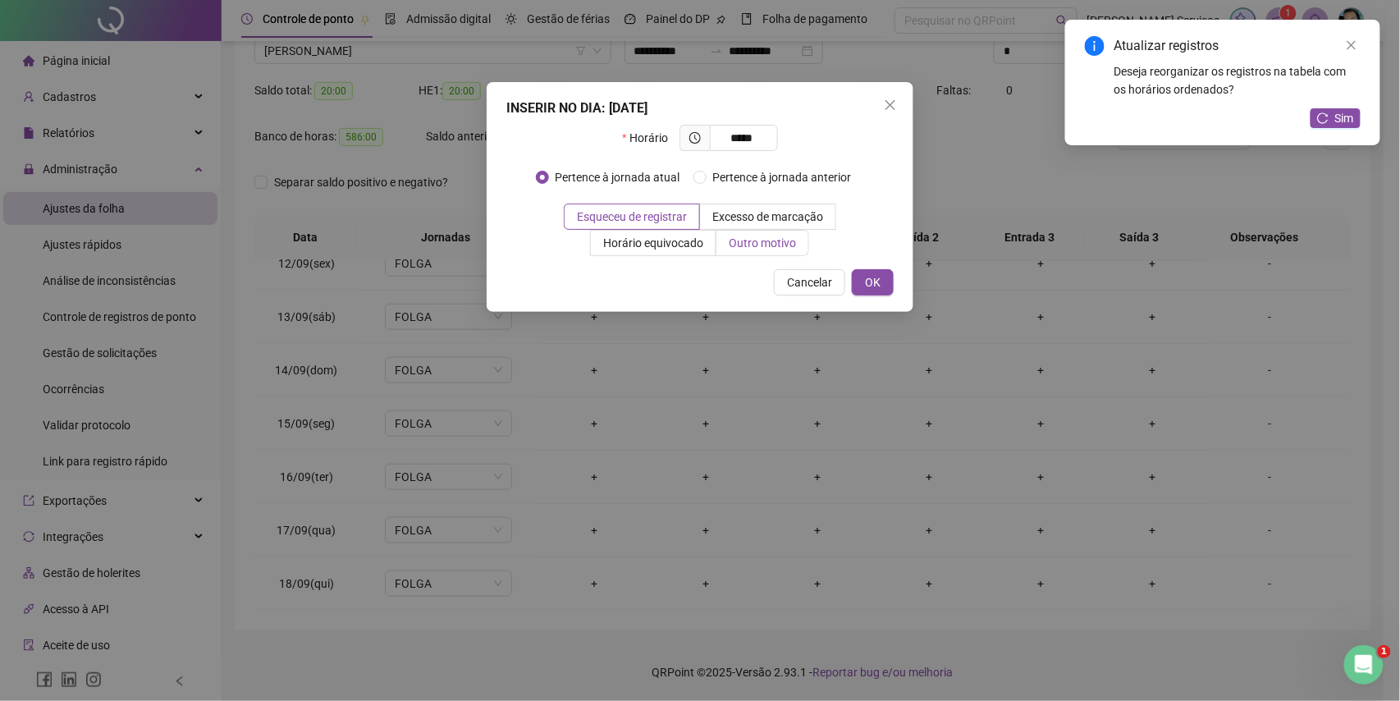
click at [770, 233] on label "Outro motivo" at bounding box center [763, 243] width 93 height 26
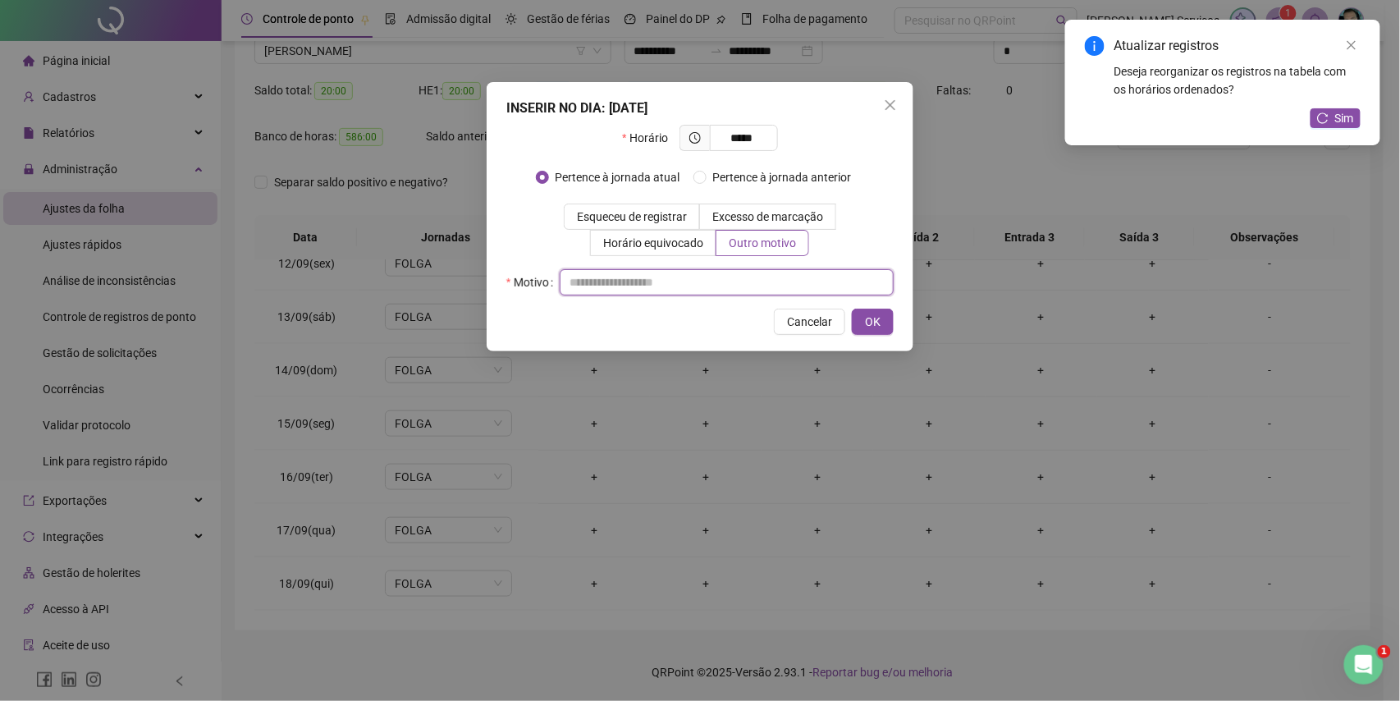
click at [770, 273] on input "text" at bounding box center [727, 282] width 334 height 26
click at [891, 327] on button "OK" at bounding box center [873, 322] width 42 height 26
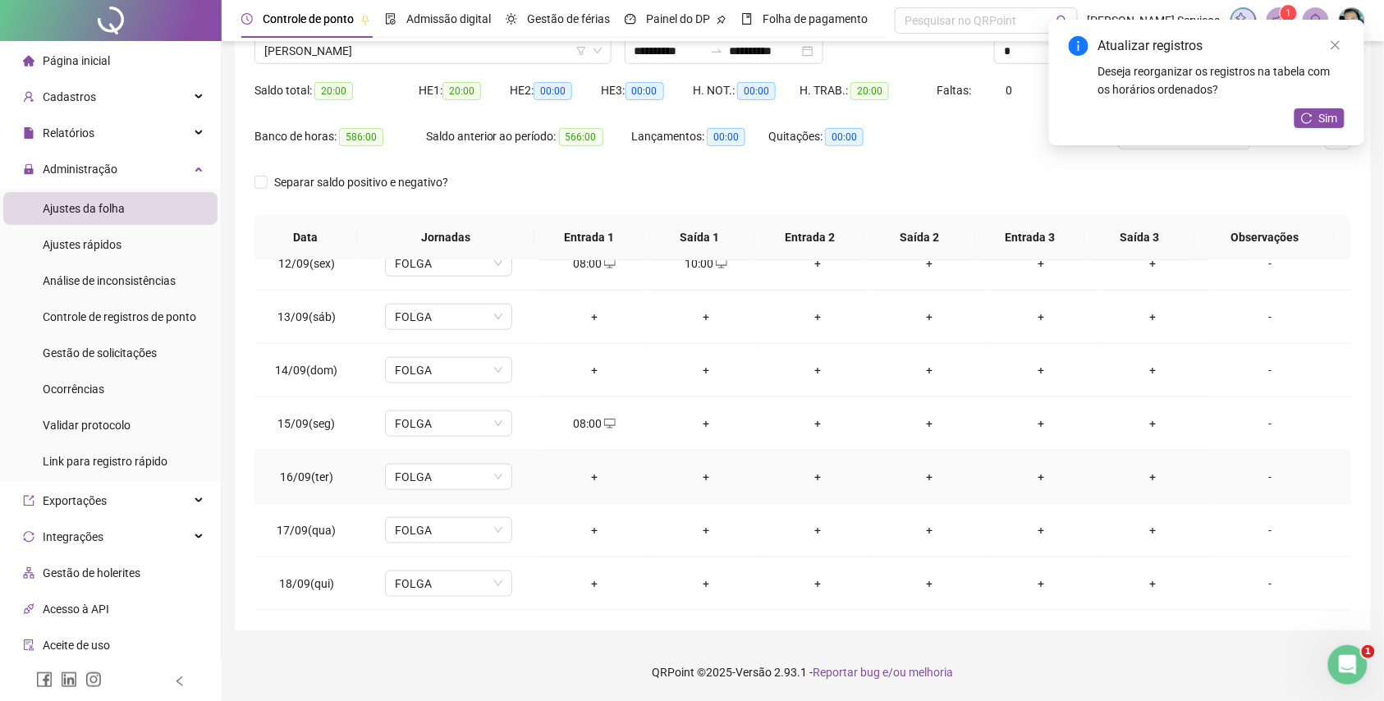
click at [594, 468] on div "+" at bounding box center [594, 477] width 85 height 18
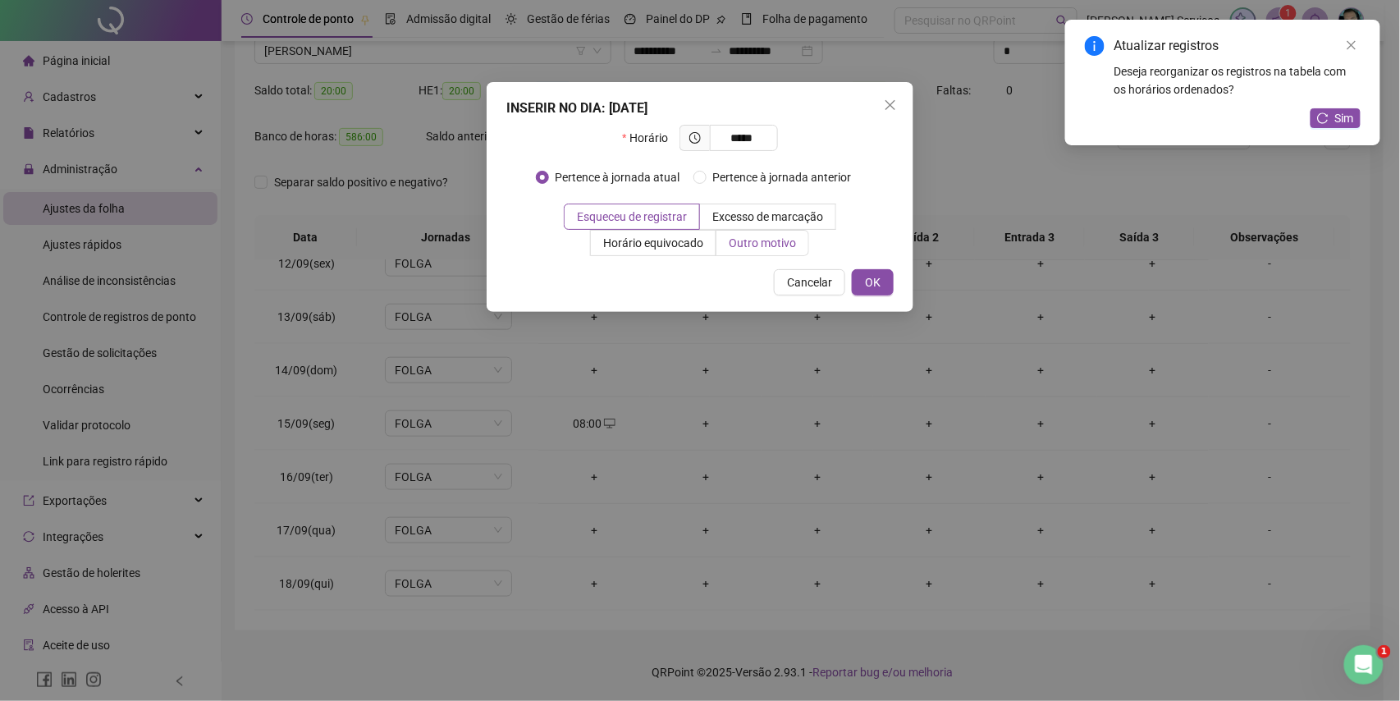
click at [737, 241] on span "Outro motivo" at bounding box center [762, 242] width 67 height 13
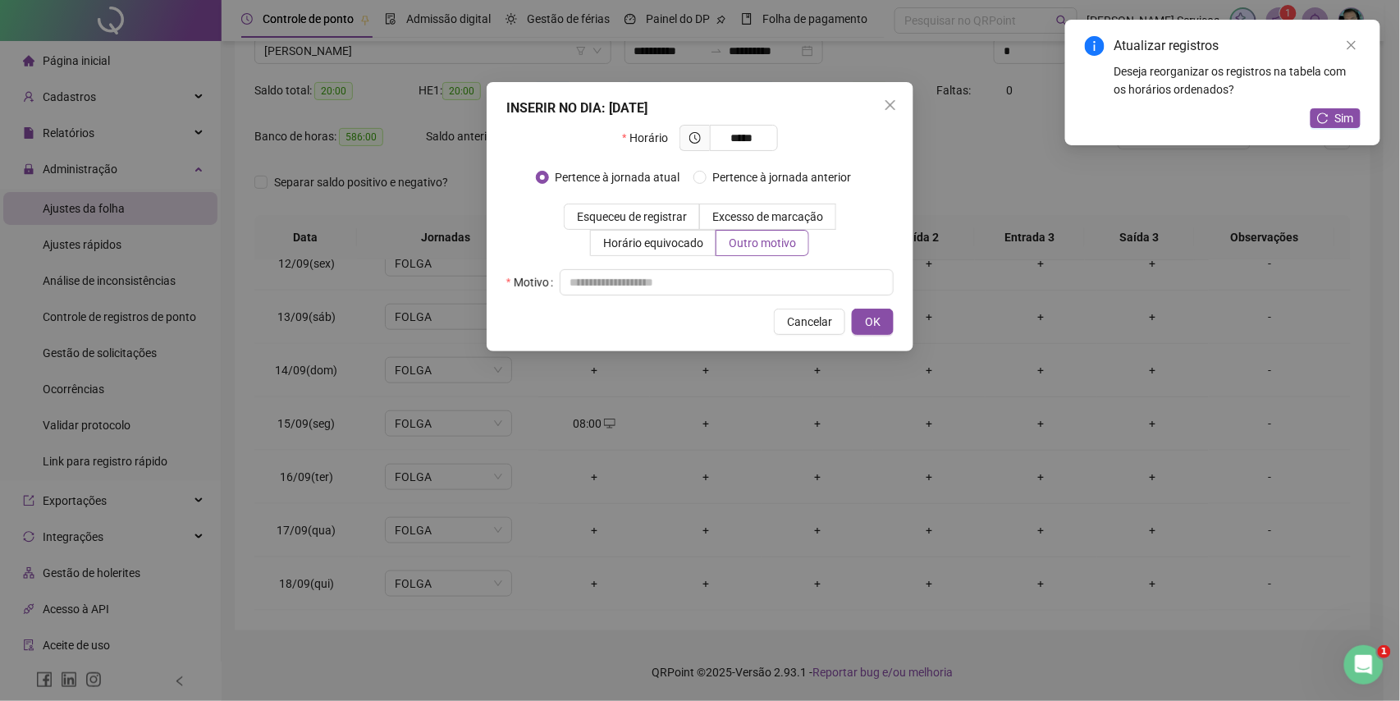
click at [735, 299] on div "INSERIR NO DIA : 16/09/2025 Horário ***** Pertence à jornada atual Pertence à j…" at bounding box center [700, 216] width 427 height 269
click at [740, 292] on input "text" at bounding box center [727, 282] width 334 height 26
click at [867, 333] on button "OK" at bounding box center [873, 322] width 42 height 26
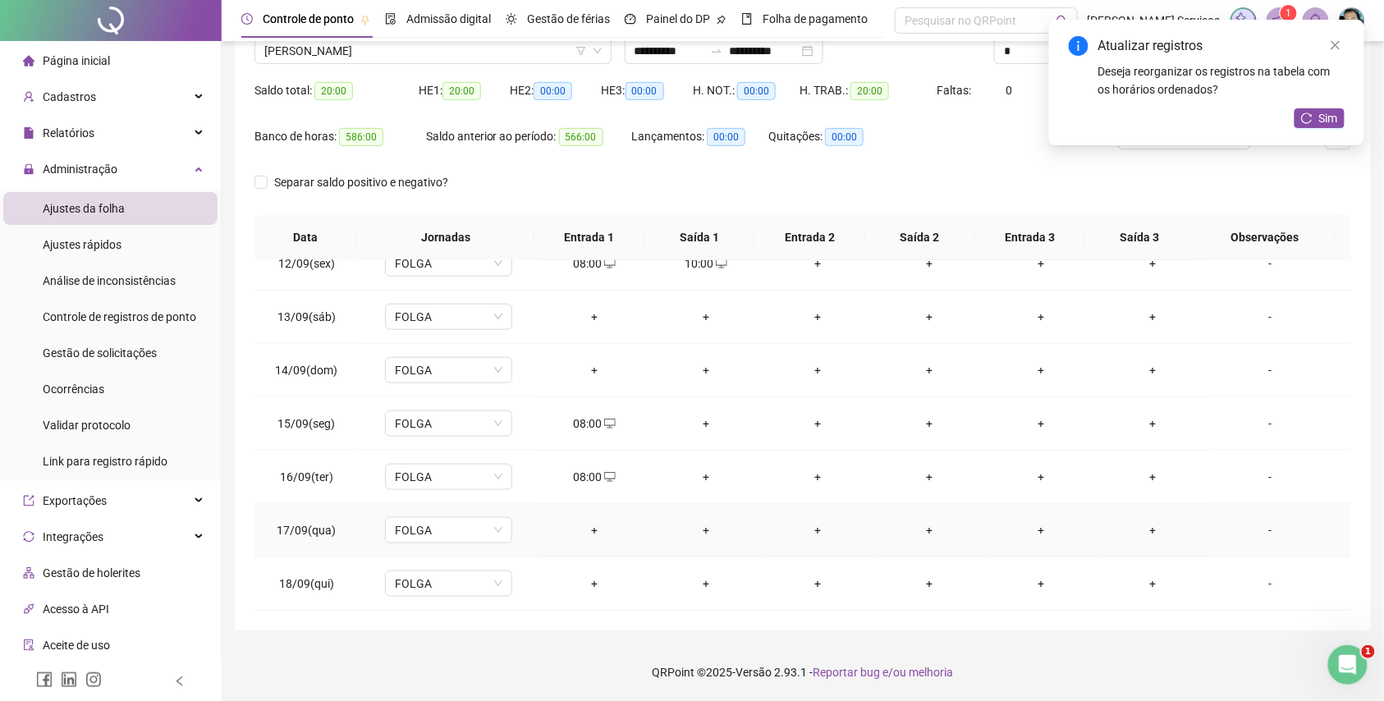
click at [582, 532] on div "+" at bounding box center [594, 530] width 85 height 18
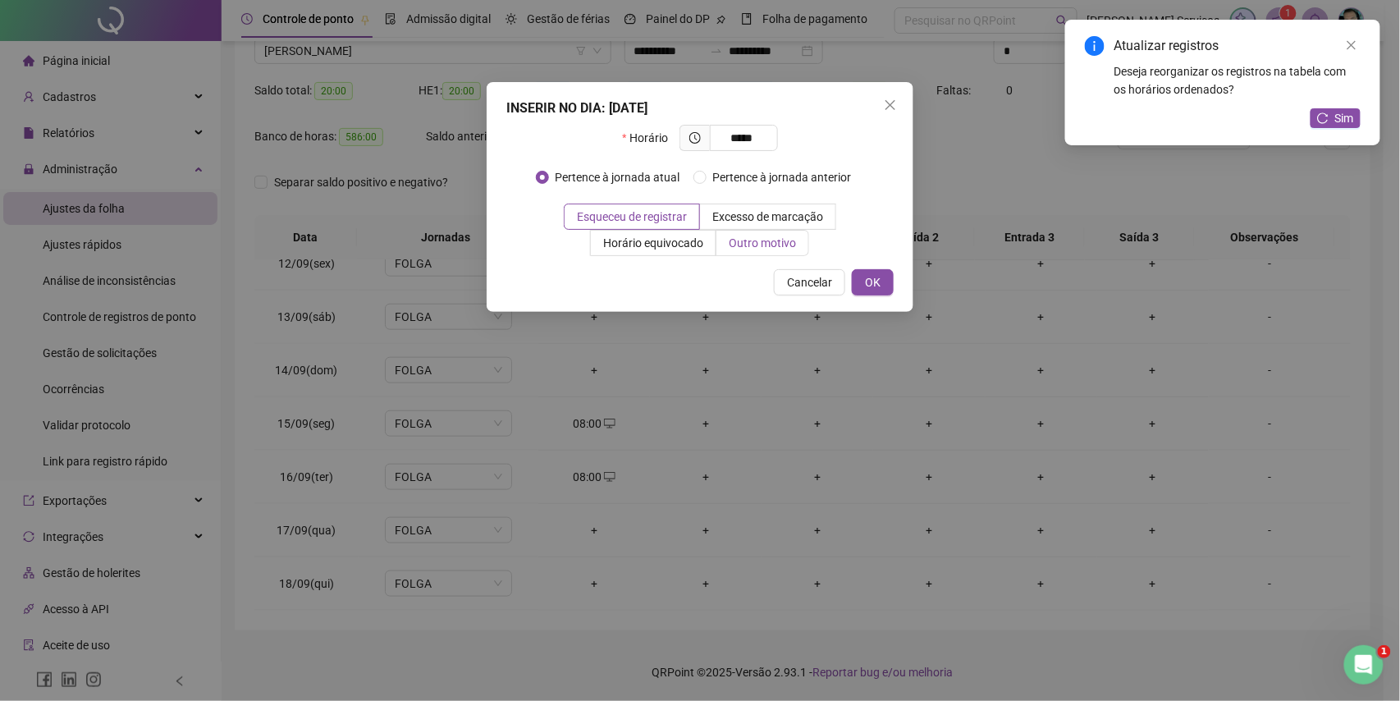
click at [766, 241] on span "Outro motivo" at bounding box center [762, 242] width 67 height 13
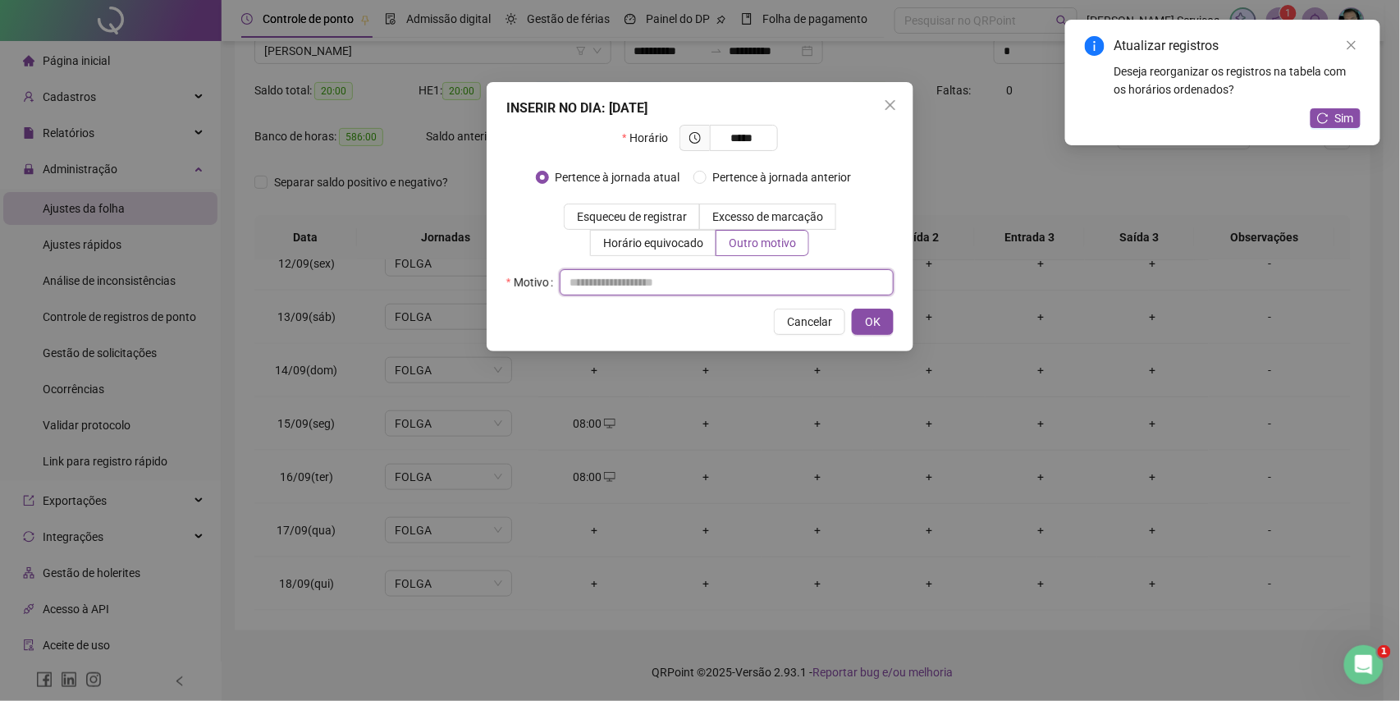
click at [740, 289] on input "text" at bounding box center [727, 282] width 334 height 26
click at [864, 309] on button "OK" at bounding box center [873, 322] width 42 height 26
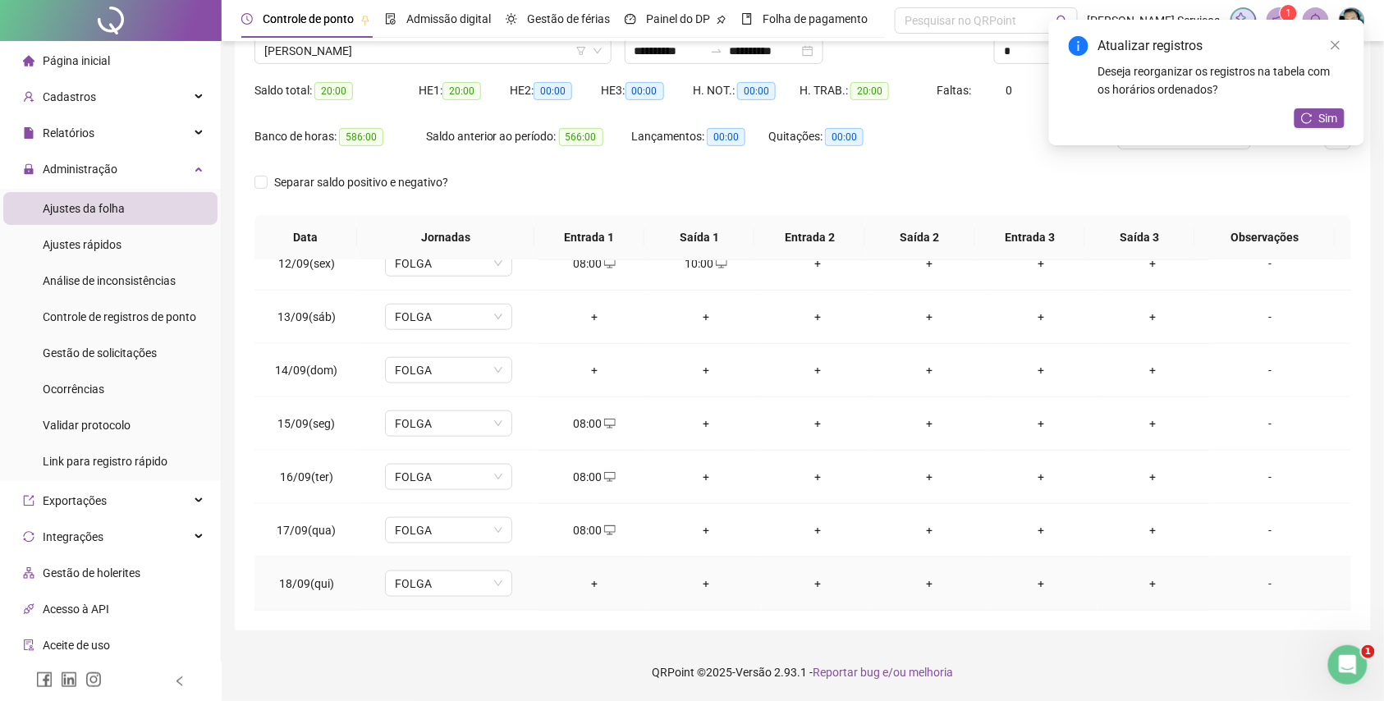
click at [609, 575] on div "+" at bounding box center [594, 584] width 85 height 18
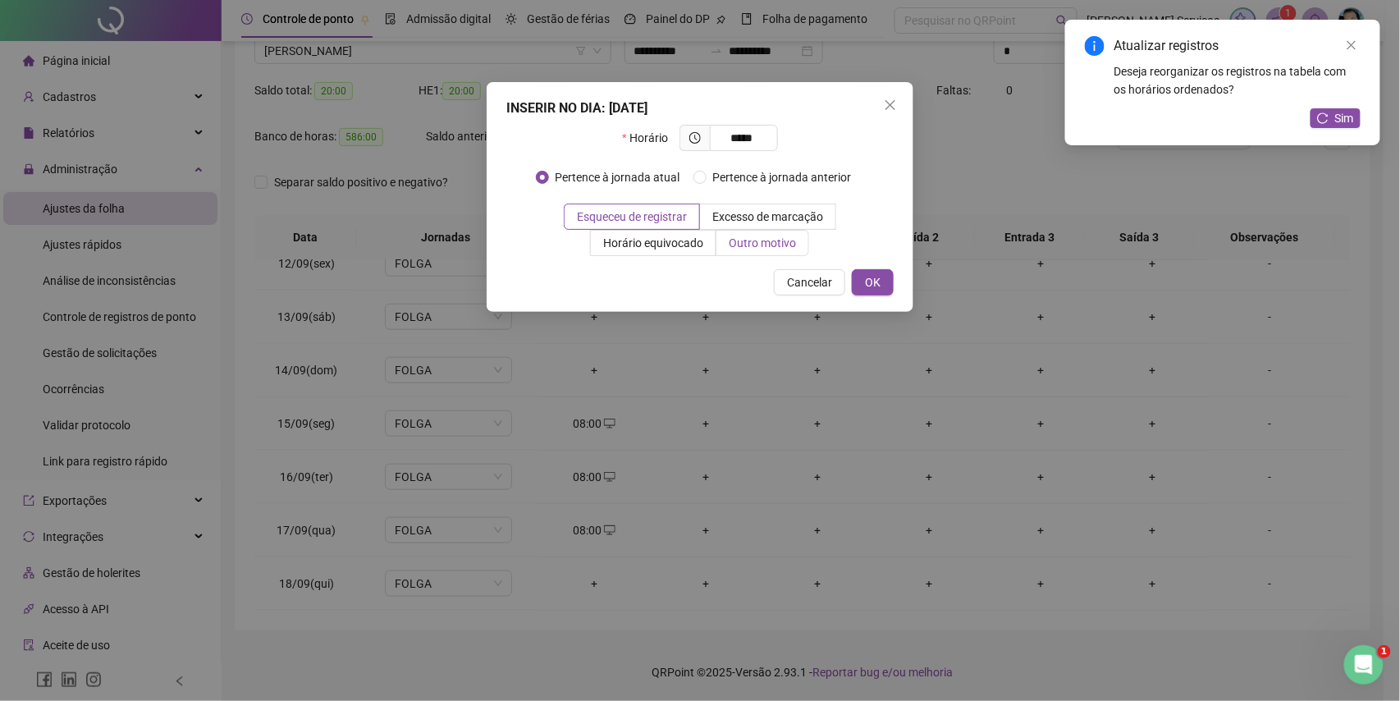
click at [768, 254] on label "Outro motivo" at bounding box center [763, 243] width 93 height 26
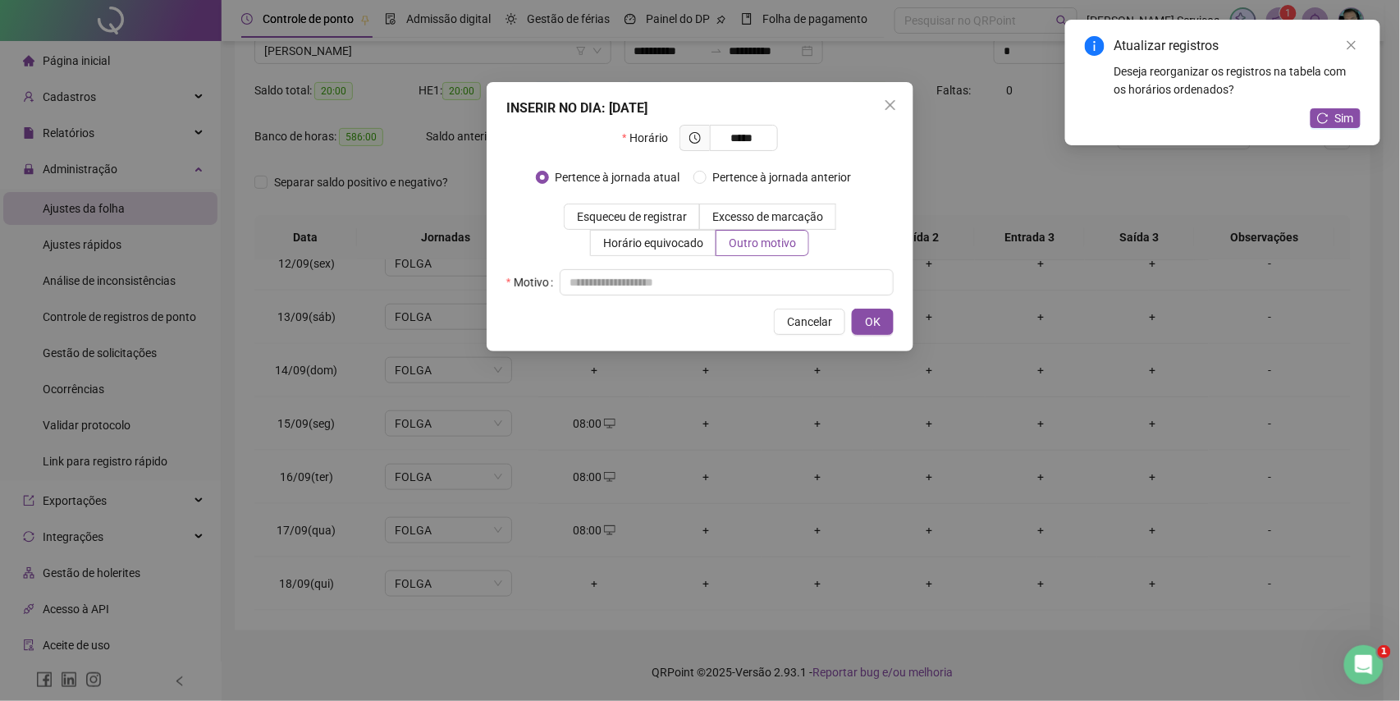
click at [756, 268] on div "Horário ***** Pertence à jornada atual Pertence à jornada anterior Esqueceu de …" at bounding box center [699, 210] width 387 height 171
click at [763, 286] on input "text" at bounding box center [727, 282] width 334 height 26
click at [880, 318] on span "OK" at bounding box center [873, 322] width 16 height 18
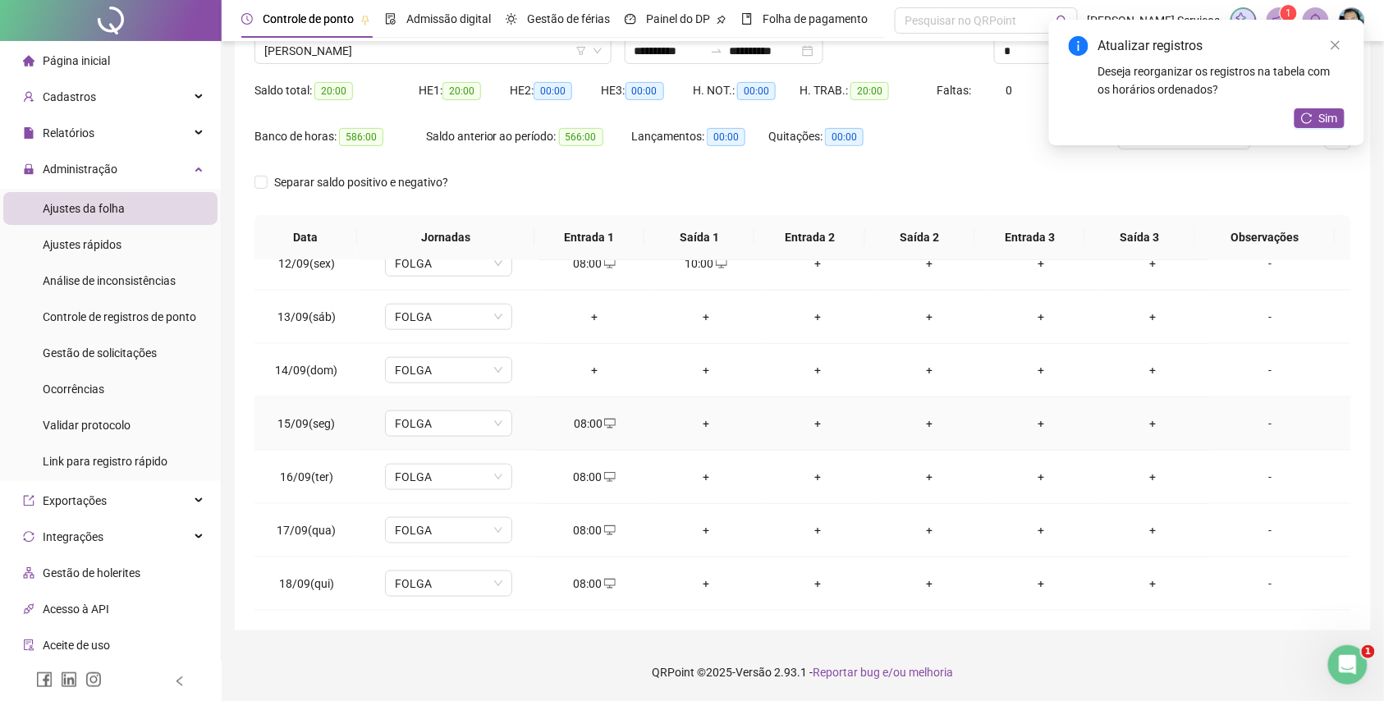
click at [694, 425] on div "+" at bounding box center [705, 424] width 85 height 18
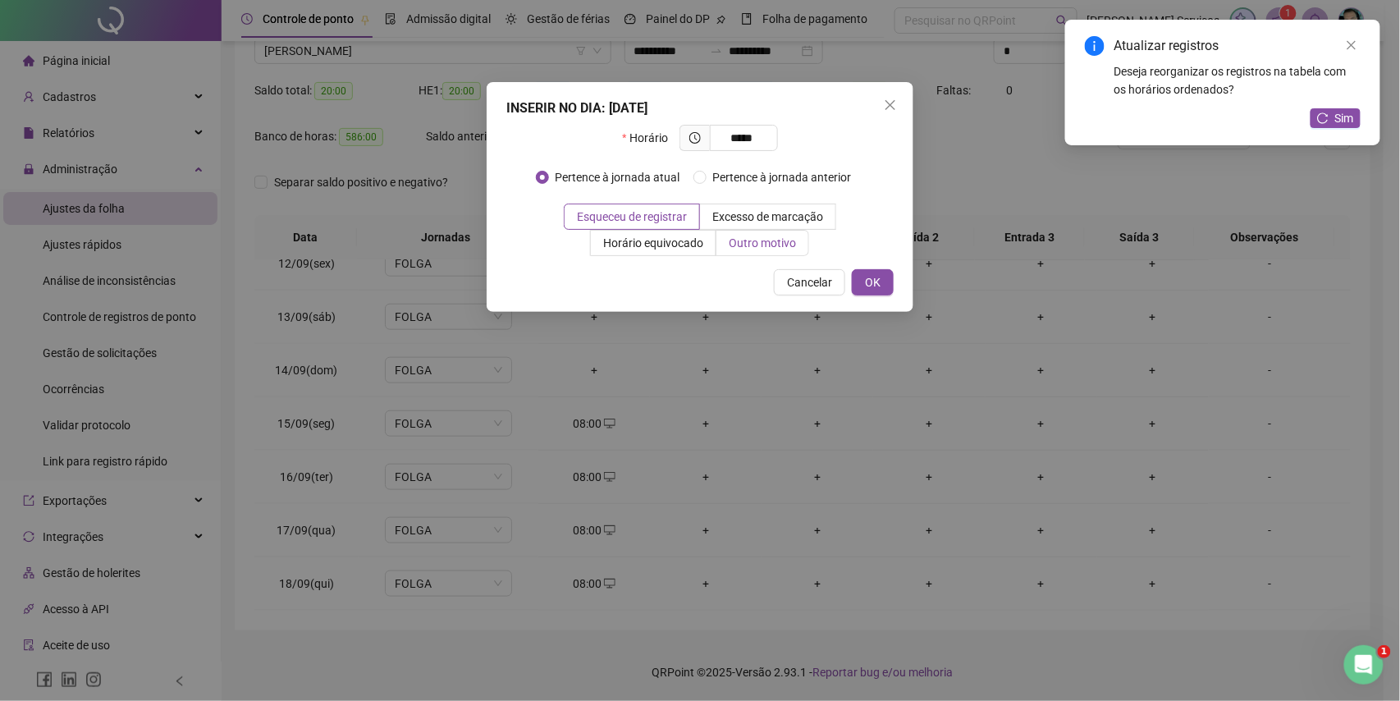
click at [808, 250] on label "Outro motivo" at bounding box center [763, 243] width 93 height 26
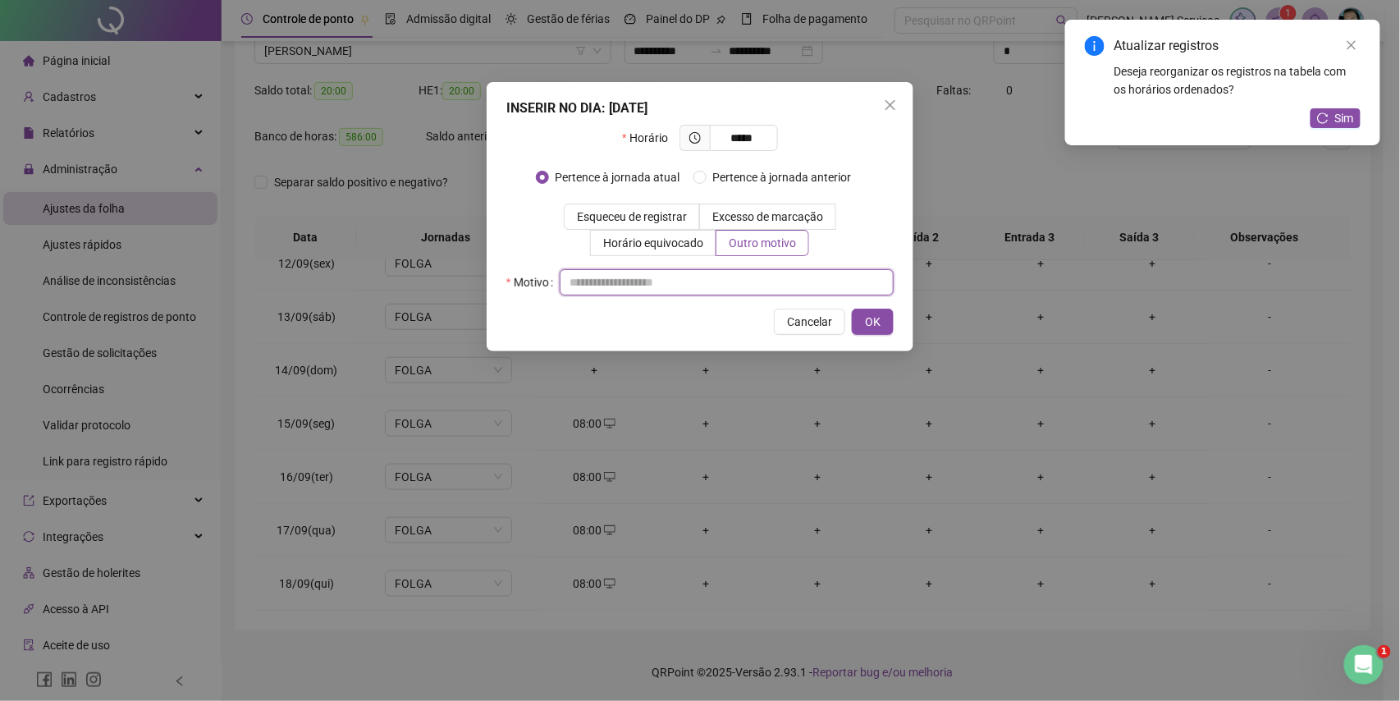
click at [795, 286] on input "text" at bounding box center [727, 282] width 334 height 26
click at [885, 323] on button "OK" at bounding box center [873, 322] width 42 height 26
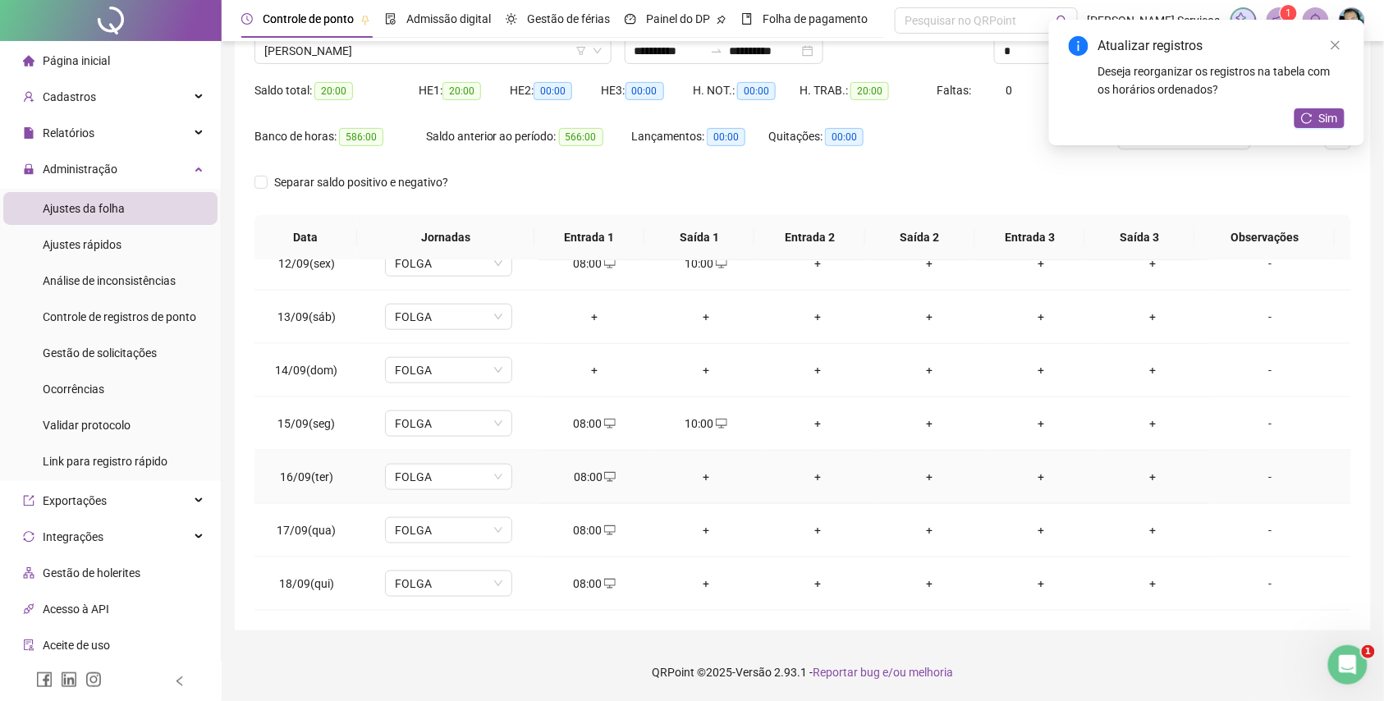
click at [697, 478] on div "+" at bounding box center [705, 477] width 85 height 18
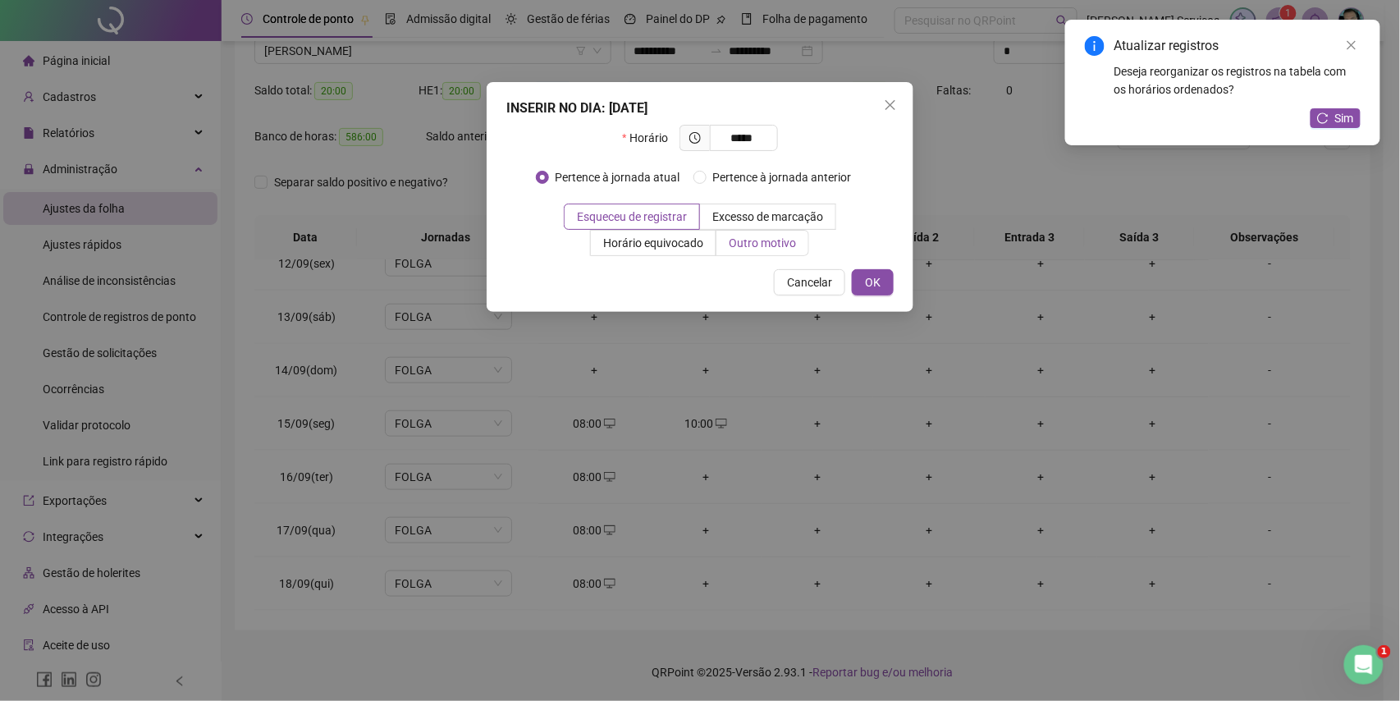
click at [780, 237] on span "Outro motivo" at bounding box center [762, 242] width 67 height 13
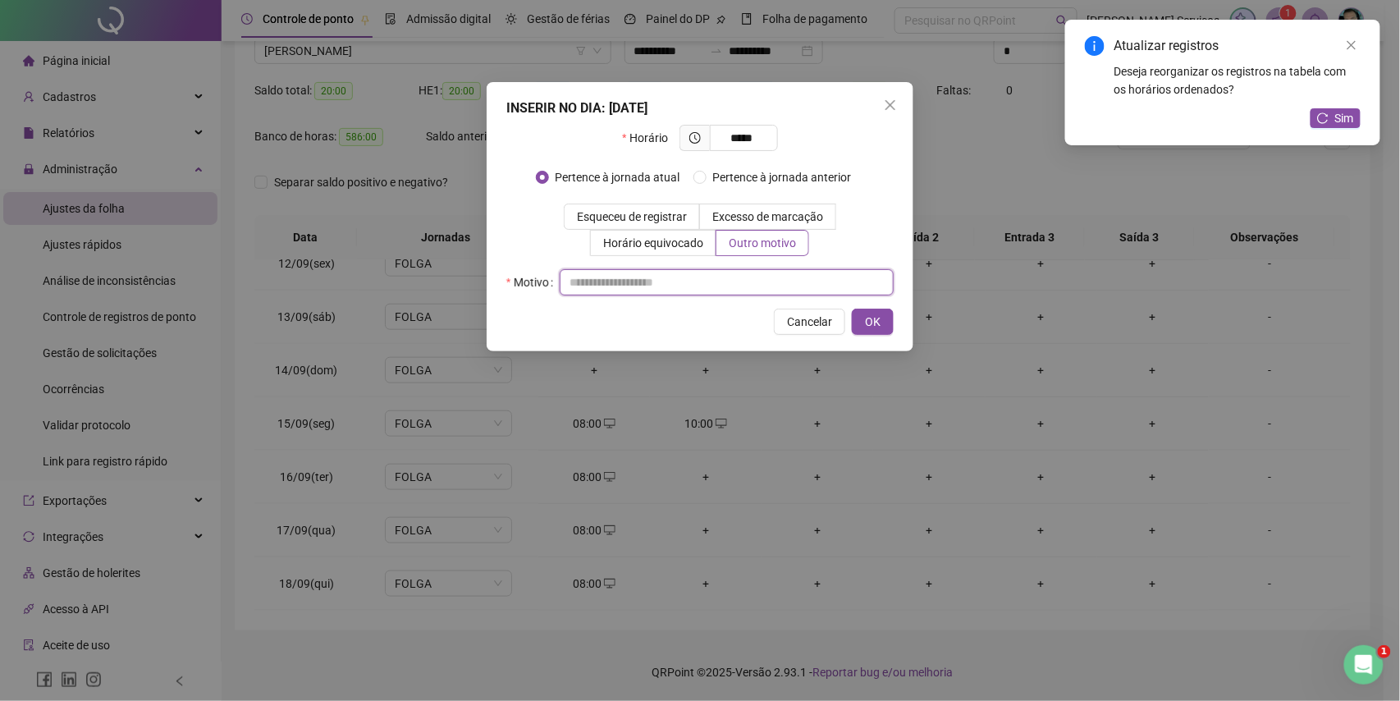
click at [755, 284] on input "text" at bounding box center [727, 282] width 334 height 26
click at [871, 316] on span "OK" at bounding box center [873, 322] width 16 height 18
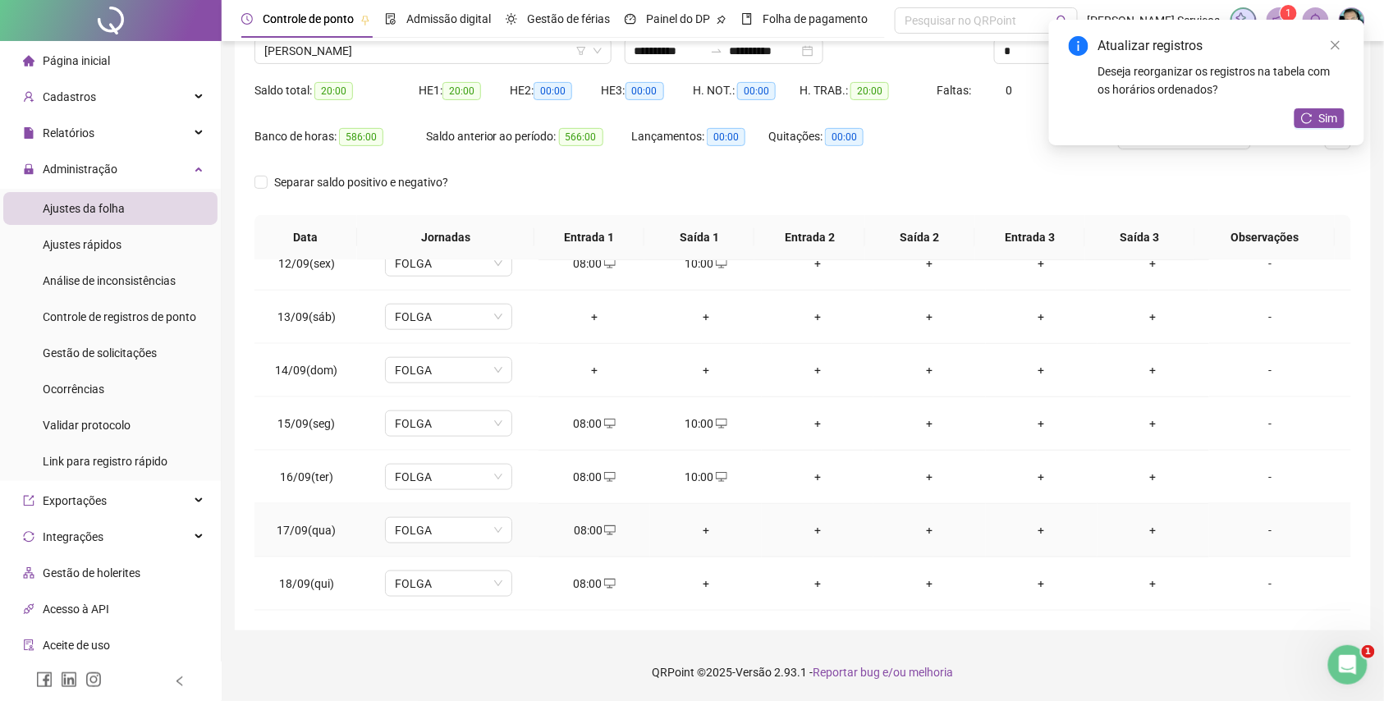
click at [694, 533] on div "+" at bounding box center [705, 530] width 85 height 18
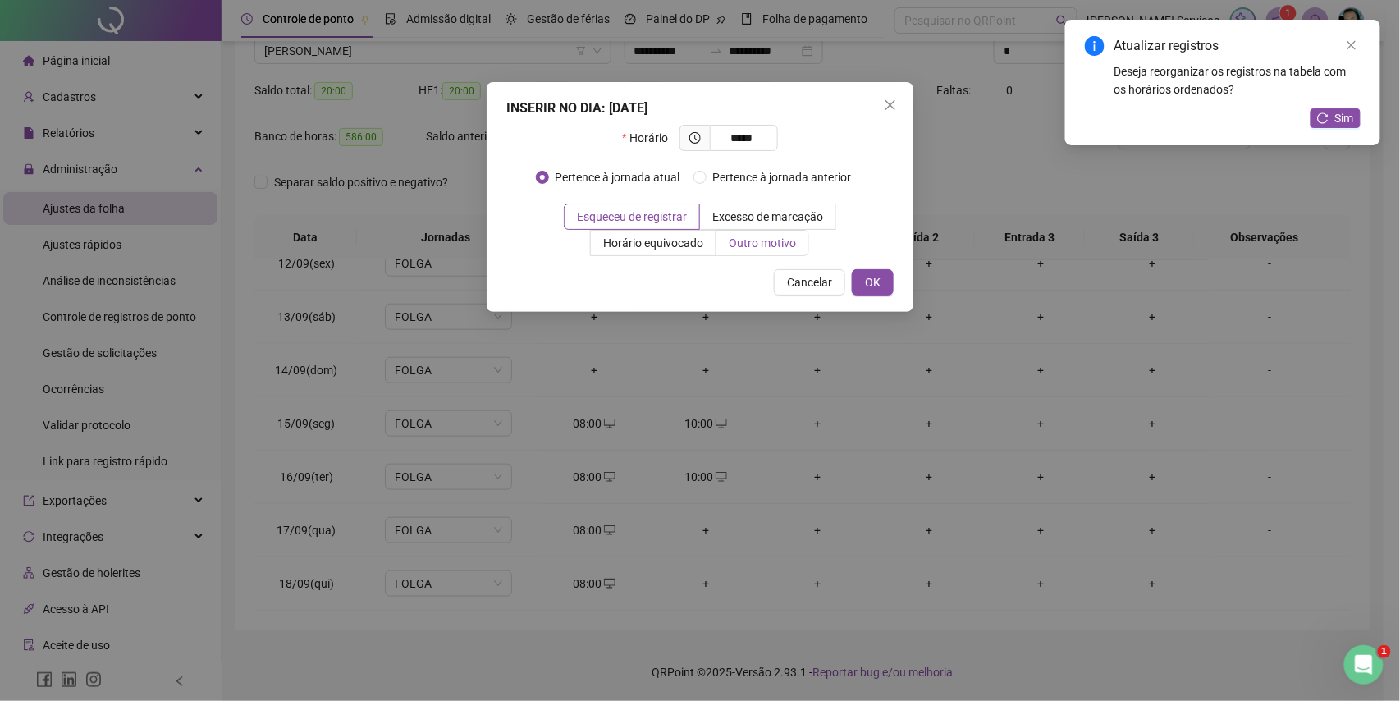
click at [768, 236] on span "Outro motivo" at bounding box center [762, 242] width 67 height 13
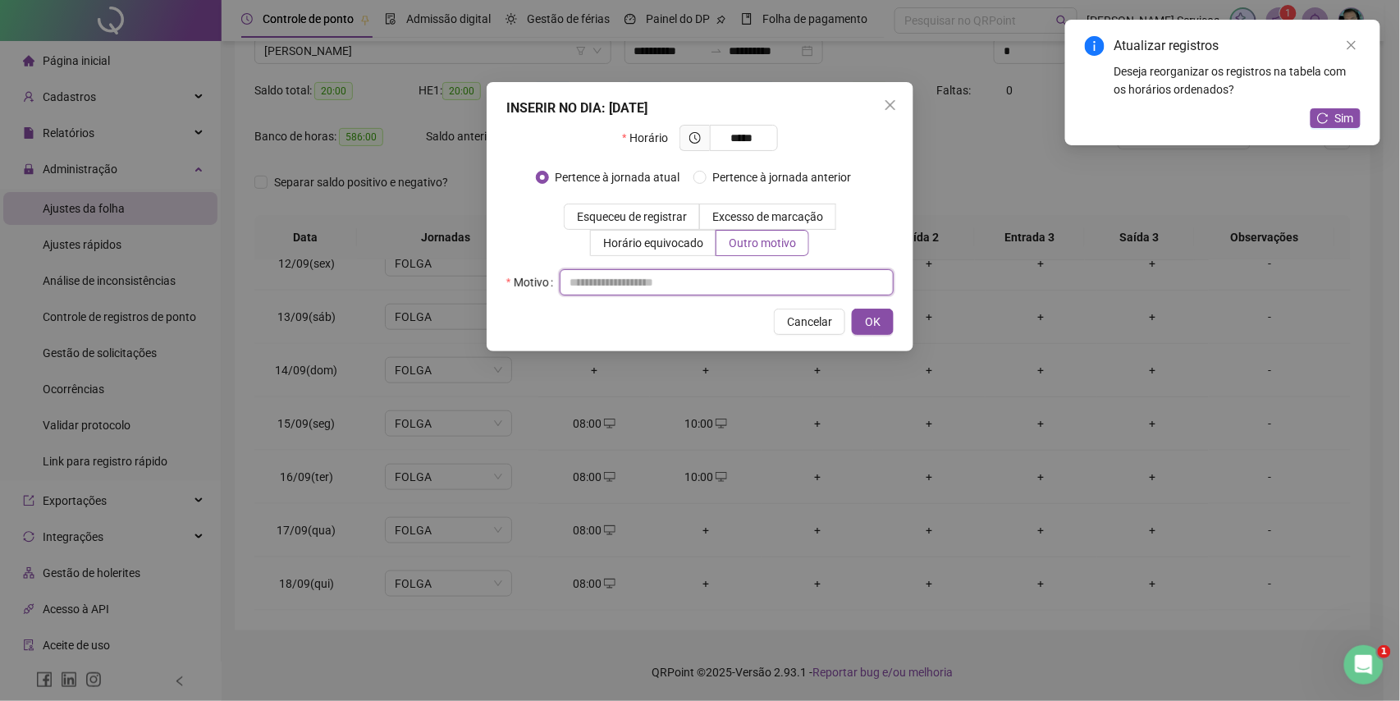
click at [739, 277] on input "text" at bounding box center [727, 282] width 334 height 26
click at [868, 318] on span "OK" at bounding box center [873, 322] width 16 height 18
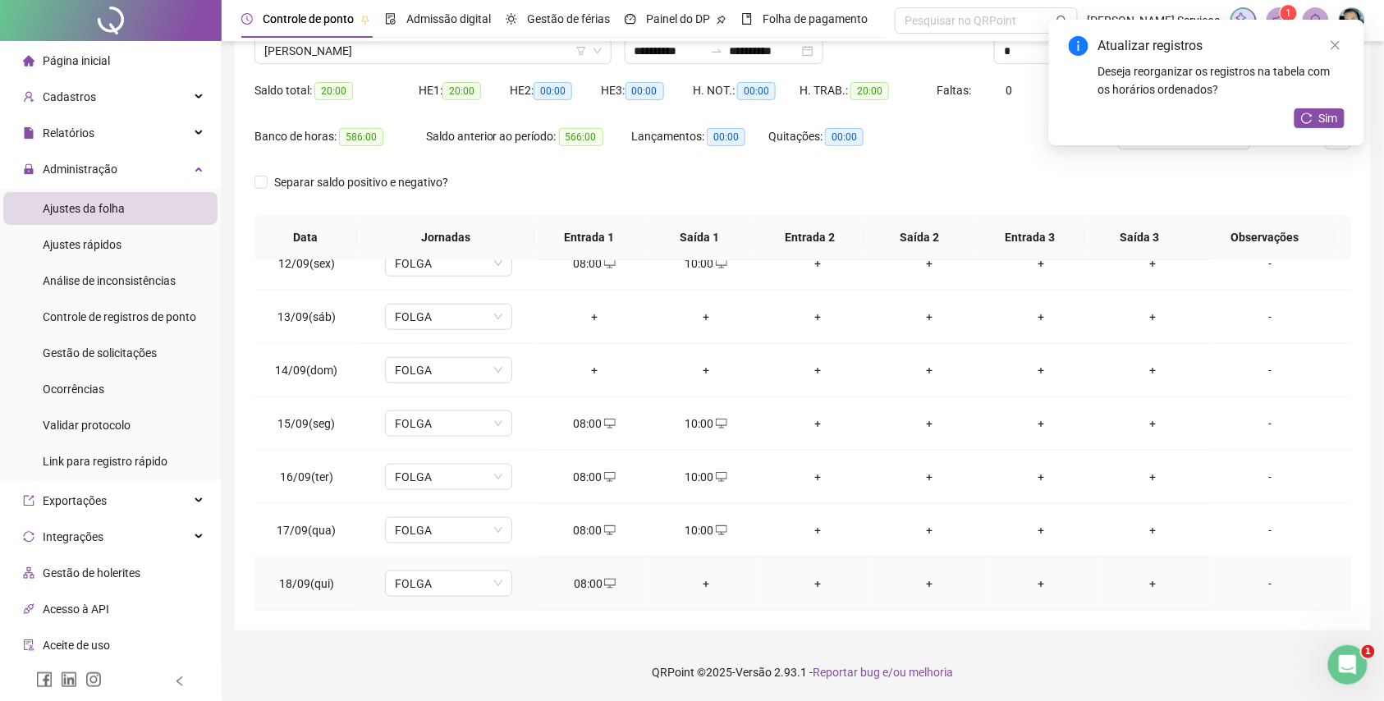
click at [697, 588] on div "+" at bounding box center [705, 584] width 85 height 18
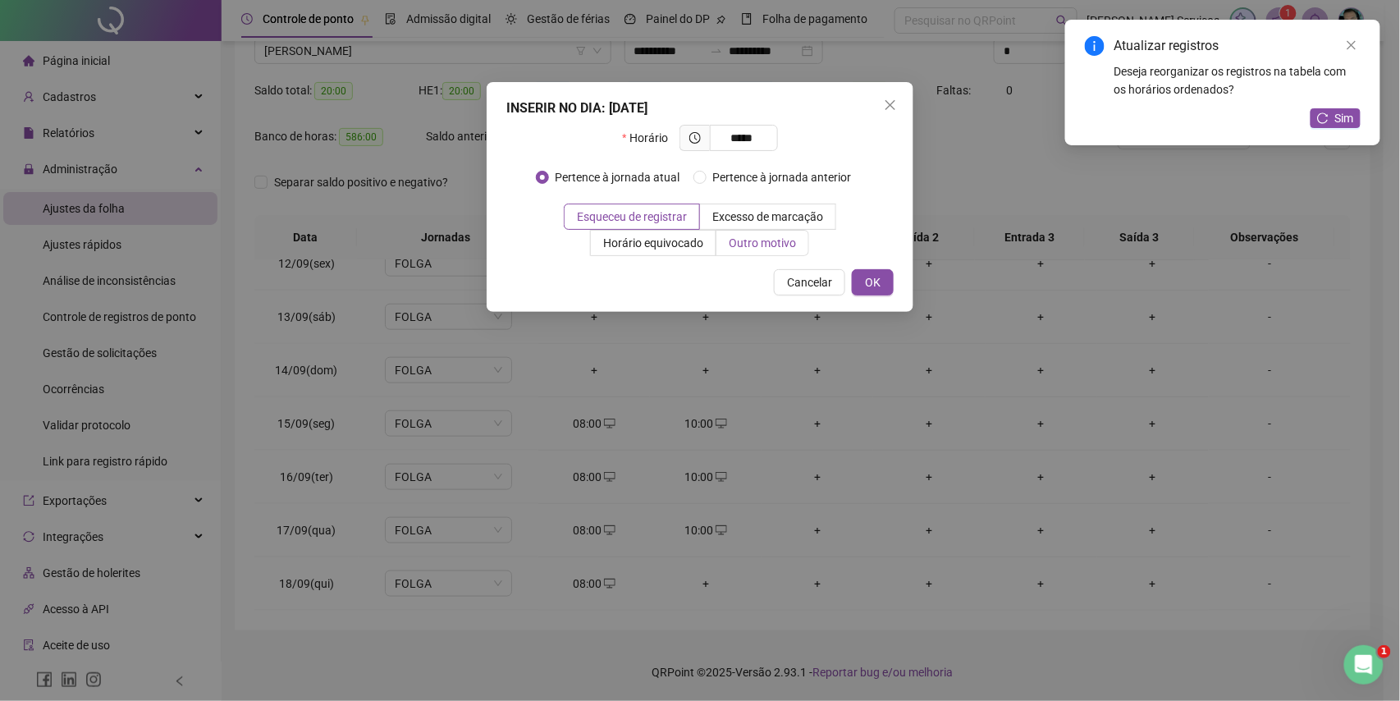
click at [776, 248] on span "Outro motivo" at bounding box center [762, 242] width 67 height 13
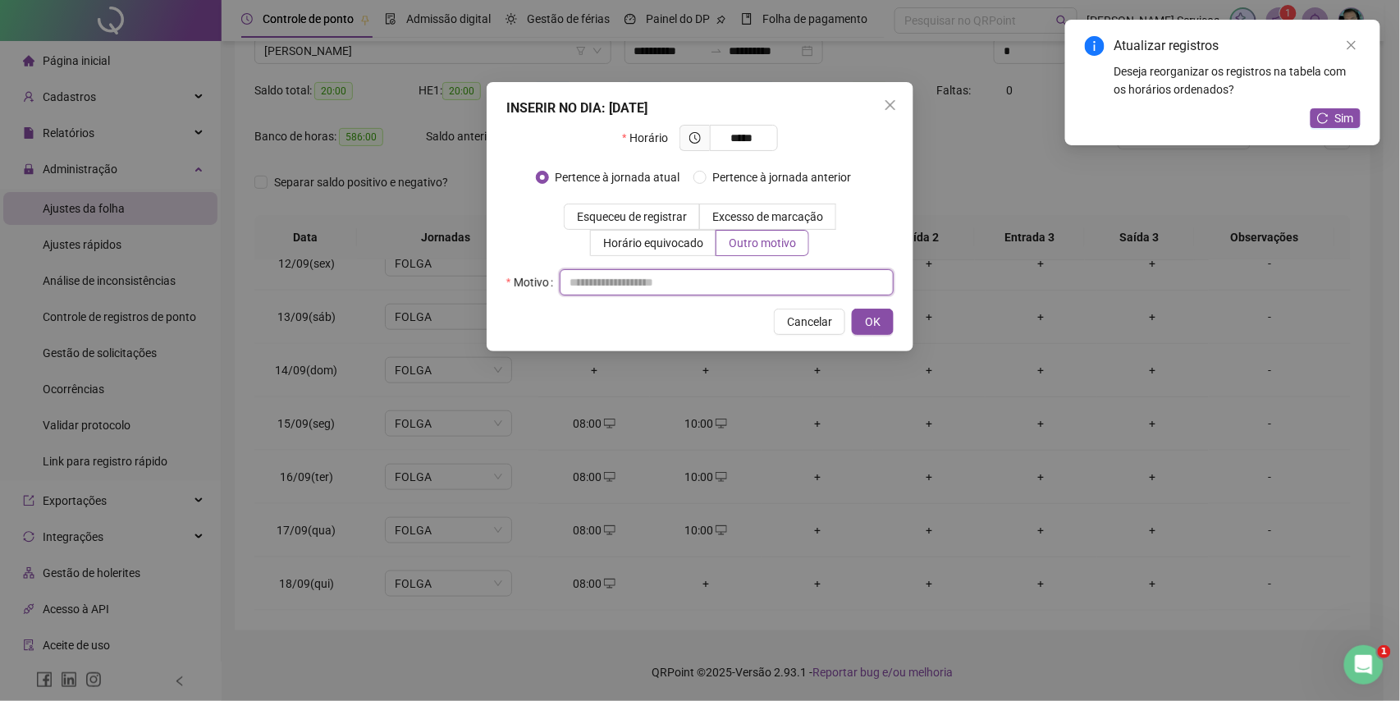
click at [754, 280] on input "text" at bounding box center [727, 282] width 334 height 26
click at [880, 329] on span "OK" at bounding box center [873, 322] width 16 height 18
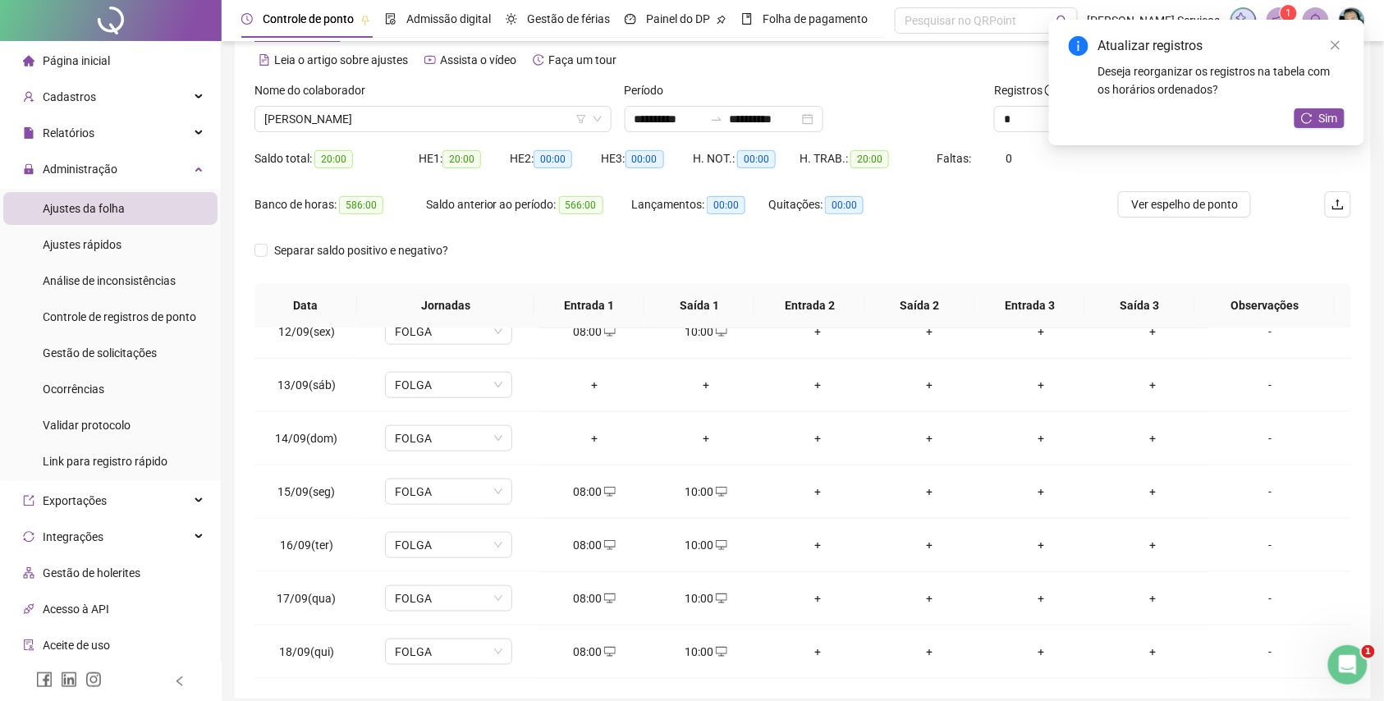
scroll to position [0, 0]
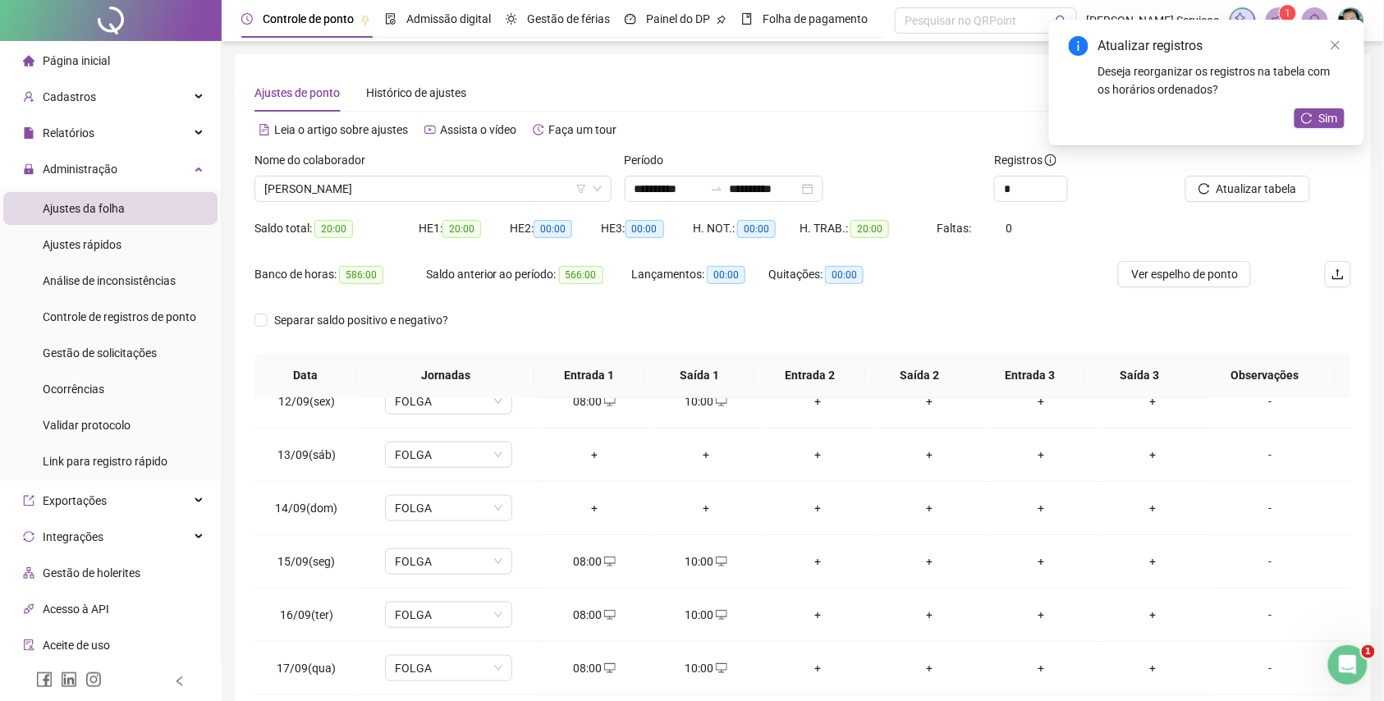
click at [1210, 169] on div at bounding box center [1245, 163] width 131 height 25
click at [1218, 194] on span "Atualizar tabela" at bounding box center [1257, 189] width 80 height 18
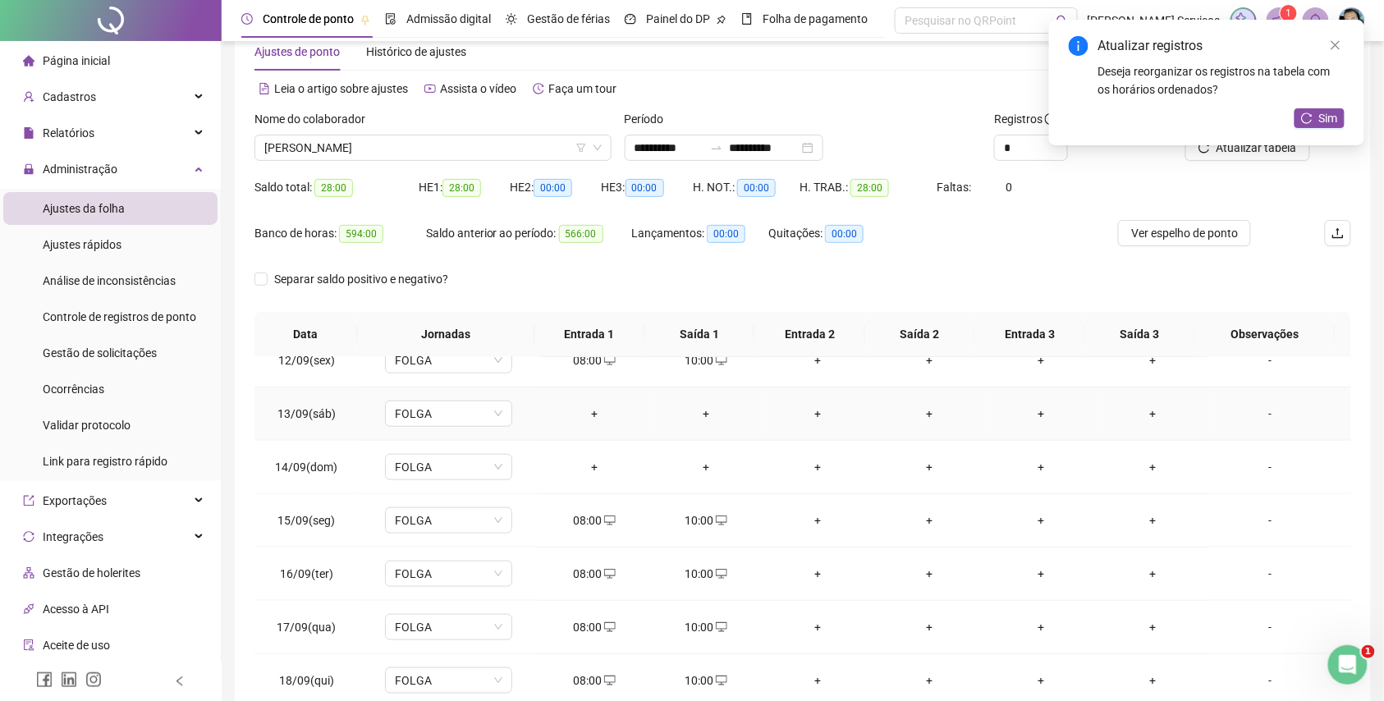
scroll to position [138, 0]
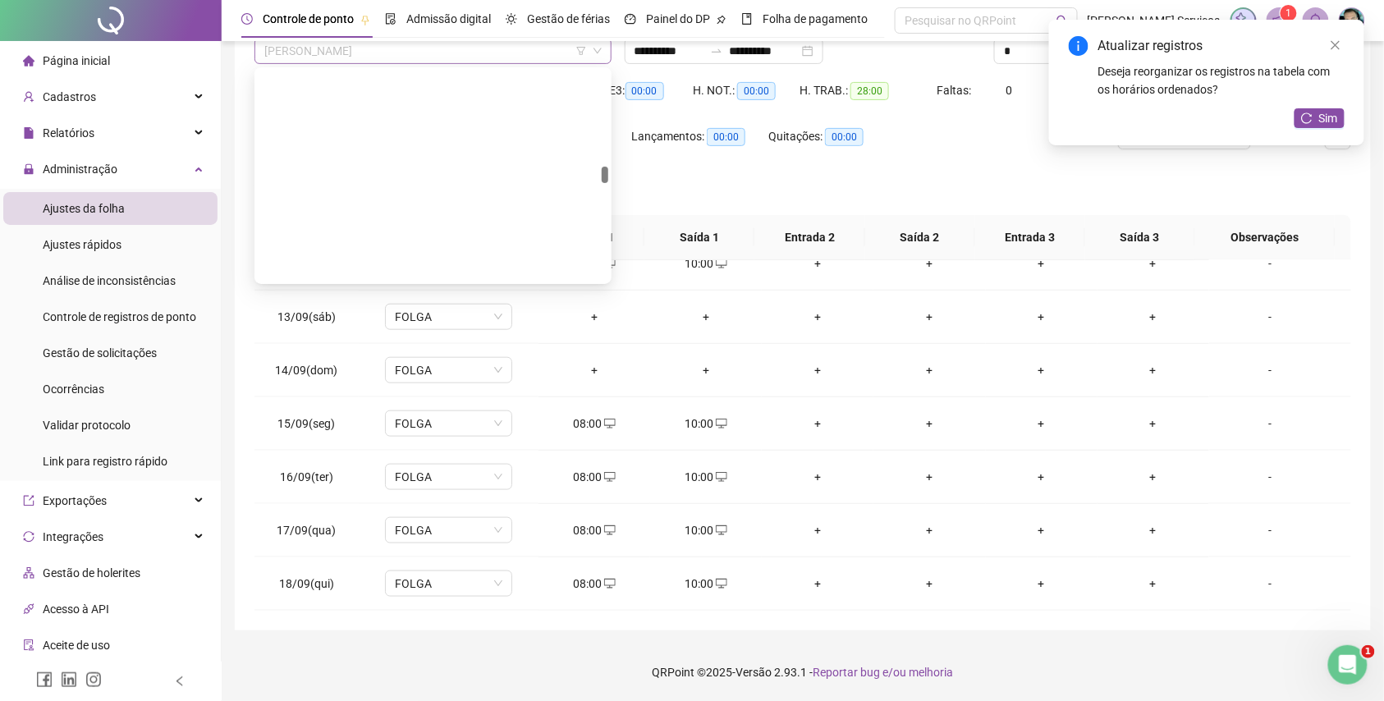
click at [427, 51] on span "[PERSON_NAME]" at bounding box center [432, 51] width 337 height 25
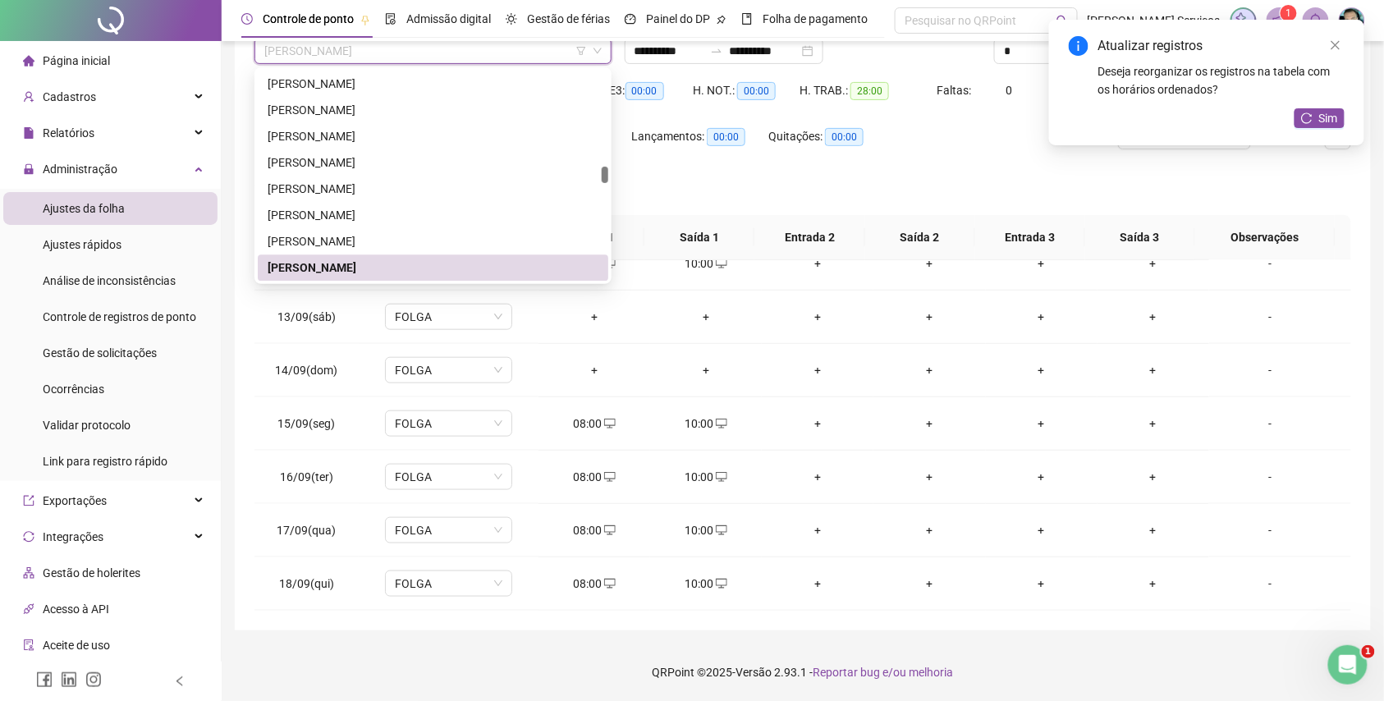
paste input "**********"
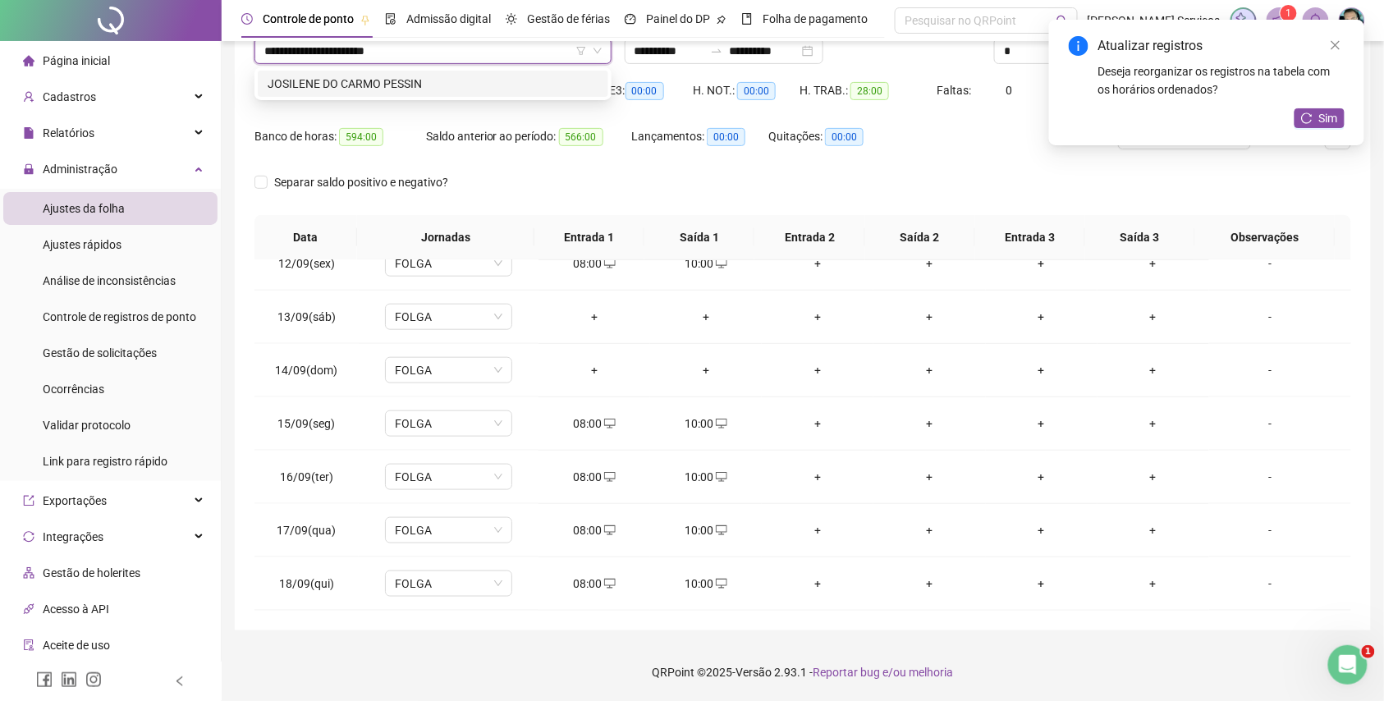
click at [427, 80] on div "JOSILENE DO CARMO PESSIN" at bounding box center [433, 84] width 331 height 18
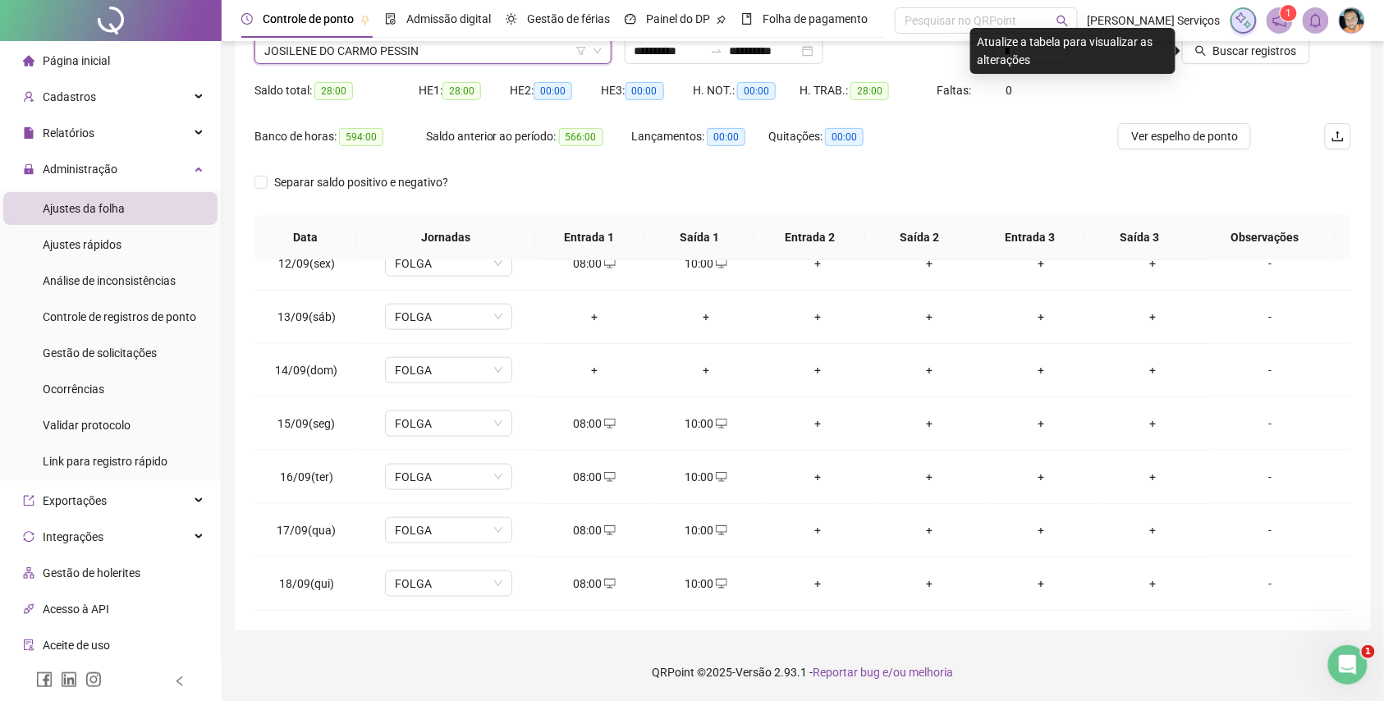
click at [1207, 49] on icon "search" at bounding box center [1200, 50] width 11 height 11
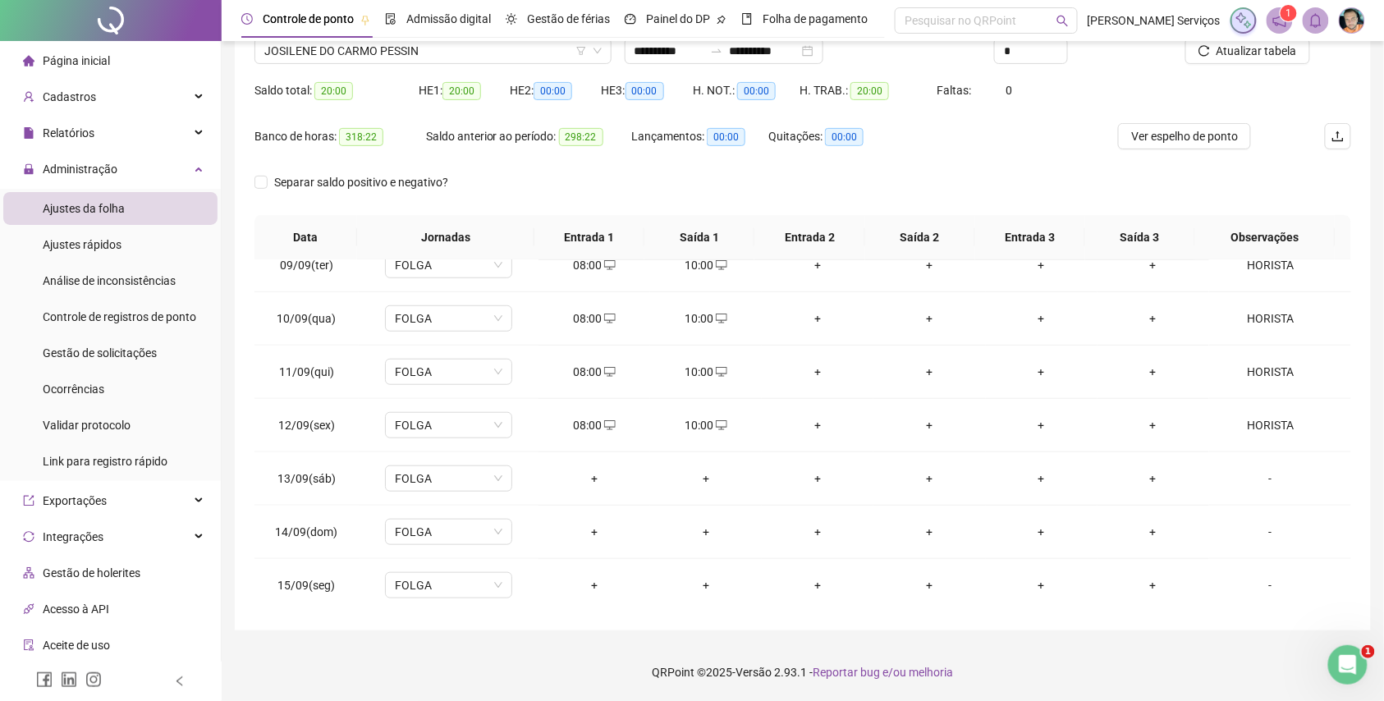
scroll to position [615, 0]
click at [583, 420] on div "+" at bounding box center [594, 424] width 85 height 18
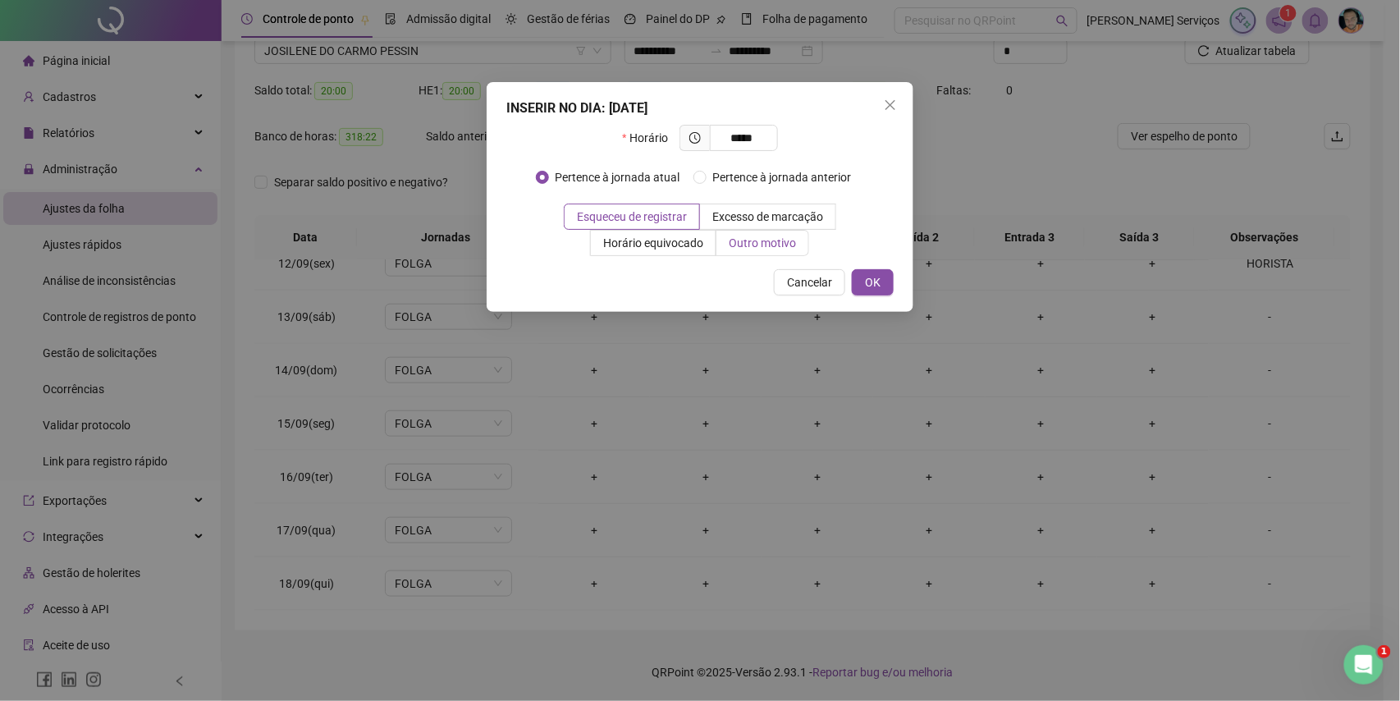
click at [755, 250] on span "Outro motivo" at bounding box center [762, 242] width 67 height 13
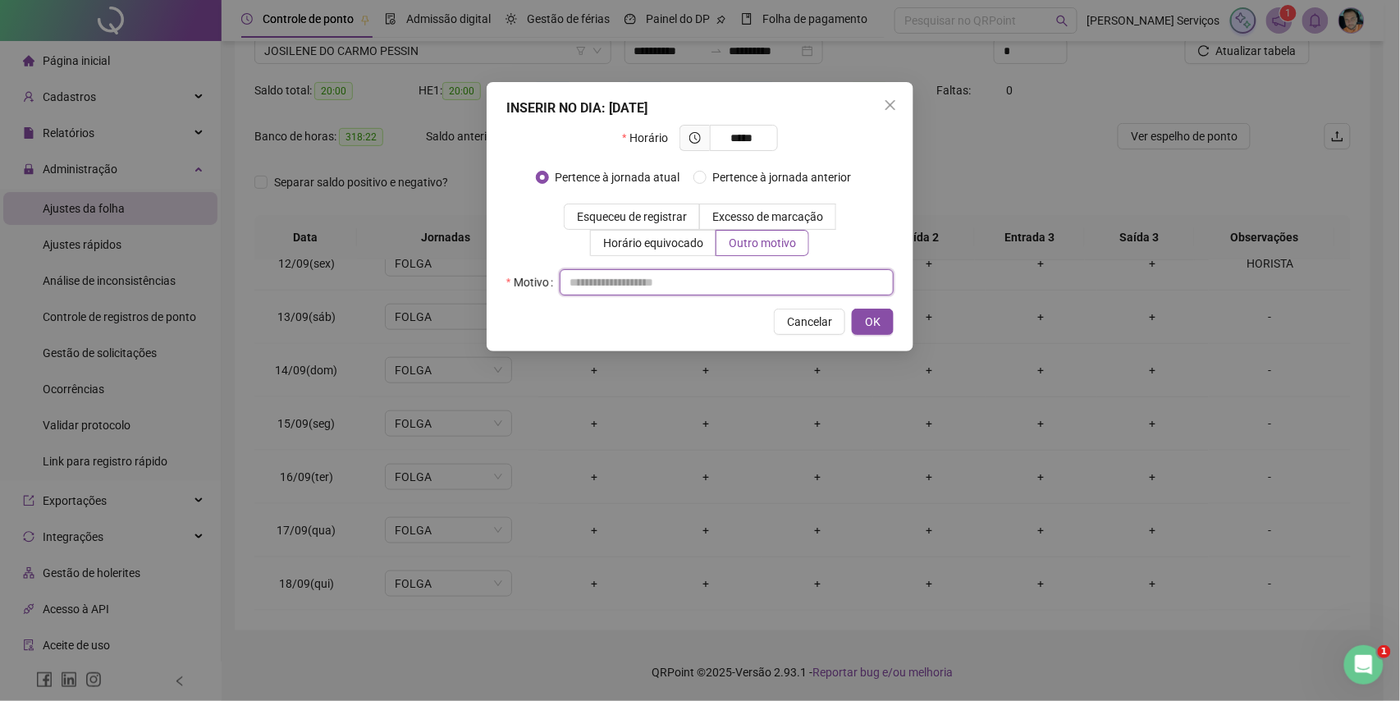
click at [744, 279] on input "text" at bounding box center [727, 282] width 334 height 26
click at [870, 329] on span "OK" at bounding box center [873, 322] width 16 height 18
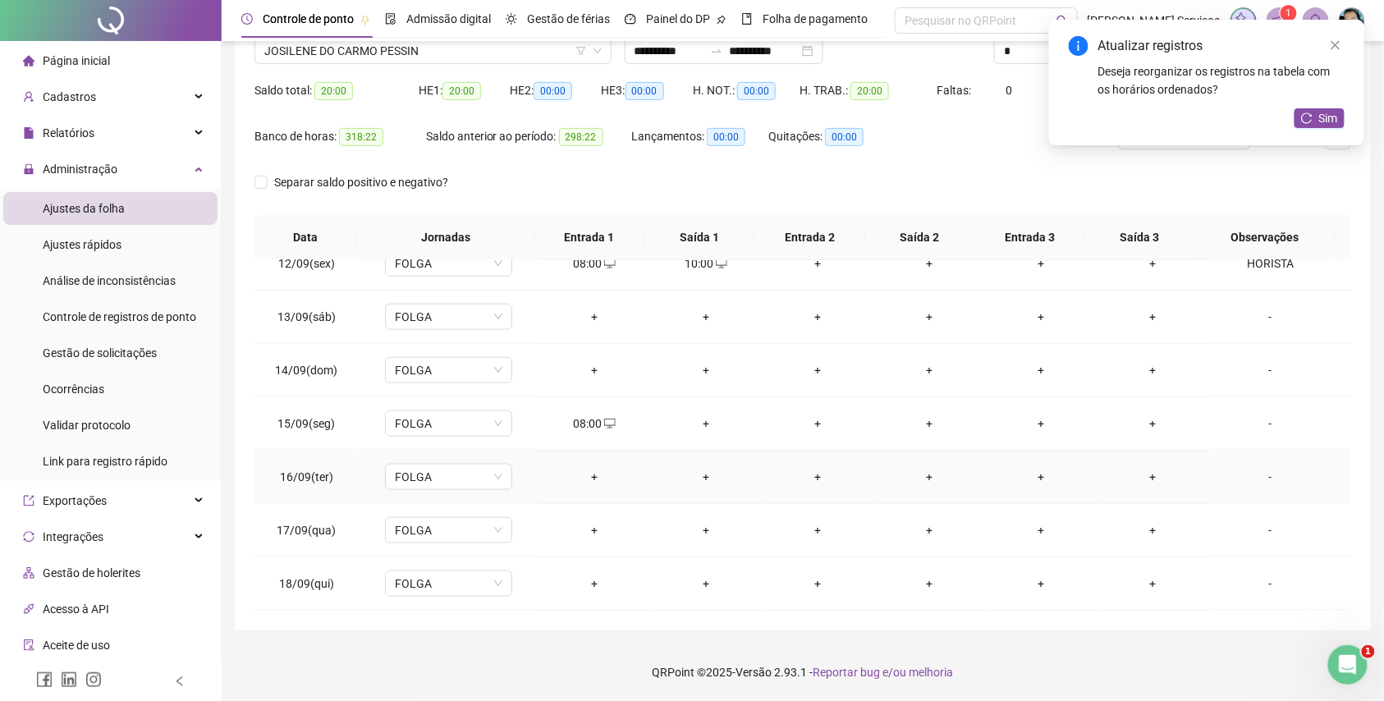
click at [593, 473] on div "+" at bounding box center [594, 477] width 85 height 18
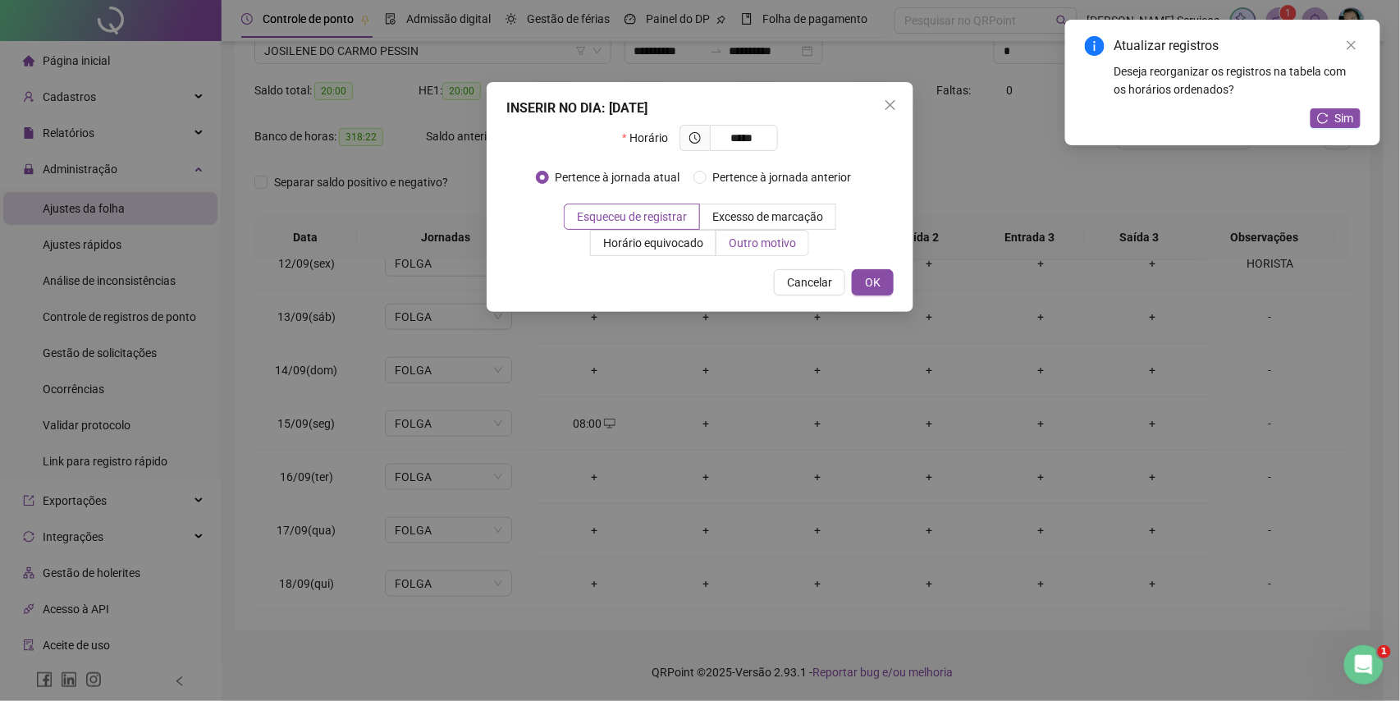
click at [786, 238] on span "Outro motivo" at bounding box center [762, 242] width 67 height 13
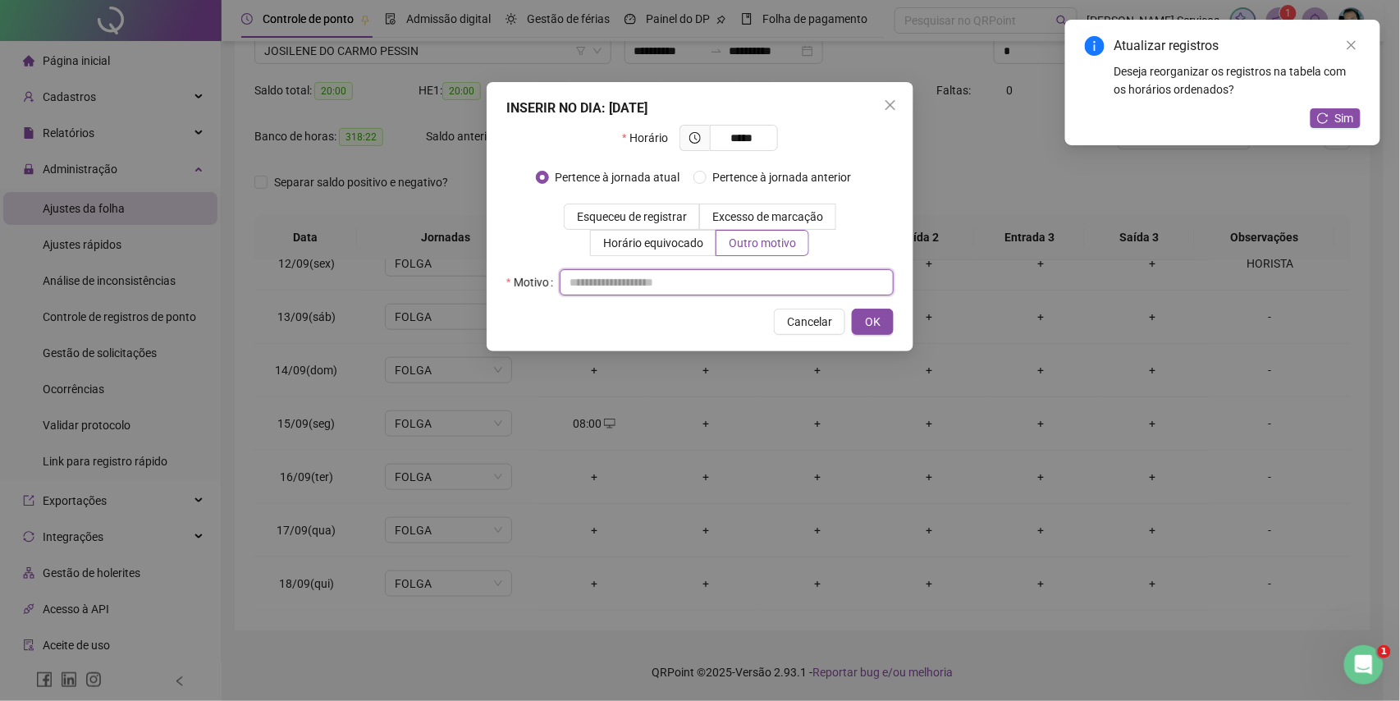
click at [788, 286] on input "text" at bounding box center [727, 282] width 334 height 26
click at [878, 317] on span "OK" at bounding box center [873, 322] width 16 height 18
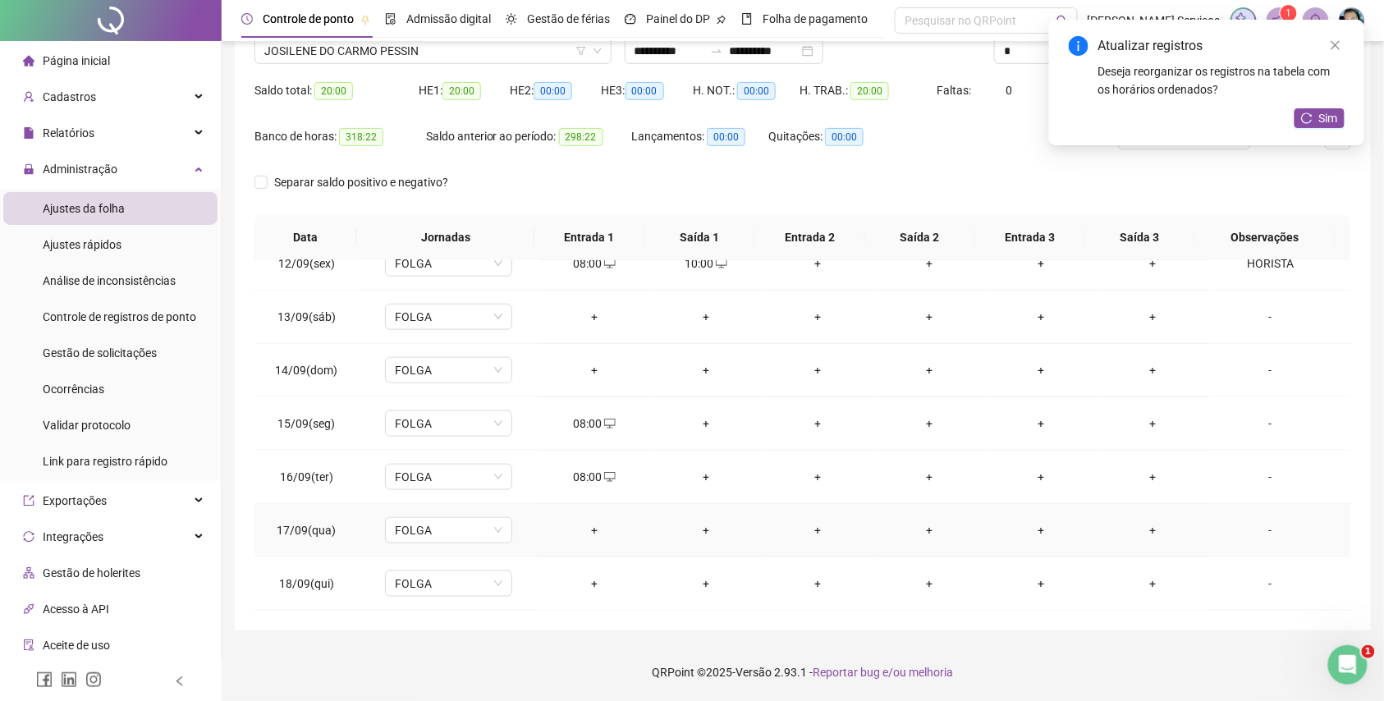
click at [582, 533] on div "+" at bounding box center [594, 530] width 85 height 18
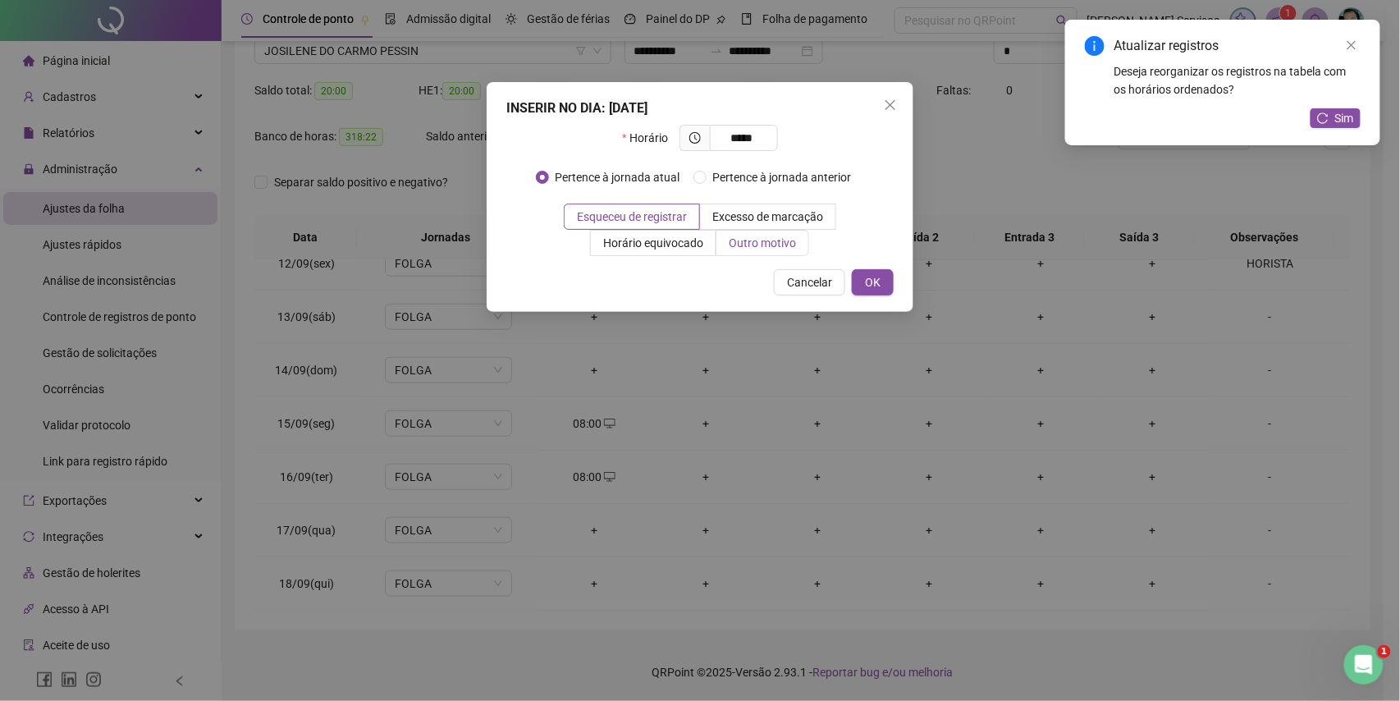
click at [788, 245] on span "Outro motivo" at bounding box center [762, 242] width 67 height 13
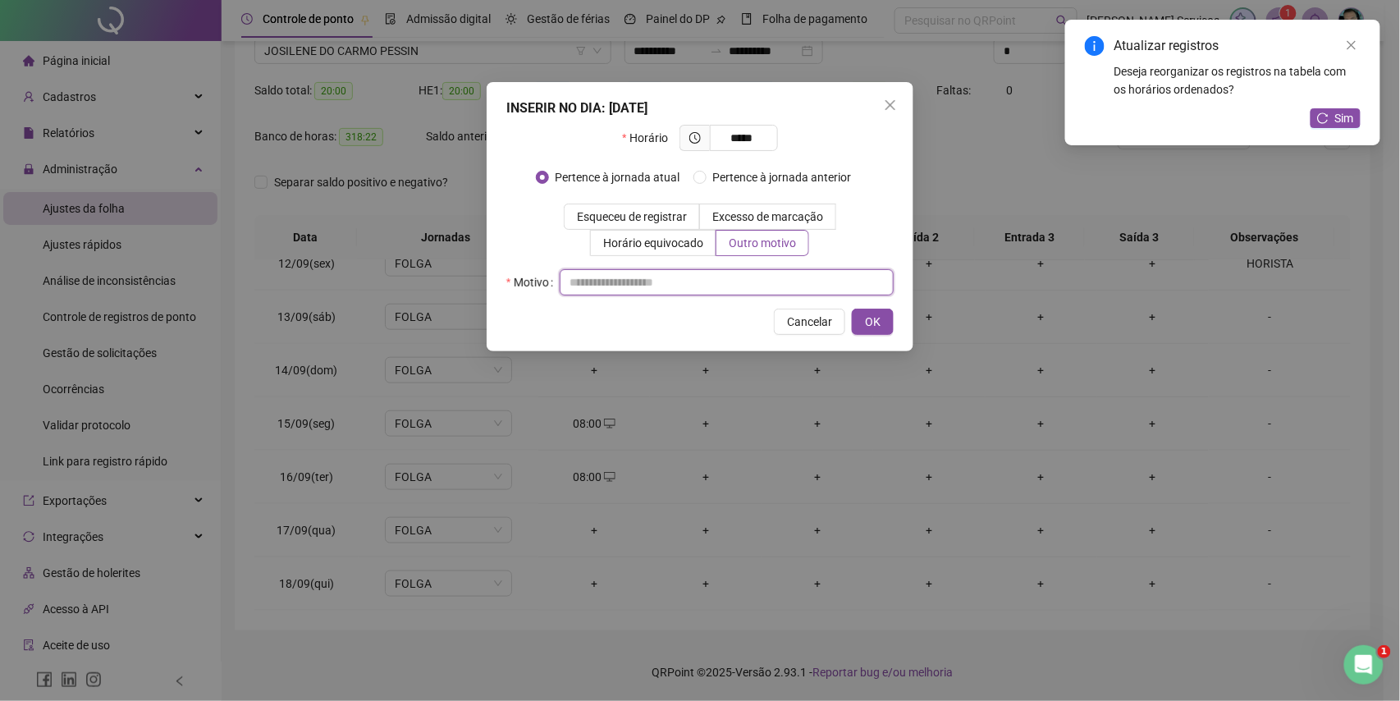
click at [782, 294] on input "text" at bounding box center [727, 282] width 334 height 26
click at [893, 322] on button "OK" at bounding box center [873, 322] width 42 height 26
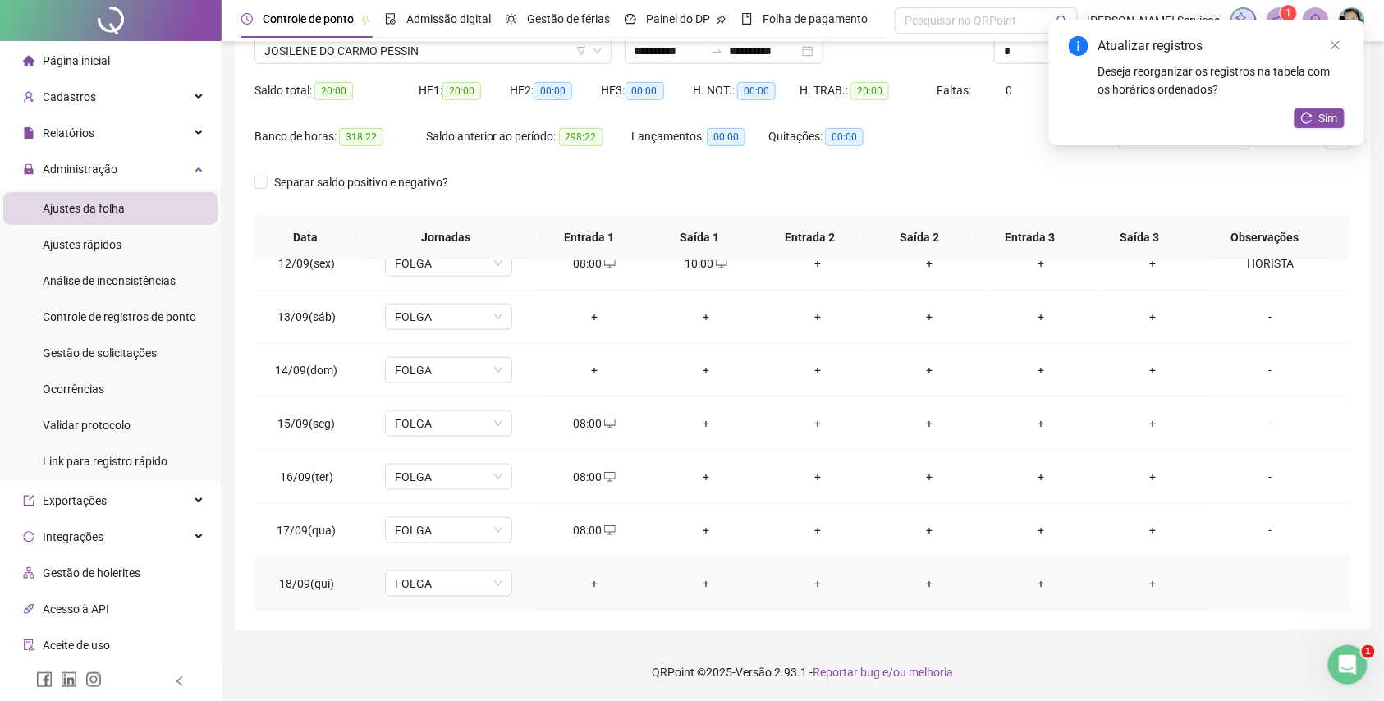
click at [595, 576] on div "+" at bounding box center [594, 584] width 85 height 18
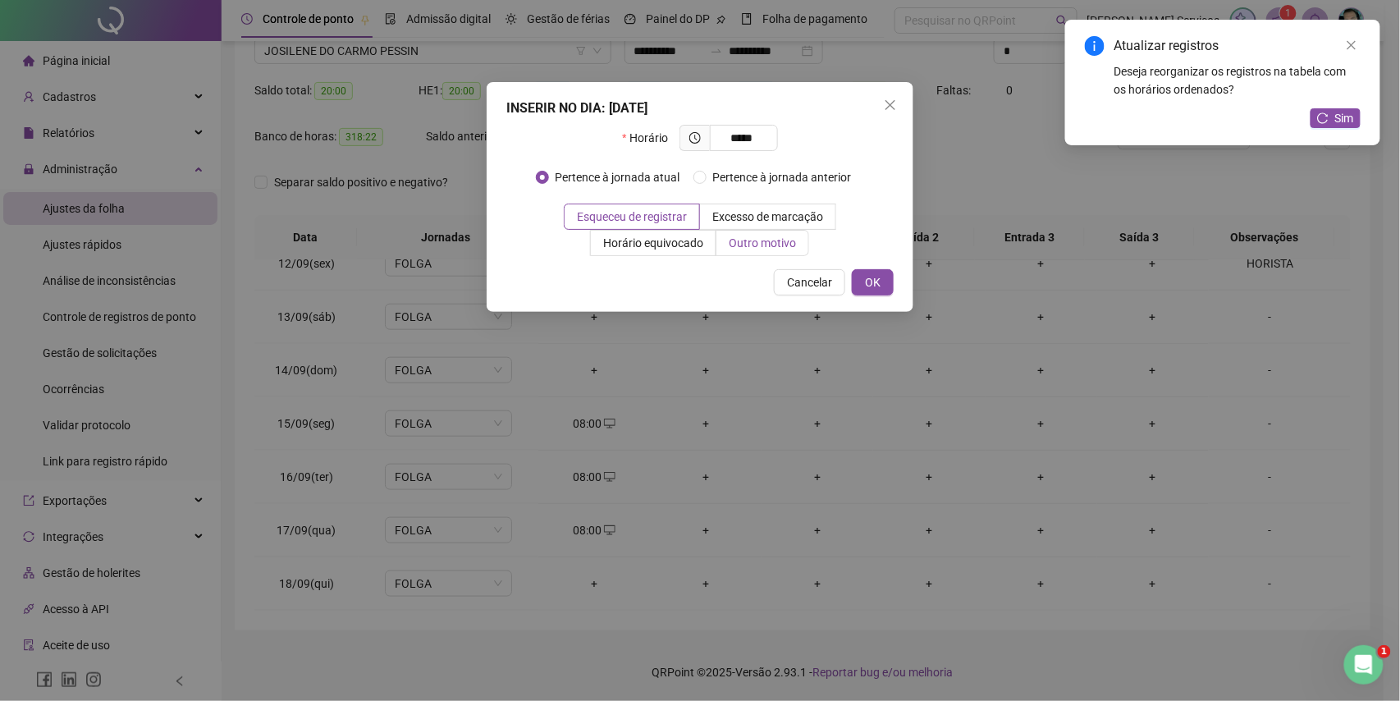
click at [755, 251] on label "Outro motivo" at bounding box center [763, 243] width 93 height 26
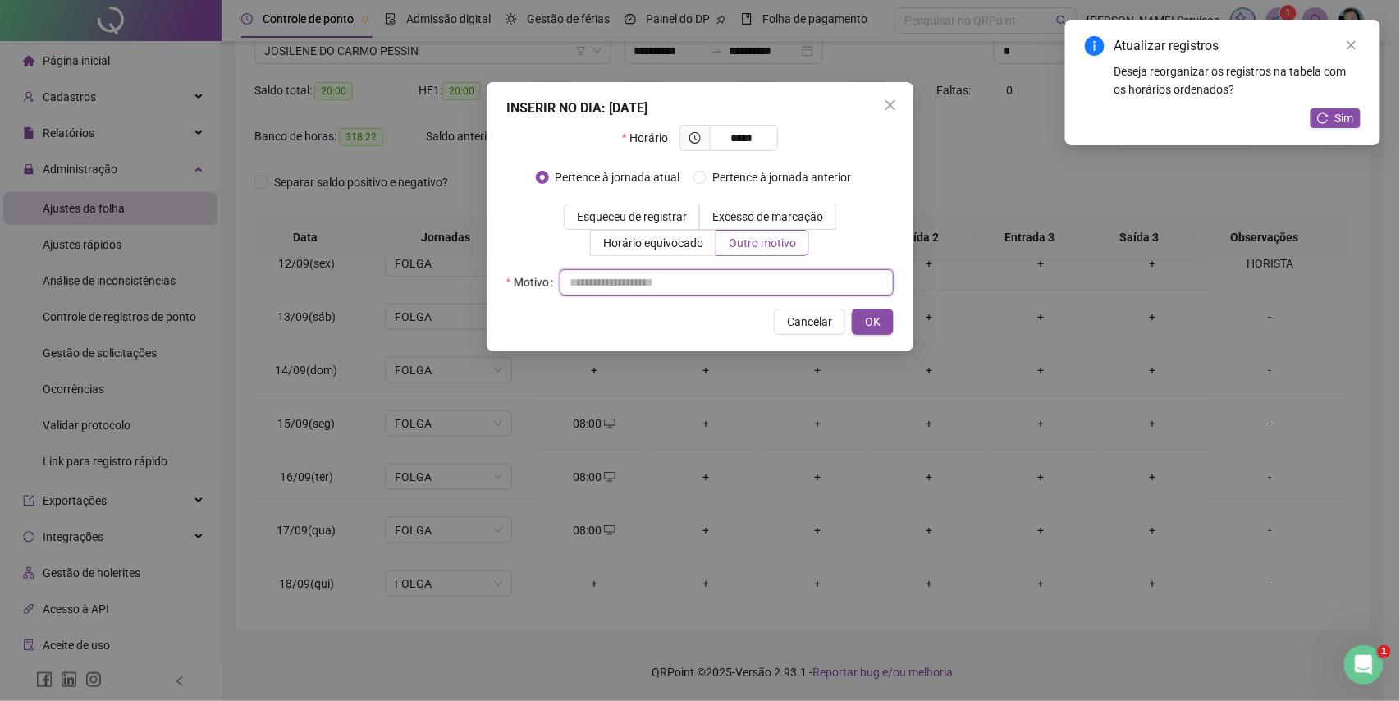
click at [755, 274] on input "text" at bounding box center [727, 282] width 334 height 26
click at [873, 333] on button "OK" at bounding box center [873, 322] width 42 height 26
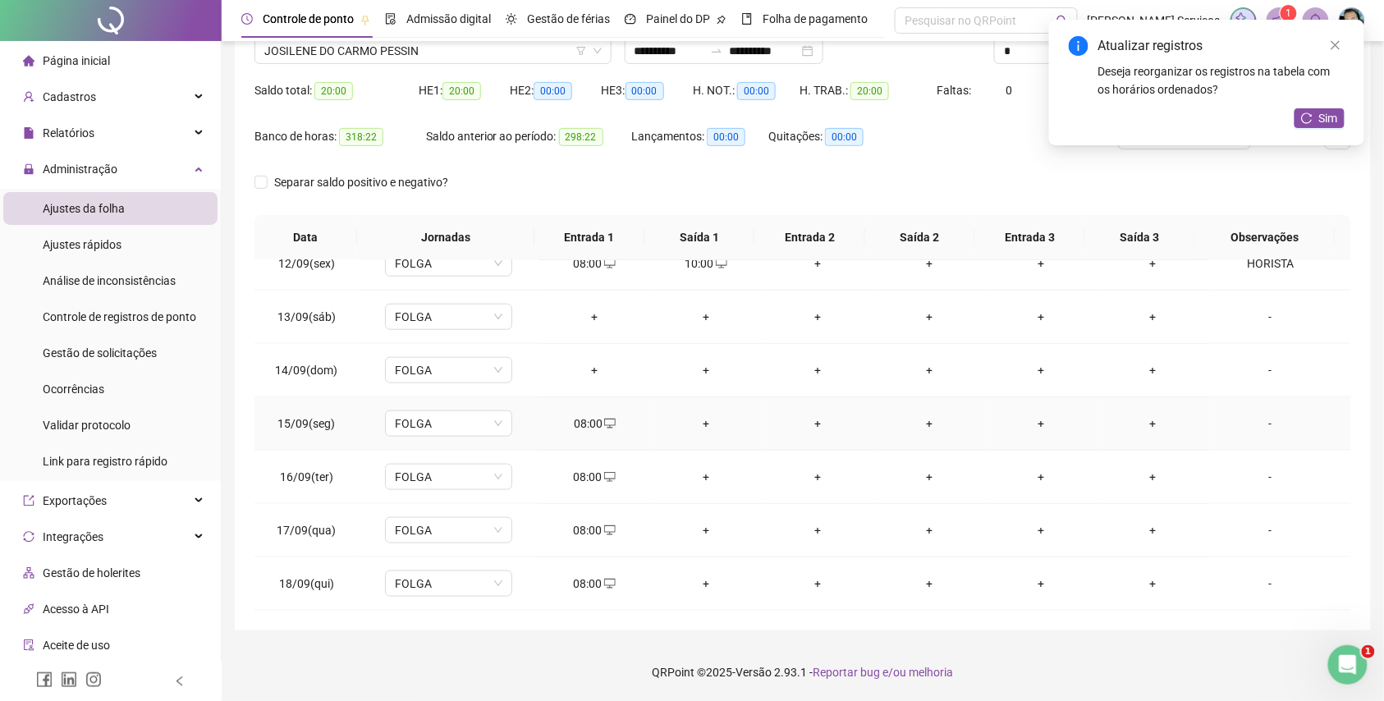
click at [703, 425] on div "+" at bounding box center [705, 424] width 85 height 18
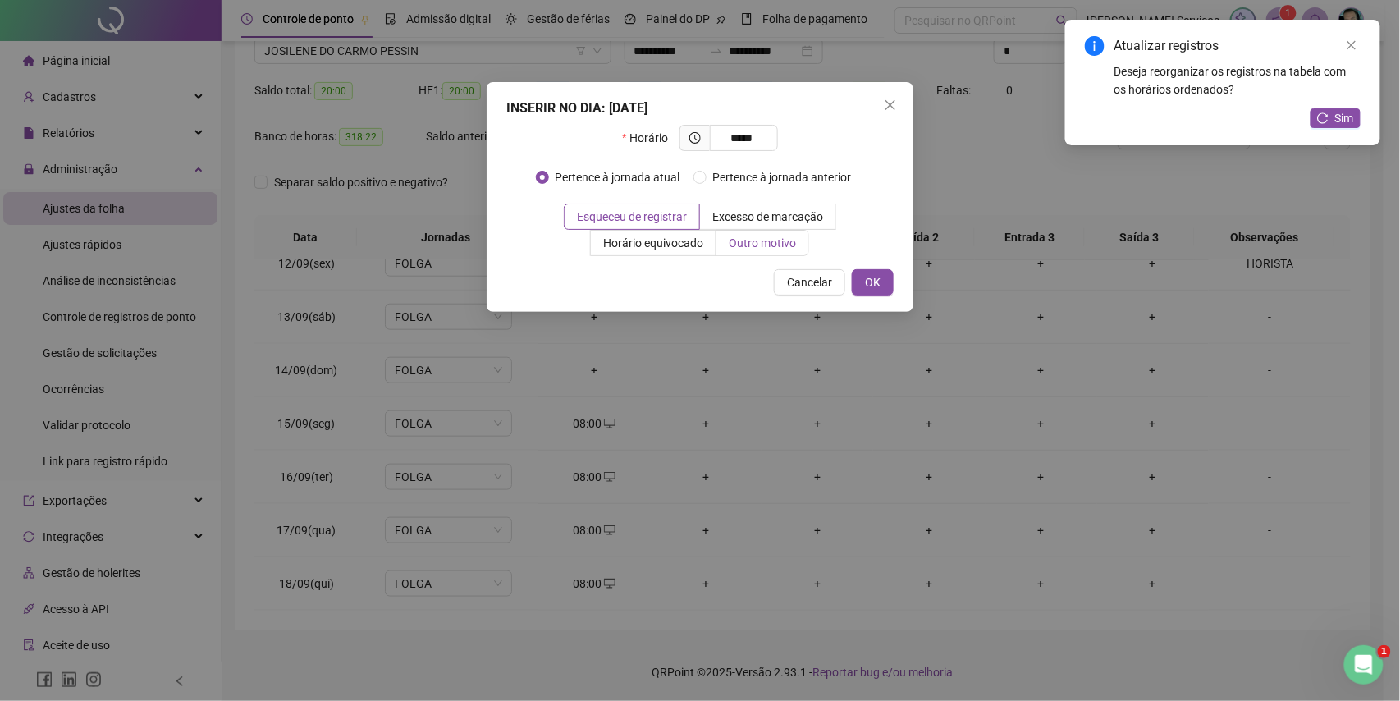
click at [749, 253] on label "Outro motivo" at bounding box center [763, 243] width 93 height 26
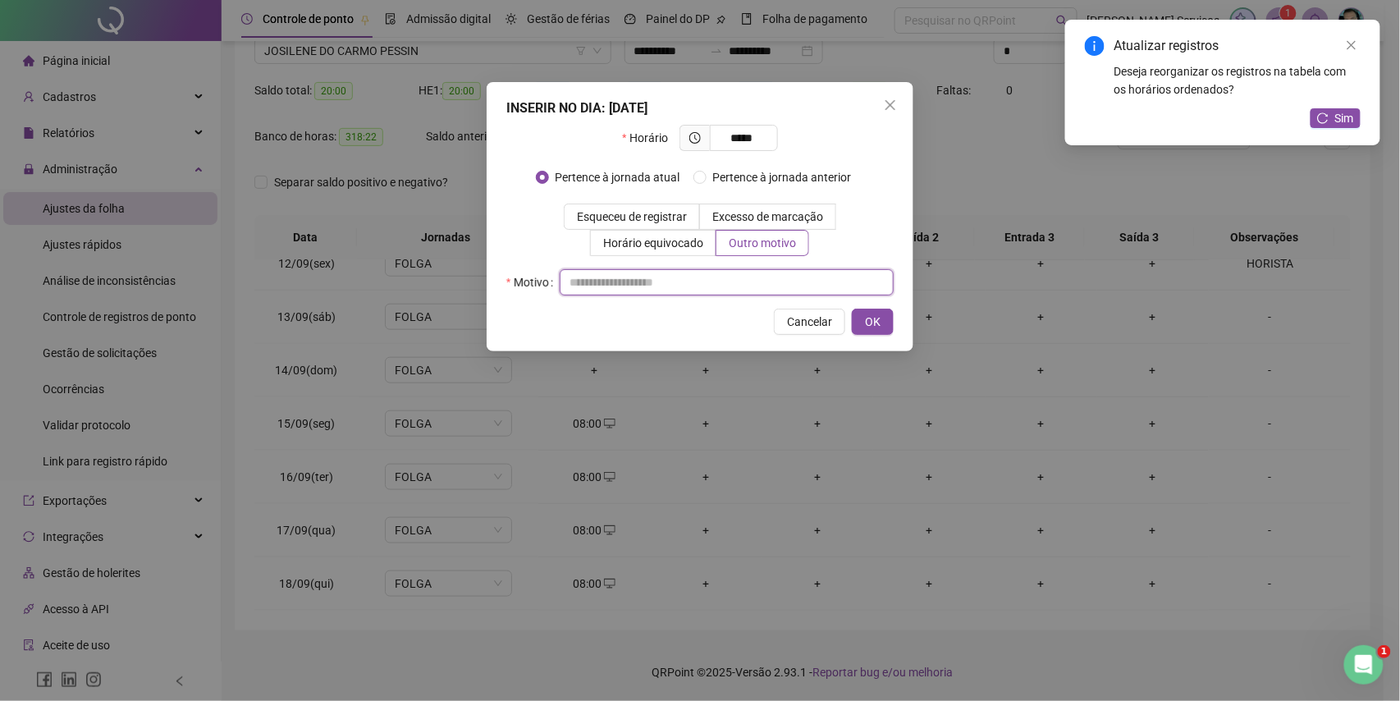
click at [754, 271] on input "text" at bounding box center [727, 282] width 334 height 26
click at [868, 316] on span "OK" at bounding box center [873, 322] width 16 height 18
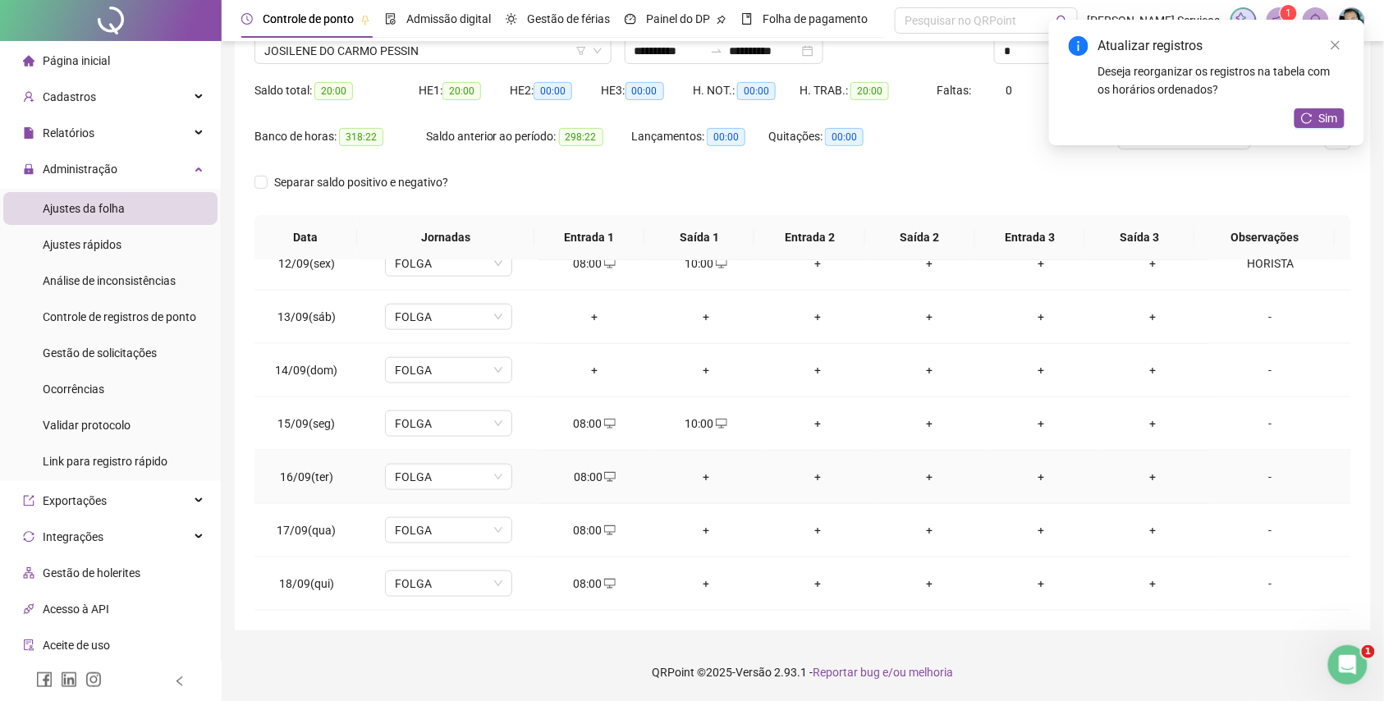
click at [703, 474] on div "+" at bounding box center [705, 477] width 85 height 18
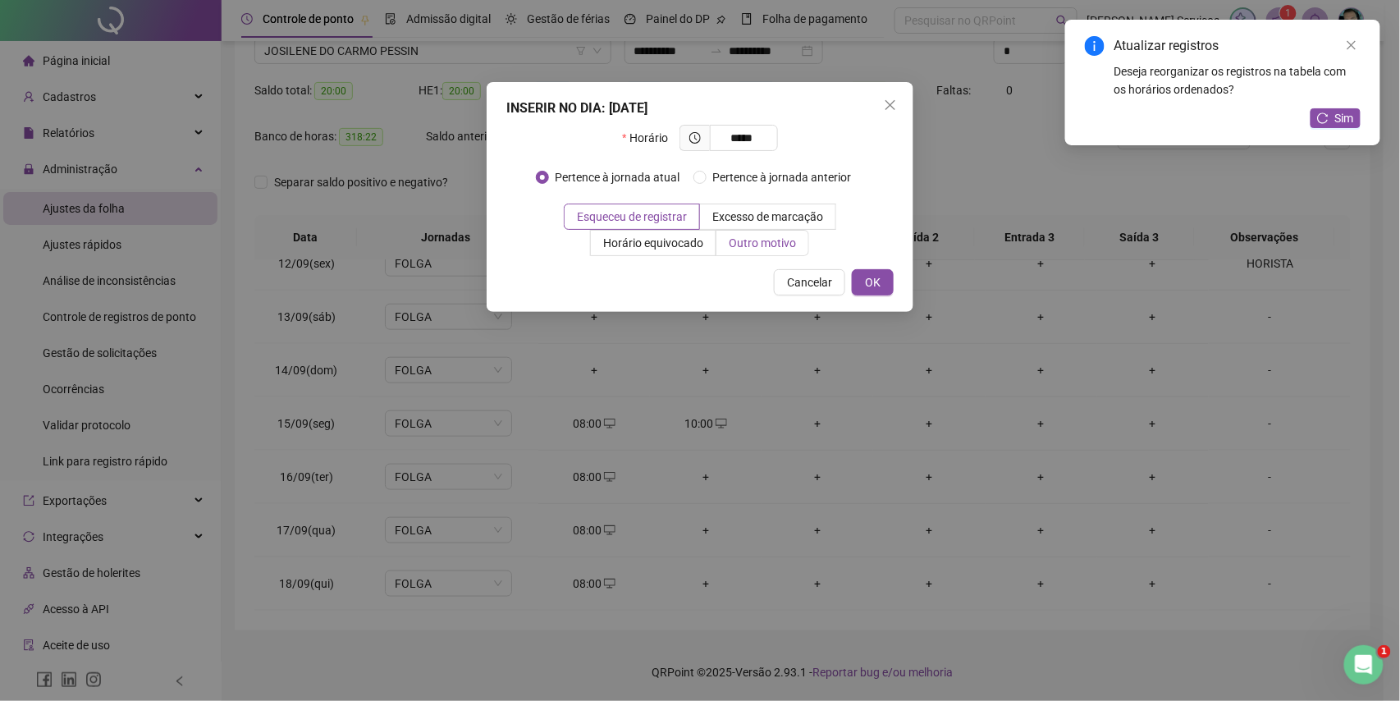
click at [786, 248] on span "Outro motivo" at bounding box center [762, 242] width 67 height 13
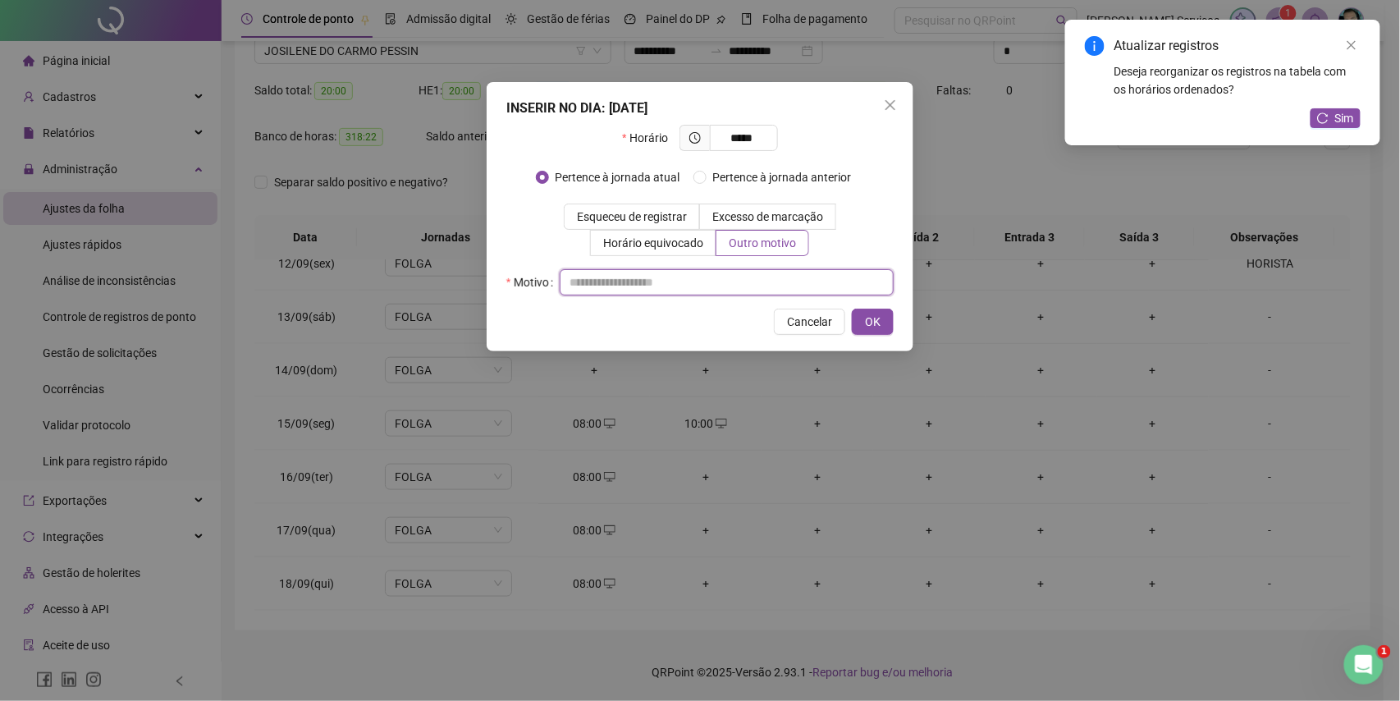
click at [769, 289] on input "text" at bounding box center [727, 282] width 334 height 26
click at [857, 313] on button "OK" at bounding box center [873, 322] width 42 height 26
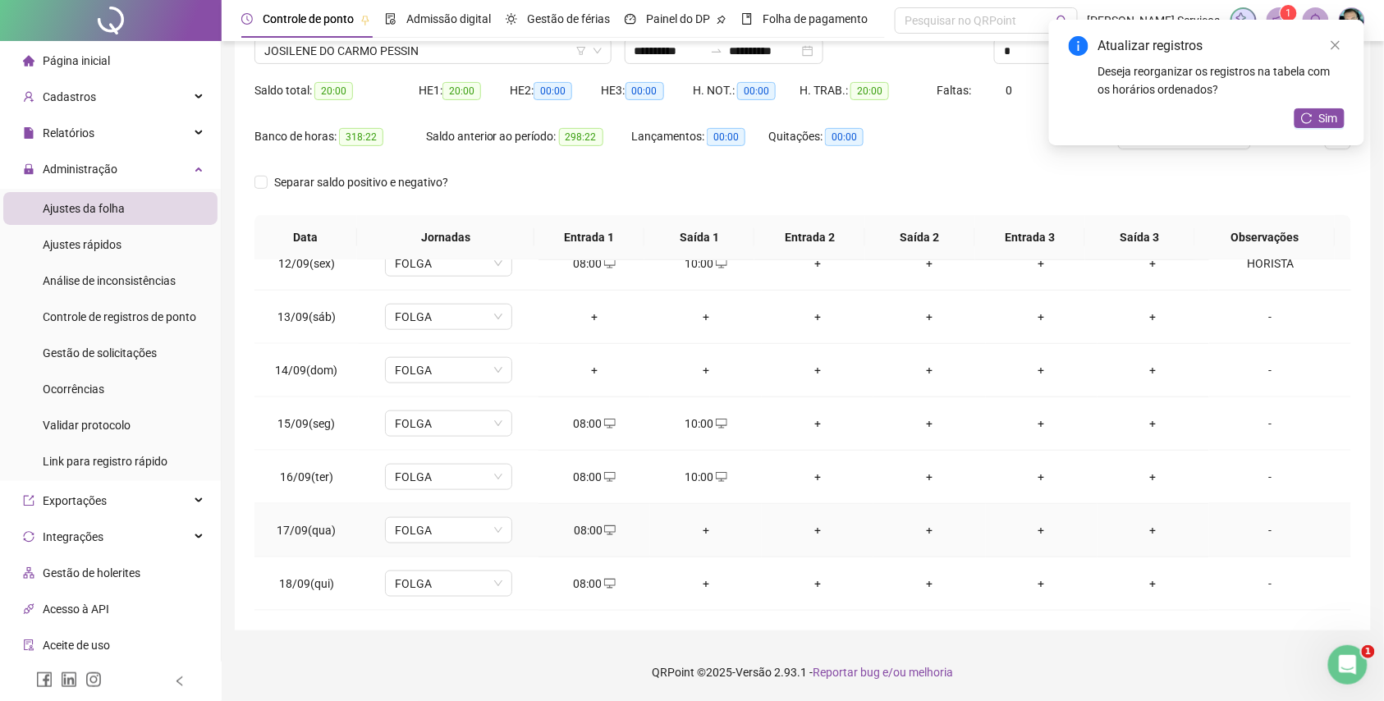
click at [707, 521] on div "+" at bounding box center [705, 530] width 85 height 18
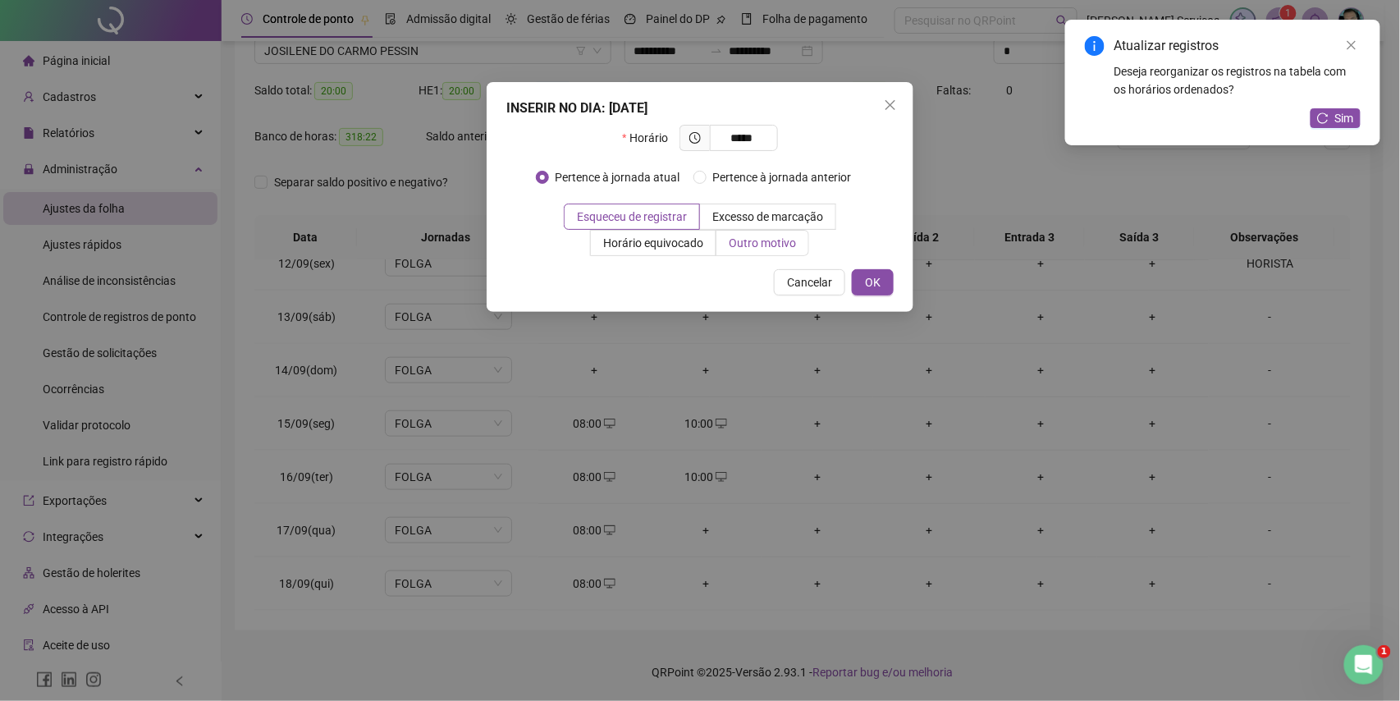
click at [793, 233] on label "Outro motivo" at bounding box center [763, 243] width 93 height 26
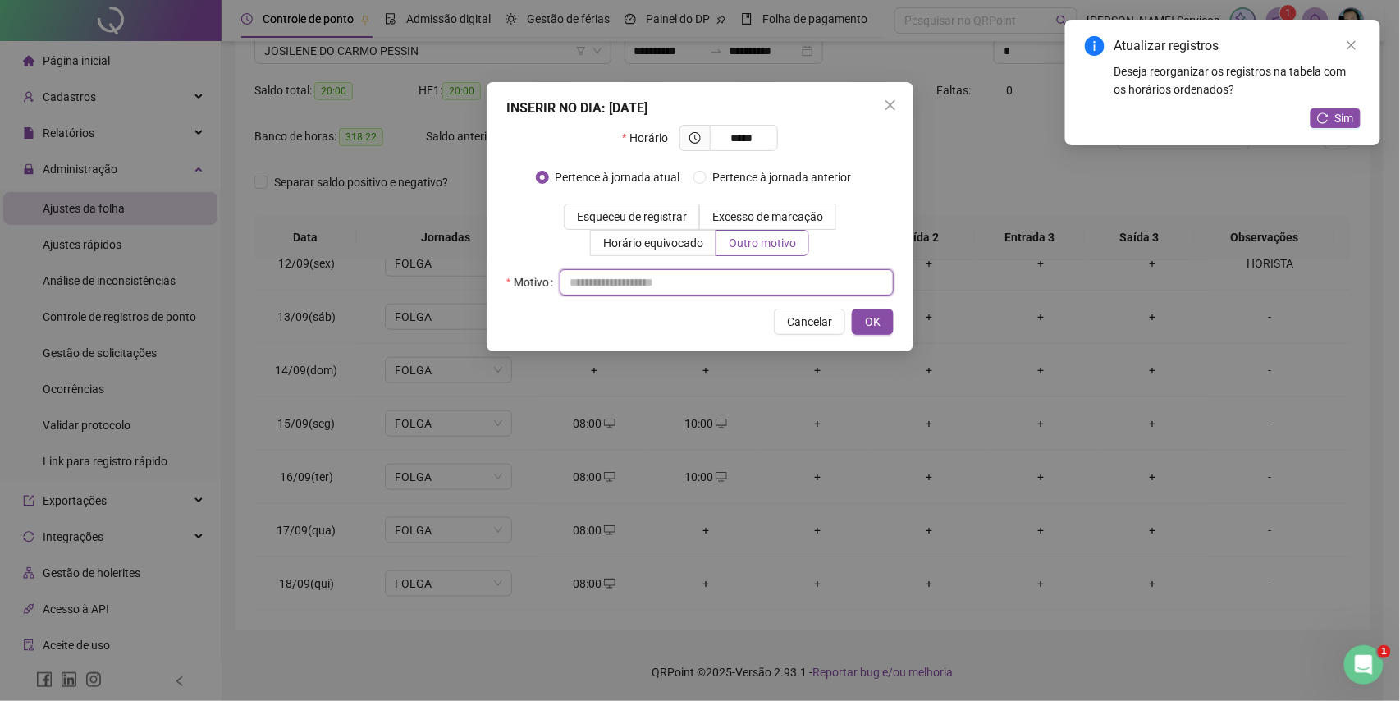
click at [779, 277] on input "text" at bounding box center [727, 282] width 334 height 26
click at [890, 323] on button "OK" at bounding box center [873, 322] width 42 height 26
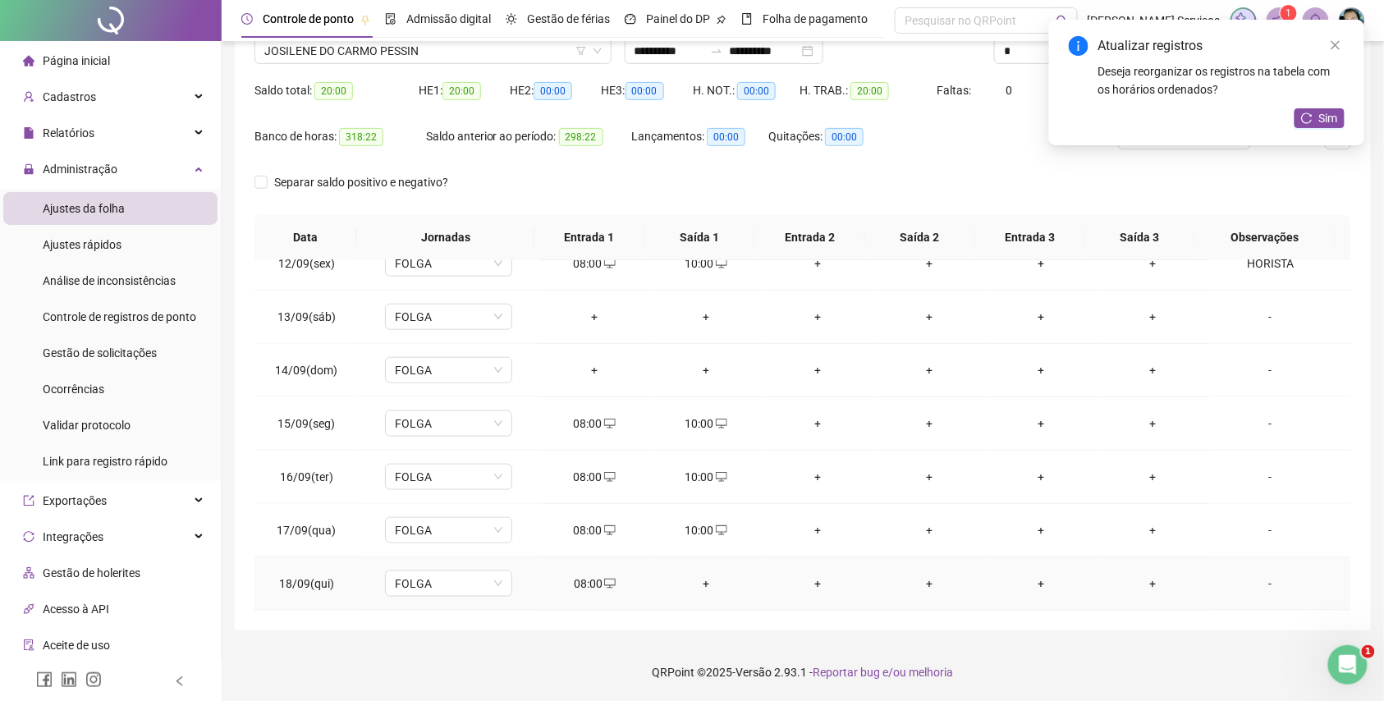
click at [710, 589] on div "+" at bounding box center [705, 584] width 85 height 18
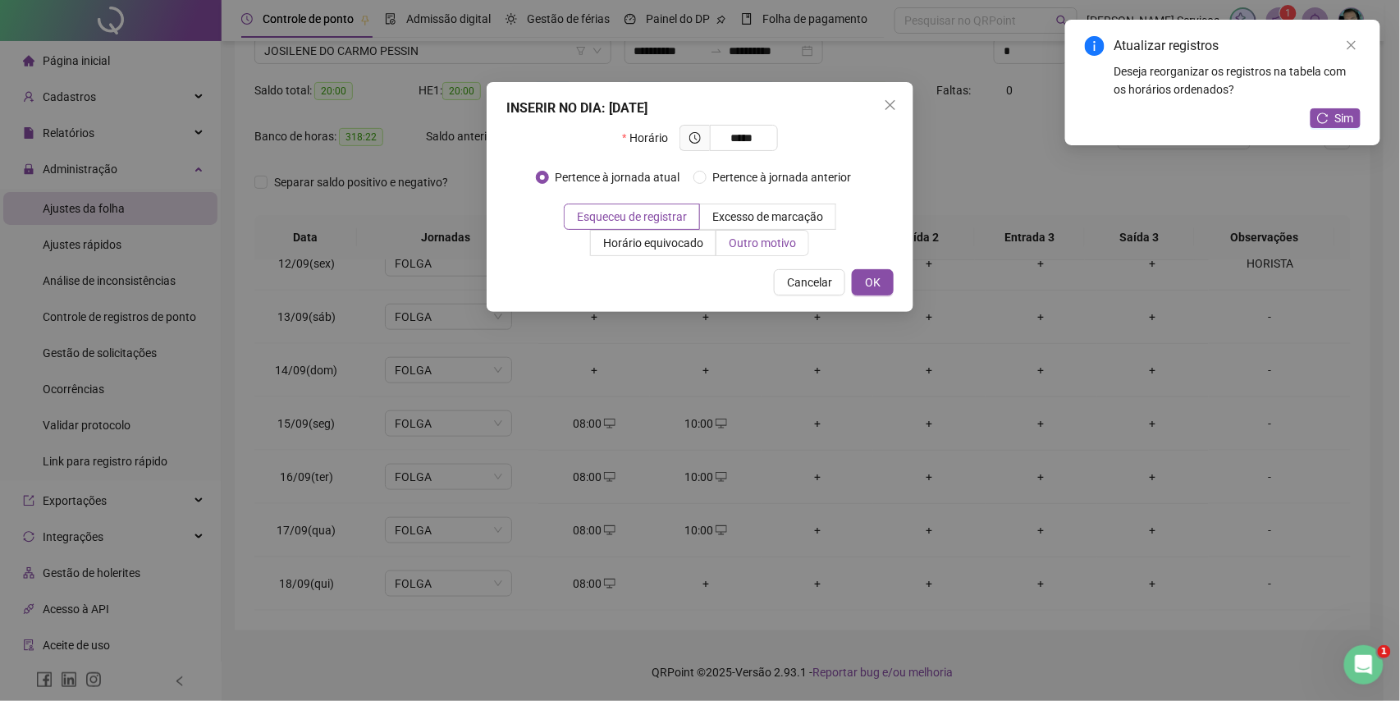
click at [781, 250] on span "Outro motivo" at bounding box center [762, 242] width 67 height 13
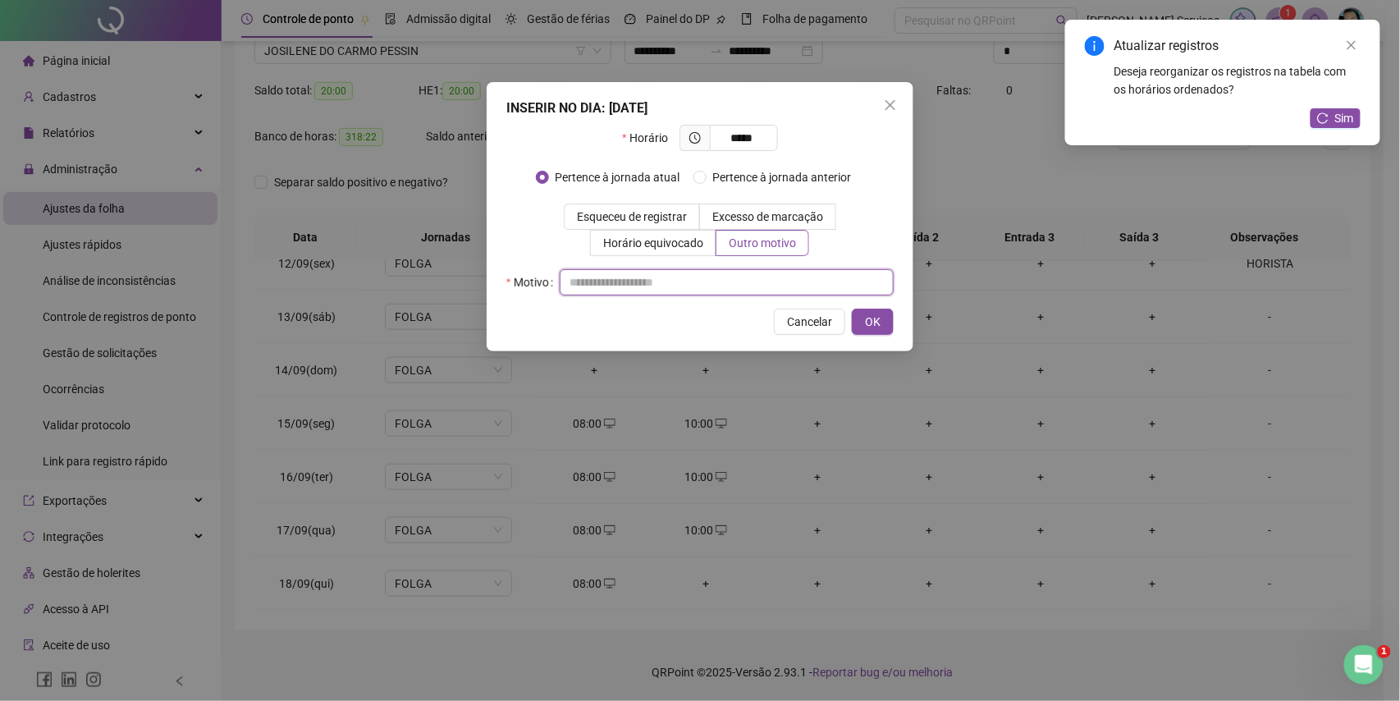
click at [808, 293] on input "text" at bounding box center [727, 282] width 334 height 26
click at [878, 327] on span "OK" at bounding box center [873, 322] width 16 height 18
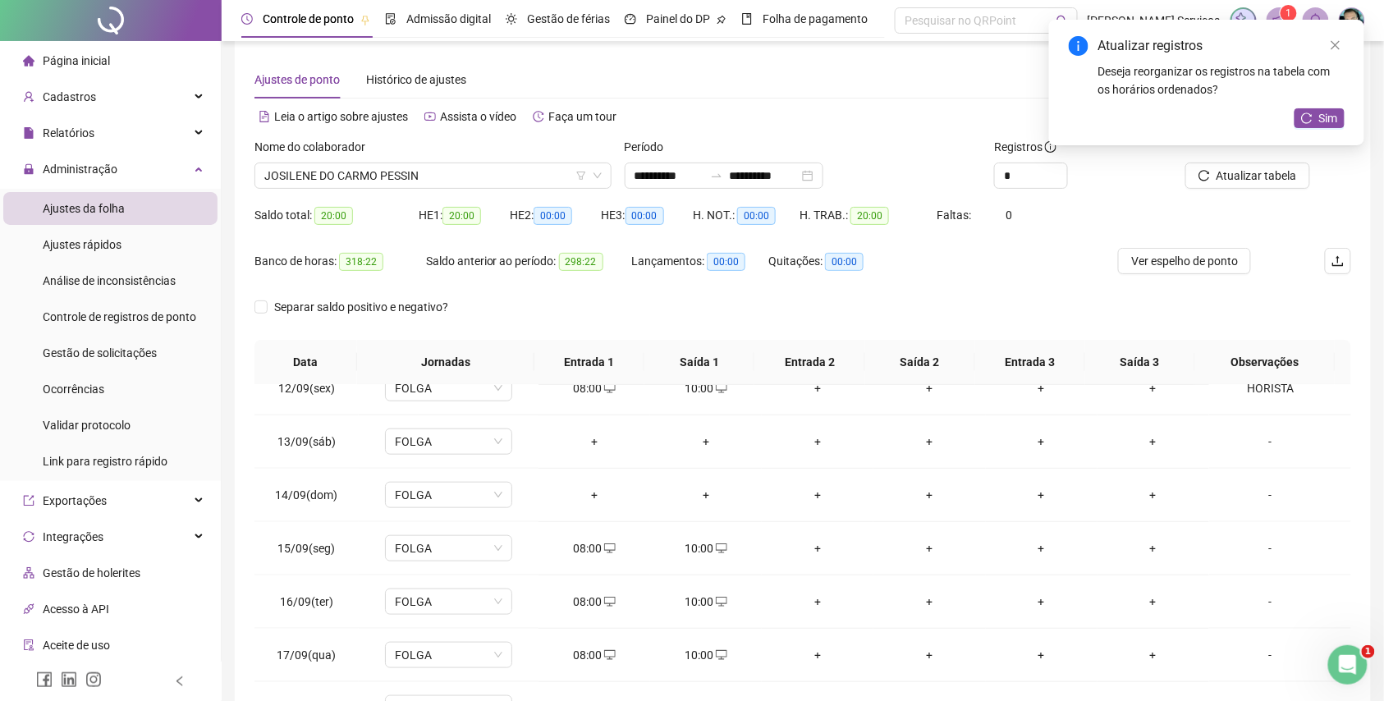
scroll to position [0, 0]
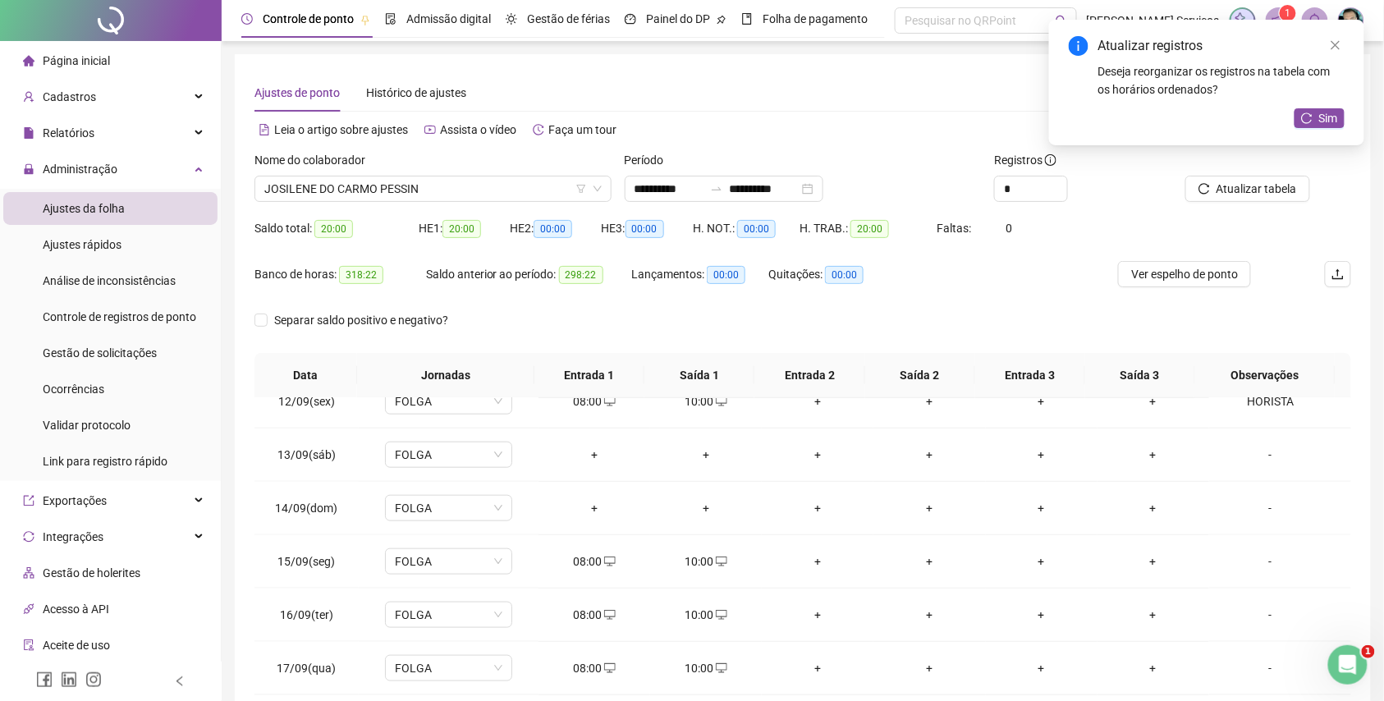
click at [1255, 204] on div "Atualizar tabela" at bounding box center [1265, 183] width 185 height 64
click at [1255, 185] on span "Atualizar tabela" at bounding box center [1257, 189] width 80 height 18
click at [385, 194] on span "JOSILENE DO CARMO PESSIN" at bounding box center [432, 188] width 337 height 25
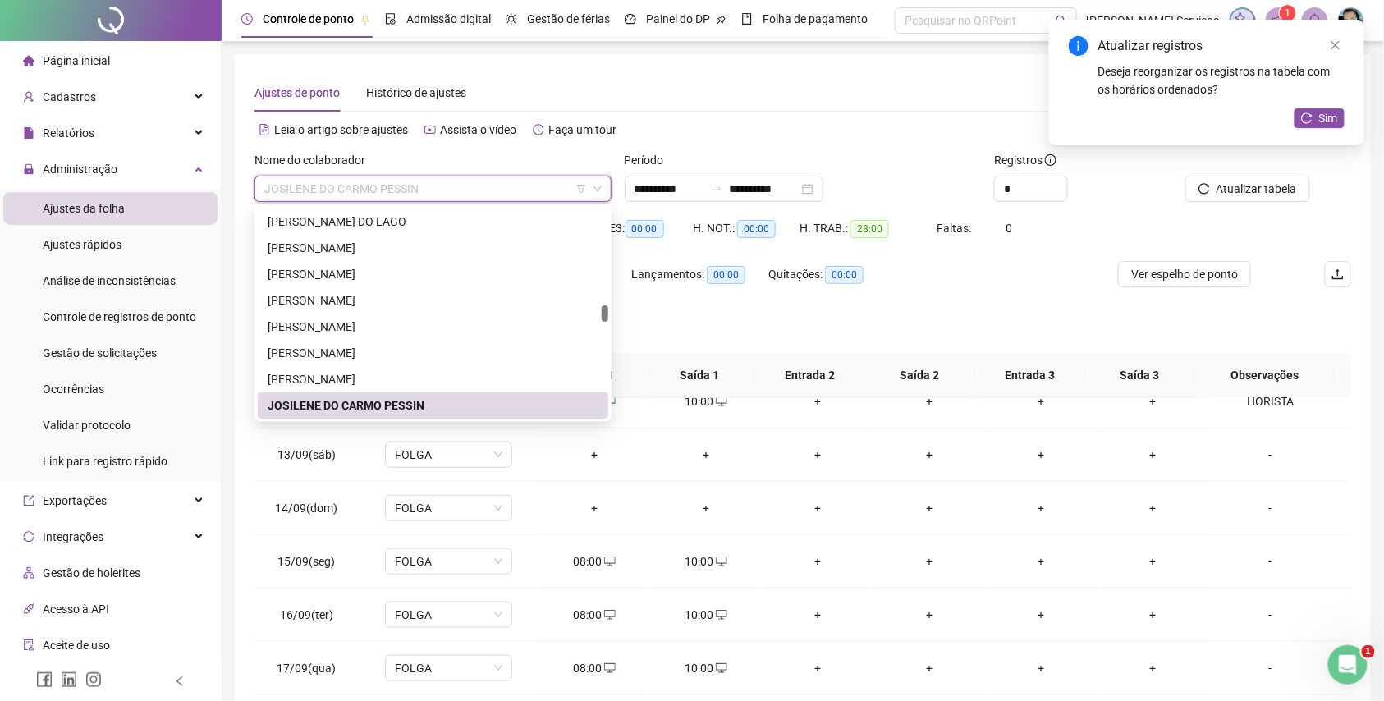
paste input "**********"
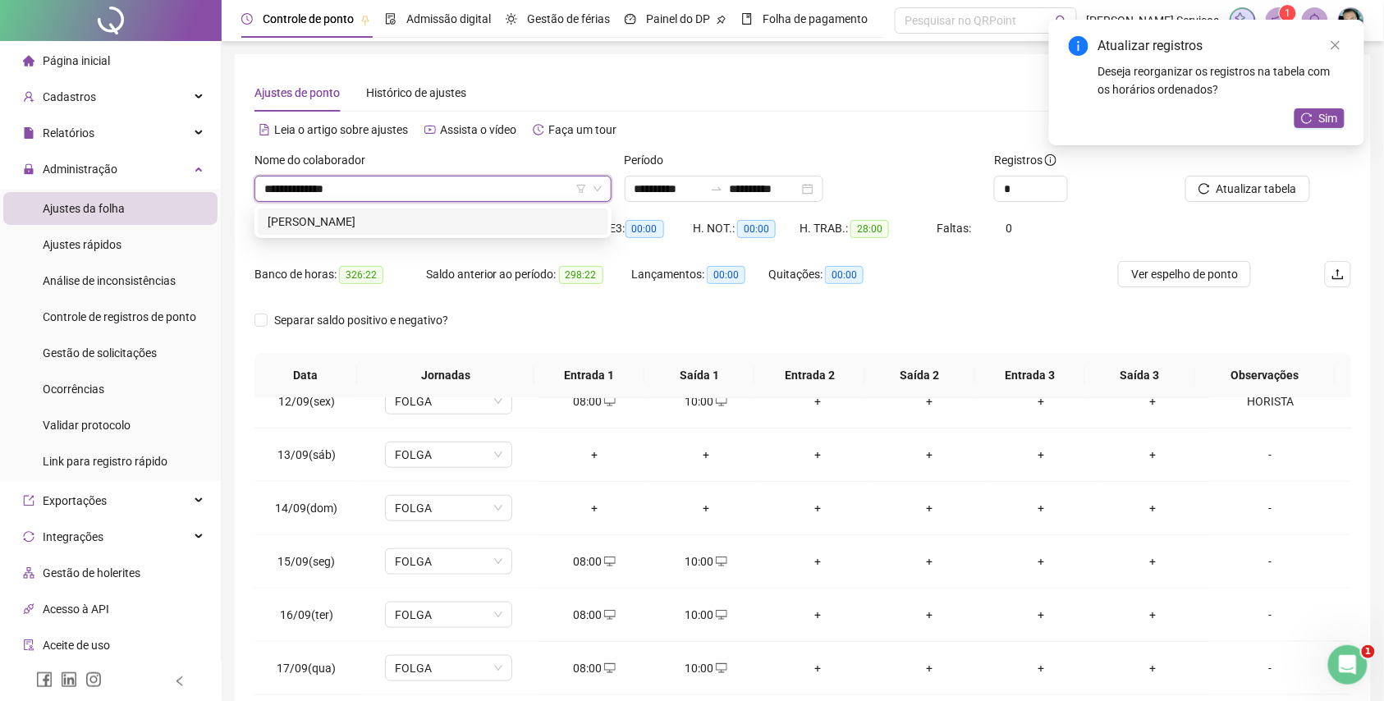
click at [428, 224] on div "[PERSON_NAME]" at bounding box center [433, 222] width 331 height 18
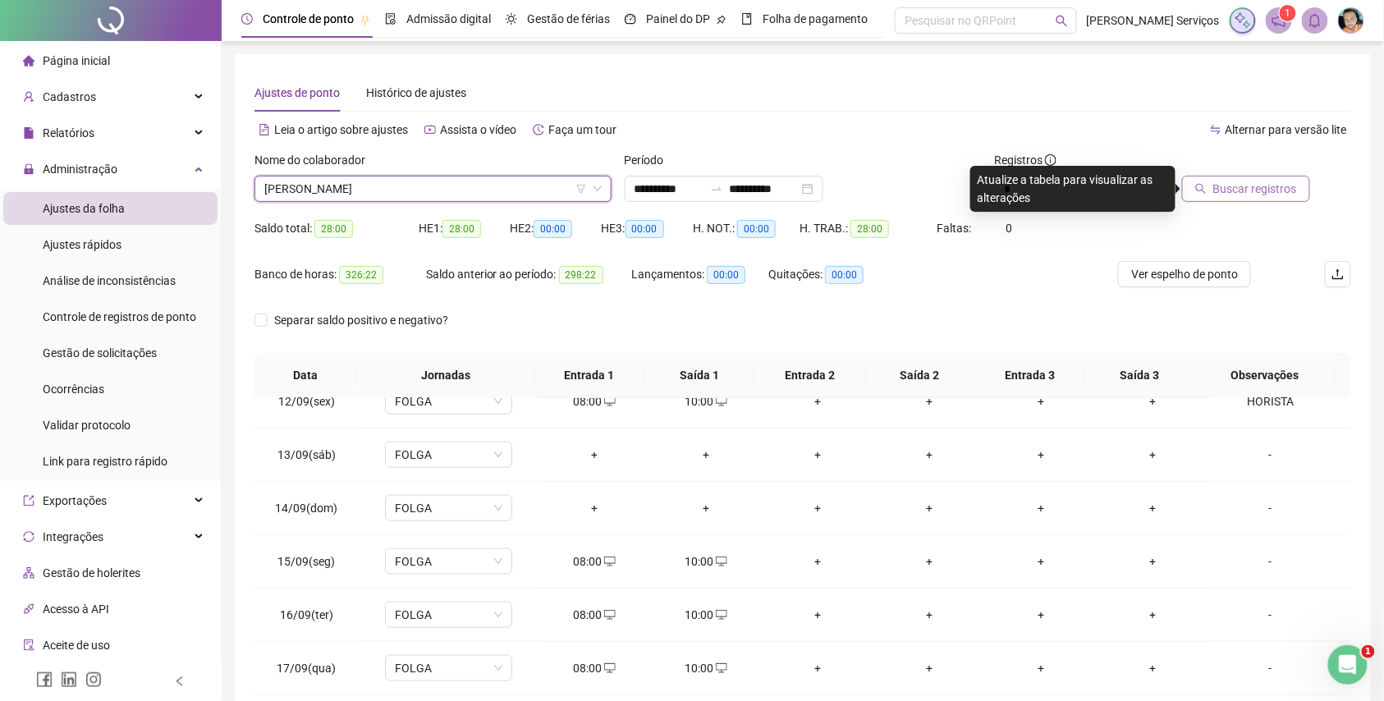
click at [1225, 192] on span "Buscar registros" at bounding box center [1255, 189] width 84 height 18
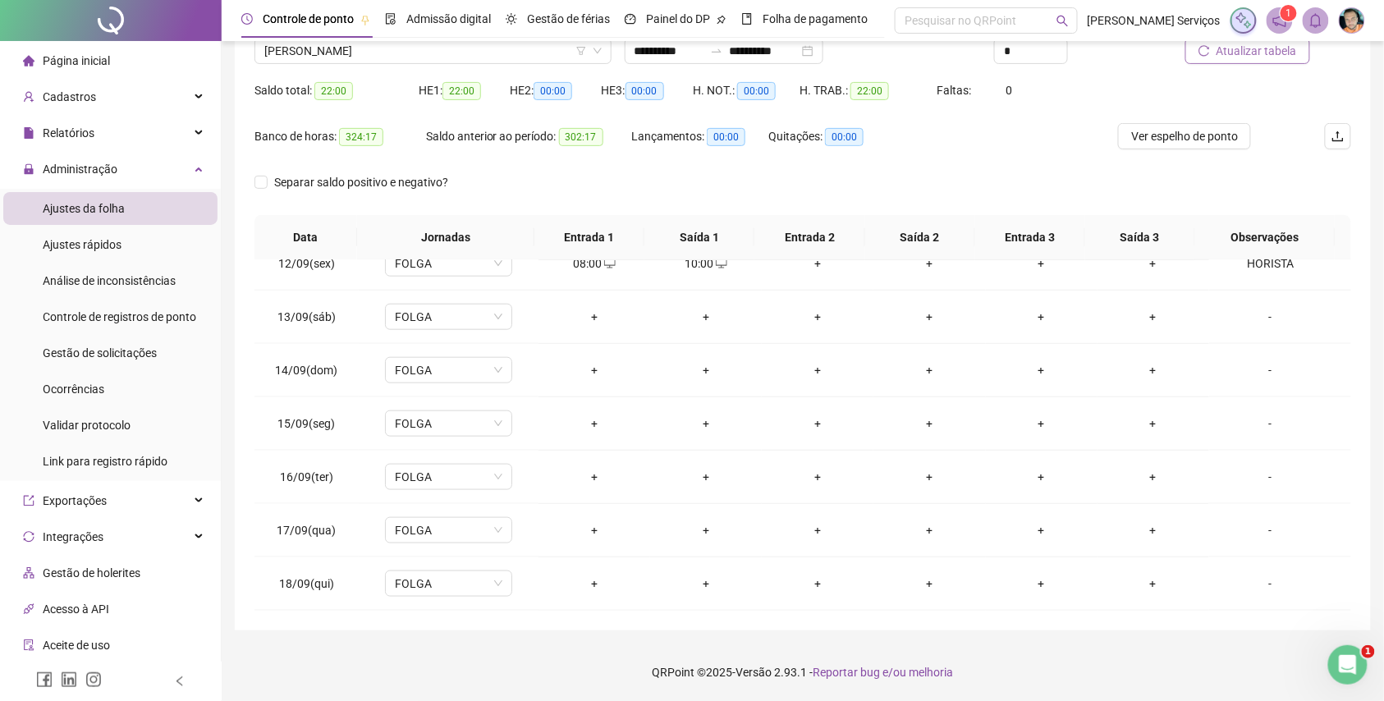
scroll to position [615, 0]
click at [593, 431] on div "+" at bounding box center [594, 424] width 85 height 18
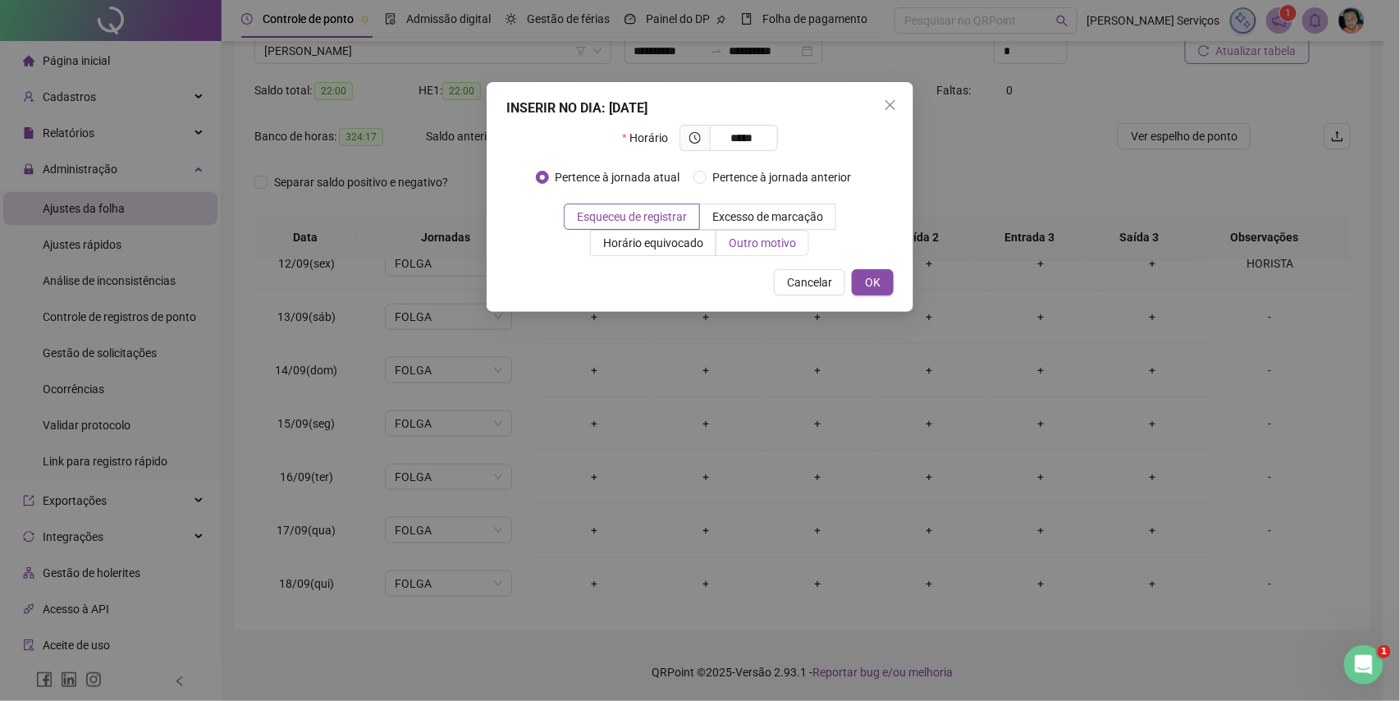
click at [769, 241] on span "Outro motivo" at bounding box center [762, 242] width 67 height 13
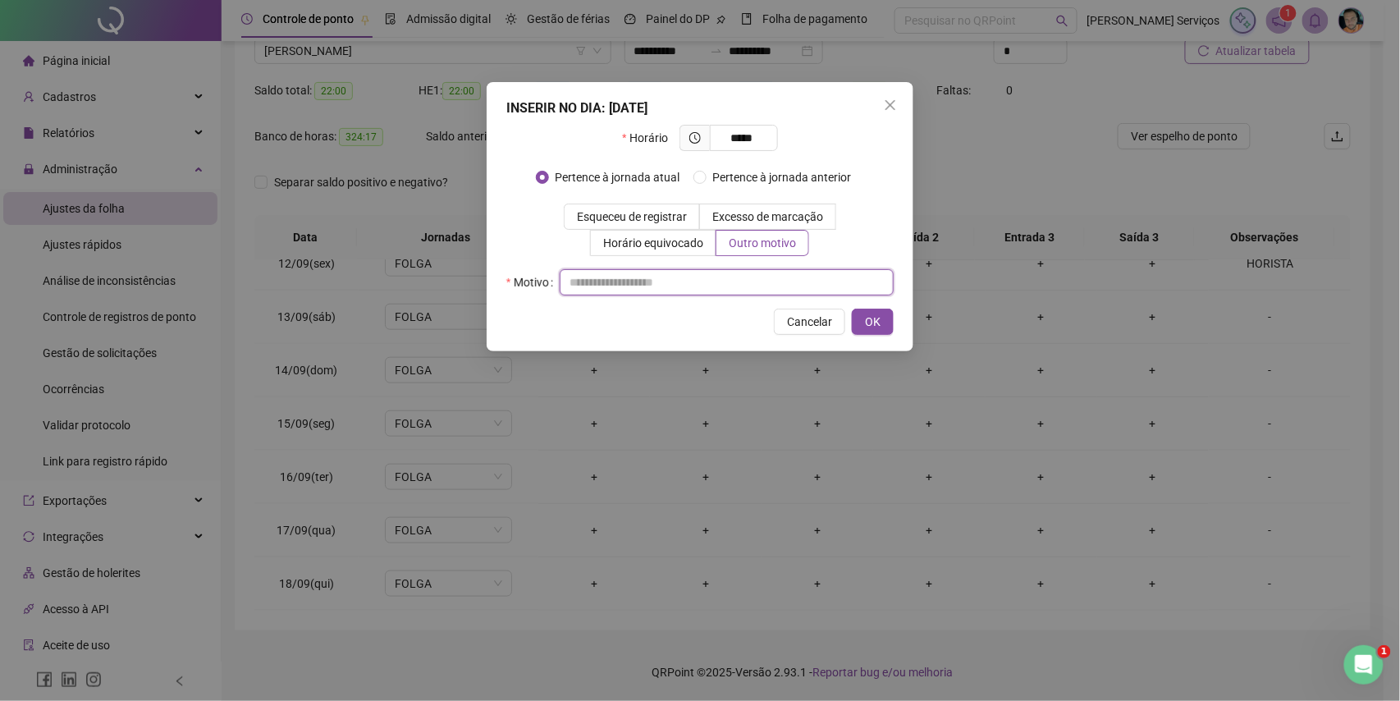
click at [776, 279] on input "text" at bounding box center [727, 282] width 334 height 26
click at [878, 317] on span "OK" at bounding box center [873, 322] width 16 height 18
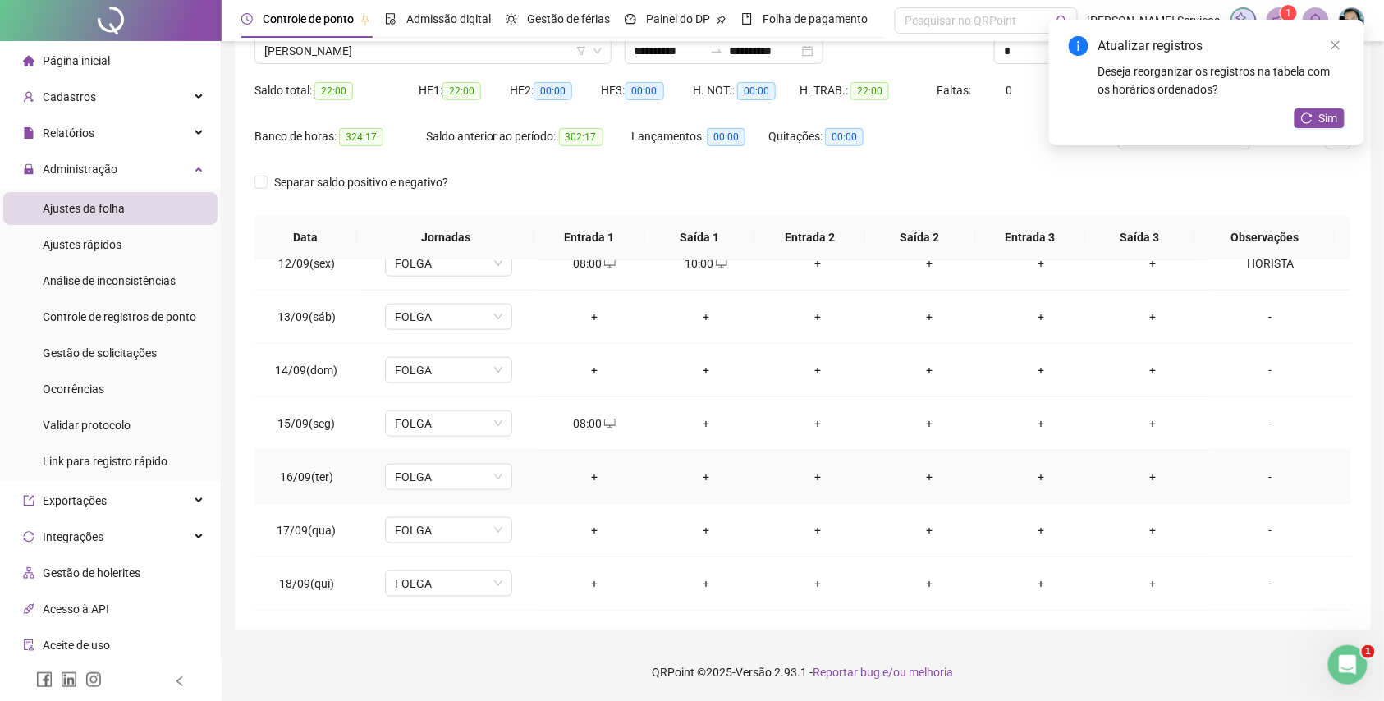
click at [589, 477] on div "+" at bounding box center [594, 477] width 85 height 18
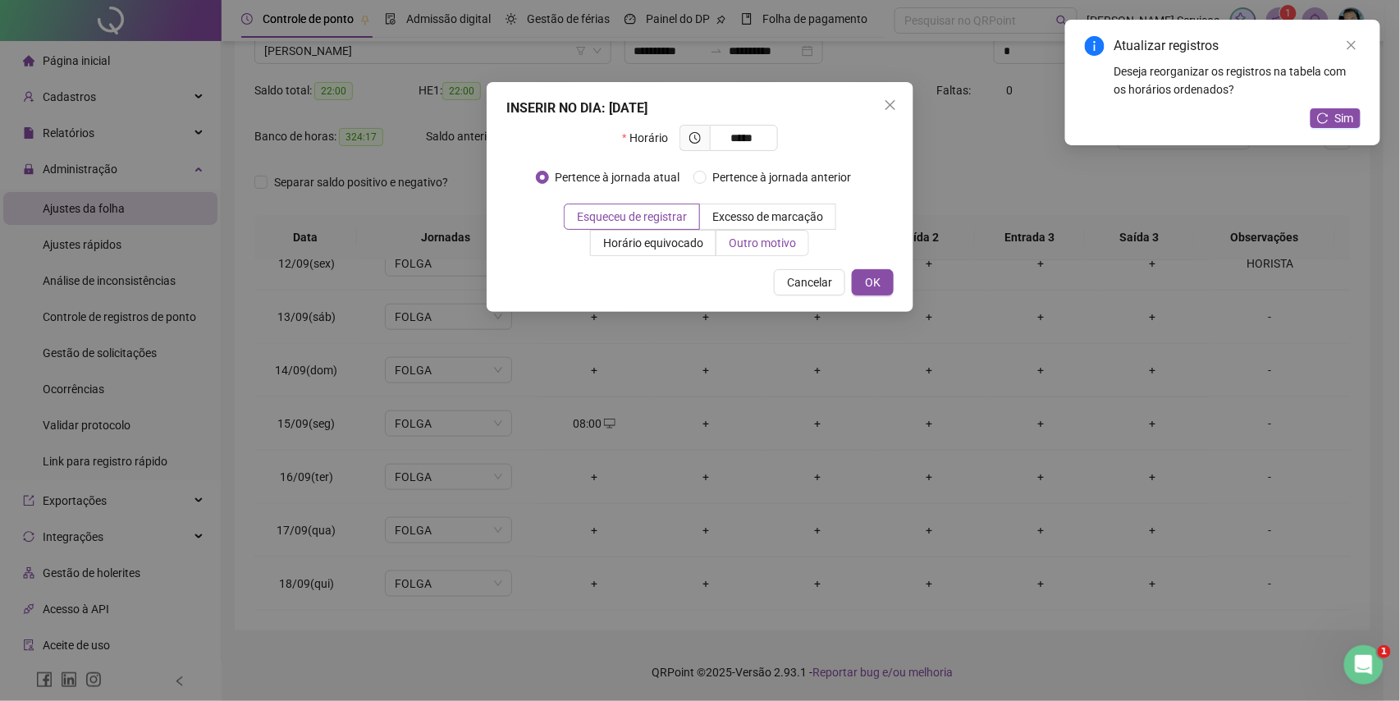
click at [735, 250] on span "Outro motivo" at bounding box center [762, 242] width 67 height 13
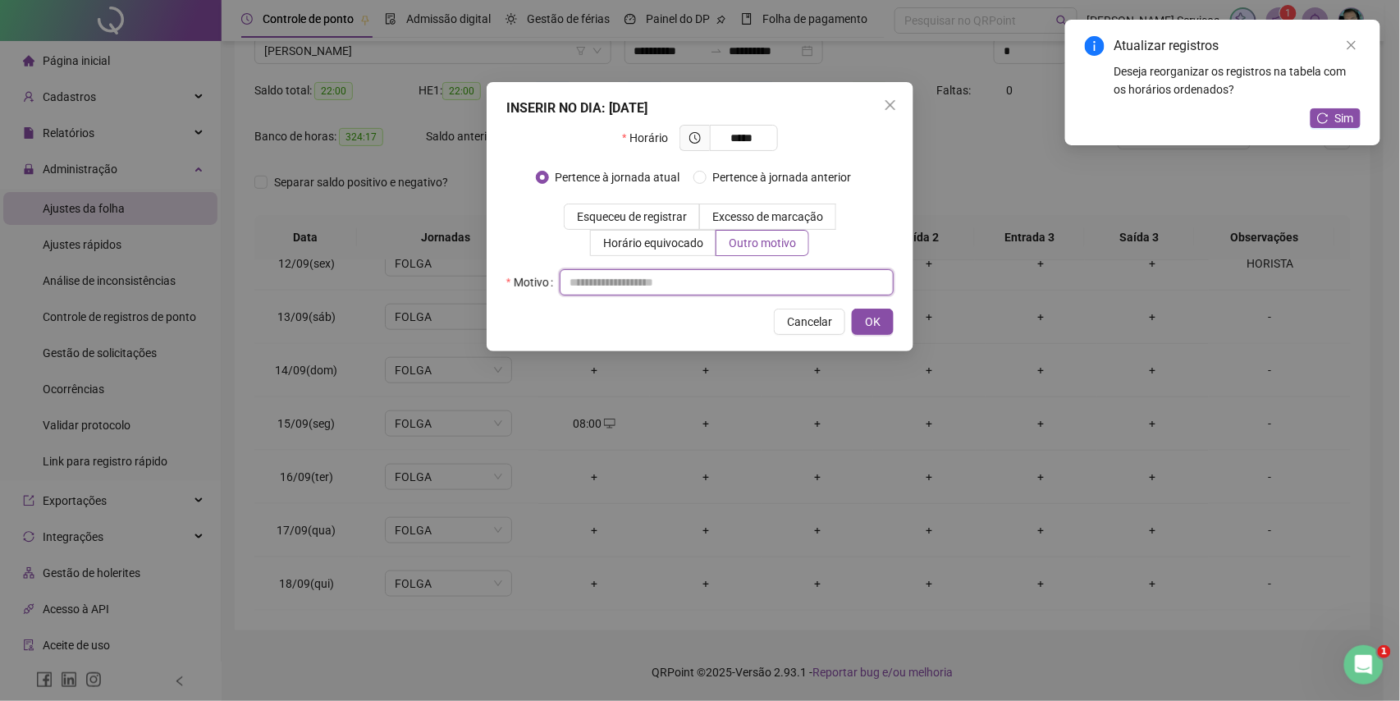
click at [720, 289] on input "text" at bounding box center [727, 282] width 334 height 26
click at [859, 317] on button "OK" at bounding box center [873, 322] width 42 height 26
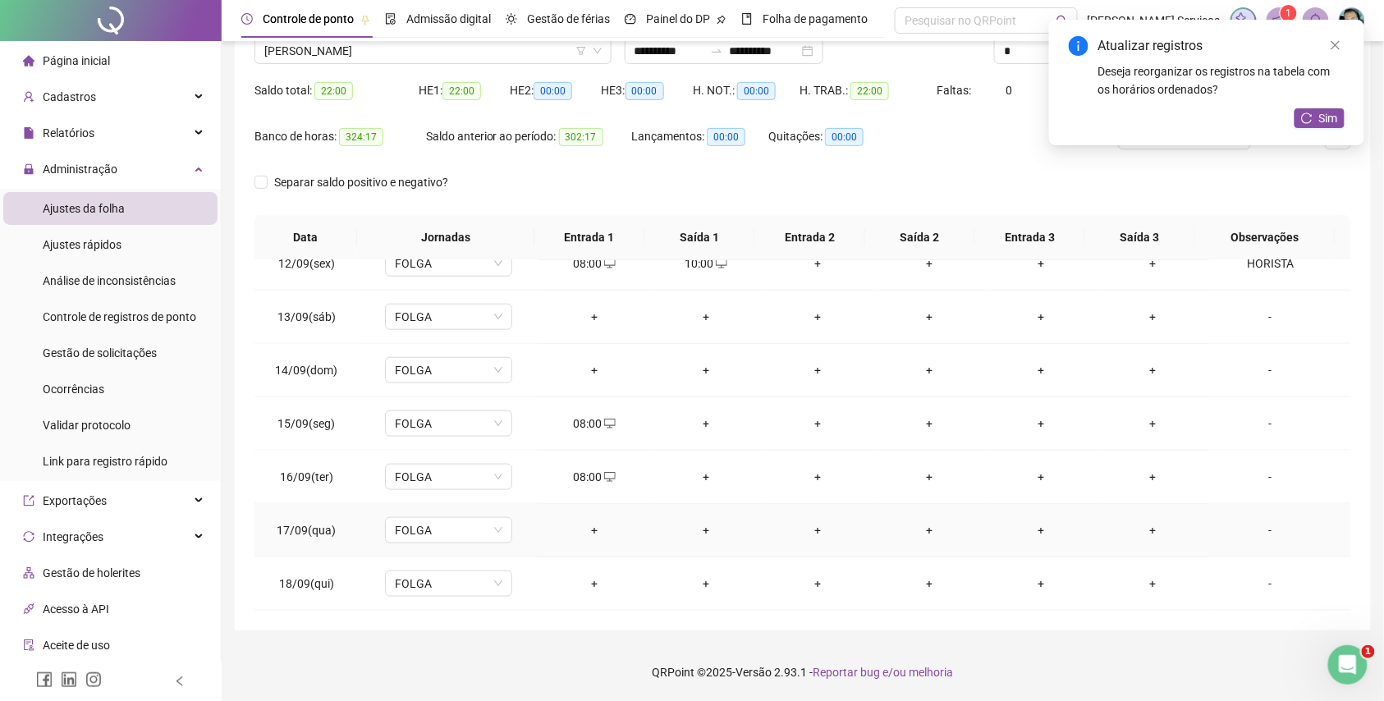
click at [588, 520] on td "+" at bounding box center [594, 530] width 112 height 53
click at [588, 526] on div "+" at bounding box center [594, 530] width 85 height 18
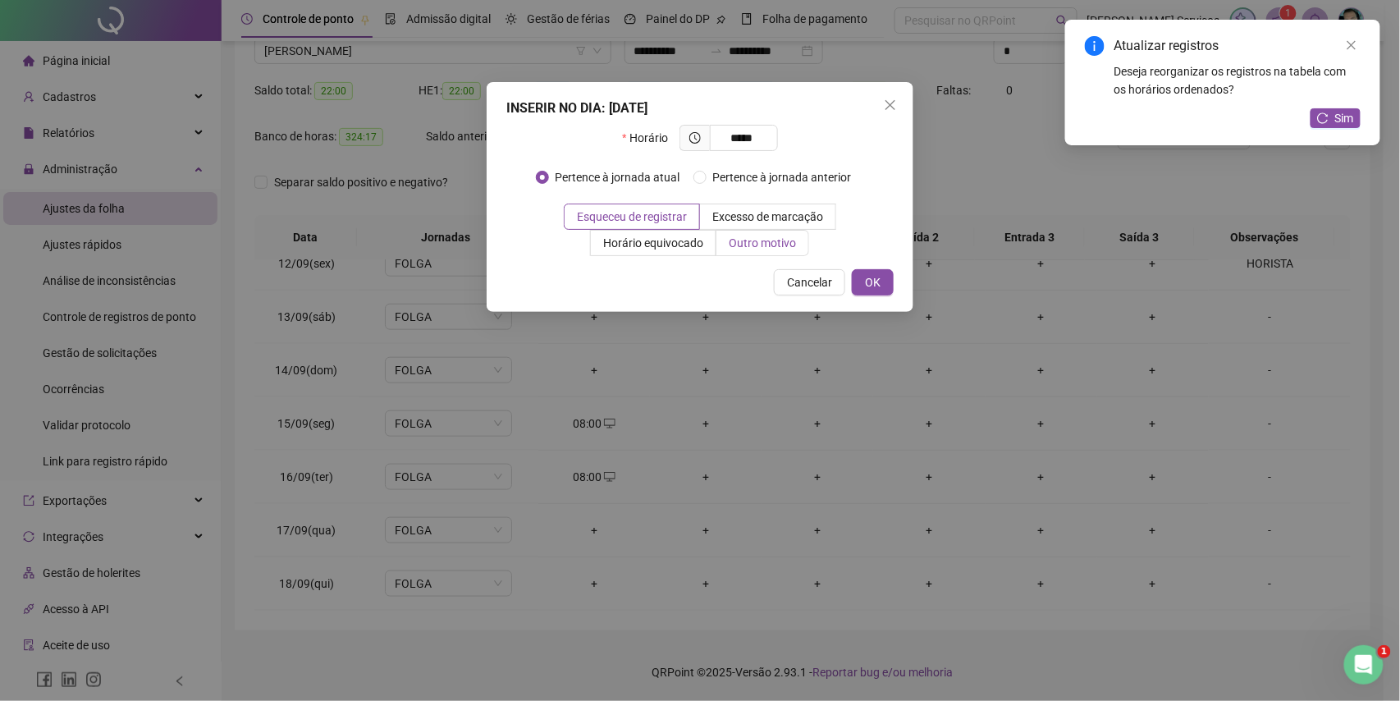
click at [749, 243] on span "Outro motivo" at bounding box center [762, 242] width 67 height 13
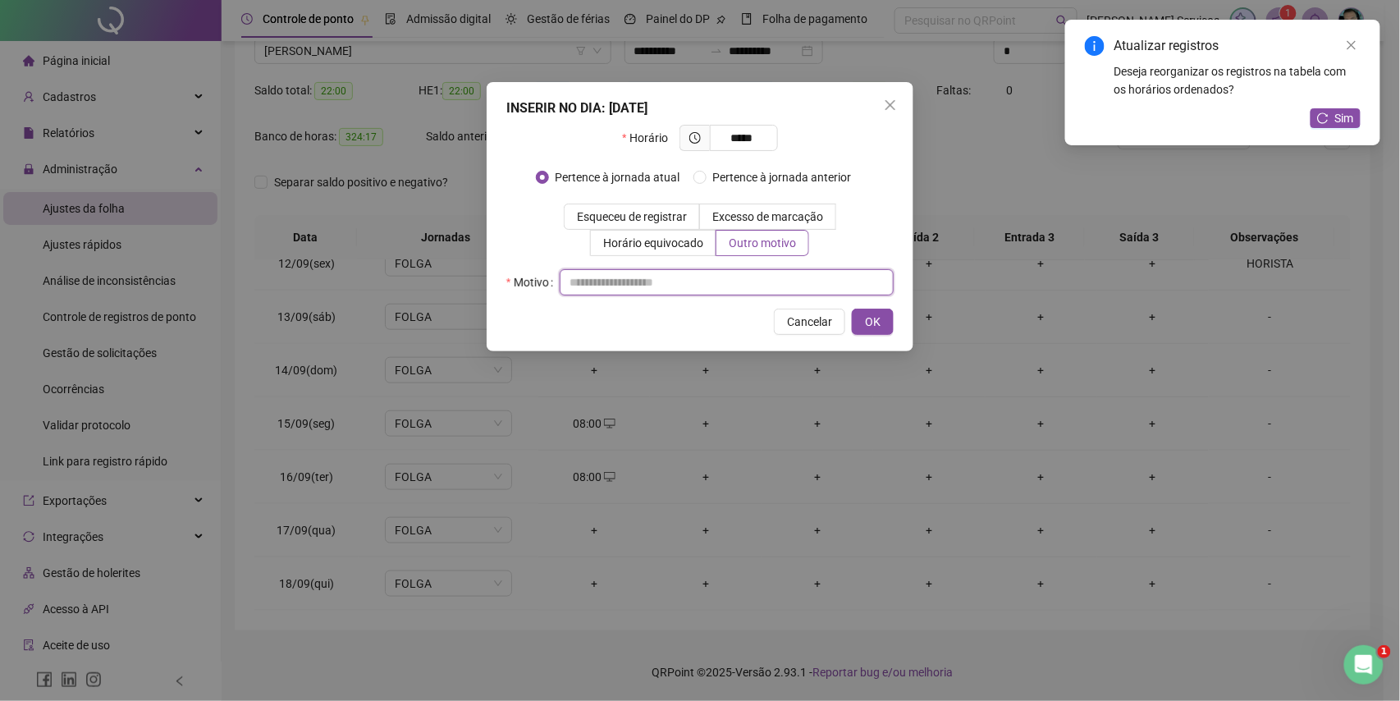
click at [750, 286] on input "text" at bounding box center [727, 282] width 334 height 26
click at [872, 329] on span "OK" at bounding box center [873, 322] width 16 height 18
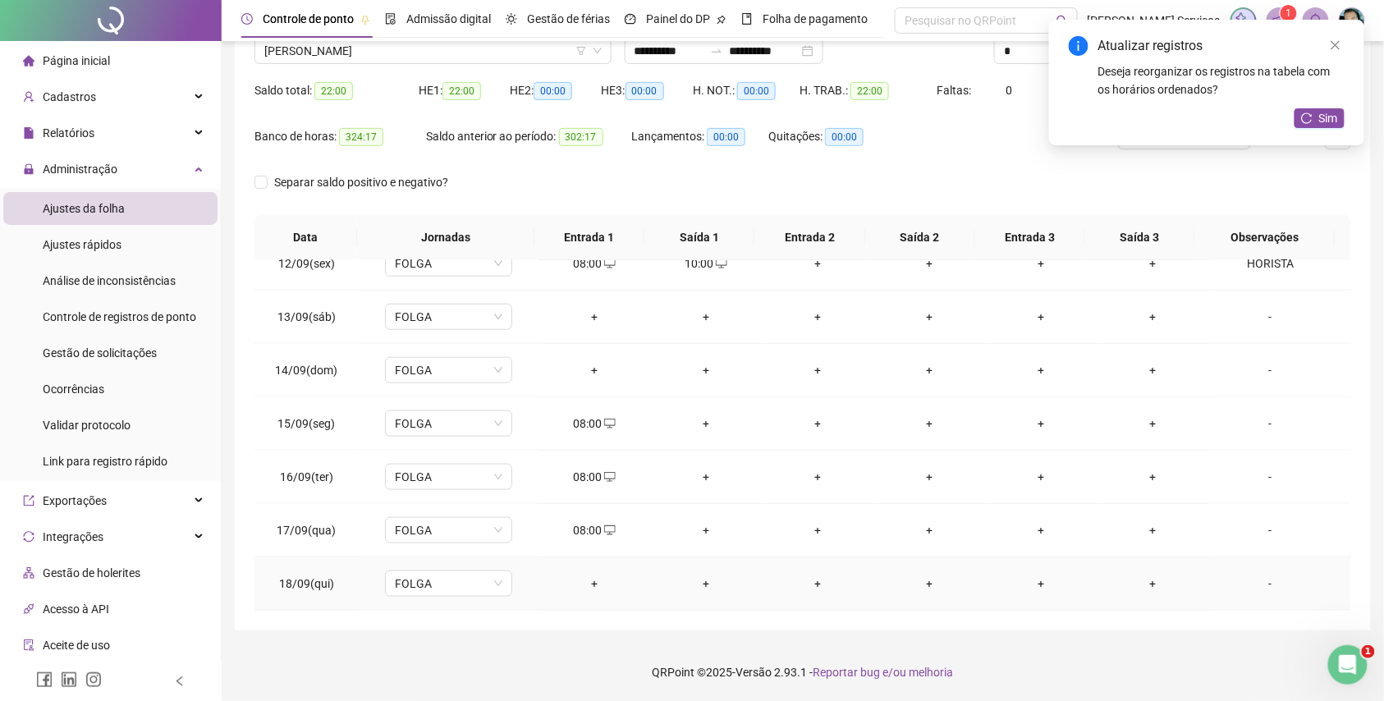
click at [599, 583] on div "+" at bounding box center [594, 584] width 85 height 18
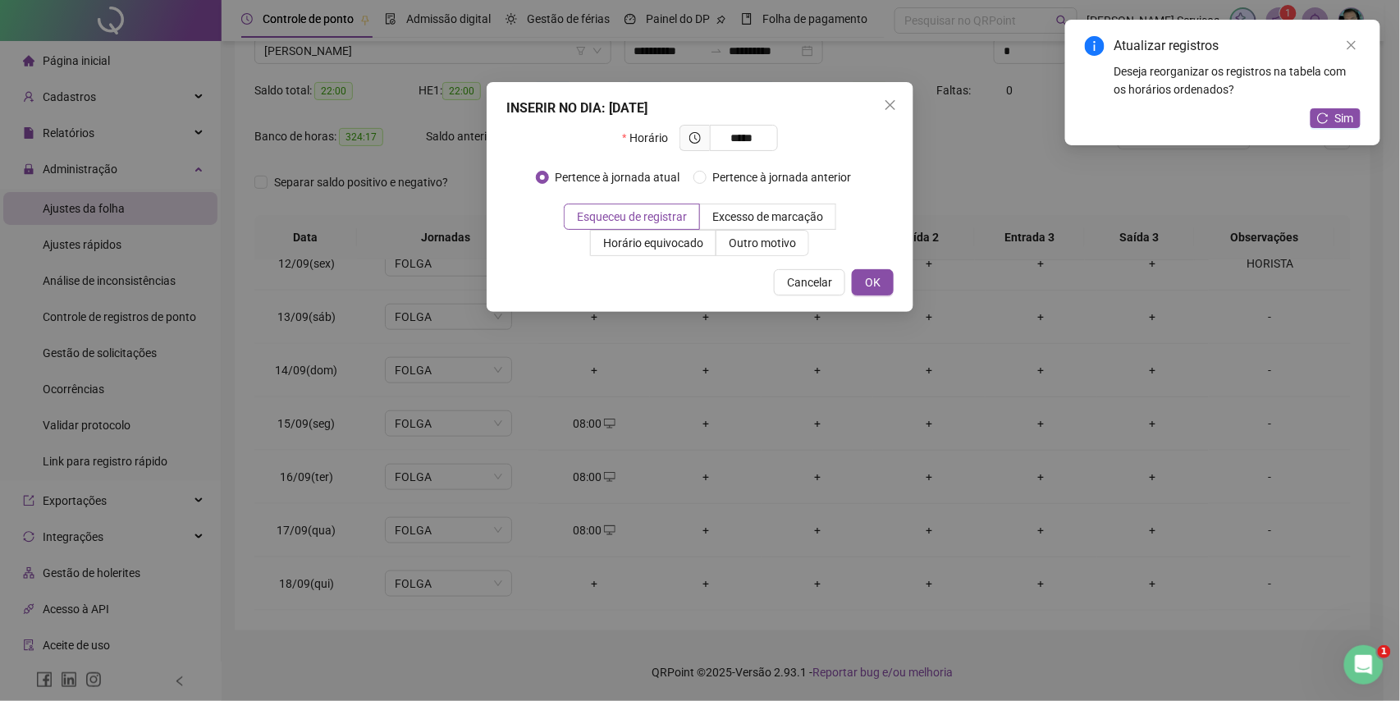
click at [746, 257] on div "INSERIR NO DIA : 18/09/2025 Horário ***** Pertence à jornada atual Pertence à j…" at bounding box center [700, 197] width 427 height 230
click at [766, 241] on span "Outro motivo" at bounding box center [762, 242] width 67 height 13
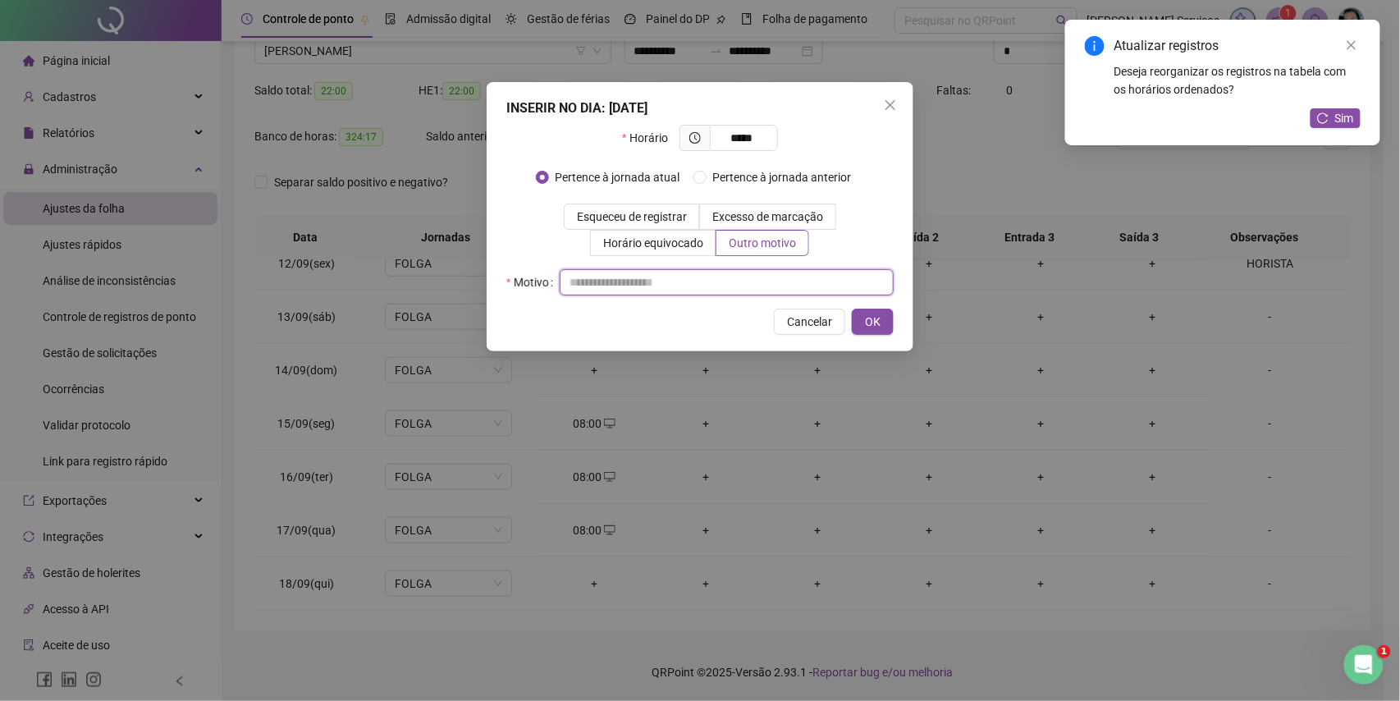
click at [758, 277] on input "text" at bounding box center [727, 282] width 334 height 26
click at [877, 329] on span "OK" at bounding box center [873, 322] width 16 height 18
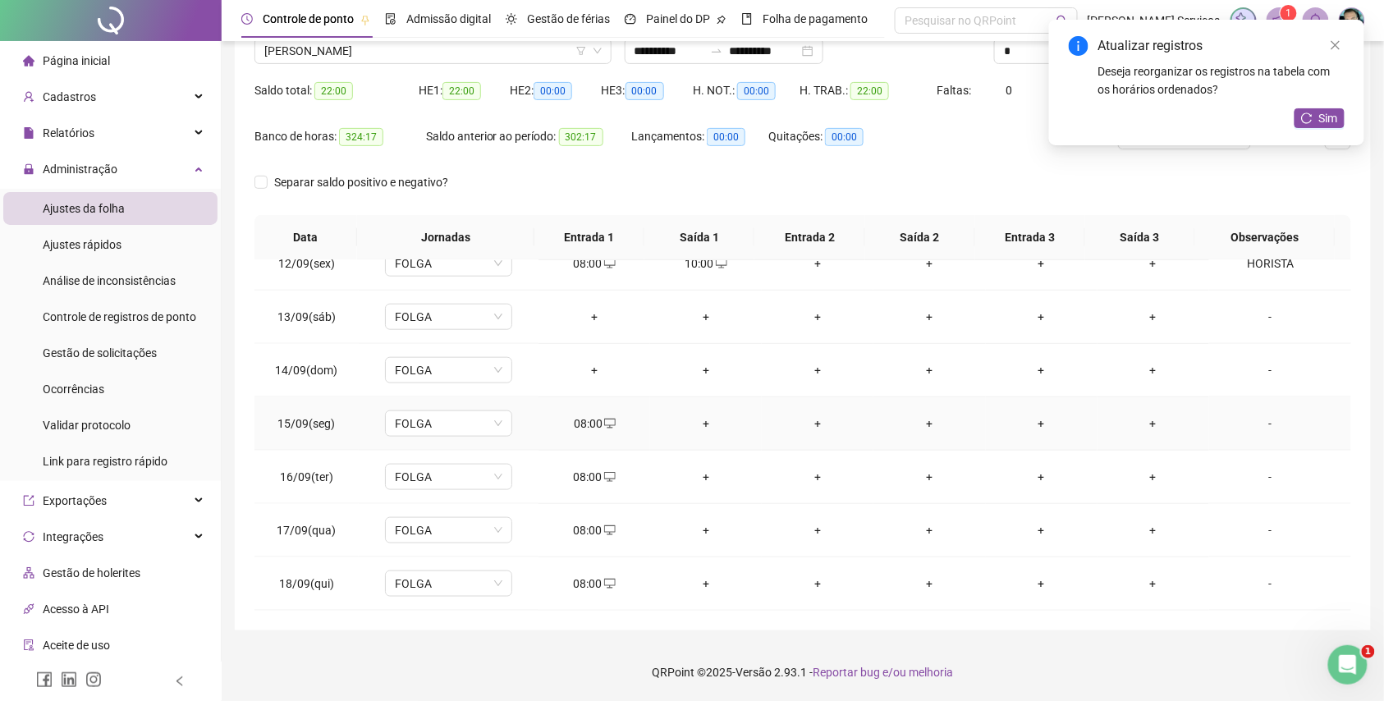
click at [707, 434] on td "+" at bounding box center [706, 423] width 112 height 53
click at [700, 415] on div "+" at bounding box center [705, 424] width 85 height 18
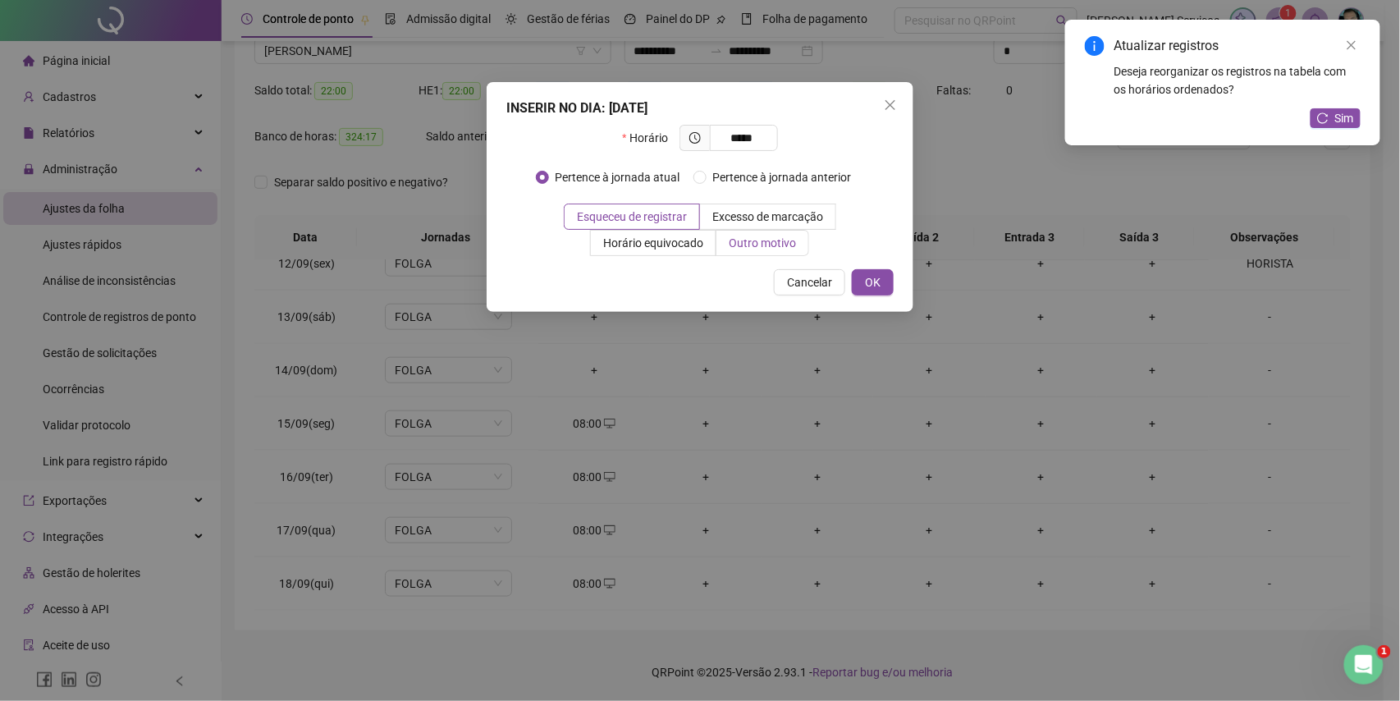
click at [754, 250] on span "Outro motivo" at bounding box center [762, 242] width 67 height 13
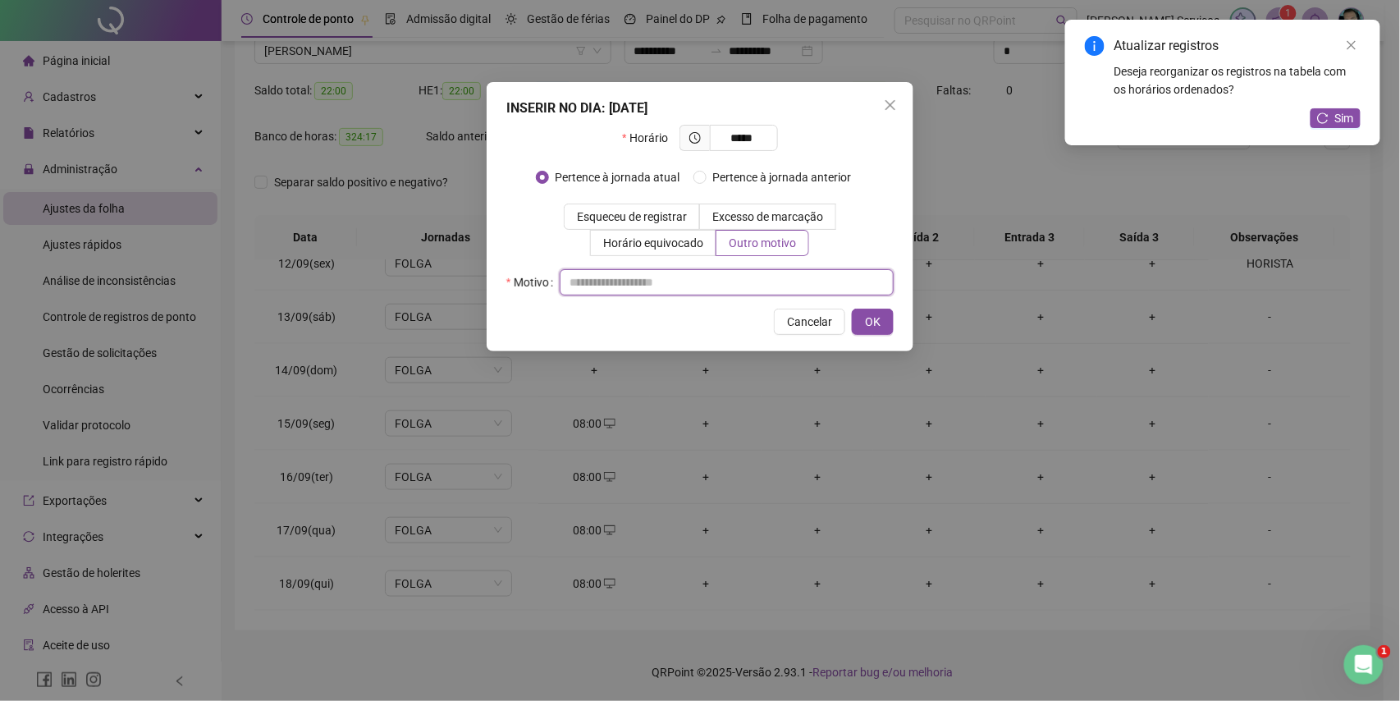
click at [753, 271] on input "text" at bounding box center [727, 282] width 334 height 26
click at [870, 317] on span "OK" at bounding box center [873, 322] width 16 height 18
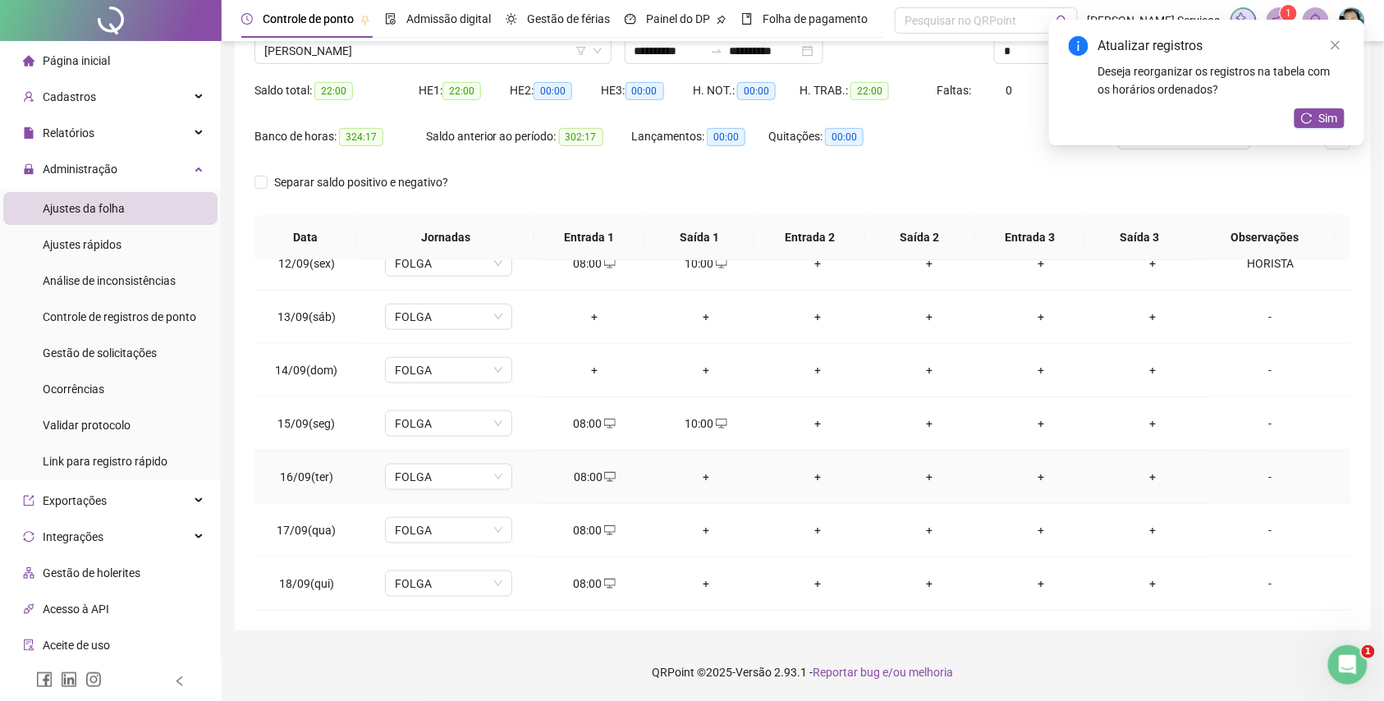
click at [711, 479] on div "+" at bounding box center [705, 477] width 85 height 18
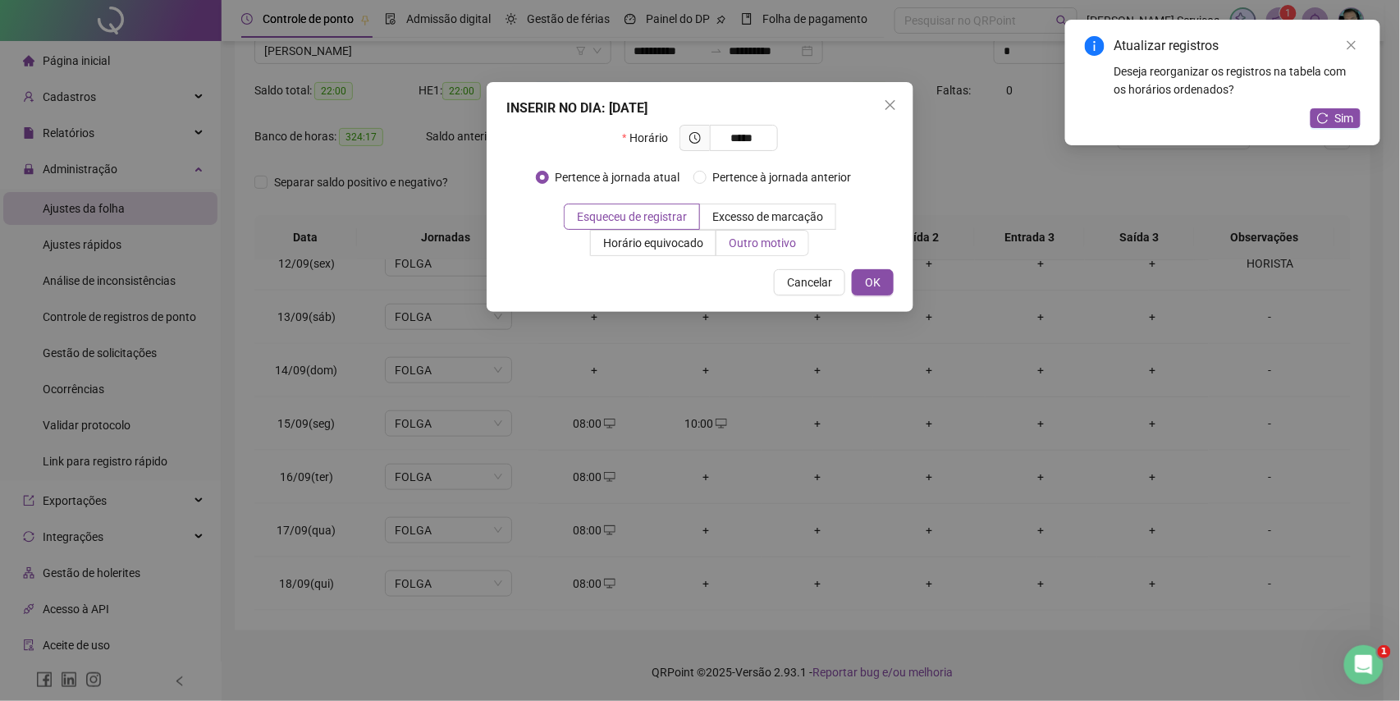
click at [790, 241] on span "Outro motivo" at bounding box center [762, 242] width 67 height 13
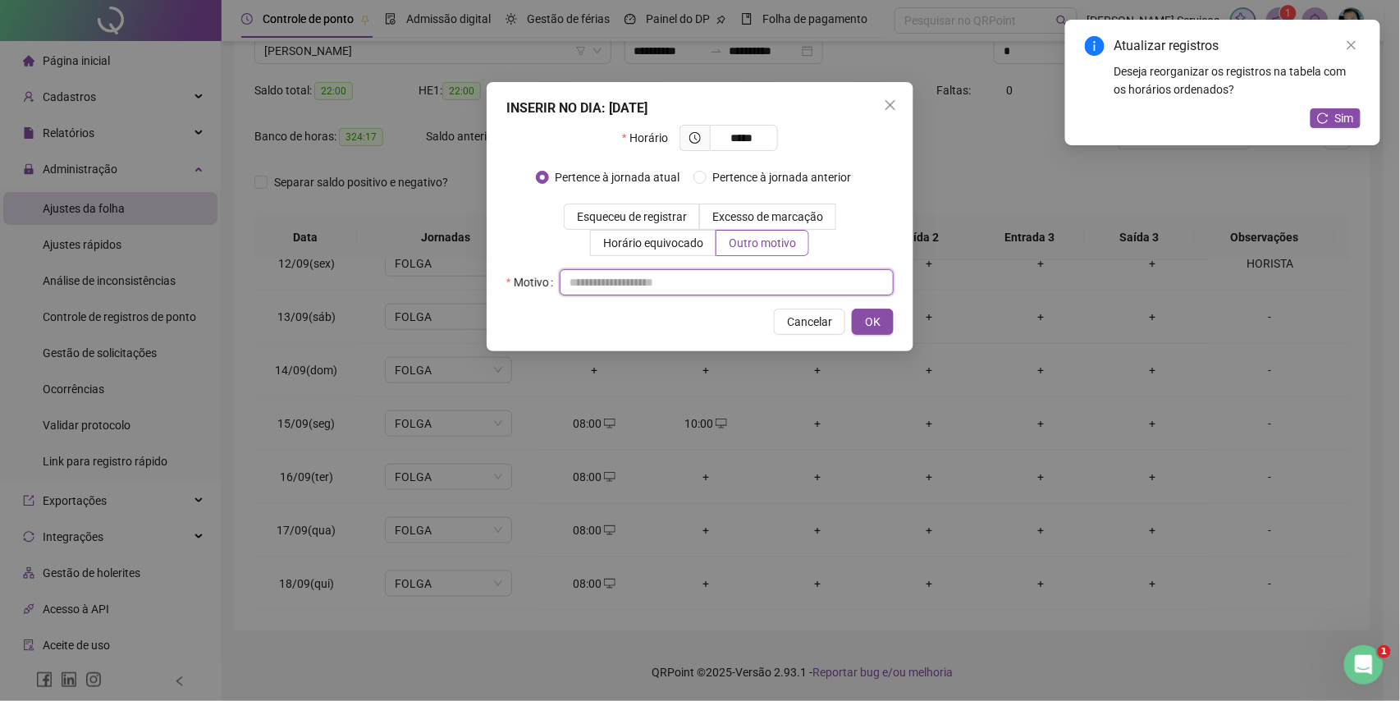
click at [773, 271] on input "text" at bounding box center [727, 282] width 334 height 26
click at [857, 325] on button "OK" at bounding box center [873, 322] width 42 height 26
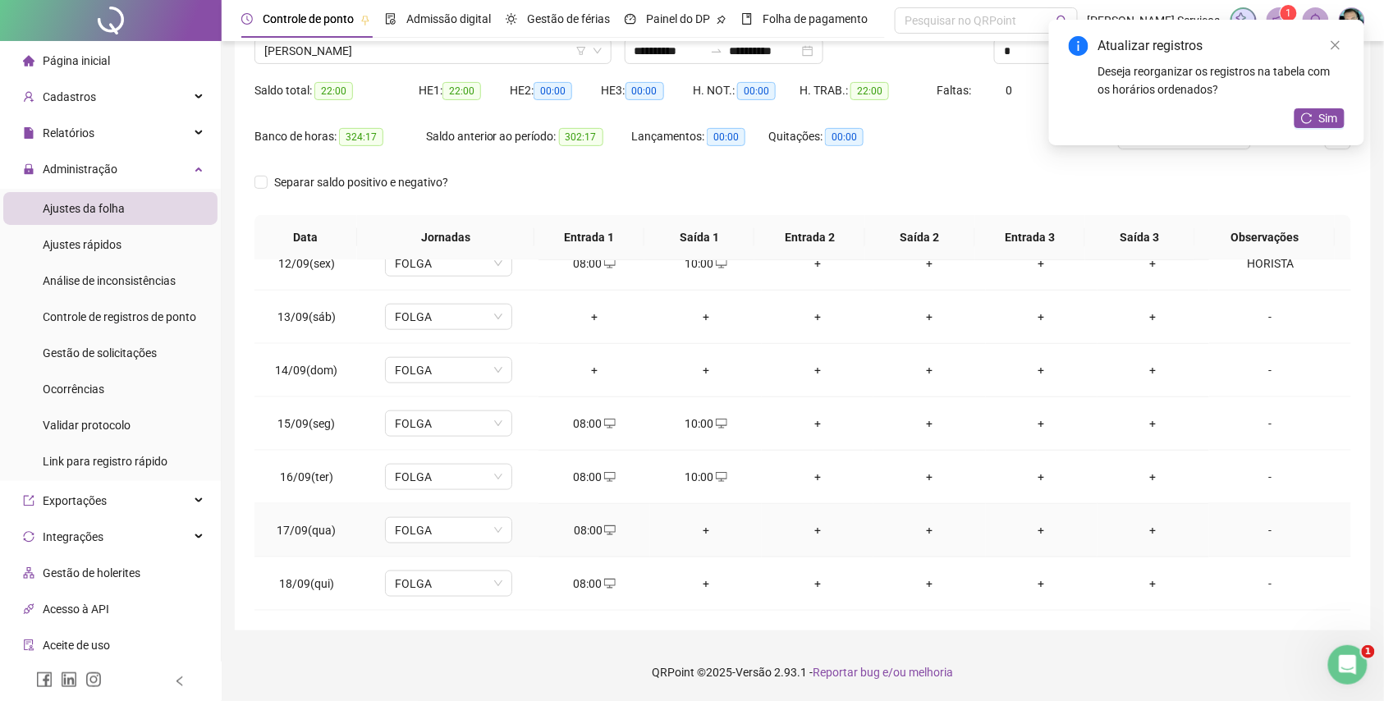
click at [694, 540] on td "+" at bounding box center [706, 530] width 112 height 53
click at [694, 533] on div "+" at bounding box center [705, 530] width 85 height 18
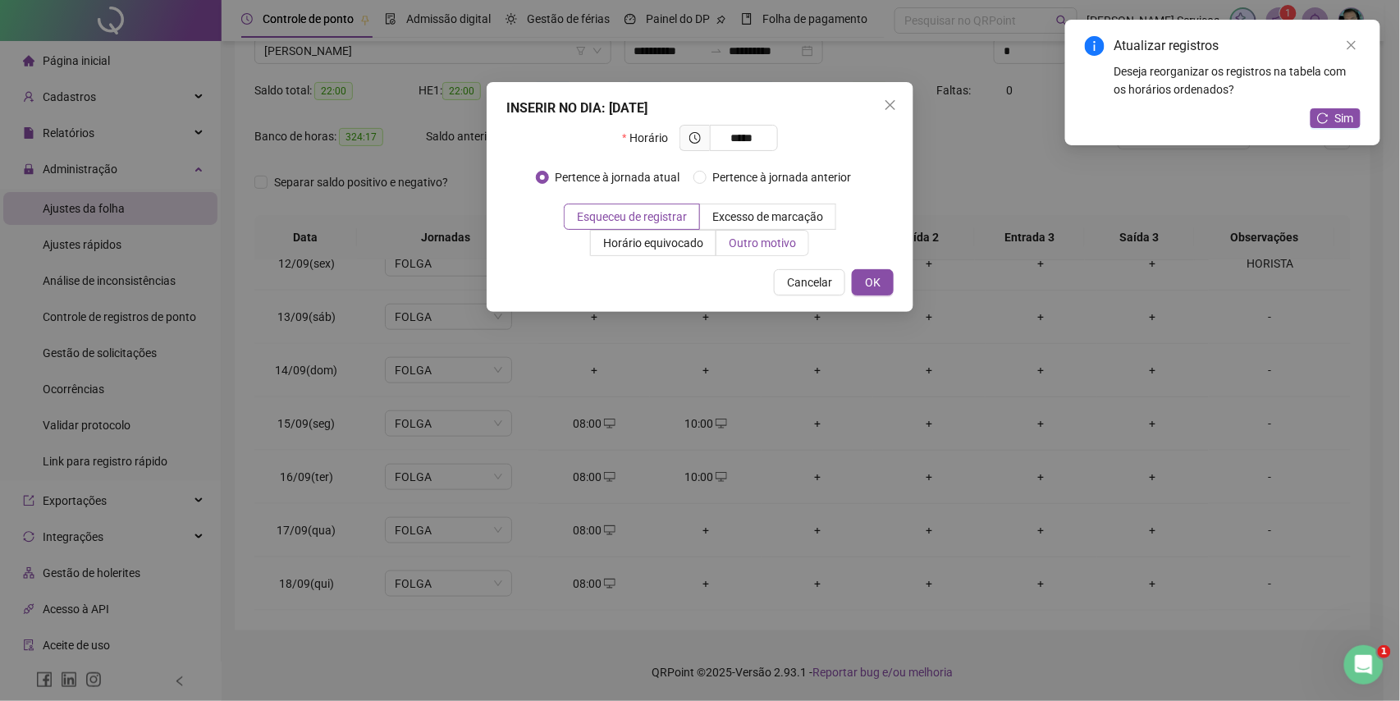
click at [745, 241] on span "Outro motivo" at bounding box center [762, 242] width 67 height 13
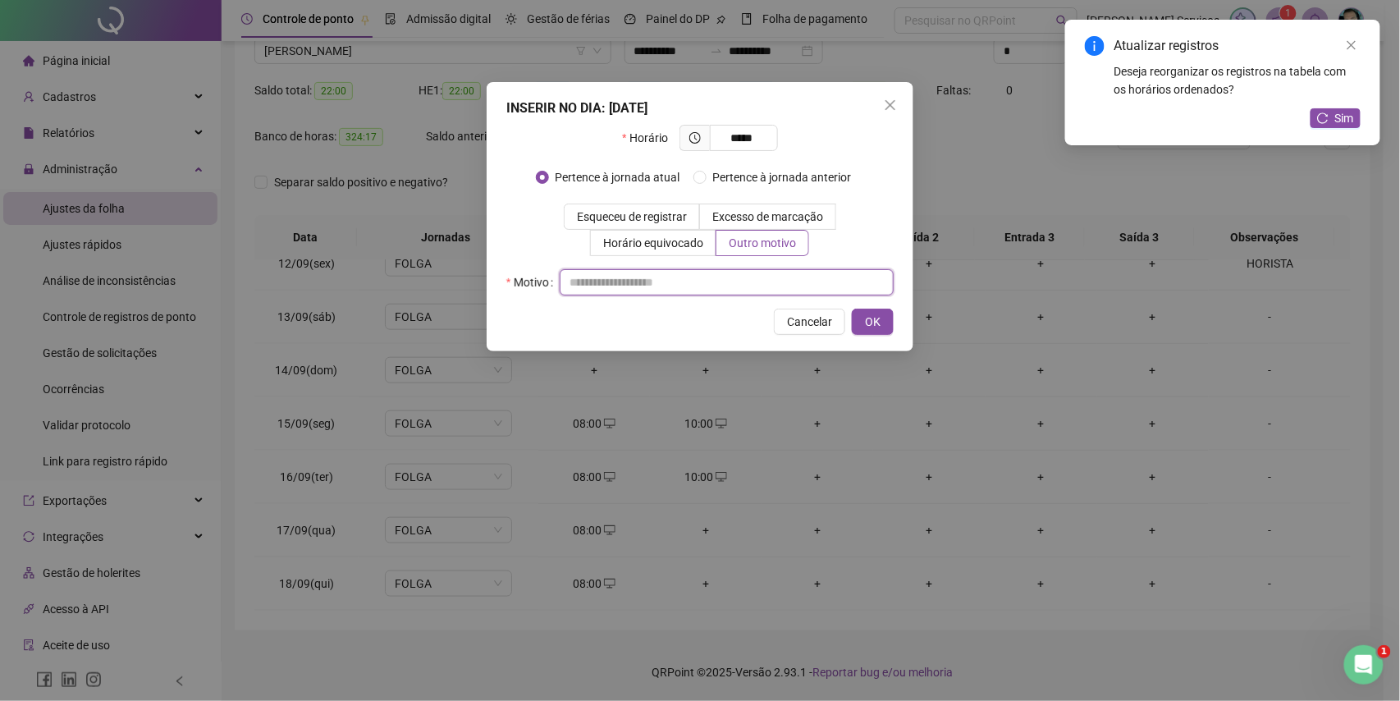
click at [750, 284] on input "text" at bounding box center [727, 282] width 334 height 26
click at [868, 325] on span "OK" at bounding box center [873, 322] width 16 height 18
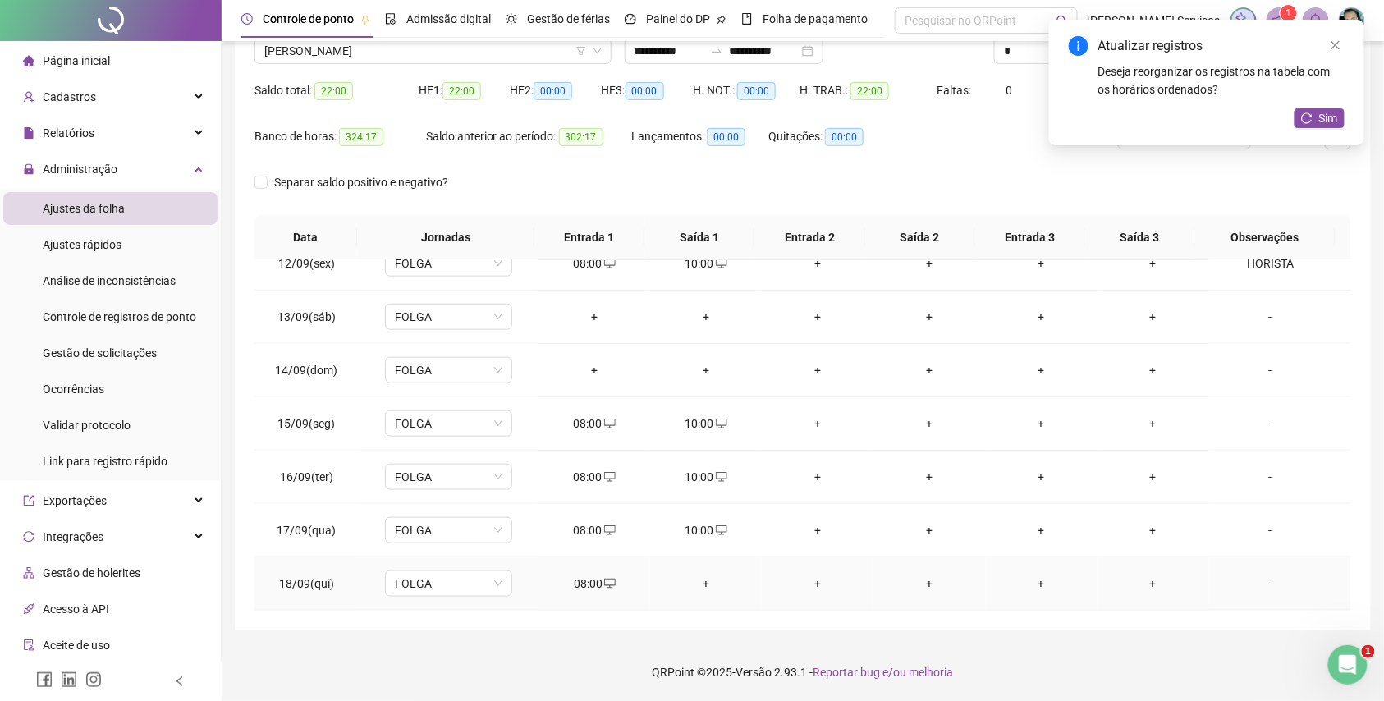
click at [700, 582] on div "+" at bounding box center [705, 584] width 85 height 18
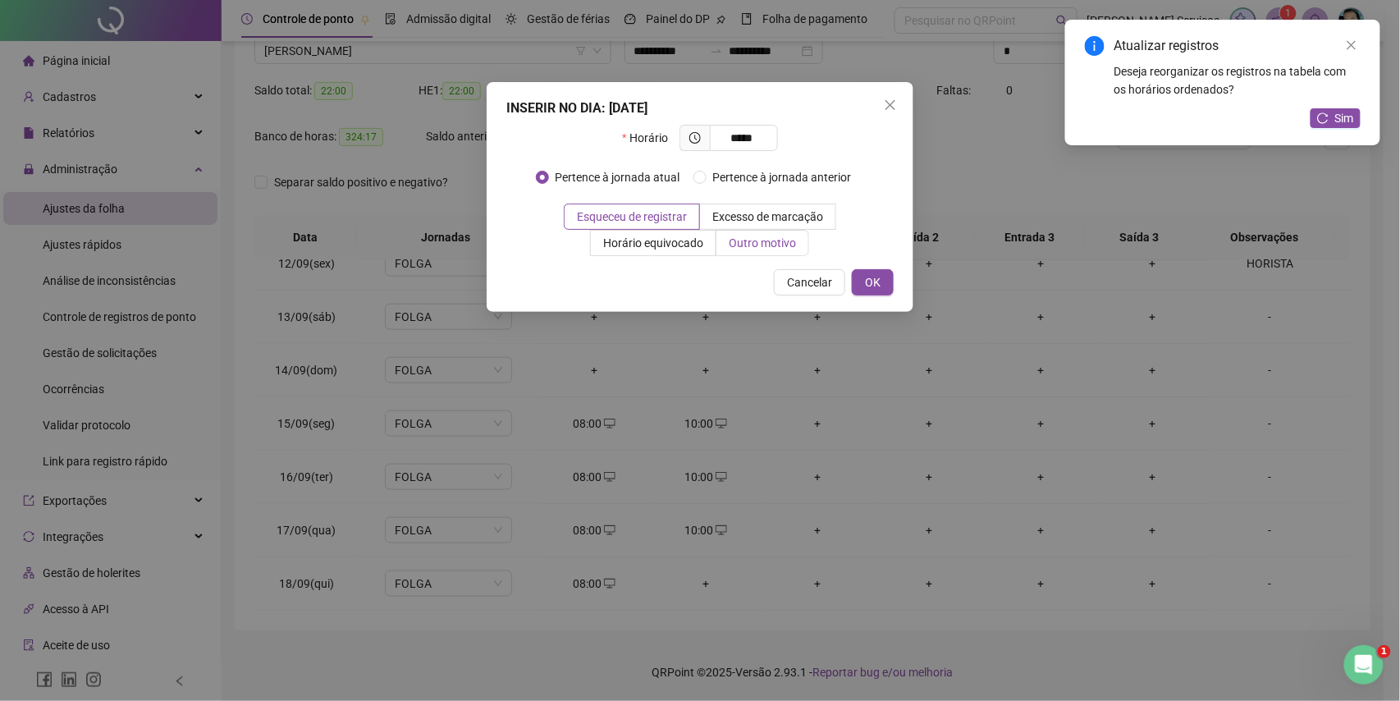
click at [773, 246] on span "Outro motivo" at bounding box center [762, 242] width 67 height 13
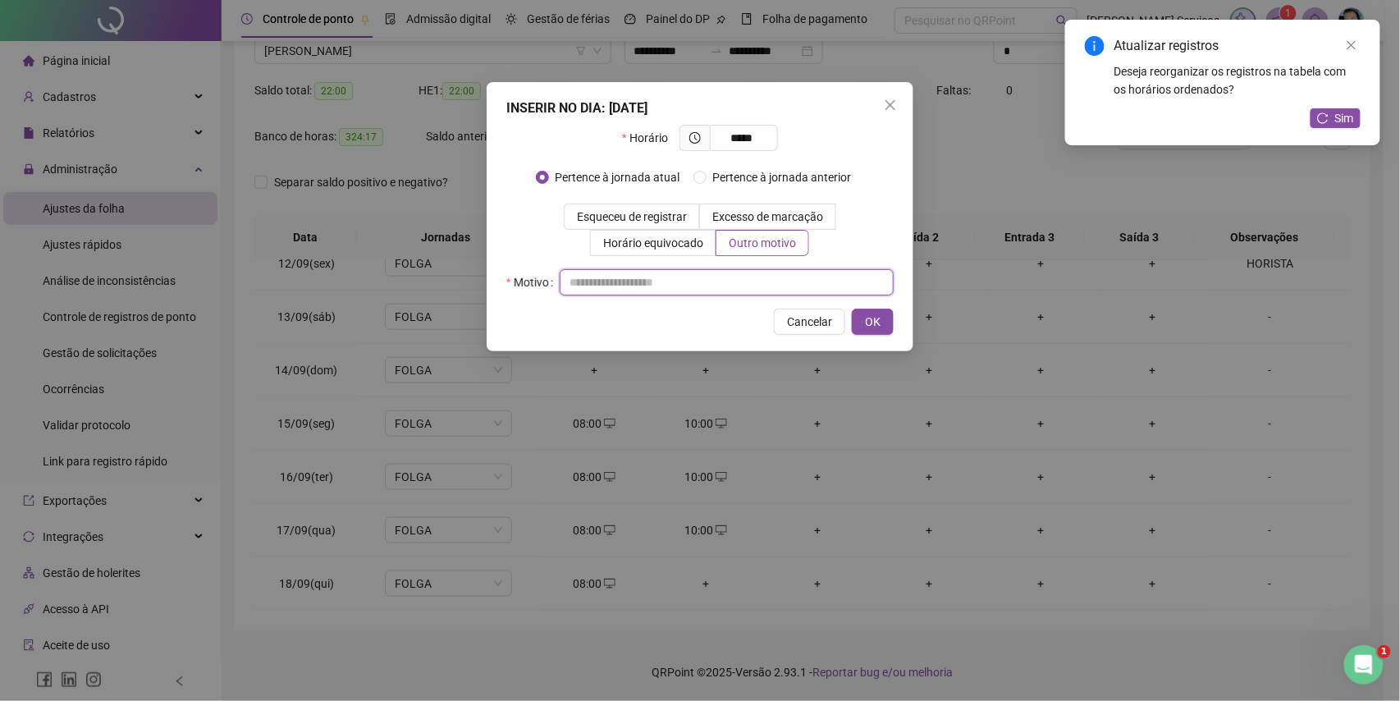
click at [772, 279] on input "text" at bounding box center [727, 282] width 334 height 26
click at [874, 318] on span "OK" at bounding box center [873, 322] width 16 height 18
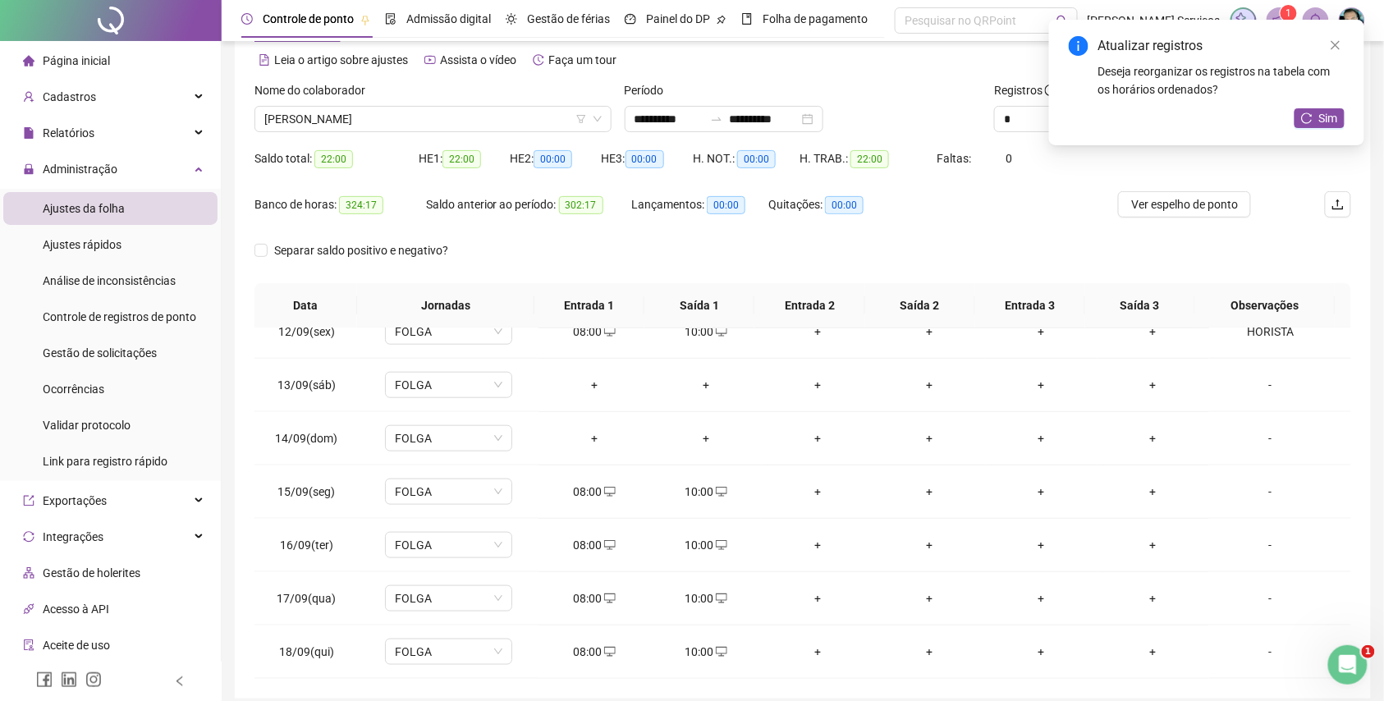
scroll to position [0, 0]
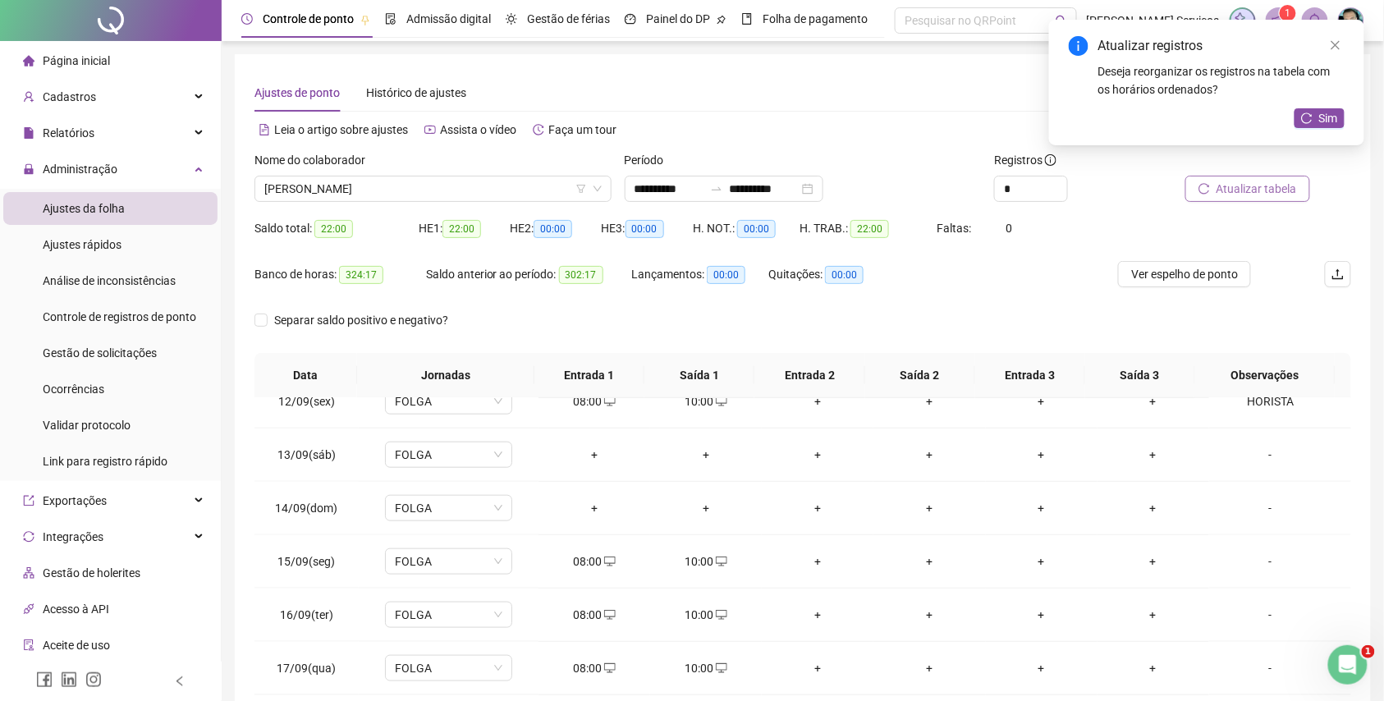
click at [1231, 194] on span "Atualizar tabela" at bounding box center [1257, 189] width 80 height 18
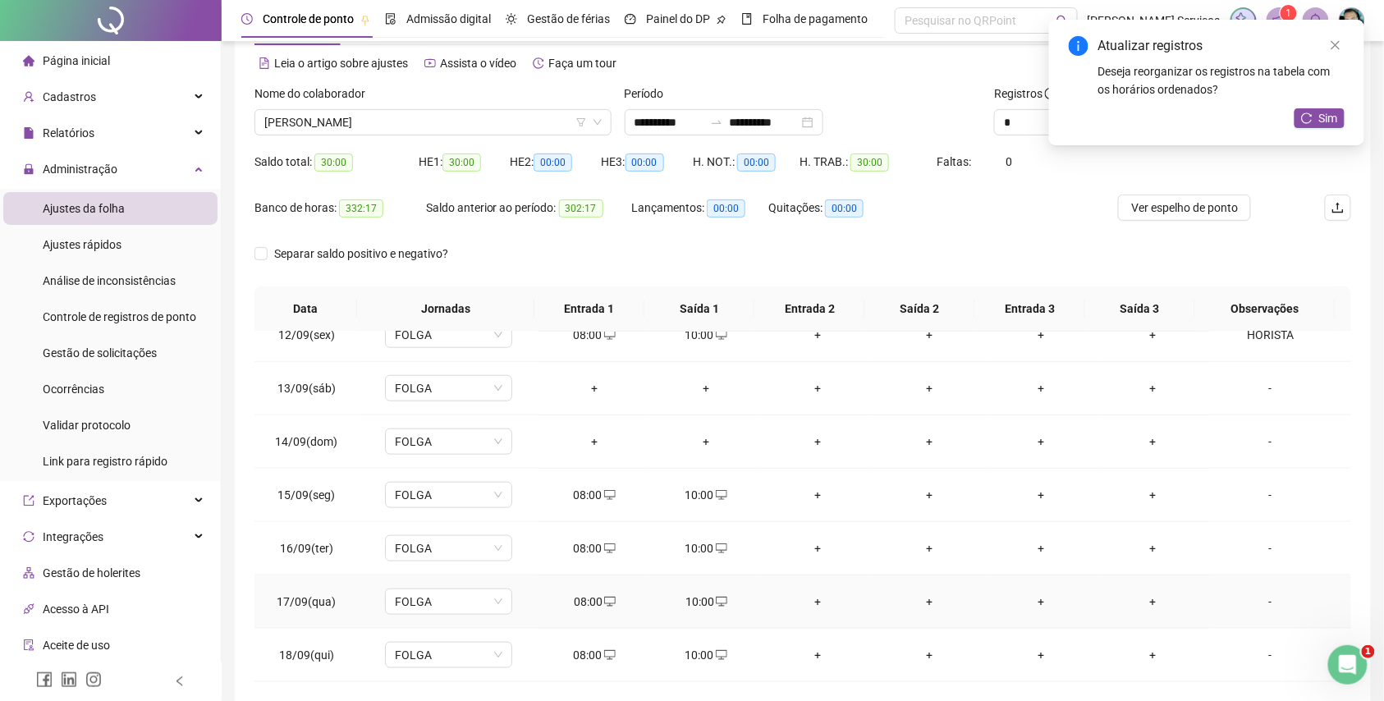
scroll to position [138, 0]
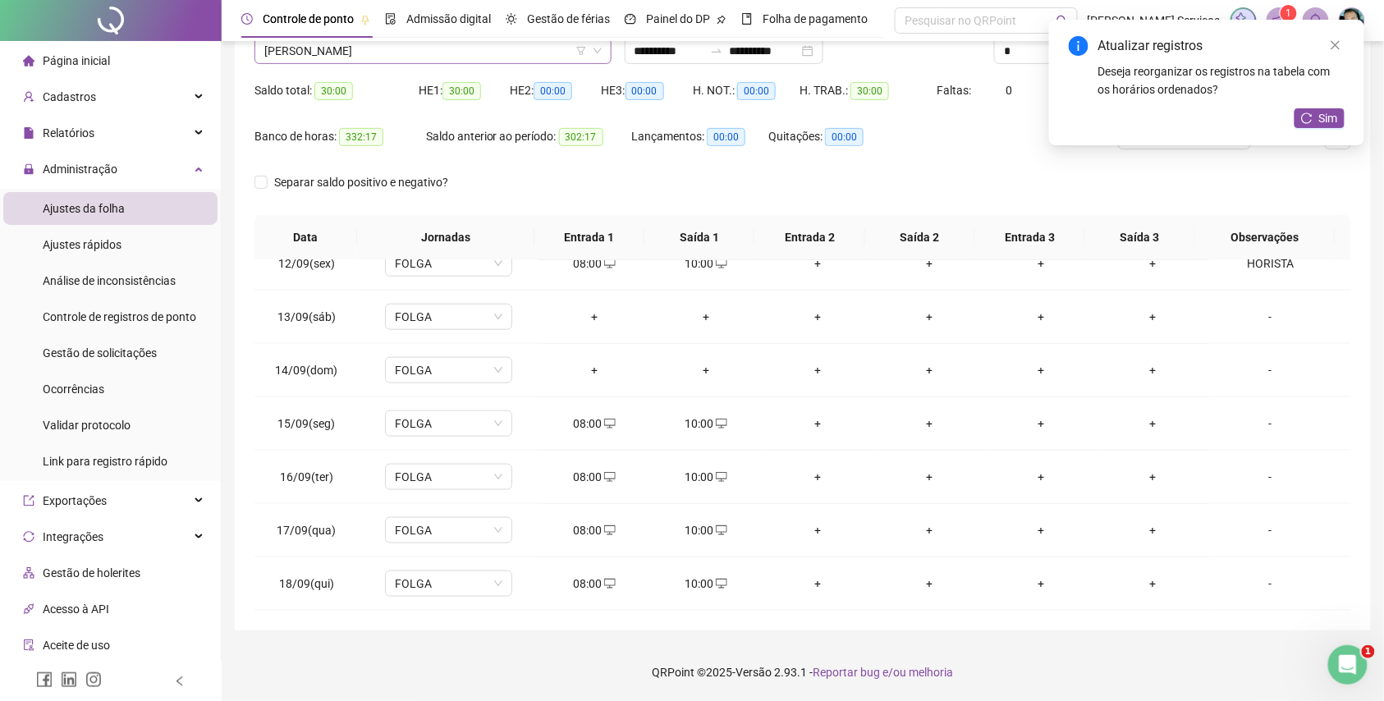
click at [401, 49] on span "[PERSON_NAME]" at bounding box center [432, 51] width 337 height 25
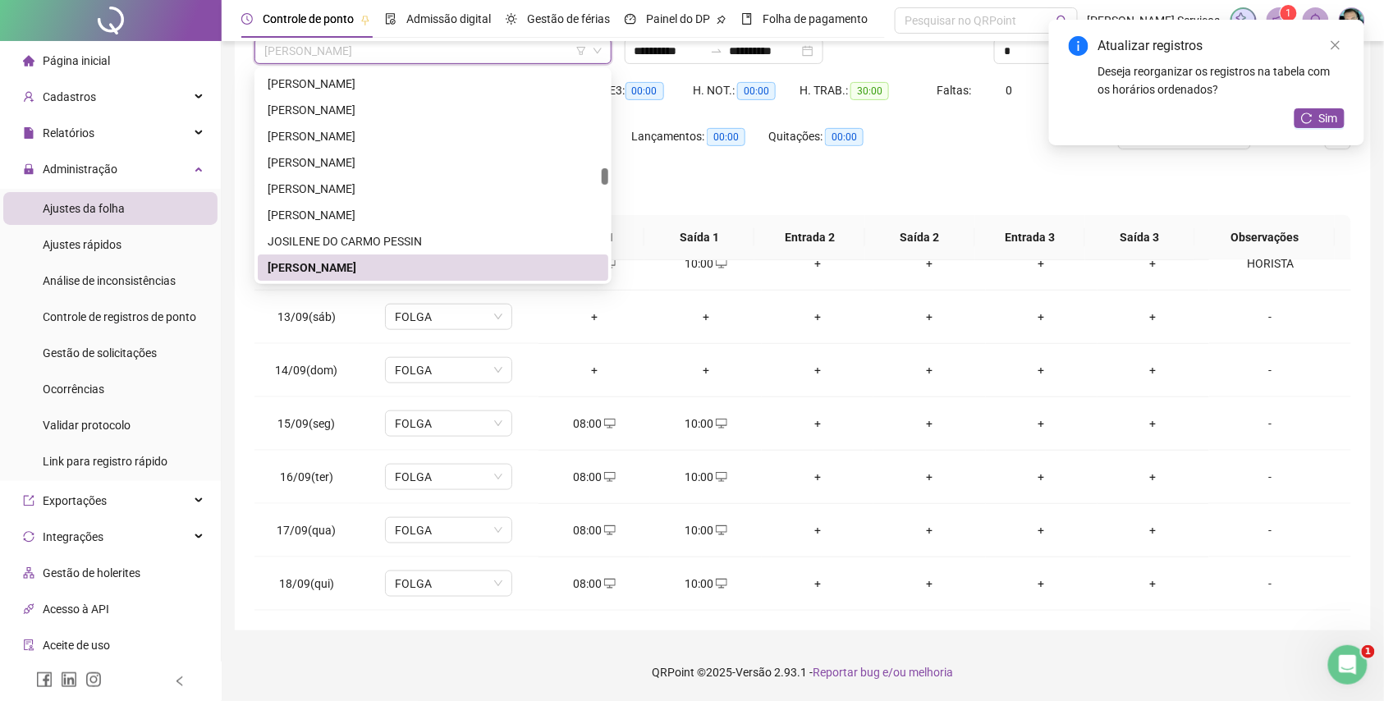
paste input "**********"
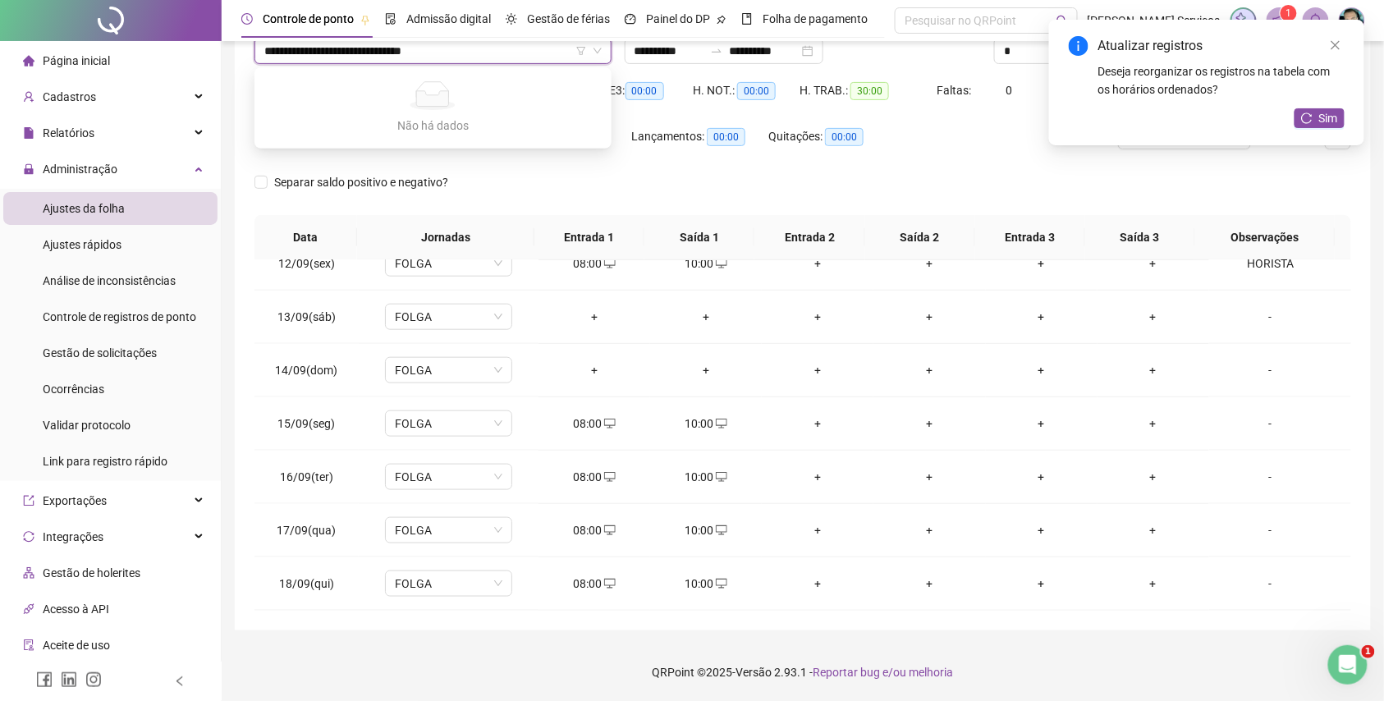
click at [267, 51] on input "**********" at bounding box center [425, 51] width 323 height 25
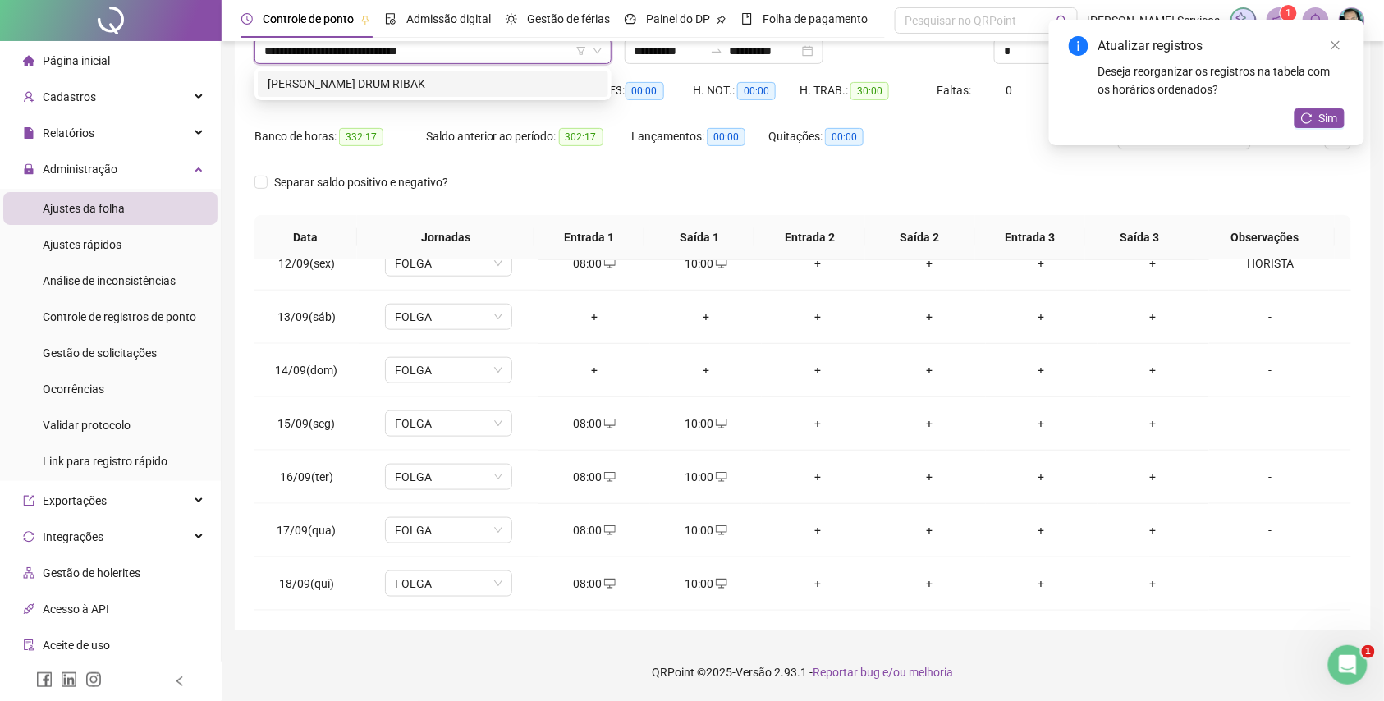
click at [345, 86] on div "[PERSON_NAME] DRUM RIBAK" at bounding box center [433, 84] width 331 height 18
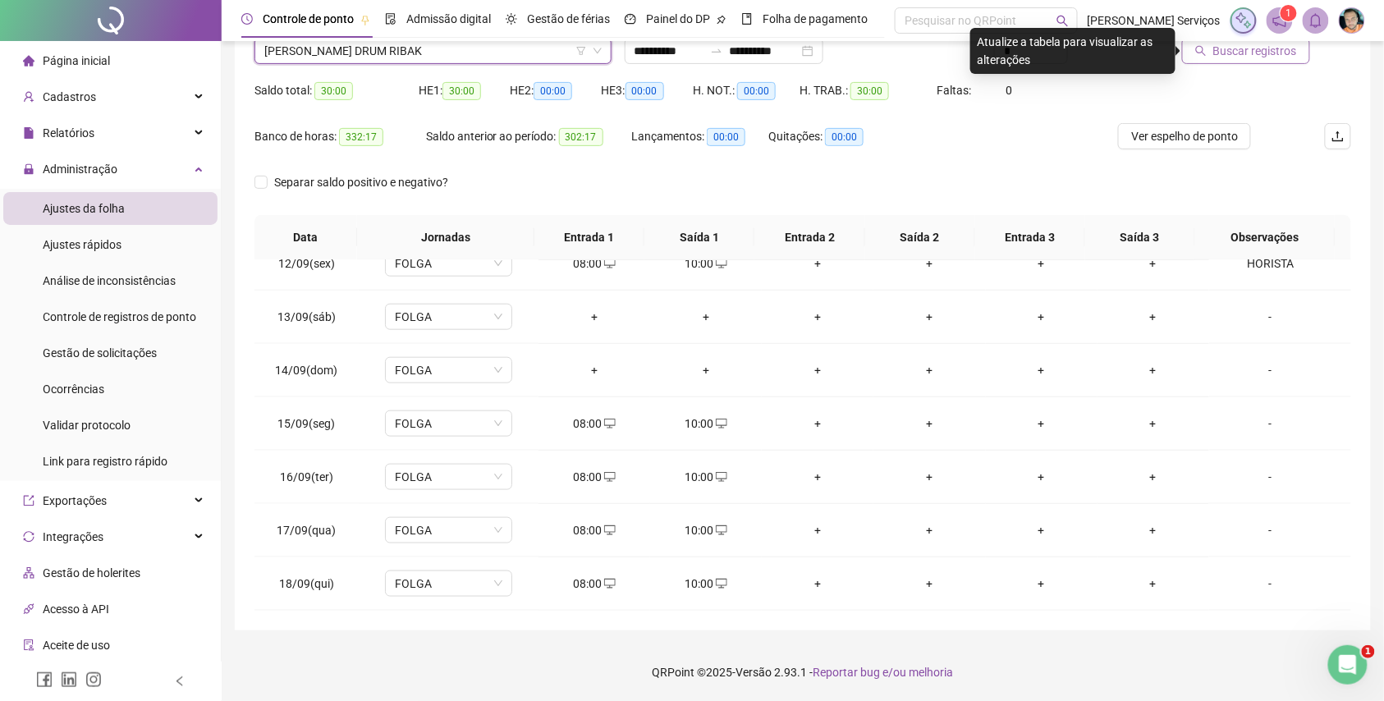
click at [1219, 54] on span "Buscar registros" at bounding box center [1255, 51] width 84 height 18
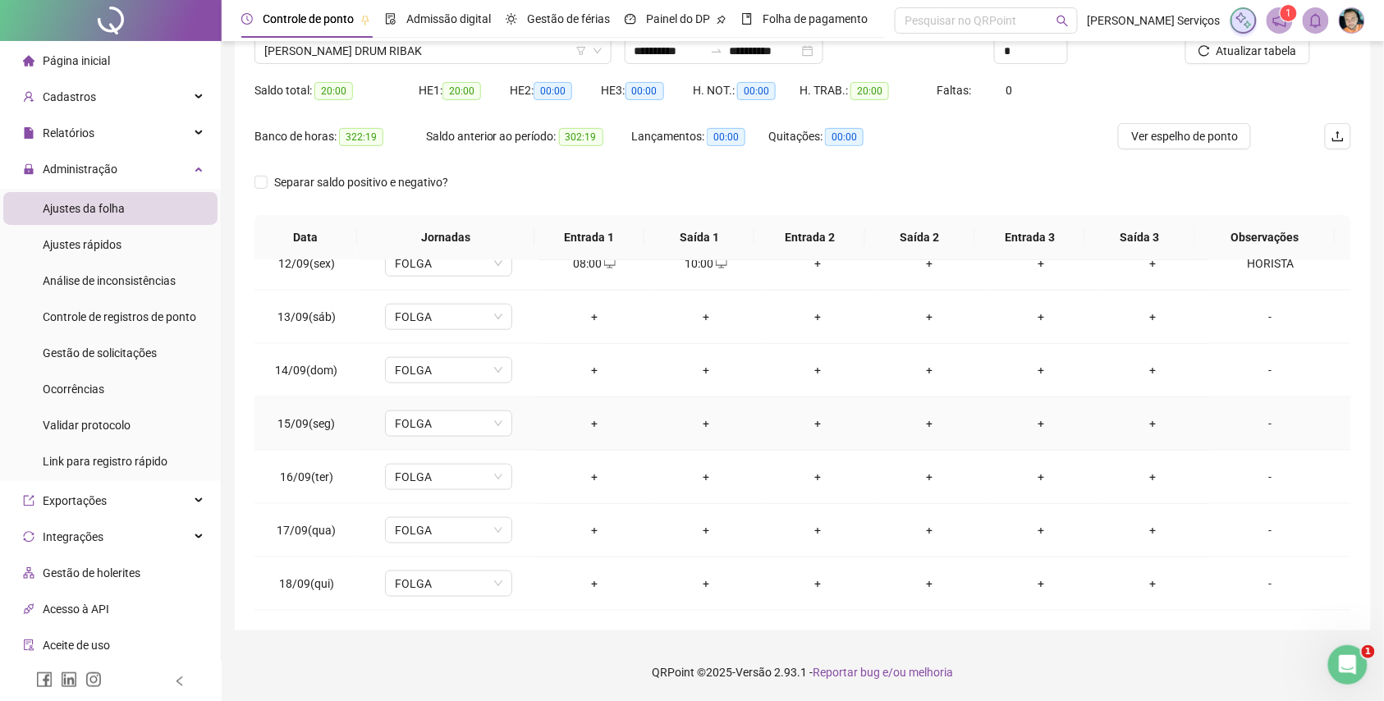
click at [584, 415] on div "+" at bounding box center [594, 424] width 85 height 18
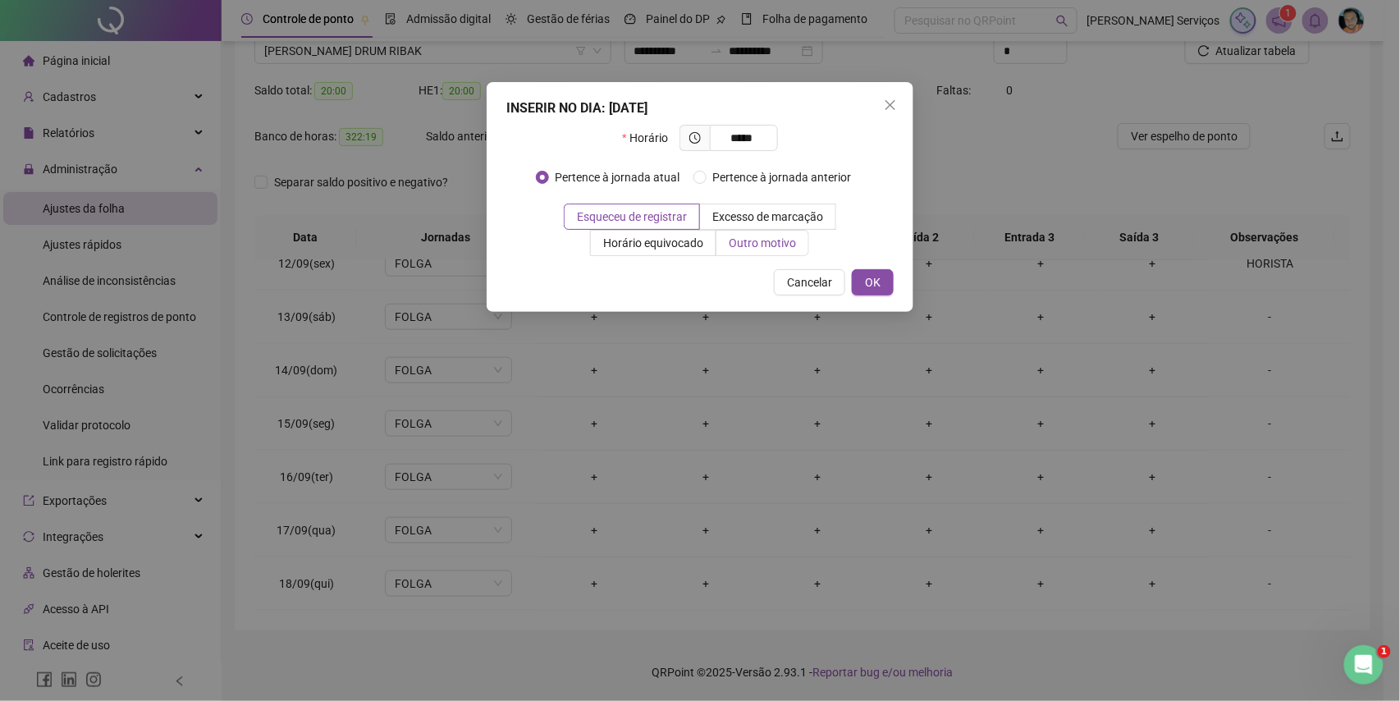
click at [735, 253] on label "Outro motivo" at bounding box center [763, 243] width 93 height 26
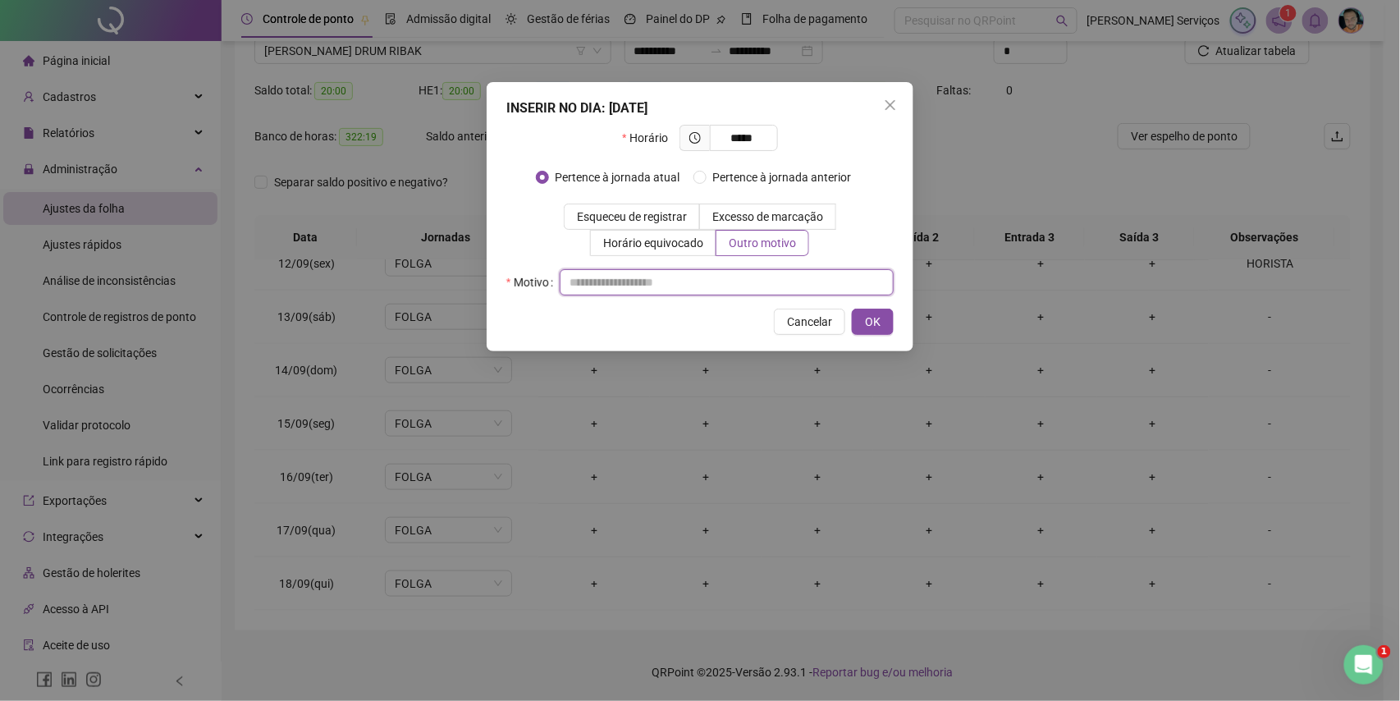
click at [739, 289] on input "text" at bounding box center [727, 282] width 334 height 26
click at [860, 312] on button "OK" at bounding box center [873, 322] width 42 height 26
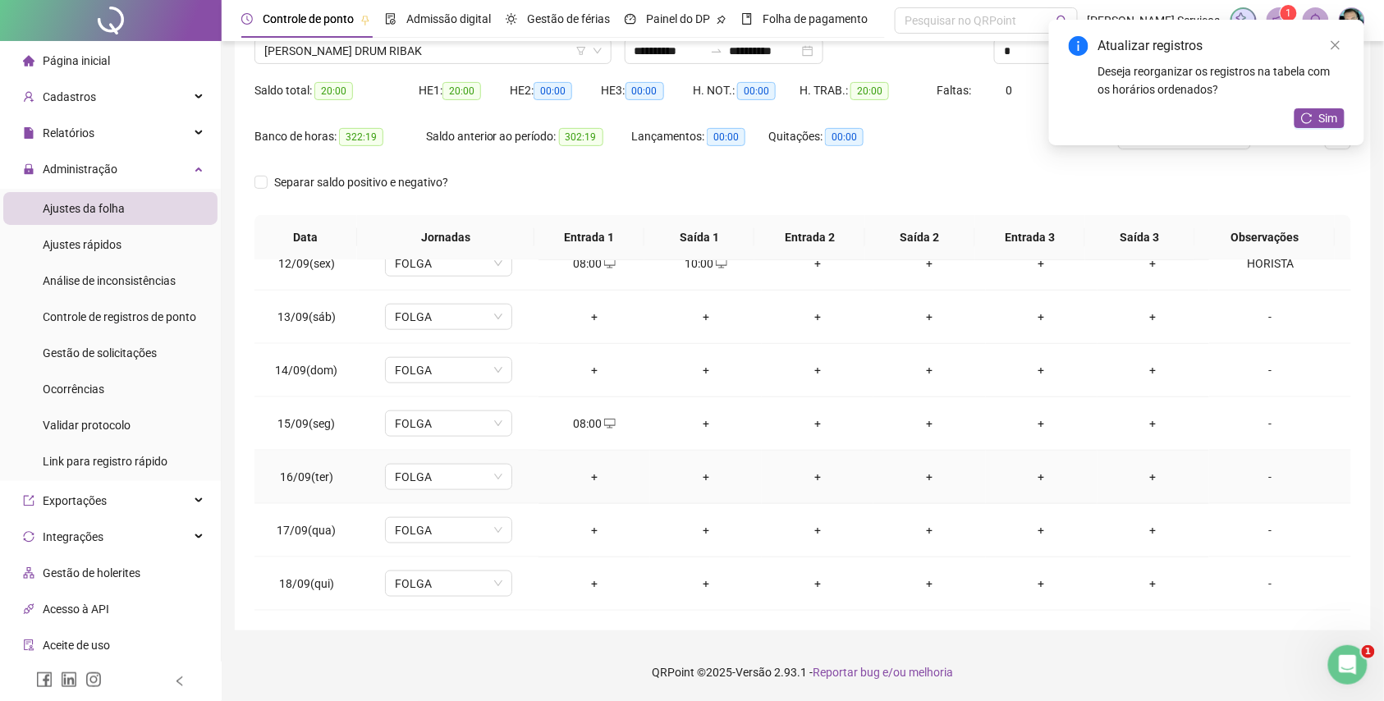
click at [578, 480] on div "+" at bounding box center [594, 477] width 85 height 18
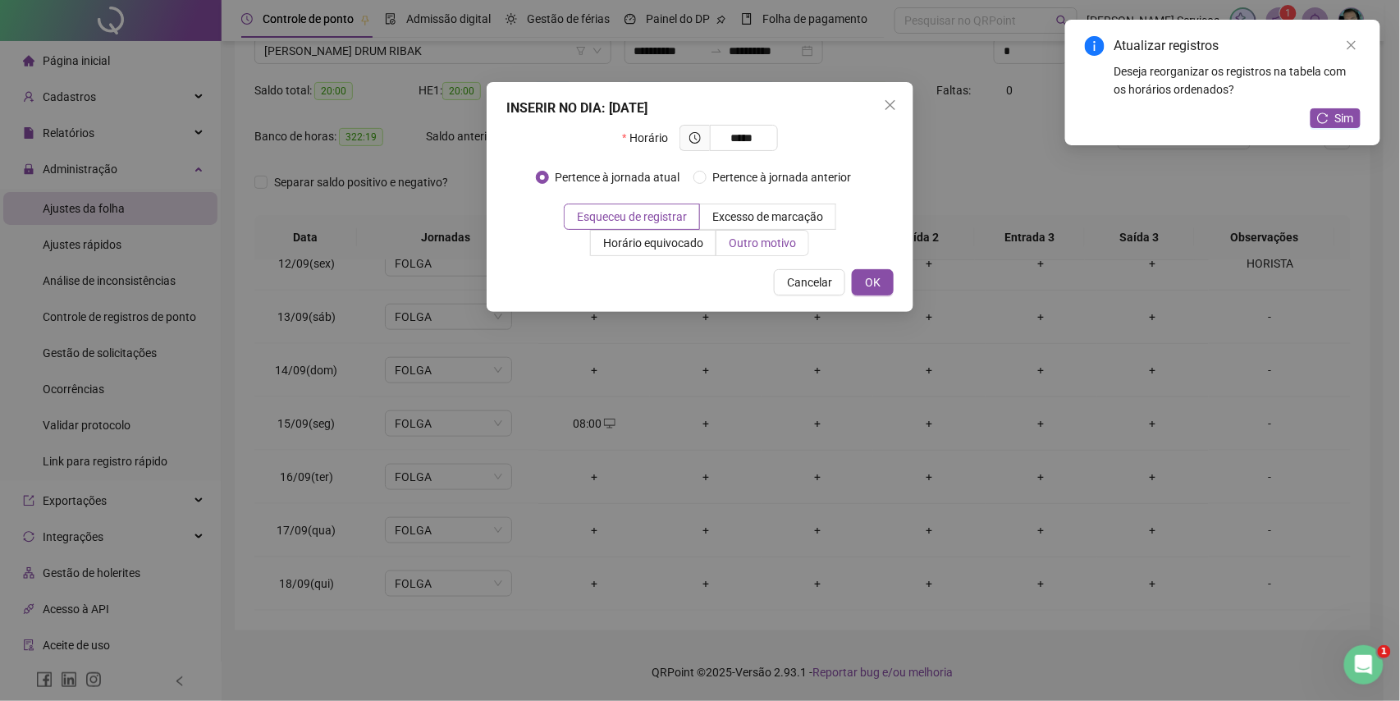
click at [775, 241] on span "Outro motivo" at bounding box center [762, 242] width 67 height 13
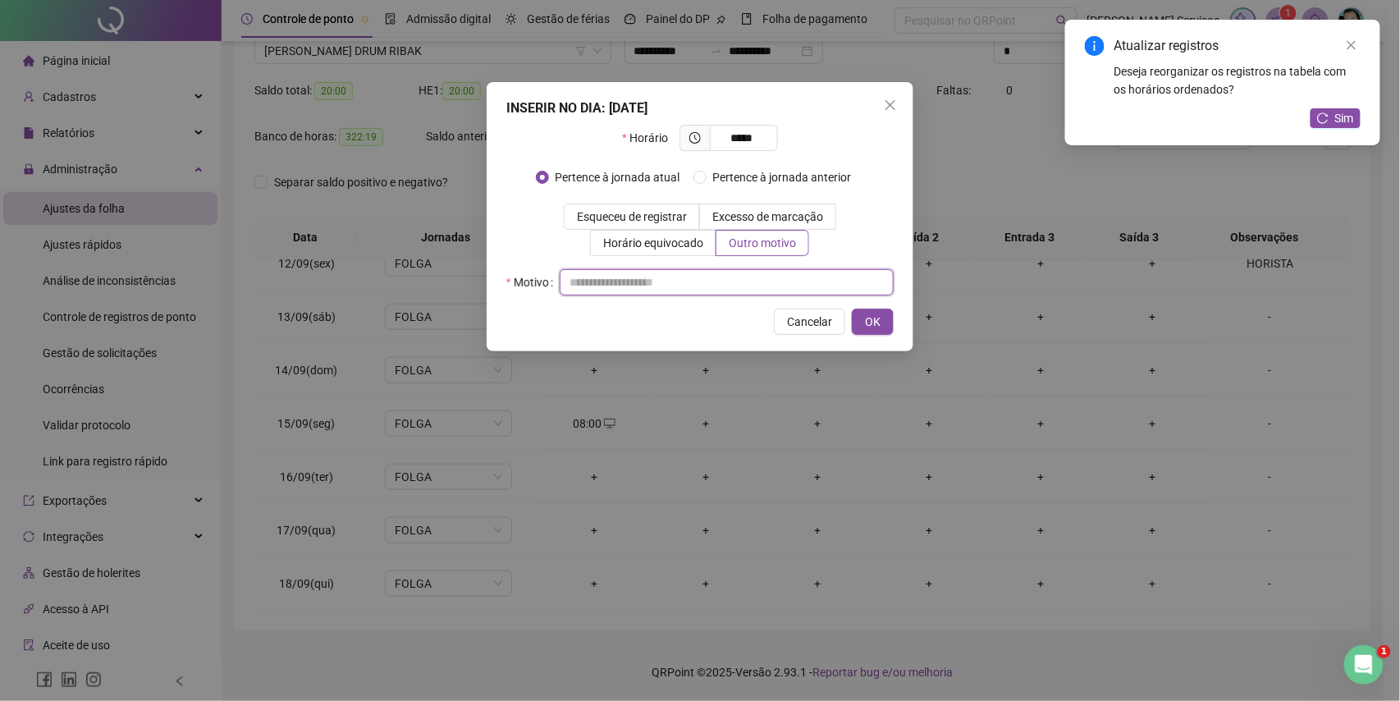
click at [778, 296] on input "text" at bounding box center [727, 282] width 334 height 26
click at [867, 318] on span "OK" at bounding box center [873, 322] width 16 height 18
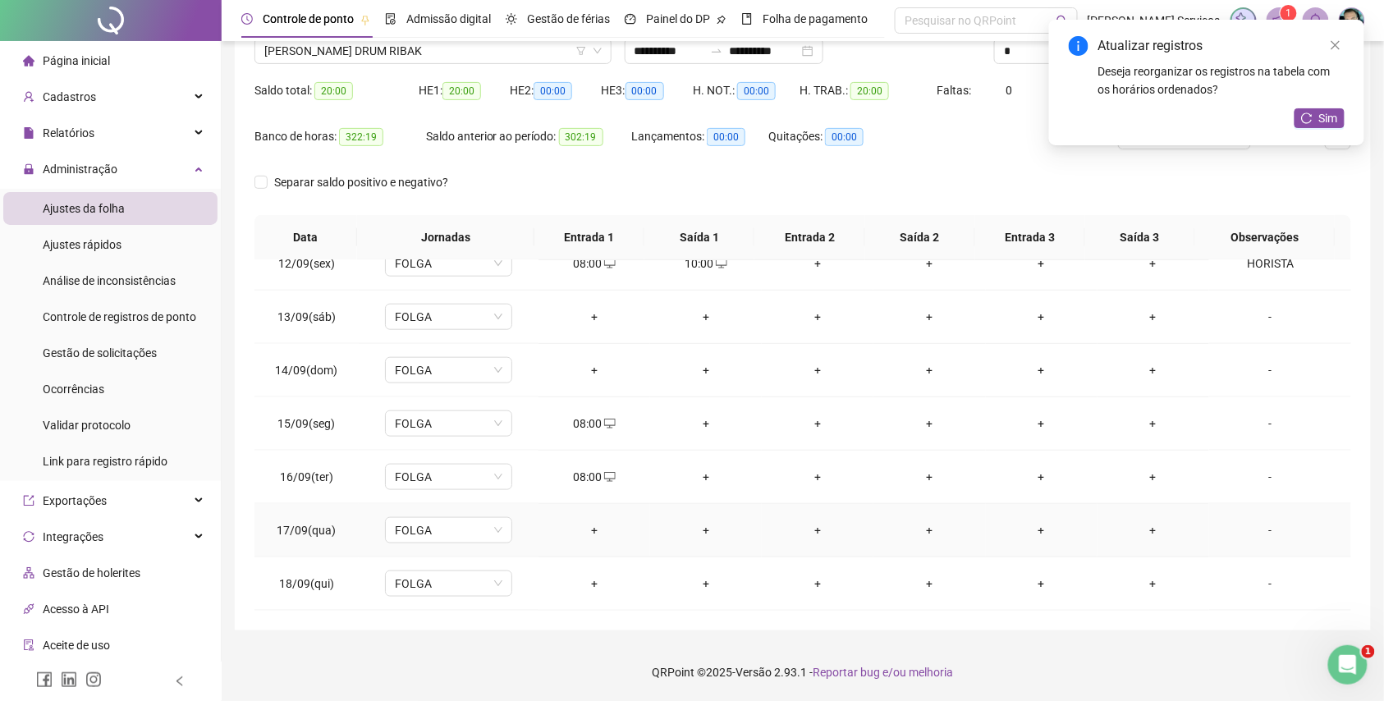
click at [595, 523] on div "+" at bounding box center [594, 530] width 85 height 18
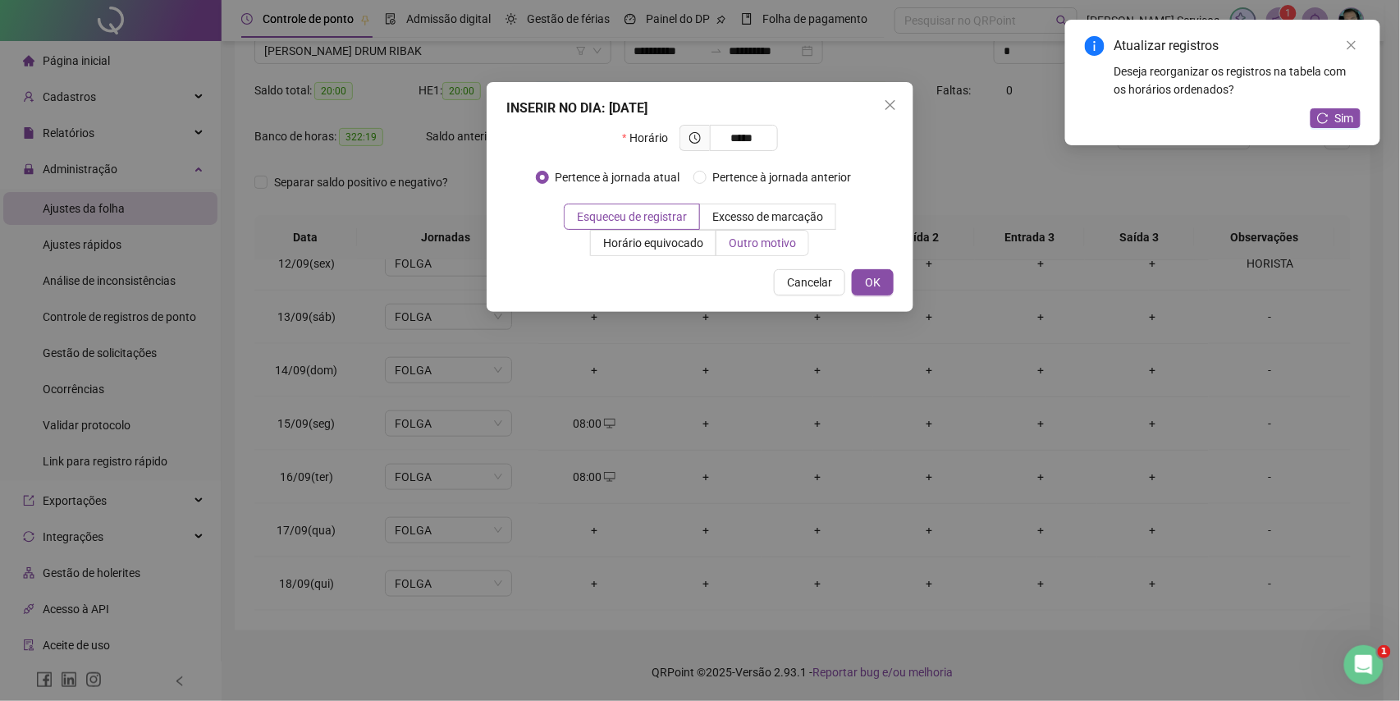
click at [749, 247] on span "Outro motivo" at bounding box center [762, 242] width 67 height 13
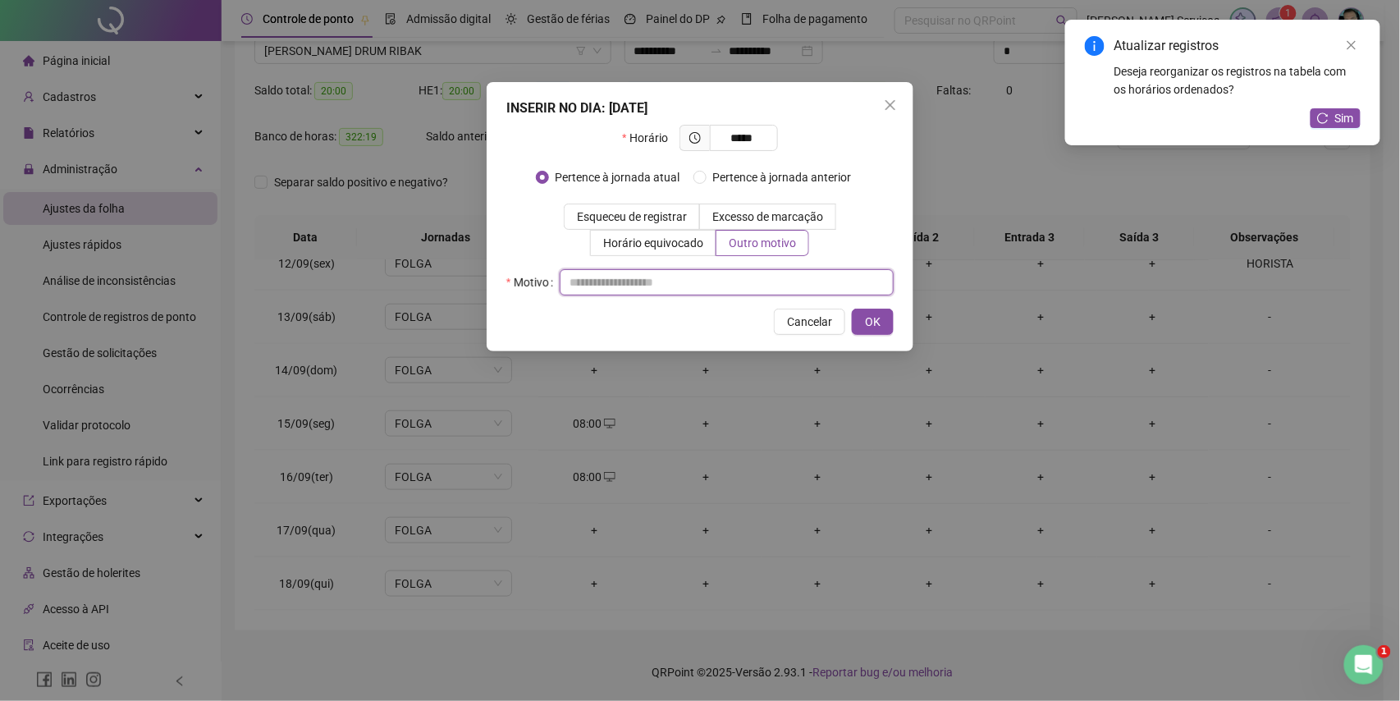
click at [731, 277] on input "text" at bounding box center [727, 282] width 334 height 26
click at [858, 313] on button "OK" at bounding box center [873, 322] width 42 height 26
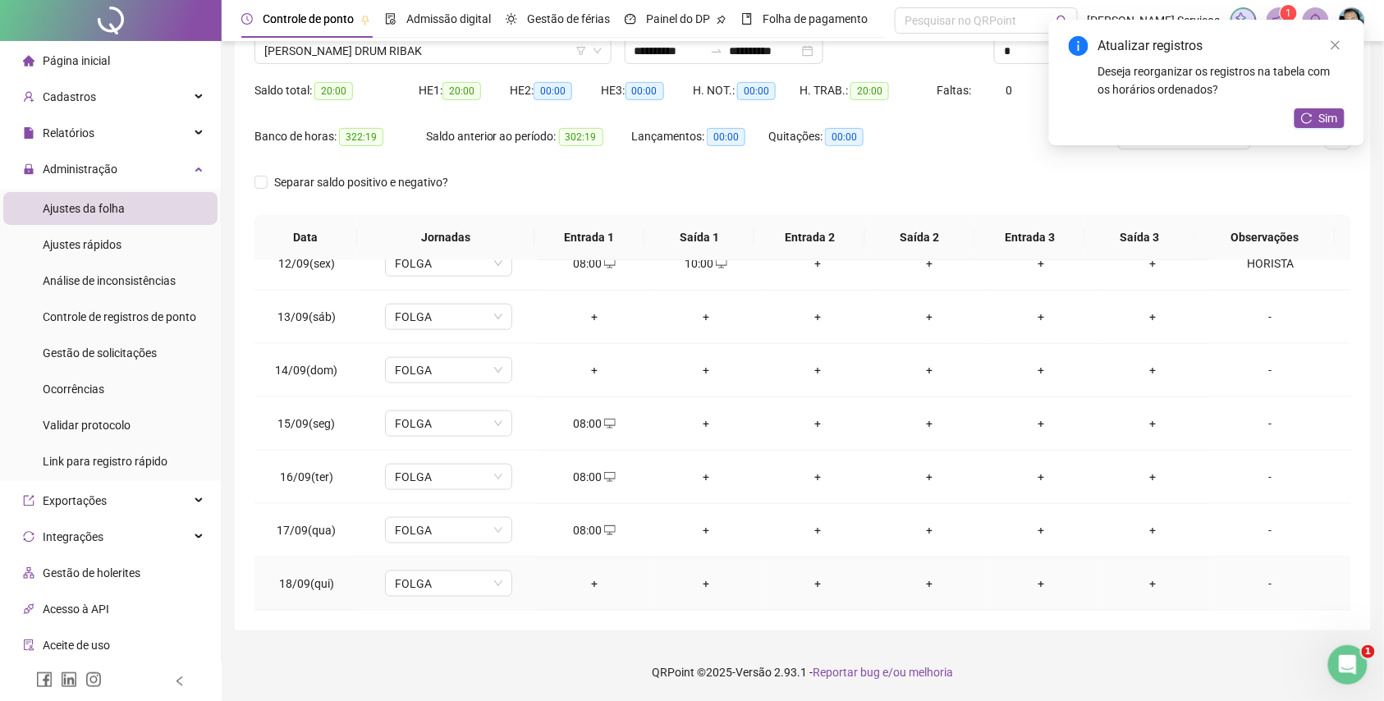
click at [571, 578] on div "+" at bounding box center [594, 584] width 85 height 18
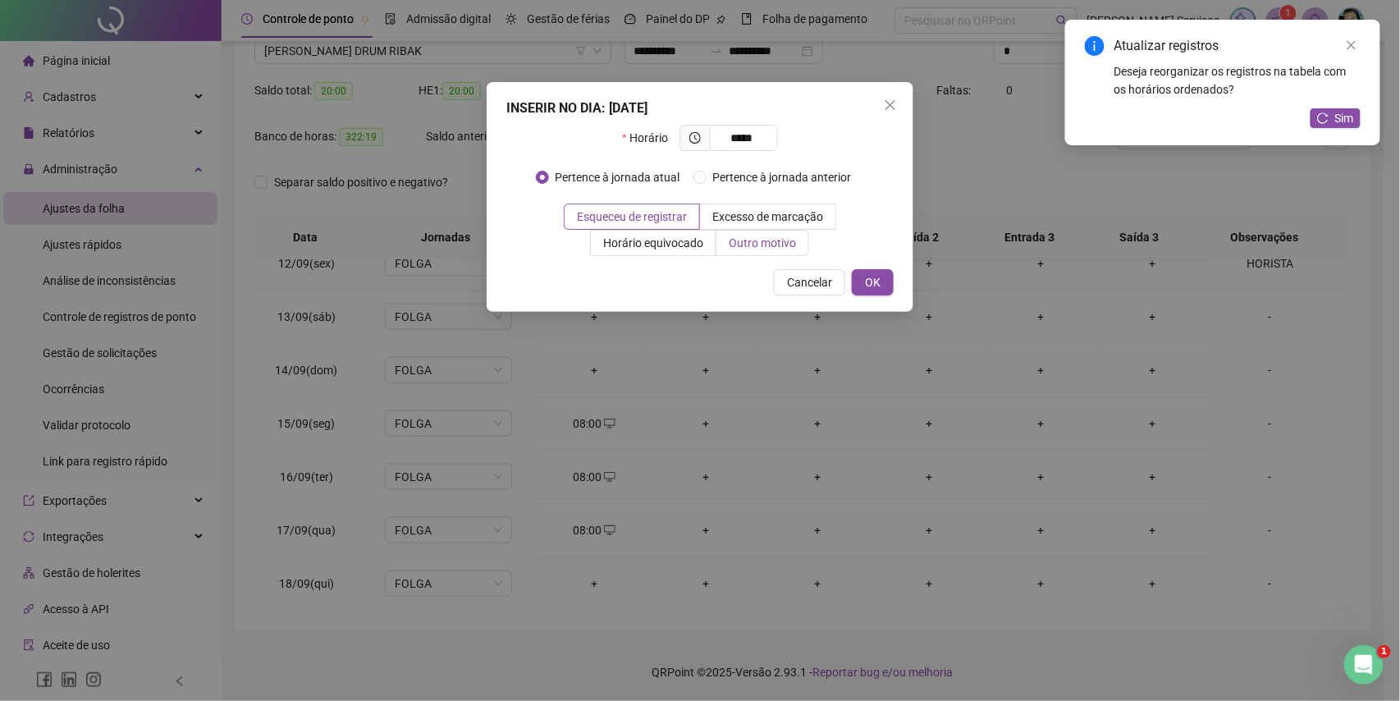
click at [759, 253] on label "Outro motivo" at bounding box center [763, 243] width 93 height 26
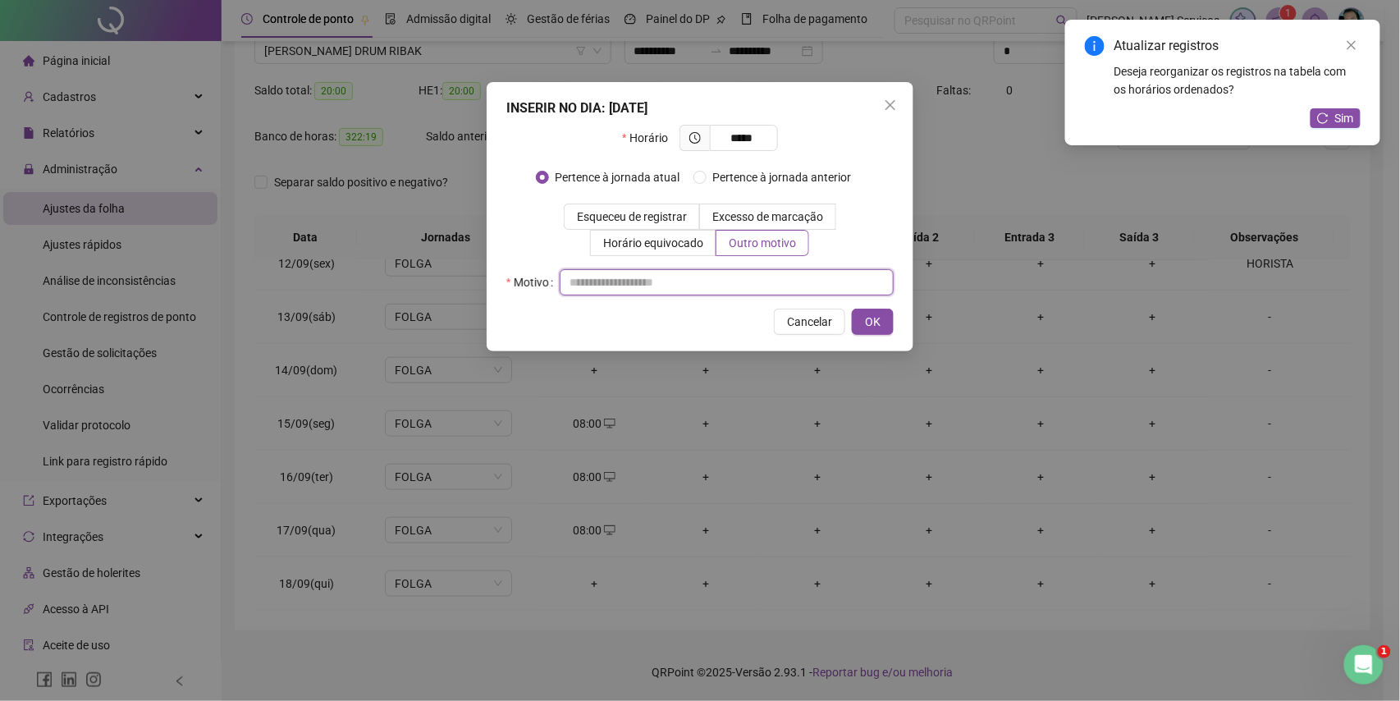
click at [724, 293] on input "text" at bounding box center [727, 282] width 334 height 26
click at [877, 318] on span "OK" at bounding box center [873, 322] width 16 height 18
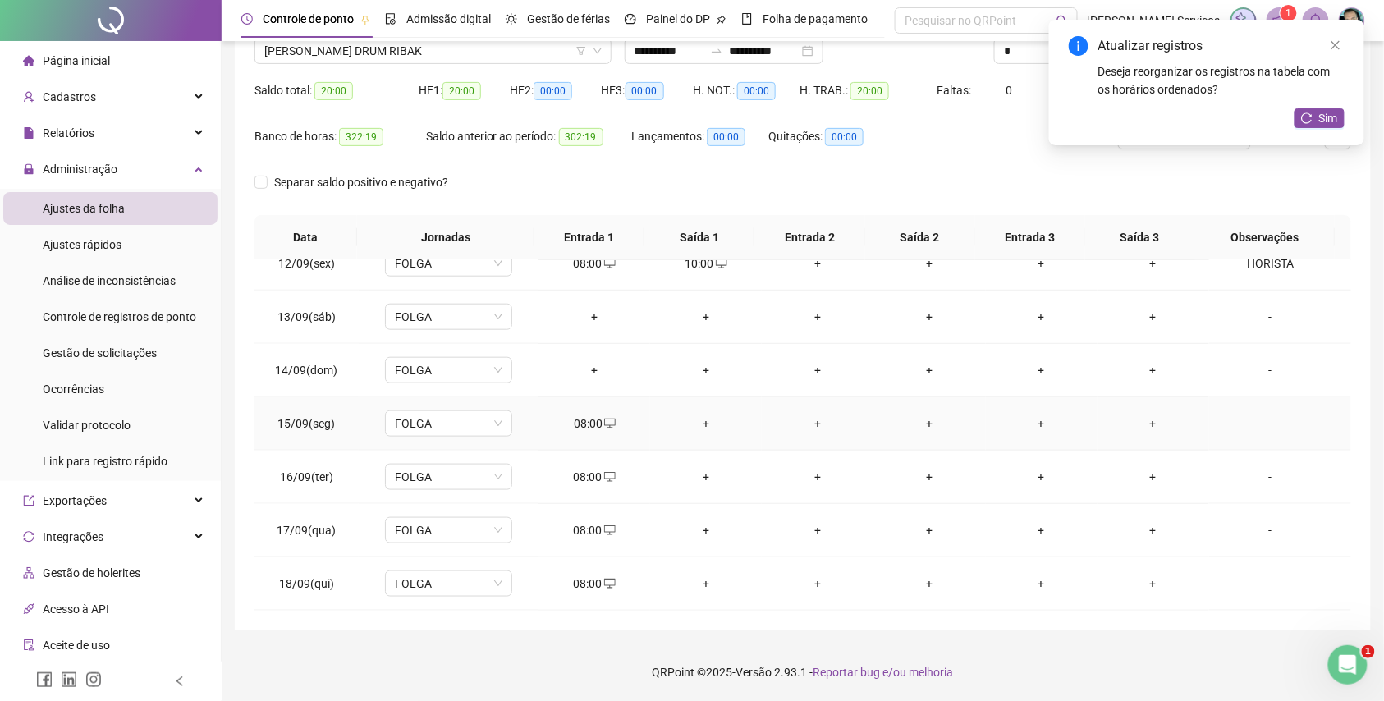
click at [708, 424] on div "+" at bounding box center [705, 424] width 85 height 18
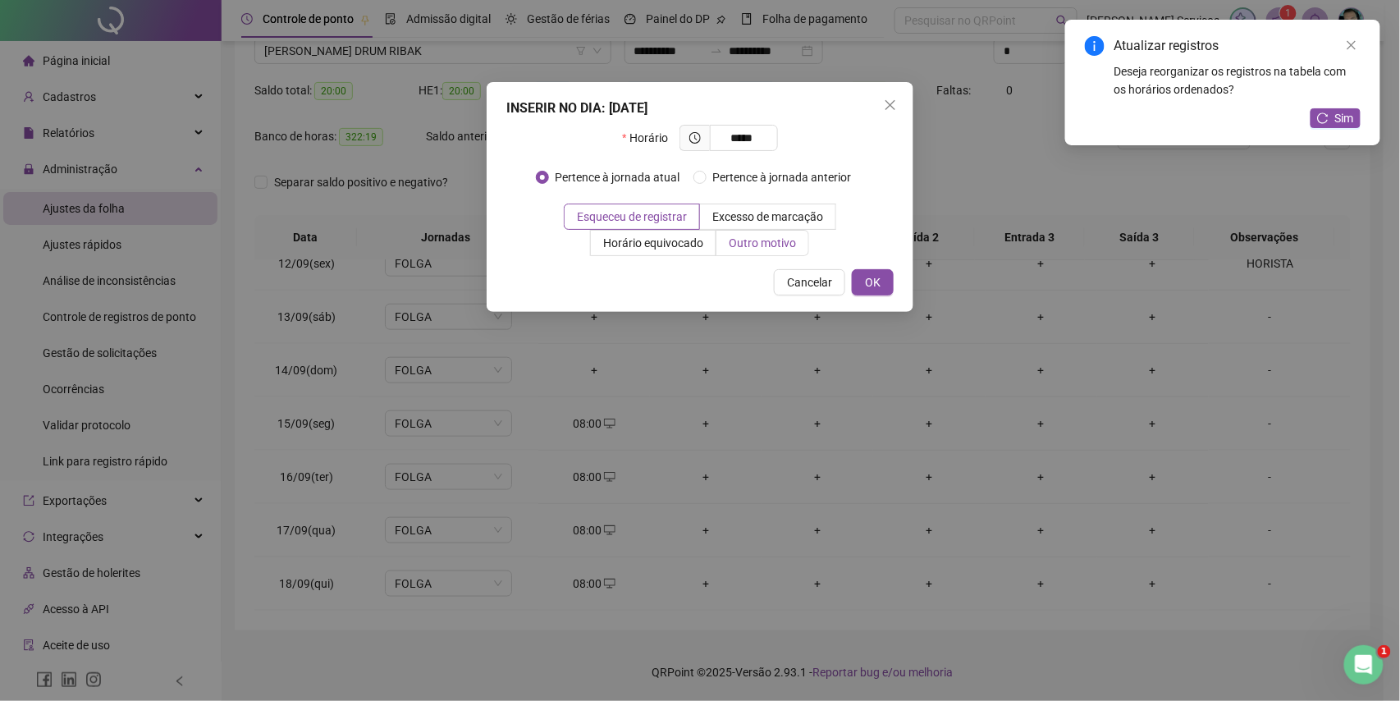
click at [754, 247] on span "Outro motivo" at bounding box center [762, 242] width 67 height 13
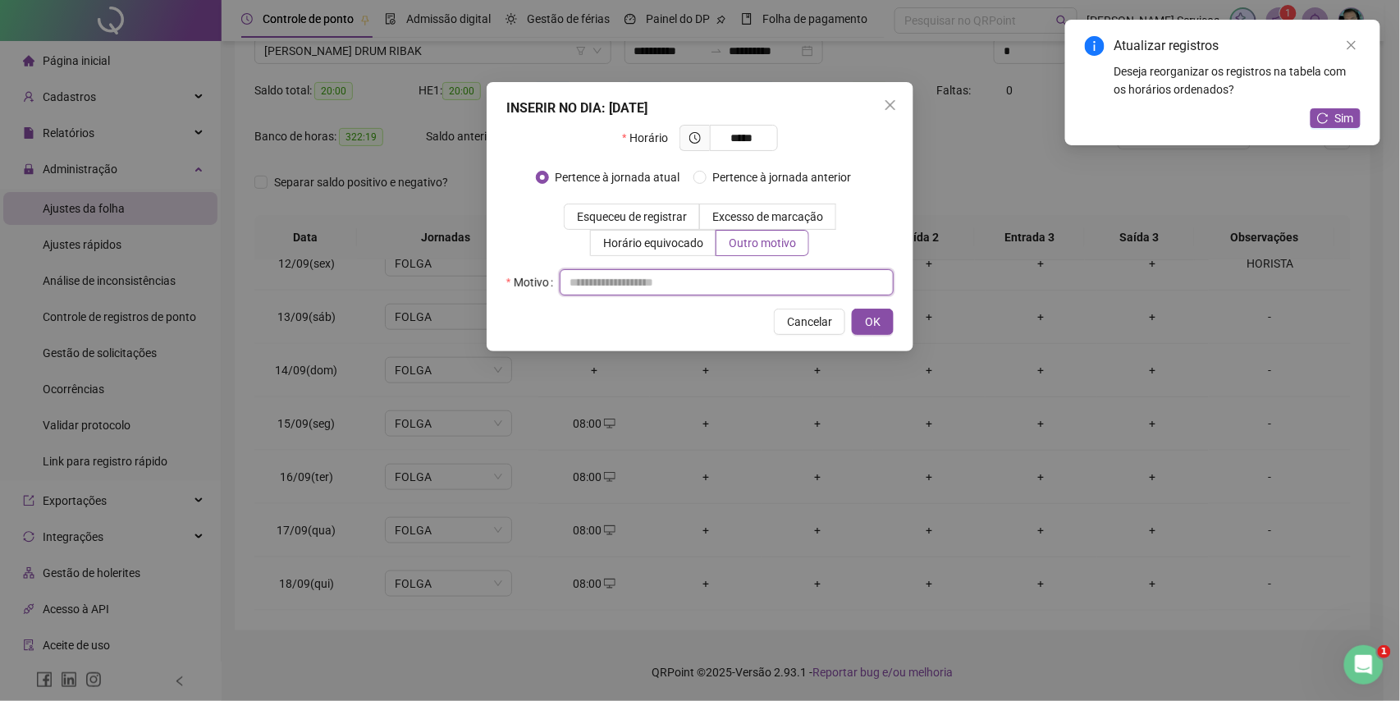
click at [750, 271] on input "text" at bounding box center [727, 282] width 334 height 26
click at [873, 323] on span "OK" at bounding box center [873, 322] width 16 height 18
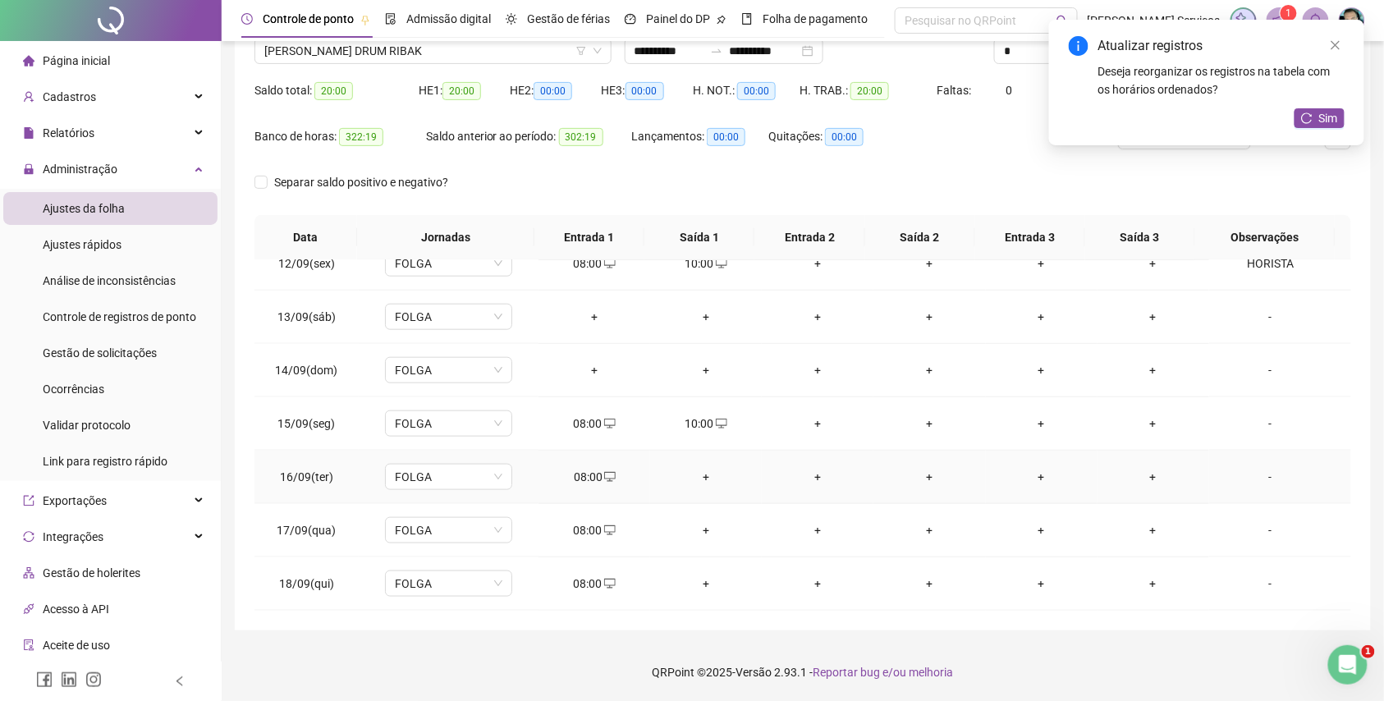
click at [709, 484] on div "+" at bounding box center [705, 477] width 85 height 18
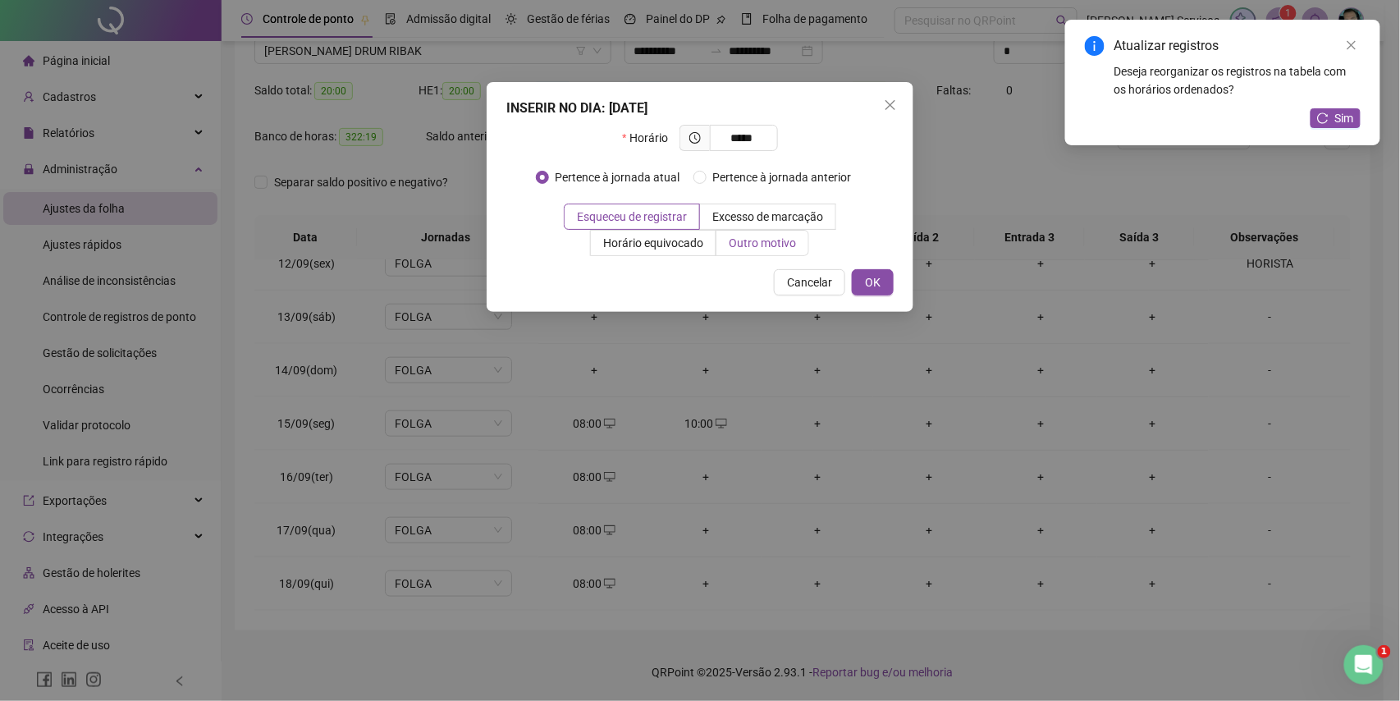
click at [734, 241] on span "Outro motivo" at bounding box center [762, 242] width 67 height 13
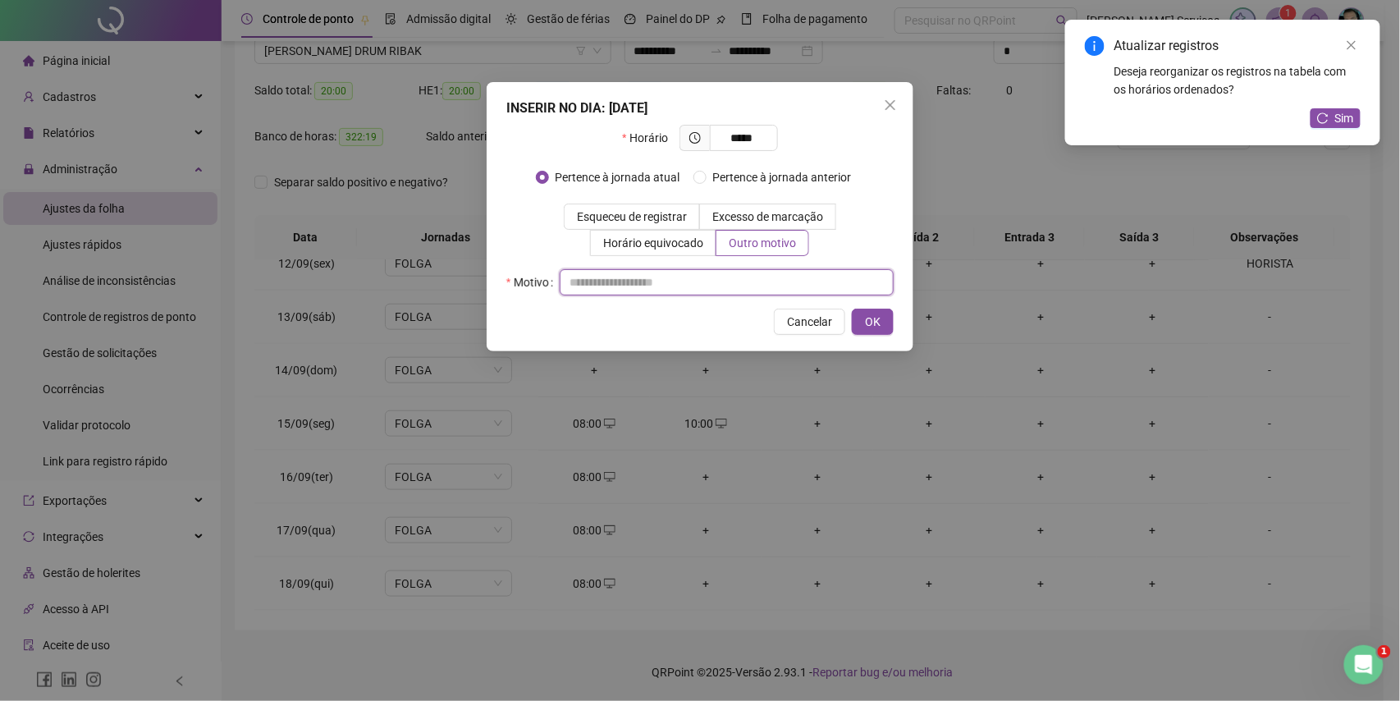
click at [736, 277] on input "text" at bounding box center [727, 282] width 334 height 26
click at [852, 318] on button "OK" at bounding box center [873, 322] width 42 height 26
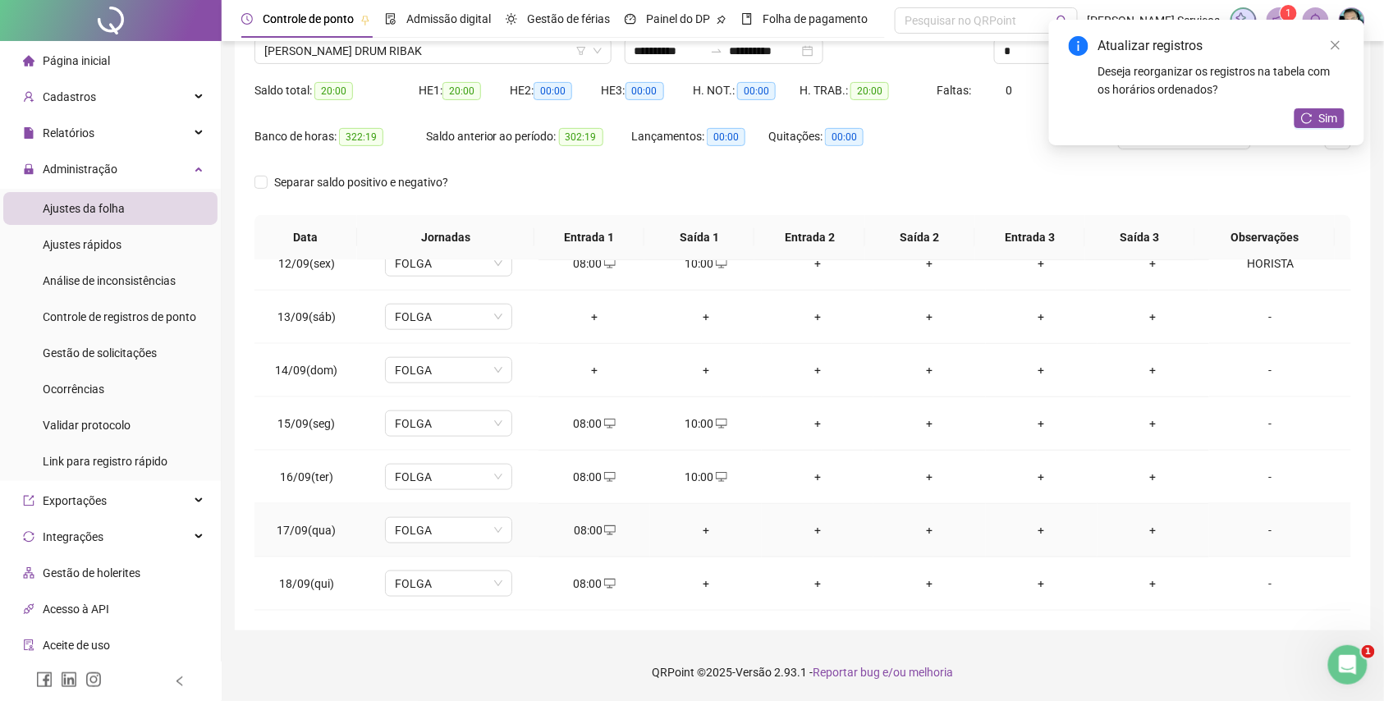
click at [700, 534] on div "+" at bounding box center [705, 530] width 85 height 18
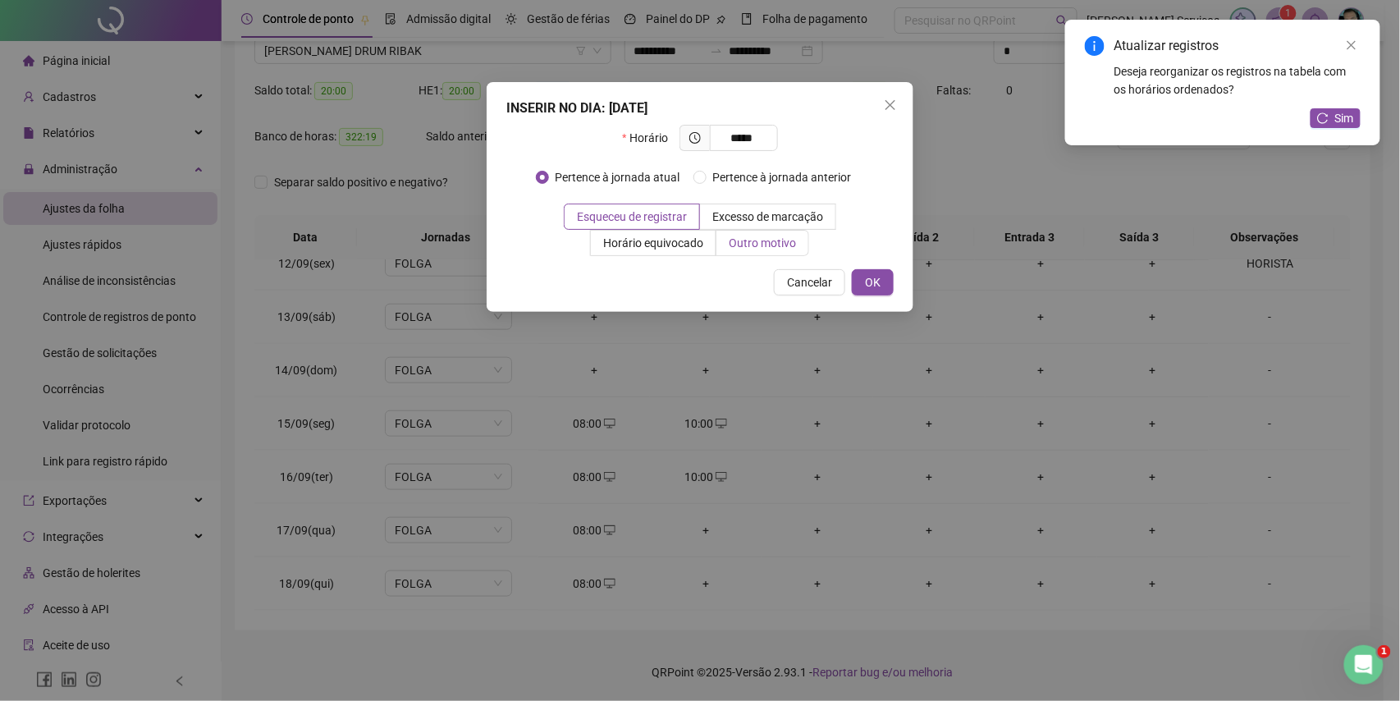
click at [729, 238] on span "Outro motivo" at bounding box center [762, 242] width 67 height 13
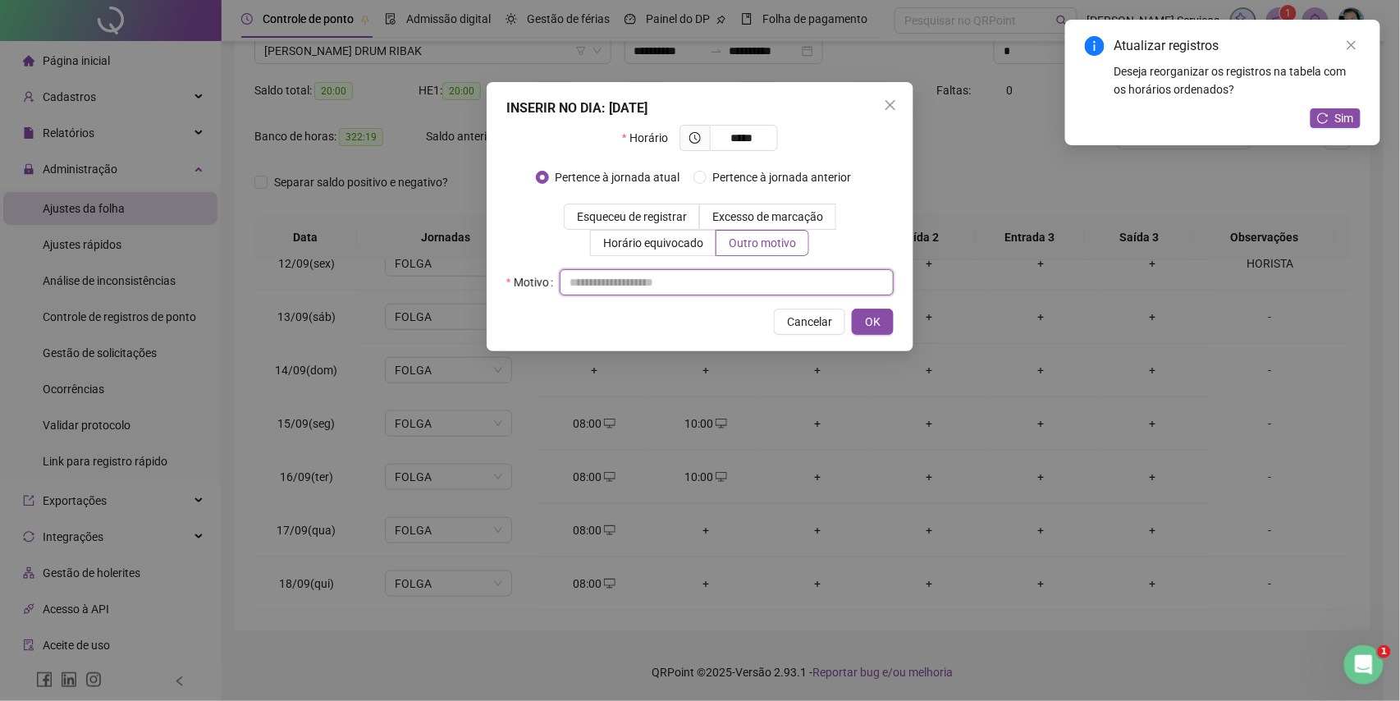
click at [730, 283] on input "text" at bounding box center [727, 282] width 334 height 26
click at [871, 327] on span "OK" at bounding box center [873, 322] width 16 height 18
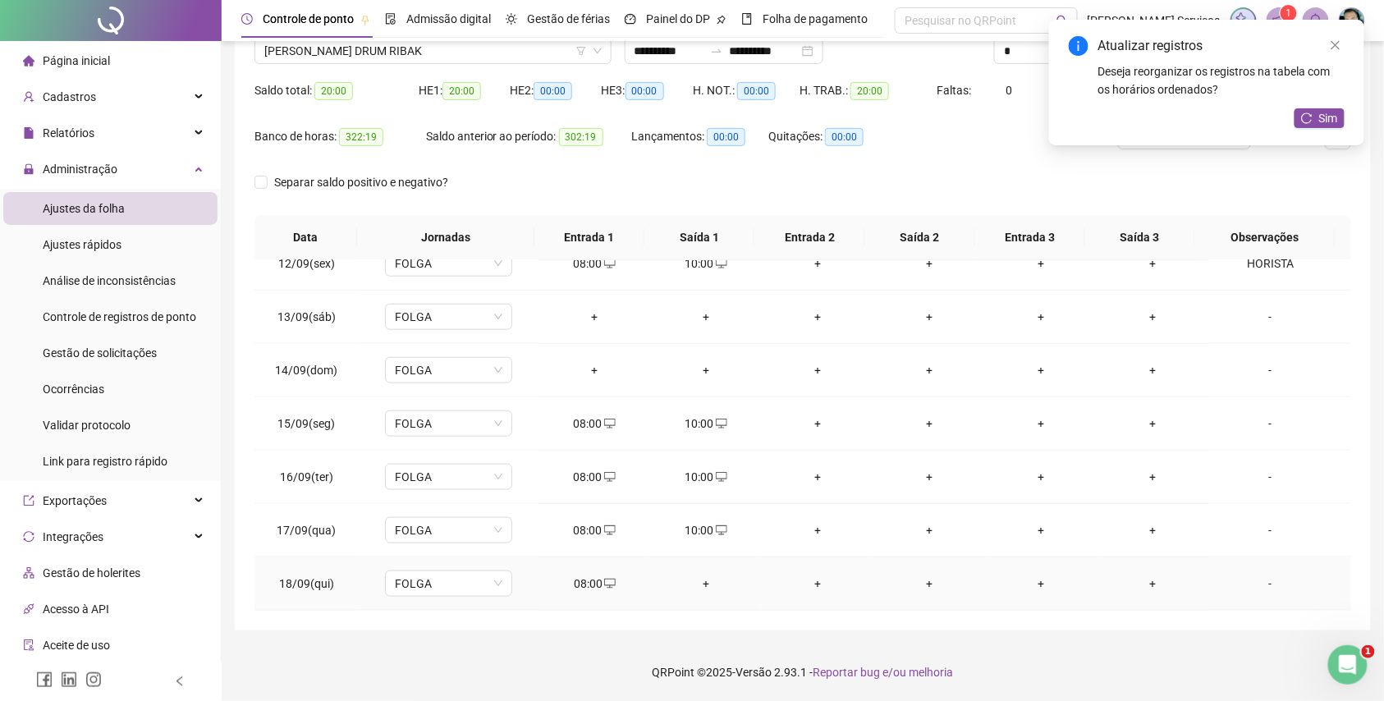
click at [700, 591] on div "+" at bounding box center [705, 584] width 85 height 18
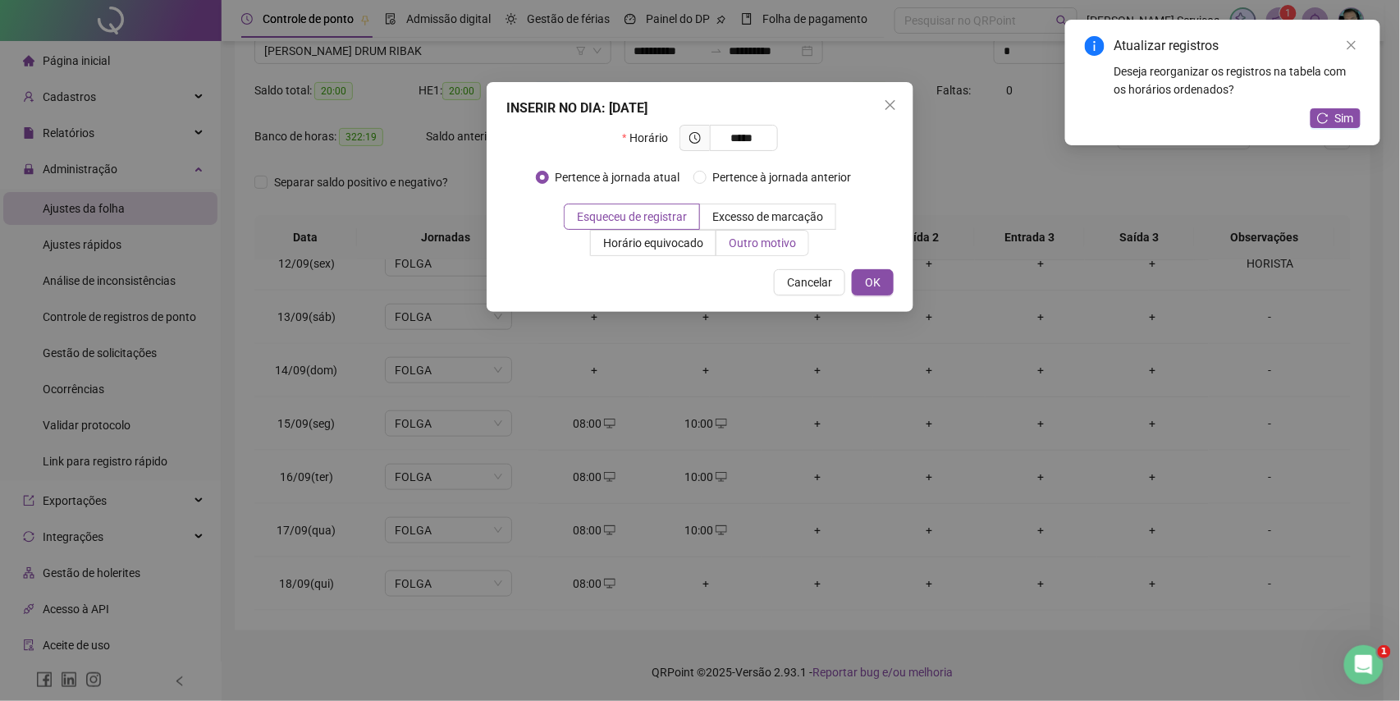
click at [785, 246] on span "Outro motivo" at bounding box center [762, 242] width 67 height 13
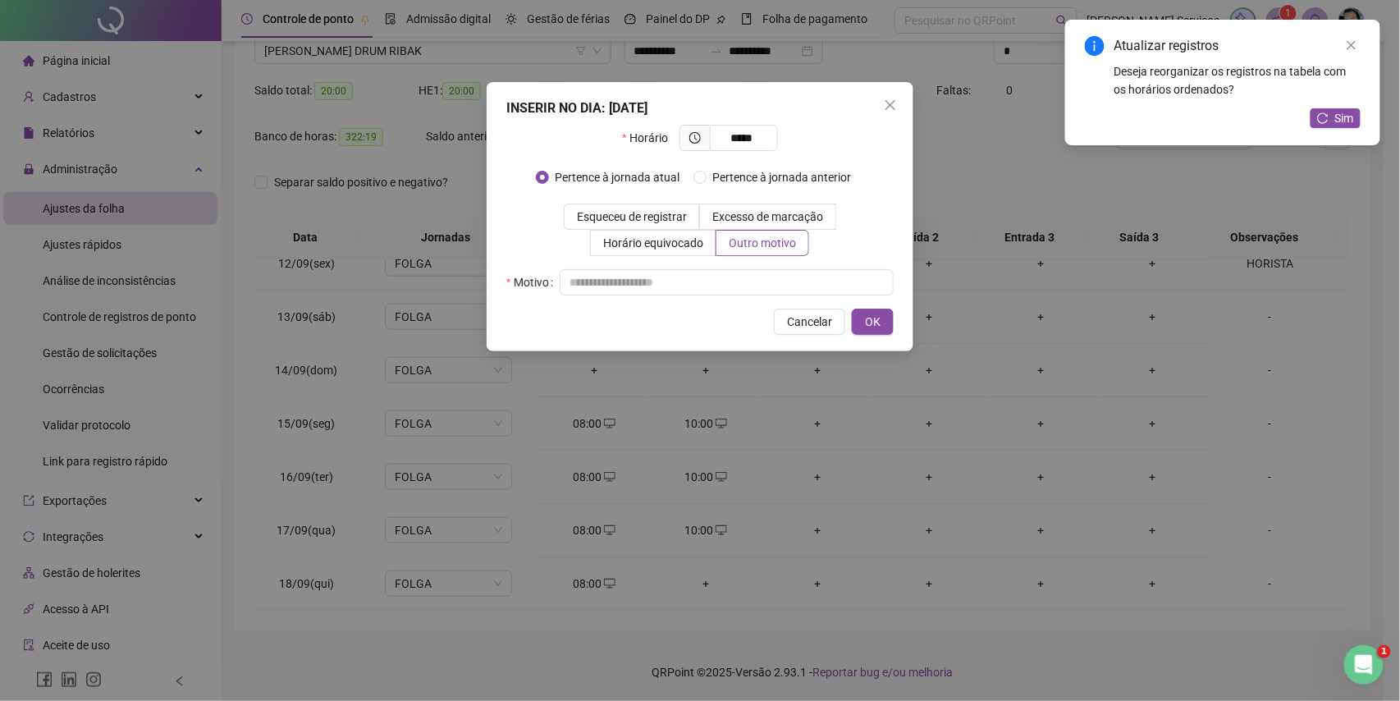
click at [778, 264] on div "Horário ***** Pertence à jornada atual Pertence à jornada anterior Esqueceu de …" at bounding box center [699, 210] width 387 height 171
click at [778, 279] on input "text" at bounding box center [727, 282] width 334 height 26
click at [857, 316] on button "OK" at bounding box center [873, 322] width 42 height 26
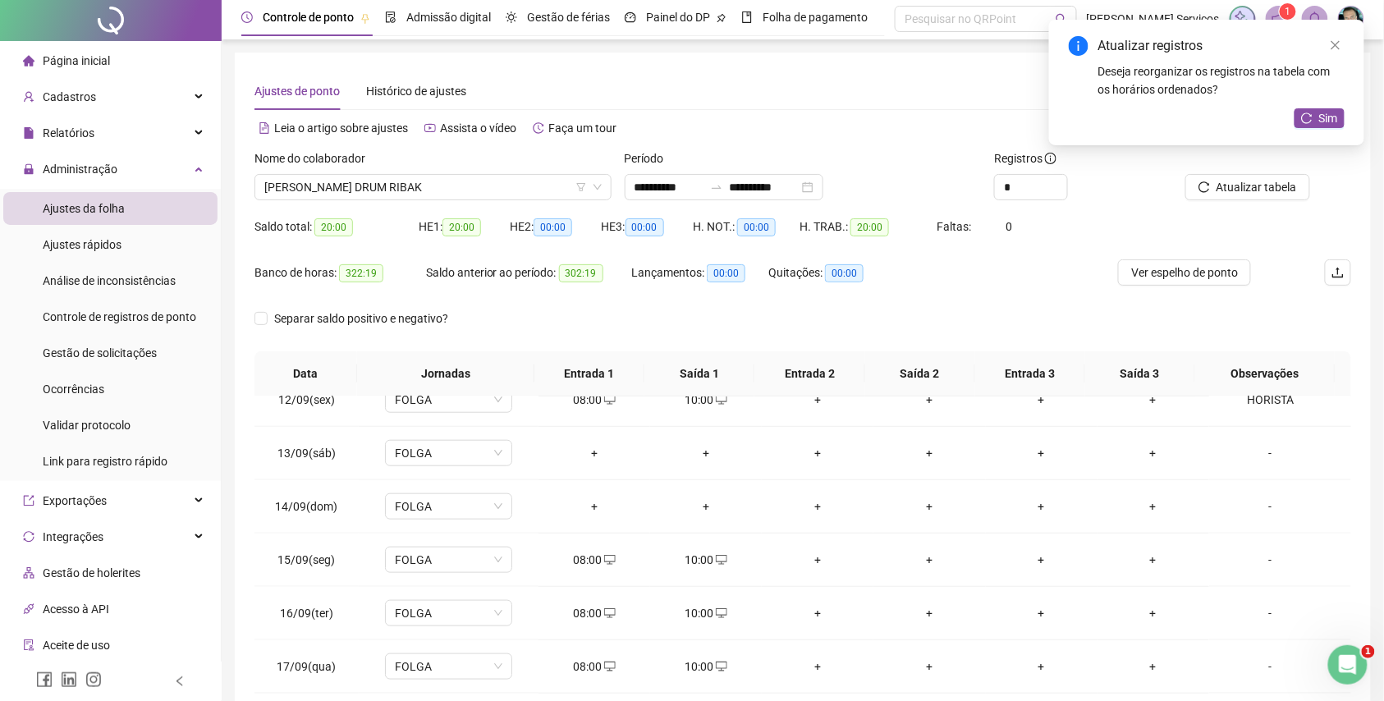
scroll to position [0, 0]
click at [1210, 178] on button "Atualizar tabela" at bounding box center [1247, 189] width 125 height 26
click at [1287, 190] on span "Atualizar tabela" at bounding box center [1257, 189] width 80 height 18
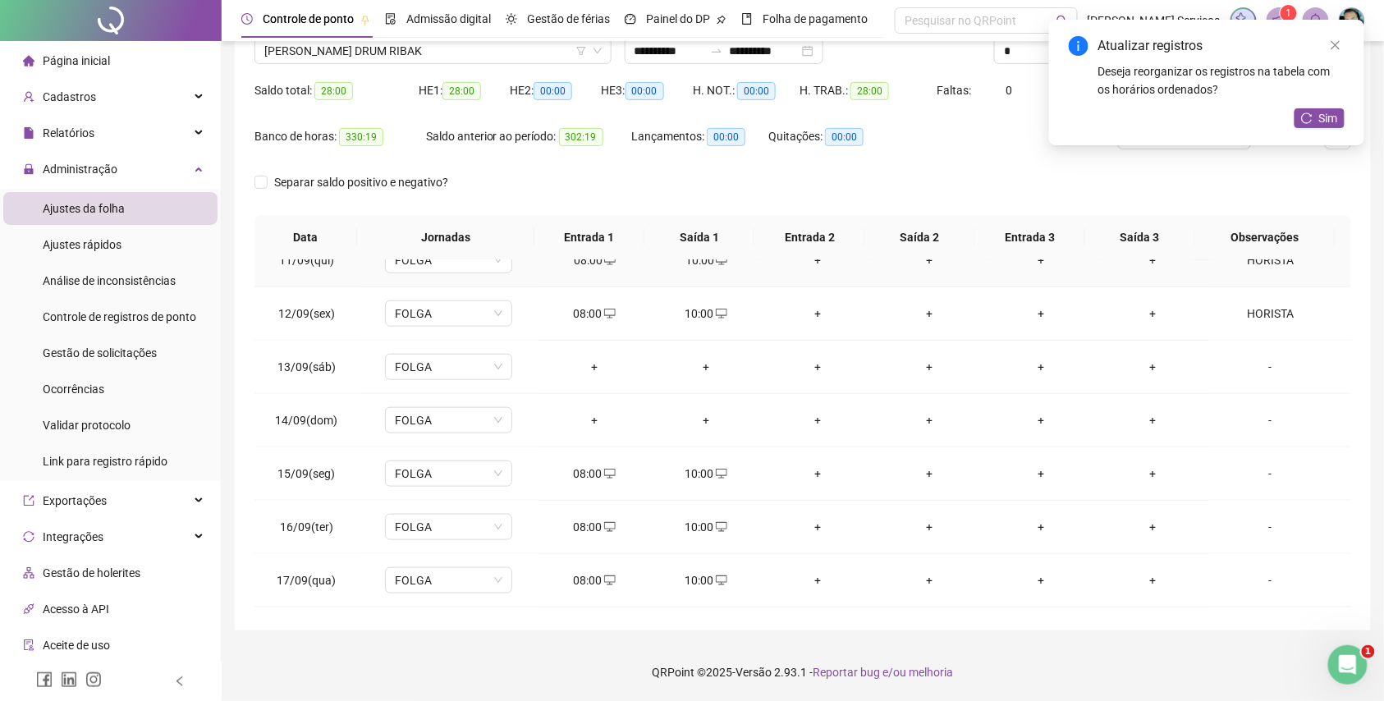
scroll to position [615, 0]
click at [470, 54] on span "[PERSON_NAME] DRUM RIBAK" at bounding box center [432, 51] width 337 height 25
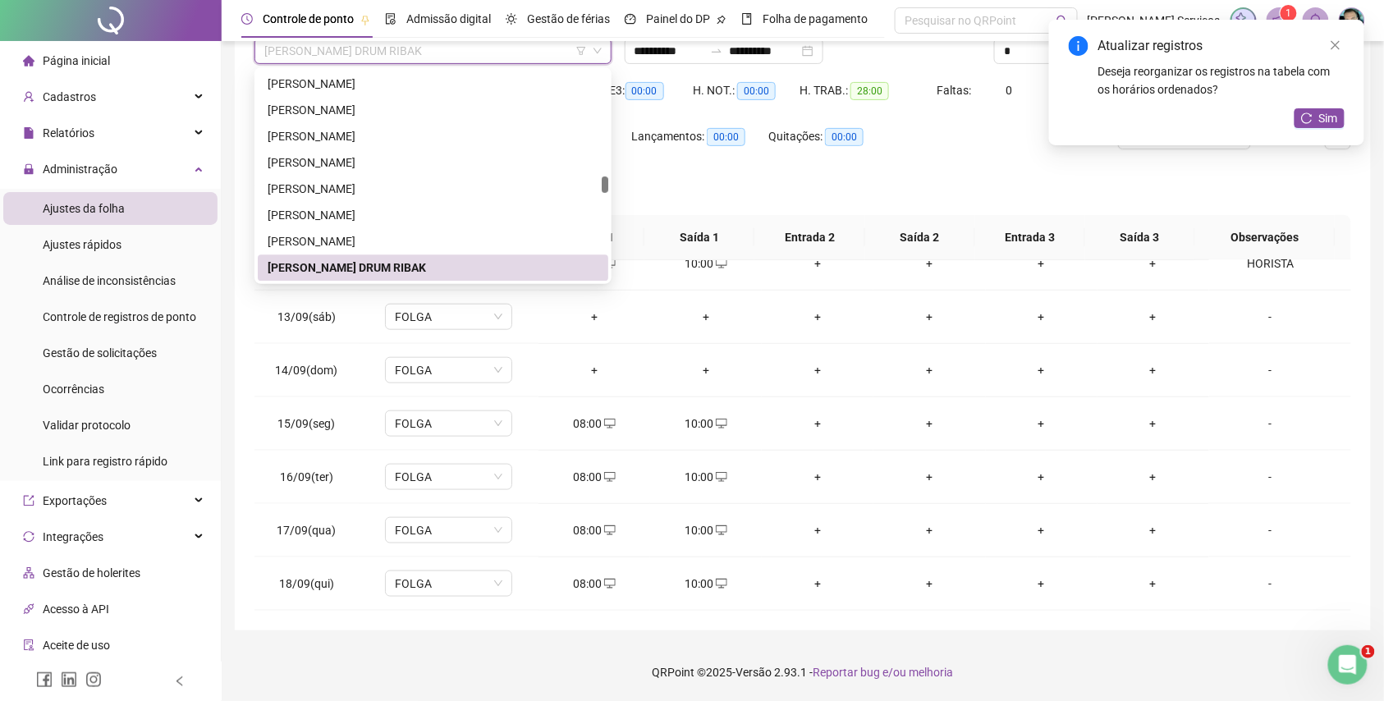
paste input "**********"
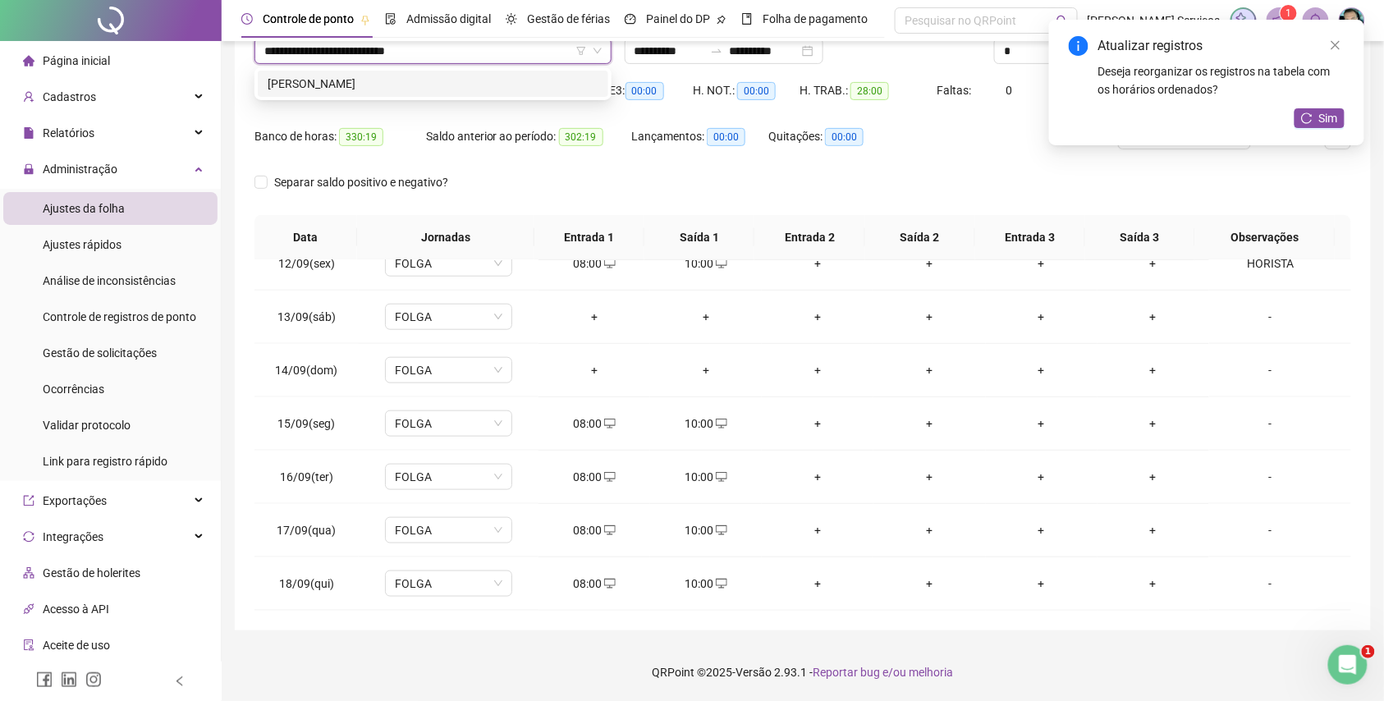
scroll to position [0, 0]
click at [522, 90] on div "[PERSON_NAME]" at bounding box center [433, 84] width 331 height 18
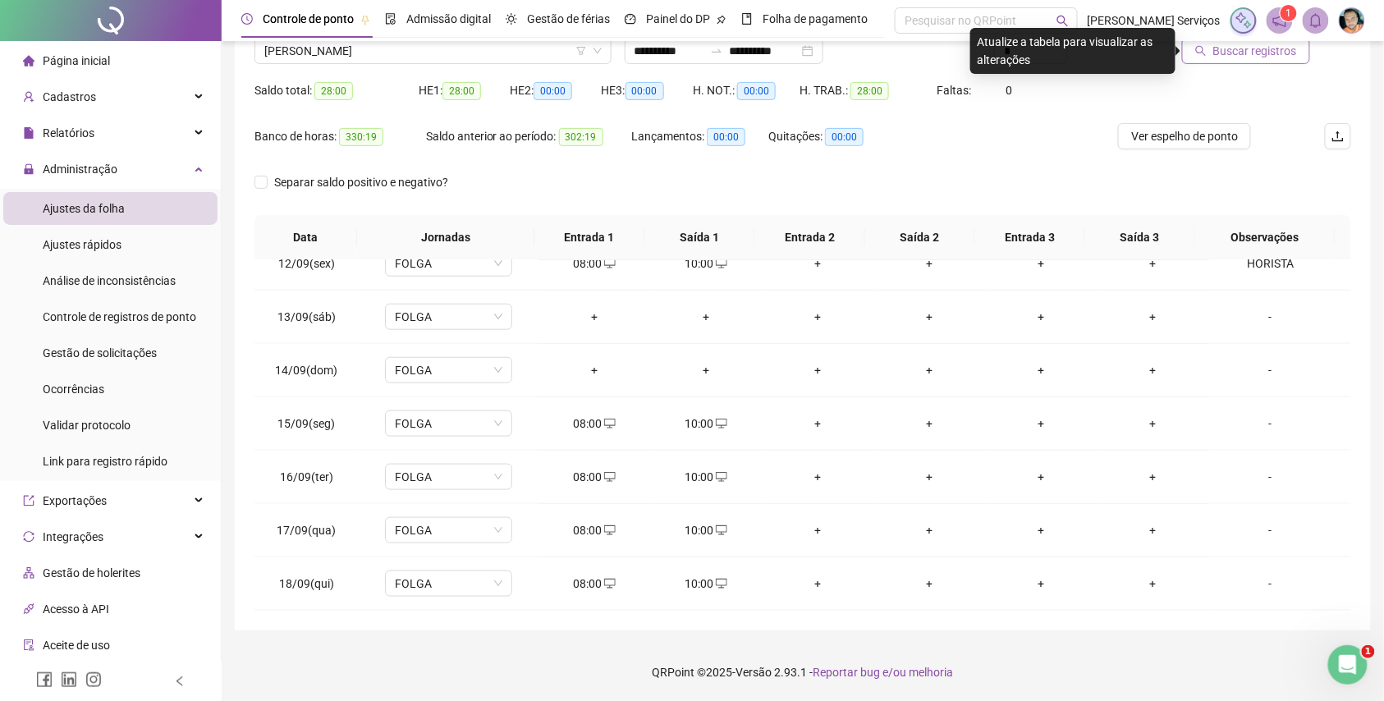
click at [1251, 51] on span "Buscar registros" at bounding box center [1255, 51] width 84 height 18
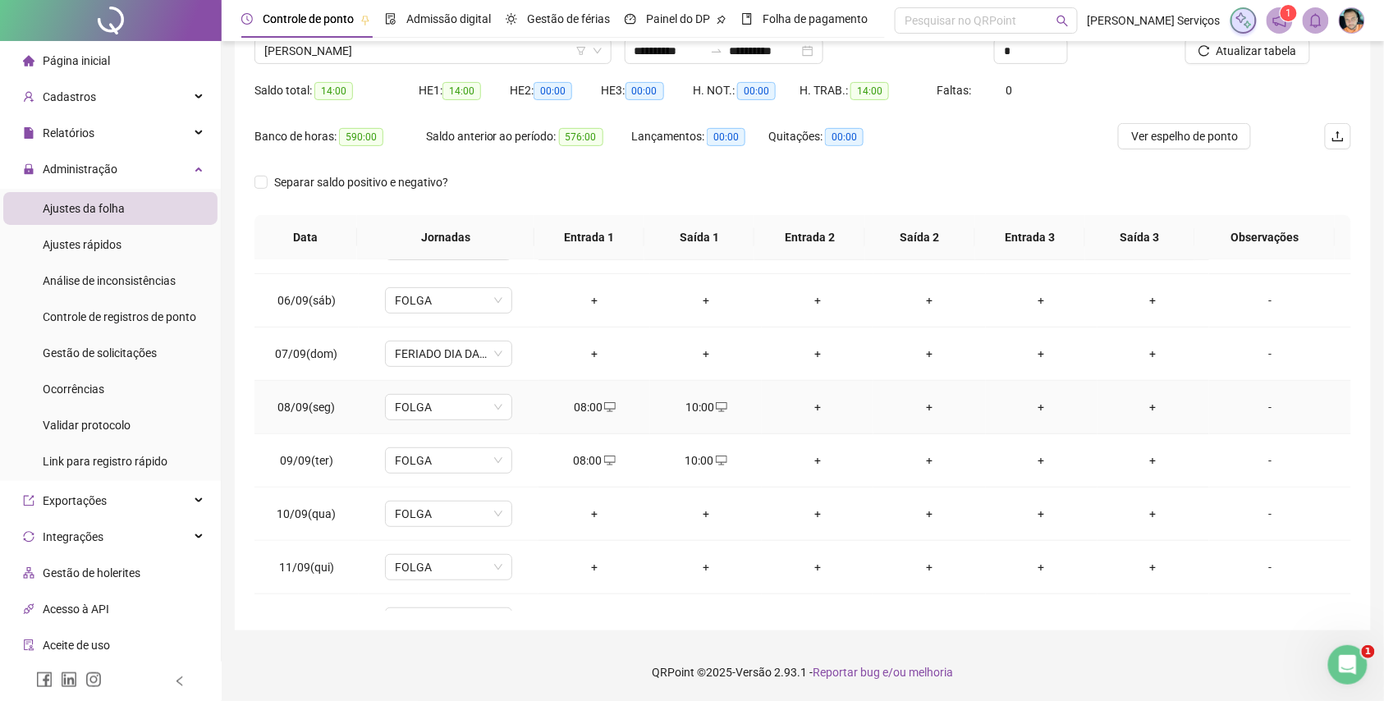
scroll to position [286, 0]
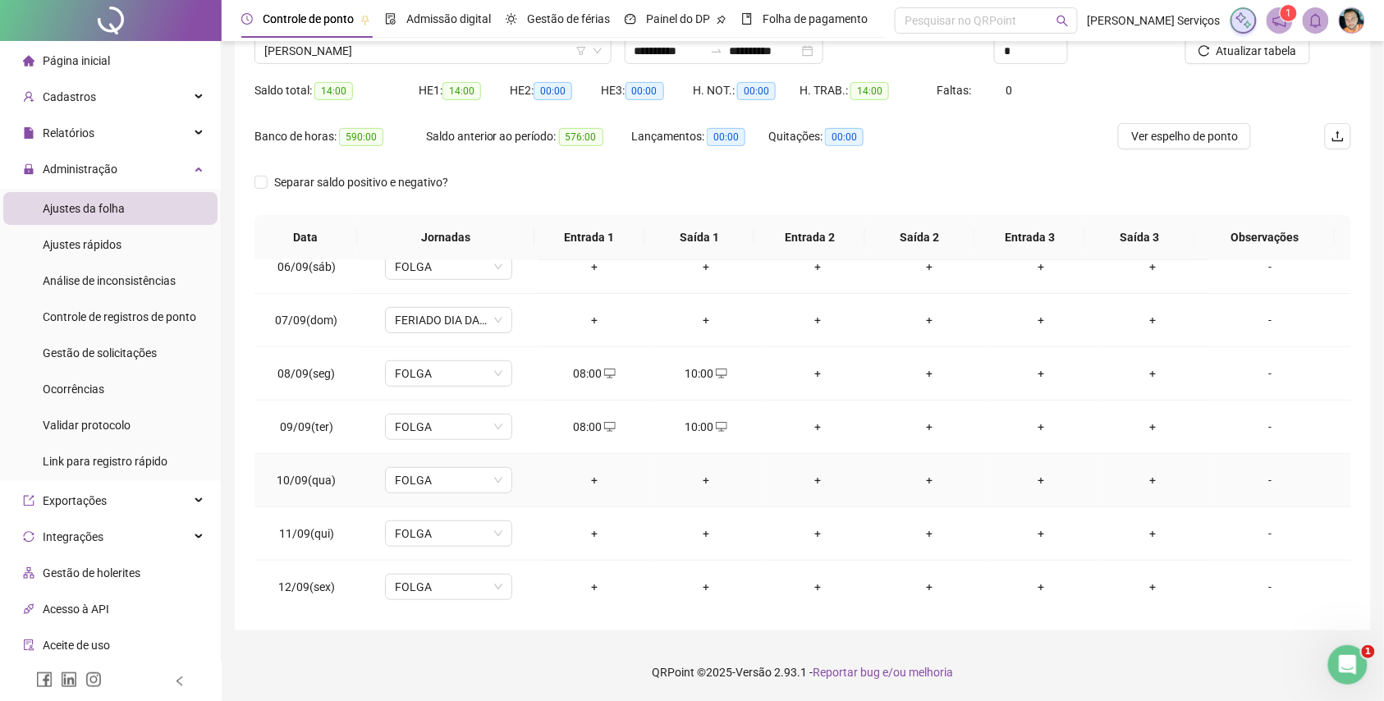
click at [591, 477] on div "+" at bounding box center [594, 480] width 85 height 18
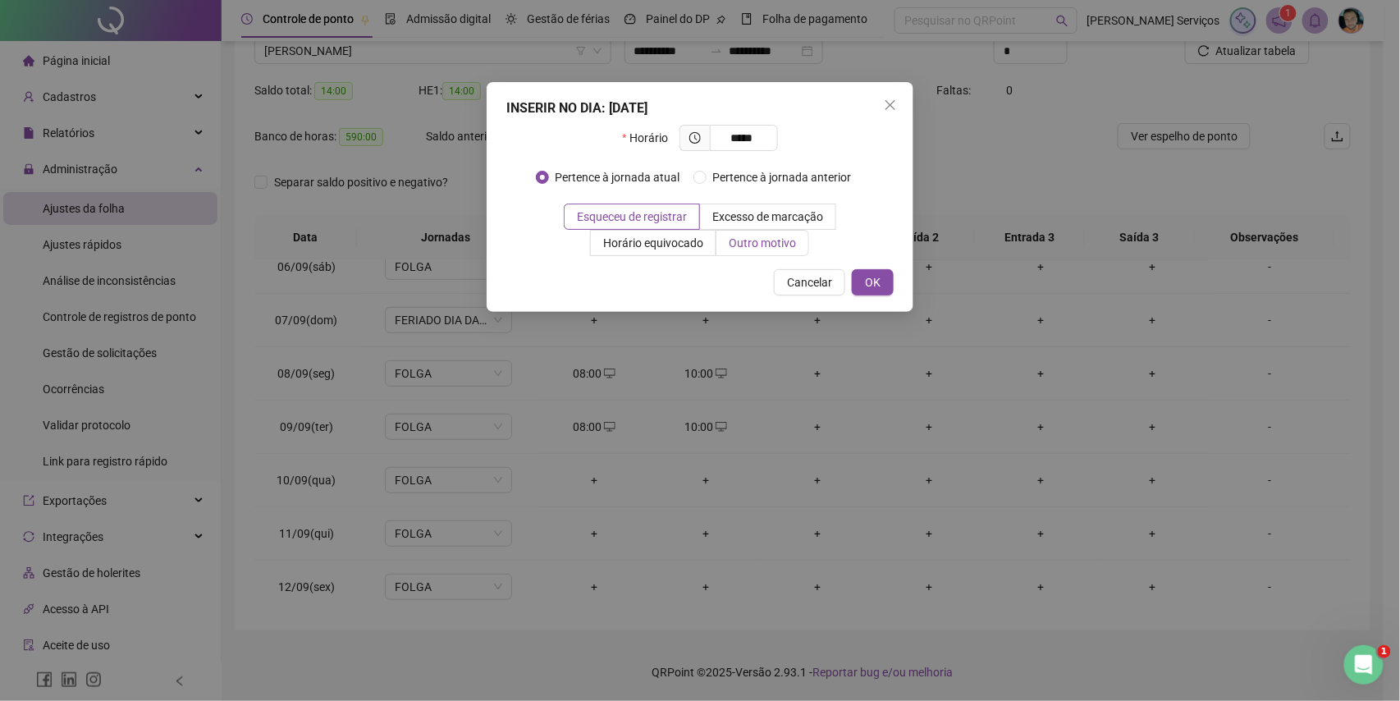
click at [779, 238] on span "Outro motivo" at bounding box center [762, 242] width 67 height 13
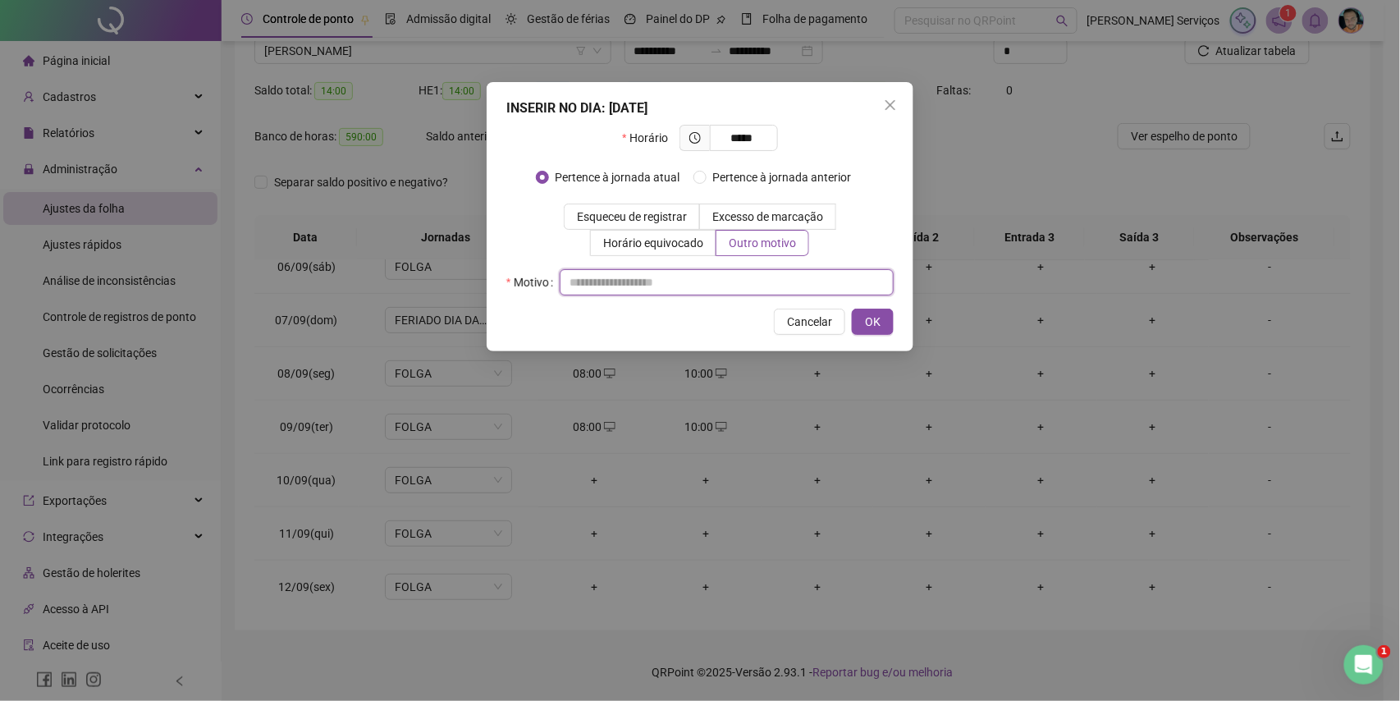
click at [769, 270] on input "text" at bounding box center [727, 282] width 334 height 26
click at [860, 310] on button "OK" at bounding box center [873, 322] width 42 height 26
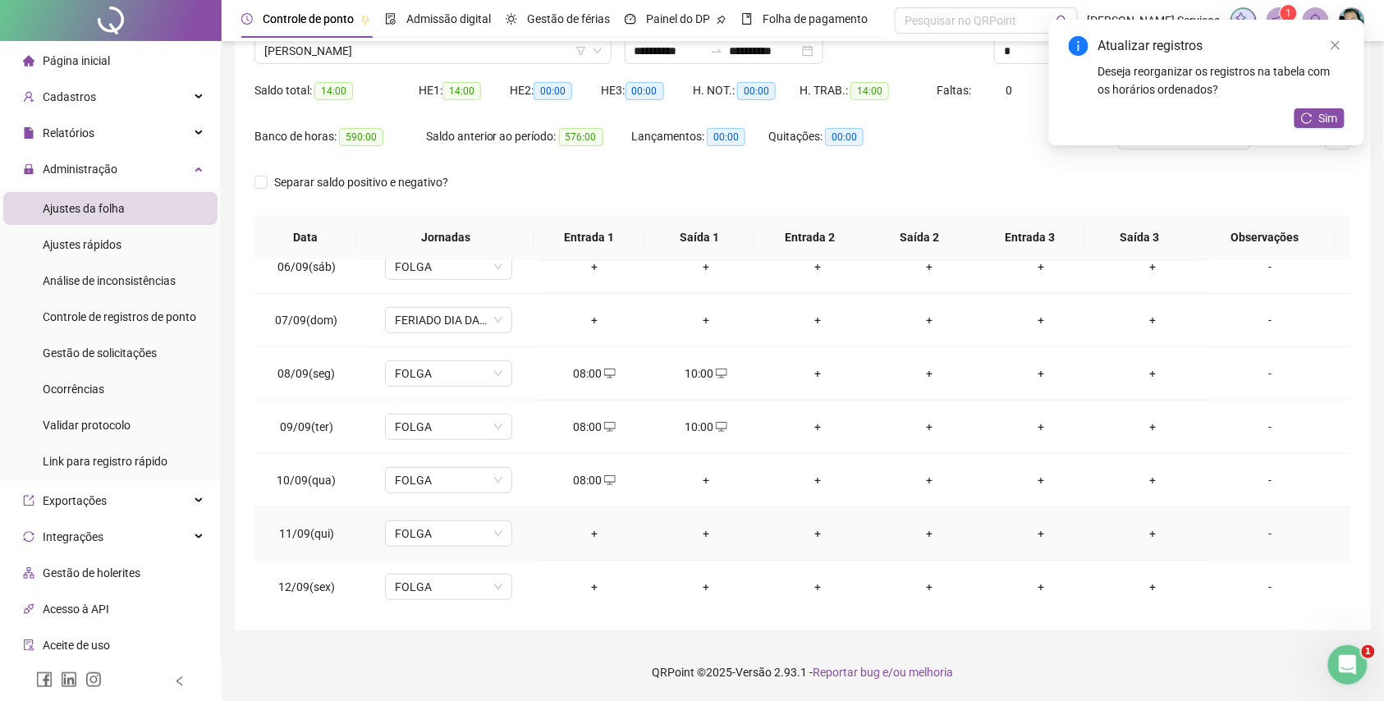
click at [599, 529] on div "+" at bounding box center [594, 534] width 85 height 18
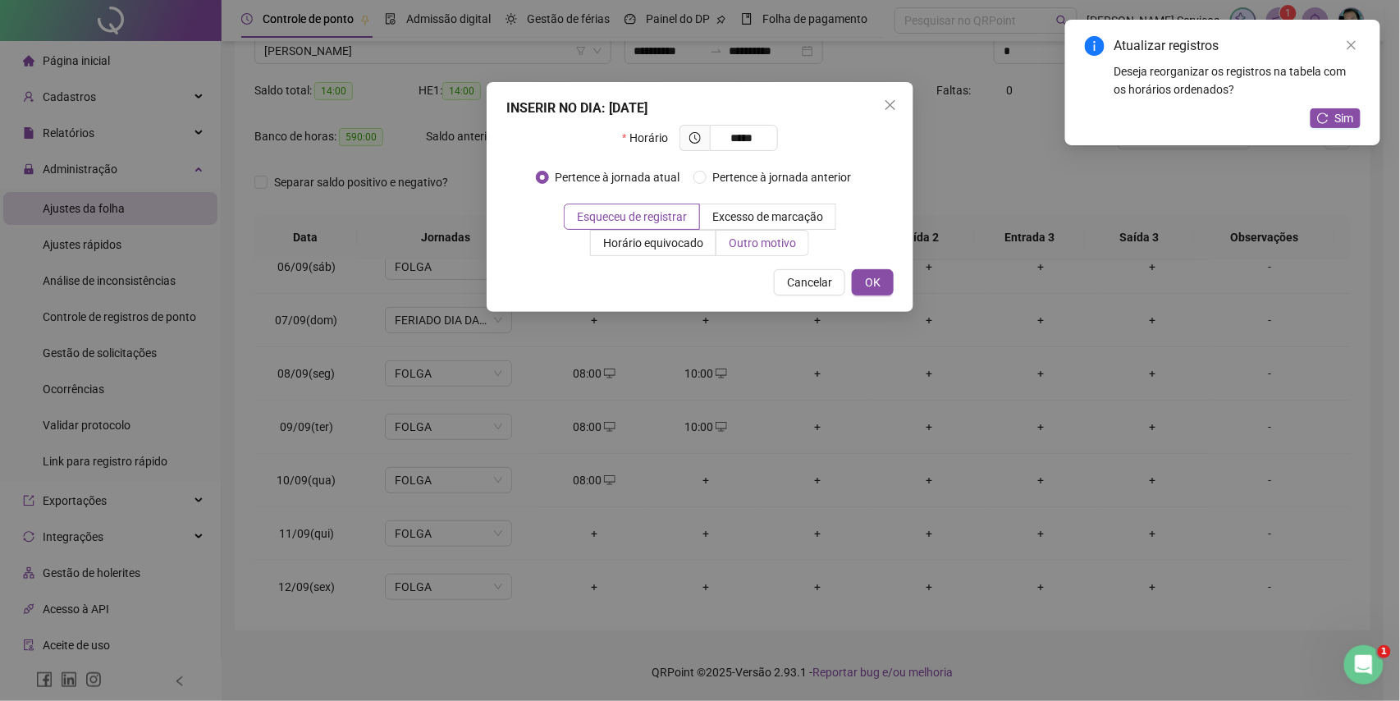
click at [780, 241] on span "Outro motivo" at bounding box center [762, 242] width 67 height 13
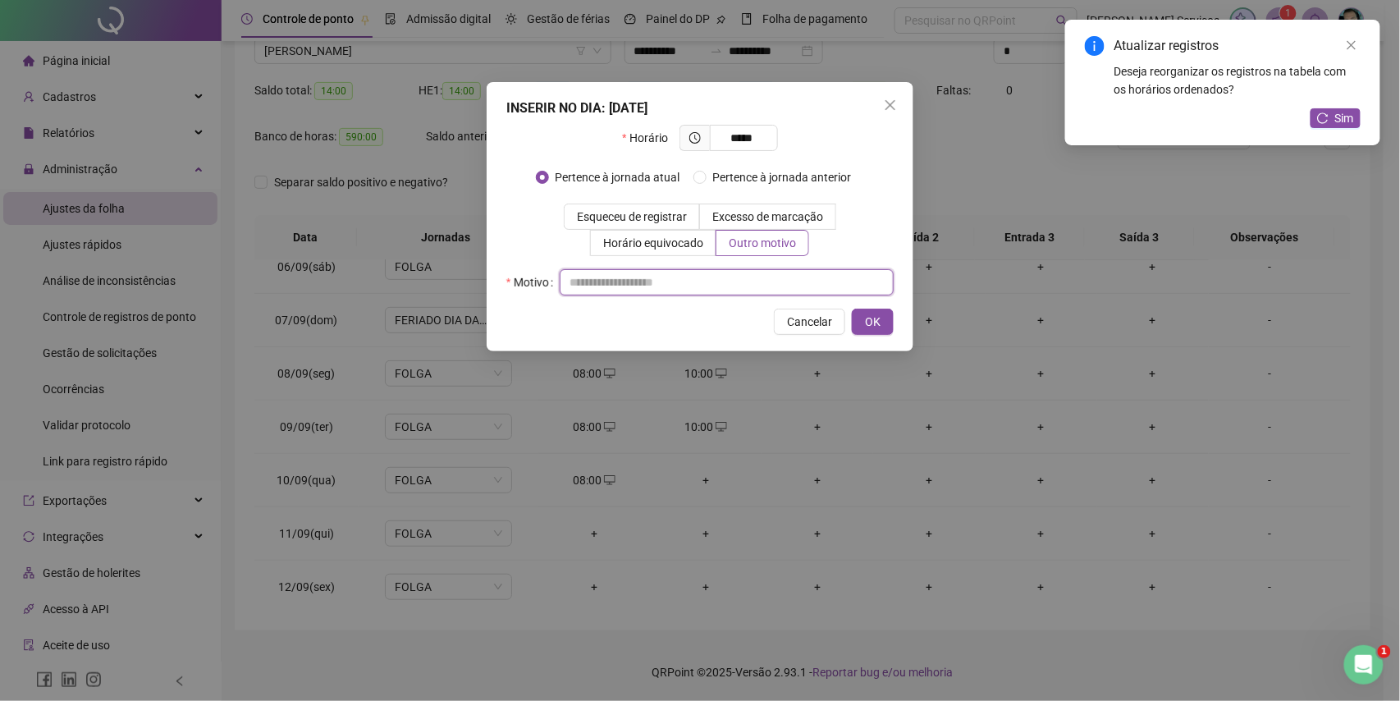
click at [768, 282] on input "text" at bounding box center [727, 282] width 334 height 26
click at [895, 330] on div "INSERIR NO DIA : 11/09/2025 Horário ***** Pertence à jornada atual Pertence à j…" at bounding box center [700, 216] width 427 height 269
click at [855, 322] on button "OK" at bounding box center [873, 322] width 42 height 26
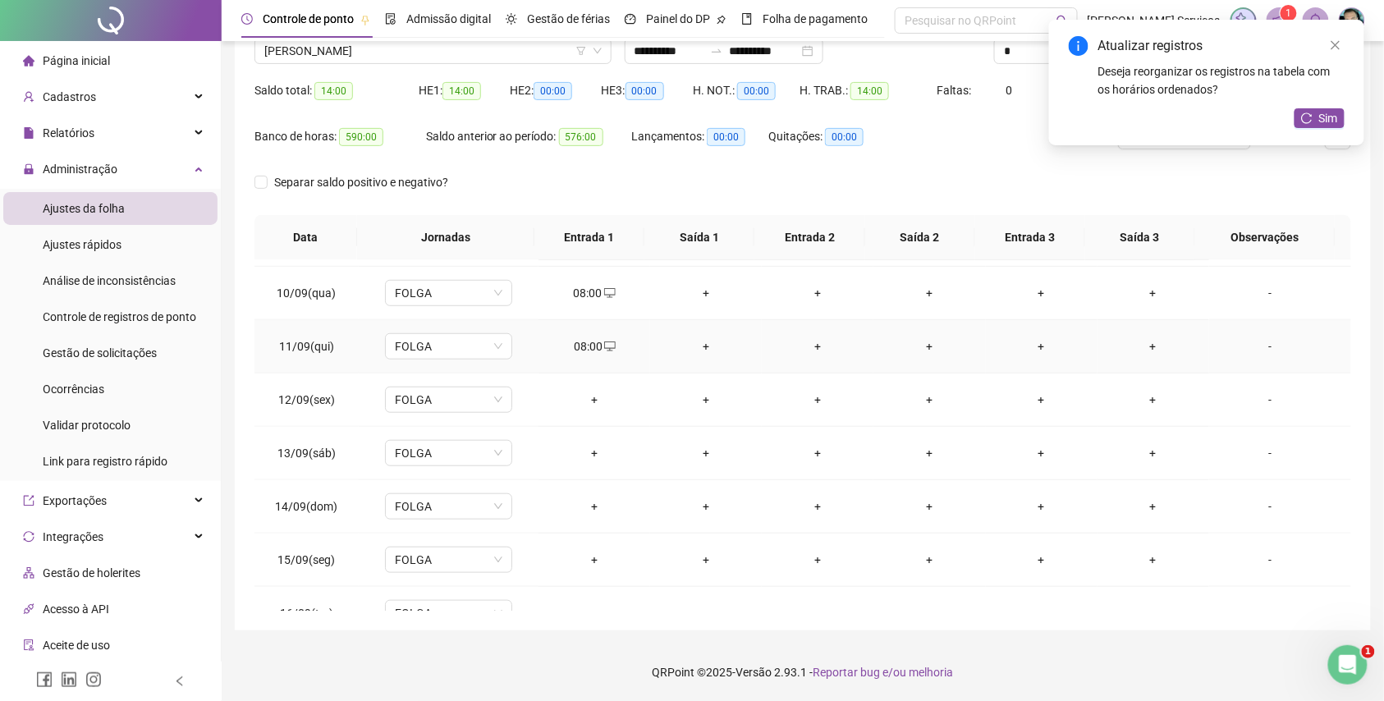
scroll to position [506, 0]
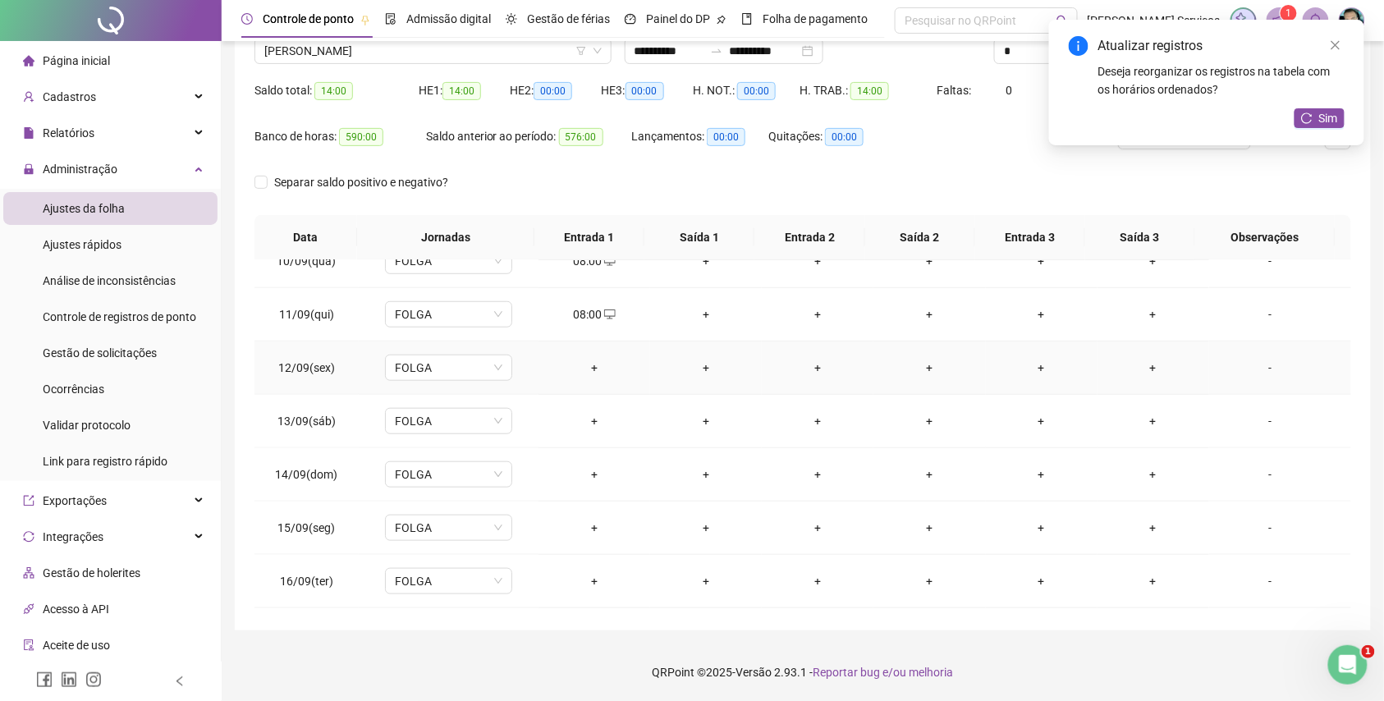
click at [595, 365] on div "+" at bounding box center [594, 368] width 85 height 18
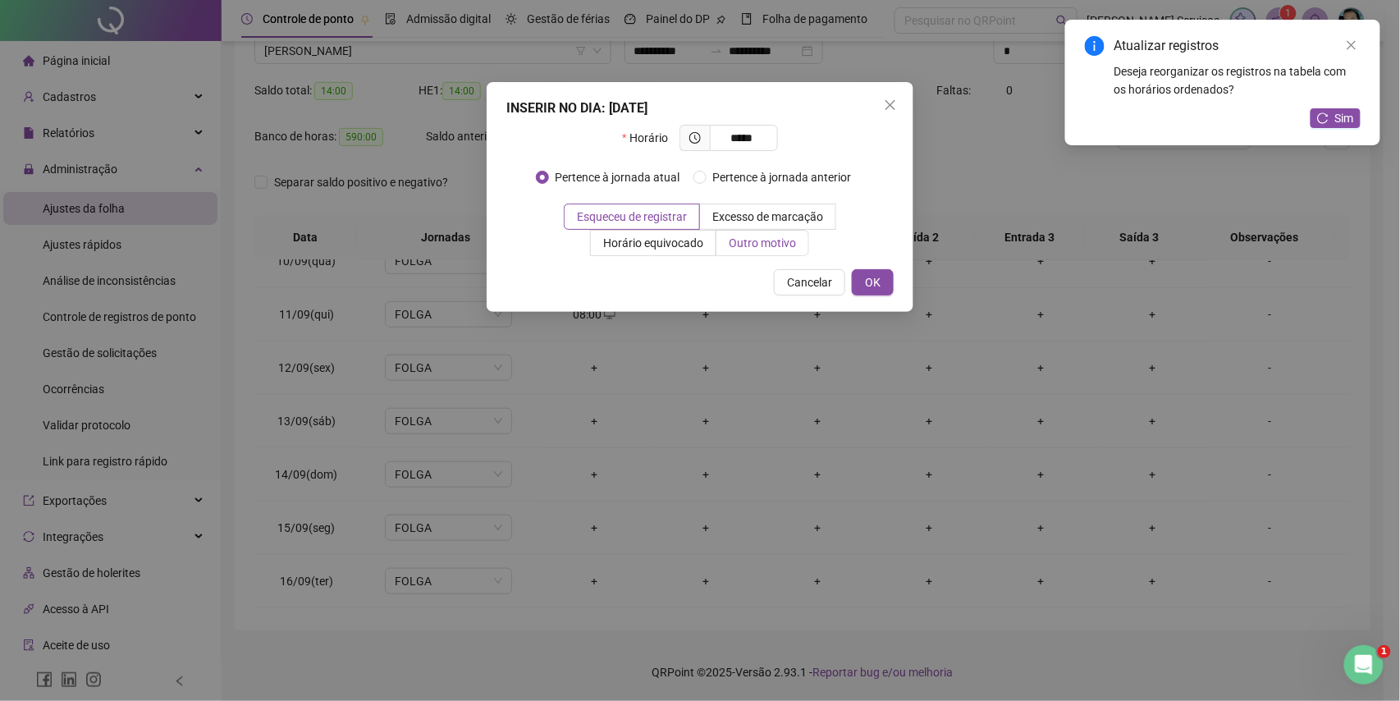
click at [766, 237] on span "Outro motivo" at bounding box center [762, 242] width 67 height 13
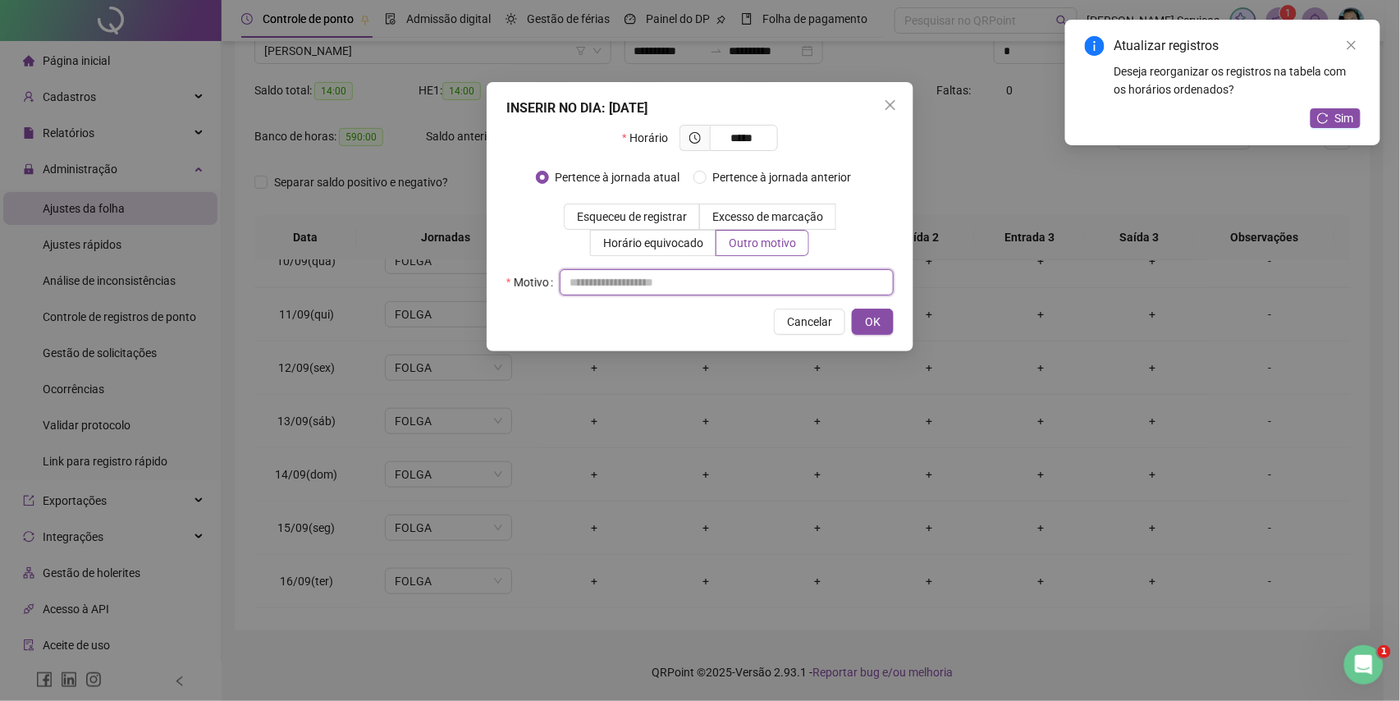
click at [766, 277] on input "text" at bounding box center [727, 282] width 334 height 26
click at [878, 323] on span "OK" at bounding box center [873, 322] width 16 height 18
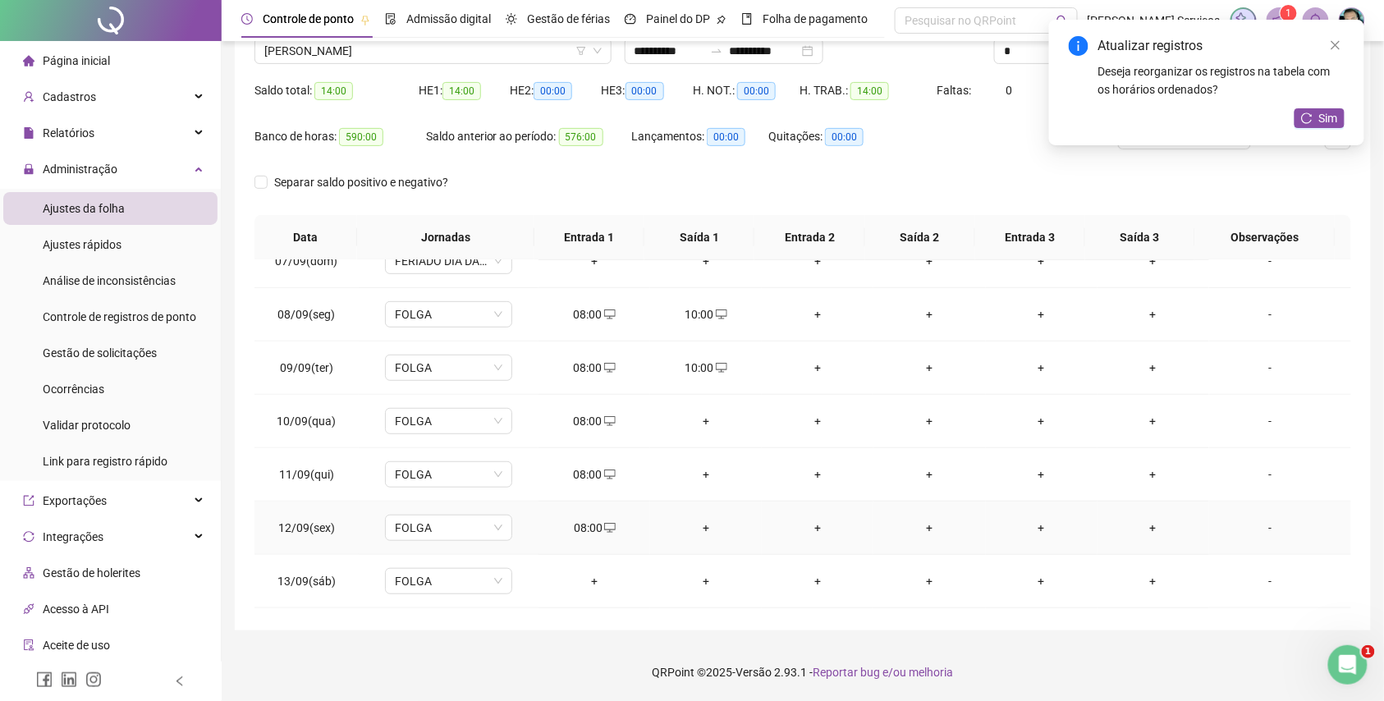
scroll to position [286, 0]
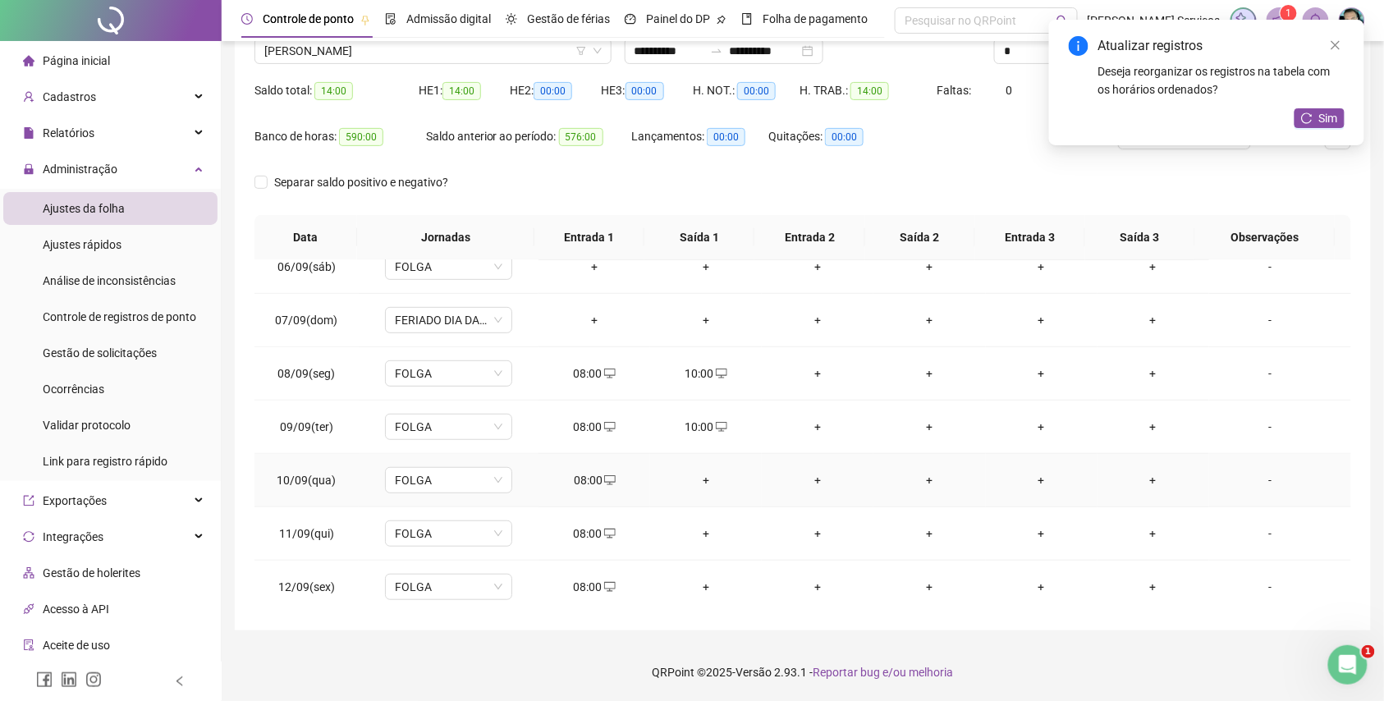
click at [703, 481] on div "+" at bounding box center [705, 480] width 85 height 18
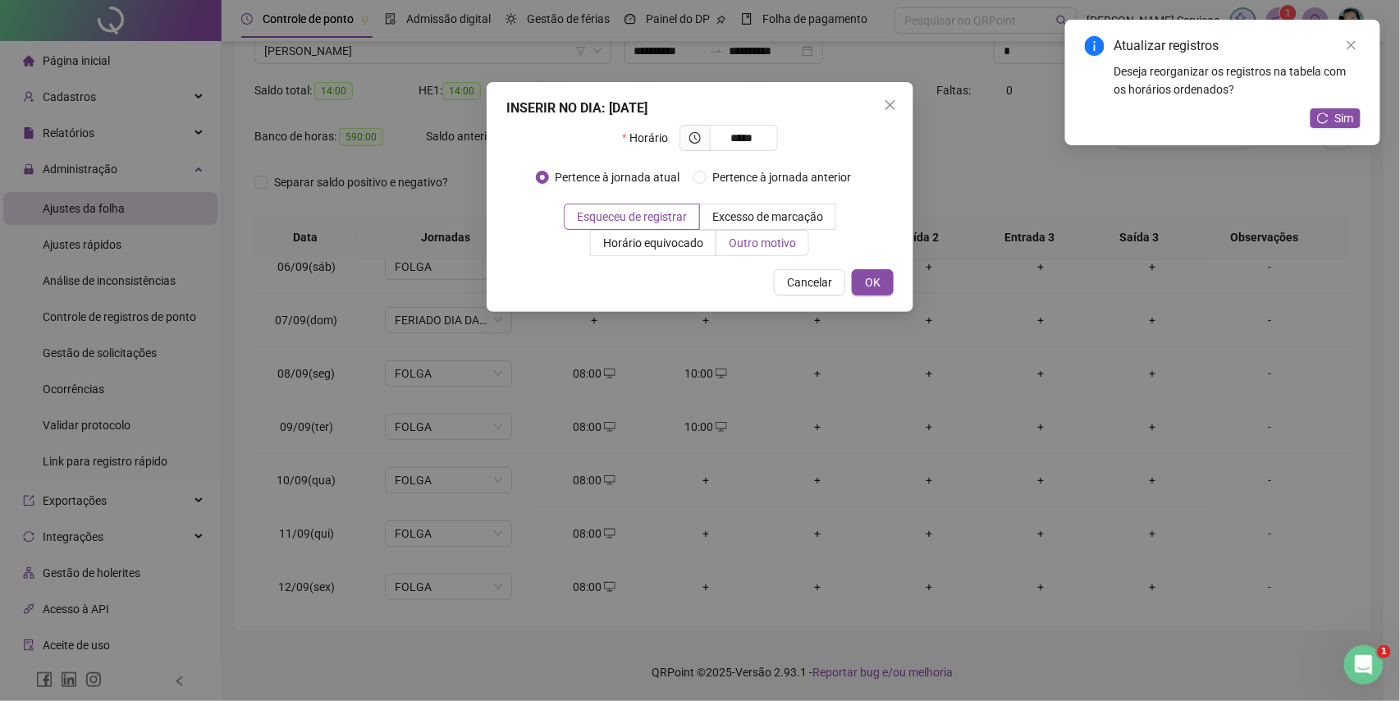
click at [763, 236] on span "Outro motivo" at bounding box center [762, 242] width 67 height 13
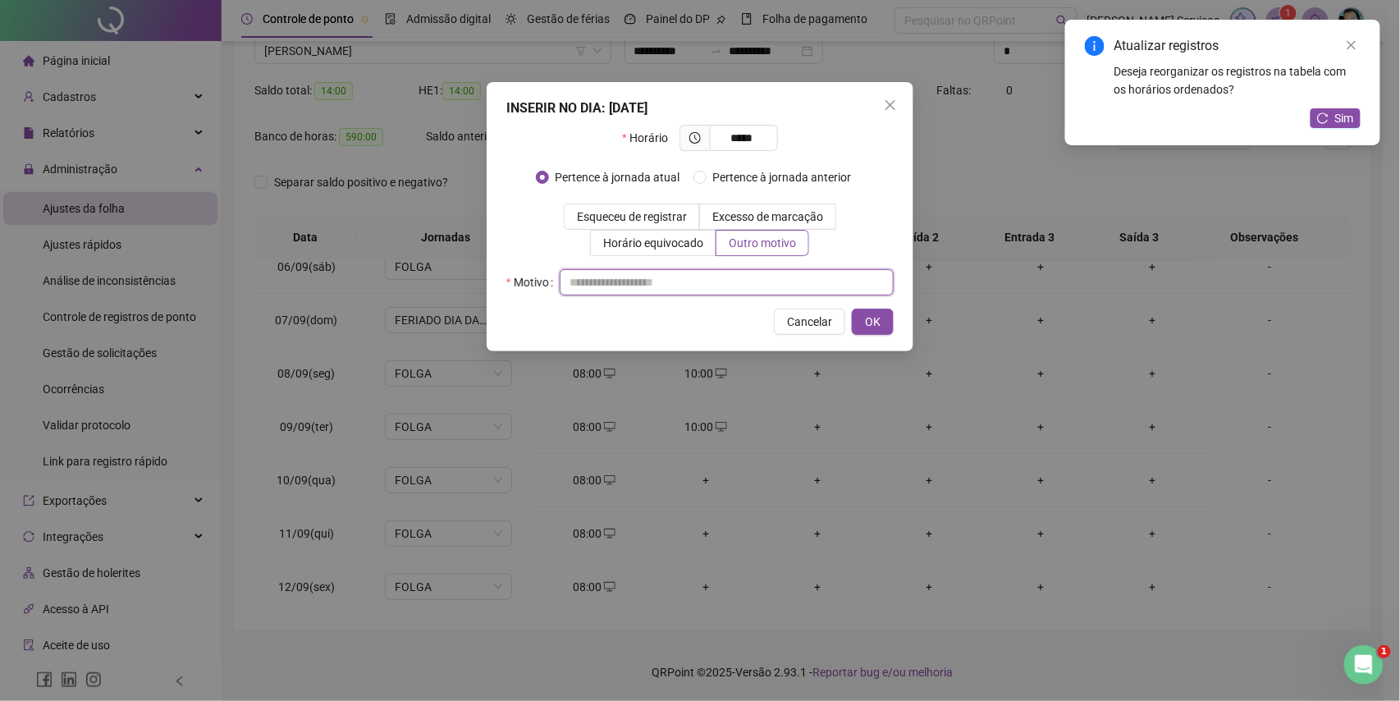
click at [759, 277] on input "text" at bounding box center [727, 282] width 334 height 26
click at [864, 323] on button "OK" at bounding box center [873, 322] width 42 height 26
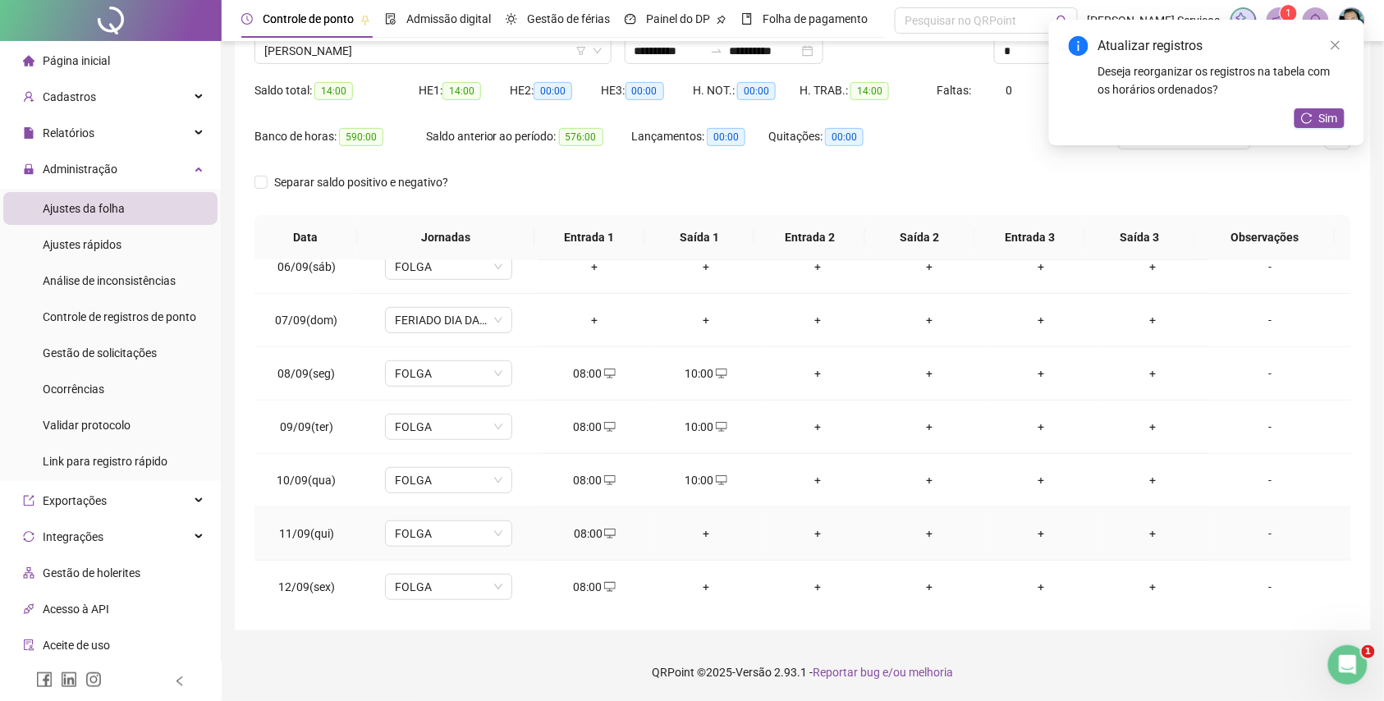
click at [703, 525] on td "+" at bounding box center [706, 533] width 112 height 53
click at [703, 529] on div "+" at bounding box center [705, 534] width 85 height 18
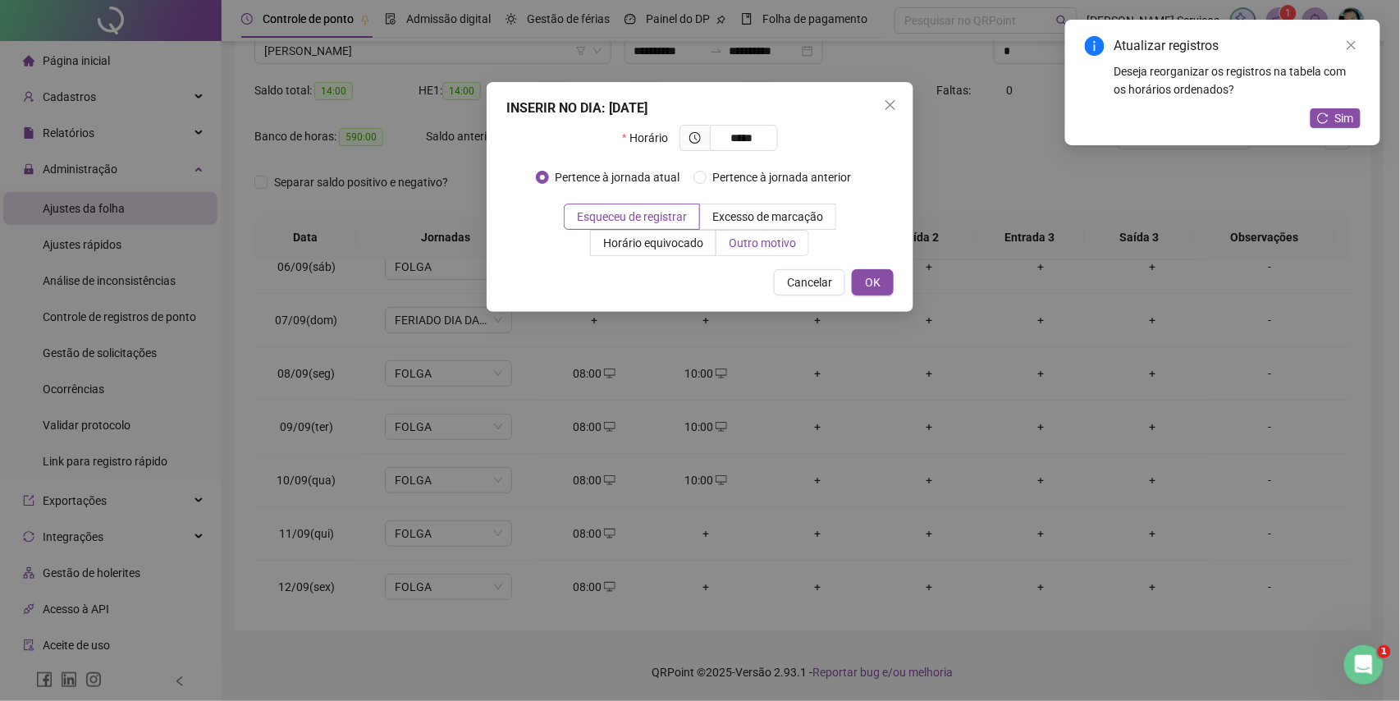
click at [763, 243] on span "Outro motivo" at bounding box center [762, 242] width 67 height 13
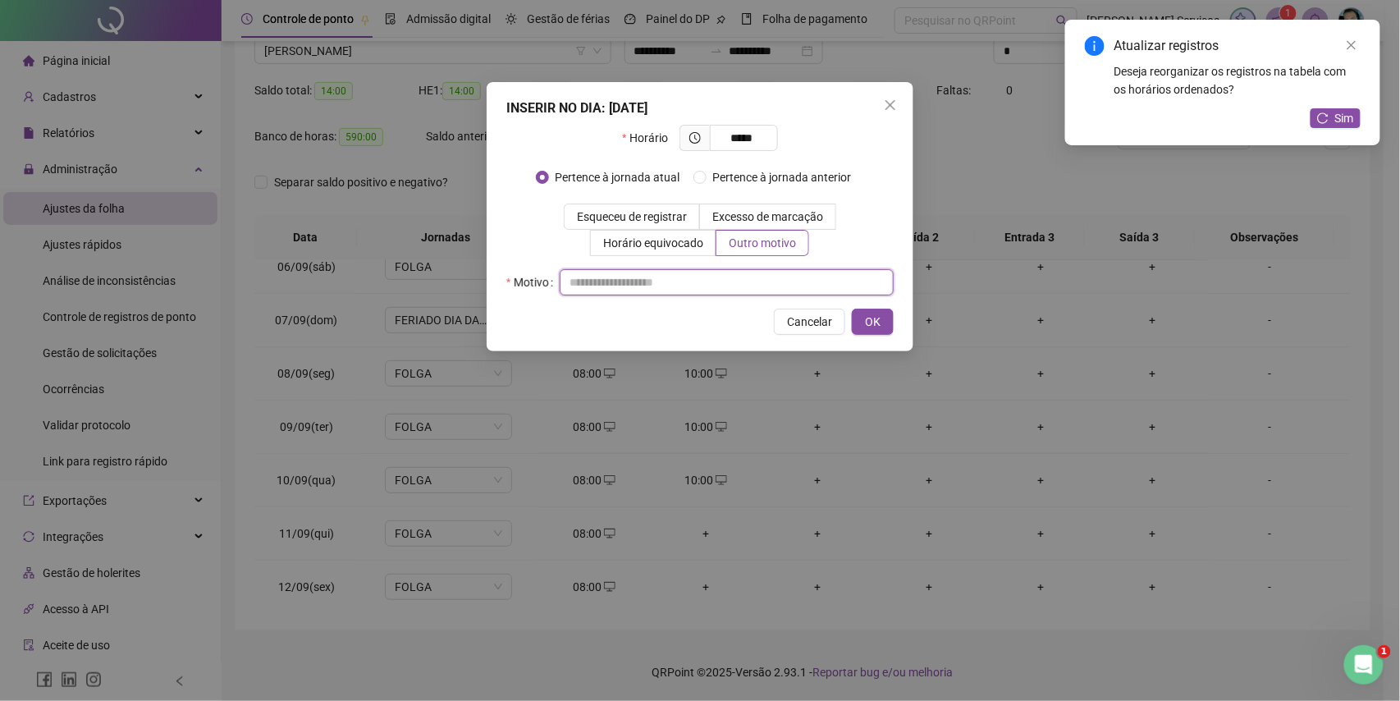
click at [763, 284] on input "text" at bounding box center [727, 282] width 334 height 26
click at [882, 328] on button "OK" at bounding box center [873, 322] width 42 height 26
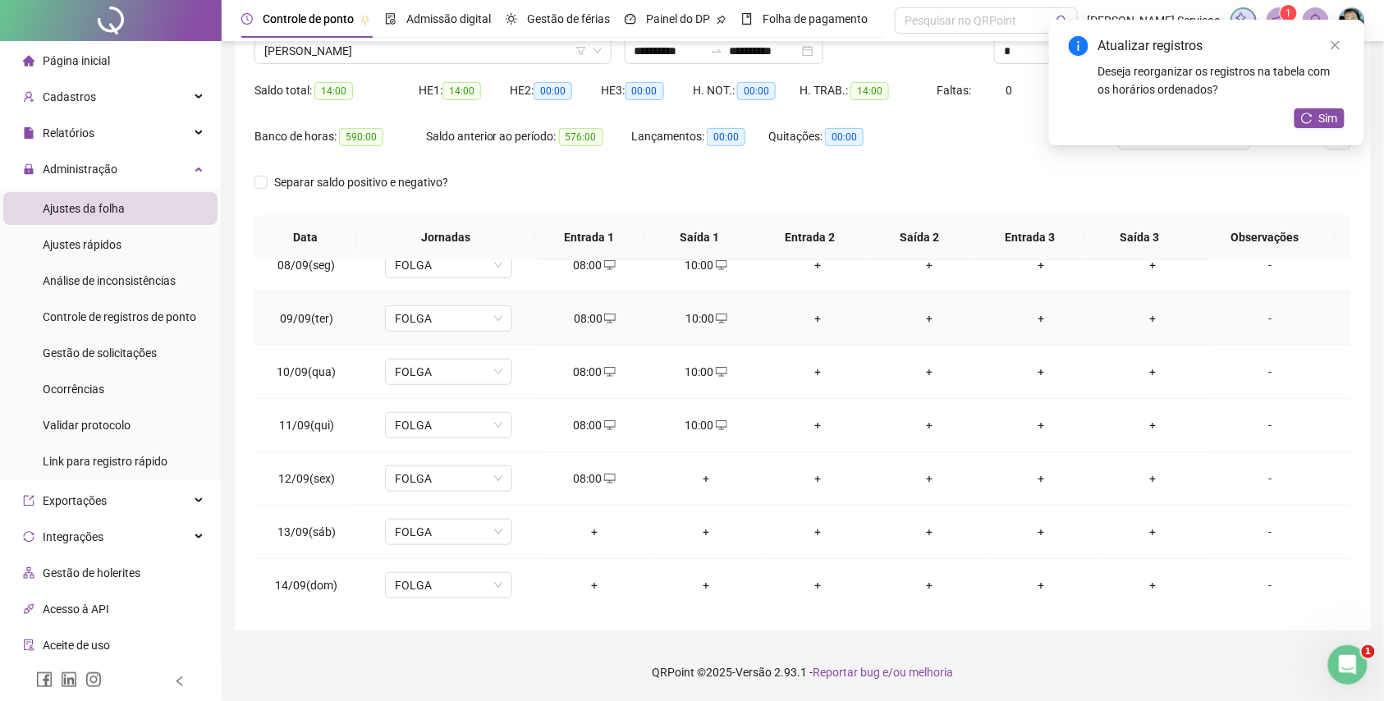
scroll to position [396, 0]
click at [713, 470] on td "+" at bounding box center [706, 477] width 112 height 53
click at [709, 470] on td "+" at bounding box center [706, 477] width 112 height 53
click at [698, 481] on div "+" at bounding box center [705, 478] width 85 height 18
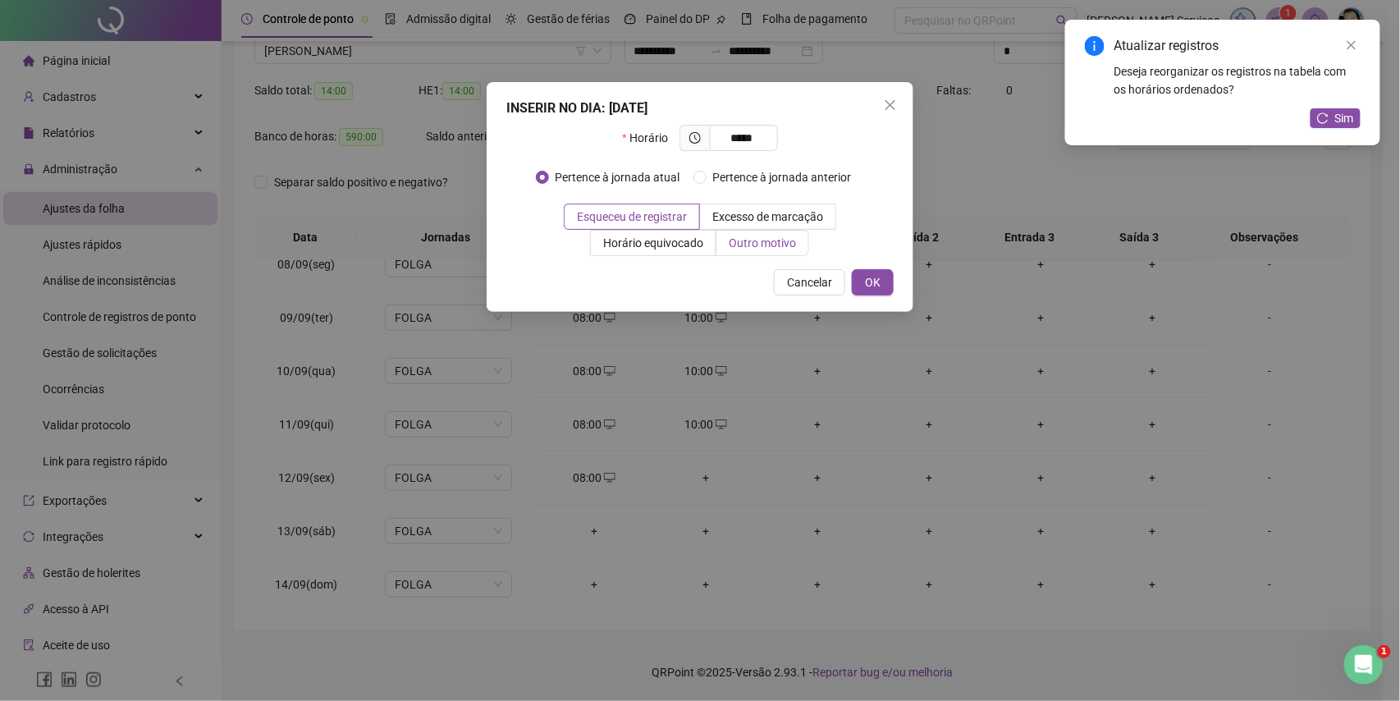
click at [791, 238] on span "Outro motivo" at bounding box center [762, 242] width 67 height 13
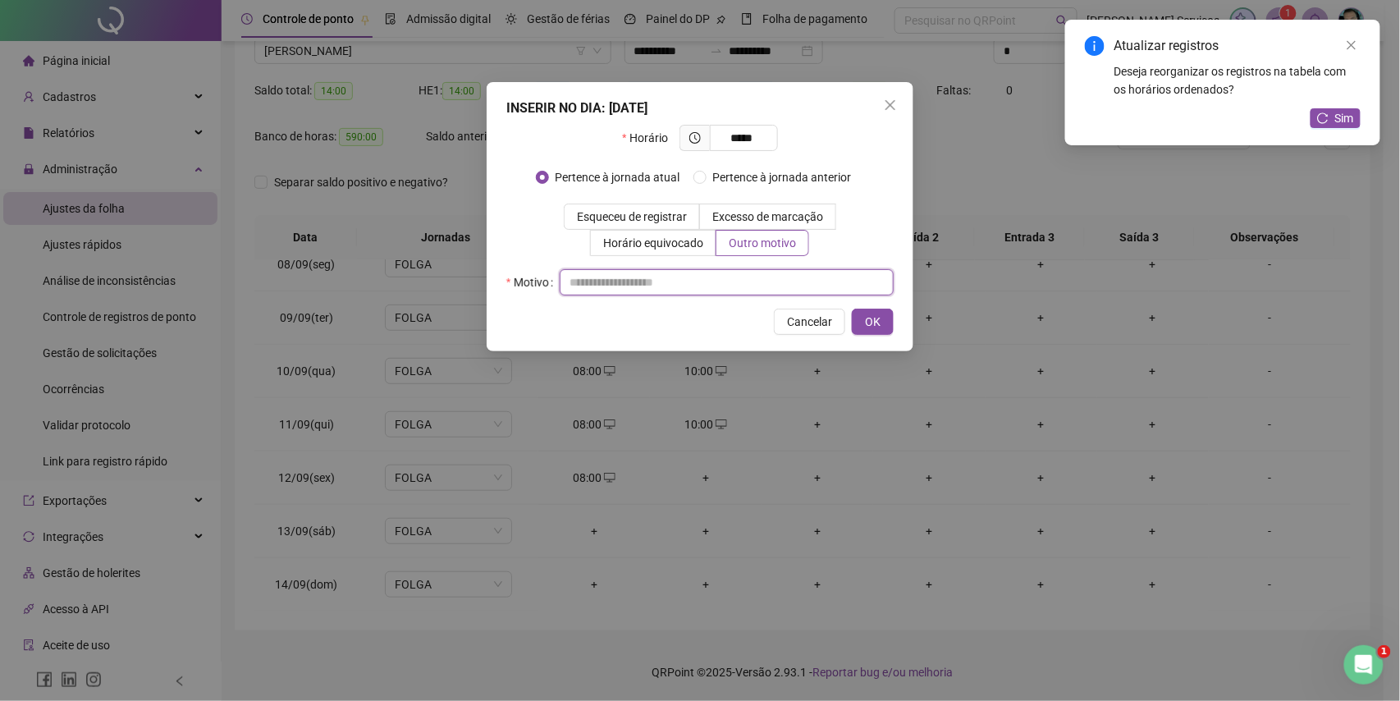
click at [769, 271] on input "text" at bounding box center [727, 282] width 334 height 26
click at [864, 319] on button "OK" at bounding box center [873, 322] width 42 height 26
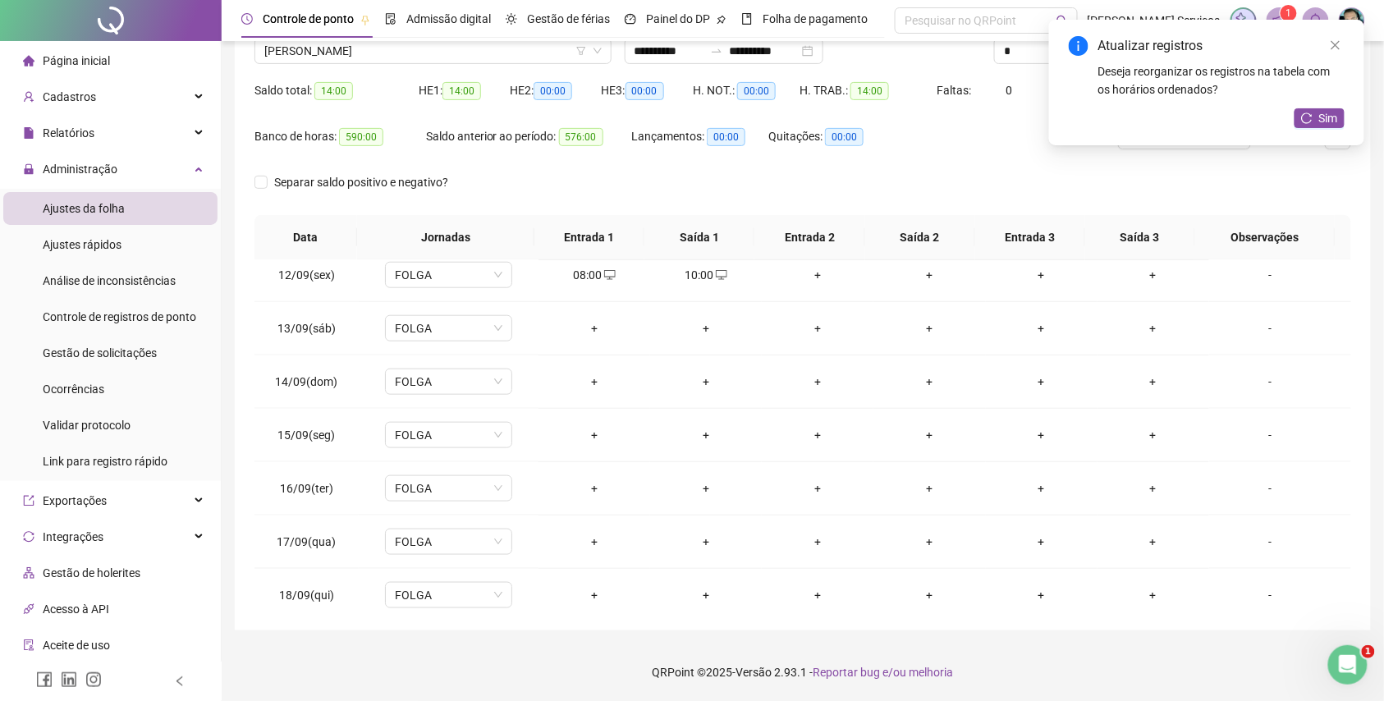
scroll to position [615, 0]
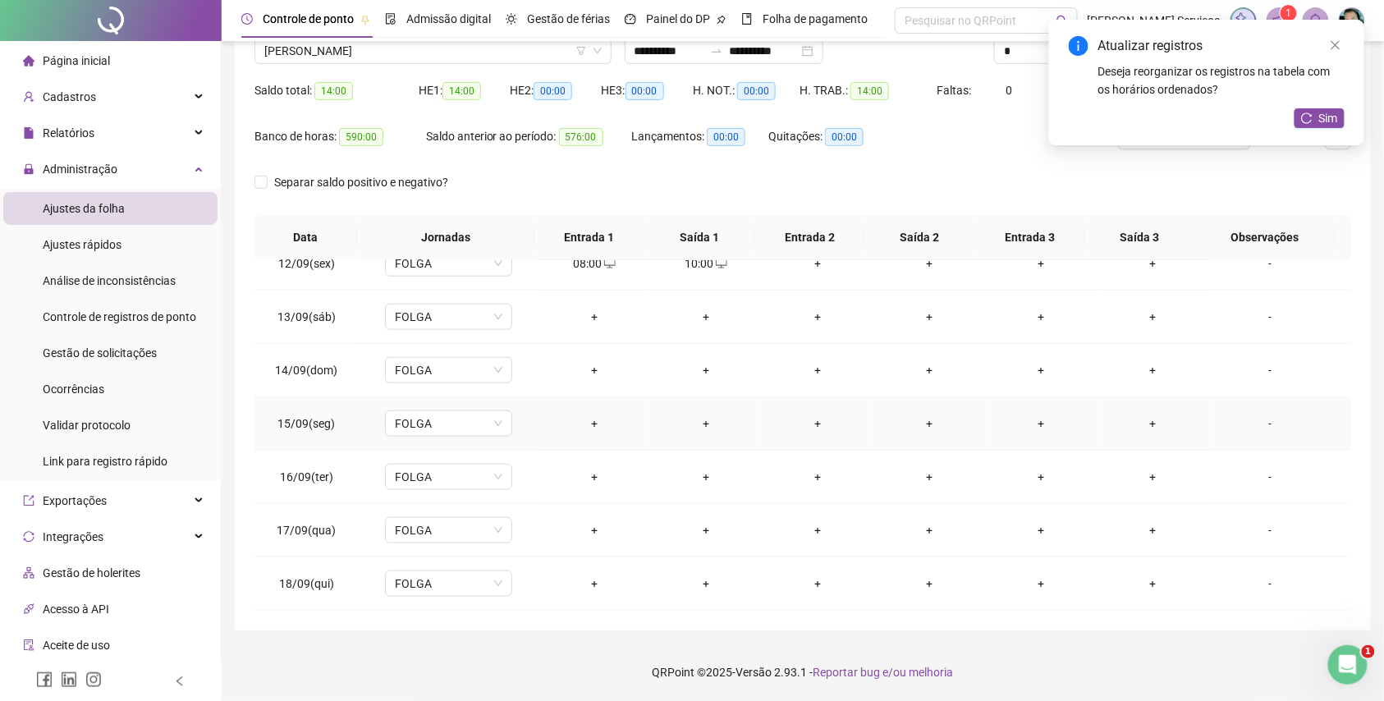
click at [598, 424] on div "+" at bounding box center [594, 424] width 85 height 18
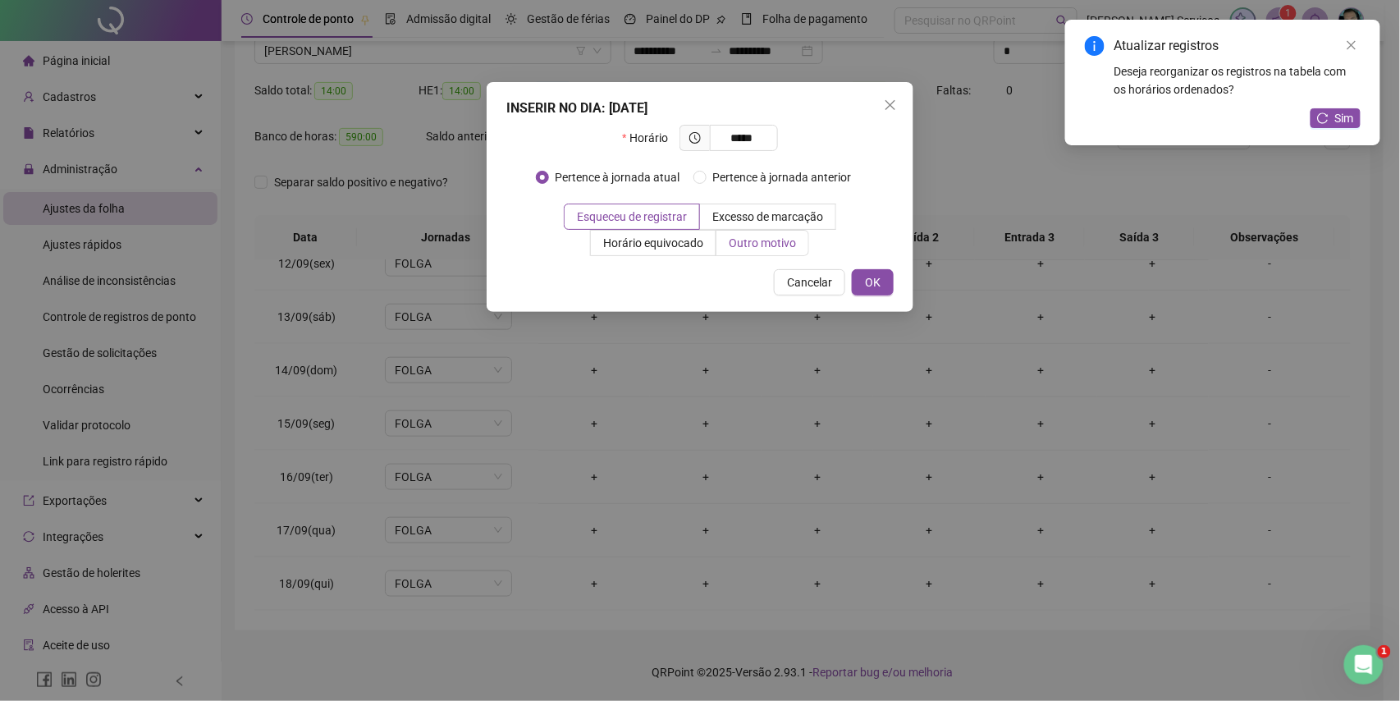
click at [749, 251] on label "Outro motivo" at bounding box center [763, 243] width 93 height 26
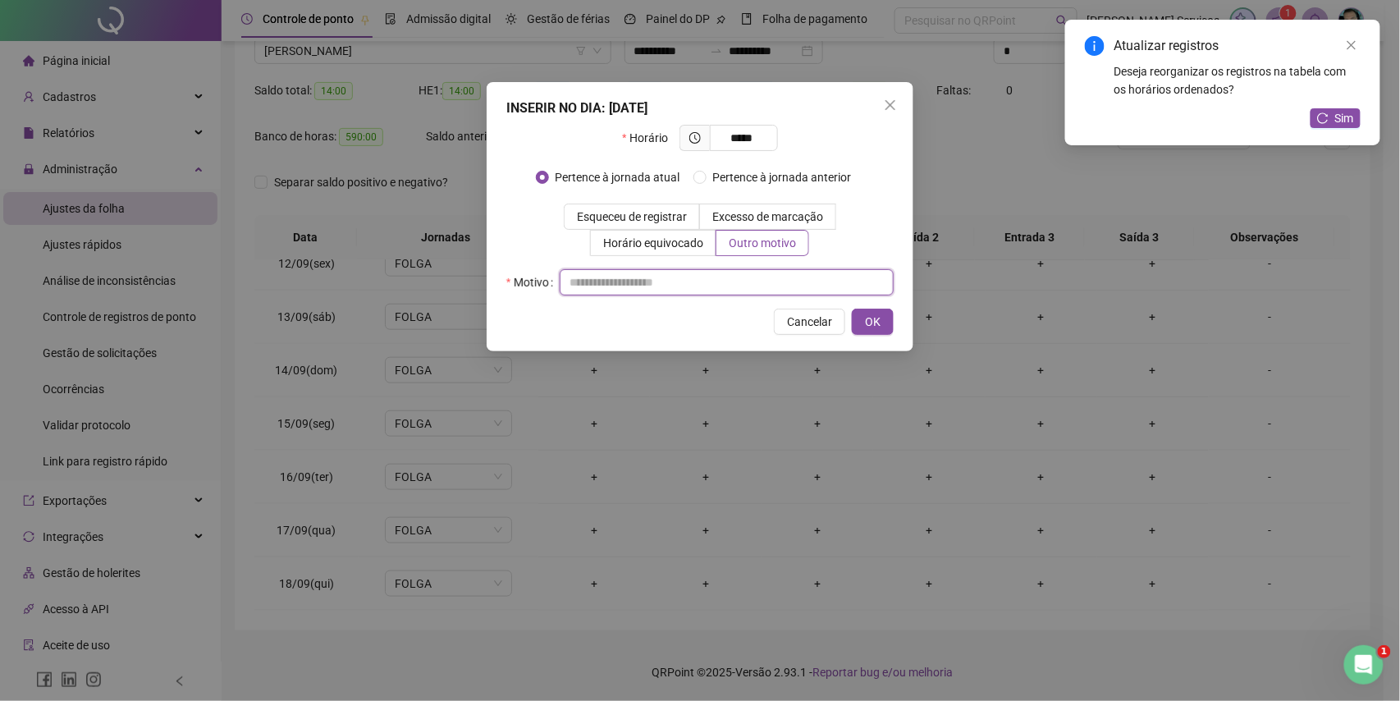
click at [749, 276] on input "text" at bounding box center [727, 282] width 334 height 26
click at [858, 319] on button "OK" at bounding box center [873, 322] width 42 height 26
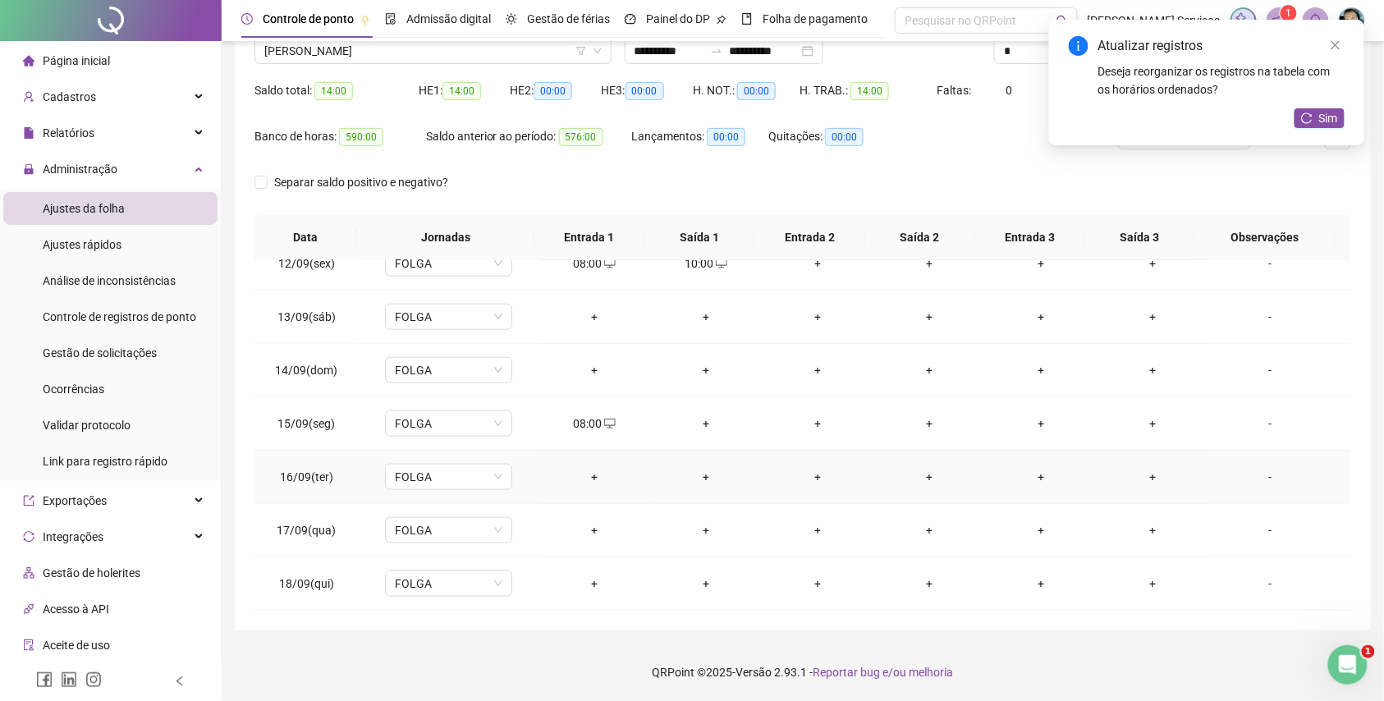
click at [579, 487] on td "+" at bounding box center [594, 477] width 112 height 53
click at [588, 474] on div "+" at bounding box center [594, 477] width 85 height 18
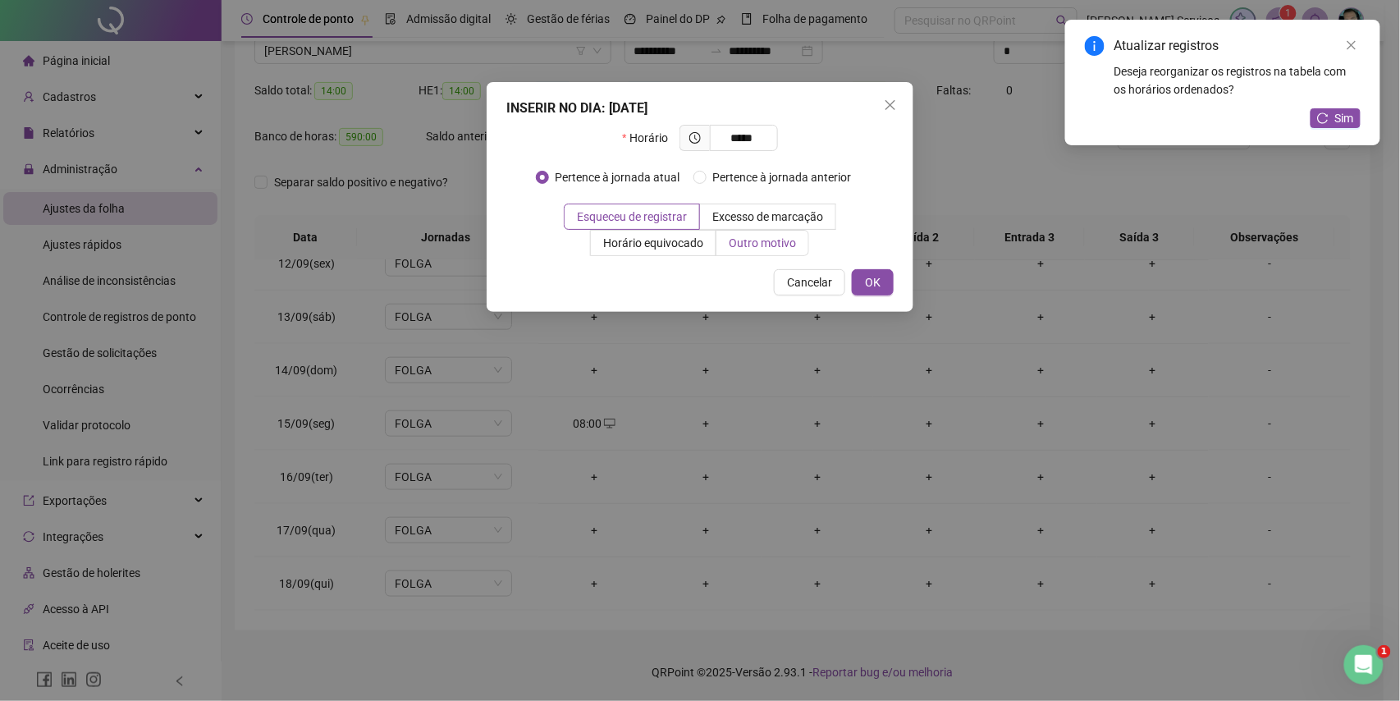
click at [759, 244] on span "Outro motivo" at bounding box center [762, 242] width 67 height 13
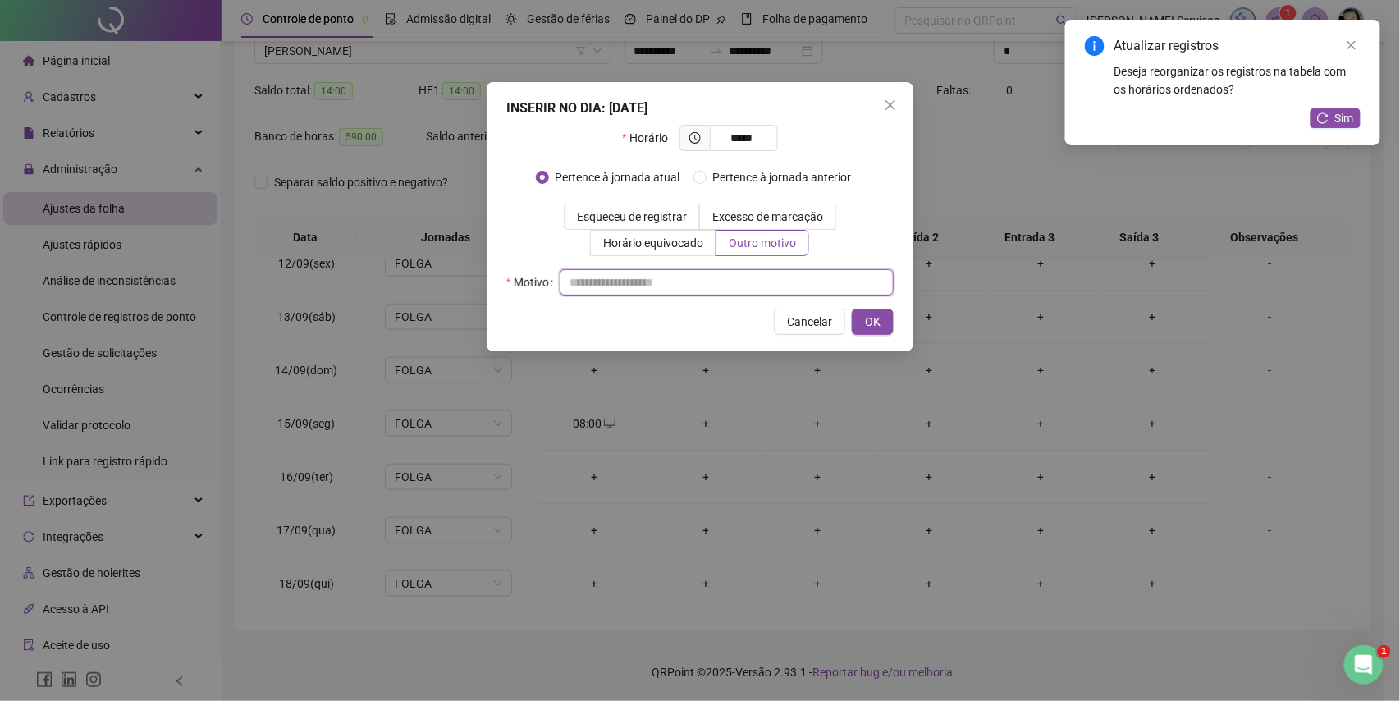
click at [759, 274] on input "text" at bounding box center [727, 282] width 334 height 26
click at [870, 309] on button "OK" at bounding box center [873, 322] width 42 height 26
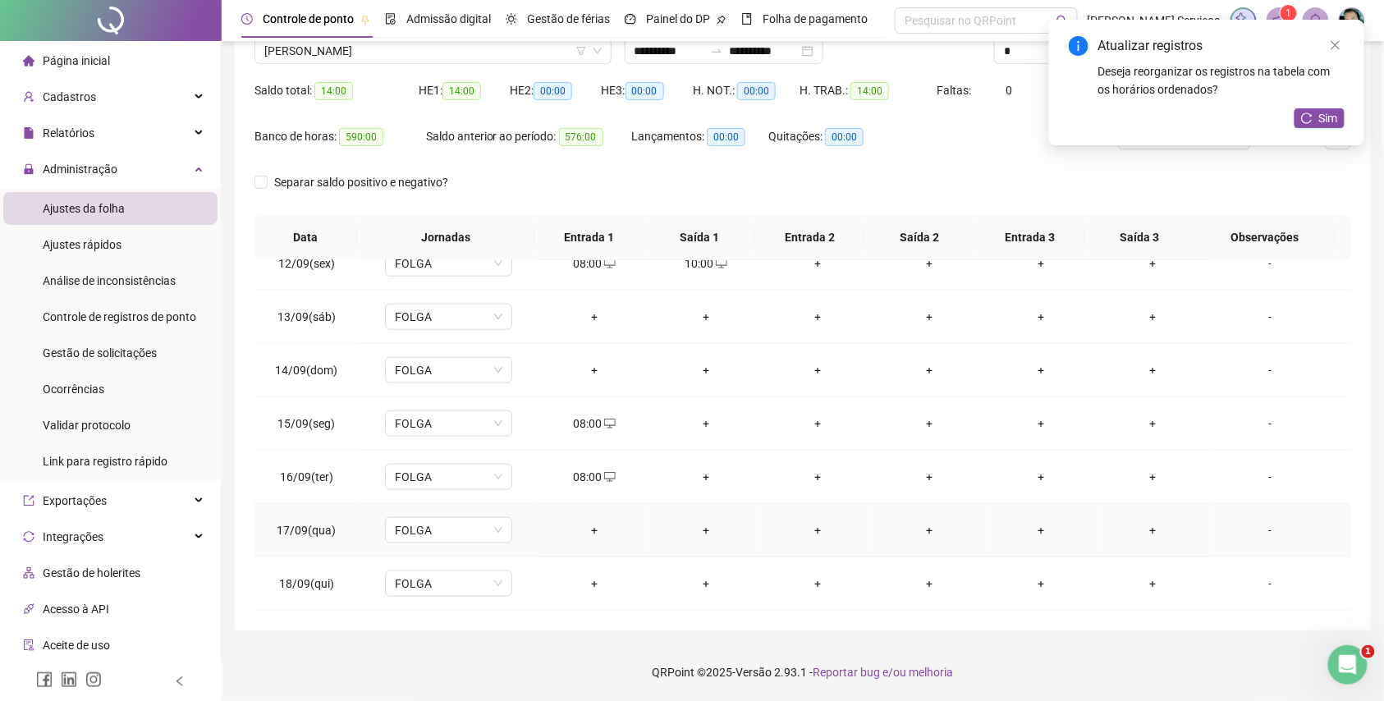
click at [584, 529] on div "+" at bounding box center [594, 530] width 85 height 18
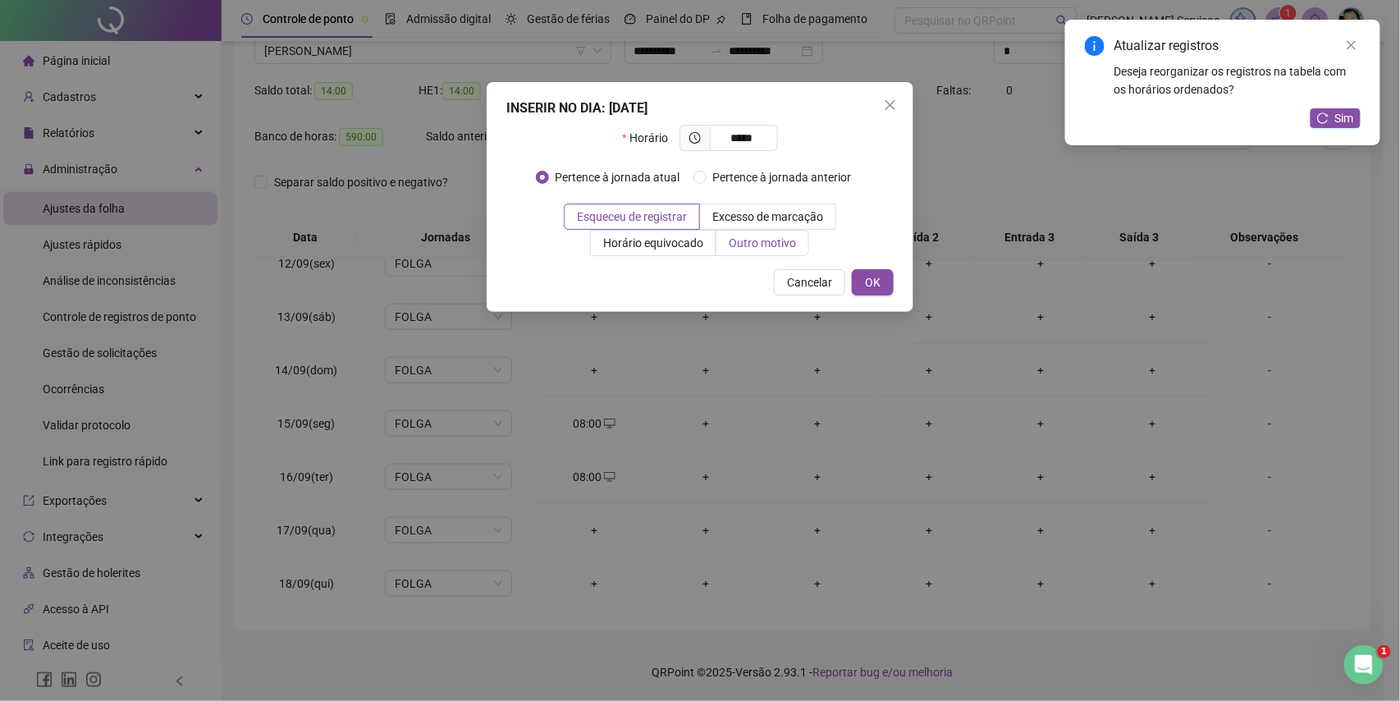
click at [759, 243] on span "Outro motivo" at bounding box center [762, 242] width 67 height 13
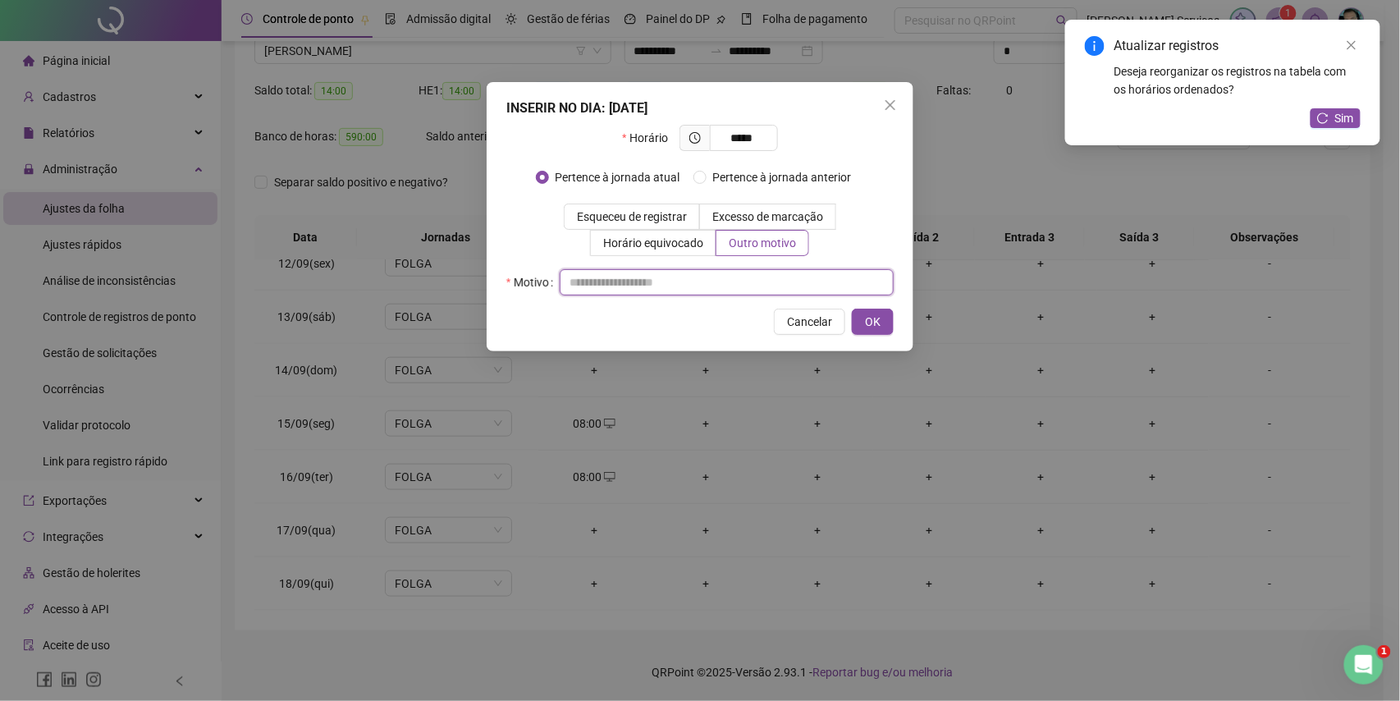
click at [744, 283] on input "text" at bounding box center [727, 282] width 334 height 26
click at [878, 318] on span "OK" at bounding box center [873, 322] width 16 height 18
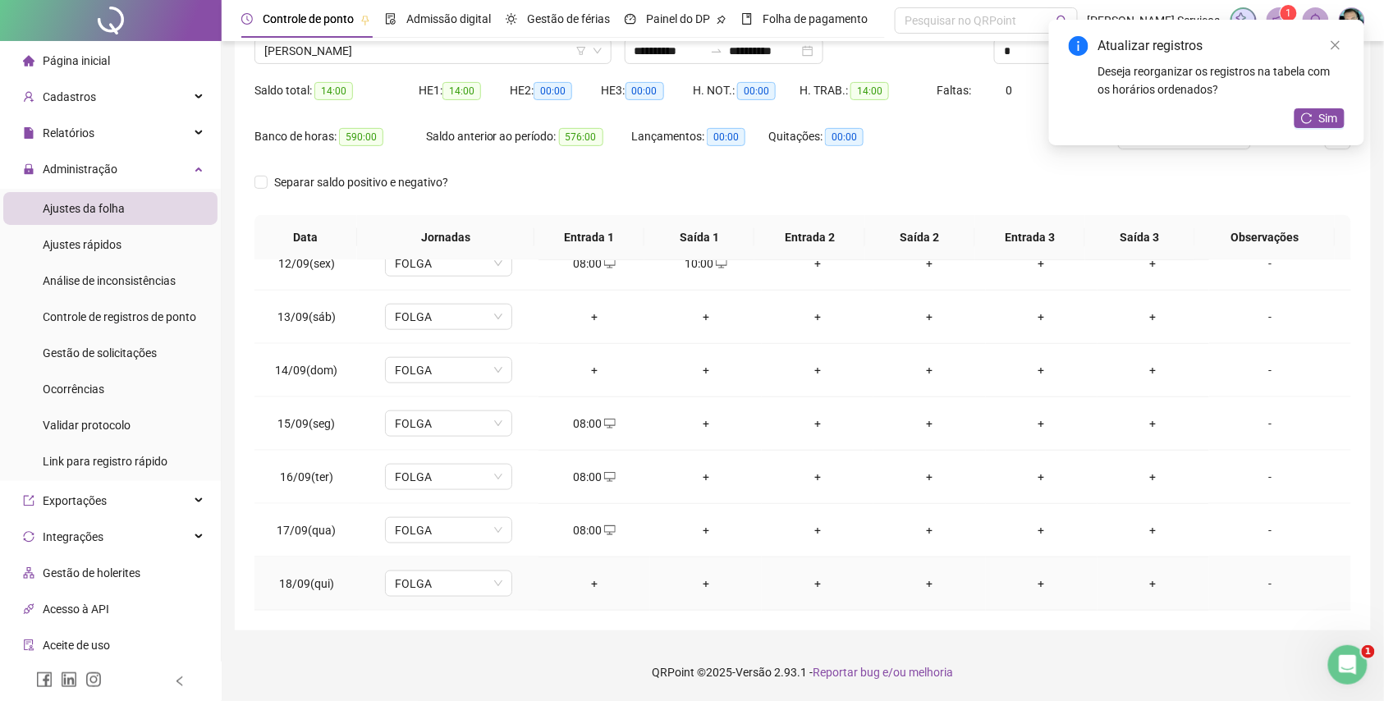
click at [582, 591] on div "+" at bounding box center [594, 584] width 85 height 18
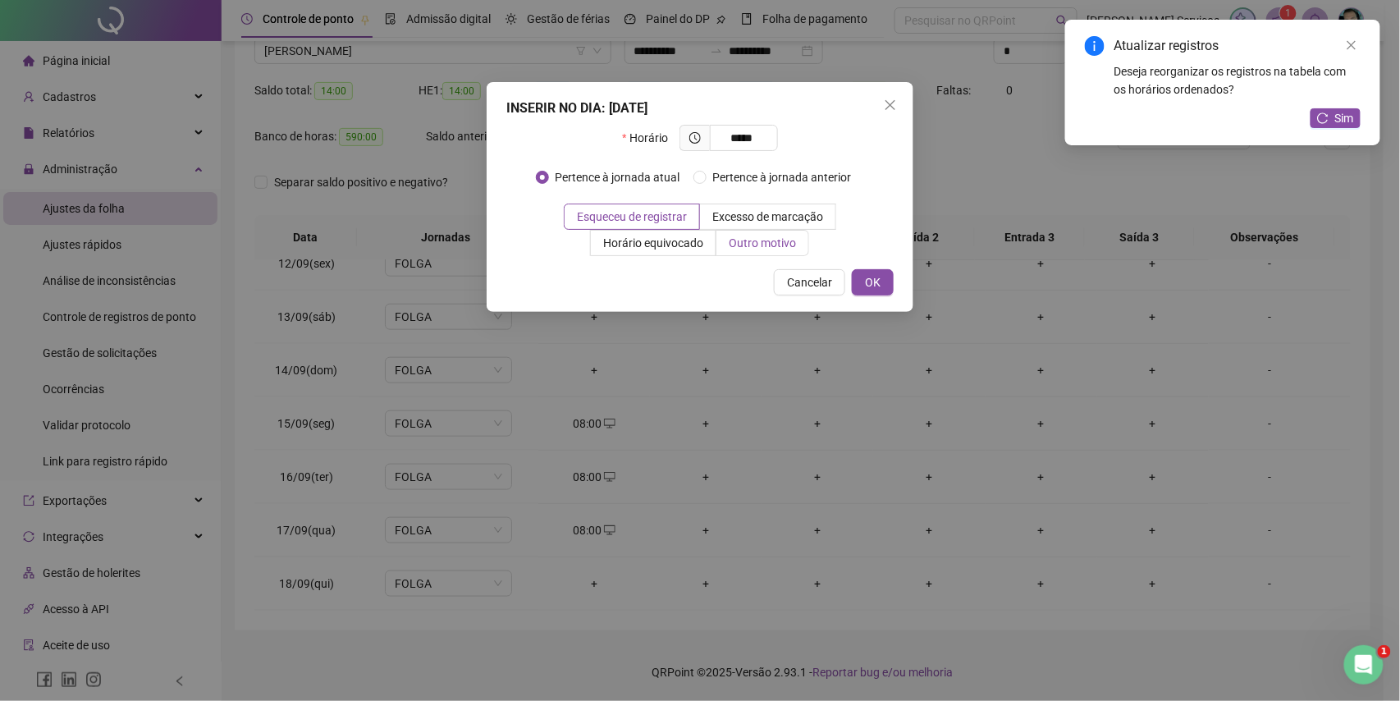
click at [772, 247] on span "Outro motivo" at bounding box center [762, 242] width 67 height 13
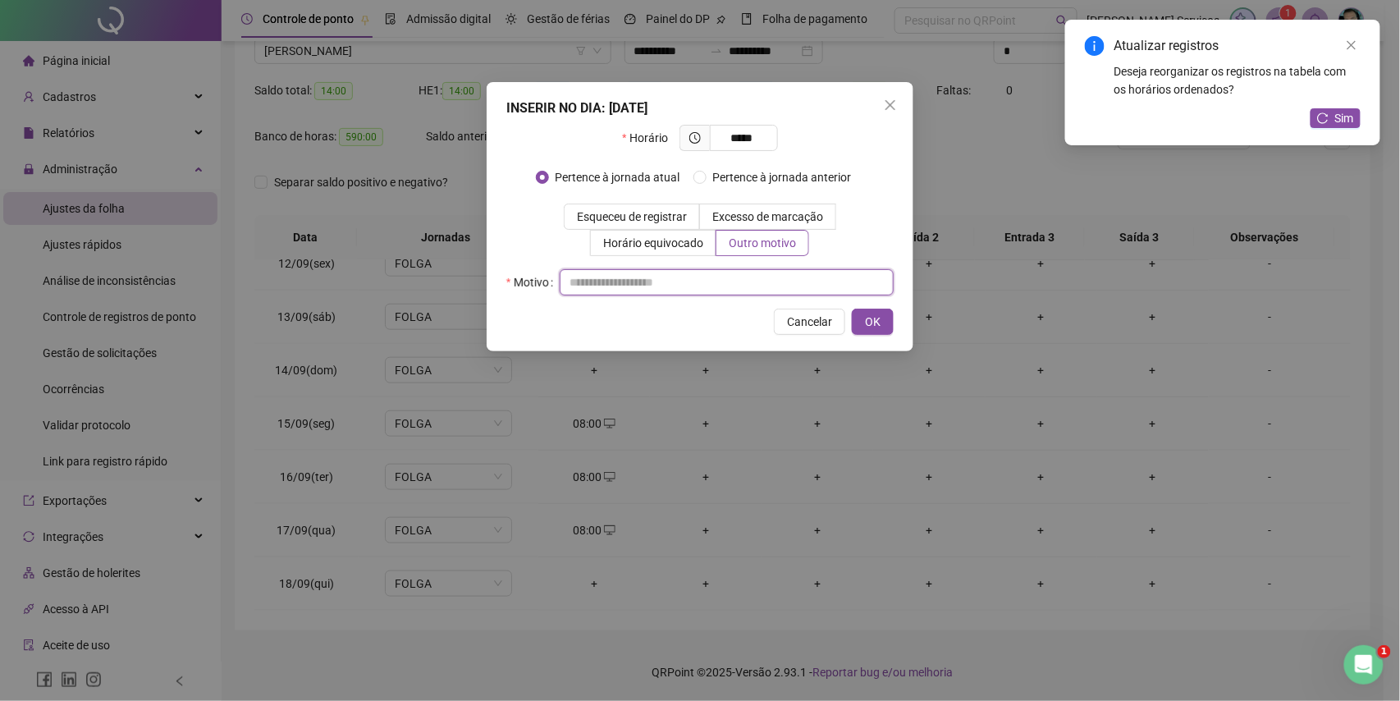
click at [767, 277] on input "text" at bounding box center [727, 282] width 334 height 26
click at [875, 332] on button "OK" at bounding box center [873, 322] width 42 height 26
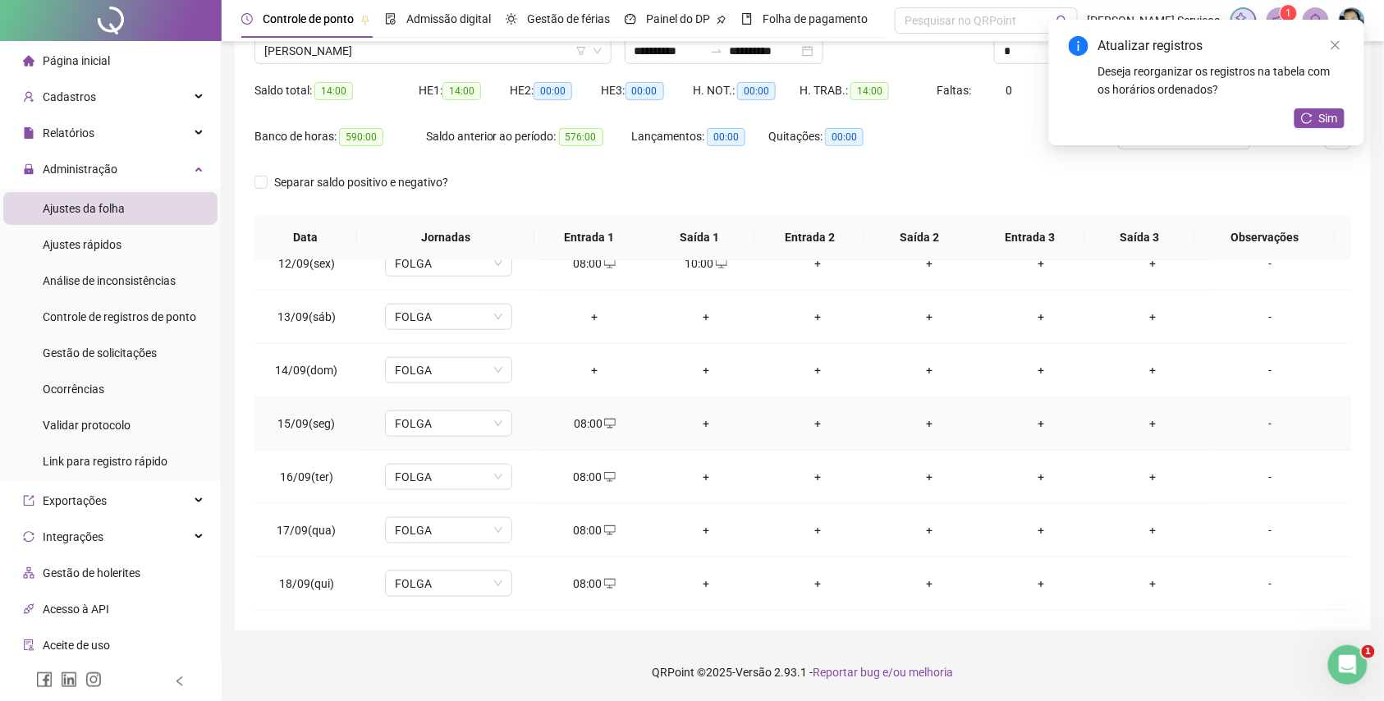
click at [696, 425] on div "+" at bounding box center [705, 424] width 85 height 18
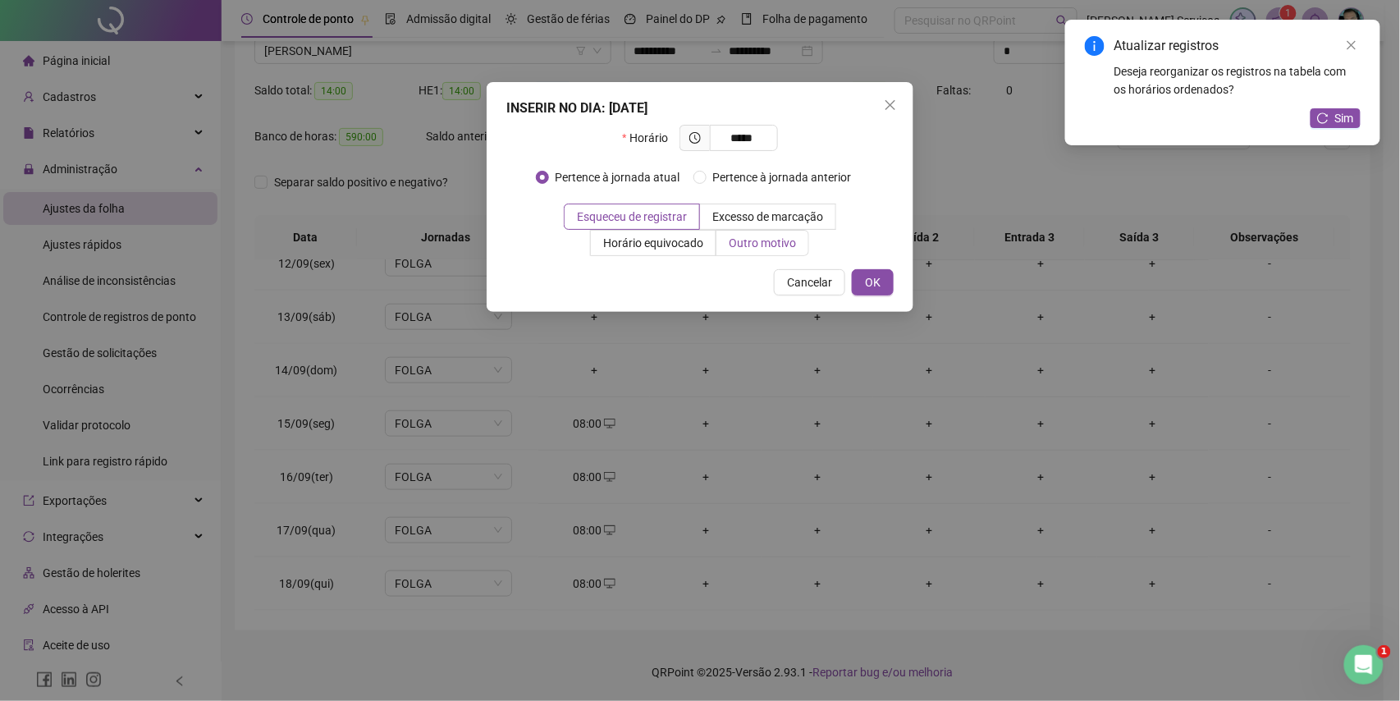
click at [720, 244] on label "Outro motivo" at bounding box center [763, 243] width 93 height 26
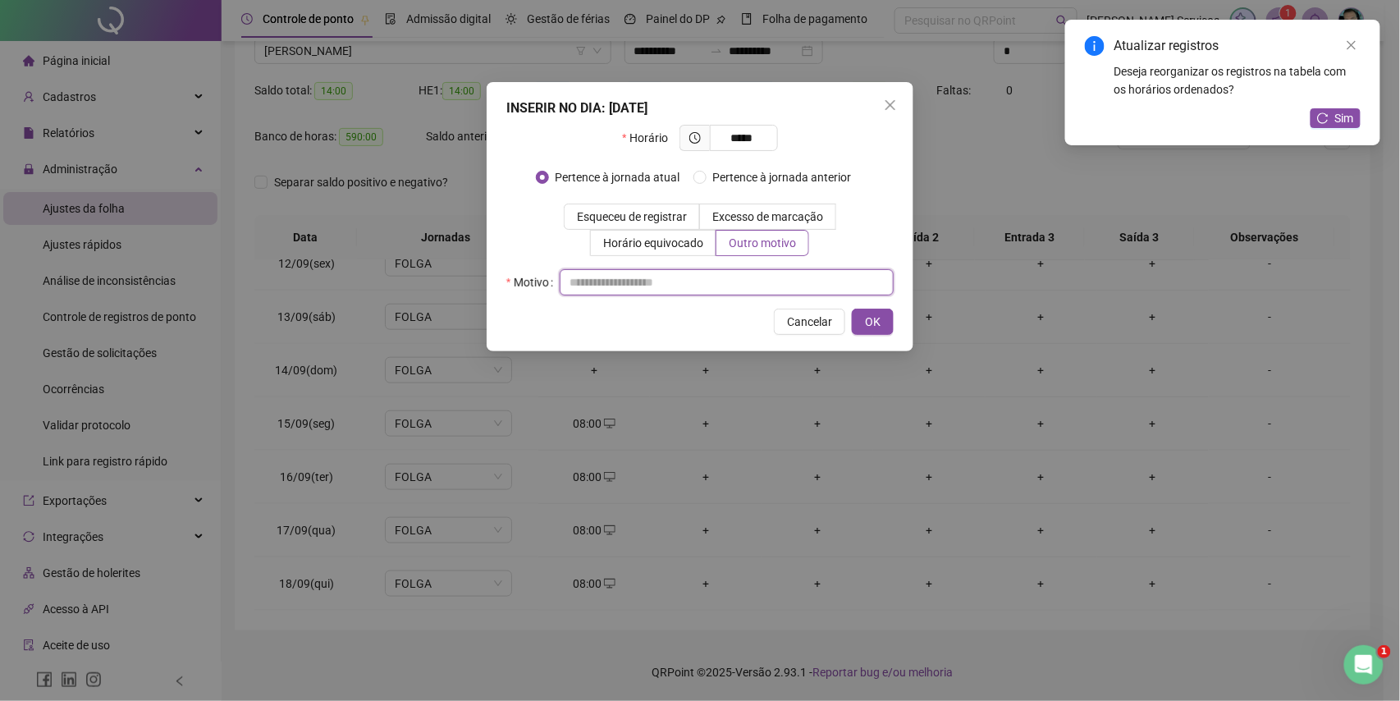
click at [744, 280] on input "text" at bounding box center [727, 282] width 334 height 26
click at [881, 325] on button "OK" at bounding box center [873, 322] width 42 height 26
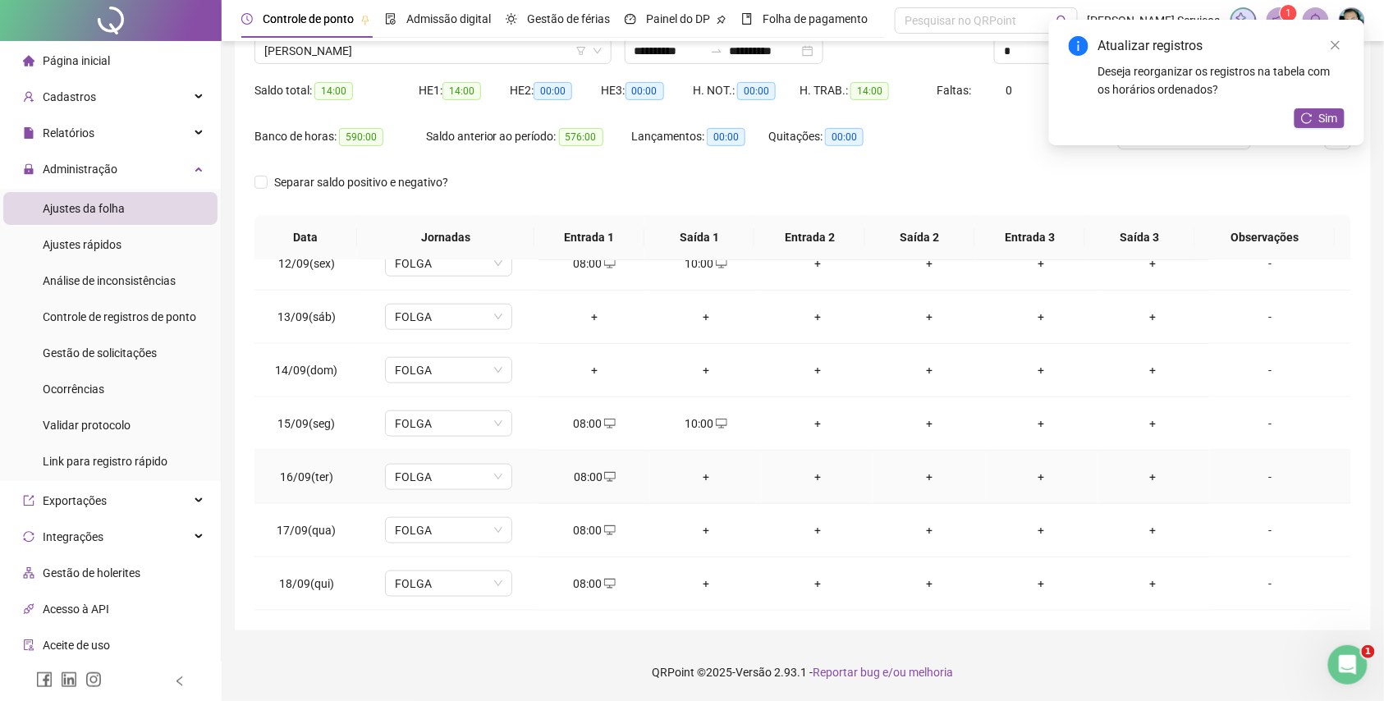
drag, startPoint x: 696, startPoint y: 480, endPoint x: 704, endPoint y: 491, distance: 13.5
click at [696, 487] on td "+" at bounding box center [706, 477] width 112 height 53
click at [693, 473] on div "+" at bounding box center [705, 477] width 85 height 18
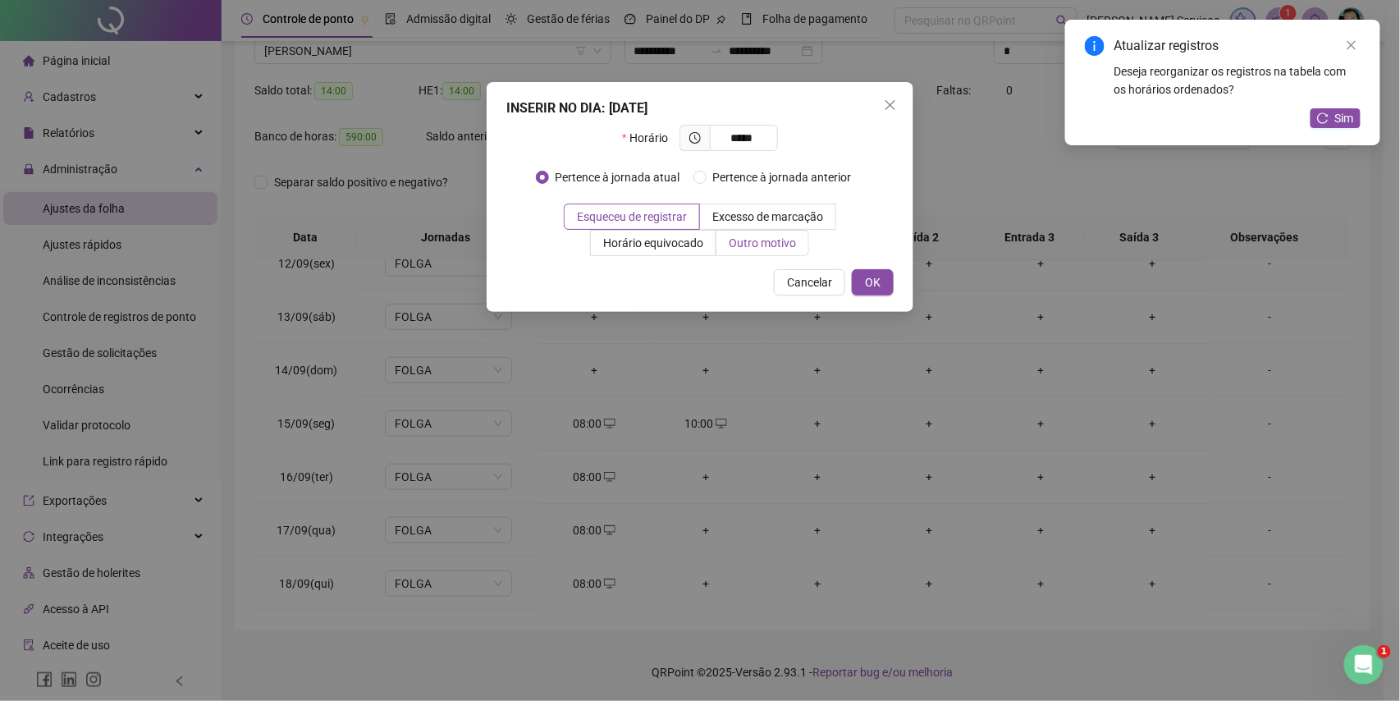
click at [756, 245] on span "Outro motivo" at bounding box center [762, 242] width 67 height 13
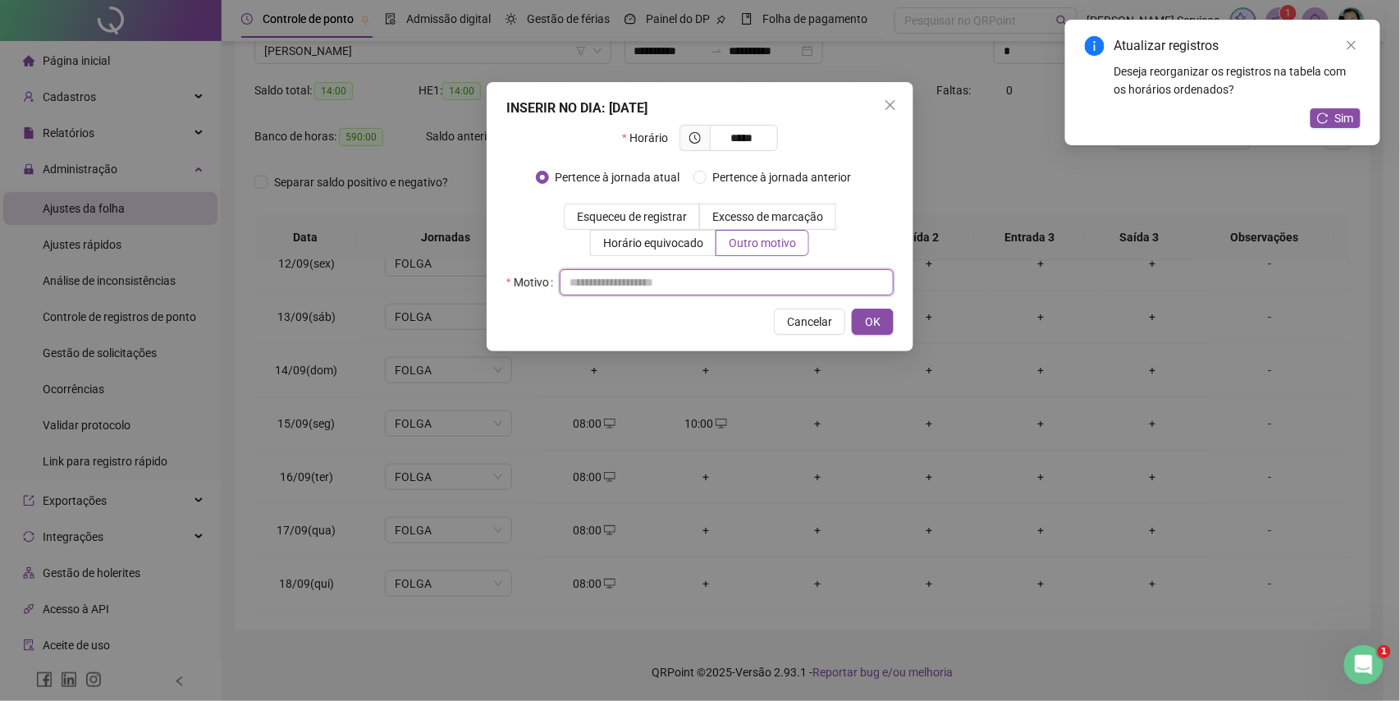
click at [755, 277] on input "text" at bounding box center [727, 282] width 334 height 26
click at [885, 318] on button "OK" at bounding box center [873, 322] width 42 height 26
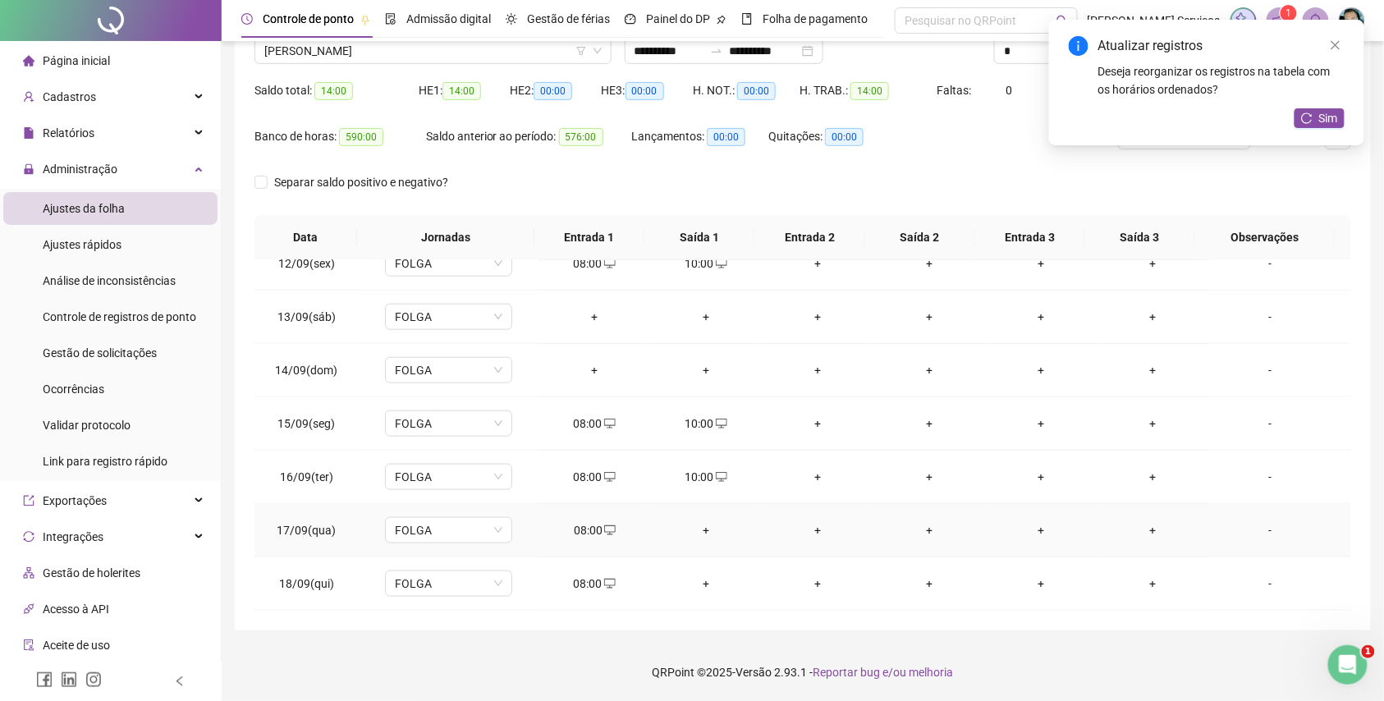
click at [694, 534] on div "+" at bounding box center [705, 530] width 85 height 18
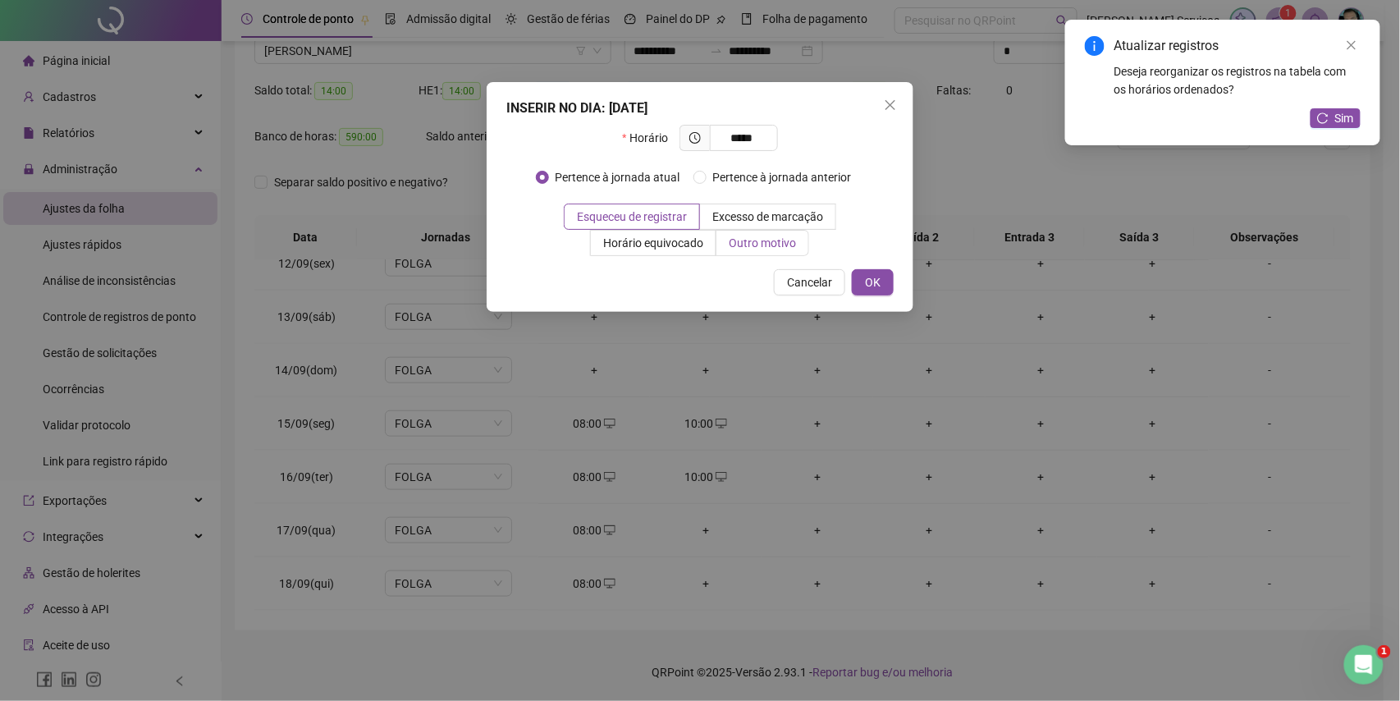
click at [766, 246] on span "Outro motivo" at bounding box center [762, 242] width 67 height 13
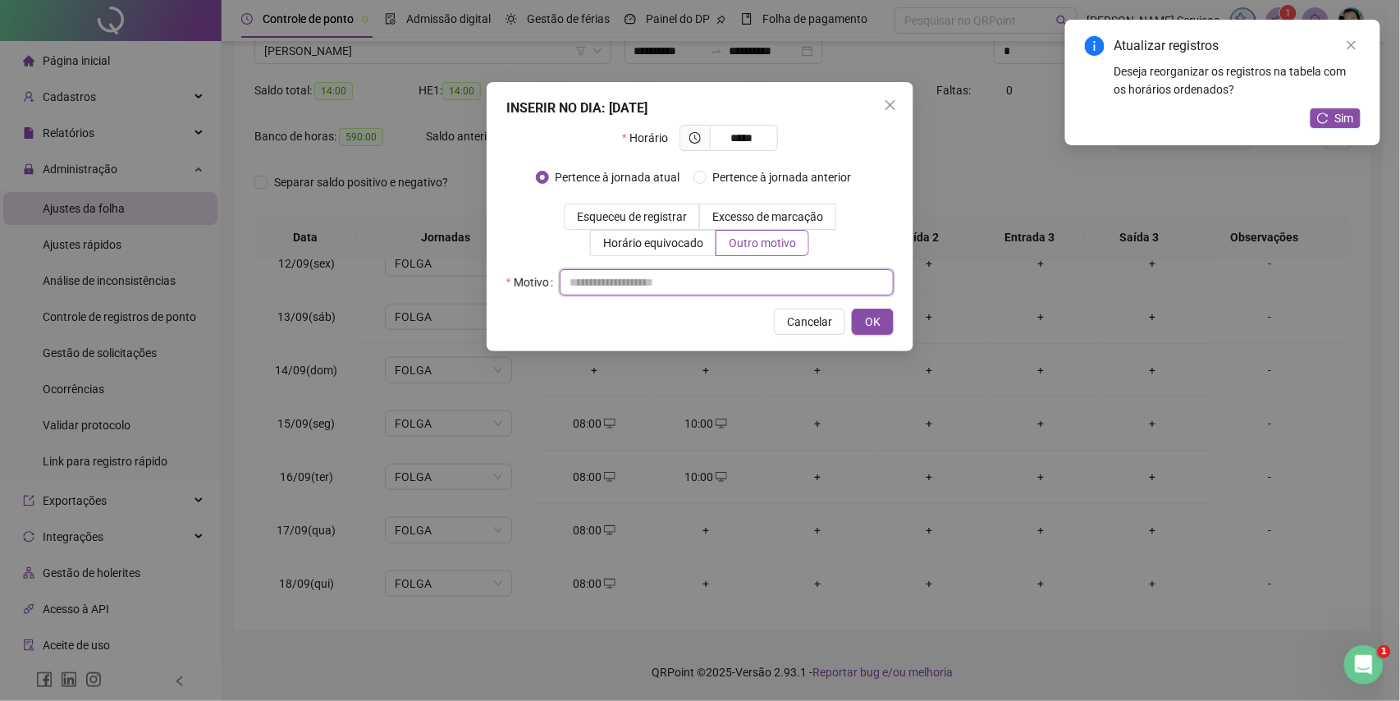
click at [763, 277] on input "text" at bounding box center [727, 282] width 334 height 26
click at [884, 322] on button "OK" at bounding box center [873, 322] width 42 height 26
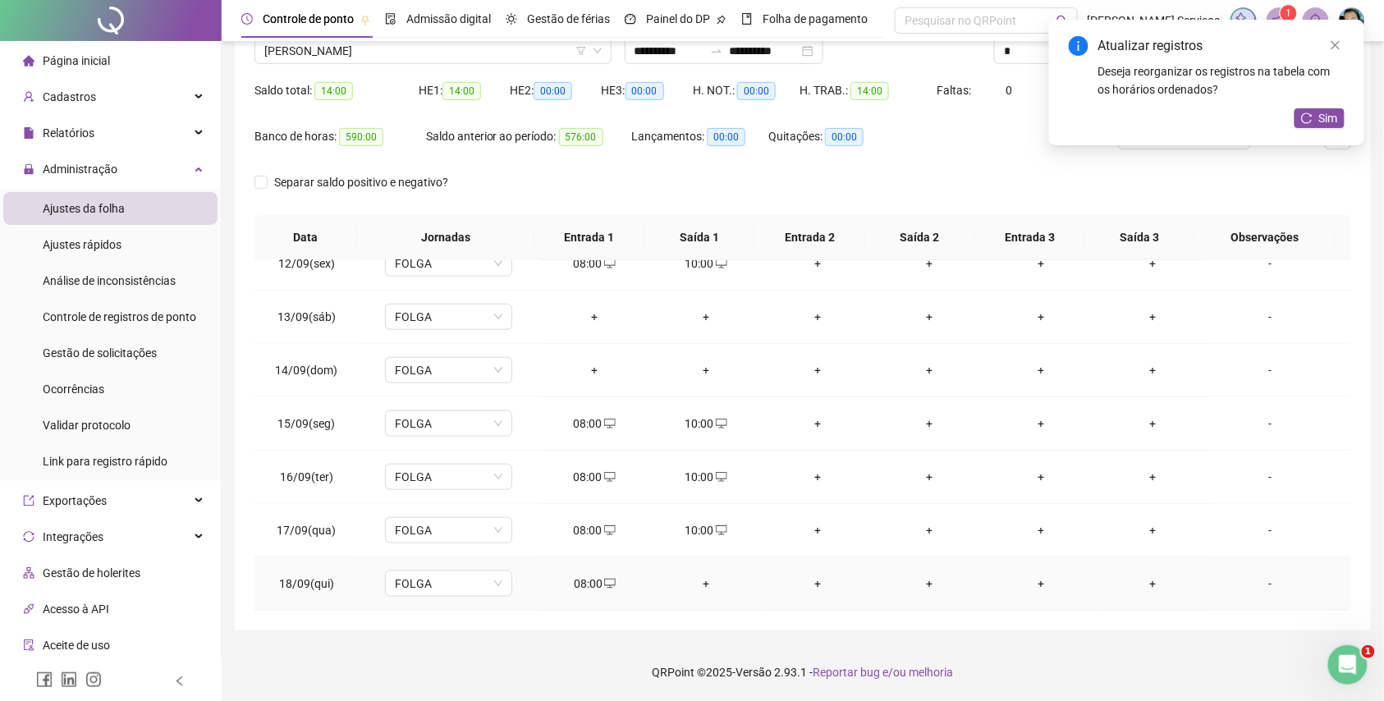
click at [697, 570] on td "+" at bounding box center [706, 583] width 112 height 53
click at [708, 583] on div "+" at bounding box center [705, 584] width 85 height 18
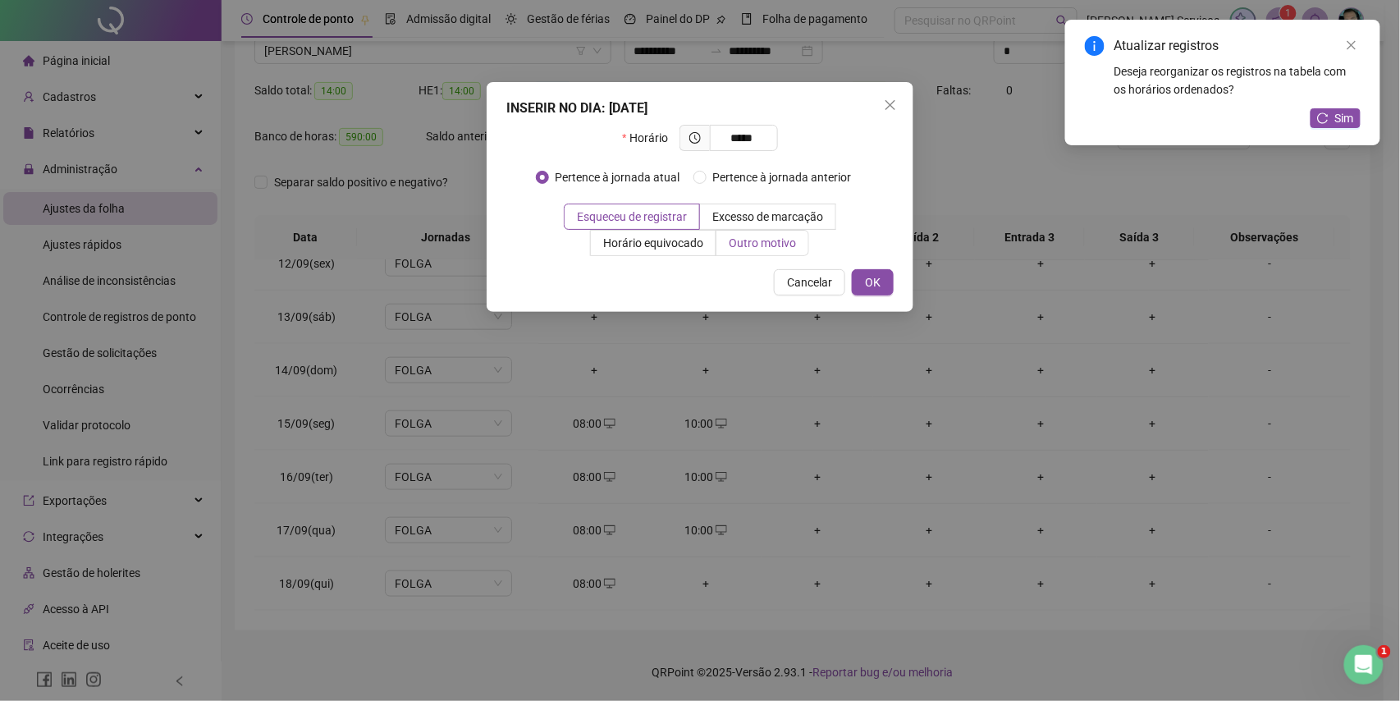
click at [772, 241] on span "Outro motivo" at bounding box center [762, 242] width 67 height 13
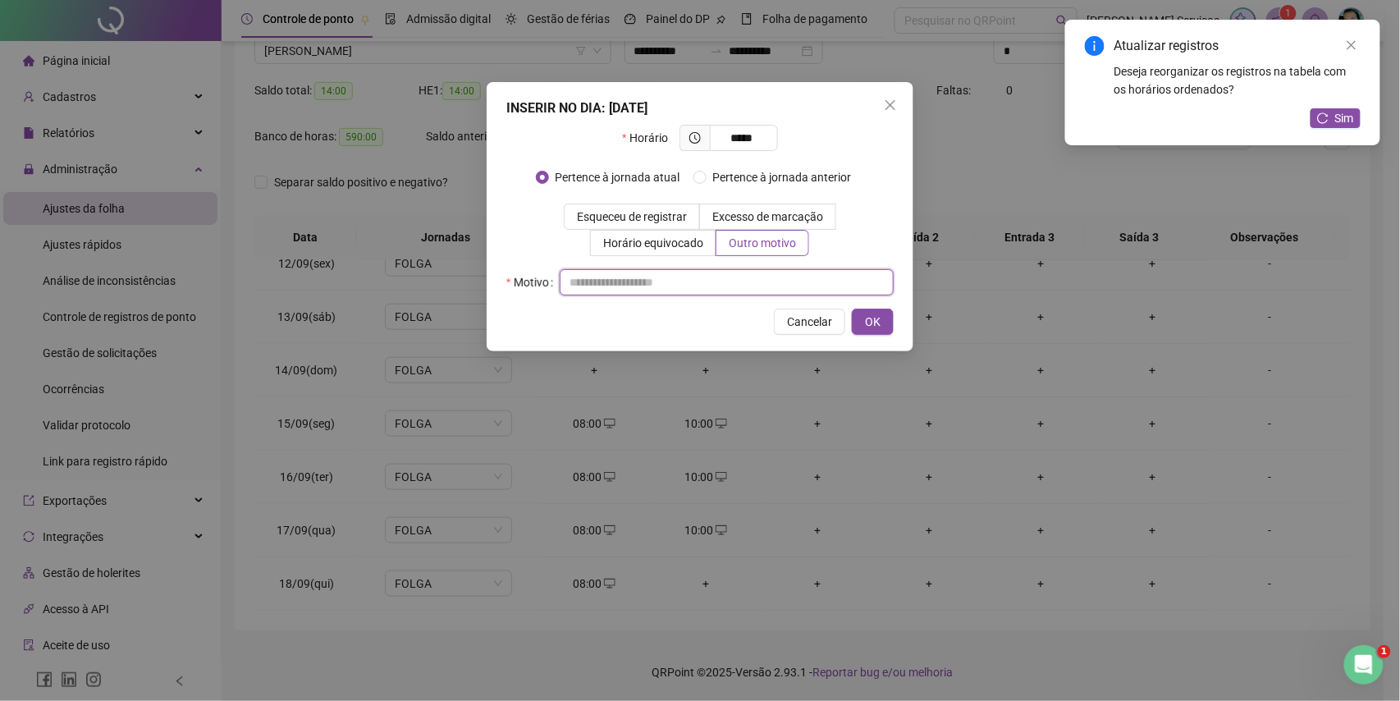
click at [786, 281] on input "text" at bounding box center [727, 282] width 334 height 26
click at [865, 316] on span "OK" at bounding box center [873, 322] width 16 height 18
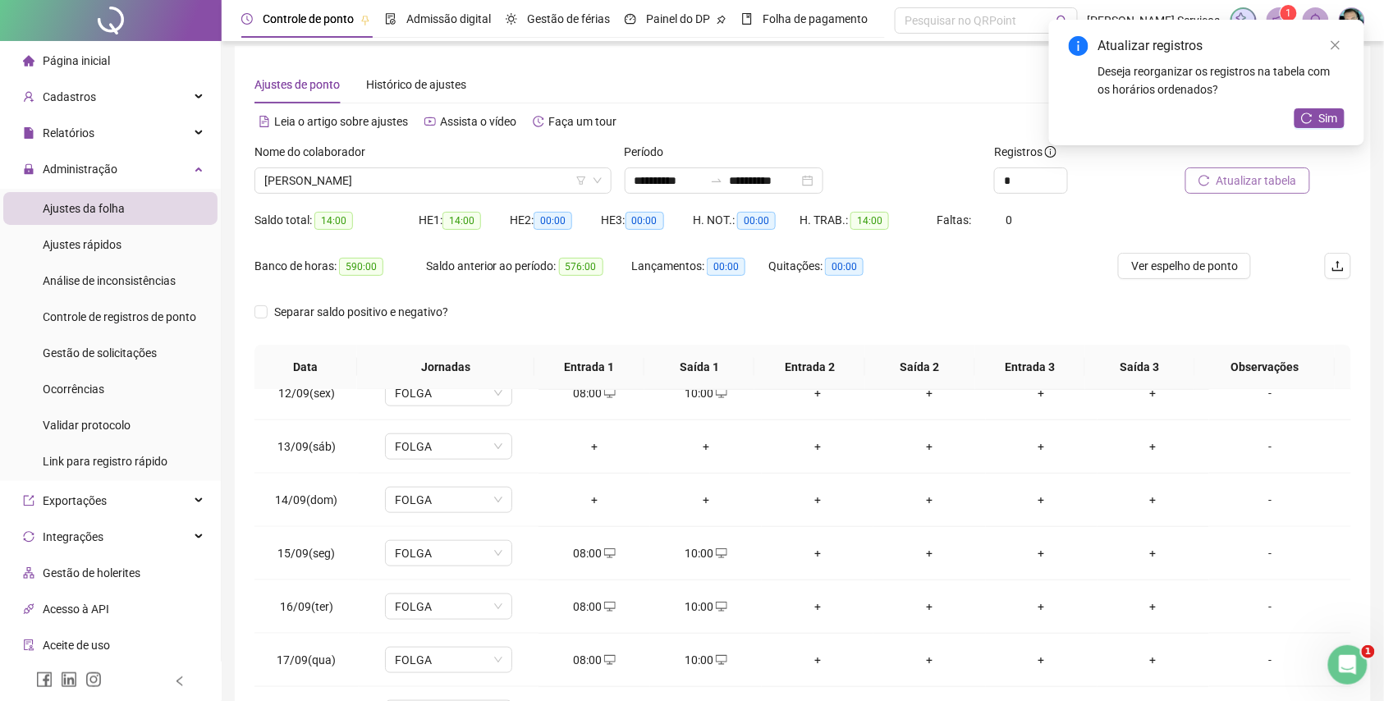
scroll to position [0, 0]
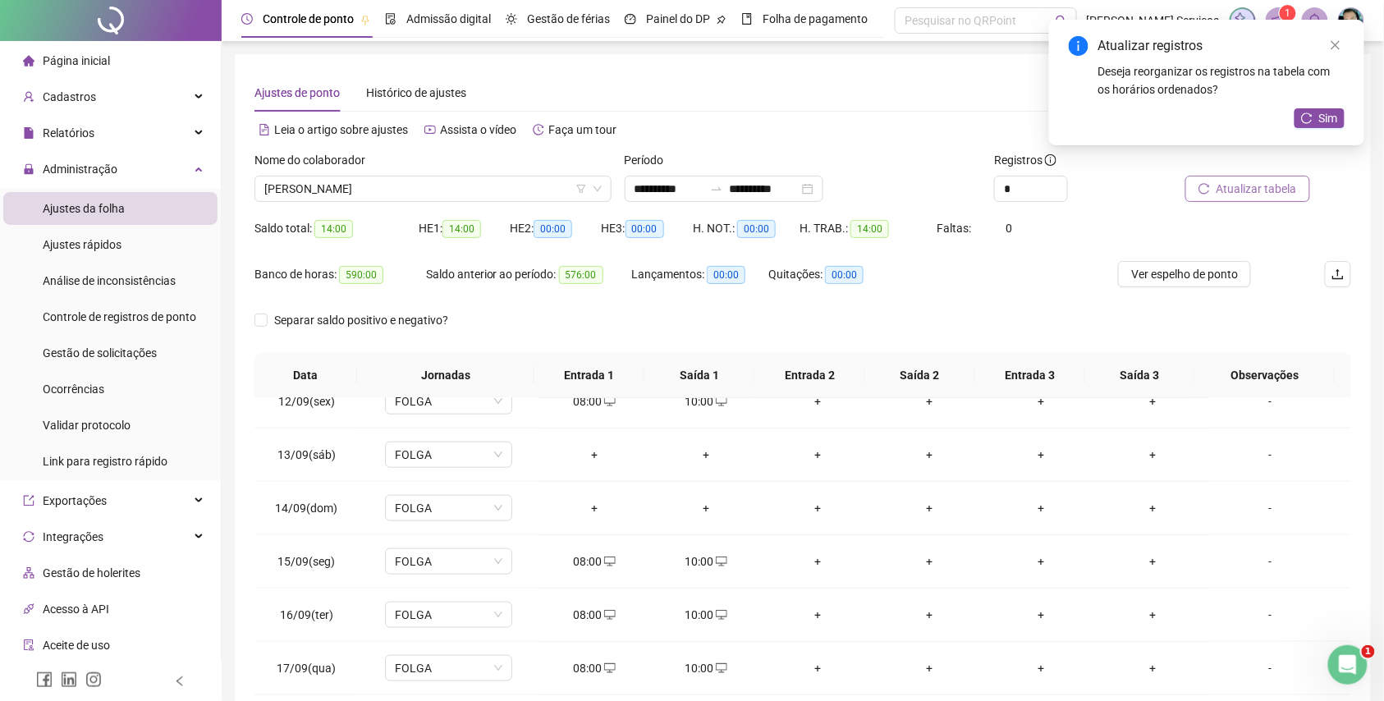
click at [1284, 180] on span "Atualizar tabela" at bounding box center [1257, 189] width 80 height 18
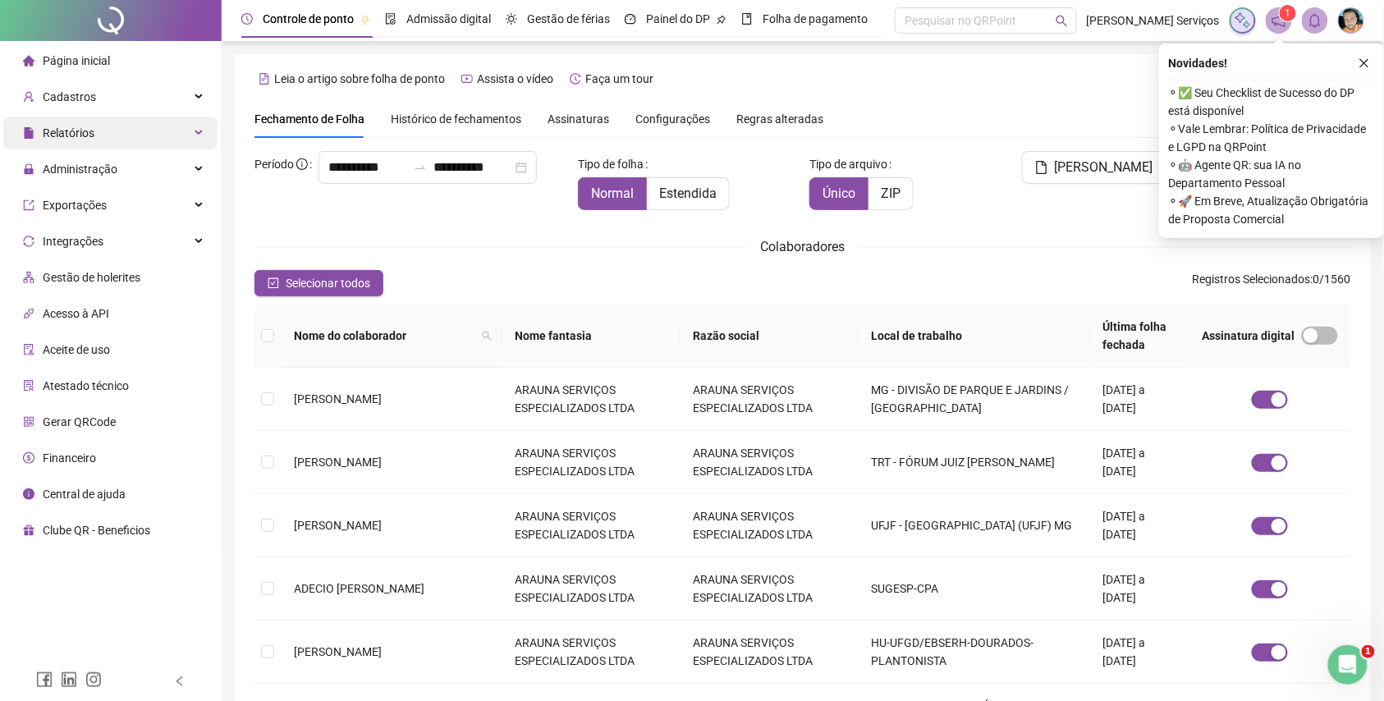
click at [133, 141] on div "Relatórios" at bounding box center [110, 133] width 214 height 33
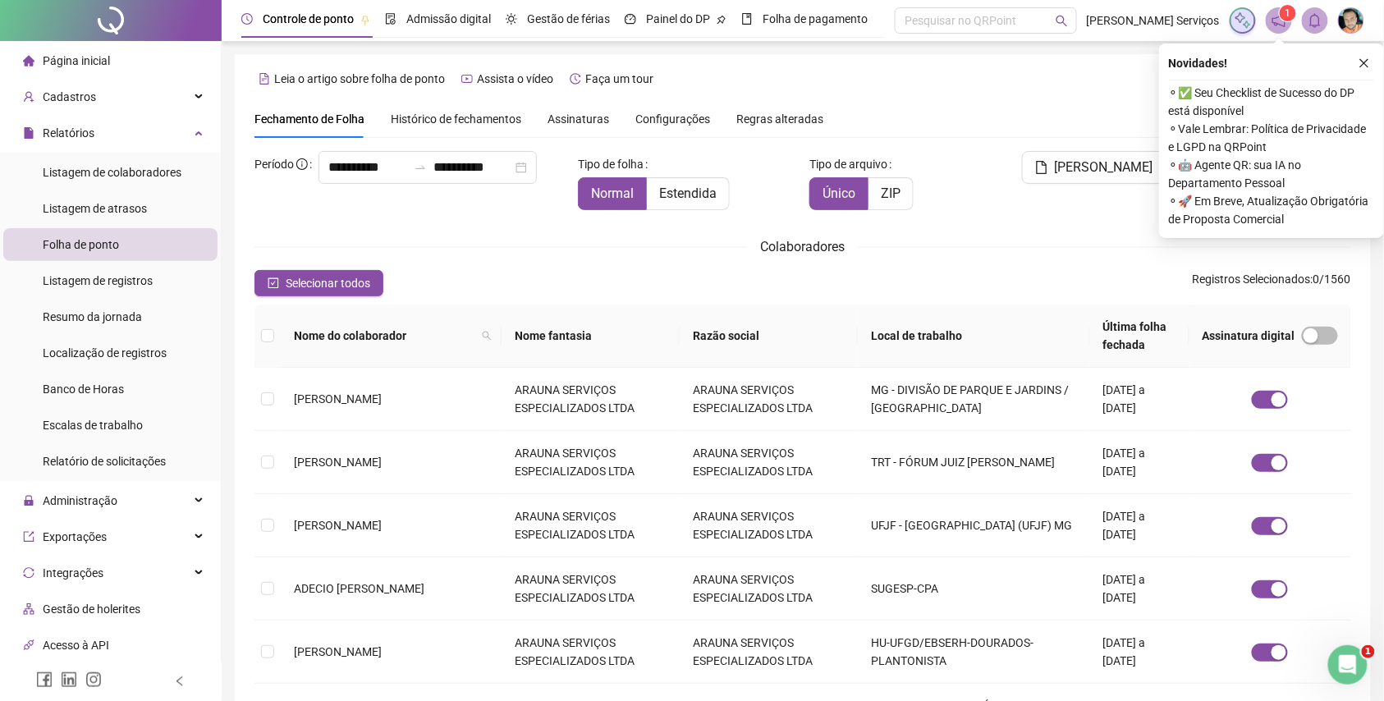
click at [562, 123] on span "Assinaturas" at bounding box center [579, 118] width 62 height 11
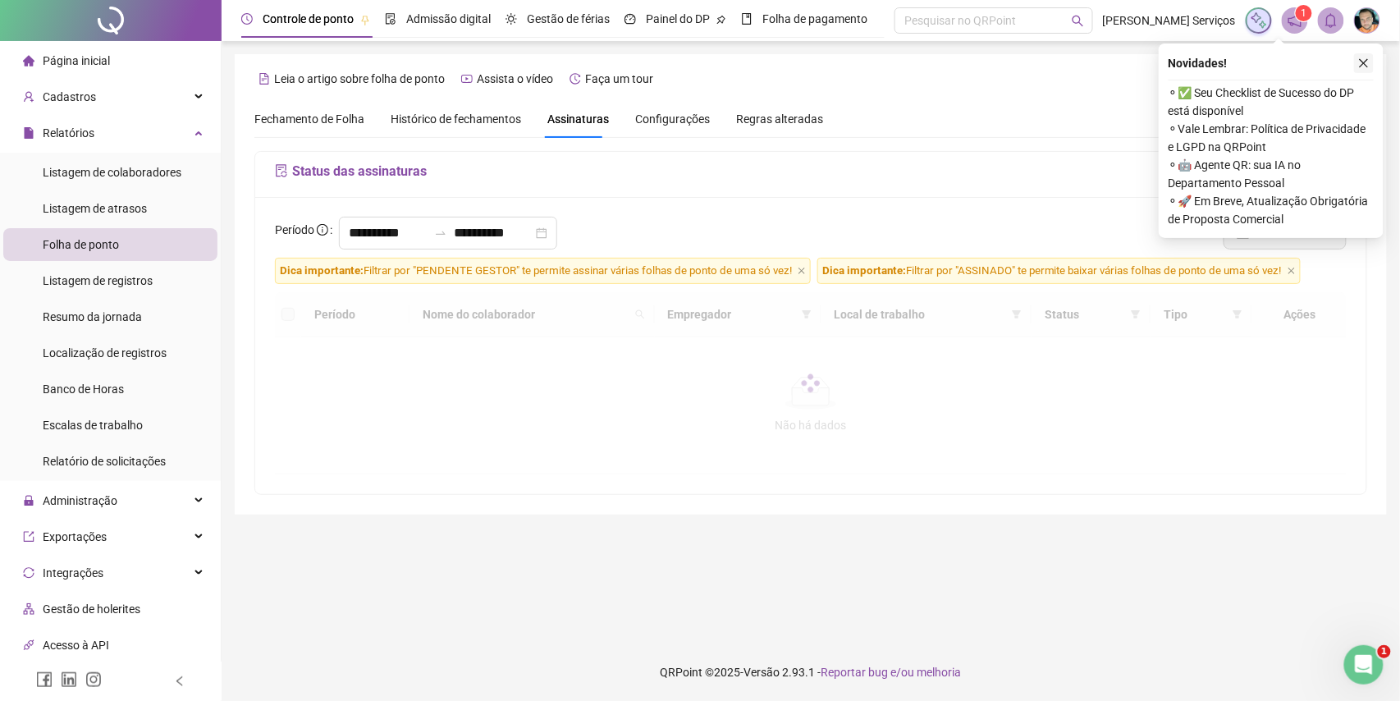
click at [1359, 64] on icon "close" at bounding box center [1364, 62] width 11 height 11
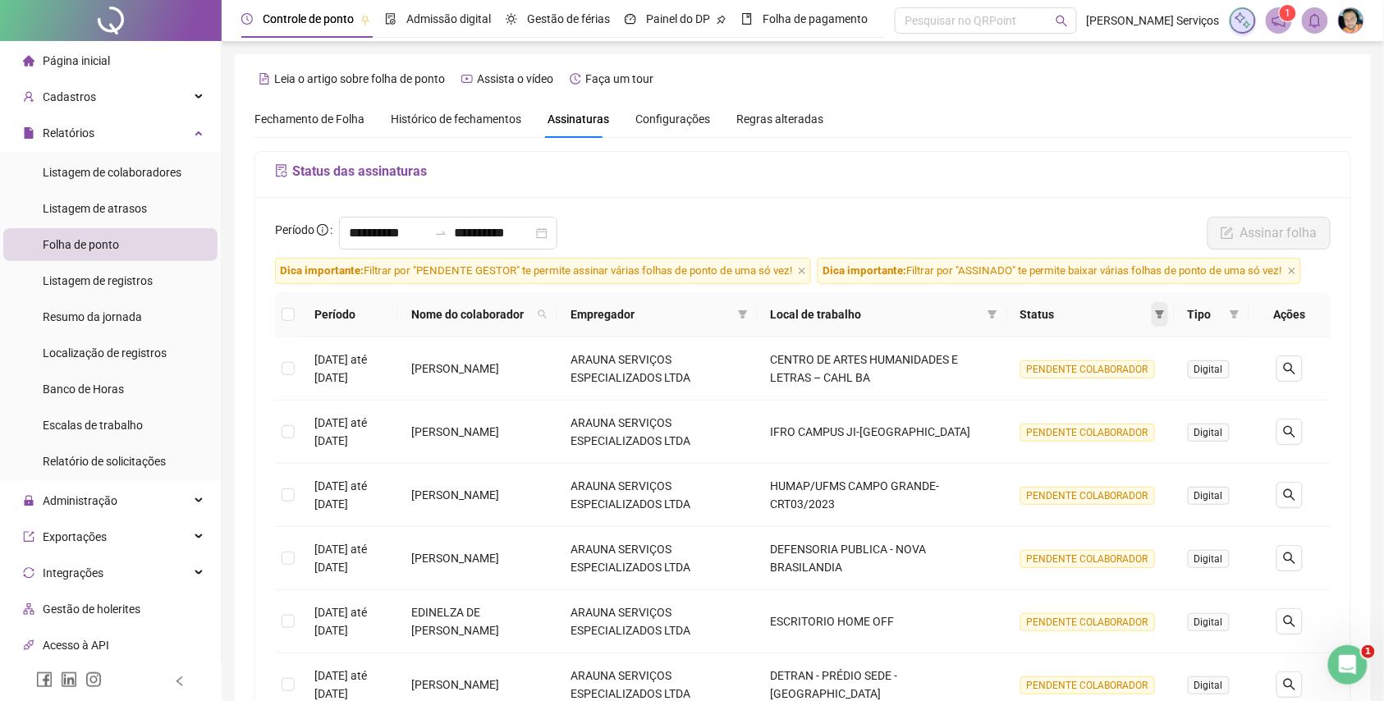
click at [1163, 320] on span at bounding box center [1160, 314] width 16 height 25
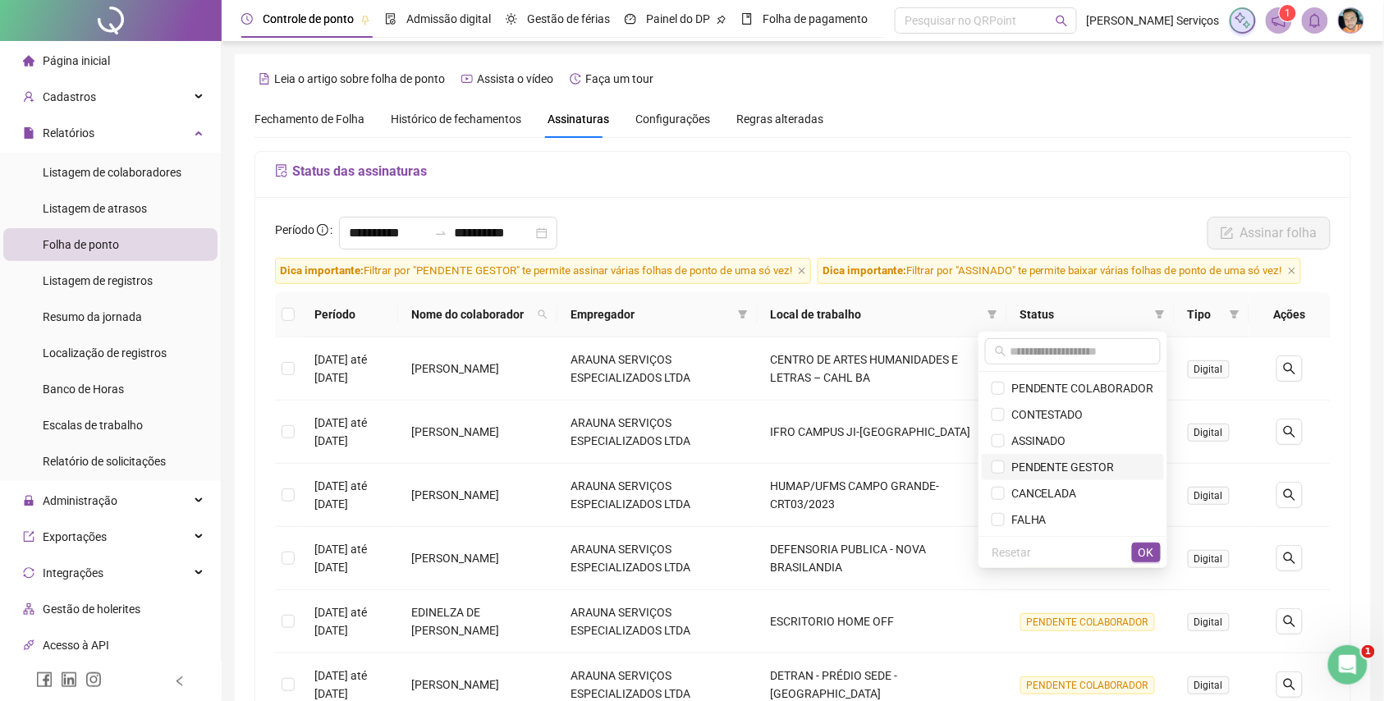
click at [1108, 463] on span "PENDENTE GESTOR" at bounding box center [1060, 467] width 110 height 13
click at [1143, 547] on span "OK" at bounding box center [1147, 552] width 16 height 18
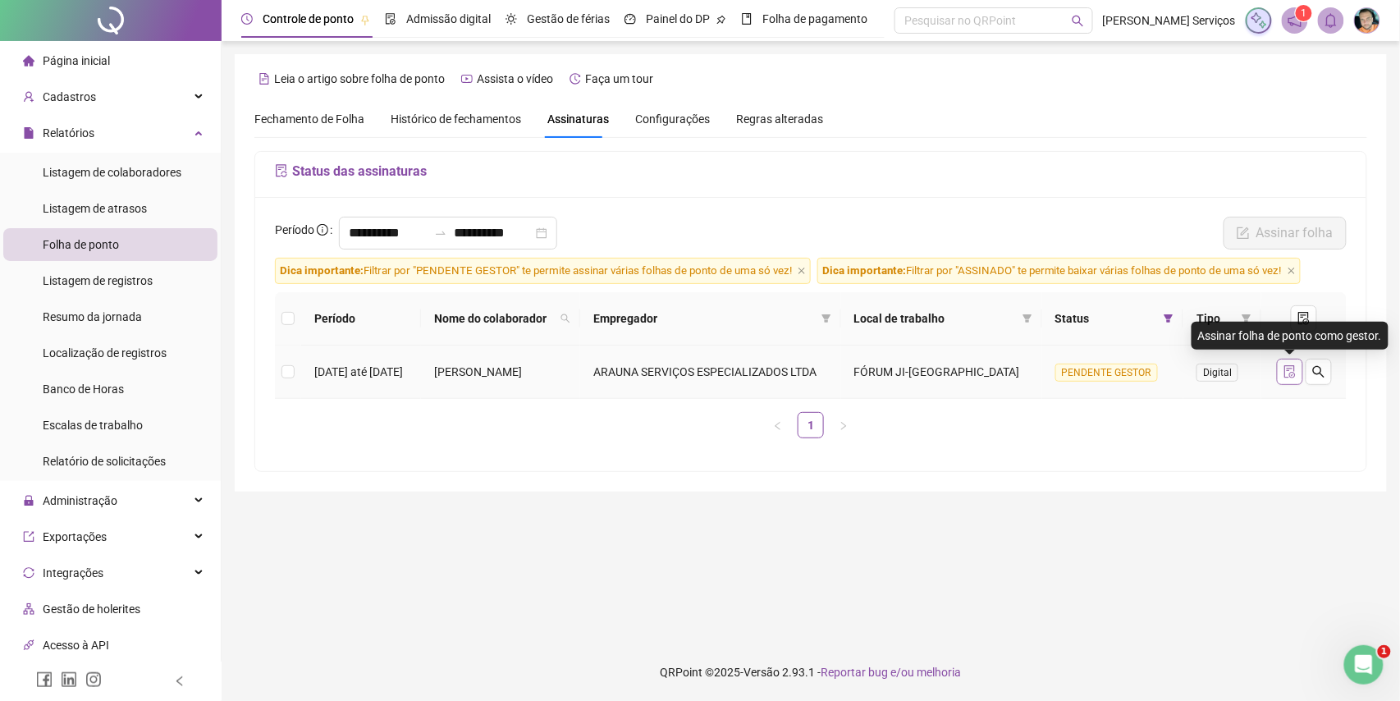
drag, startPoint x: 1291, startPoint y: 366, endPoint x: 1291, endPoint y: 376, distance: 9.9
click at [1291, 369] on icon "file-done" at bounding box center [1290, 371] width 13 height 13
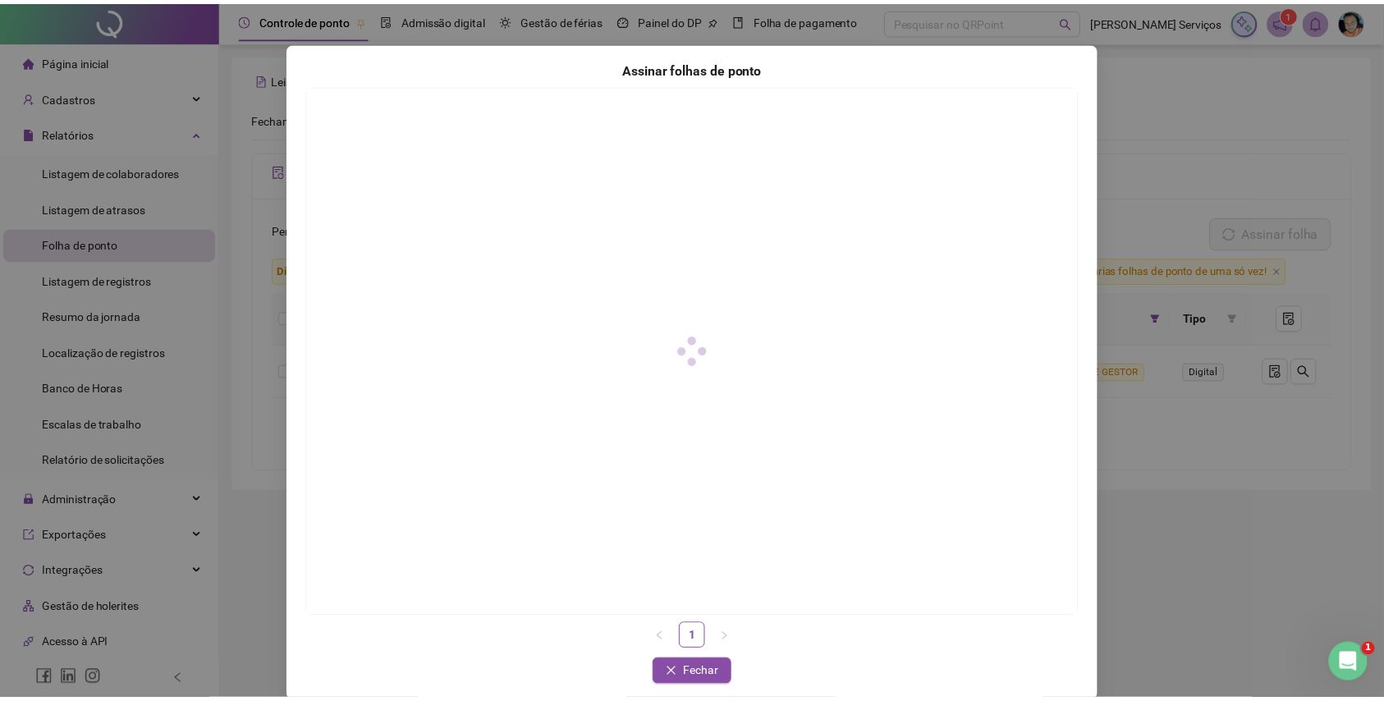
scroll to position [62, 0]
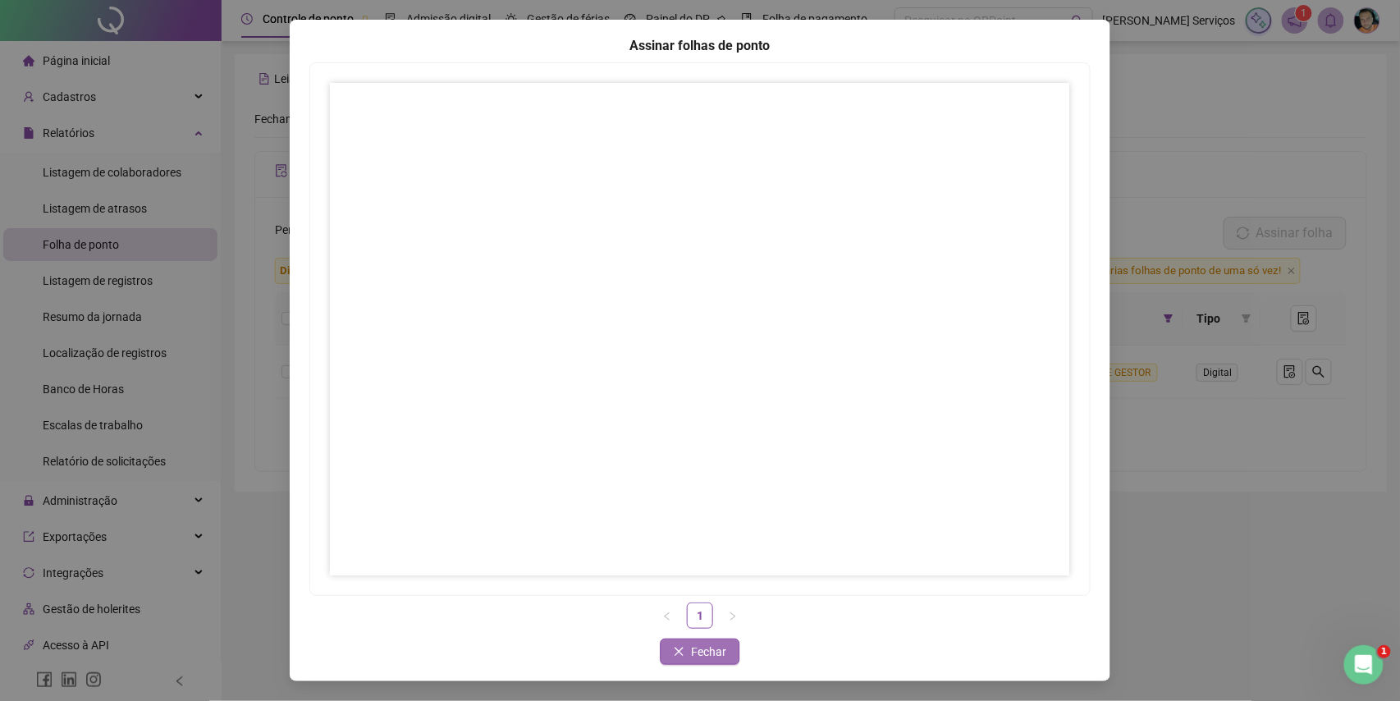
click at [680, 645] on button "Fechar" at bounding box center [701, 652] width 80 height 26
click at [674, 654] on icon "close" at bounding box center [679, 651] width 11 height 11
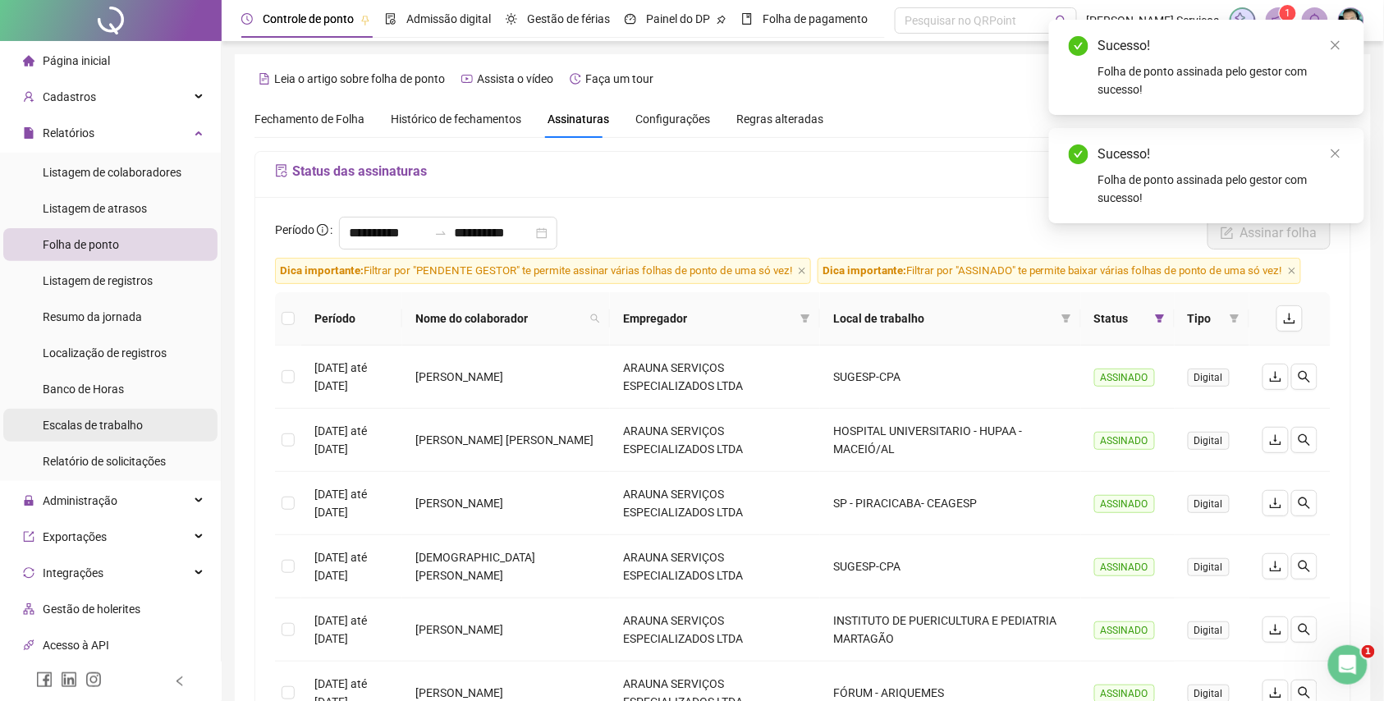
scroll to position [181, 0]
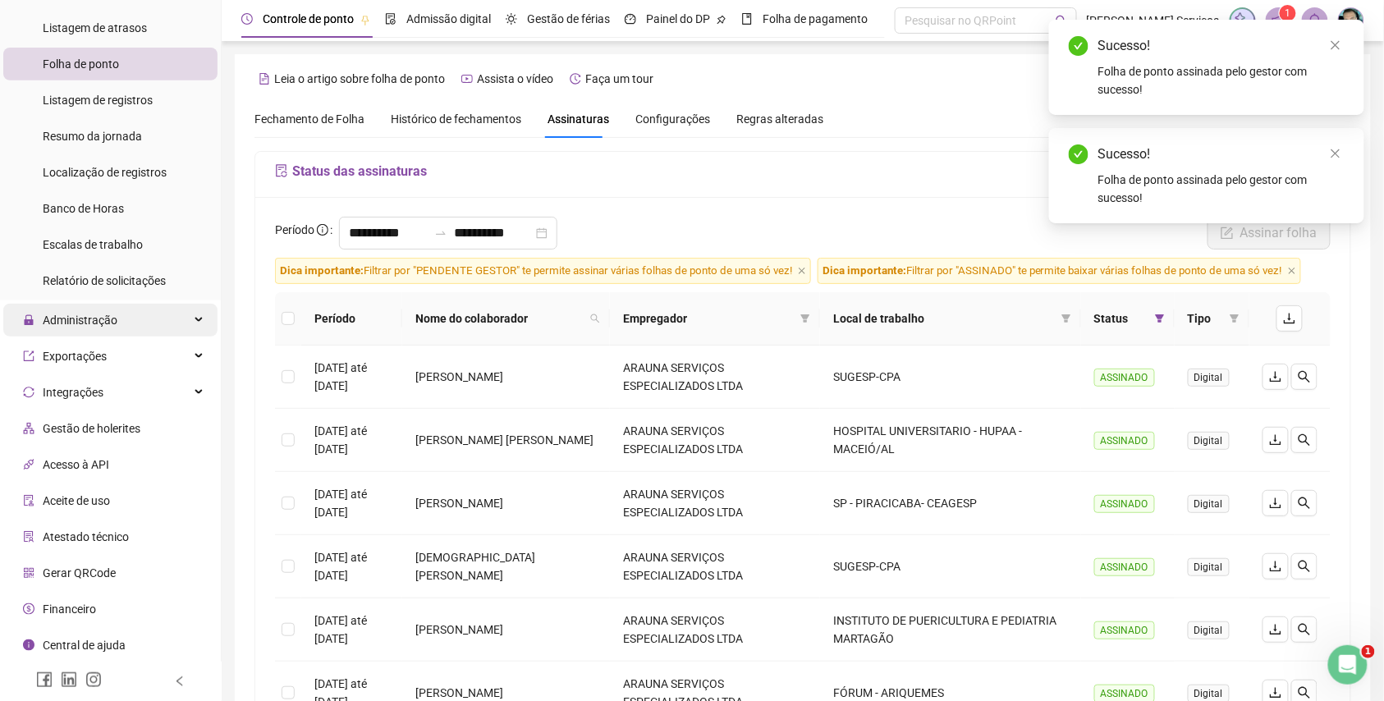
click at [155, 314] on div "Administração" at bounding box center [110, 320] width 214 height 33
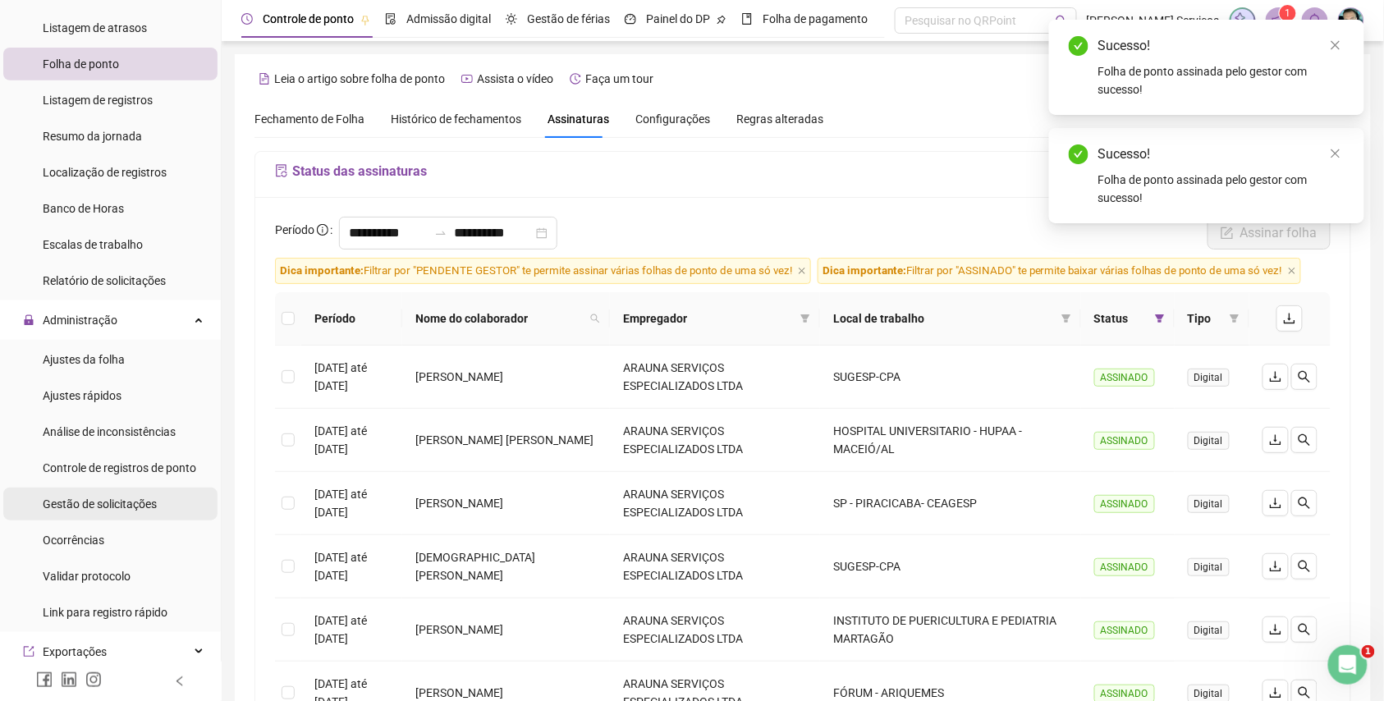
click at [132, 494] on div "Gestão de solicitações" at bounding box center [100, 504] width 114 height 33
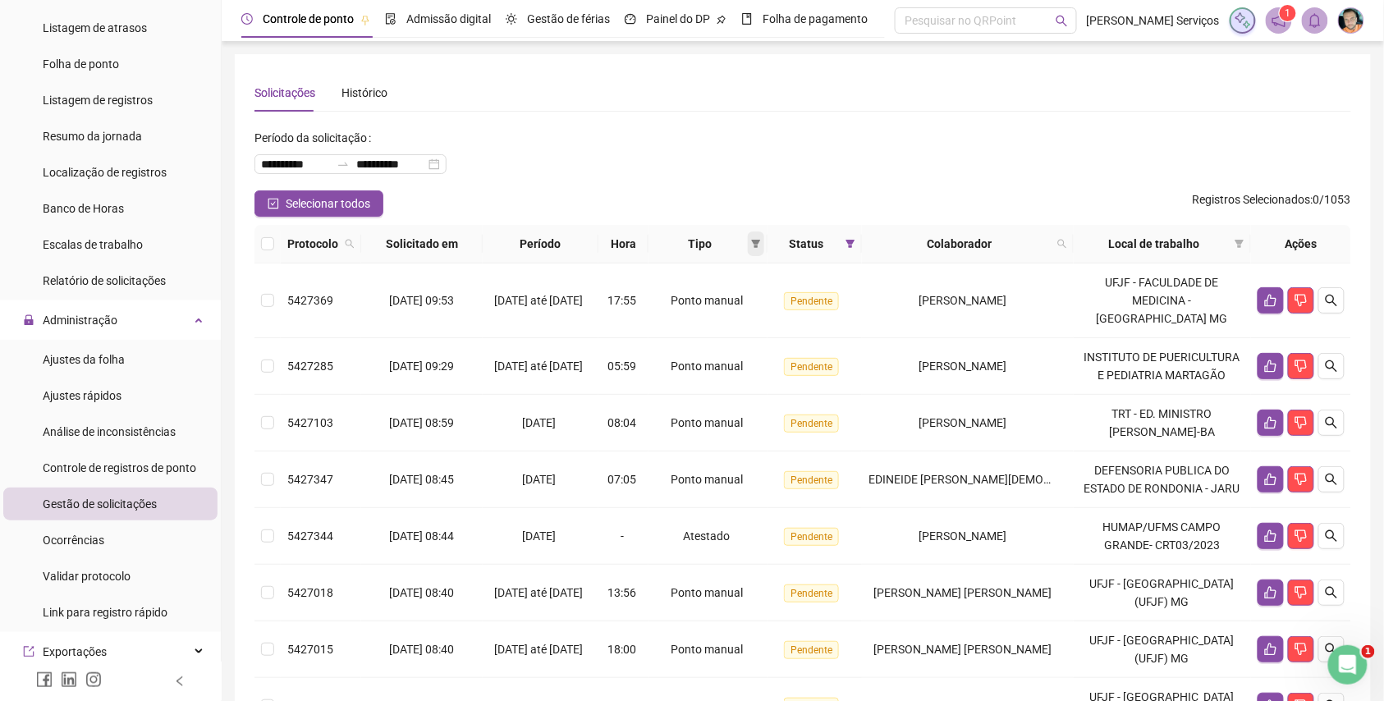
click at [761, 247] on icon "filter" at bounding box center [756, 244] width 9 height 8
click at [729, 279] on span "Ponto manual" at bounding box center [726, 275] width 72 height 13
click at [765, 358] on button "OK" at bounding box center [754, 361] width 29 height 20
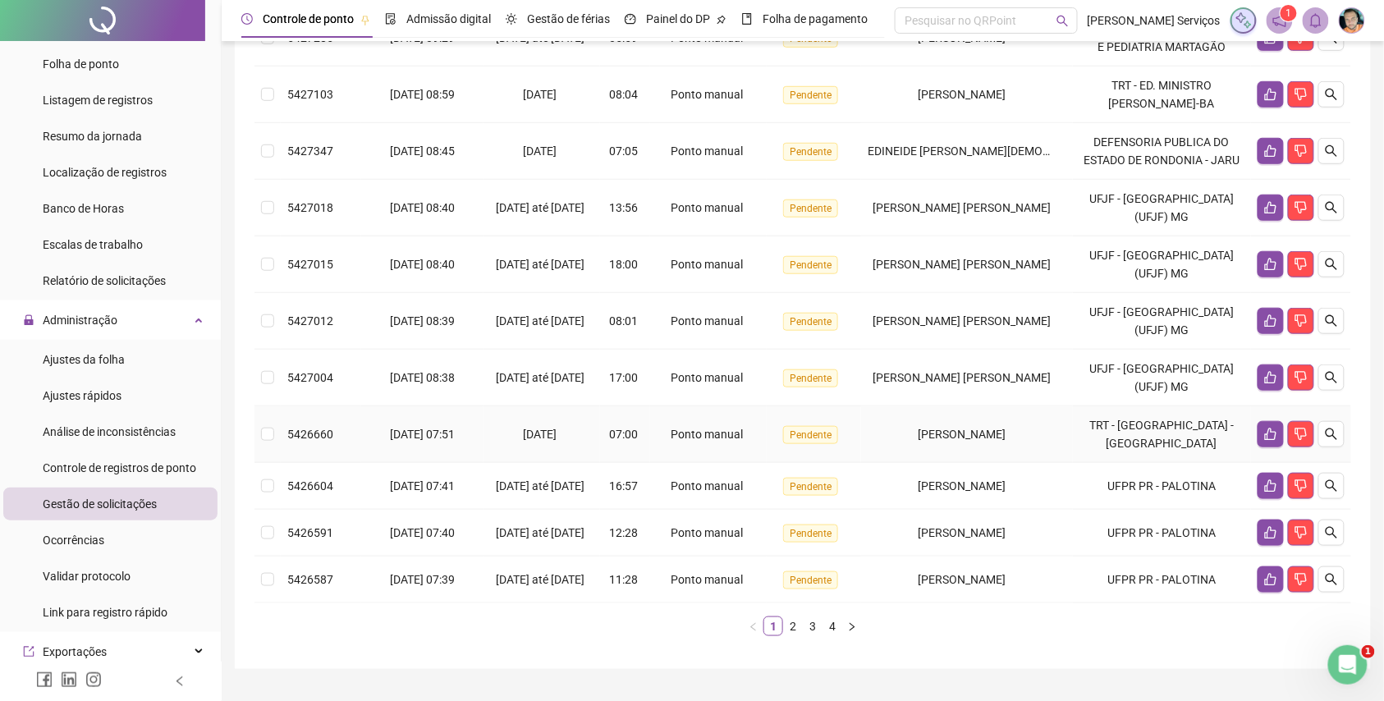
scroll to position [34, 0]
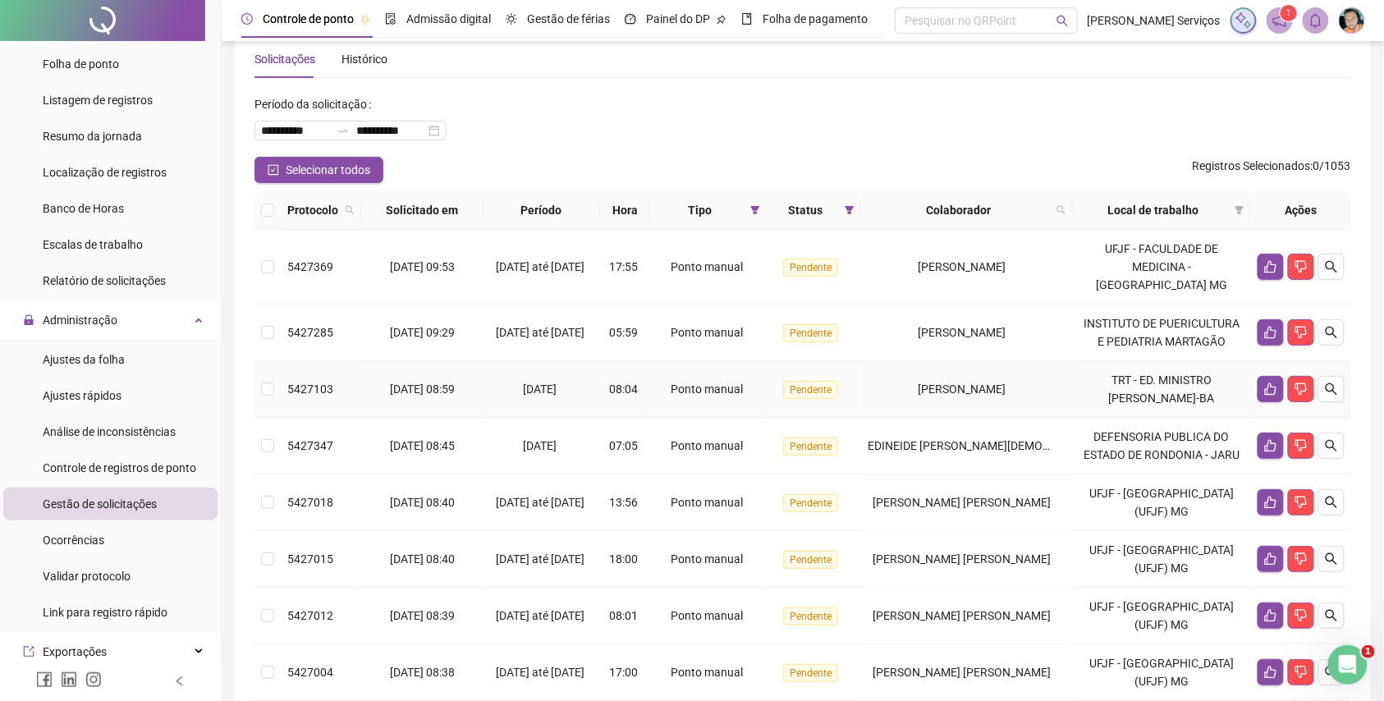
click at [832, 381] on span "Pendente" at bounding box center [810, 390] width 55 height 18
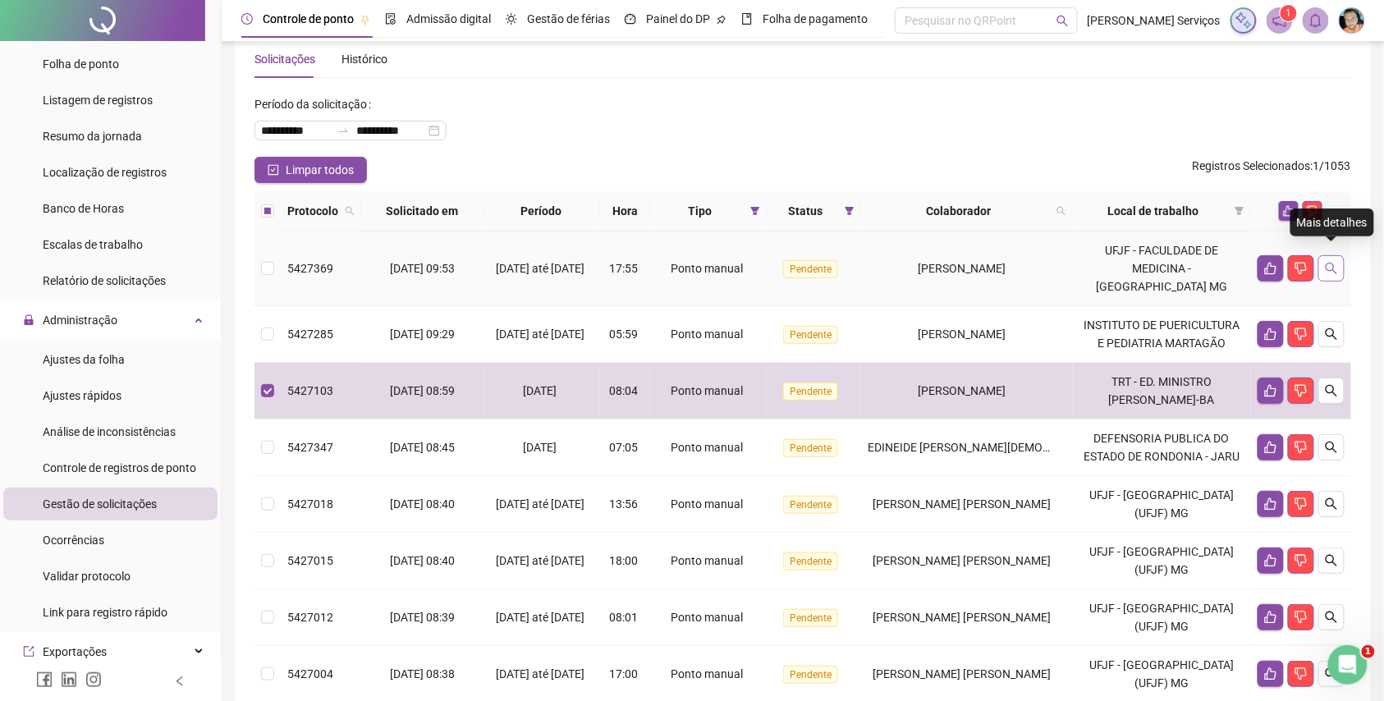
click at [1325, 255] on button "button" at bounding box center [1331, 268] width 26 height 26
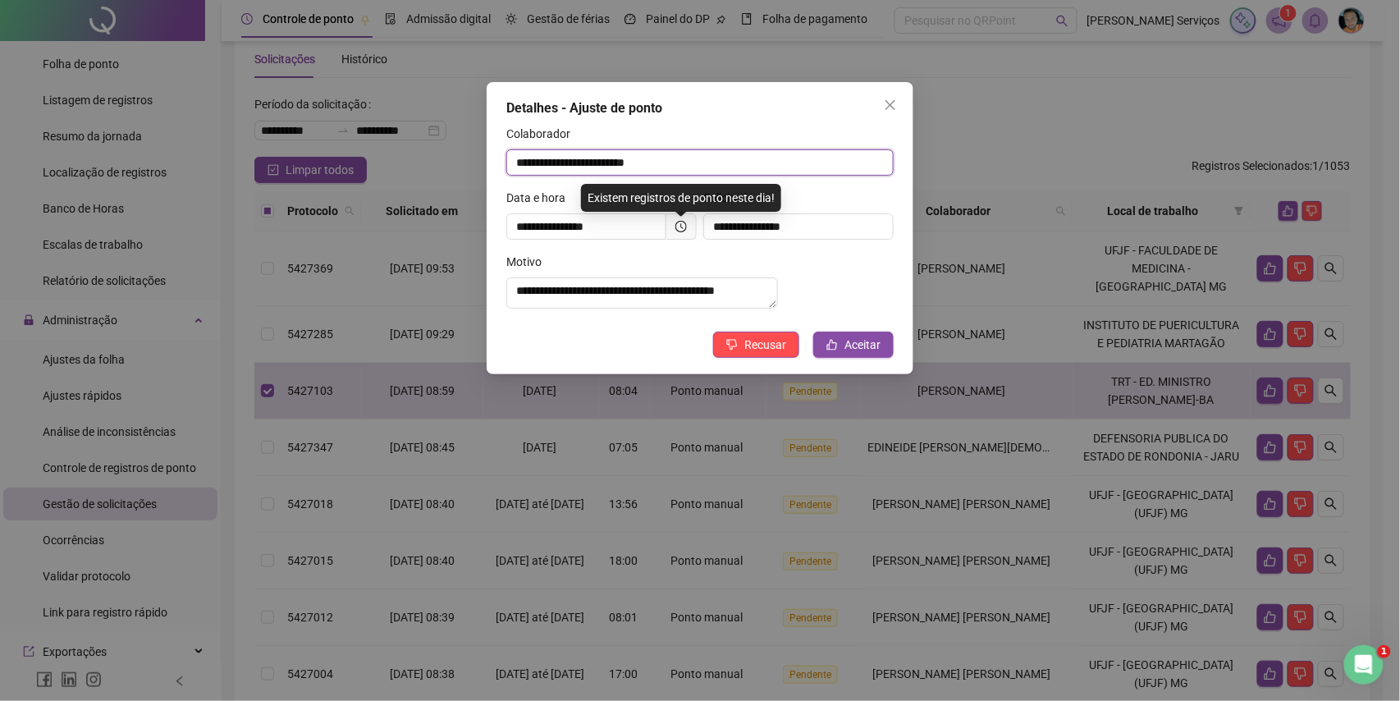
drag, startPoint x: 687, startPoint y: 161, endPoint x: 522, endPoint y: 172, distance: 165.3
click at [522, 172] on input "**********" at bounding box center [699, 162] width 387 height 26
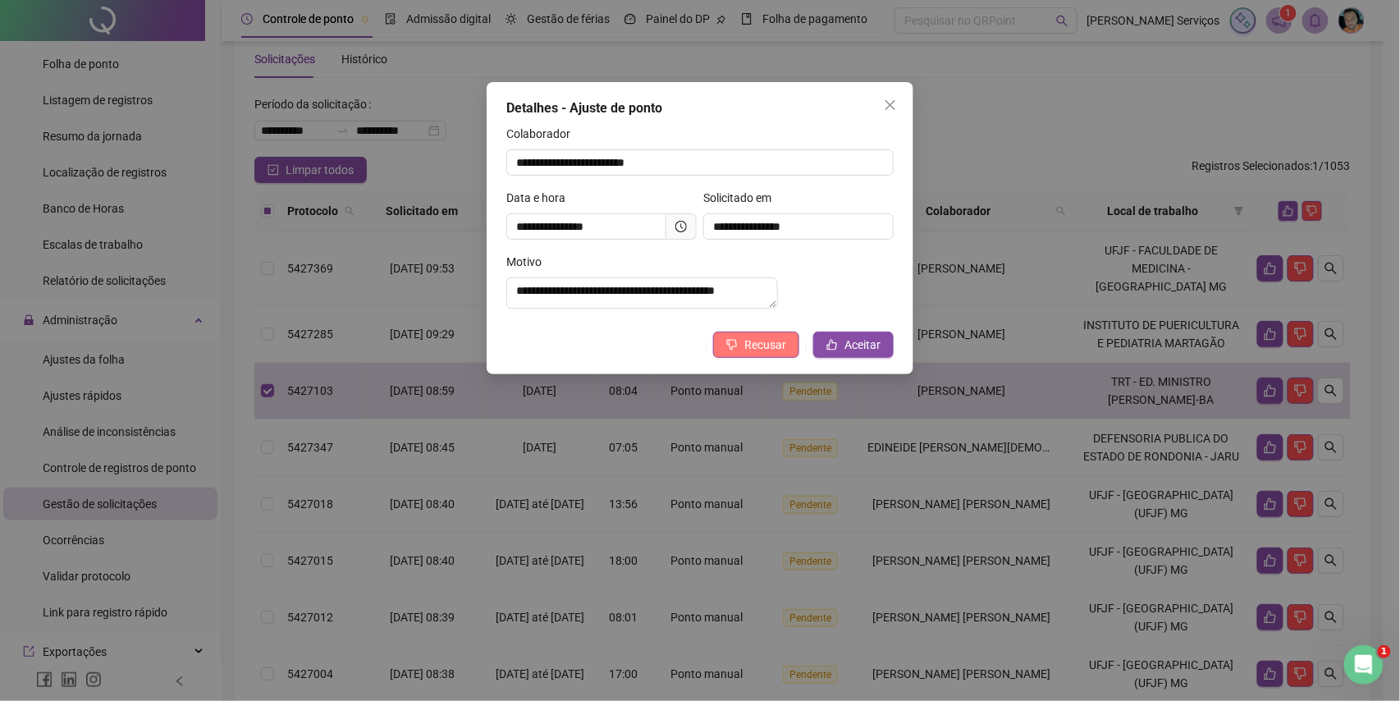
click at [762, 354] on span "Recusar" at bounding box center [766, 345] width 42 height 18
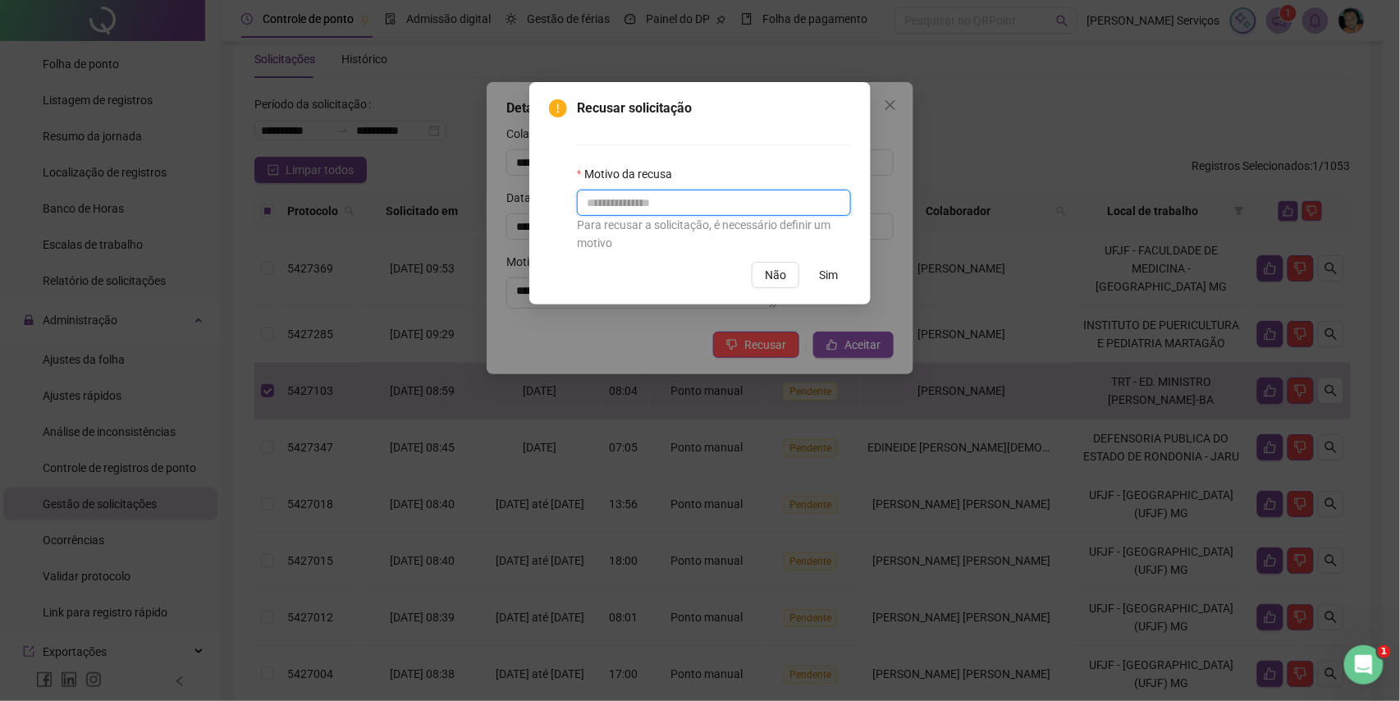
click at [739, 207] on input "text" at bounding box center [714, 203] width 274 height 26
type input "*"
click at [841, 266] on button "Sim" at bounding box center [828, 275] width 45 height 26
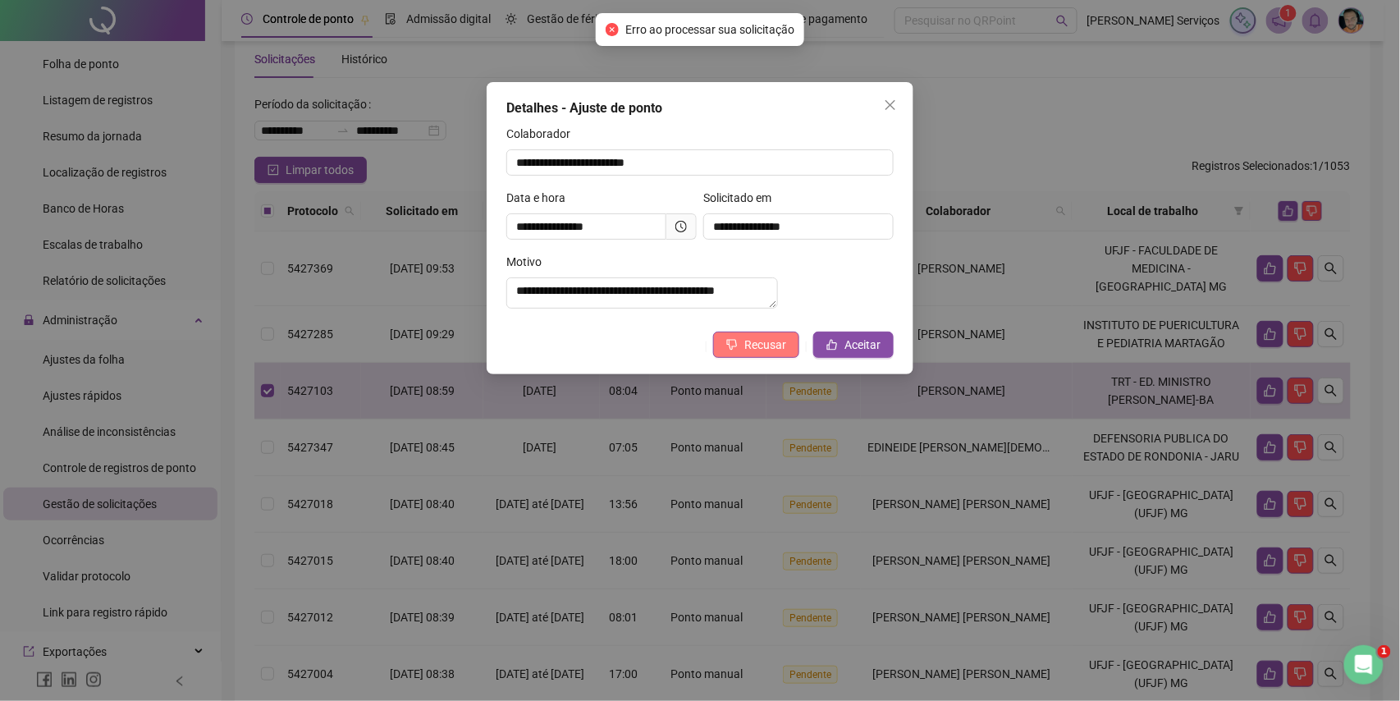
click at [775, 354] on span "Recusar" at bounding box center [766, 345] width 42 height 18
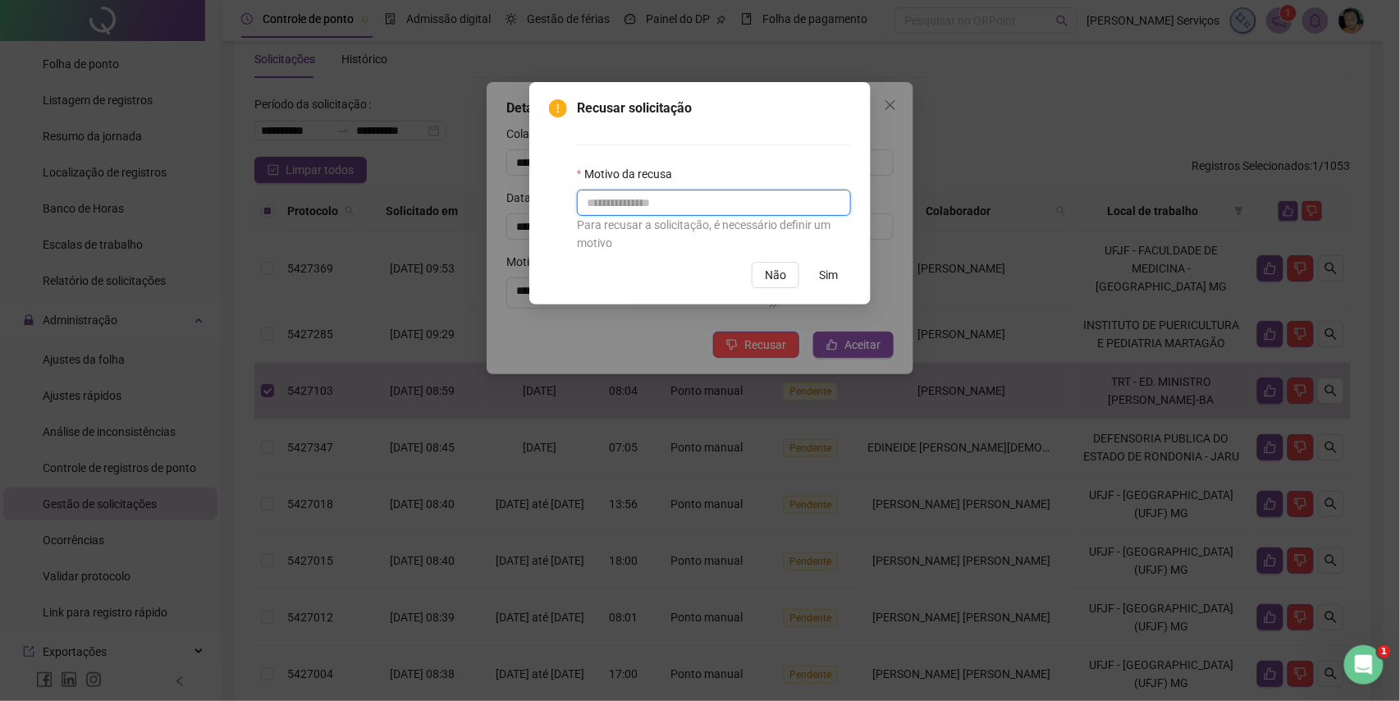
click at [781, 213] on input "text" at bounding box center [714, 203] width 274 height 26
type input "*"
click at [823, 271] on span "Sim" at bounding box center [828, 275] width 19 height 18
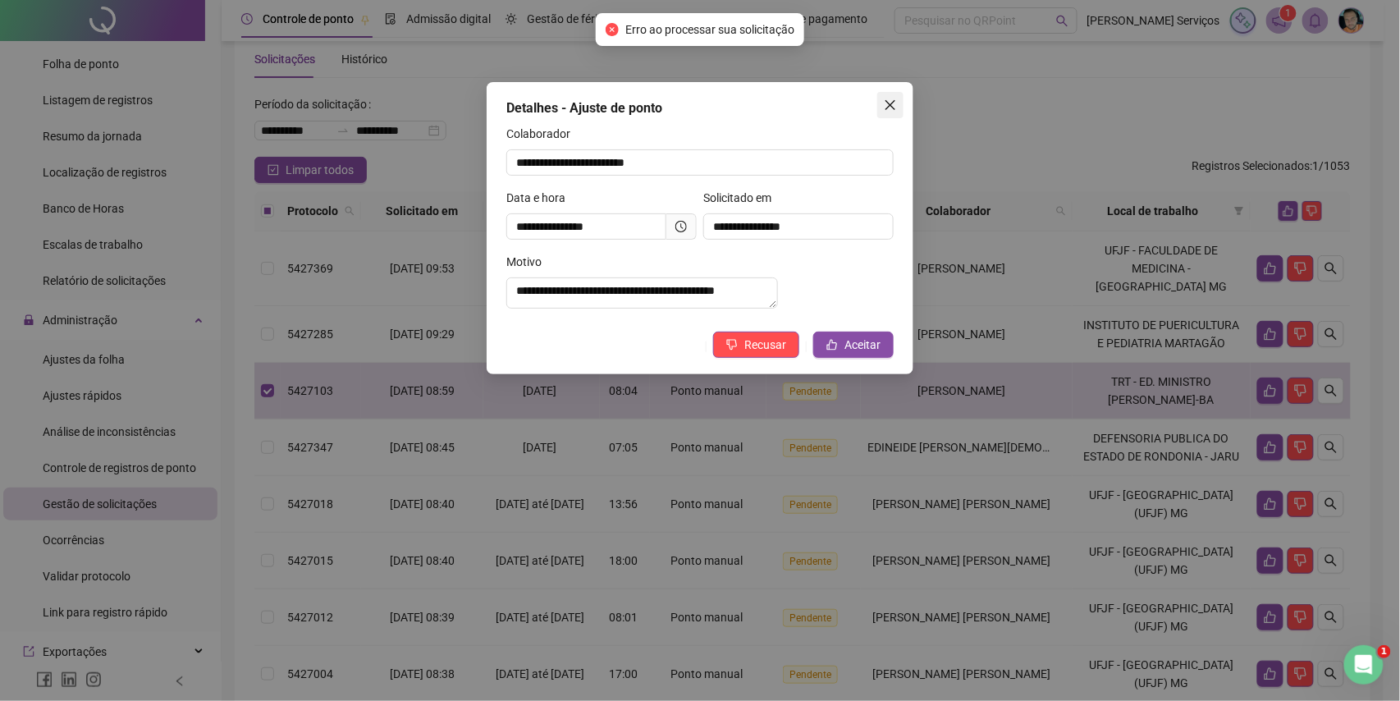
click at [891, 102] on icon "close" at bounding box center [890, 105] width 13 height 13
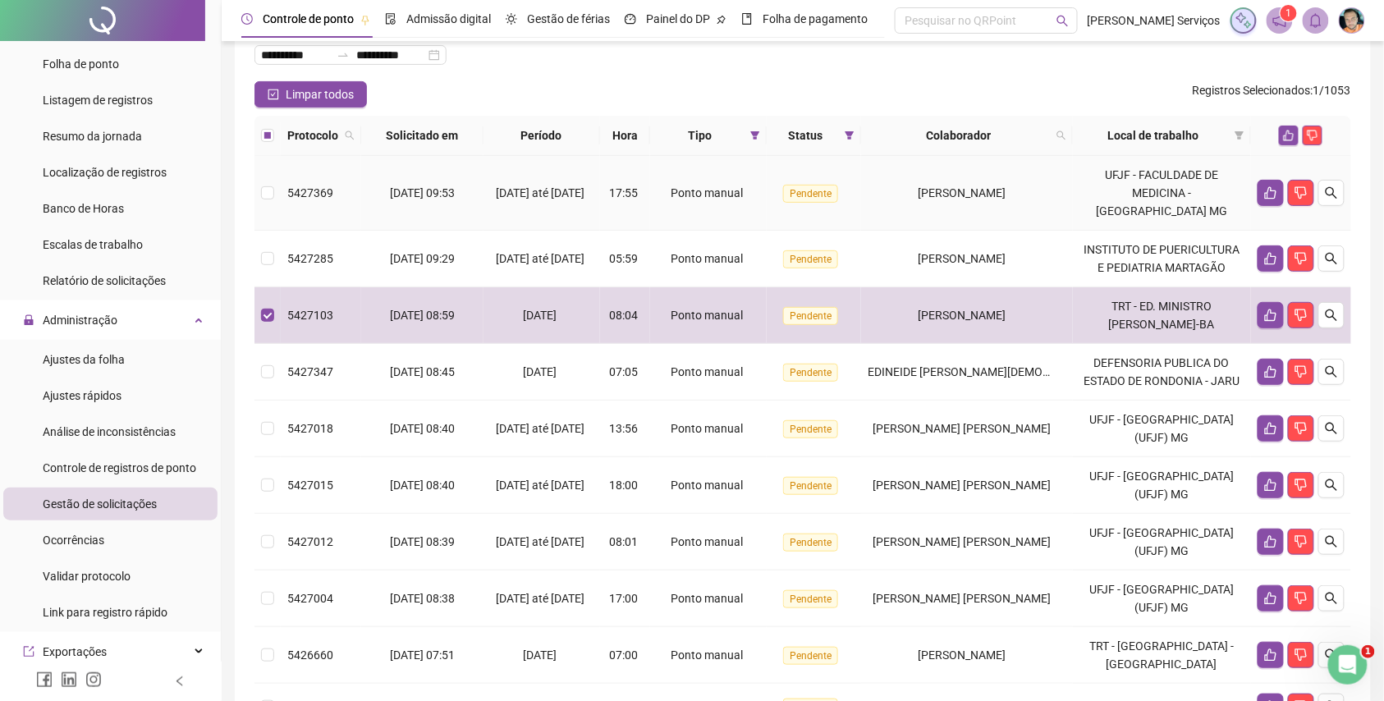
scroll to position [0, 0]
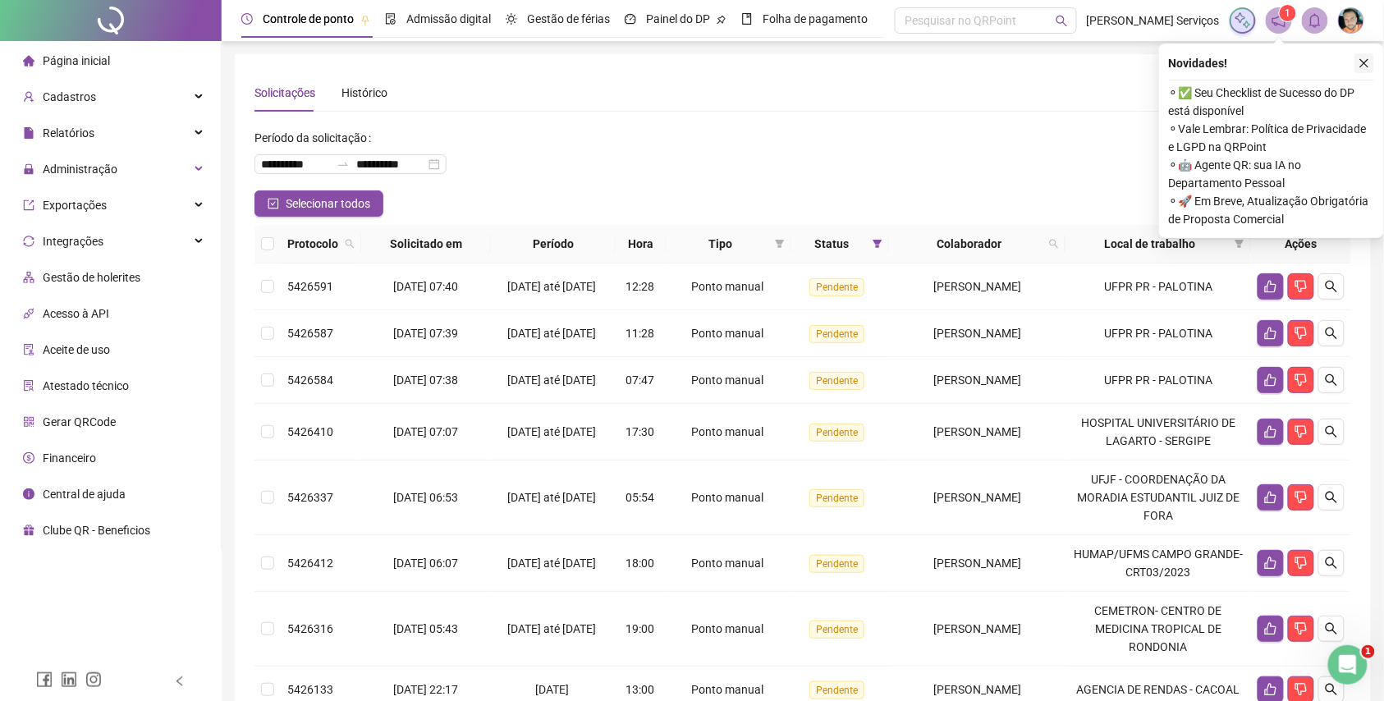
click at [1366, 66] on icon "close" at bounding box center [1364, 62] width 11 height 11
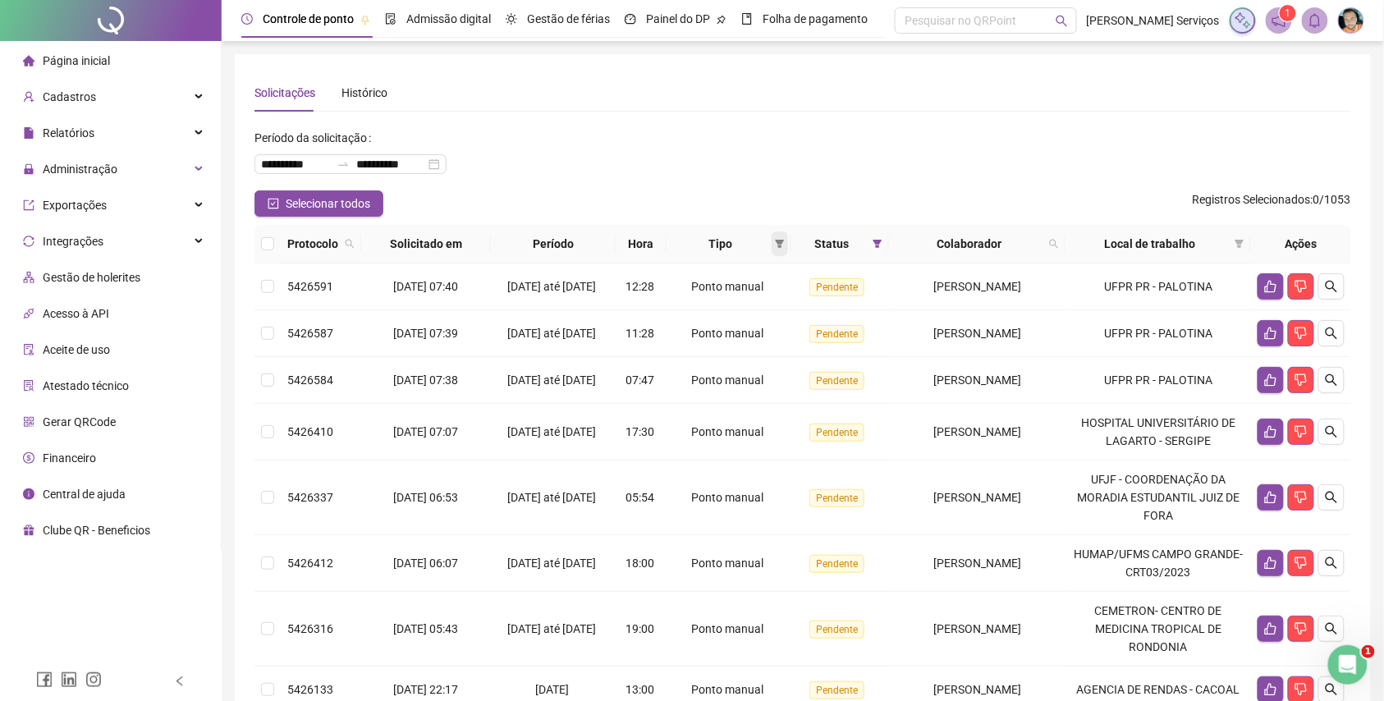
click at [772, 250] on span at bounding box center [780, 243] width 16 height 25
click at [734, 277] on span "Ponto manual" at bounding box center [725, 275] width 72 height 13
click at [758, 356] on span "OK" at bounding box center [753, 361] width 16 height 18
click at [1328, 281] on button "button" at bounding box center [1331, 286] width 26 height 26
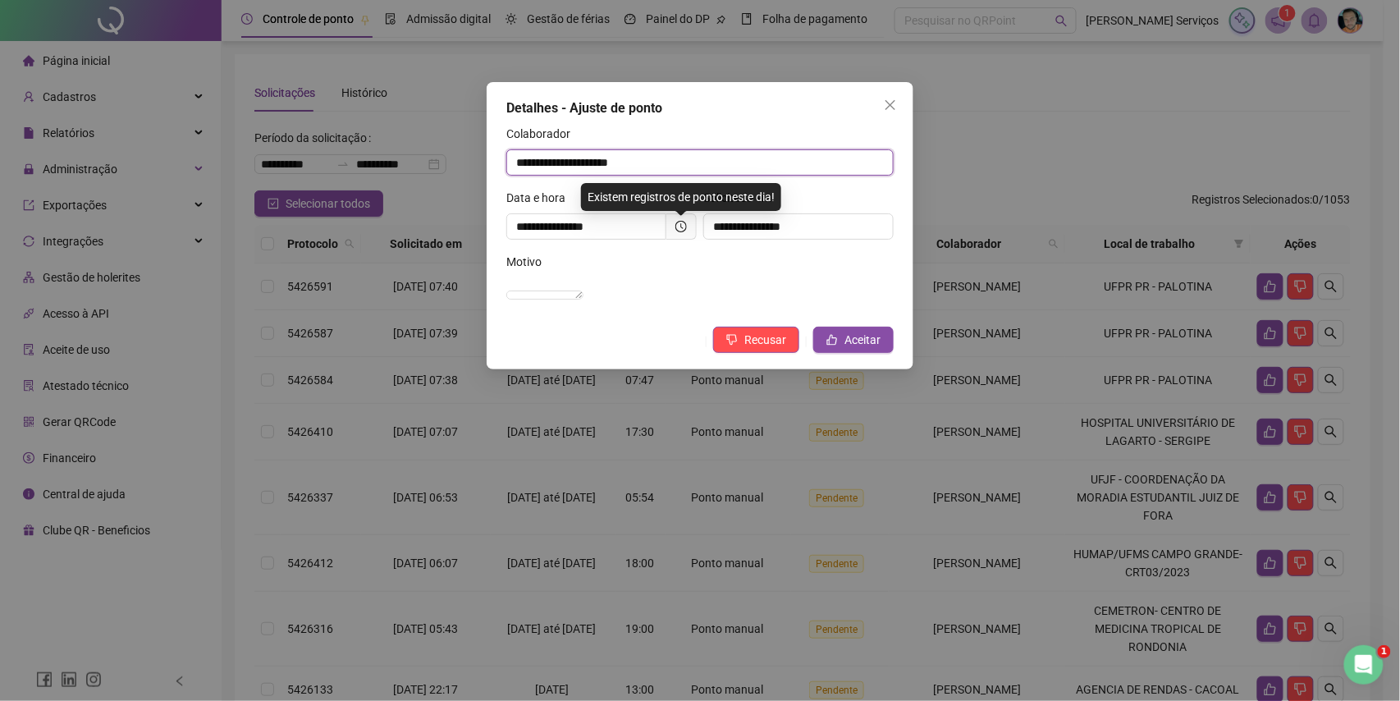
drag, startPoint x: 697, startPoint y: 161, endPoint x: 511, endPoint y: 172, distance: 186.6
click at [511, 172] on input "**********" at bounding box center [699, 162] width 387 height 26
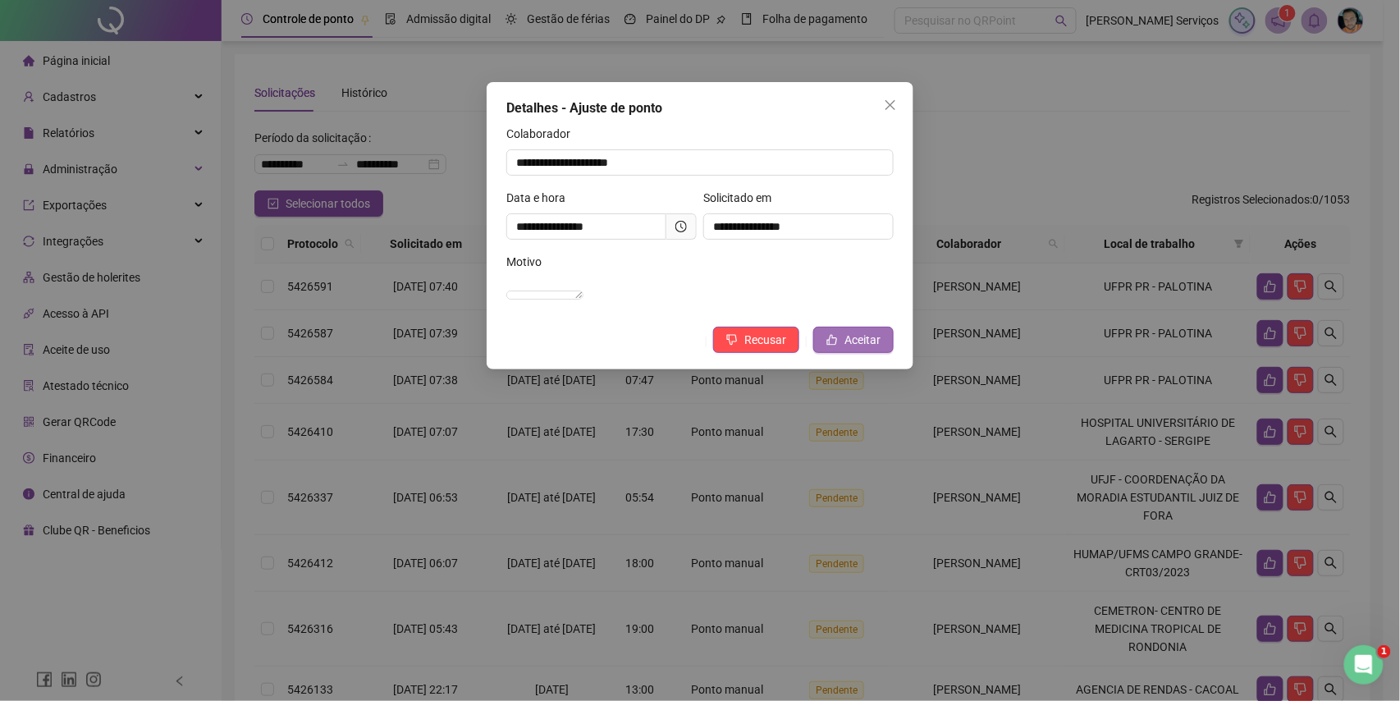
click at [887, 353] on button "Aceitar" at bounding box center [853, 340] width 80 height 26
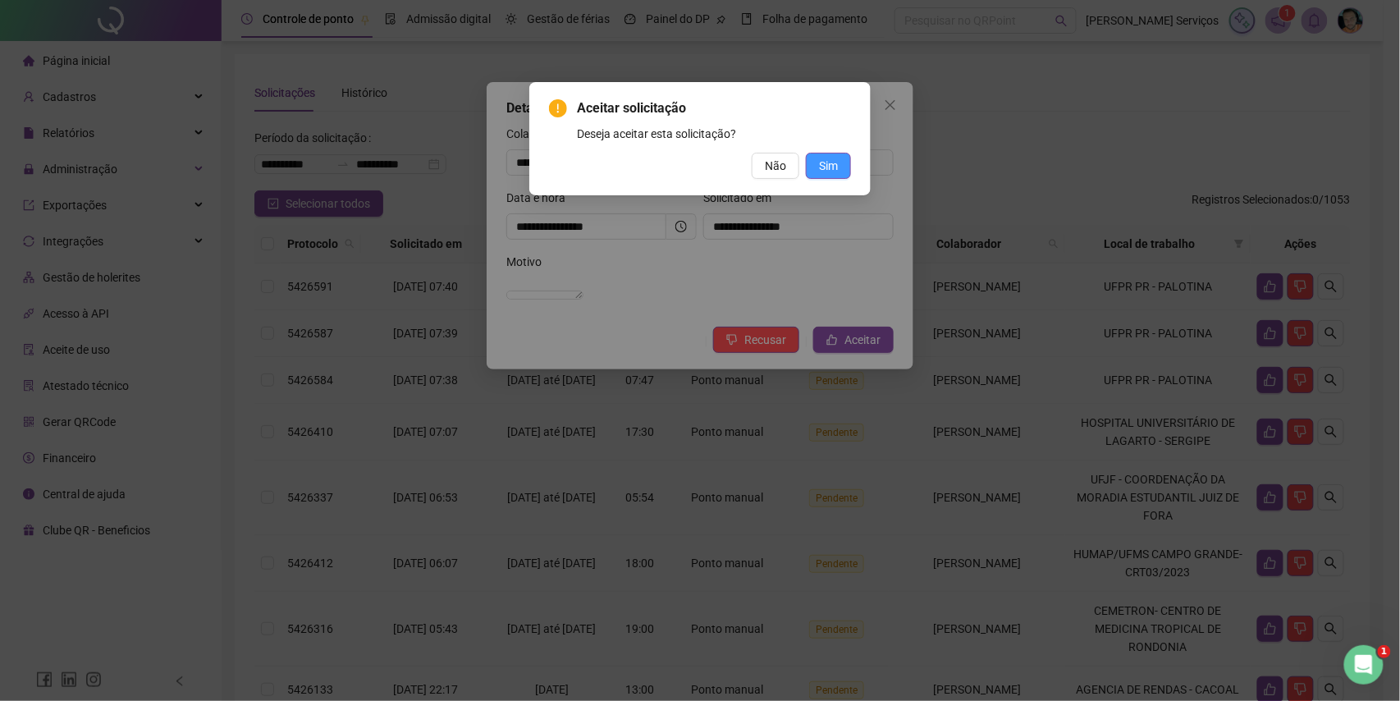
click at [826, 159] on span "Sim" at bounding box center [828, 166] width 19 height 18
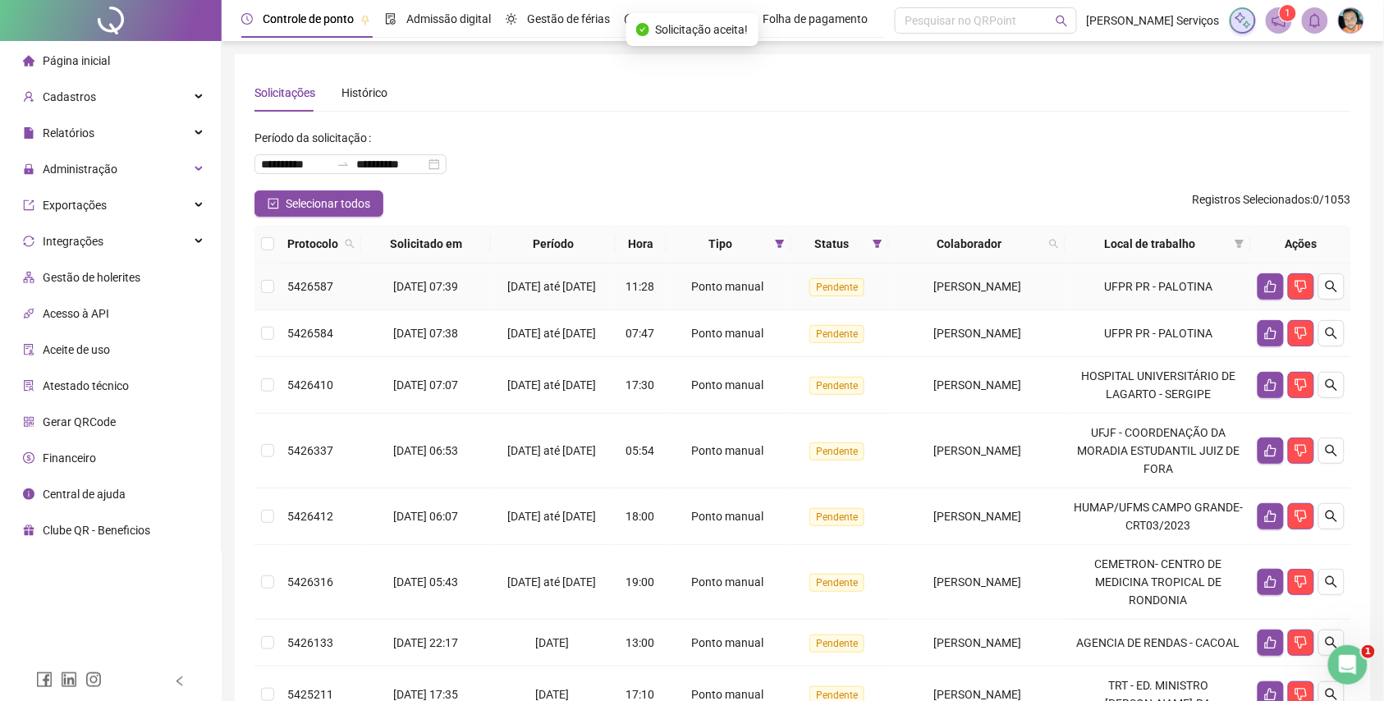
click at [1328, 292] on icon "search" at bounding box center [1331, 286] width 13 height 13
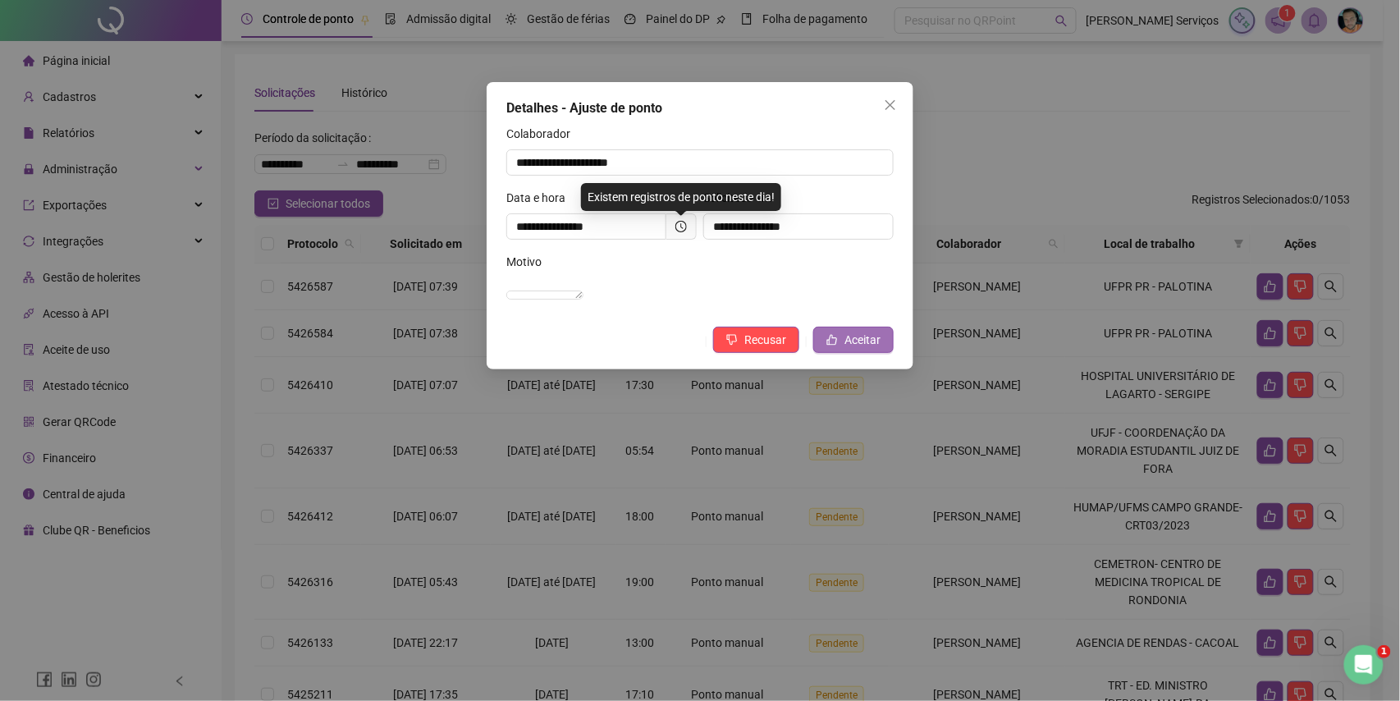
click at [841, 353] on button "Aceitar" at bounding box center [853, 340] width 80 height 26
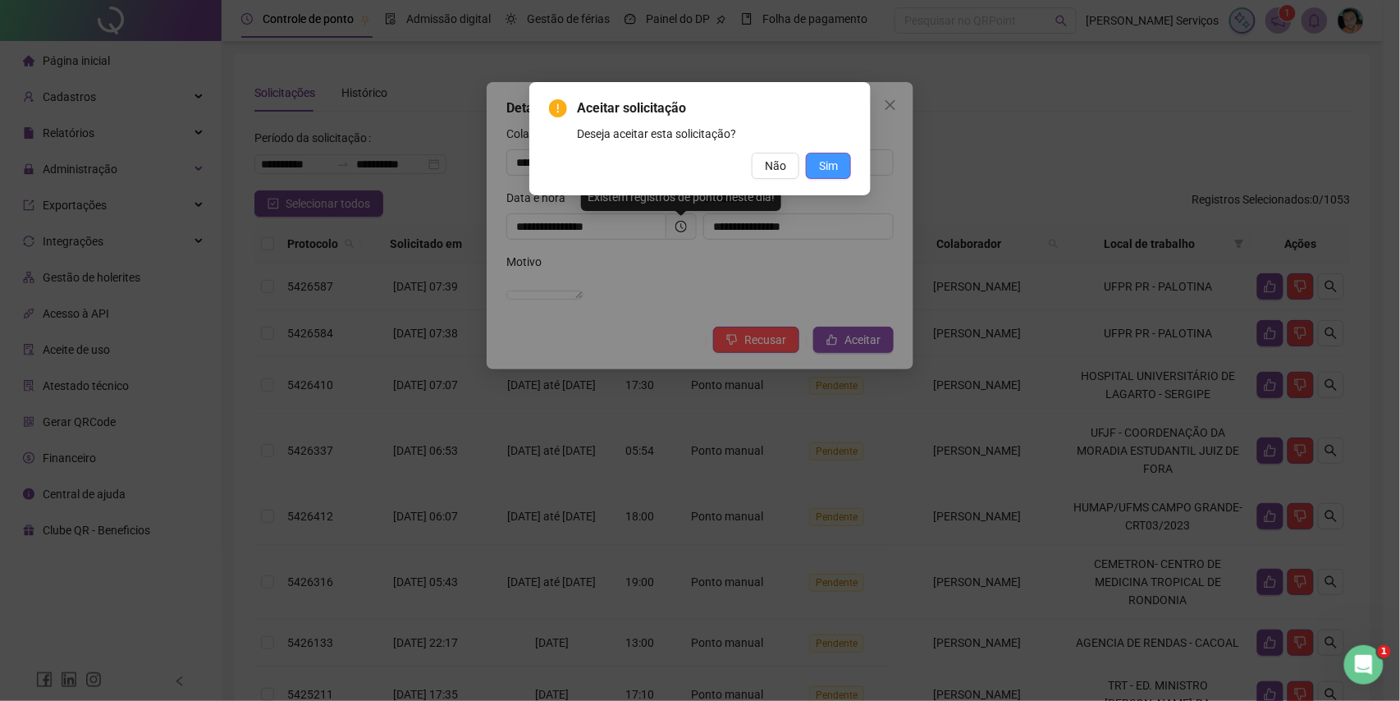
click at [832, 175] on button "Sim" at bounding box center [828, 166] width 45 height 26
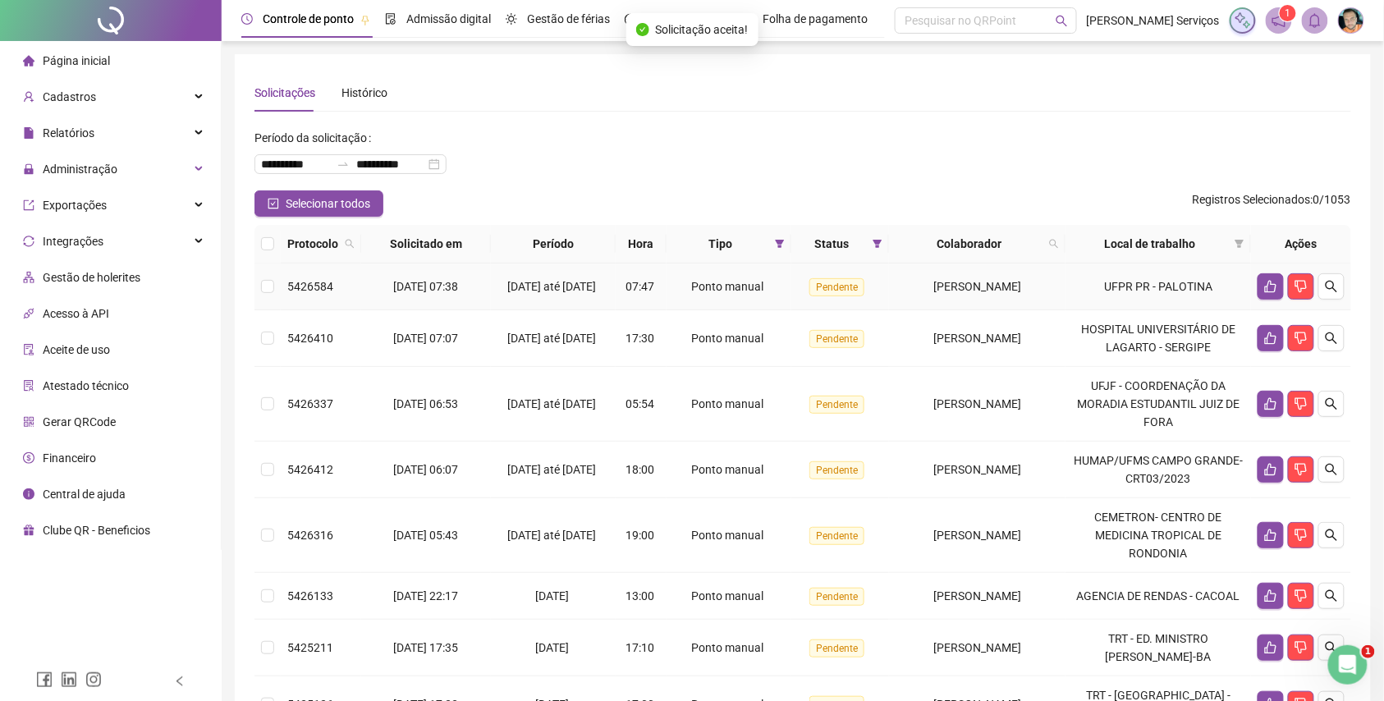
click at [1327, 292] on icon "search" at bounding box center [1331, 286] width 11 height 11
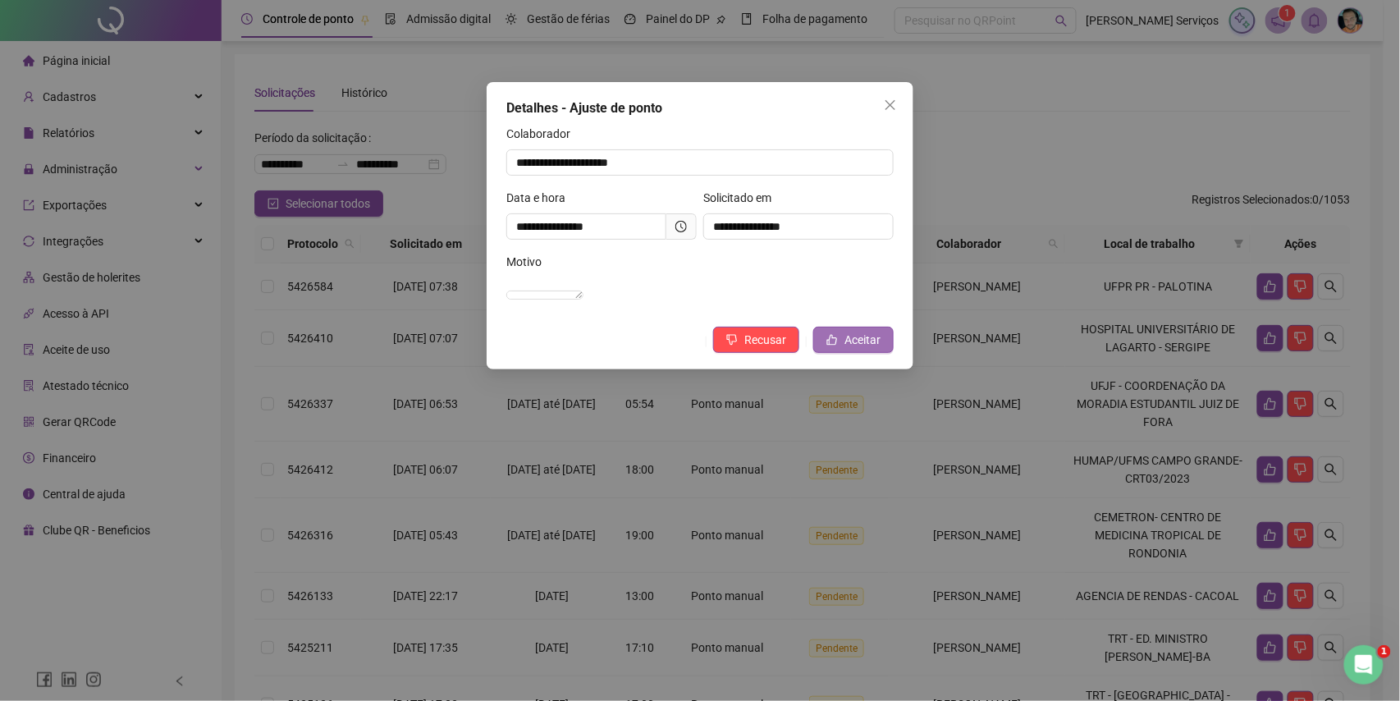
click at [838, 346] on icon "like" at bounding box center [832, 339] width 11 height 11
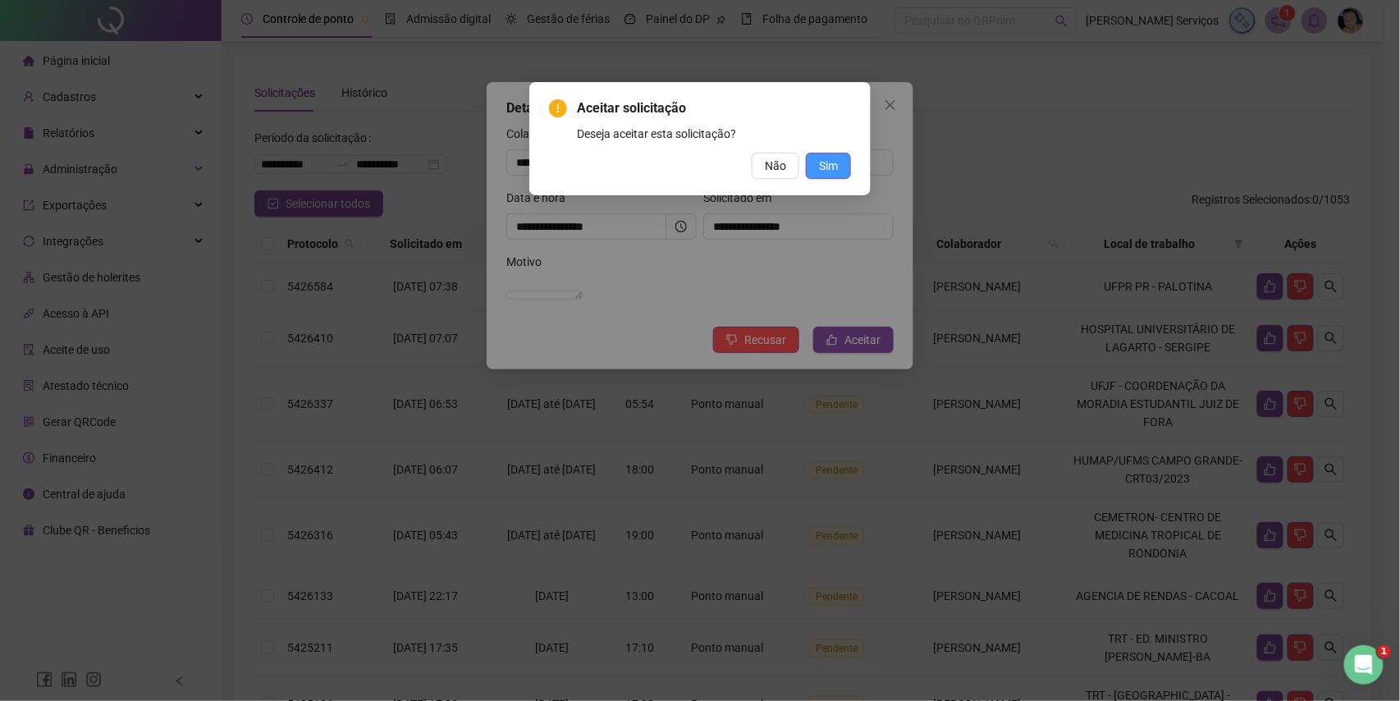
click at [822, 166] on span "Sim" at bounding box center [828, 166] width 19 height 18
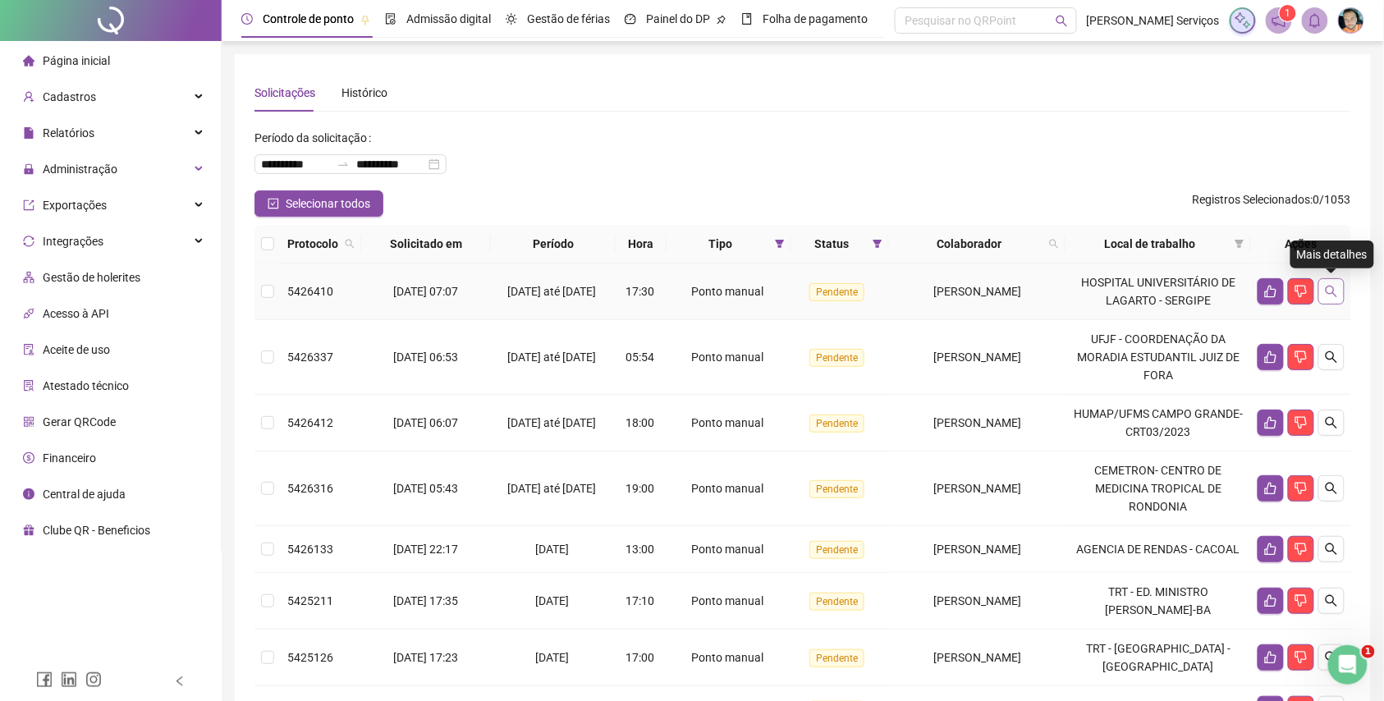
click at [1327, 300] on button "button" at bounding box center [1331, 291] width 26 height 26
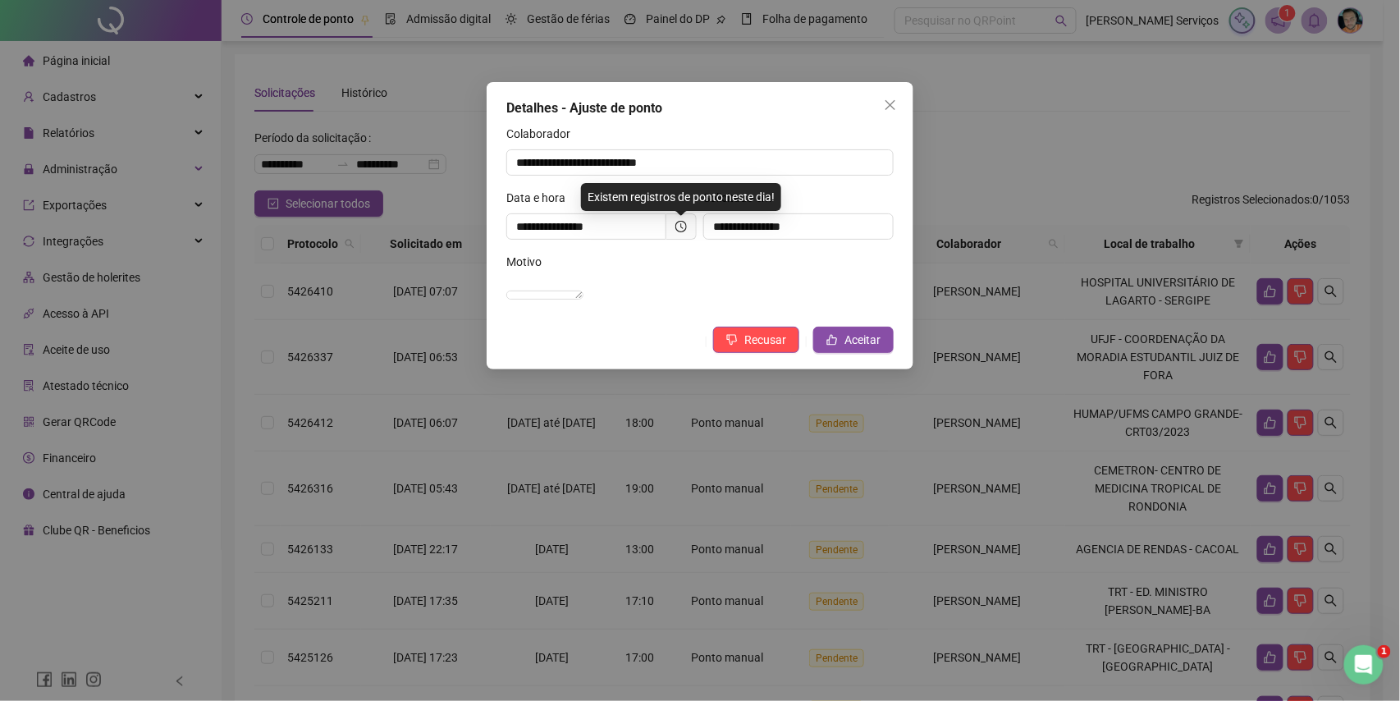
drag, startPoint x: 770, startPoint y: 140, endPoint x: 608, endPoint y: 146, distance: 161.8
click at [608, 146] on div "Colaborador" at bounding box center [699, 137] width 387 height 25
drag, startPoint x: 763, startPoint y: 165, endPoint x: 493, endPoint y: 165, distance: 269.2
click at [493, 165] on div "**********" at bounding box center [700, 225] width 427 height 287
click at [835, 346] on icon "like" at bounding box center [832, 339] width 11 height 11
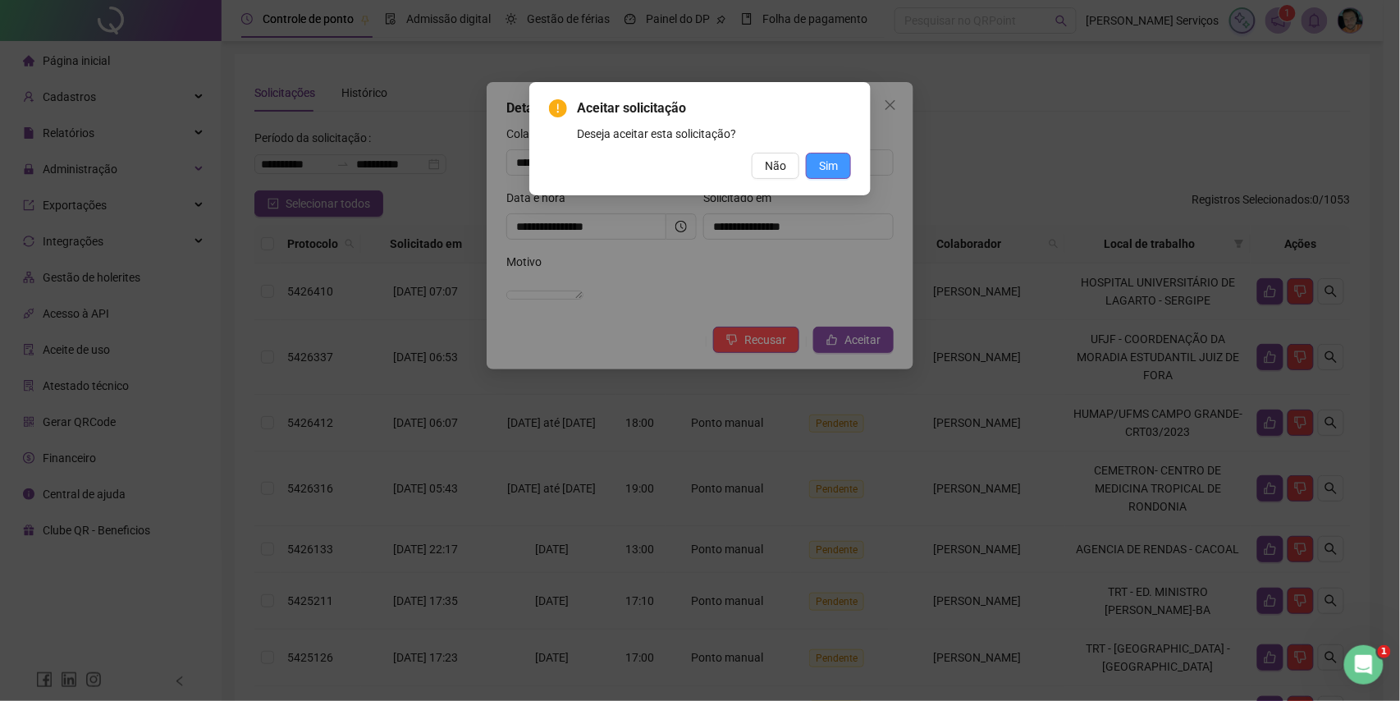
click at [818, 169] on button "Sim" at bounding box center [828, 166] width 45 height 26
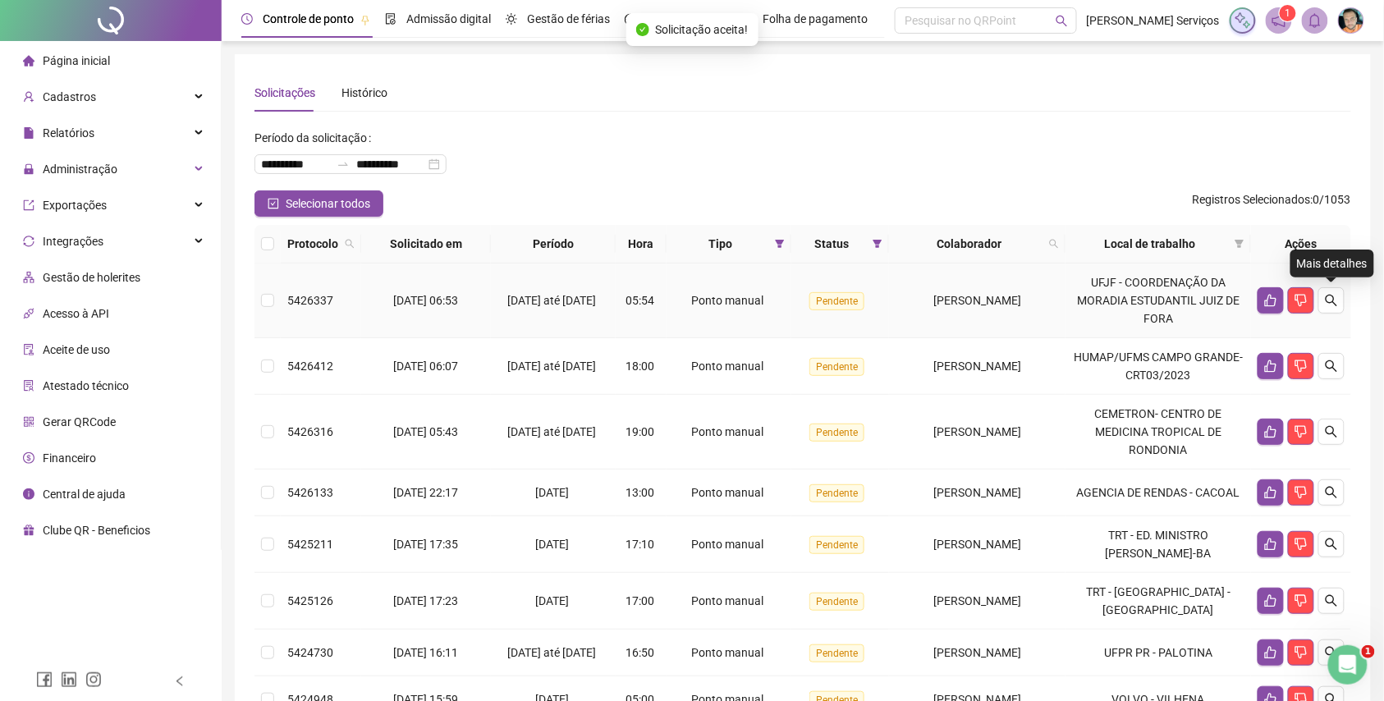
click at [1323, 293] on button "button" at bounding box center [1331, 300] width 26 height 26
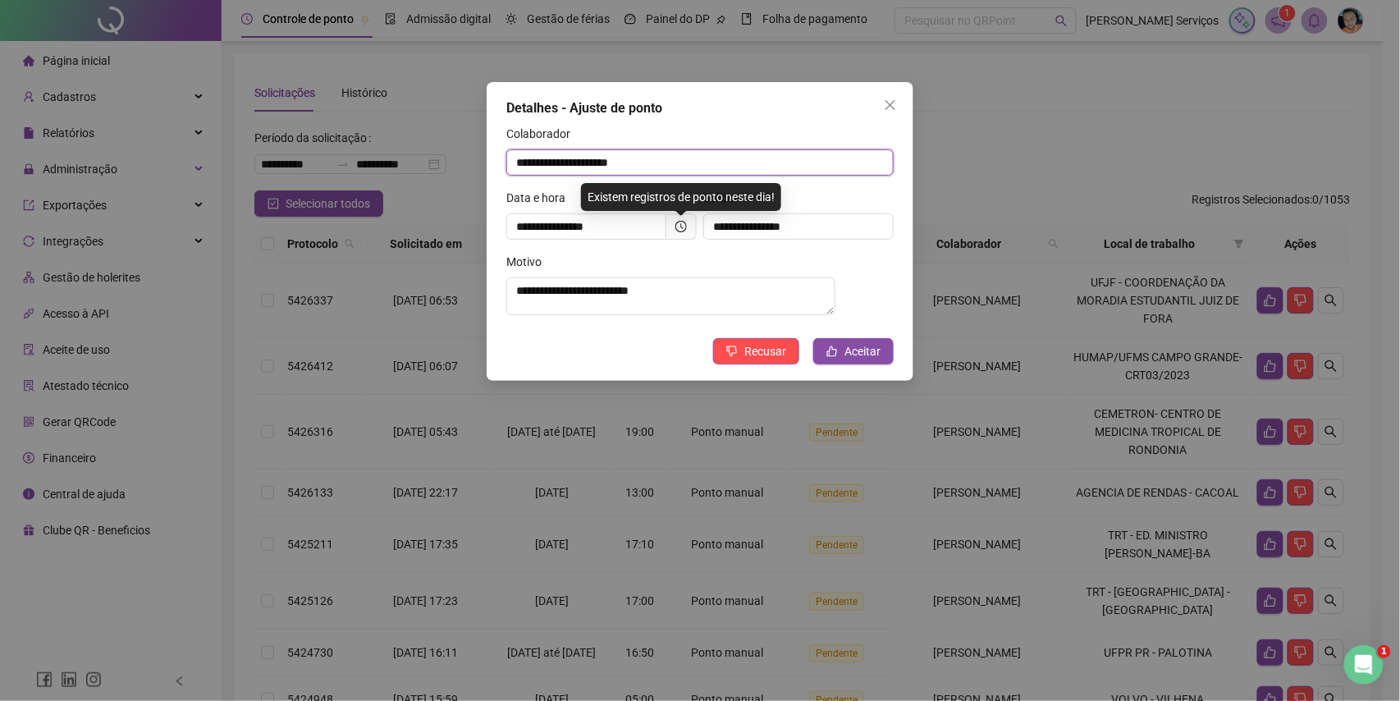
drag, startPoint x: 668, startPoint y: 162, endPoint x: 473, endPoint y: 168, distance: 195.5
click at [473, 168] on div "**********" at bounding box center [700, 350] width 1400 height 701
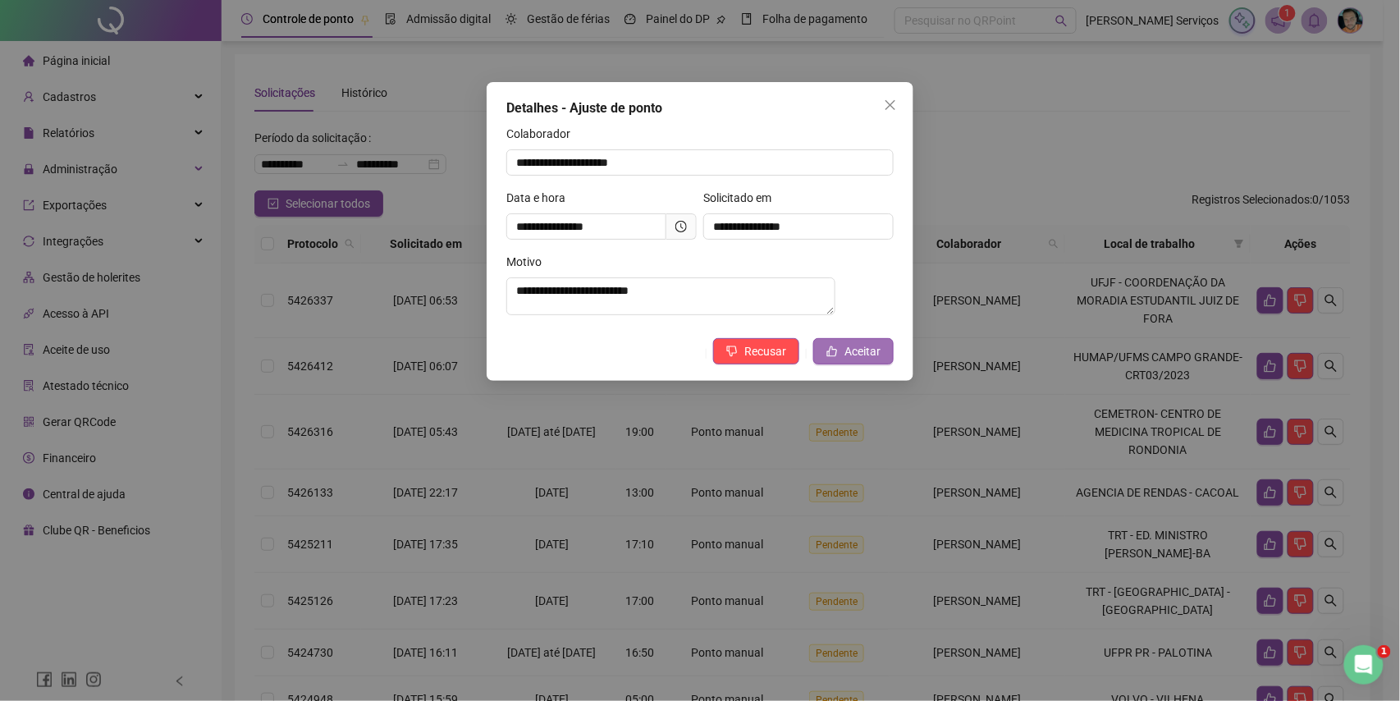
click at [848, 359] on span "Aceitar" at bounding box center [863, 351] width 36 height 18
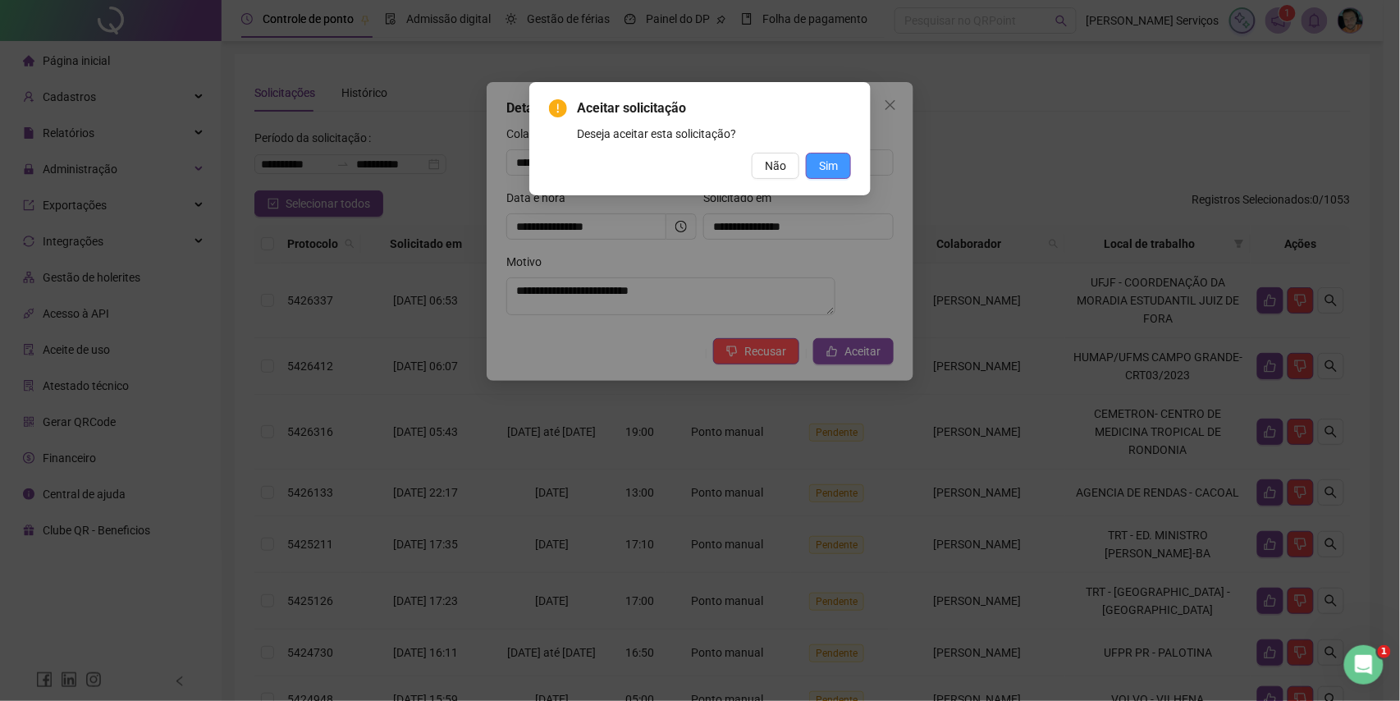
click at [836, 169] on span "Sim" at bounding box center [828, 166] width 19 height 18
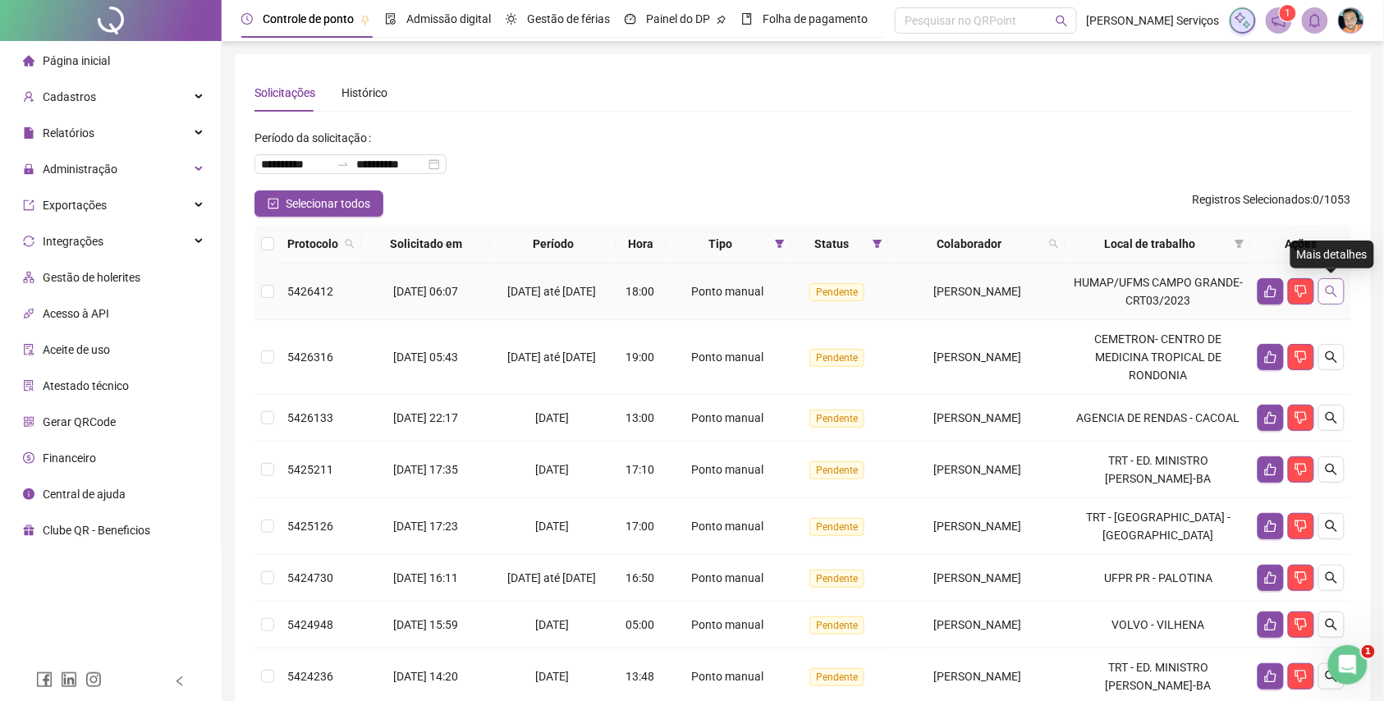
click at [1335, 293] on icon "search" at bounding box center [1331, 291] width 13 height 13
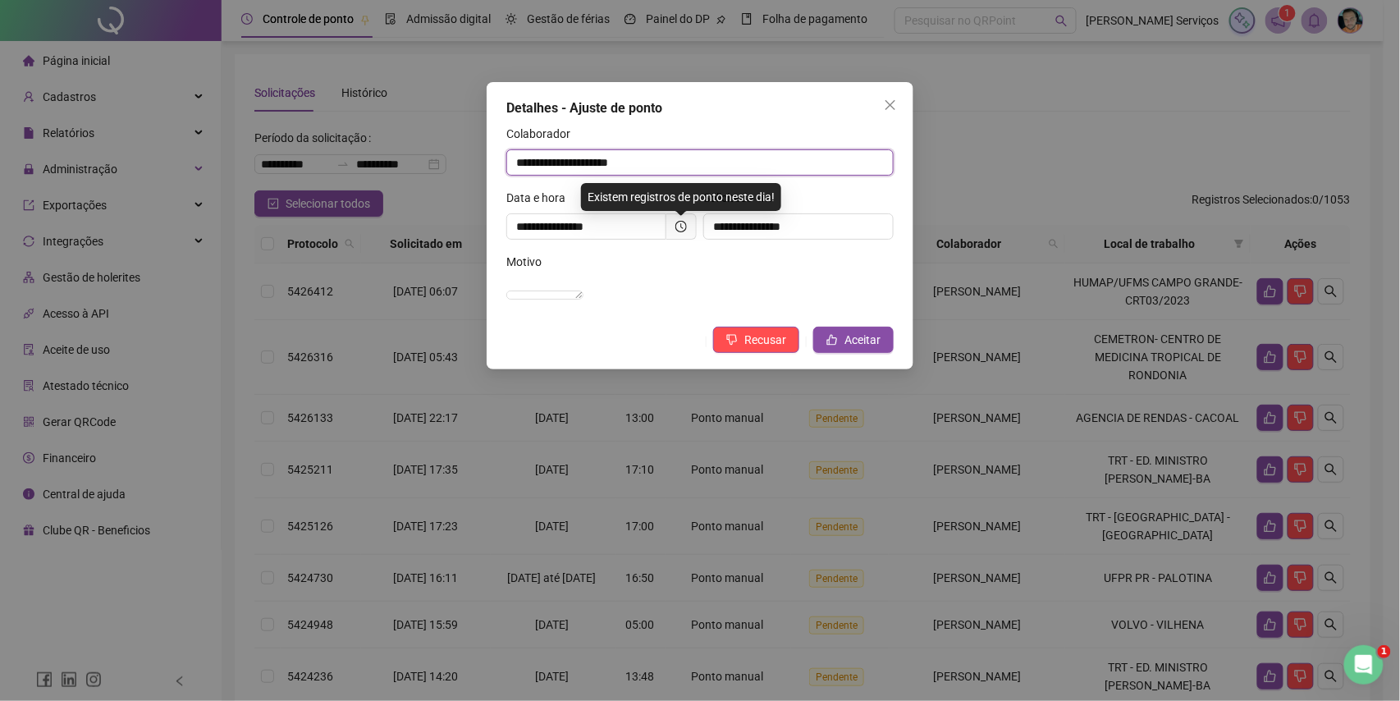
drag, startPoint x: 657, startPoint y: 162, endPoint x: 445, endPoint y: 152, distance: 212.0
click at [445, 152] on div "**********" at bounding box center [700, 350] width 1400 height 701
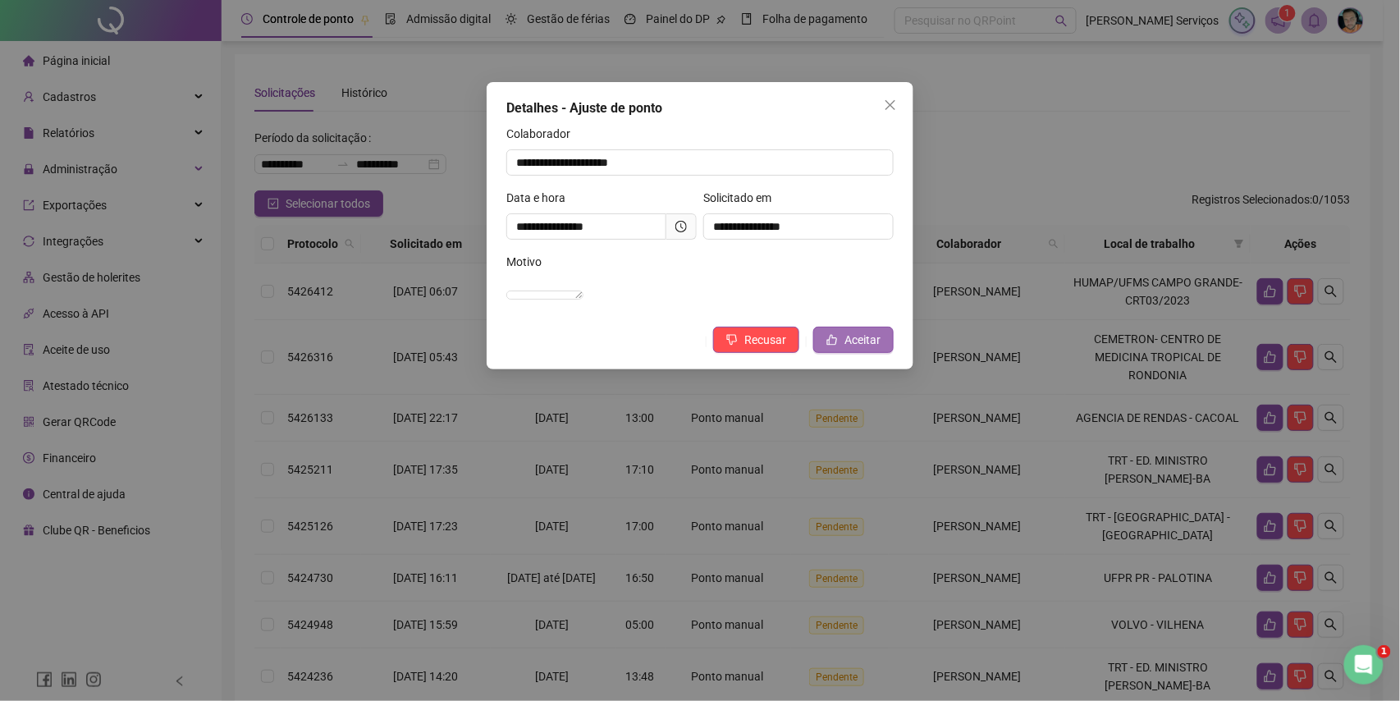
click at [855, 353] on button "Aceitar" at bounding box center [853, 340] width 80 height 26
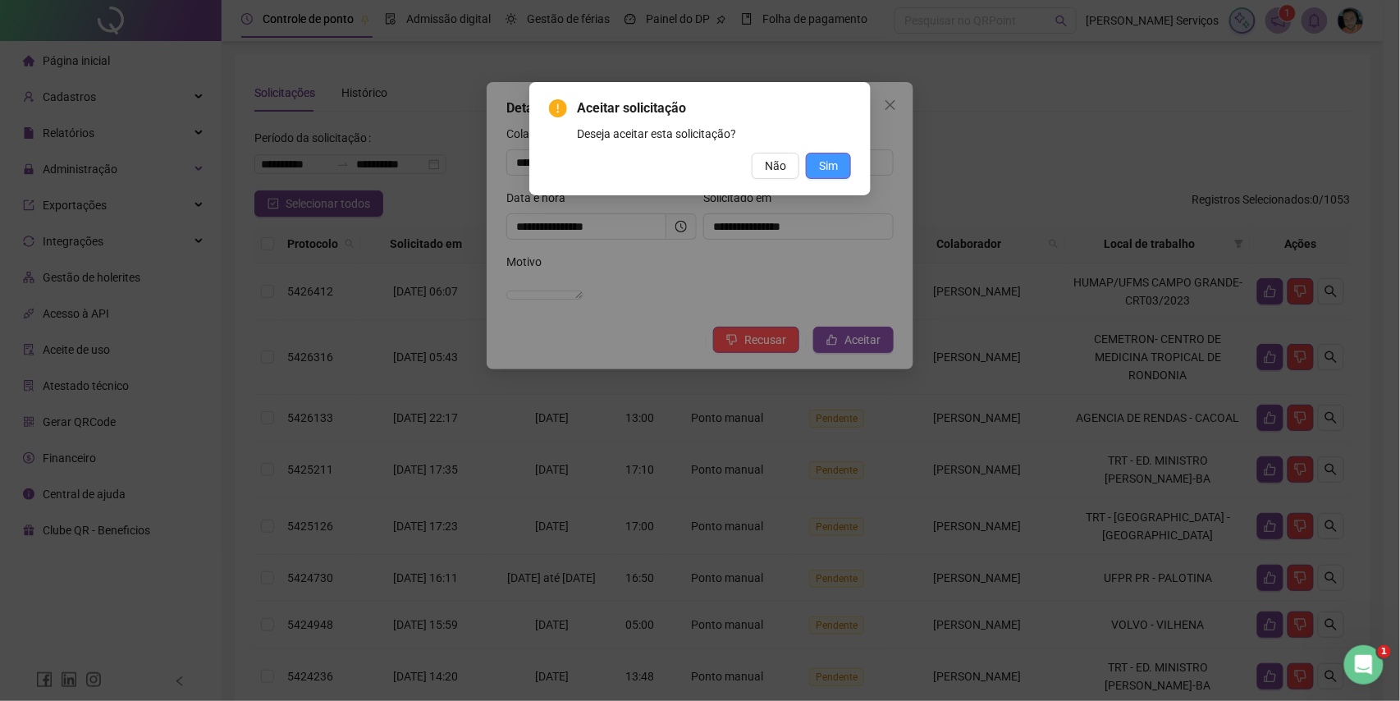
click at [823, 162] on span "Sim" at bounding box center [828, 166] width 19 height 18
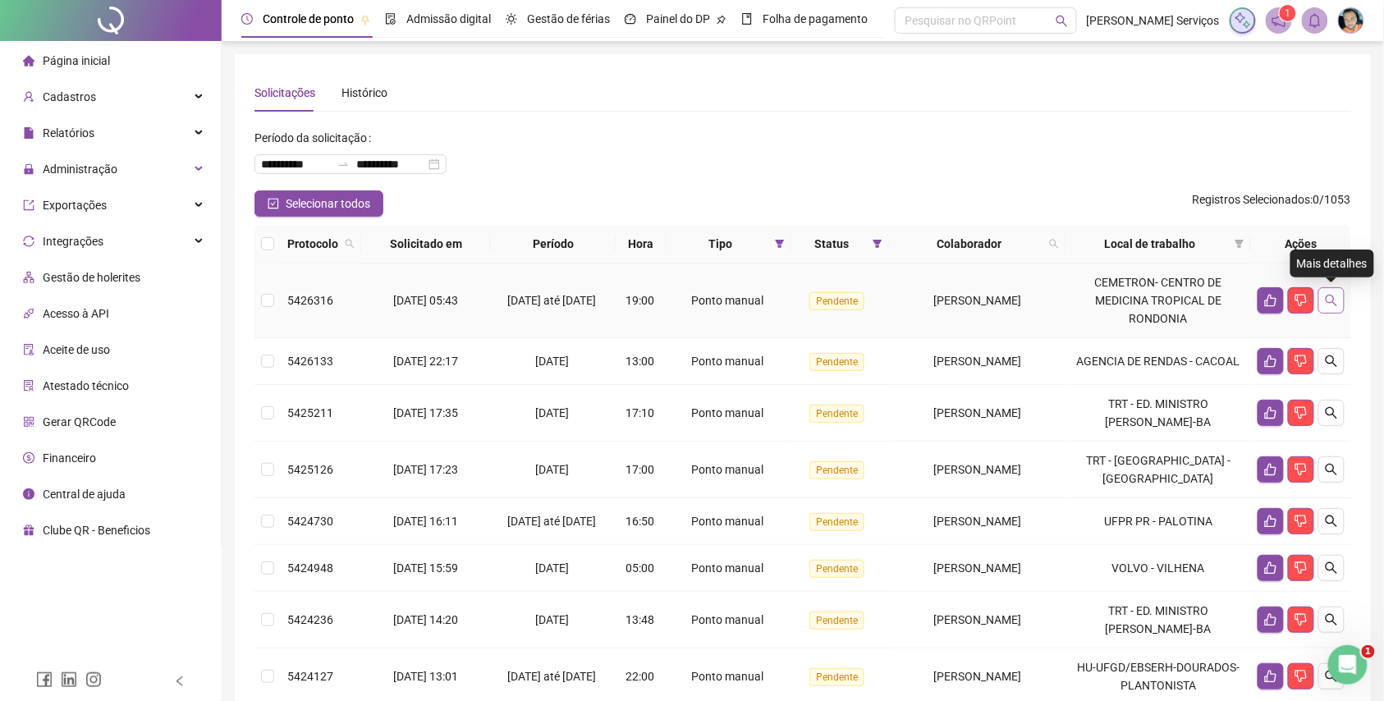
click at [1338, 291] on button "button" at bounding box center [1331, 300] width 26 height 26
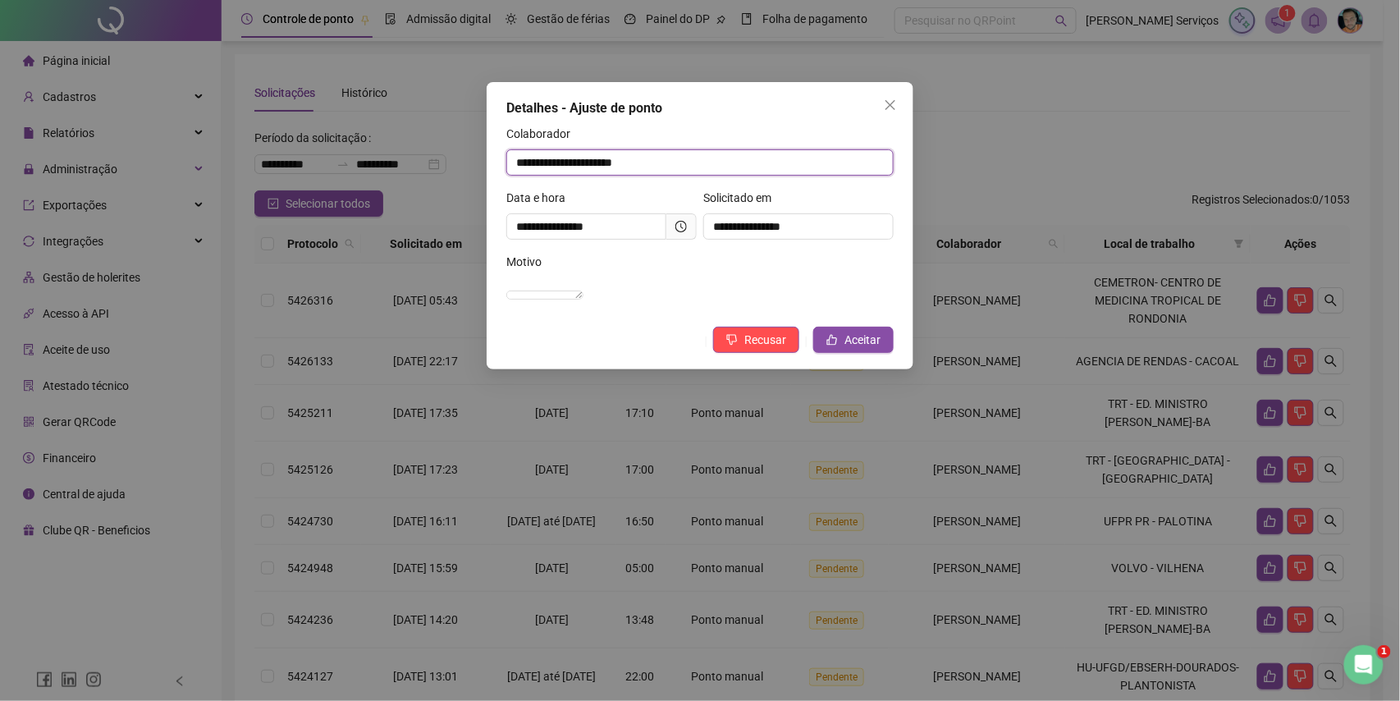
drag, startPoint x: 684, startPoint y: 168, endPoint x: 434, endPoint y: 167, distance: 249.5
click at [434, 167] on div "**********" at bounding box center [700, 350] width 1400 height 701
click at [844, 350] on button "Aceitar" at bounding box center [853, 340] width 80 height 26
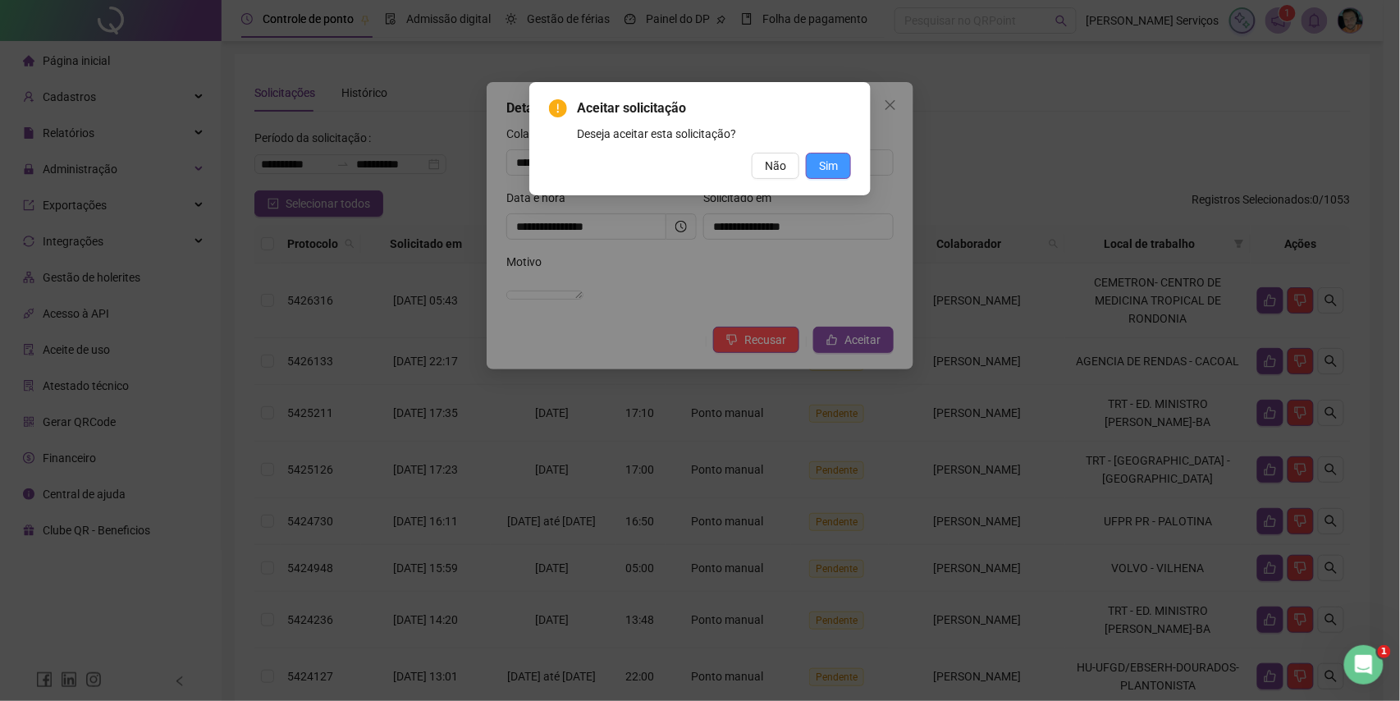
click at [809, 155] on button "Sim" at bounding box center [828, 166] width 45 height 26
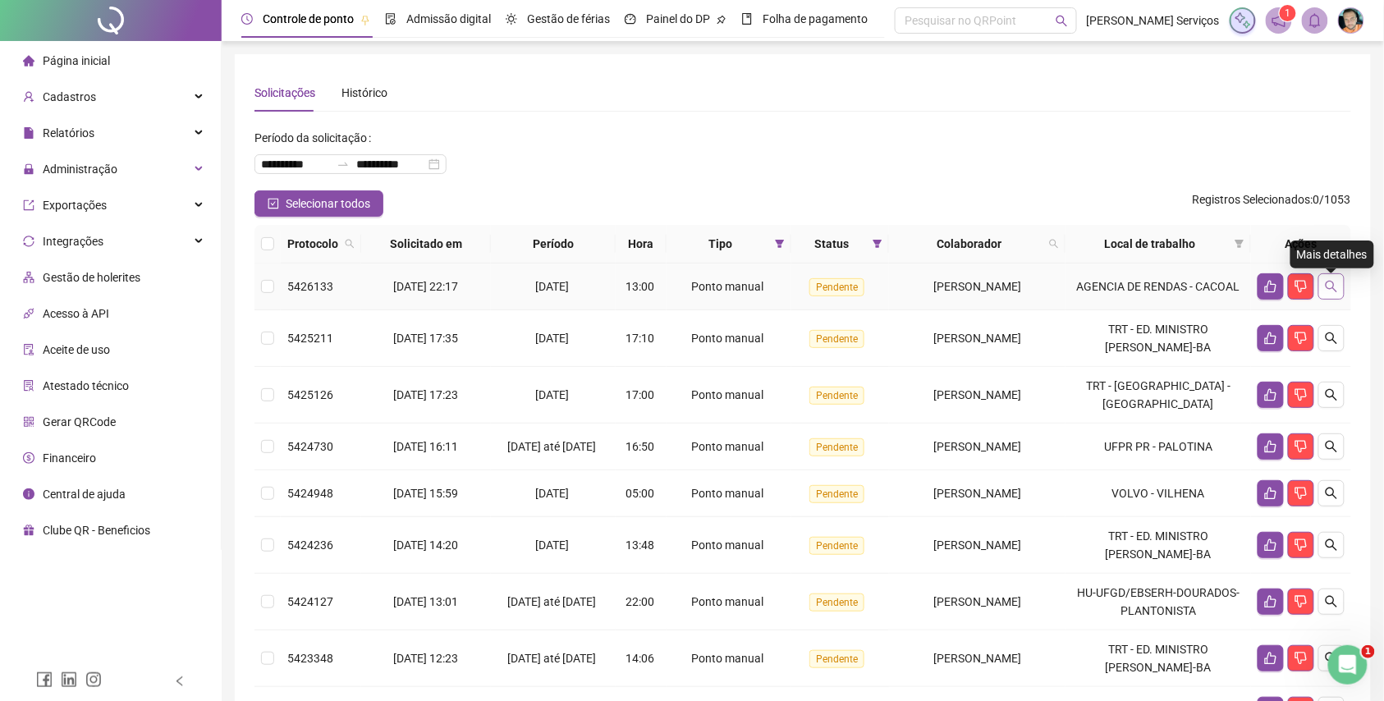
click at [1338, 294] on button "button" at bounding box center [1331, 286] width 26 height 26
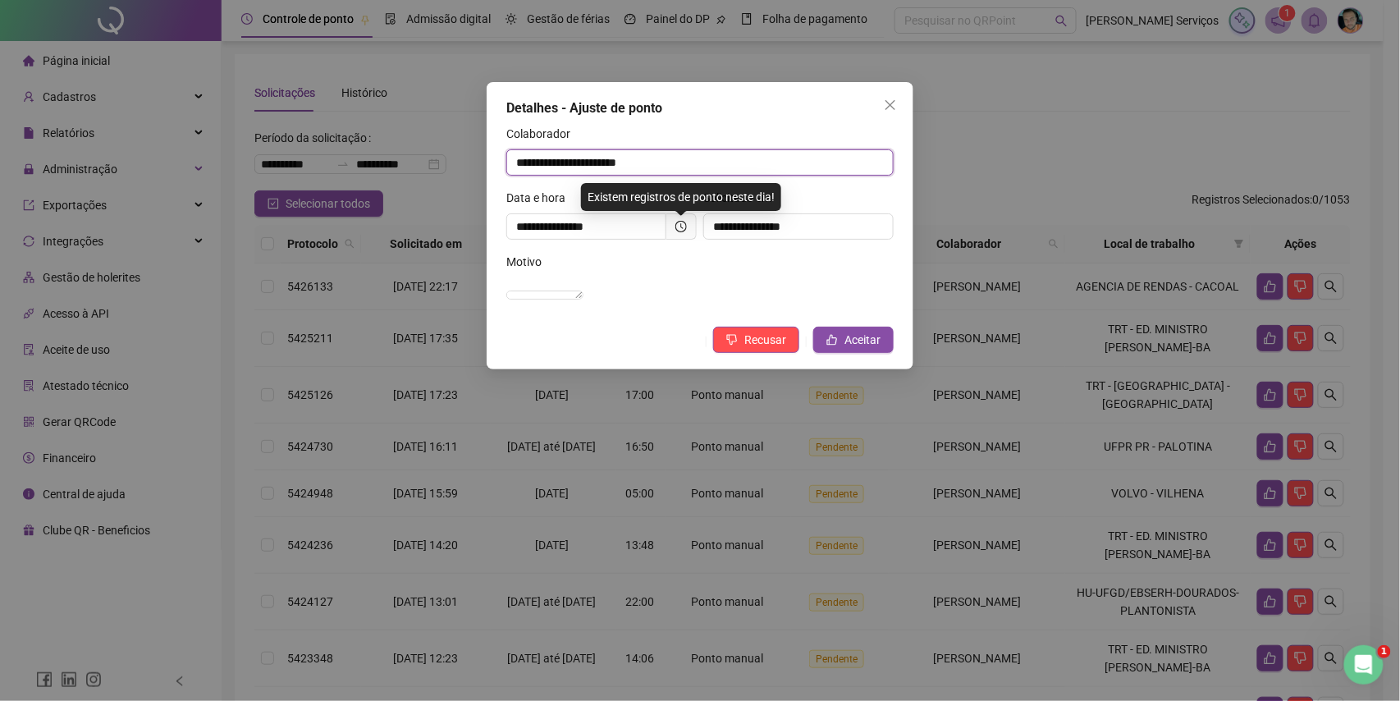
drag, startPoint x: 663, startPoint y: 156, endPoint x: 504, endPoint y: 161, distance: 159.3
click at [504, 161] on div "**********" at bounding box center [700, 225] width 427 height 287
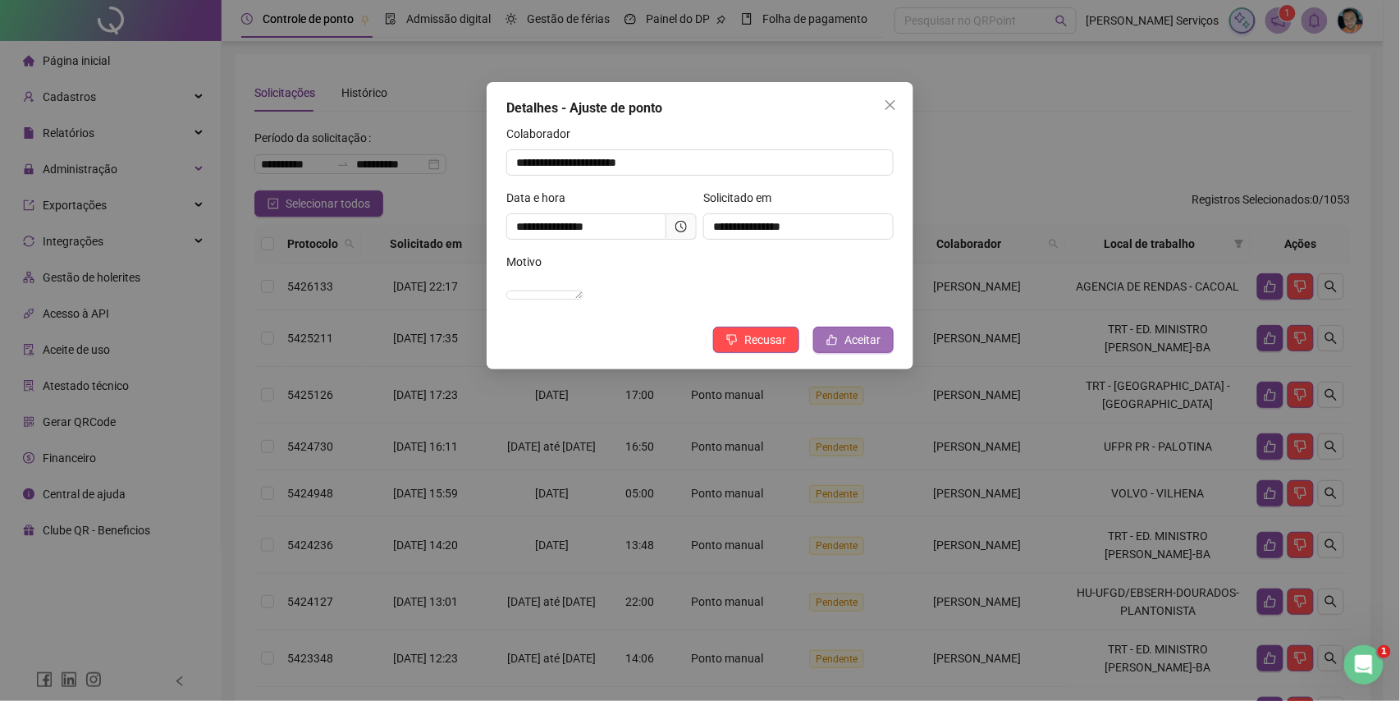
click at [875, 349] on span "Aceitar" at bounding box center [863, 340] width 36 height 18
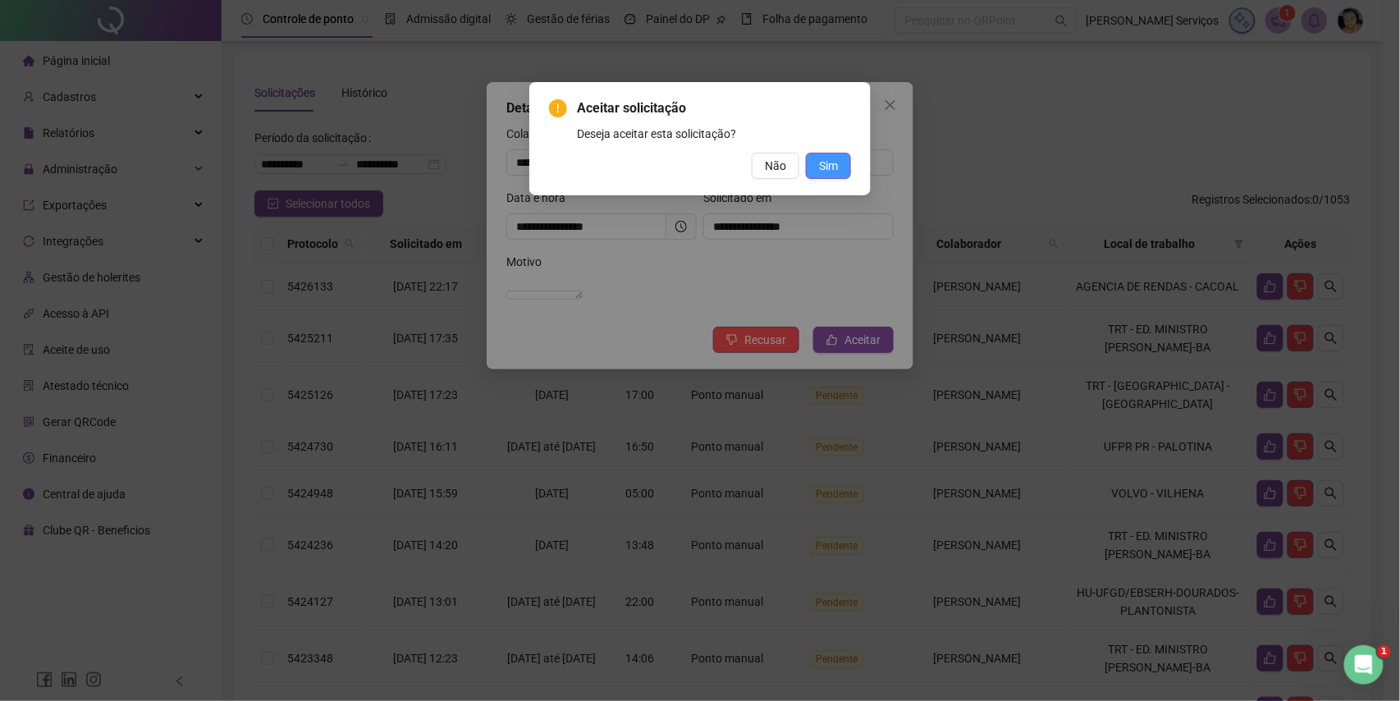
click at [828, 168] on span "Sim" at bounding box center [828, 166] width 19 height 18
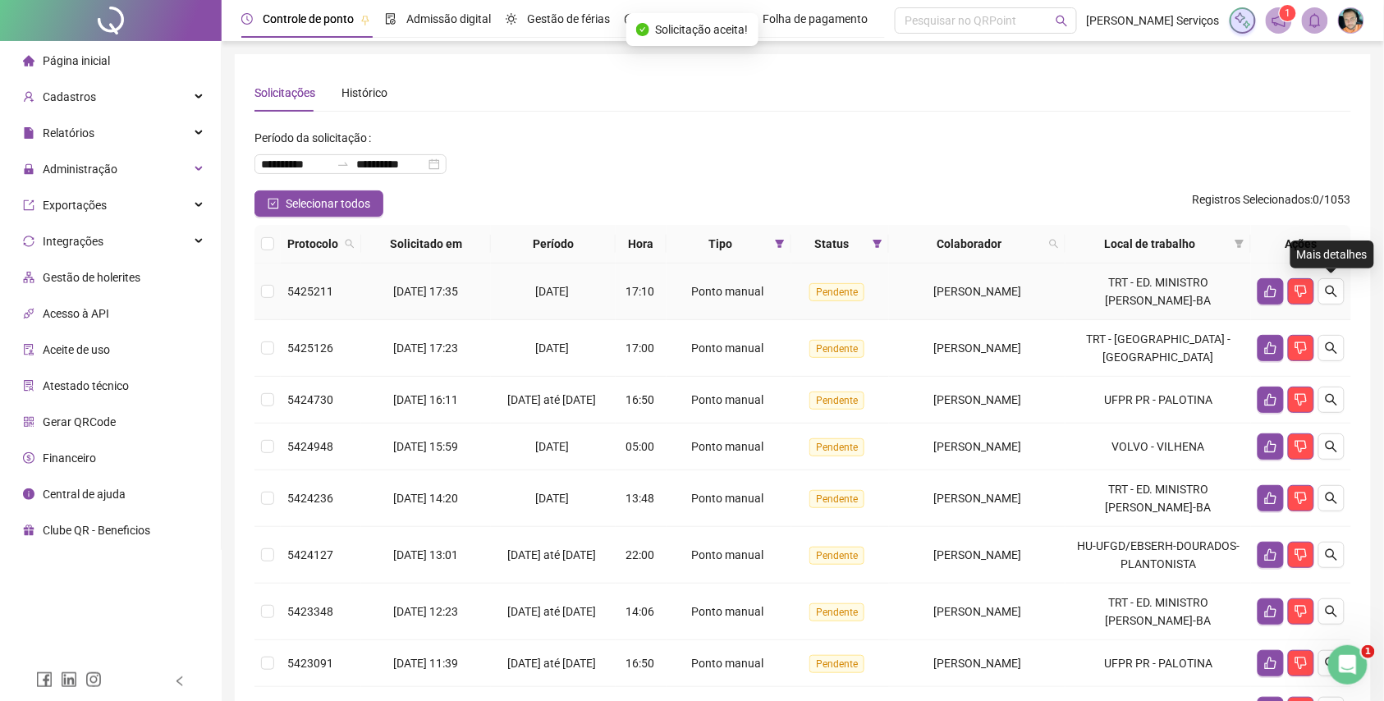
click at [1331, 293] on icon "search" at bounding box center [1331, 291] width 11 height 11
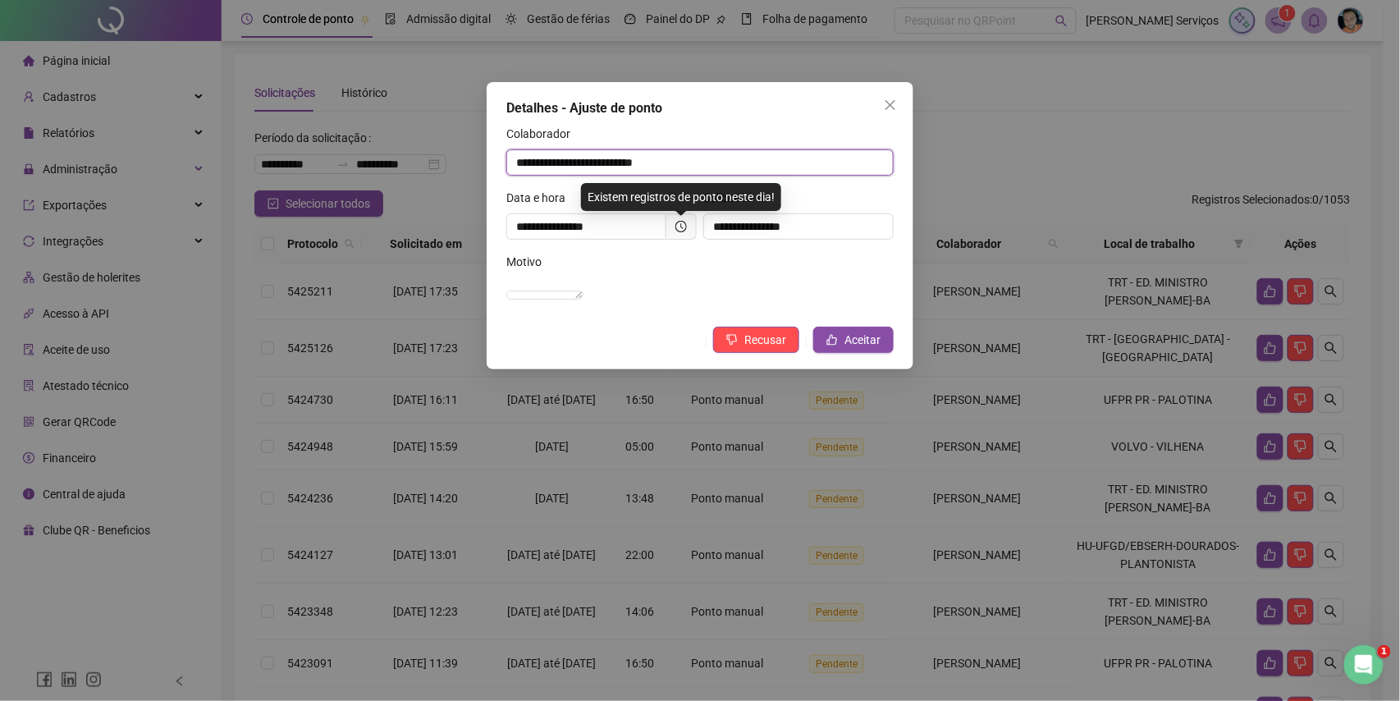
drag, startPoint x: 711, startPoint y: 166, endPoint x: 474, endPoint y: 172, distance: 236.5
click at [474, 172] on div "**********" at bounding box center [700, 350] width 1400 height 701
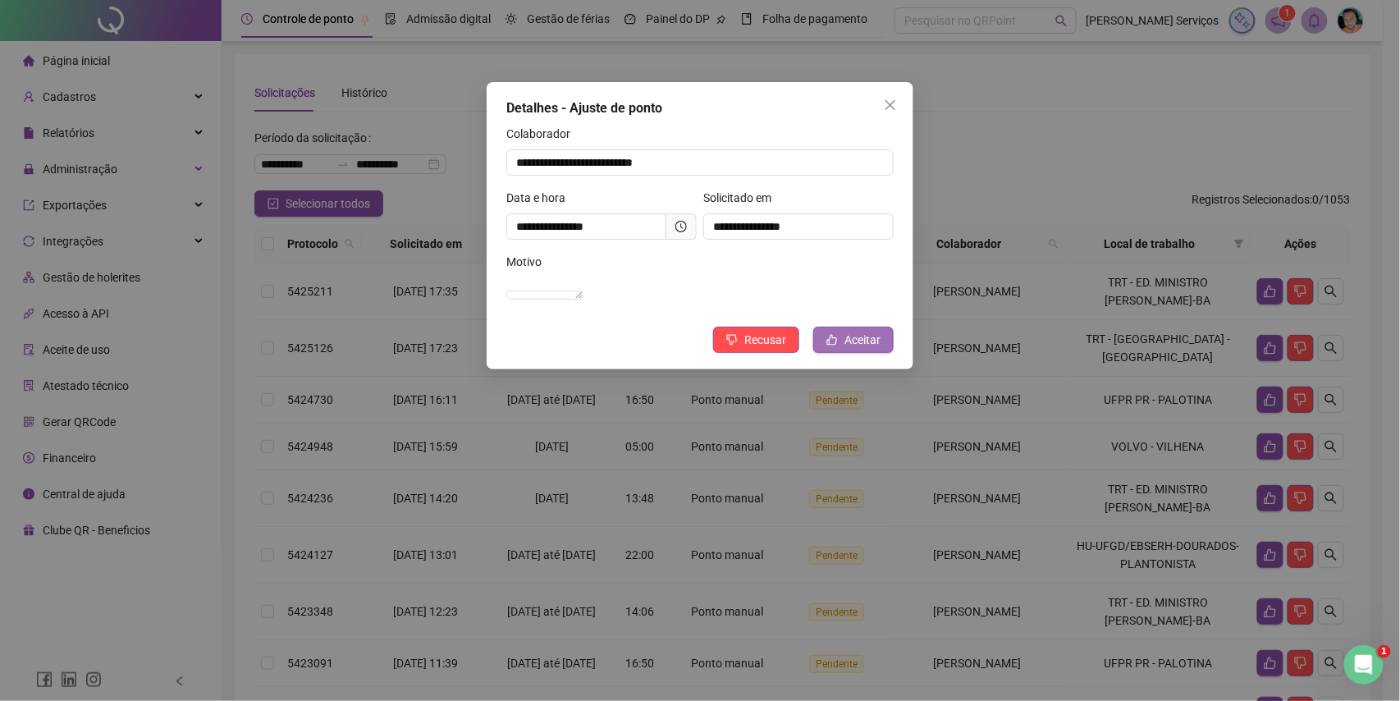
click at [859, 349] on span "Aceitar" at bounding box center [863, 340] width 36 height 18
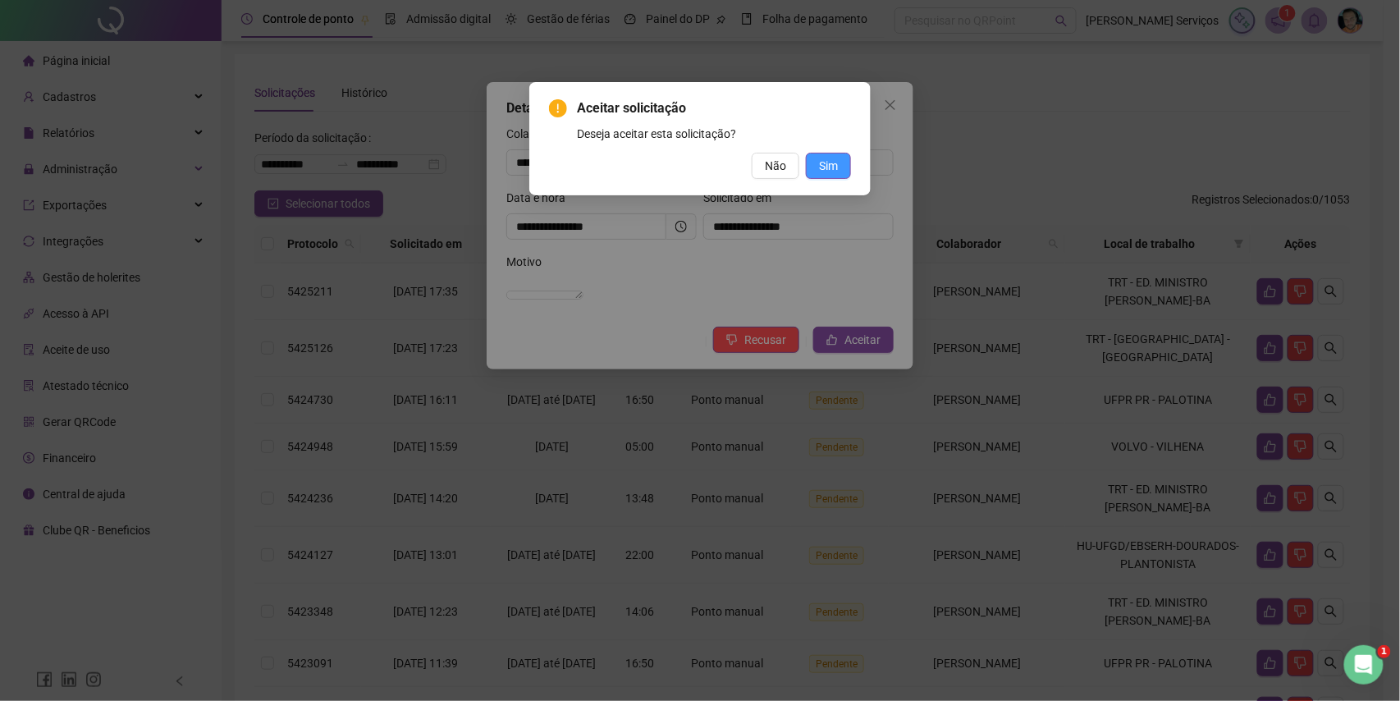
click at [818, 156] on button "Sim" at bounding box center [828, 166] width 45 height 26
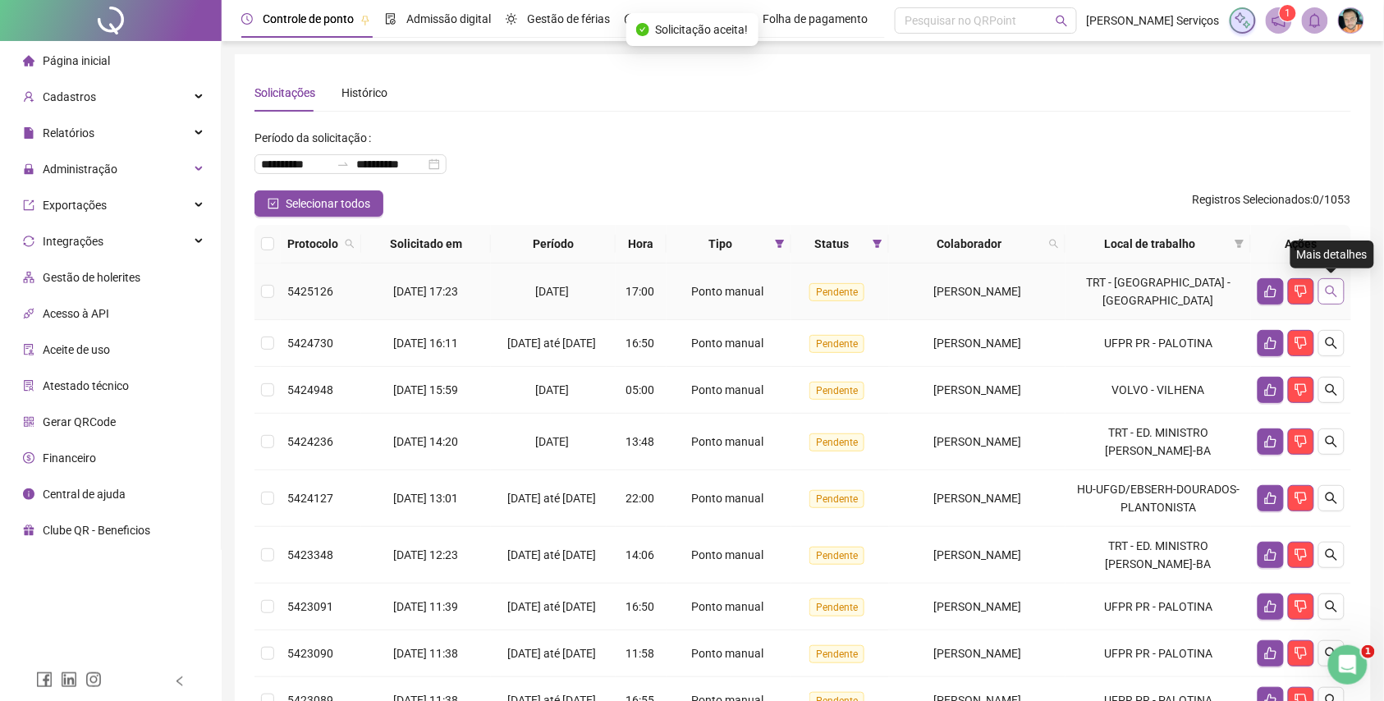
click at [1340, 290] on button "button" at bounding box center [1331, 291] width 26 height 26
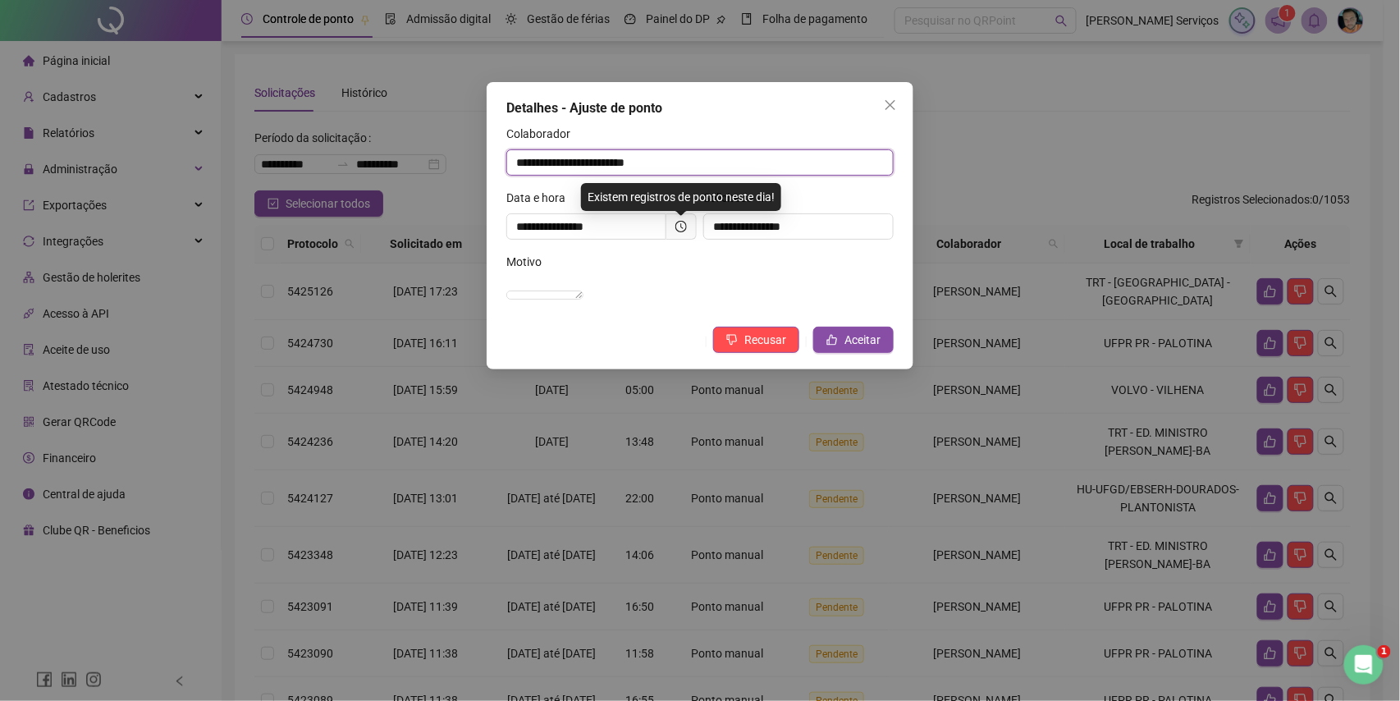
drag, startPoint x: 721, startPoint y: 172, endPoint x: 487, endPoint y: 208, distance: 236.7
click at [487, 208] on div "**********" at bounding box center [700, 225] width 427 height 287
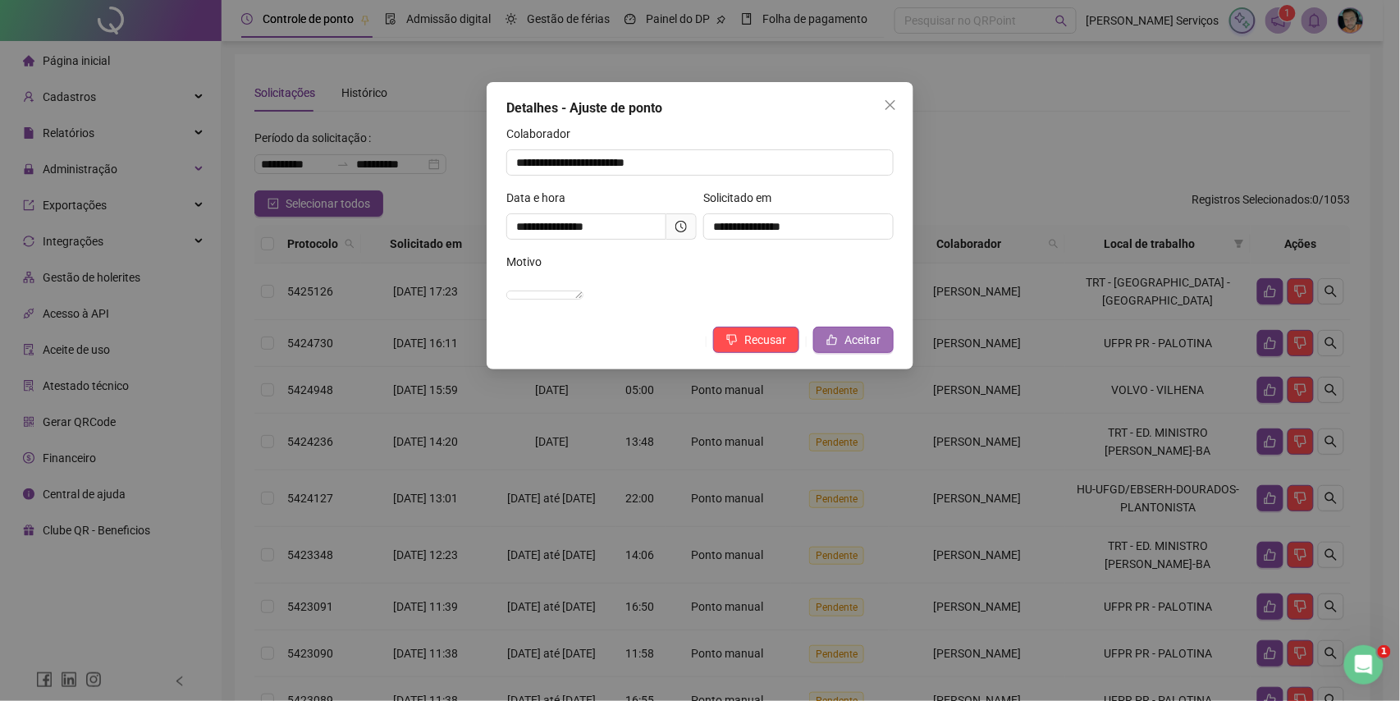
click at [864, 349] on span "Aceitar" at bounding box center [863, 340] width 36 height 18
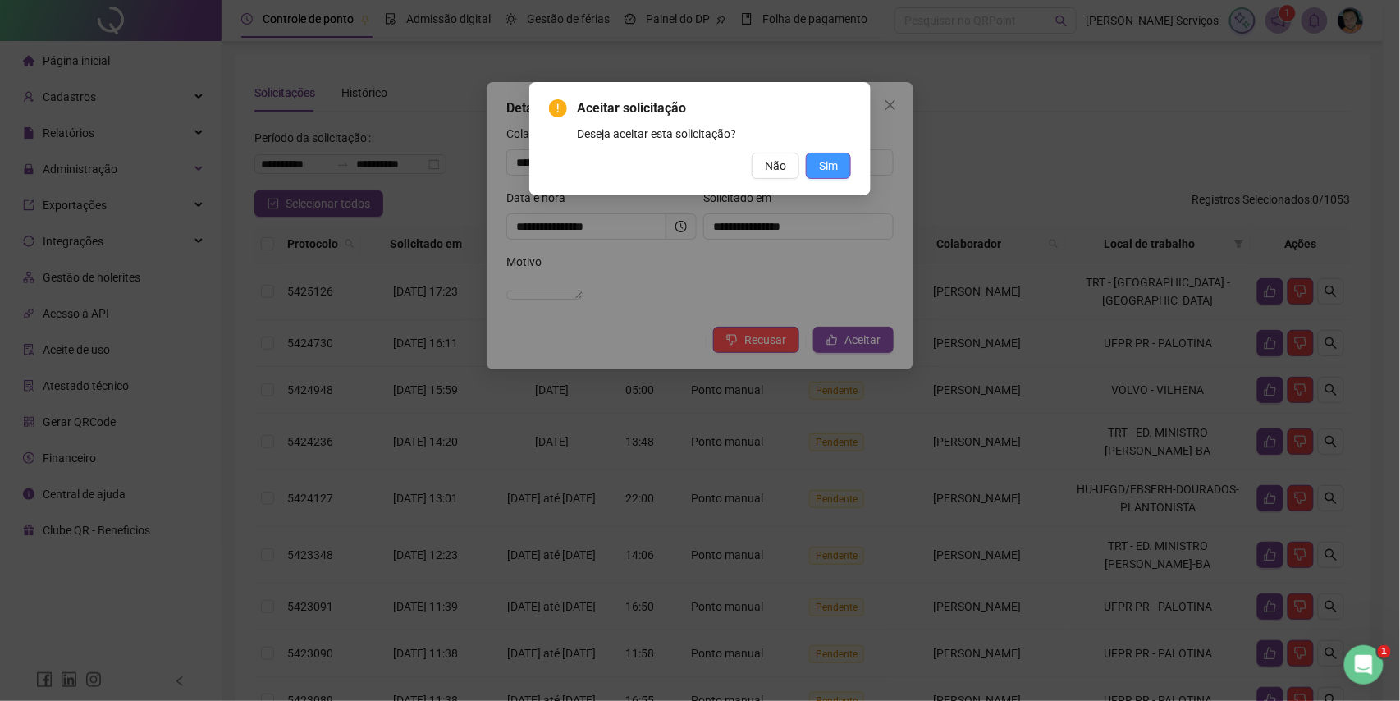
click at [832, 167] on span "Sim" at bounding box center [828, 166] width 19 height 18
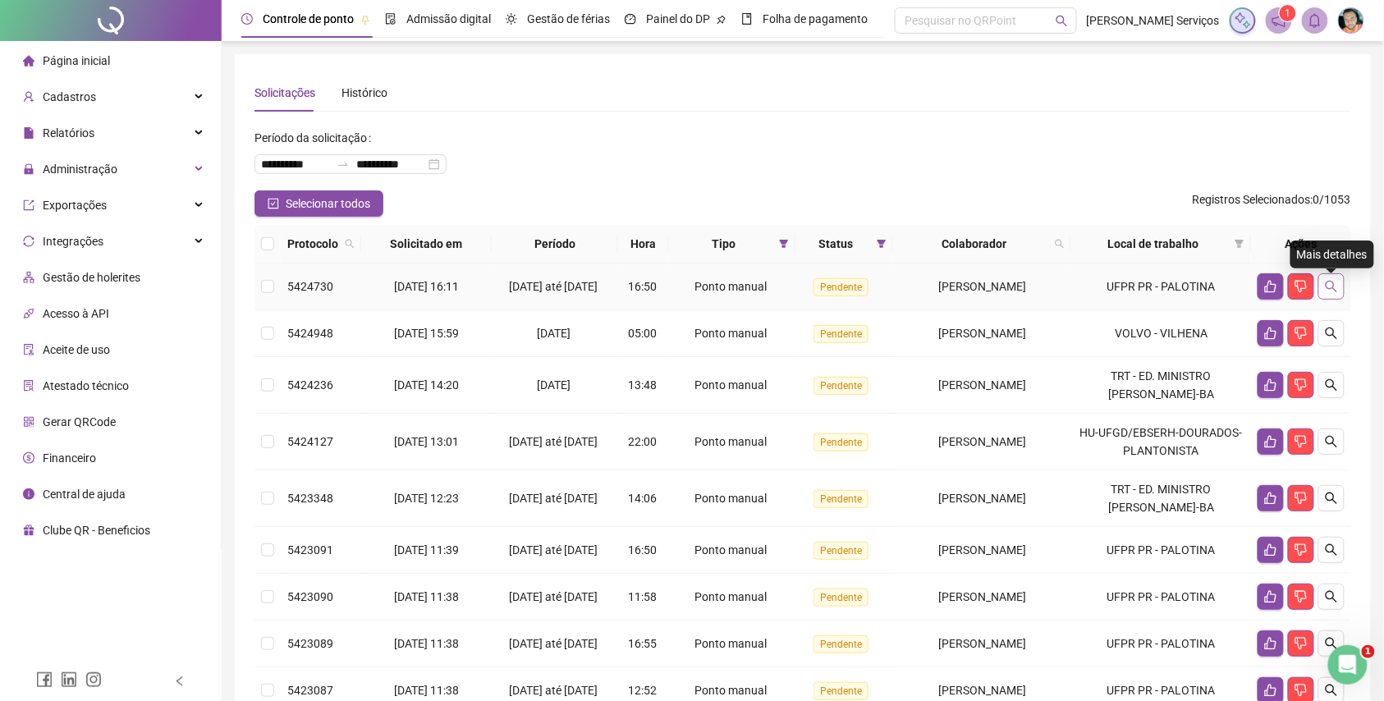
click at [1341, 293] on button "button" at bounding box center [1331, 286] width 26 height 26
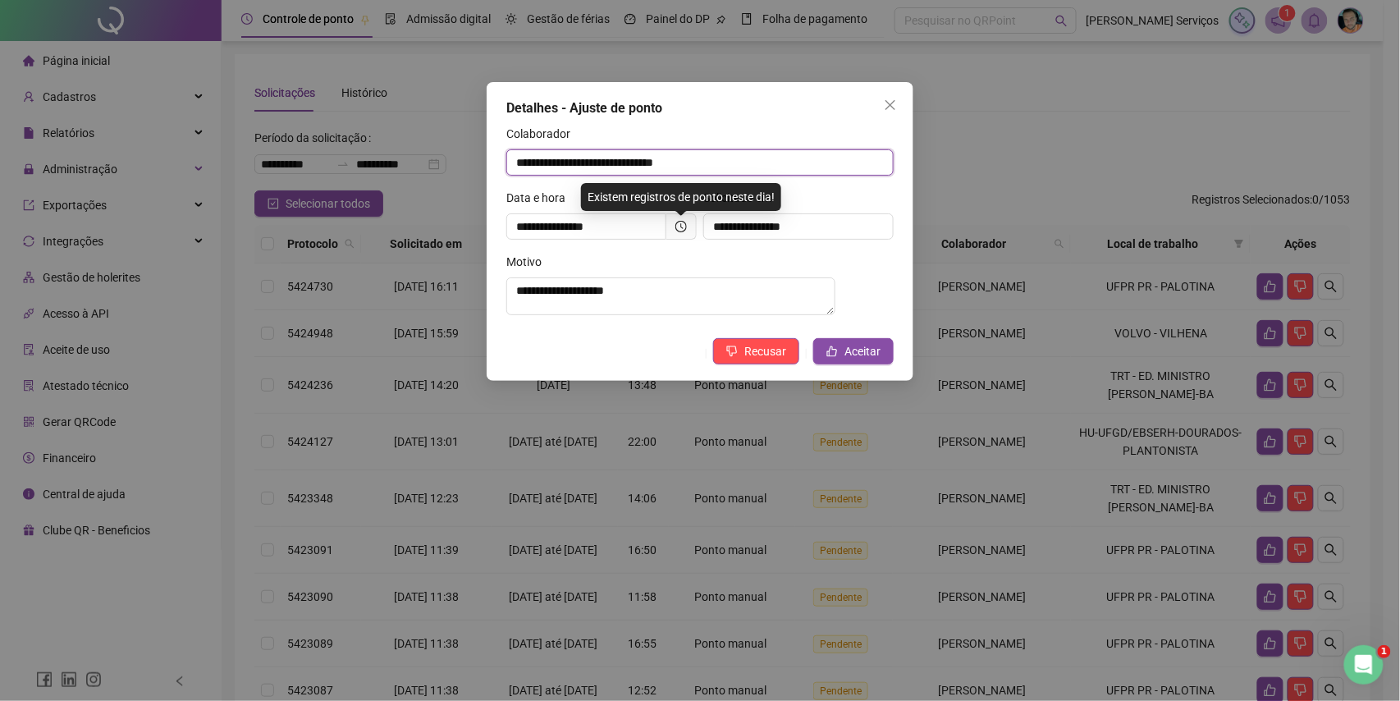
drag, startPoint x: 745, startPoint y: 167, endPoint x: 514, endPoint y: 177, distance: 231.7
click at [514, 177] on div "**********" at bounding box center [699, 157] width 387 height 64
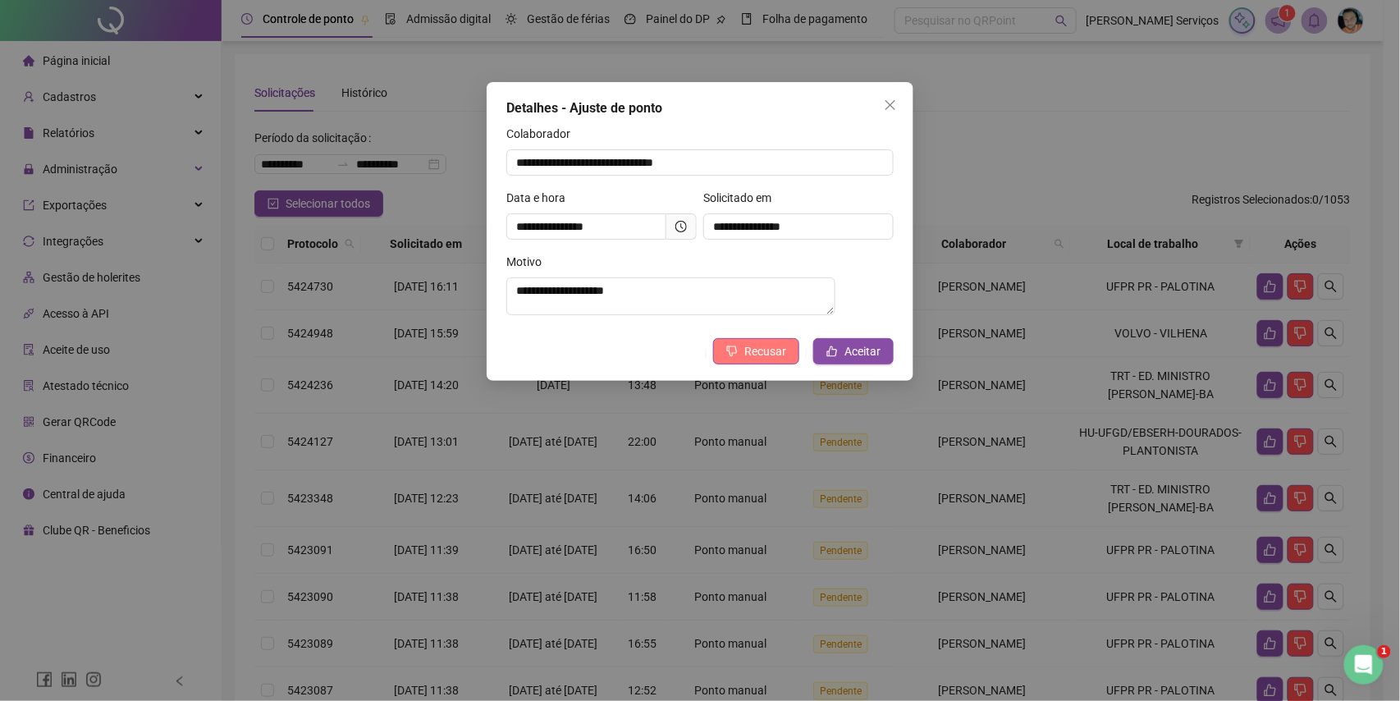
click at [742, 352] on button "Recusar" at bounding box center [756, 351] width 86 height 26
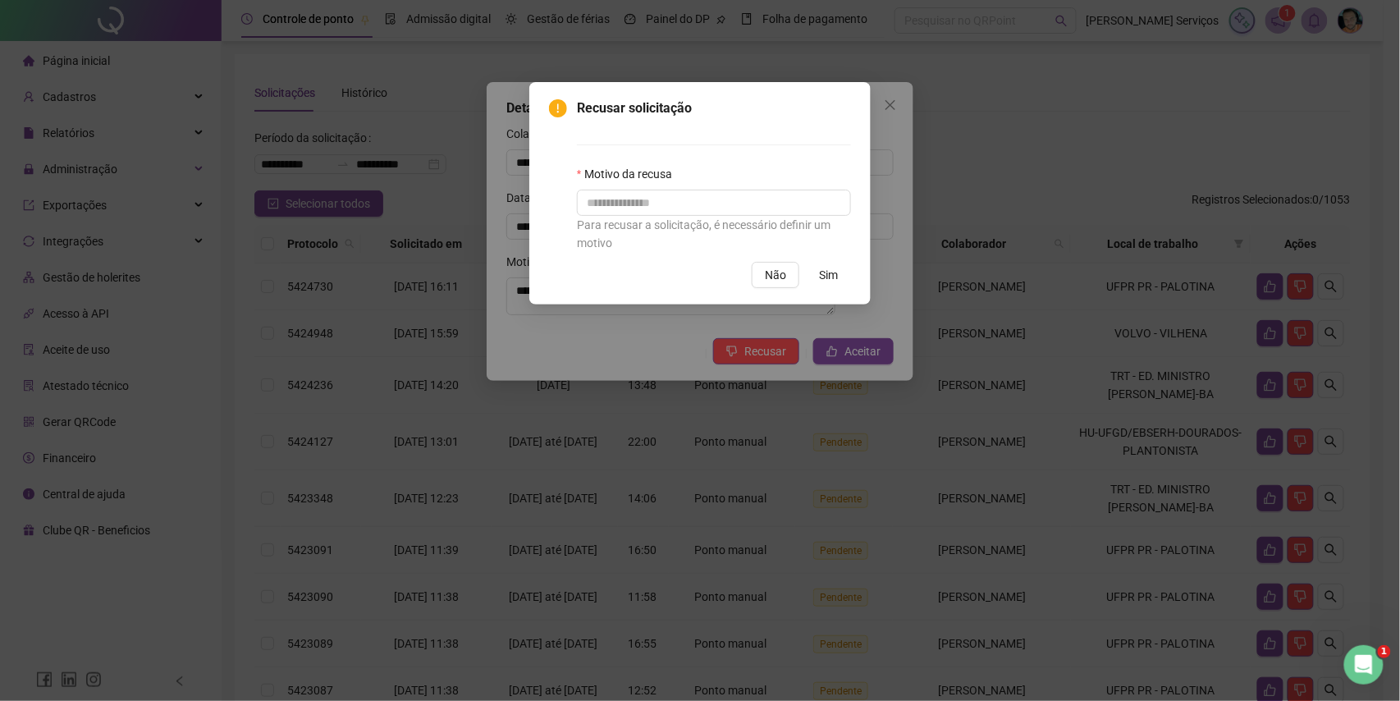
click at [727, 186] on div "Motivo da recusa" at bounding box center [714, 177] width 274 height 25
click at [726, 195] on input "text" at bounding box center [714, 203] width 274 height 26
type input "*"
click at [832, 276] on span "Sim" at bounding box center [828, 275] width 19 height 18
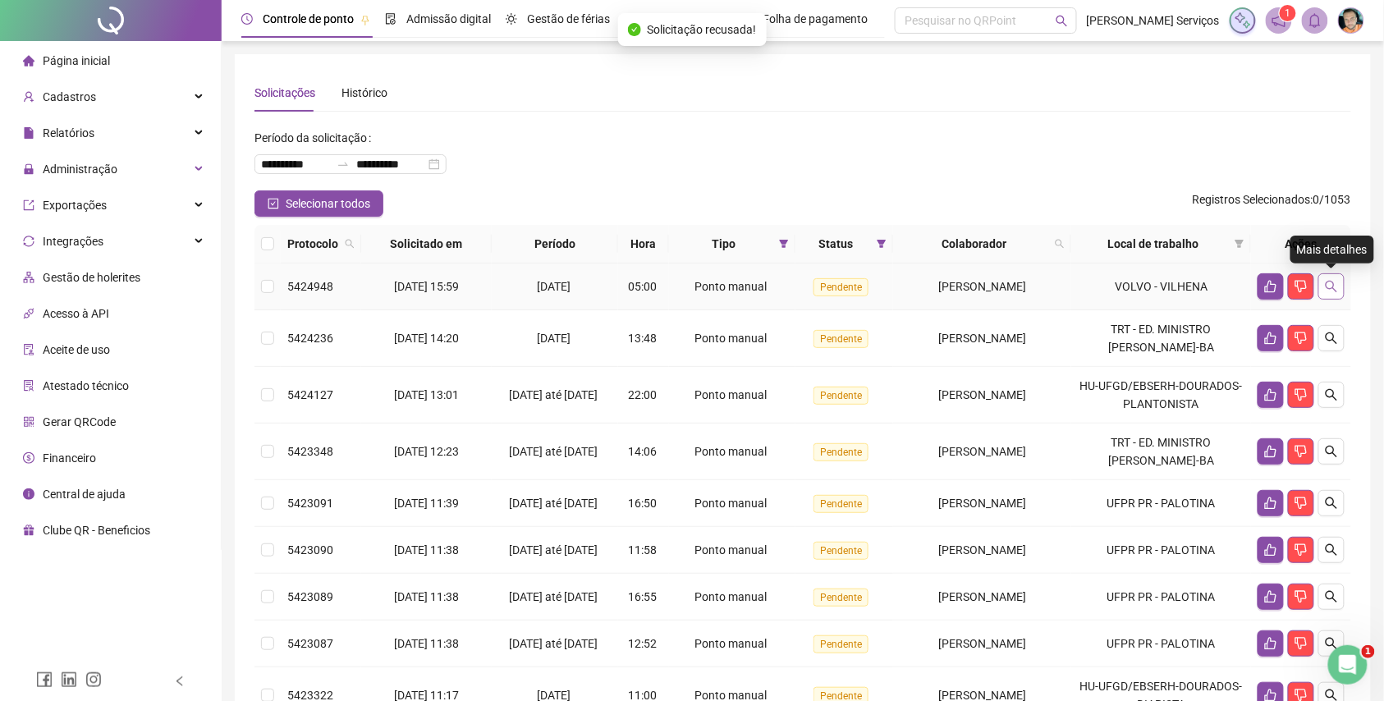
click at [1333, 286] on icon "search" at bounding box center [1331, 286] width 13 height 13
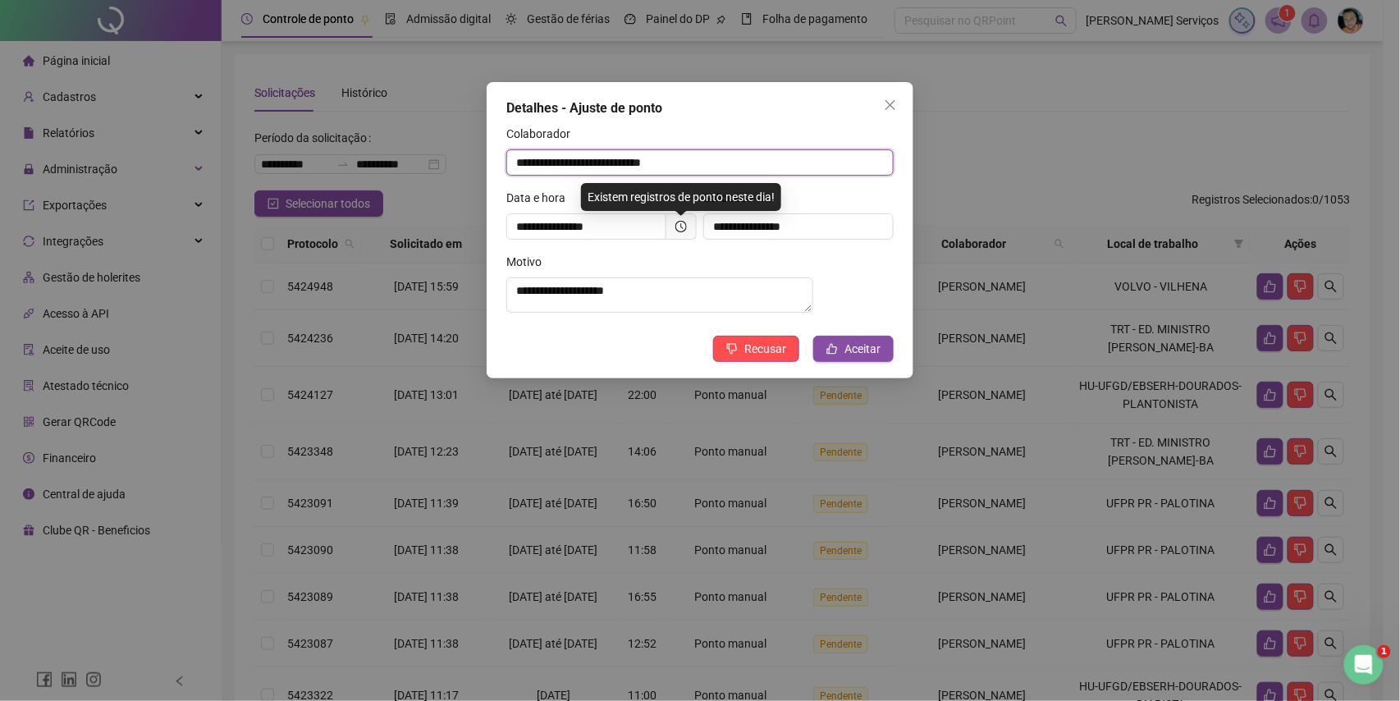
drag, startPoint x: 724, startPoint y: 171, endPoint x: 517, endPoint y: 179, distance: 207.0
click at [517, 179] on div "**********" at bounding box center [699, 157] width 387 height 64
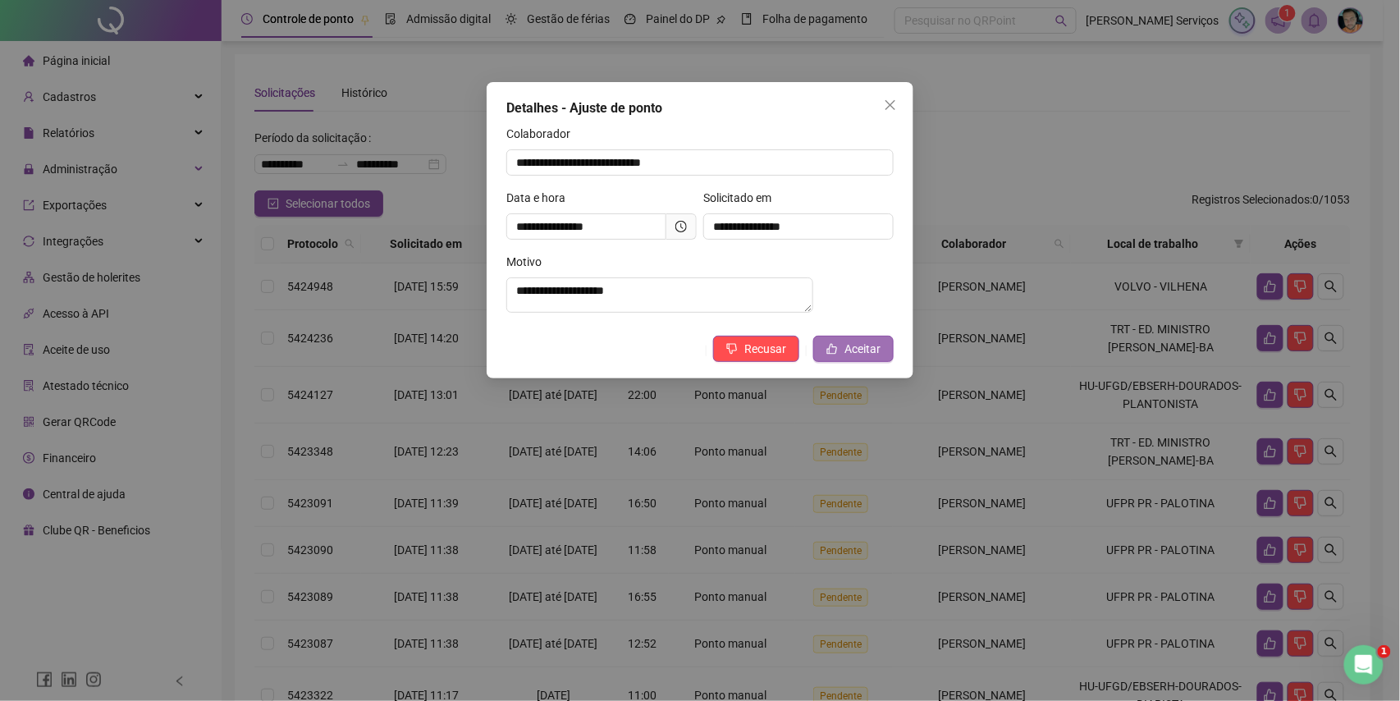
click at [836, 352] on button "Aceitar" at bounding box center [853, 349] width 80 height 26
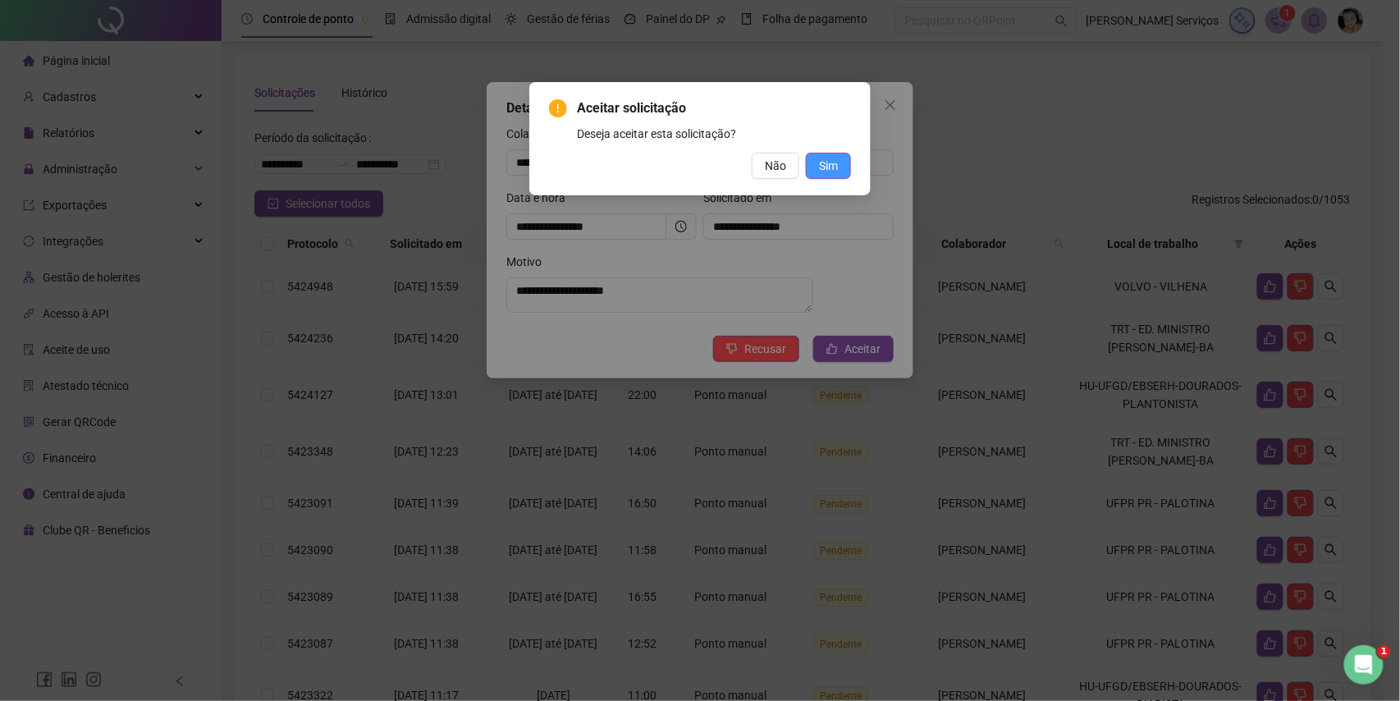
click at [809, 162] on button "Sim" at bounding box center [828, 166] width 45 height 26
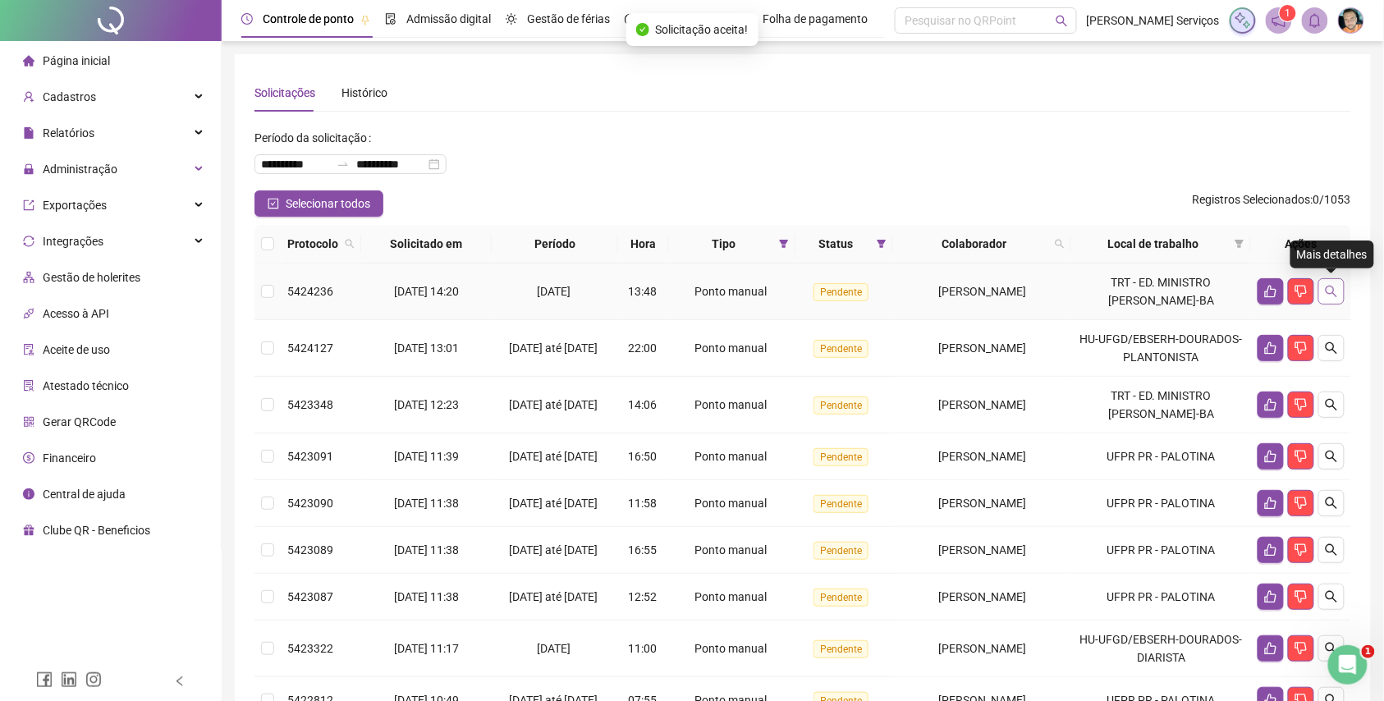
click at [1330, 296] on icon "search" at bounding box center [1331, 291] width 13 height 13
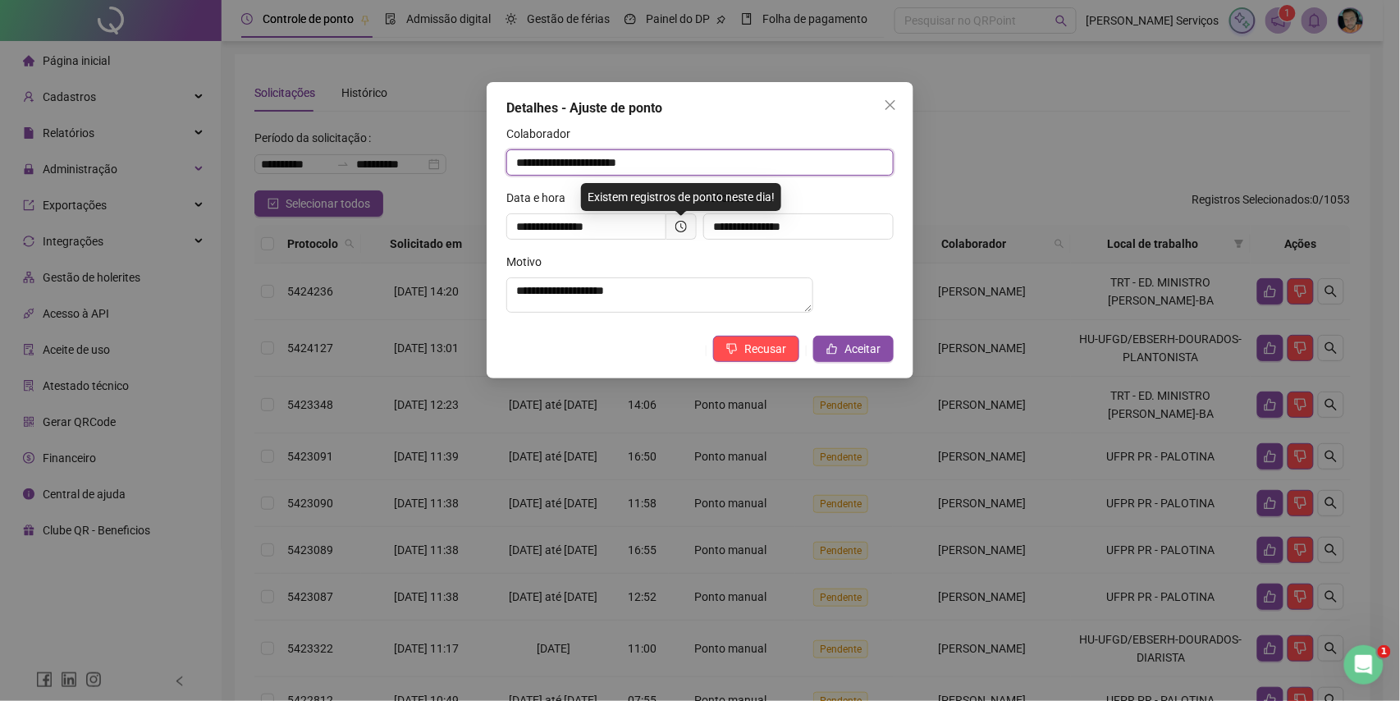
drag, startPoint x: 710, startPoint y: 164, endPoint x: 484, endPoint y: 187, distance: 226.9
click at [484, 187] on div "**********" at bounding box center [700, 350] width 1400 height 701
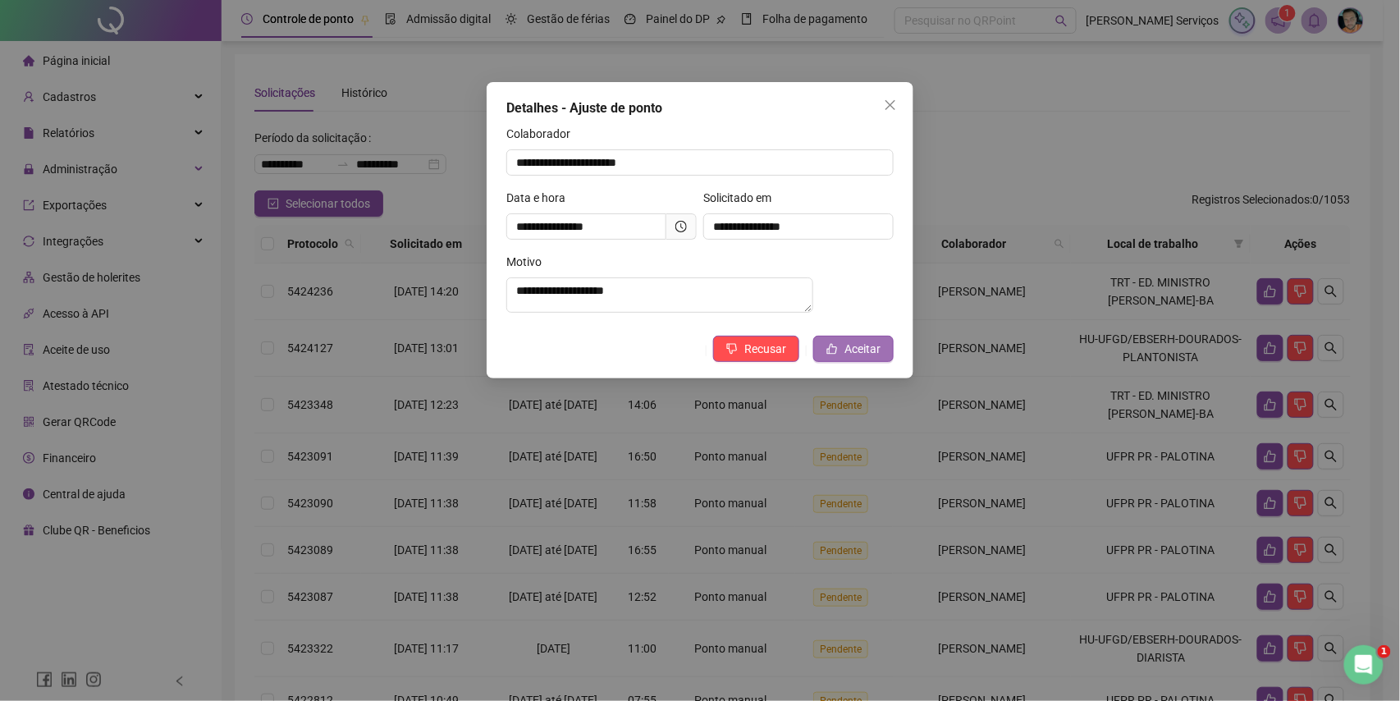
click at [858, 351] on span "Aceitar" at bounding box center [863, 349] width 36 height 18
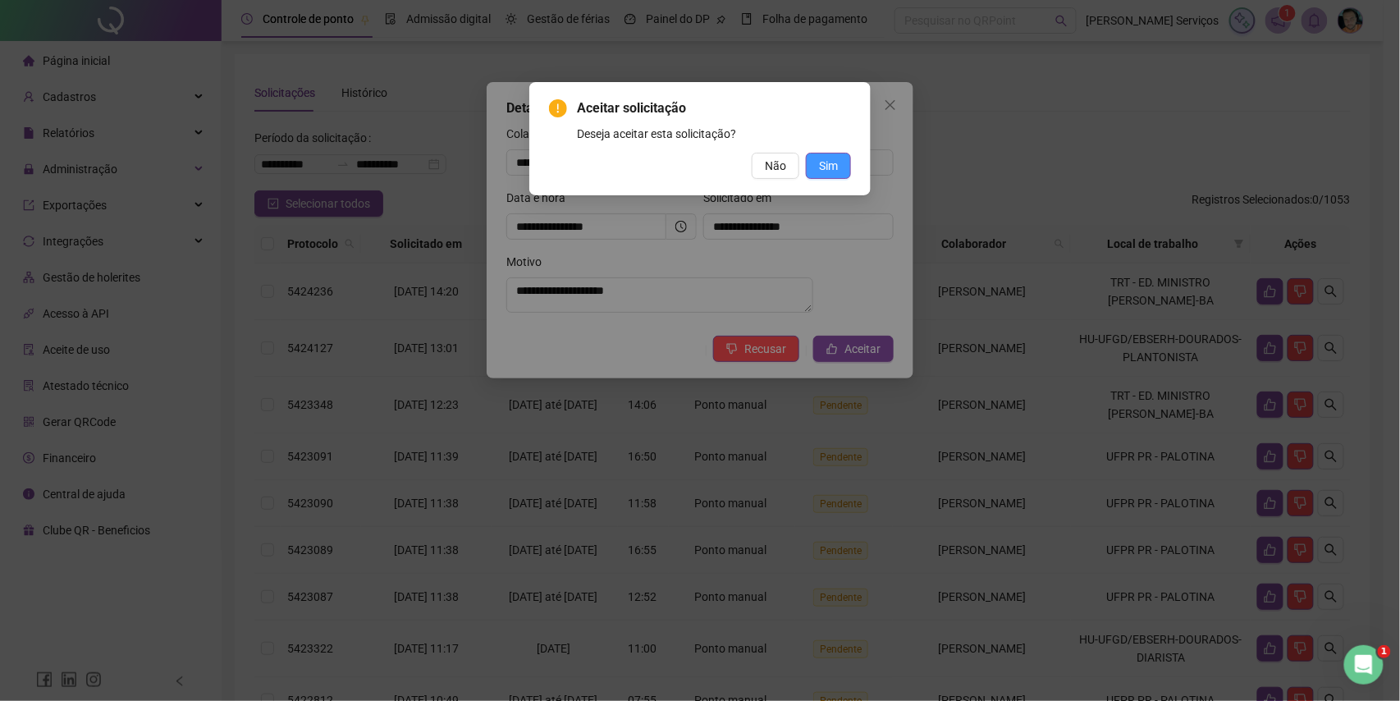
click at [832, 168] on span "Sim" at bounding box center [828, 166] width 19 height 18
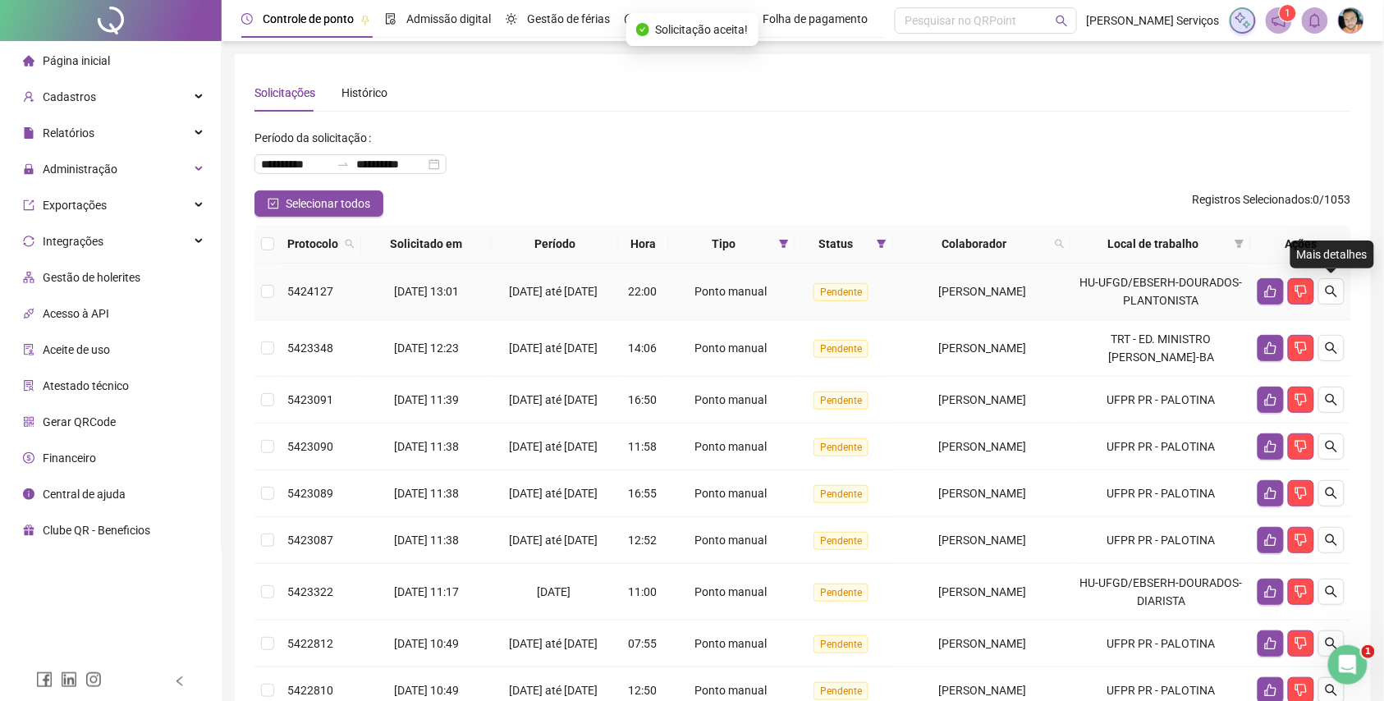
click at [1335, 293] on icon "search" at bounding box center [1331, 291] width 13 height 13
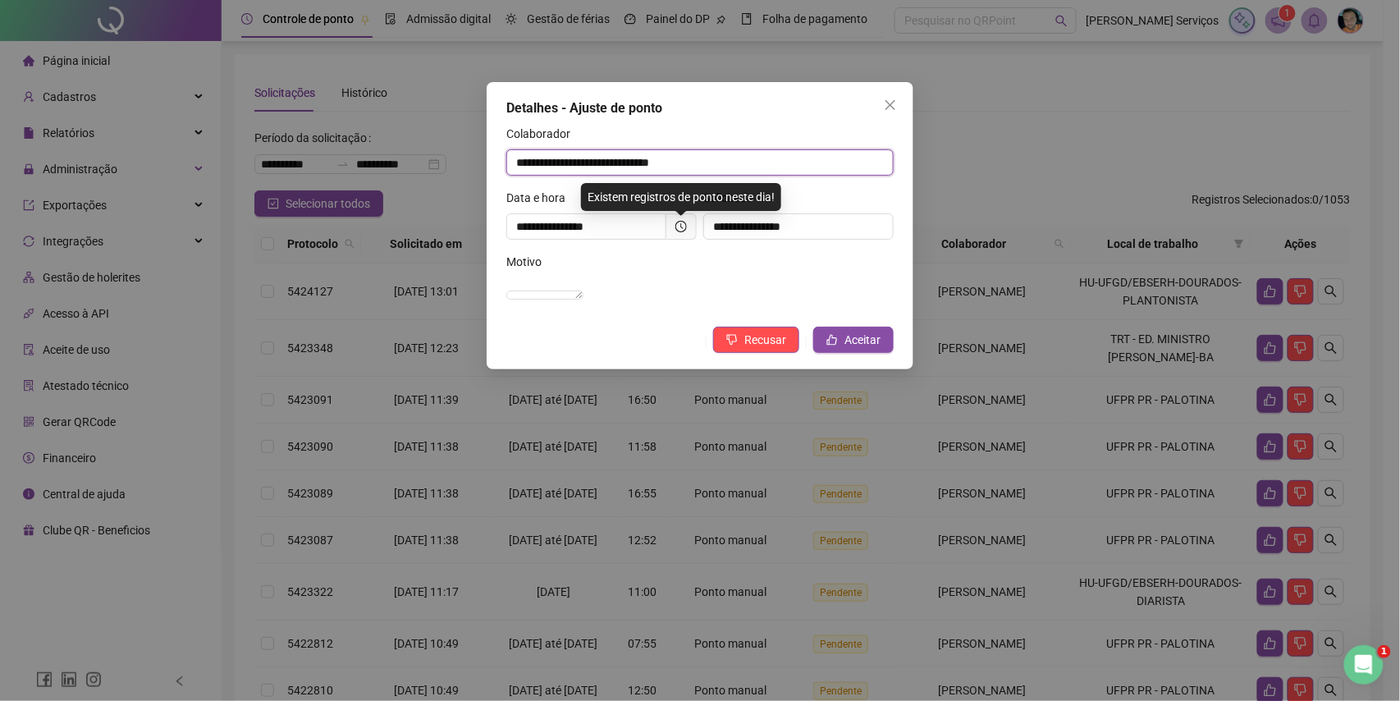
drag, startPoint x: 722, startPoint y: 159, endPoint x: 471, endPoint y: 176, distance: 251.7
click at [471, 176] on div "**********" at bounding box center [700, 350] width 1400 height 701
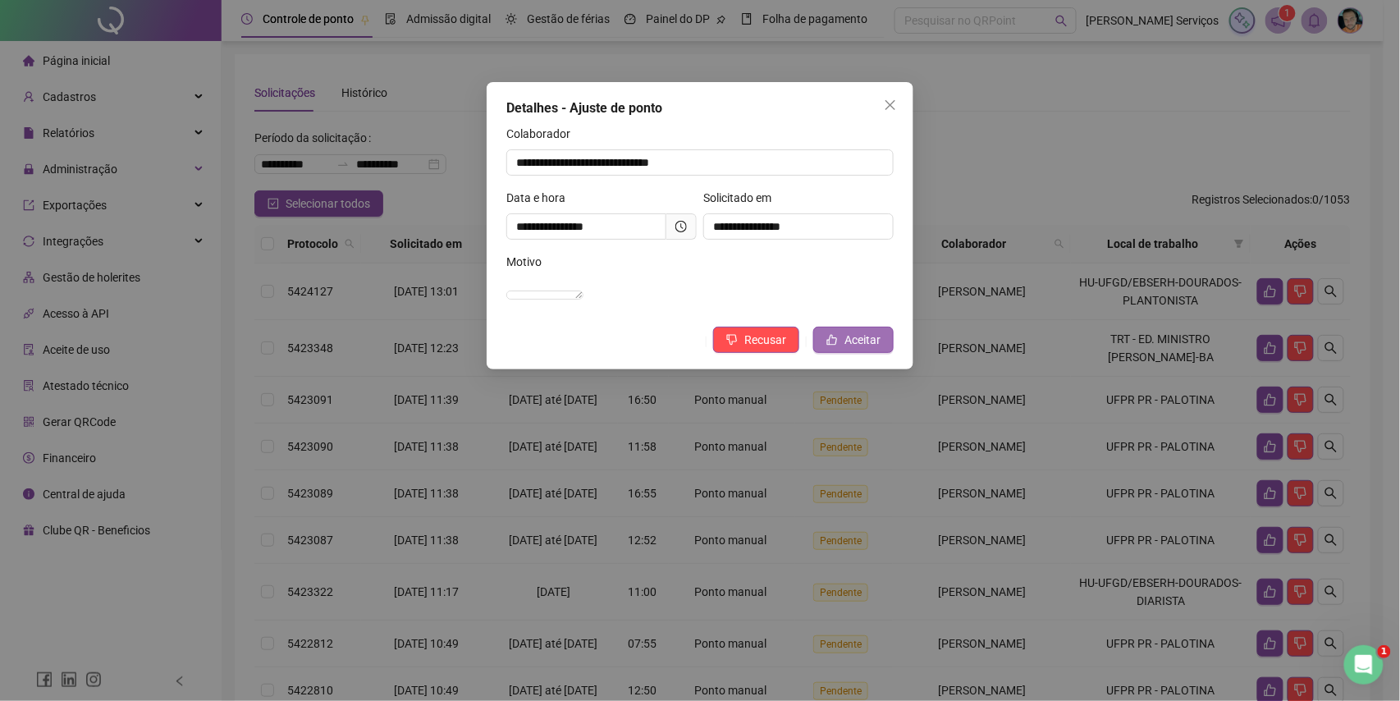
click at [861, 349] on span "Aceitar" at bounding box center [863, 340] width 36 height 18
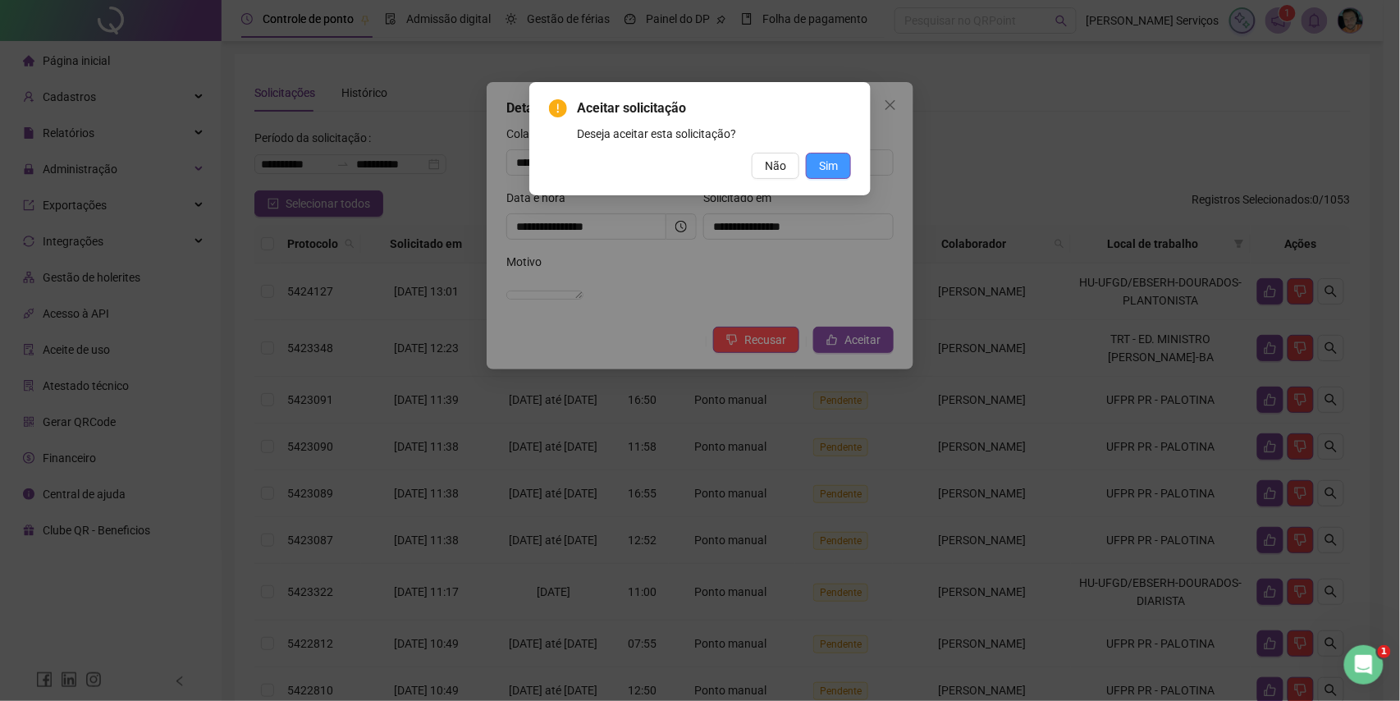
click at [821, 159] on span "Sim" at bounding box center [828, 166] width 19 height 18
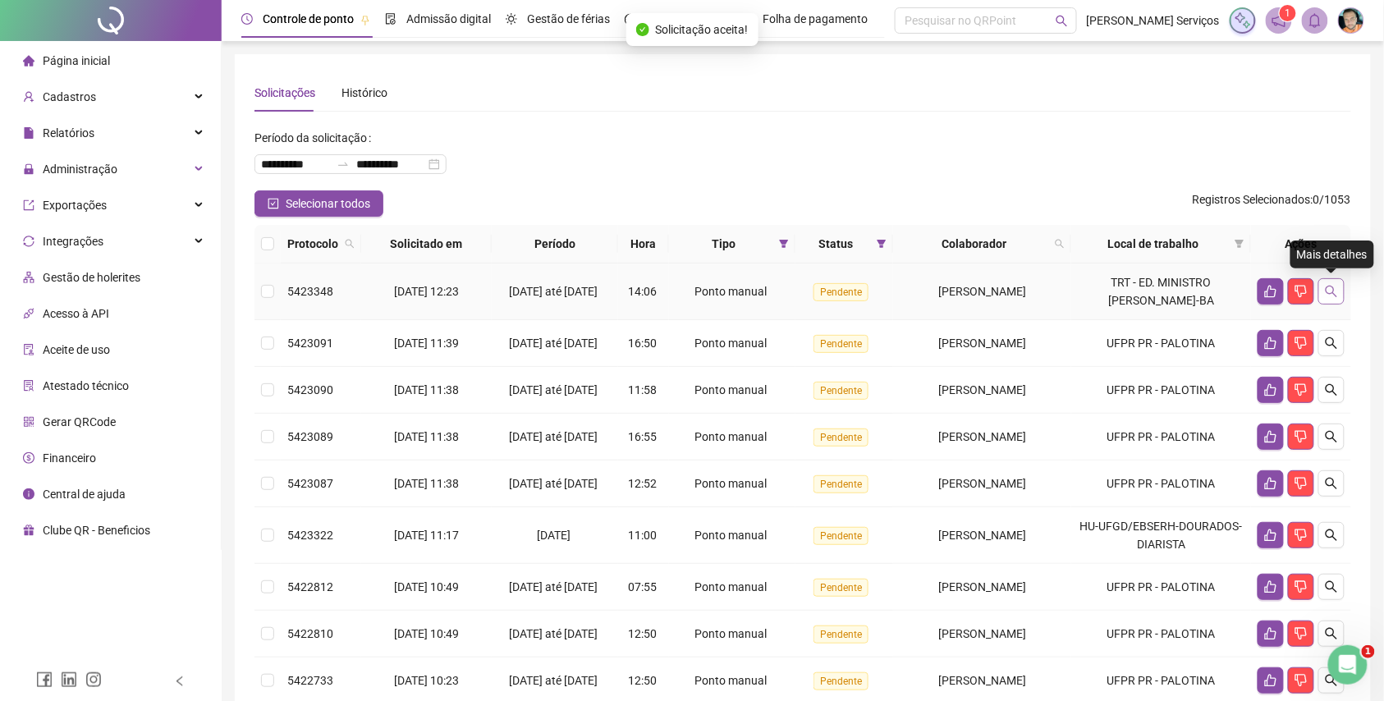
click at [1325, 289] on icon "search" at bounding box center [1331, 291] width 13 height 13
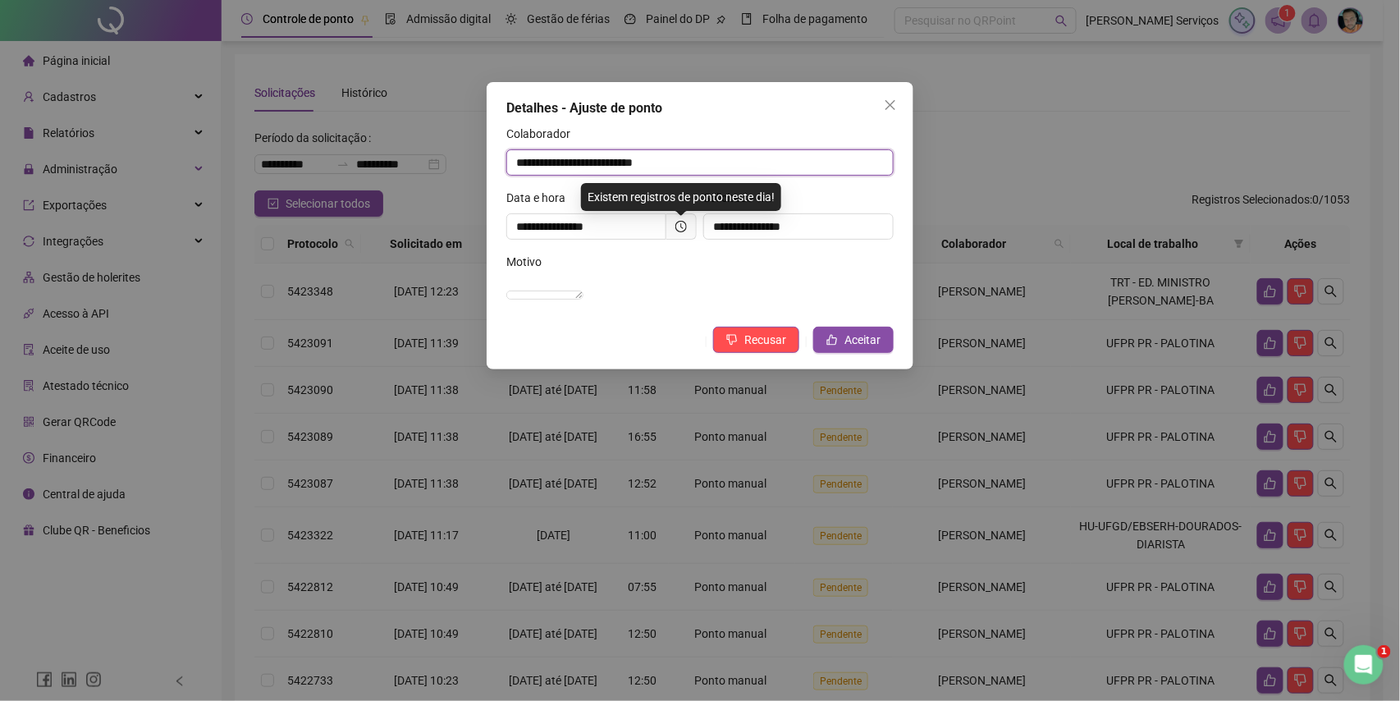
drag, startPoint x: 763, startPoint y: 174, endPoint x: 512, endPoint y: 177, distance: 251.2
click at [512, 177] on div "**********" at bounding box center [699, 157] width 387 height 64
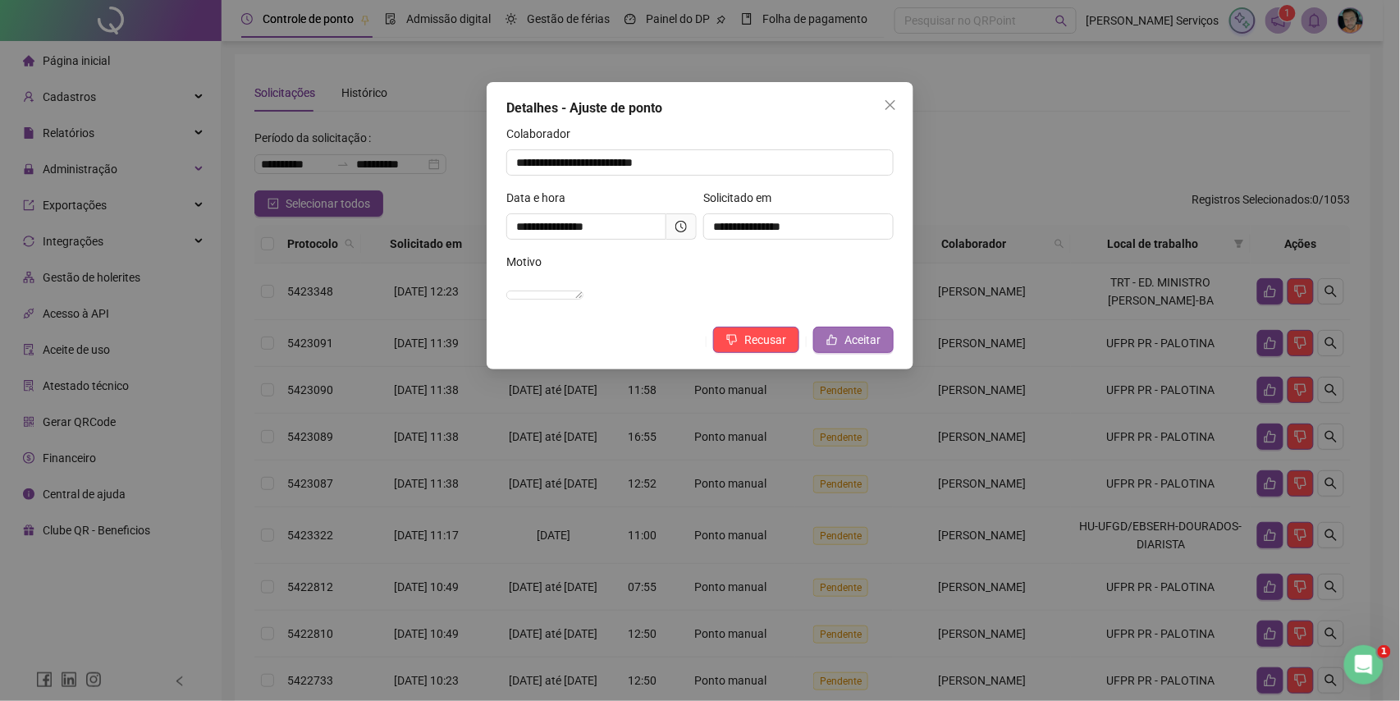
click at [872, 349] on span "Aceitar" at bounding box center [863, 340] width 36 height 18
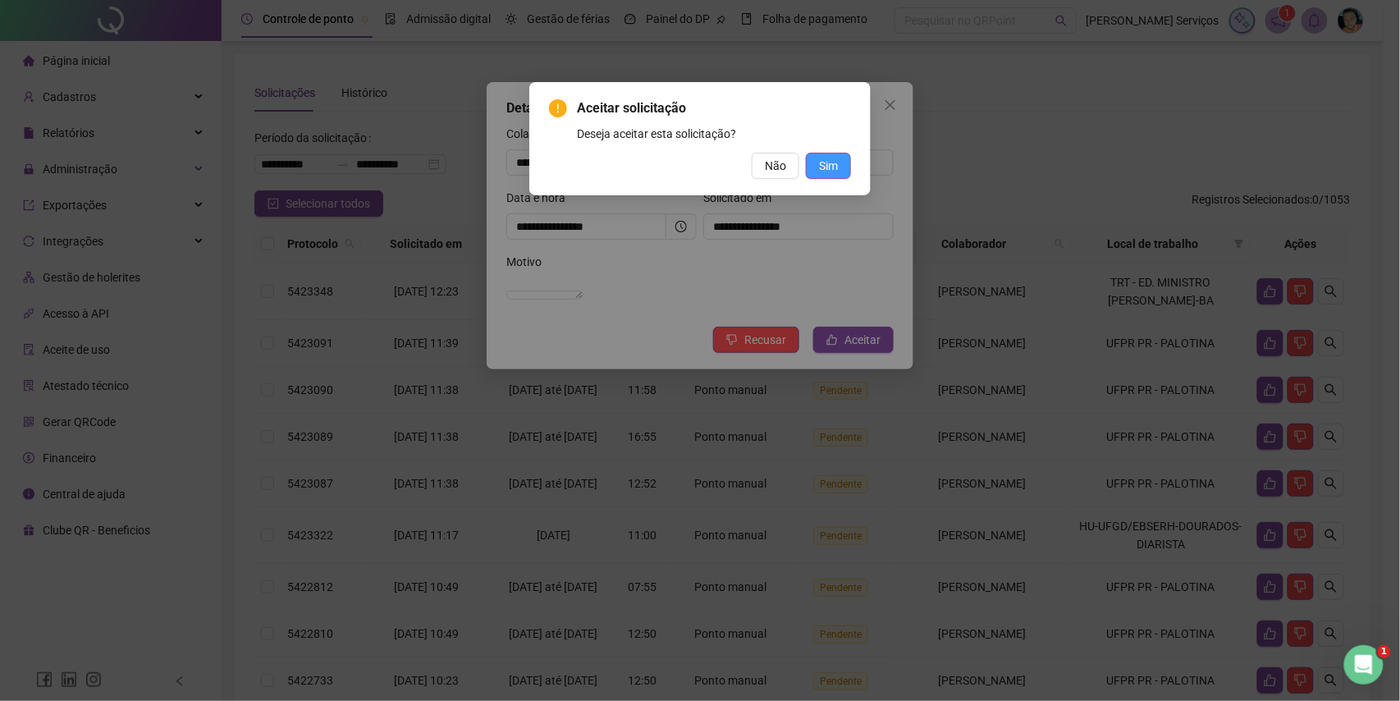
click at [832, 162] on span "Sim" at bounding box center [828, 166] width 19 height 18
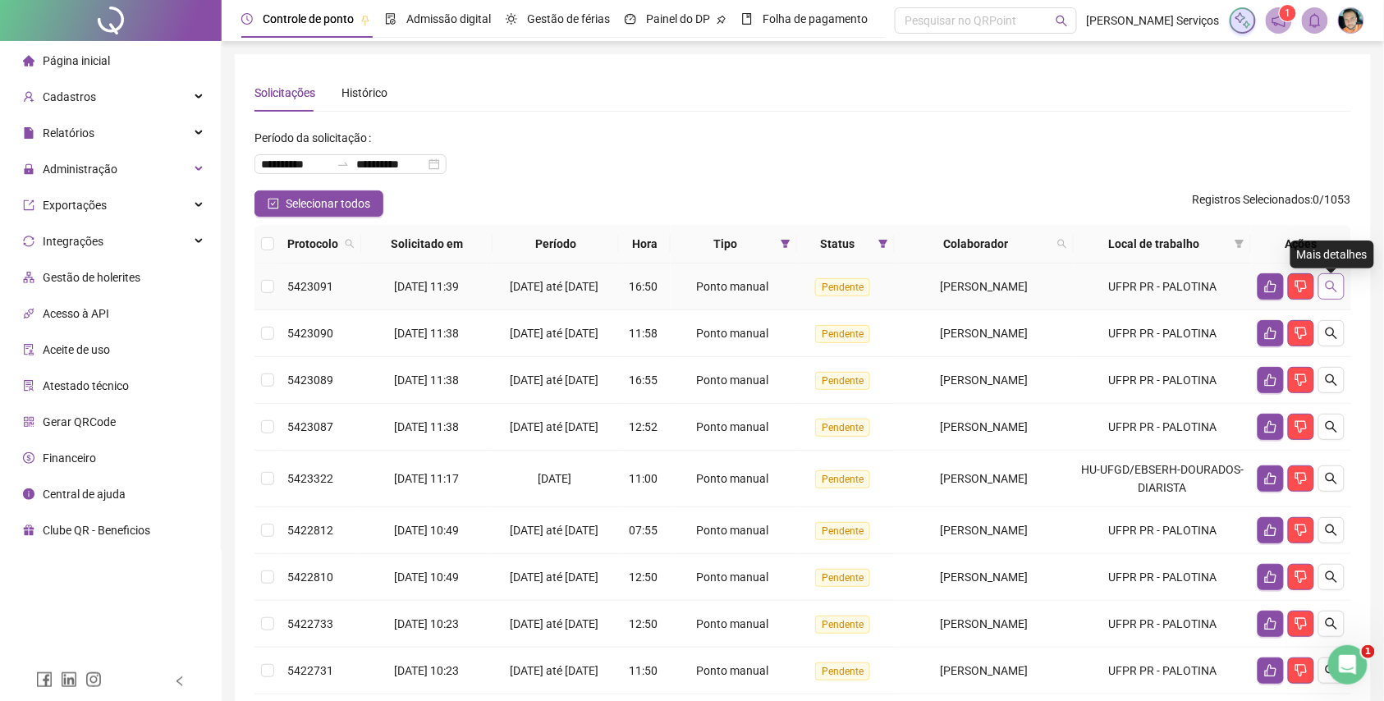
click at [1324, 281] on button "button" at bounding box center [1331, 286] width 26 height 26
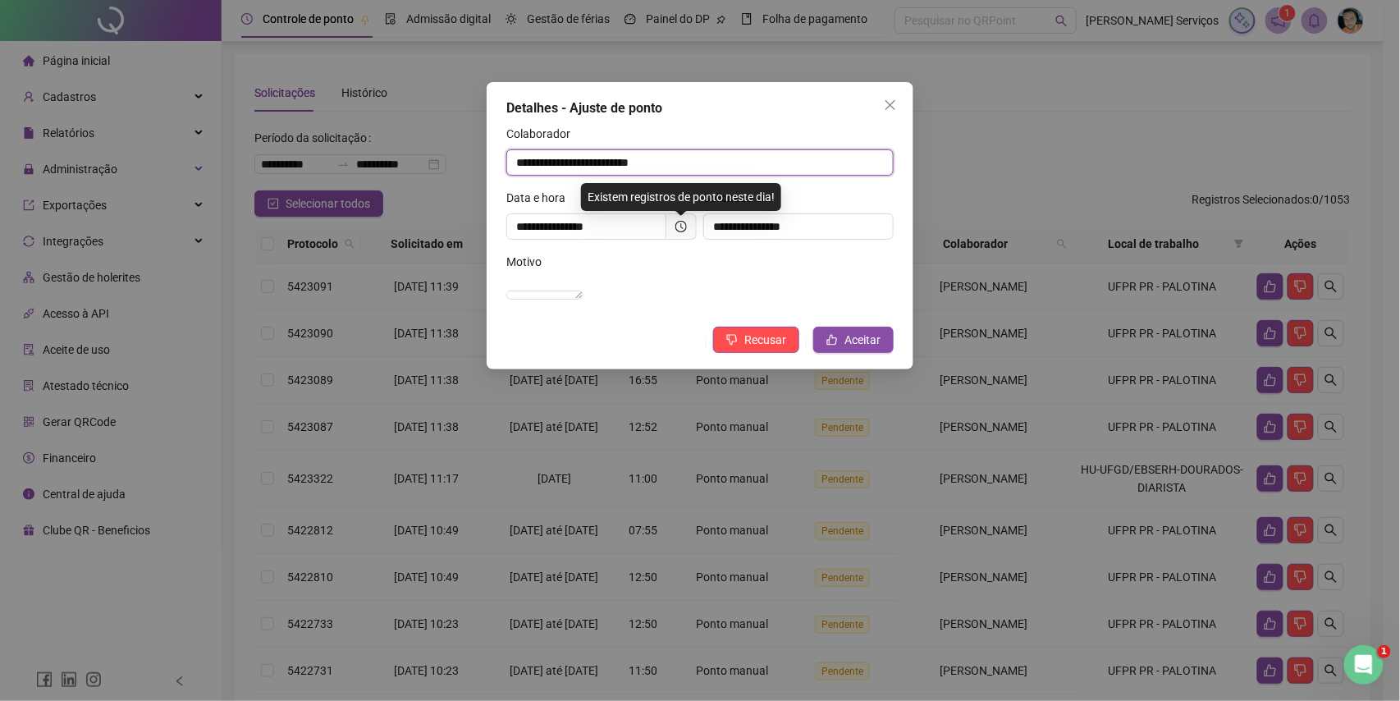
drag, startPoint x: 691, startPoint y: 153, endPoint x: 497, endPoint y: 186, distance: 196.5
click at [497, 186] on div "**********" at bounding box center [700, 225] width 427 height 287
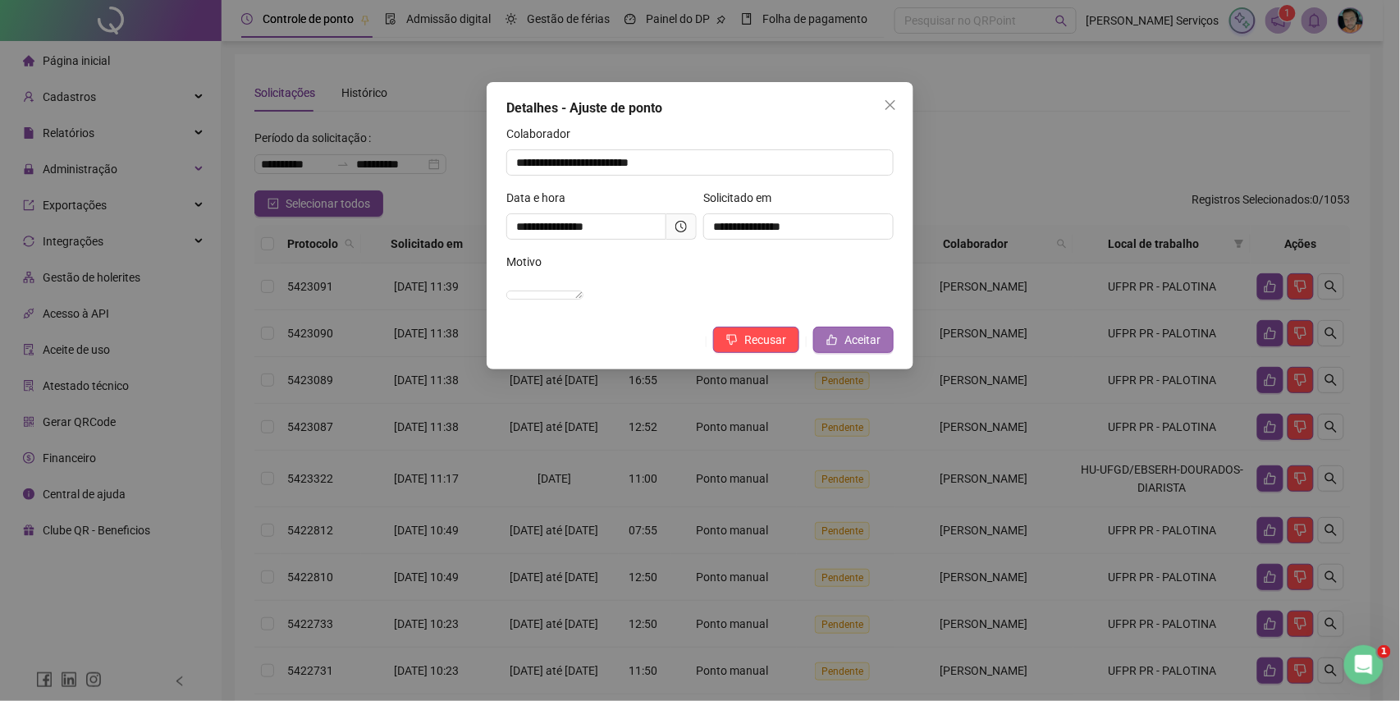
click at [851, 349] on span "Aceitar" at bounding box center [863, 340] width 36 height 18
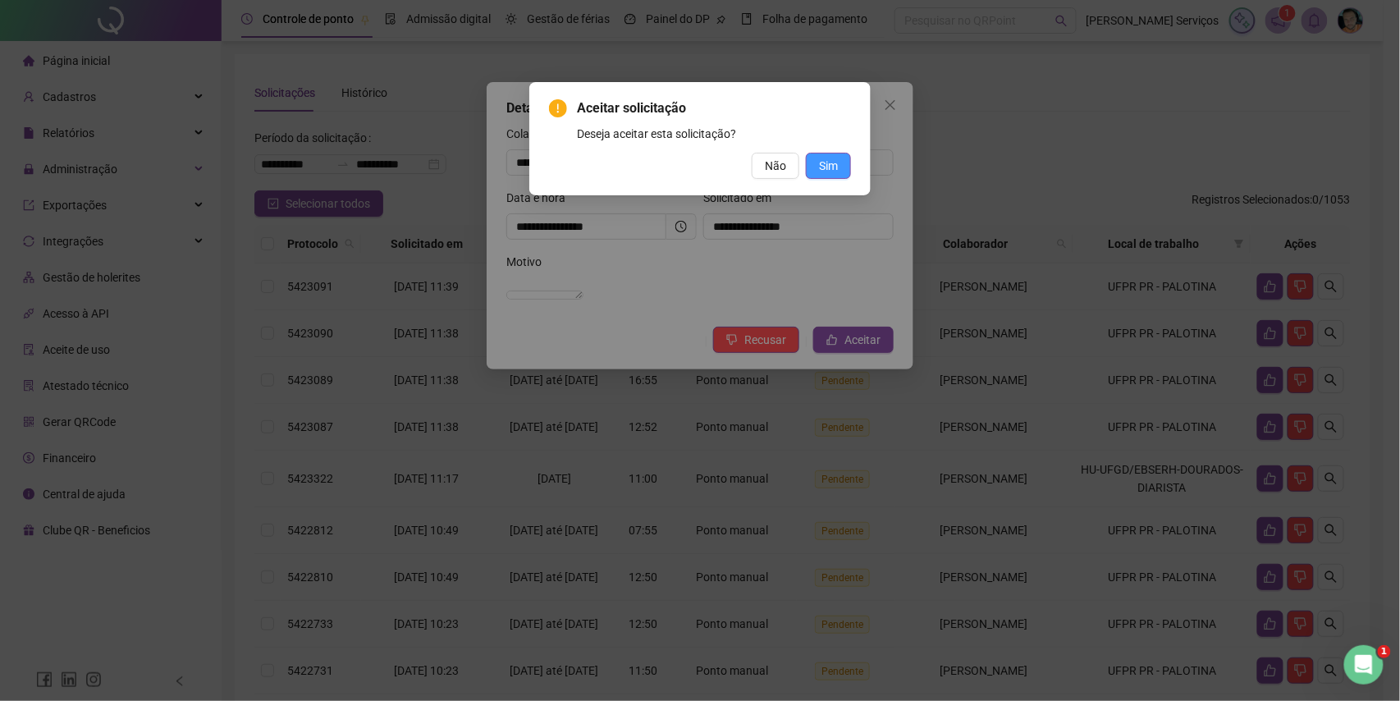
click at [822, 158] on span "Sim" at bounding box center [828, 166] width 19 height 18
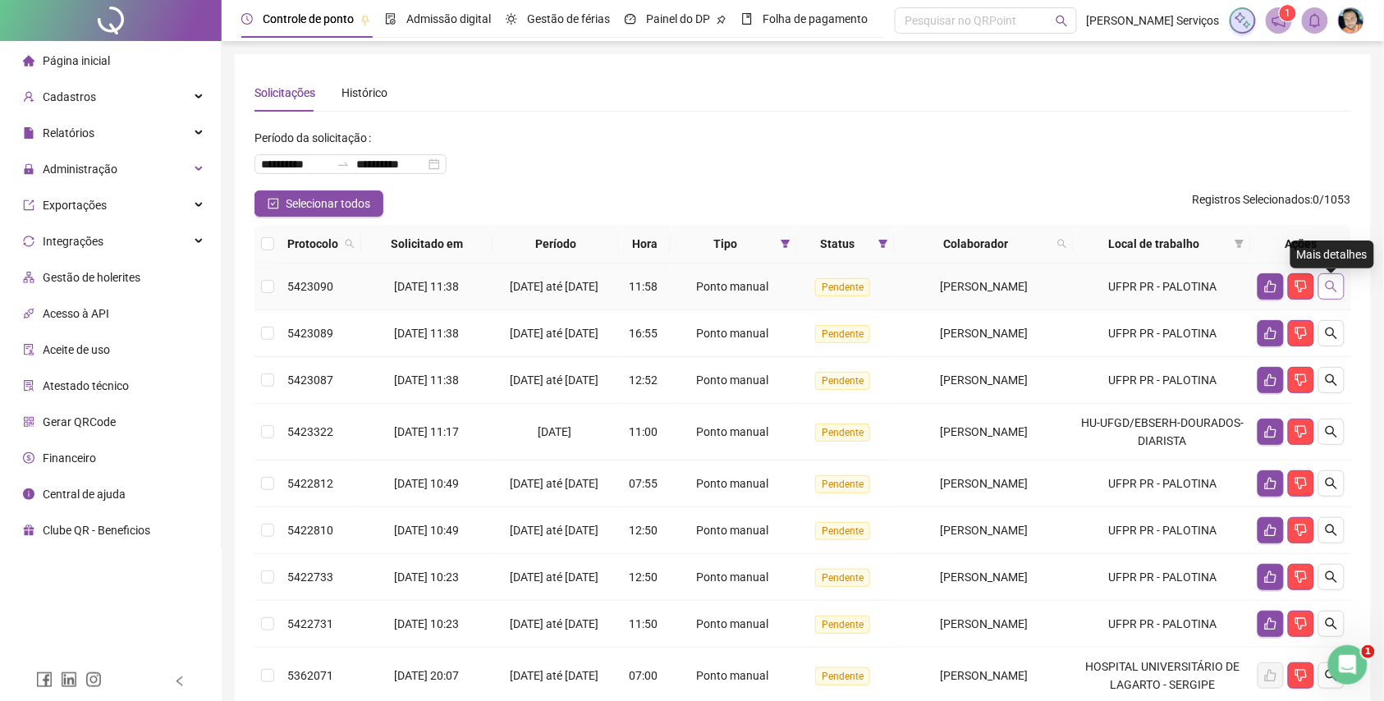
click at [1334, 287] on icon "search" at bounding box center [1331, 286] width 11 height 11
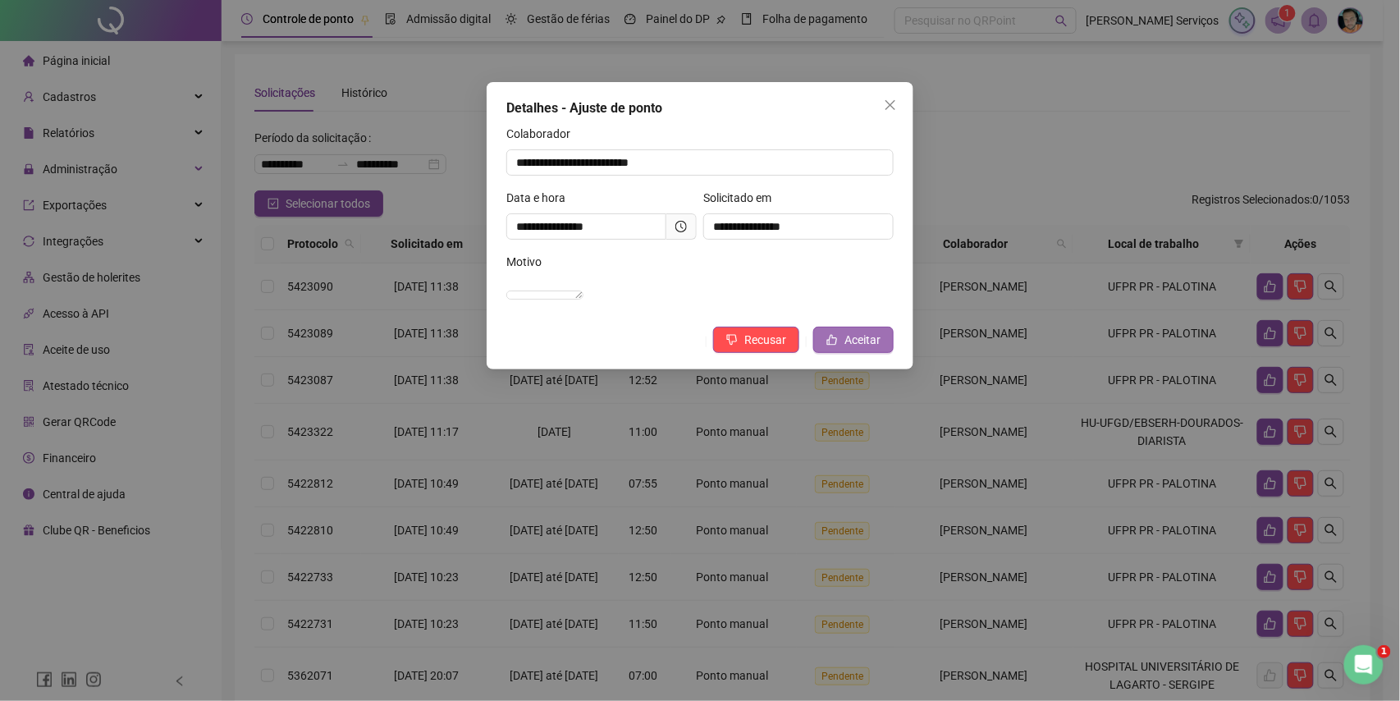
click at [858, 349] on span "Aceitar" at bounding box center [863, 340] width 36 height 18
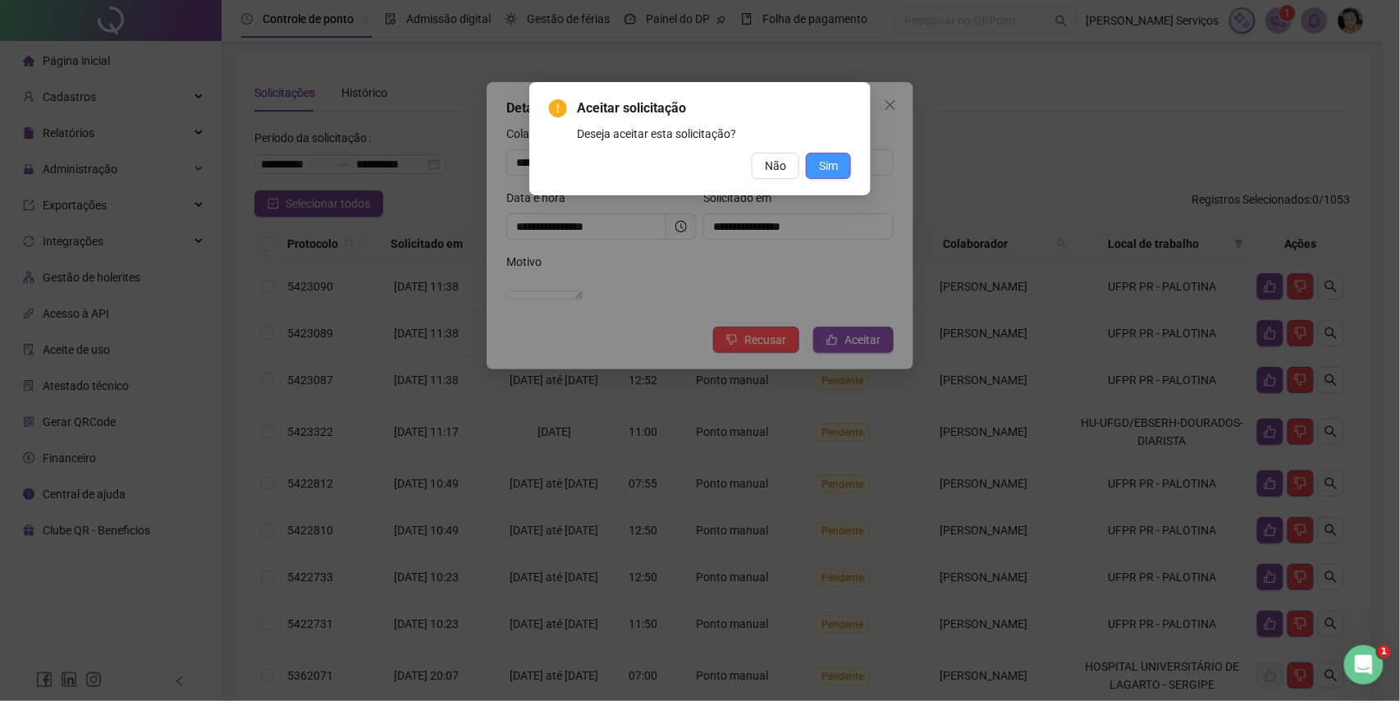
click at [824, 159] on span "Sim" at bounding box center [828, 166] width 19 height 18
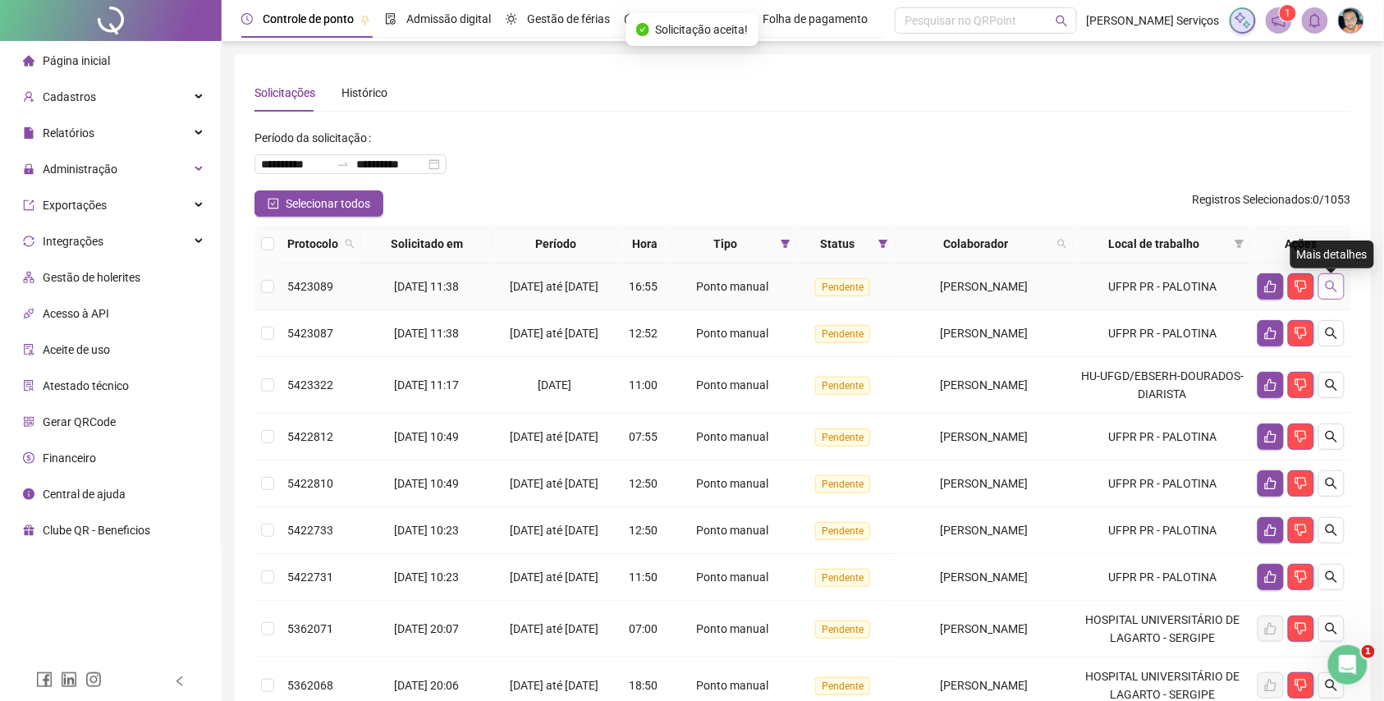
click at [1331, 287] on icon "search" at bounding box center [1331, 286] width 13 height 13
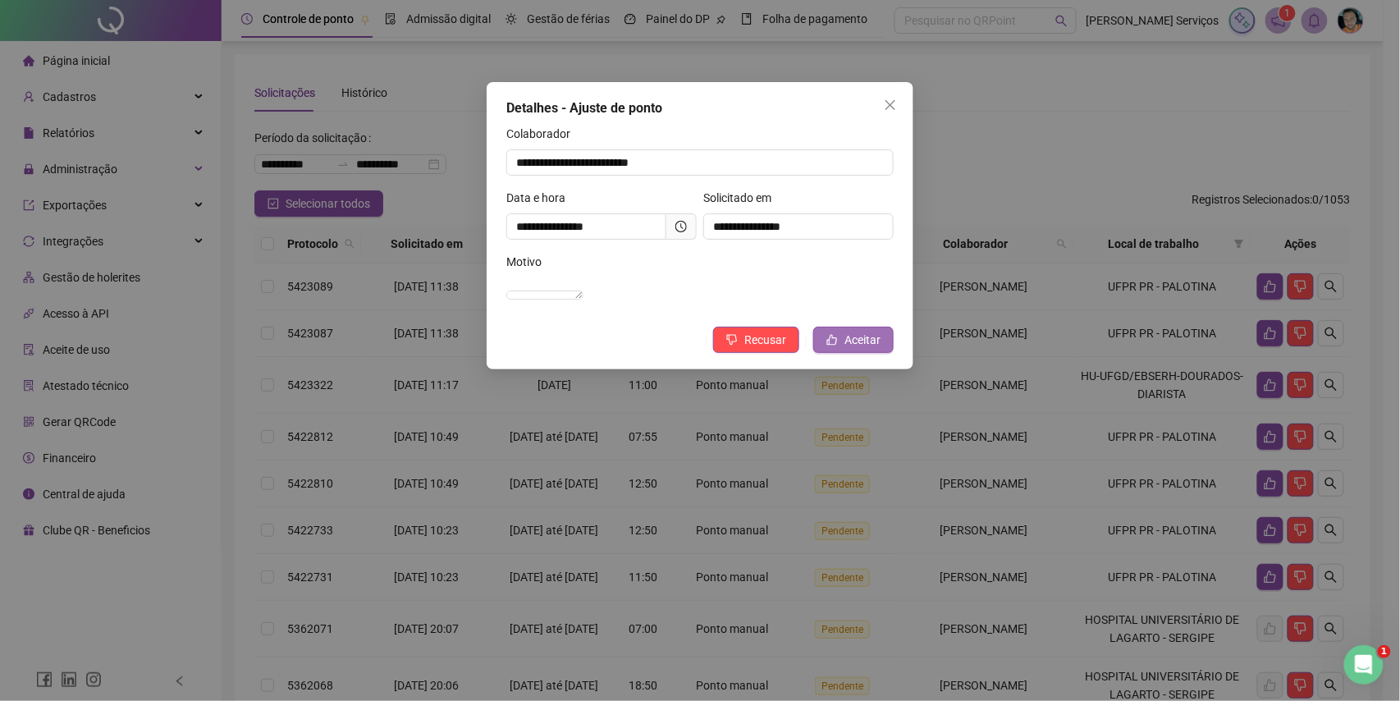
click at [873, 349] on span "Aceitar" at bounding box center [863, 340] width 36 height 18
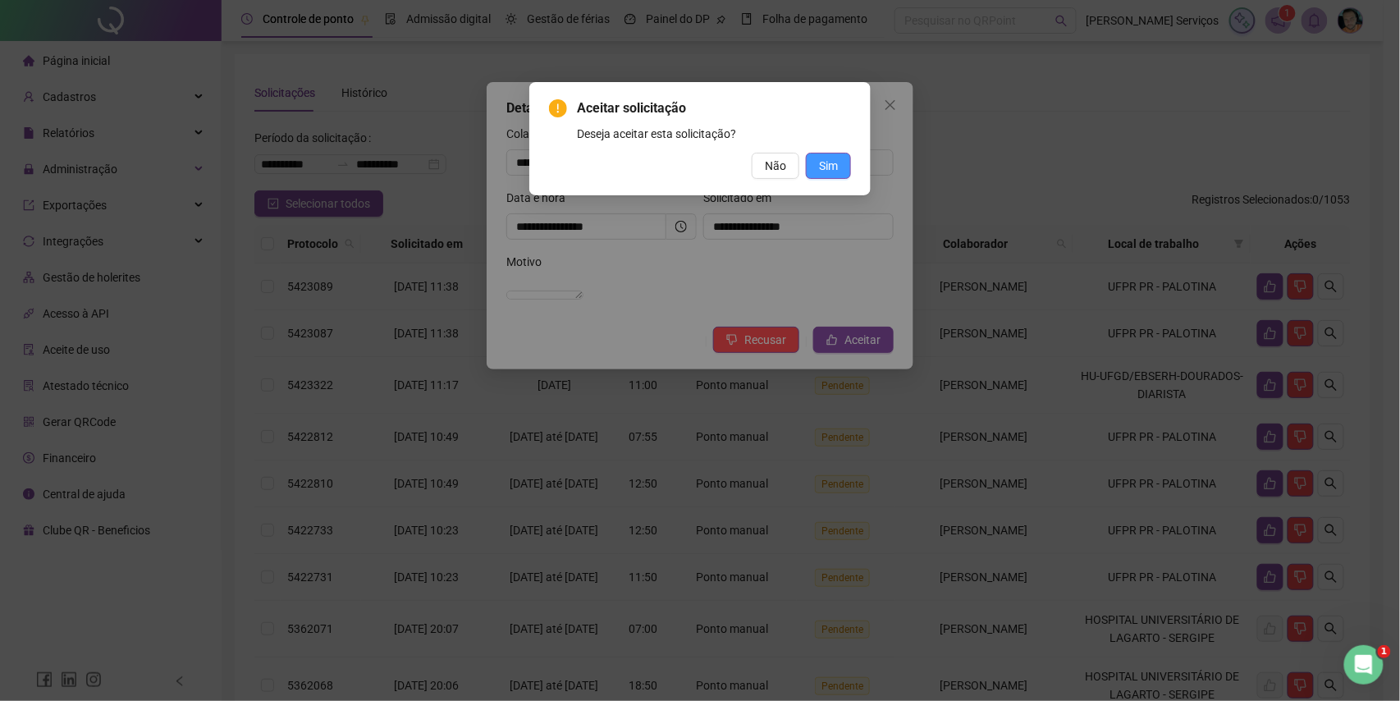
click at [829, 174] on span "Sim" at bounding box center [828, 166] width 19 height 18
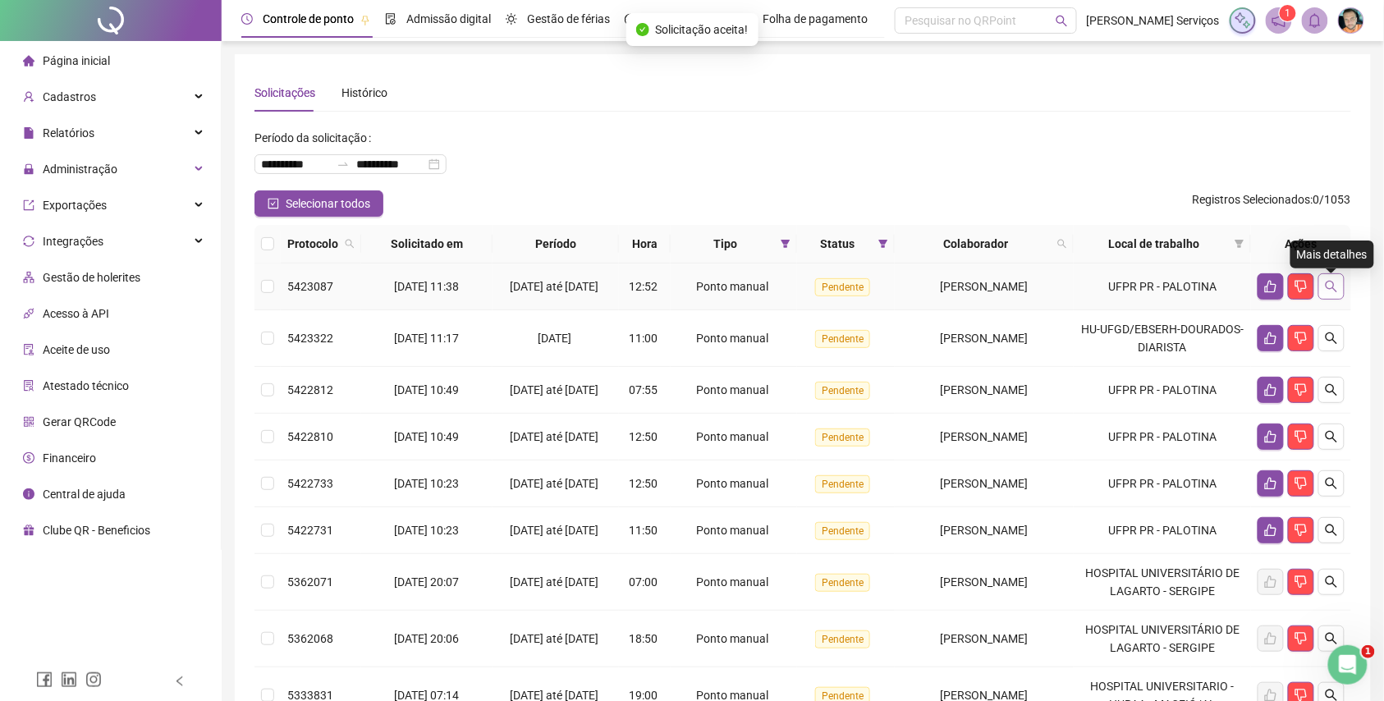
click at [1327, 293] on icon "search" at bounding box center [1331, 286] width 13 height 13
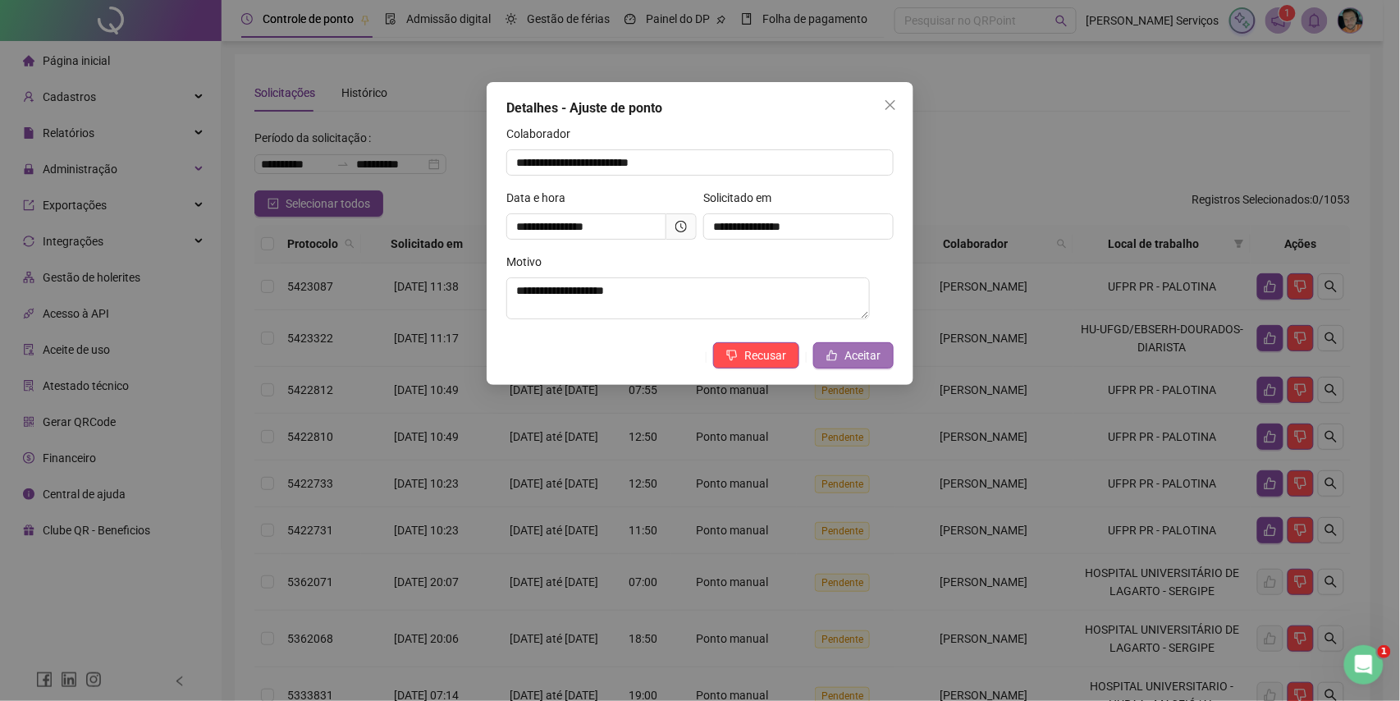
click at [864, 364] on span "Aceitar" at bounding box center [863, 355] width 36 height 18
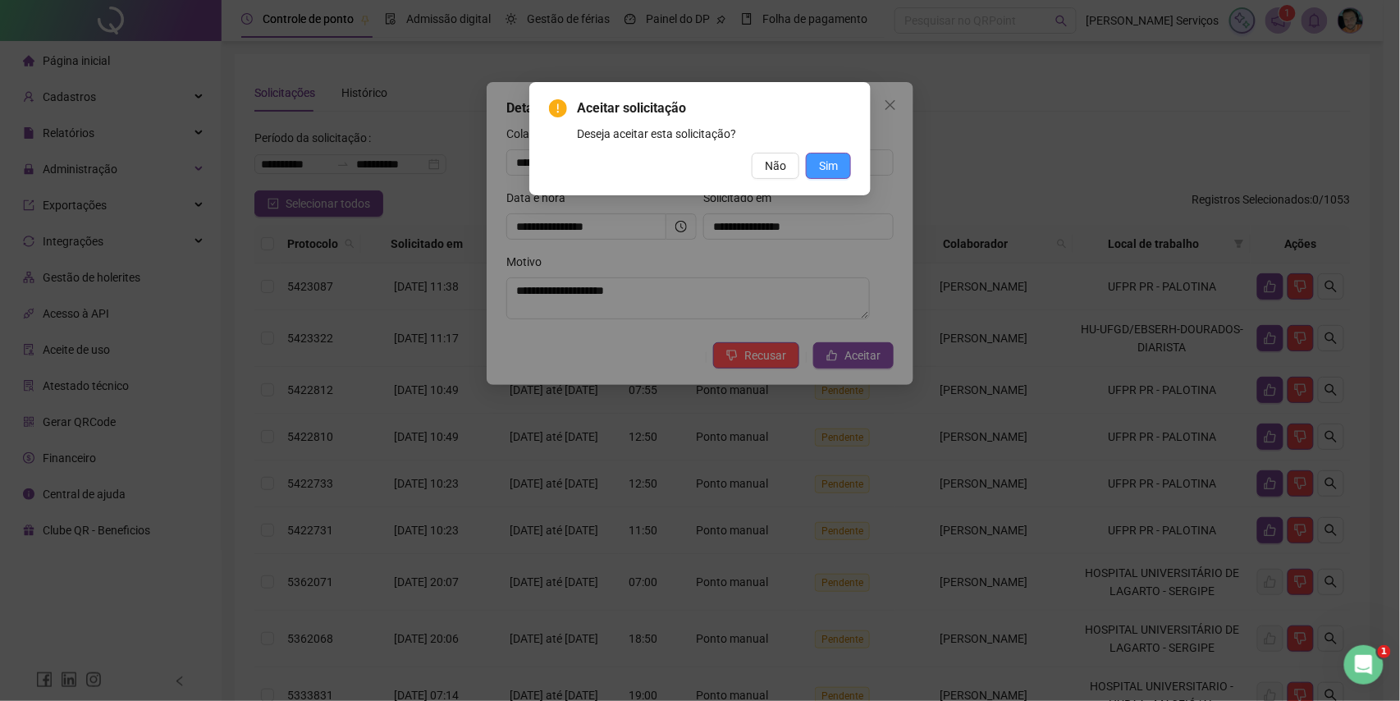
click at [838, 164] on button "Sim" at bounding box center [828, 166] width 45 height 26
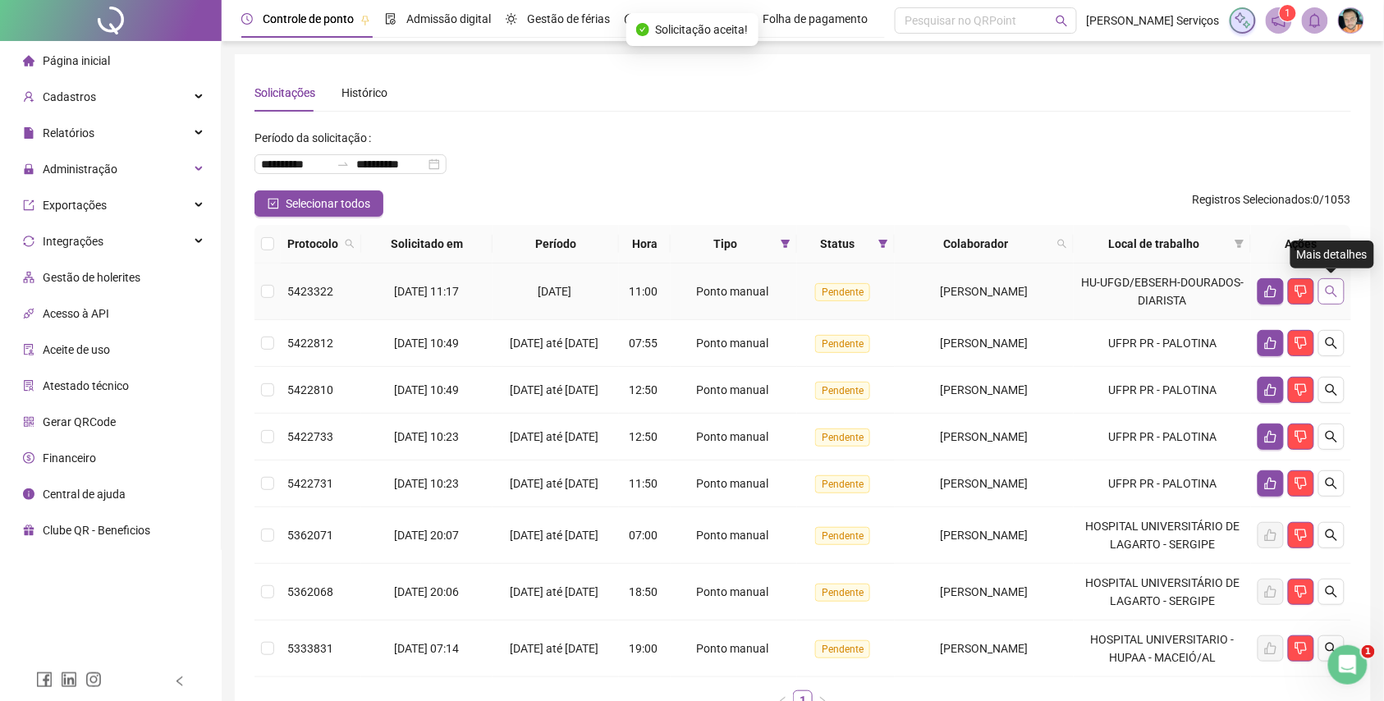
click at [1327, 296] on icon "search" at bounding box center [1331, 291] width 13 height 13
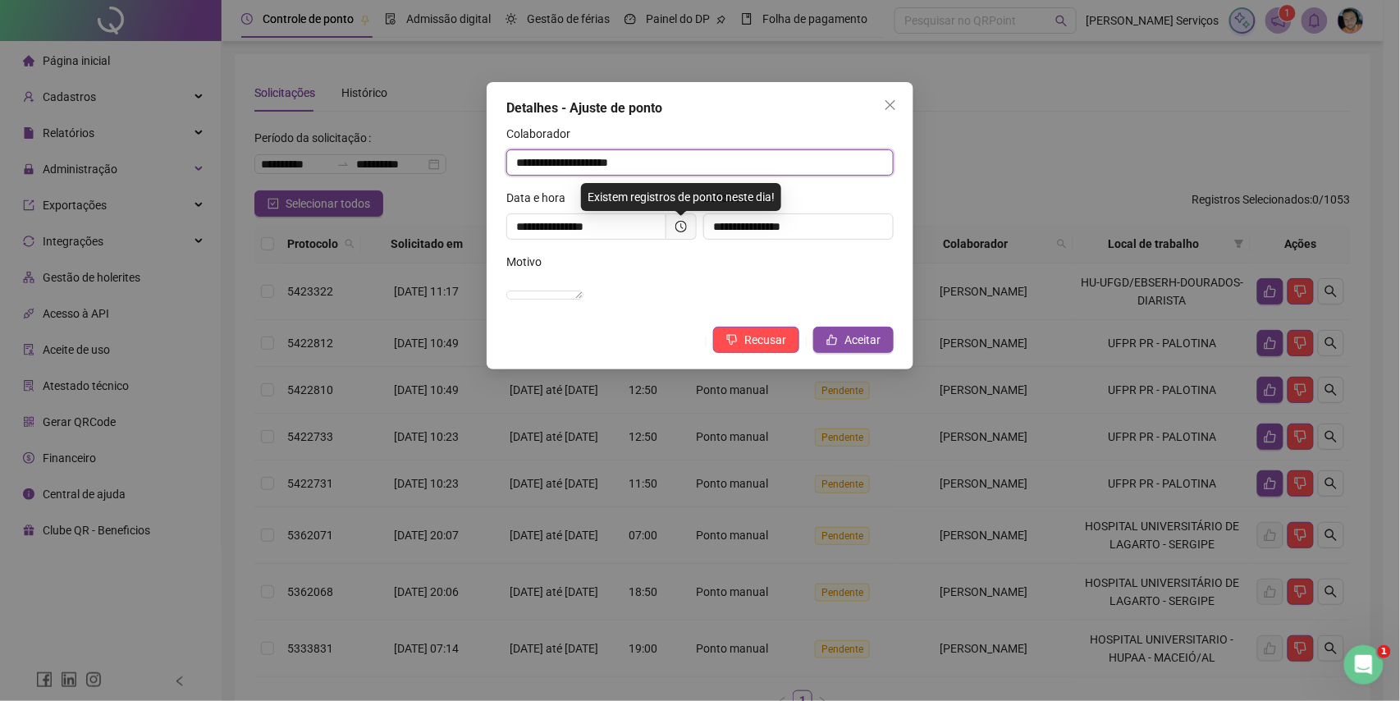
drag, startPoint x: 677, startPoint y: 158, endPoint x: 415, endPoint y: 176, distance: 263.3
click at [415, 176] on div "**********" at bounding box center [700, 350] width 1400 height 701
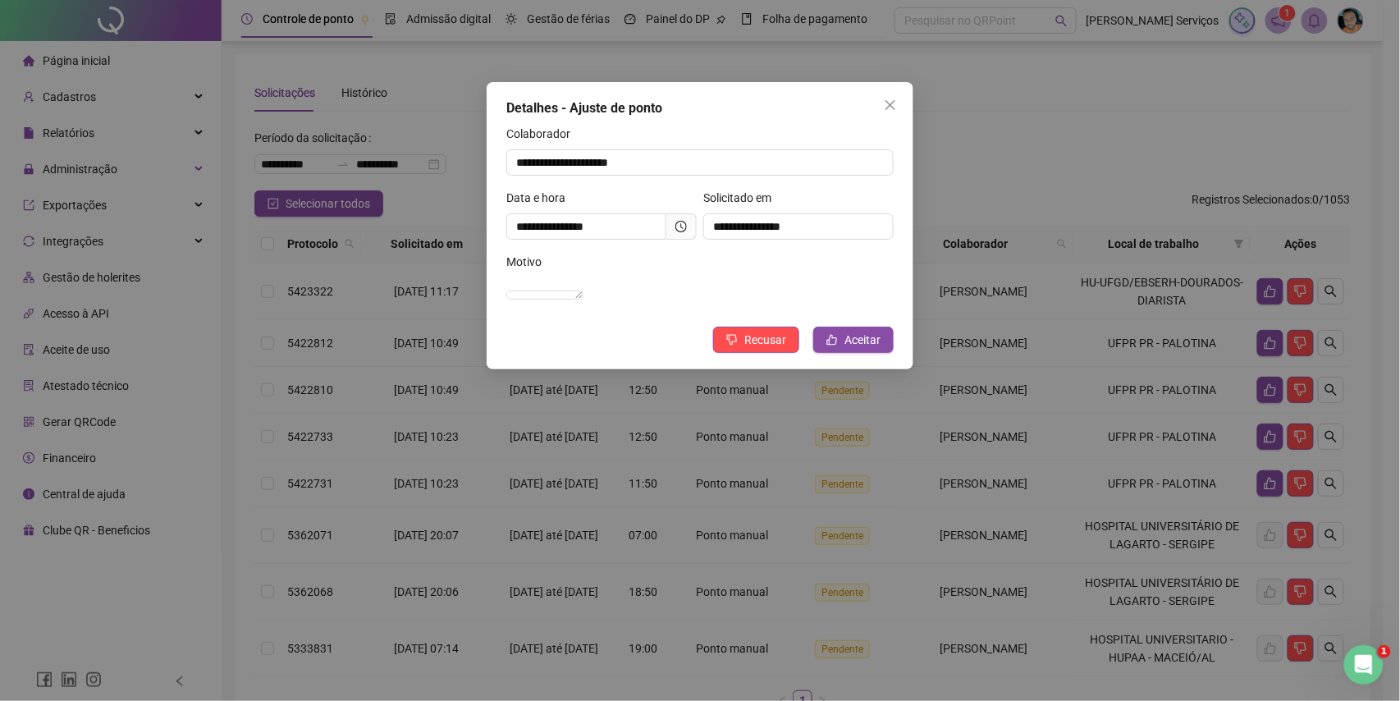
click at [871, 369] on div "**********" at bounding box center [700, 225] width 427 height 287
click at [851, 349] on button "Aceitar" at bounding box center [853, 340] width 80 height 26
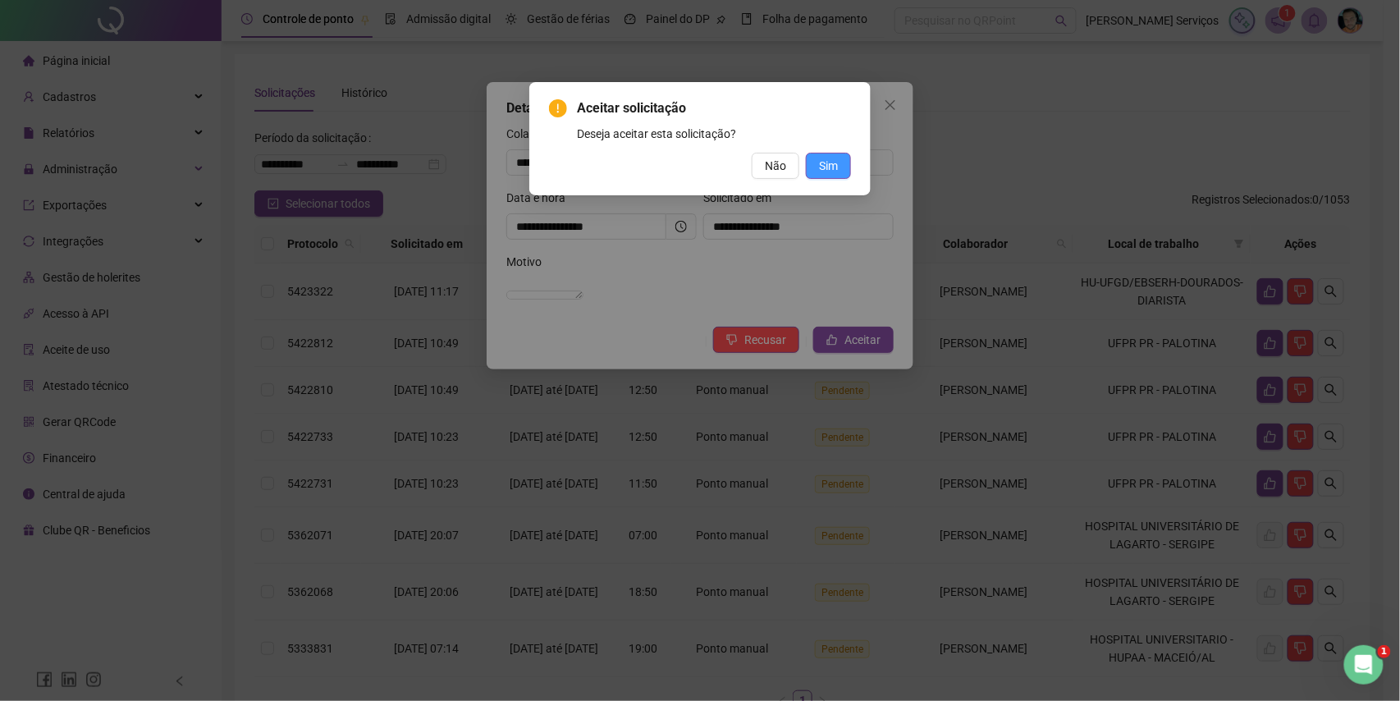
click at [839, 172] on button "Sim" at bounding box center [828, 166] width 45 height 26
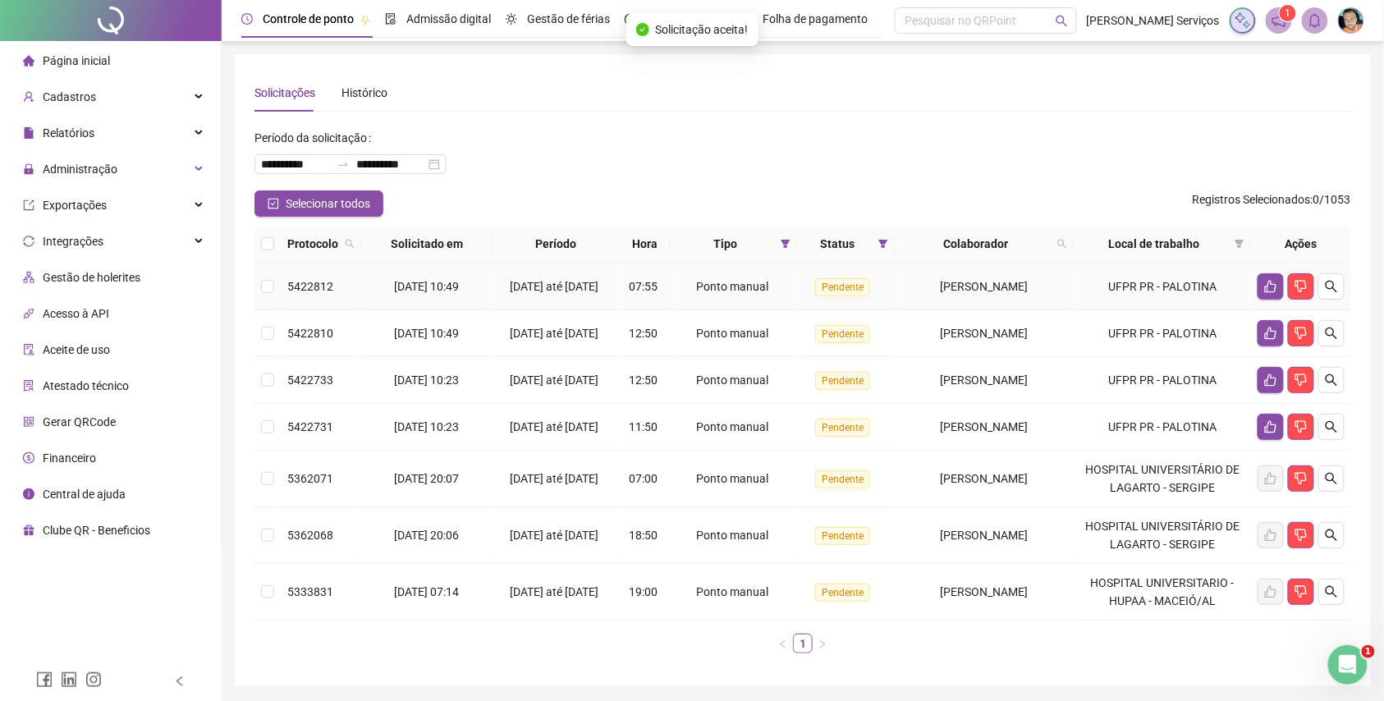
click at [1327, 287] on icon "search" at bounding box center [1331, 286] width 13 height 13
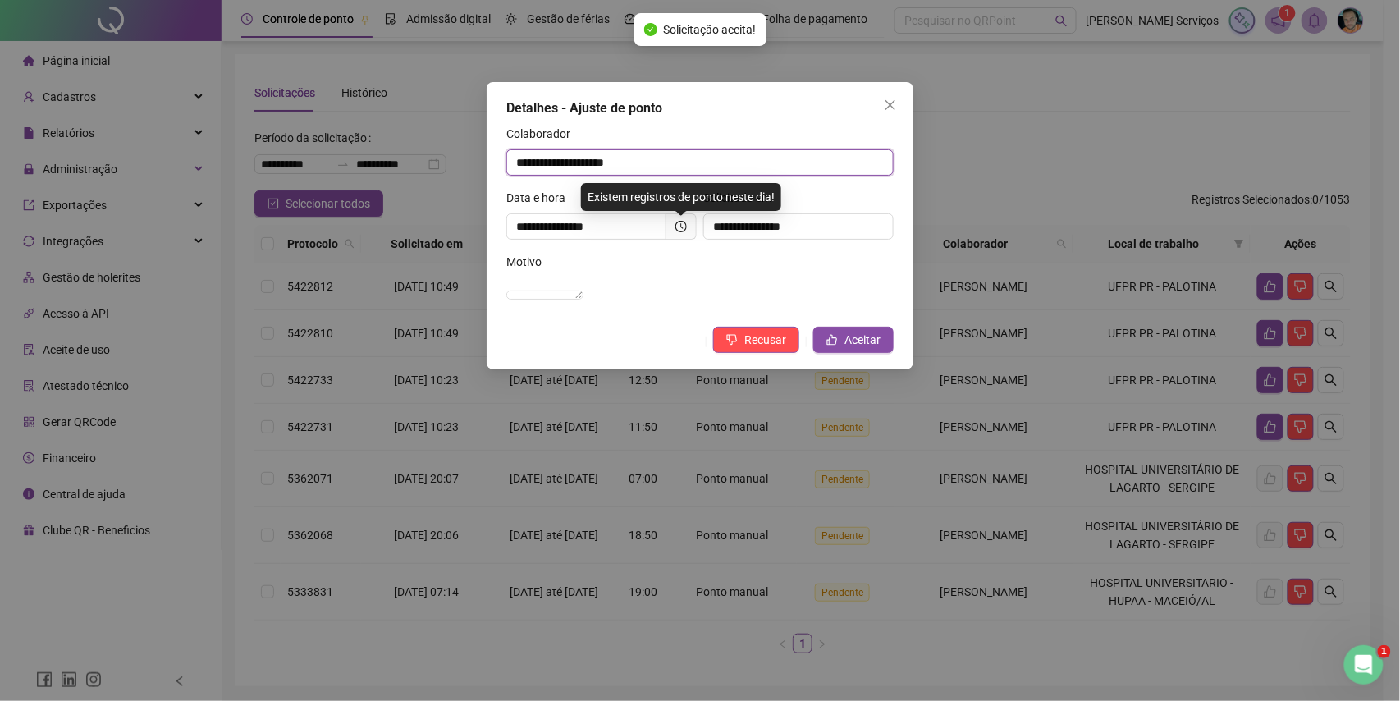
drag, startPoint x: 617, startPoint y: 167, endPoint x: 454, endPoint y: 182, distance: 164.0
click at [454, 182] on div "**********" at bounding box center [700, 350] width 1400 height 701
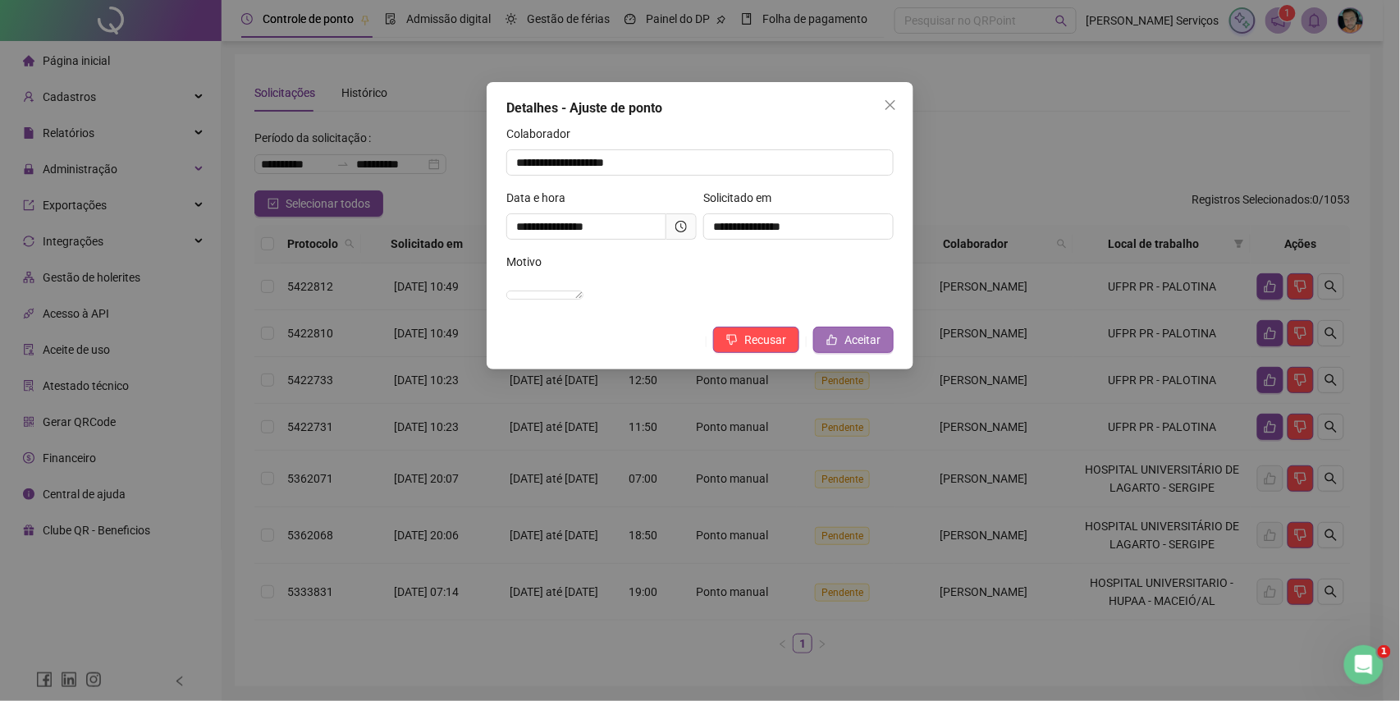
click at [854, 349] on span "Aceitar" at bounding box center [863, 340] width 36 height 18
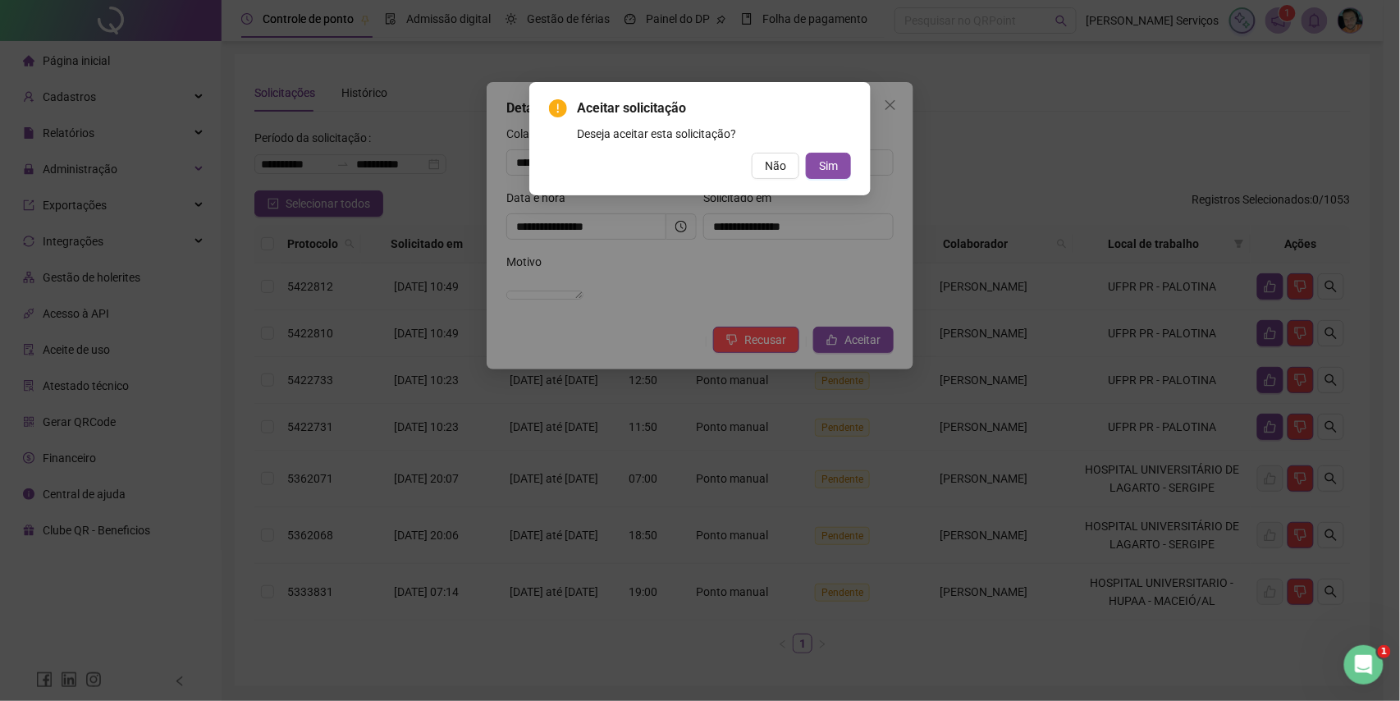
click at [832, 151] on div "Aceitar solicitação Deseja aceitar esta solicitação? Não Sim" at bounding box center [700, 139] width 302 height 80
click at [832, 162] on span "Sim" at bounding box center [828, 166] width 19 height 18
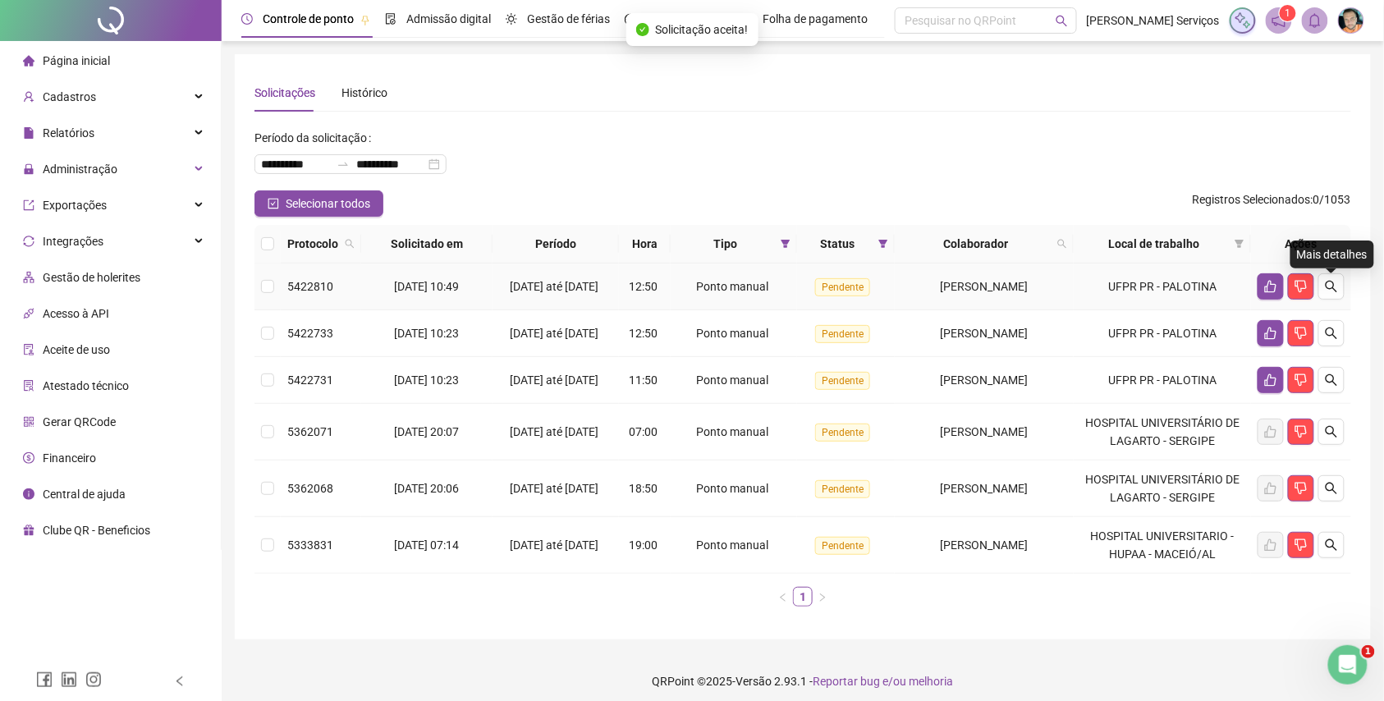
click at [1335, 292] on icon "search" at bounding box center [1331, 286] width 11 height 11
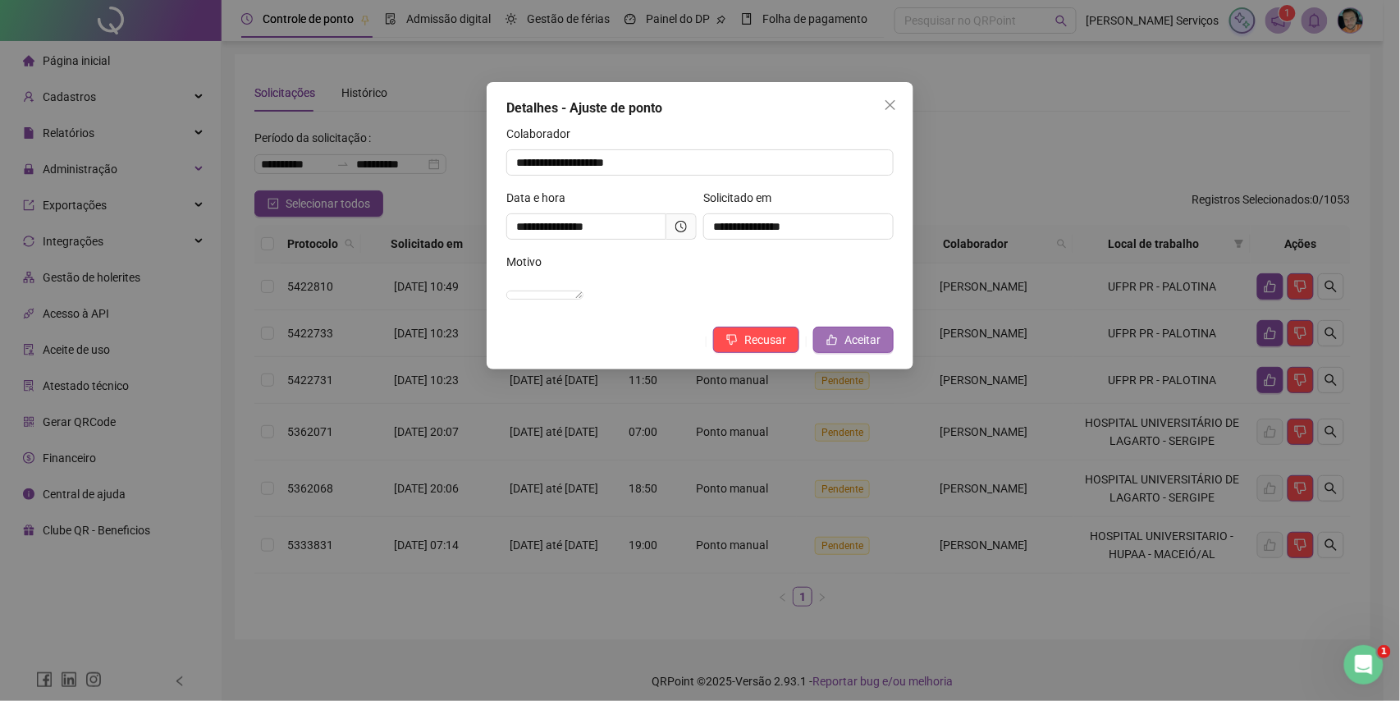
click at [861, 349] on span "Aceitar" at bounding box center [863, 340] width 36 height 18
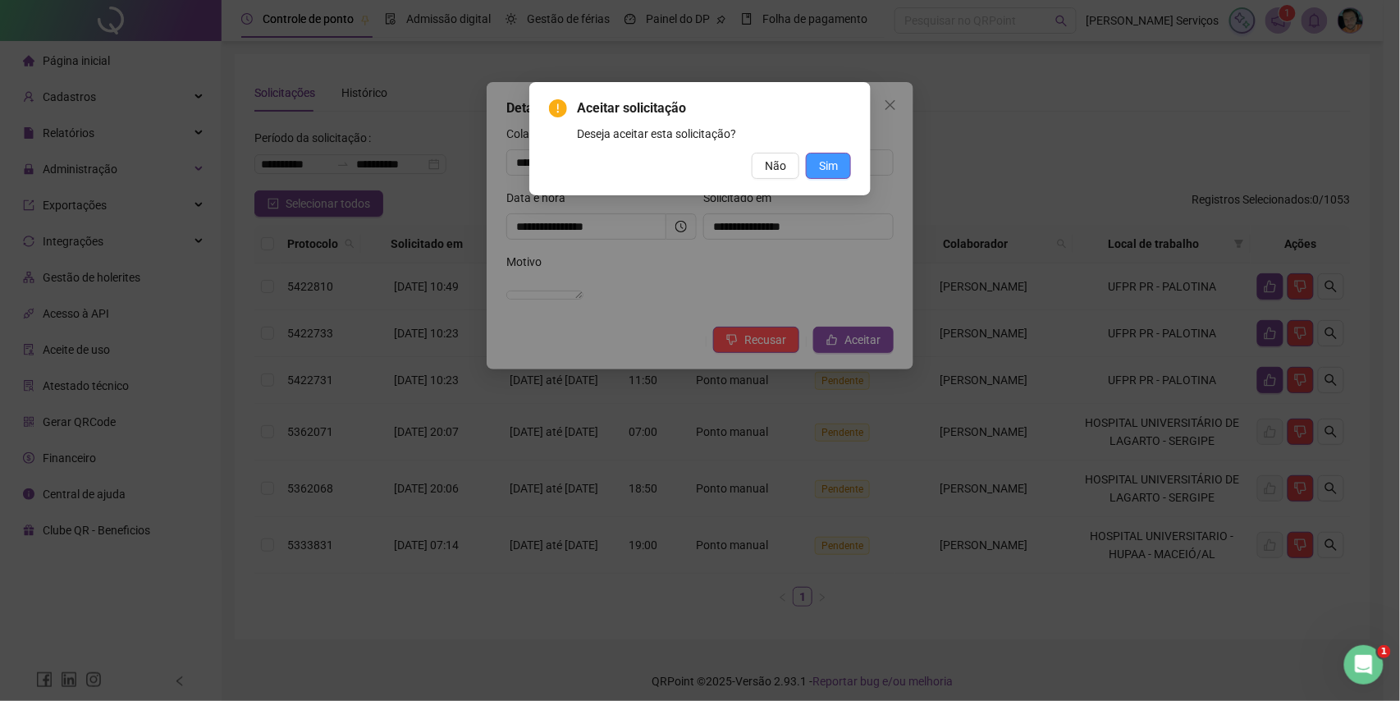
click at [850, 167] on button "Sim" at bounding box center [828, 166] width 45 height 26
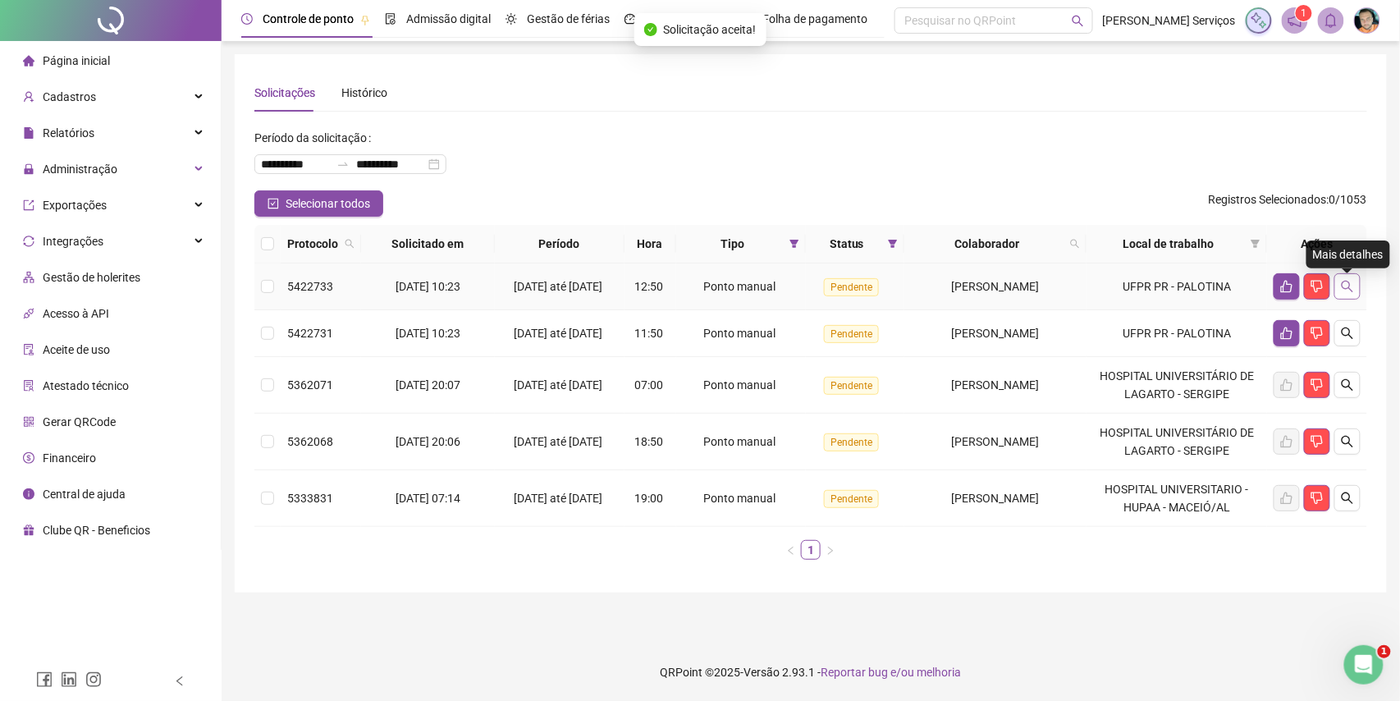
click at [1341, 292] on icon "search" at bounding box center [1347, 286] width 13 height 13
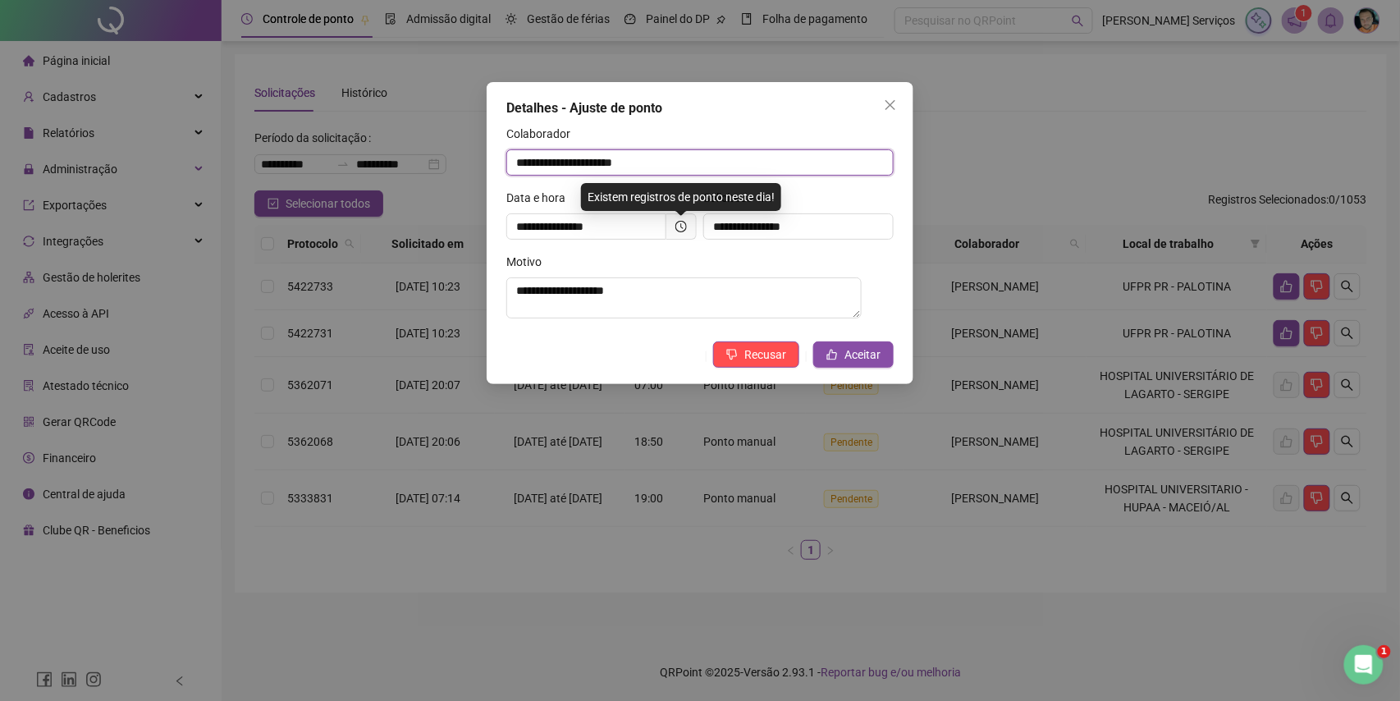
drag, startPoint x: 653, startPoint y: 172, endPoint x: 470, endPoint y: 189, distance: 183.9
click at [470, 189] on div "**********" at bounding box center [700, 350] width 1400 height 701
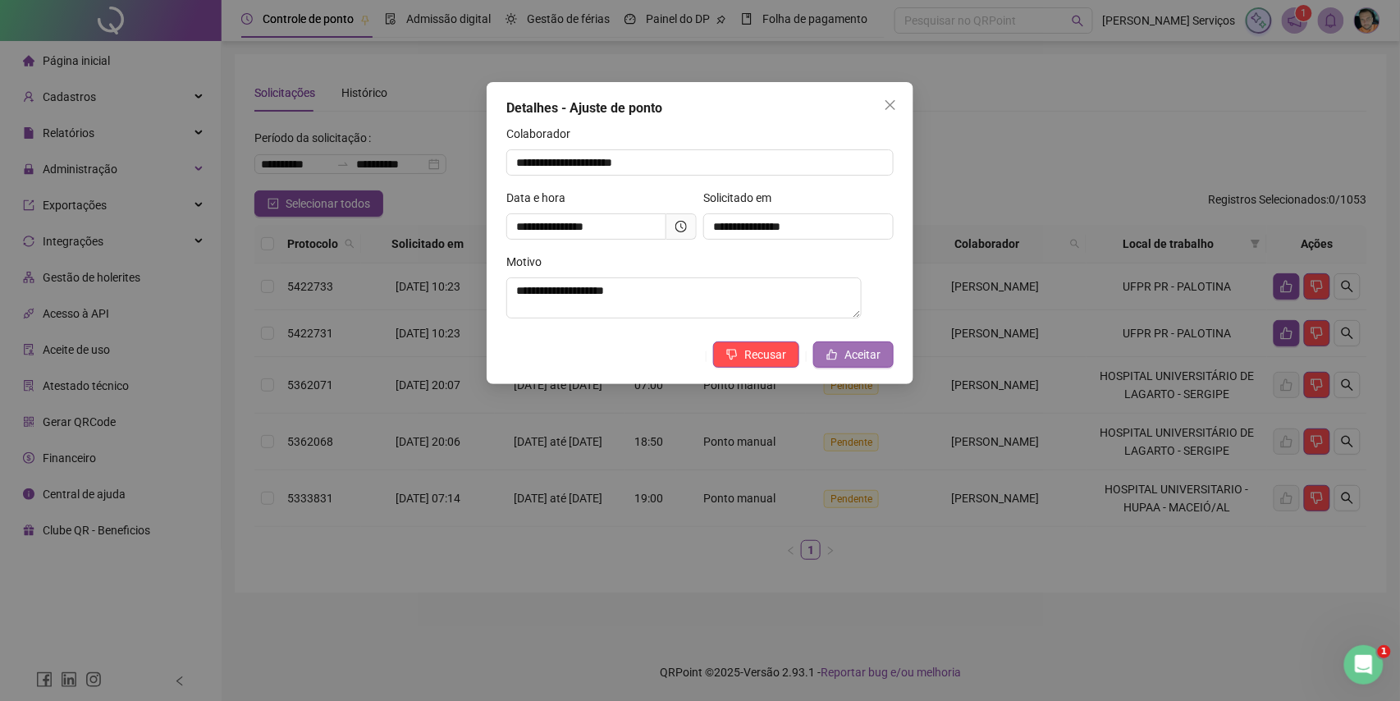
click at [829, 360] on icon "like" at bounding box center [832, 355] width 11 height 11
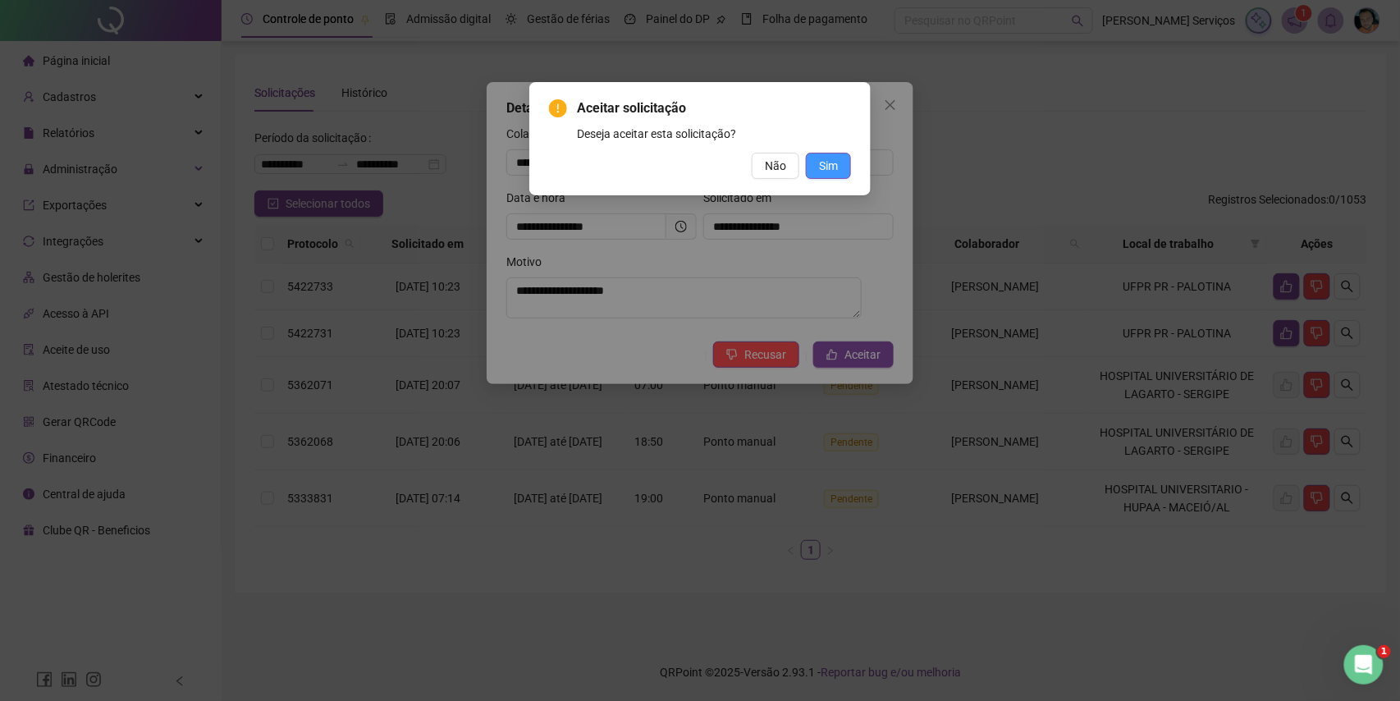
click at [828, 168] on span "Sim" at bounding box center [828, 166] width 19 height 18
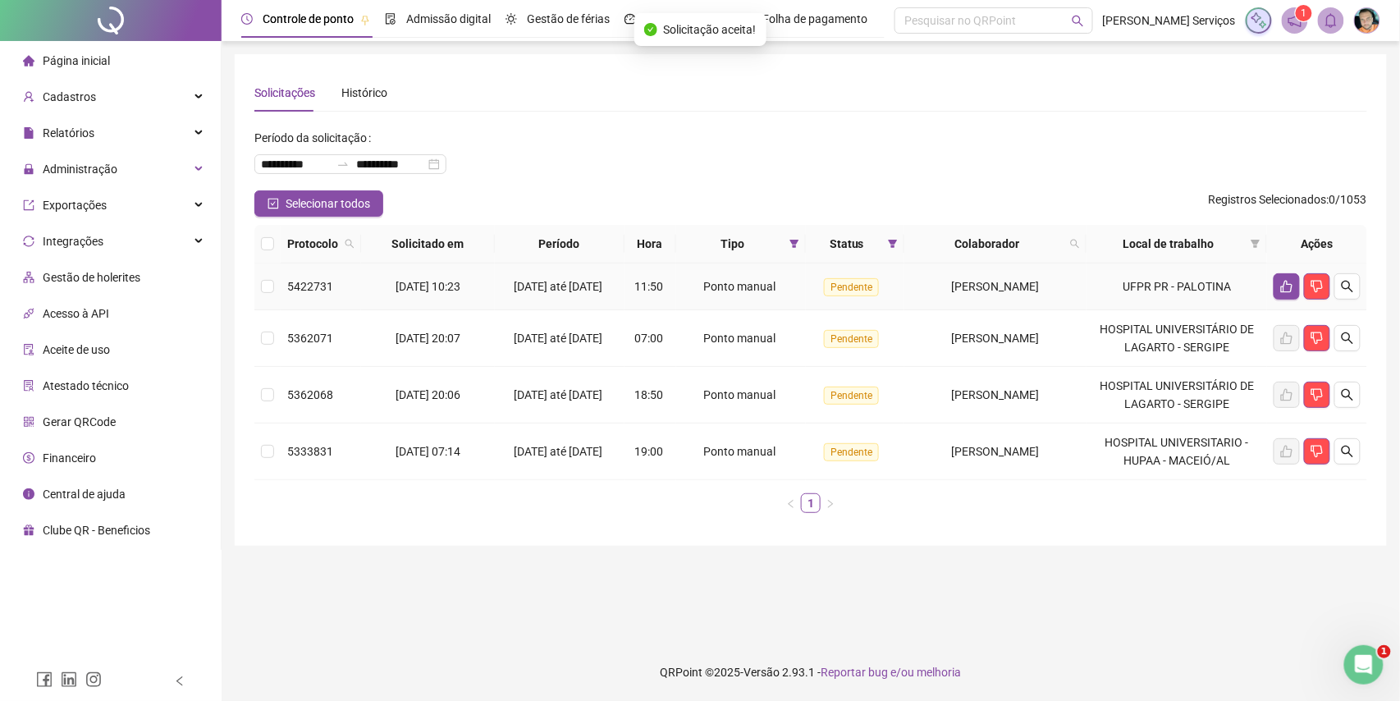
click at [1358, 291] on button "button" at bounding box center [1348, 286] width 26 height 26
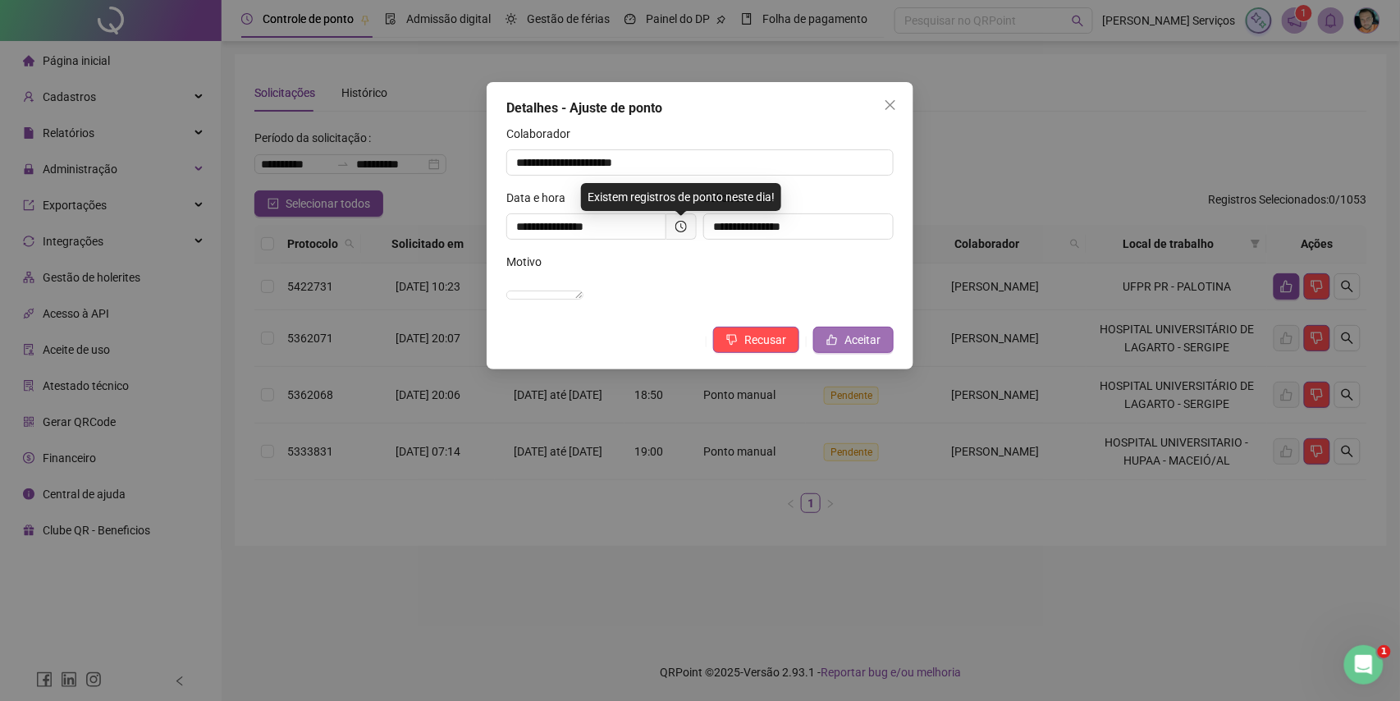
click at [878, 349] on span "Aceitar" at bounding box center [863, 340] width 36 height 18
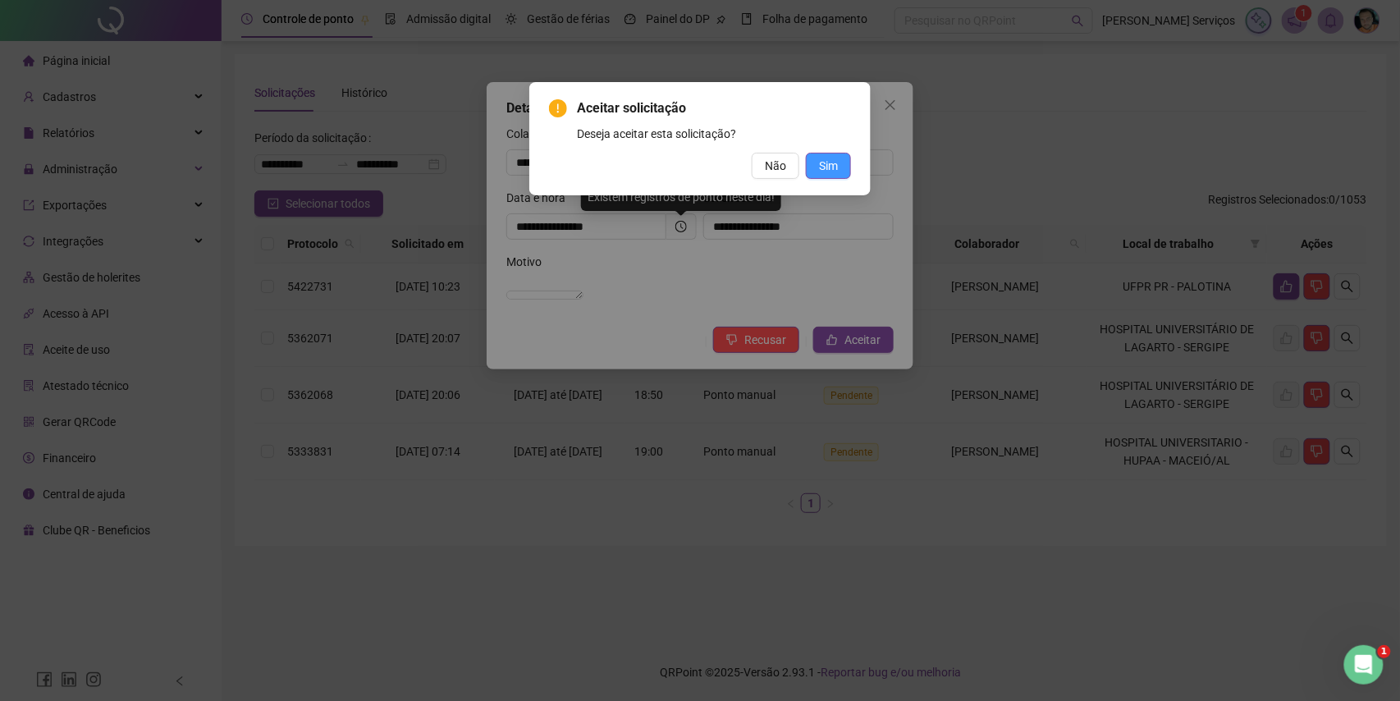
click at [822, 174] on span "Sim" at bounding box center [828, 166] width 19 height 18
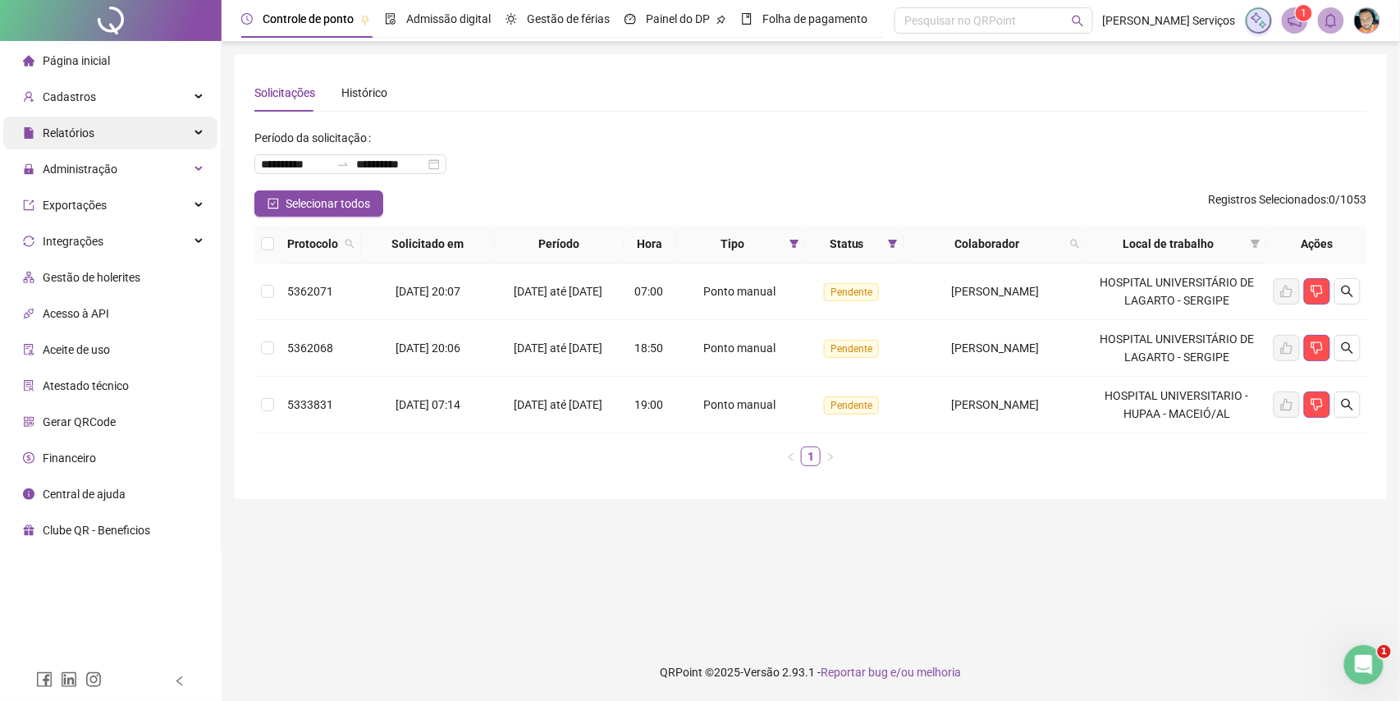
click at [169, 135] on div "Relatórios" at bounding box center [110, 133] width 214 height 33
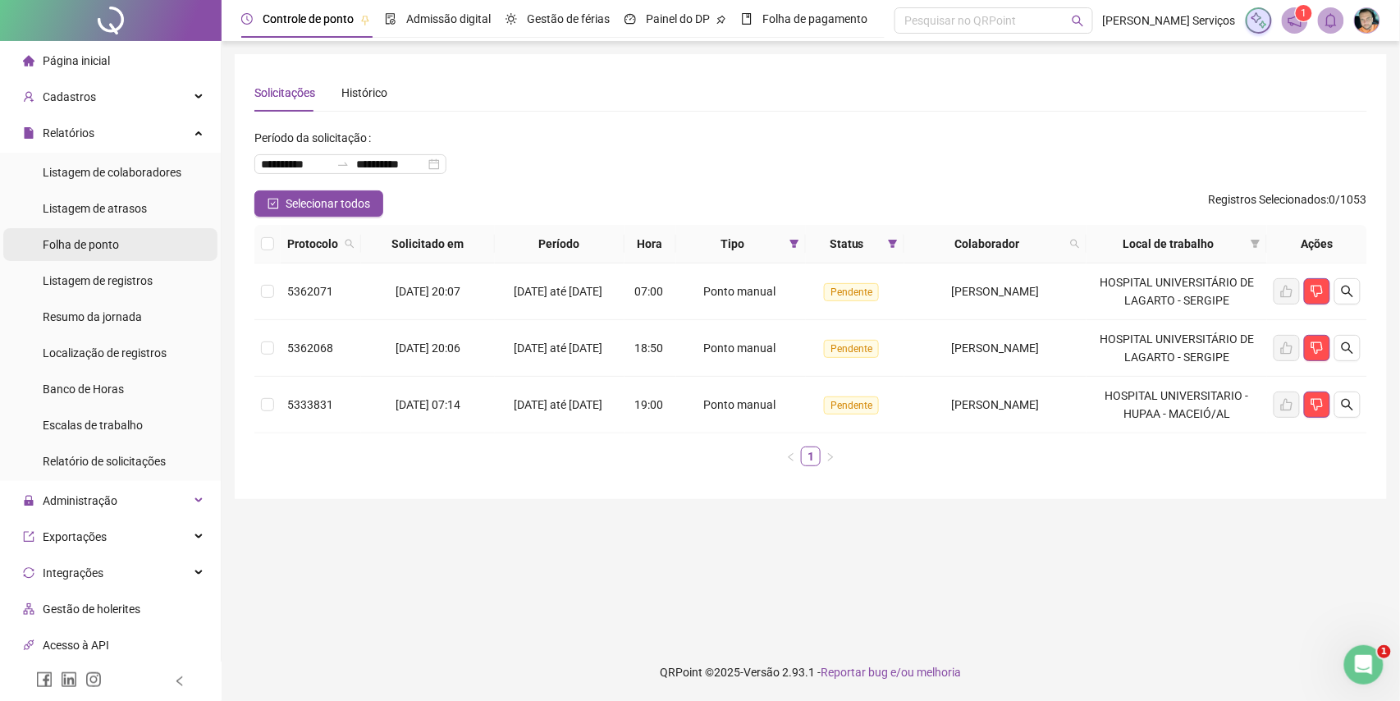
click at [120, 241] on li "Folha de ponto" at bounding box center [110, 244] width 214 height 33
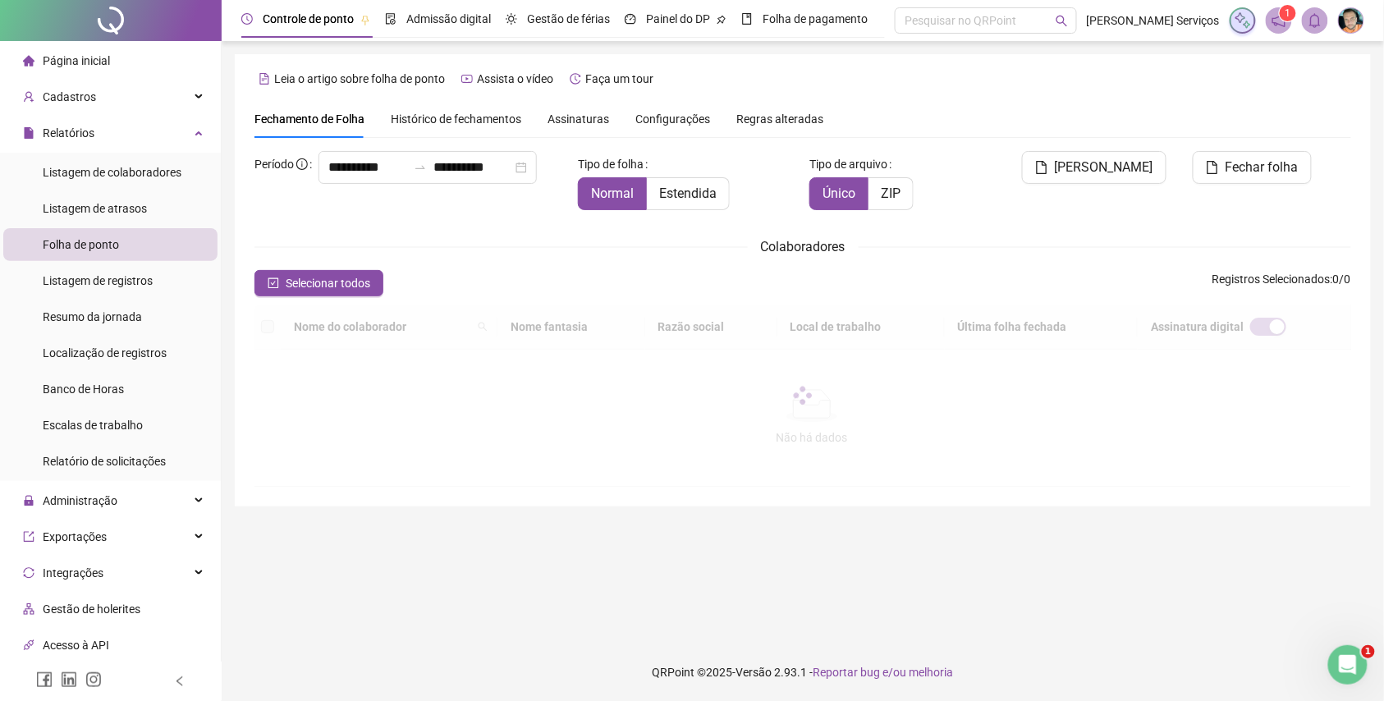
click at [598, 115] on span "Assinaturas" at bounding box center [579, 118] width 62 height 11
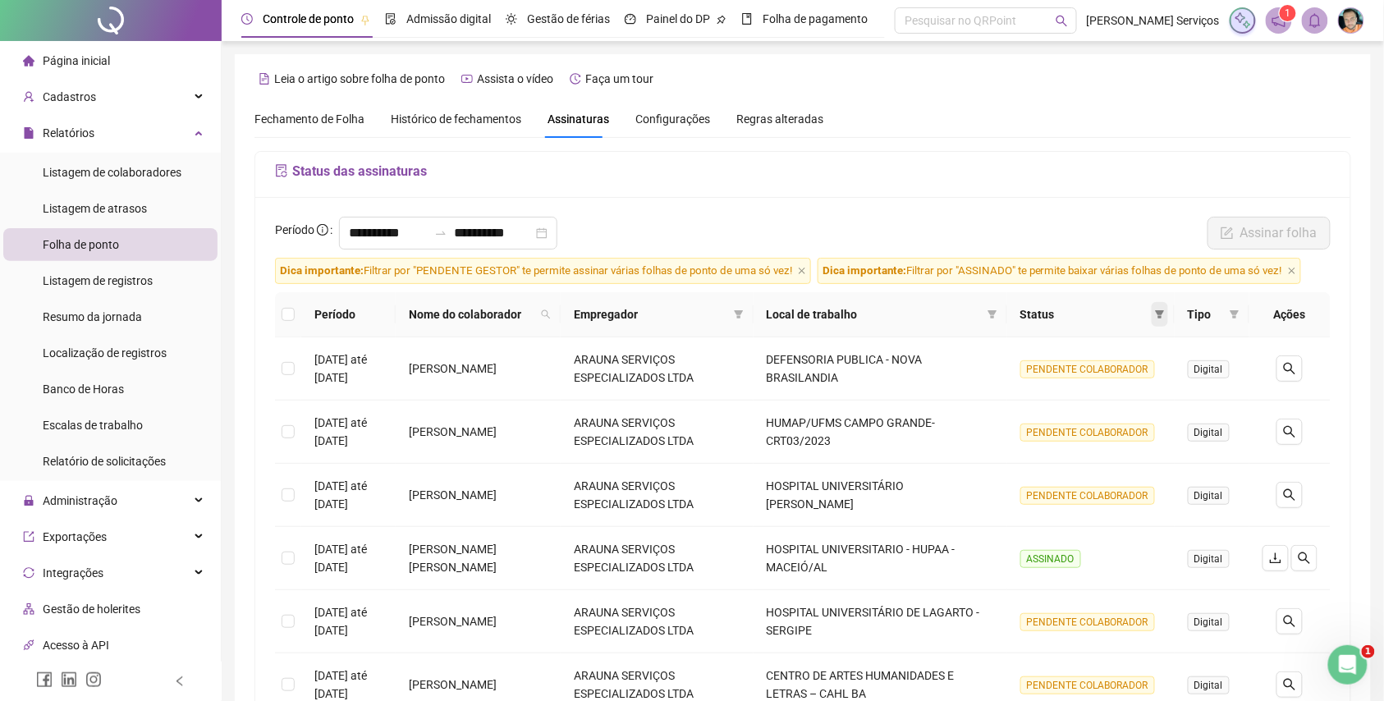
click at [1159, 317] on icon "filter" at bounding box center [1160, 314] width 9 height 8
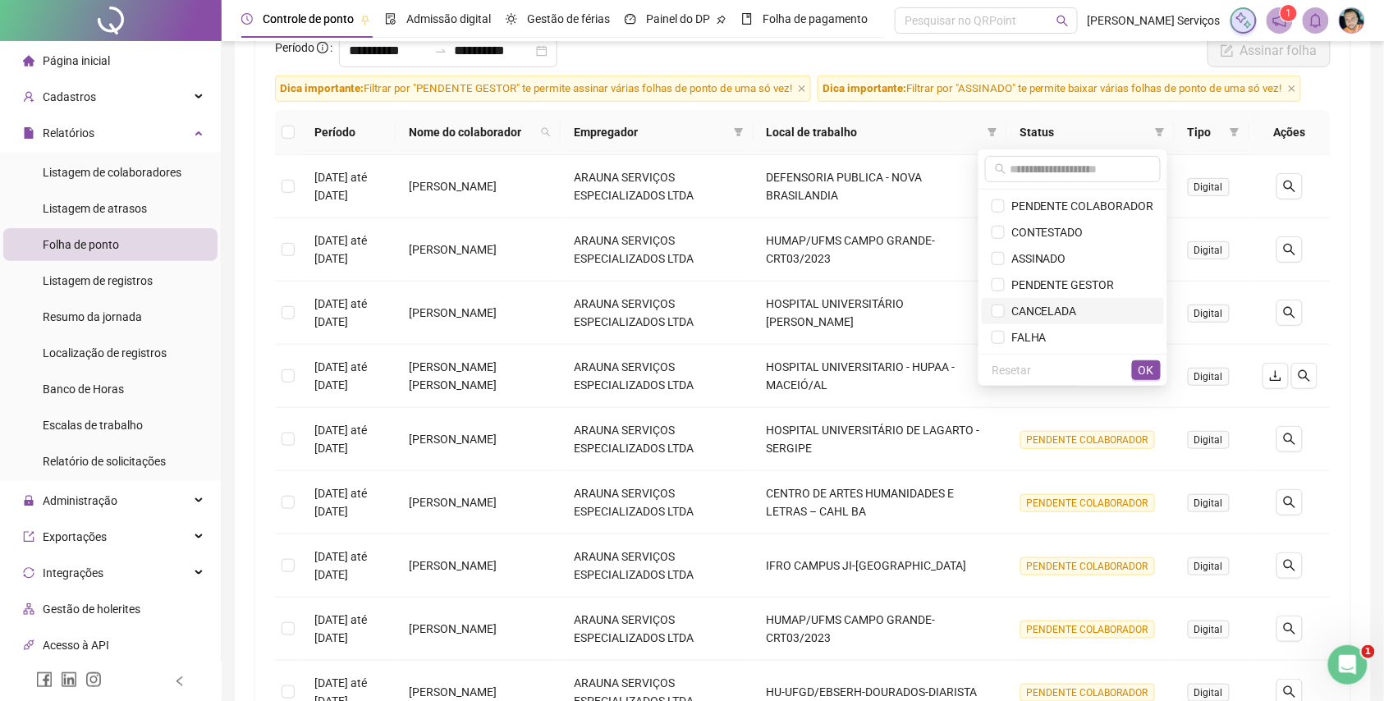
scroll to position [218, 0]
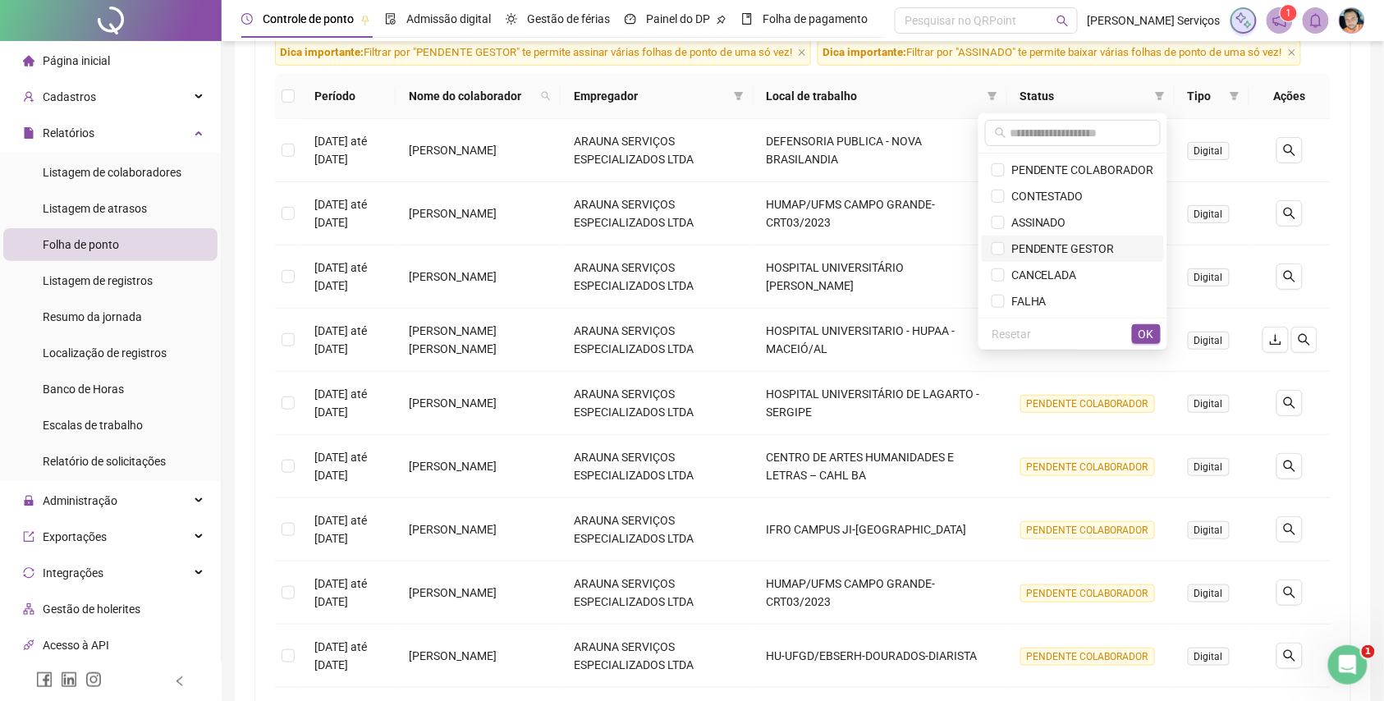
click at [1140, 250] on span "PENDENTE GESTOR" at bounding box center [1073, 249] width 163 height 18
click at [1143, 332] on span "OK" at bounding box center [1147, 334] width 16 height 18
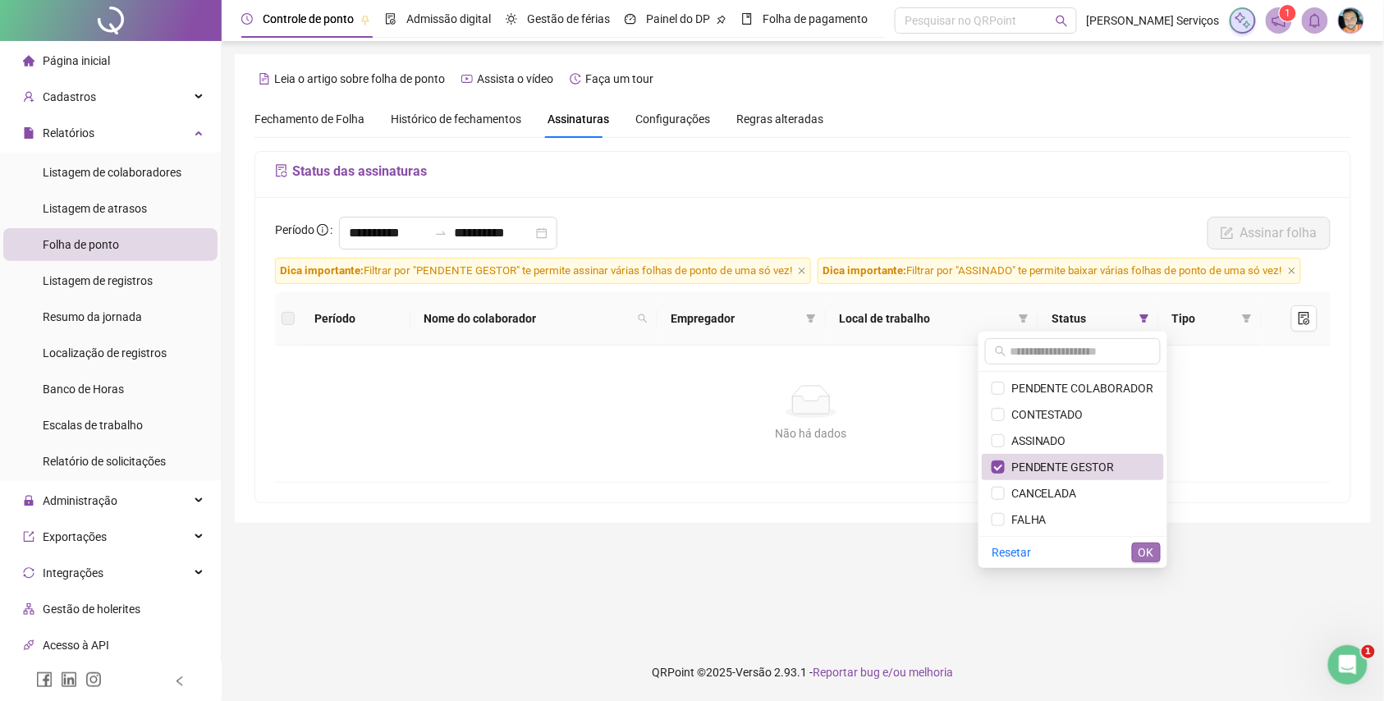
scroll to position [0, 0]
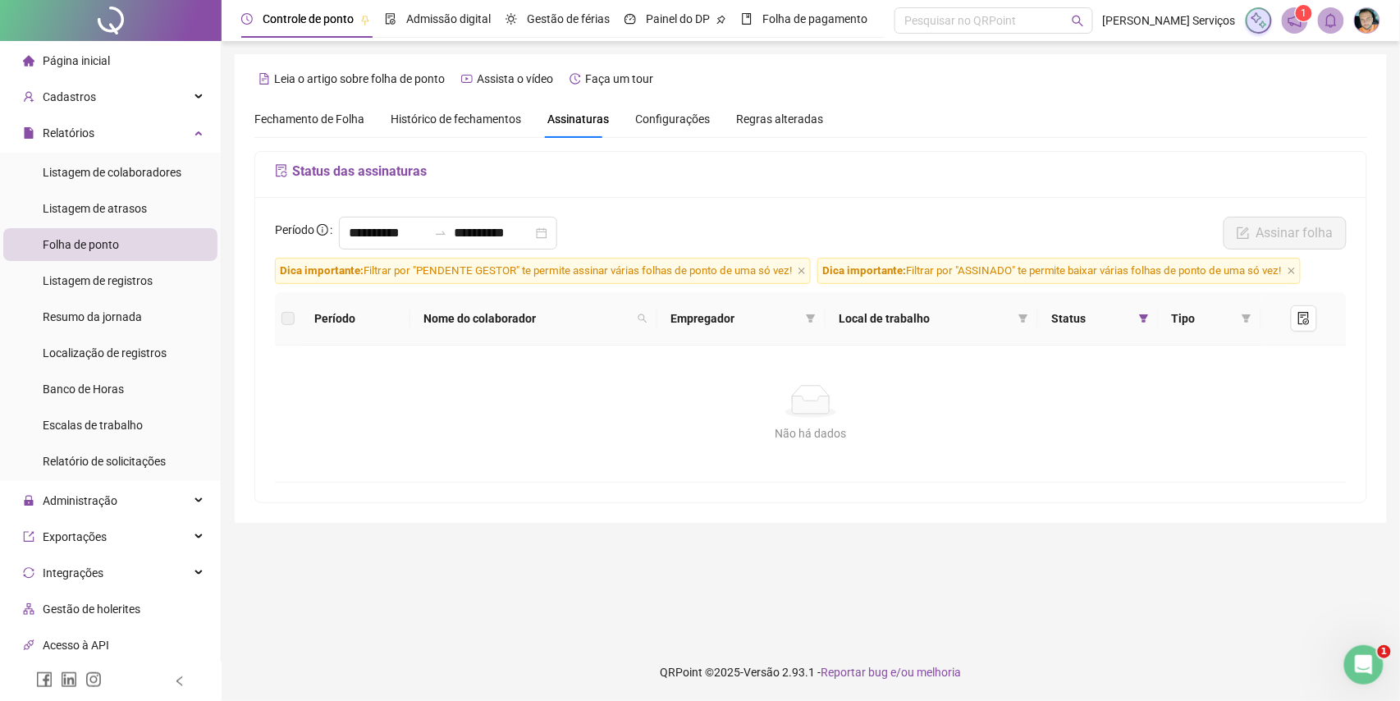
click at [326, 118] on span "Fechamento de Folha" at bounding box center [309, 118] width 110 height 13
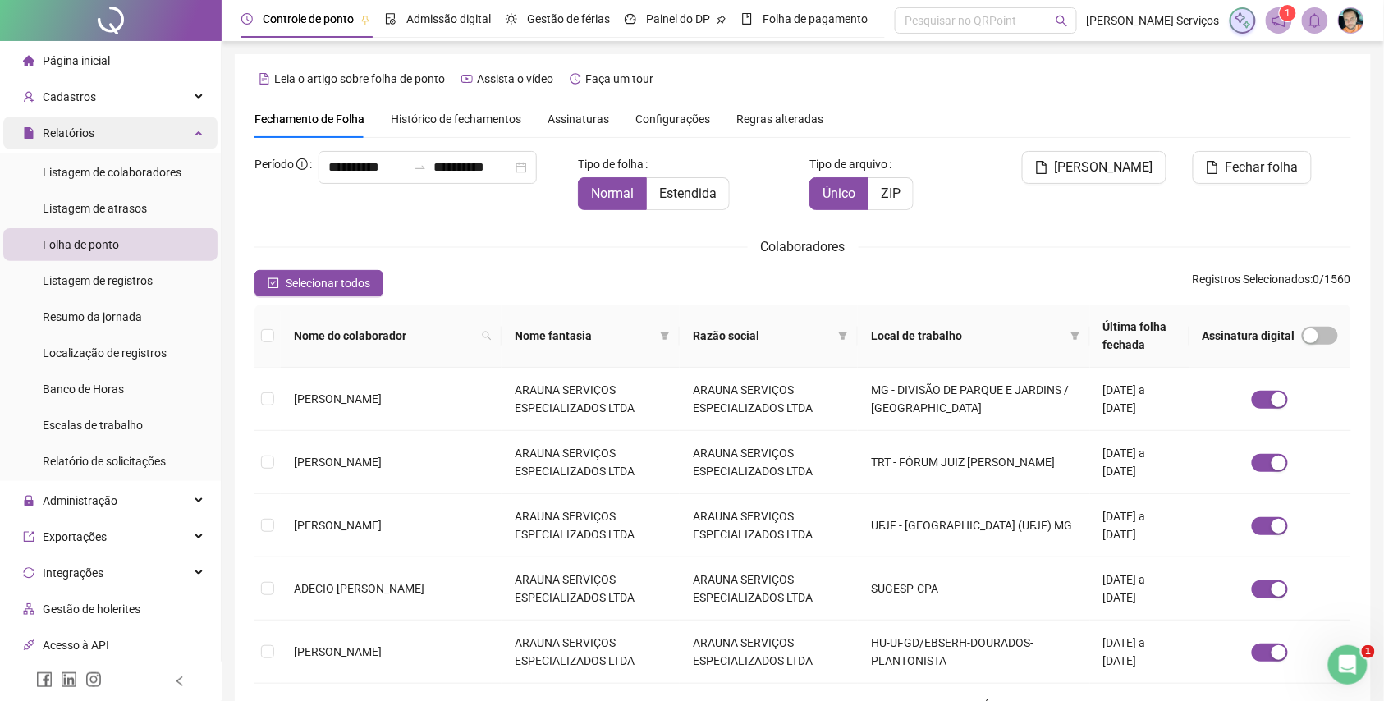
click at [169, 121] on div "Relatórios" at bounding box center [110, 133] width 214 height 33
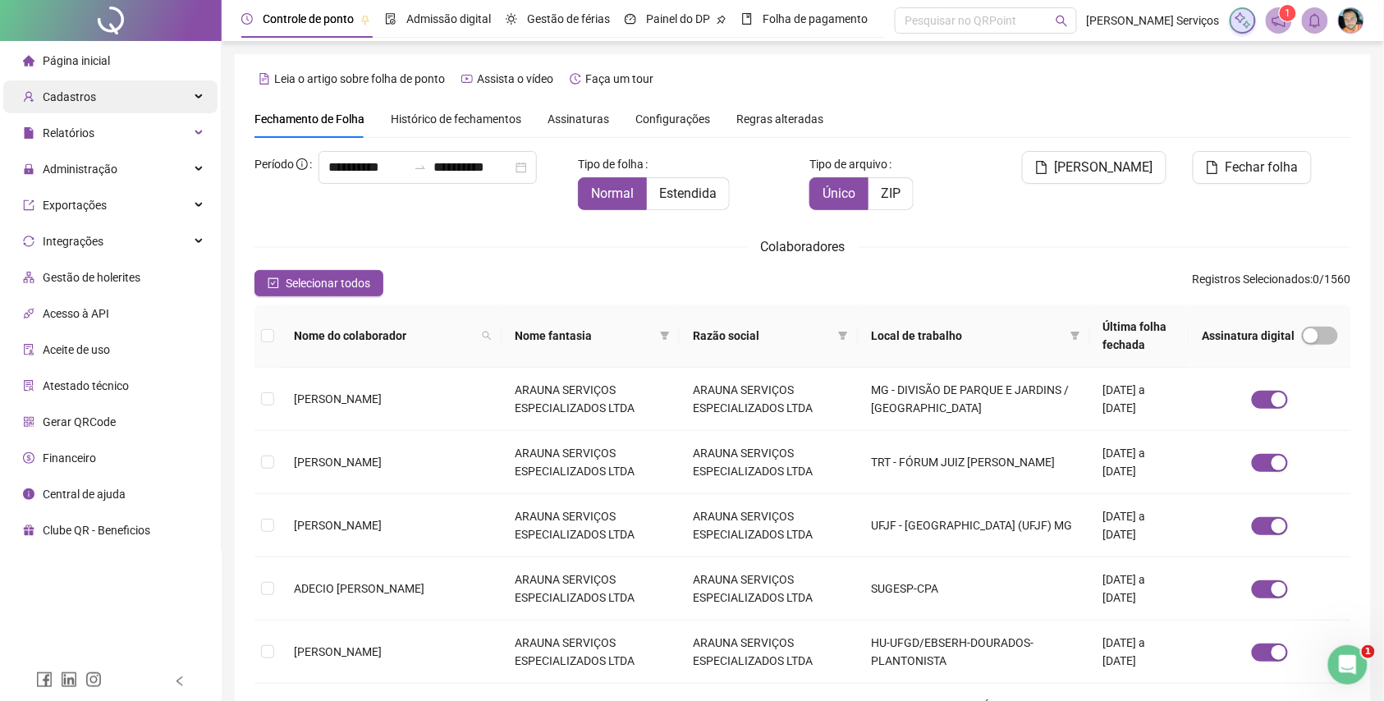
click at [188, 95] on div "Cadastros" at bounding box center [110, 96] width 214 height 33
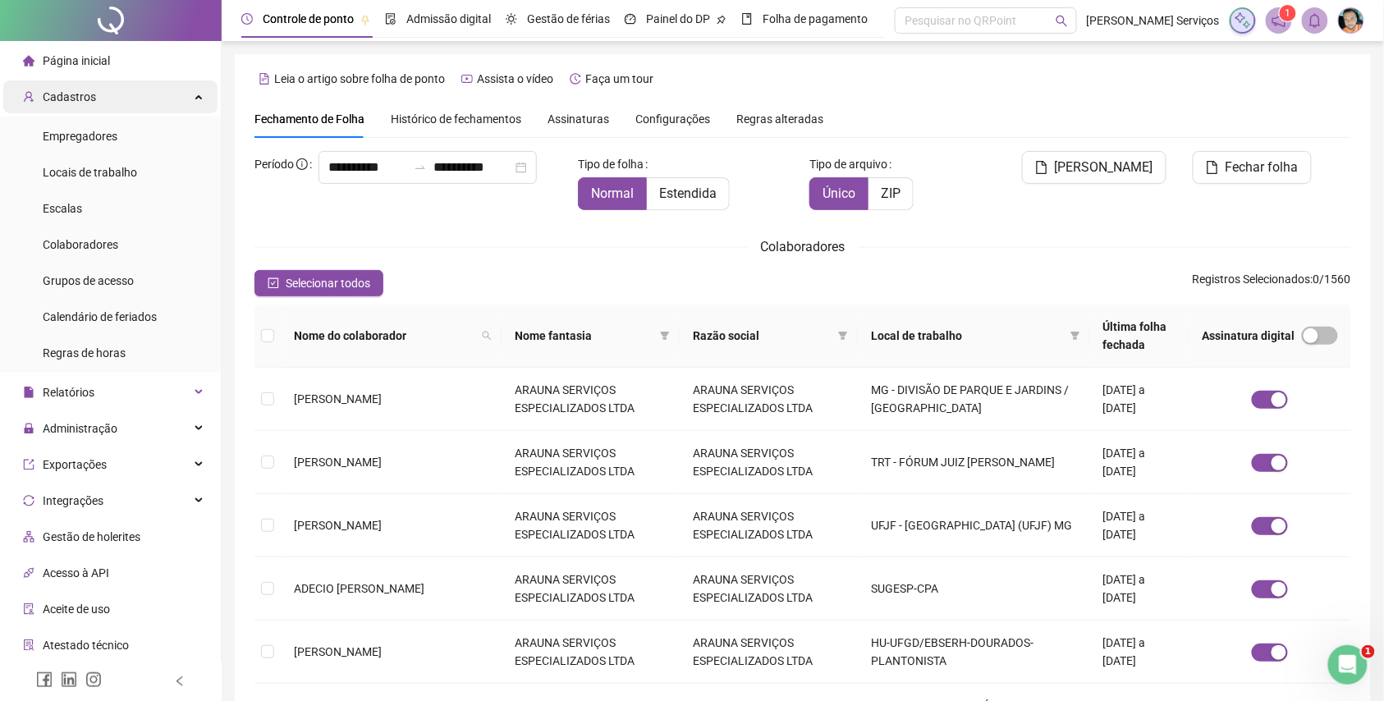
click at [196, 95] on icon at bounding box center [200, 95] width 8 height 0
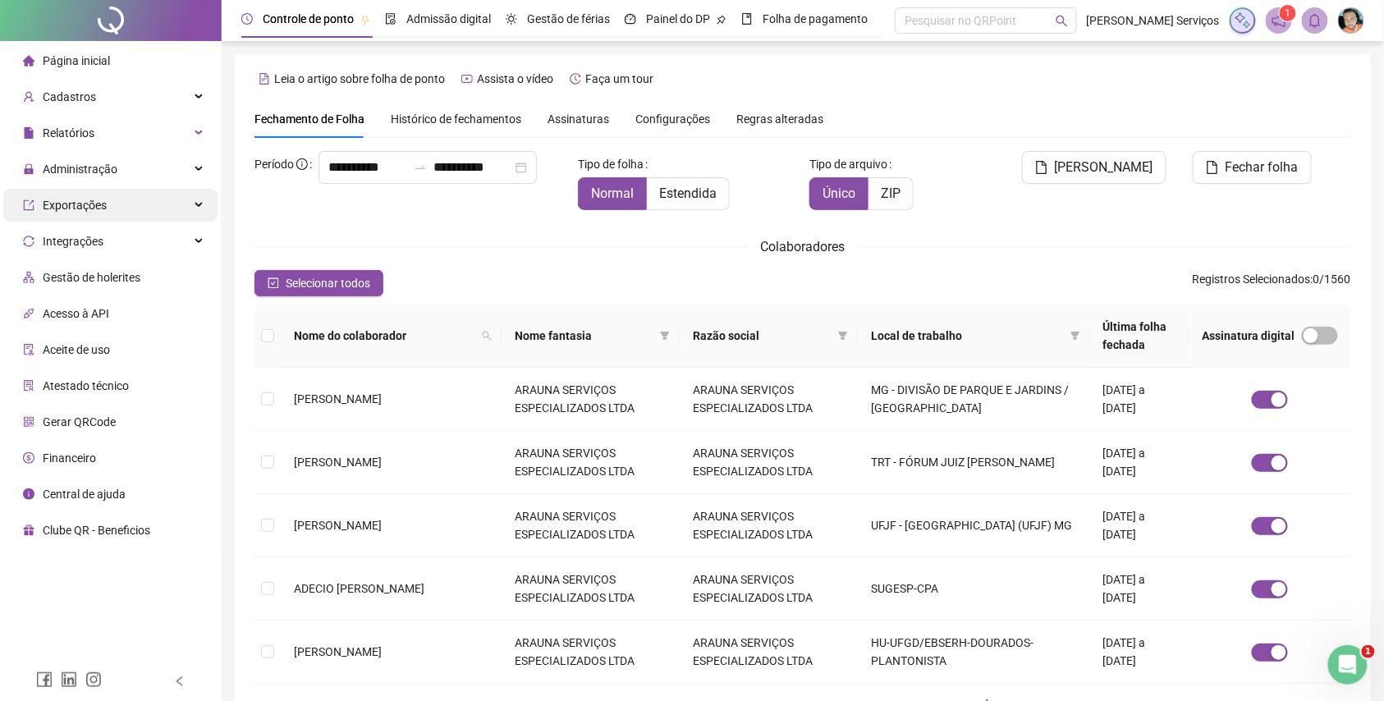
click at [198, 201] on div "Exportações" at bounding box center [110, 205] width 214 height 33
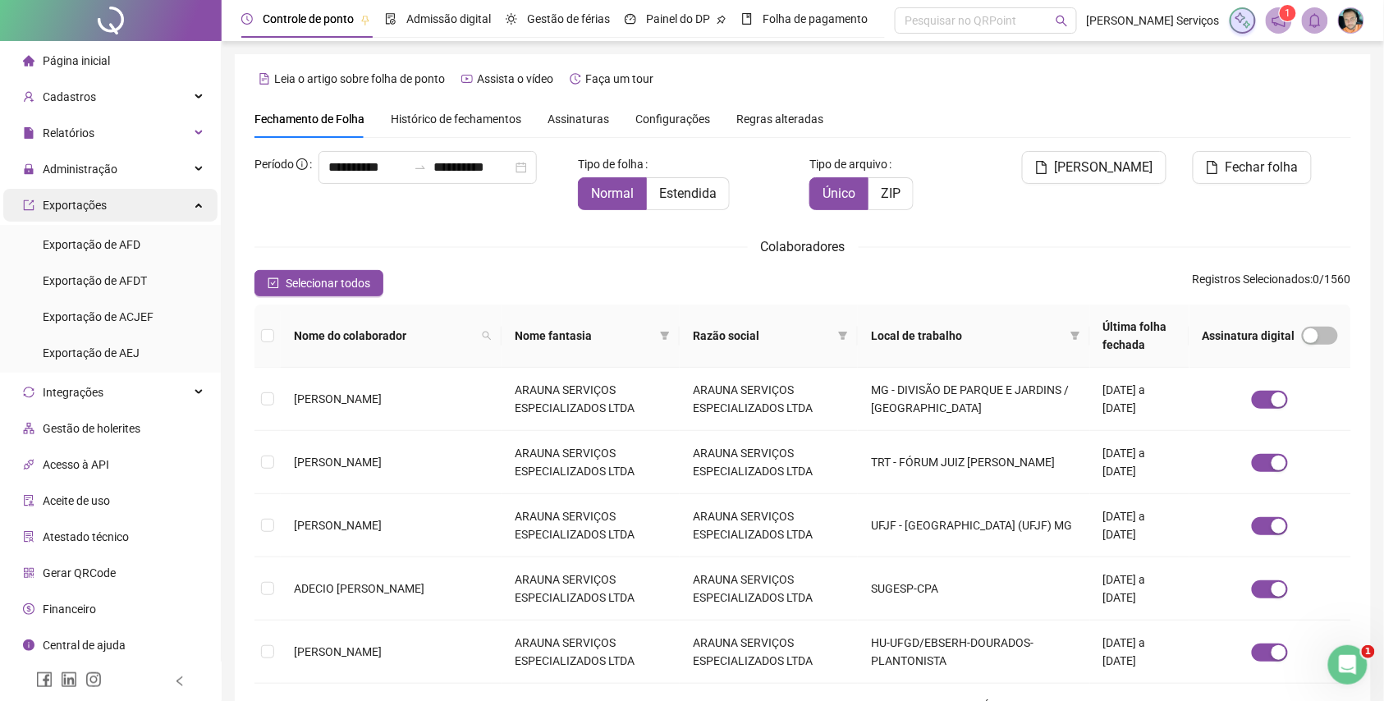
click at [198, 201] on div "Exportações" at bounding box center [110, 205] width 214 height 33
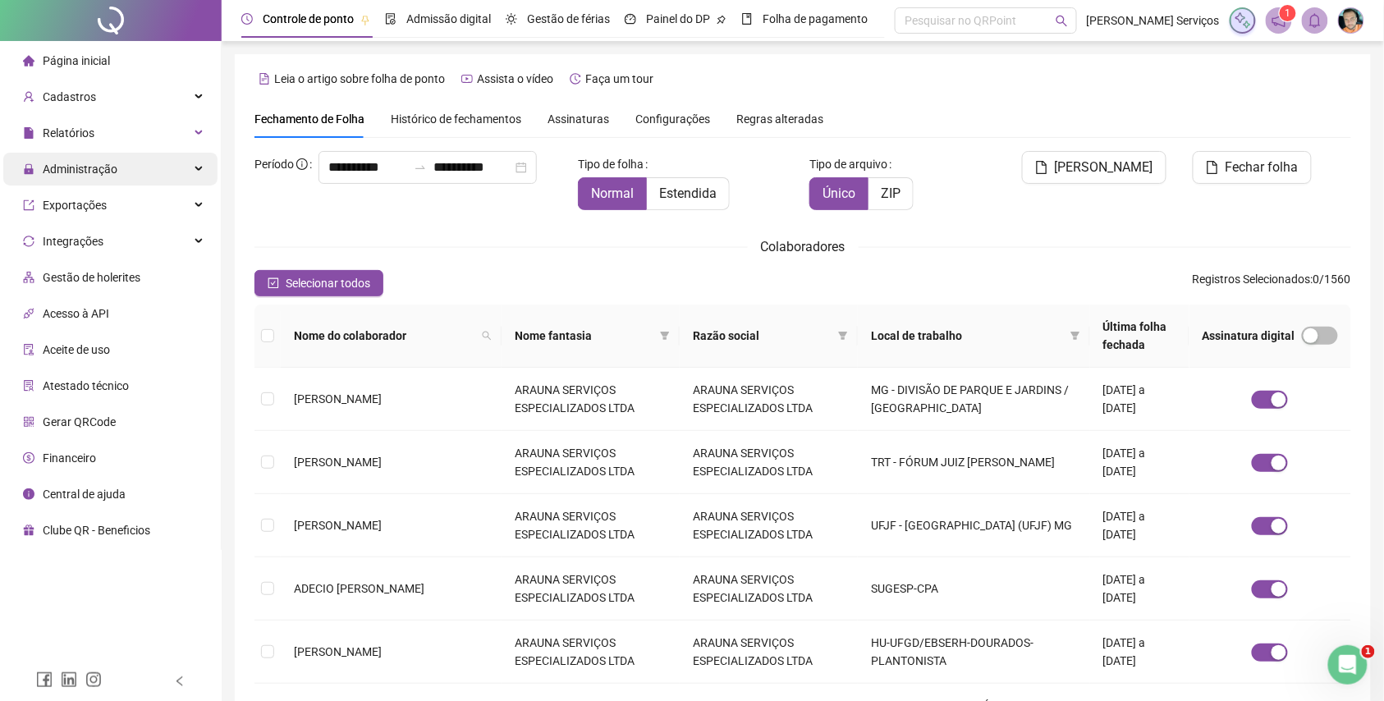
click at [197, 172] on div "Administração" at bounding box center [110, 169] width 214 height 33
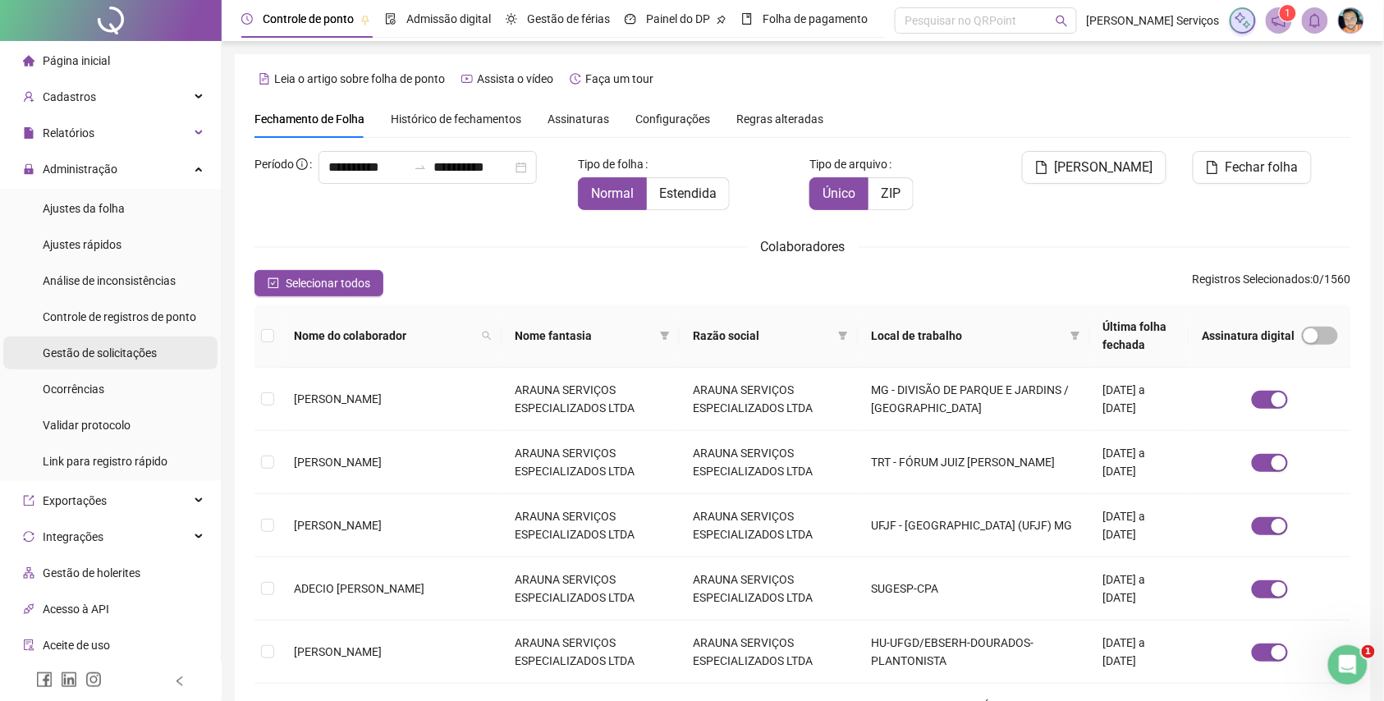
click at [100, 353] on span "Gestão de solicitações" at bounding box center [100, 352] width 114 height 13
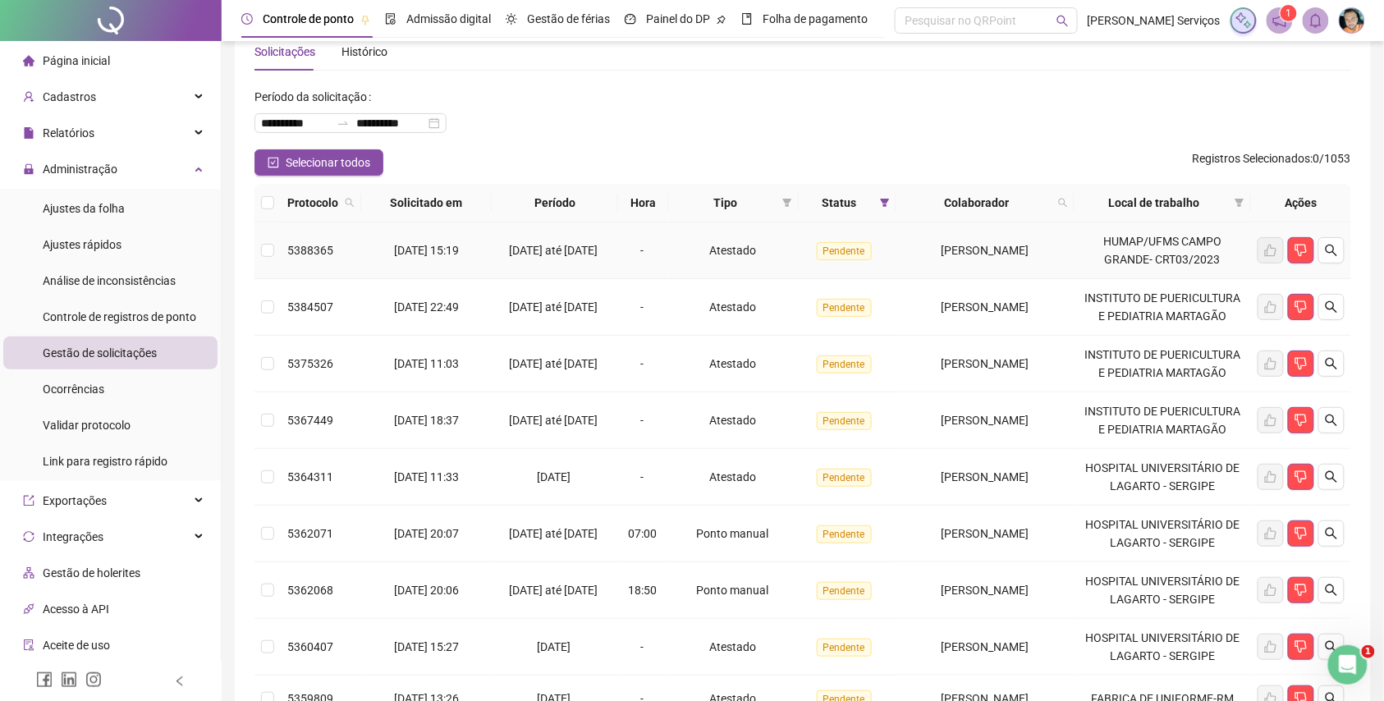
scroll to position [40, 0]
click at [119, 141] on div "Relatórios" at bounding box center [110, 133] width 214 height 33
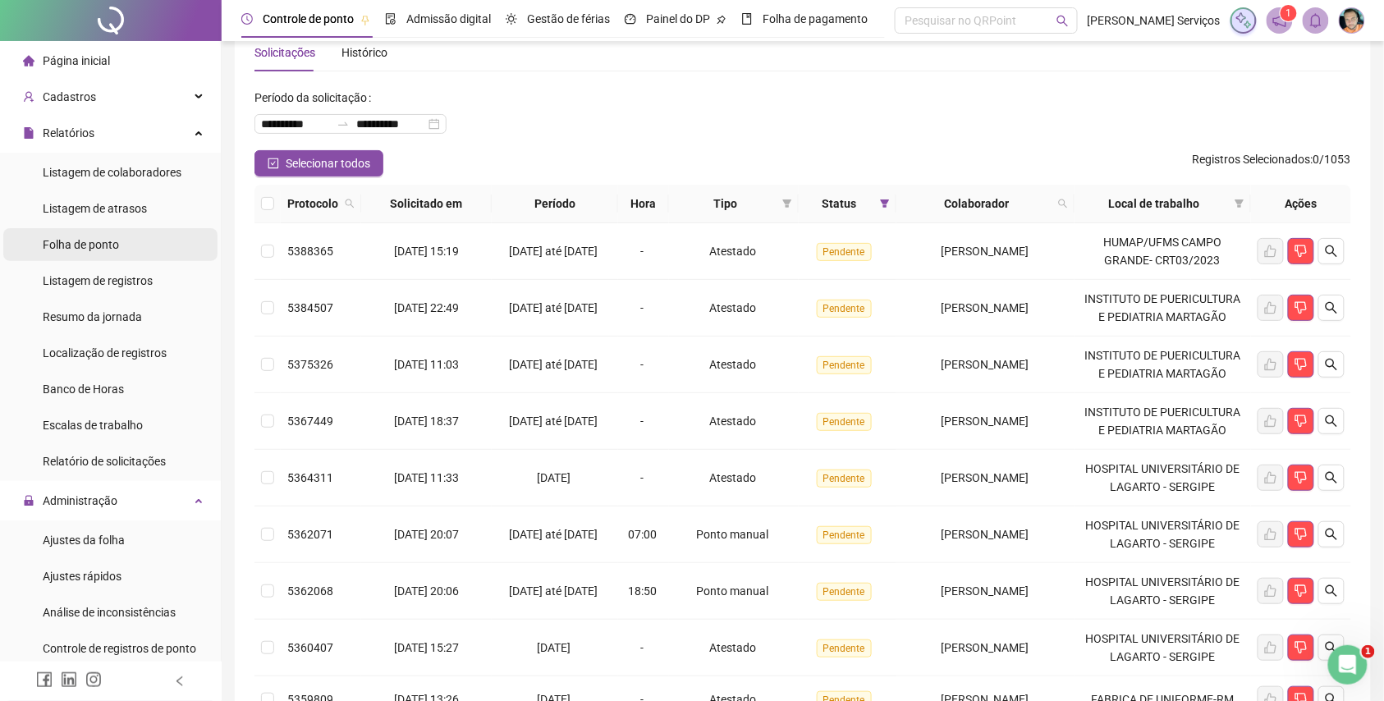
click at [121, 250] on li "Folha de ponto" at bounding box center [110, 244] width 214 height 33
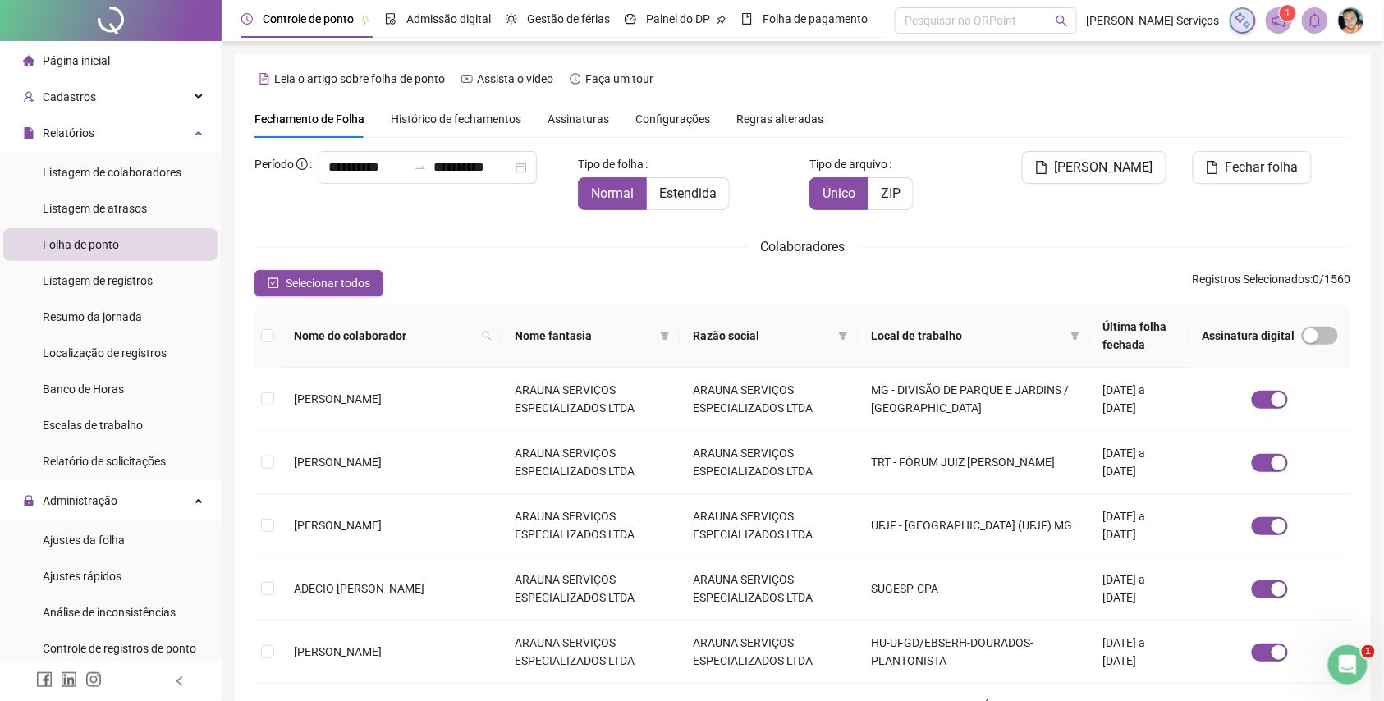
click at [1070, 338] on icon "filter" at bounding box center [1075, 336] width 10 height 10
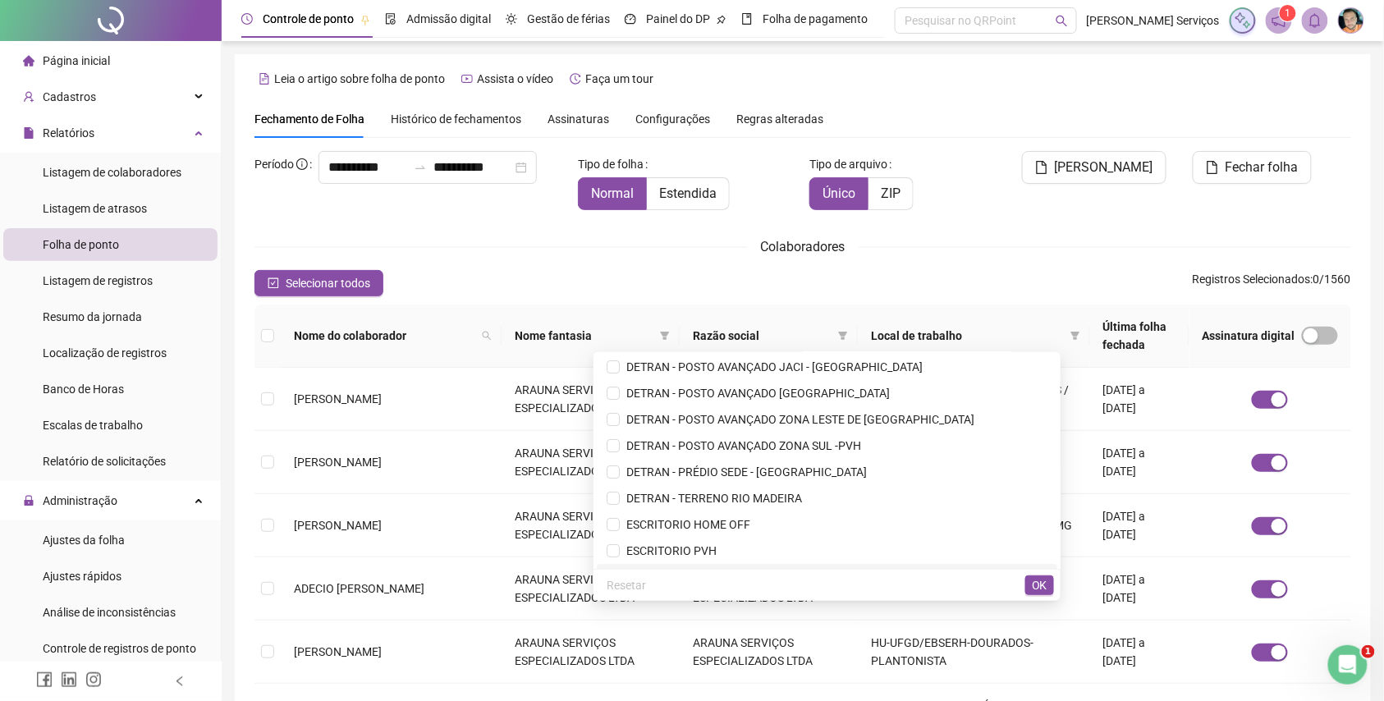
scroll to position [1970, 0]
click at [750, 520] on span "ESCRITORIO HOME OFF" at bounding box center [685, 526] width 131 height 13
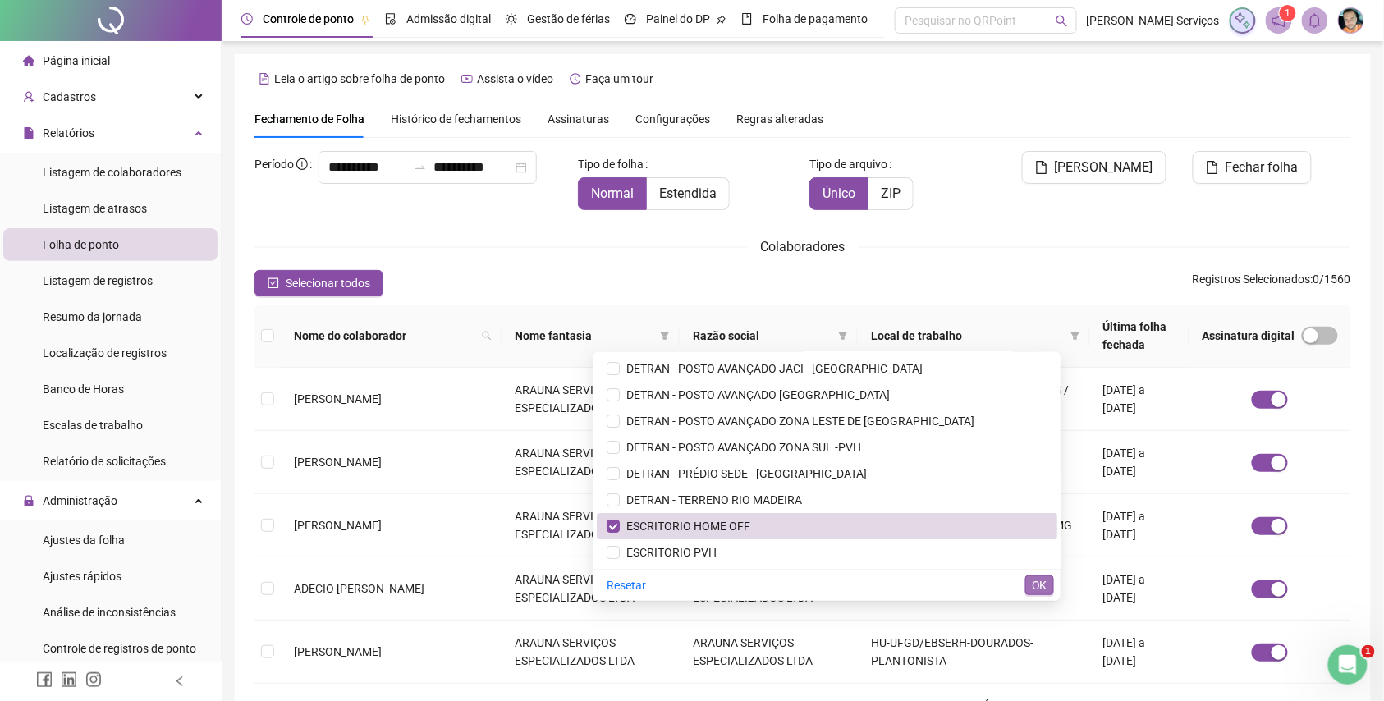
click at [1031, 578] on button "OK" at bounding box center [1039, 585] width 29 height 20
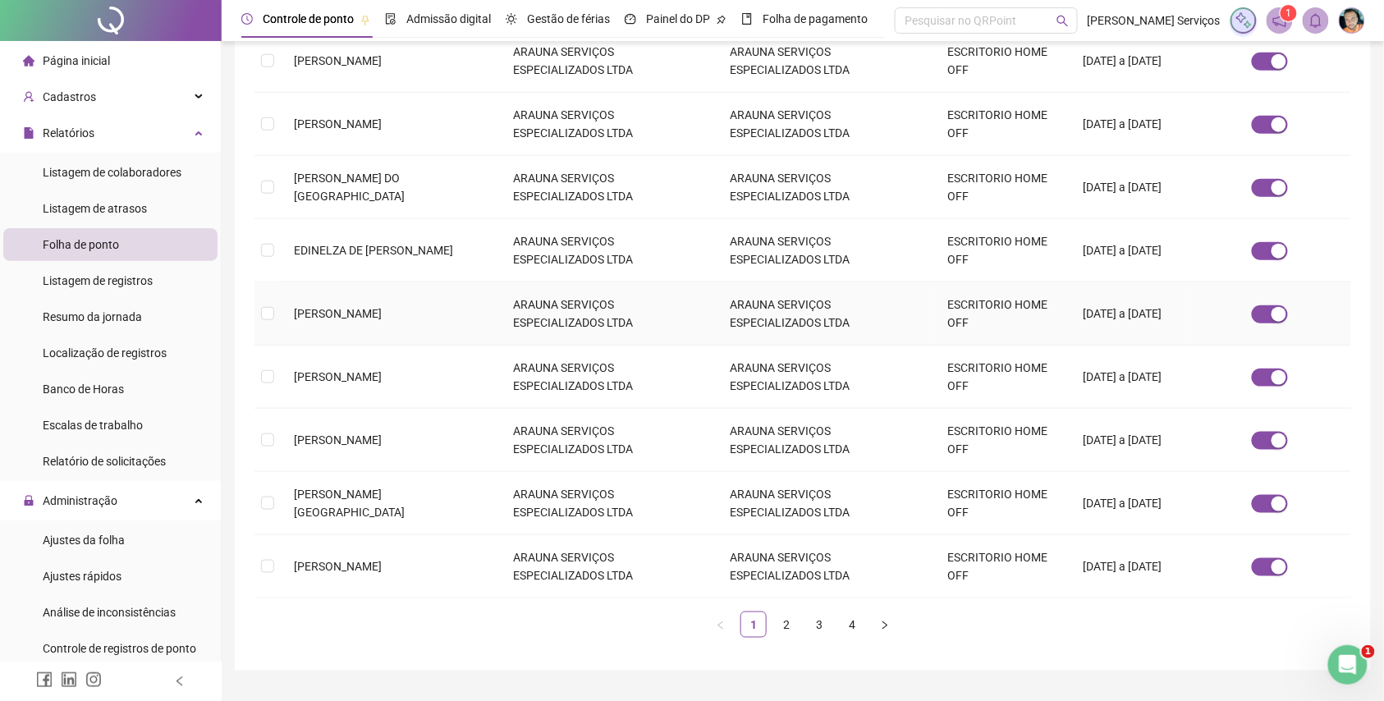
scroll to position [427, 0]
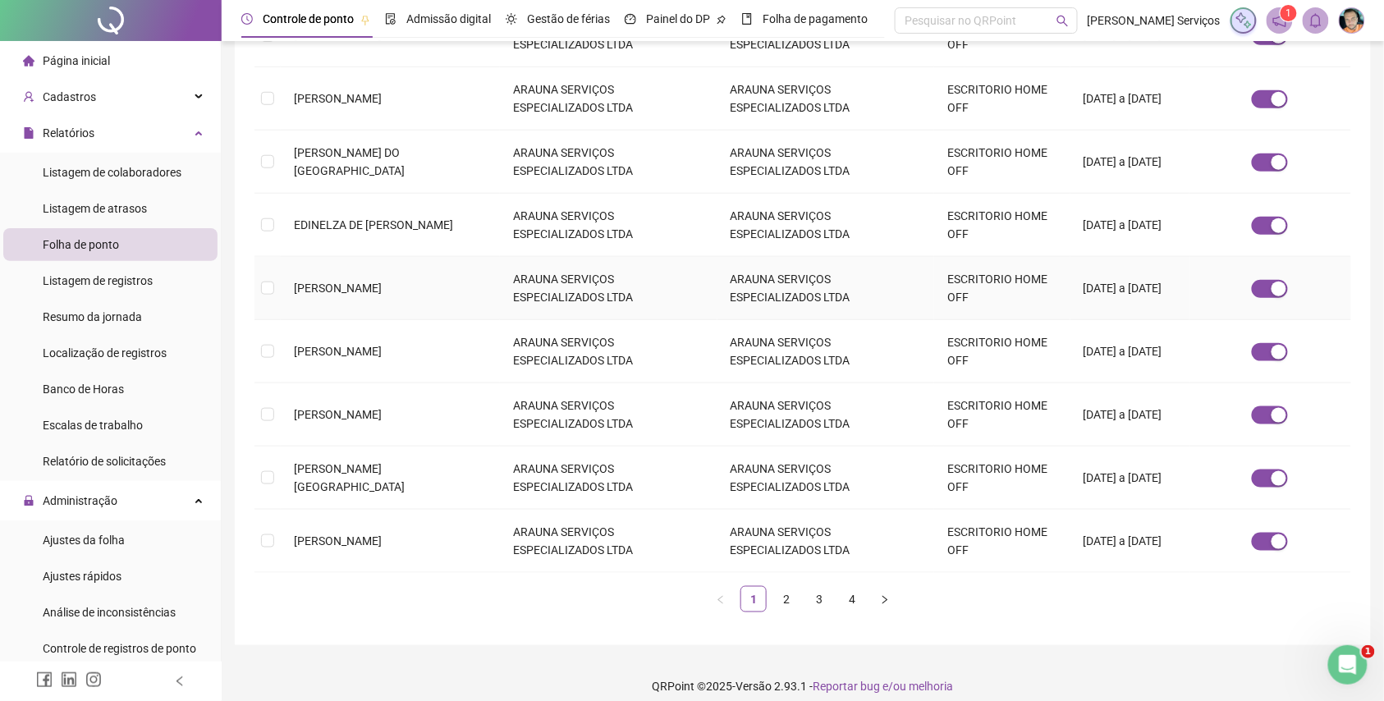
drag, startPoint x: 458, startPoint y: 269, endPoint x: 291, endPoint y: 271, distance: 167.5
click at [291, 271] on td "[PERSON_NAME]" at bounding box center [390, 288] width 219 height 63
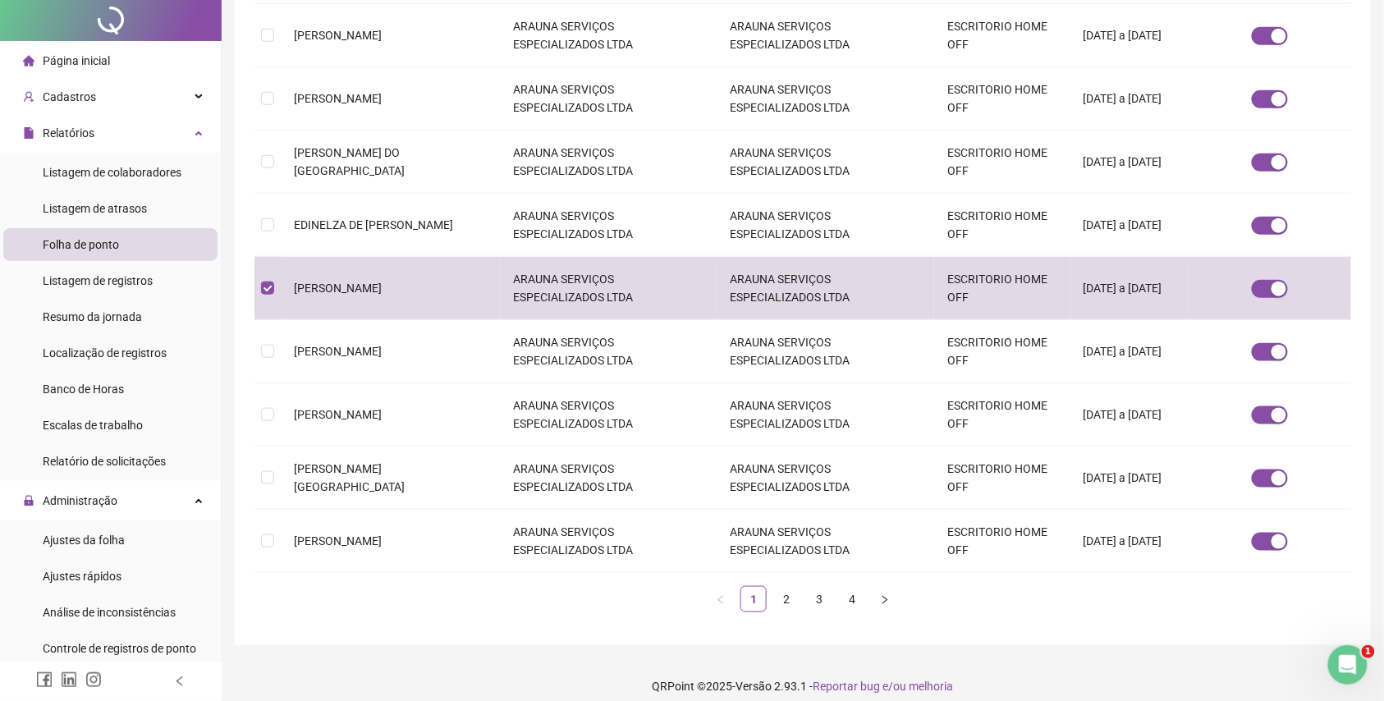
scroll to position [0, 0]
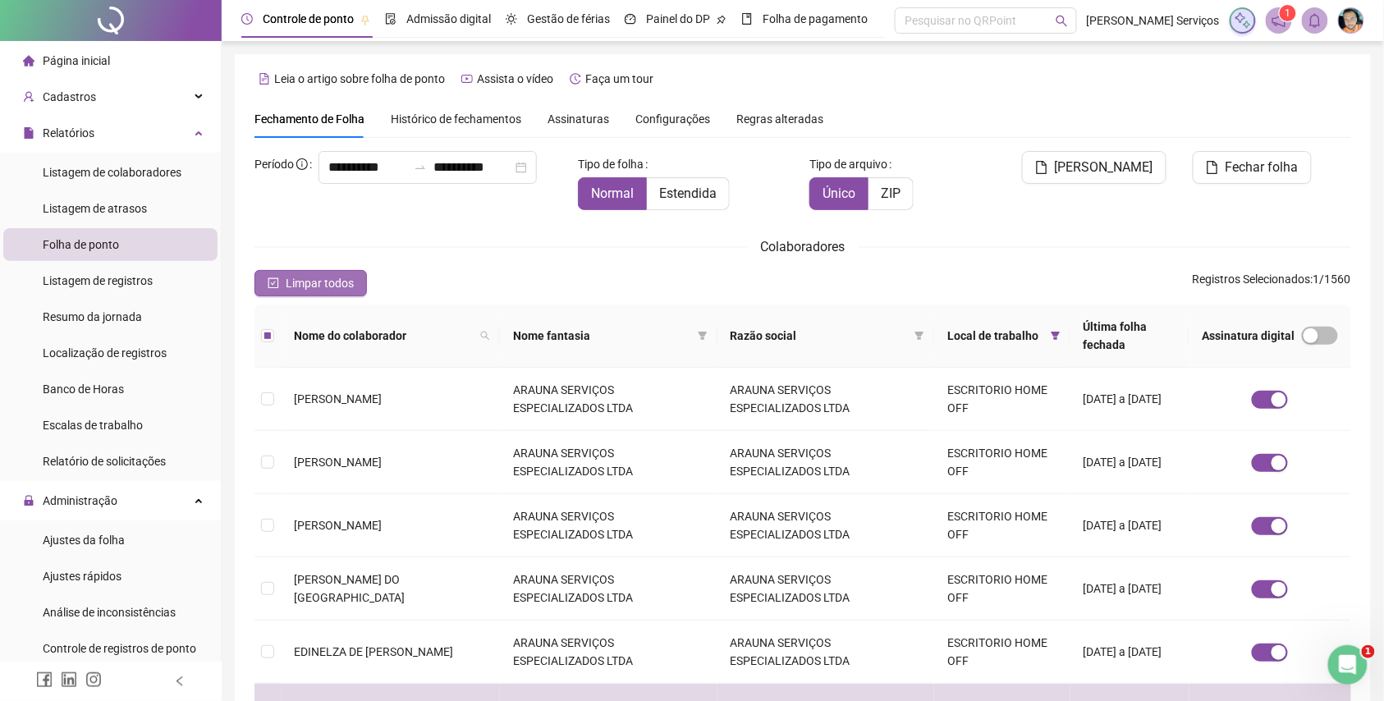
copy span "[PERSON_NAME]"
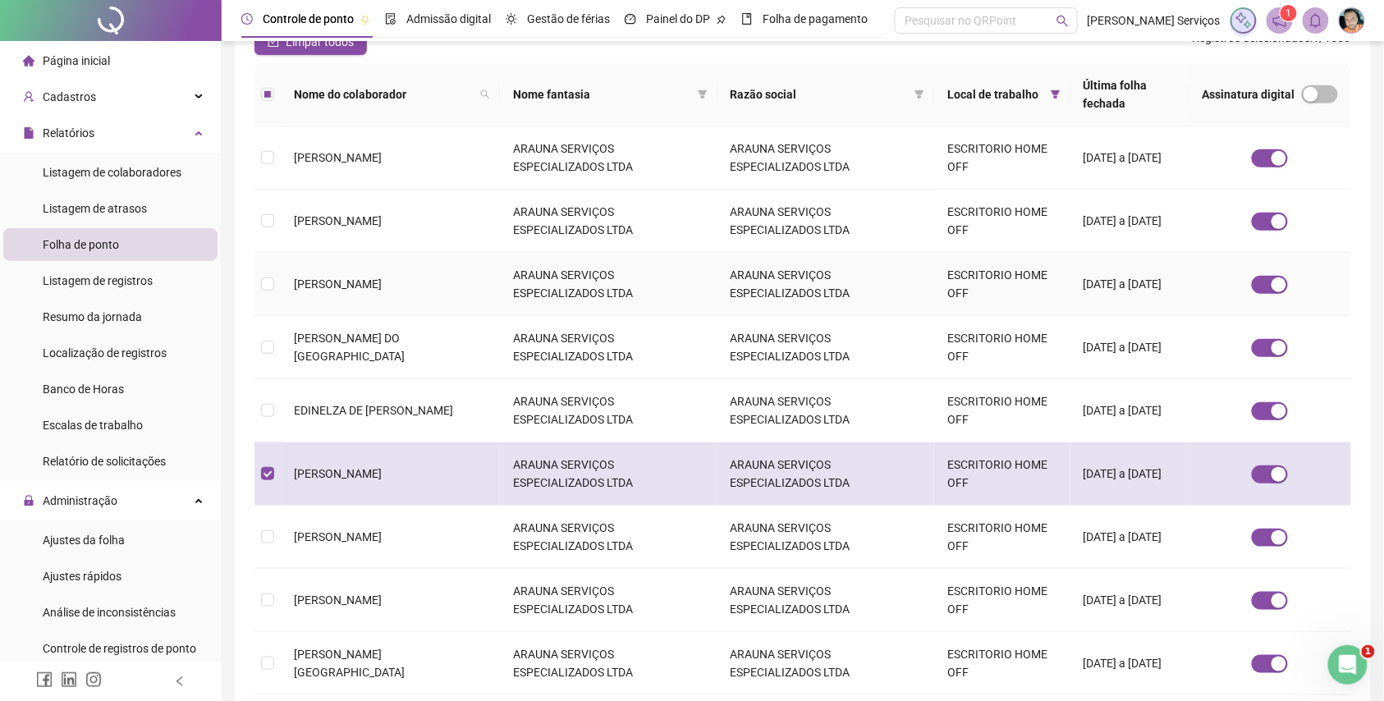
scroll to position [427, 0]
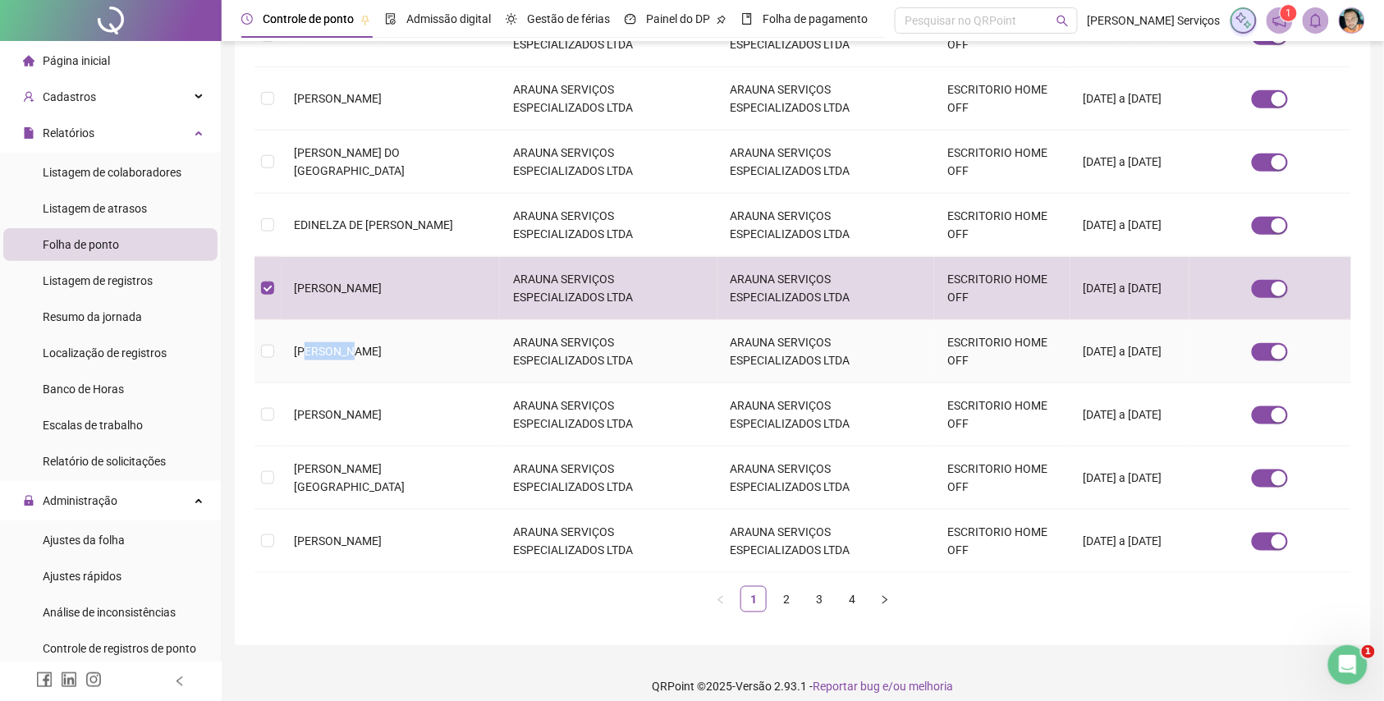
drag, startPoint x: 350, startPoint y: 338, endPoint x: 306, endPoint y: 330, distance: 44.3
click at [306, 345] on span "[PERSON_NAME]" at bounding box center [338, 351] width 88 height 13
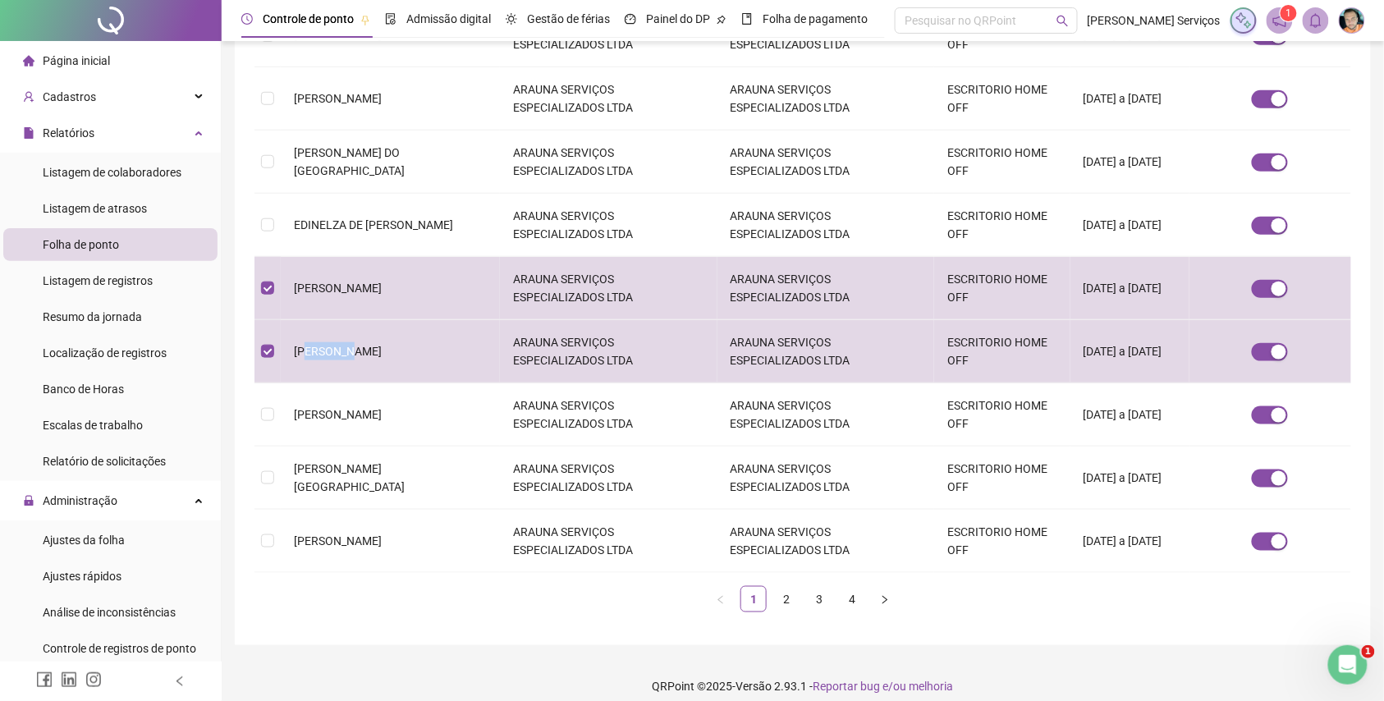
copy span "RNANDO"
drag, startPoint x: 461, startPoint y: 235, endPoint x: 443, endPoint y: 250, distance: 23.2
click at [461, 235] on td "EDINELZA DE [PERSON_NAME]" at bounding box center [390, 225] width 219 height 63
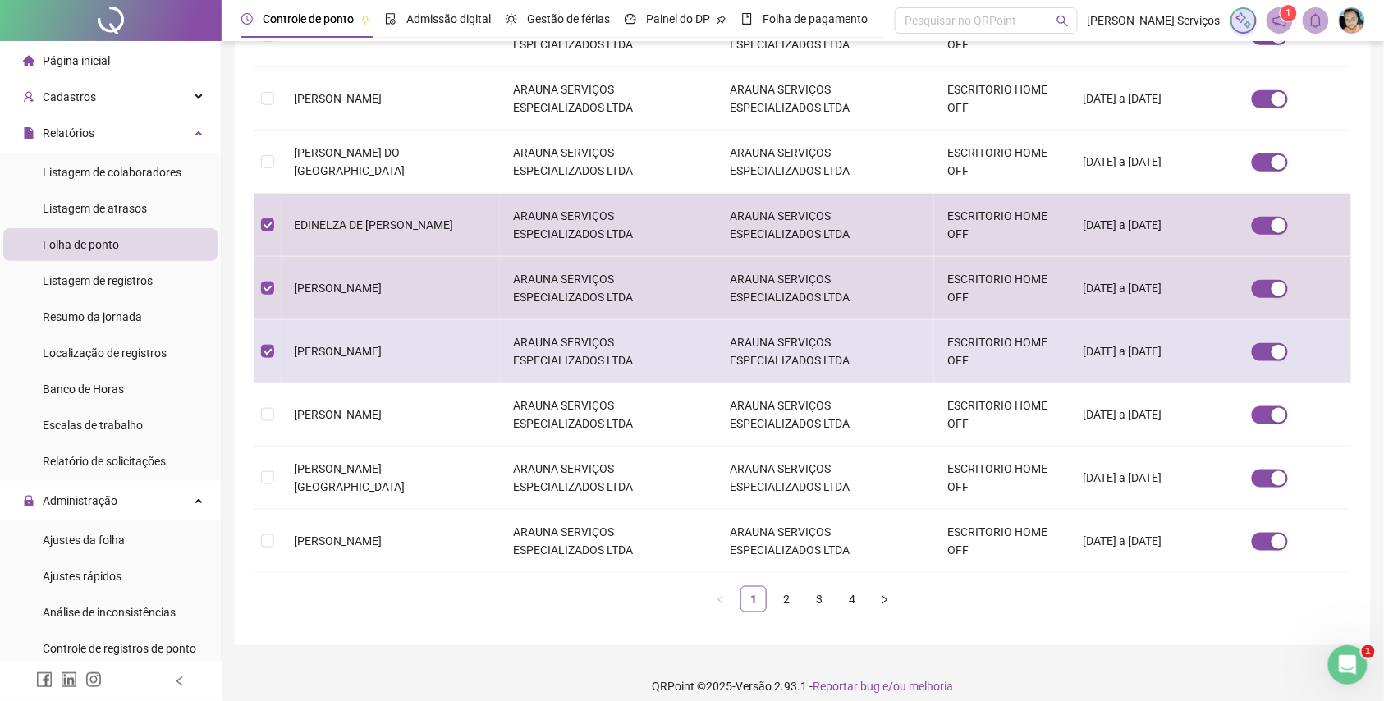
drag, startPoint x: 355, startPoint y: 359, endPoint x: 287, endPoint y: 335, distance: 72.2
click at [287, 335] on td "[PERSON_NAME]" at bounding box center [390, 351] width 219 height 63
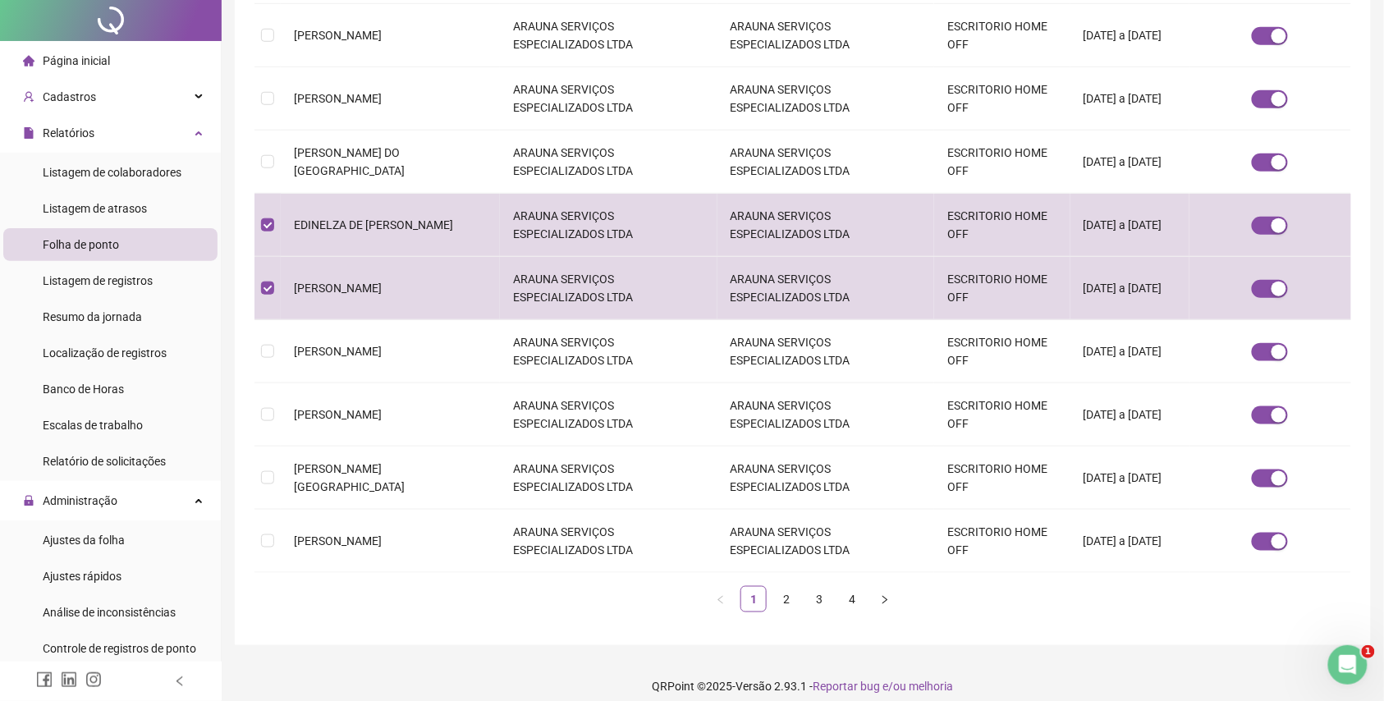
scroll to position [0, 0]
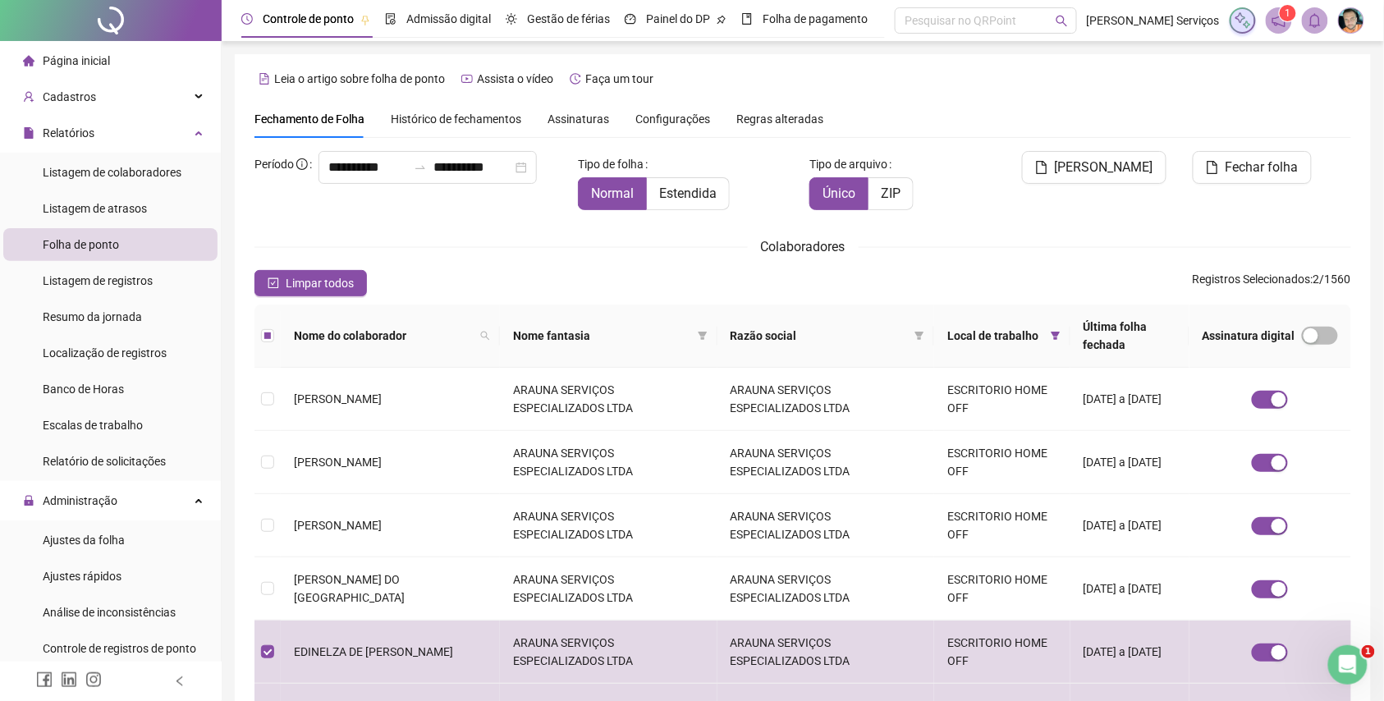
copy span "[PERSON_NAME]"
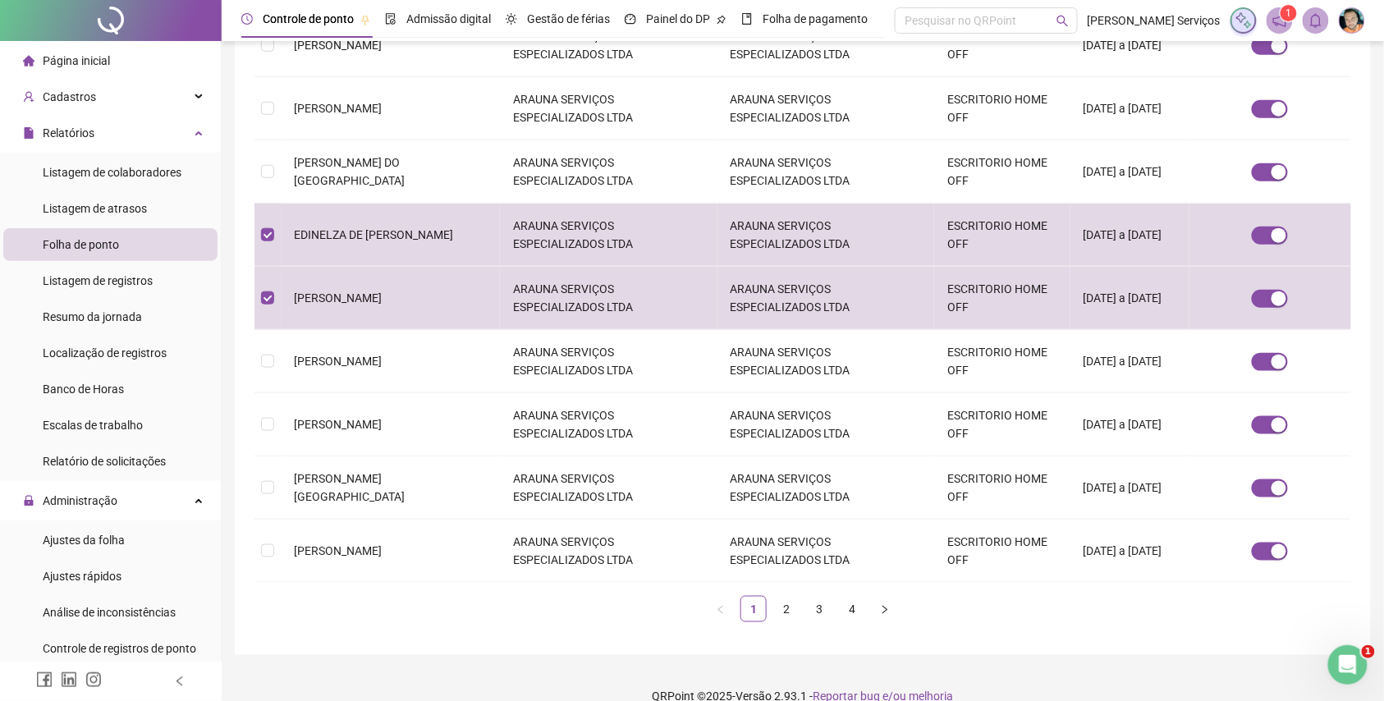
scroll to position [427, 0]
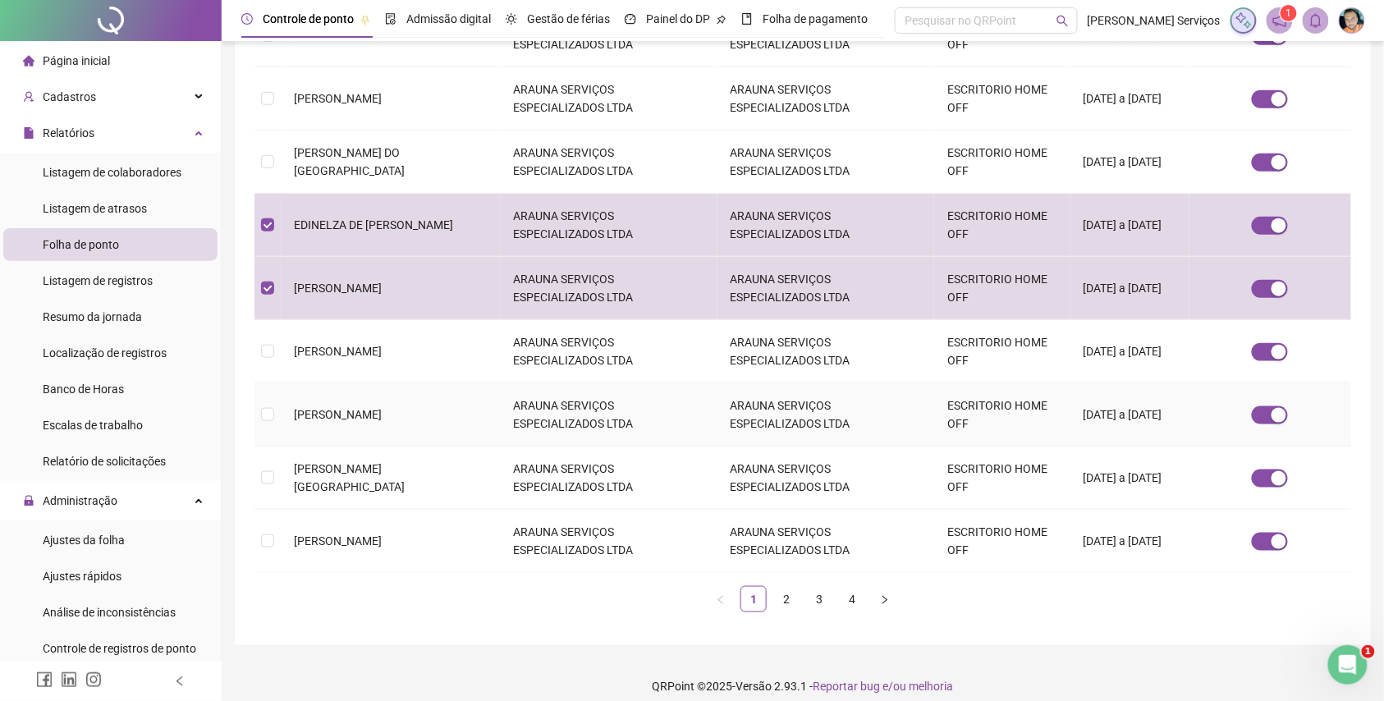
drag, startPoint x: 356, startPoint y: 412, endPoint x: 290, endPoint y: 386, distance: 71.5
click at [290, 386] on td "[PERSON_NAME]" at bounding box center [390, 414] width 219 height 63
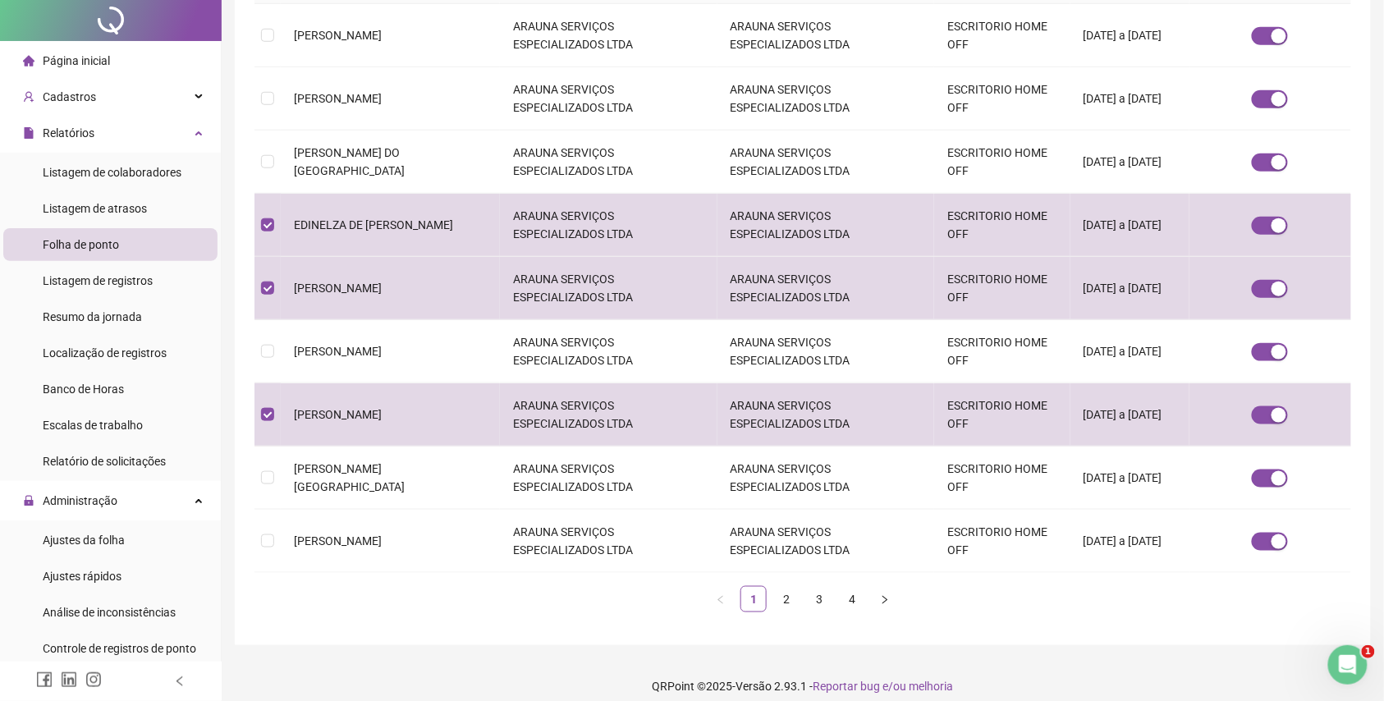
scroll to position [0, 0]
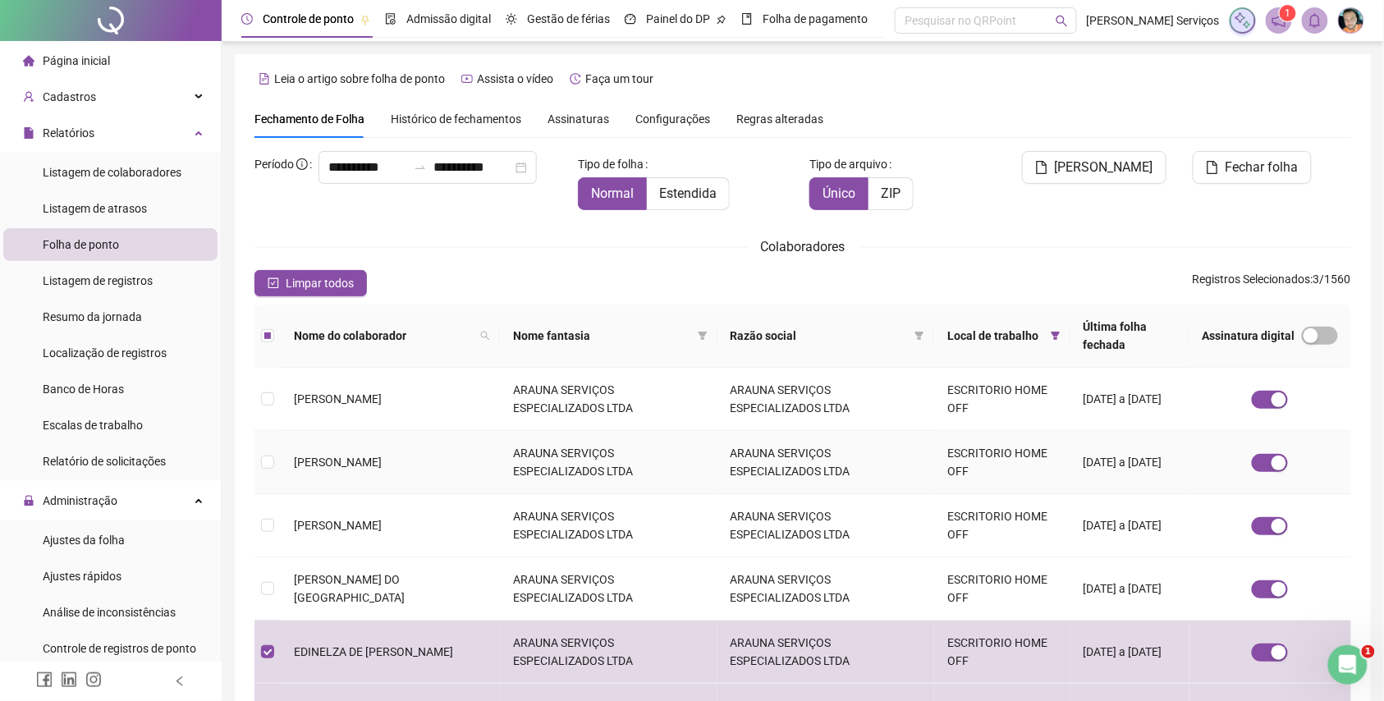
copy span "[PERSON_NAME]"
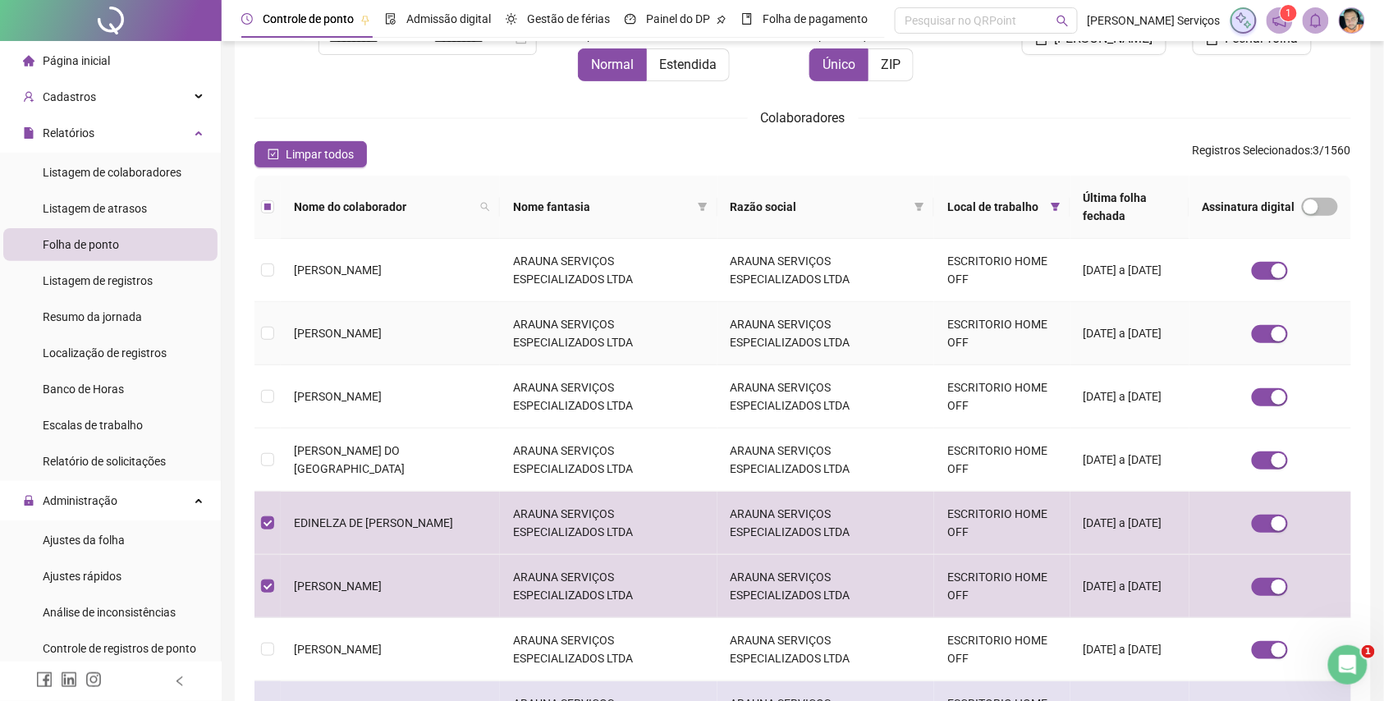
scroll to position [328, 0]
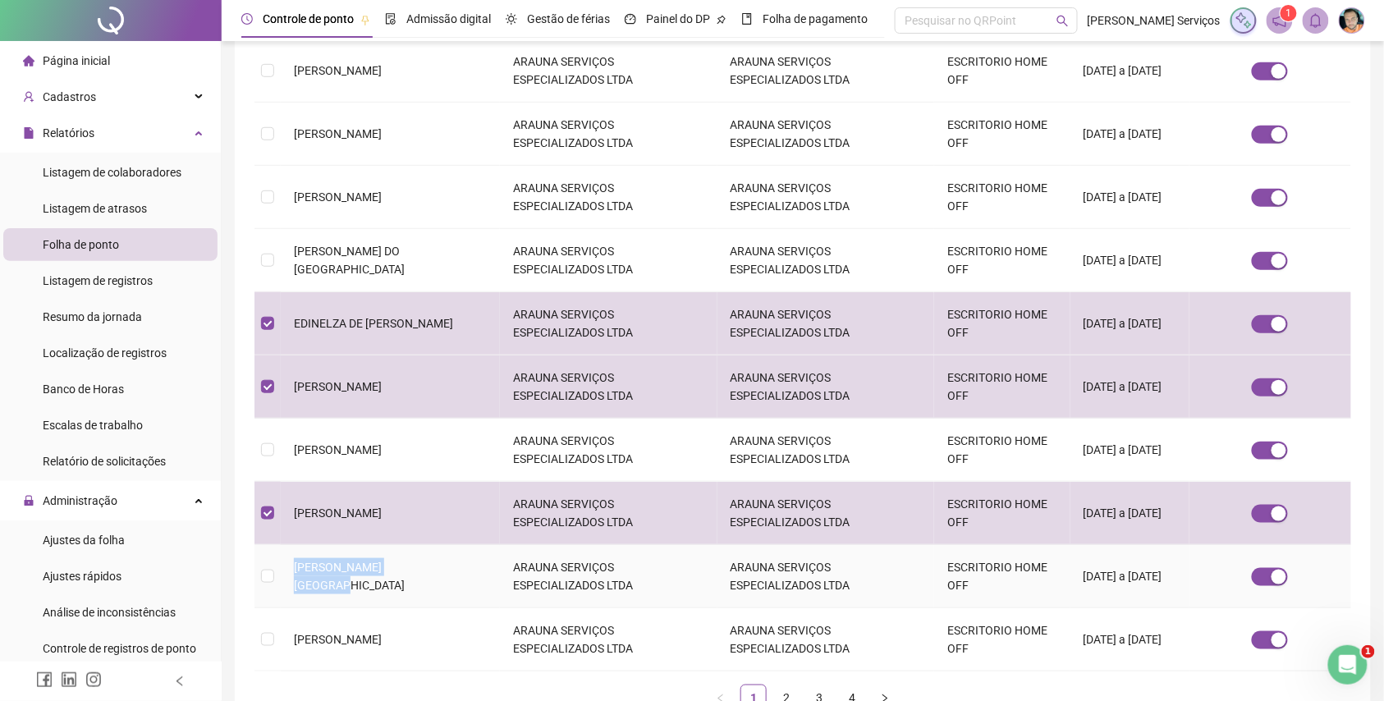
drag, startPoint x: 438, startPoint y: 568, endPoint x: 297, endPoint y: 569, distance: 141.2
click at [297, 569] on td "[PERSON_NAME] [GEOGRAPHIC_DATA]" at bounding box center [390, 576] width 219 height 63
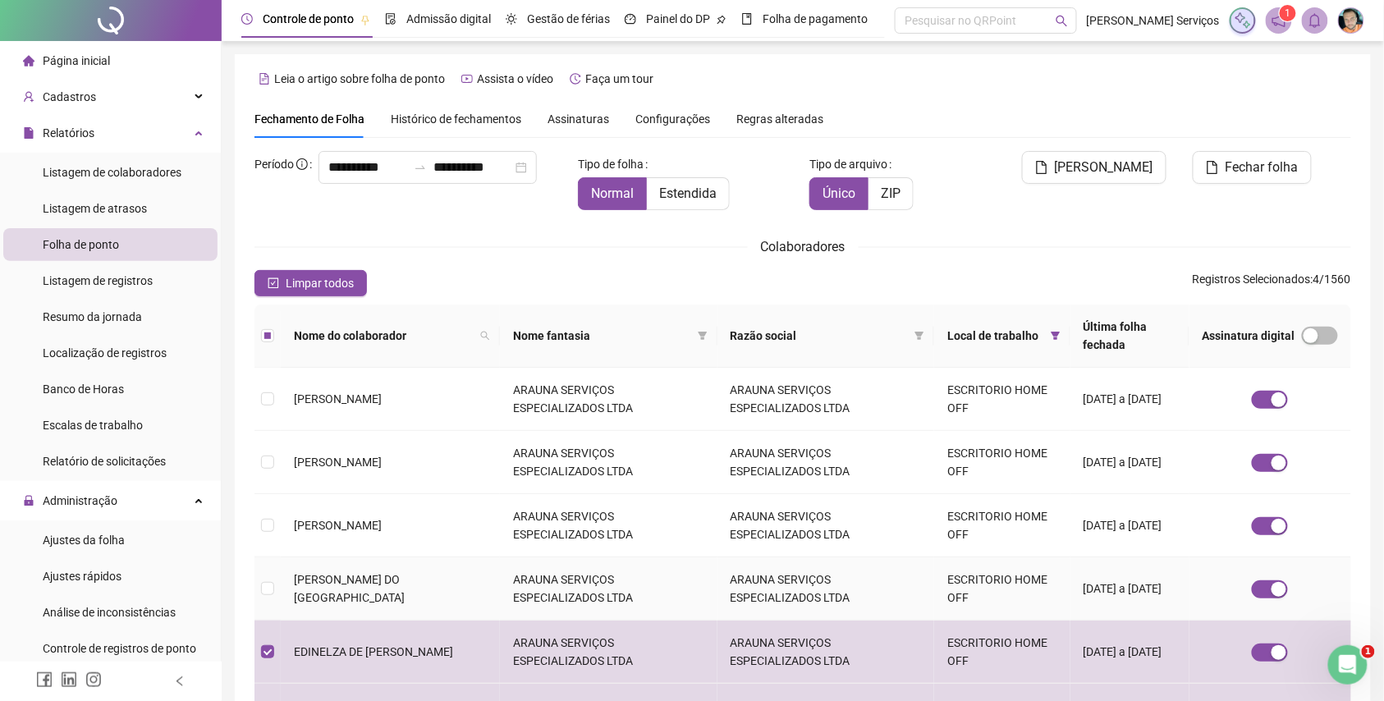
copy span "[PERSON_NAME]"
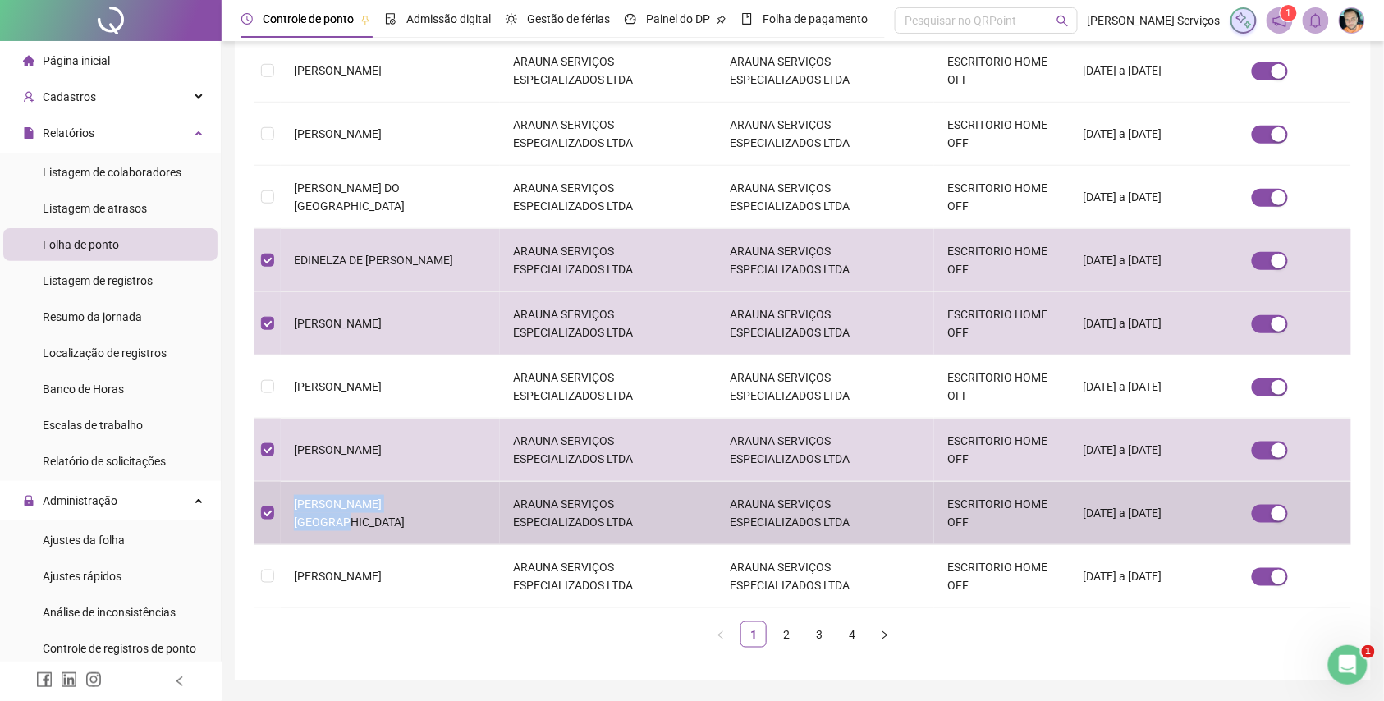
scroll to position [427, 0]
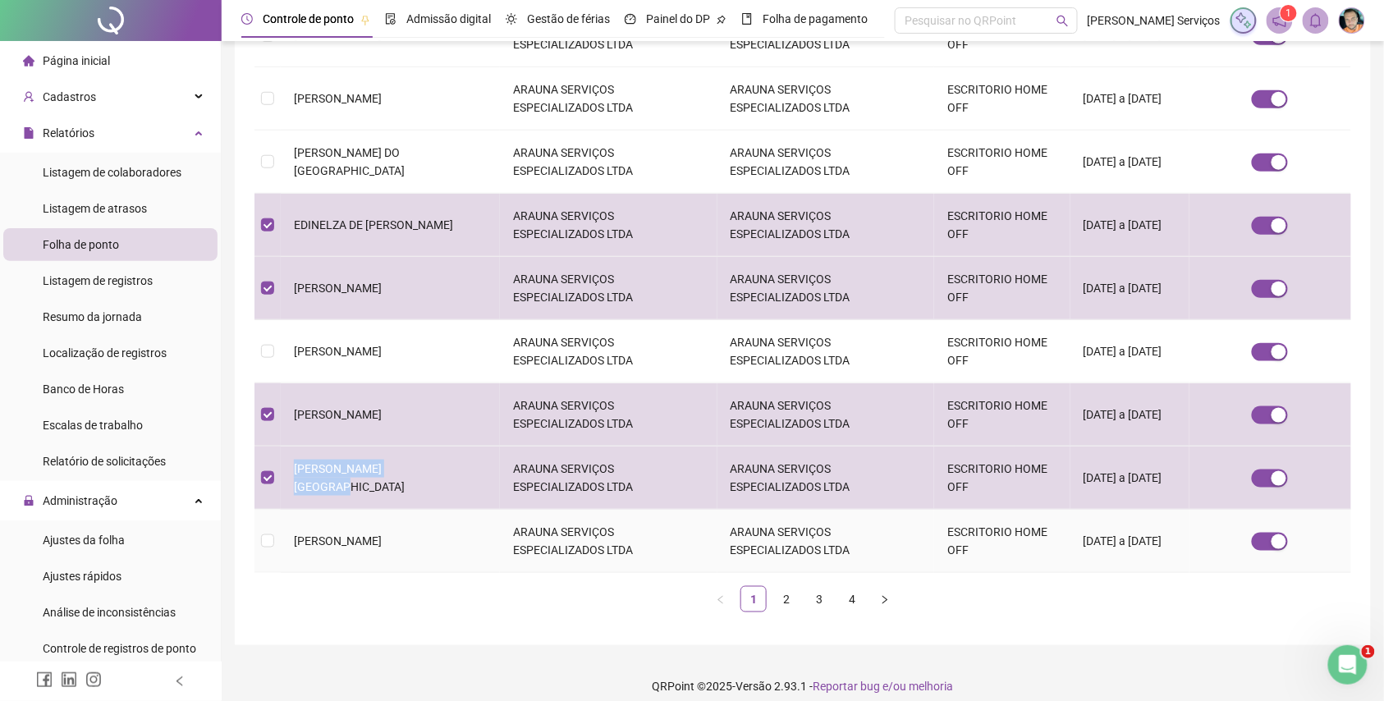
drag, startPoint x: 438, startPoint y: 532, endPoint x: 283, endPoint y: 536, distance: 154.4
click at [283, 536] on td "[PERSON_NAME]" at bounding box center [390, 541] width 219 height 63
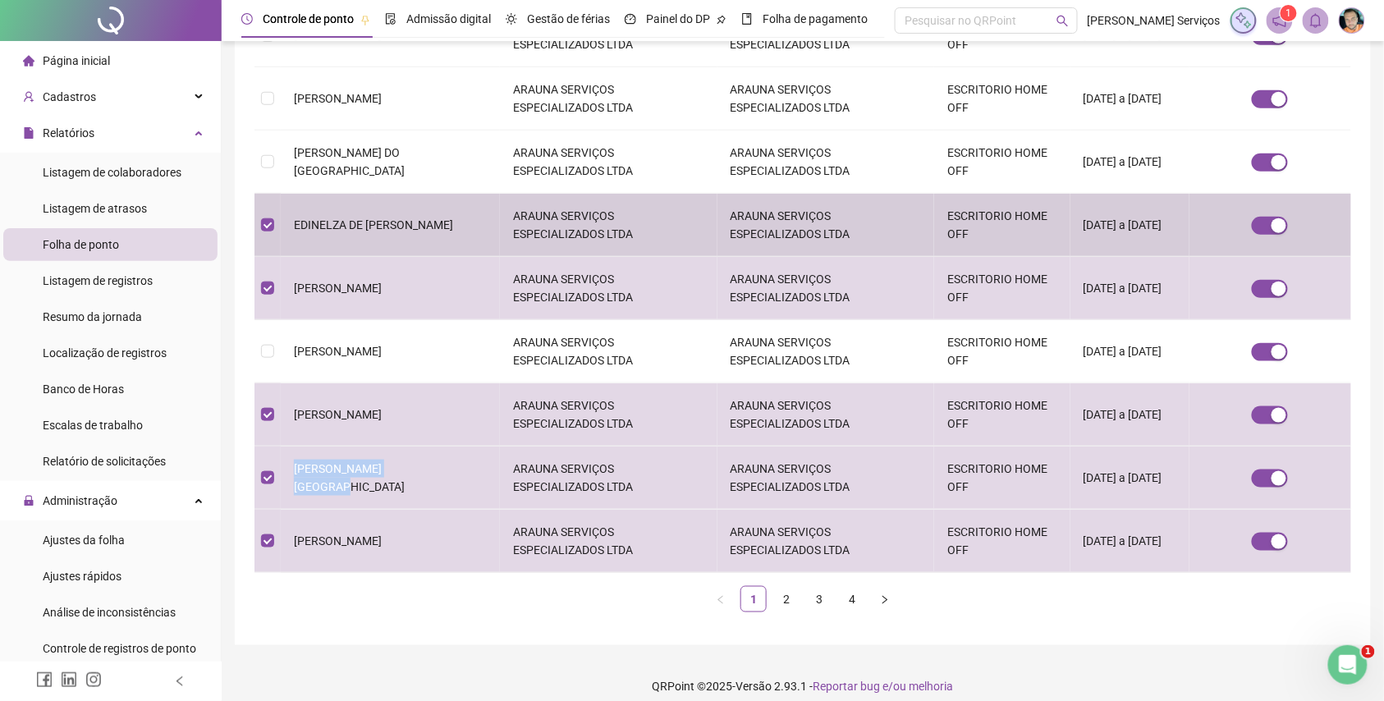
copy span "[PERSON_NAME]"
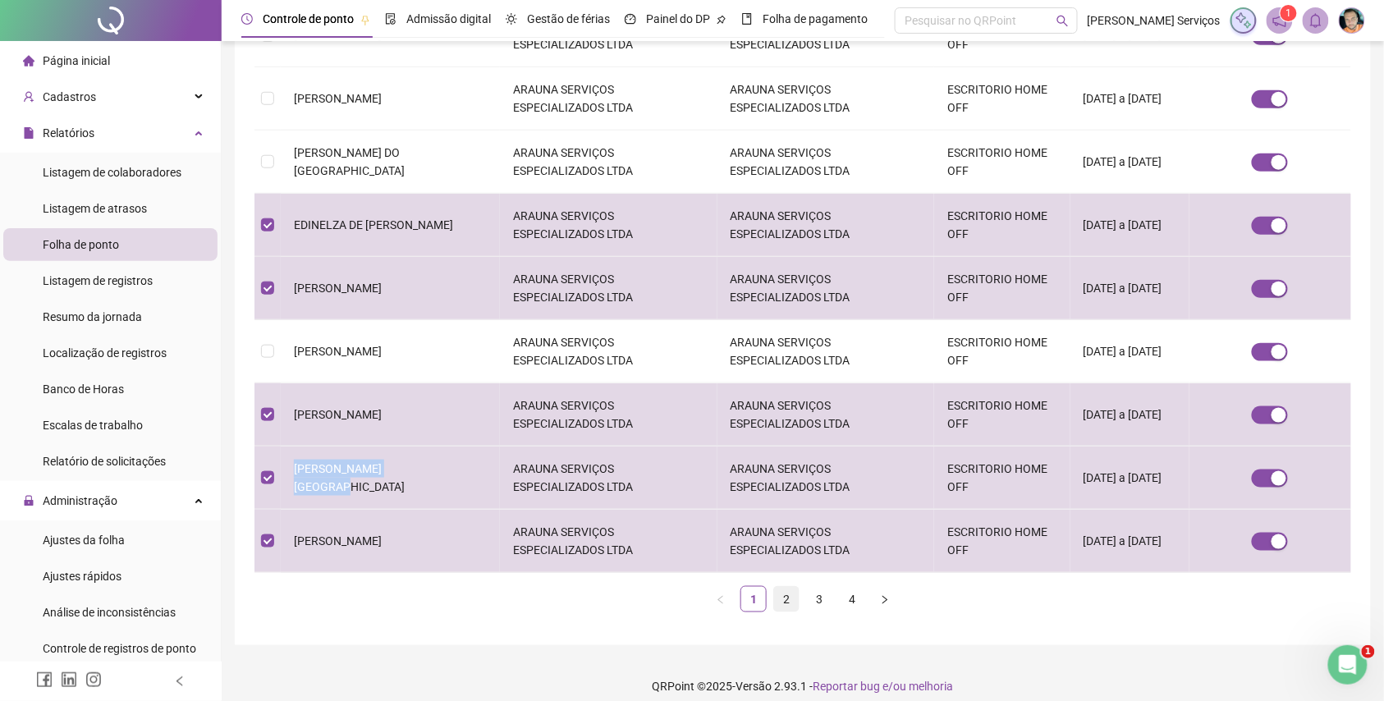
click at [792, 587] on link "2" at bounding box center [786, 599] width 25 height 25
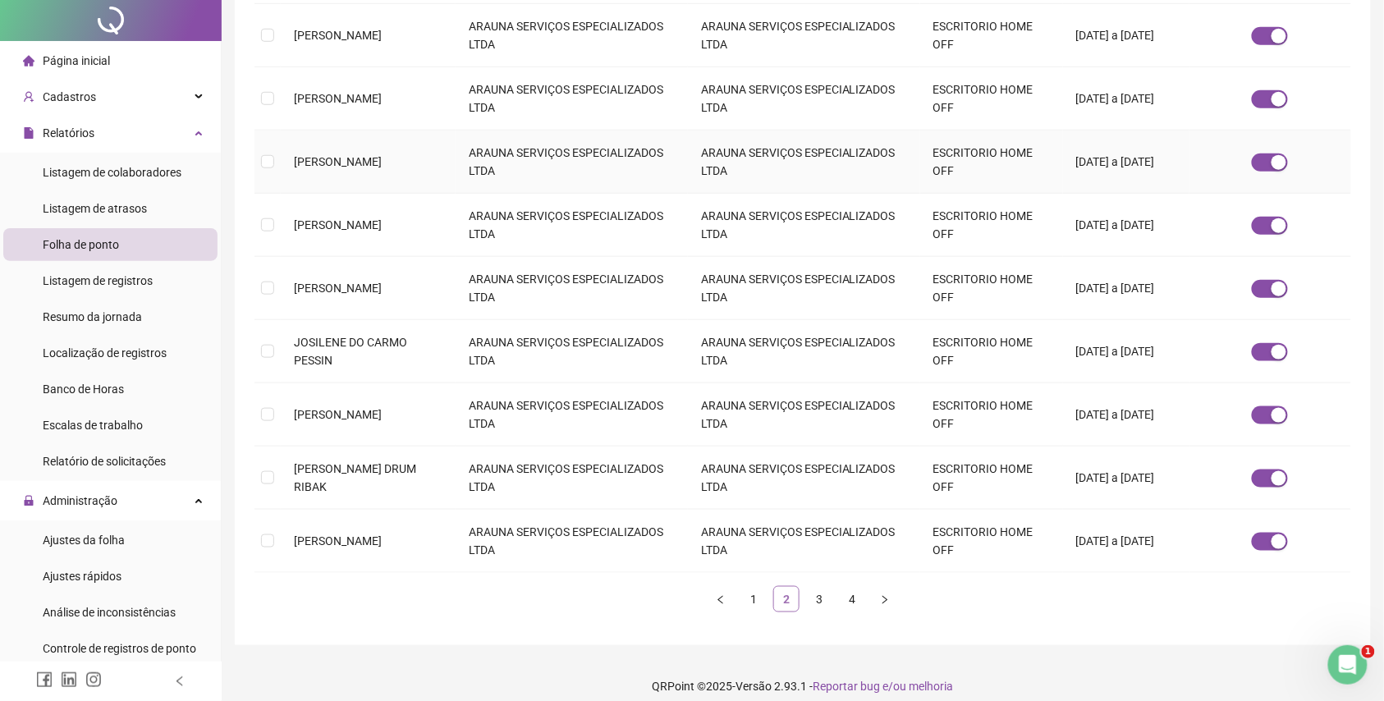
scroll to position [0, 0]
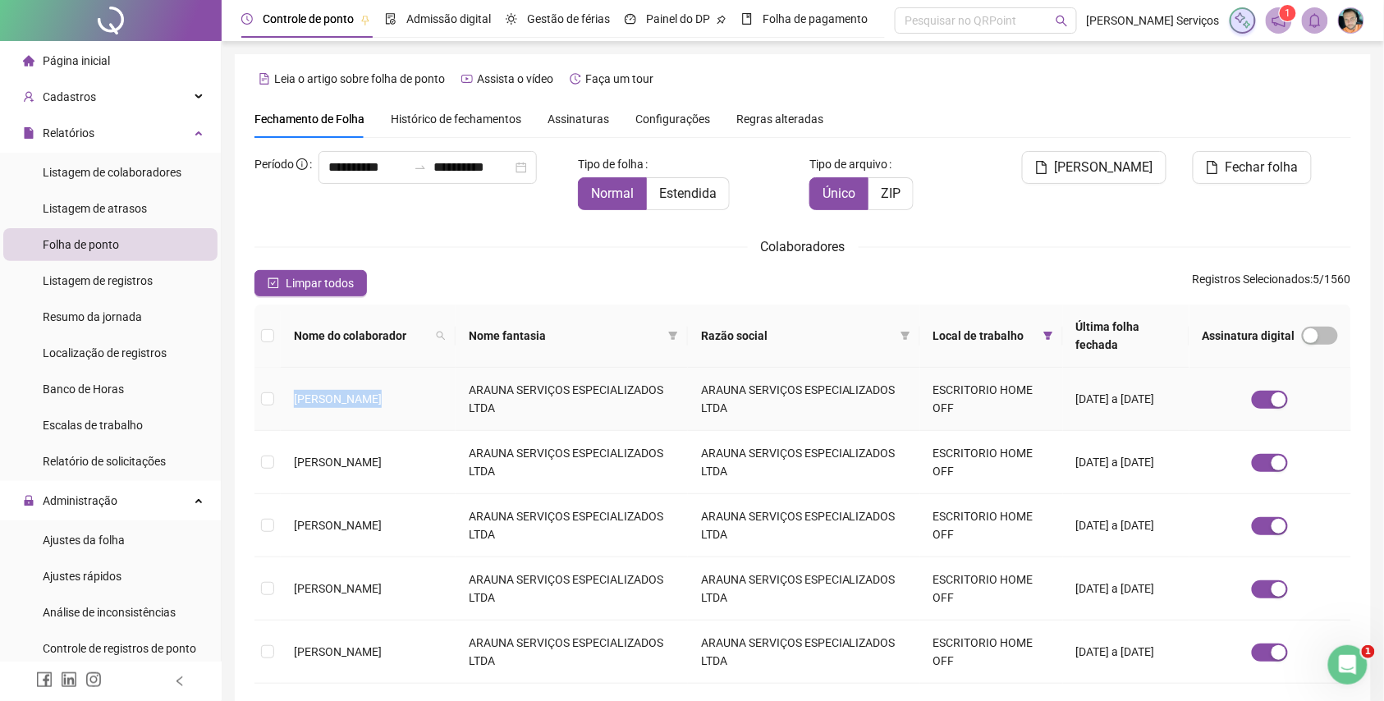
drag, startPoint x: 391, startPoint y: 374, endPoint x: 292, endPoint y: 389, distance: 99.6
click at [292, 389] on td "[PERSON_NAME]" at bounding box center [368, 399] width 175 height 63
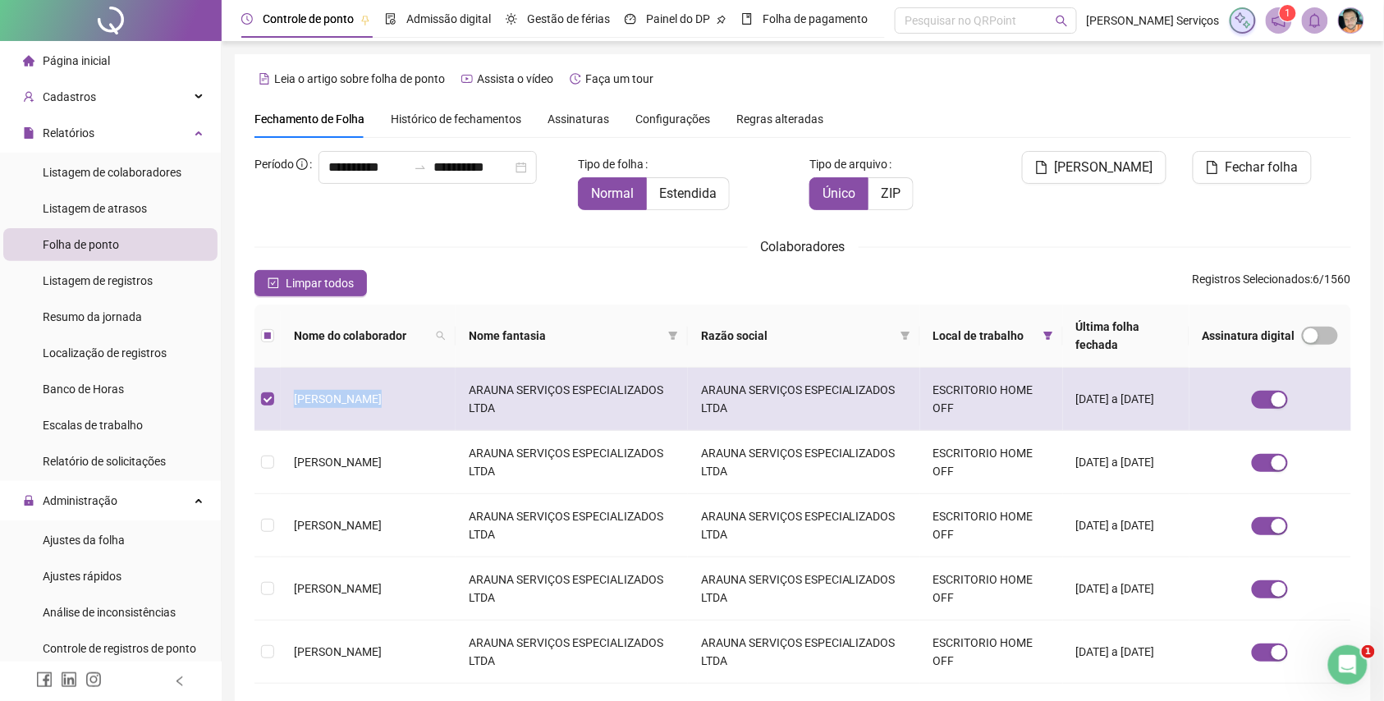
copy span "[PERSON_NAME]"
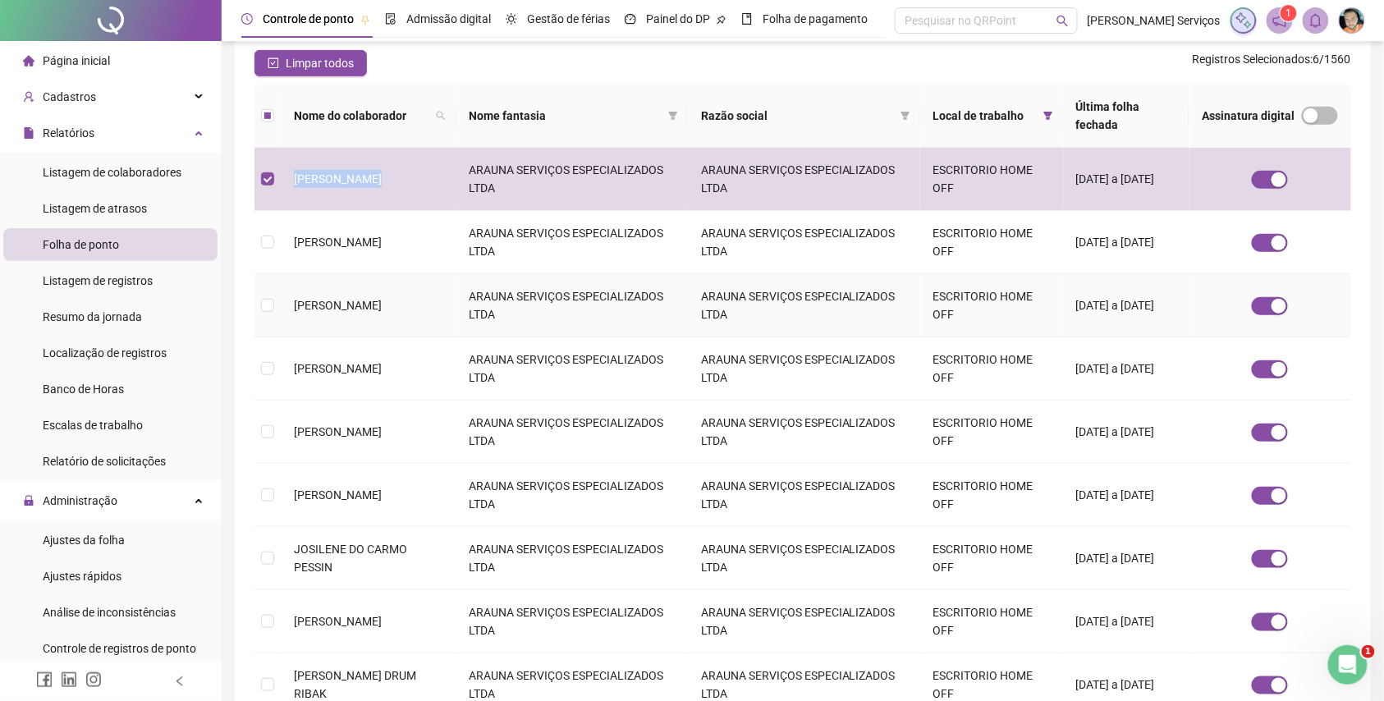
scroll to position [218, 0]
drag, startPoint x: 438, startPoint y: 218, endPoint x: 290, endPoint y: 235, distance: 148.8
click at [290, 235] on td "[PERSON_NAME]" at bounding box center [368, 244] width 175 height 63
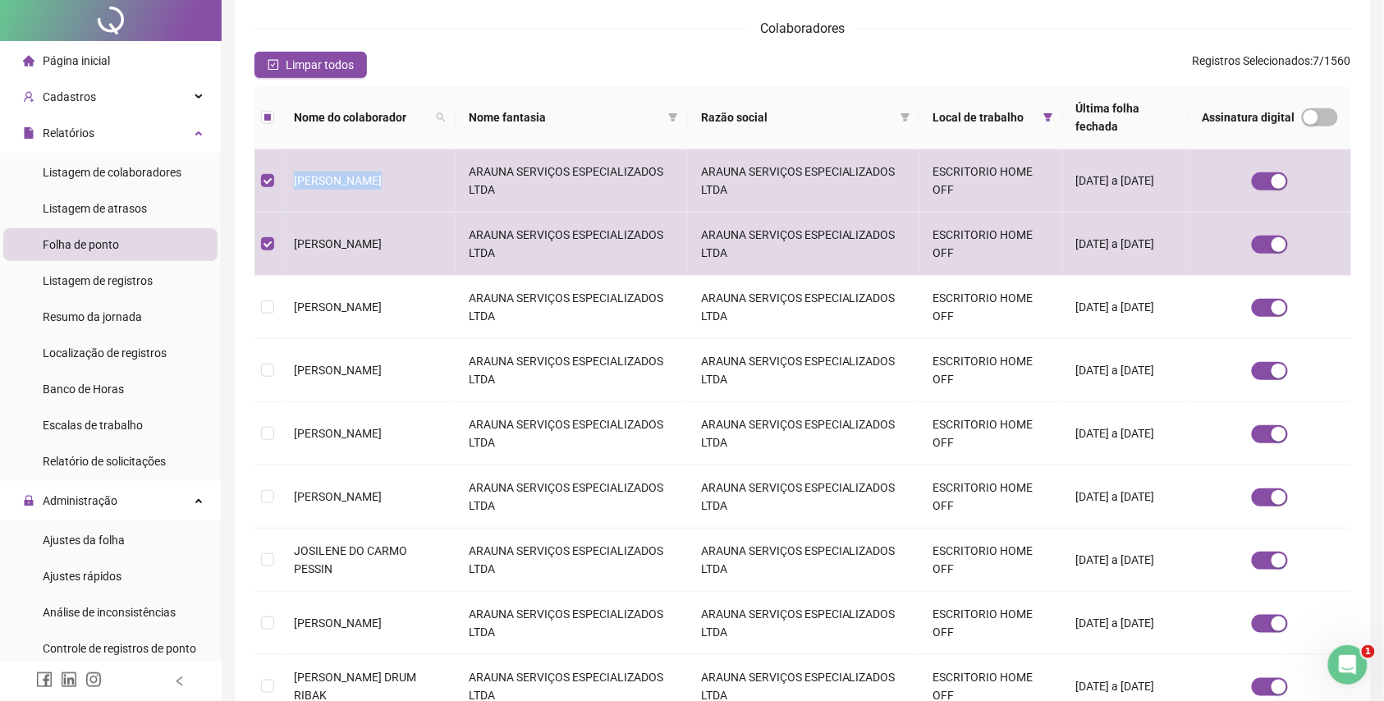
scroll to position [0, 0]
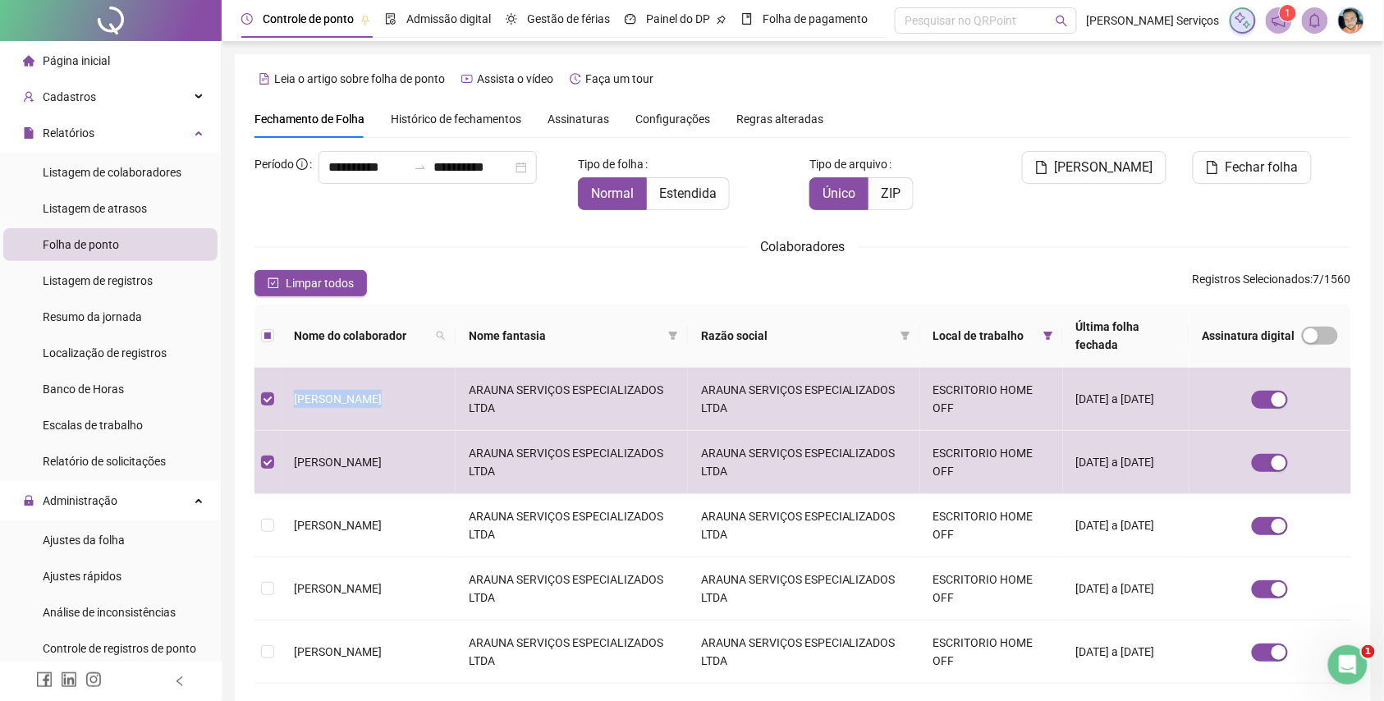
copy span "[PERSON_NAME]"
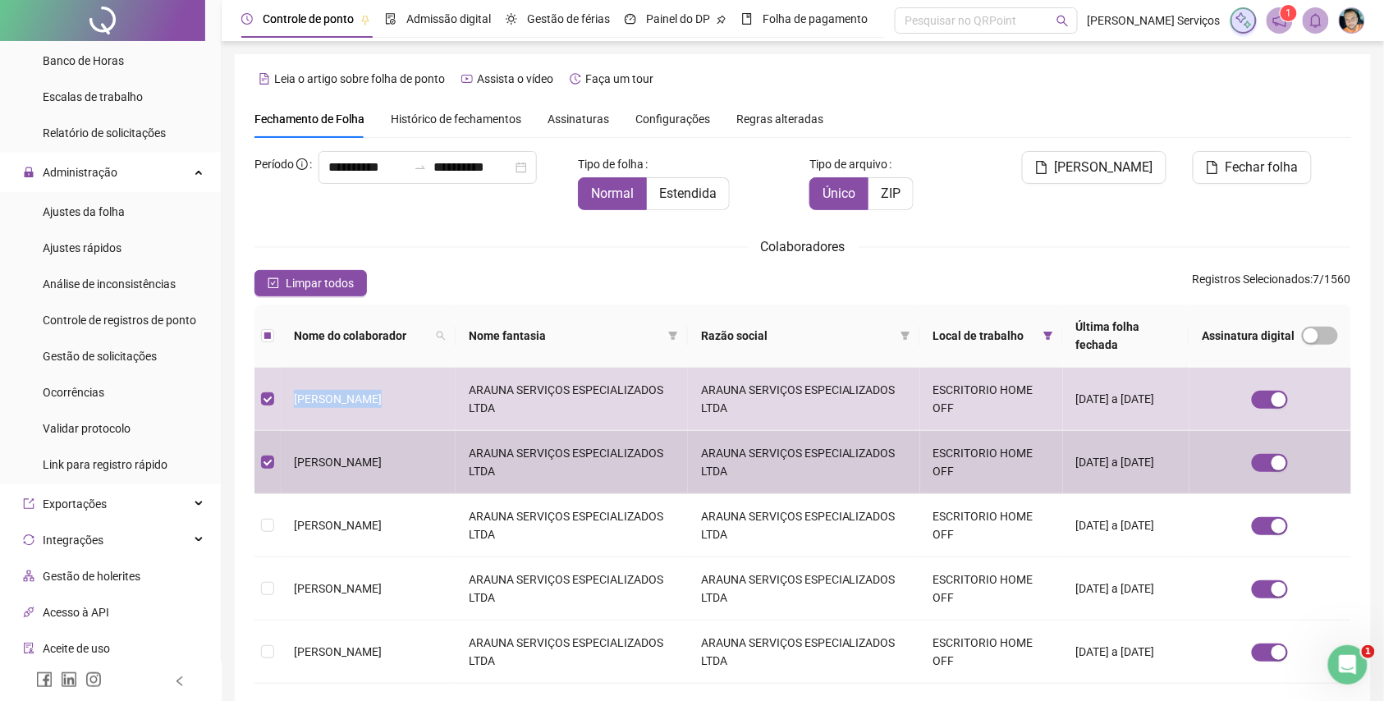
scroll to position [328, 0]
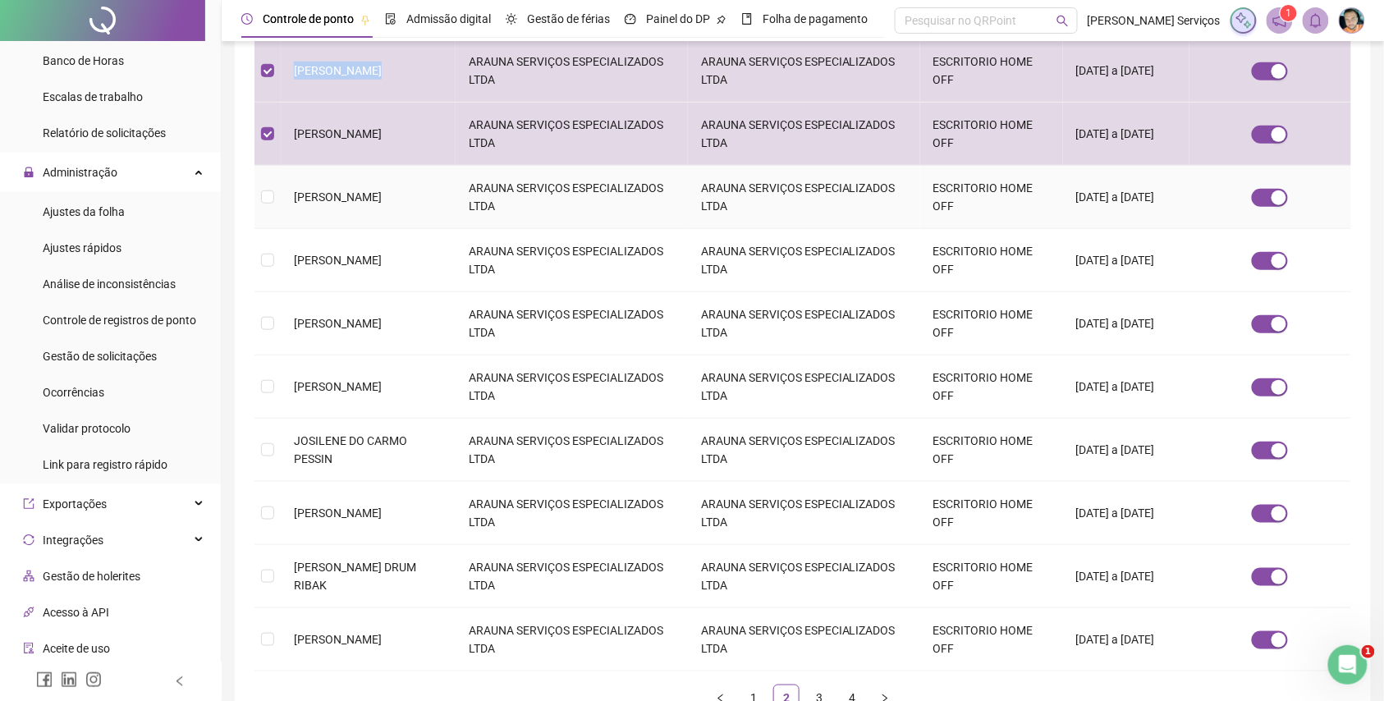
drag, startPoint x: 457, startPoint y: 172, endPoint x: 271, endPoint y: 194, distance: 187.6
click at [271, 194] on tr "[PERSON_NAME] ARAUNA SERVIÇOS ESPECIALIZADOS LTDA ARAUNA SERVIÇOS ESPECIALIZADO…" at bounding box center [802, 197] width 1097 height 63
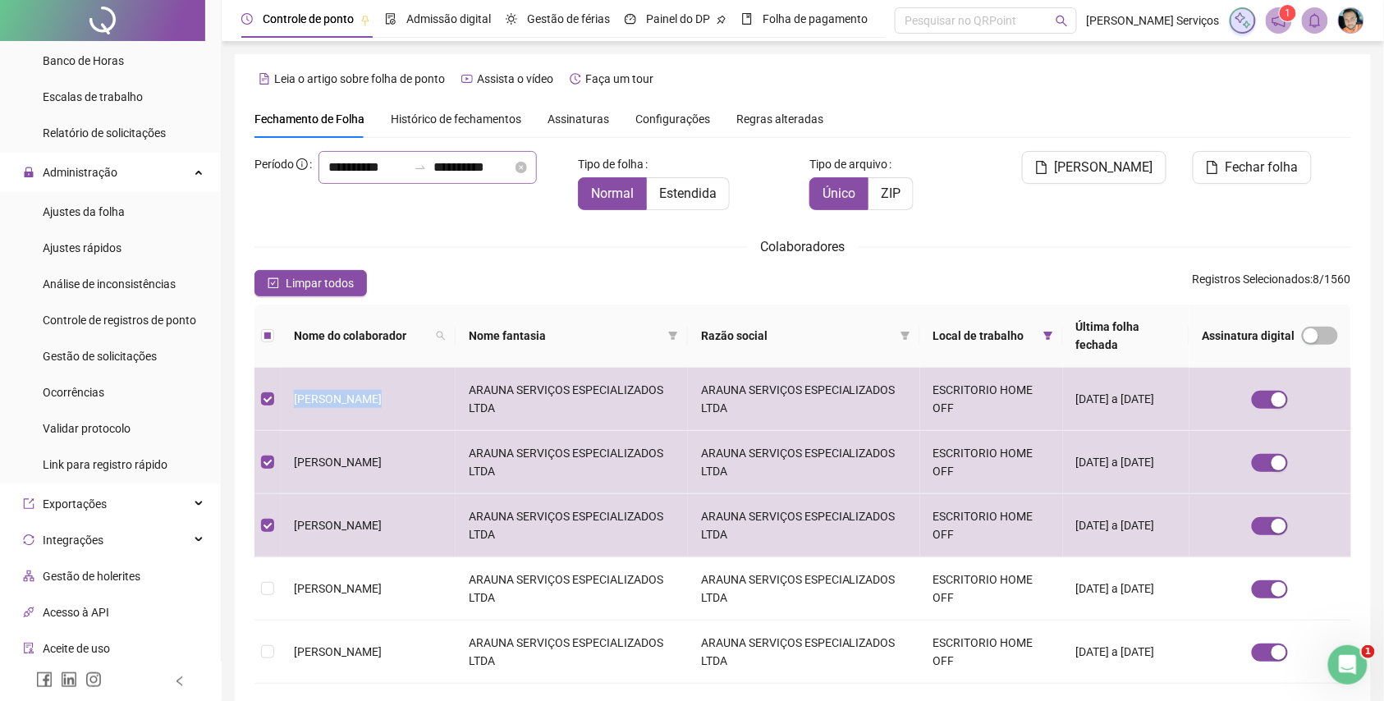
copy tr "[PERSON_NAME]"
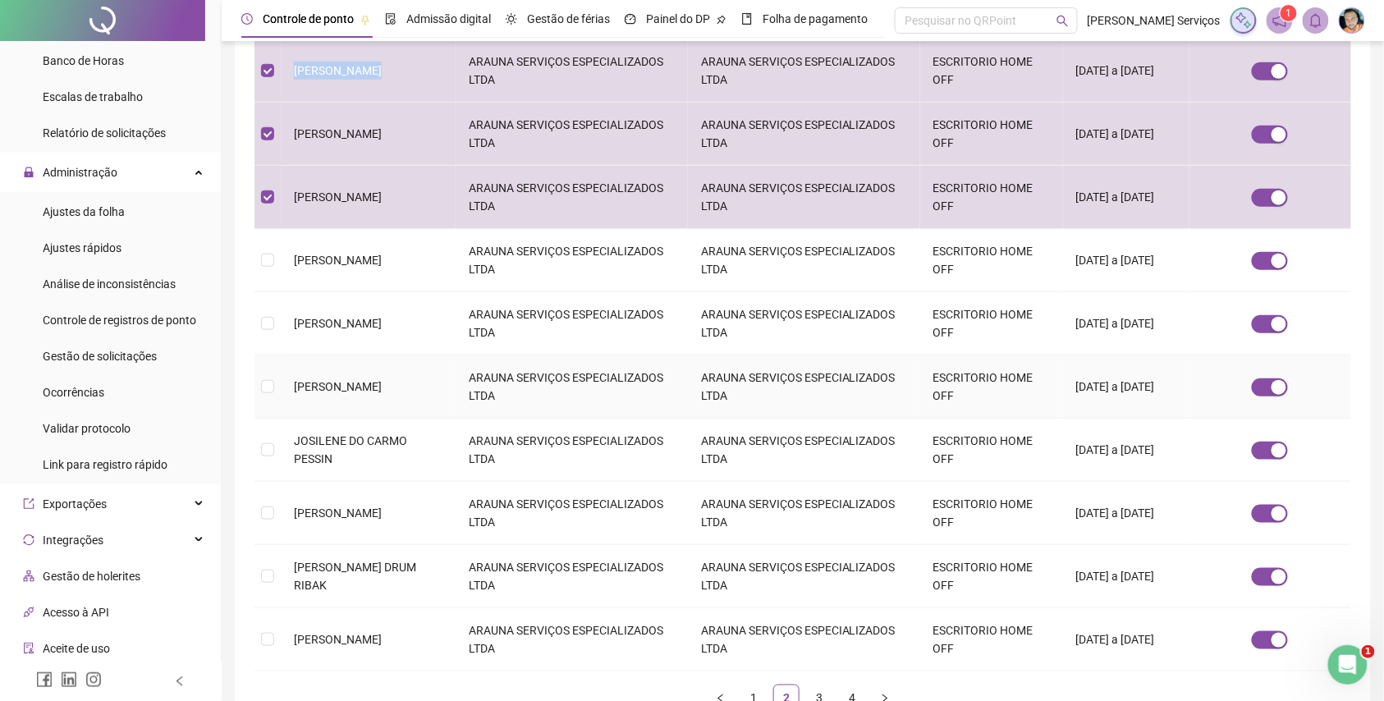
scroll to position [427, 0]
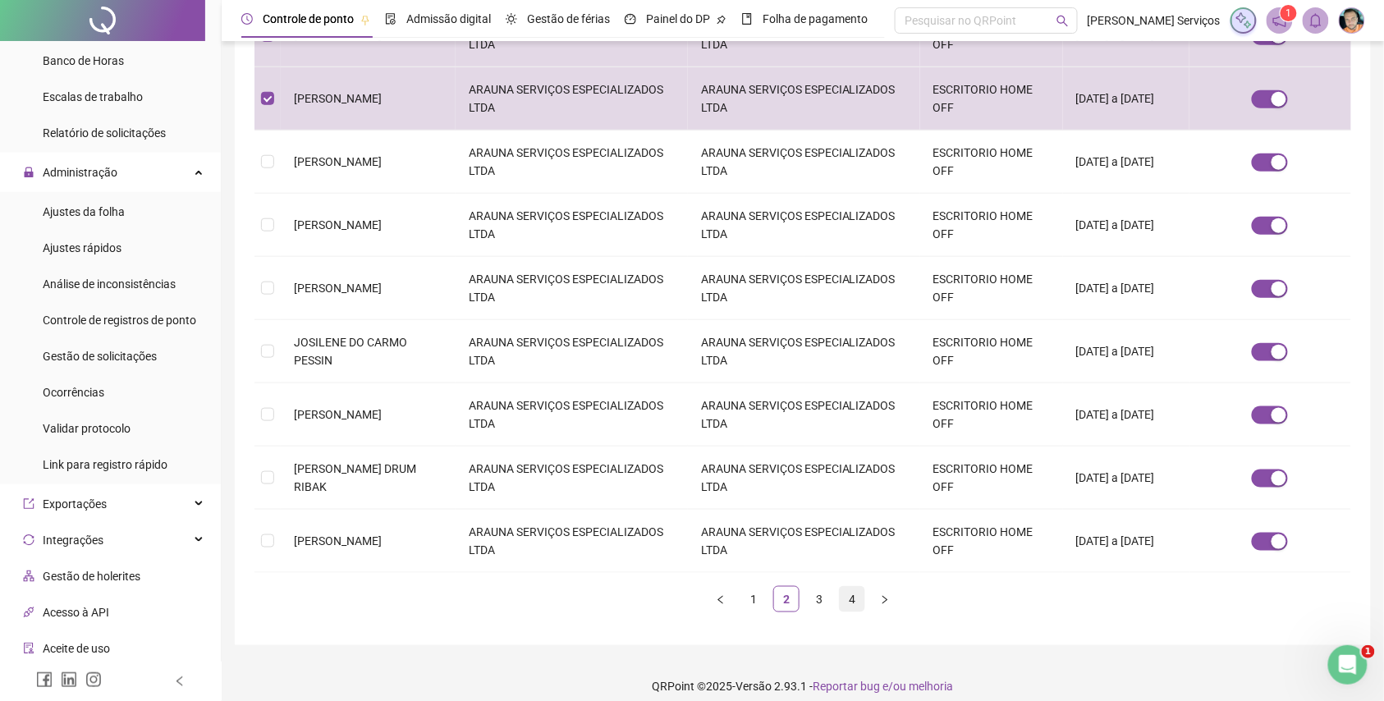
click at [848, 587] on link "4" at bounding box center [852, 599] width 25 height 25
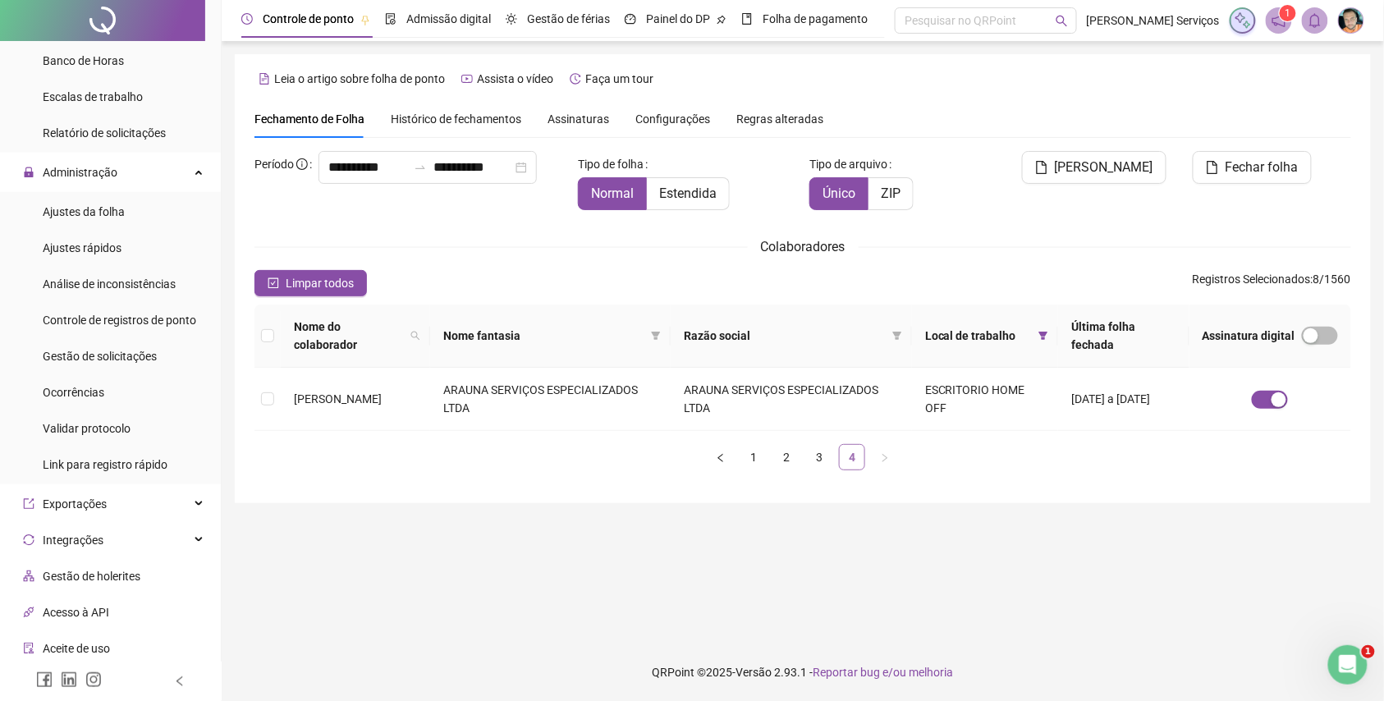
scroll to position [0, 0]
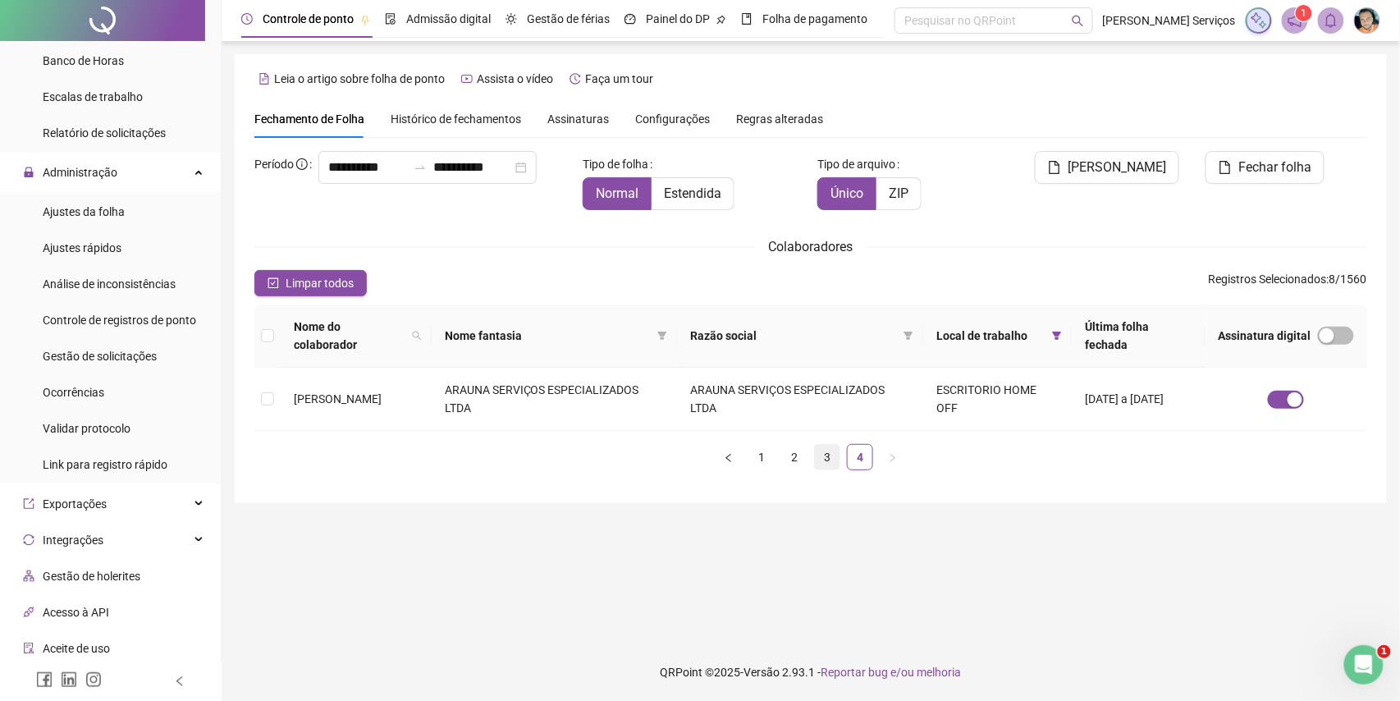
click at [818, 461] on link "3" at bounding box center [827, 457] width 25 height 25
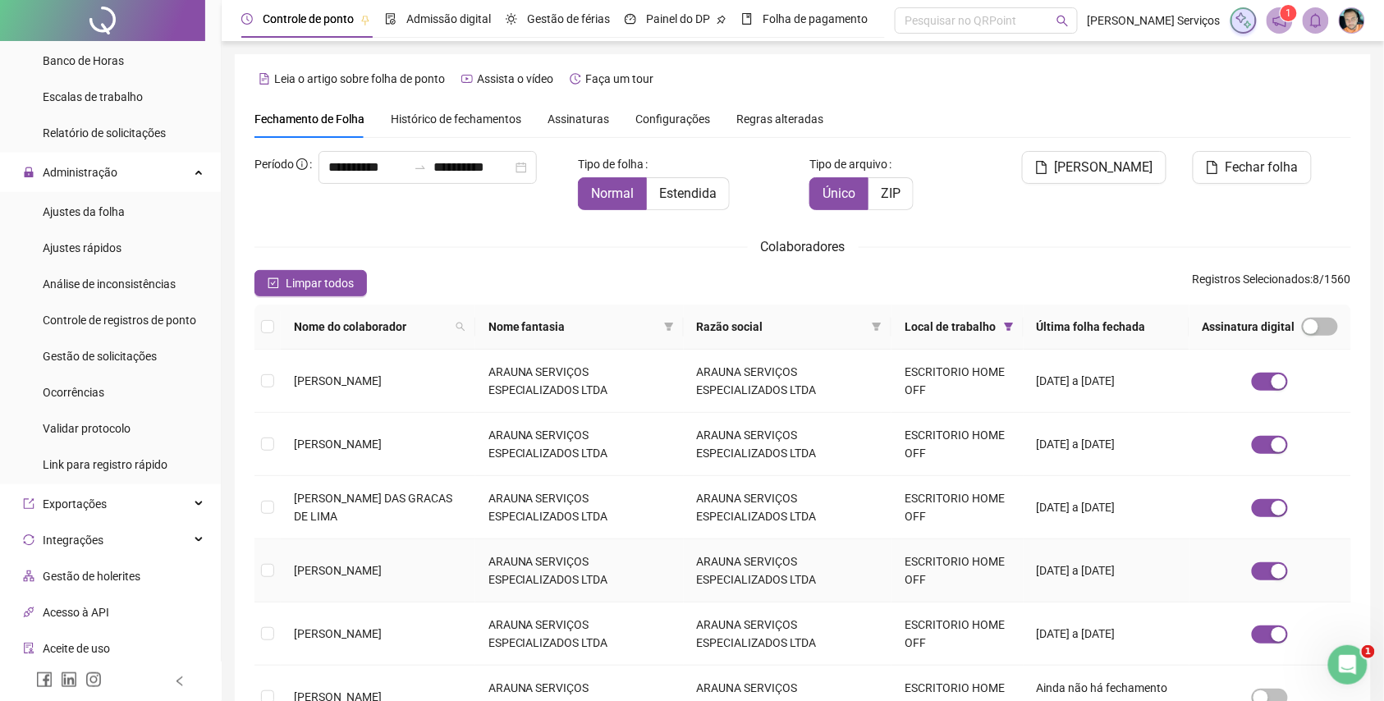
scroll to position [427, 0]
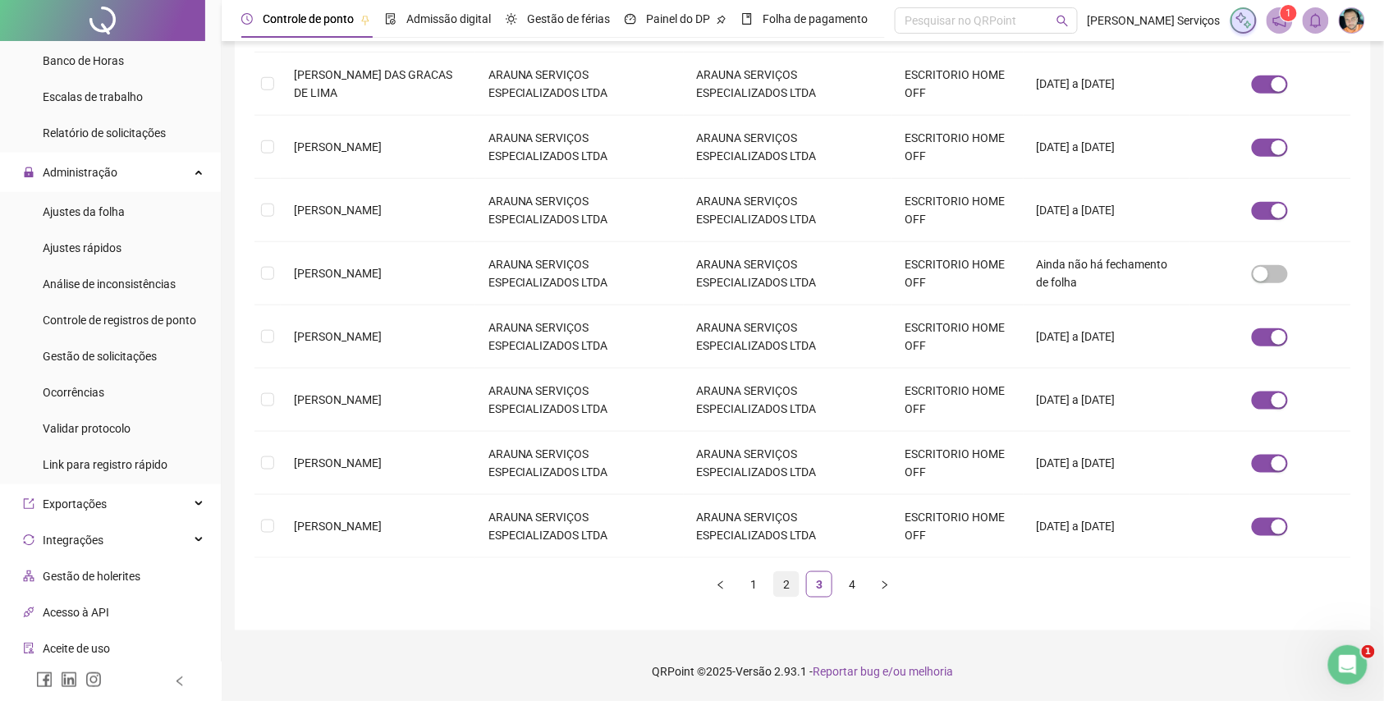
click at [775, 586] on link "2" at bounding box center [786, 584] width 25 height 25
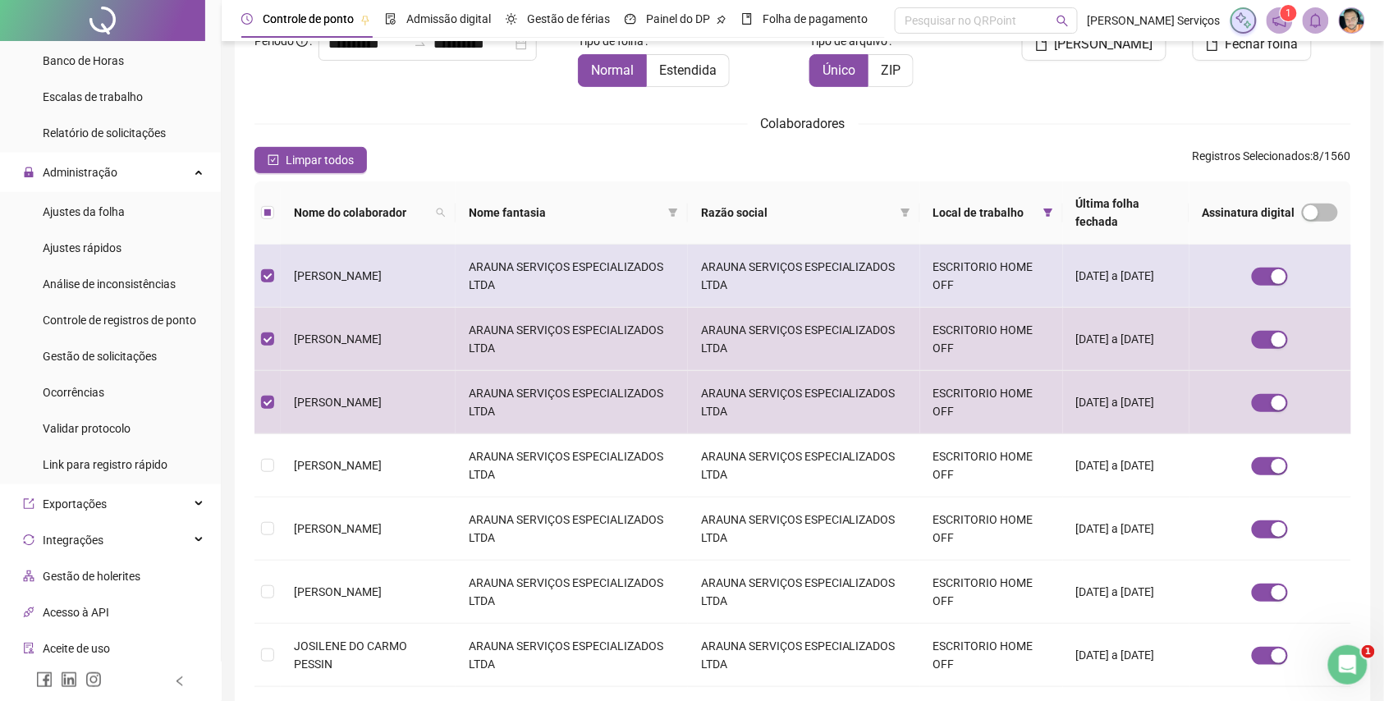
scroll to position [109, 0]
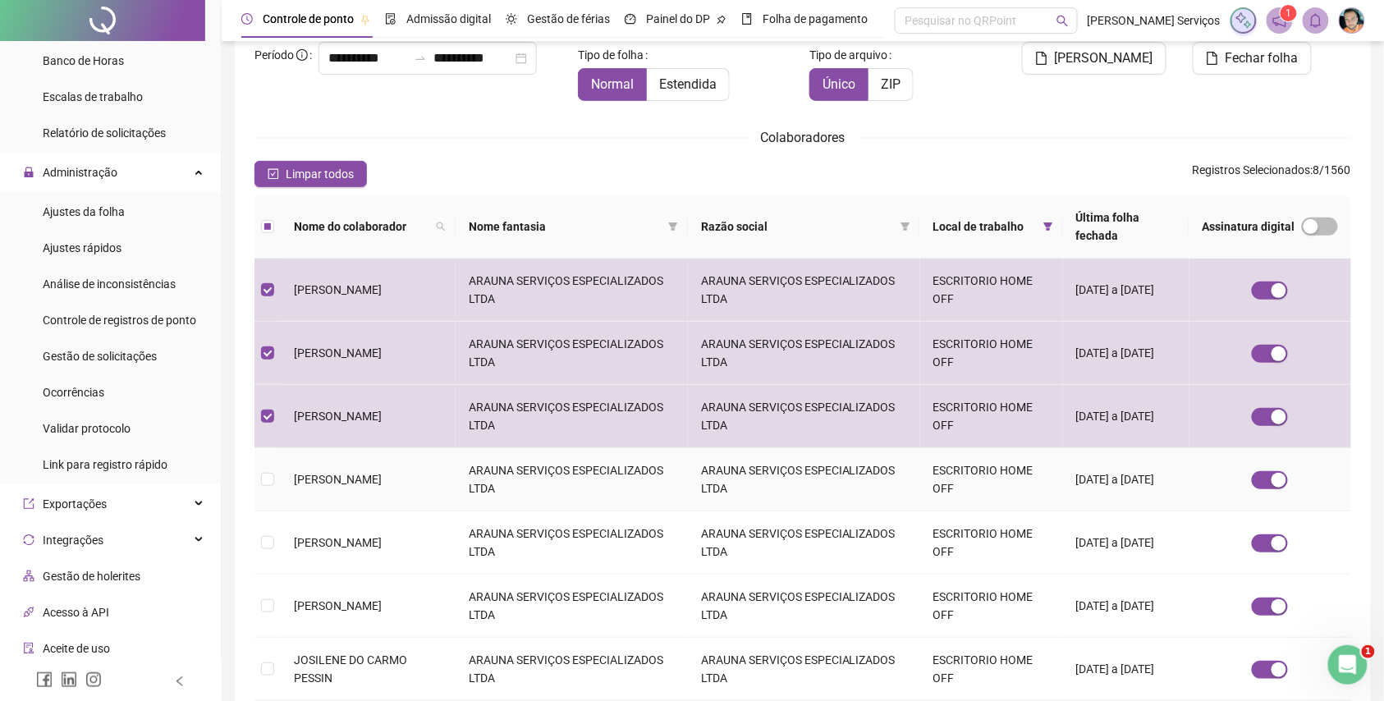
drag, startPoint x: 451, startPoint y: 463, endPoint x: 281, endPoint y: 484, distance: 171.3
click at [281, 484] on td "[PERSON_NAME]" at bounding box center [368, 479] width 175 height 63
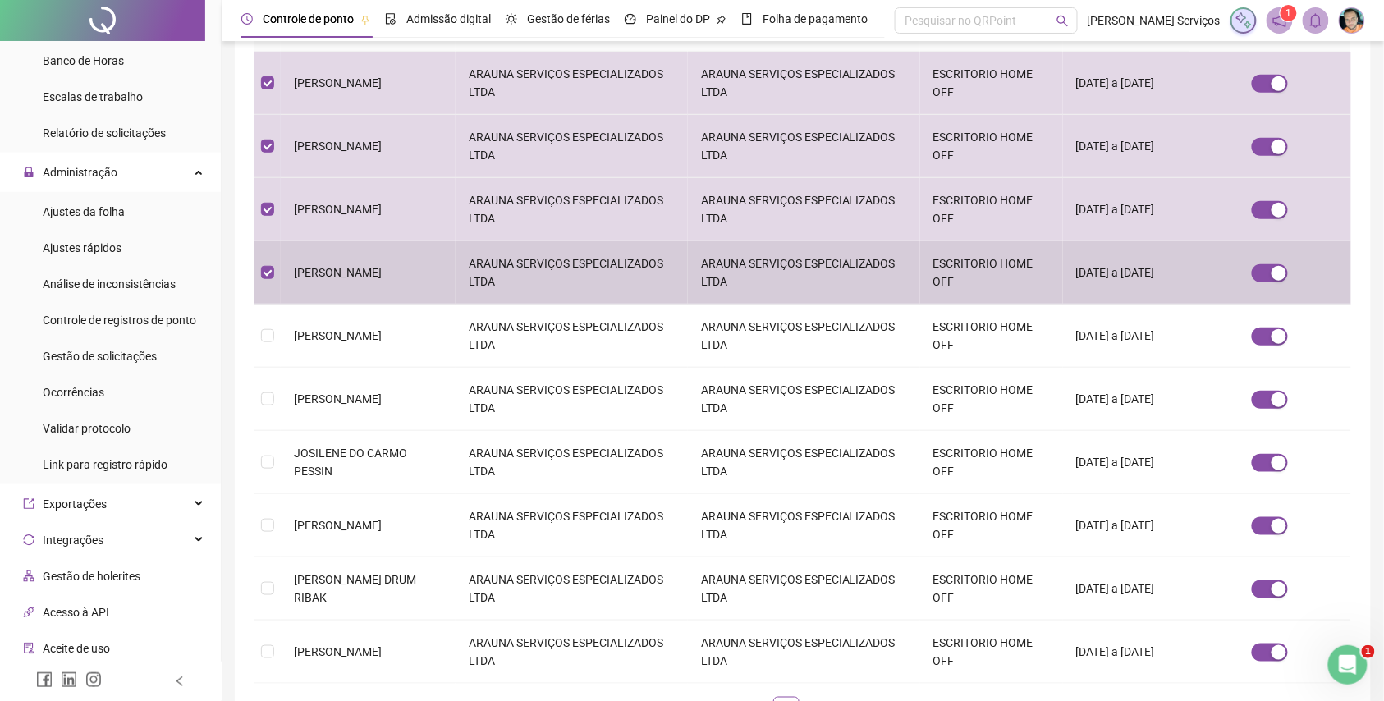
scroll to position [328, 0]
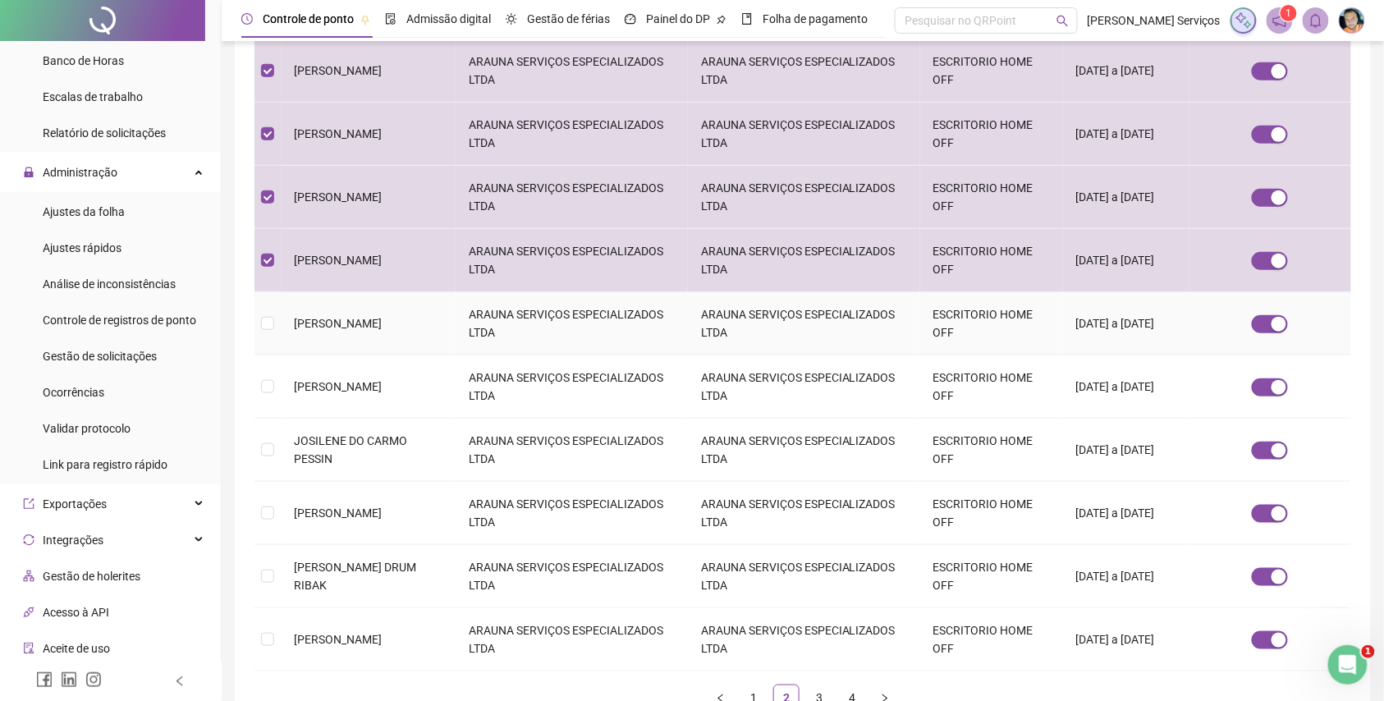
drag, startPoint x: 412, startPoint y: 317, endPoint x: 291, endPoint y: 325, distance: 121.8
click at [291, 325] on td "[PERSON_NAME]" at bounding box center [368, 323] width 175 height 63
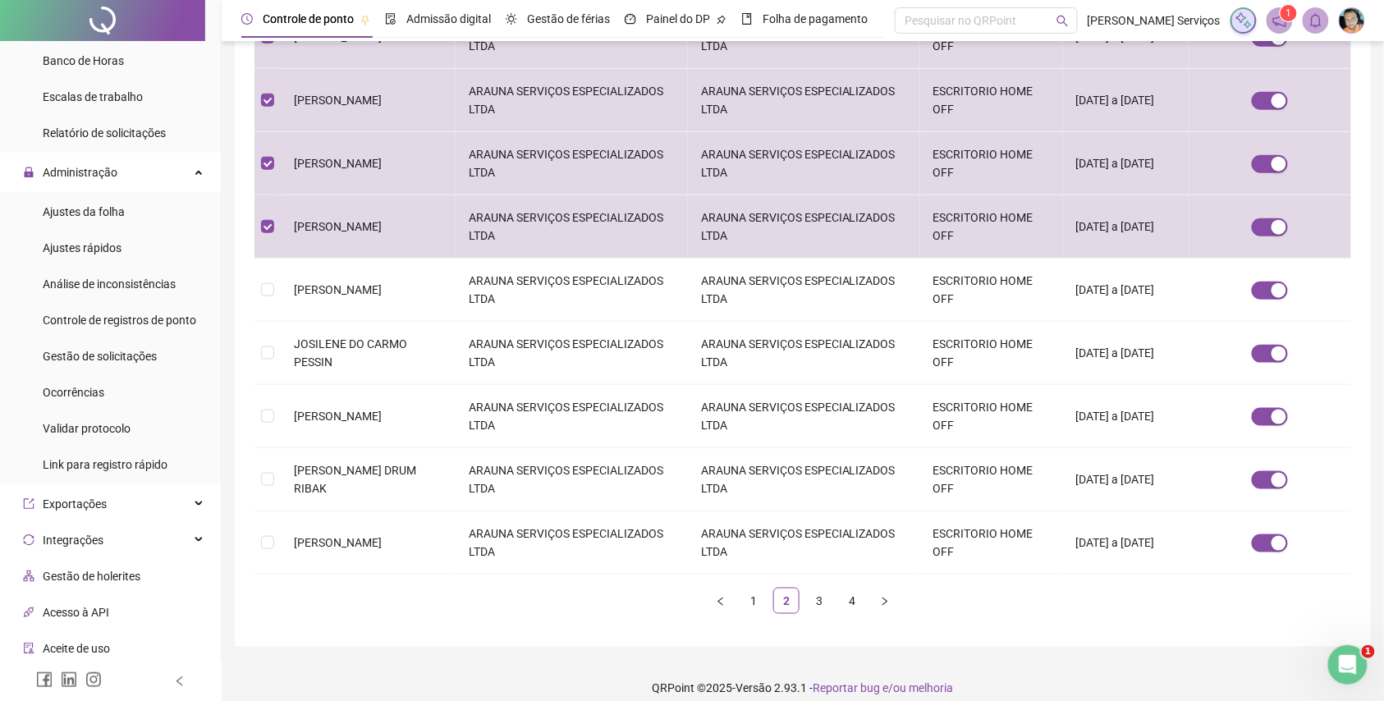
scroll to position [427, 0]
drag, startPoint x: 467, startPoint y: 286, endPoint x: 293, endPoint y: 277, distance: 174.3
click at [293, 277] on td "[PERSON_NAME]" at bounding box center [368, 288] width 175 height 63
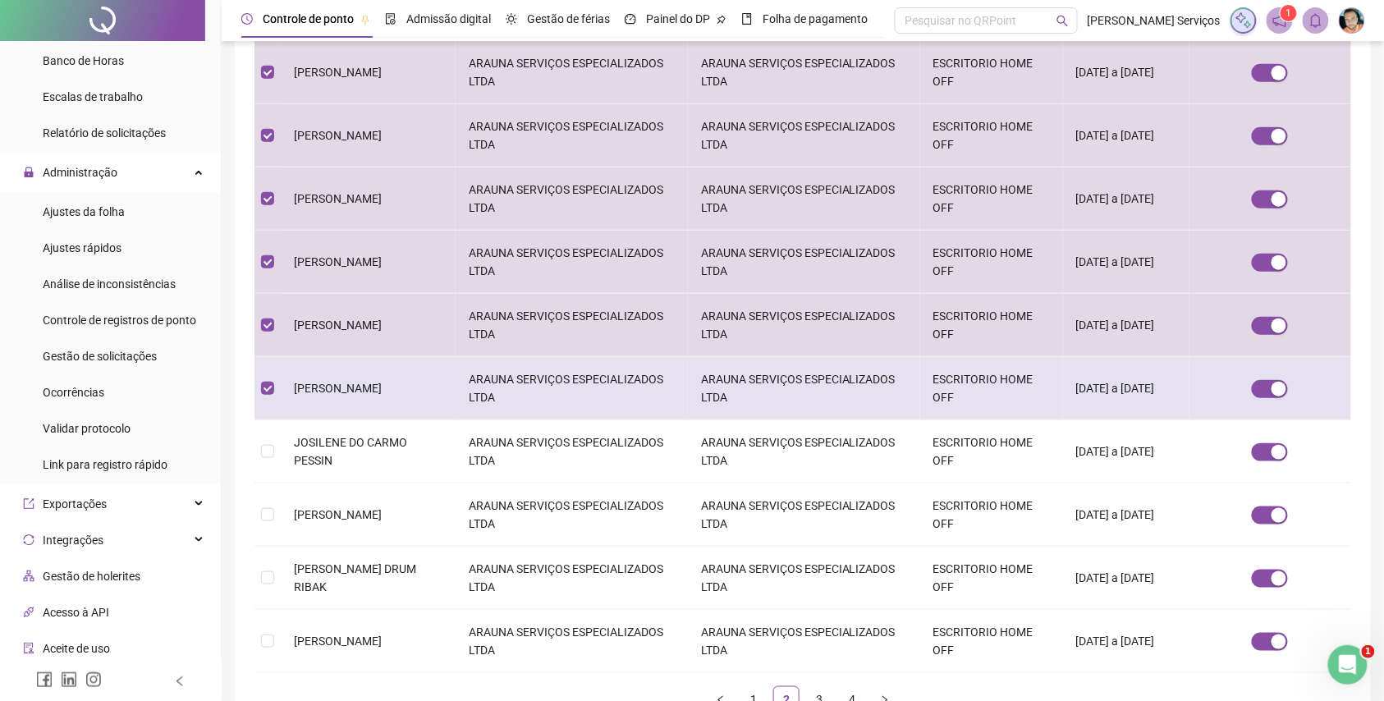
scroll to position [328, 0]
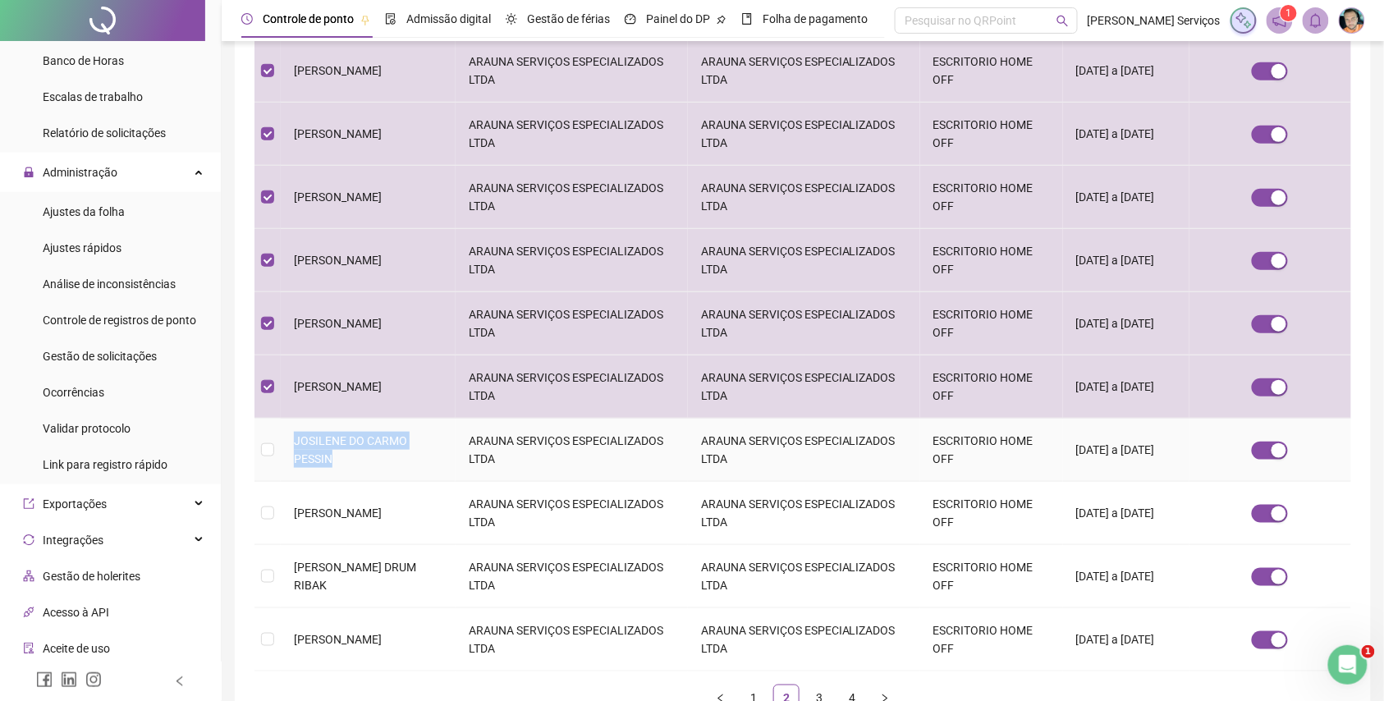
drag, startPoint x: 453, startPoint y: 427, endPoint x: 296, endPoint y: 435, distance: 157.8
click at [296, 435] on td "JOSILENE DO CARMO PESSIN" at bounding box center [368, 450] width 175 height 63
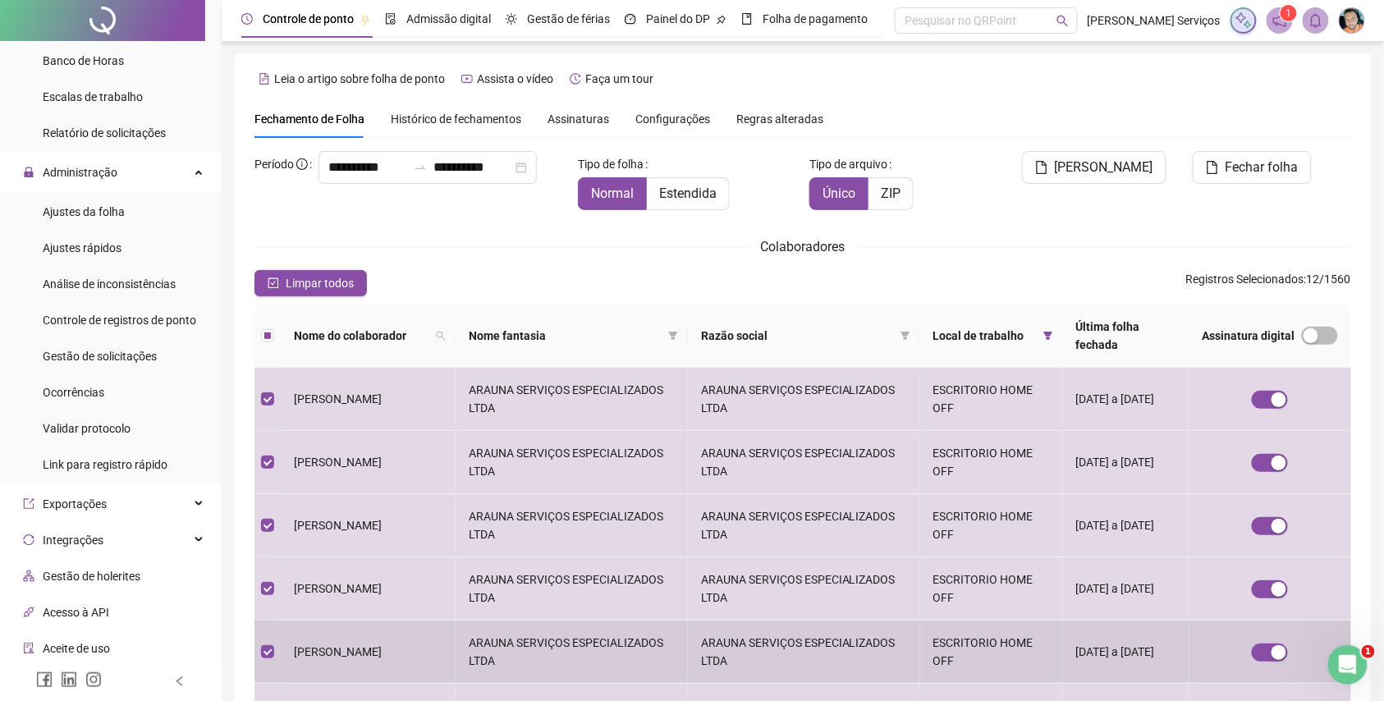
scroll to position [427, 0]
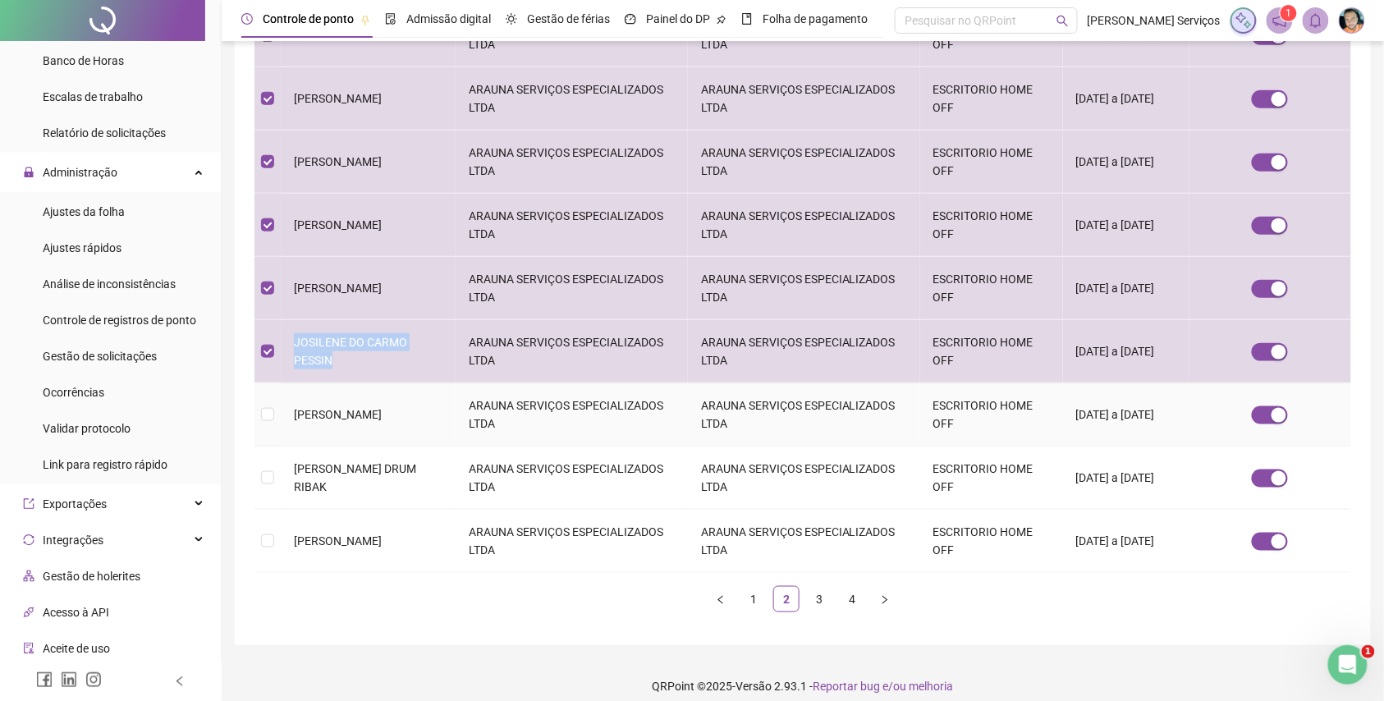
drag, startPoint x: 401, startPoint y: 396, endPoint x: 286, endPoint y: 396, distance: 114.1
click at [286, 396] on td "[PERSON_NAME]" at bounding box center [368, 414] width 175 height 63
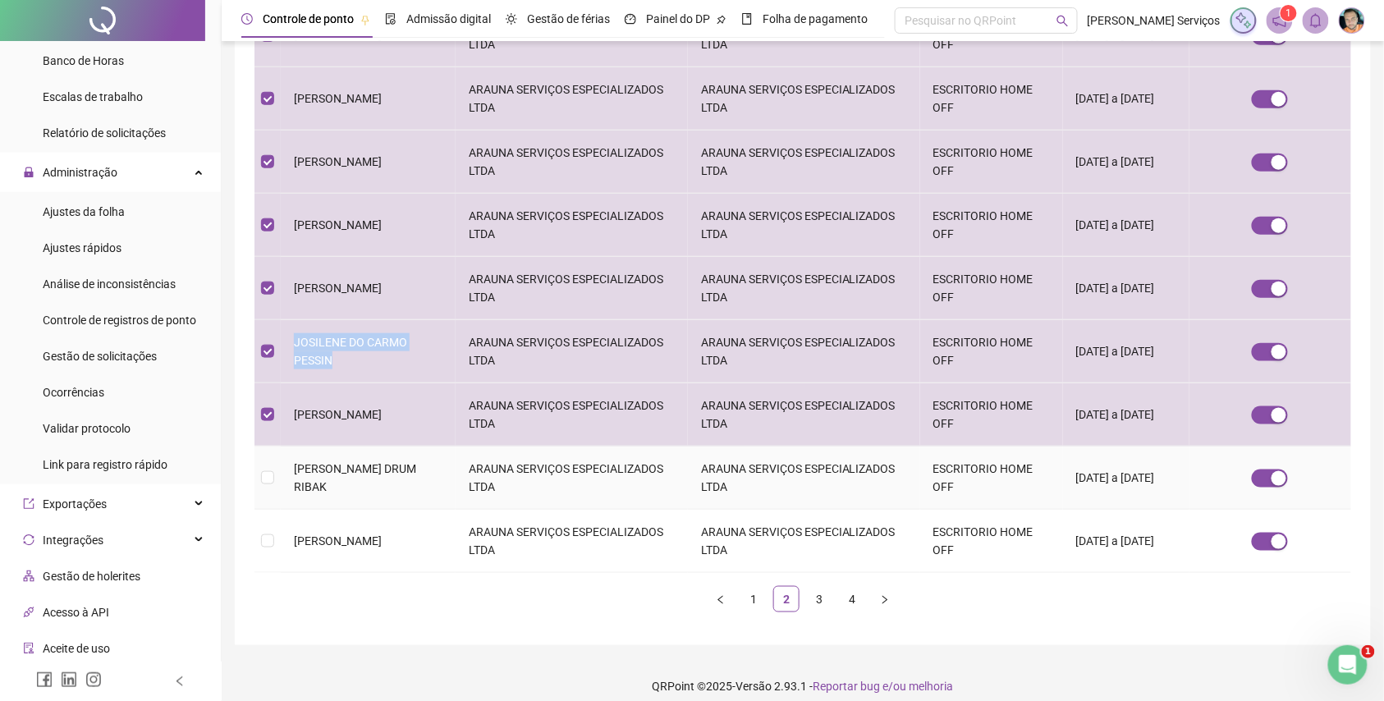
drag, startPoint x: 340, startPoint y: 474, endPoint x: 257, endPoint y: 441, distance: 89.5
click at [257, 447] on tr "[PERSON_NAME] DRUM RIBAK ARAUNA SERVIÇOS ESPECIALIZADOS LTDA ARAUNA SERVIÇOS ES…" at bounding box center [802, 478] width 1097 height 63
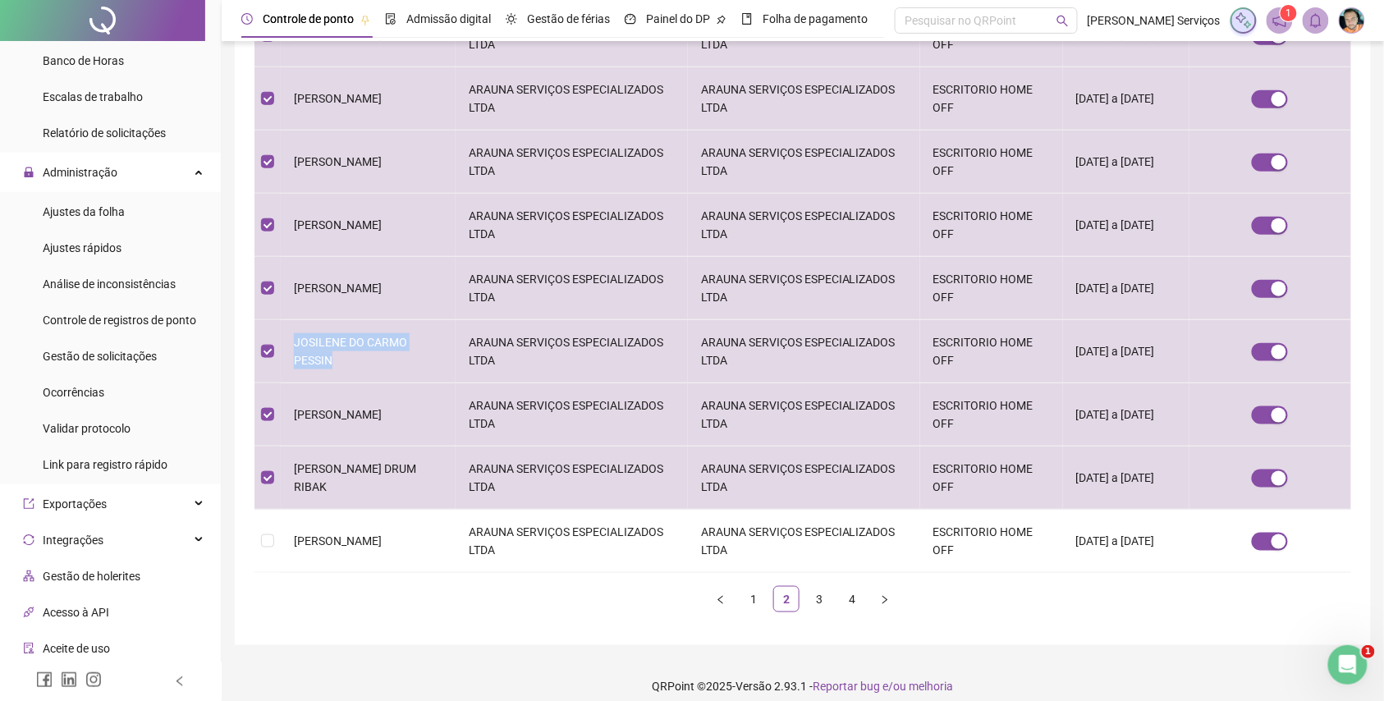
drag, startPoint x: 467, startPoint y: 532, endPoint x: 244, endPoint y: 536, distance: 223.3
click at [244, 536] on div "**********" at bounding box center [803, 136] width 1136 height 1018
click at [388, 536] on td "[PERSON_NAME]" at bounding box center [368, 541] width 175 height 63
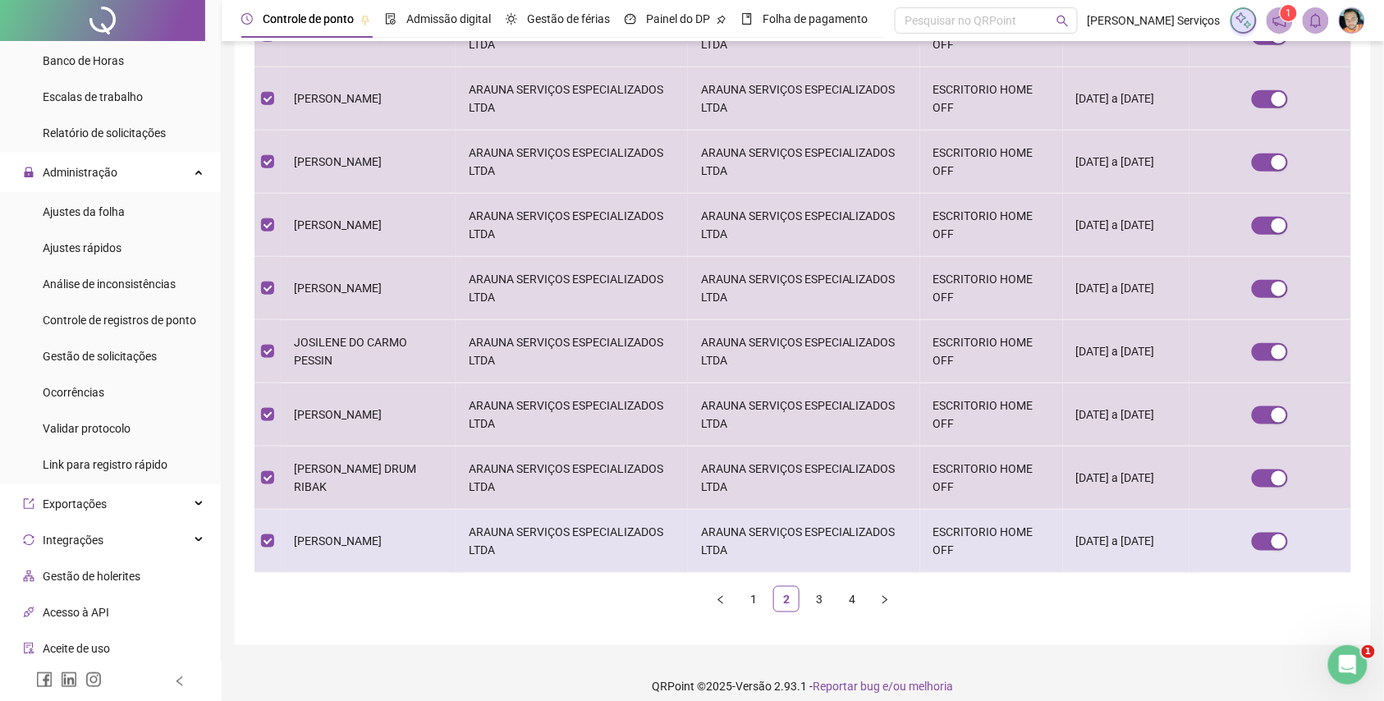
drag, startPoint x: 468, startPoint y: 523, endPoint x: 292, endPoint y: 527, distance: 175.7
click at [292, 527] on td "[PERSON_NAME]" at bounding box center [368, 541] width 175 height 63
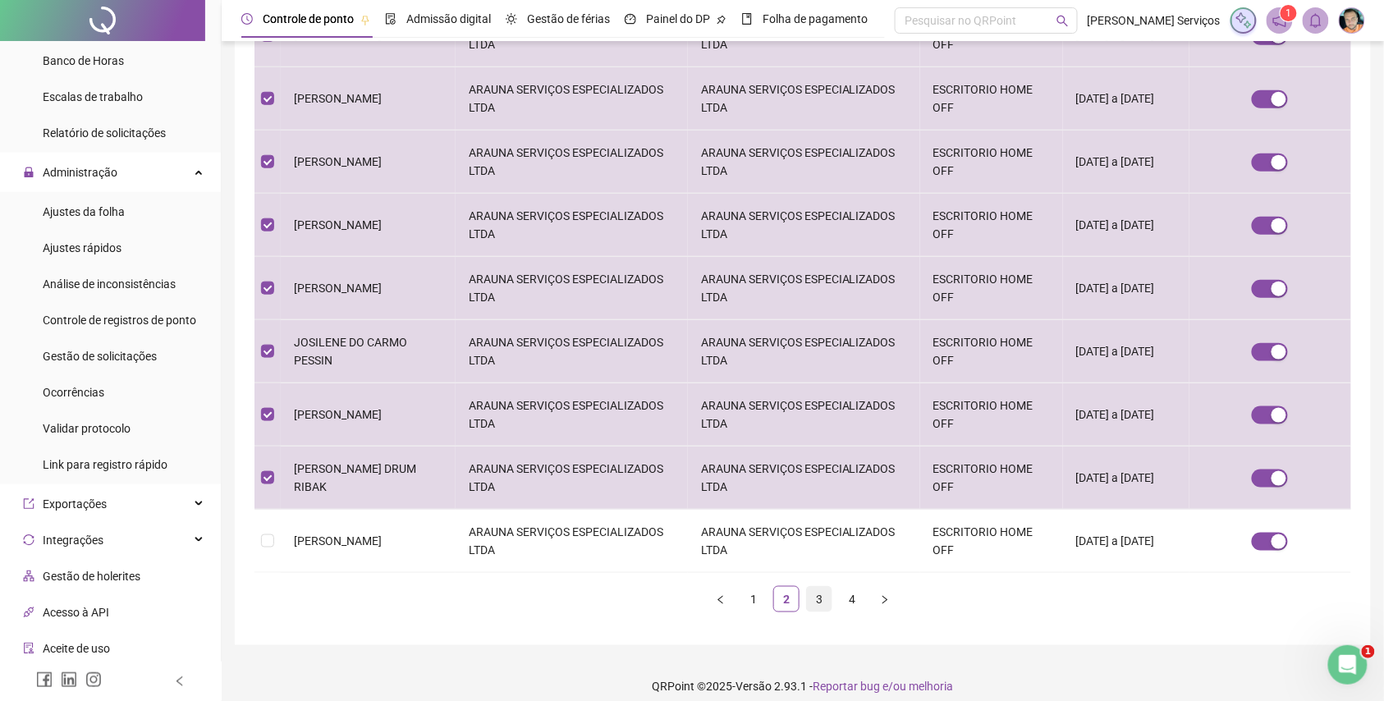
click at [826, 593] on link "3" at bounding box center [819, 599] width 25 height 25
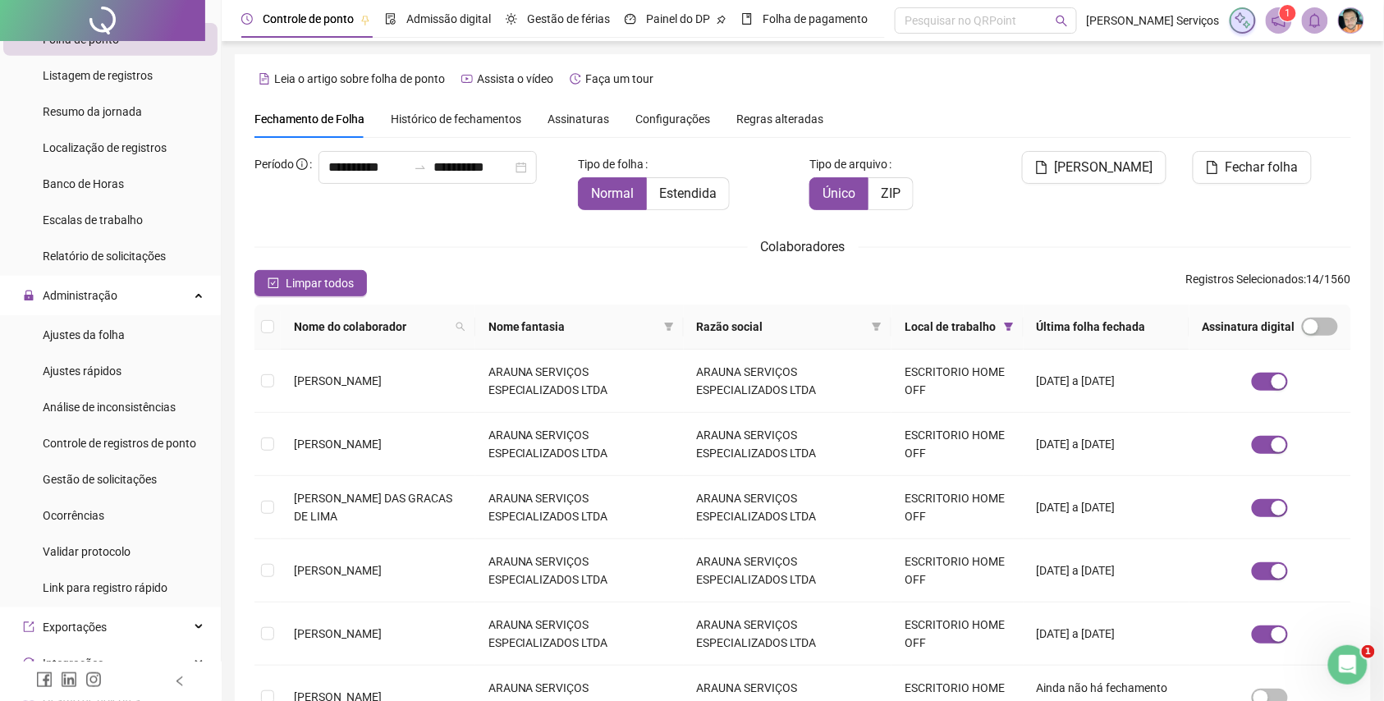
scroll to position [218, 0]
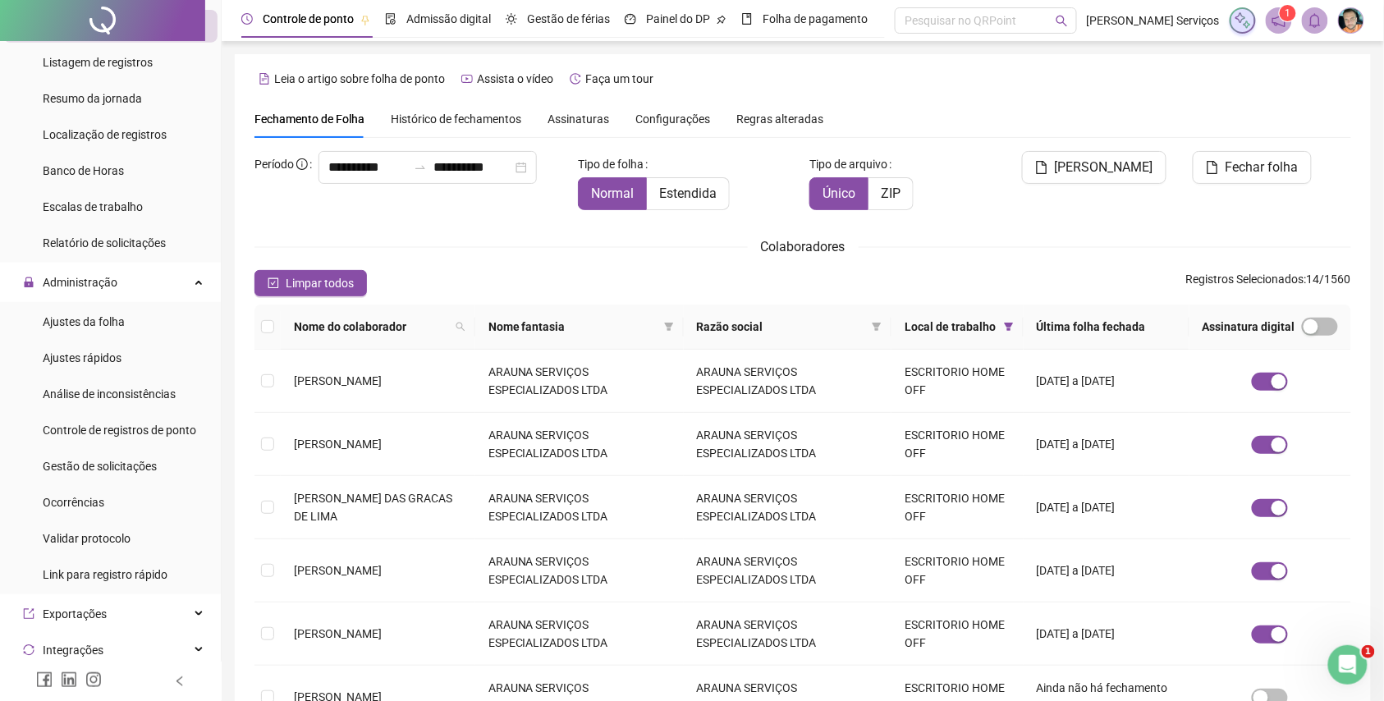
click at [582, 102] on div "Assinaturas" at bounding box center [579, 119] width 62 height 38
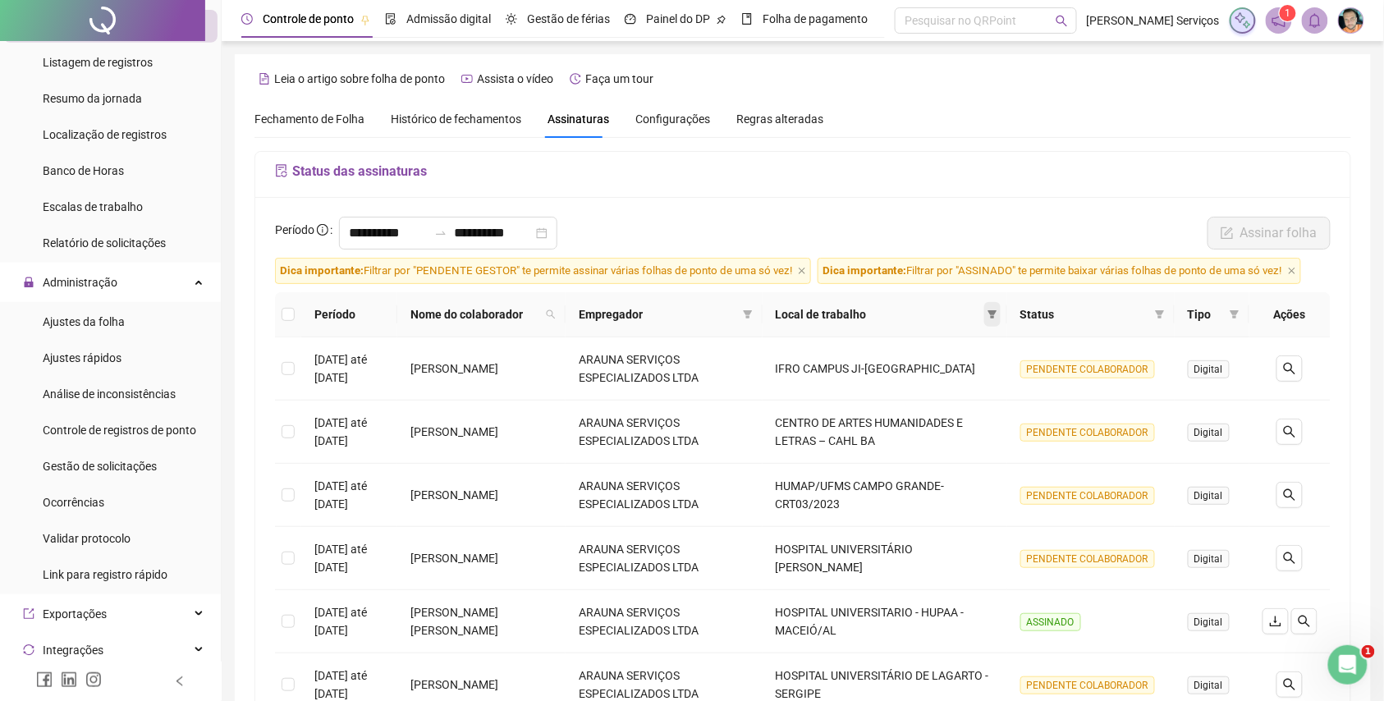
click at [995, 313] on icon "filter" at bounding box center [992, 314] width 9 height 8
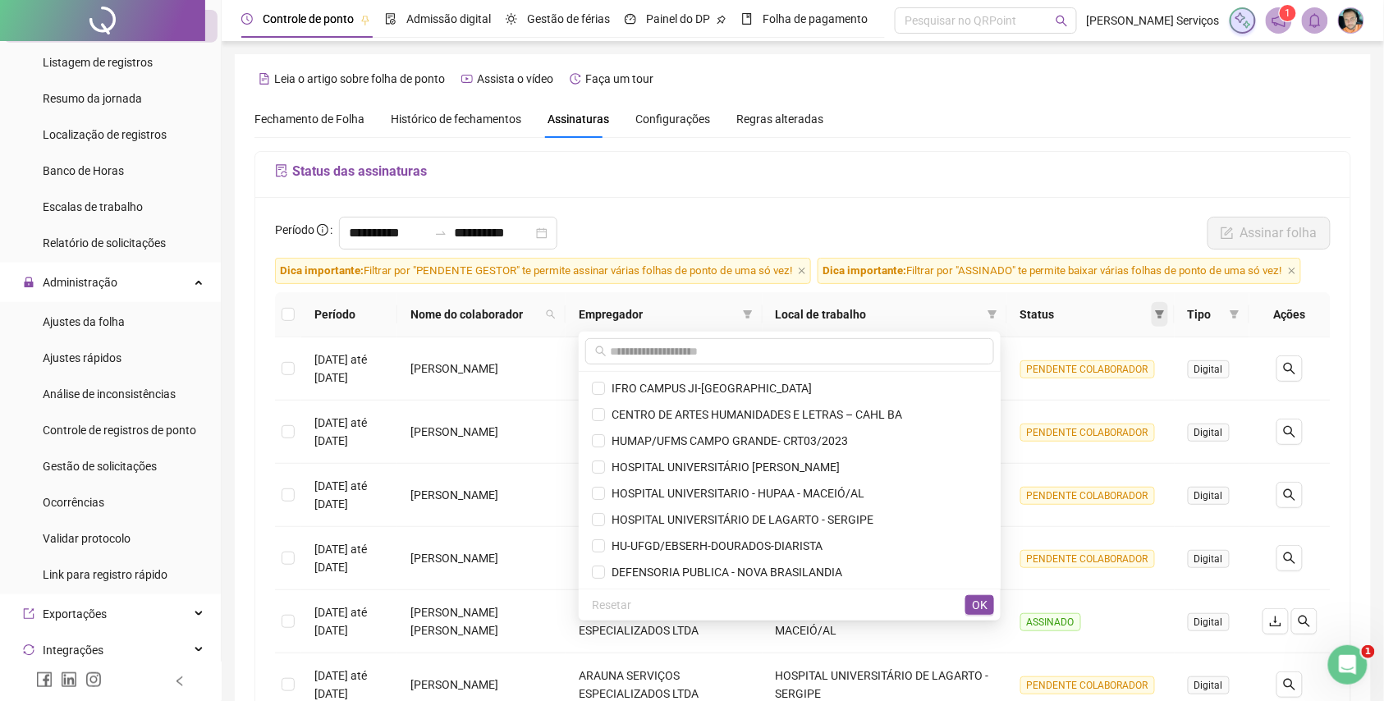
click at [1157, 319] on icon "filter" at bounding box center [1160, 314] width 10 height 10
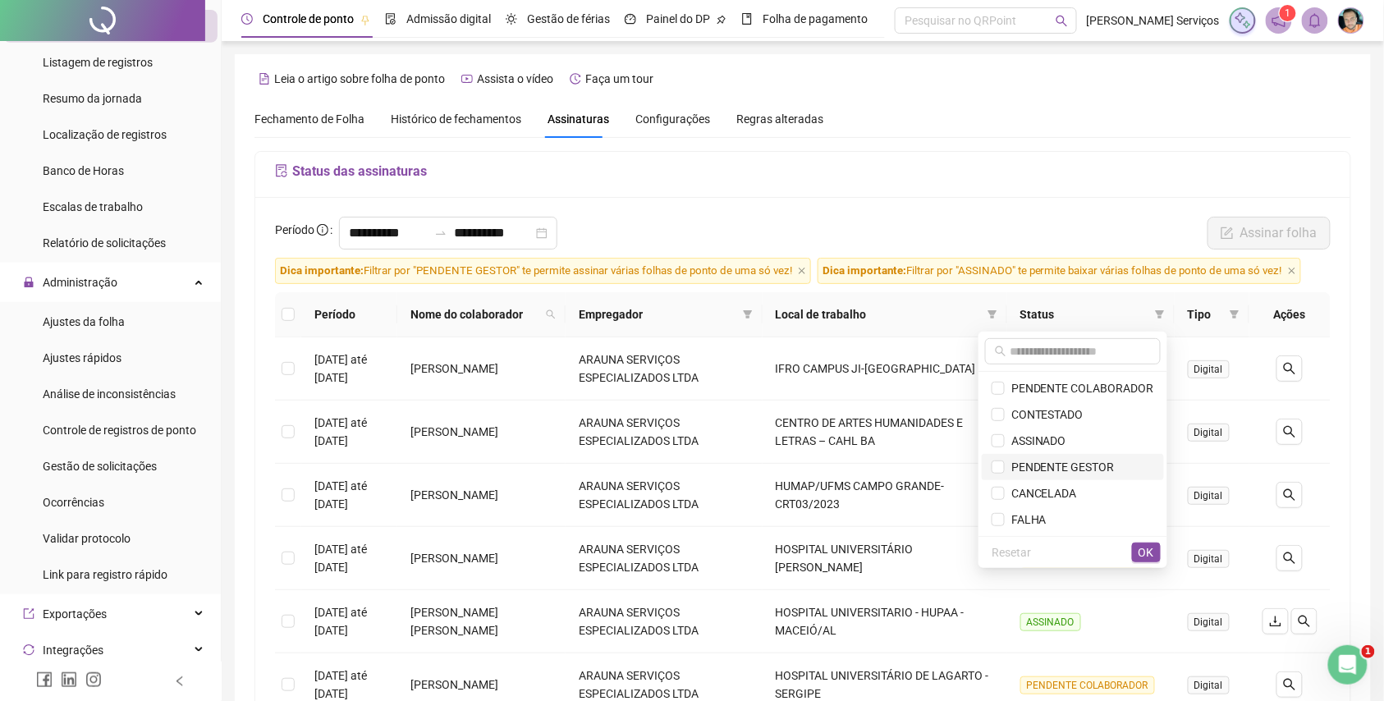
click at [1061, 468] on span "PENDENTE GESTOR" at bounding box center [1060, 467] width 110 height 13
click at [1152, 552] on span "OK" at bounding box center [1147, 552] width 16 height 18
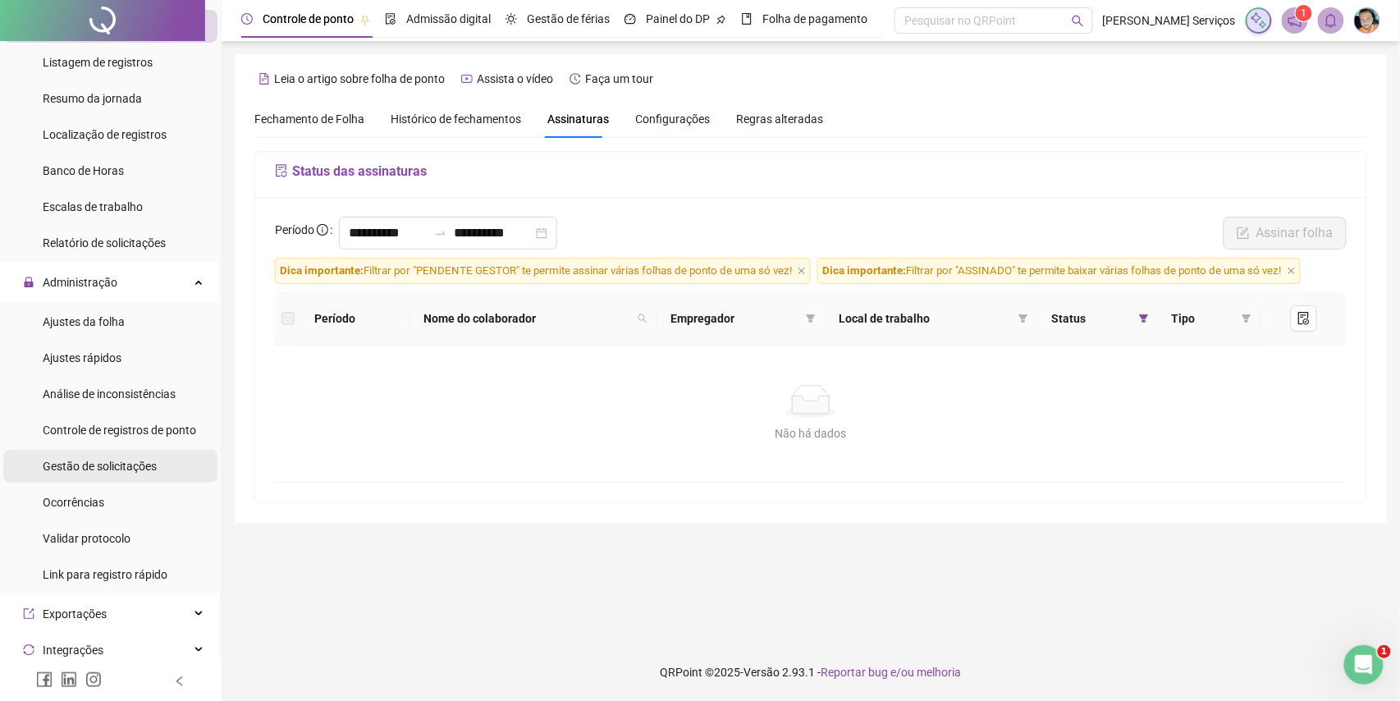
click at [176, 453] on li "Gestão de solicitações" at bounding box center [110, 466] width 214 height 33
